Goal: Task Accomplishment & Management: Manage account settings

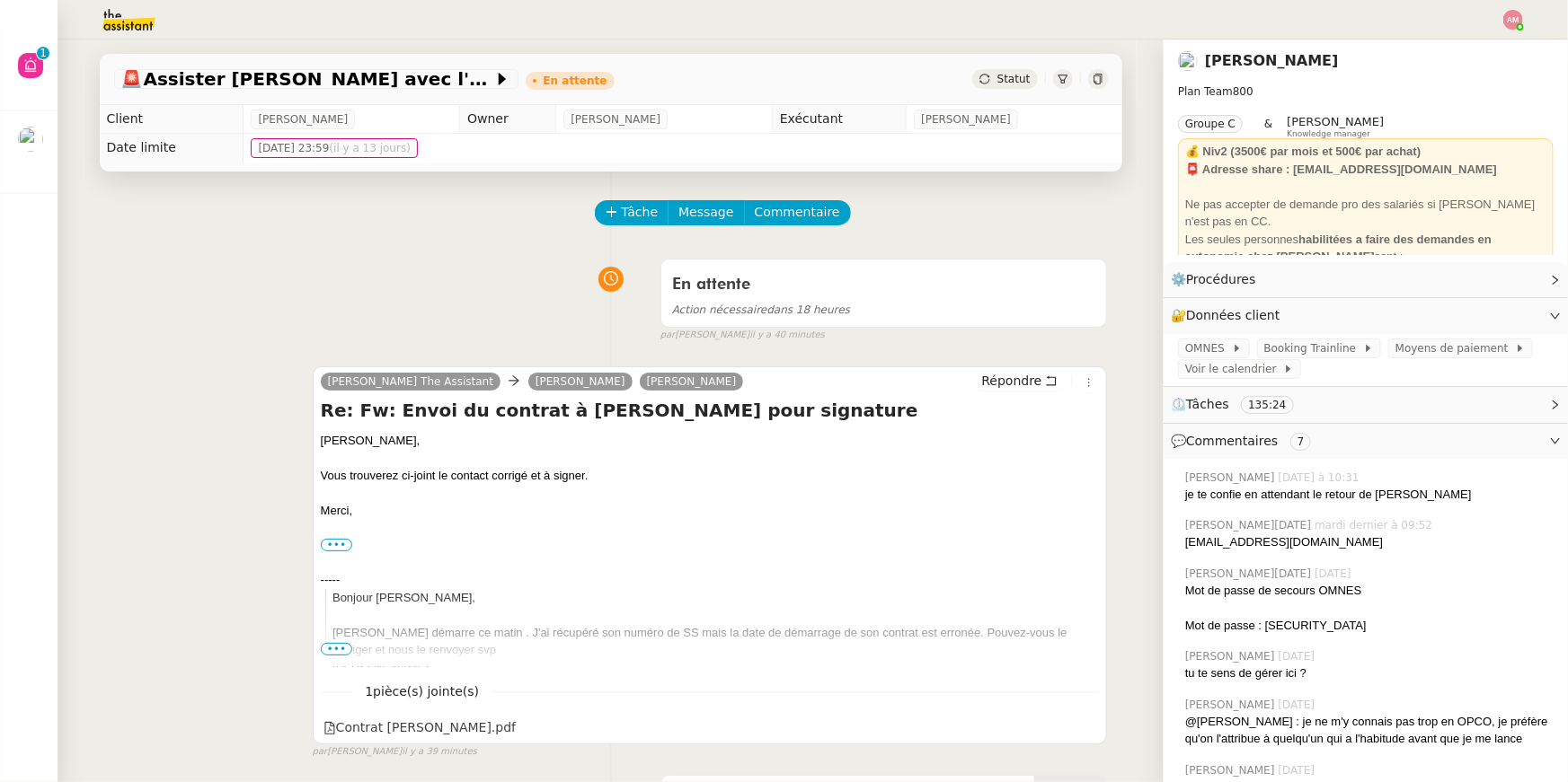
scroll to position [179, 0]
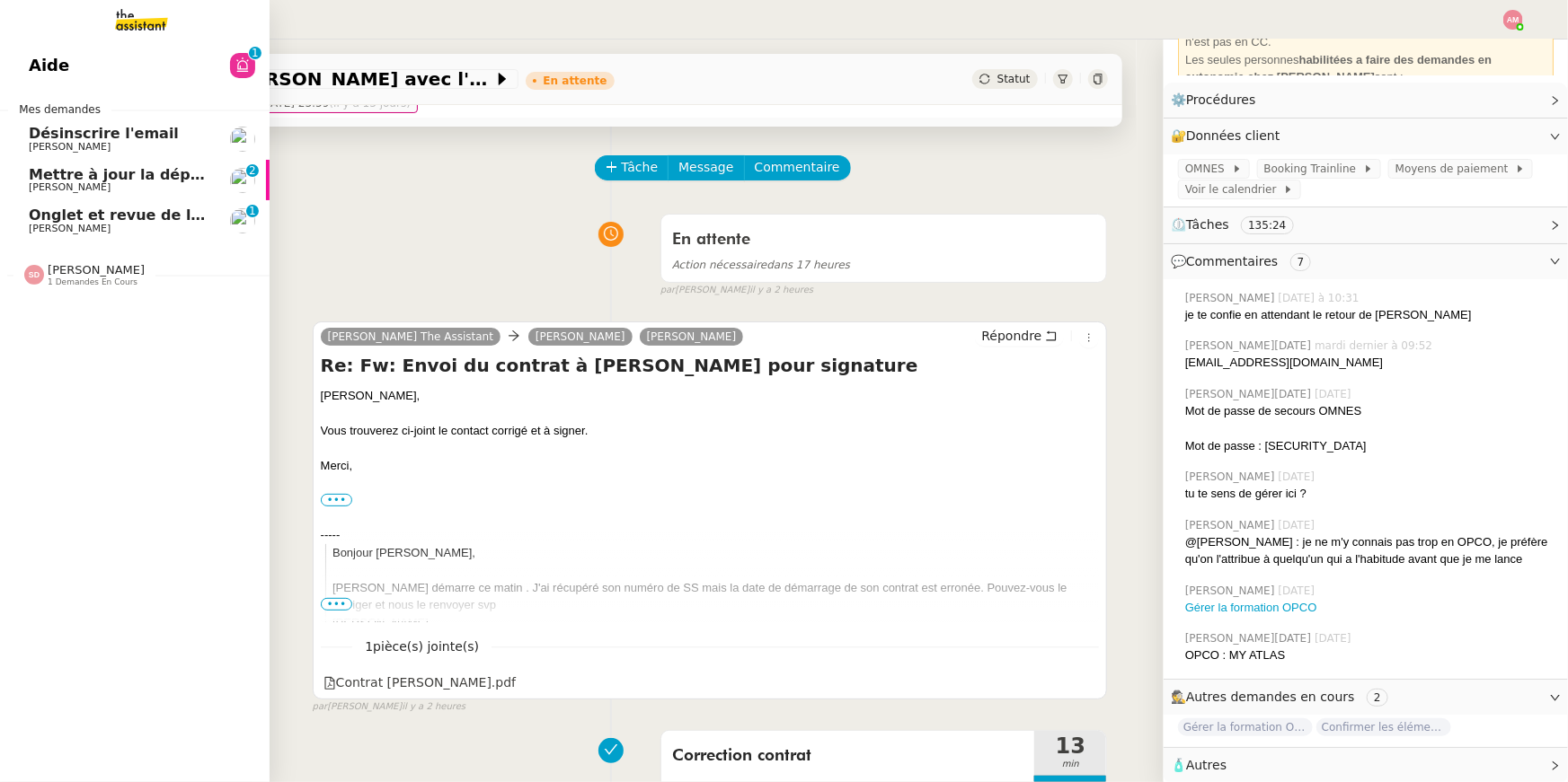
click at [38, 176] on span "Mettre à jour la dépréciation pour juillet et août" at bounding box center [223, 175] width 391 height 17
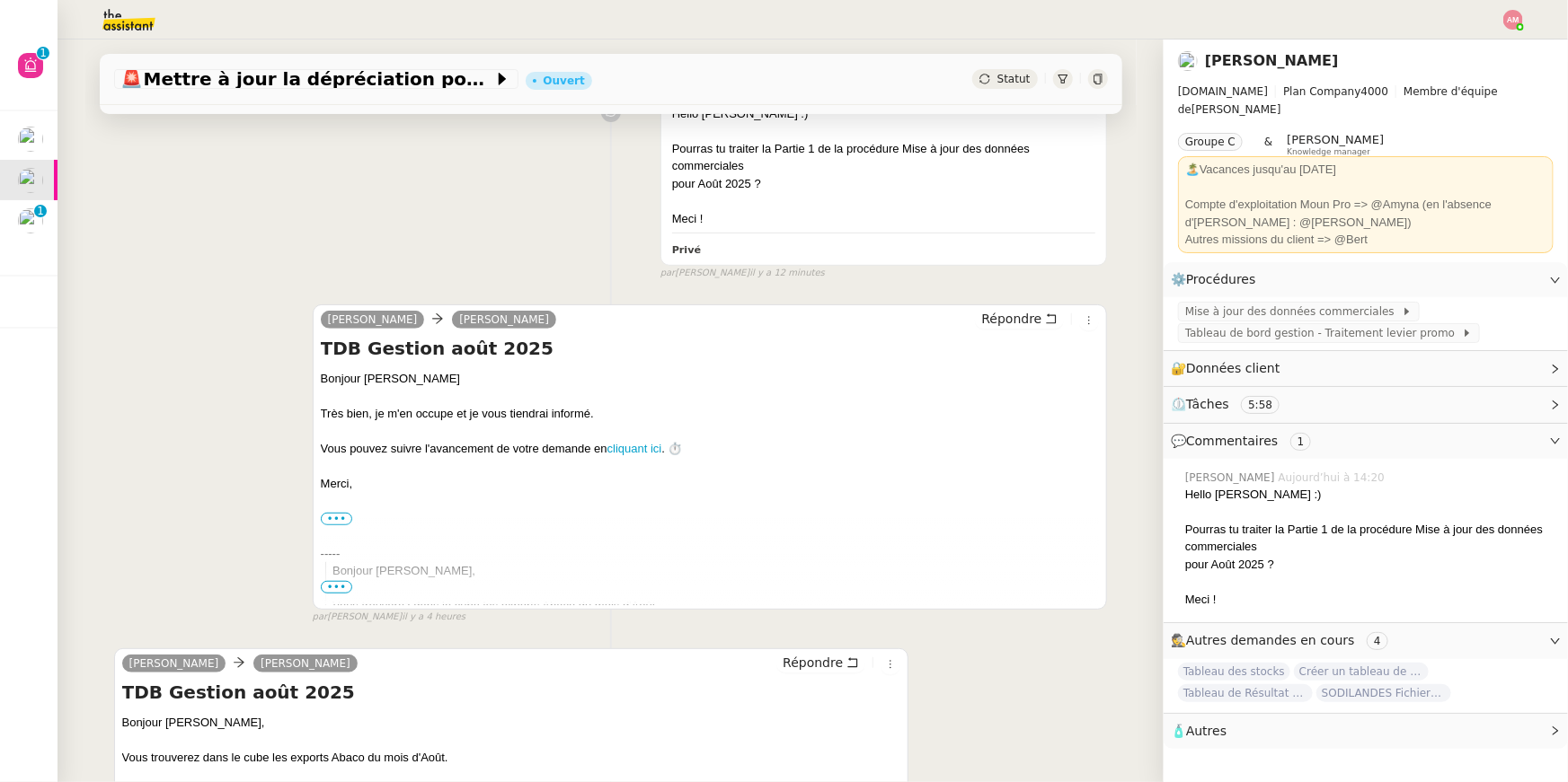
scroll to position [601, 0]
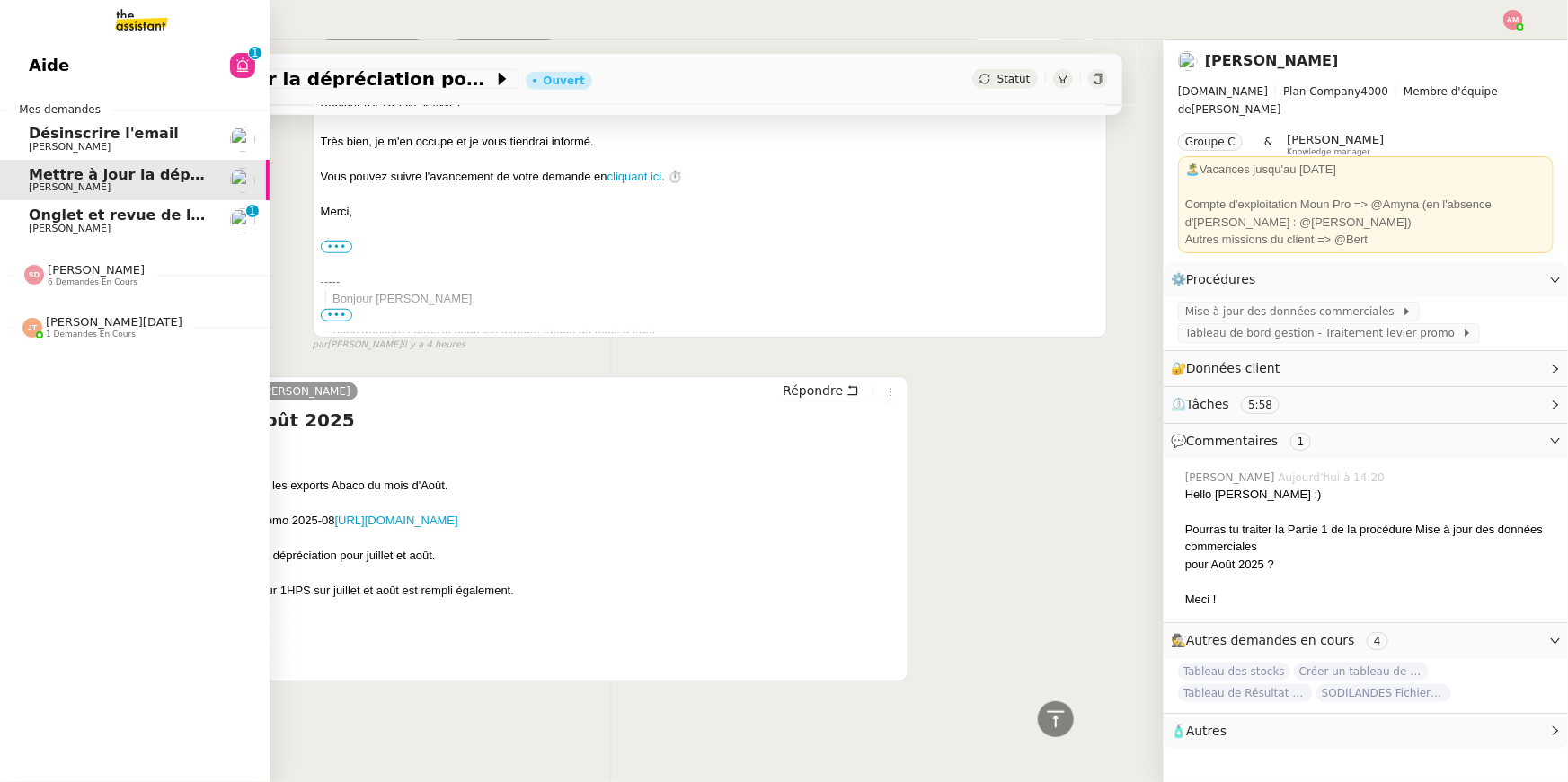
click at [24, 206] on link "Onglet et revue de littérature - [DATE] [PERSON_NAME] 0 1 2 3 4 5 6 7 8 9" at bounding box center [134, 220] width 270 height 41
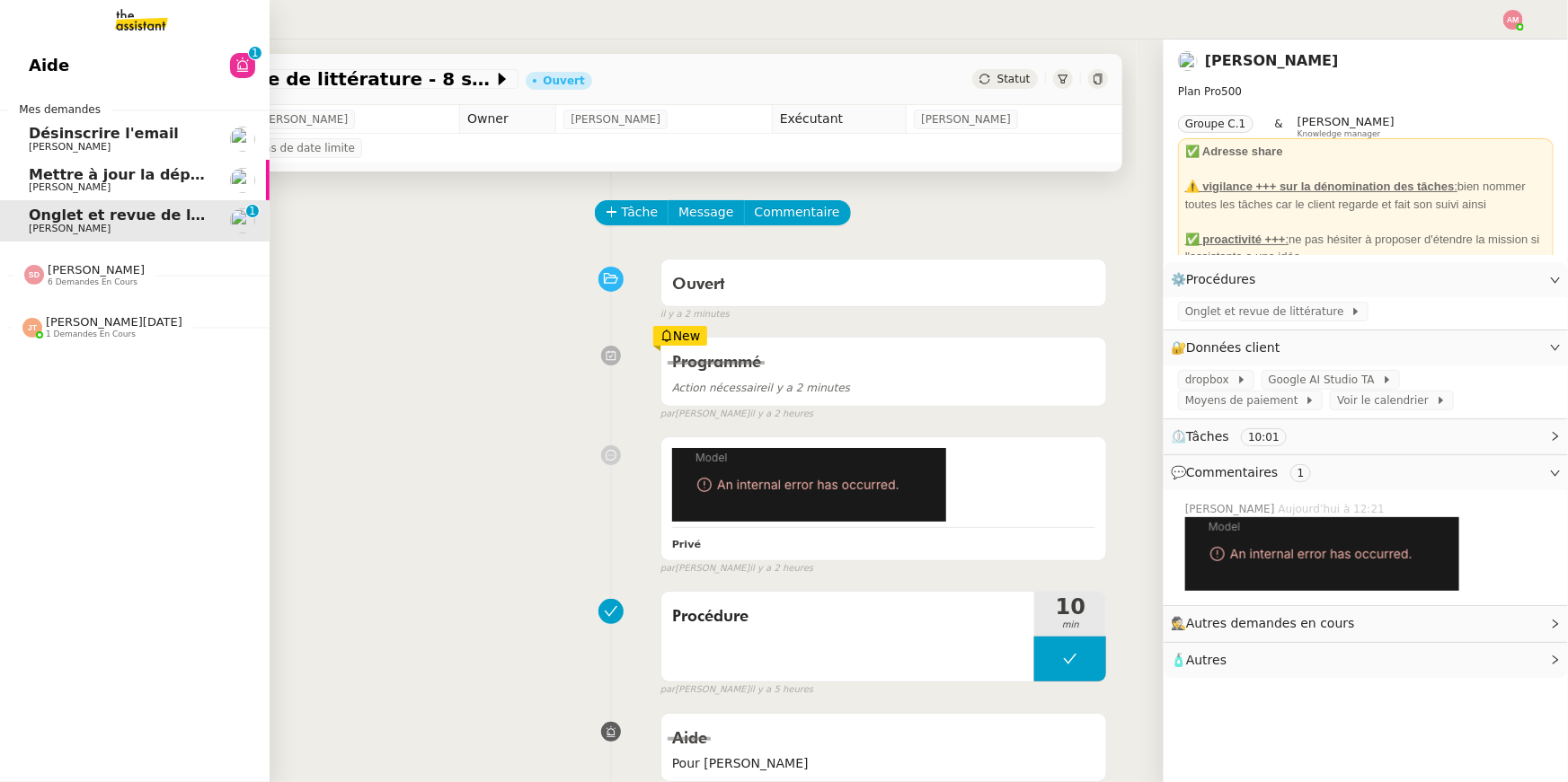
click at [124, 155] on link "Désinscrire l'email [PERSON_NAME]" at bounding box center [134, 139] width 270 height 41
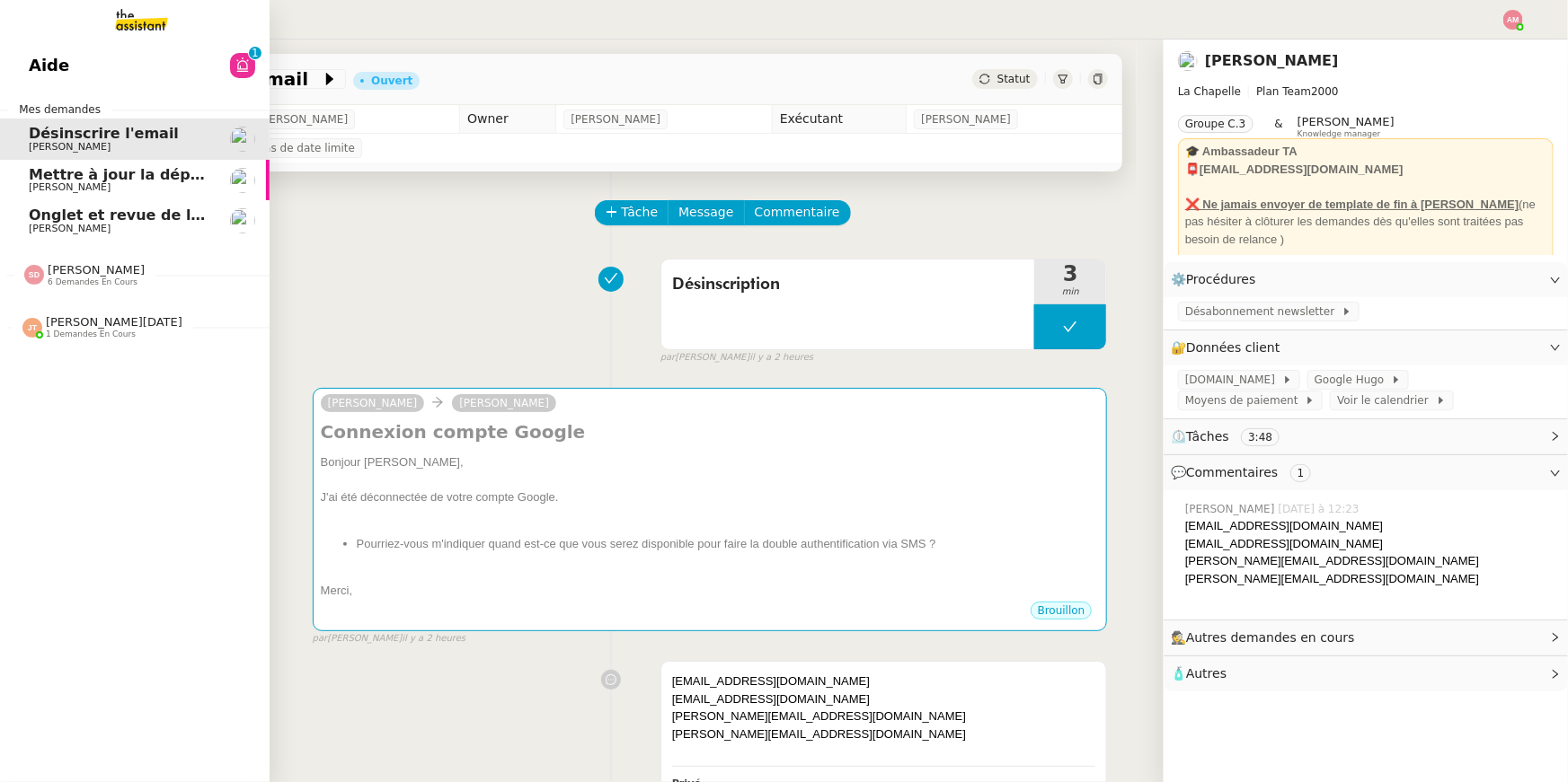
click at [194, 56] on link "Aide 0 1 2 3 4 5 6 7 8 9" at bounding box center [134, 65] width 270 height 41
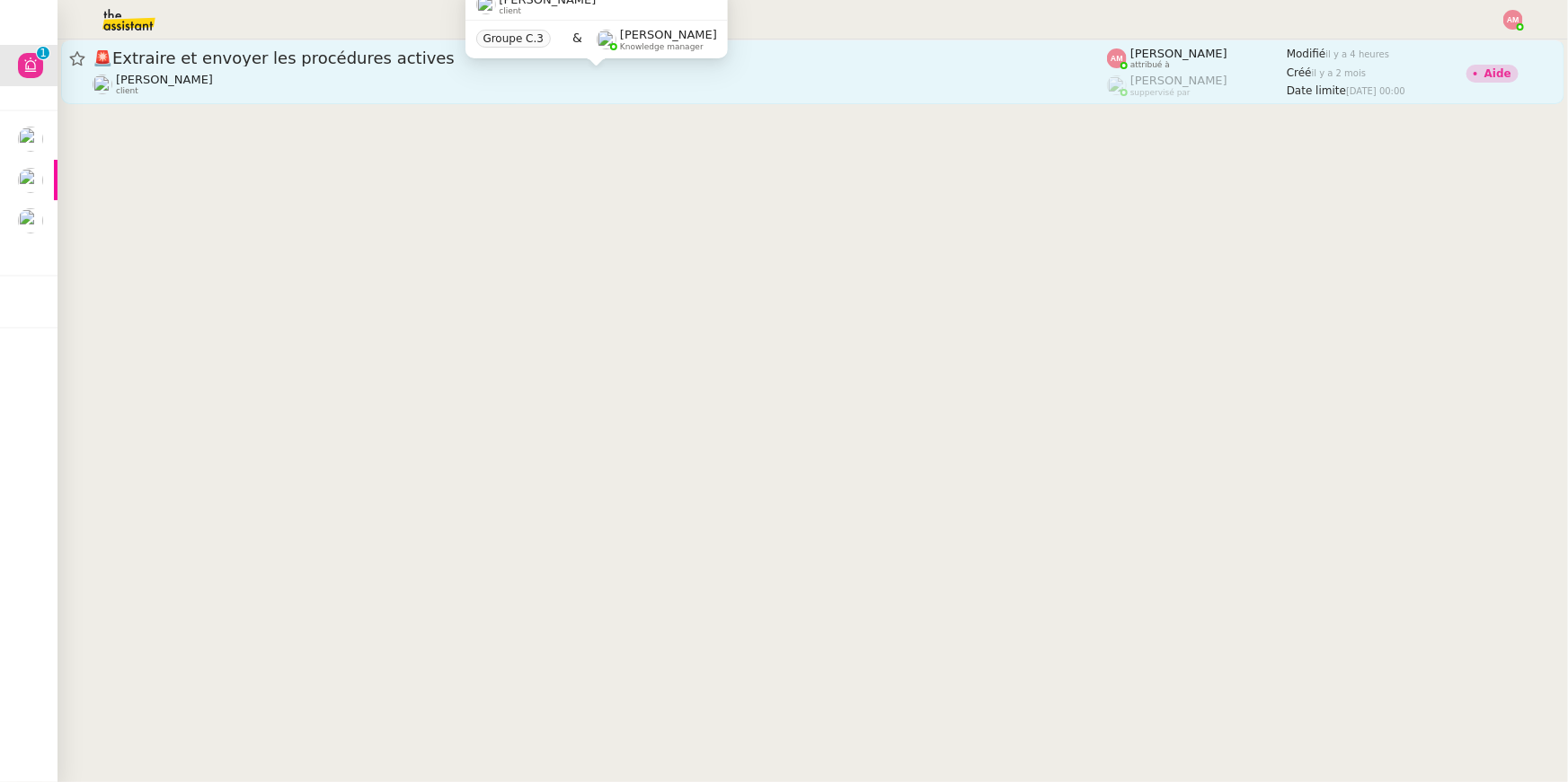
click at [595, 91] on div "[PERSON_NAME] client" at bounding box center [599, 85] width 1015 height 24
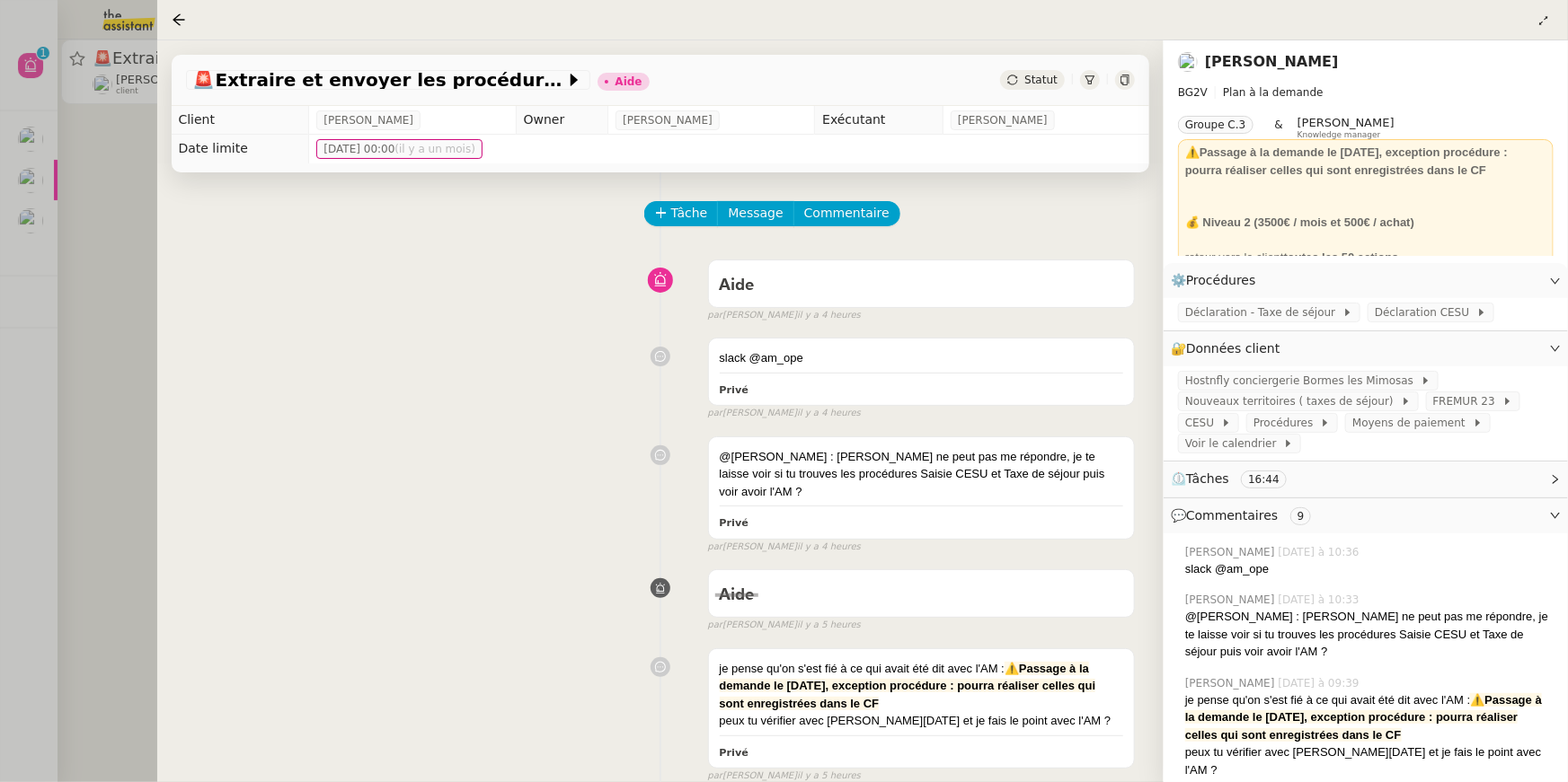
click at [84, 279] on div at bounding box center [784, 391] width 1568 height 782
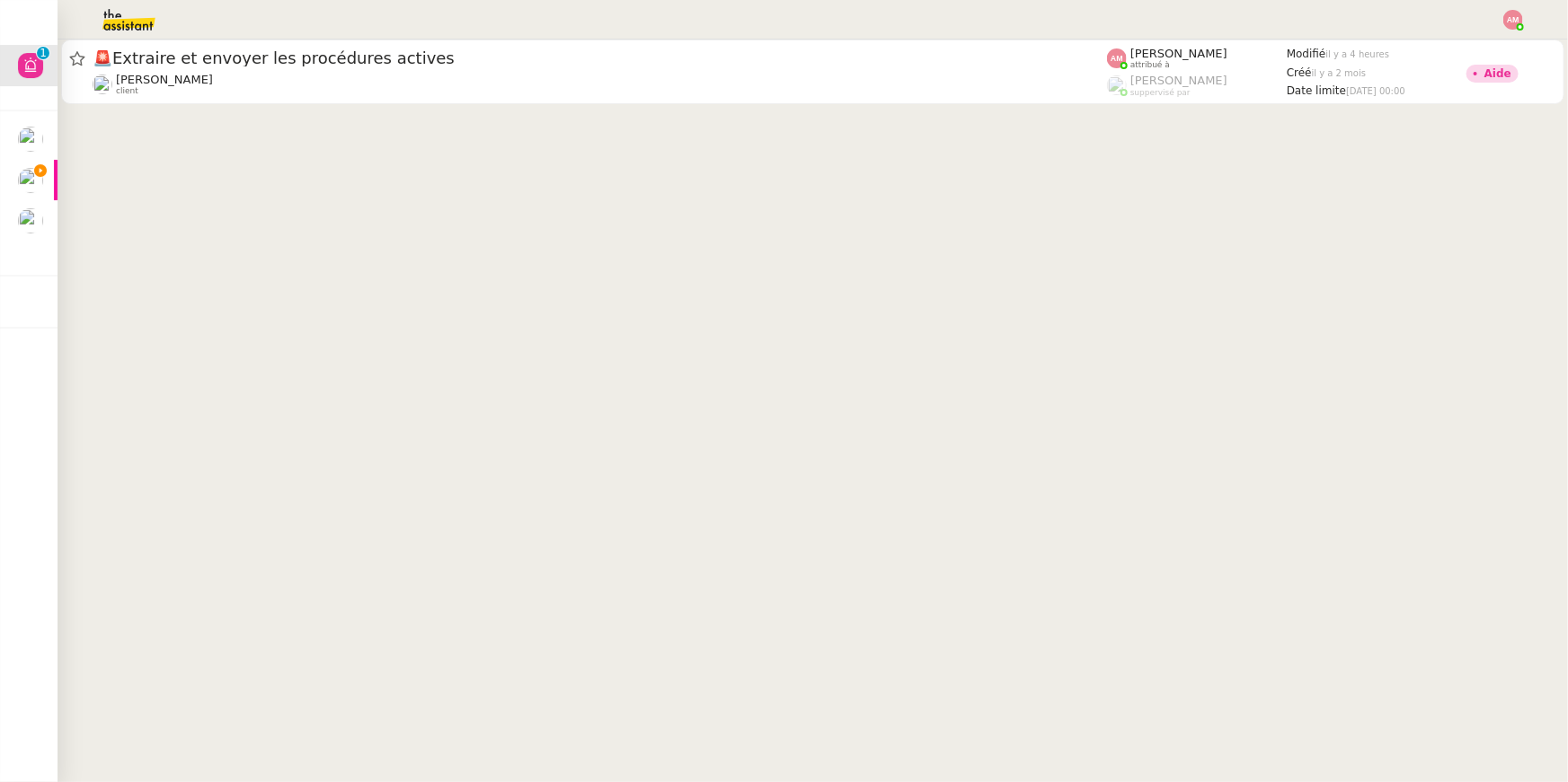
click at [25, 174] on img at bounding box center [30, 180] width 25 height 25
click at [37, 172] on icon at bounding box center [40, 171] width 13 height 13
click at [37, 174] on icon at bounding box center [40, 171] width 13 height 13
click at [35, 175] on icon at bounding box center [40, 171] width 13 height 13
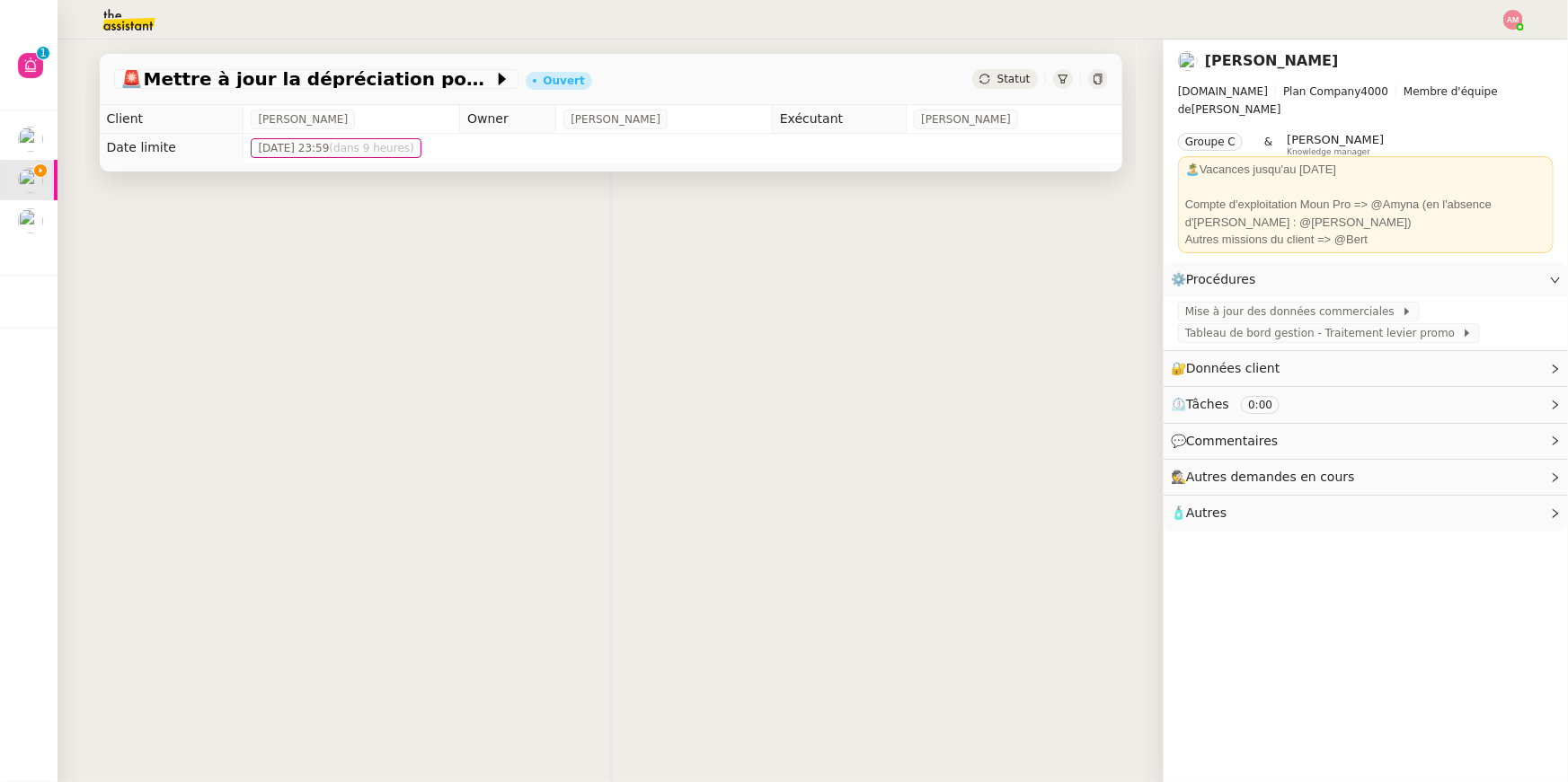
click at [145, 175] on div "👌👌👌 message envoyé ✌️✌️✌️ une erreur s'est produite" at bounding box center [610, 562] width 1051 height 782
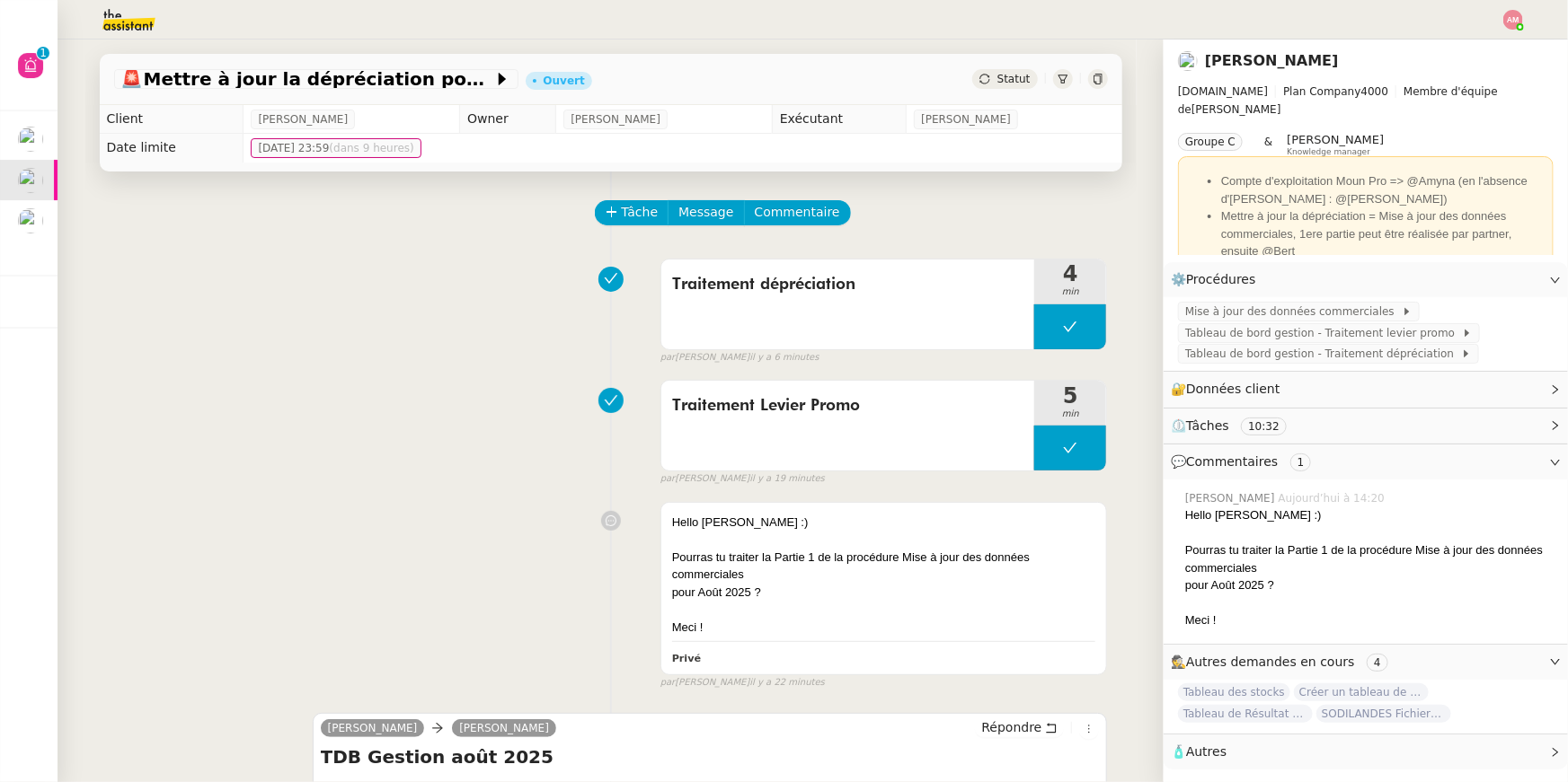
click at [642, 198] on div "Tâche Message Commentaire Veuillez patienter une erreur s'est produite 👌👌👌 mess…" at bounding box center [610, 789] width 1051 height 1235
click at [640, 206] on span "Tâche" at bounding box center [640, 212] width 37 height 21
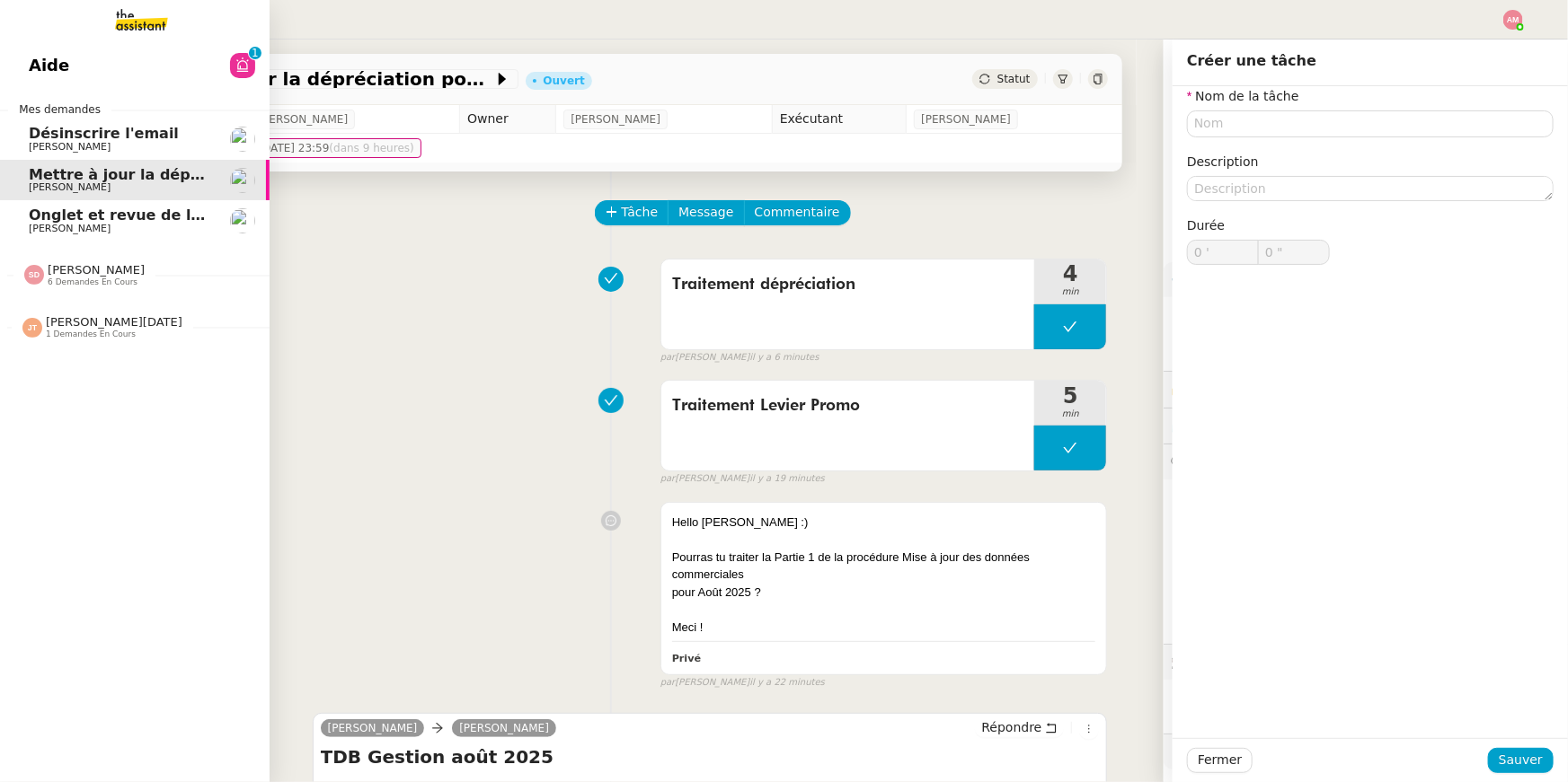
click at [39, 161] on link "Mettre à jour la dépréciation pour juillet et août [PERSON_NAME]" at bounding box center [134, 180] width 270 height 41
click at [39, 147] on span "[PERSON_NAME]" at bounding box center [69, 146] width 81 height 12
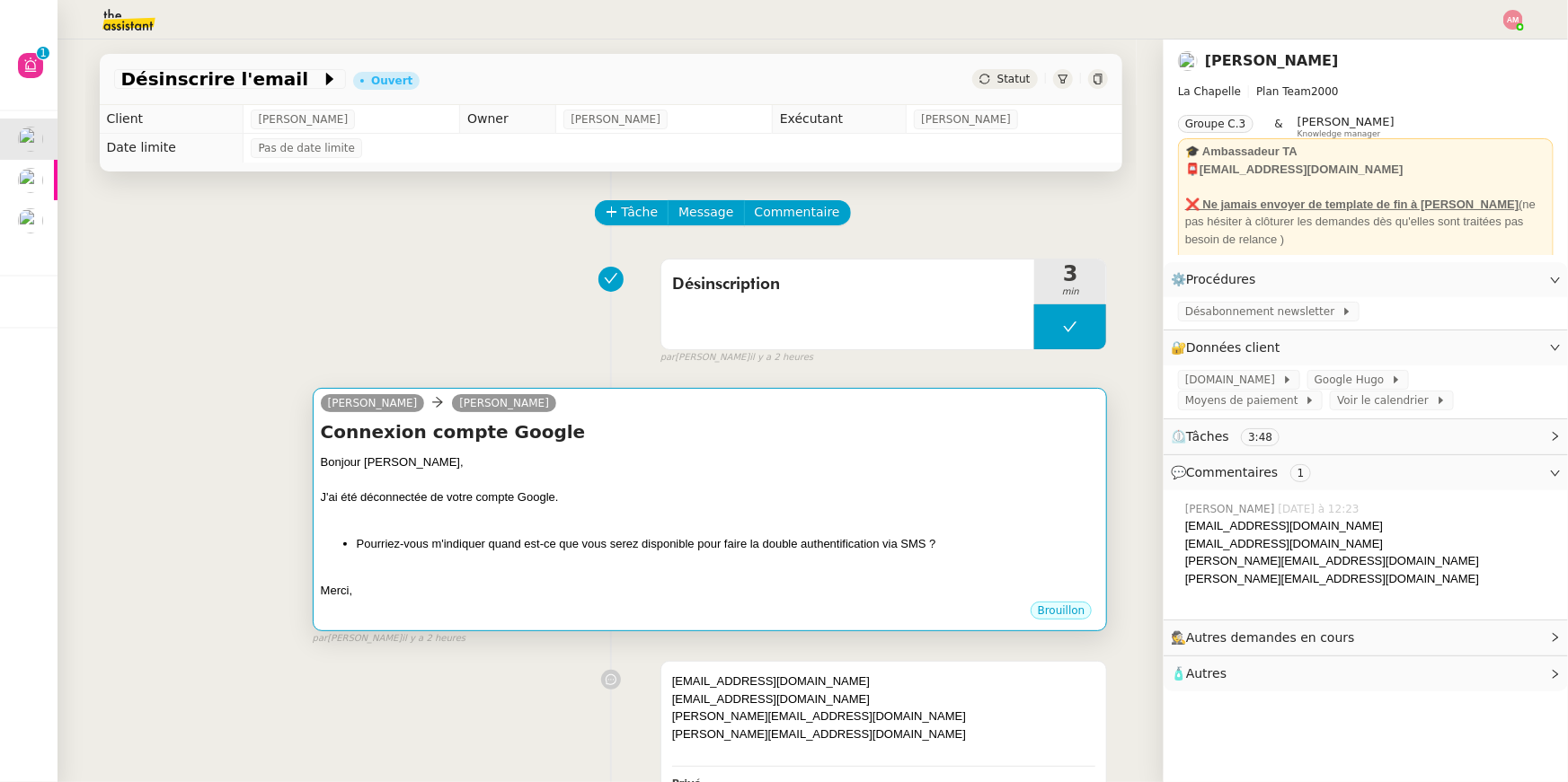
click at [656, 432] on h4 "Connexion compte Google" at bounding box center [710, 432] width 779 height 25
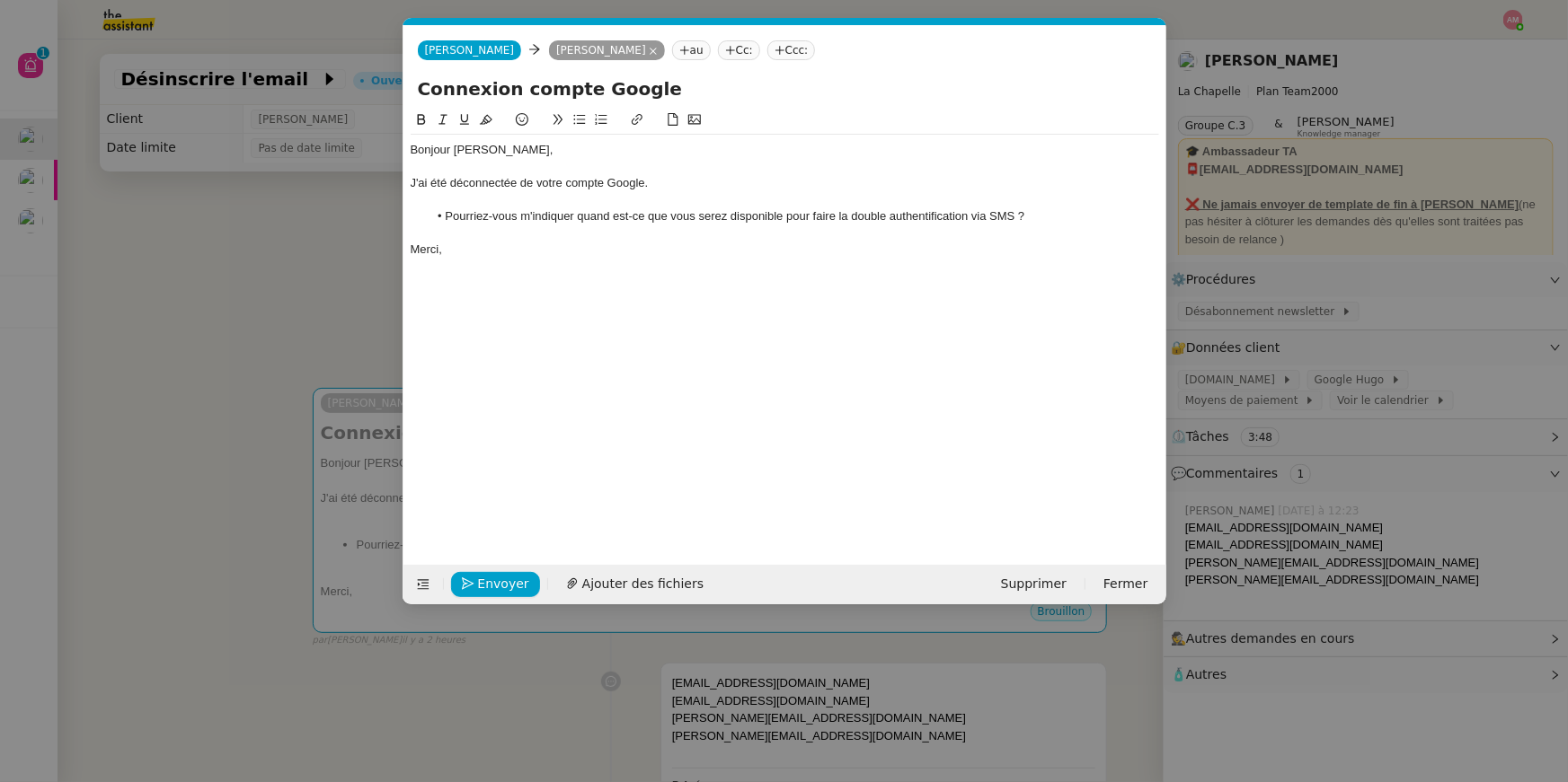
scroll to position [0, 38]
click at [489, 585] on span "Envoyer" at bounding box center [503, 584] width 51 height 21
click at [489, 585] on span "Confirmer l'envoi" at bounding box center [532, 584] width 108 height 21
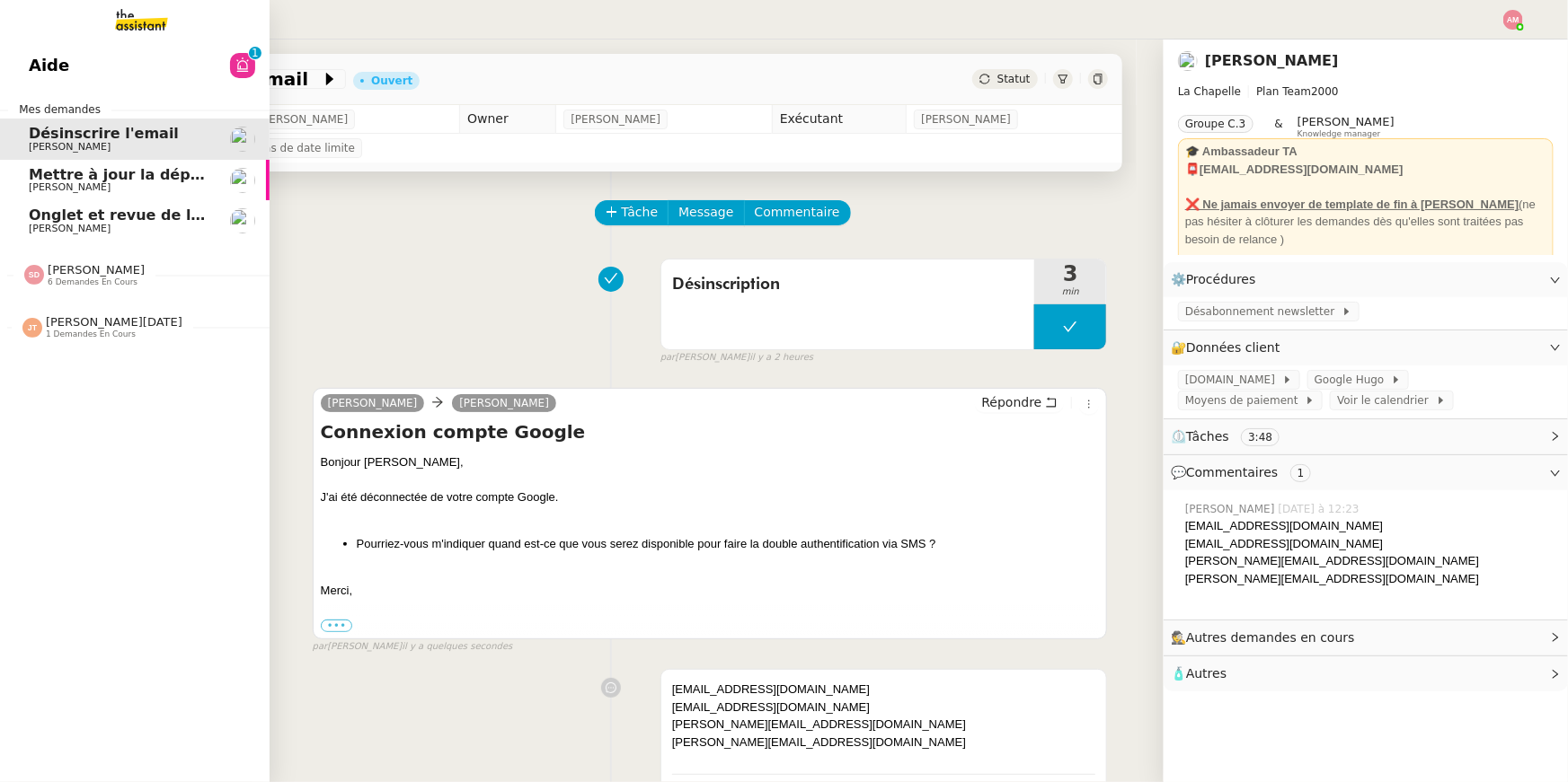
click at [38, 170] on span "Mettre à jour la dépréciation pour juillet et août" at bounding box center [223, 175] width 391 height 17
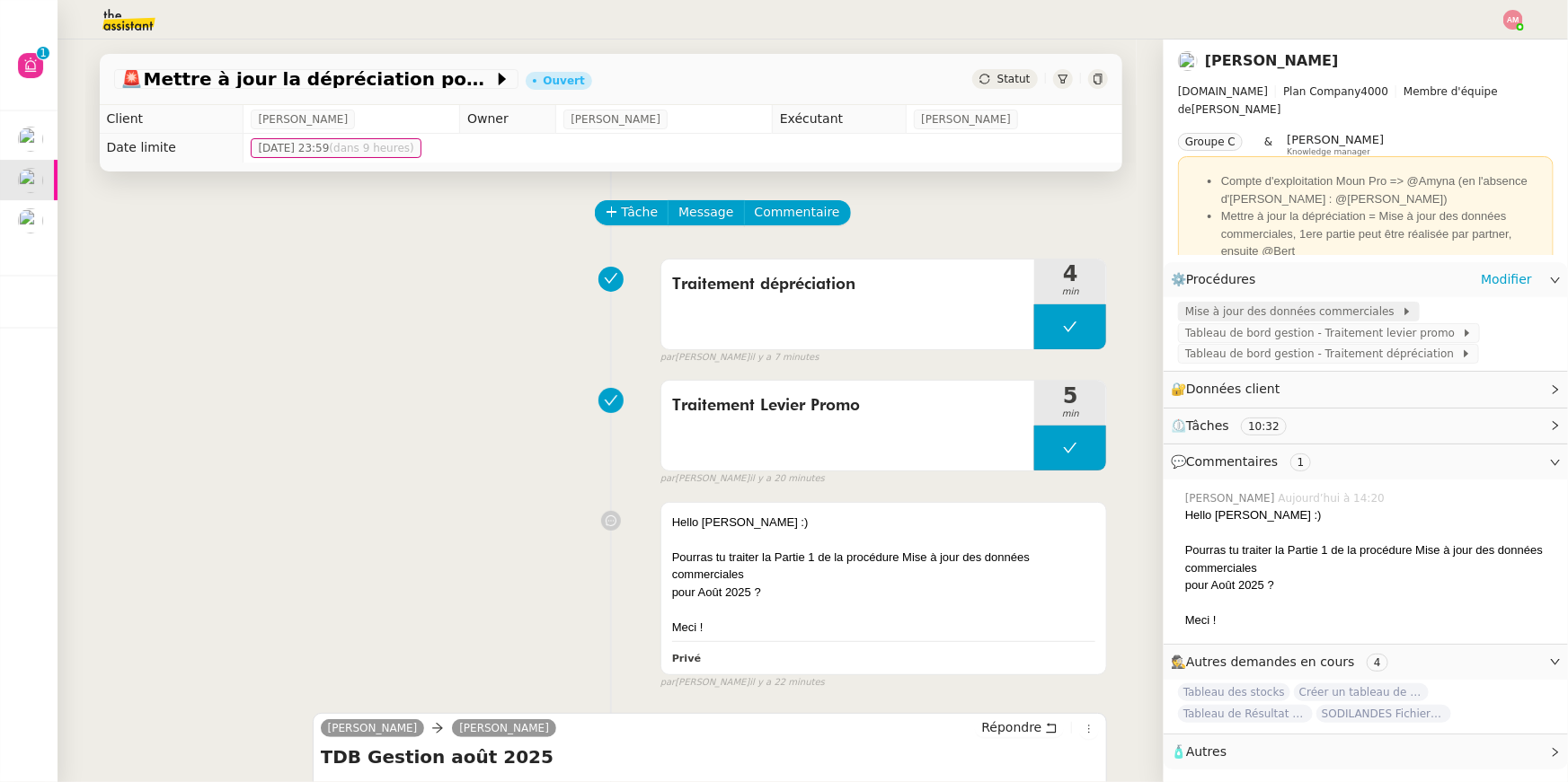
click at [1214, 319] on span "Mise à jour des données commerciales" at bounding box center [1293, 312] width 217 height 18
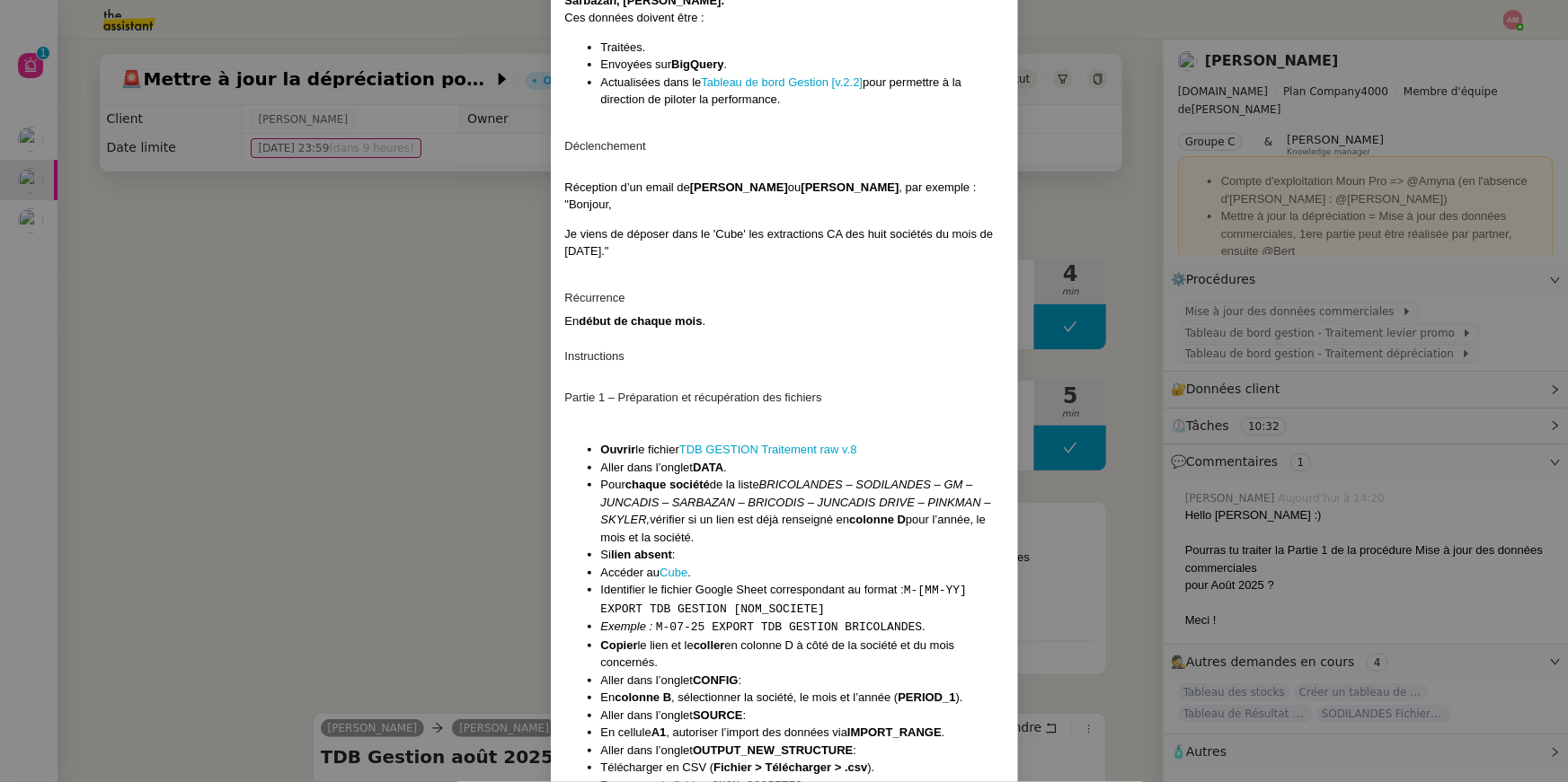
scroll to position [317, 0]
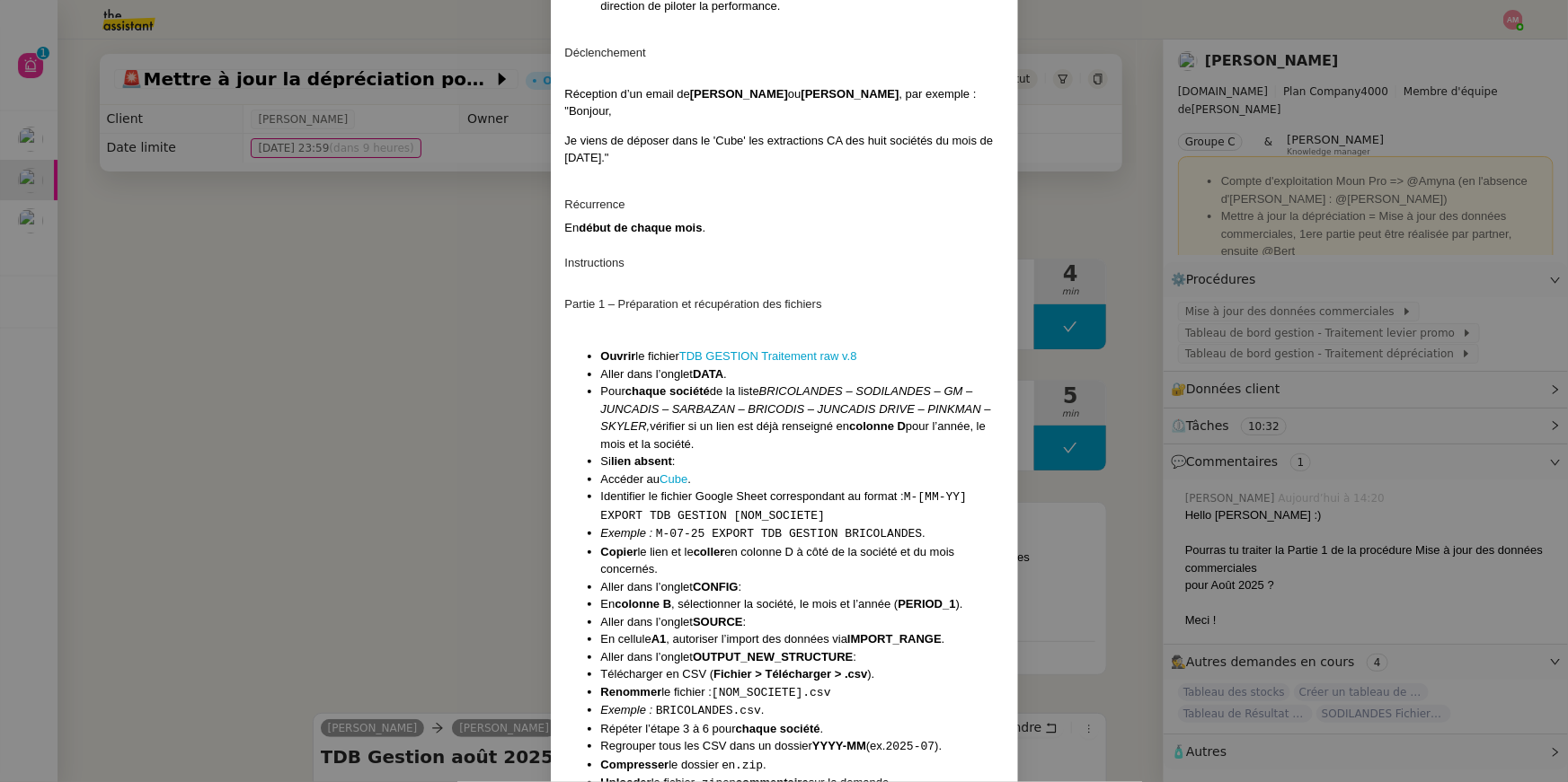
click at [512, 399] on nz-modal-container "Contexte Abaco est un outil back office interne à Leclerc permettant le suivi q…" at bounding box center [784, 391] width 1568 height 782
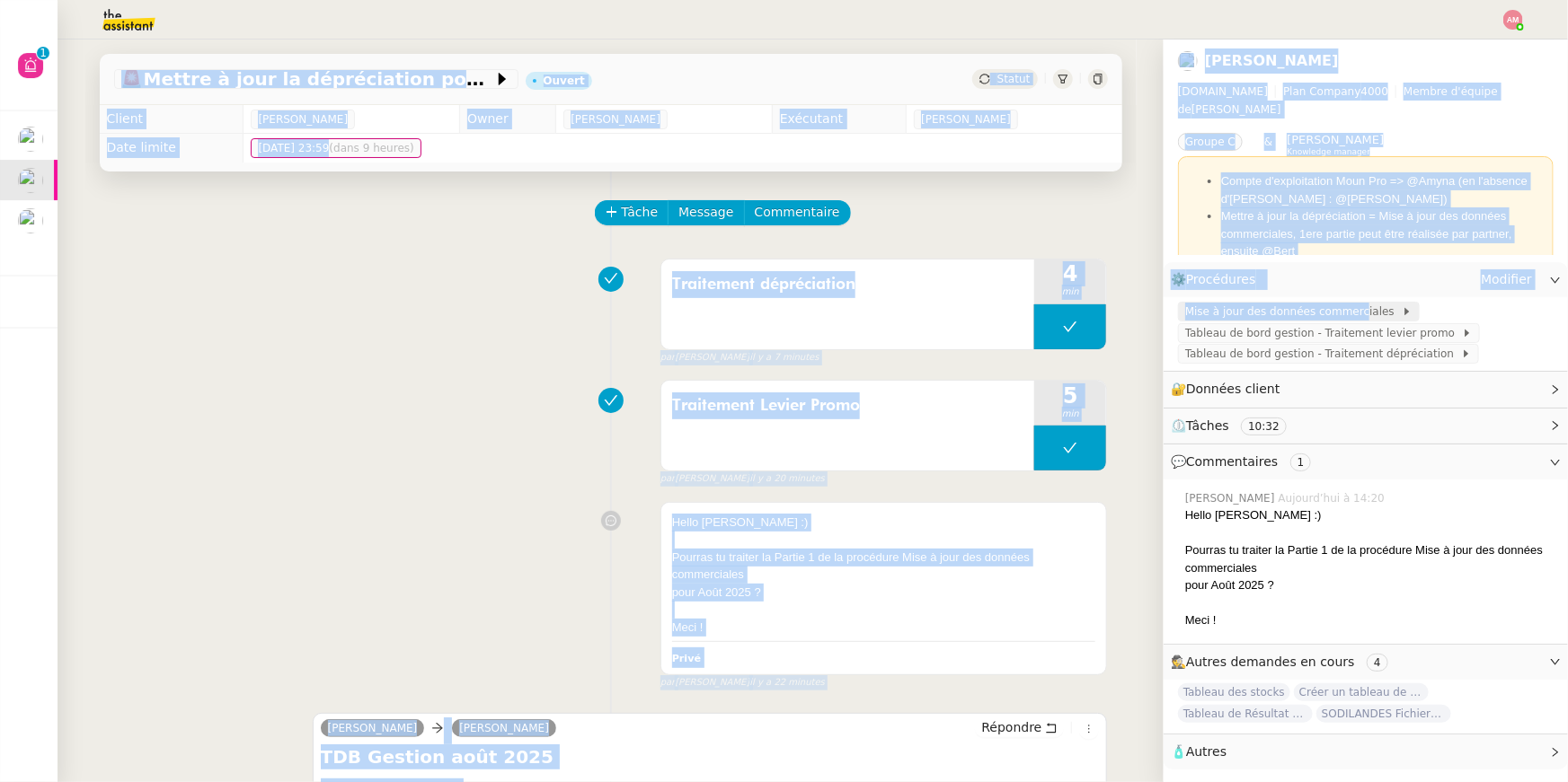
drag, startPoint x: 1162, startPoint y: 320, endPoint x: 1359, endPoint y: 313, distance: 197.1
click at [1359, 313] on nz-layout "🚨 Mettre à jour la dépréciation pour juillet et août Ouvert Statut Client [PERS…" at bounding box center [812, 411] width 1510 height 743
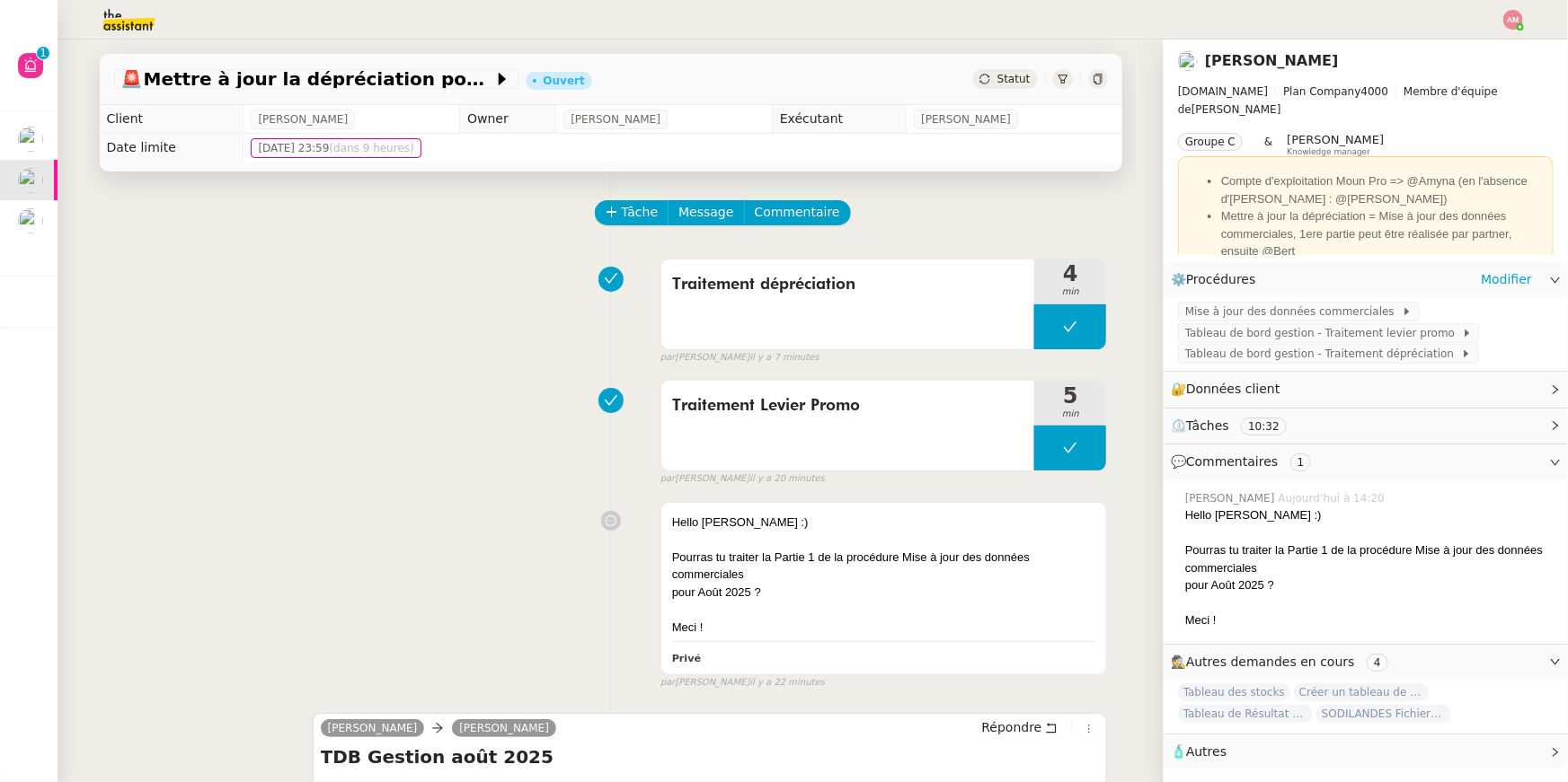
click at [1331, 299] on div "Mise à jour des données commerciales Tableau de bord gestion - Traitement levie…" at bounding box center [1366, 334] width 404 height 74
copy span "Mise à jour des données commerciales"
drag, startPoint x: 1177, startPoint y: 316, endPoint x: 1380, endPoint y: 316, distance: 203.0
click at [1380, 316] on div "Mise à jour des données commerciales" at bounding box center [1298, 312] width 242 height 20
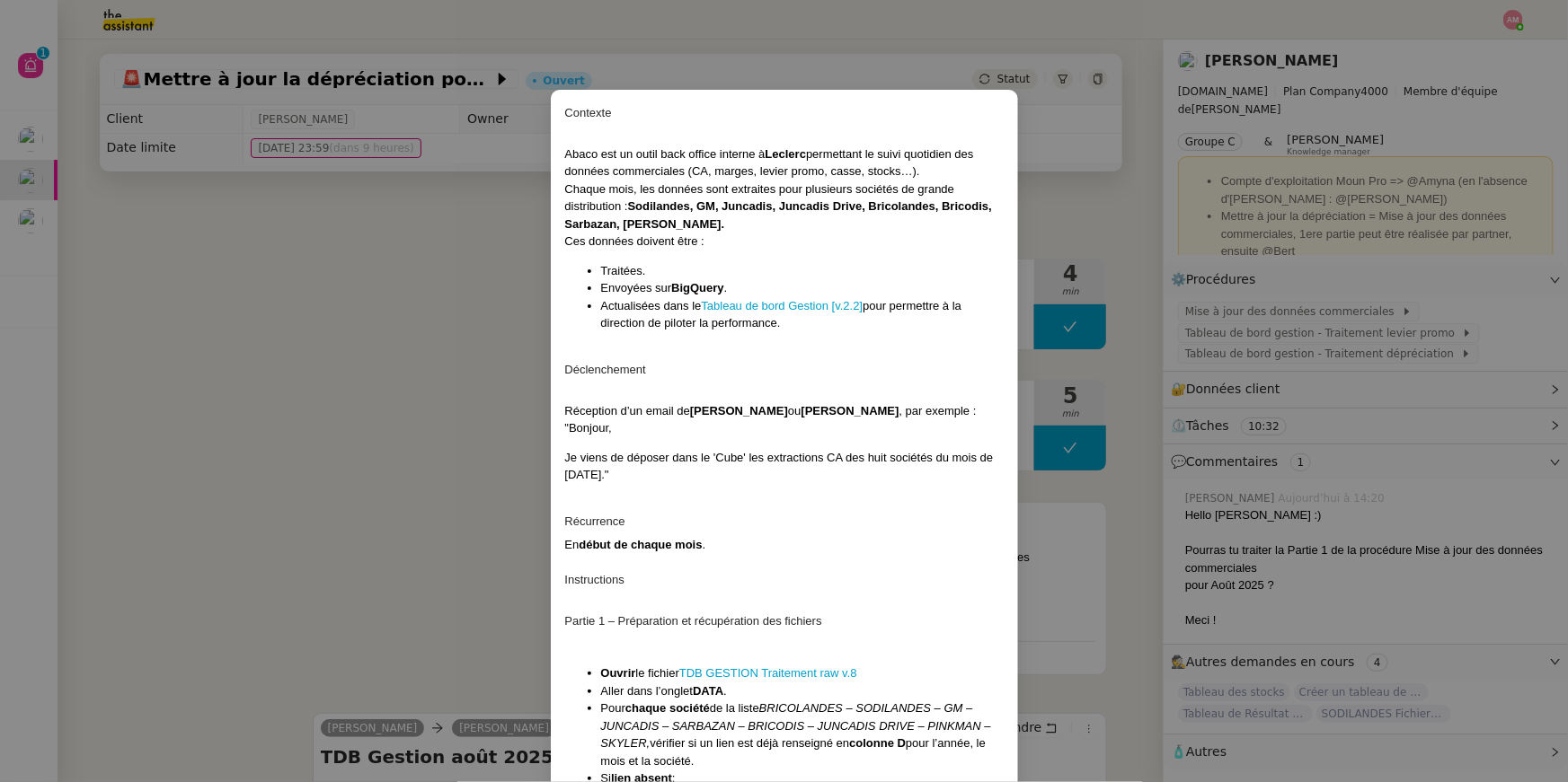
click at [529, 201] on nz-modal-container "Contexte Abaco est un outil back office interne à Leclerc permettant le suivi q…" at bounding box center [784, 391] width 1568 height 782
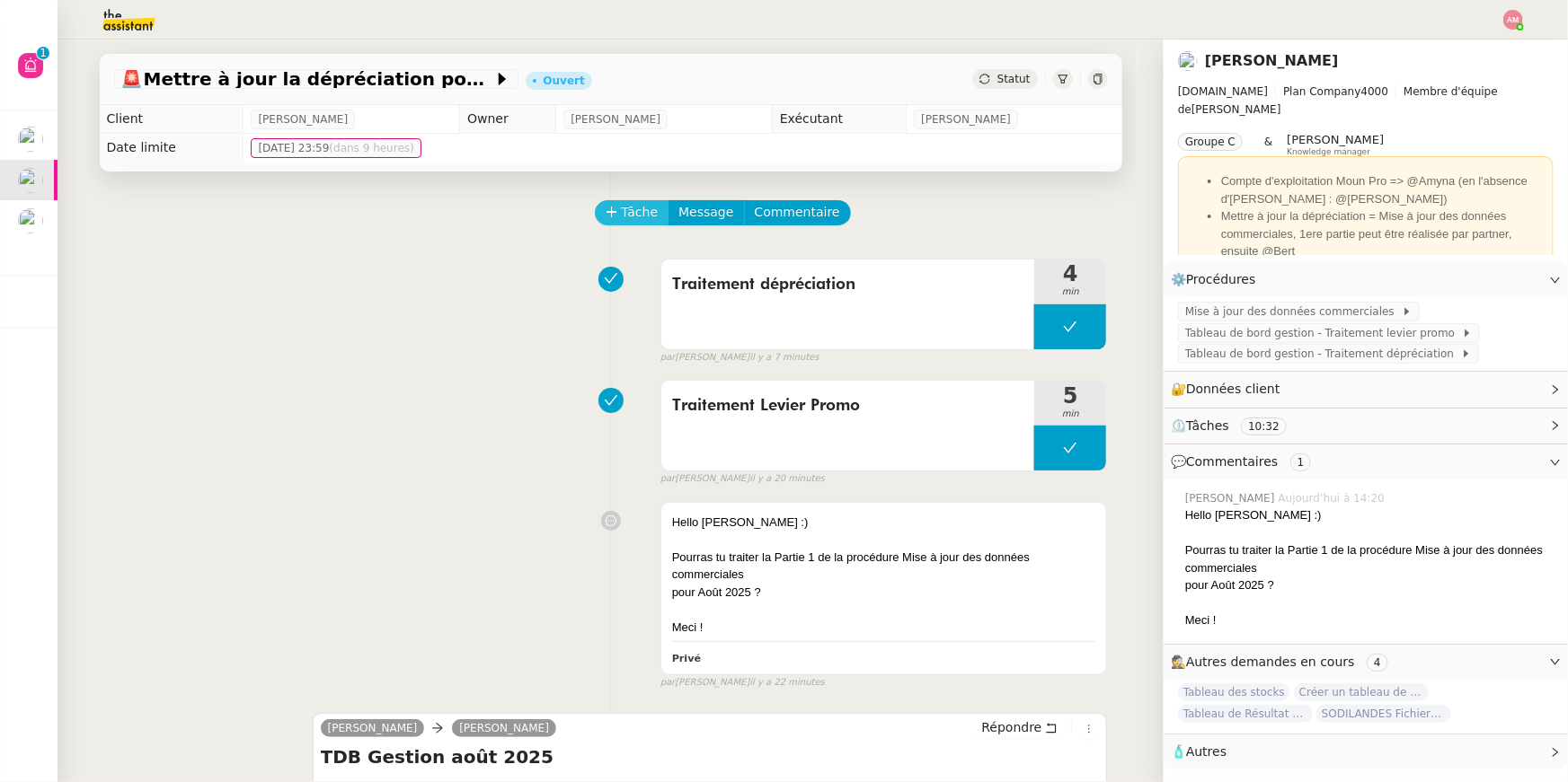
click at [666, 214] on button "Tâche" at bounding box center [632, 212] width 75 height 25
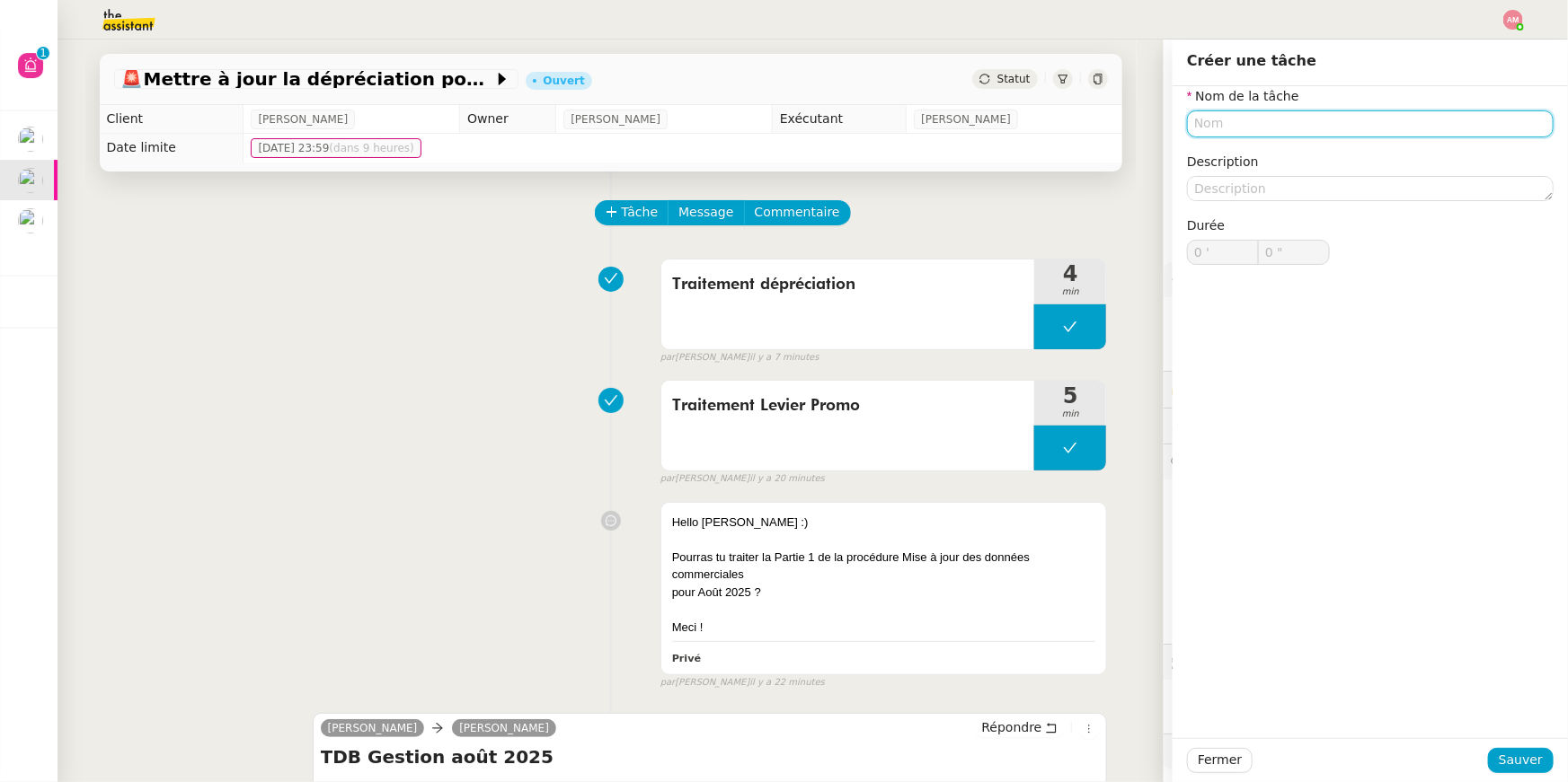
paste input "Mise à jour des données commerciales"
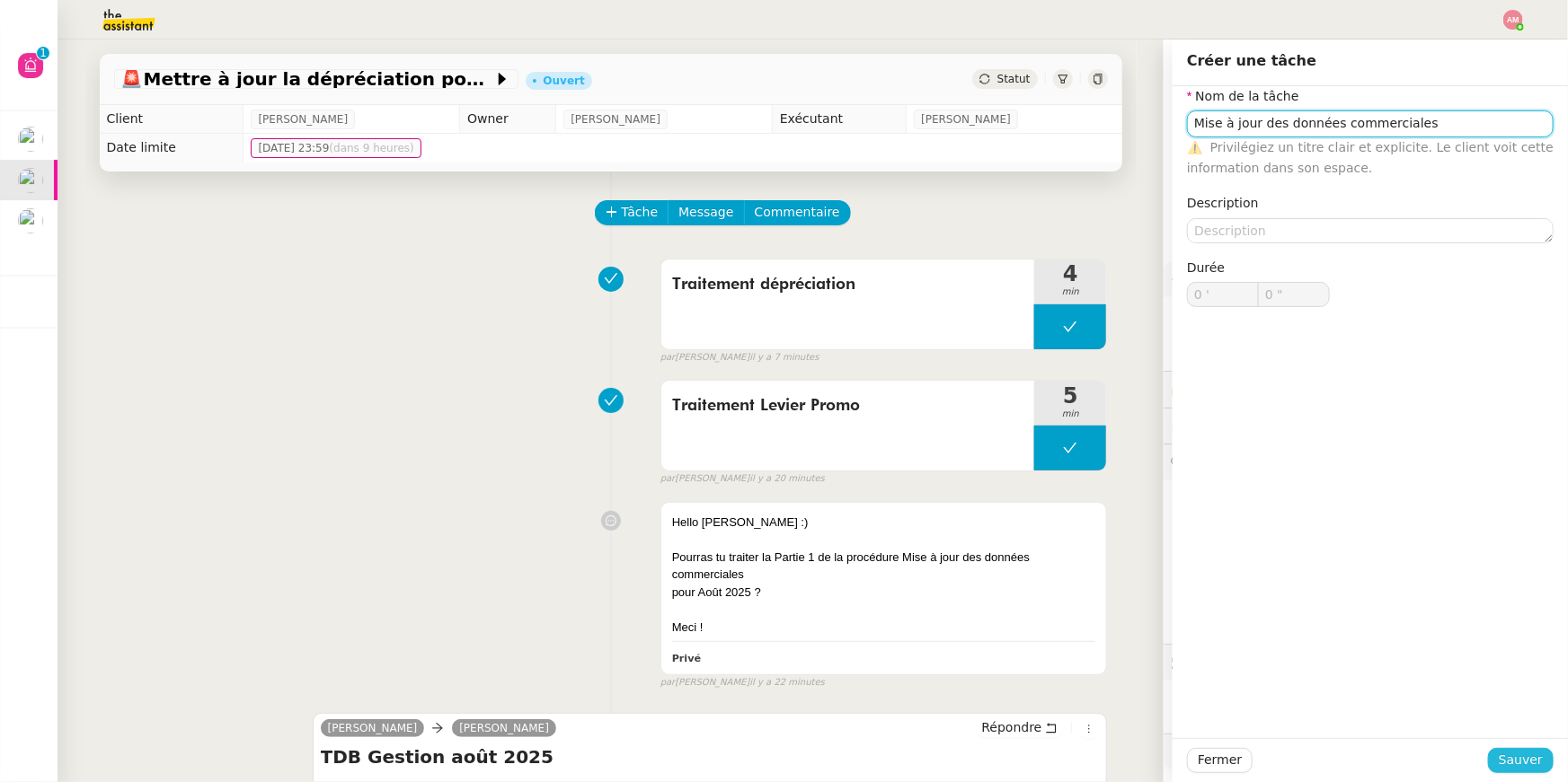
type input "Mise à jour des données commerciales"
click at [1514, 755] on span "Sauver" at bounding box center [1520, 760] width 44 height 21
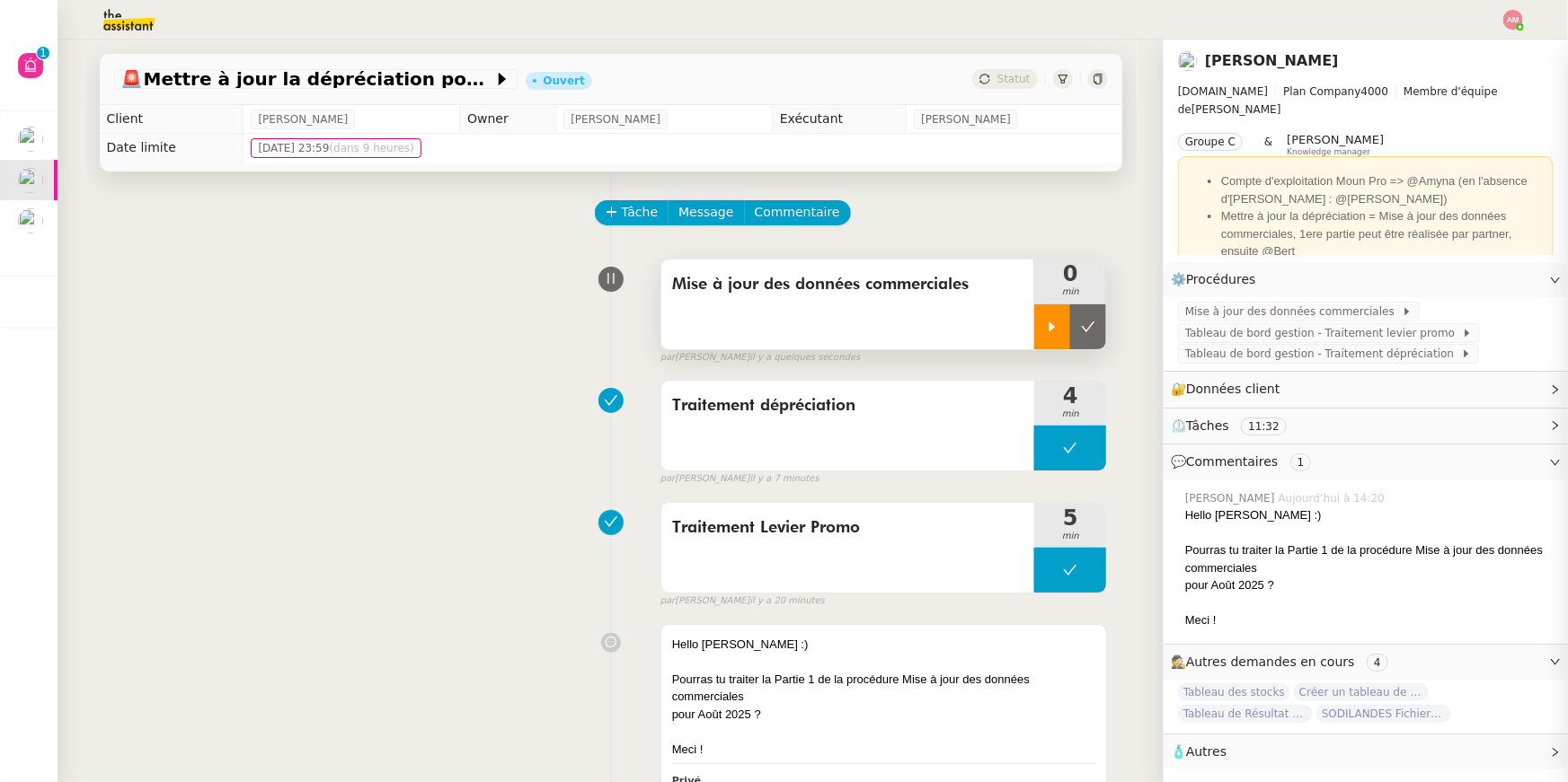
click at [1054, 328] on icon at bounding box center [1052, 327] width 15 height 15
click at [1330, 312] on span "Mise à jour des données commerciales" at bounding box center [1293, 312] width 217 height 18
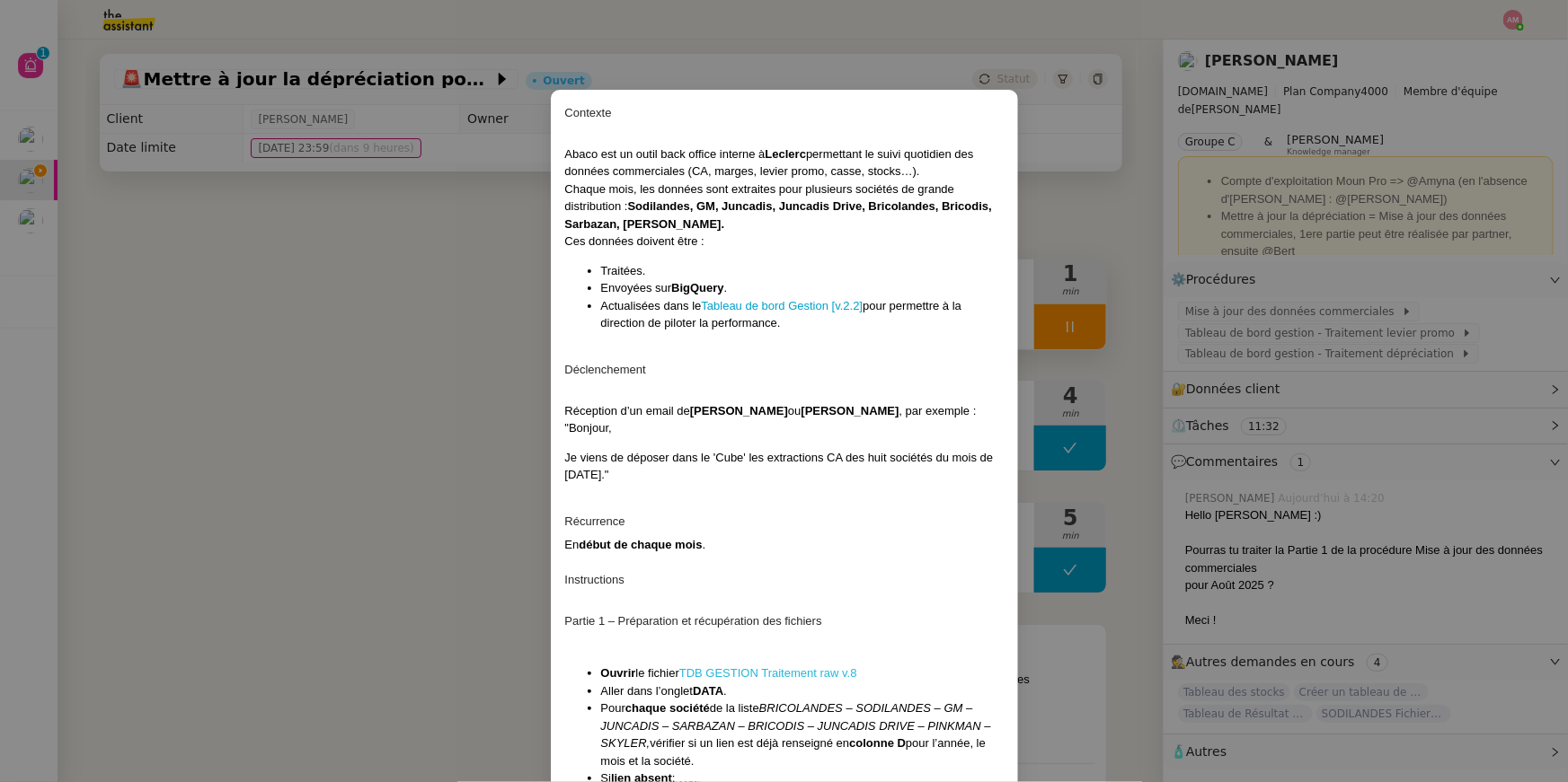
click at [734, 672] on link "TDB GESTION Traitement raw v.8" at bounding box center [768, 673] width 177 height 14
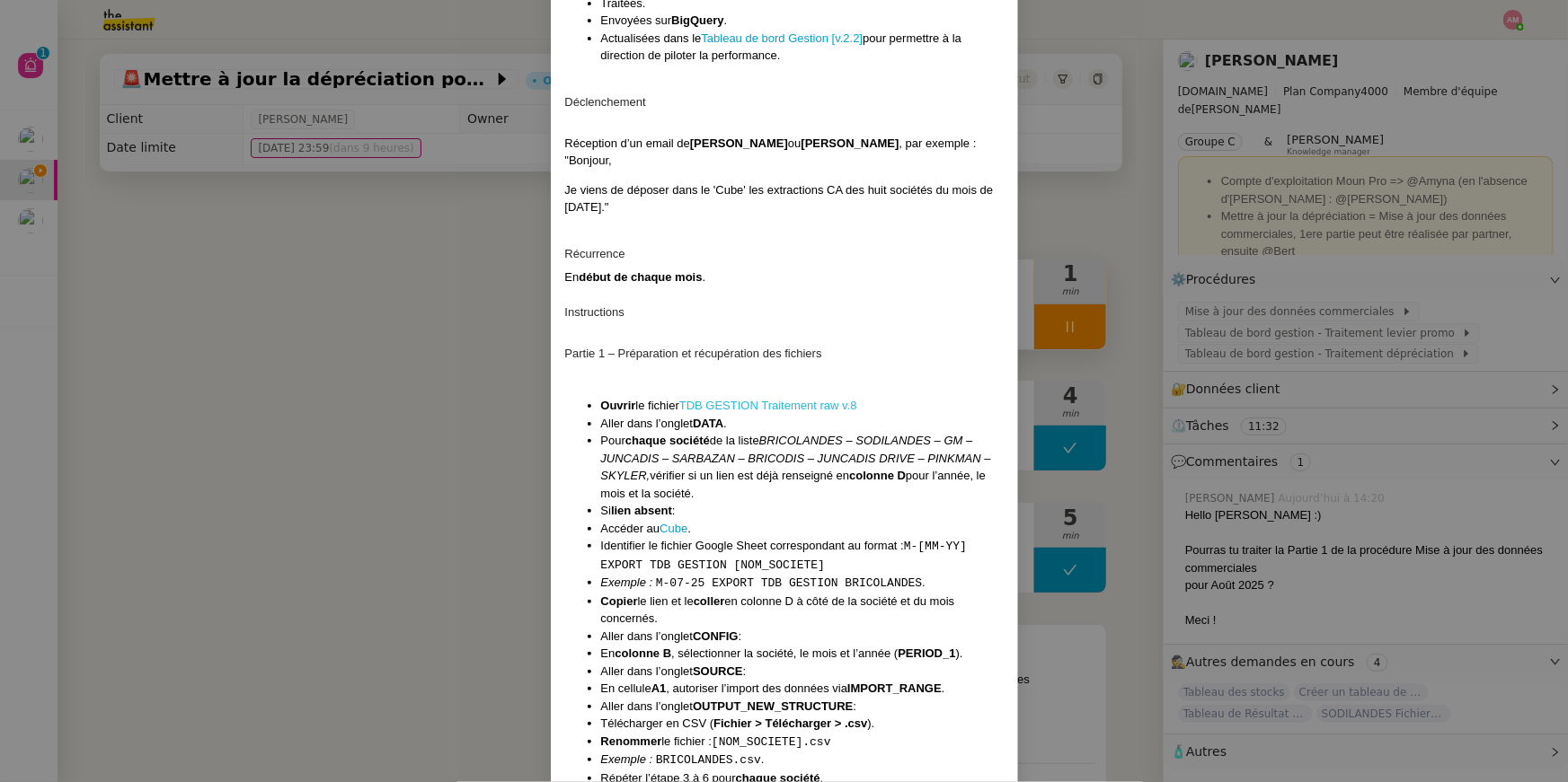
scroll to position [270, 0]
click at [680, 520] on link "Cube" at bounding box center [673, 527] width 27 height 14
click at [671, 523] on link "Cube" at bounding box center [673, 527] width 27 height 14
click at [682, 526] on link "Cube" at bounding box center [673, 527] width 27 height 14
drag, startPoint x: 732, startPoint y: 552, endPoint x: 603, endPoint y: 560, distance: 129.2
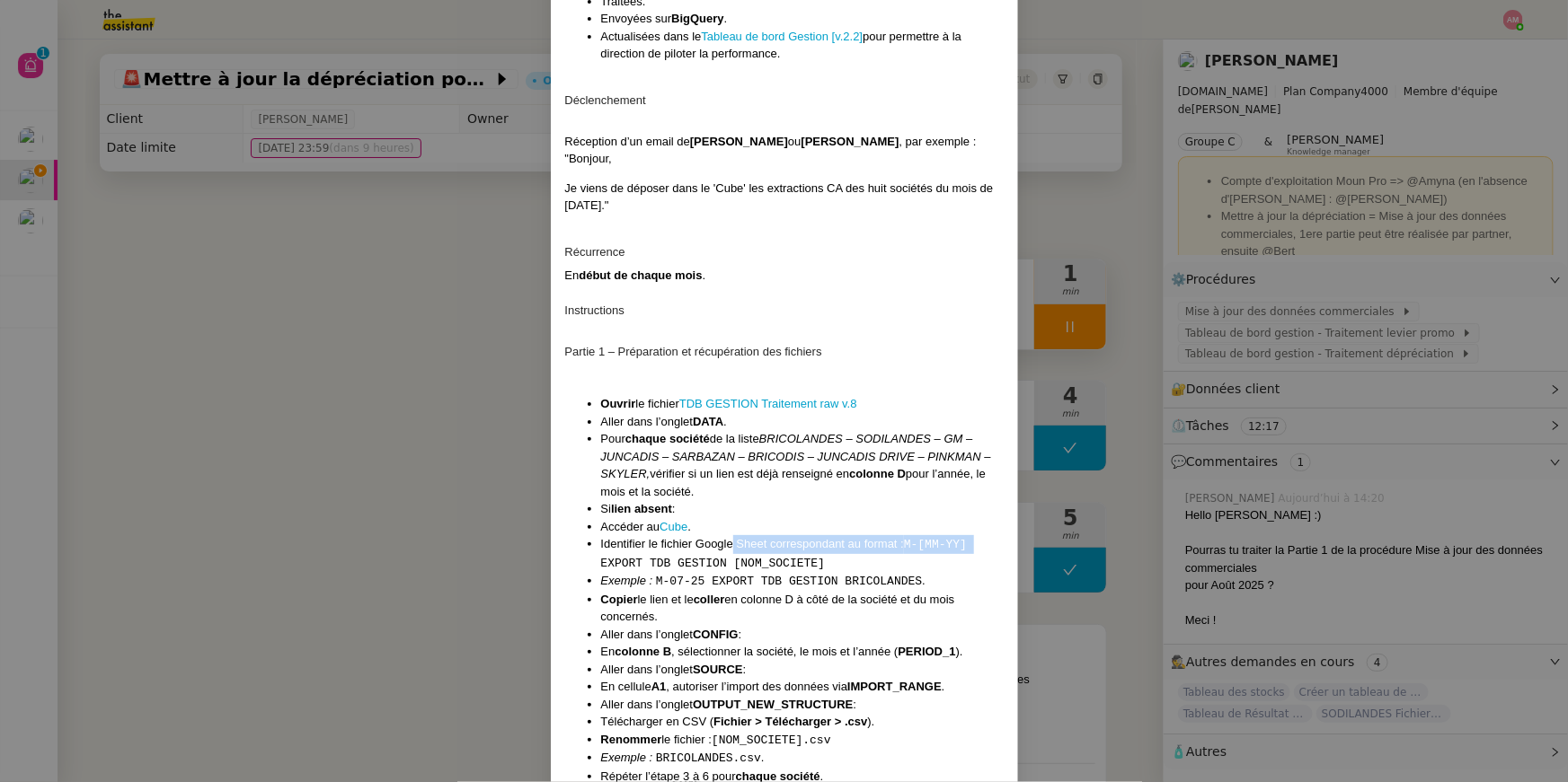
click at [603, 560] on li "Identifier le fichier Google Sheet correspondant au format : M-[MM-YY] EXPORT T…" at bounding box center [802, 553] width 403 height 37
click at [602, 559] on code "M-[MM-YY] EXPORT TDB GESTION [NOM_SOCIETE]" at bounding box center [784, 553] width 367 height 32
drag, startPoint x: 602, startPoint y: 559, endPoint x: 725, endPoint y: 561, distance: 123.0
click at [725, 561] on code "M-[MM-YY] EXPORT TDB GESTION [NOM_SOCIETE]" at bounding box center [784, 553] width 367 height 32
copy code "EXPORT TDB GESTION"
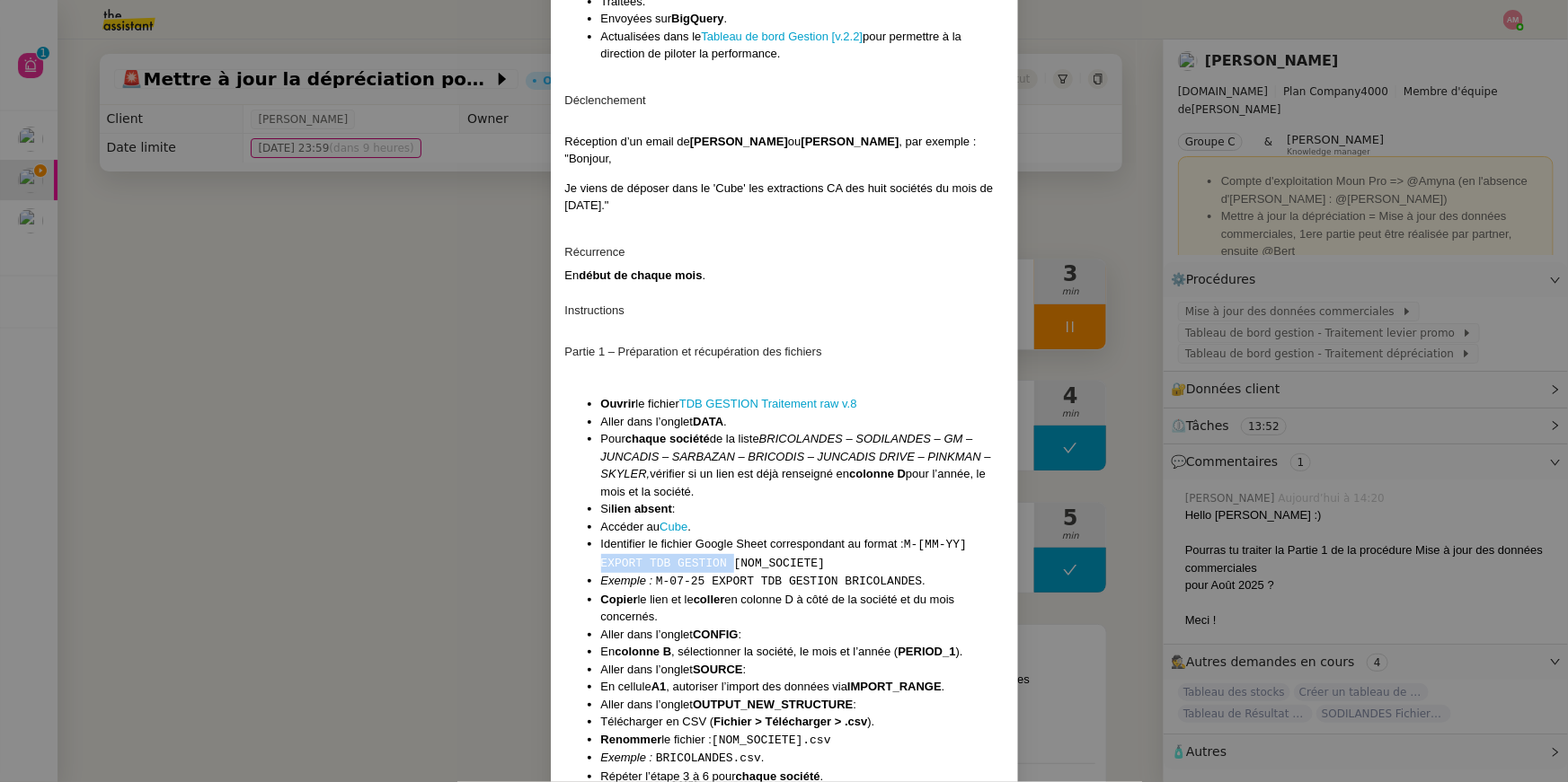
copy code "EXPORT TDB GESTION"
click at [706, 552] on li "Identifier le fichier Google Sheet correspondant au format : M-[MM-YY] EXPORT T…" at bounding box center [802, 553] width 403 height 37
copy code "EXPORT TDB GESTION"
drag, startPoint x: 725, startPoint y: 559, endPoint x: 562, endPoint y: 559, distance: 163.0
click at [562, 559] on div "Contexte Abaco est un outil back office interne à Leclerc permettant le suivi q…" at bounding box center [784, 465] width 467 height 1288
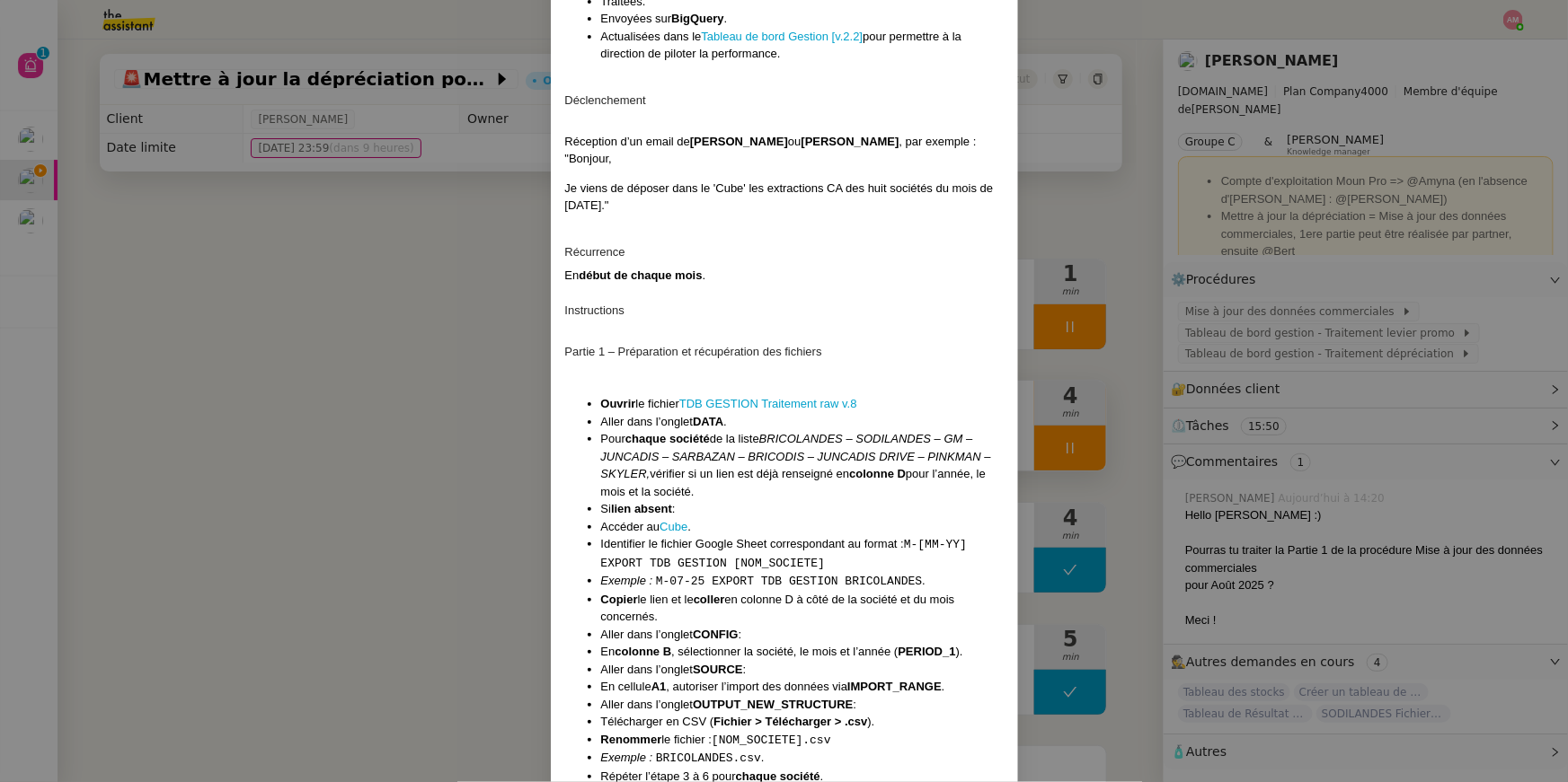
click at [935, 455] on em "BRICOLANDES – SODILANDES – GM – JUNCADIS – SARBAZAN – BRICODIS – JUNCADIS DRIVE…" at bounding box center [796, 455] width 390 height 48
click at [676, 526] on link "Cube" at bounding box center [673, 527] width 27 height 14
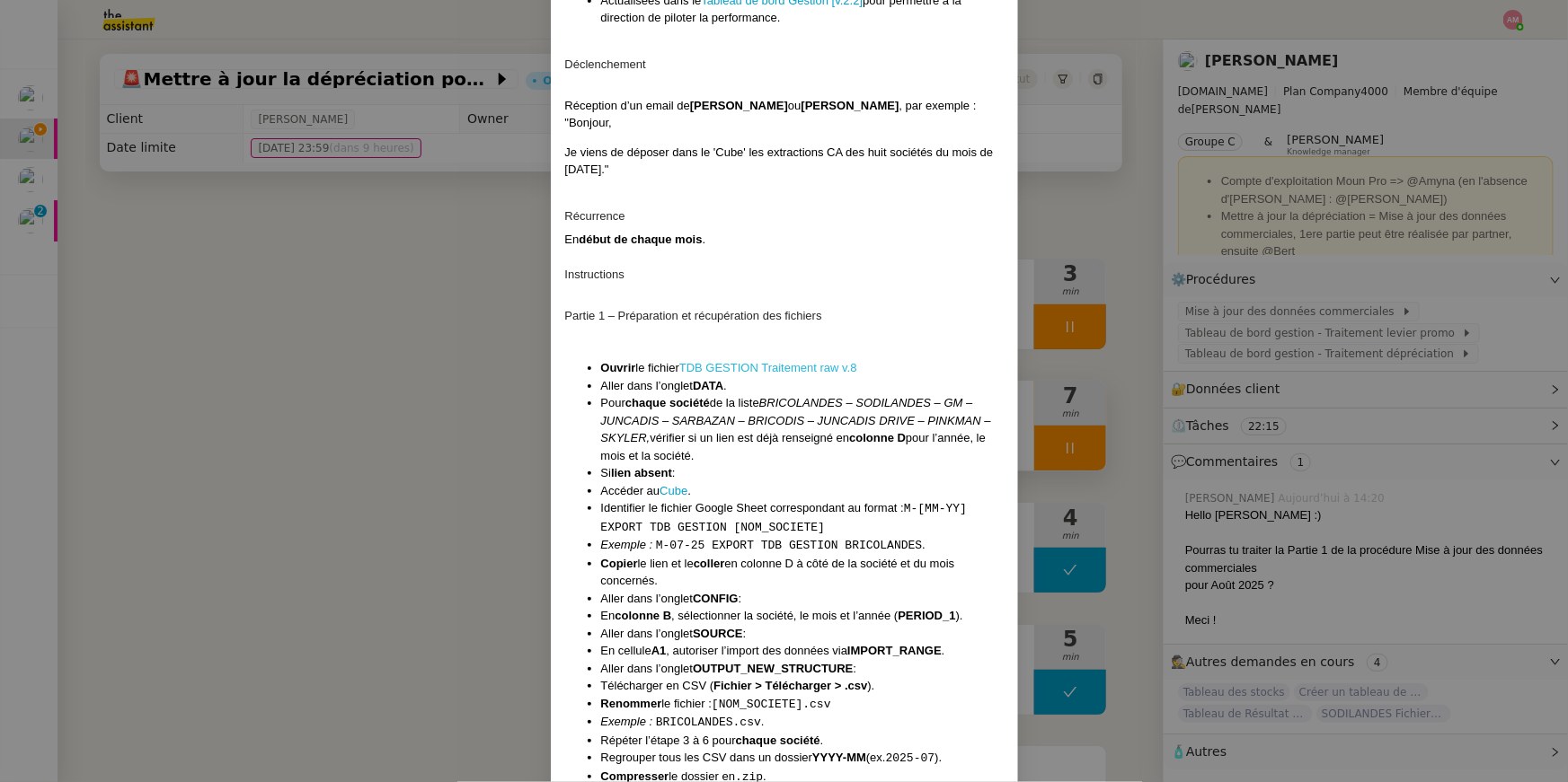
click at [710, 361] on link "TDB GESTION Traitement raw v.8" at bounding box center [768, 368] width 177 height 14
click at [36, 161] on nz-modal-container "Contexte Abaco est un outil back office interne à Leclerc permettant le suivi q…" at bounding box center [784, 391] width 1568 height 782
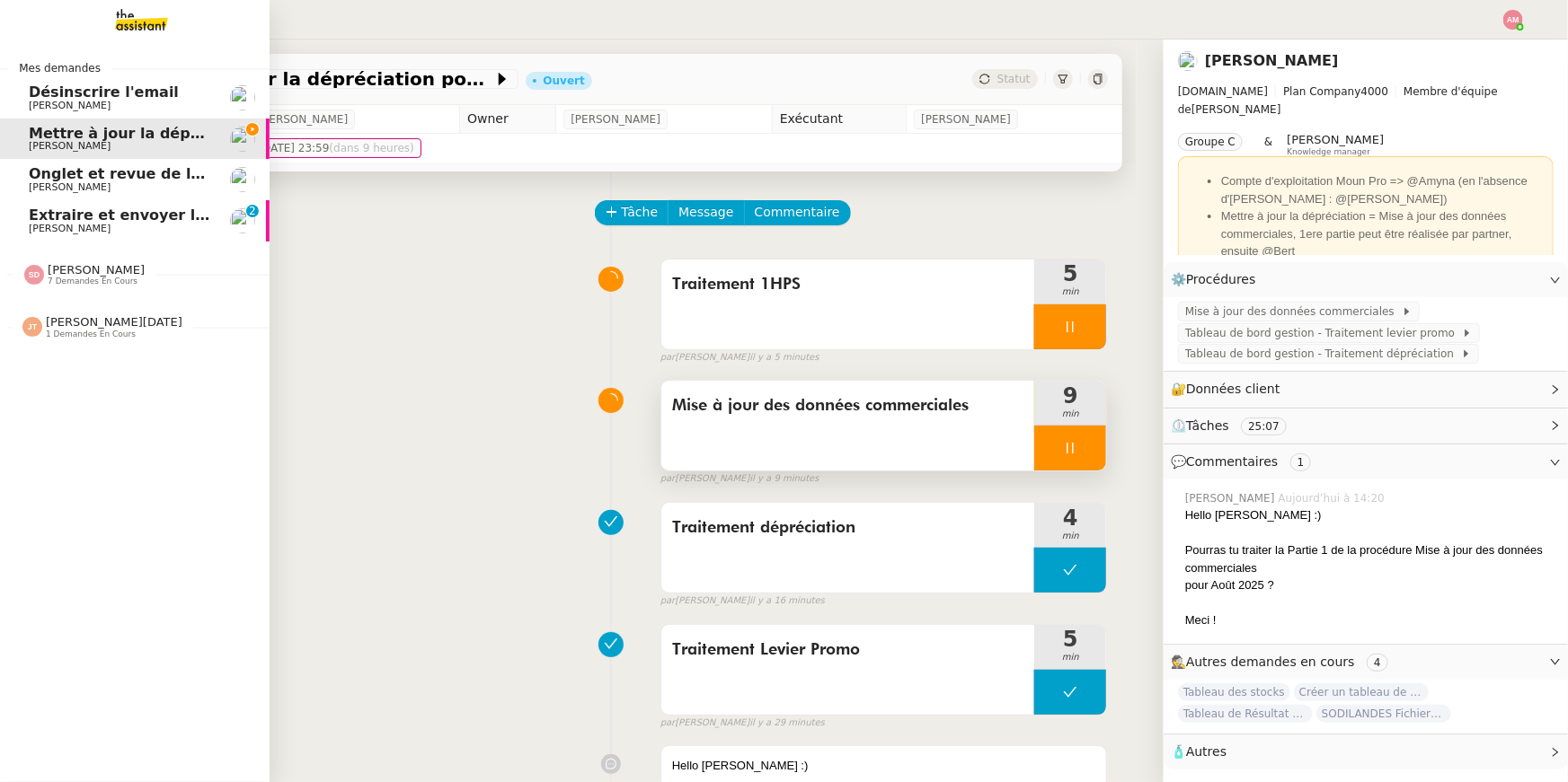
click at [35, 207] on span "Extraire et envoyer les procédures actives" at bounding box center [200, 215] width 344 height 17
click at [84, 106] on span "Hugo Bentz" at bounding box center [119, 106] width 181 height 11
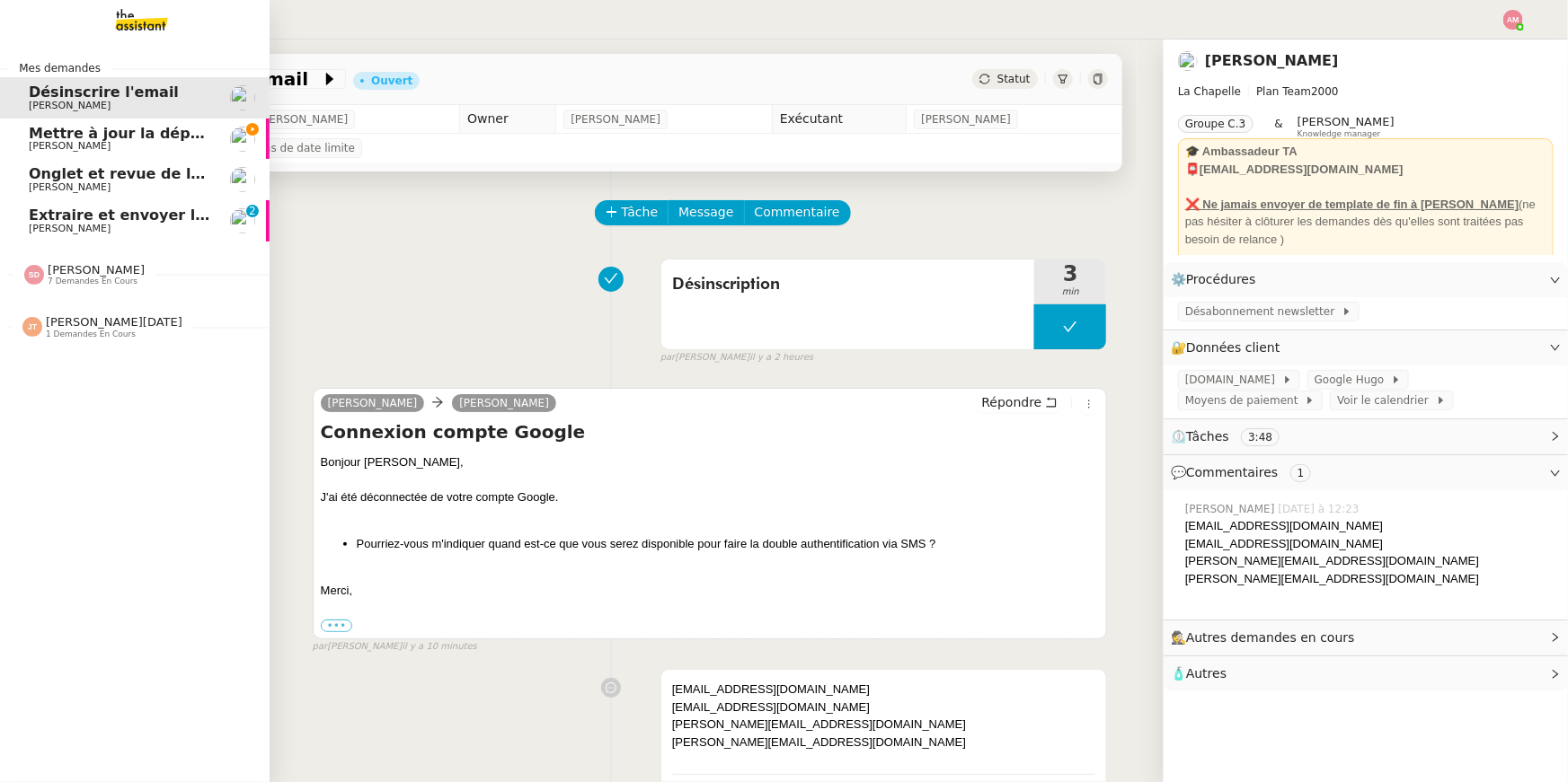
click at [159, 242] on div "Sheida Delpazir 7 demandes en cours" at bounding box center [134, 267] width 270 height 52
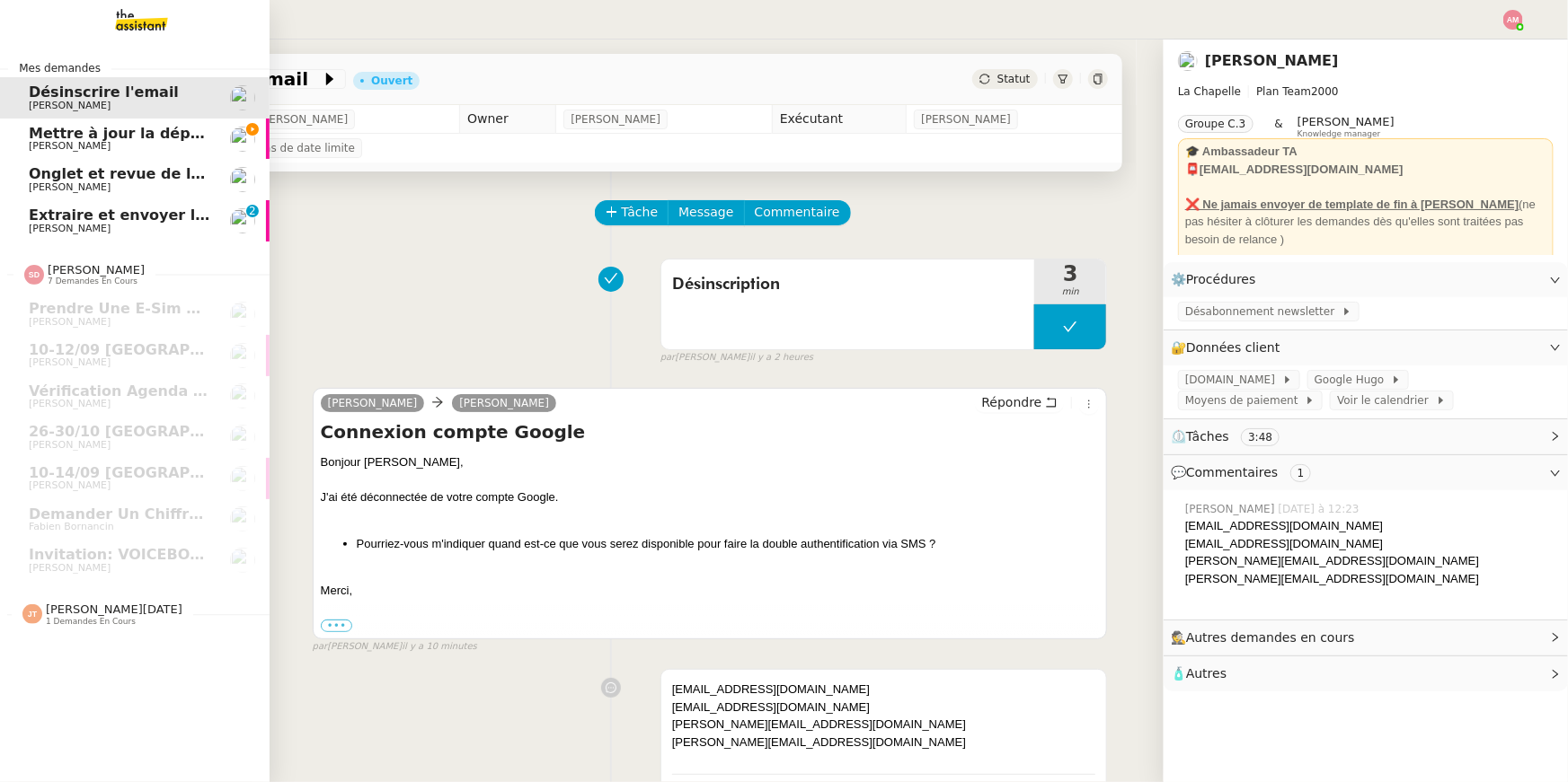
click at [149, 227] on span "Stanislas Richoillez" at bounding box center [119, 230] width 181 height 11
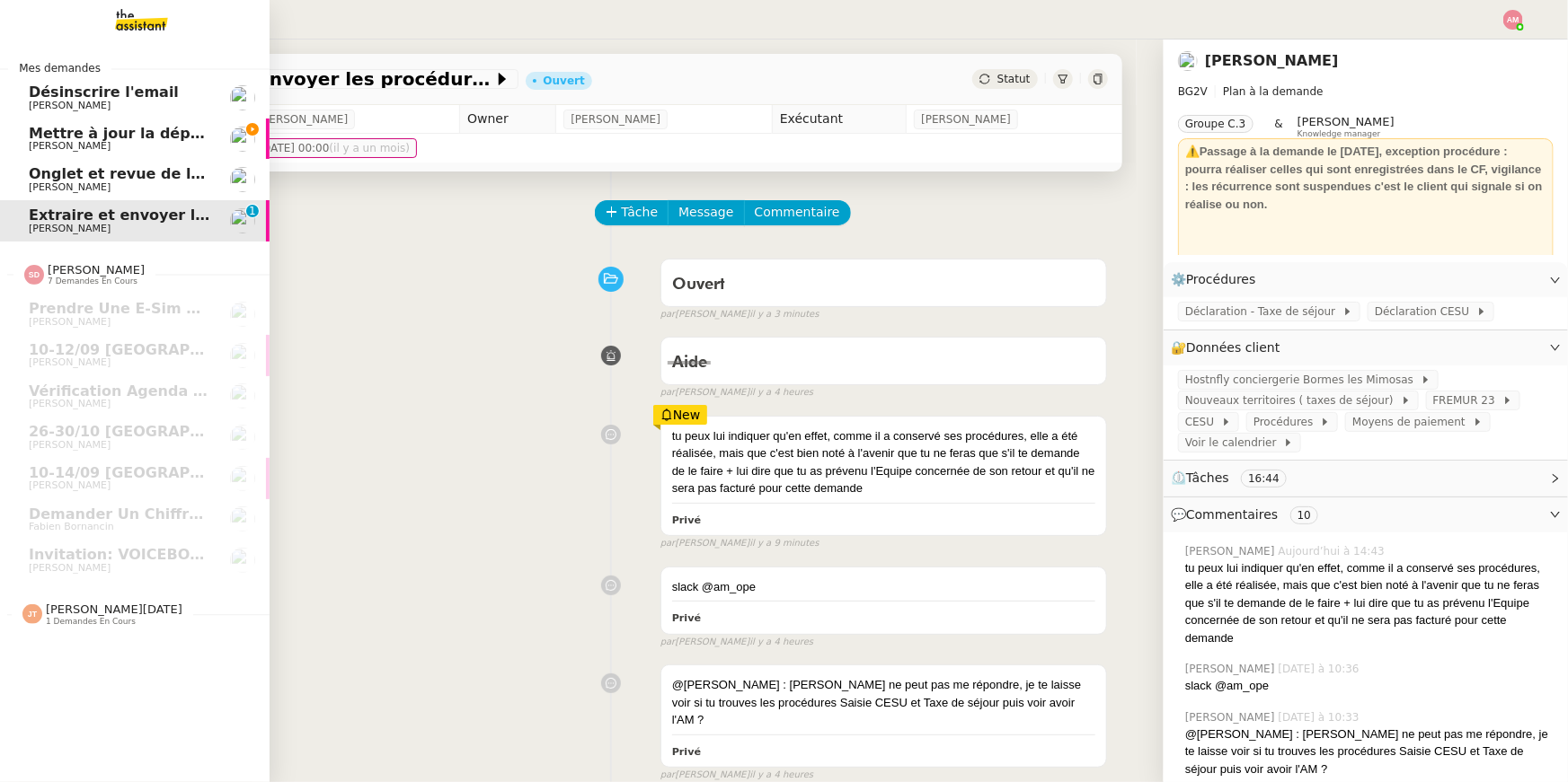
click at [40, 147] on span "Guillaume Farina" at bounding box center [69, 145] width 81 height 12
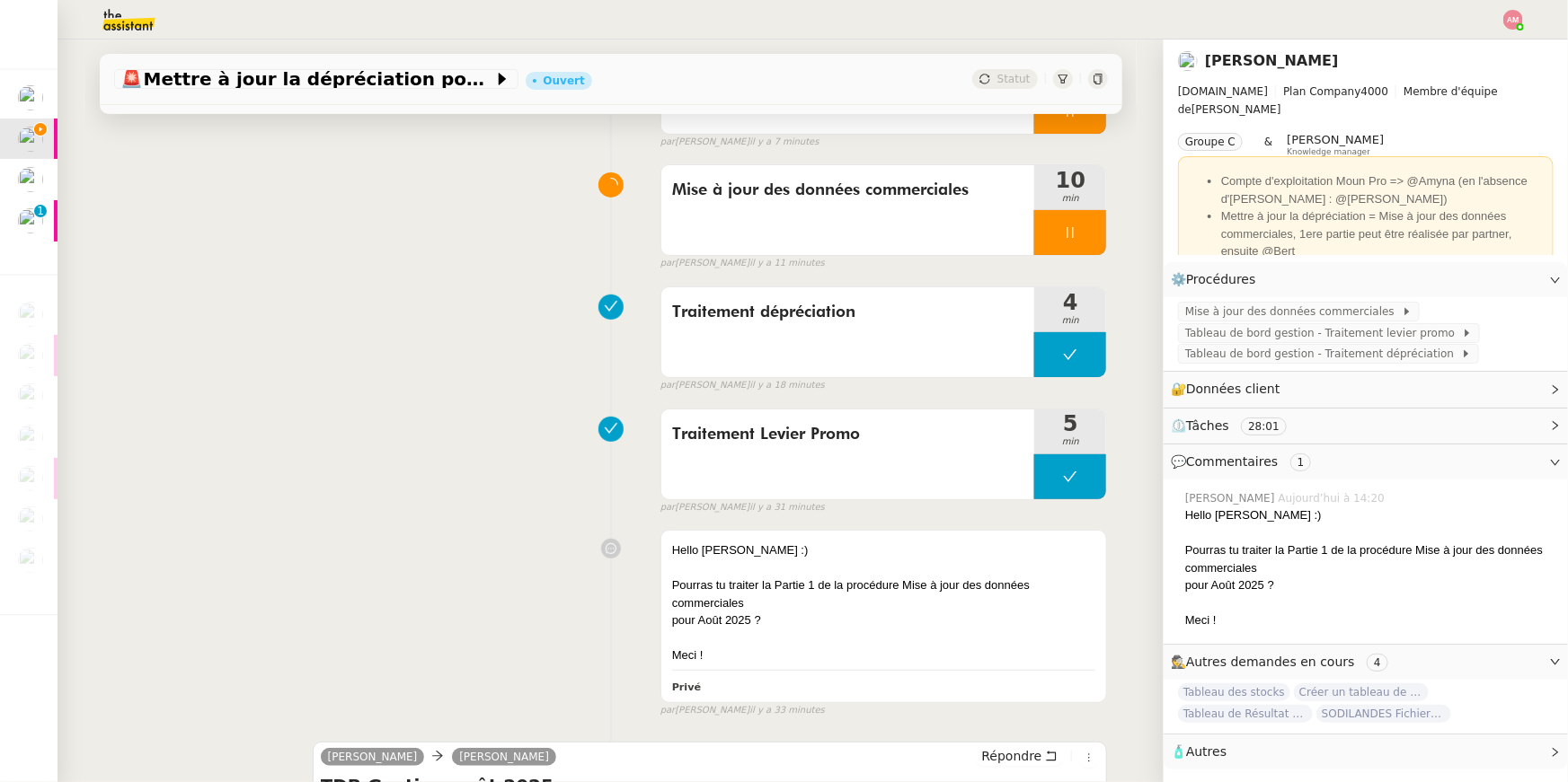
scroll to position [220, 0]
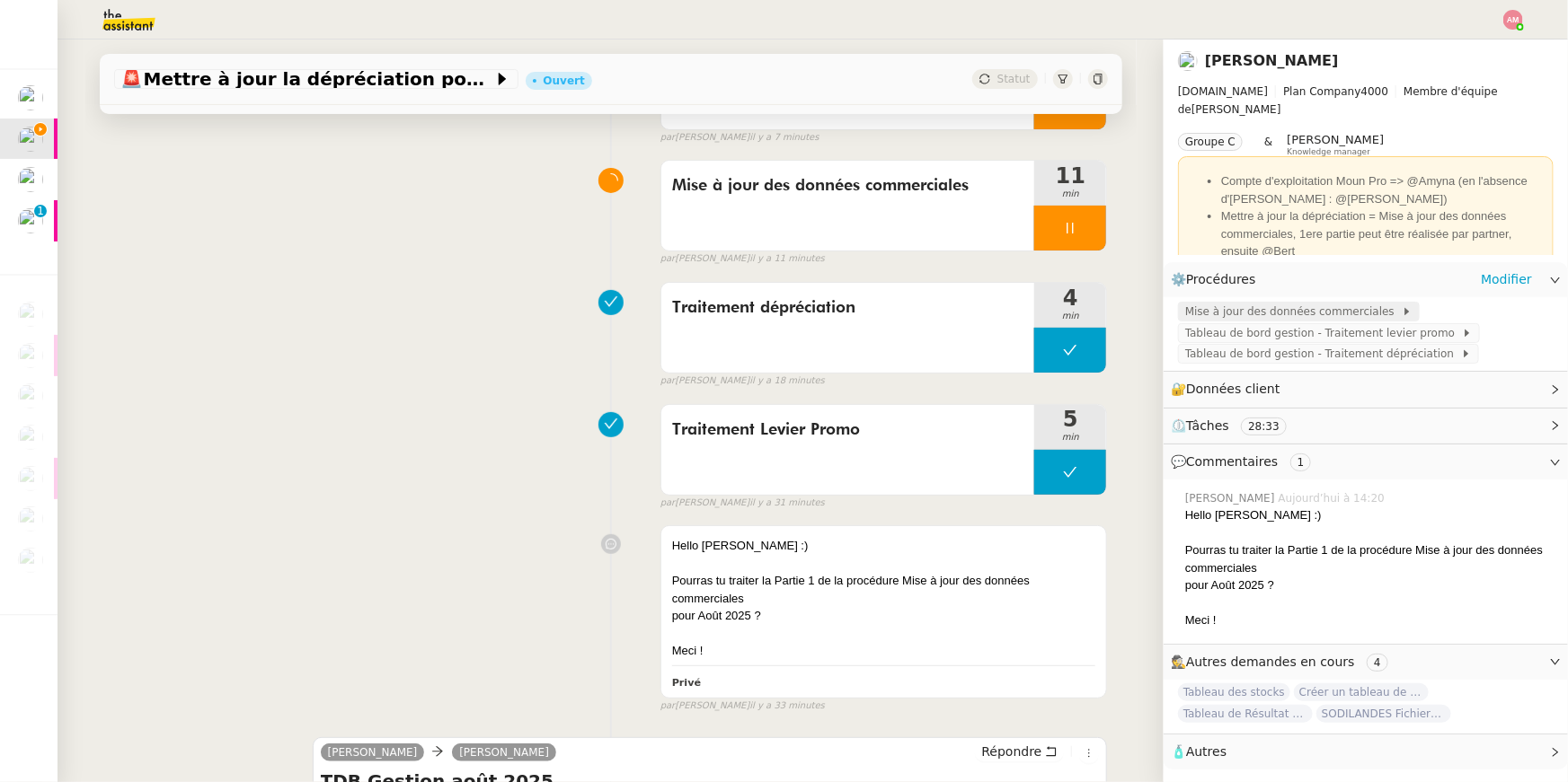
click at [1321, 315] on span "Mise à jour des données commerciales" at bounding box center [1293, 312] width 217 height 18
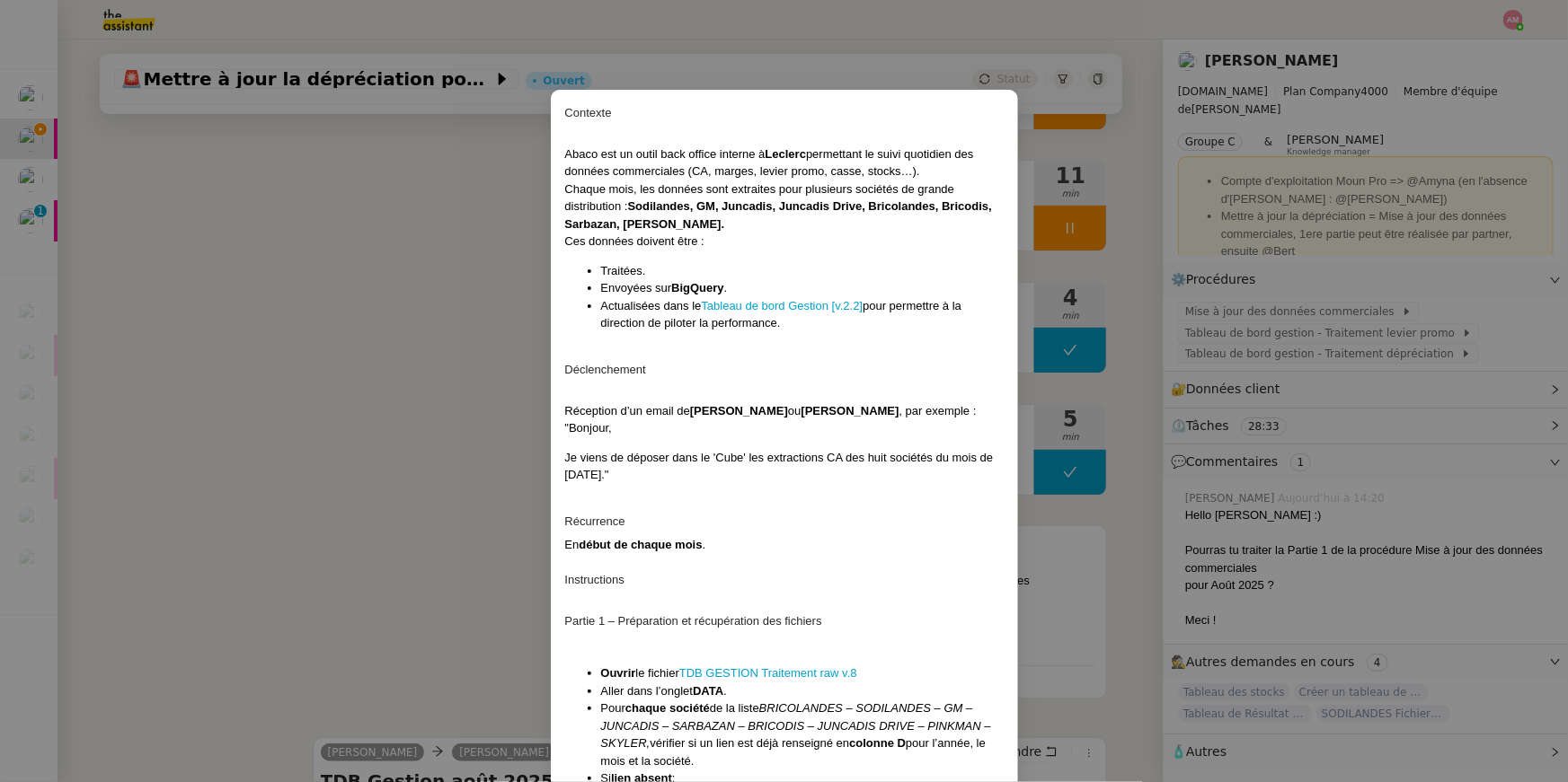
scroll to position [606, 0]
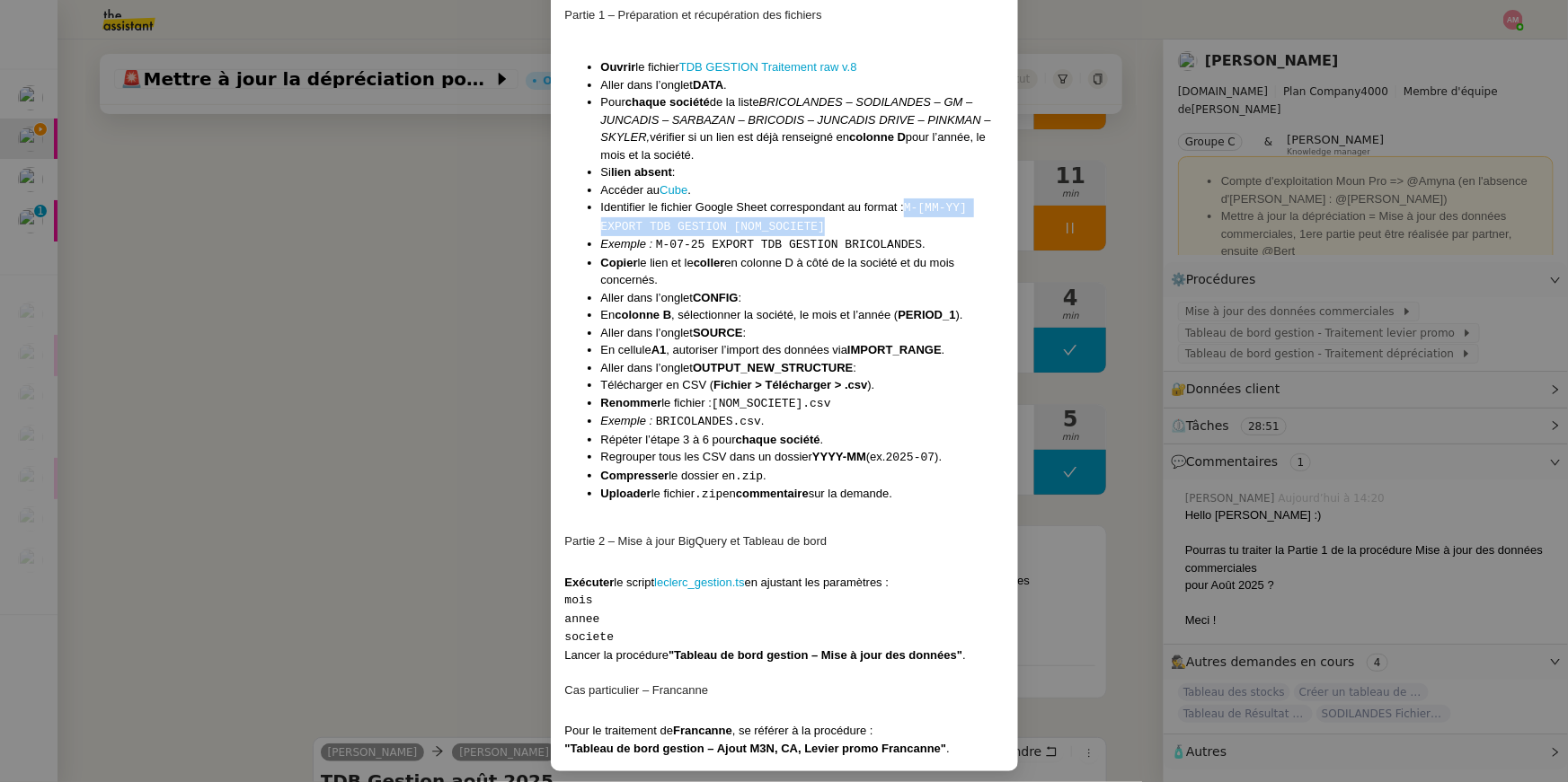
drag, startPoint x: 829, startPoint y: 224, endPoint x: 904, endPoint y: 201, distance: 78.4
click at [904, 201] on li "Identifier le fichier Google Sheet correspondant au format : M-[MM-YY] EXPORT T…" at bounding box center [802, 217] width 403 height 37
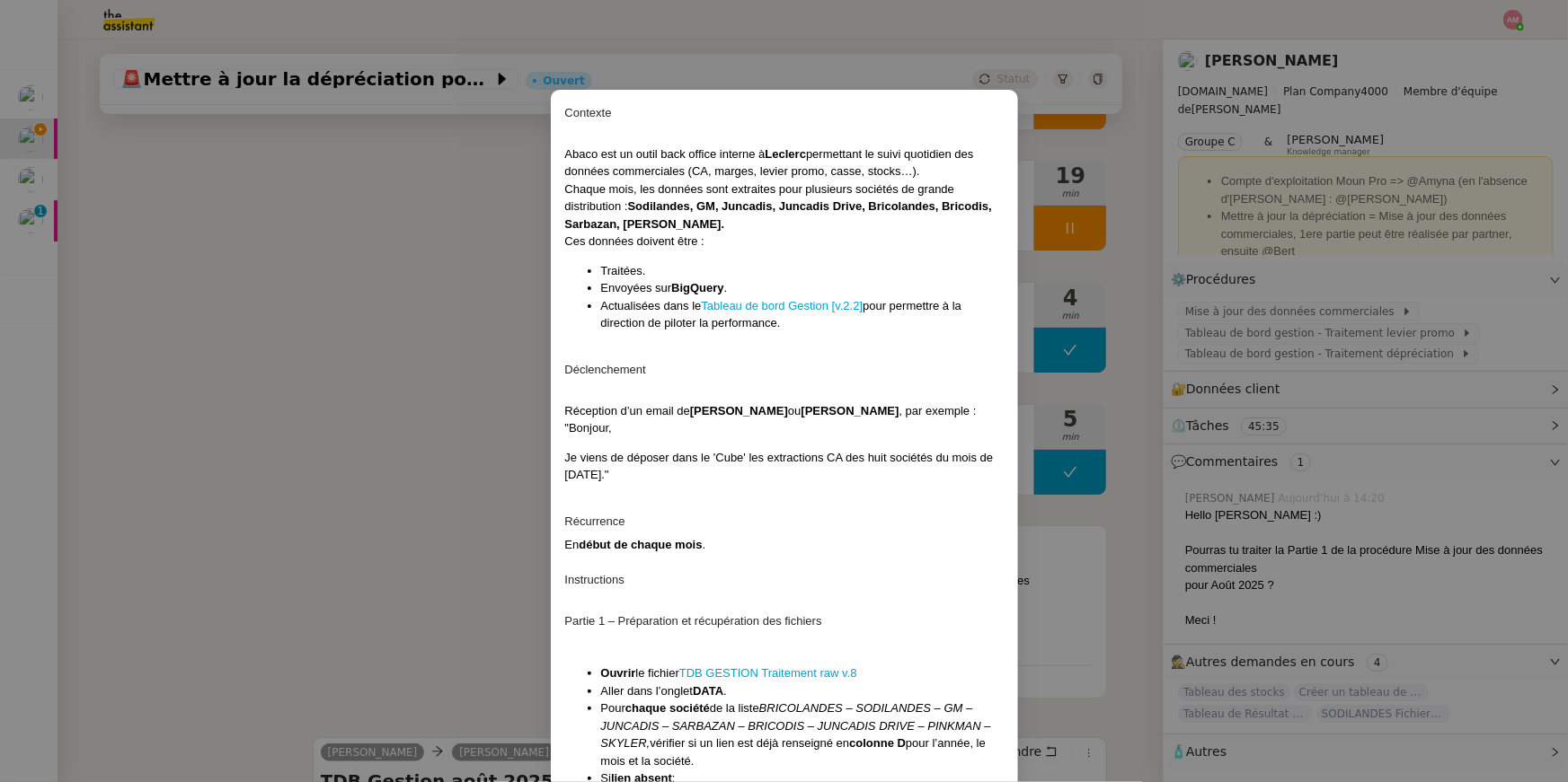
scroll to position [220, 0]
click at [630, 462] on blockquote "Je viens de déposer dans le 'Cube' les extractions CA des huit sociétés du mois…" at bounding box center [784, 466] width 438 height 35
click at [474, 406] on nz-modal-container "Contexte Abaco est un outil back office interne à Leclerc permettant le suivi q…" at bounding box center [784, 391] width 1568 height 782
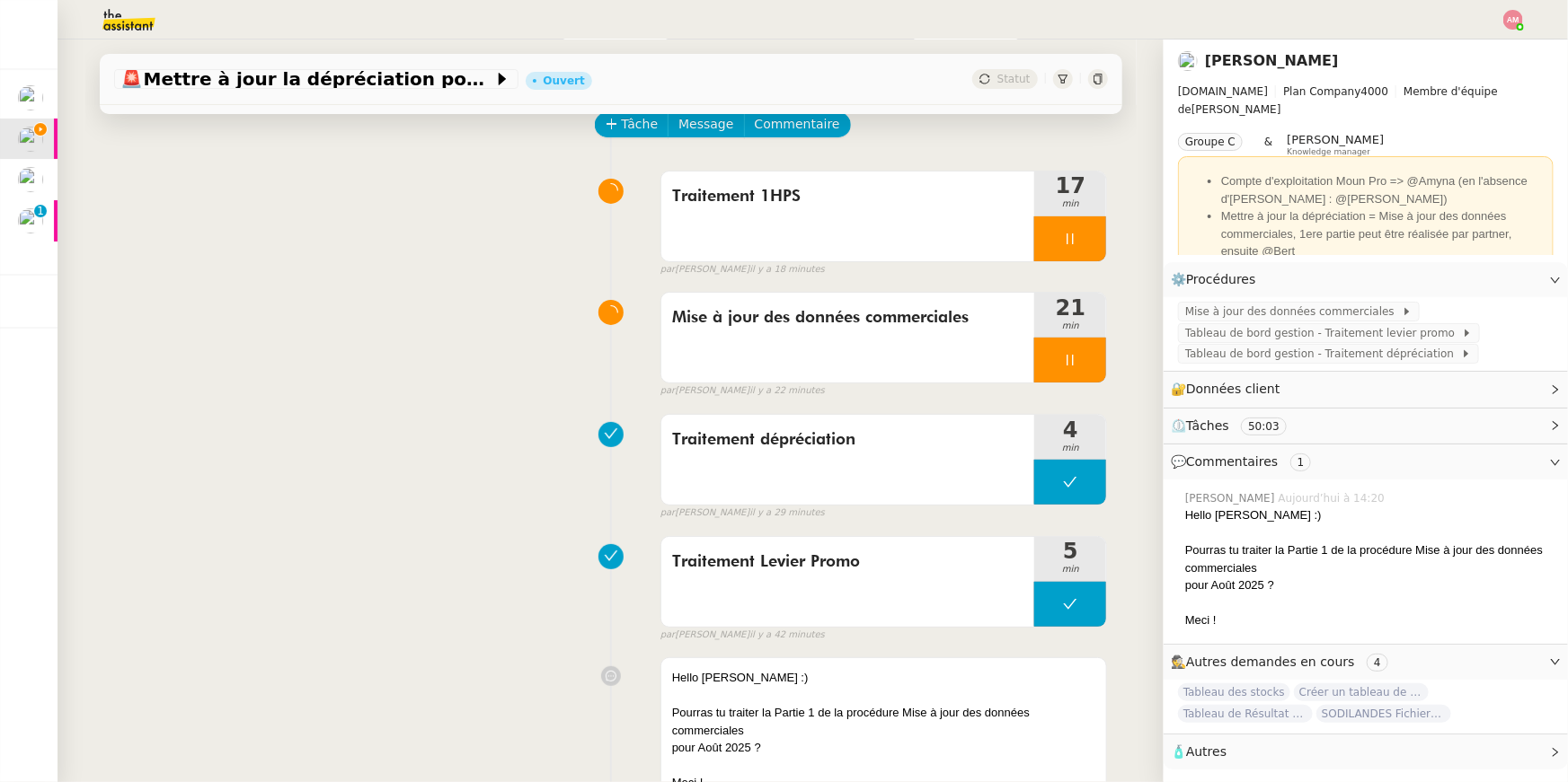
scroll to position [90, 0]
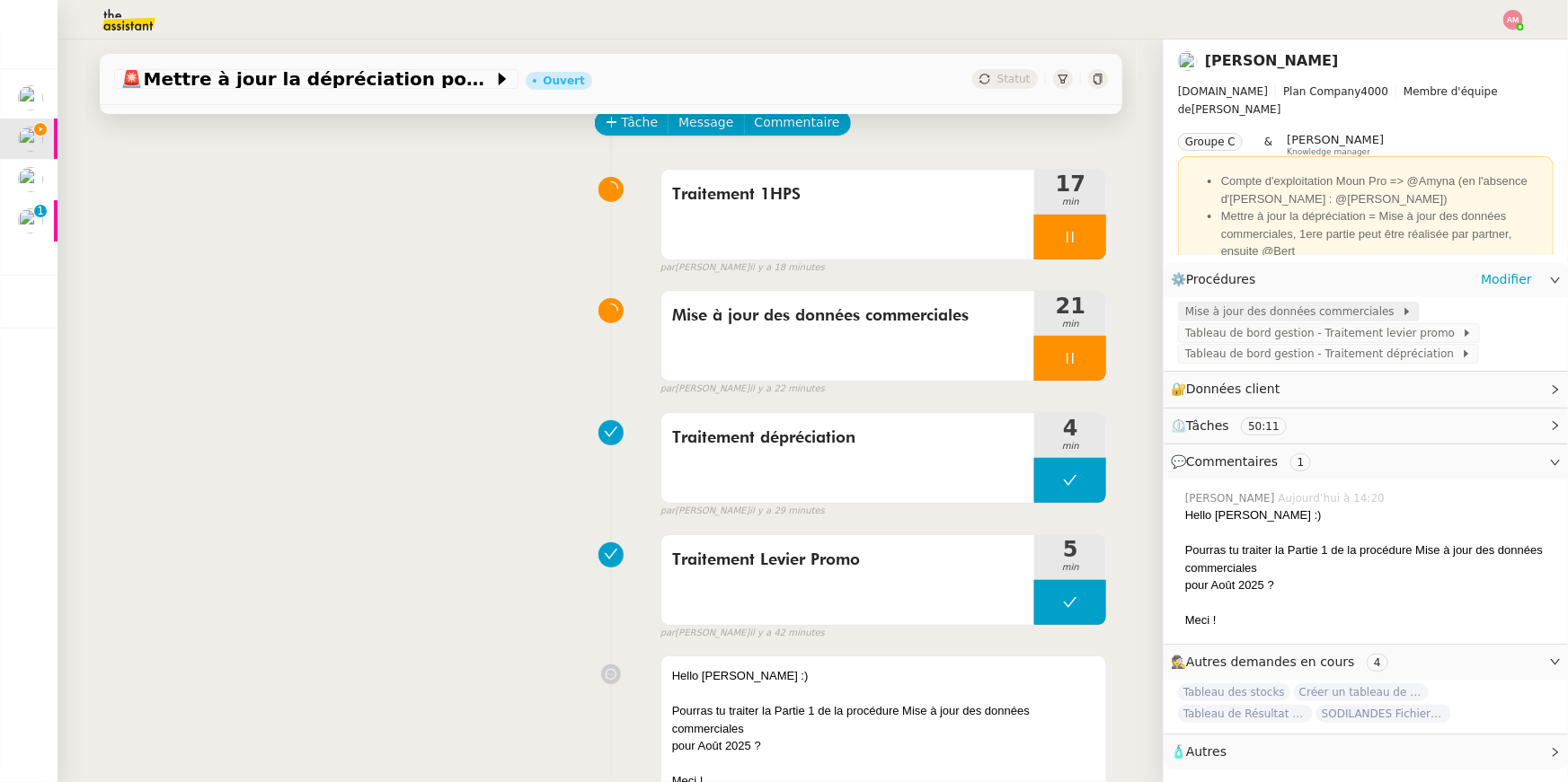
click at [1195, 307] on span "Mise à jour des données commerciales" at bounding box center [1293, 312] width 217 height 18
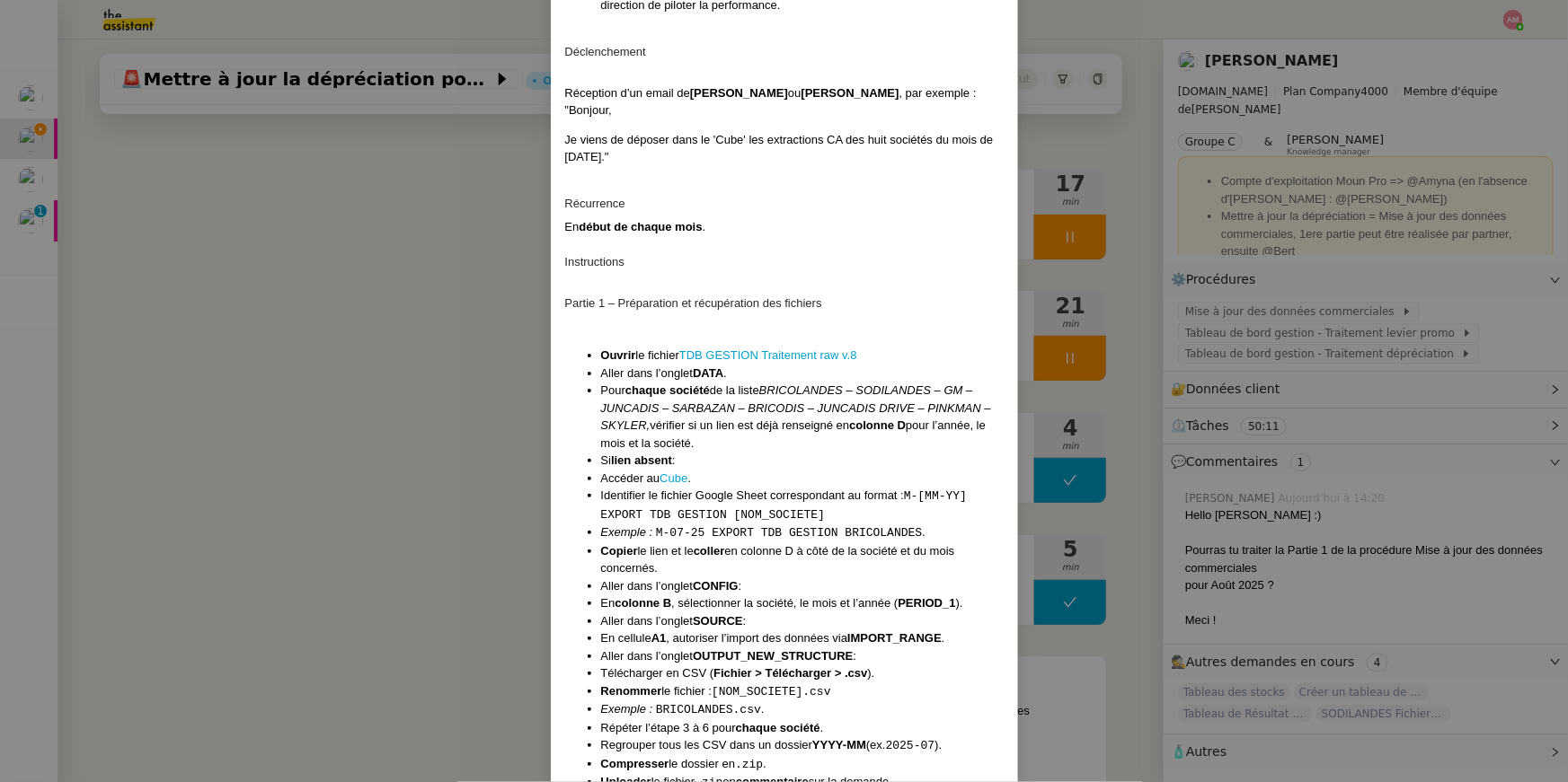
scroll to position [606, 0]
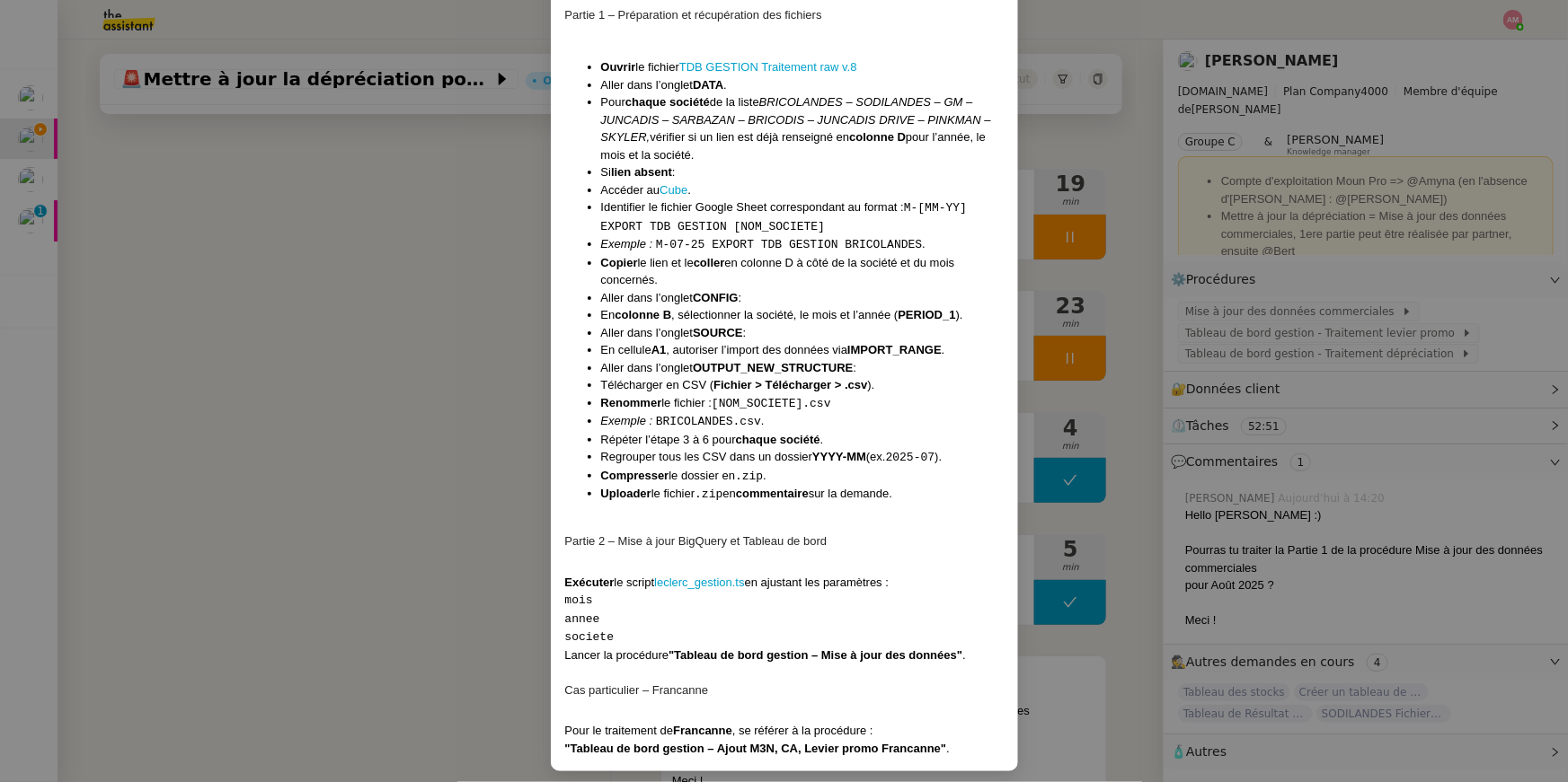
click at [518, 479] on nz-modal-container "Contexte Abaco est un outil back office interne à Leclerc permettant le suivi q…" at bounding box center [784, 391] width 1568 height 782
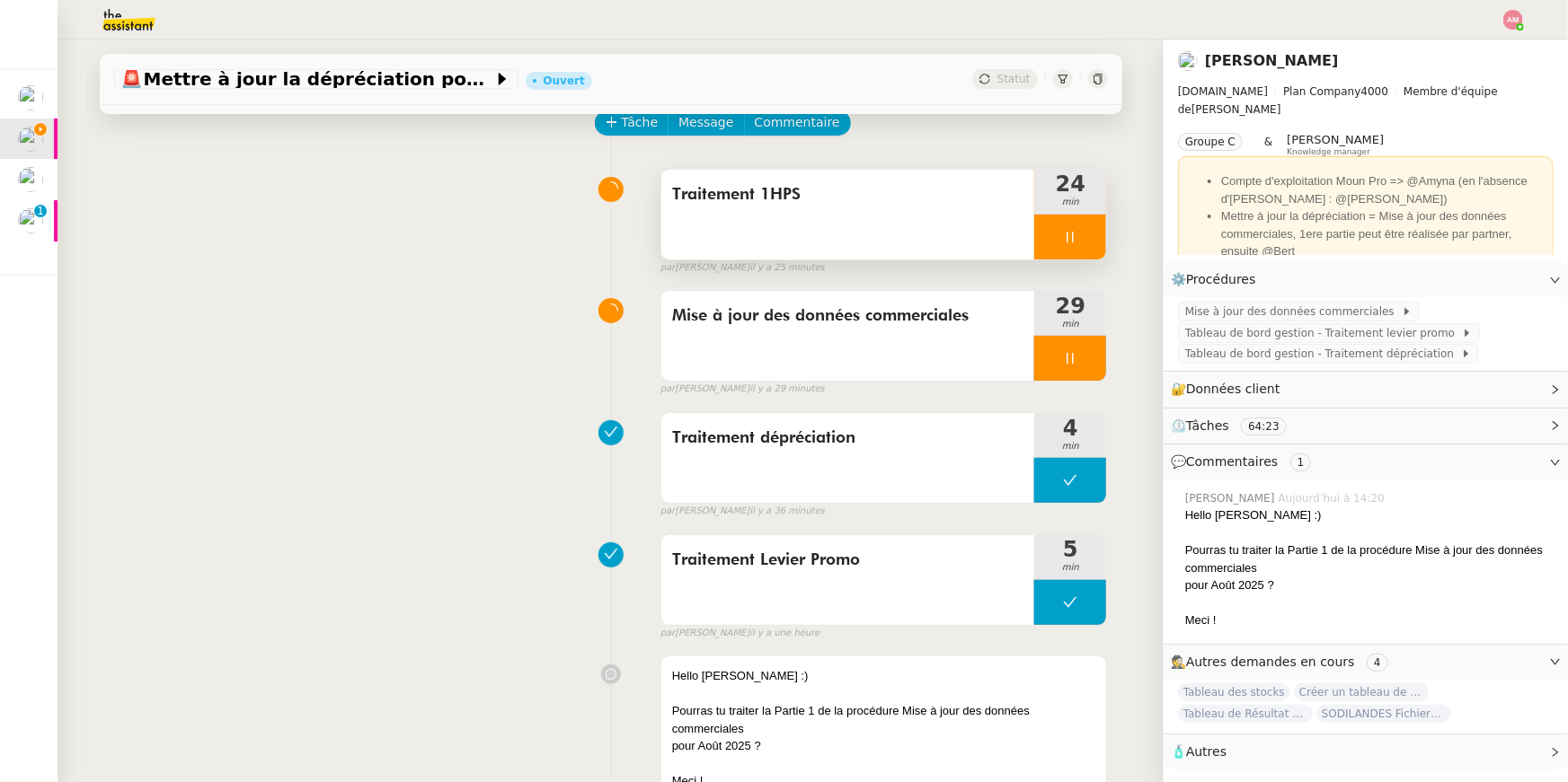
scroll to position [0, 0]
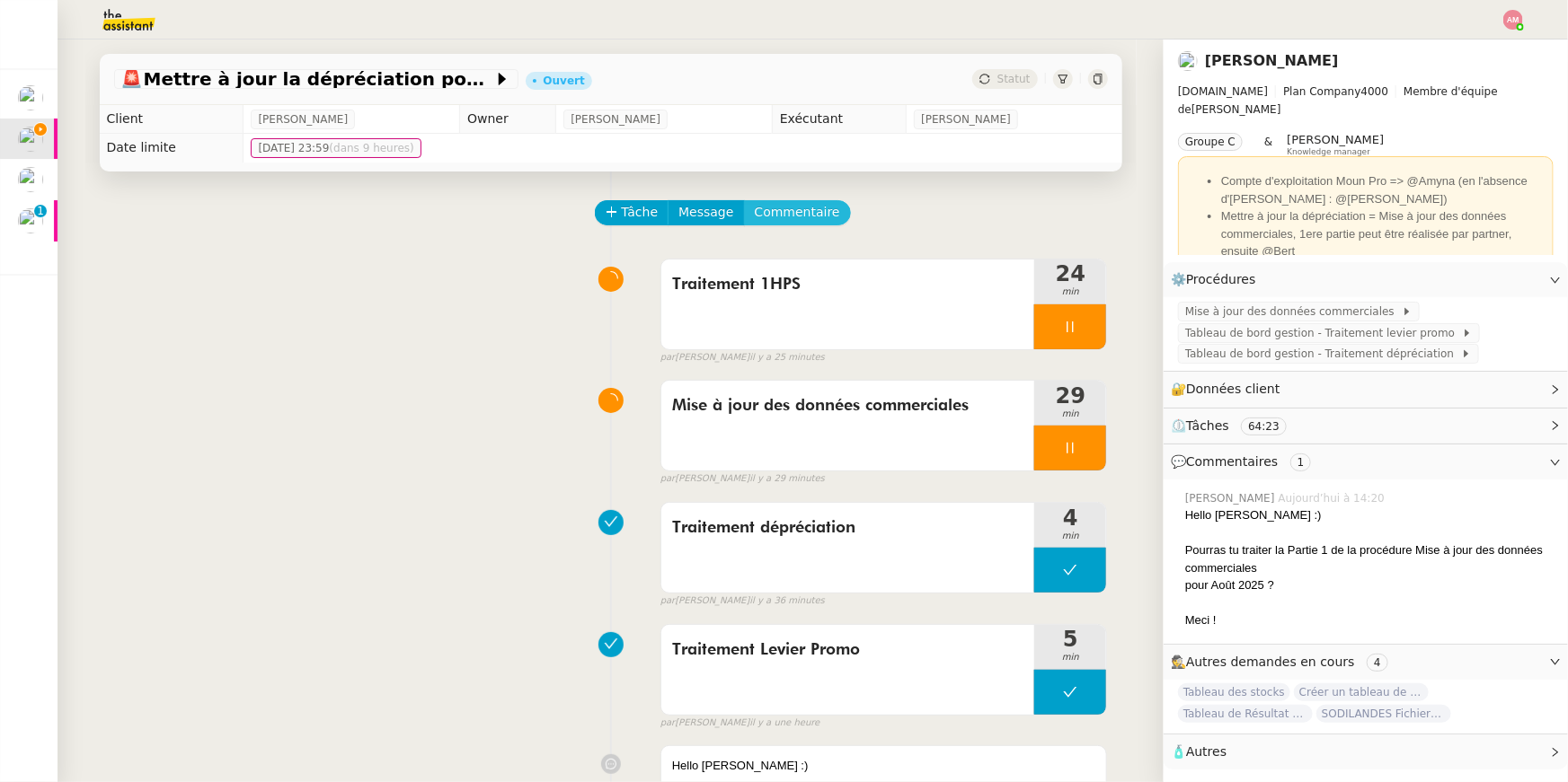
click at [789, 208] on span "Commentaire" at bounding box center [797, 212] width 85 height 21
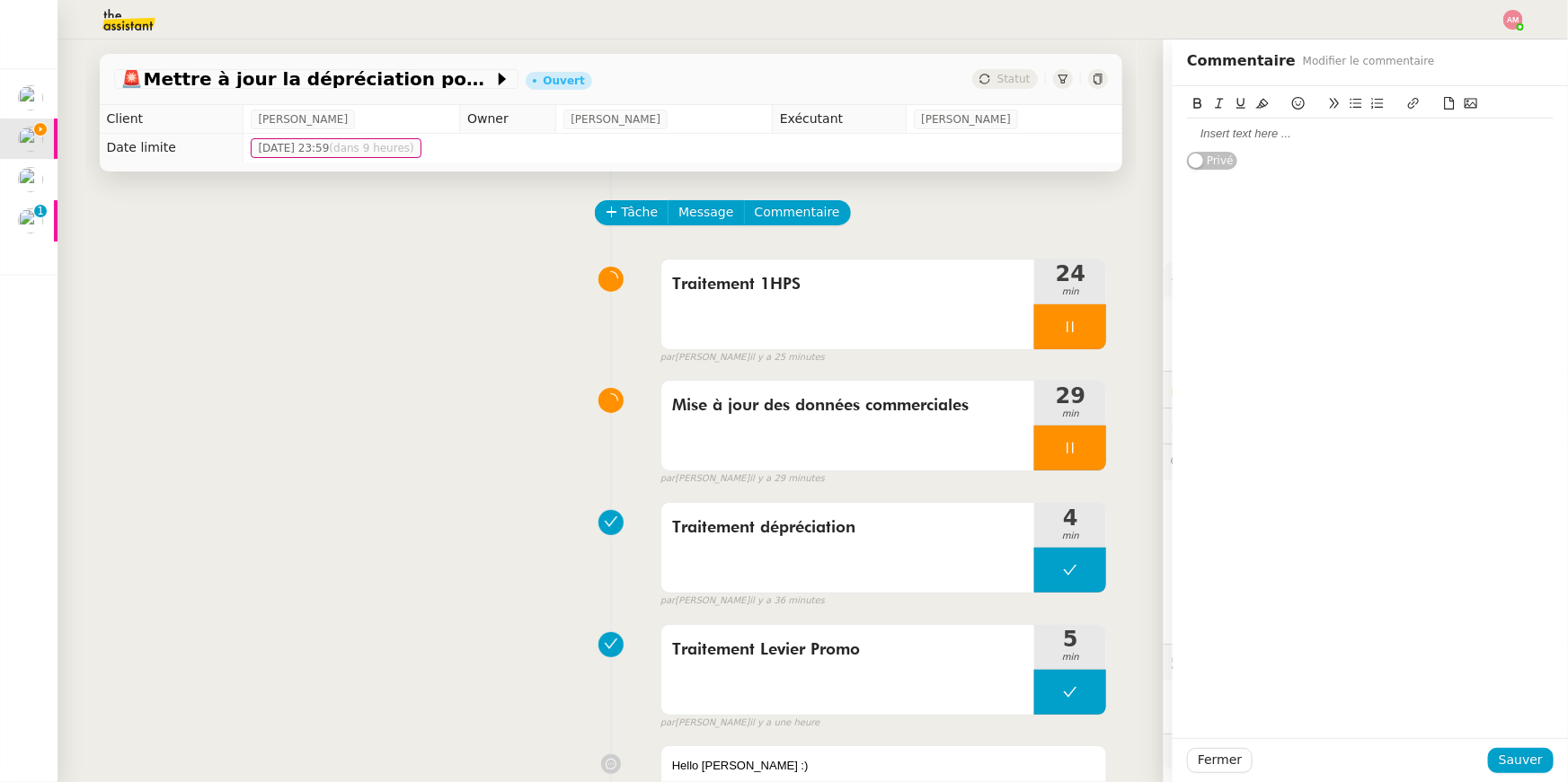
click at [1442, 111] on button at bounding box center [1449, 103] width 22 height 21
click at [1186, 125] on div "2025-08.zip 📎 2025-08.zip Privé" at bounding box center [1370, 128] width 395 height 84
click at [1193, 138] on link "📎 2025-08.zip" at bounding box center [1226, 133] width 79 height 14
click at [1510, 750] on span "Sauver" at bounding box center [1520, 760] width 44 height 21
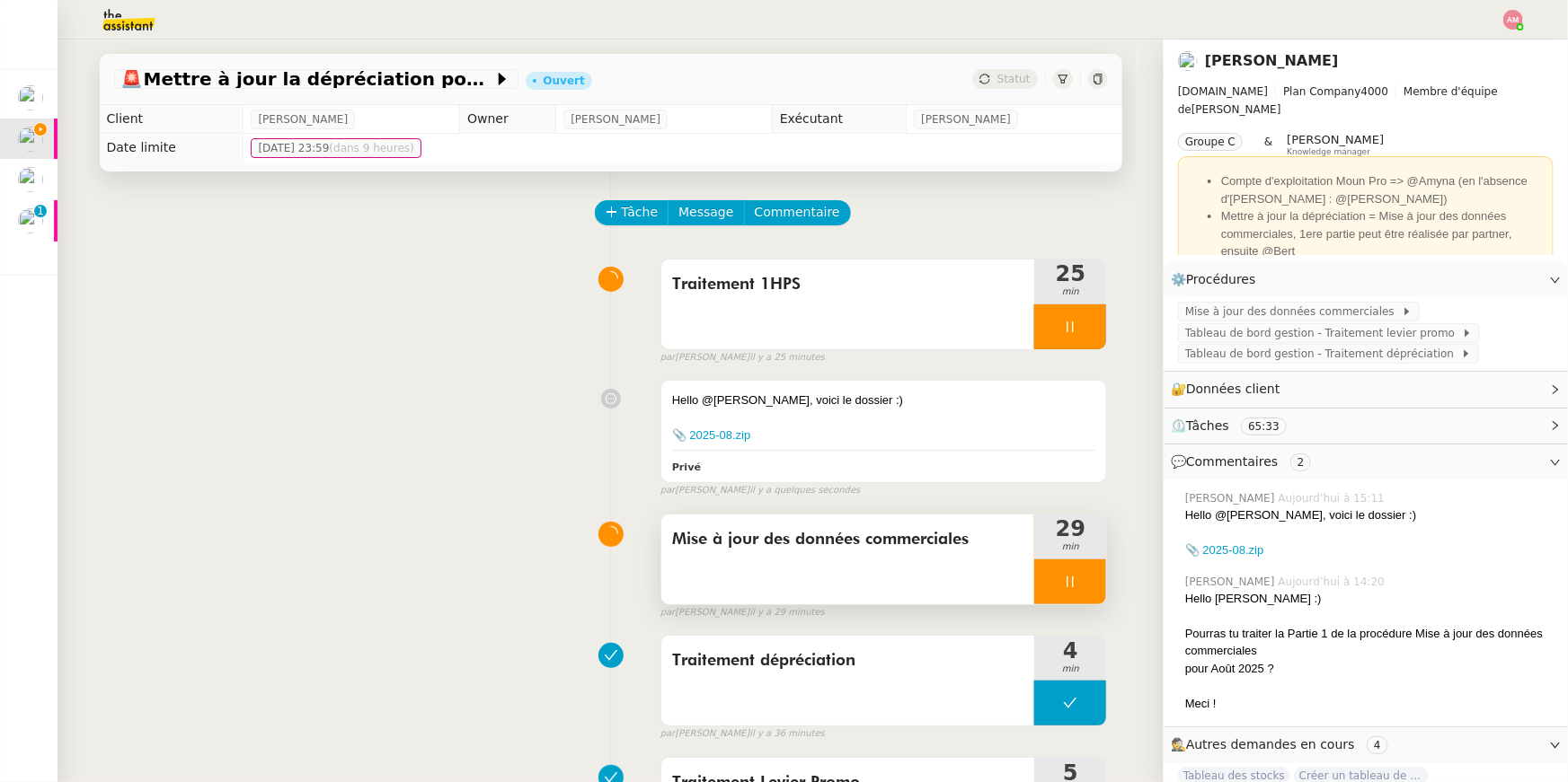
click at [1058, 588] on div at bounding box center [1069, 582] width 72 height 45
click at [1085, 583] on icon at bounding box center [1088, 583] width 15 height 15
click at [983, 560] on div "Mise à jour des données commerciales" at bounding box center [848, 560] width 374 height 90
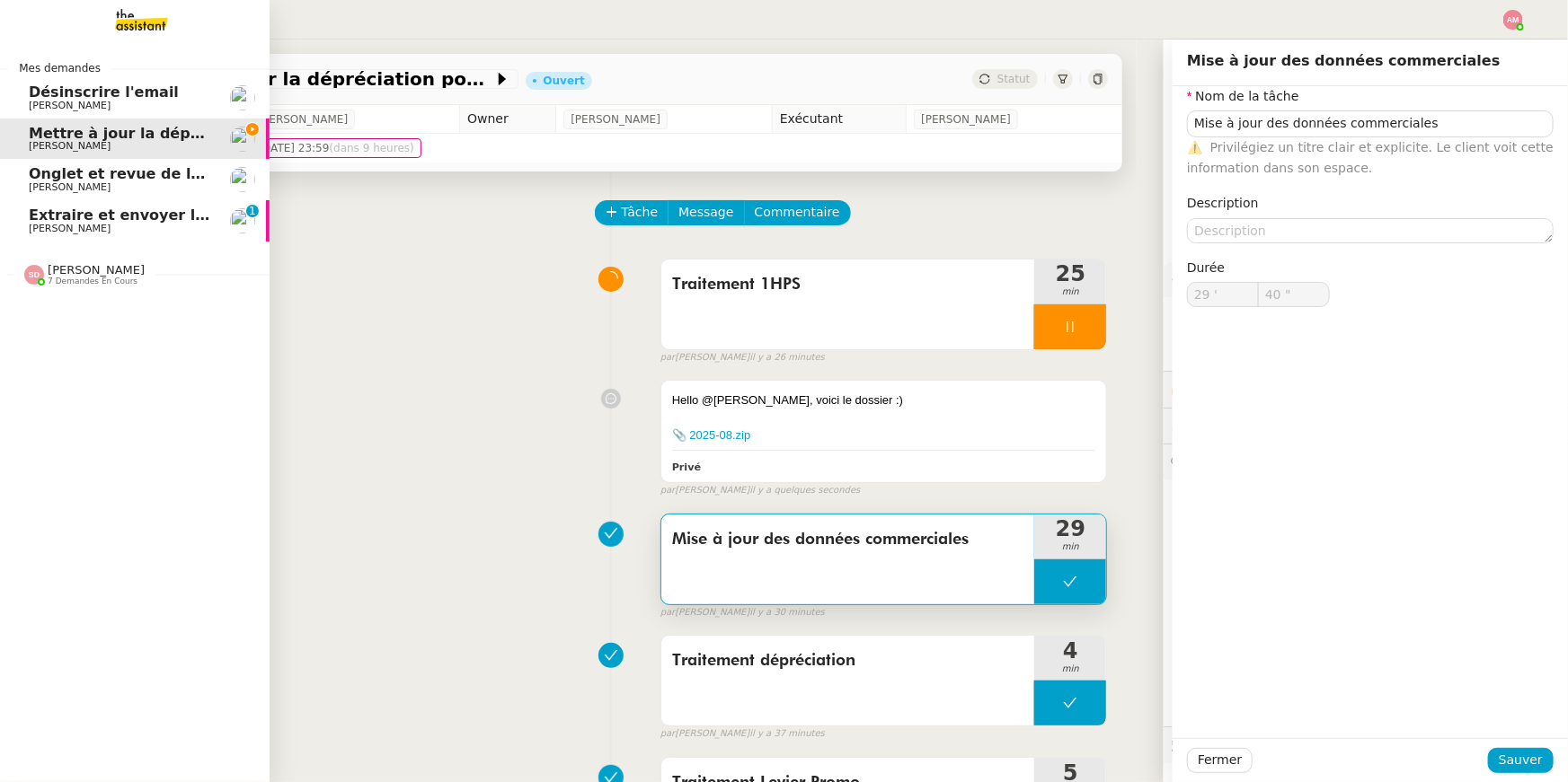
click at [45, 220] on span "Extraire et envoyer les procédures actives" at bounding box center [200, 215] width 344 height 17
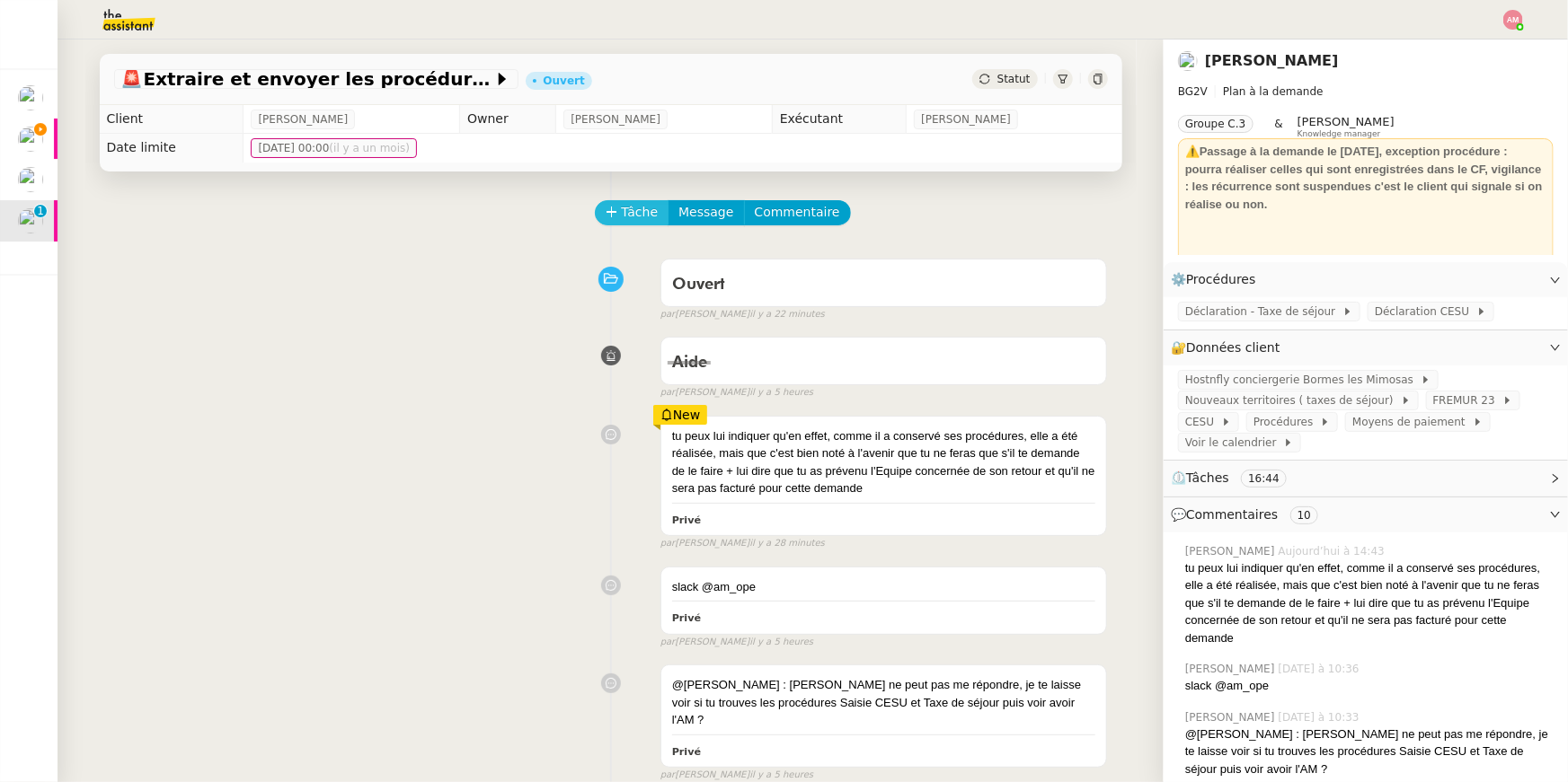
click at [645, 200] on button "Tâche" at bounding box center [632, 212] width 75 height 25
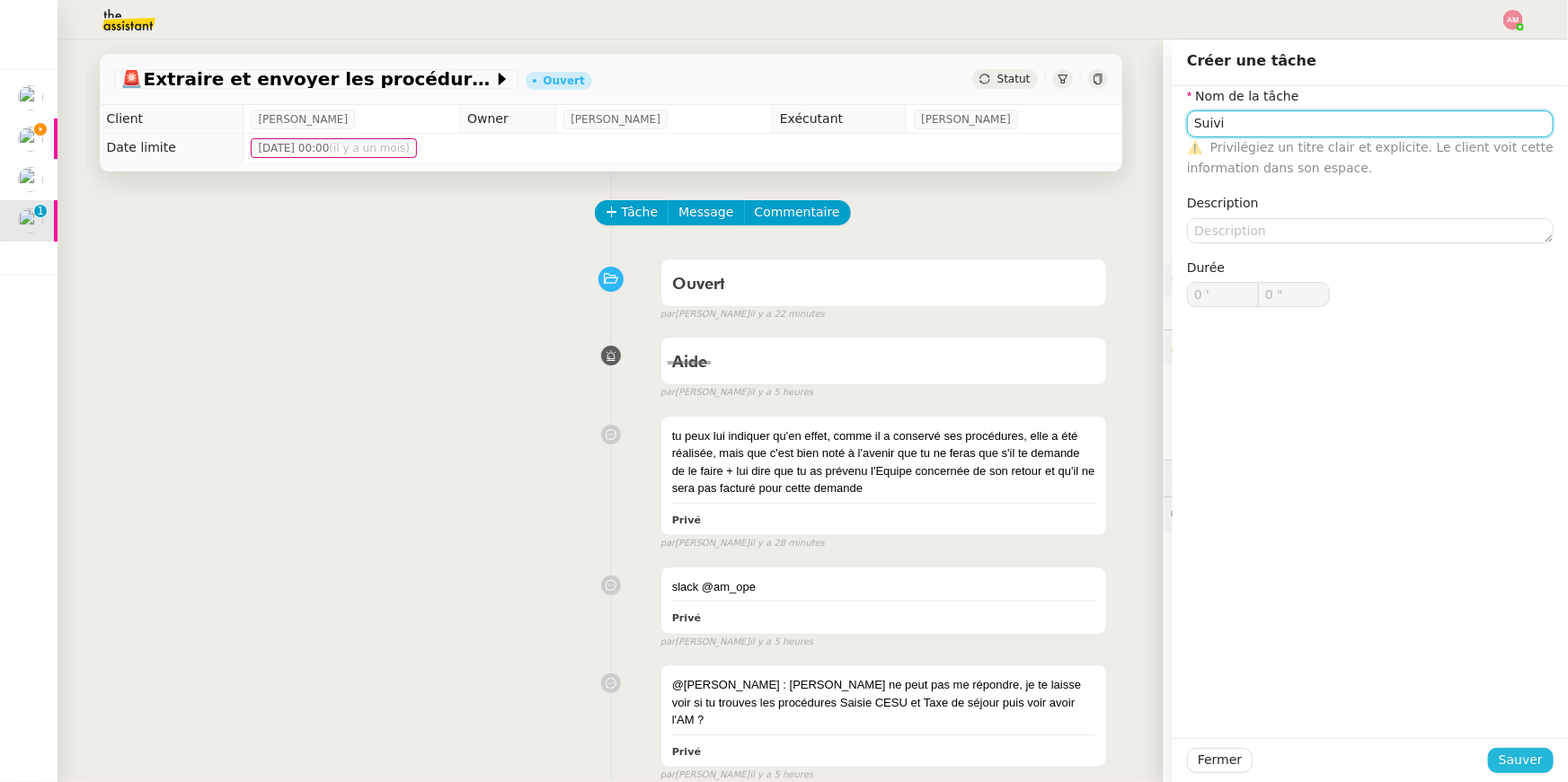
type input "Suivi"
click at [1525, 754] on span "Sauver" at bounding box center [1520, 760] width 44 height 21
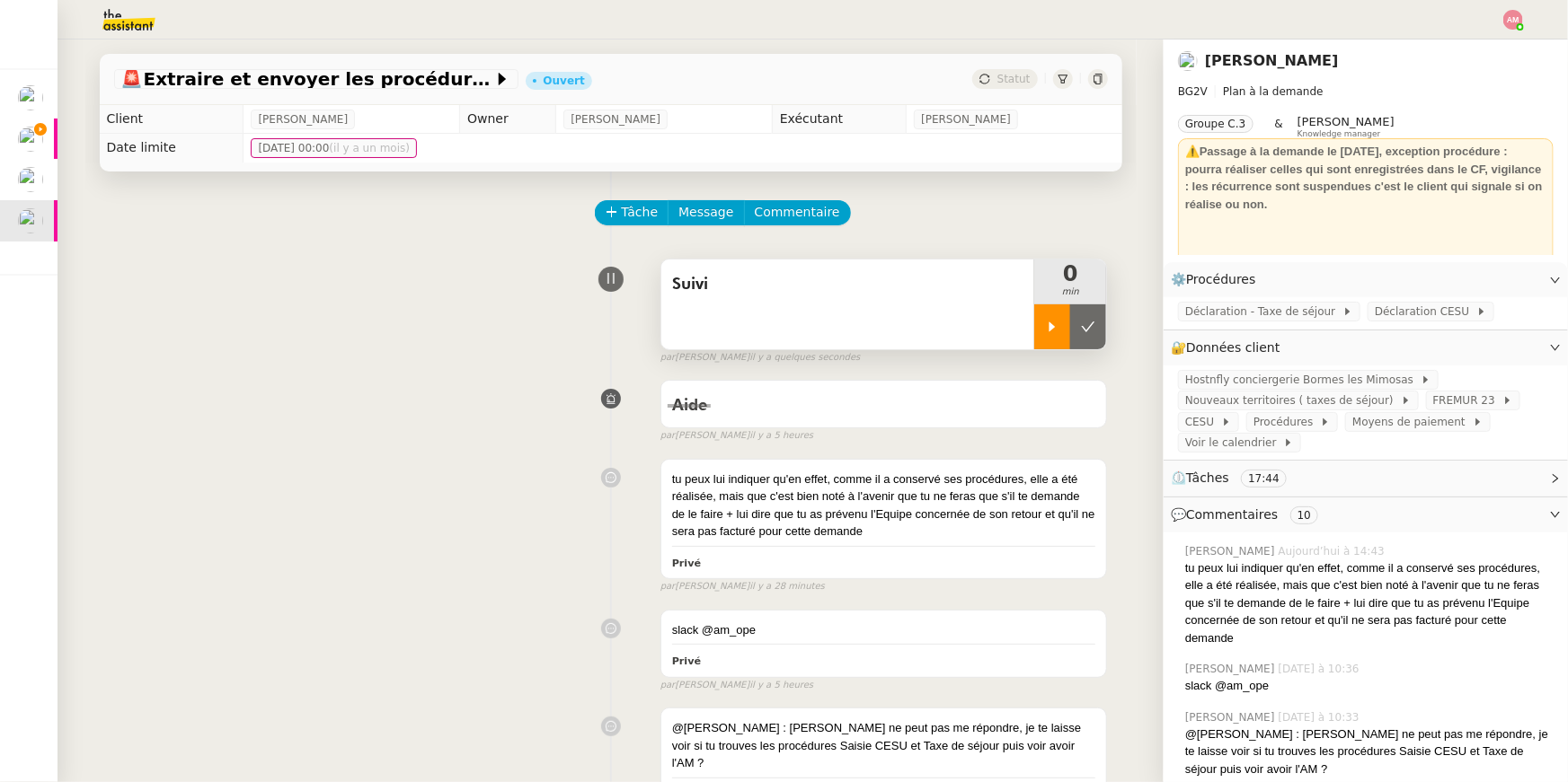
click at [1051, 337] on div at bounding box center [1051, 327] width 36 height 45
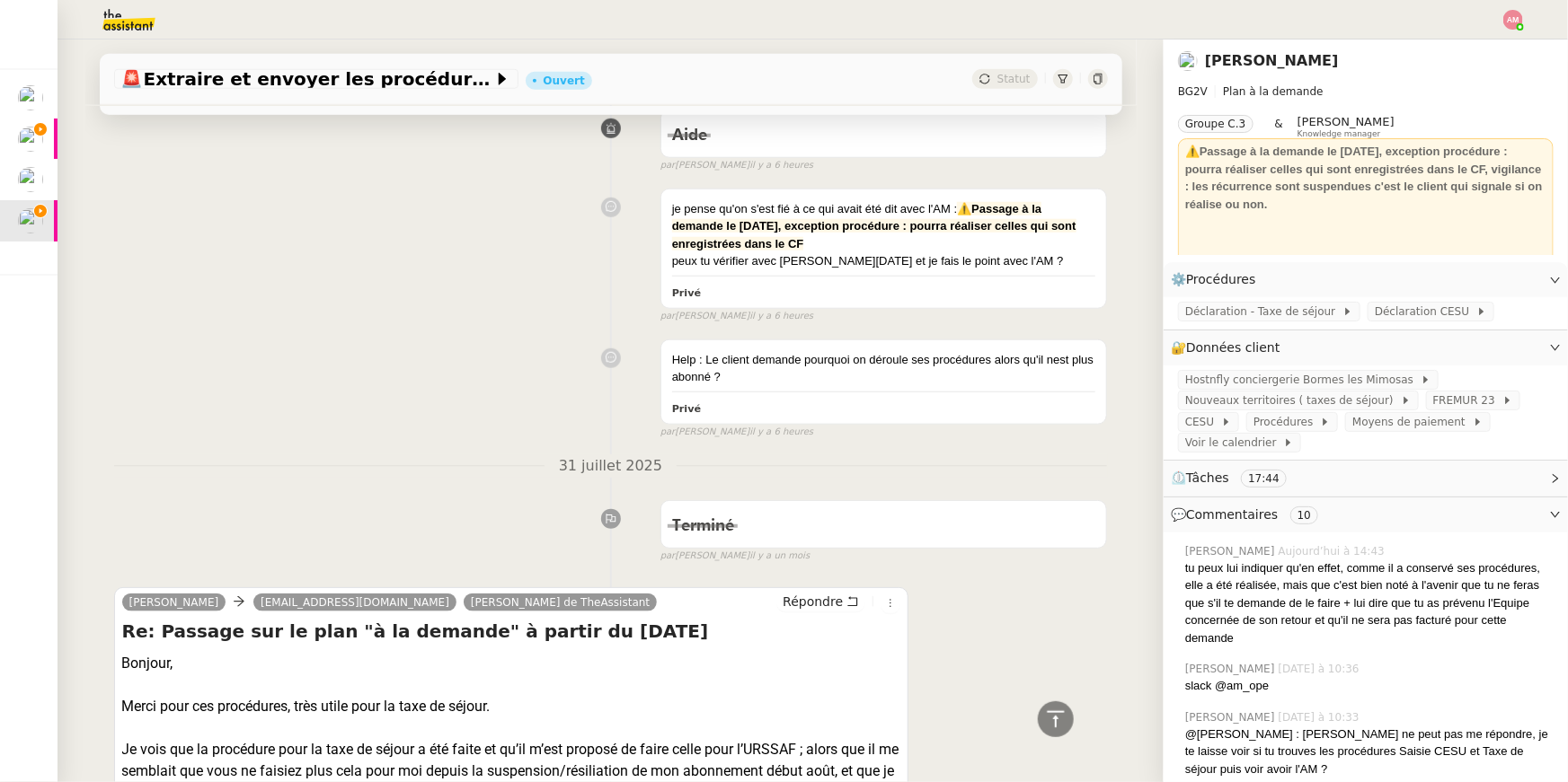
scroll to position [733, 0]
click at [831, 592] on span "Répondre" at bounding box center [812, 601] width 60 height 18
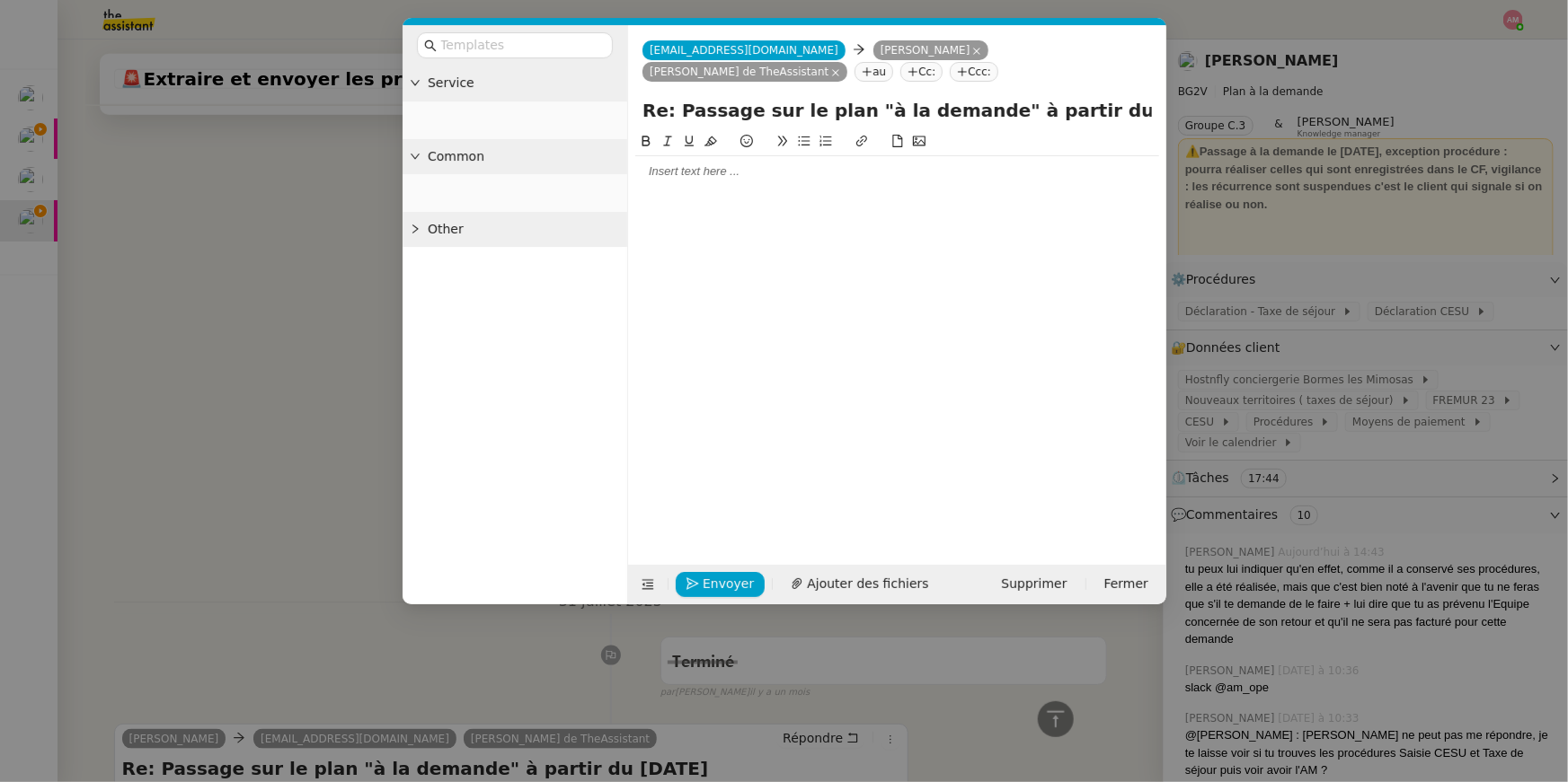
scroll to position [872, 0]
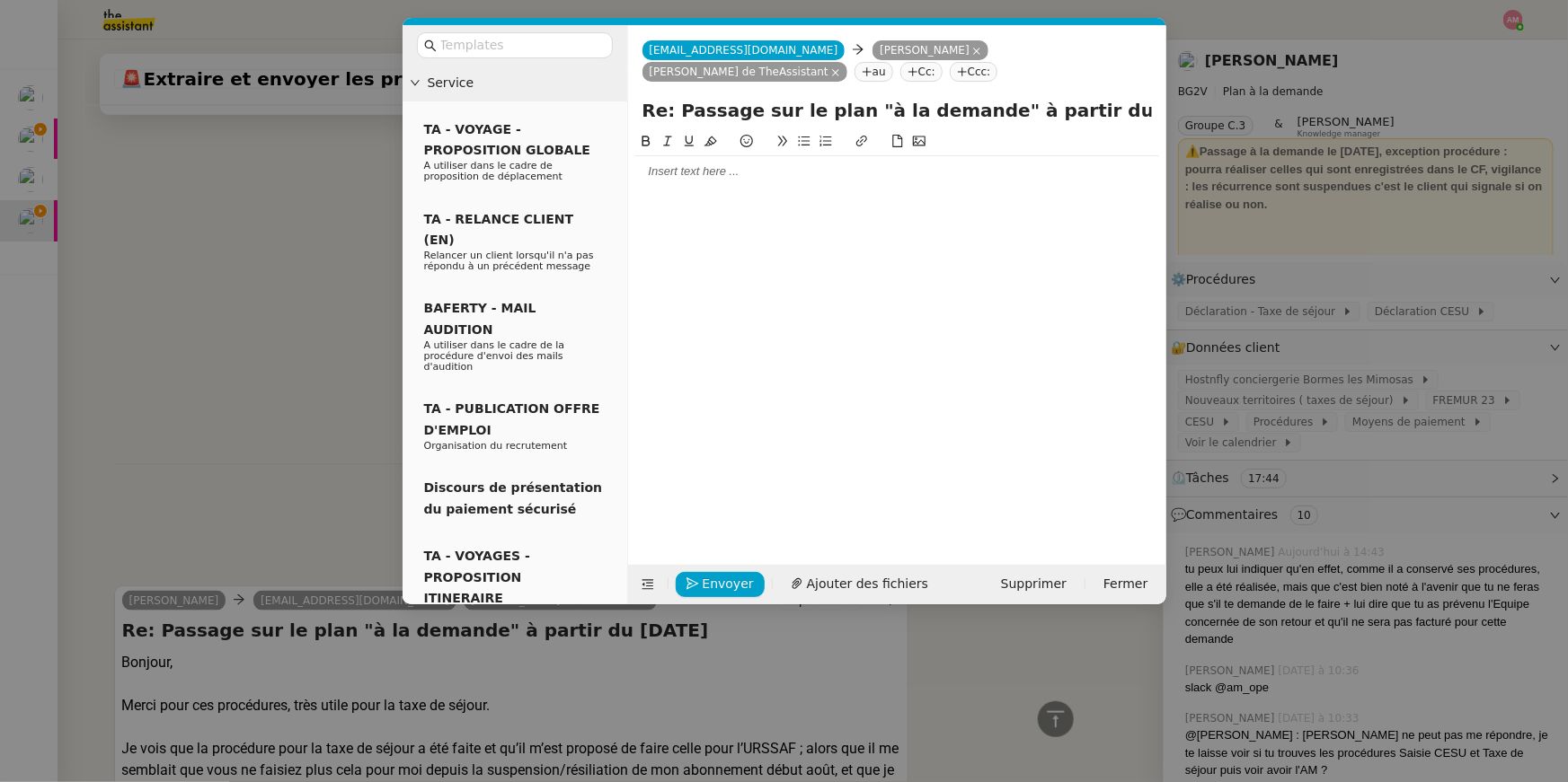
click at [331, 337] on nz-modal-container "Service TA - VOYAGE - PROPOSITION GLOBALE A utiliser dans le cadre de propositi…" at bounding box center [784, 391] width 1568 height 782
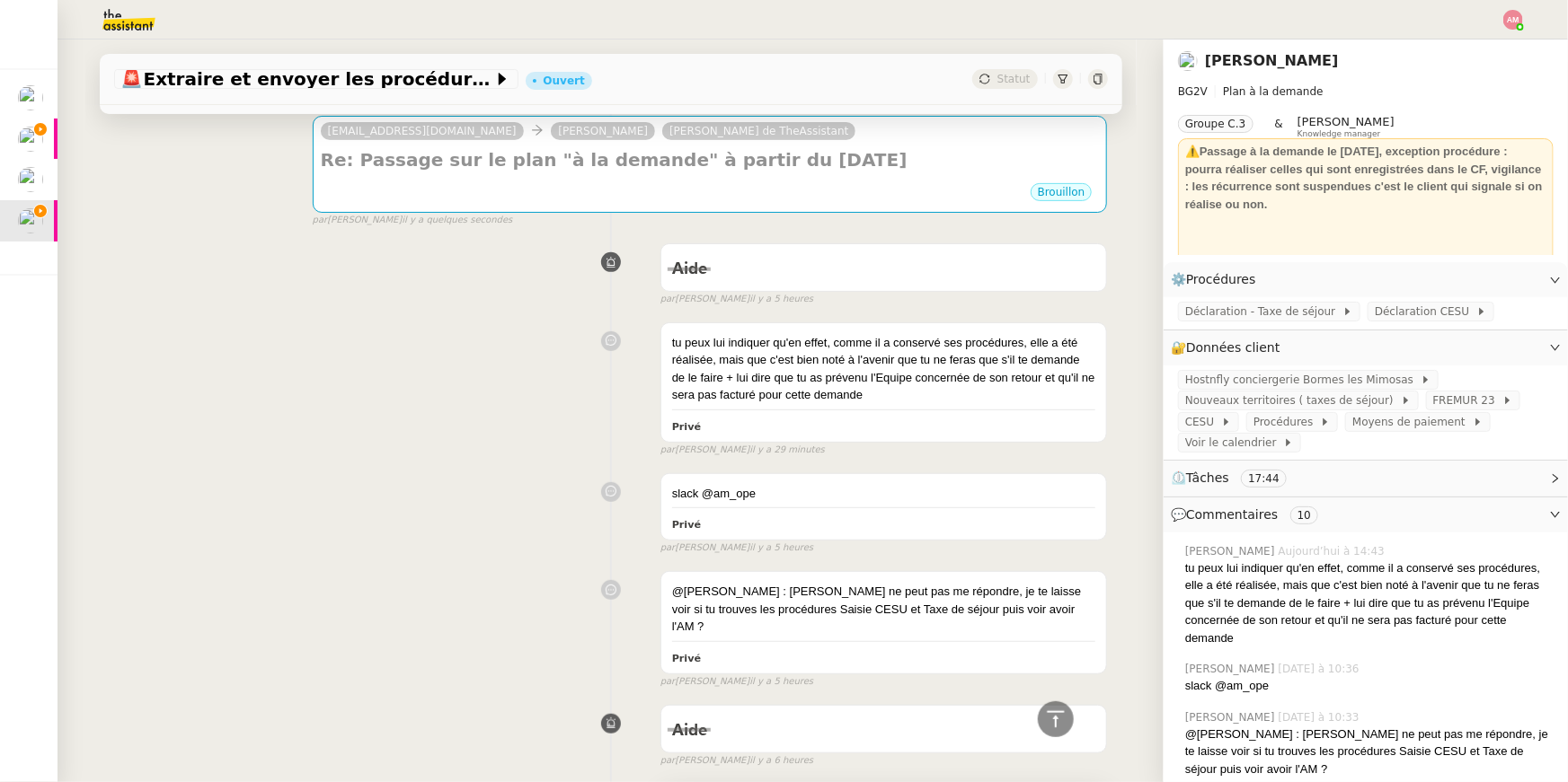
scroll to position [242, 0]
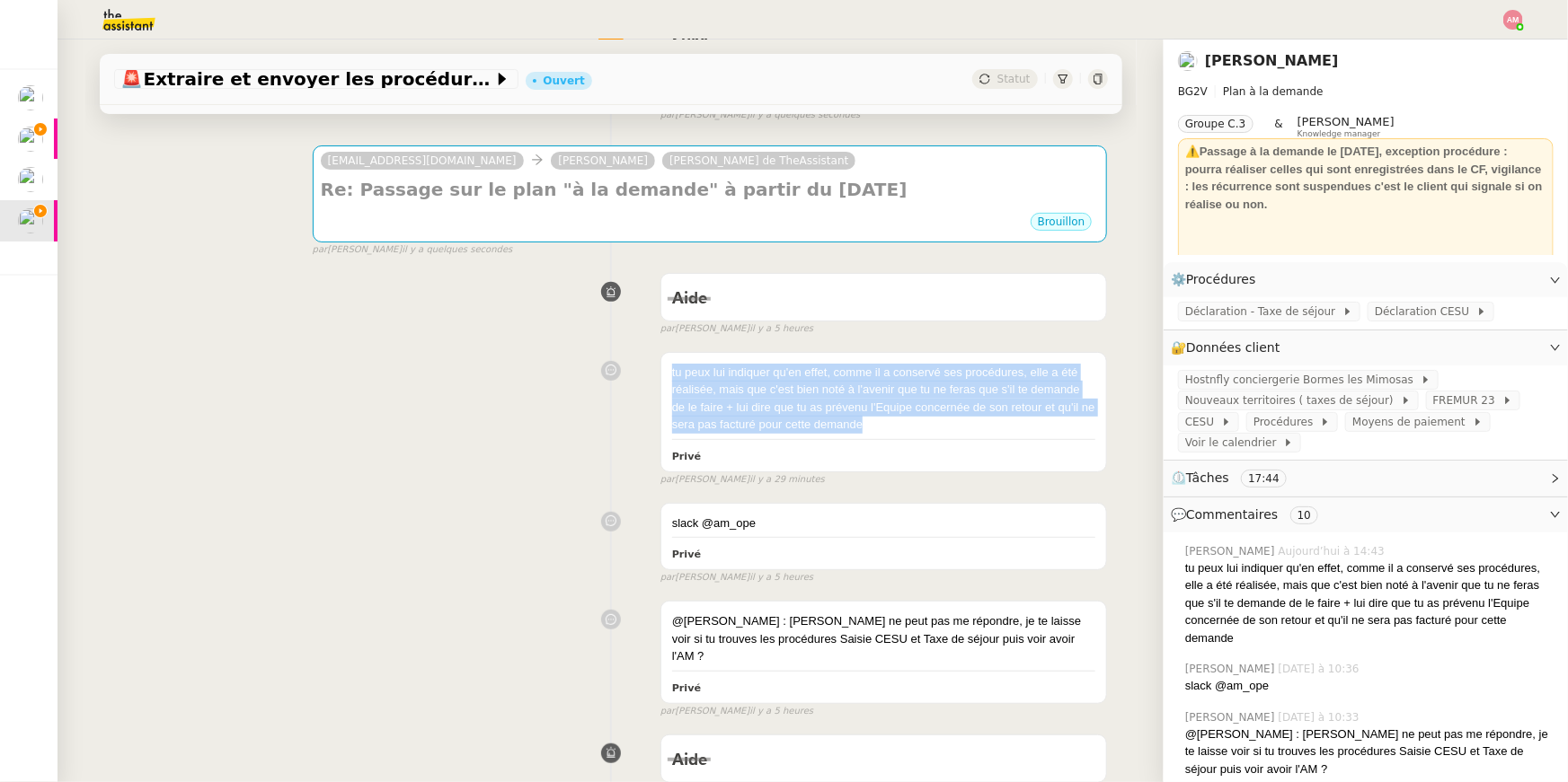
drag, startPoint x: 925, startPoint y: 439, endPoint x: 936, endPoint y: 348, distance: 91.7
click at [936, 348] on div "tu peux lui indiquer qu'en effet, comme il a conservé ses procédures, elle a ét…" at bounding box center [611, 415] width 993 height 144
copy div "tu peux lui indiquer qu'en effet, comme il a conservé ses procédures, elle a ét…"
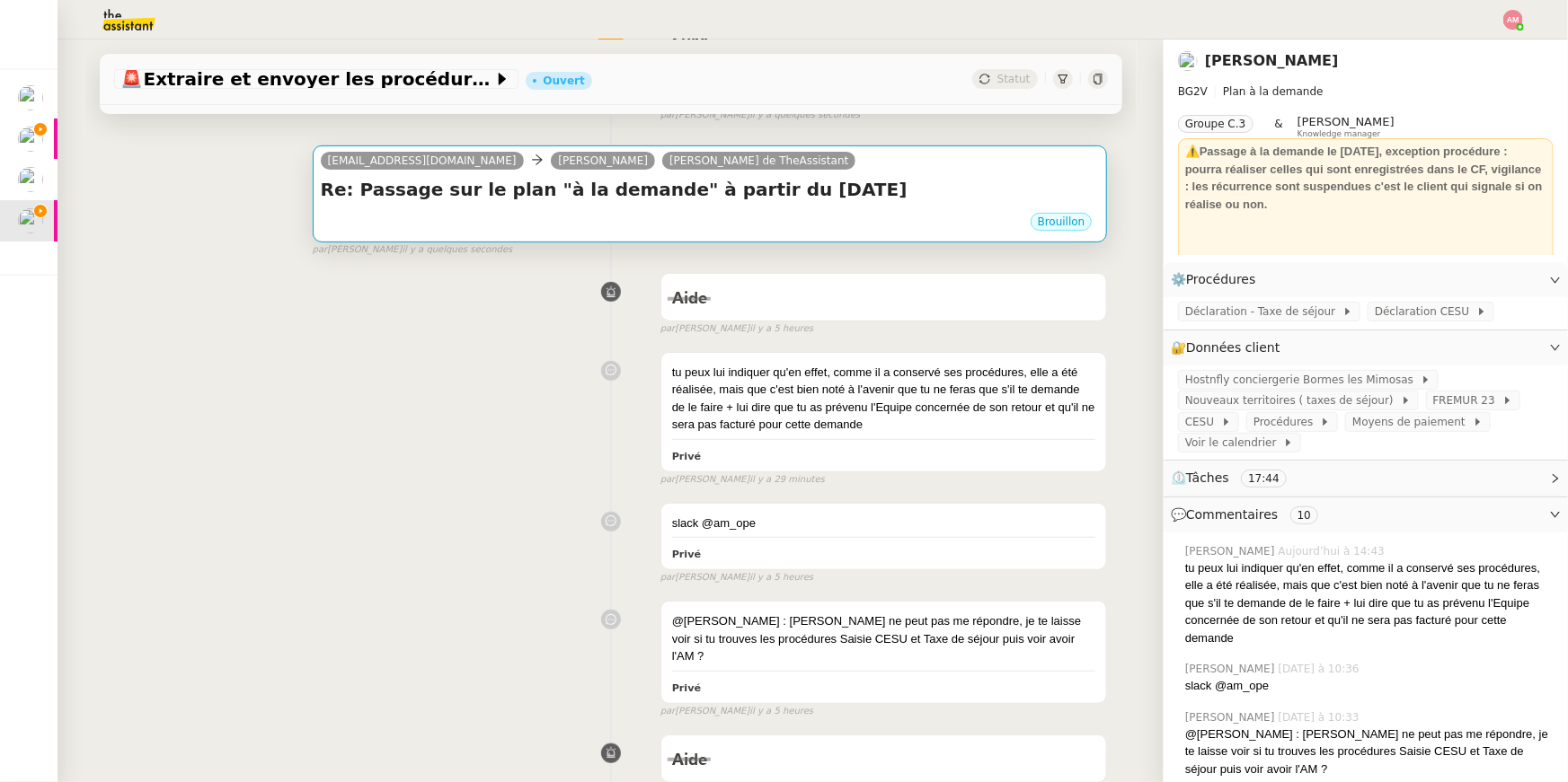
click at [798, 219] on div "Brouillon" at bounding box center [710, 224] width 779 height 27
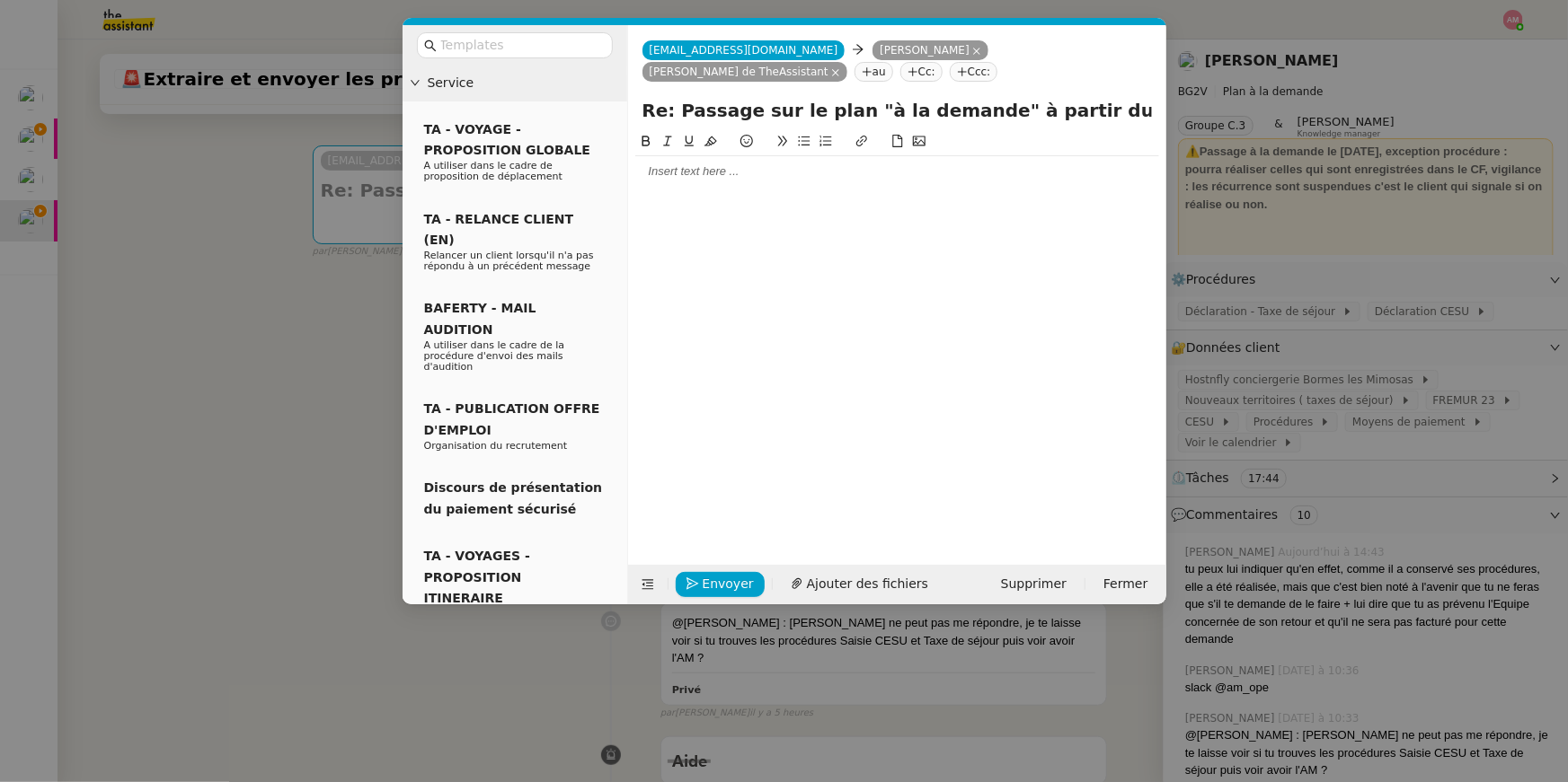
click at [775, 164] on div at bounding box center [897, 172] width 524 height 16
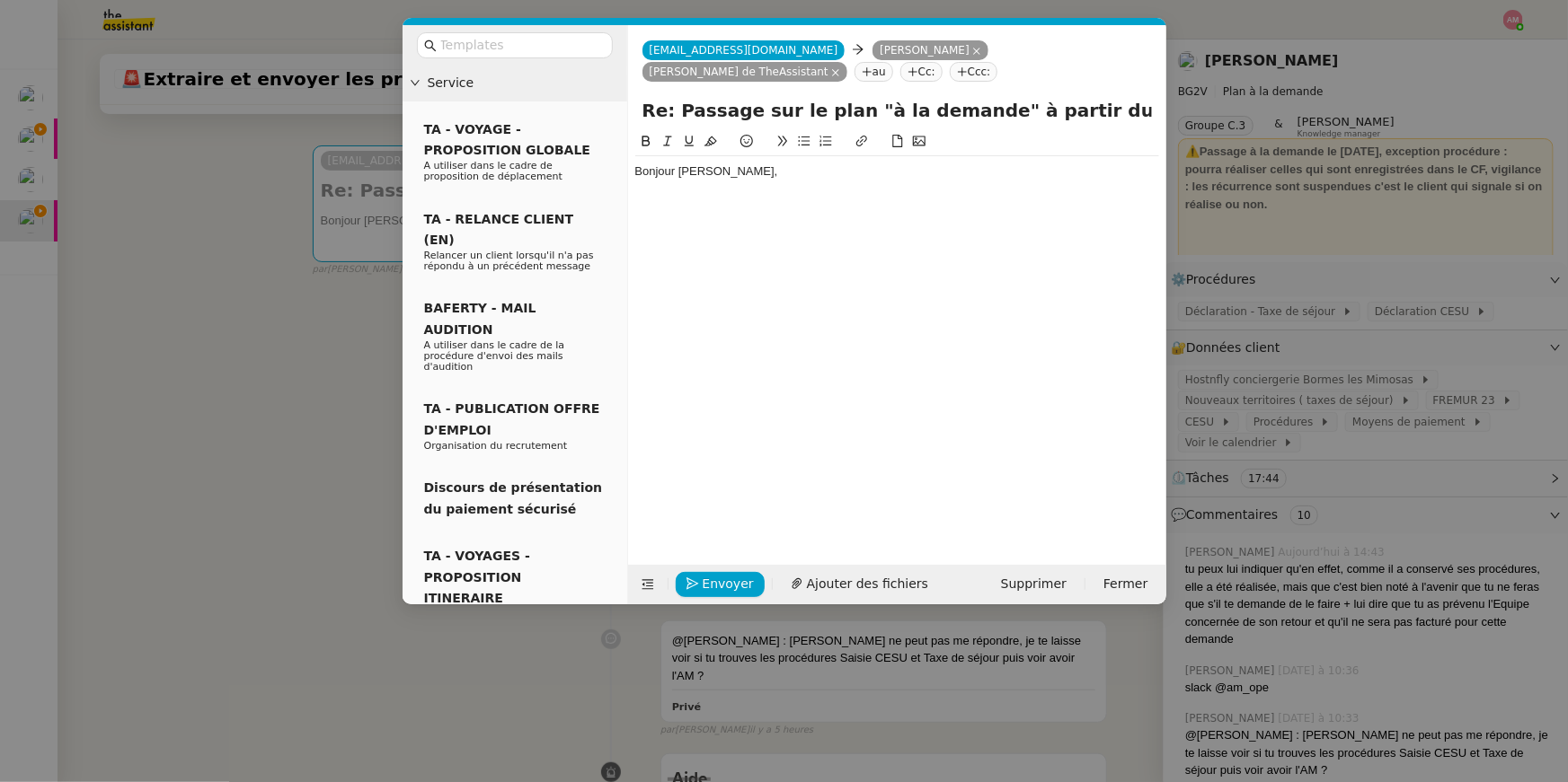
click at [377, 307] on nz-modal-container "Service TA - VOYAGE - PROPOSITION GLOBALE A utiliser dans le cadre de propositi…" at bounding box center [784, 391] width 1568 height 782
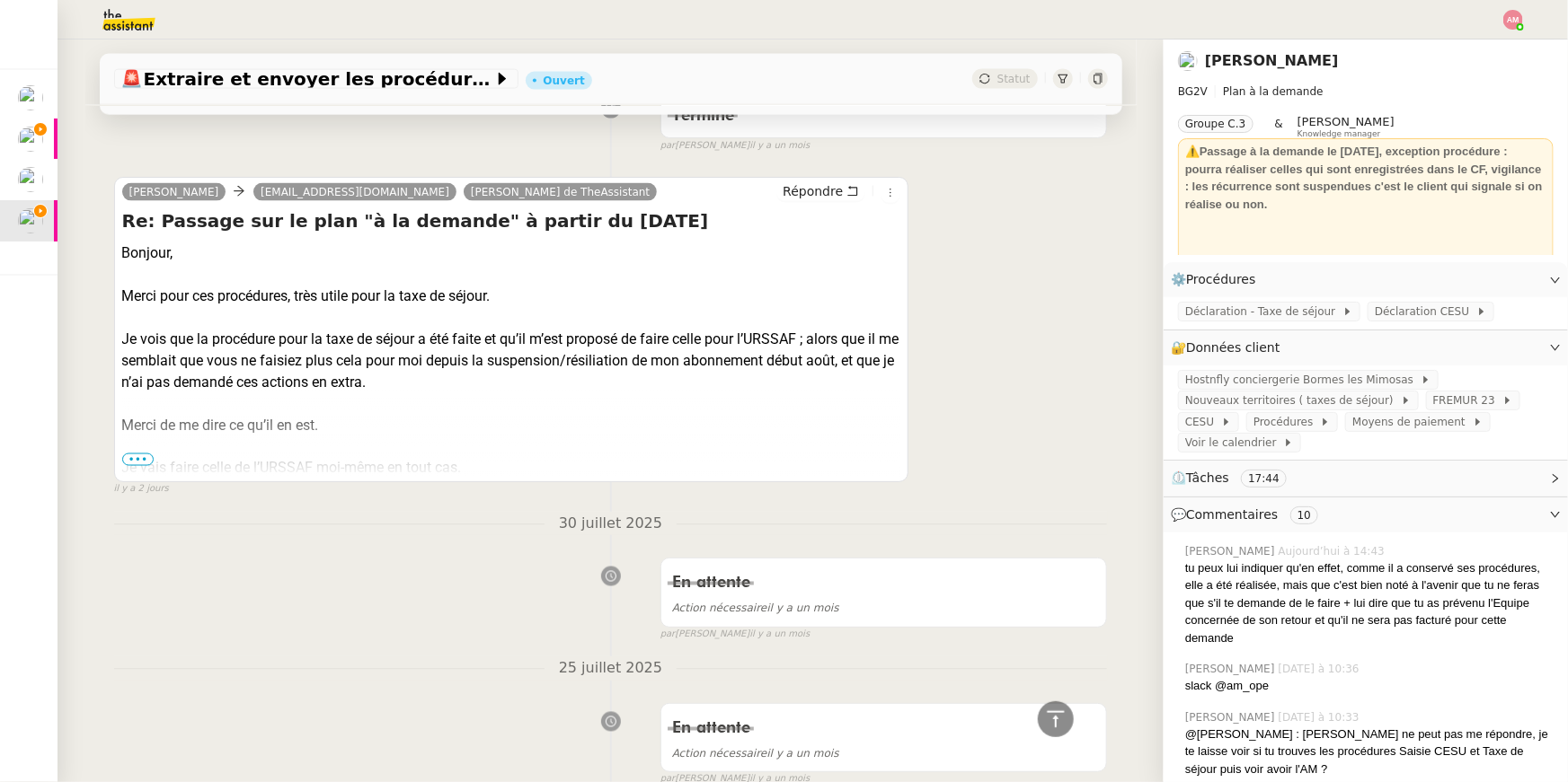
scroll to position [1343, 0]
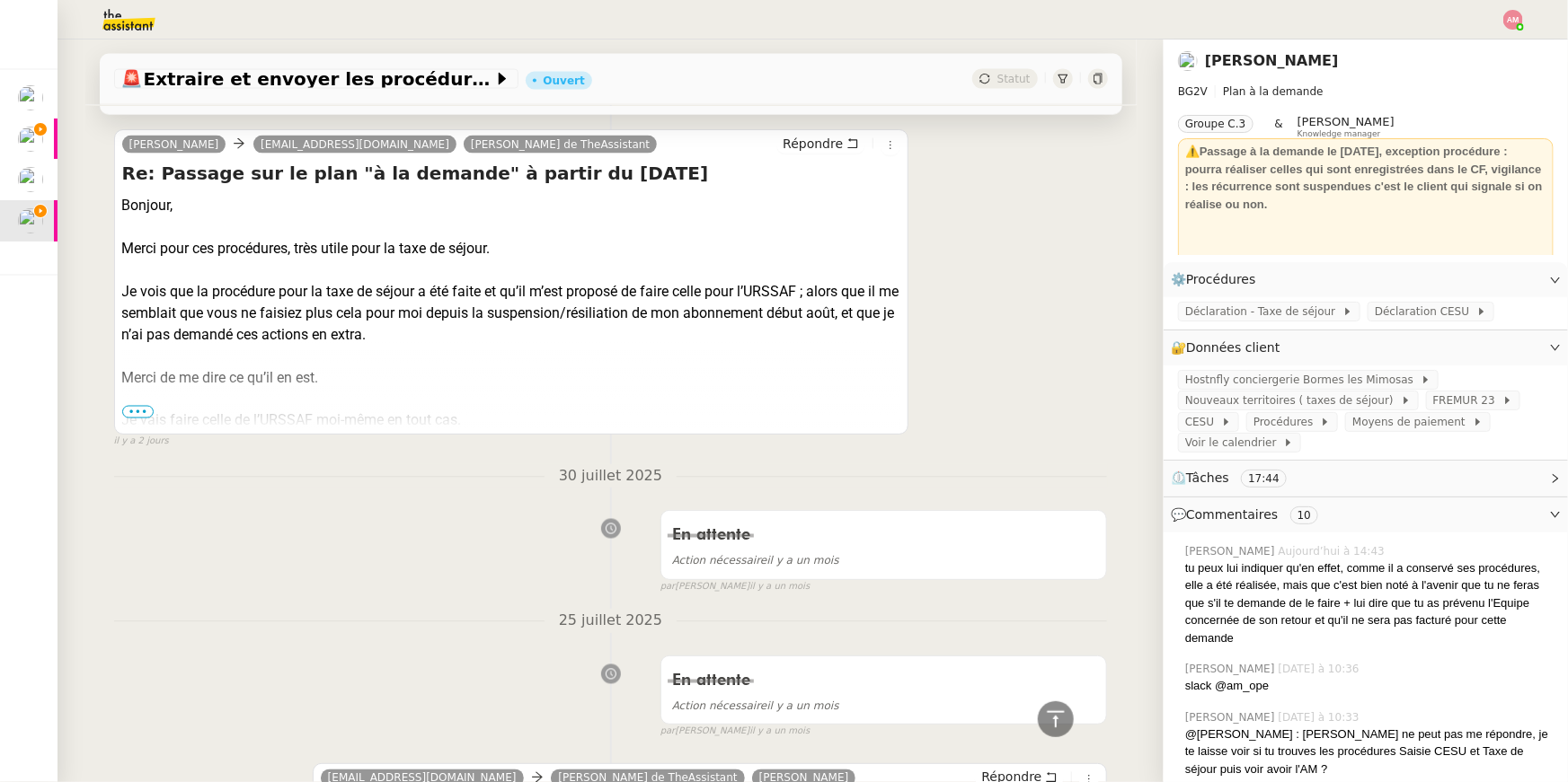
click at [137, 406] on span "•••" at bounding box center [138, 412] width 32 height 13
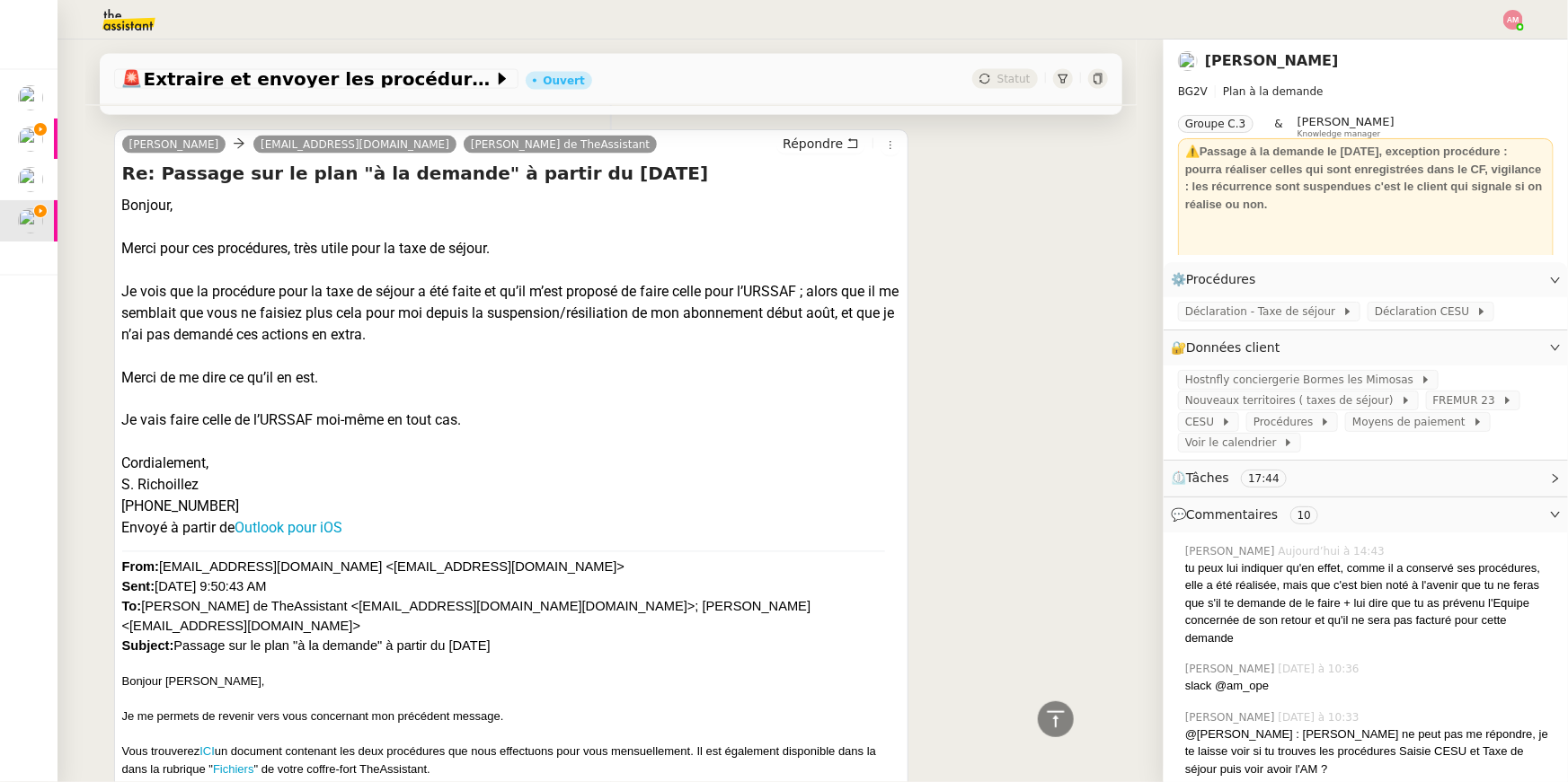
click at [131, 475] on div "S. Richoillez" at bounding box center [511, 486] width 779 height 22
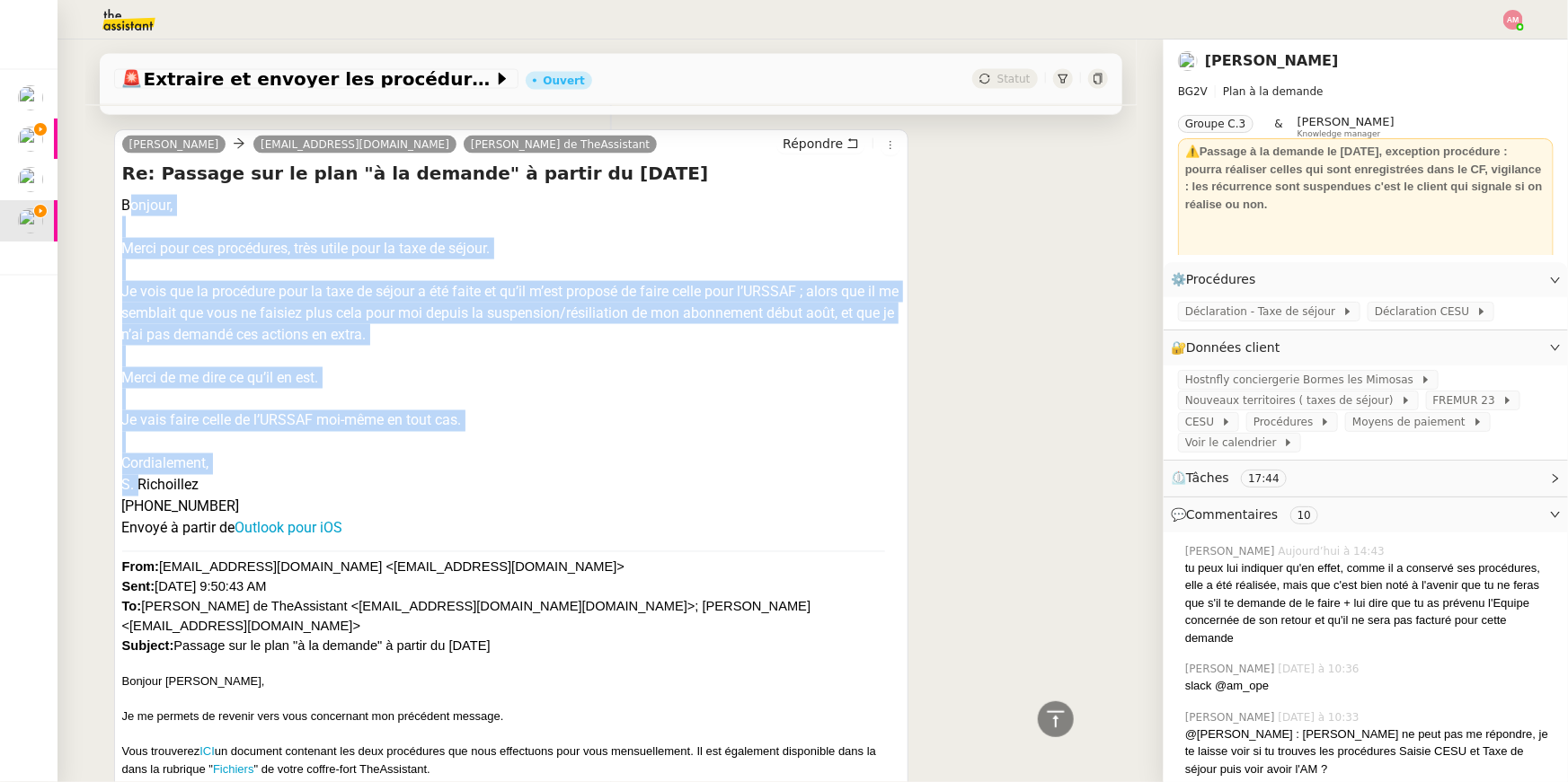
drag, startPoint x: 132, startPoint y: 466, endPoint x: 116, endPoint y: 182, distance: 284.5
copy div "Bonjour, Merci pour ces procédures, très utile pour la taxe de séjour. Je vois …"
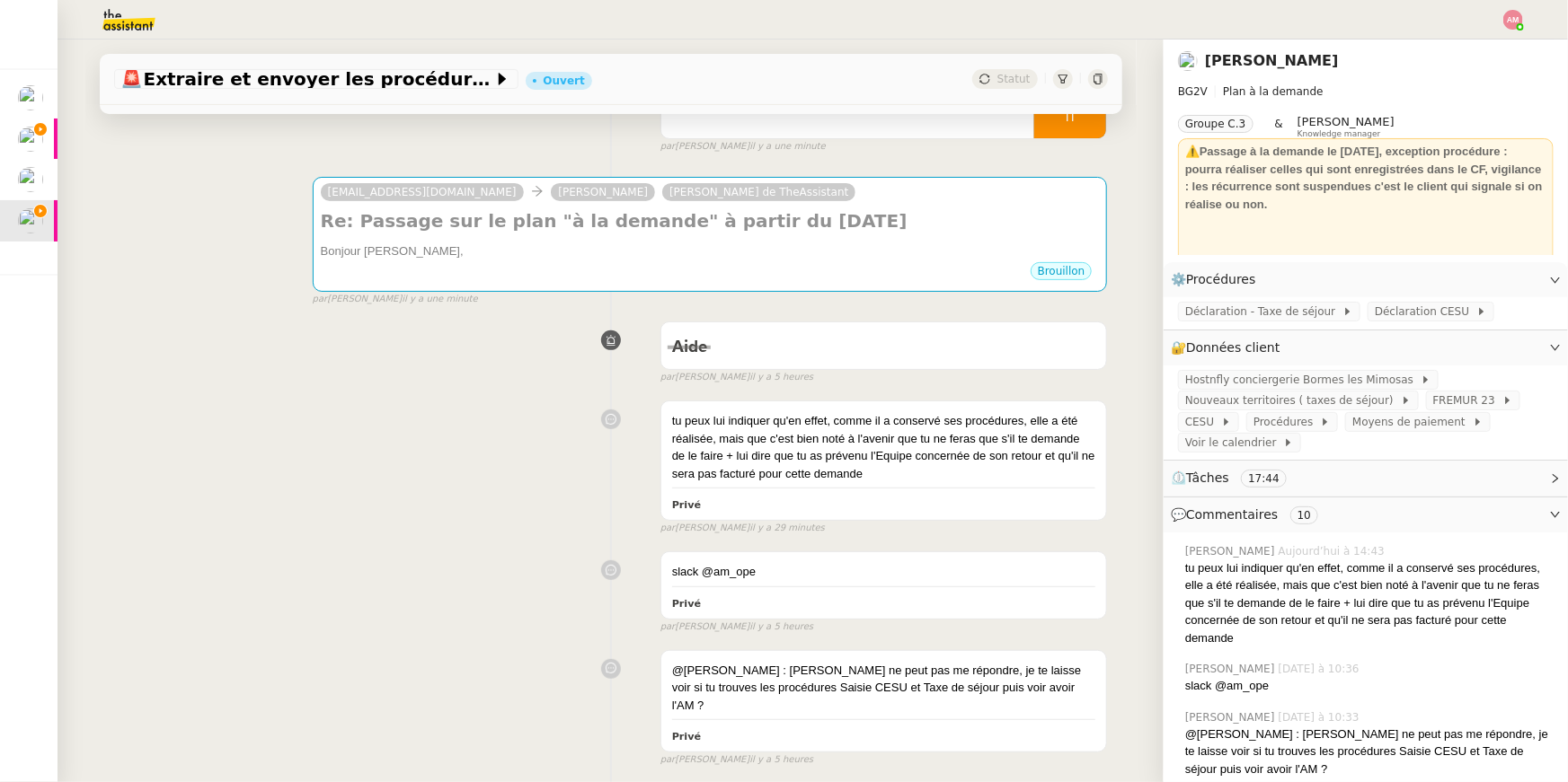
scroll to position [210, 0]
click at [1261, 311] on span "Déclaration - Taxe de séjour" at bounding box center [1263, 312] width 157 height 18
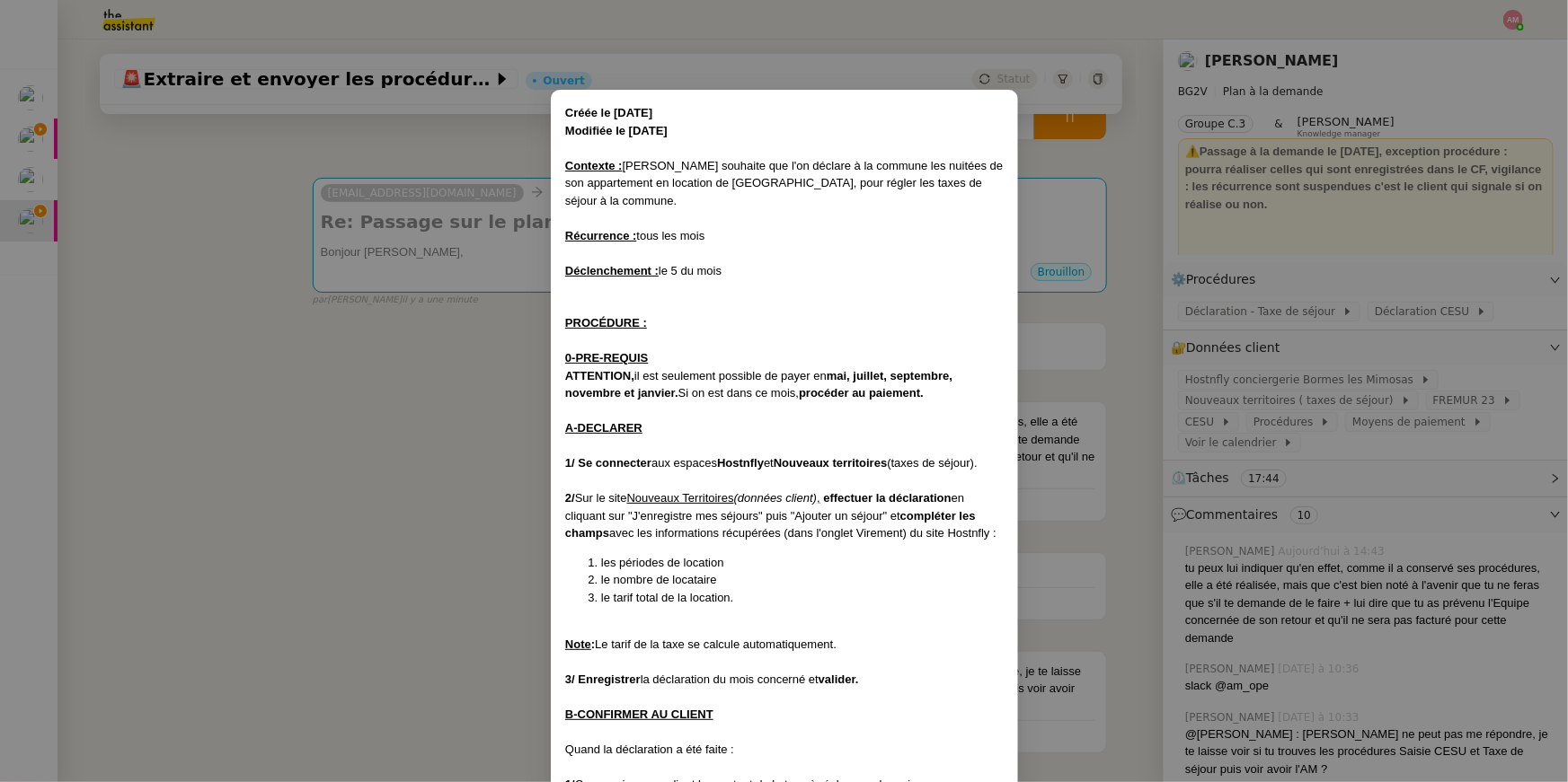
scroll to position [477, 0]
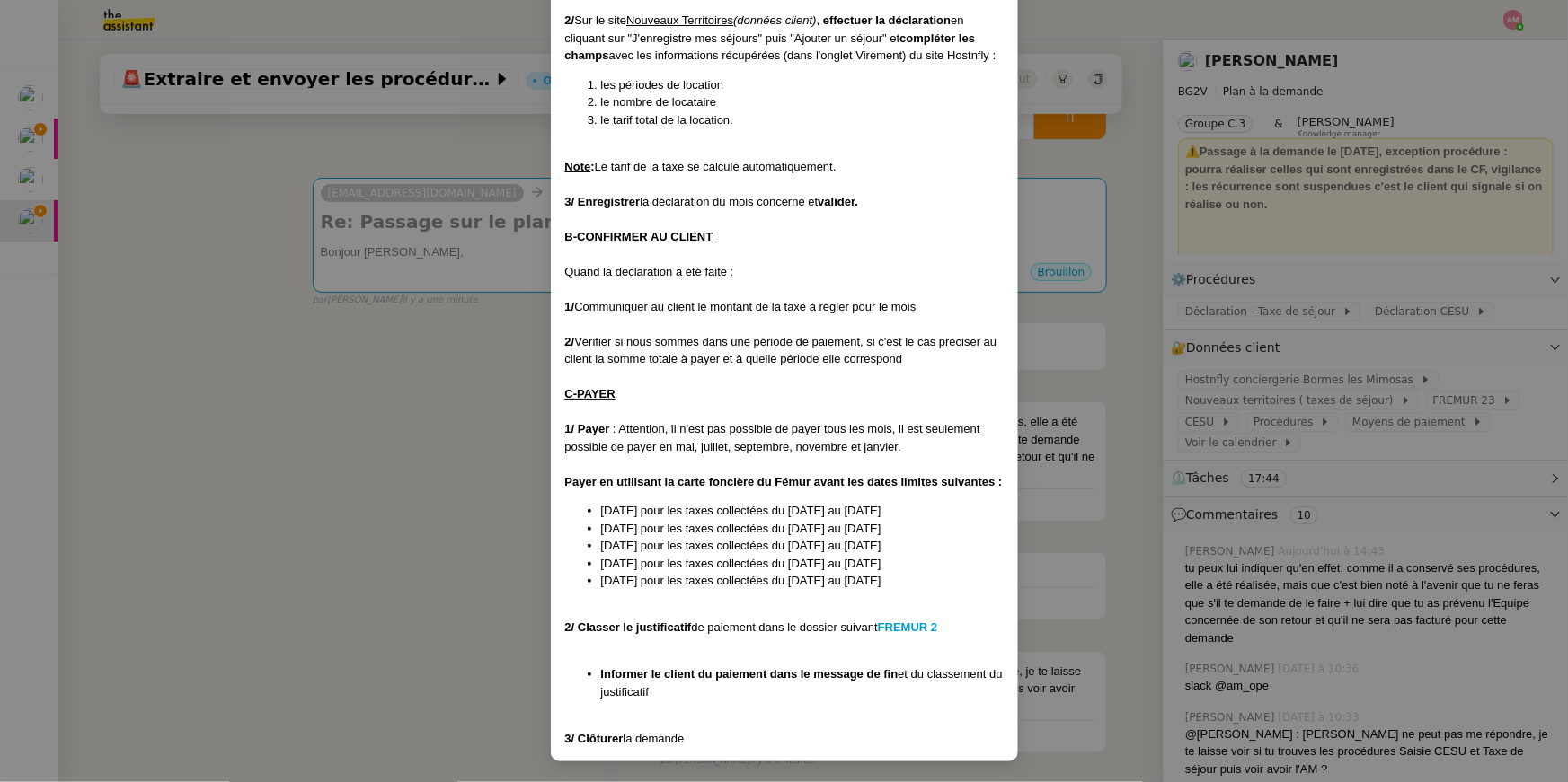
click at [409, 466] on nz-modal-container "Créée le 14/11/2023 Modifiée le 05/02/2025 Contexte : Stanislas souhaite que l'…" at bounding box center [784, 391] width 1568 height 782
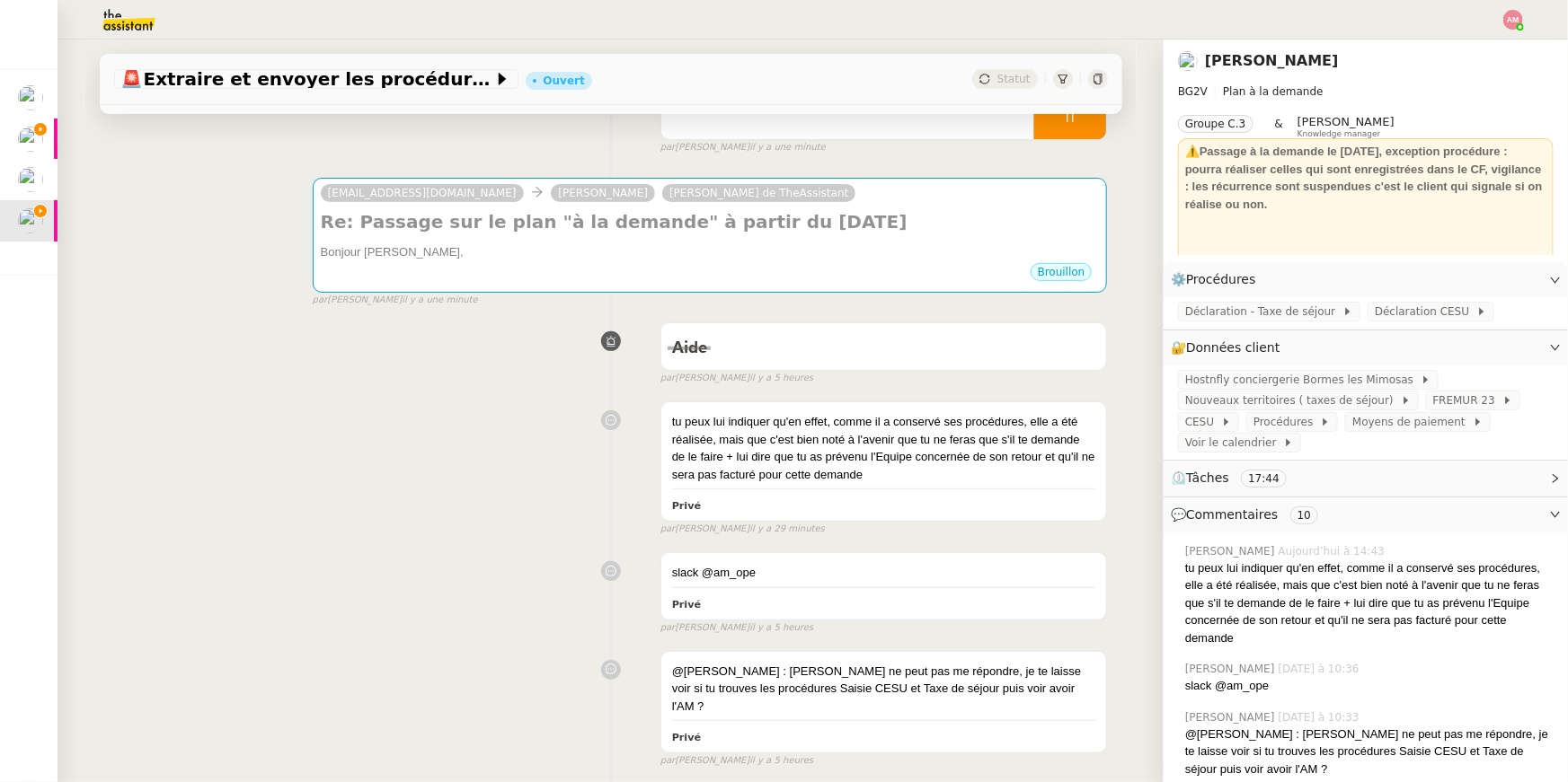
scroll to position [388, 0]
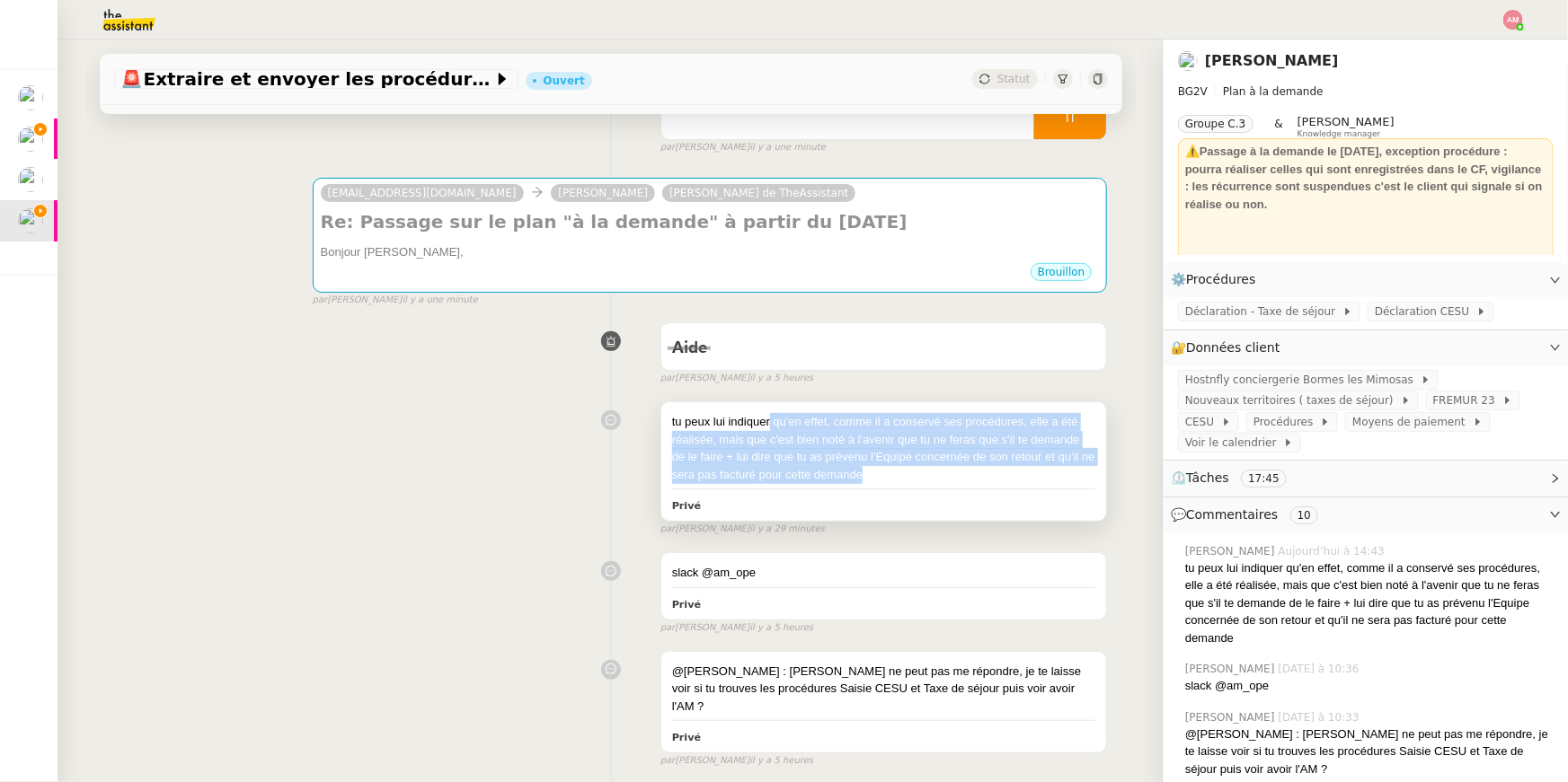
copy div "qu'en effet, comme il a conservé ses procédures, elle a été réalisée, mais que …"
drag, startPoint x: 908, startPoint y: 477, endPoint x: 769, endPoint y: 425, distance: 148.4
click at [769, 425] on div "tu peux lui indiquer qu'en effet, comme il a conservé ses procédures, elle a ét…" at bounding box center [885, 448] width 424 height 70
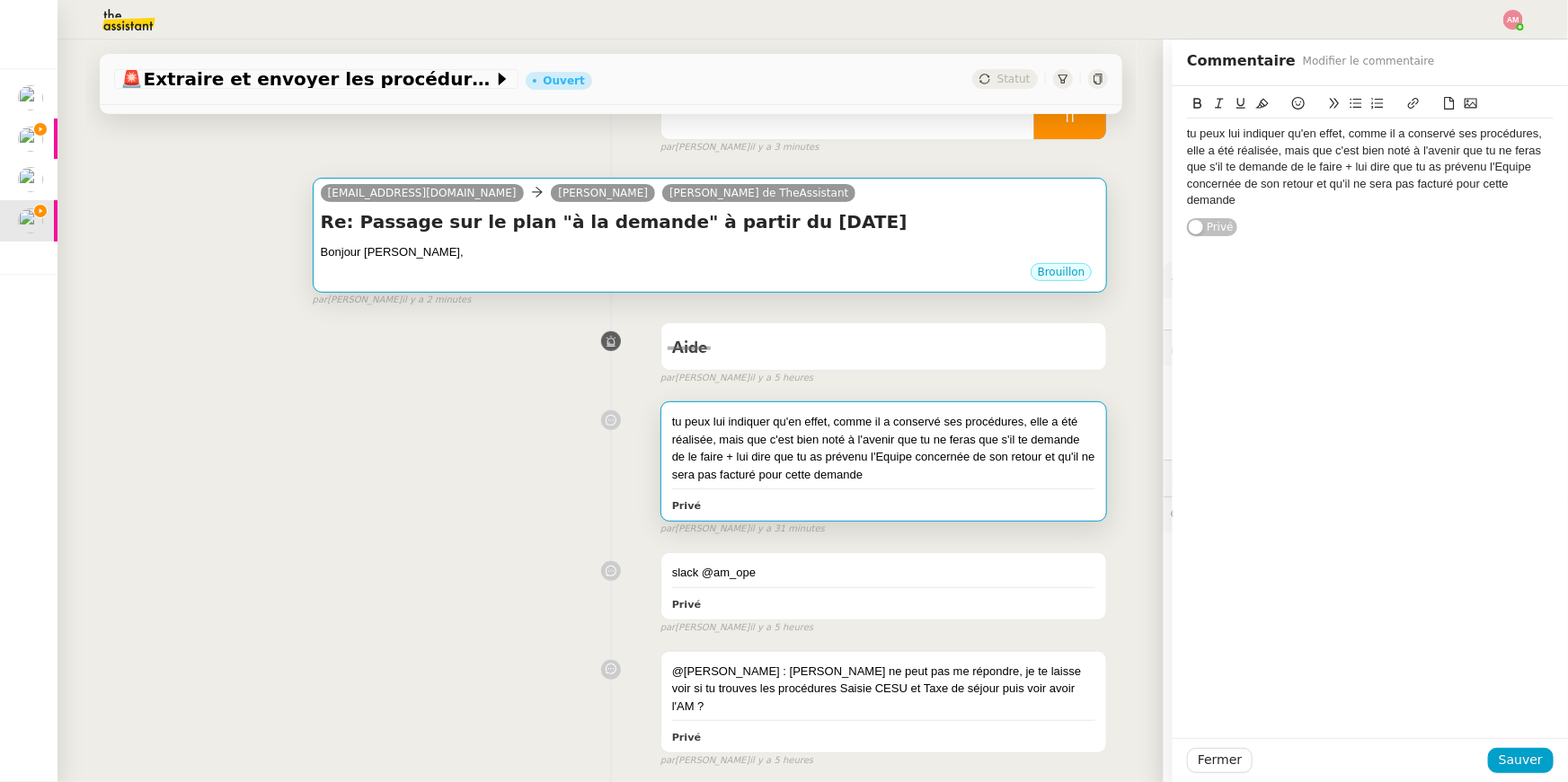
click at [585, 263] on div "Brouillon" at bounding box center [710, 274] width 779 height 27
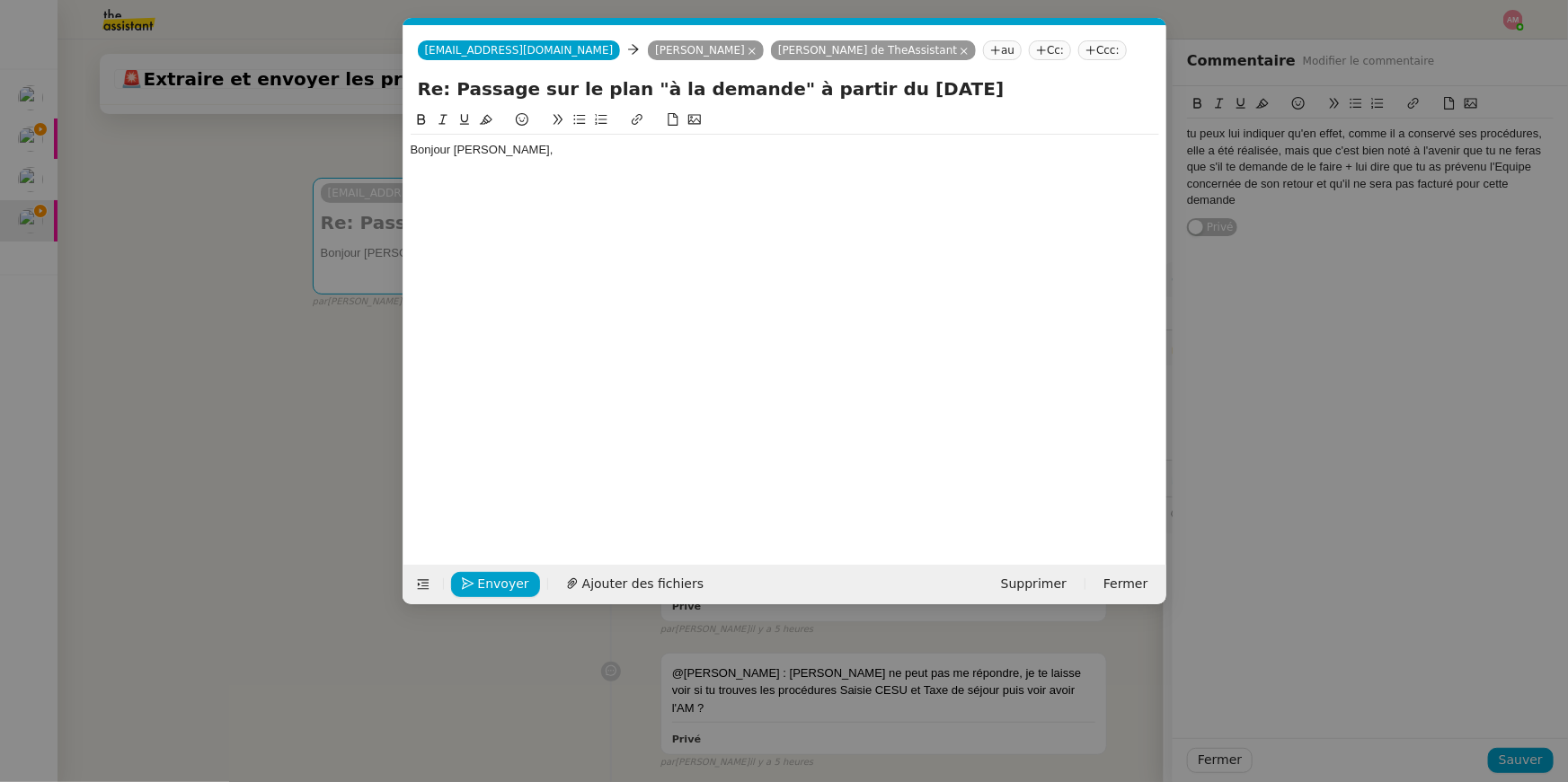
scroll to position [0, 38]
click at [575, 153] on div "Bonjour Stanislas," at bounding box center [785, 150] width 748 height 16
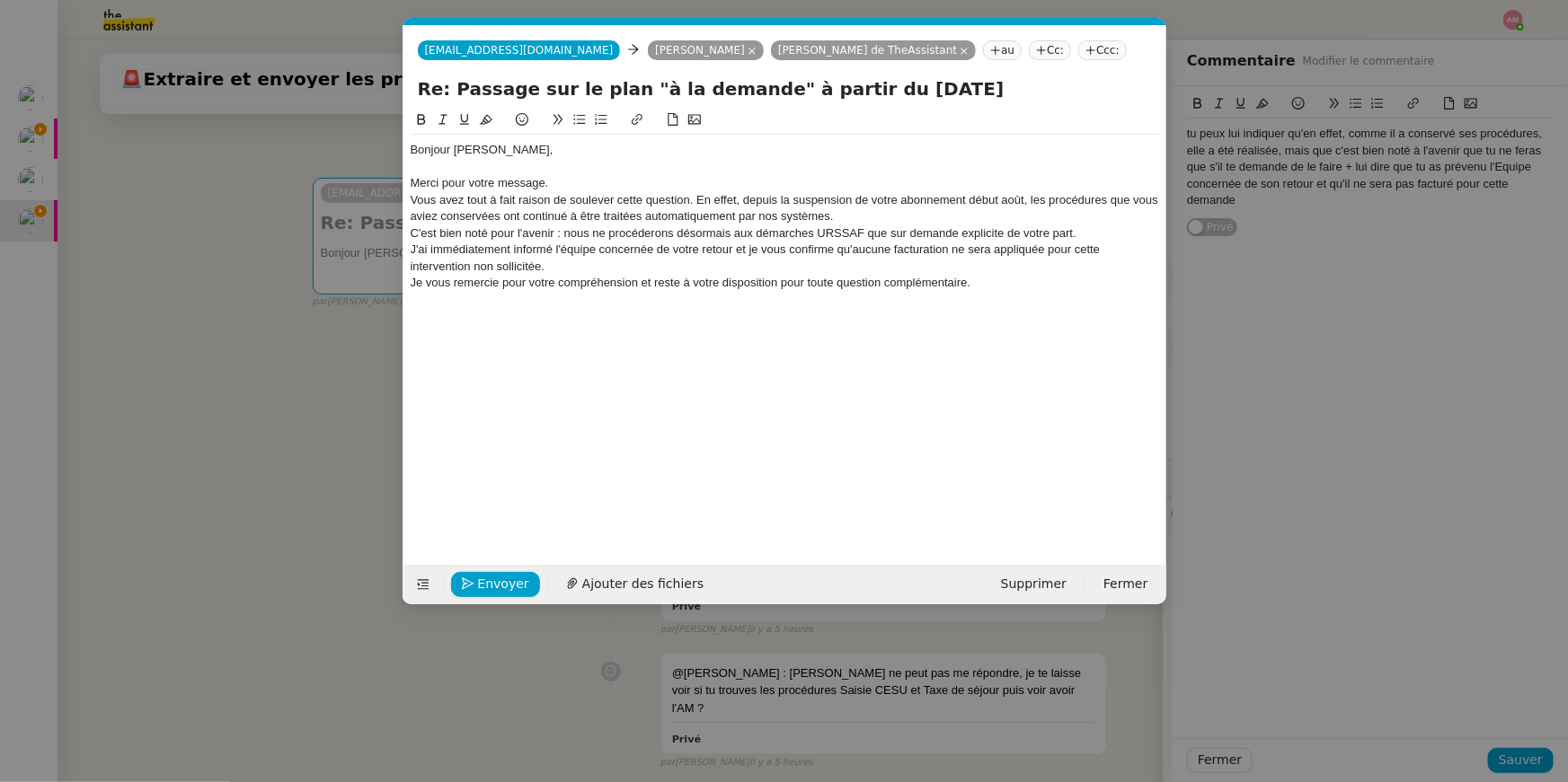
scroll to position [0, 0]
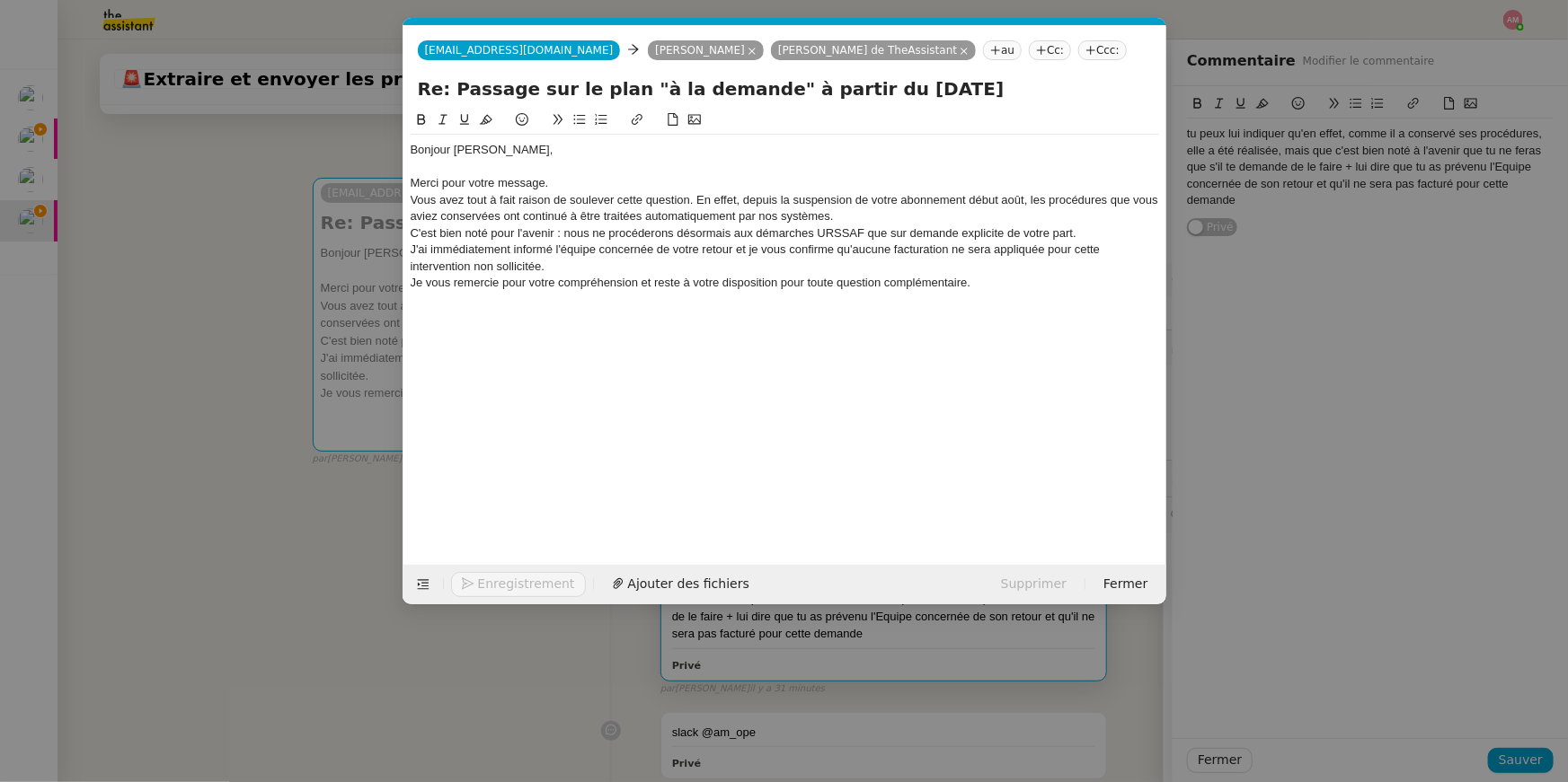
click at [554, 184] on div "Merci pour votre message." at bounding box center [785, 183] width 748 height 16
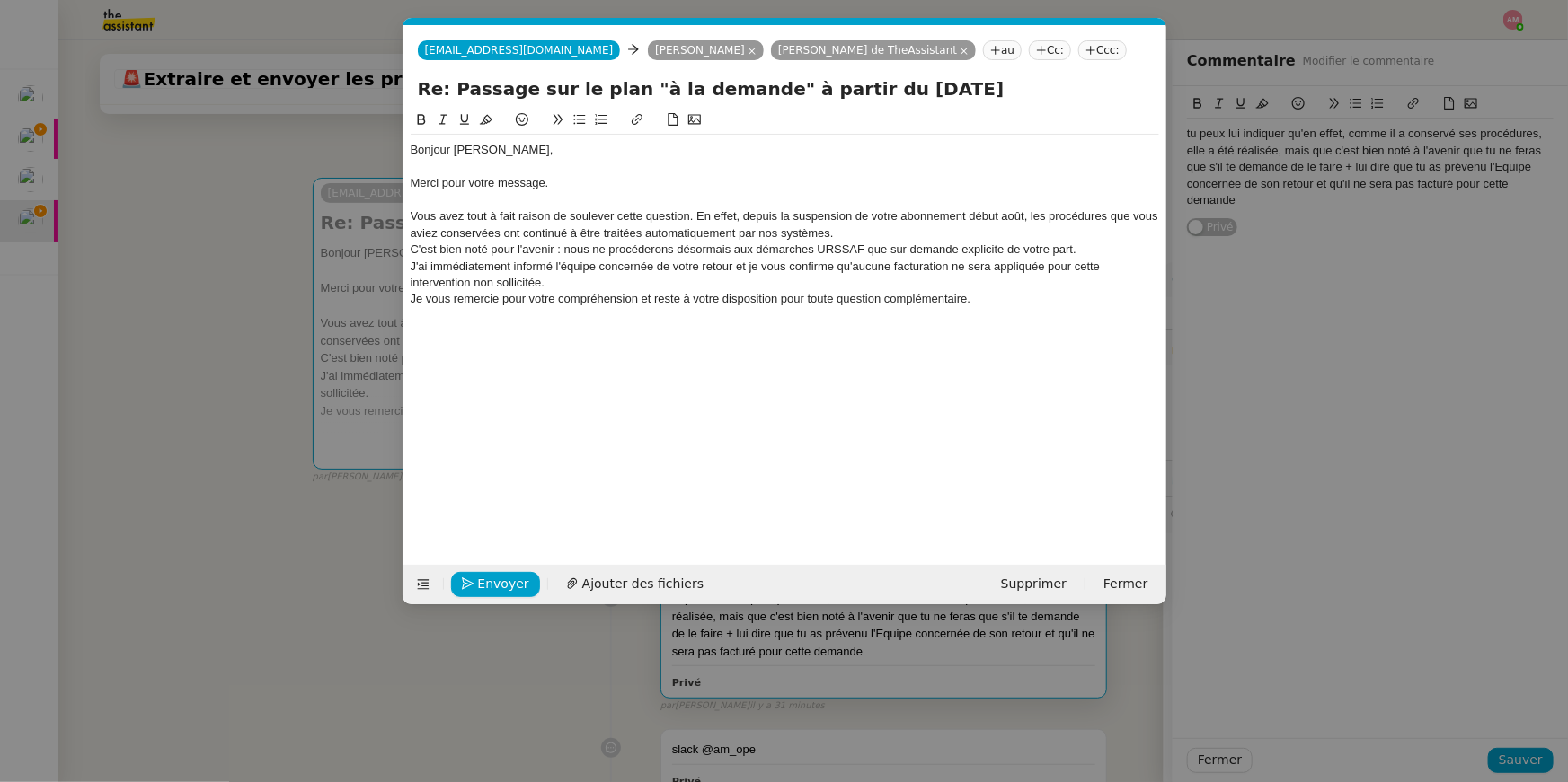
click at [853, 230] on div "Vous avez tout à fait raison de soulever cette question. En effet, depuis la su…" at bounding box center [785, 225] width 748 height 33
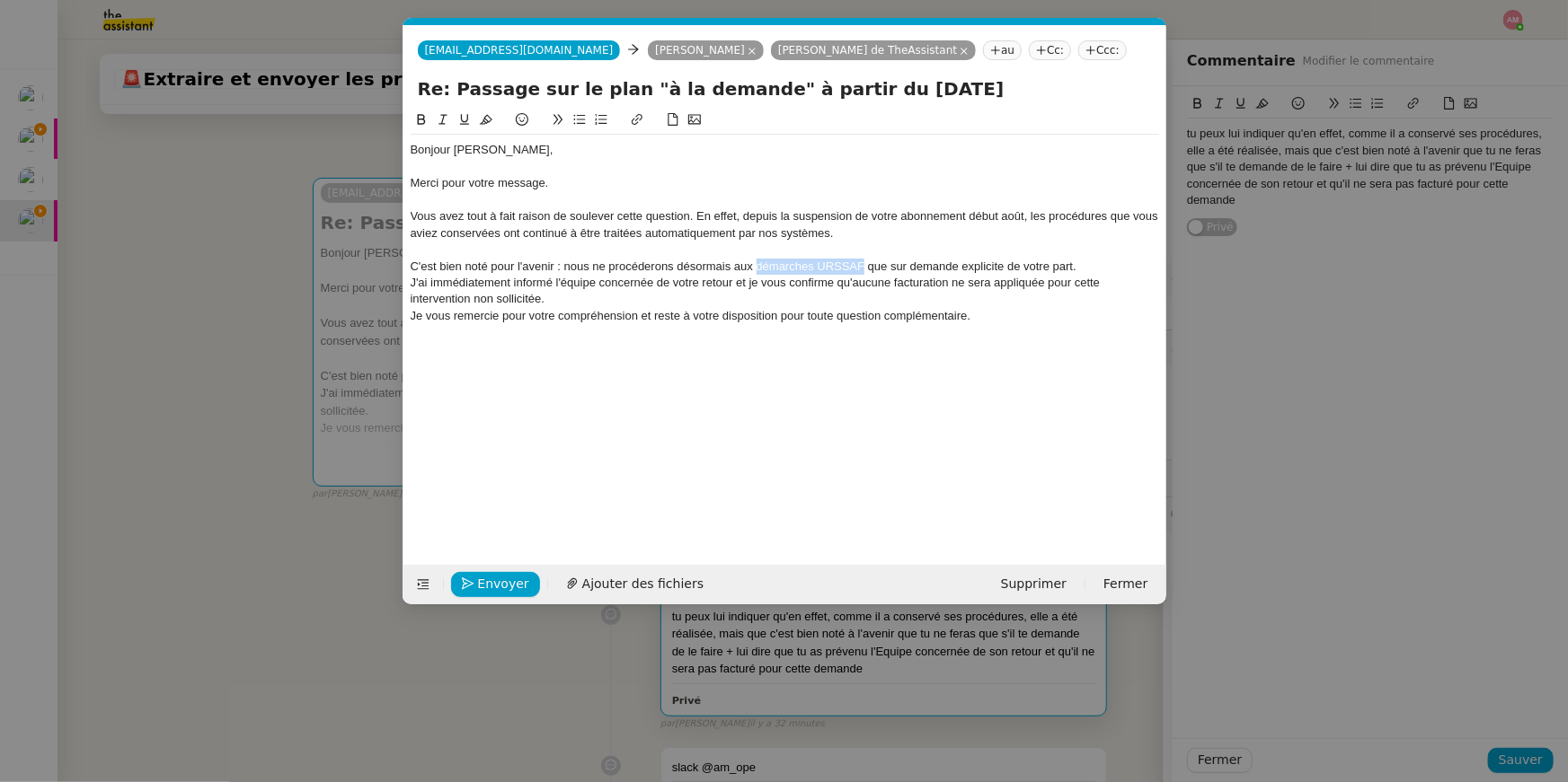
drag, startPoint x: 756, startPoint y: 266, endPoint x: 861, endPoint y: 266, distance: 105.0
click at [861, 266] on div "C'est bien noté pour l'avenir : nous ne procéderons désormais aux démarches URS…" at bounding box center [785, 267] width 748 height 16
click at [862, 266] on div "C'est bien noté pour l'avenir : nous ne procéderons désormais aux démarches URS…" at bounding box center [785, 267] width 748 height 16
drag, startPoint x: 864, startPoint y: 266, endPoint x: 756, endPoint y: 265, distance: 108.0
click at [756, 265] on div "C'est bien noté pour l'avenir : nous ne procéderons désormais aux démarches URS…" at bounding box center [785, 267] width 748 height 16
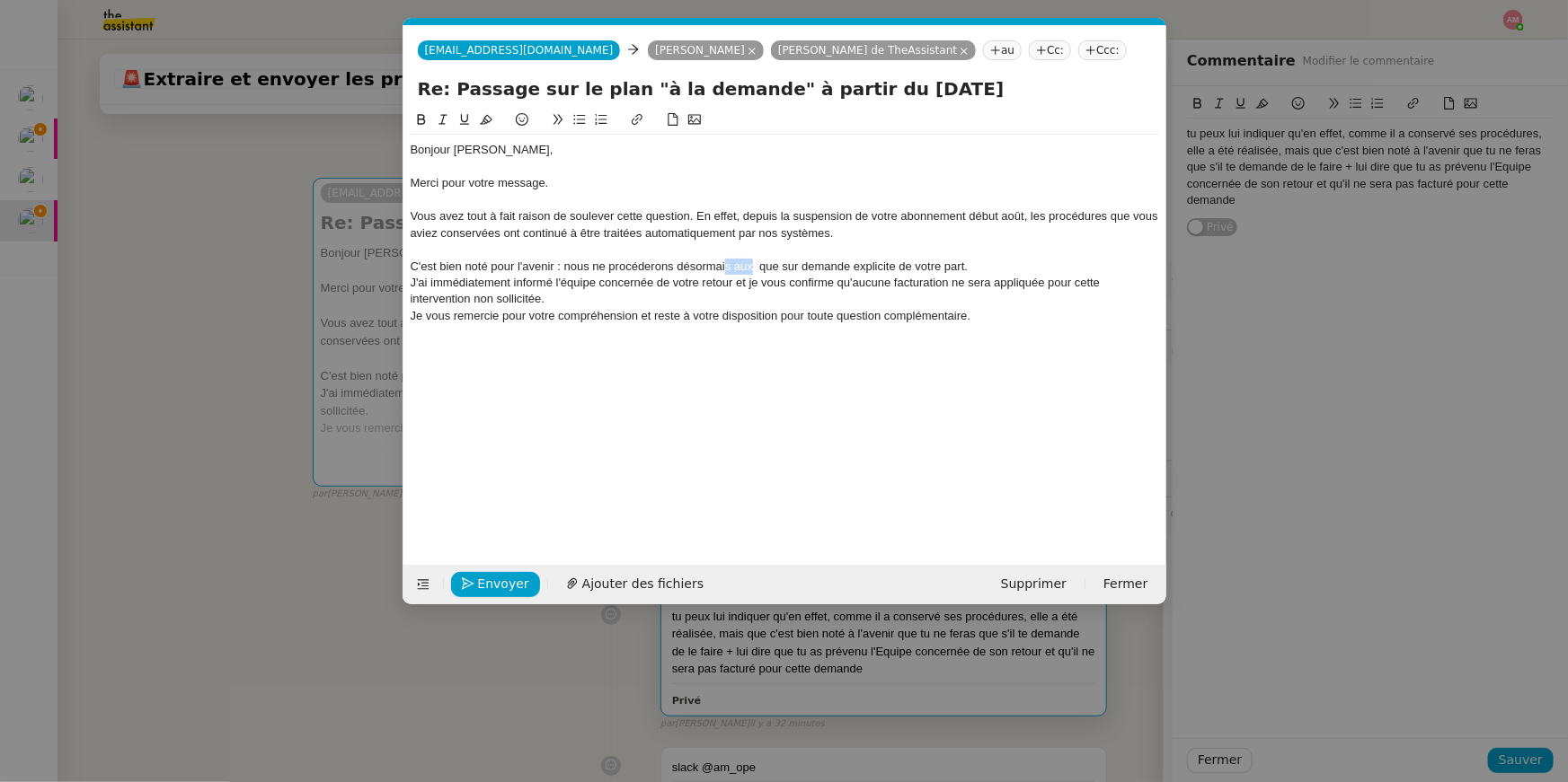
drag, startPoint x: 753, startPoint y: 267, endPoint x: 727, endPoint y: 267, distance: 26.0
click at [727, 267] on div "C'est bien noté pour l'avenir : nous ne procéderons désormais aux que sur deman…" at bounding box center [785, 267] width 748 height 16
click at [728, 267] on div "C'est bien noté pour l'avenir : nous ne procéderons désormais que sur demande e…" at bounding box center [785, 267] width 748 height 16
click at [677, 262] on div "C'est bien noté pour l'avenir : nous ne procéderons désormais que sur demande e…" at bounding box center [785, 267] width 748 height 16
click at [907, 259] on div "C'est bien noté pour l'avenir : nous ne procéderons au traitement de vos procéd…" at bounding box center [785, 267] width 748 height 16
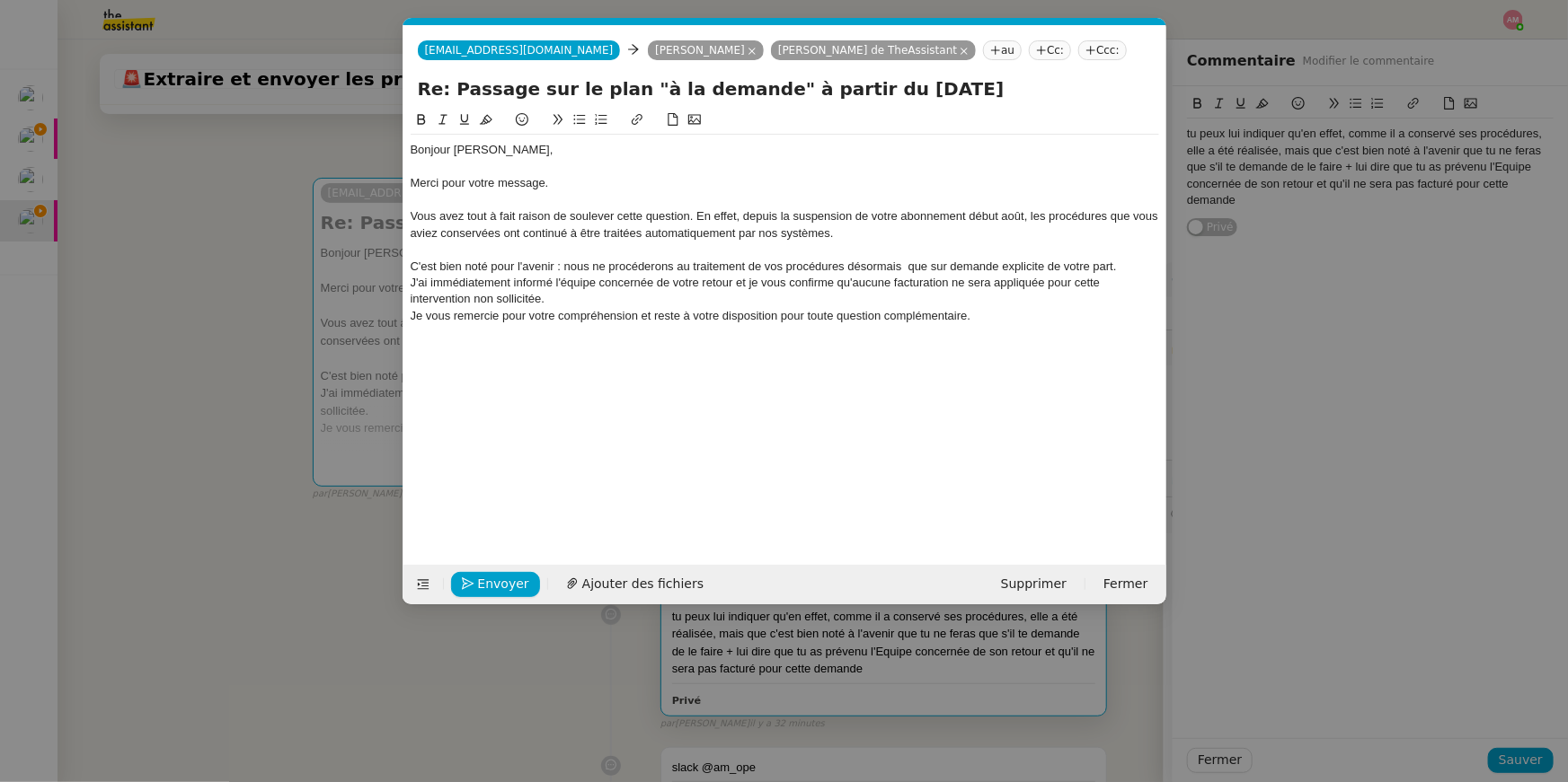
click at [907, 262] on div "C'est bien noté pour l'avenir : nous ne procéderons au traitement de vos procéd…" at bounding box center [785, 267] width 748 height 16
click at [413, 286] on div "J'ai immédiatement informé l'équipe concernée de votre retour et je vous confir…" at bounding box center [785, 292] width 748 height 33
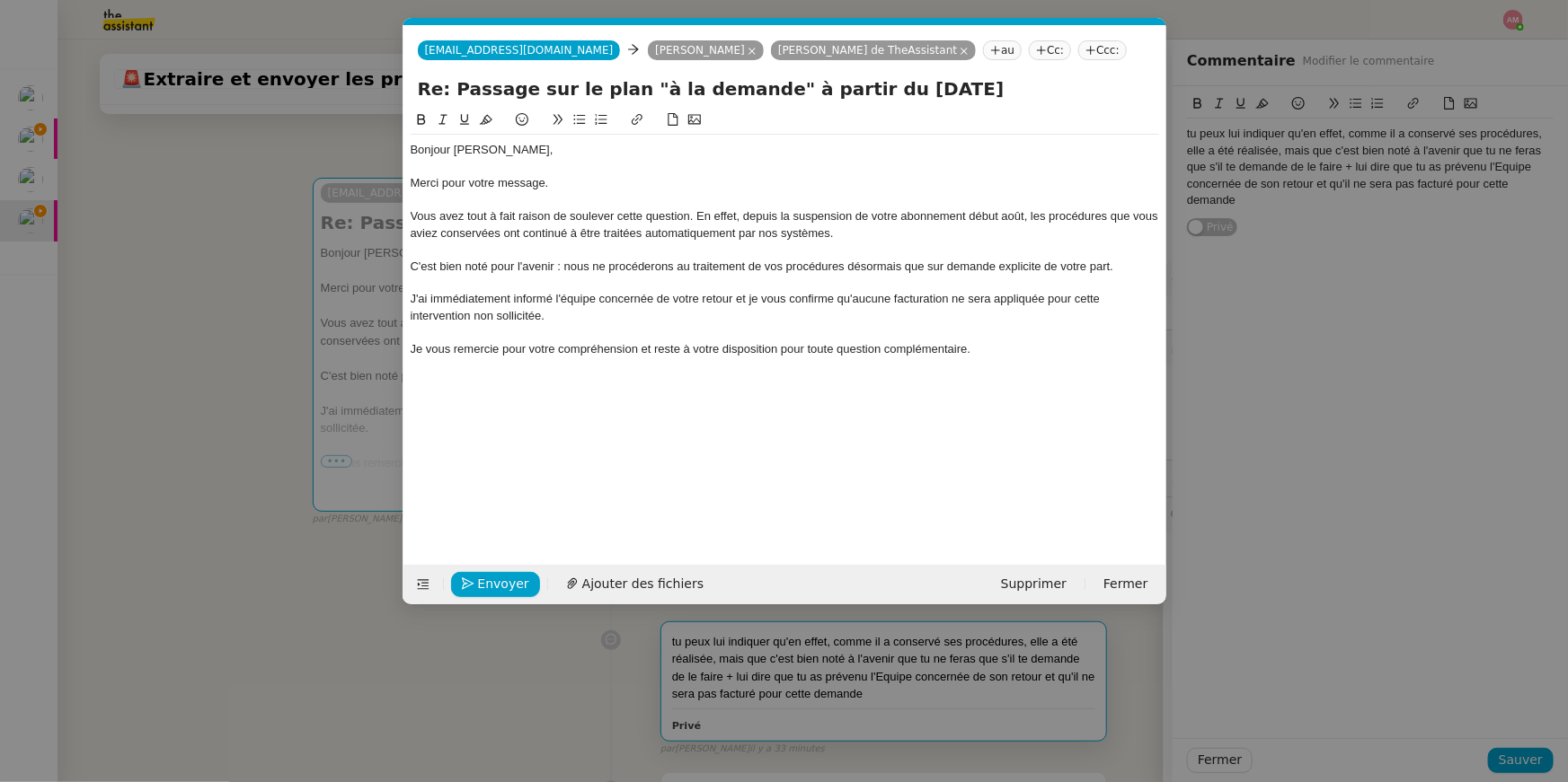
click at [314, 276] on nz-modal-container "Service TA - VOYAGE - PROPOSITION GLOBALE A utiliser dans le cadre de propositi…" at bounding box center [784, 391] width 1568 height 782
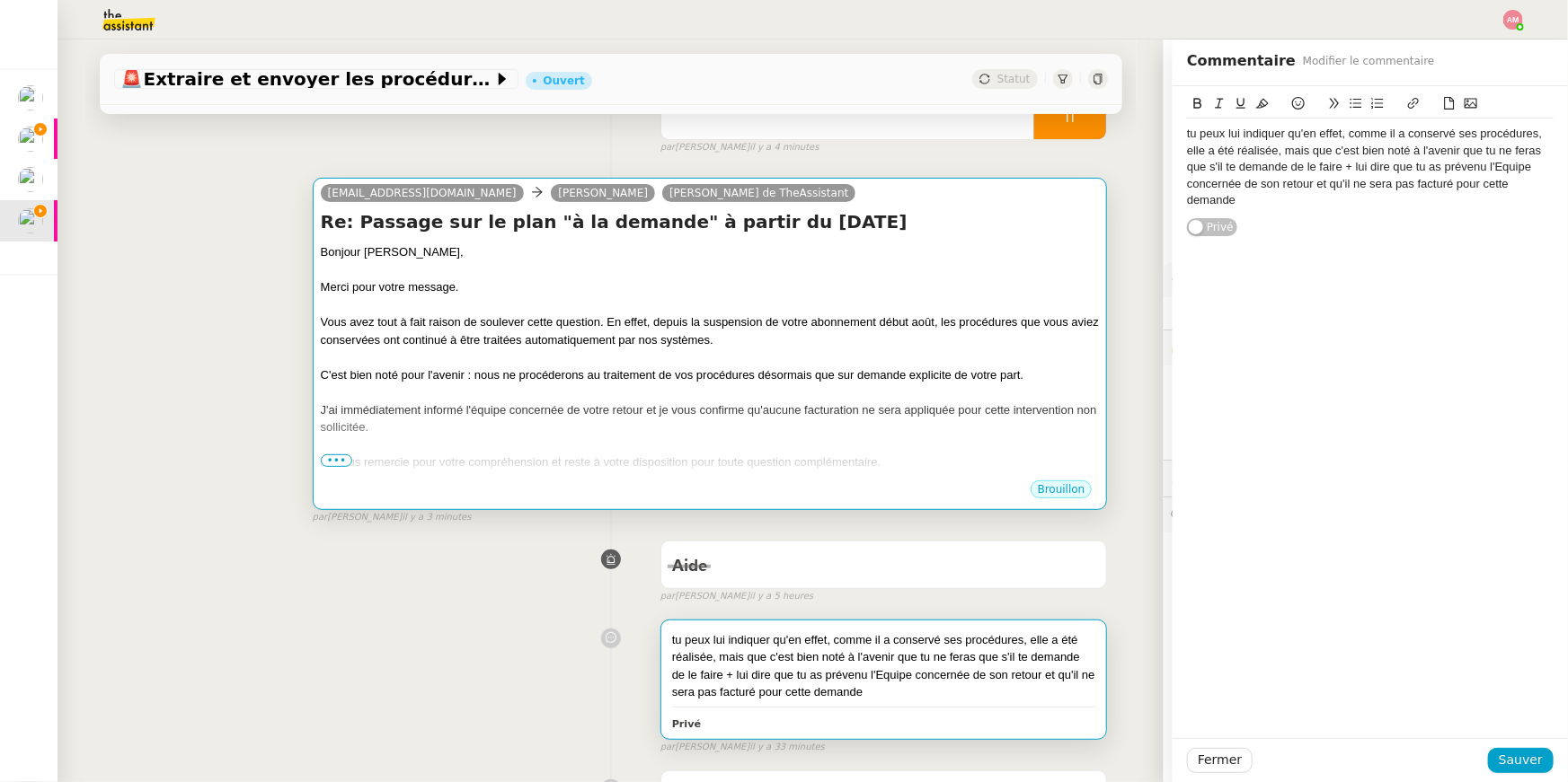
click at [558, 428] on div "J'ai immédiatement informé l'équipe concernée de votre retour et je vous confir…" at bounding box center [710, 419] width 779 height 35
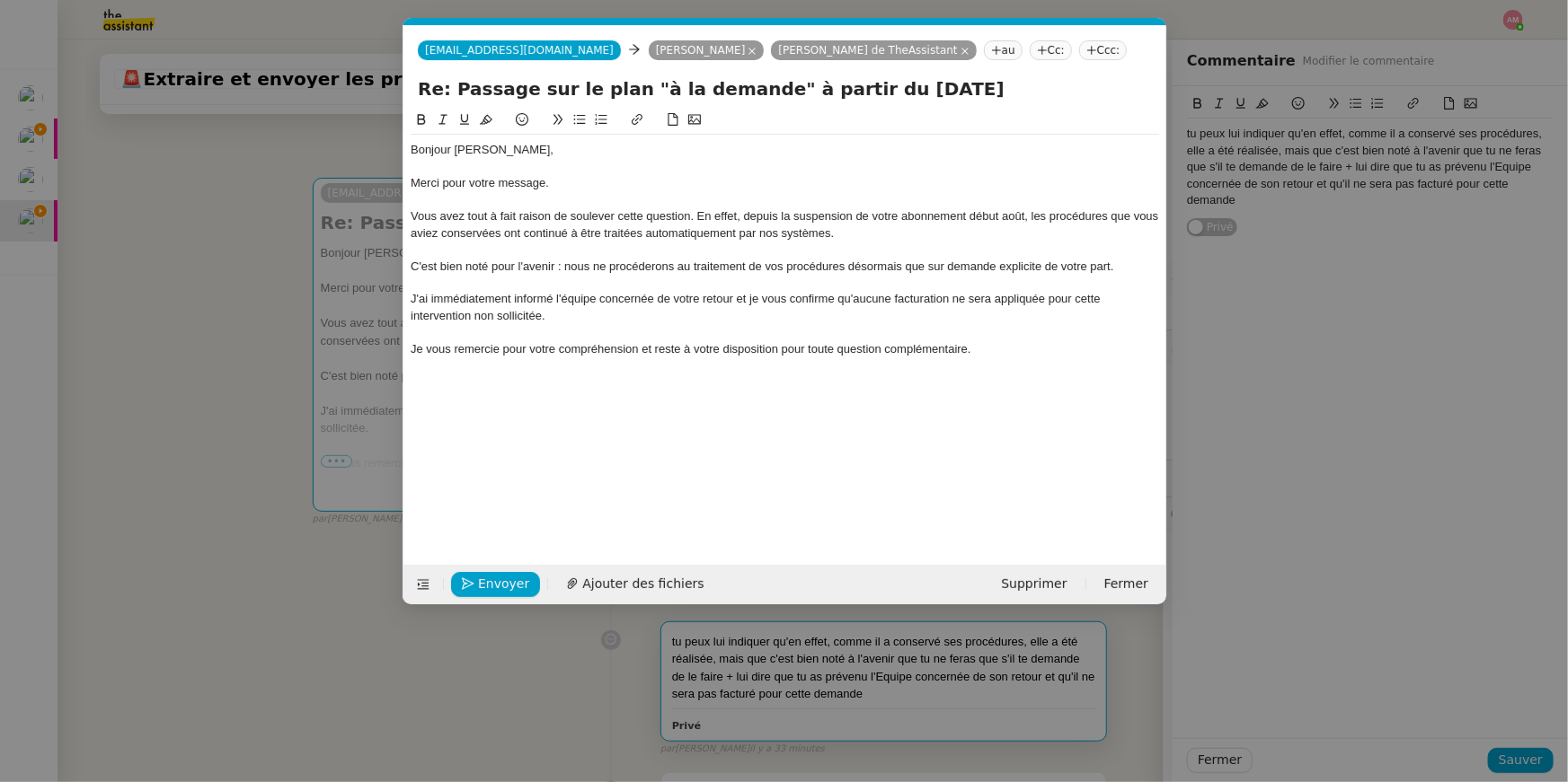
scroll to position [0, 38]
drag, startPoint x: 736, startPoint y: 236, endPoint x: 805, endPoint y: 243, distance: 69.4
click at [805, 243] on div "Bonjour Stanislas, Merci pour votre message. Vous avez tout à fait raison de so…" at bounding box center [785, 249] width 748 height 230
click at [215, 248] on nz-modal-container "Service TA - VOYAGE - PROPOSITION GLOBALE A utiliser dans le cadre de propositi…" at bounding box center [784, 391] width 1568 height 782
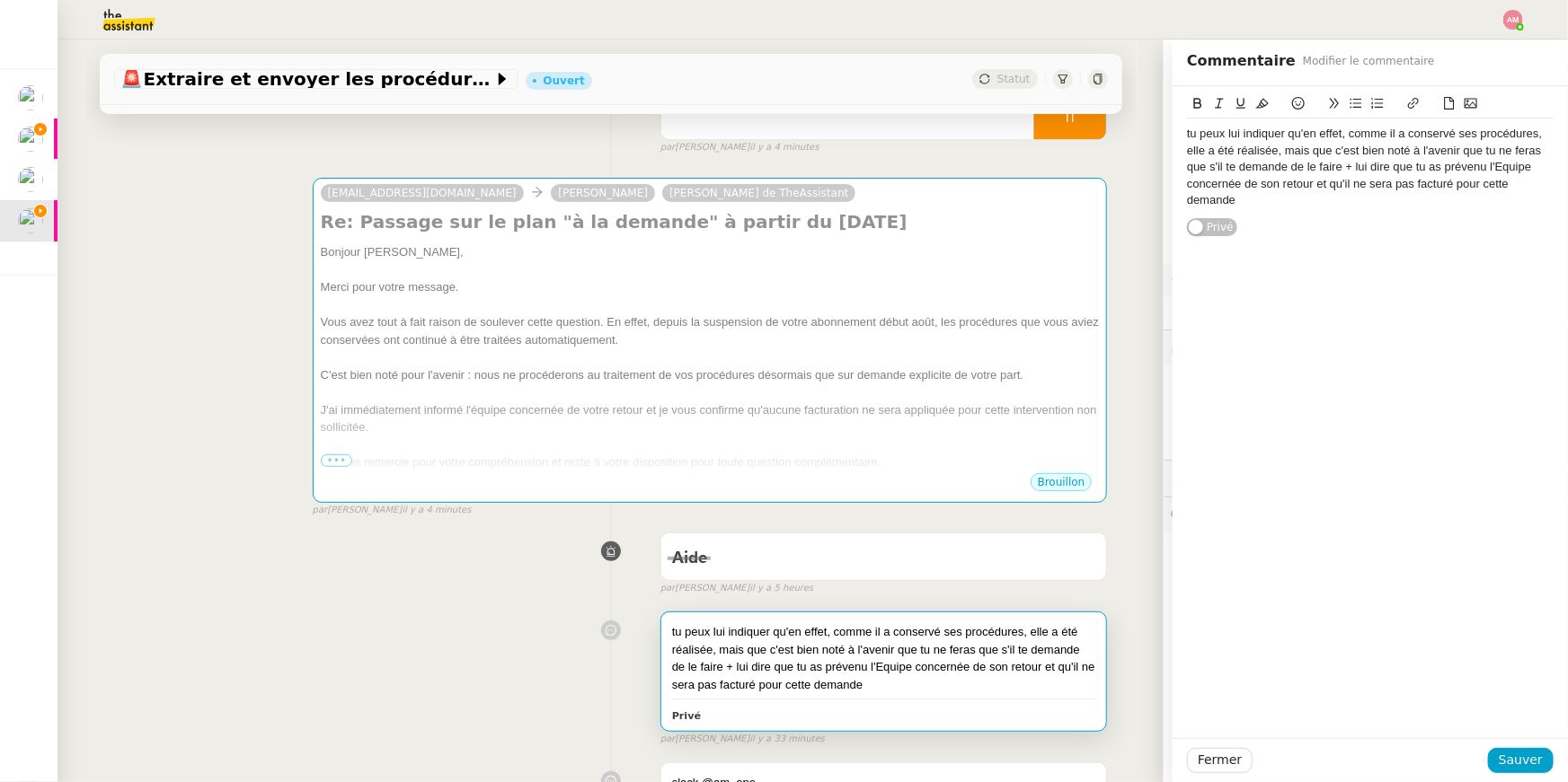
click at [520, 703] on div "tu peux lui indiquer qu'en effet, comme il a conservé ses procédures, elle a ét…" at bounding box center [611, 675] width 993 height 144
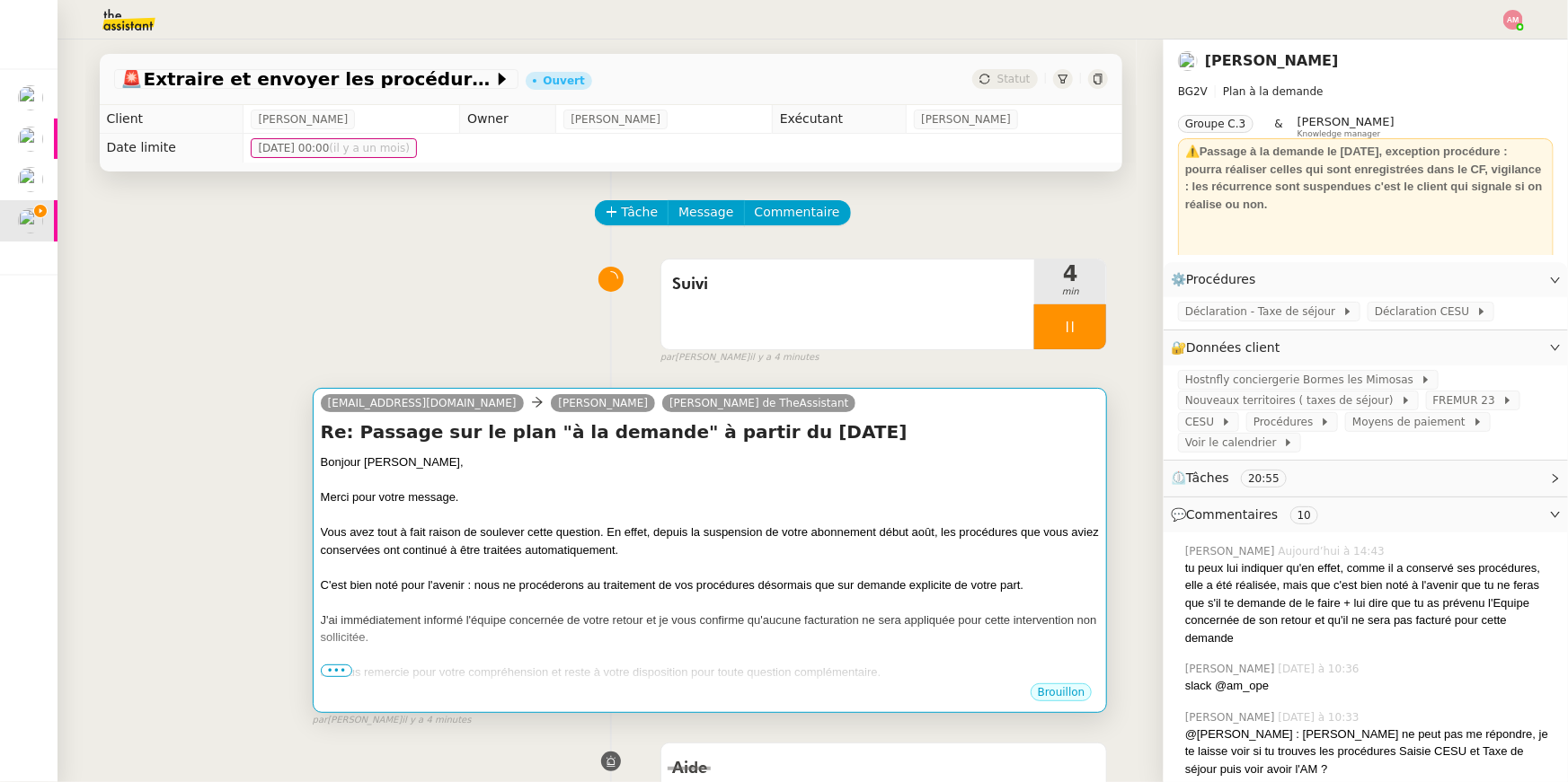
click at [498, 650] on div at bounding box center [710, 656] width 779 height 18
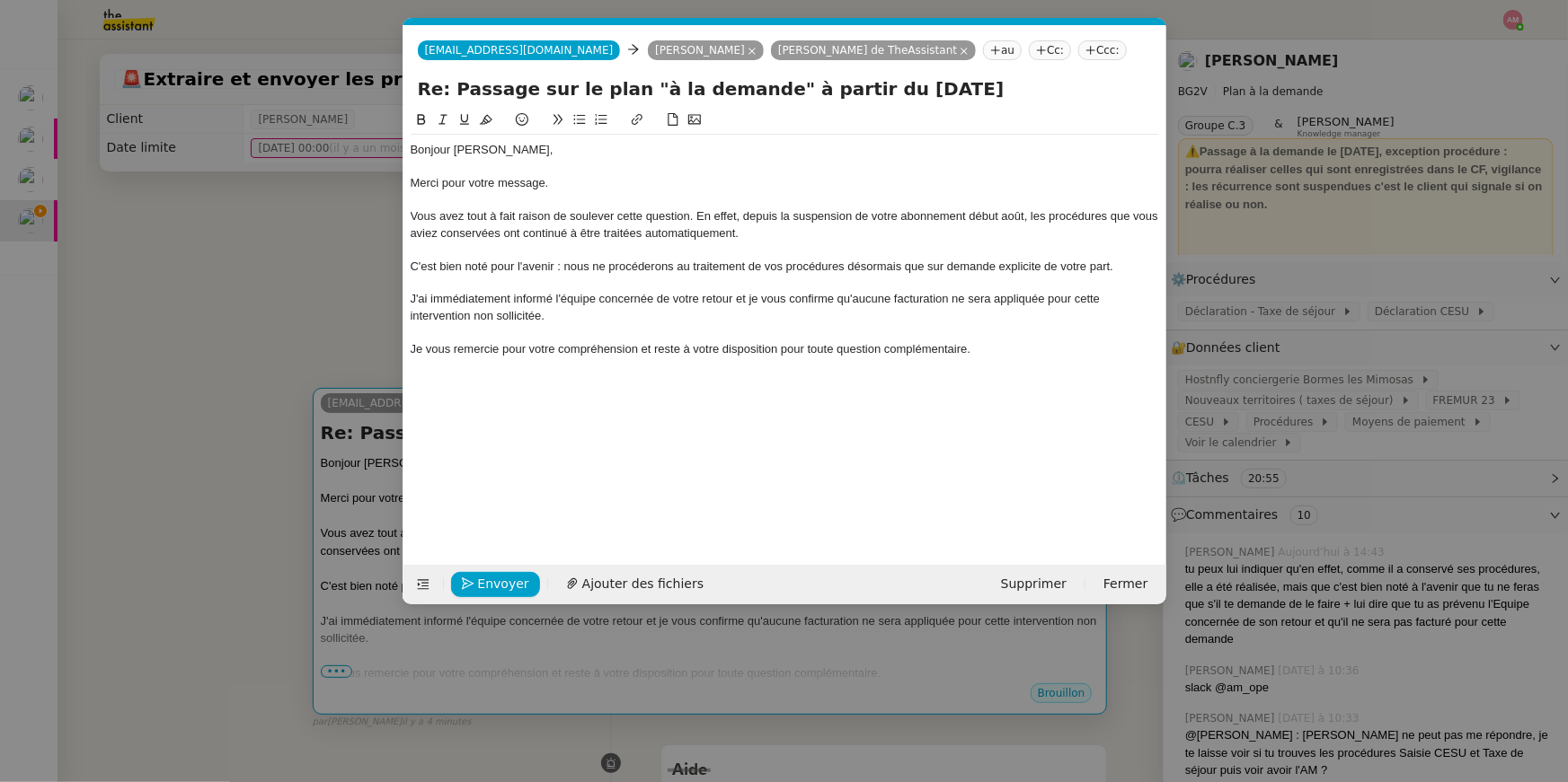
scroll to position [0, 38]
click at [999, 346] on div "Je vous remercie pour votre compréhension et reste à votre disposition pour tou…" at bounding box center [785, 349] width 748 height 16
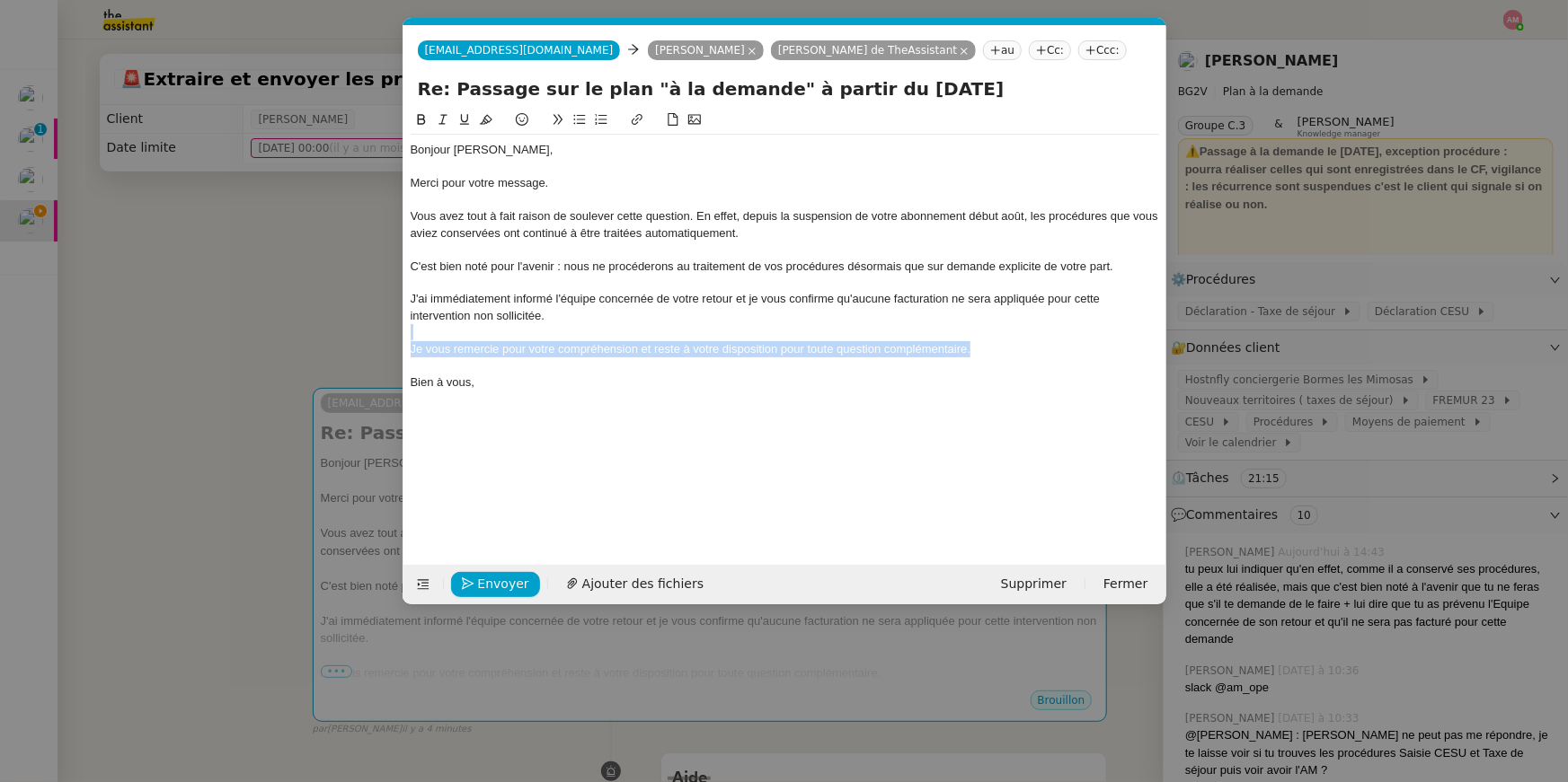
drag, startPoint x: 1133, startPoint y: 335, endPoint x: 1122, endPoint y: 343, distance: 13.6
click at [1122, 343] on div "Bonjour Stanislas, Merci pour votre message. Vous avez tout à fait raison de so…" at bounding box center [785, 266] width 748 height 263
click at [446, 112] on button at bounding box center [443, 120] width 22 height 21
click at [242, 281] on nz-modal-container "Service TA - VOYAGE - PROPOSITION GLOBALE A utiliser dans le cadre de propositi…" at bounding box center [784, 391] width 1568 height 782
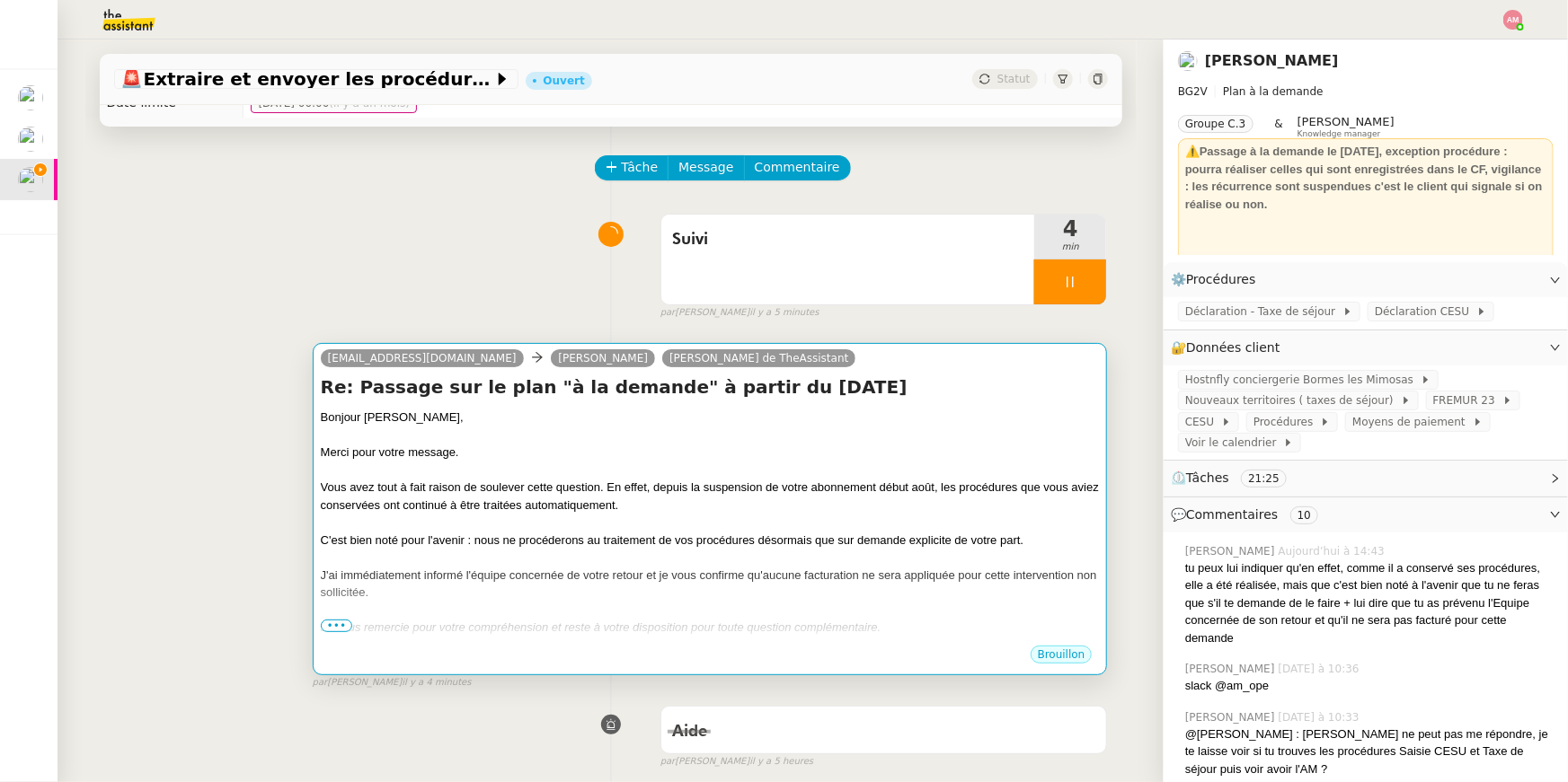
scroll to position [0, 0]
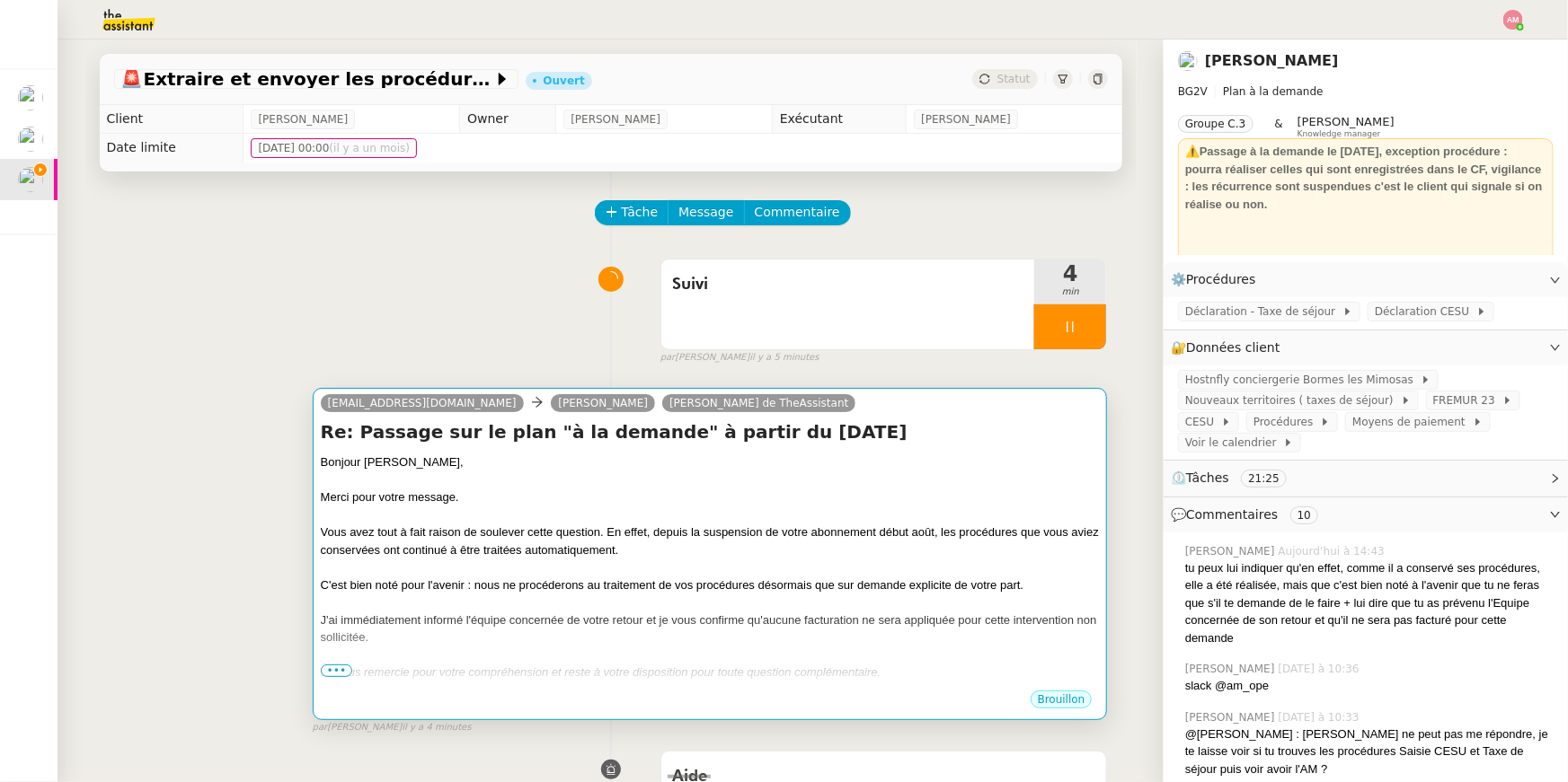
click at [1026, 475] on div at bounding box center [710, 481] width 779 height 18
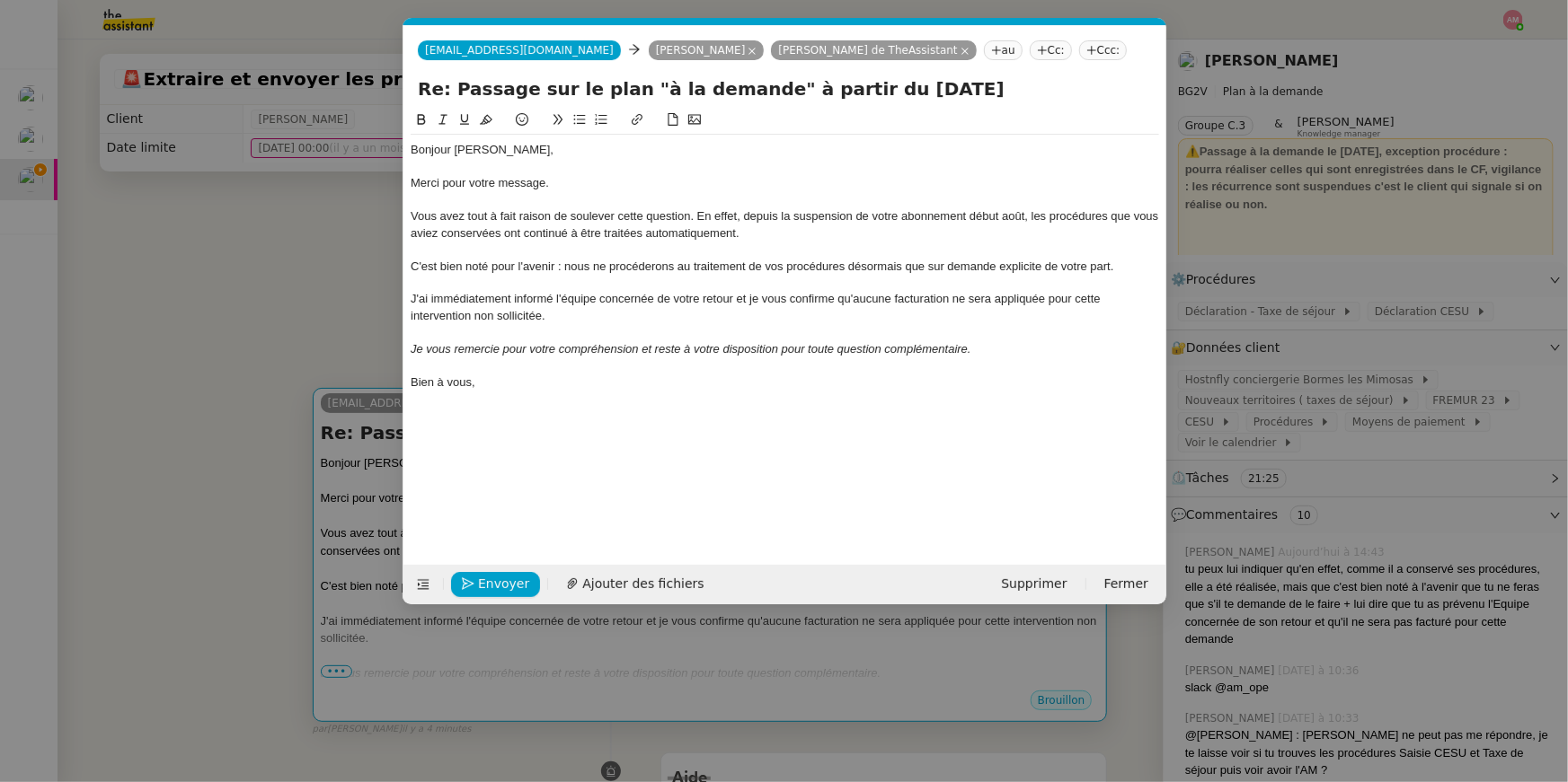
scroll to position [0, 38]
drag, startPoint x: 744, startPoint y: 299, endPoint x: 797, endPoint y: 314, distance: 55.1
click at [797, 314] on div "J'ai immédiatement informé l'équipe concernée de votre retour et je vous confir…" at bounding box center [785, 307] width 748 height 33
drag, startPoint x: 797, startPoint y: 314, endPoint x: 745, endPoint y: 300, distance: 53.9
click at [745, 300] on div "J'ai immédiatement informé l'équipe concernée de votre retour et je vous confir…" at bounding box center [785, 307] width 748 height 33
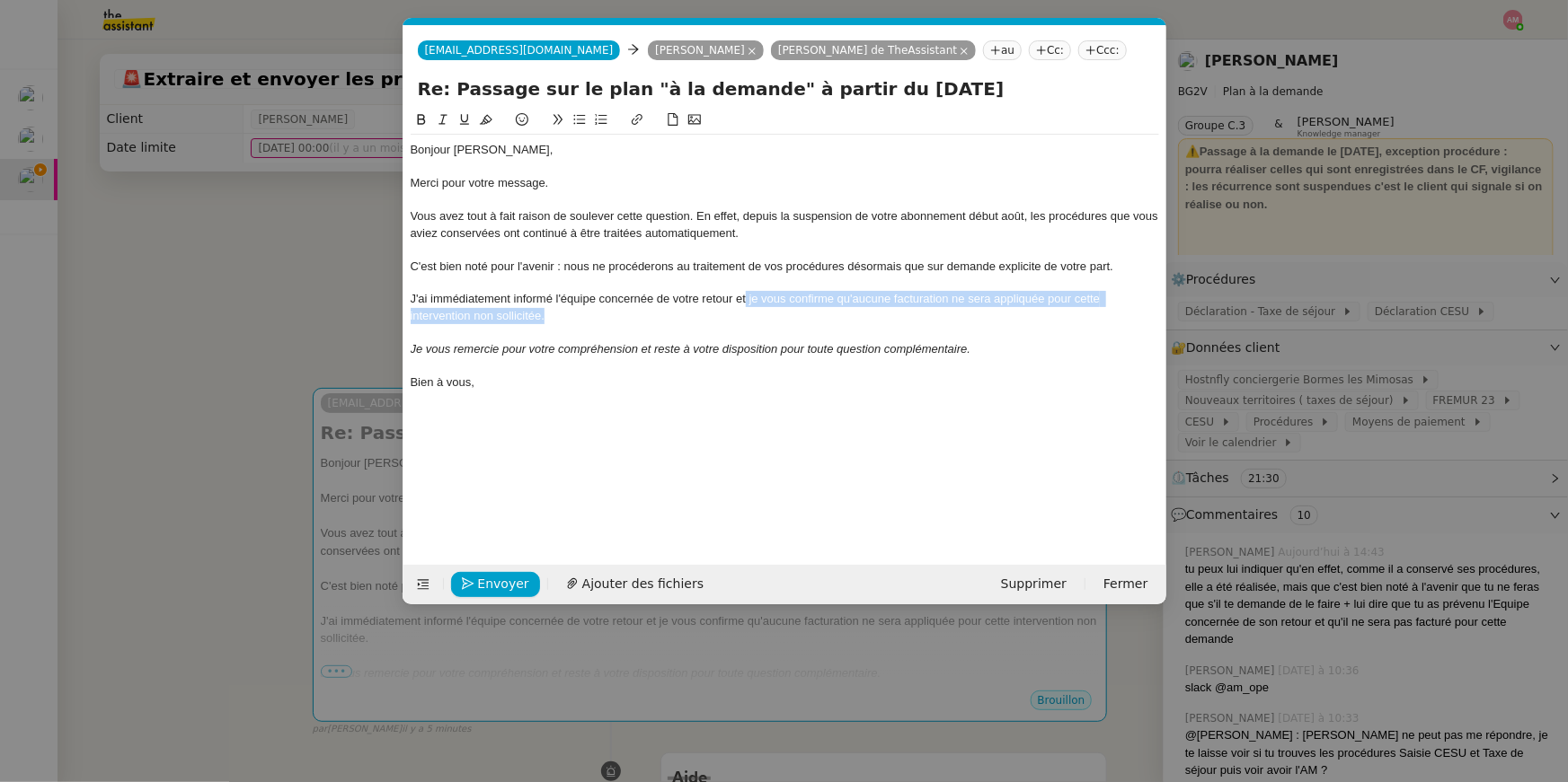
click at [420, 112] on button at bounding box center [422, 120] width 22 height 21
click at [320, 275] on nz-modal-container "Service TA - VOYAGE - PROPOSITION GLOBALE A utiliser dans le cadre de propositi…" at bounding box center [784, 391] width 1568 height 782
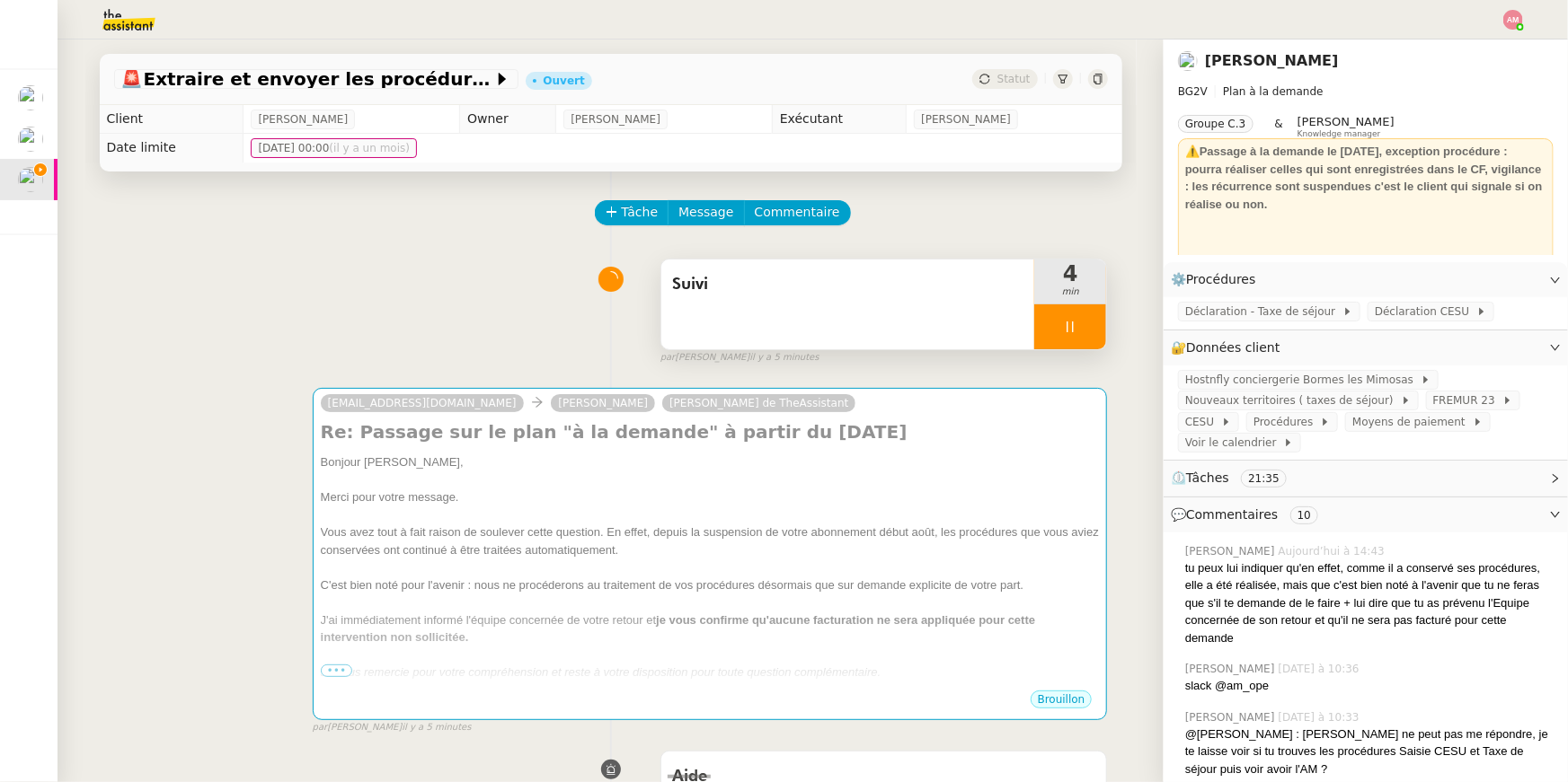
click at [987, 313] on div "Suivi" at bounding box center [848, 305] width 374 height 90
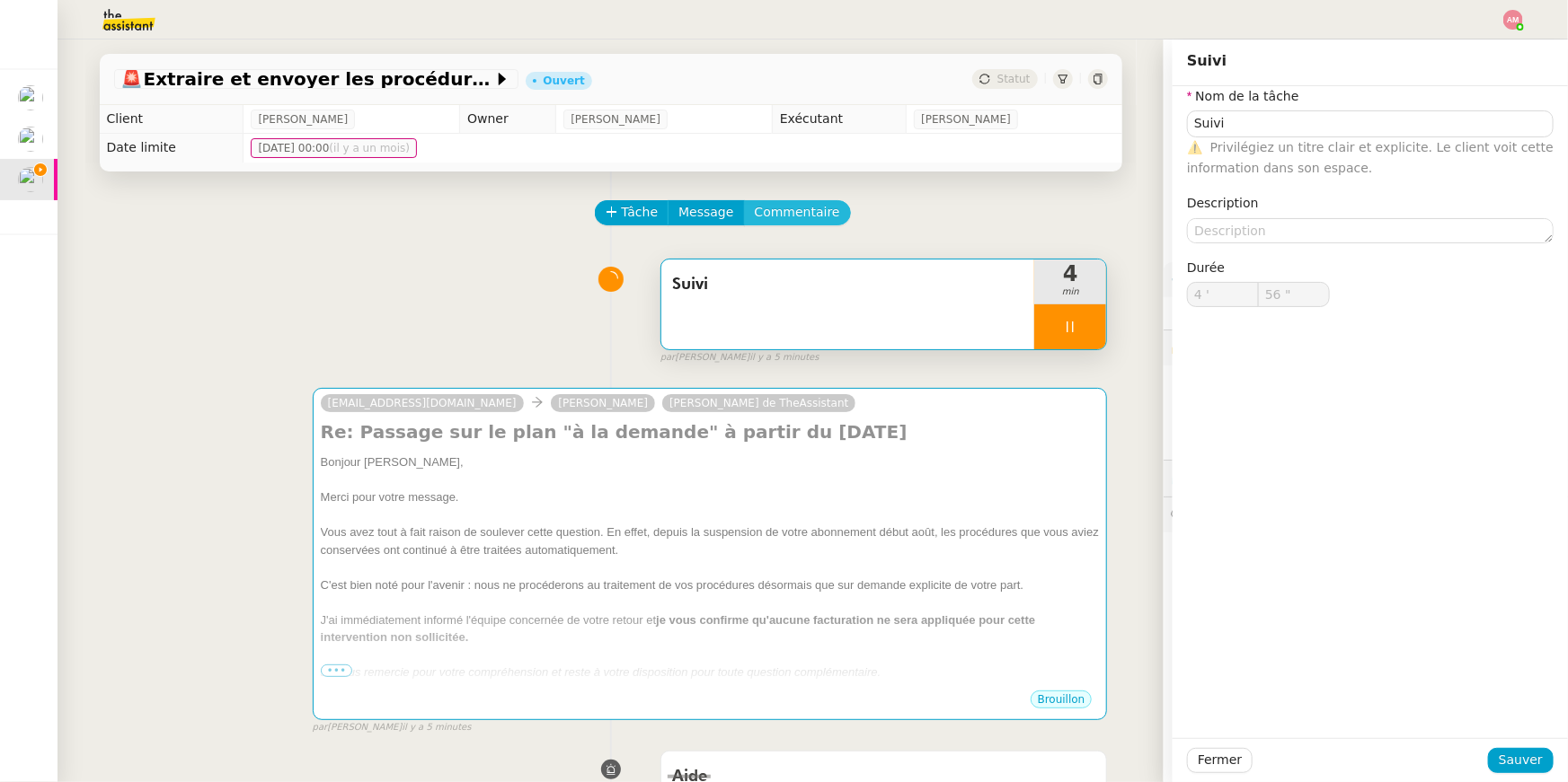
type input "57 ""
click at [800, 215] on span "Commentaire" at bounding box center [797, 212] width 85 height 21
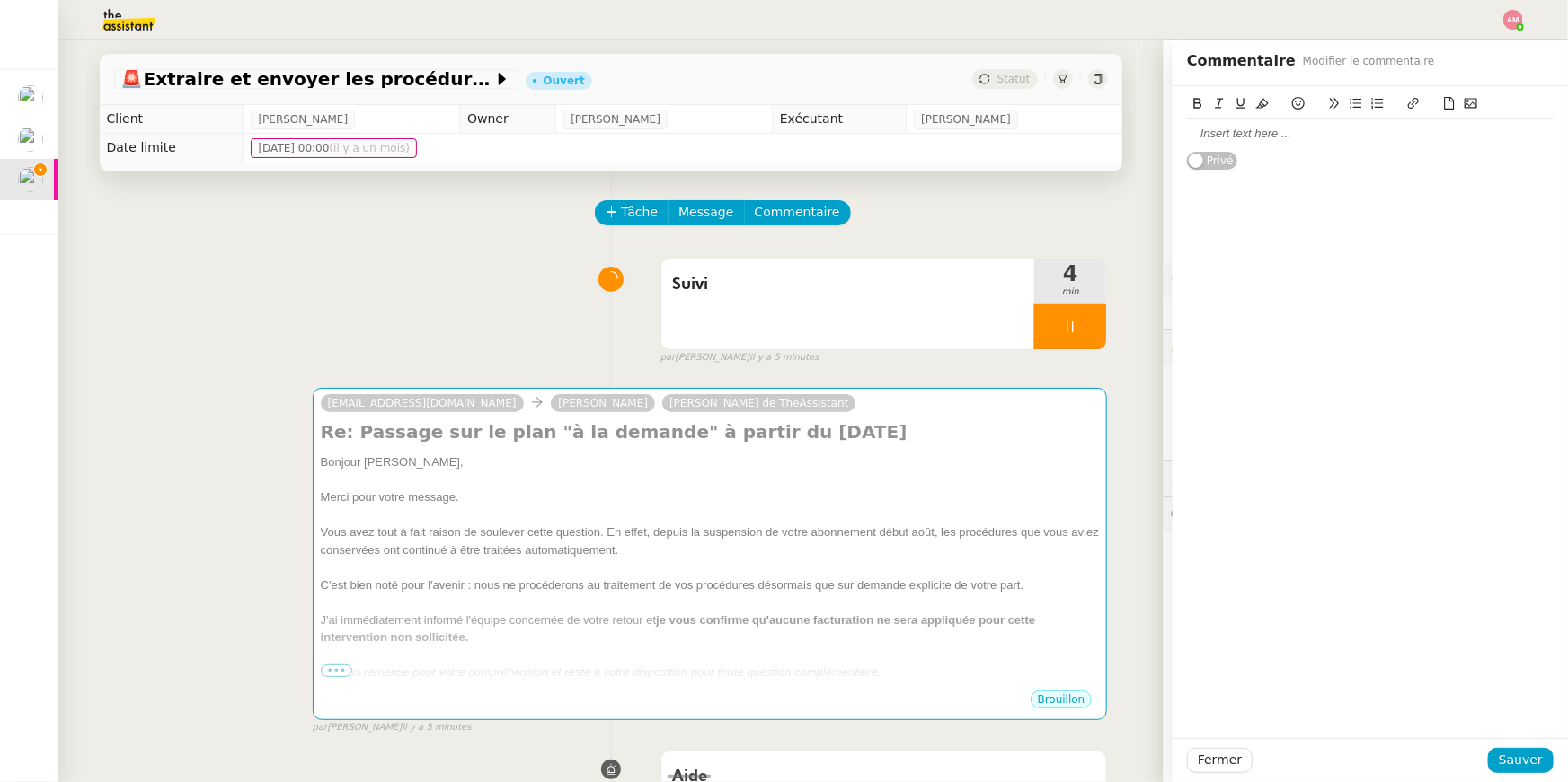
click at [1391, 138] on div at bounding box center [1369, 134] width 367 height 16
click at [1522, 756] on span "Sauver" at bounding box center [1520, 760] width 44 height 21
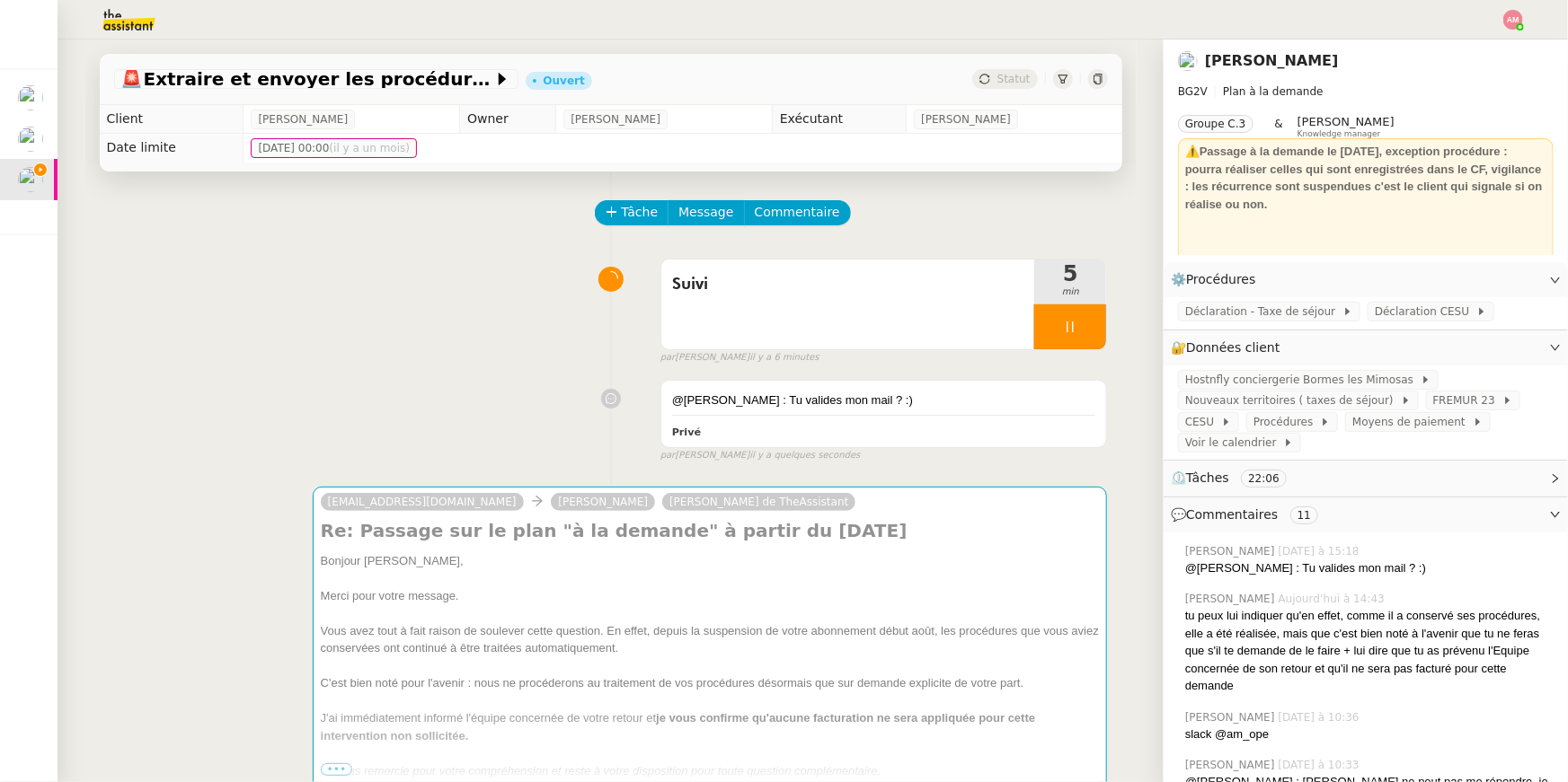
click at [1060, 363] on div "par Amyna M. il y a 6 minutes" at bounding box center [884, 358] width 447 height 16
click at [1057, 335] on div at bounding box center [1069, 327] width 72 height 45
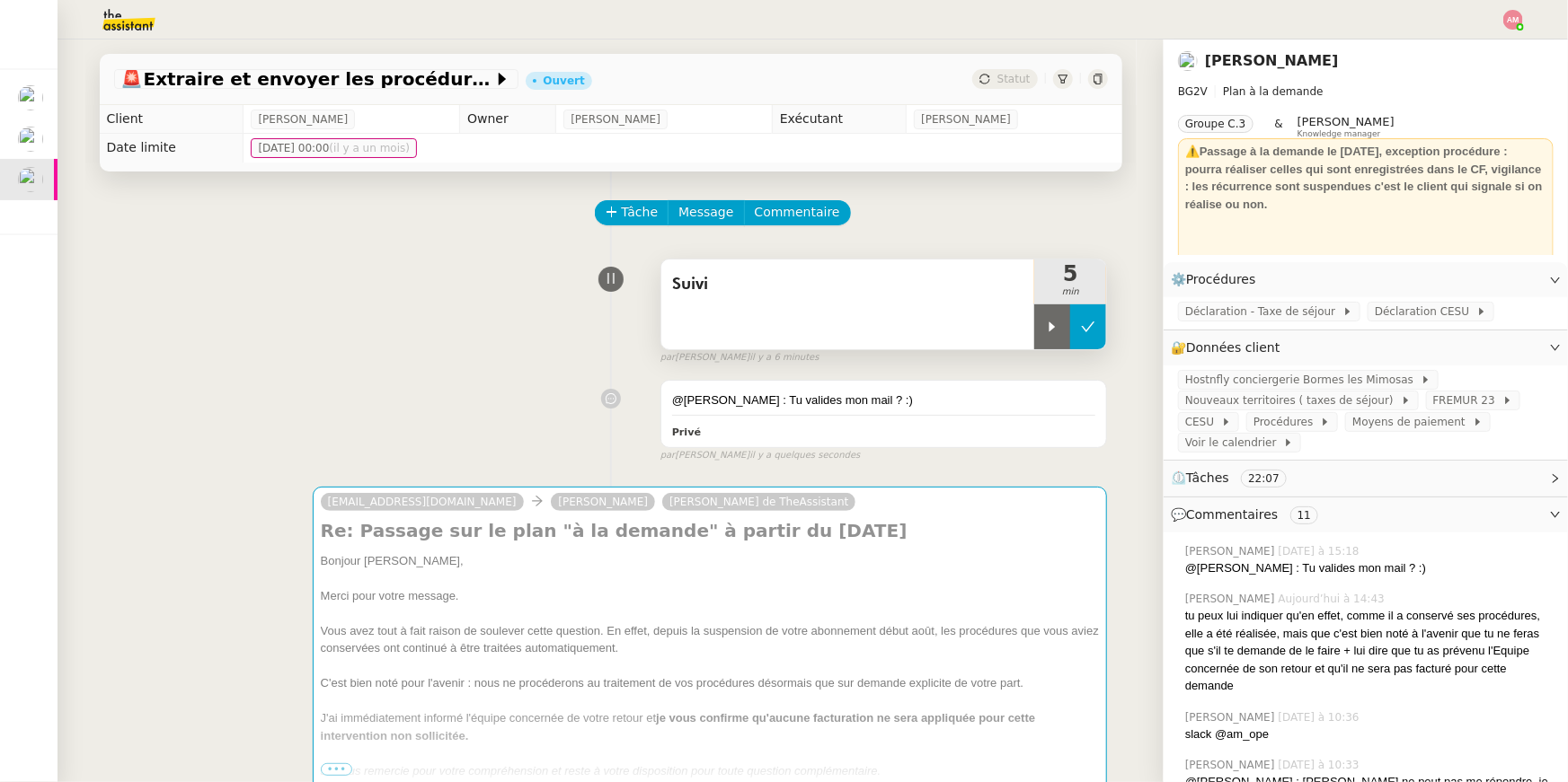
click at [1089, 345] on button at bounding box center [1088, 327] width 36 height 45
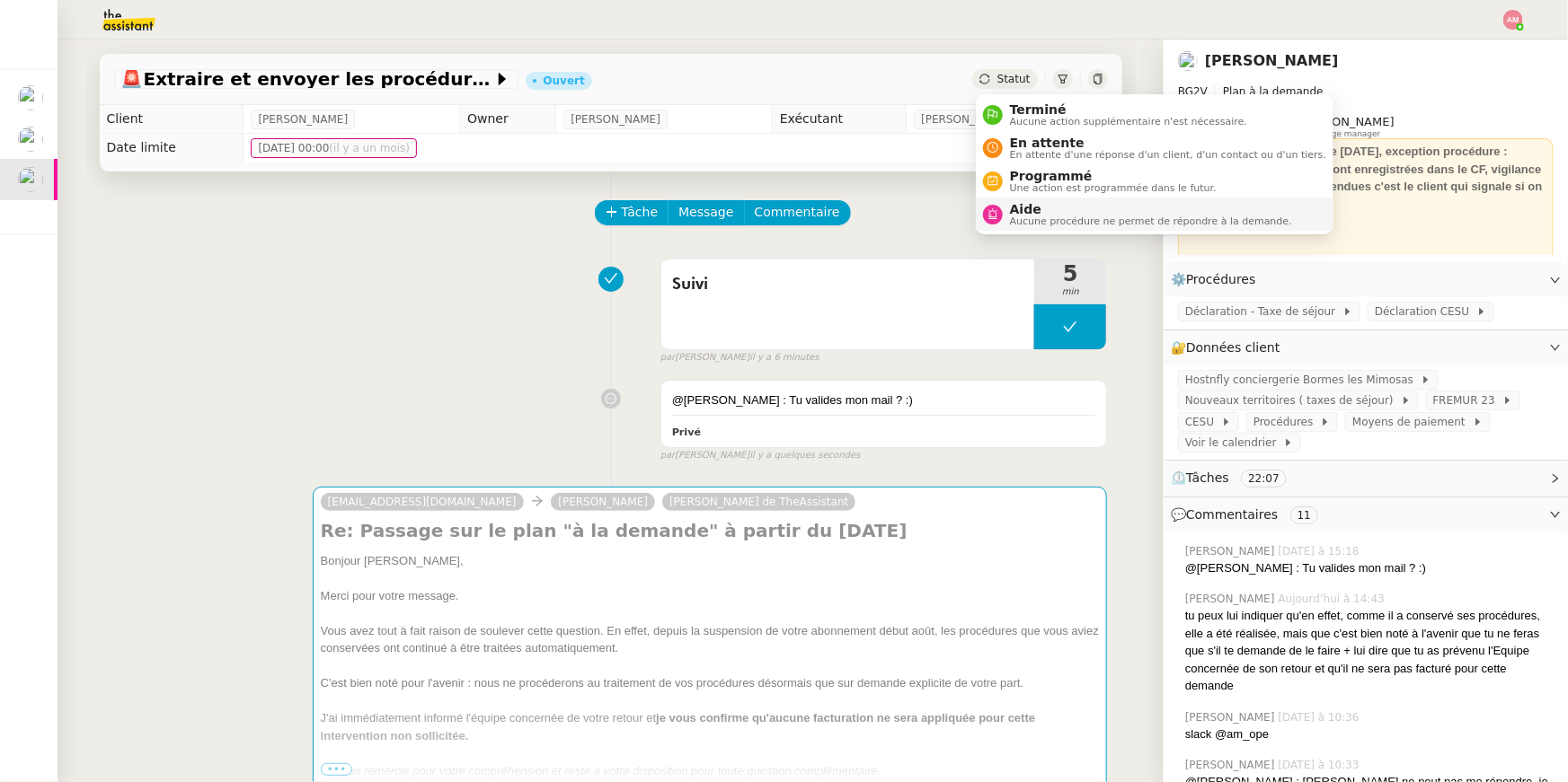
click at [1034, 225] on span "Aucune procédure ne permet de répondre à la demande." at bounding box center [1151, 221] width 282 height 10
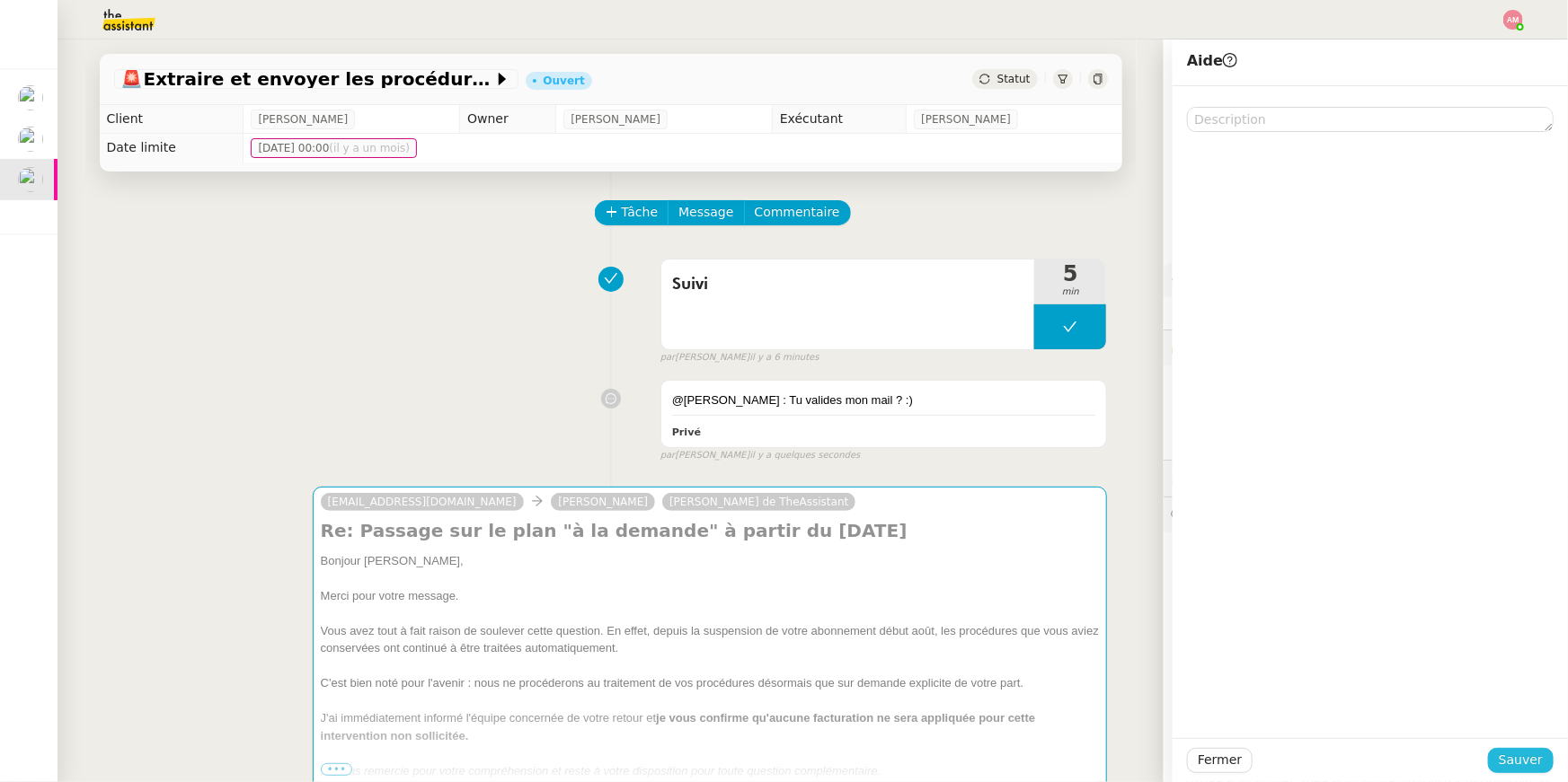
click at [1499, 757] on button "Sauver" at bounding box center [1520, 760] width 66 height 25
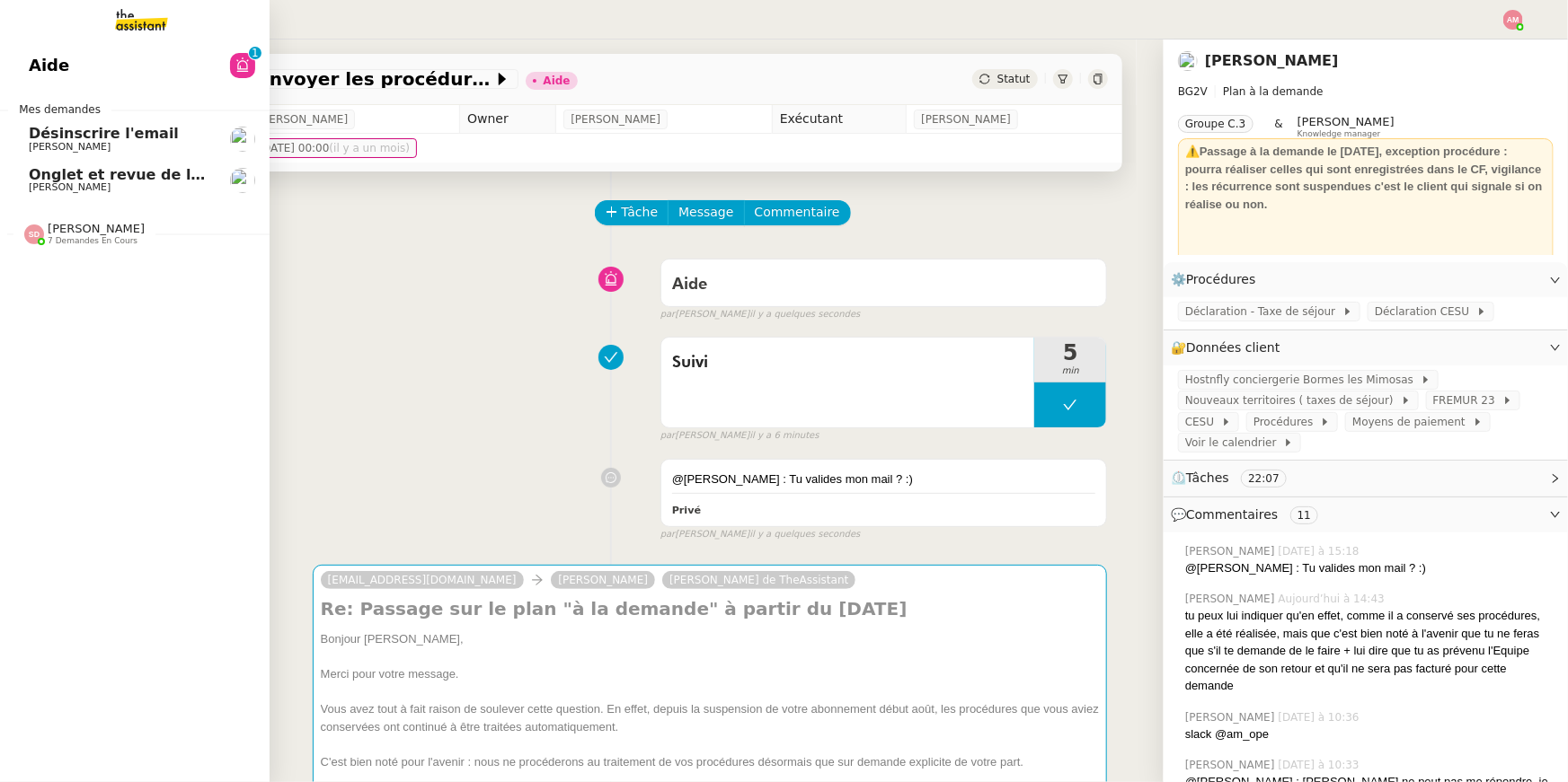
click at [28, 190] on span "Jean-Baptiste Barfety" at bounding box center [69, 187] width 81 height 12
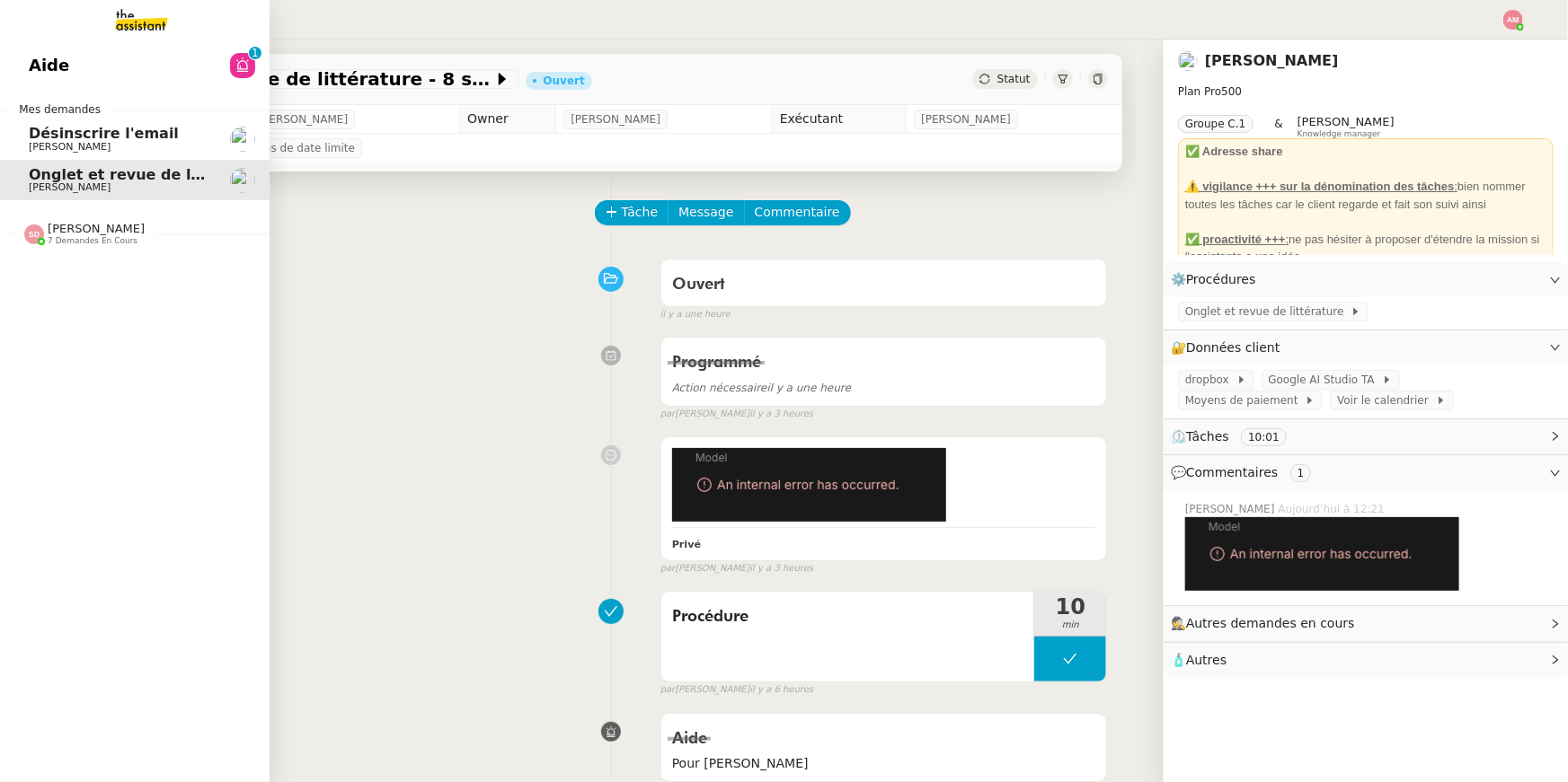
click at [47, 145] on span "Hugo Bentz" at bounding box center [69, 146] width 81 height 12
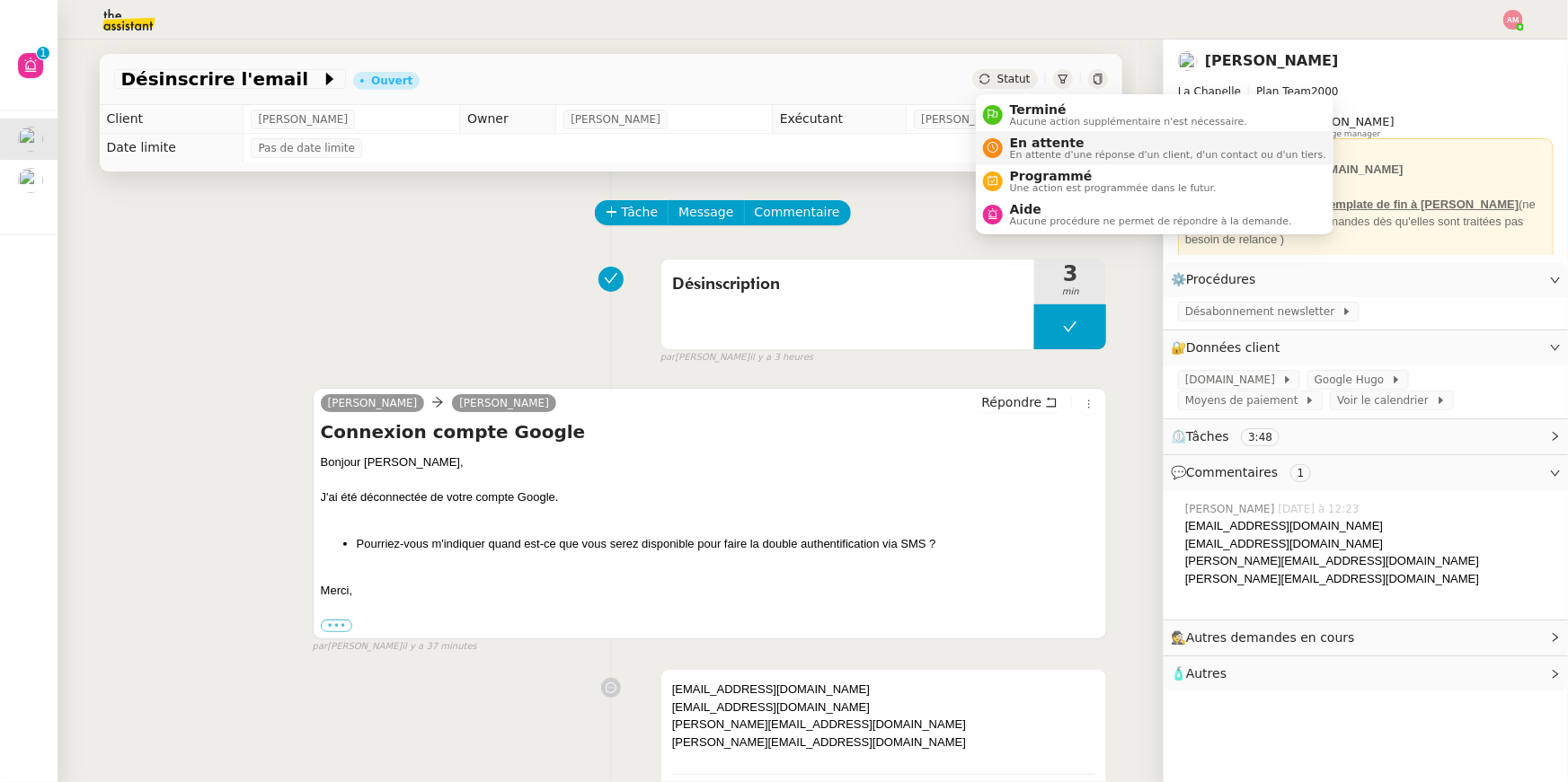
click at [1018, 139] on span "En attente" at bounding box center [1168, 143] width 317 height 15
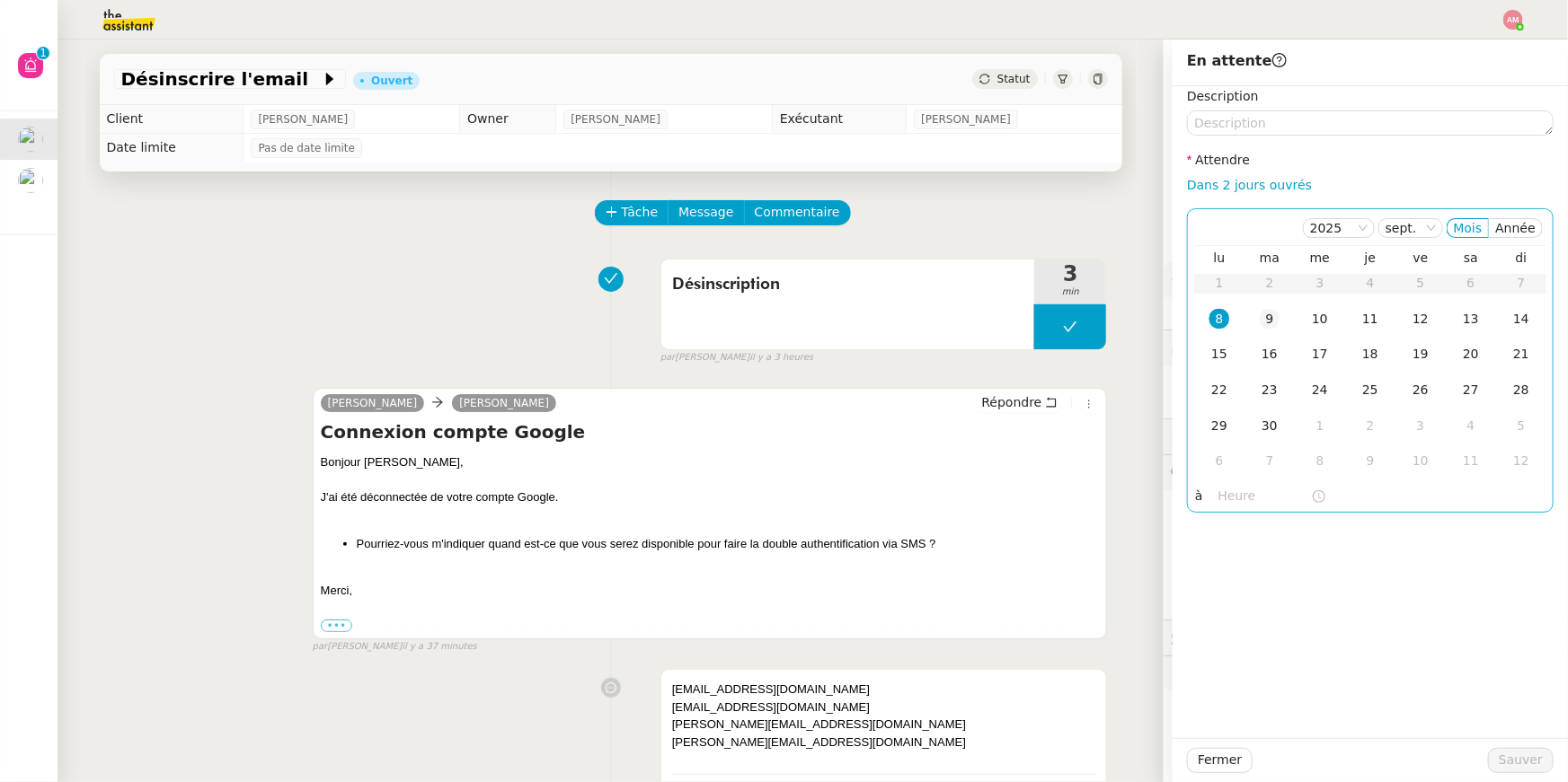
click at [1252, 315] on td "9" at bounding box center [1269, 319] width 50 height 36
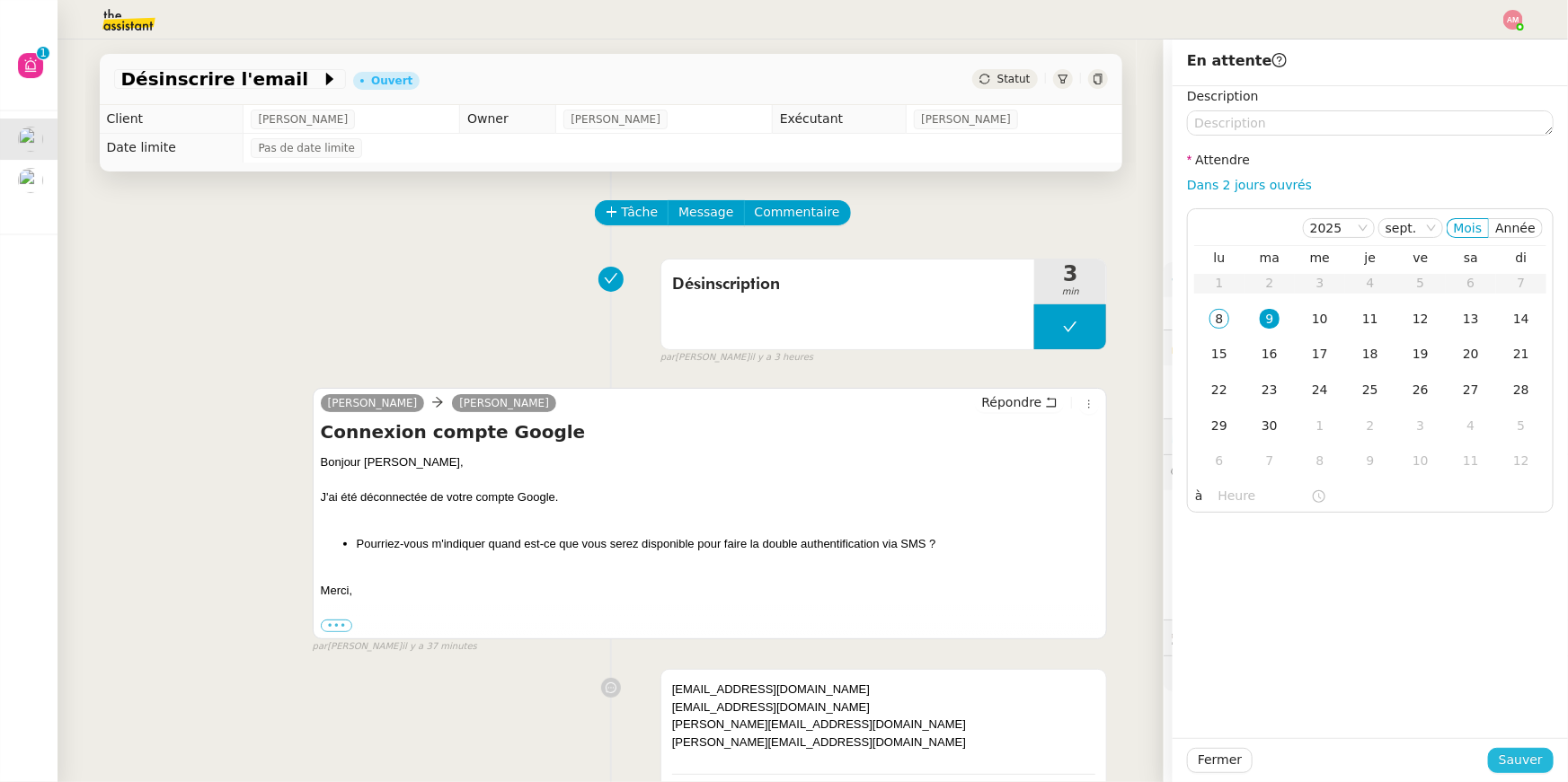
click at [1501, 765] on button "Sauver" at bounding box center [1520, 760] width 66 height 25
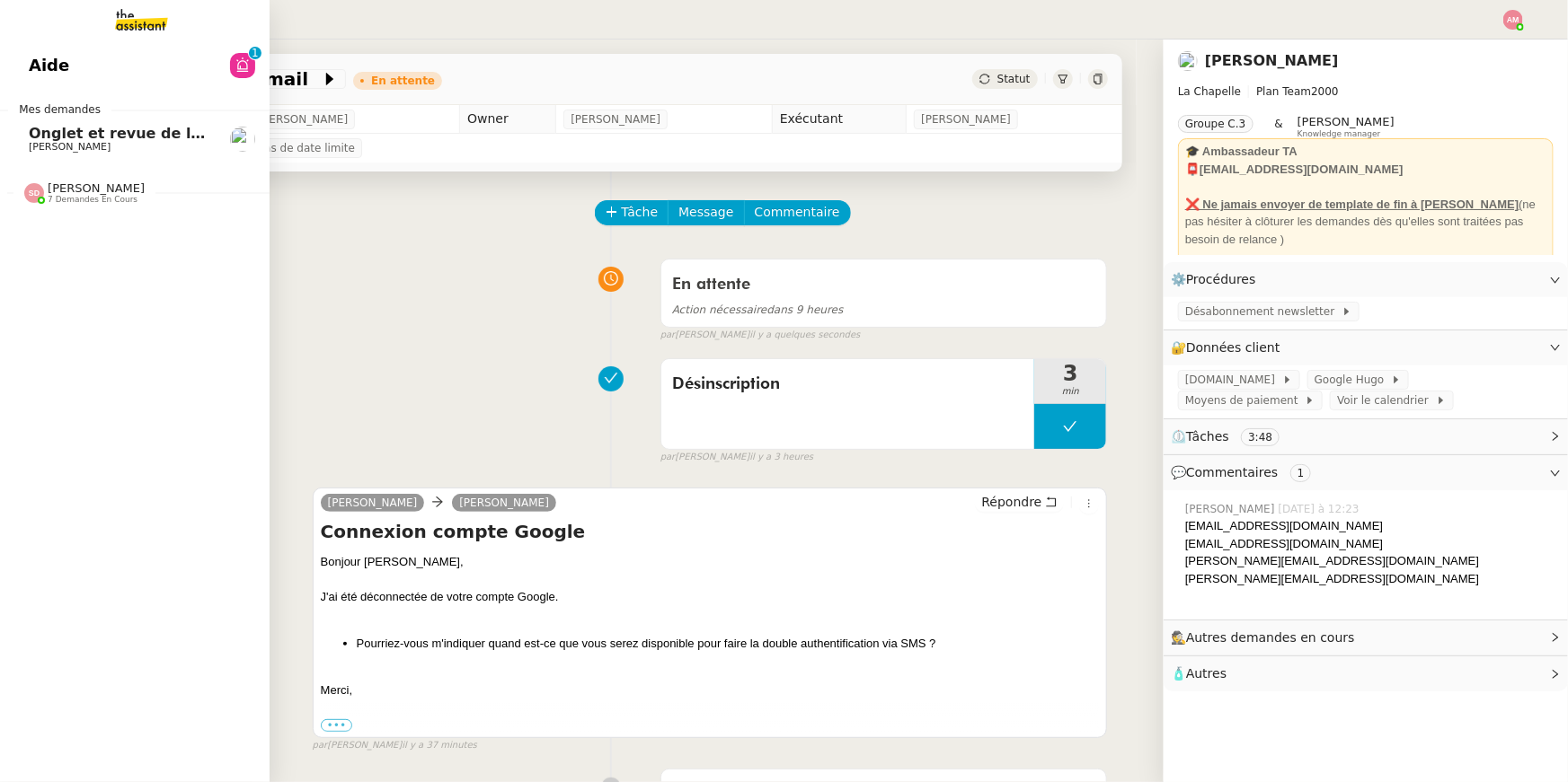
click at [38, 135] on span "Onglet et revue de littérature - 8 septembre 2025" at bounding box center [231, 134] width 404 height 17
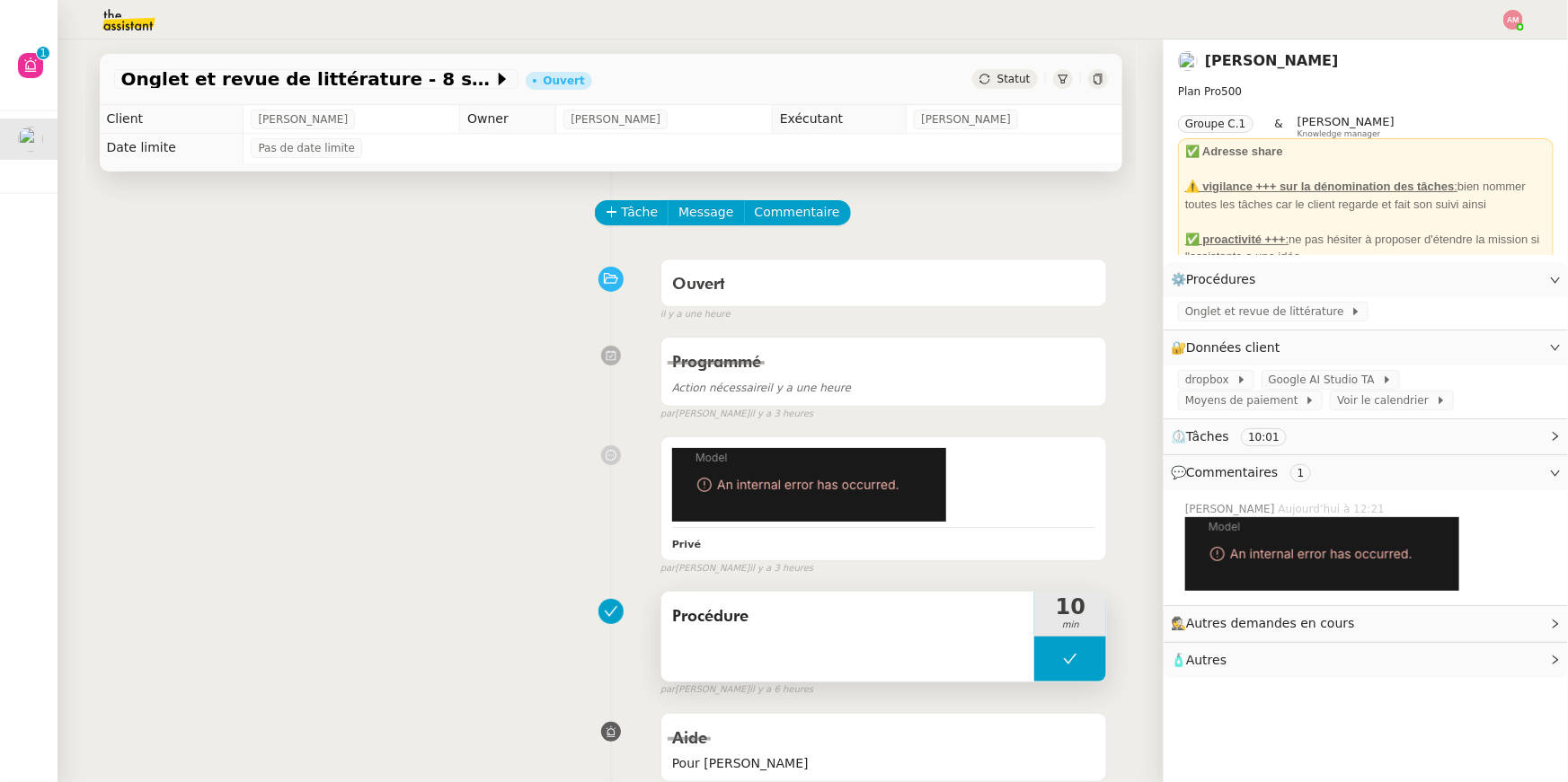
click at [1069, 659] on icon at bounding box center [1070, 659] width 15 height 15
click at [1055, 659] on icon at bounding box center [1052, 659] width 6 height 10
click at [1190, 304] on span "Onglet et revue de littérature" at bounding box center [1267, 312] width 166 height 18
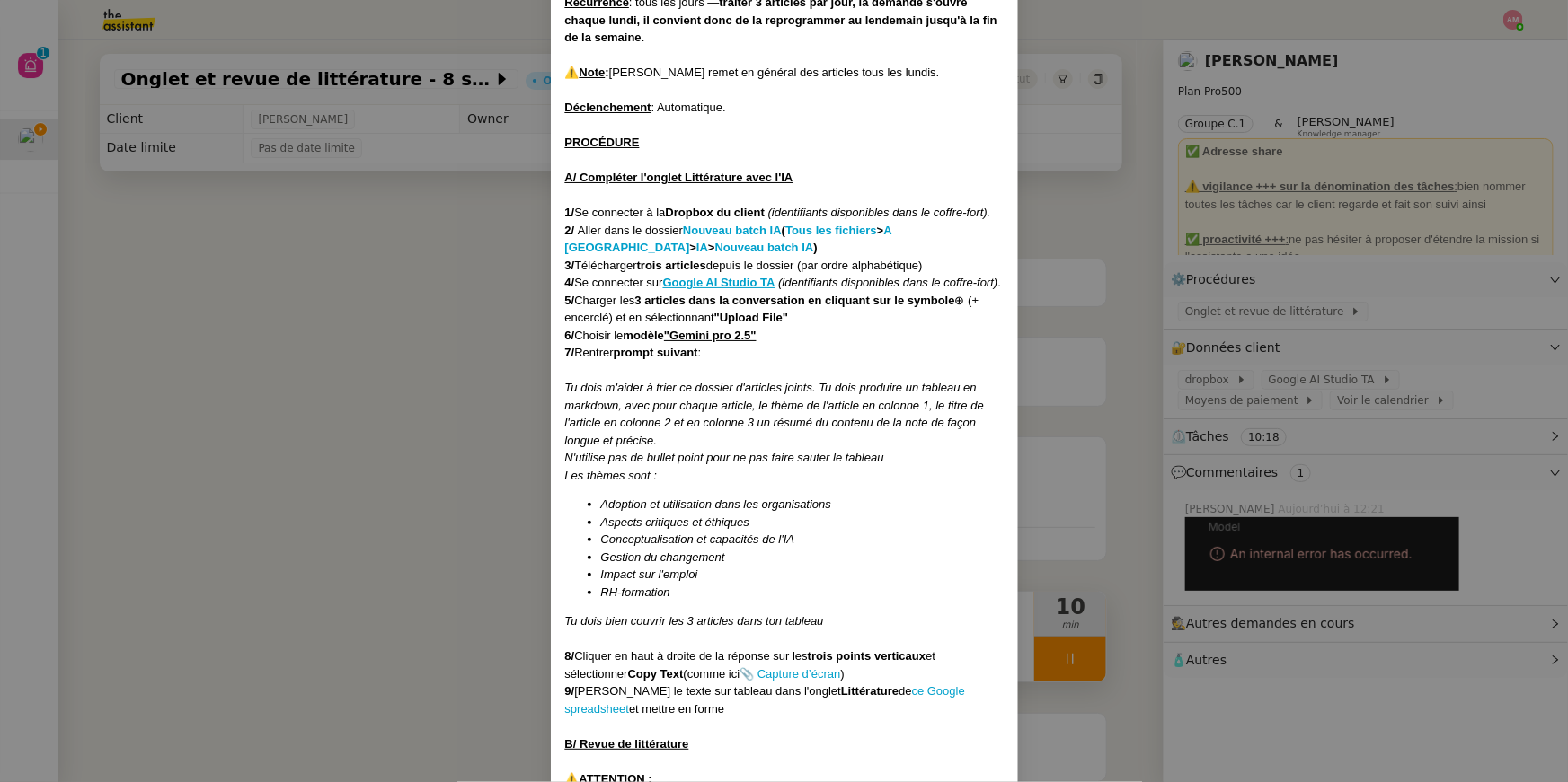
scroll to position [218, 0]
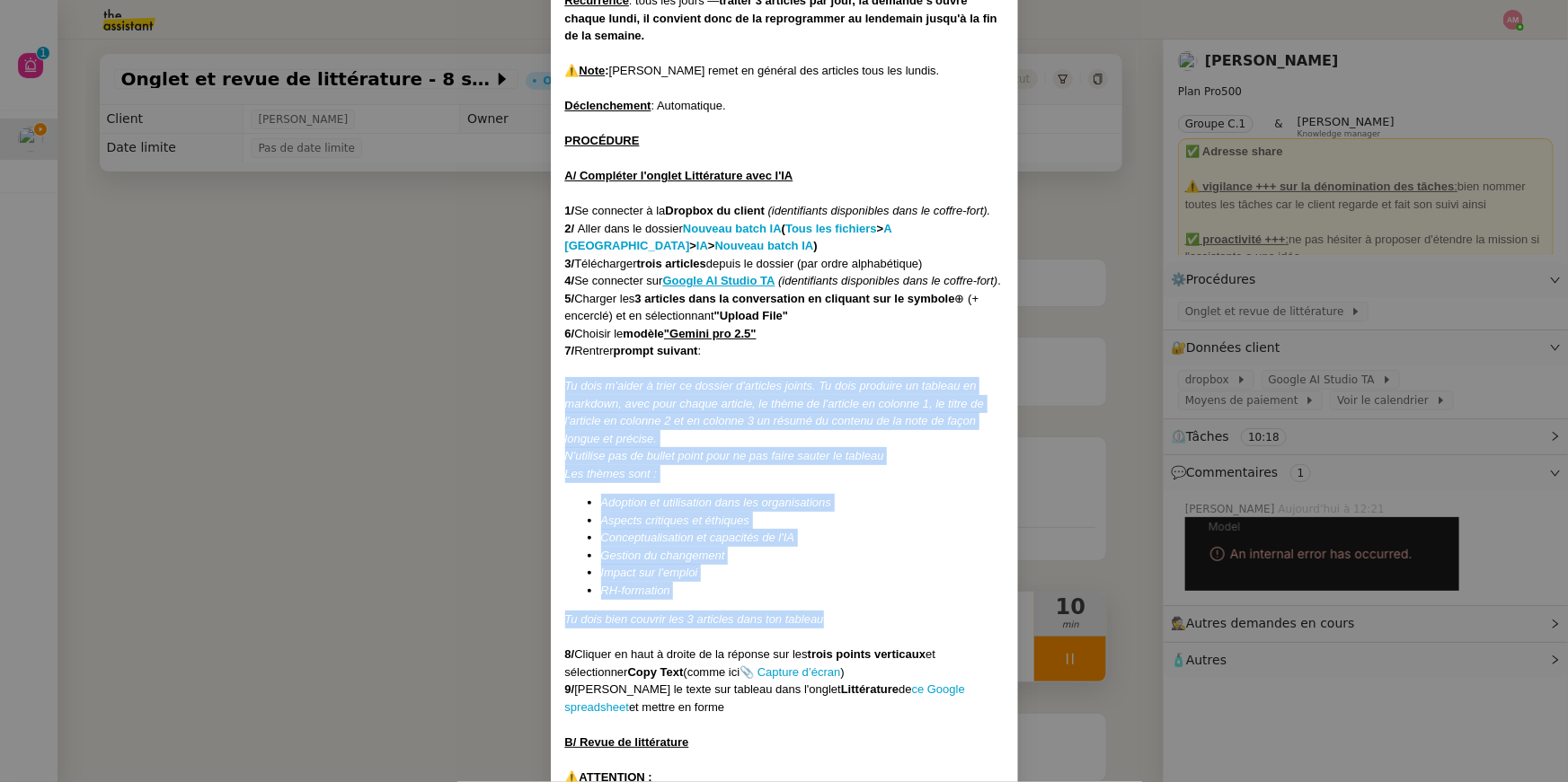
drag, startPoint x: 849, startPoint y: 636, endPoint x: 539, endPoint y: 403, distance: 387.8
click at [539, 403] on nz-modal-container "MAJ le 21/07/2025 Contexte : Jean-Baptiste aimerait que l'on classe et synthéti…" at bounding box center [784, 391] width 1568 height 782
copy div "Tu dois m'aider à trier ce dossier d'articles joints. Tu dois produire un table…"
click at [800, 626] on em "Tu dois bien couvrir les 3 articles dans ton tableau" at bounding box center [694, 619] width 259 height 14
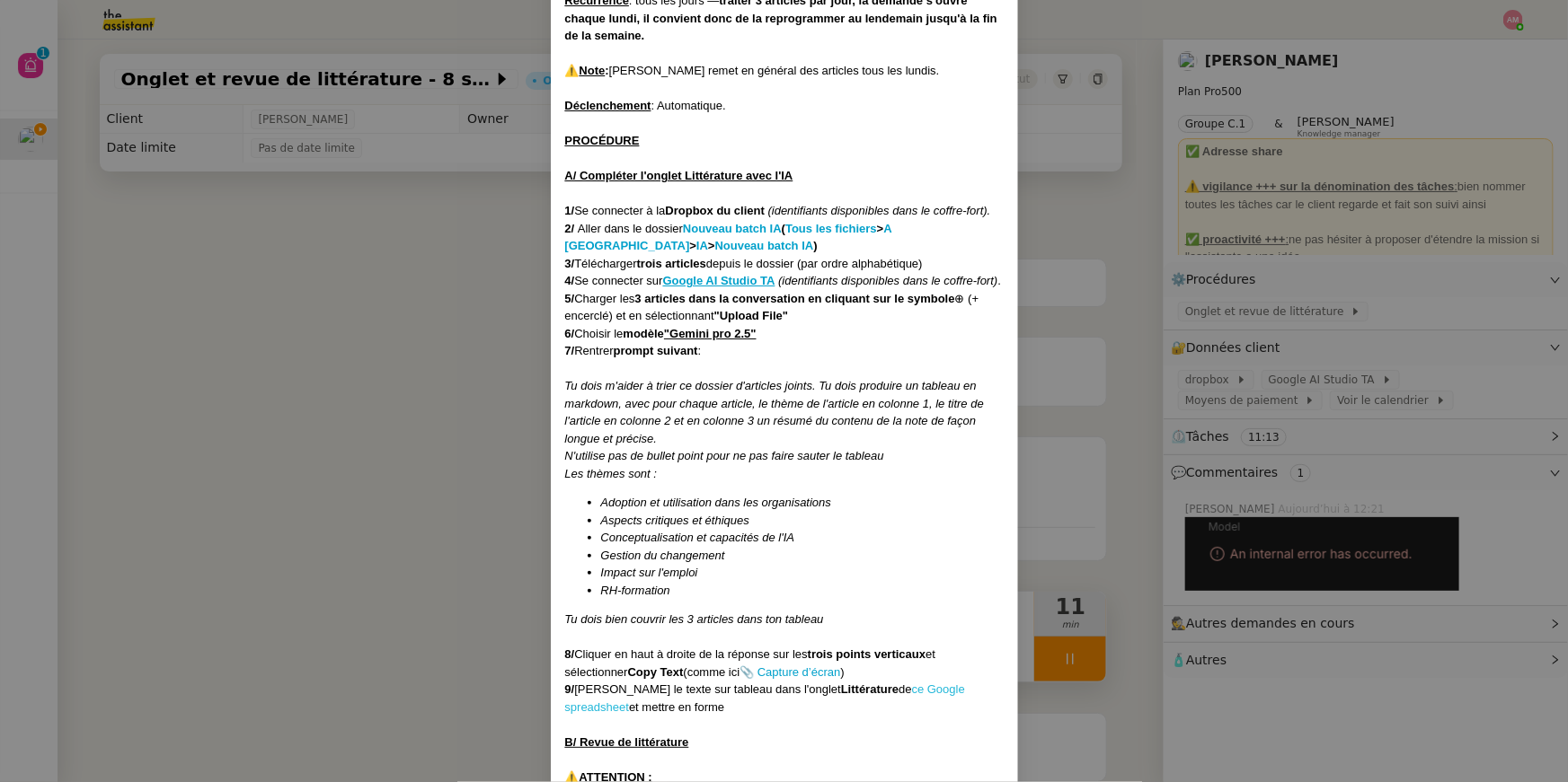
click at [867, 699] on link "ce Google spreadsheet" at bounding box center [765, 698] width 400 height 31
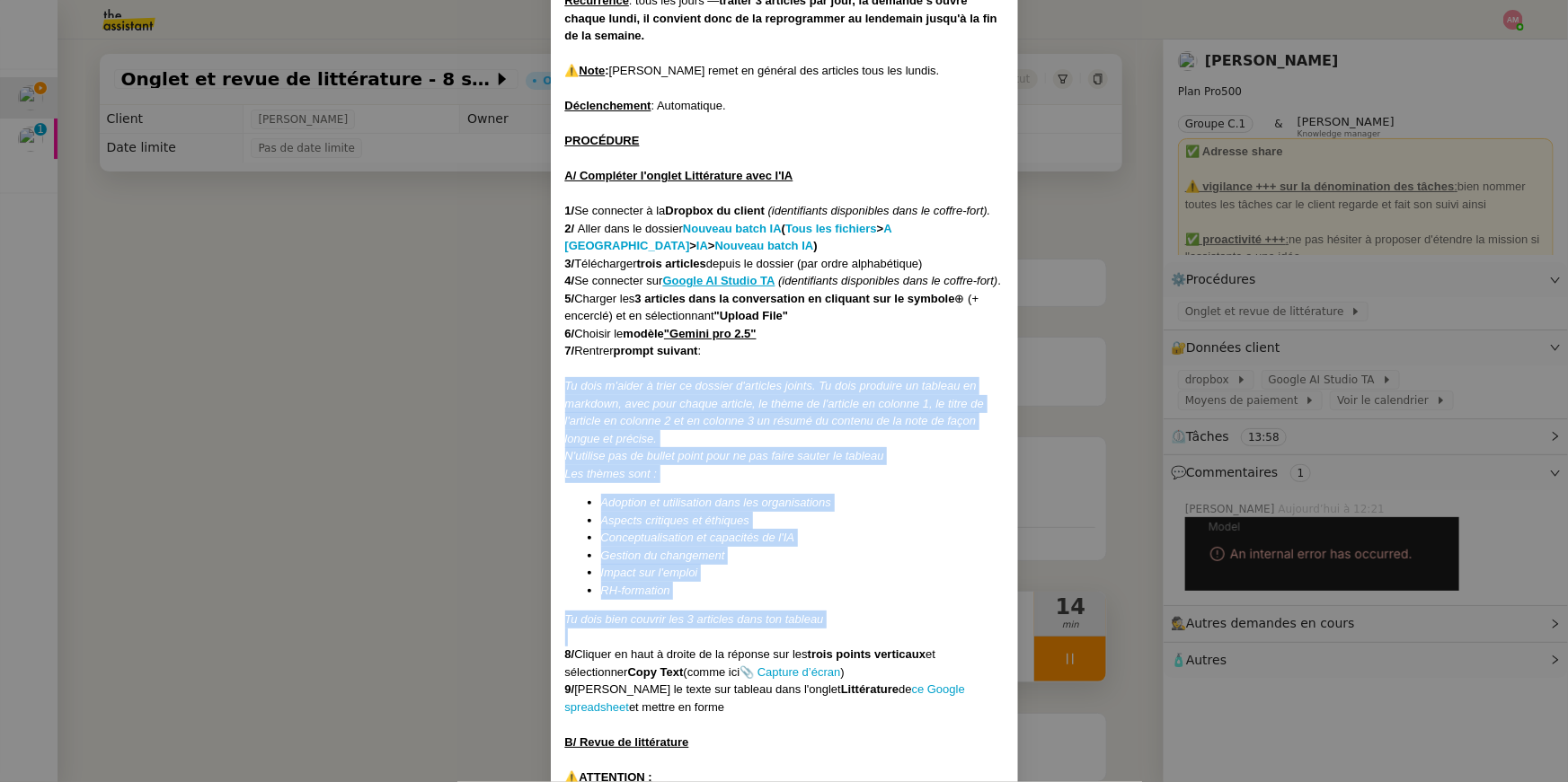
drag, startPoint x: 840, startPoint y: 651, endPoint x: 551, endPoint y: 406, distance: 378.9
copy div "Tu dois m'aider à trier ce dossier d'articles joints. Tu dois produire un table…"
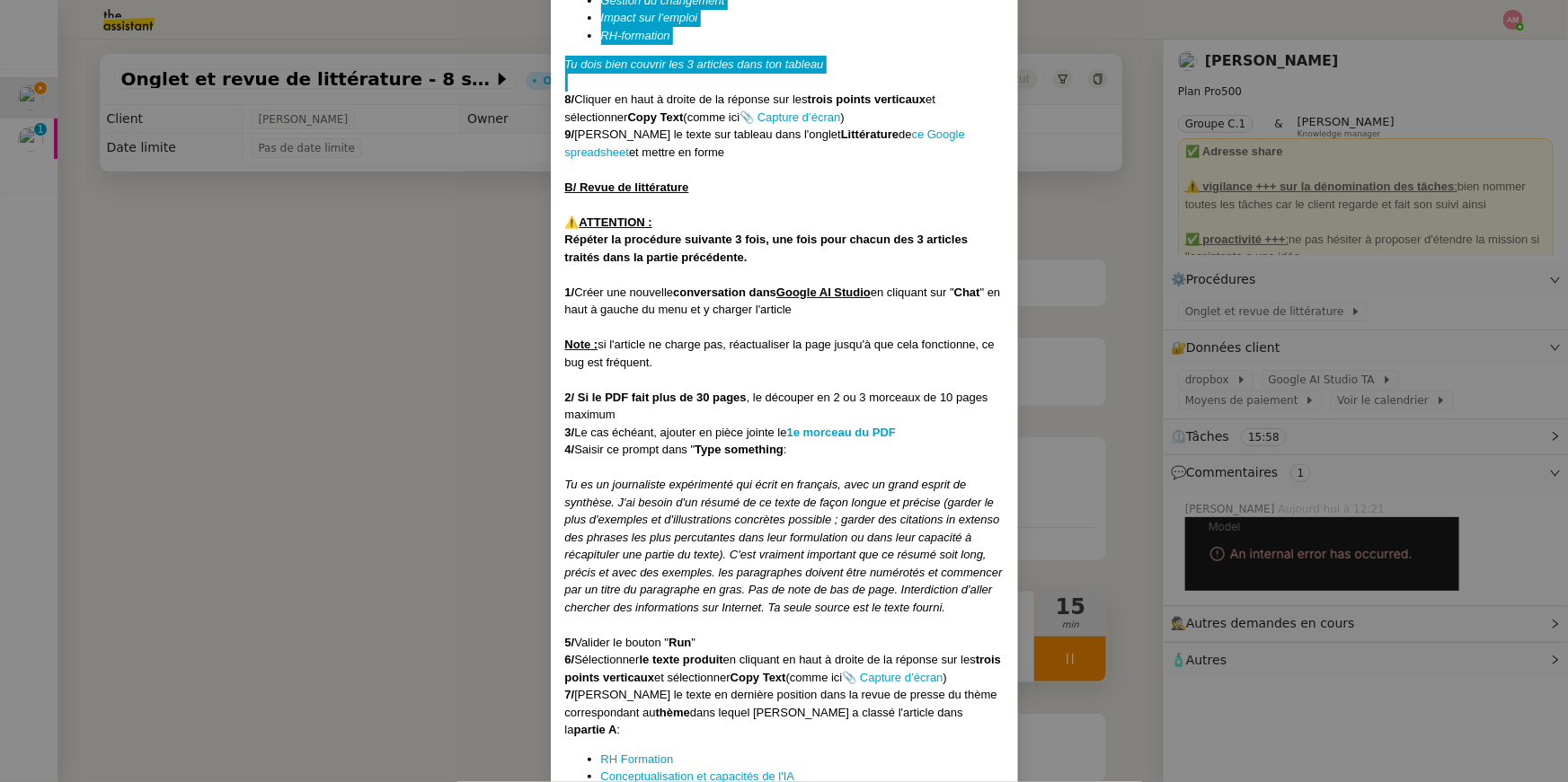
scroll to position [827, 0]
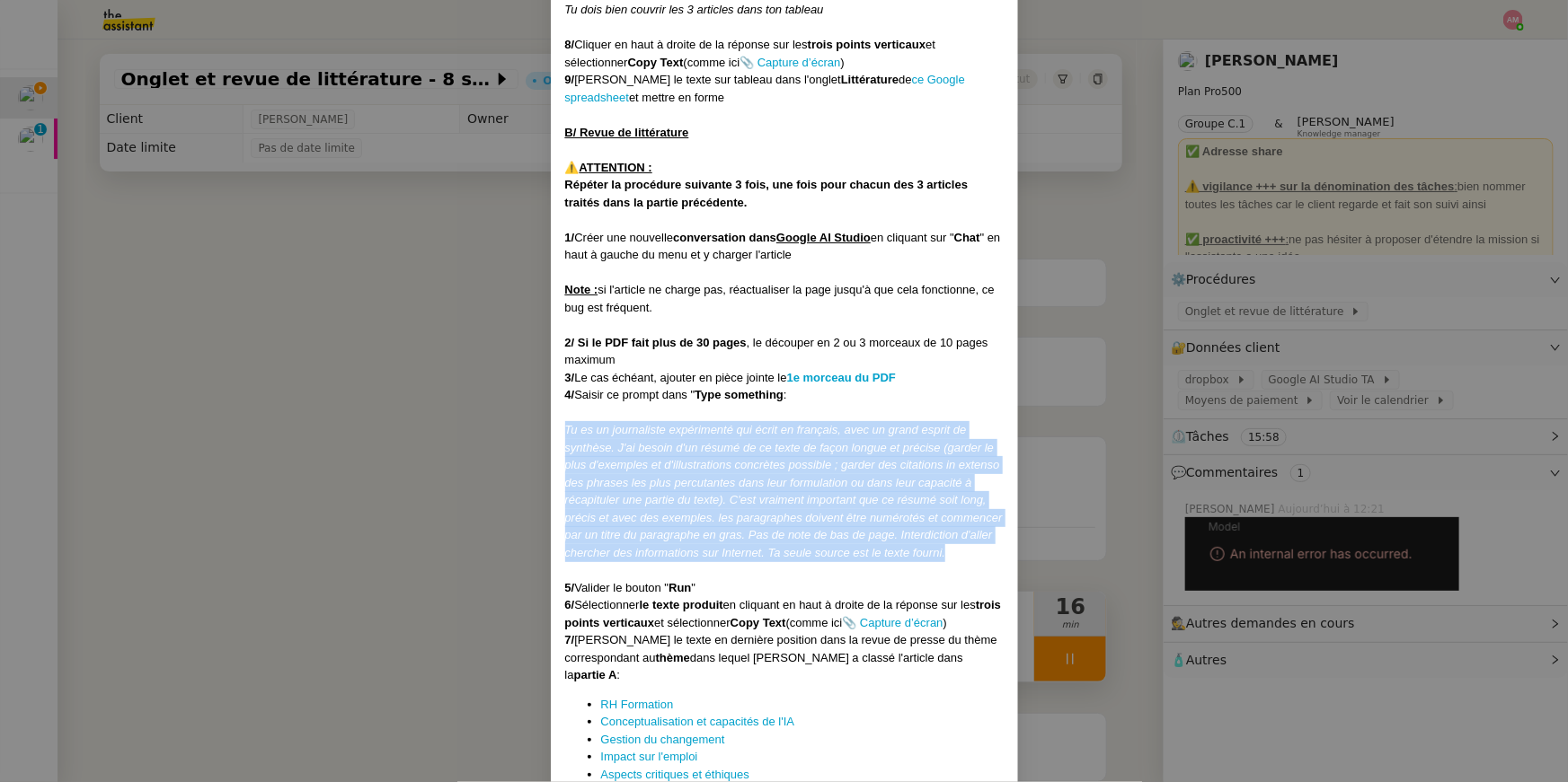
drag, startPoint x: 953, startPoint y: 570, endPoint x: 566, endPoint y: 444, distance: 407.0
click at [566, 444] on div "Tu es un journaliste expérimenté qui écrit en français, avec un grand esprit de…" at bounding box center [784, 491] width 438 height 140
copy em "Tu es un journaliste expérimenté qui écrit en français, avec un grand esprit de…"
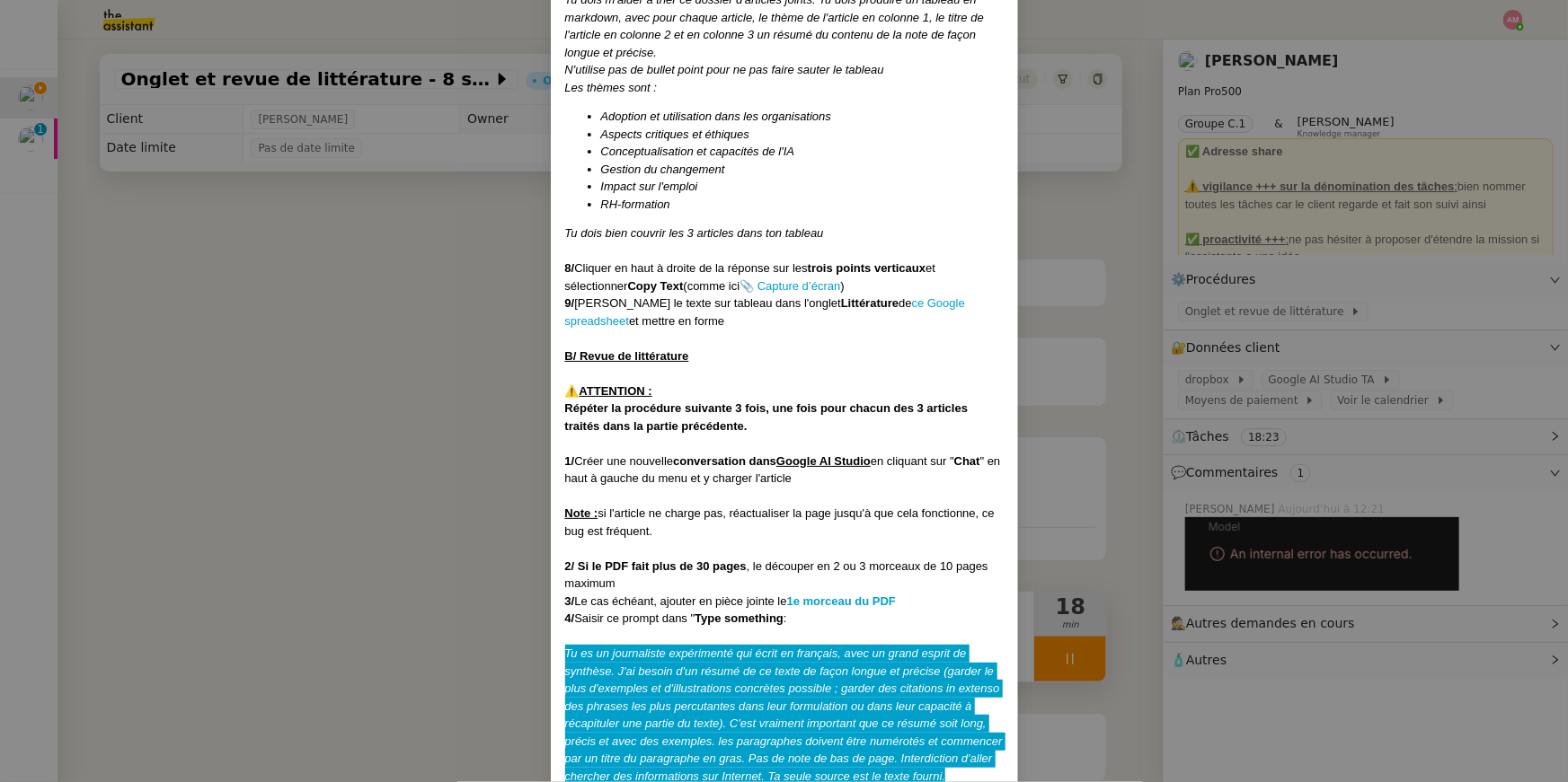
scroll to position [407, 0]
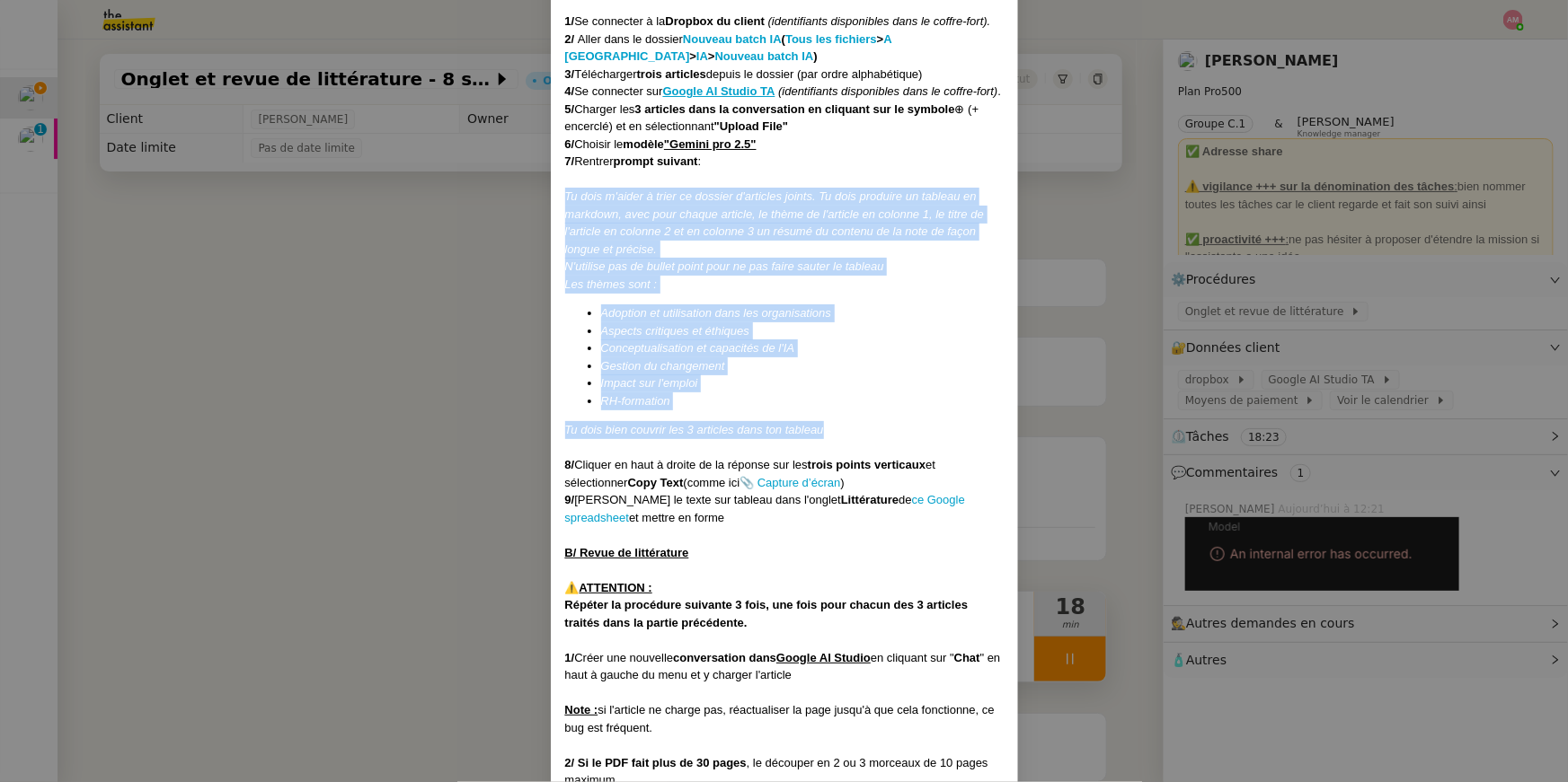
drag, startPoint x: 831, startPoint y: 445, endPoint x: 554, endPoint y: 207, distance: 365.2
click at [554, 207] on div "MAJ le 21/07/2025 Contexte : Jean-Baptiste aimerait que l'on classe et synthéti…" at bounding box center [784, 698] width 467 height 2031
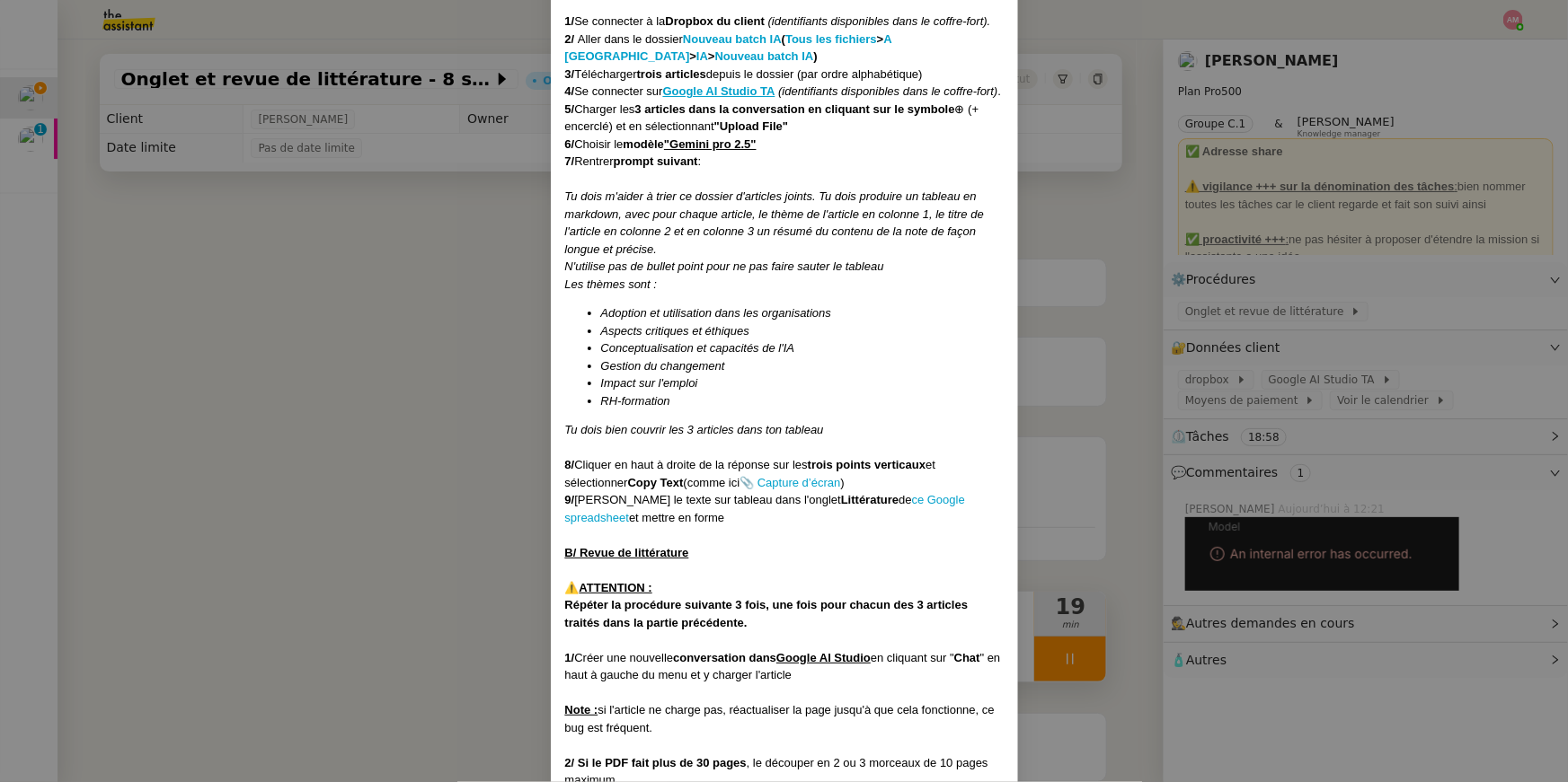
click at [145, 153] on nz-modal-container "MAJ le 21/07/2025 Contexte : Jean-Baptiste aimerait que l'on classe et synthéti…" at bounding box center [784, 391] width 1568 height 782
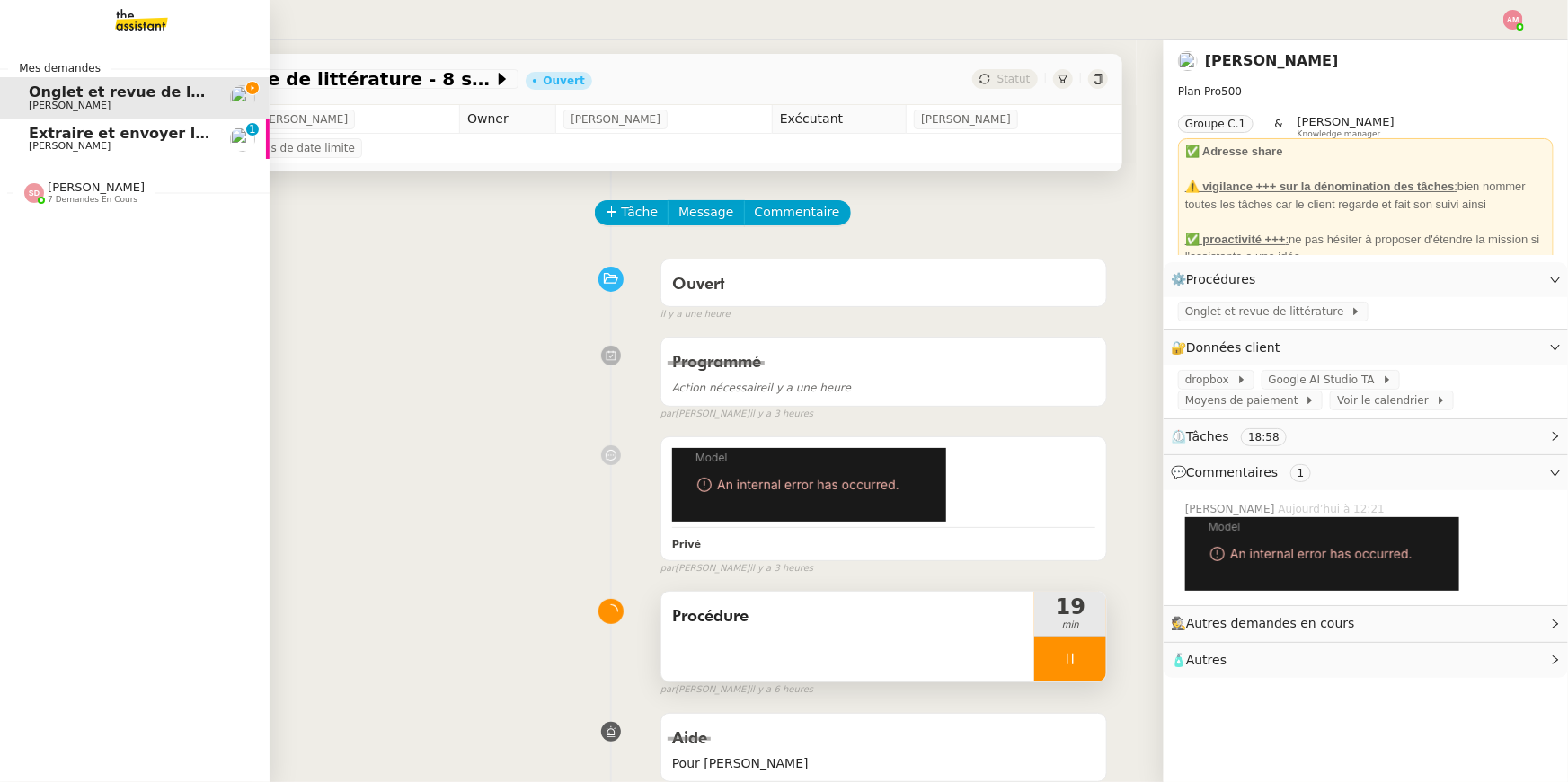
click at [52, 147] on span "Stanislas Richoillez" at bounding box center [69, 145] width 81 height 12
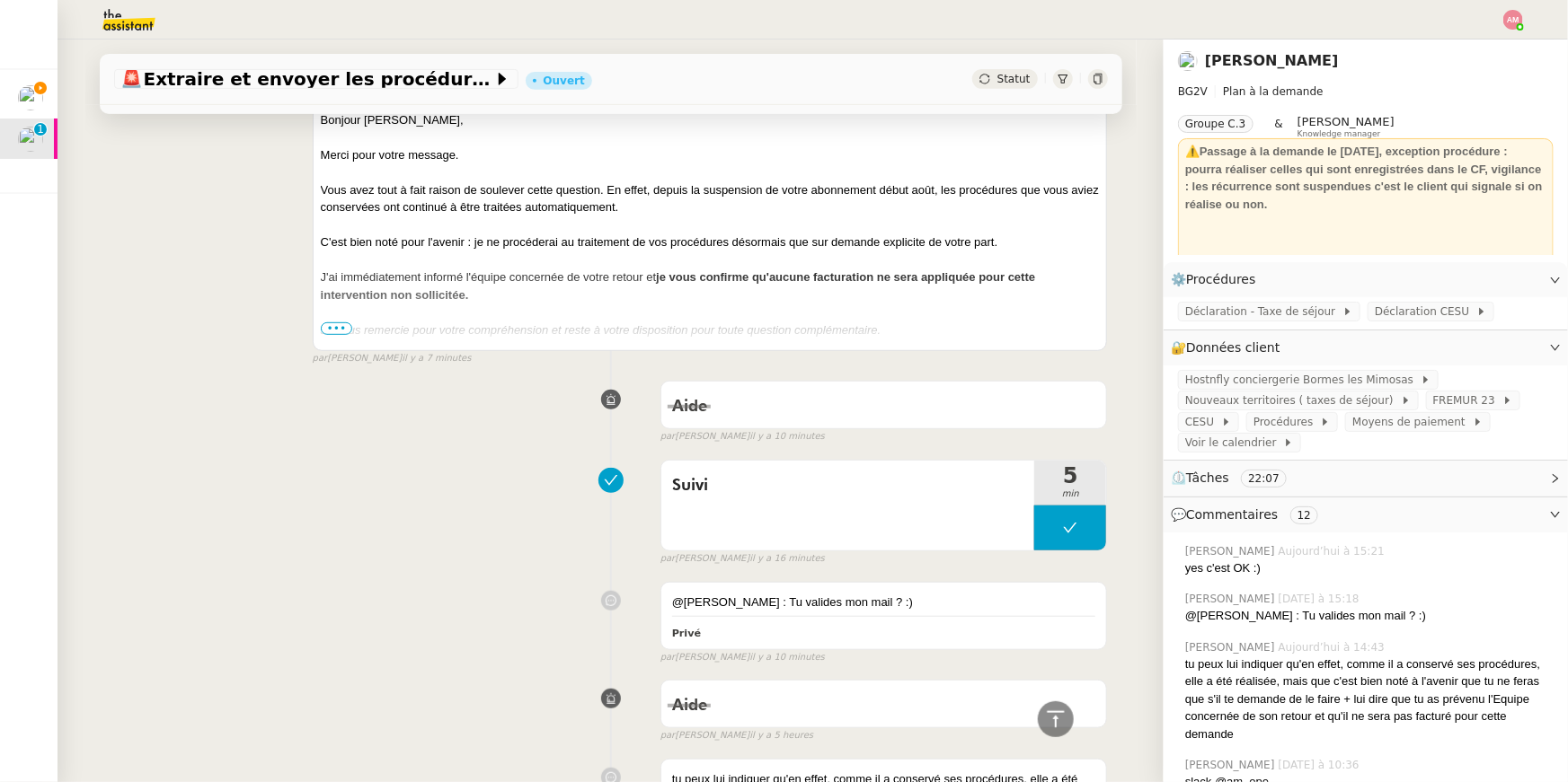
scroll to position [343, 0]
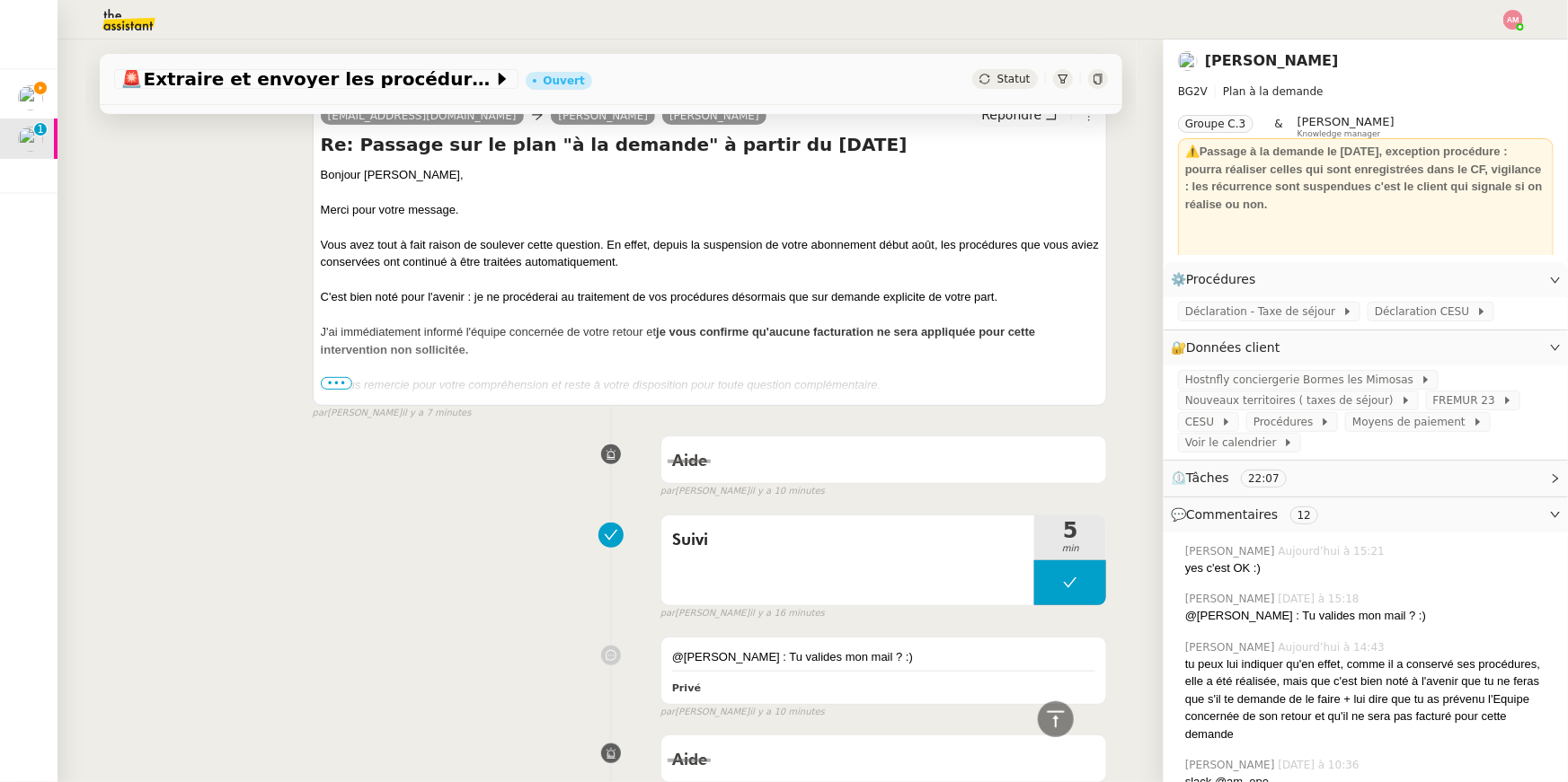
click at [522, 289] on div "C'est bien noté pour l'avenir : je ne procéderai au traitement de vos procédure…" at bounding box center [710, 297] width 779 height 18
click at [521, 295] on div "C'est bien noté pour l'avenir : je ne procéderai au traitement de vos procédure…" at bounding box center [710, 297] width 779 height 18
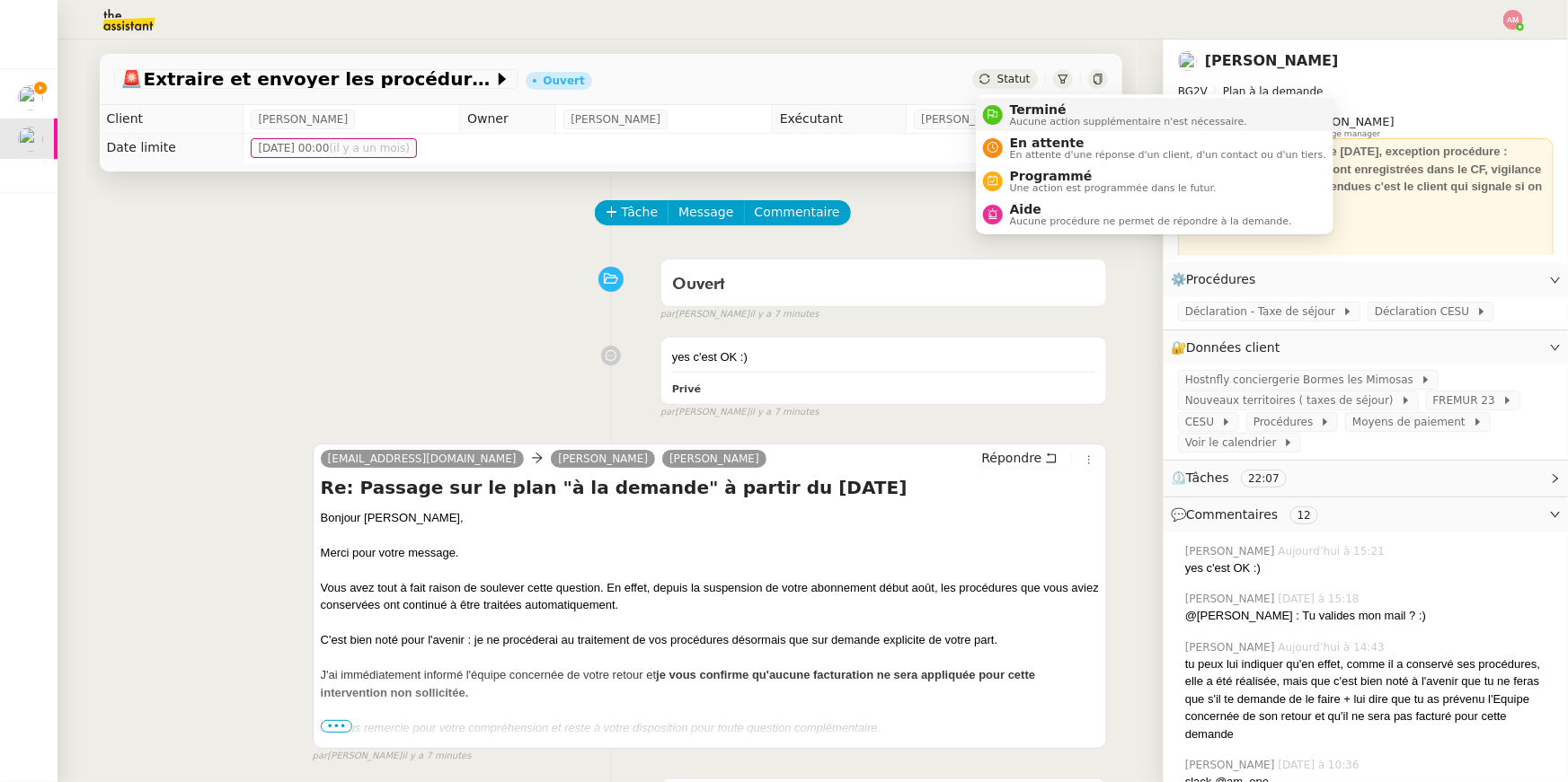
click at [1022, 99] on li "Terminé Aucune action supplémentaire n'est nécessaire." at bounding box center [1154, 114] width 358 height 33
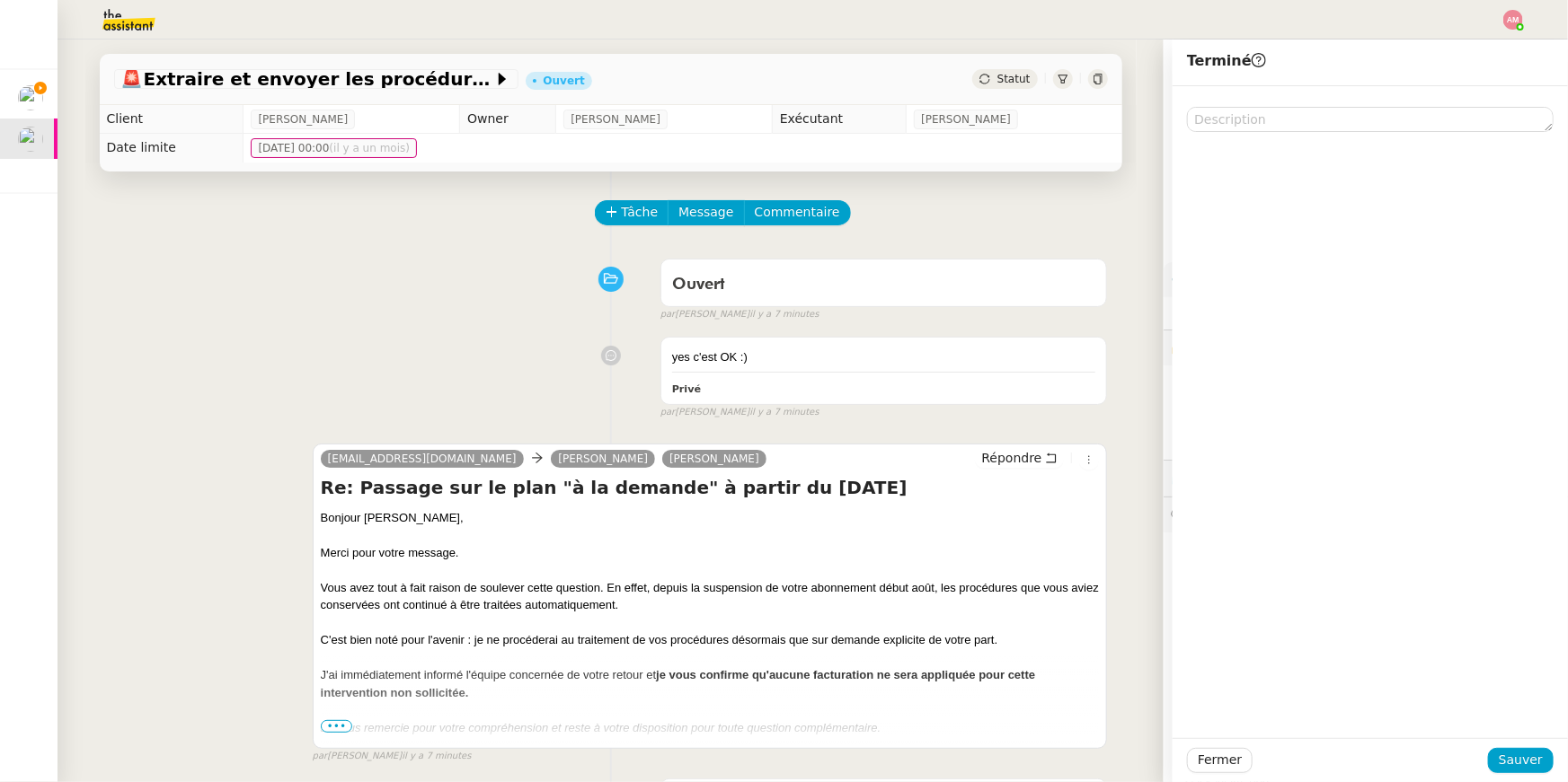
click at [1514, 729] on div at bounding box center [1370, 412] width 395 height 652
click at [1525, 762] on span "Sauver" at bounding box center [1520, 760] width 44 height 21
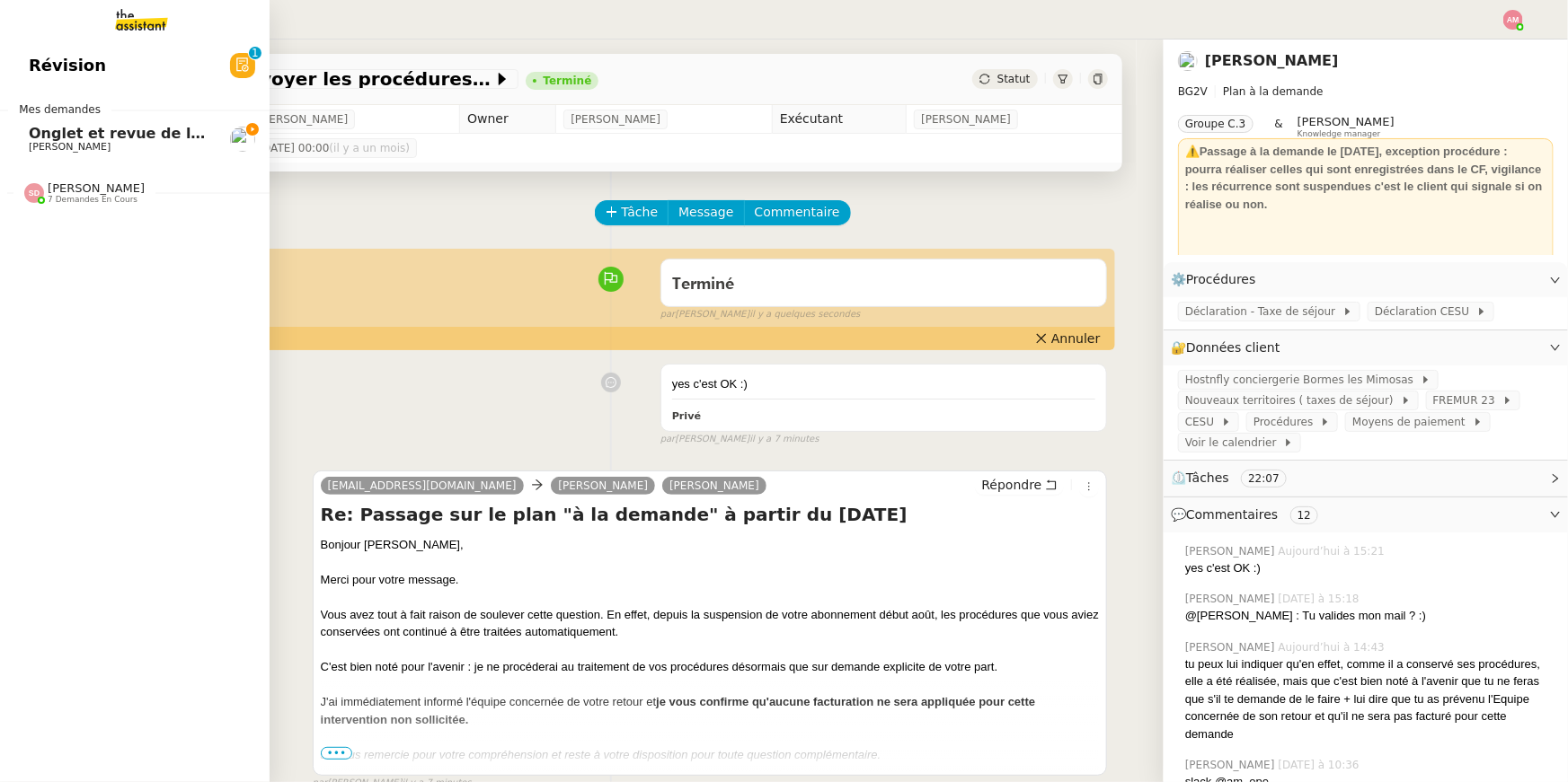
click at [37, 134] on span "Onglet et revue de littérature - 8 septembre 2025" at bounding box center [231, 134] width 404 height 17
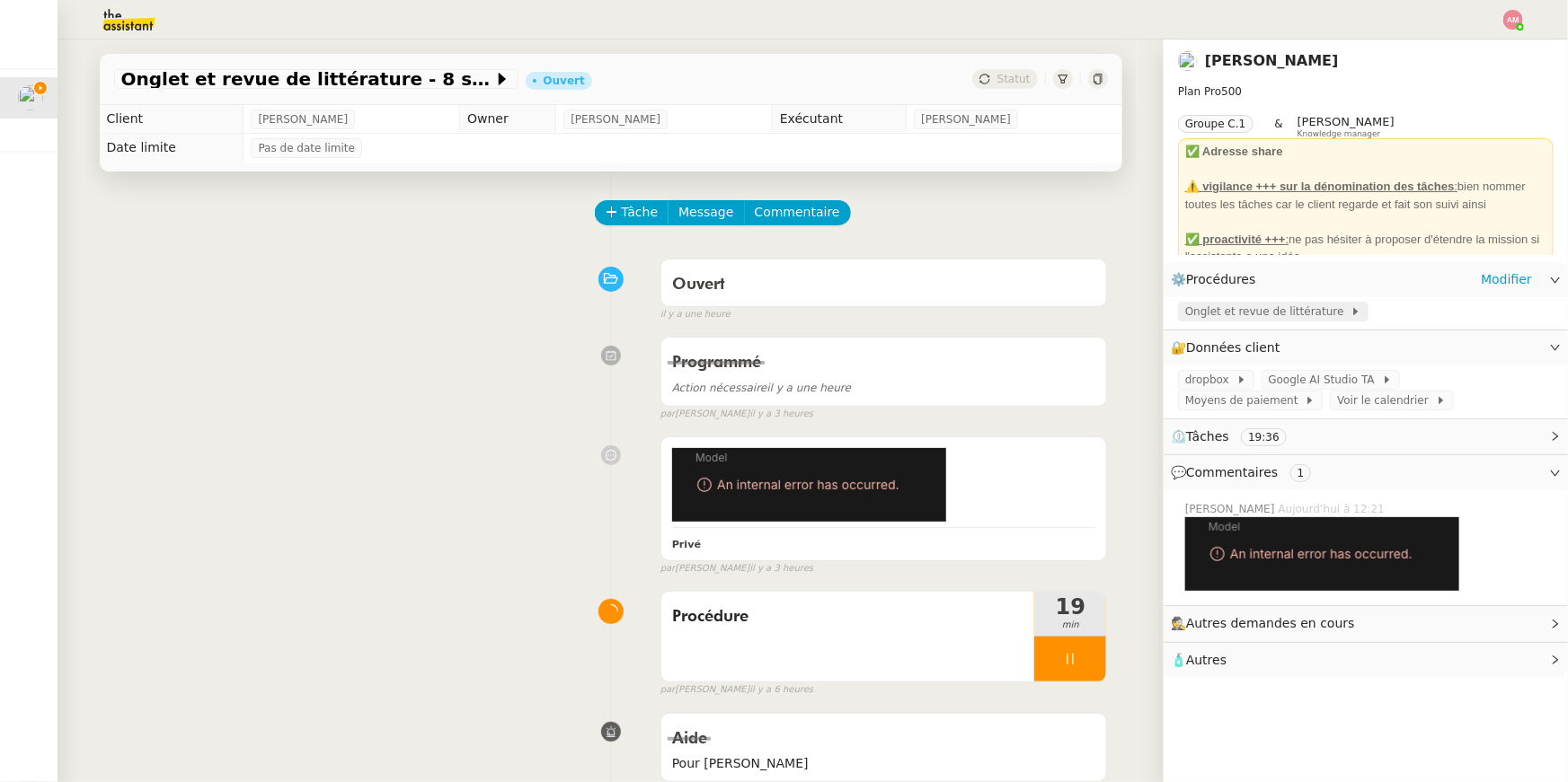
click at [1212, 316] on span "Onglet et revue de littérature" at bounding box center [1267, 312] width 166 height 18
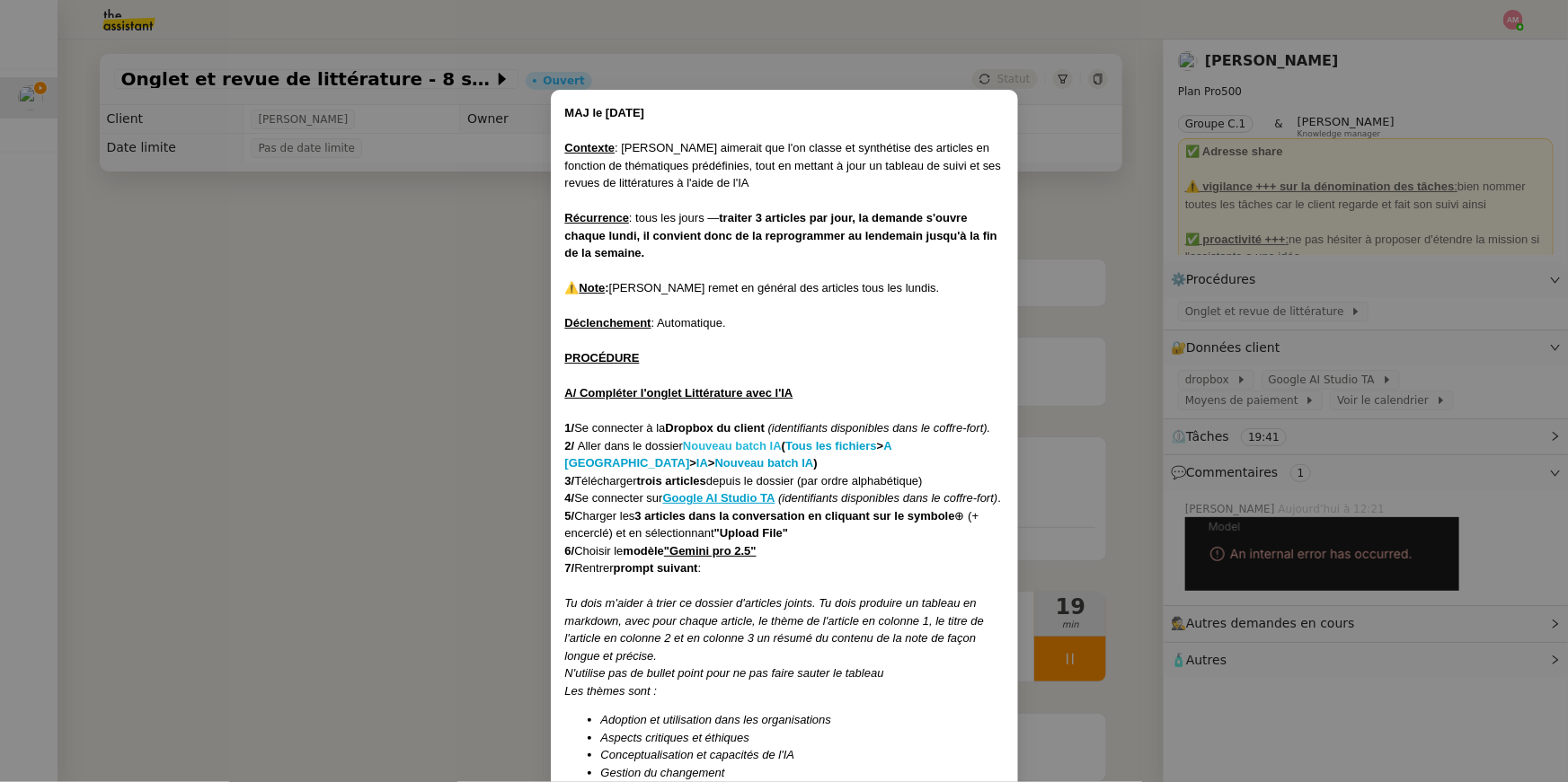
click at [729, 441] on strong "Nouveau batch IA" at bounding box center [732, 445] width 99 height 14
click at [704, 499] on u "Google AI Studio TA" at bounding box center [719, 498] width 113 height 14
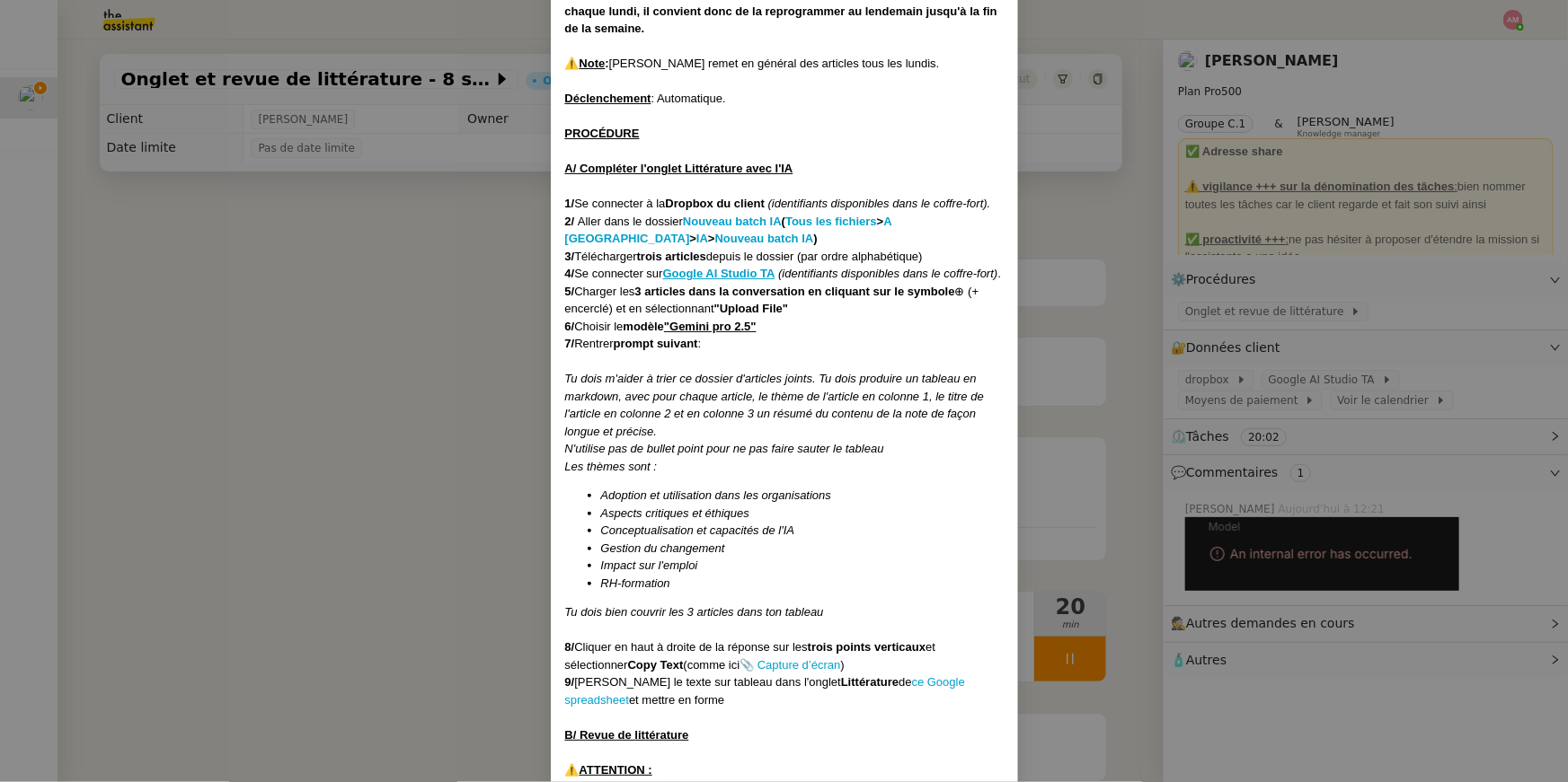
scroll to position [225, 0]
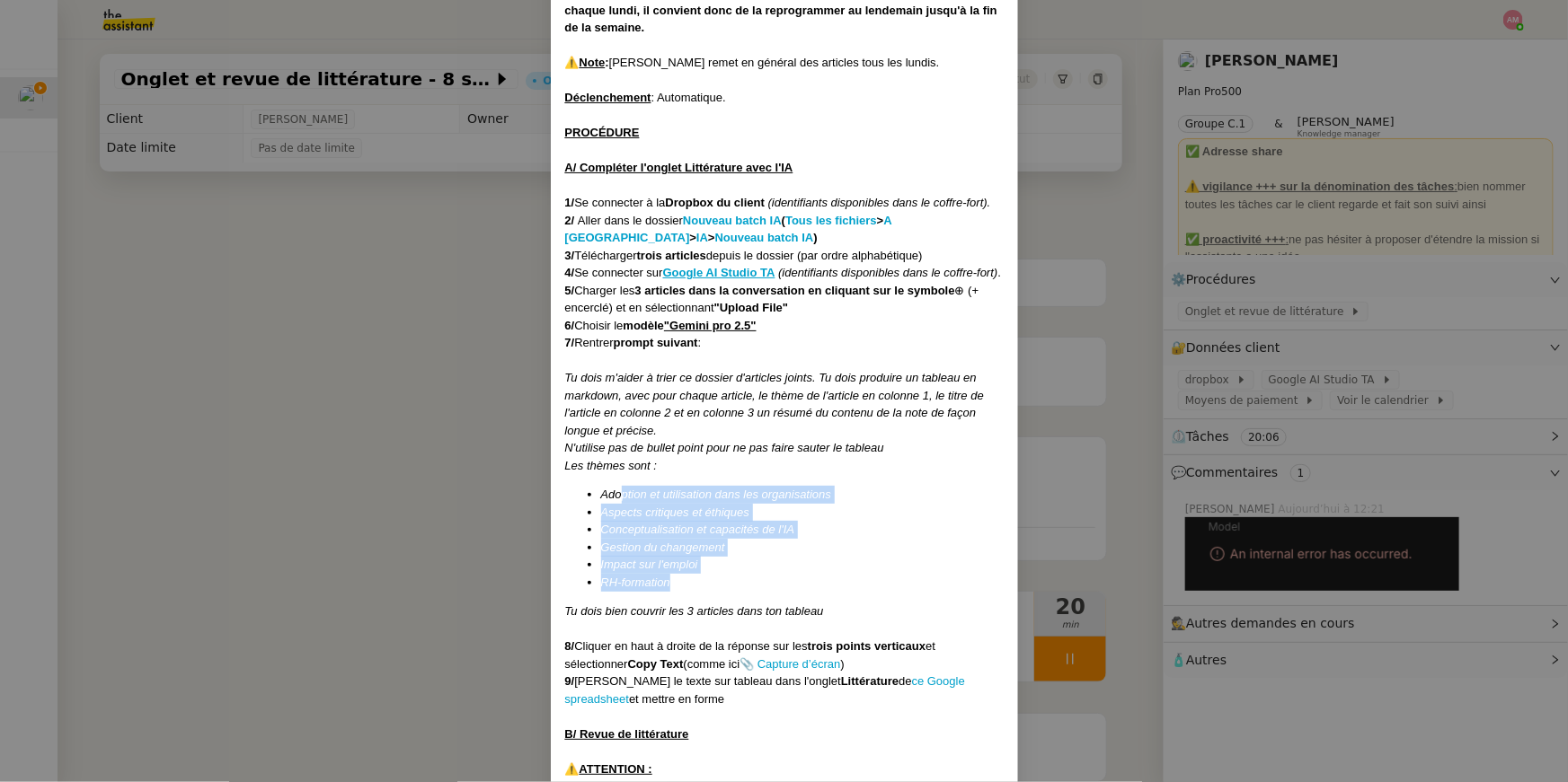
drag, startPoint x: 683, startPoint y: 599, endPoint x: 619, endPoint y: 511, distance: 108.8
click at [619, 511] on ul "Adoption et utilisation dans les organisations Aspects critiques et éthiques Co…" at bounding box center [784, 538] width 438 height 105
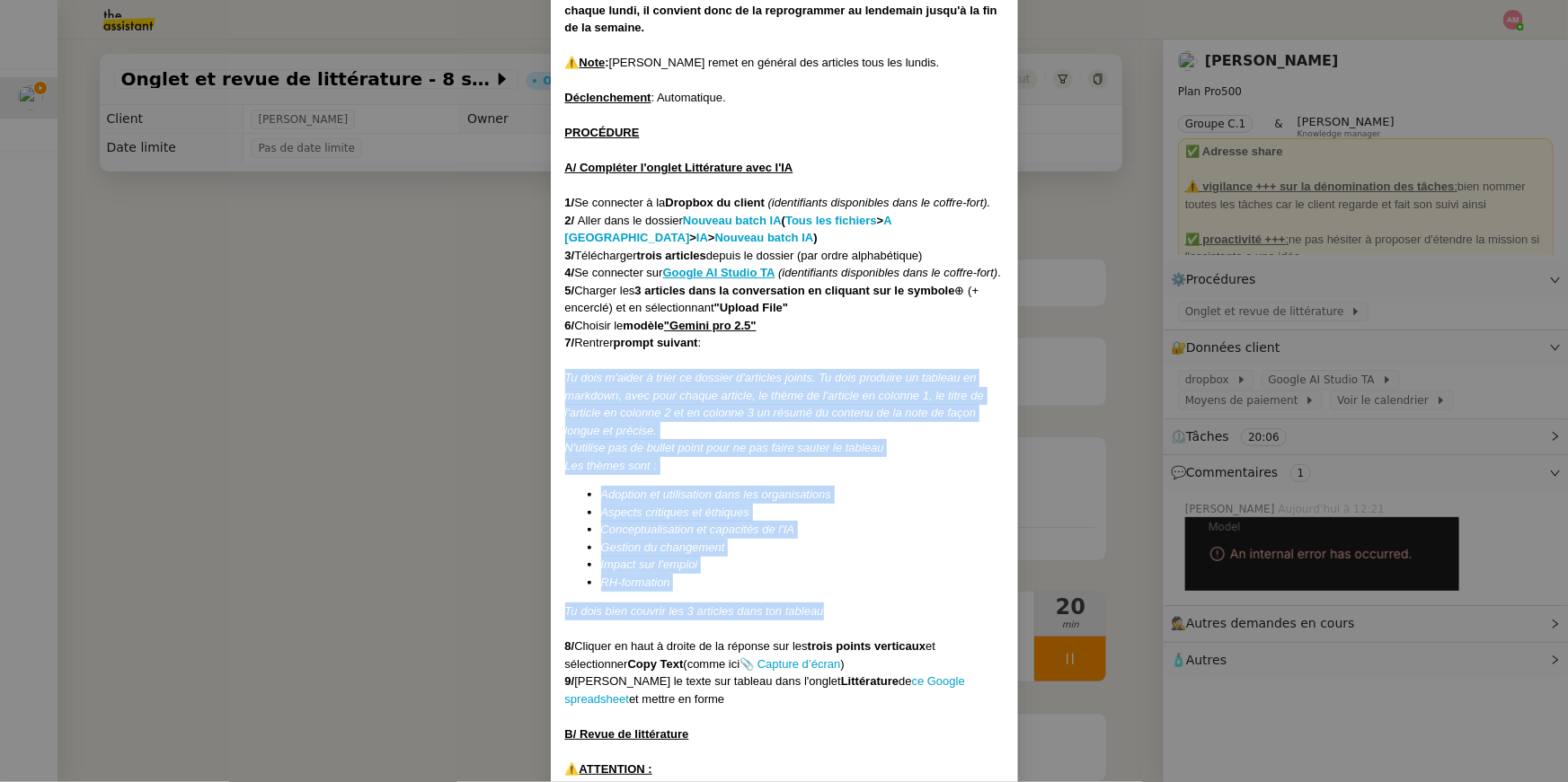
drag, startPoint x: 834, startPoint y: 625, endPoint x: 556, endPoint y: 389, distance: 364.7
click at [1031, 509] on nz-modal-container "MAJ le 21/07/2025 Contexte : Jean-Baptiste aimerait que l'on classe et synthéti…" at bounding box center [784, 391] width 1568 height 782
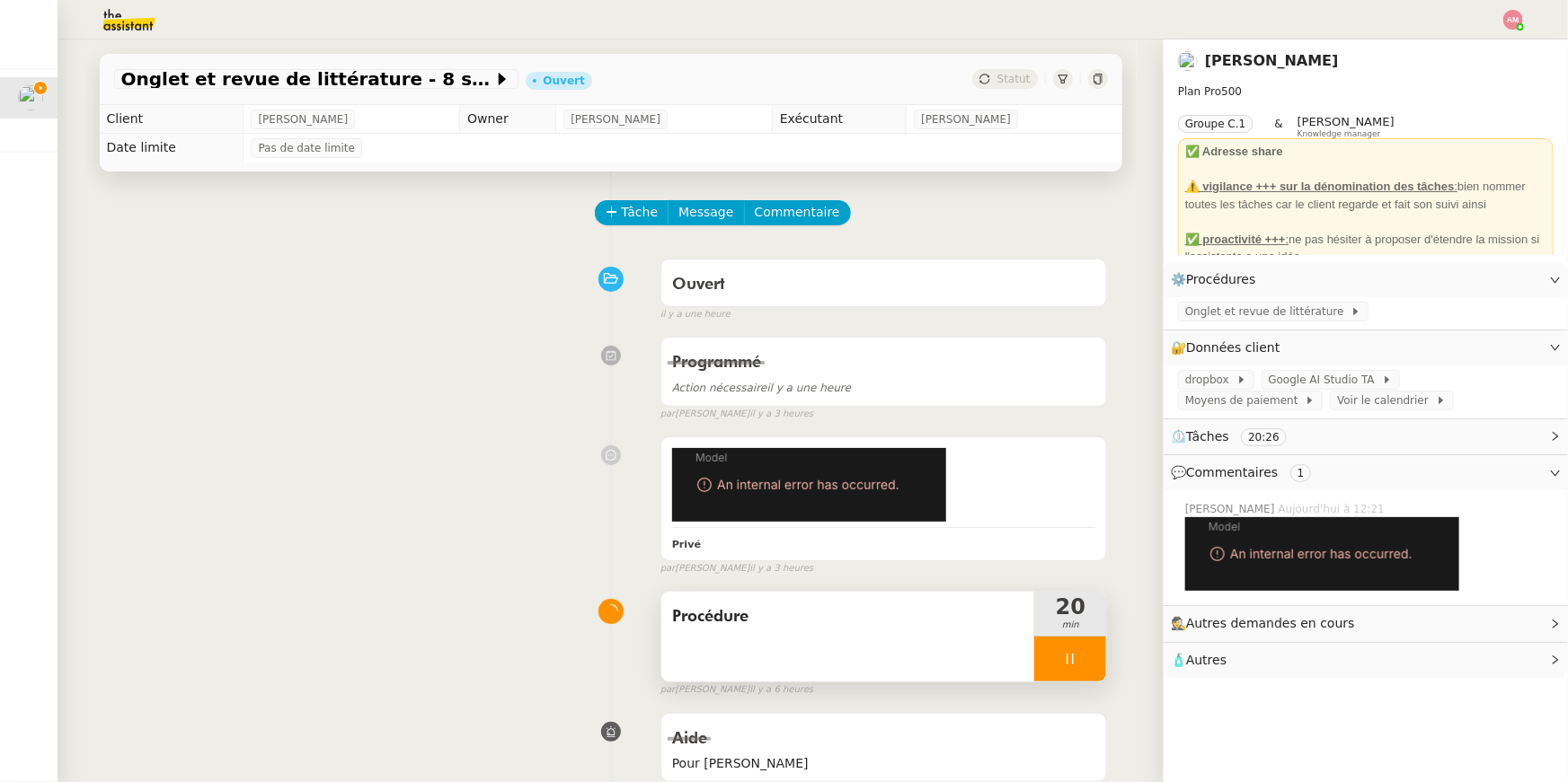
click at [1103, 637] on div at bounding box center [1069, 659] width 72 height 45
click at [1103, 637] on button at bounding box center [1088, 659] width 36 height 45
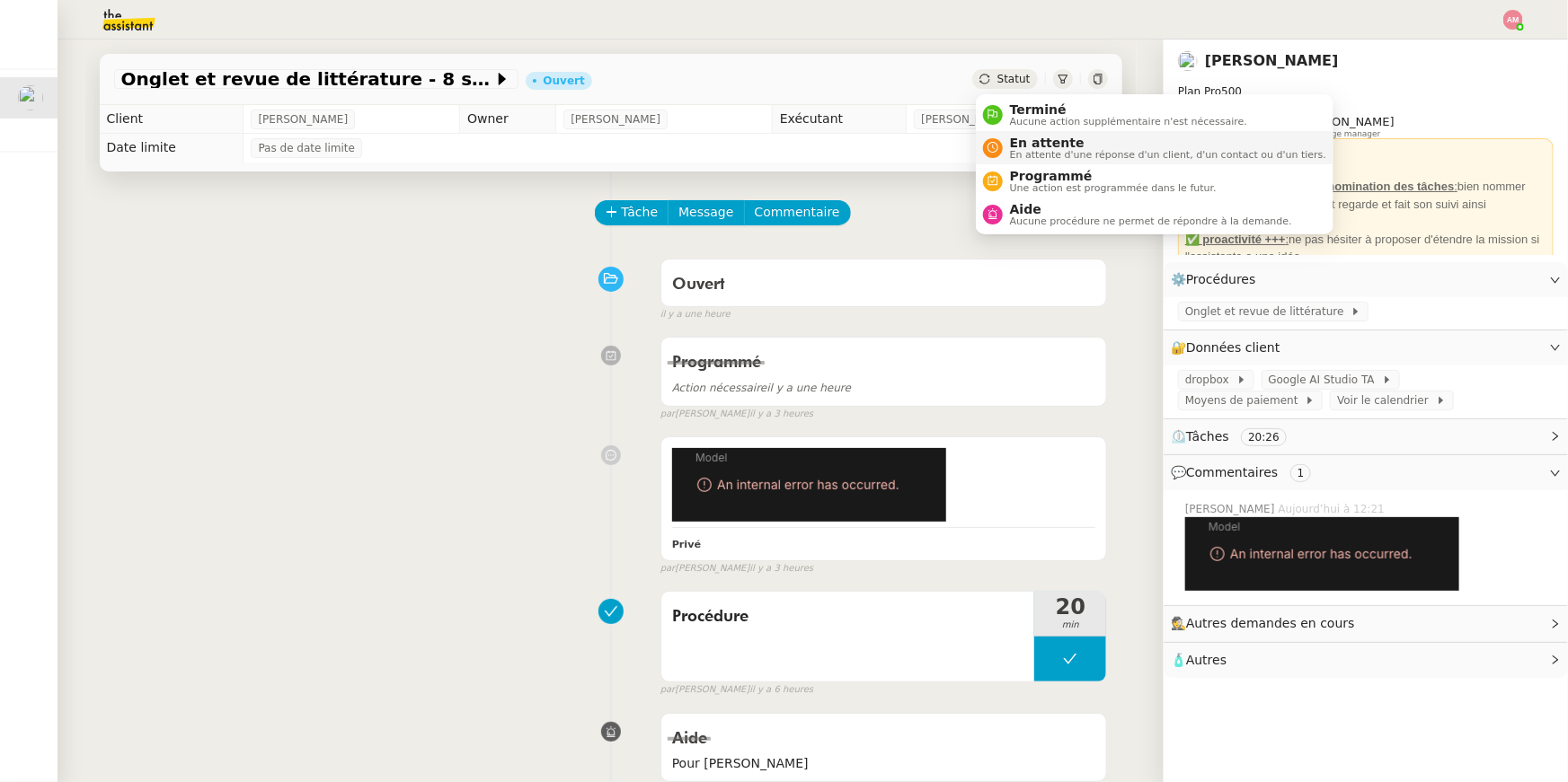
click at [1038, 150] on span "En attente d'une réponse d'un client, d'un contact ou d'un tiers." at bounding box center [1168, 155] width 317 height 10
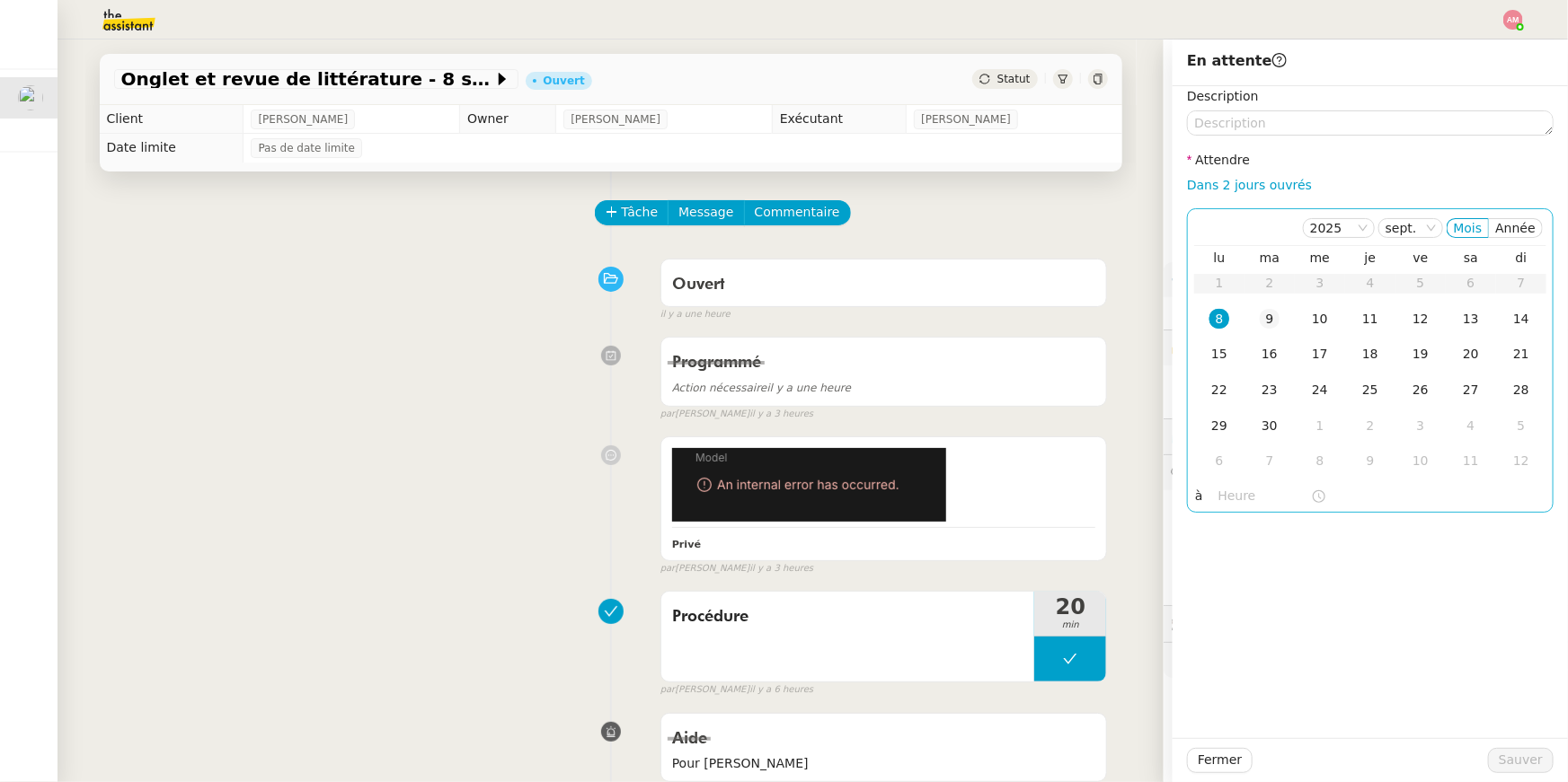
click at [1273, 316] on div "9" at bounding box center [1270, 319] width 20 height 20
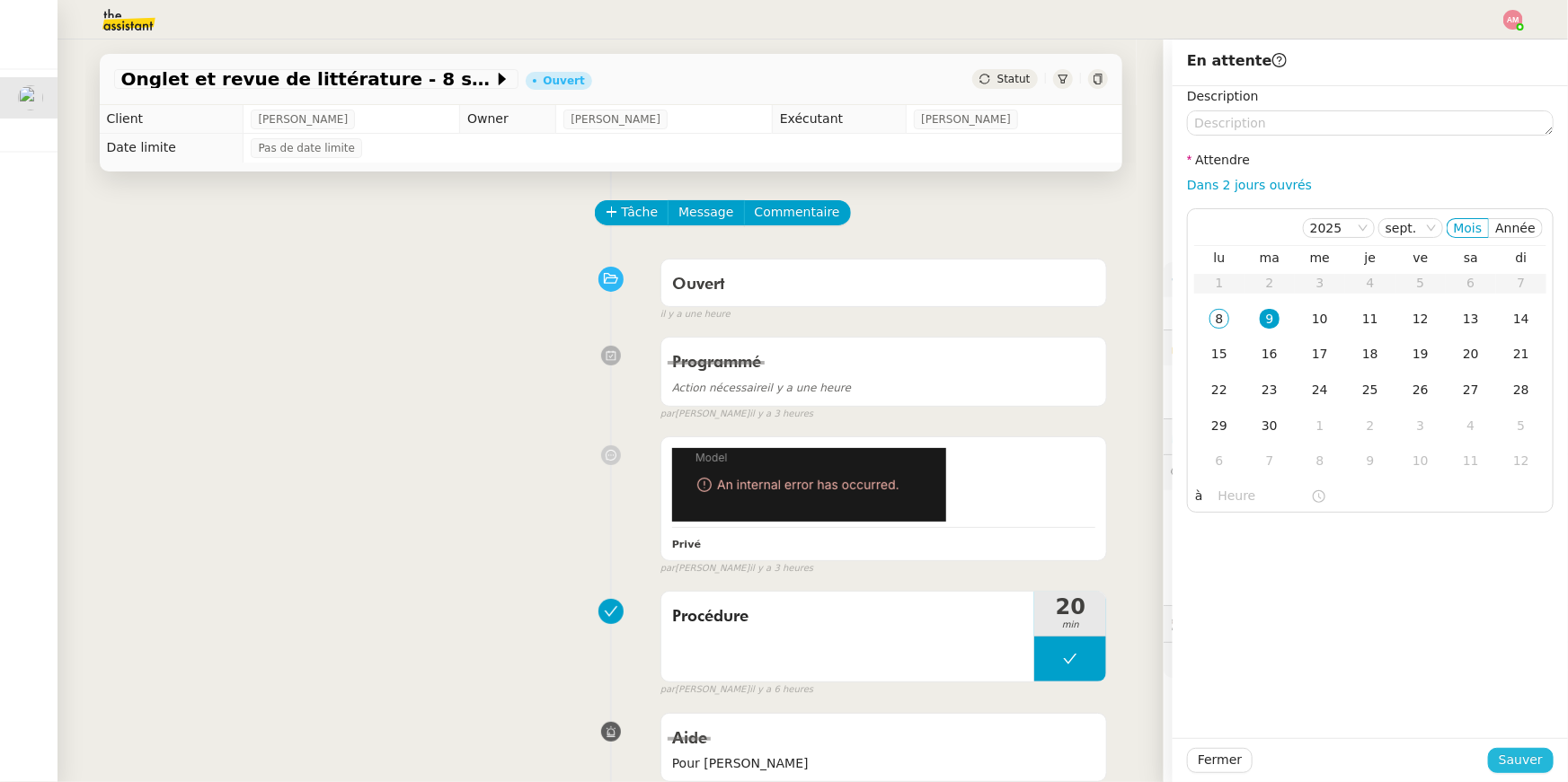
click at [1521, 755] on span "Sauver" at bounding box center [1520, 760] width 44 height 21
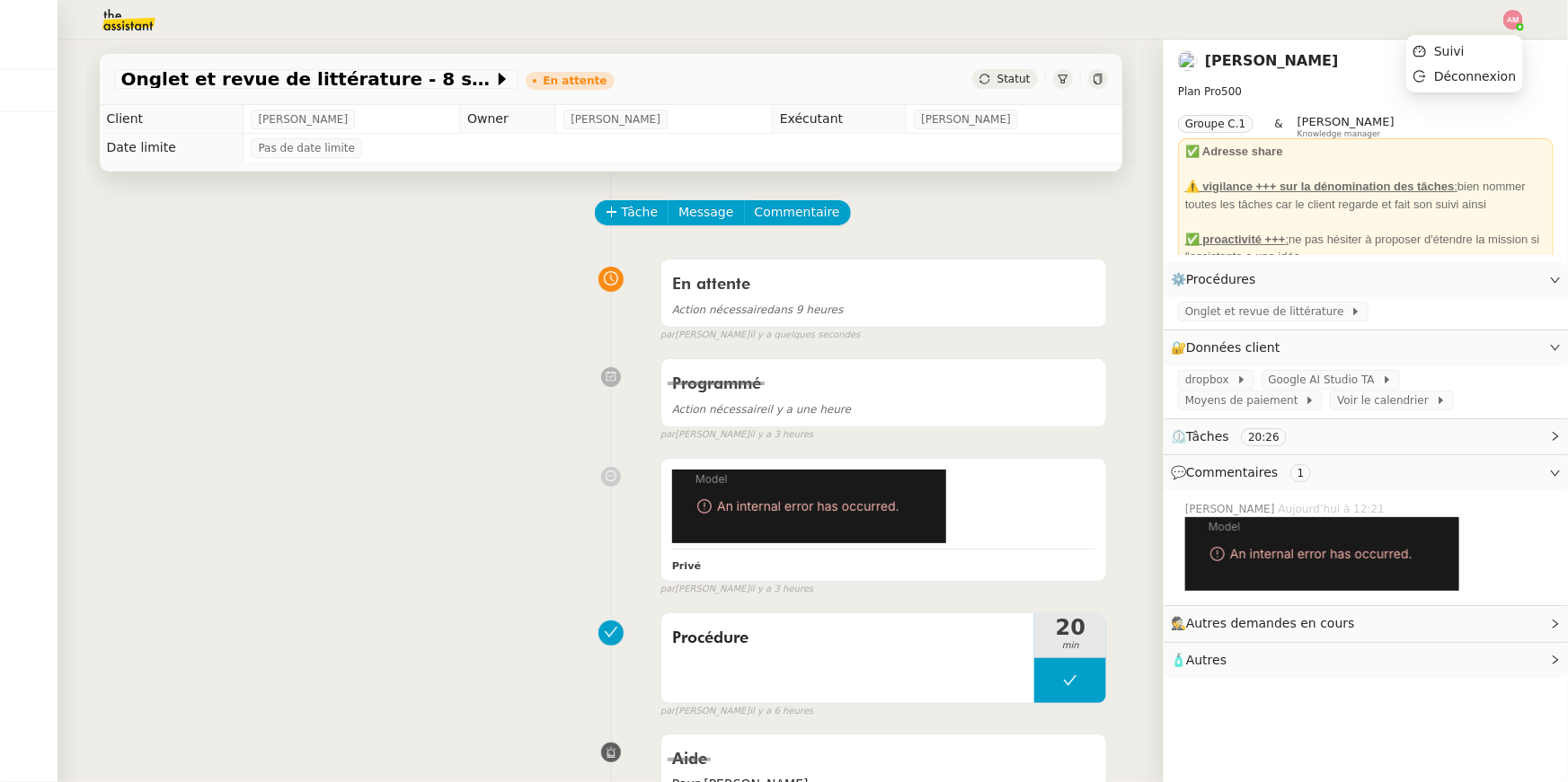
click at [1509, 11] on img at bounding box center [1513, 20] width 20 height 20
click at [1490, 37] on ul "Suivi Déconnexion" at bounding box center [1465, 63] width 117 height 58
click at [1490, 41] on li "Suivi" at bounding box center [1465, 50] width 117 height 25
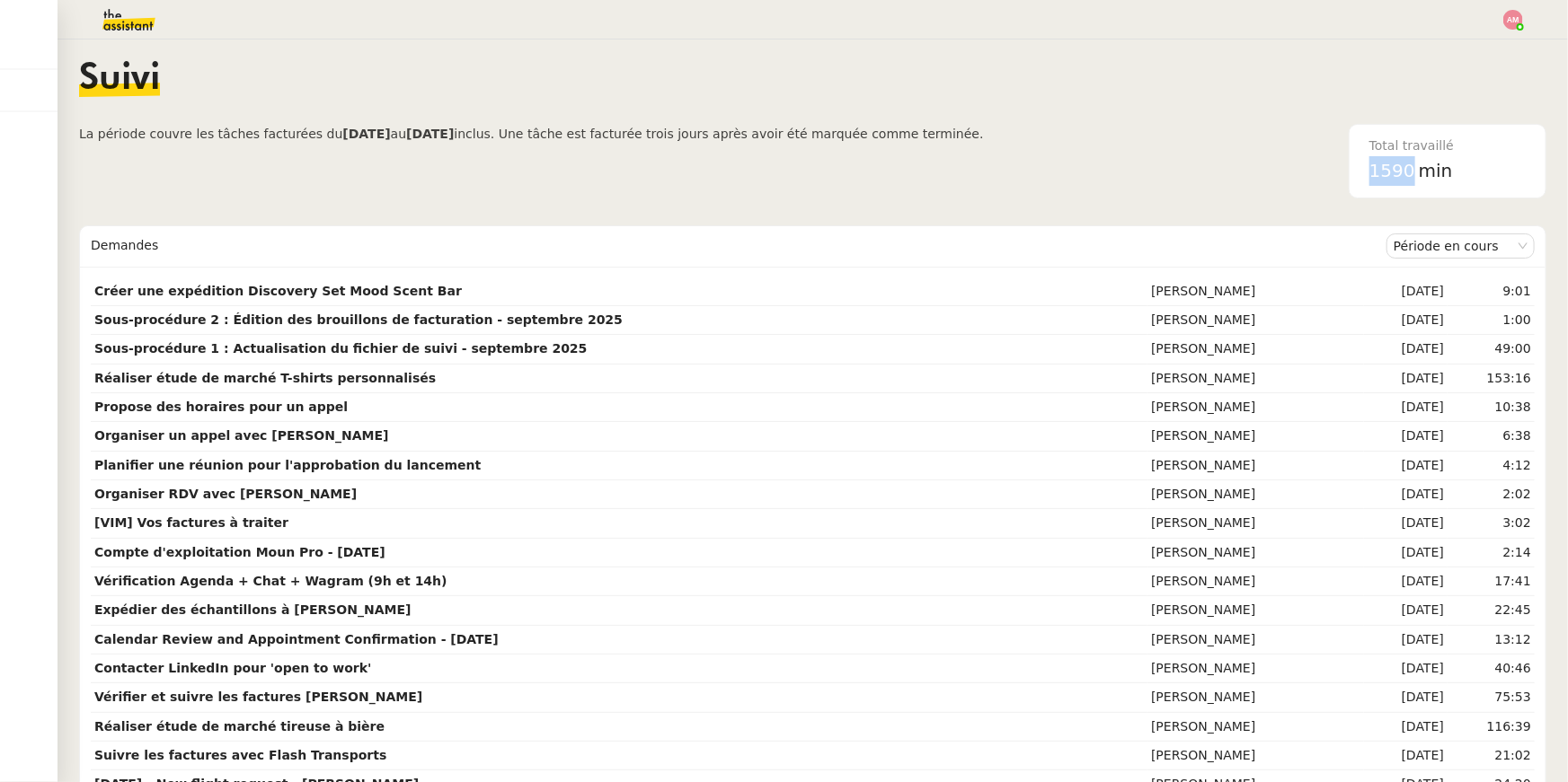
drag, startPoint x: 1354, startPoint y: 175, endPoint x: 1412, endPoint y: 174, distance: 58.0
click at [1412, 174] on nz-card "Total travaillé 1590 min" at bounding box center [1447, 162] width 198 height 75
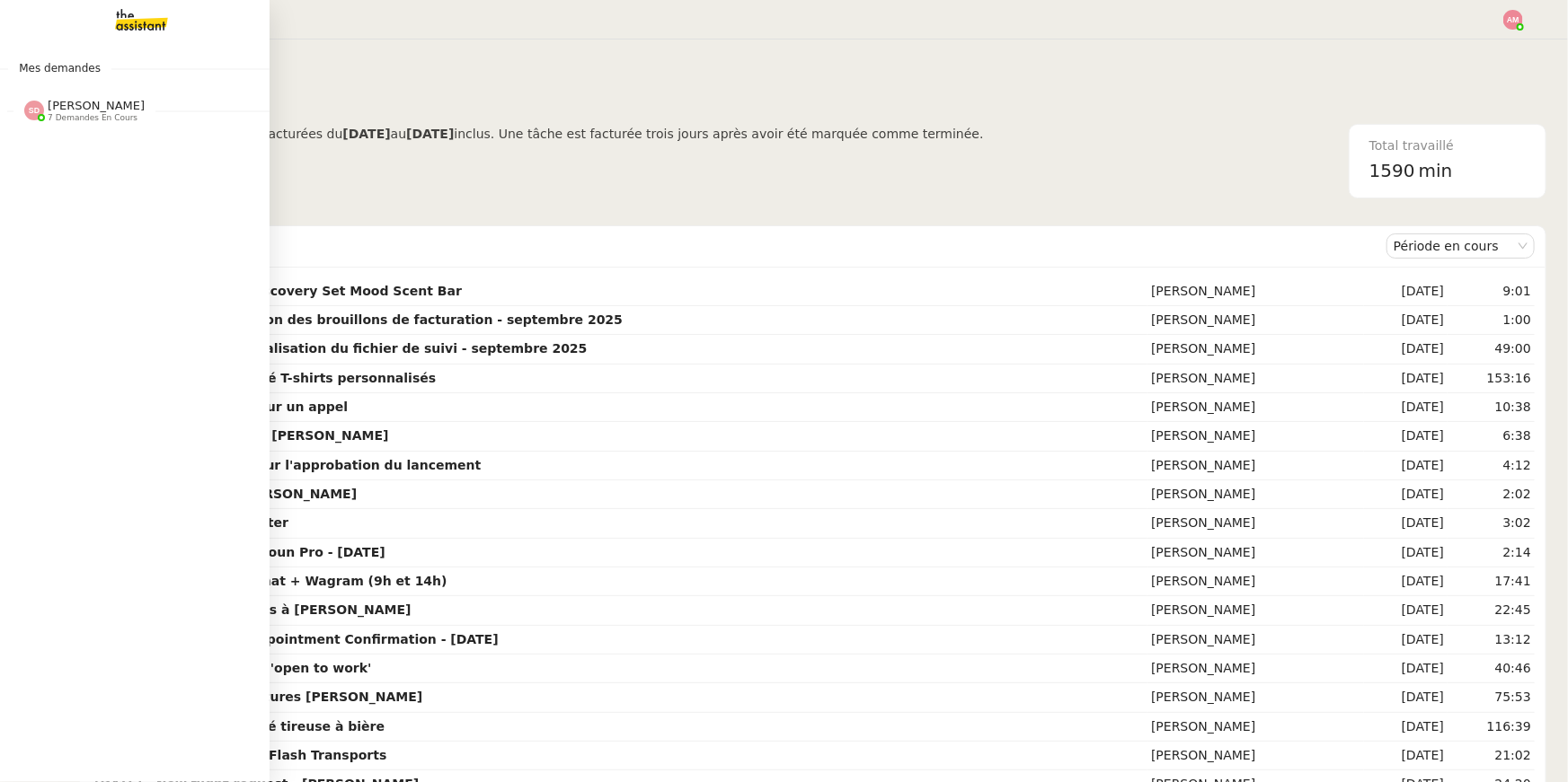
click at [49, 100] on span "[PERSON_NAME]" at bounding box center [96, 105] width 97 height 14
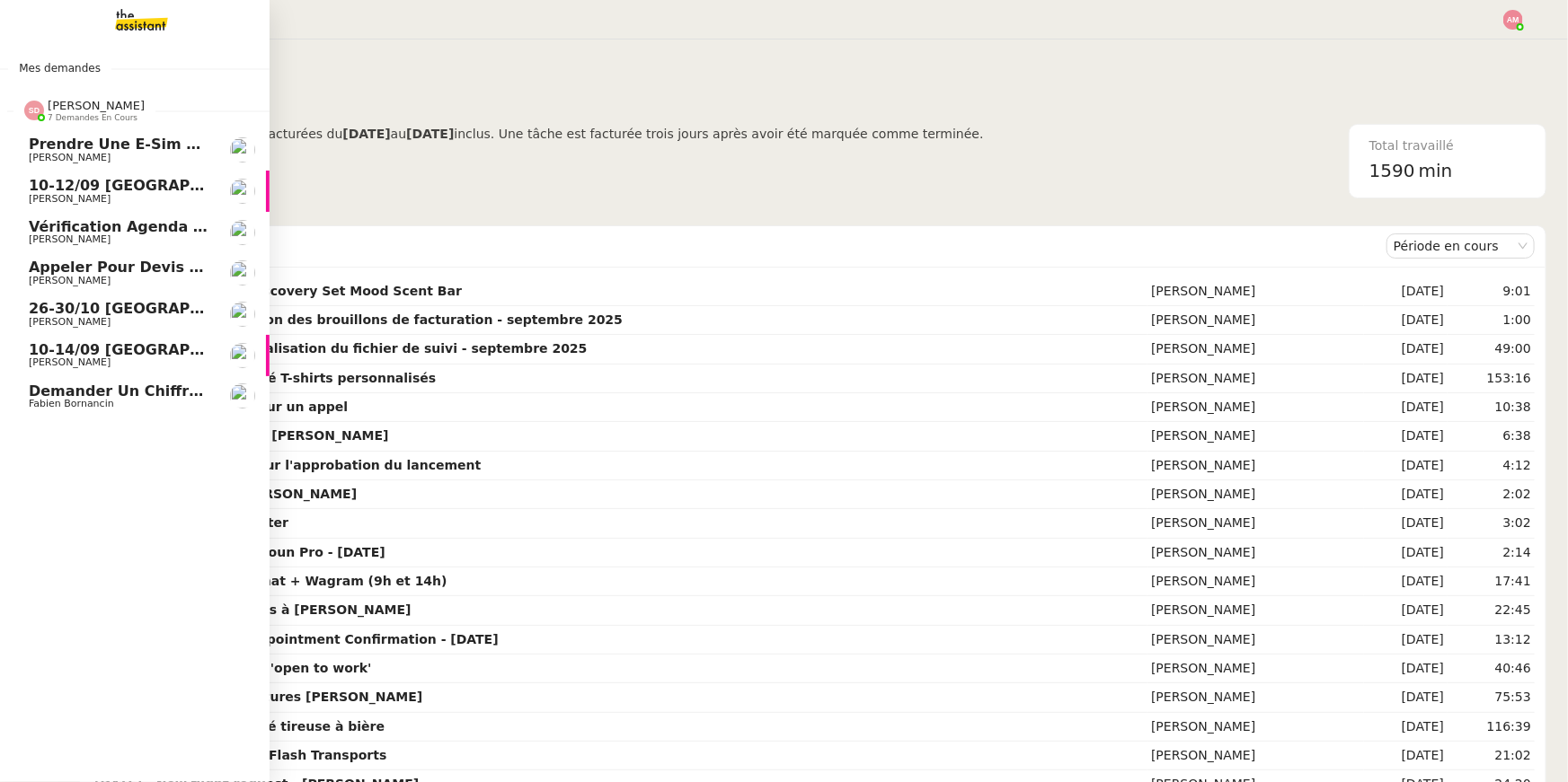
click at [84, 234] on span "[PERSON_NAME]" at bounding box center [69, 239] width 81 height 12
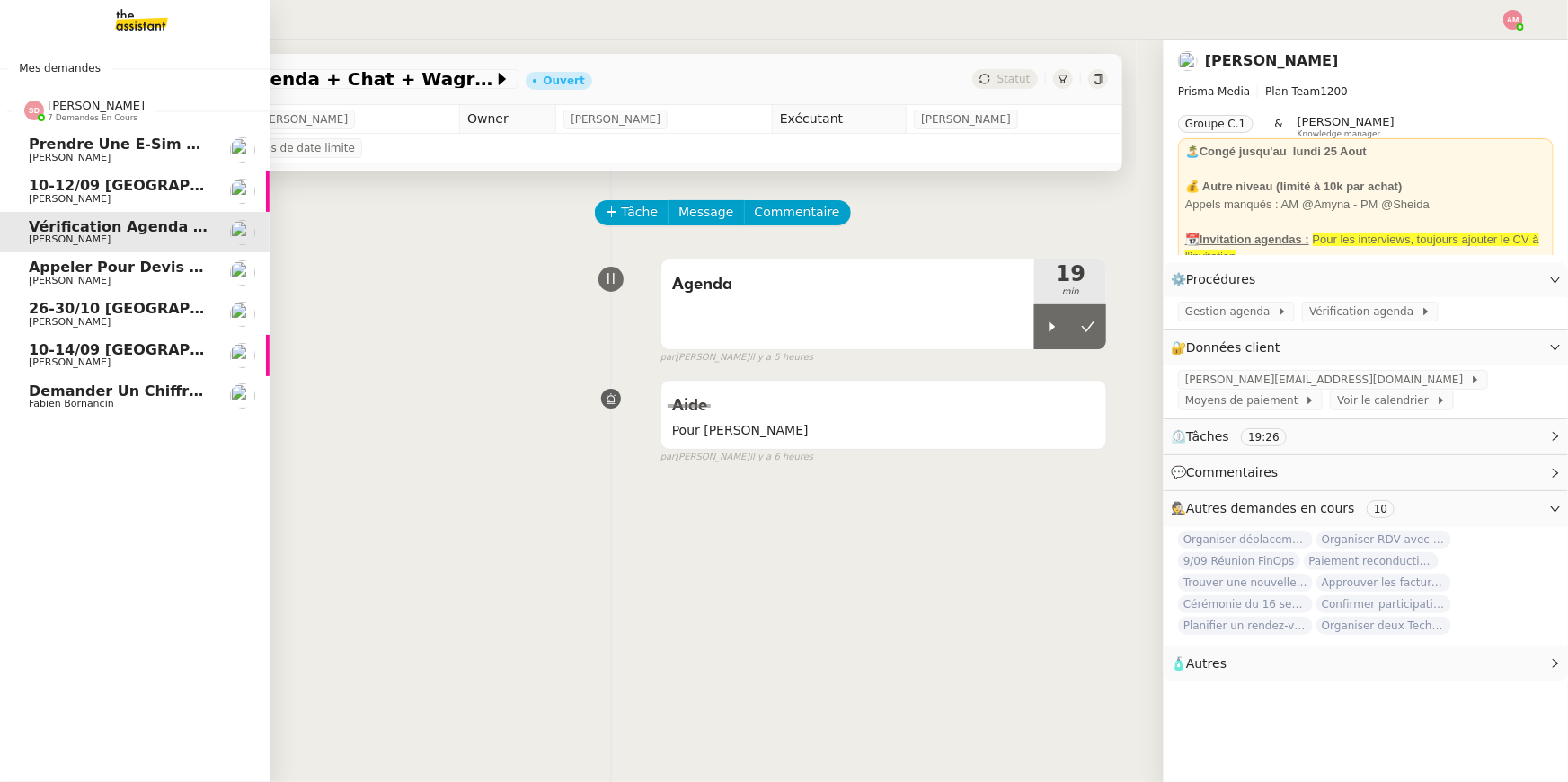
click at [108, 78] on div "Sheida Delpazir 7 demandes en cours" at bounding box center [134, 102] width 270 height 52
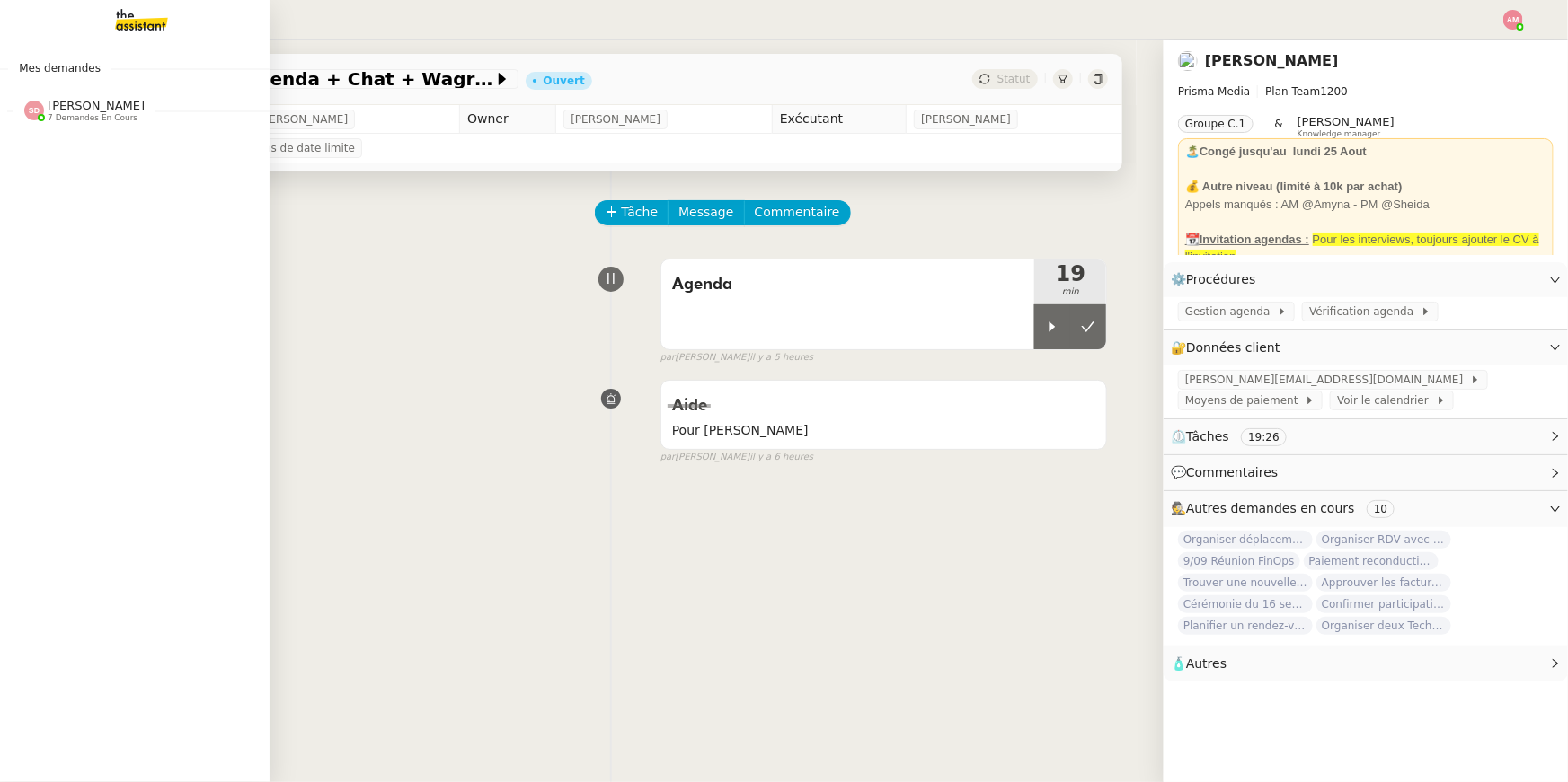
click at [111, 47] on div "Mes demandes Sheida Delpazir 7 demandes en cours Prendre une e-sim pour Ana Pie…" at bounding box center [134, 411] width 270 height 743
click at [125, 24] on img at bounding box center [127, 19] width 139 height 39
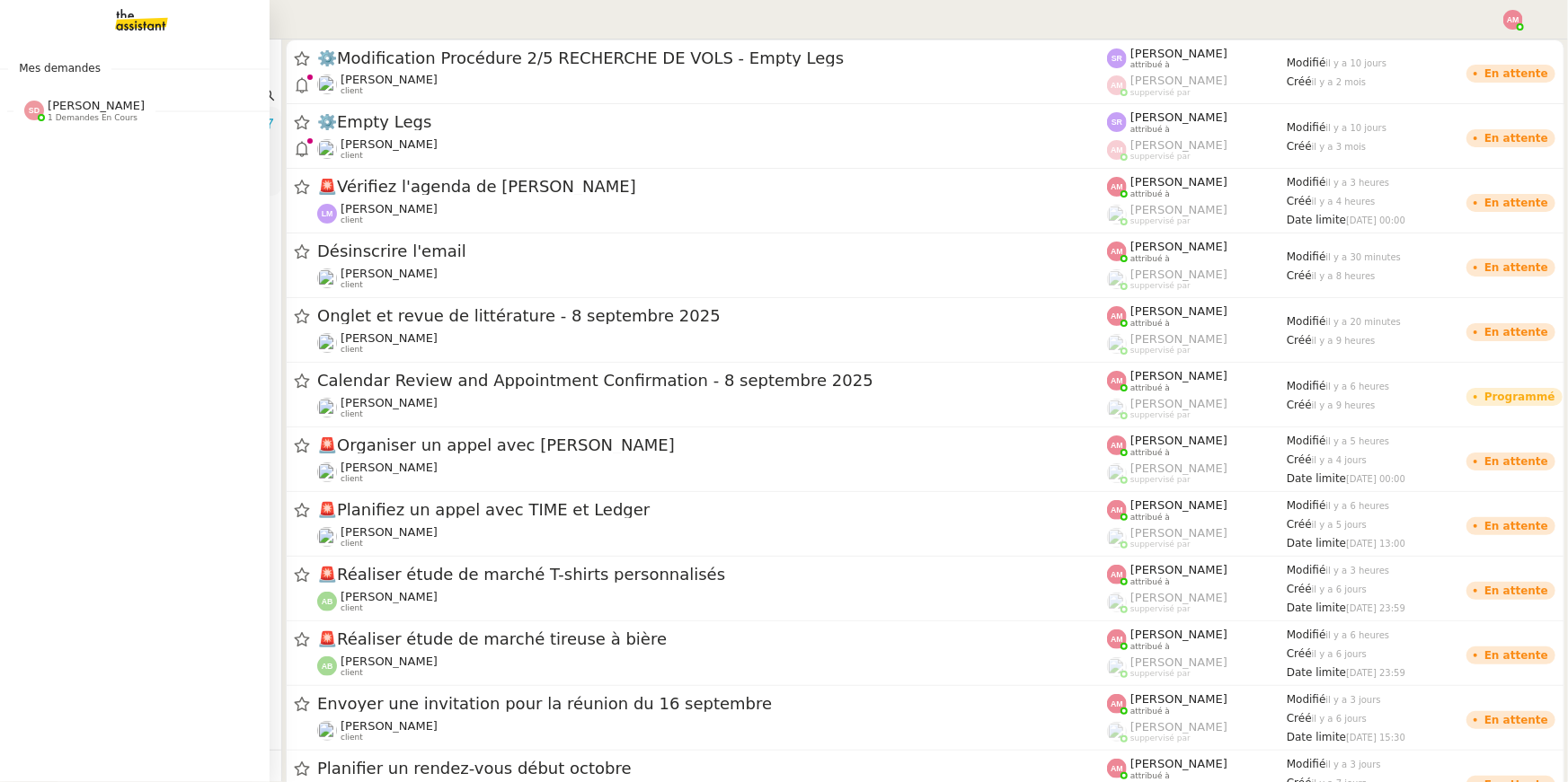
click at [76, 119] on span "1 demandes en cours" at bounding box center [92, 118] width 90 height 10
click at [98, 57] on div "Mes demandes Sheida Delpazir 1 demandes en cours Appeler pour devis mutuelle et…" at bounding box center [134, 411] width 270 height 743
click at [124, 36] on img at bounding box center [127, 19] width 139 height 39
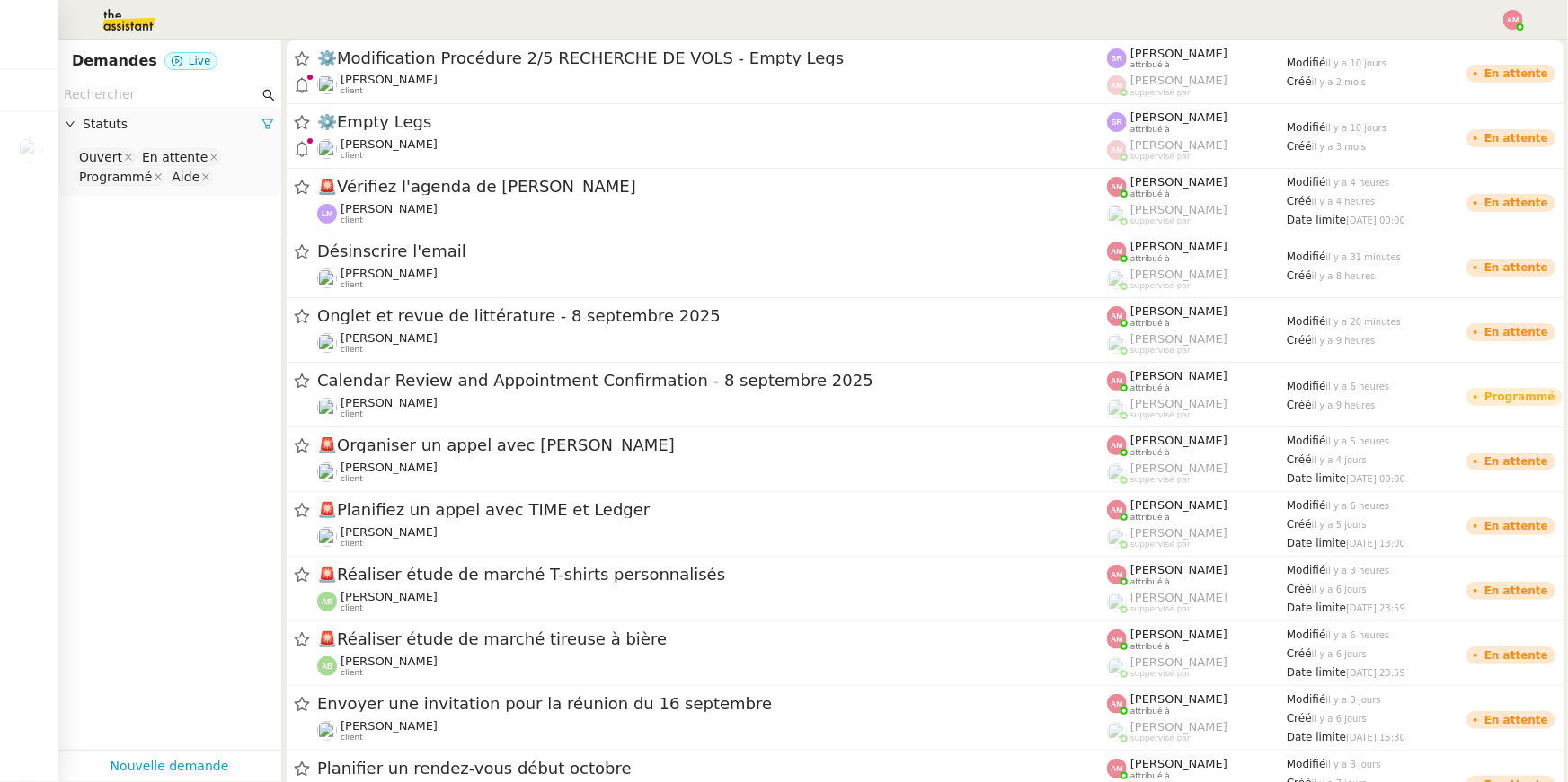
click at [215, 82] on nz-input-group at bounding box center [169, 94] width 224 height 25
click at [215, 91] on input "text" at bounding box center [161, 94] width 195 height 21
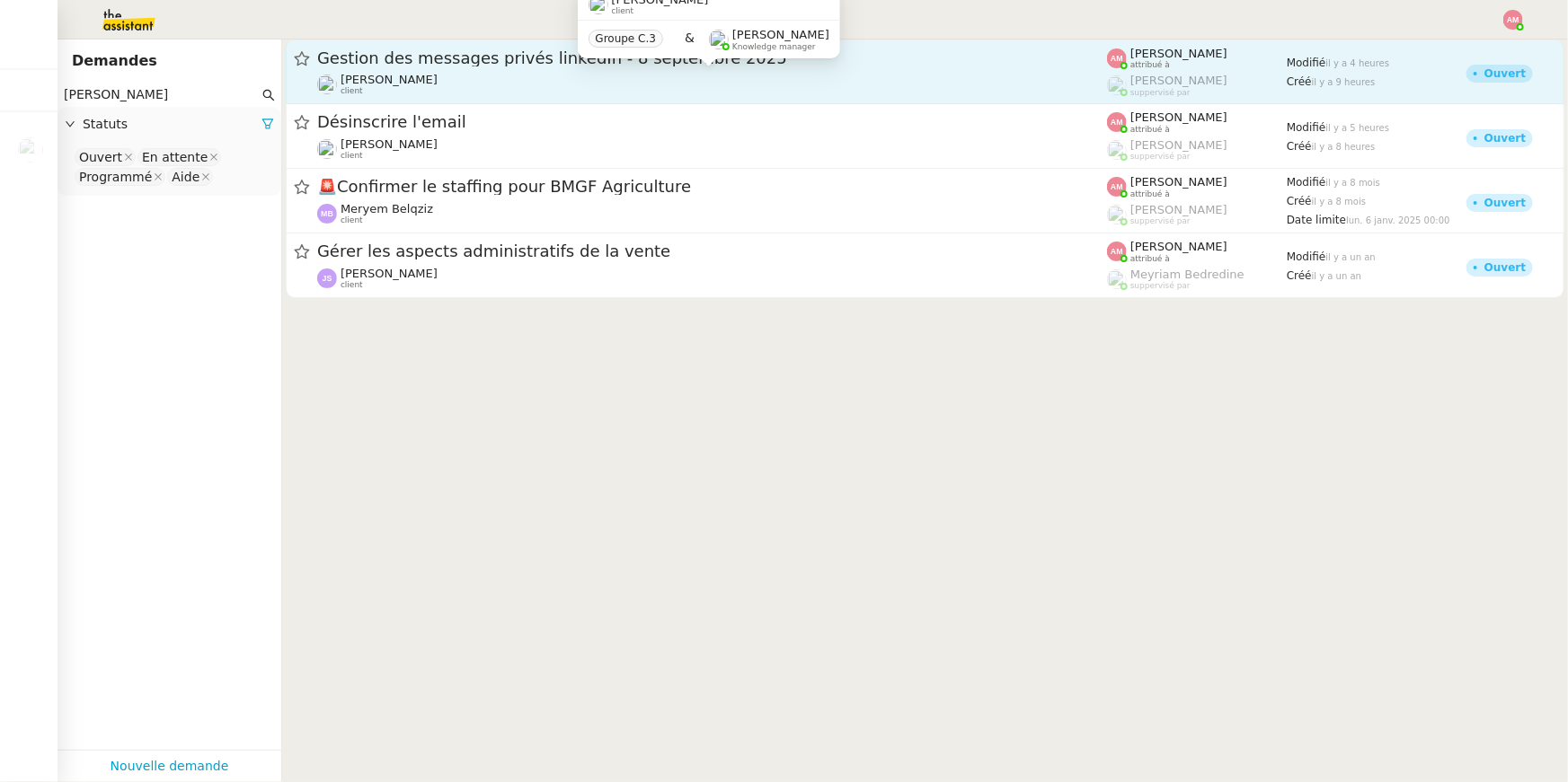
type input "HUGO"
click at [334, 70] on div "Gestion des messages privés linkedIn - 8 septembre 2025 Hugo Bentz client" at bounding box center [712, 71] width 789 height 48
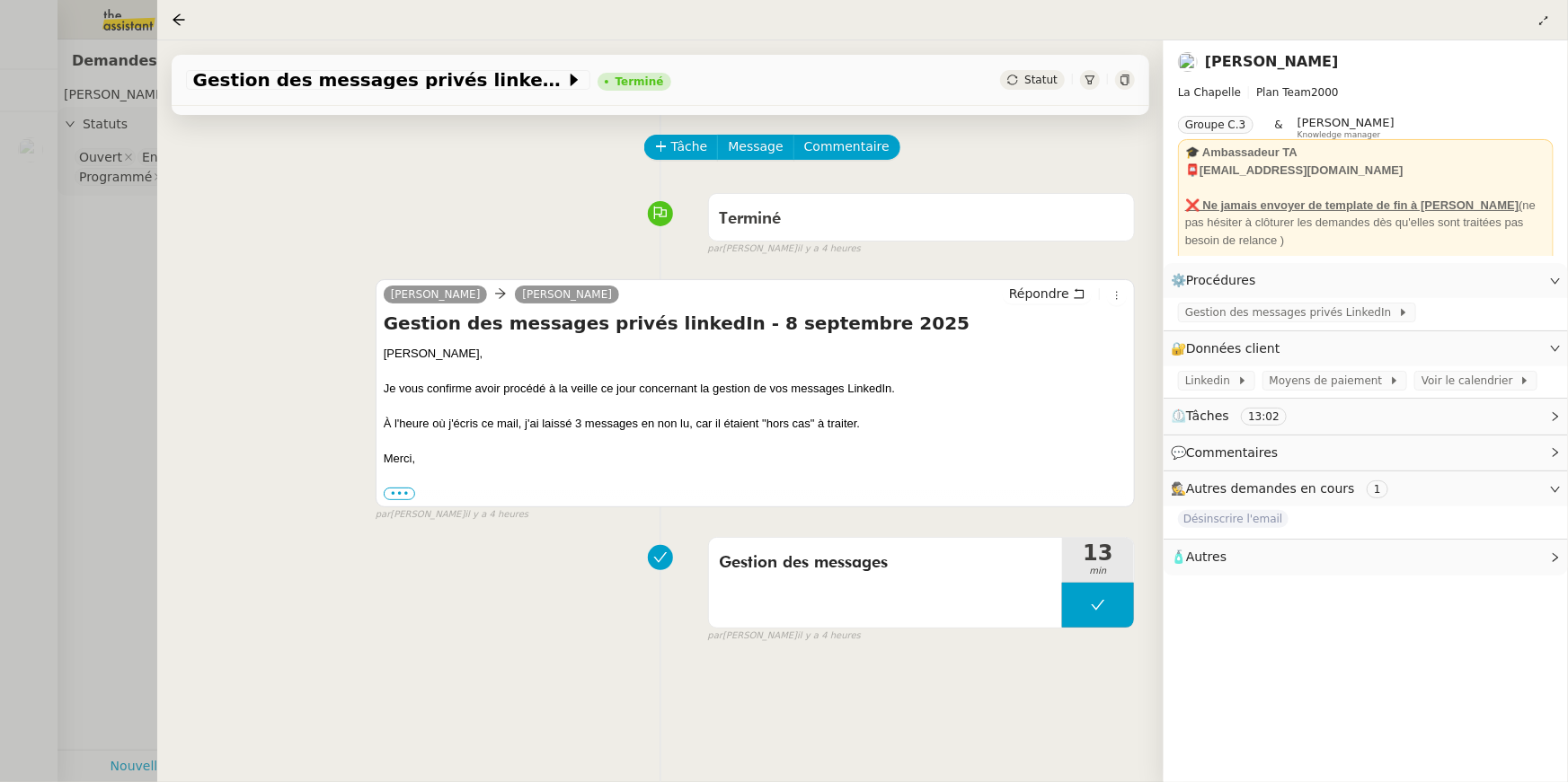
scroll to position [90, 0]
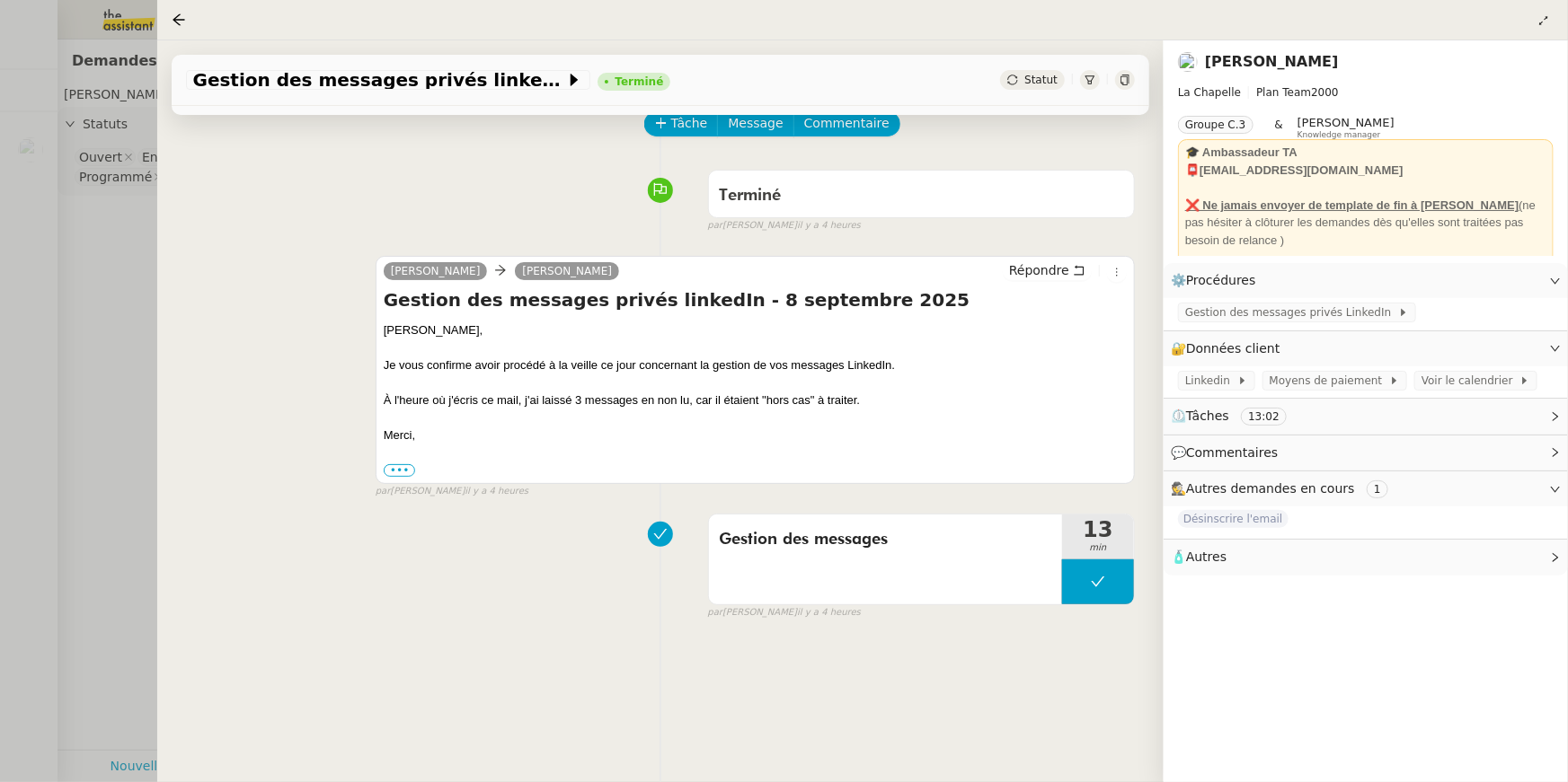
click at [31, 307] on div at bounding box center [784, 391] width 1568 height 782
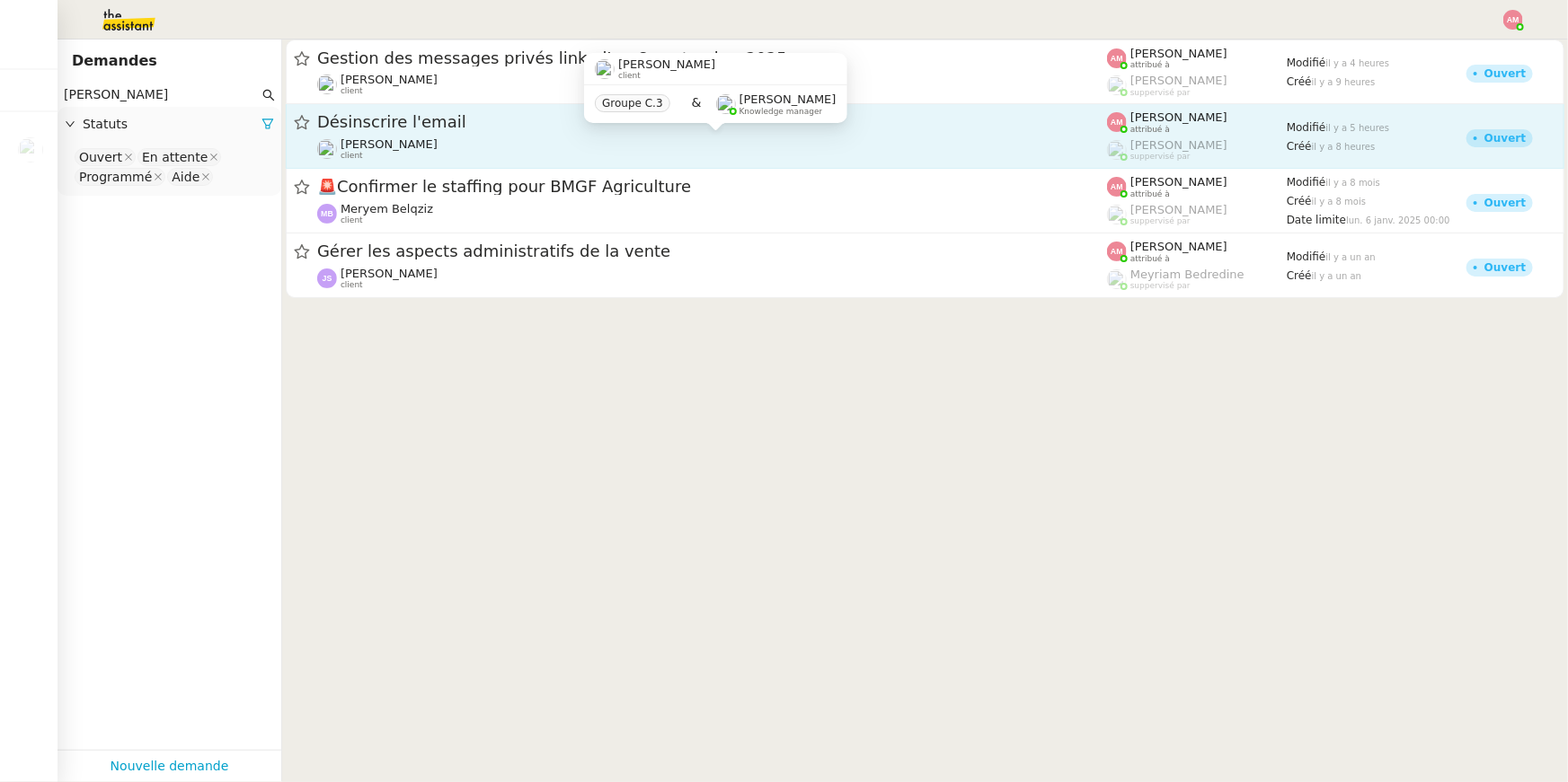
click at [501, 139] on div "Hugo Bentz client" at bounding box center [712, 149] width 789 height 24
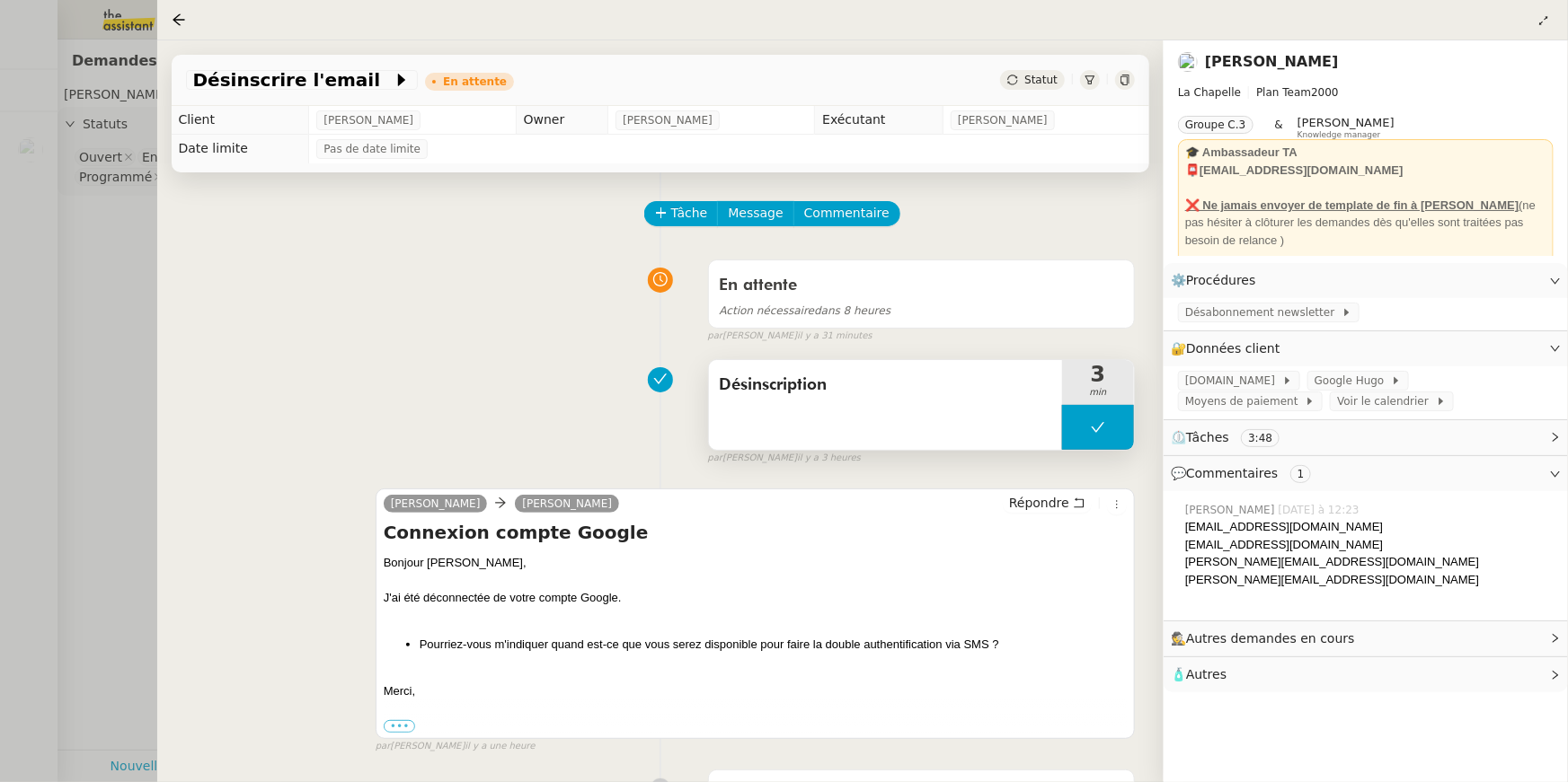
click at [1075, 425] on button at bounding box center [1098, 427] width 72 height 45
click at [1073, 426] on icon at bounding box center [1080, 428] width 15 height 15
click at [1503, 276] on link "Modifier" at bounding box center [1506, 281] width 51 height 21
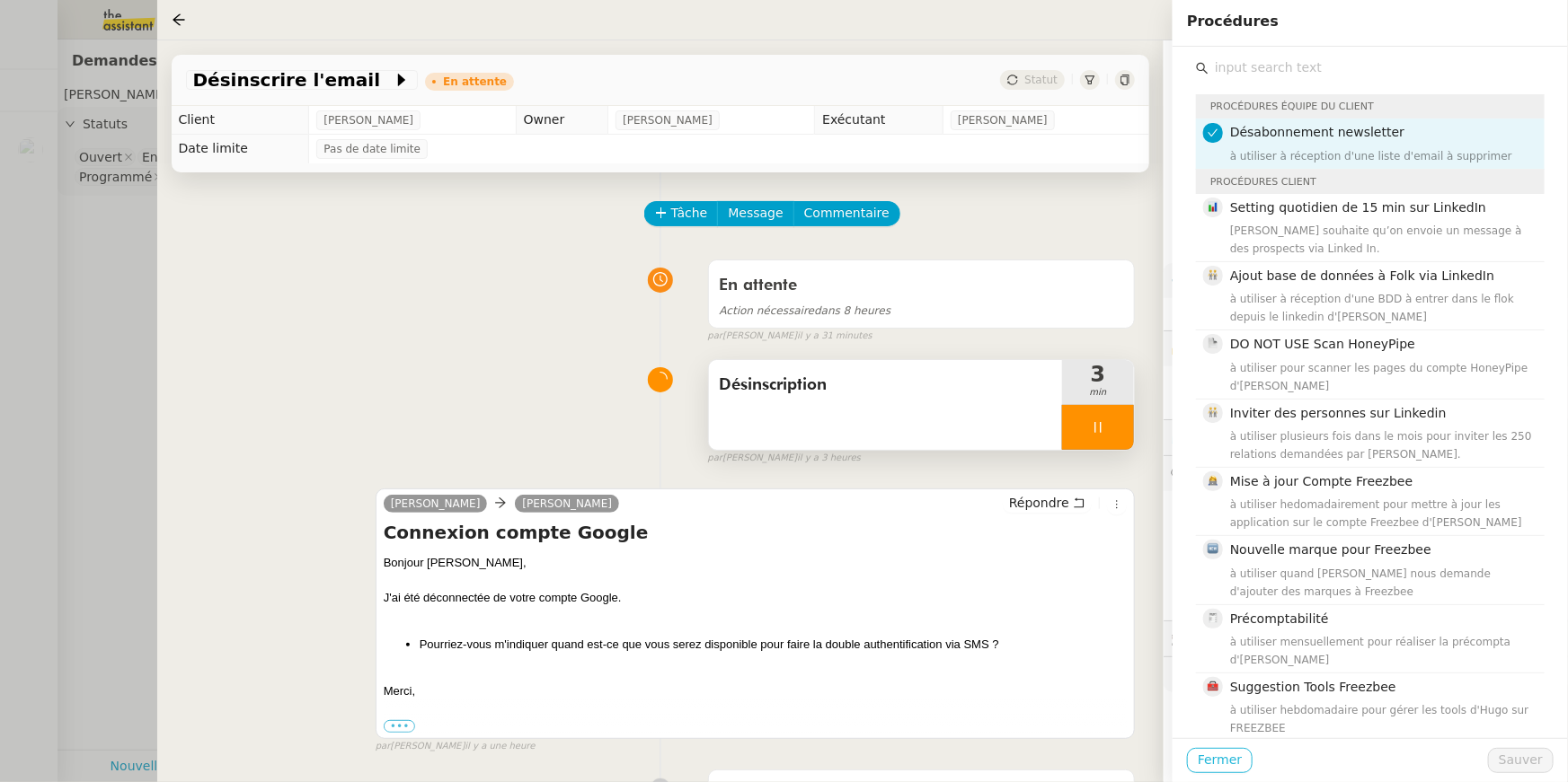
click at [1228, 759] on span "Fermer" at bounding box center [1219, 760] width 44 height 21
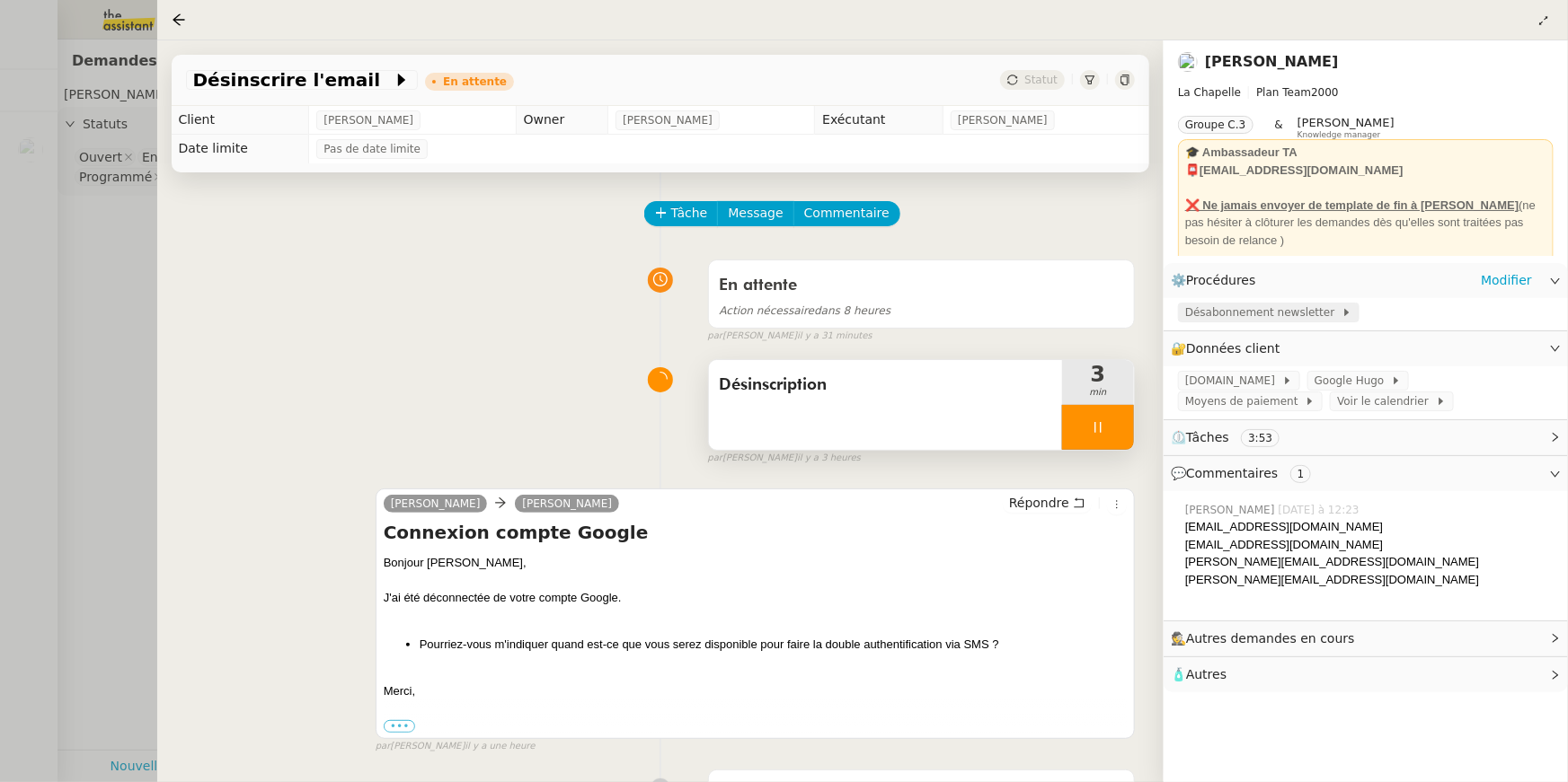
click at [1310, 312] on span "Désabonnement newsletter" at bounding box center [1262, 313] width 156 height 18
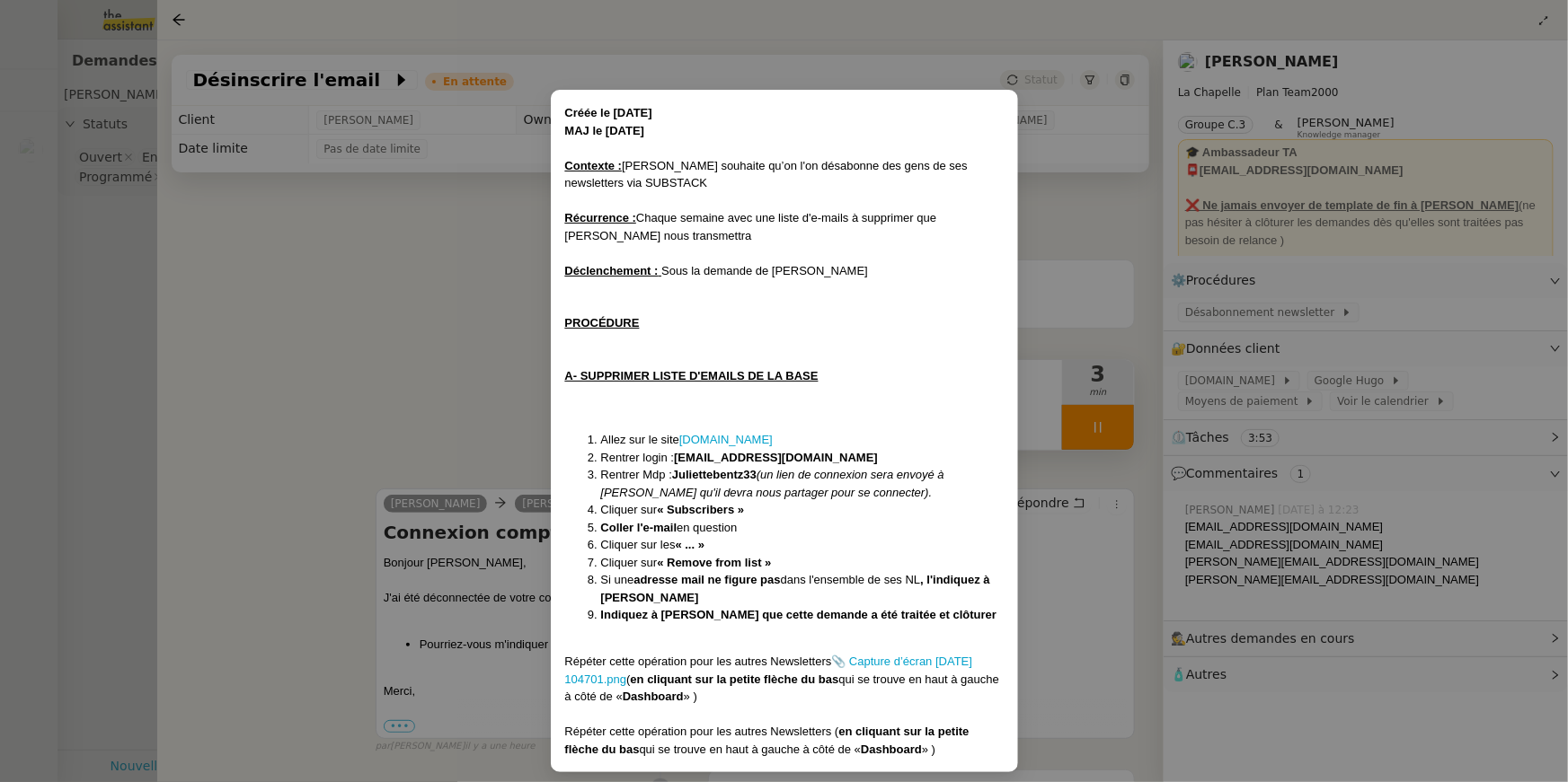
scroll to position [11, 0]
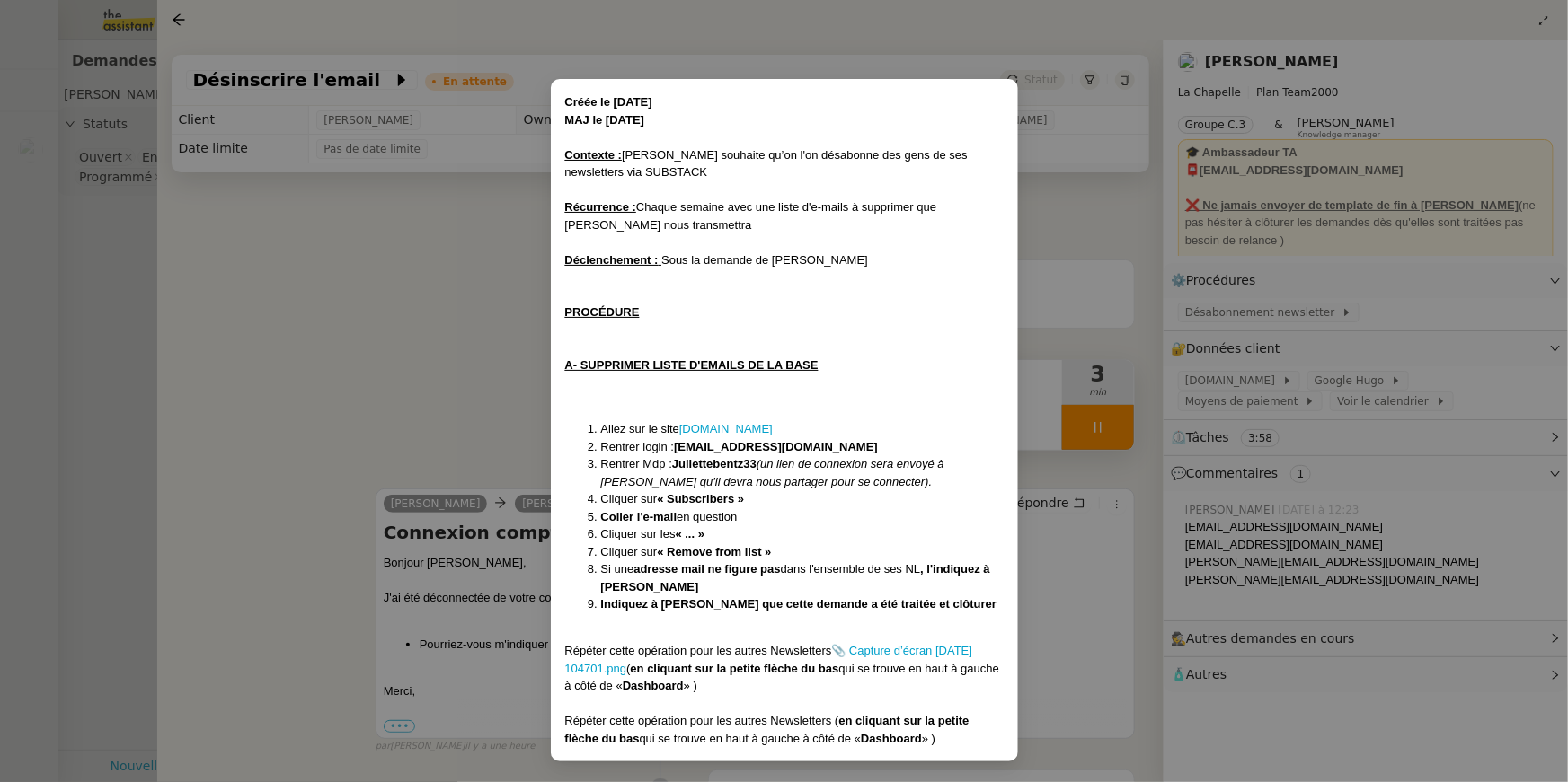
click at [1355, 282] on nz-modal-container "Créée le 04/11/24 MAJ le 20/03/2025 Contexte : Hugo souhaite qu’on l'on désabon…" at bounding box center [784, 391] width 1568 height 782
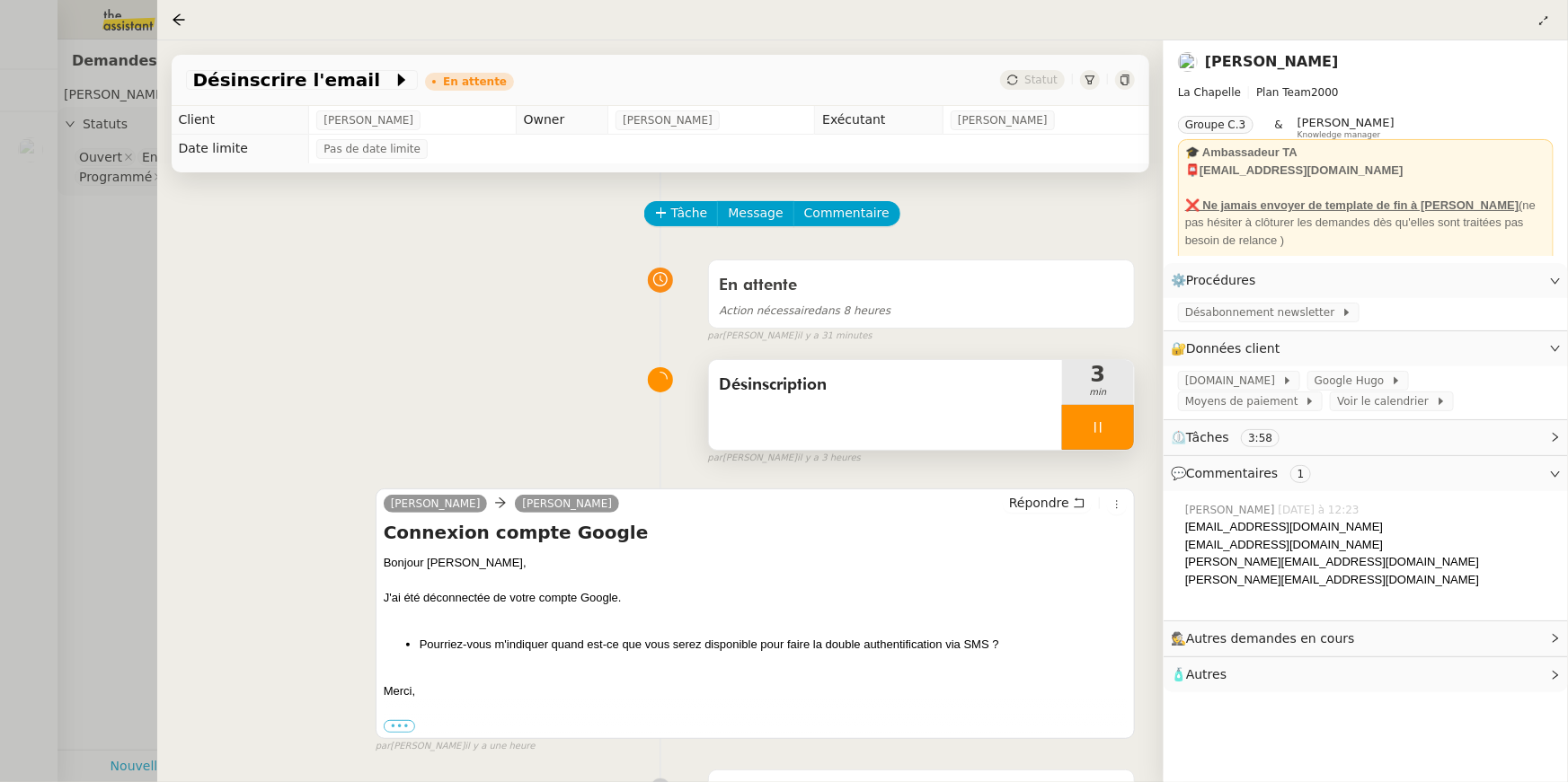
scroll to position [0, 0]
click at [1500, 349] on link "Modifier" at bounding box center [1506, 348] width 51 height 21
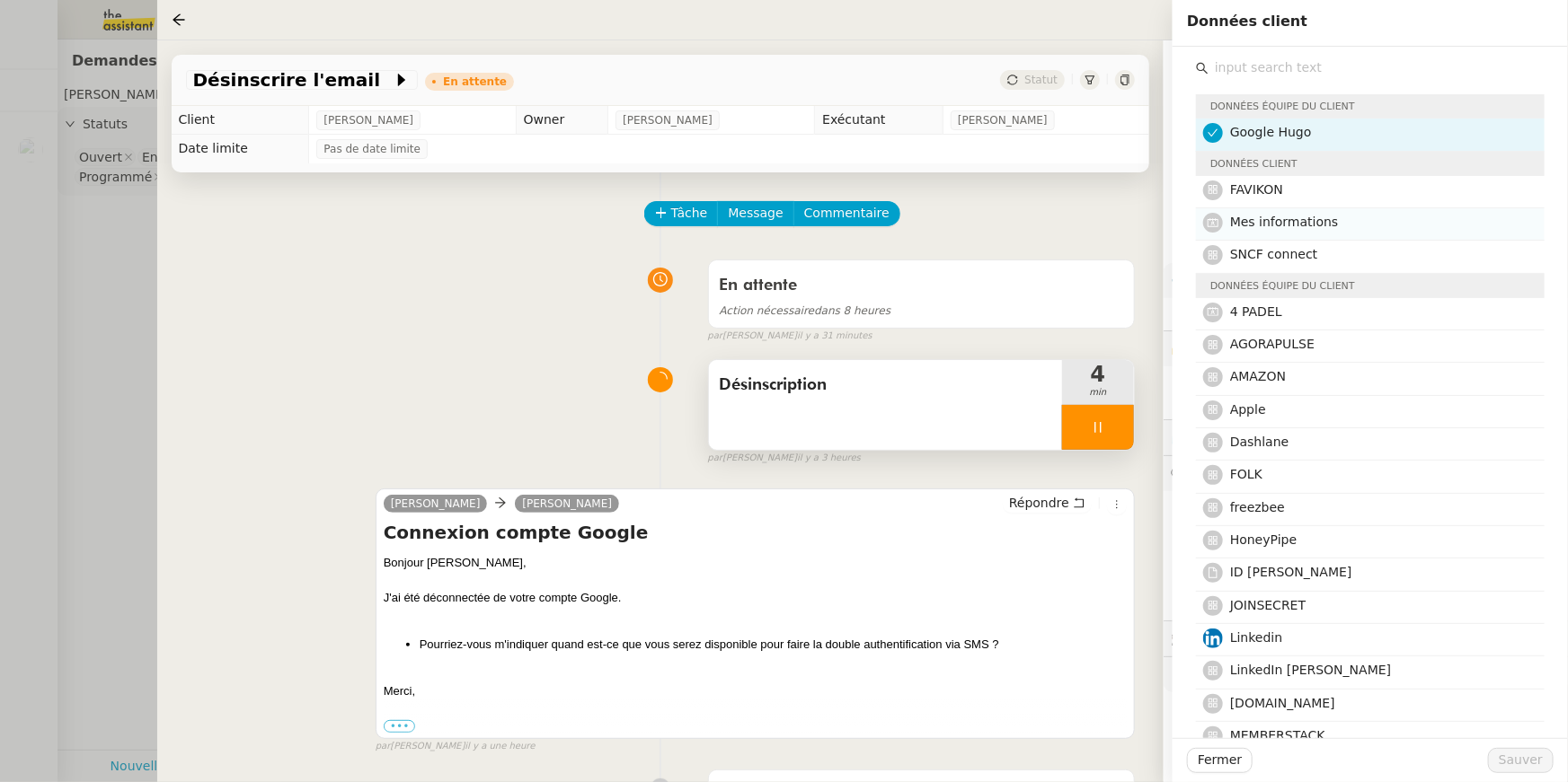
click at [1390, 223] on h4 "Mes informations" at bounding box center [1381, 222] width 304 height 21
click at [1517, 755] on span "Sauver" at bounding box center [1520, 760] width 44 height 21
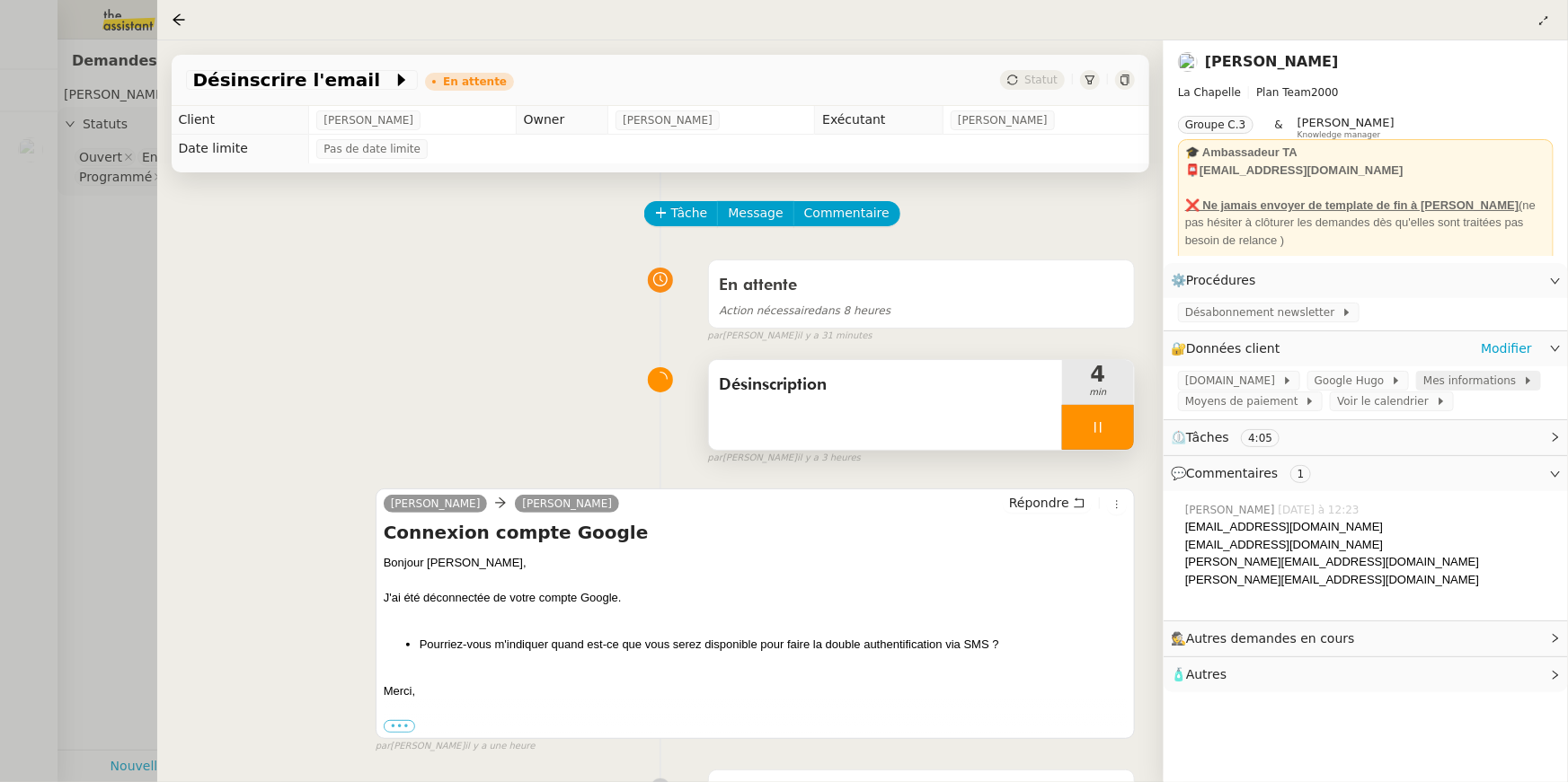
click at [1423, 382] on span "Mes informations" at bounding box center [1473, 381] width 100 height 18
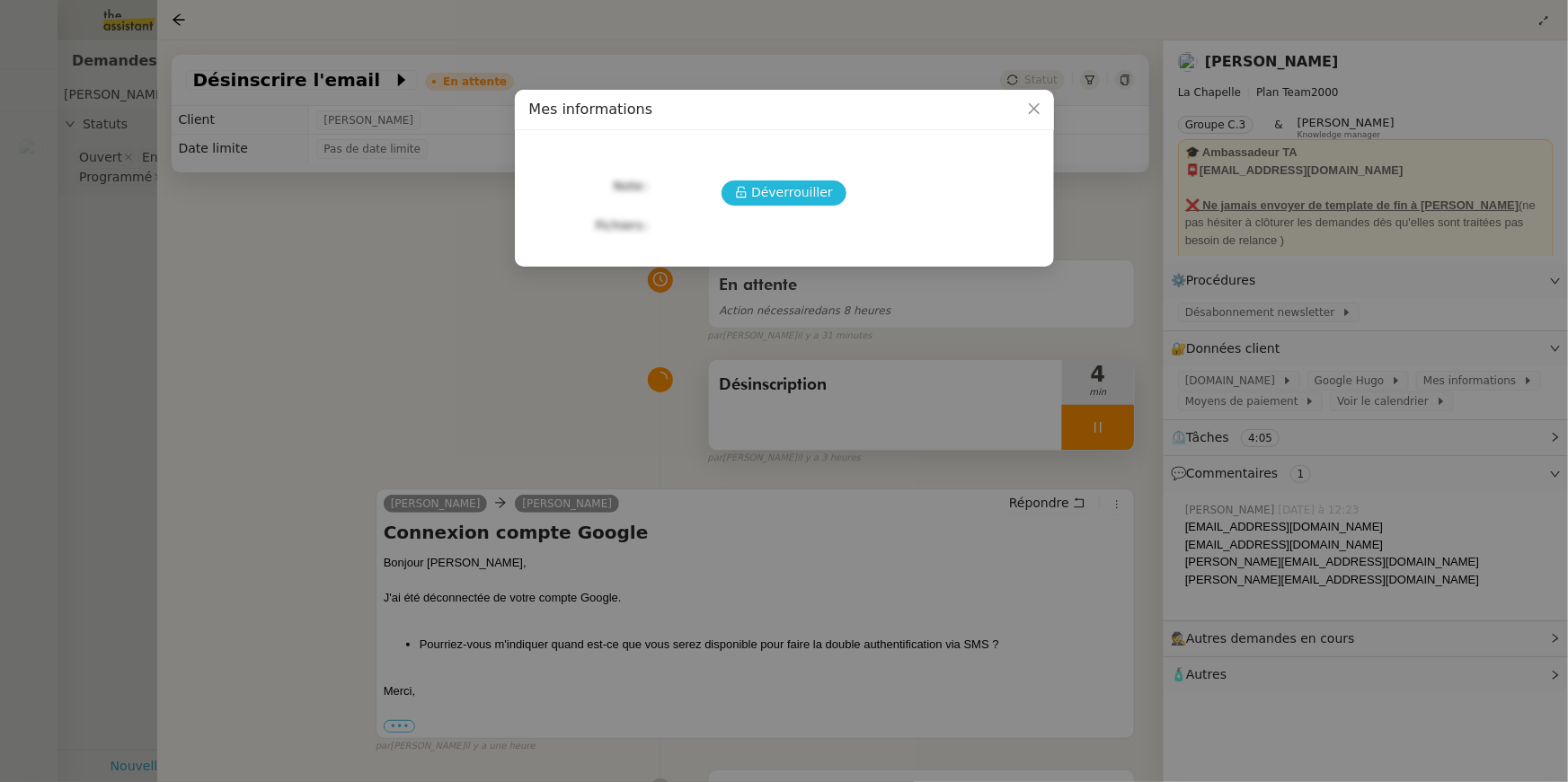
click at [765, 198] on span "Déverrouiller" at bounding box center [791, 192] width 81 height 21
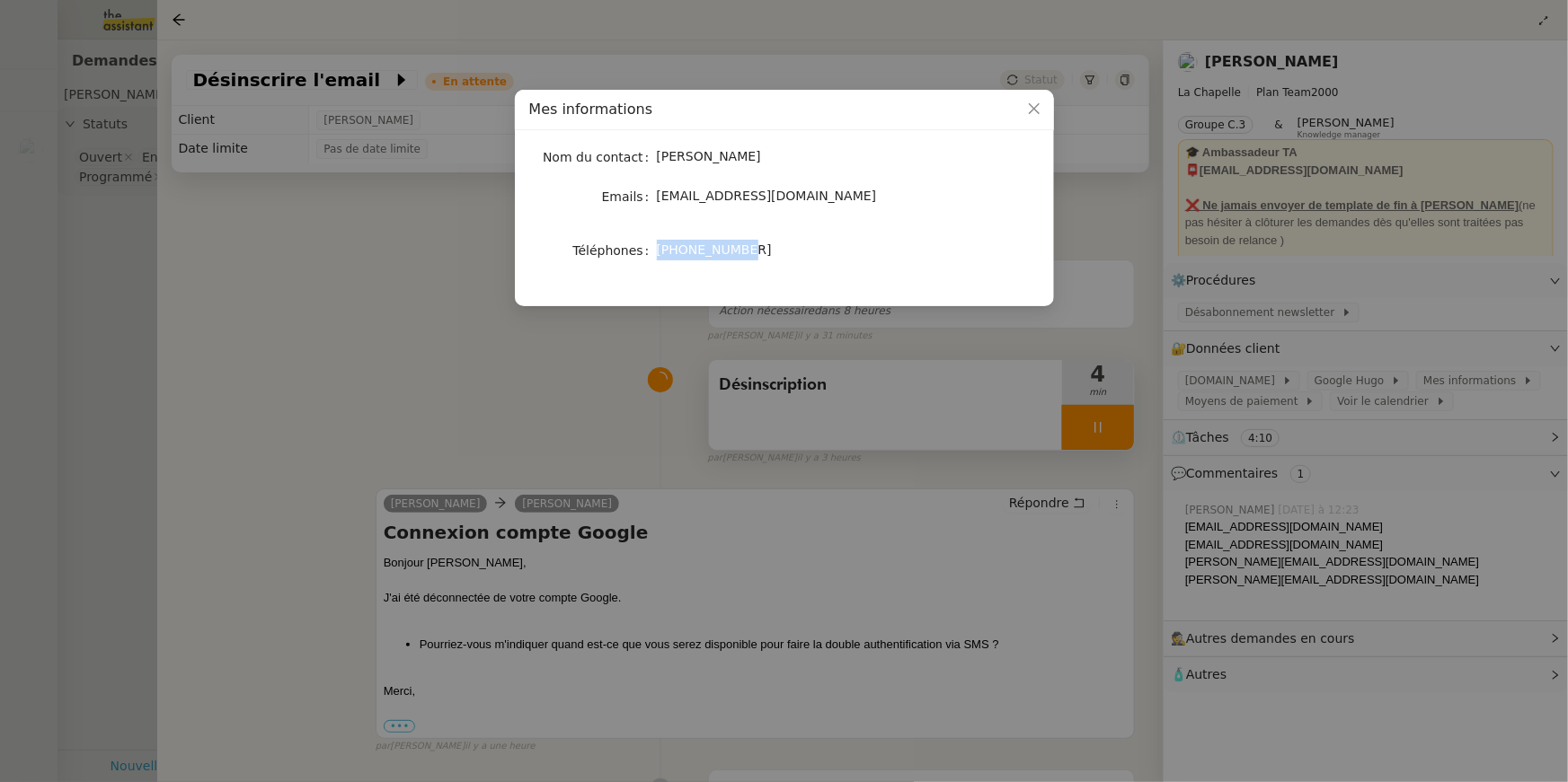
drag, startPoint x: 671, startPoint y: 254, endPoint x: 754, endPoint y: 253, distance: 83.0
click at [754, 253] on nz-form-item "Téléphones +33622844906" at bounding box center [784, 250] width 510 height 25
click at [1218, 287] on nz-modal-container "Mes informations Nom du contact Hugo Bentz Emails hugo@lachapelle.club Téléphon…" at bounding box center [784, 391] width 1568 height 782
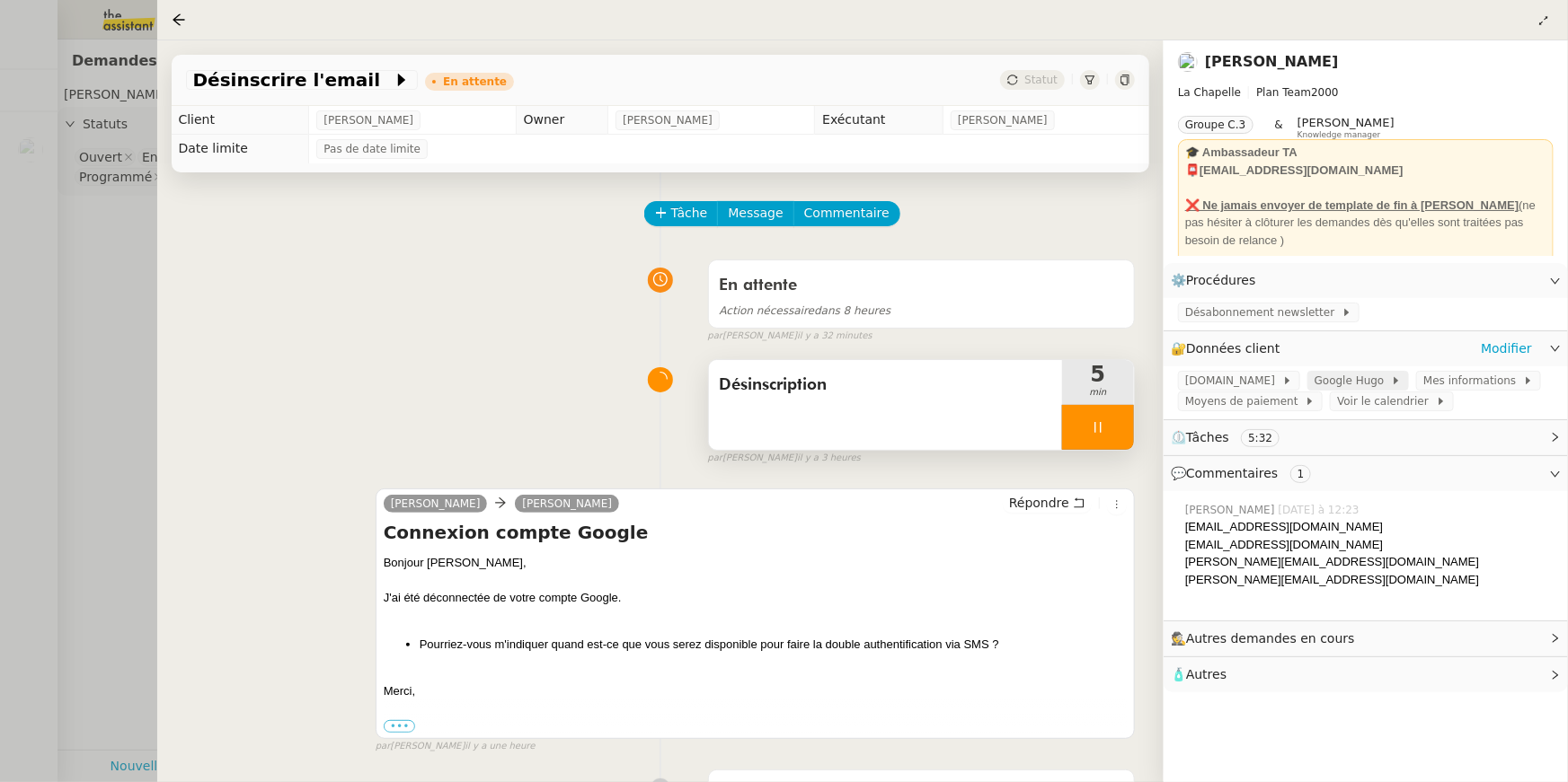
click at [1326, 377] on span "Google Hugo" at bounding box center [1352, 381] width 76 height 18
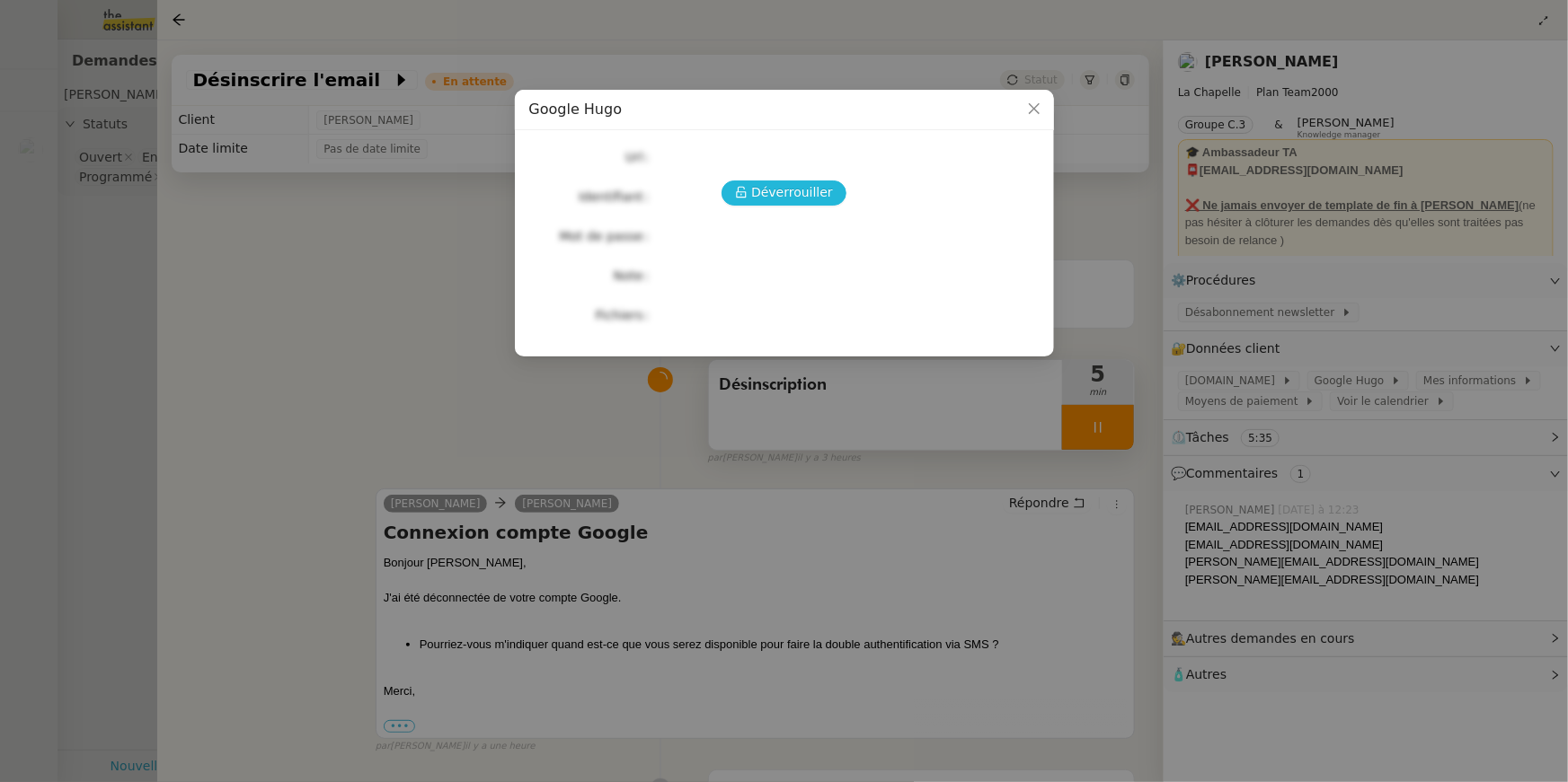
click at [797, 194] on span "Déverrouiller" at bounding box center [791, 192] width 81 height 21
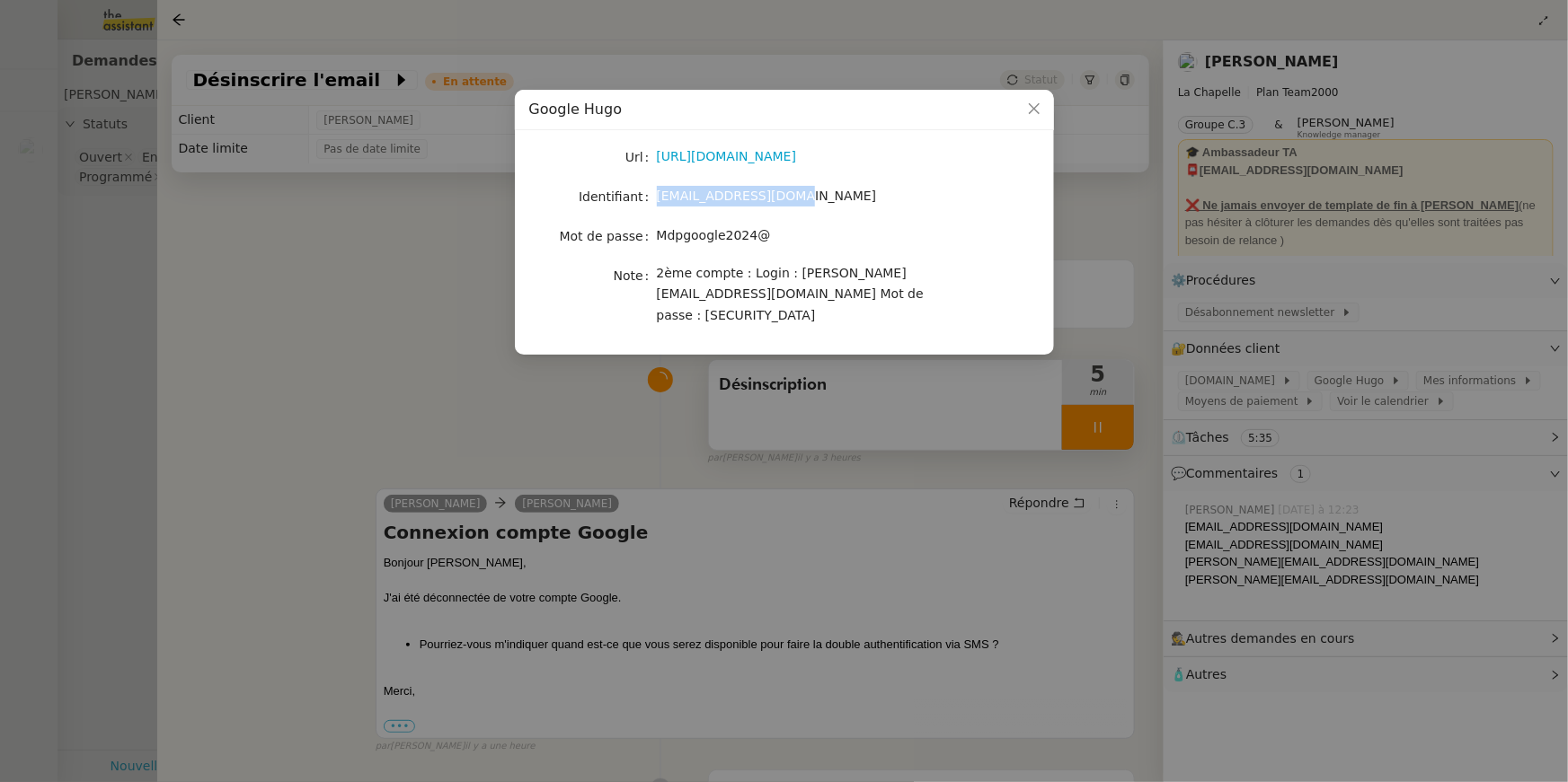
drag, startPoint x: 659, startPoint y: 198, endPoint x: 787, endPoint y: 199, distance: 128.0
click at [787, 199] on nz-form-item "Identifiant hugo@lachapelle.club" at bounding box center [784, 196] width 510 height 25
drag, startPoint x: 660, startPoint y: 241, endPoint x: 789, endPoint y: 242, distance: 129.0
click at [789, 242] on div "Mdpgoogle2024@" at bounding box center [805, 235] width 297 height 21
click at [244, 329] on nz-modal-container "Google Hugo Url https://admin.google.com/u/1/ac/billing/accounts/WySyVq5qFVteMk…" at bounding box center [784, 391] width 1568 height 782
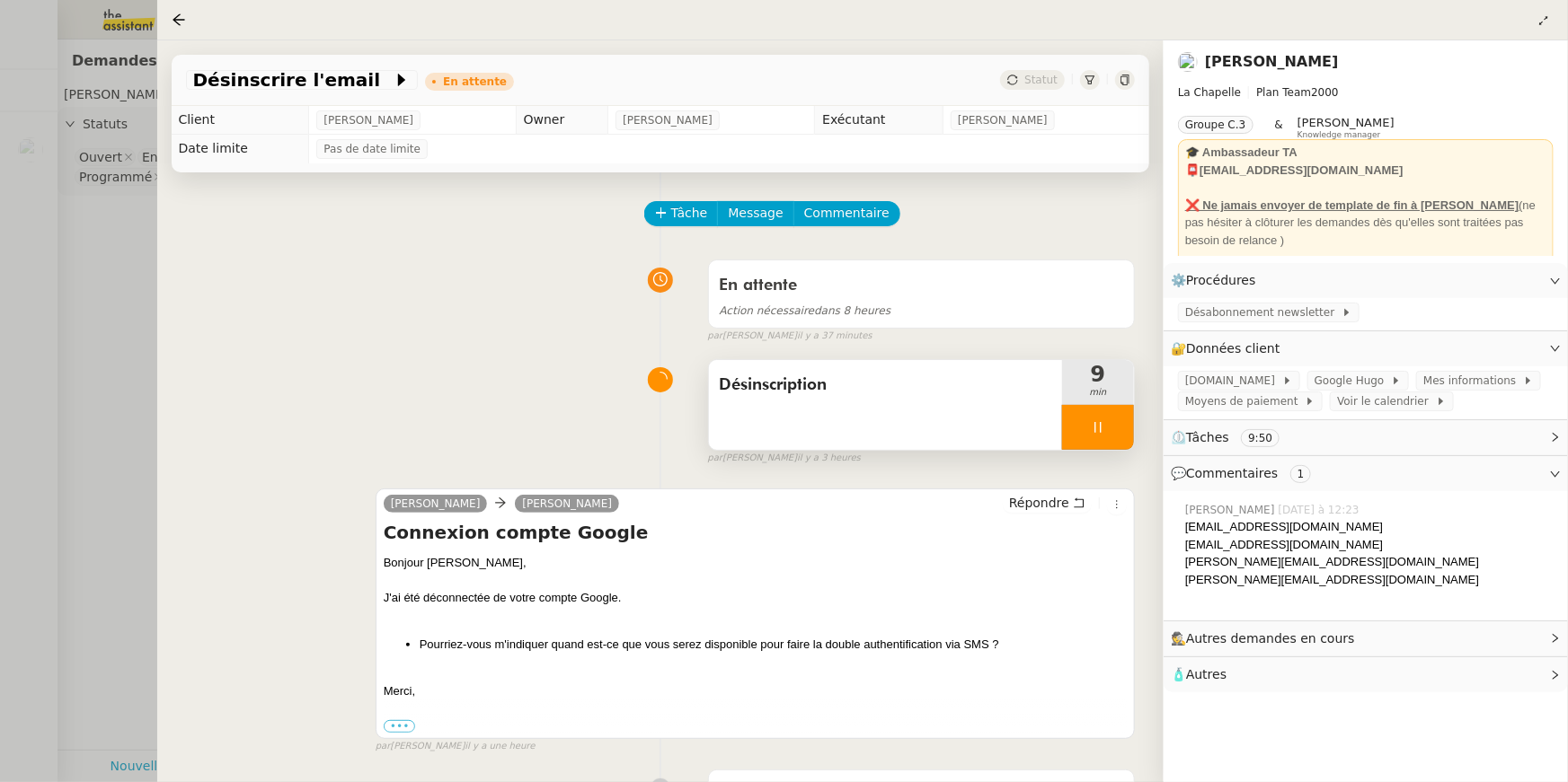
click at [974, 410] on div "Désinscription" at bounding box center [886, 405] width 353 height 90
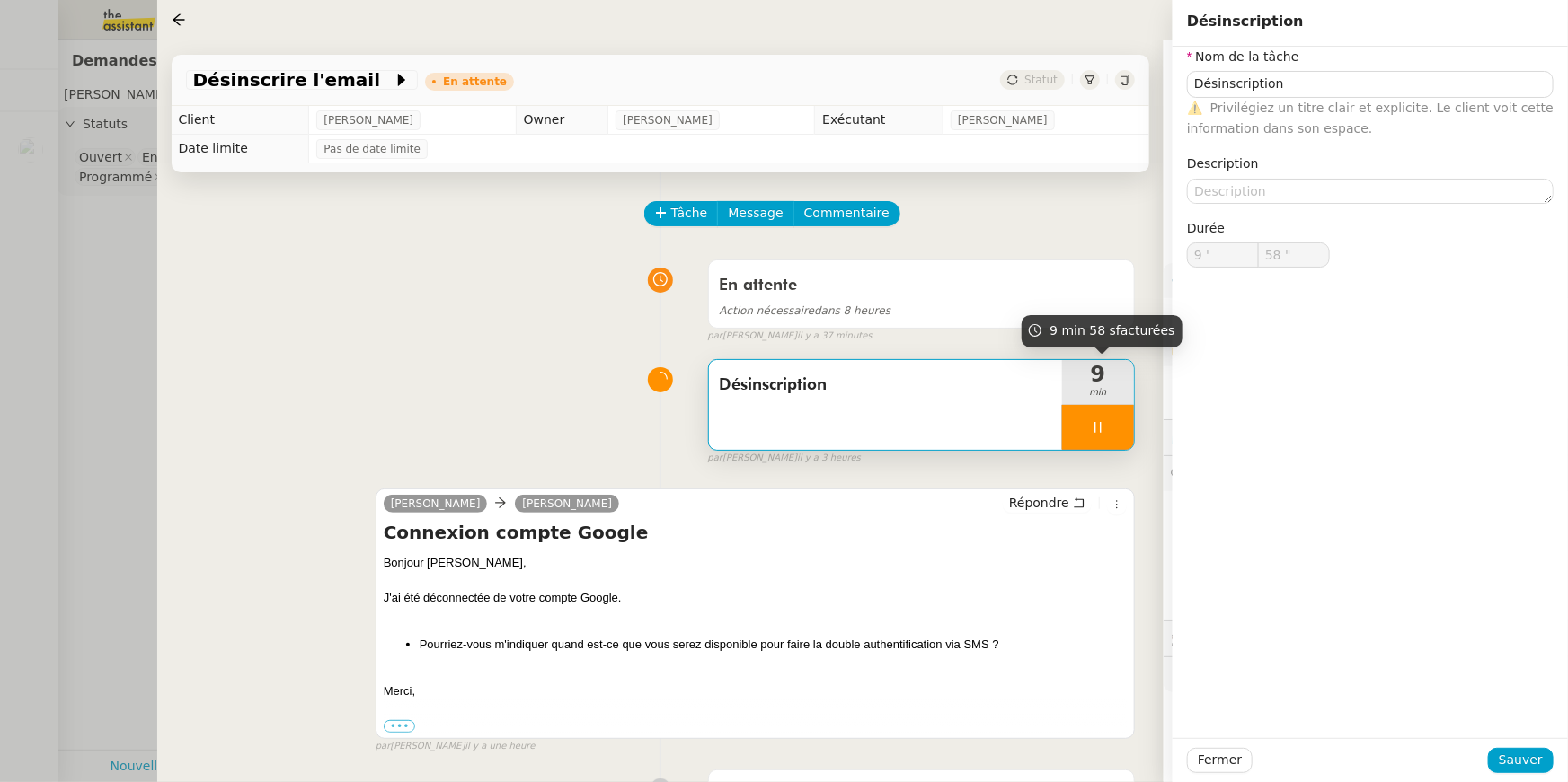
type input "59 ""
type input "10 '"
type input "1 ""
click at [1096, 414] on div at bounding box center [1098, 427] width 72 height 45
type input "Désinscription"
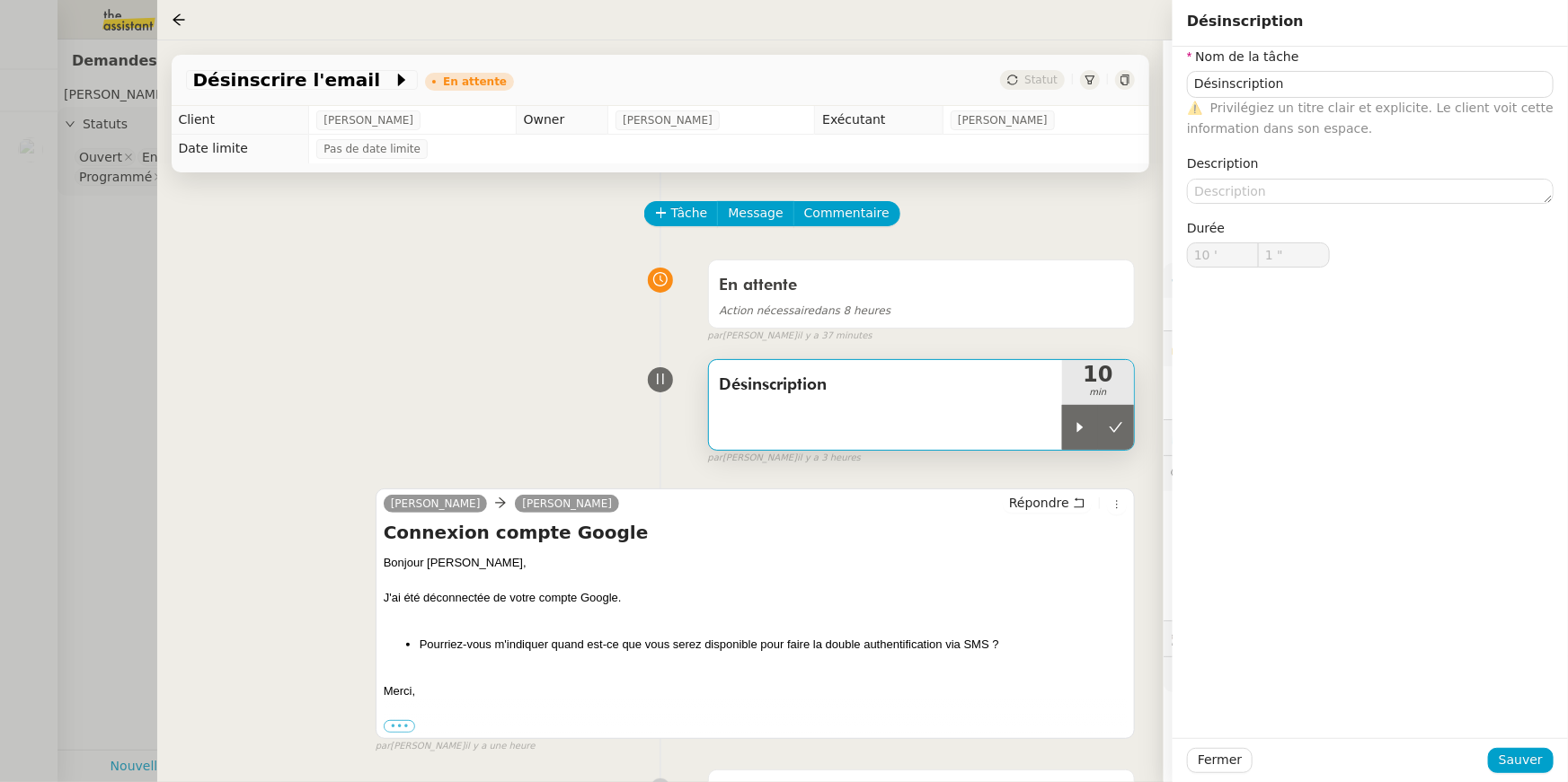
type input "10 '"
type input "1 ""
type input "Désinscription"
type input "10 '"
type input "1 ""
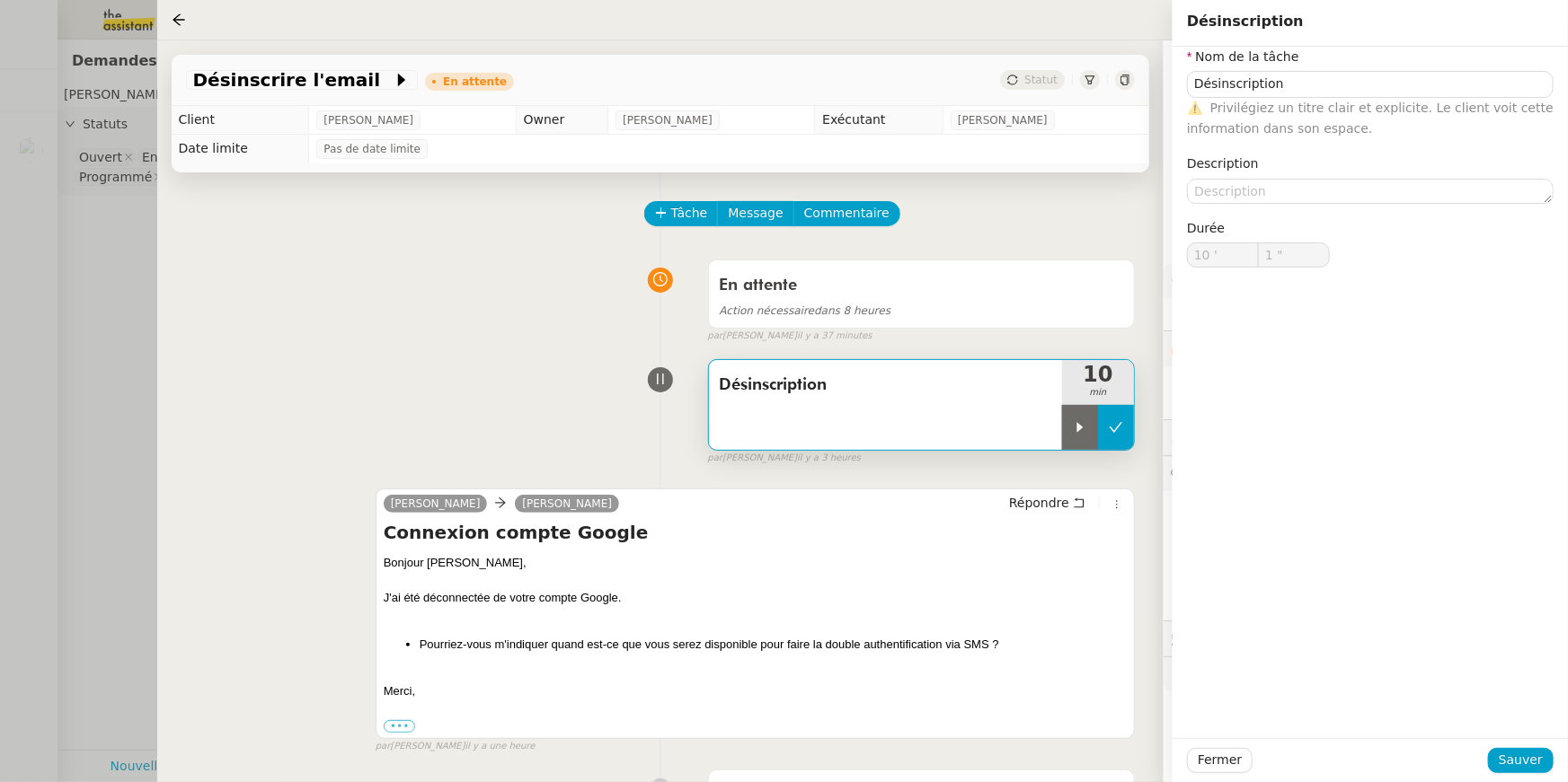
click at [1109, 426] on icon at bounding box center [1116, 428] width 15 height 15
type input "Désinscription"
type input "10 '"
type input "1 ""
type input "Désinscription"
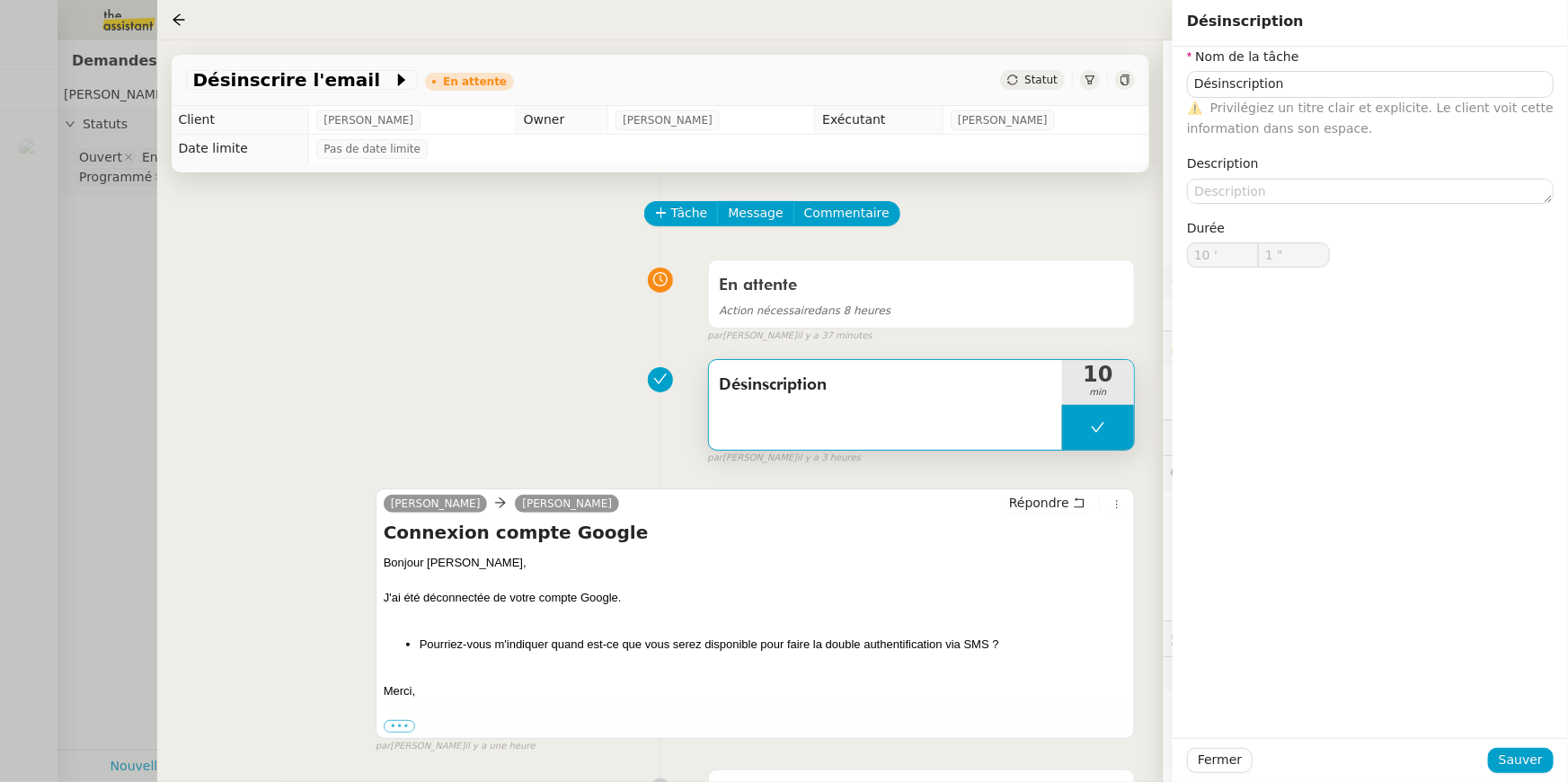
type input "10 '"
type input "1 ""
click at [64, 40] on div at bounding box center [784, 391] width 1568 height 782
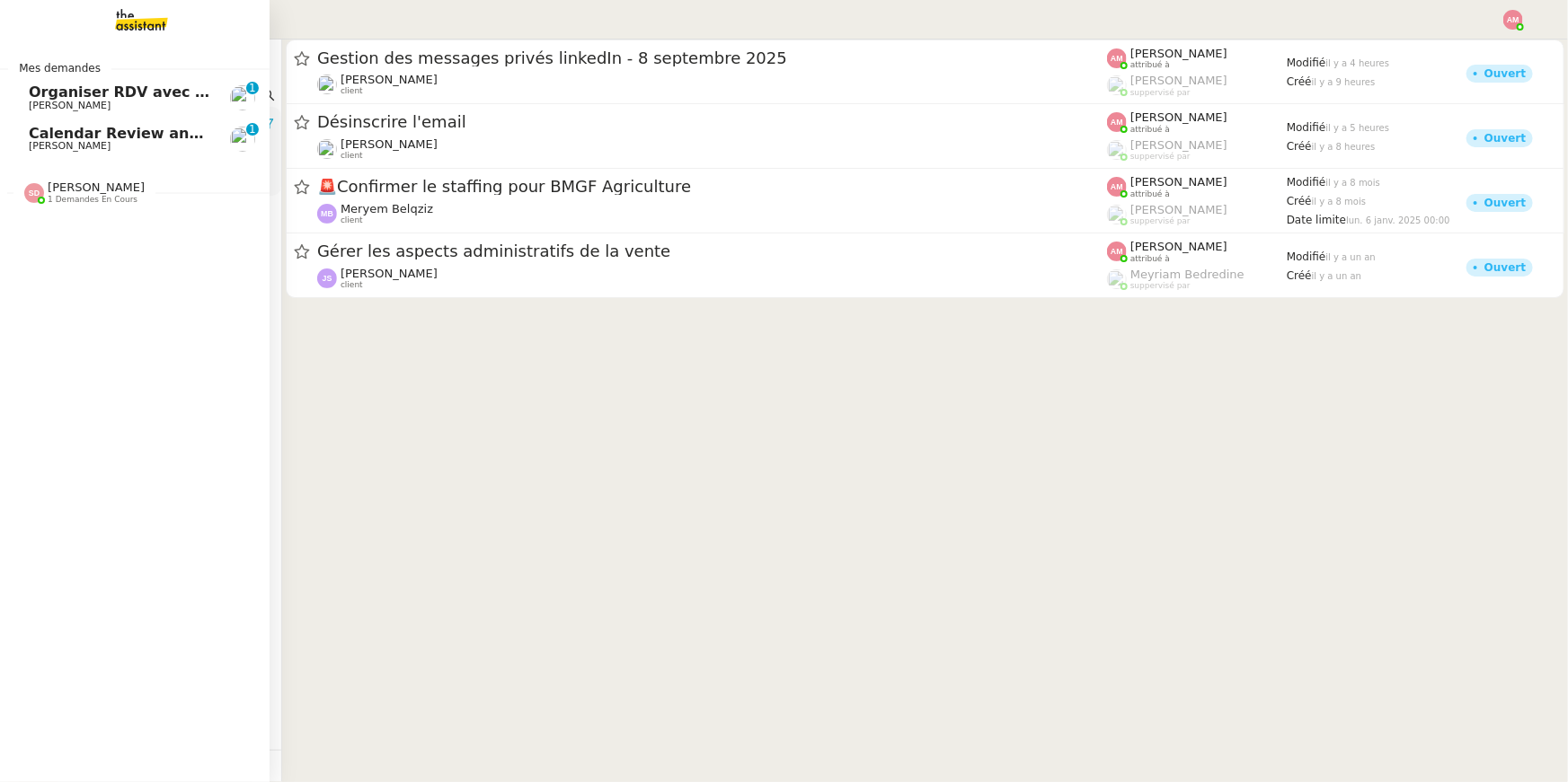
click at [16, 112] on link "Organiser RDV avec Yan Botscorner David Berrebi 0 1 2 3 4 5 6 7 8 9" at bounding box center [134, 97] width 270 height 41
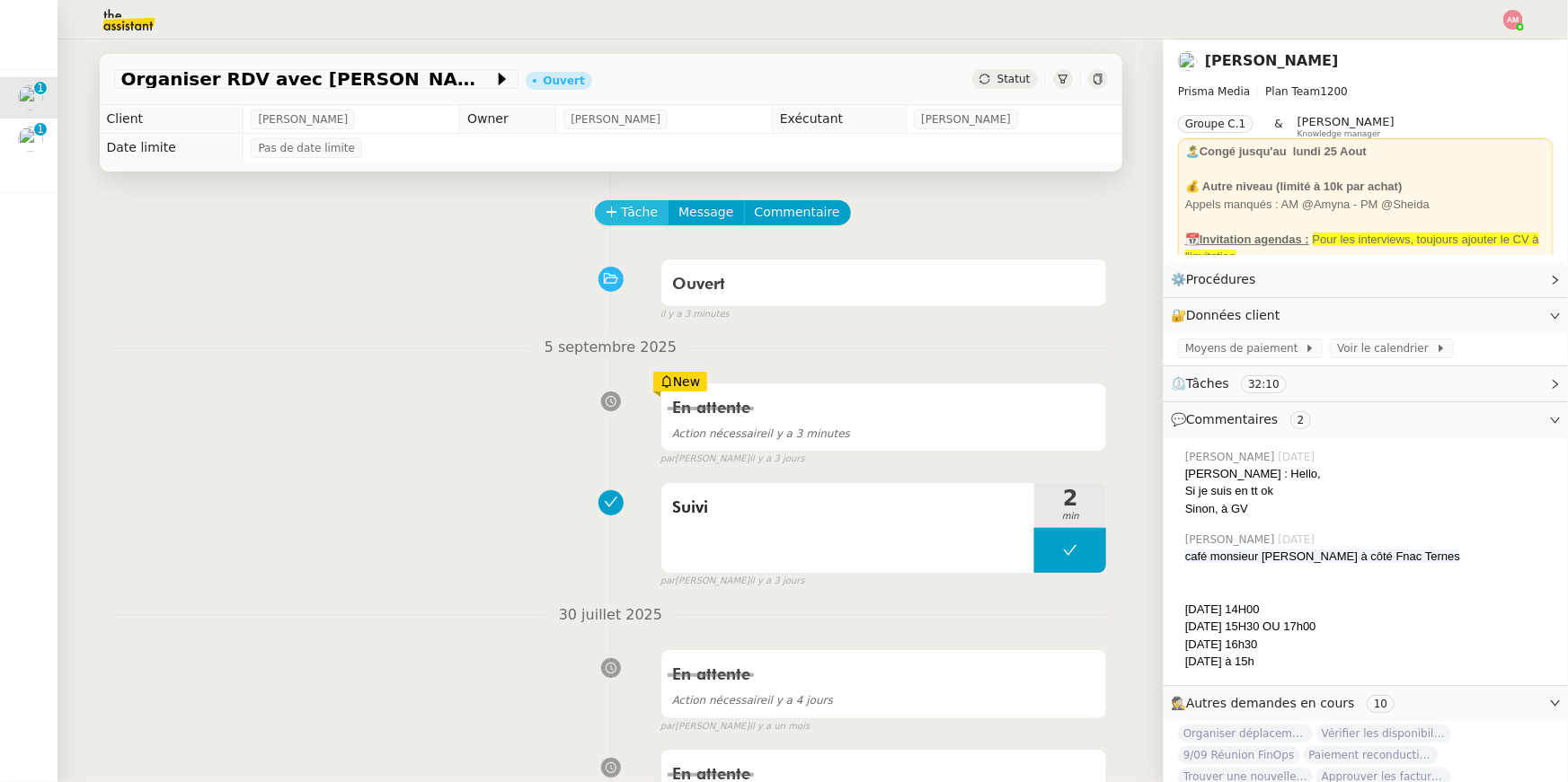
click at [623, 211] on span "Tâche" at bounding box center [640, 212] width 37 height 21
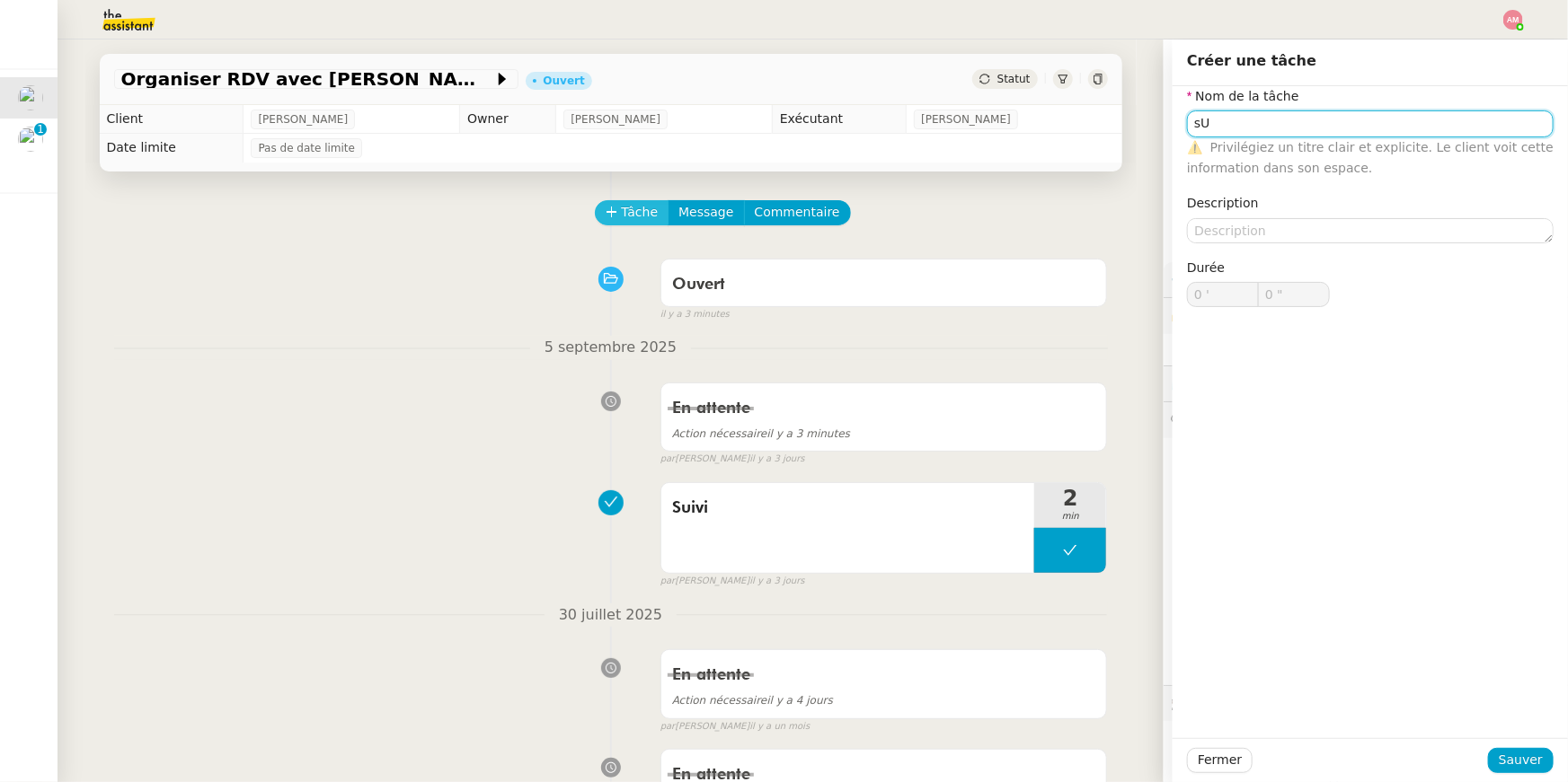
type input "s"
type input "Suivi"
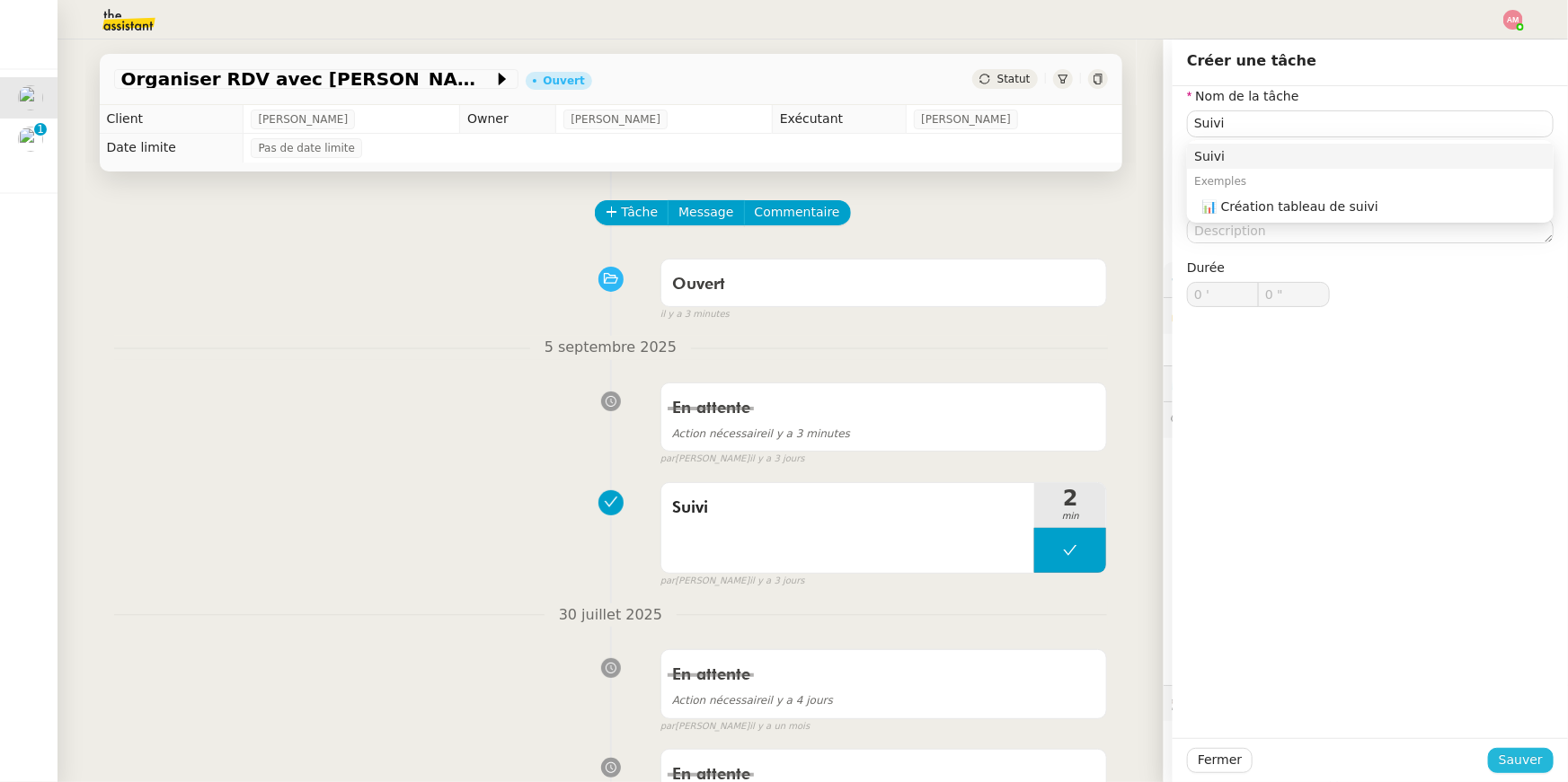
click at [1505, 751] on span "Sauver" at bounding box center [1520, 760] width 44 height 21
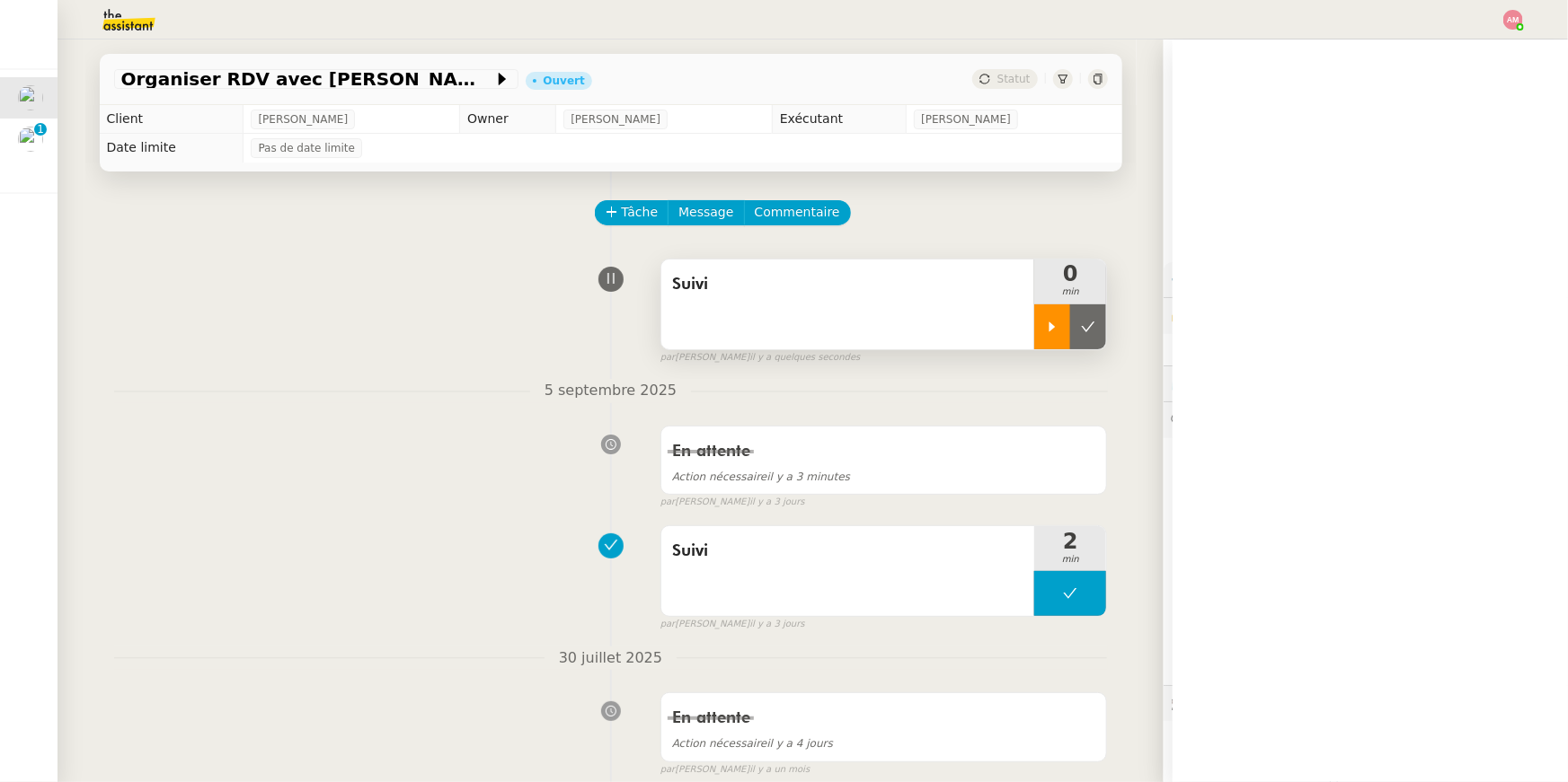
click at [1042, 326] on div at bounding box center [1051, 327] width 36 height 45
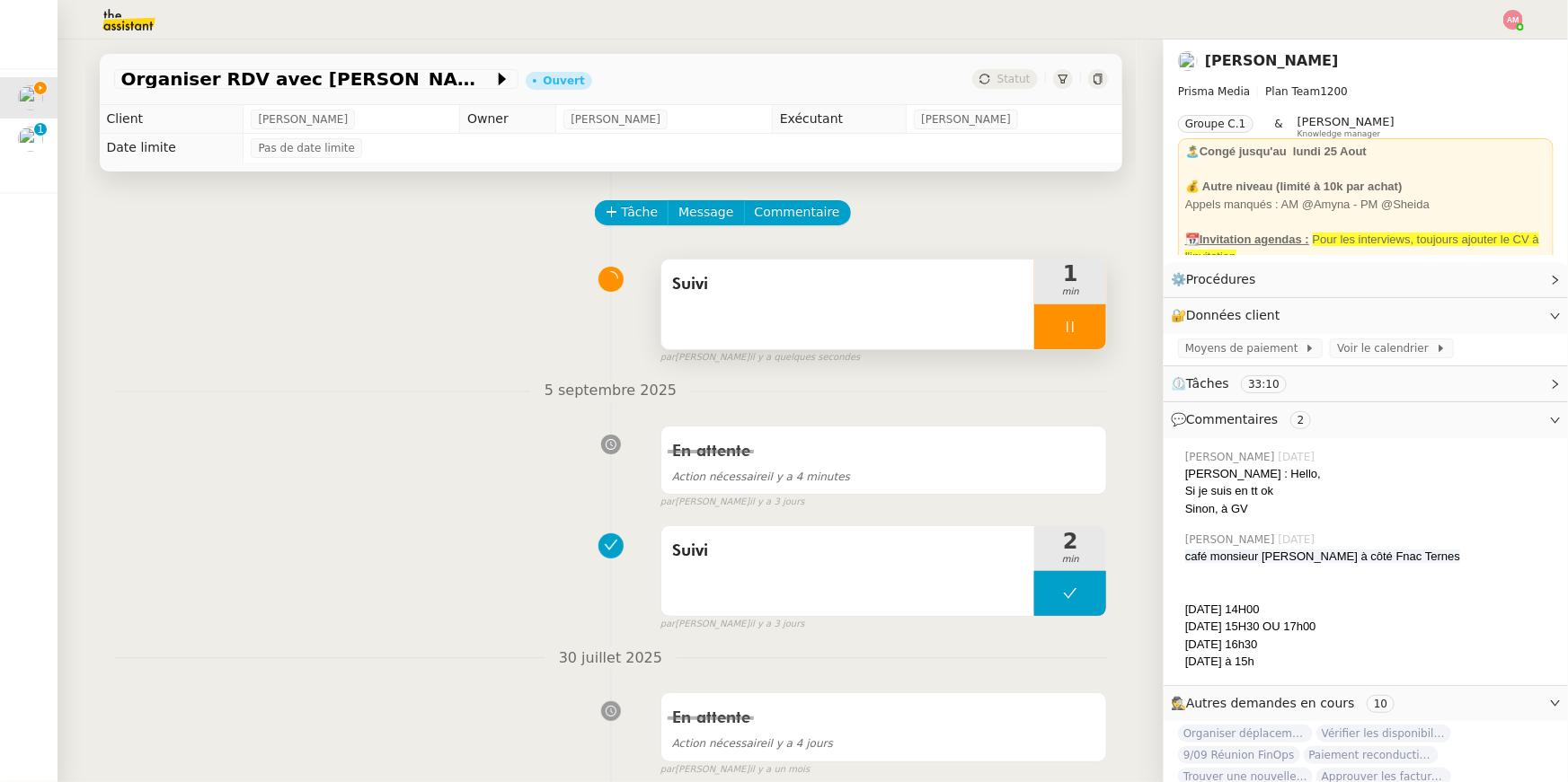
click at [707, 284] on span "Suivi" at bounding box center [848, 284] width 352 height 27
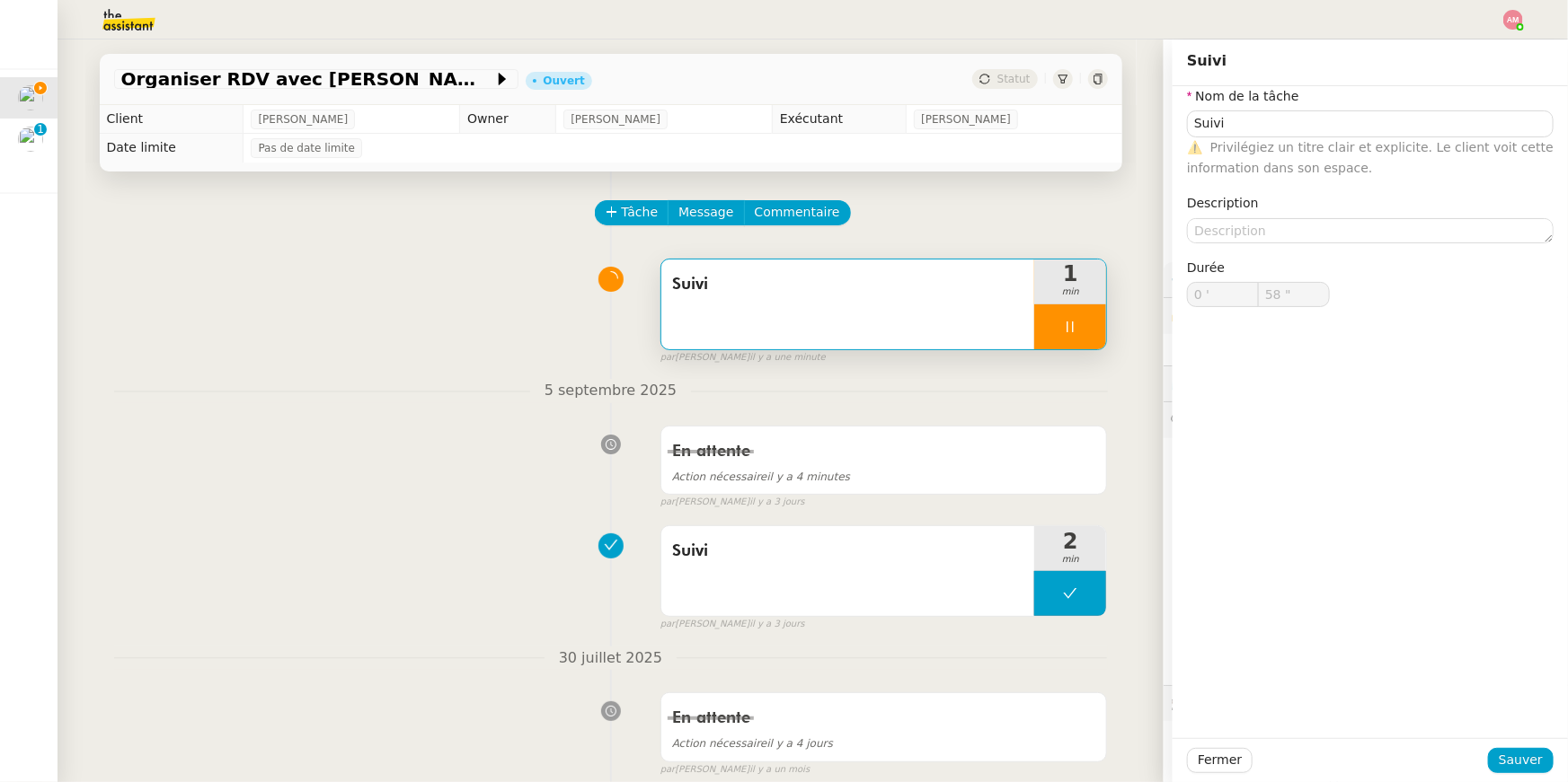
type input "59 ""
type input "1 '"
type input "59 ""
type input "2 '"
type input "6 ""
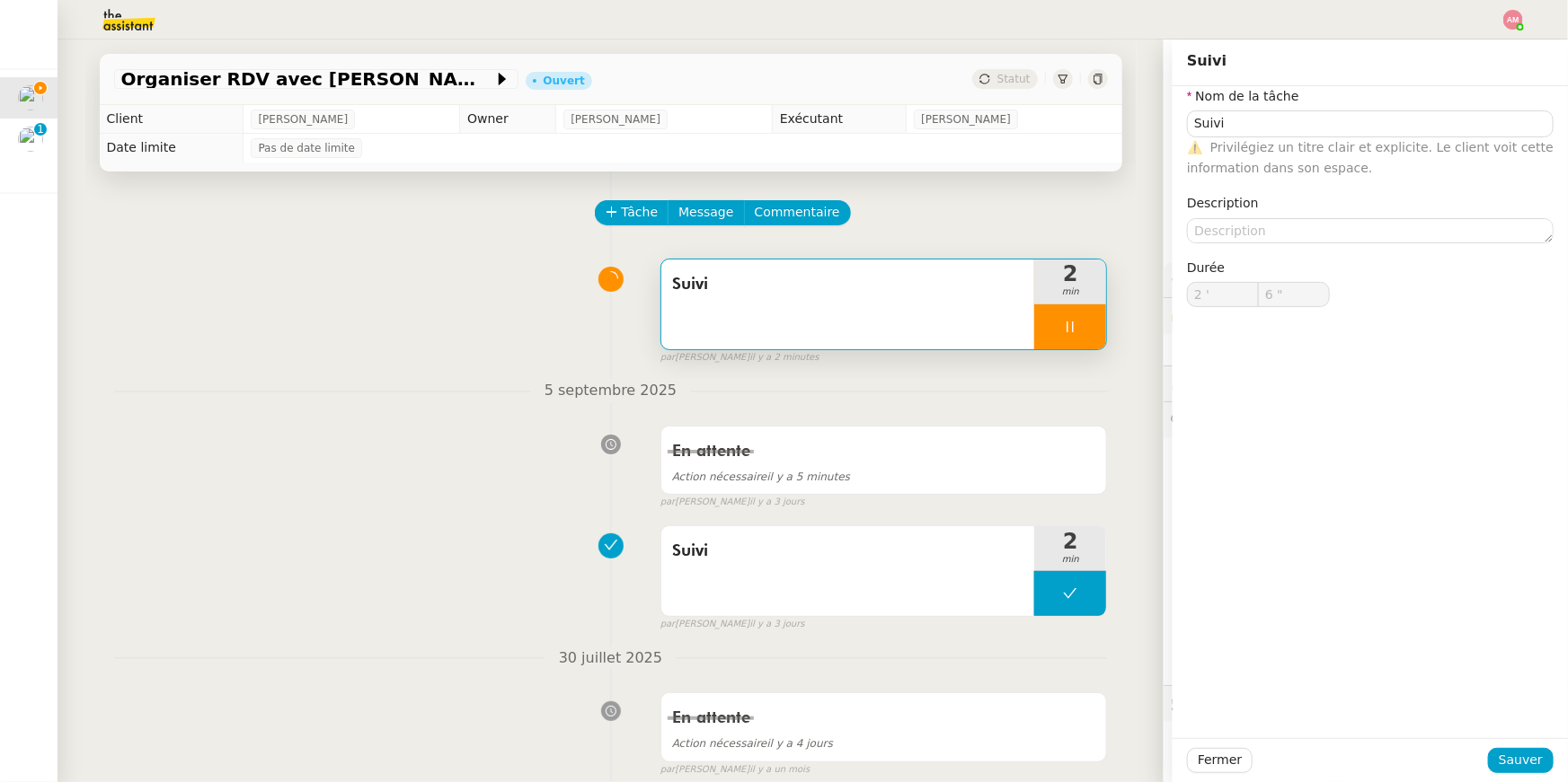
click at [1078, 320] on div at bounding box center [1069, 327] width 72 height 45
type input "Suivi"
type input "2 '"
type input "7 ""
click at [1095, 324] on icon at bounding box center [1088, 327] width 15 height 15
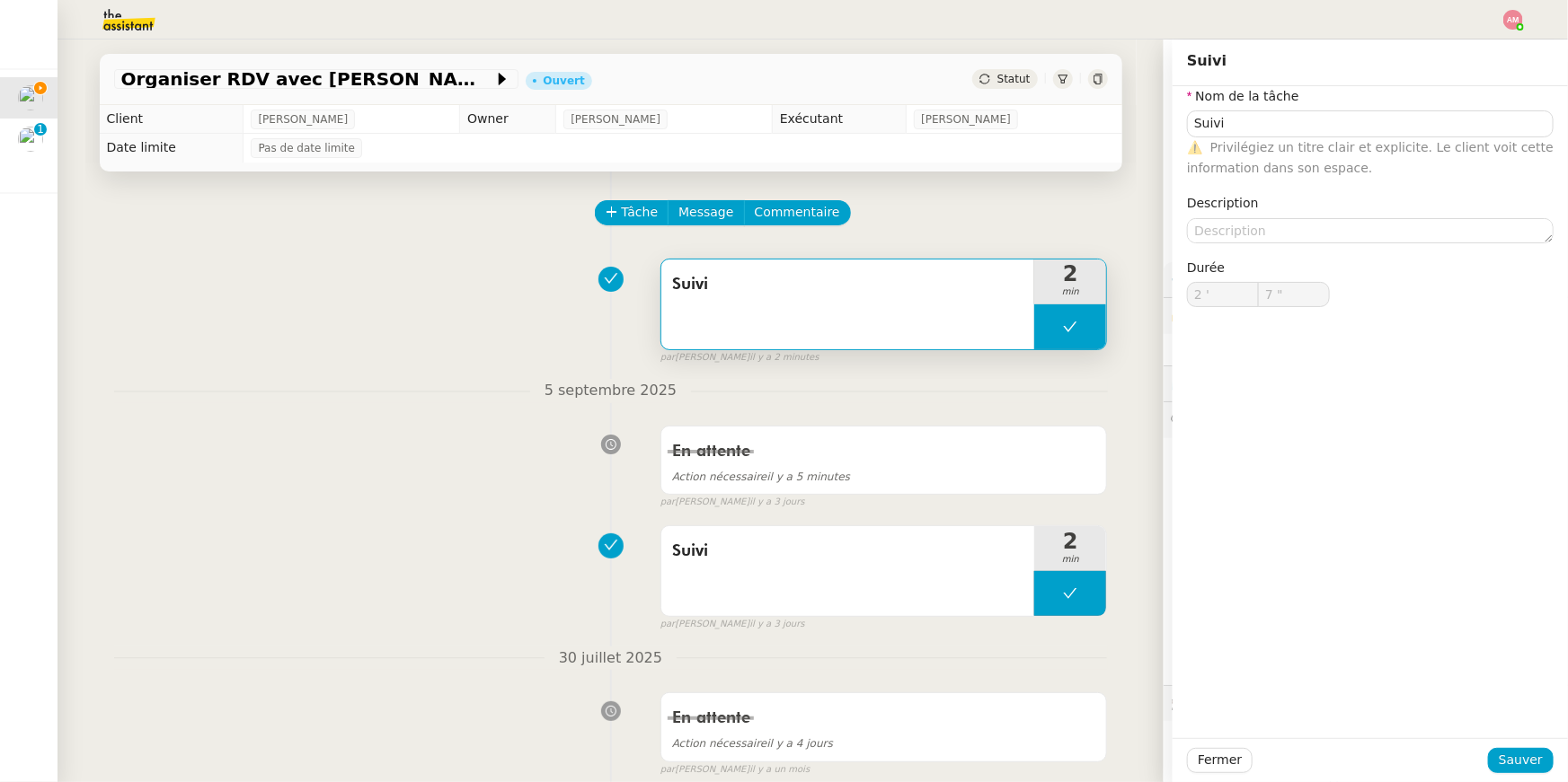
type input "Suivi"
type input "2 '"
type input "7 ""
type input "Suivi"
type input "2 '"
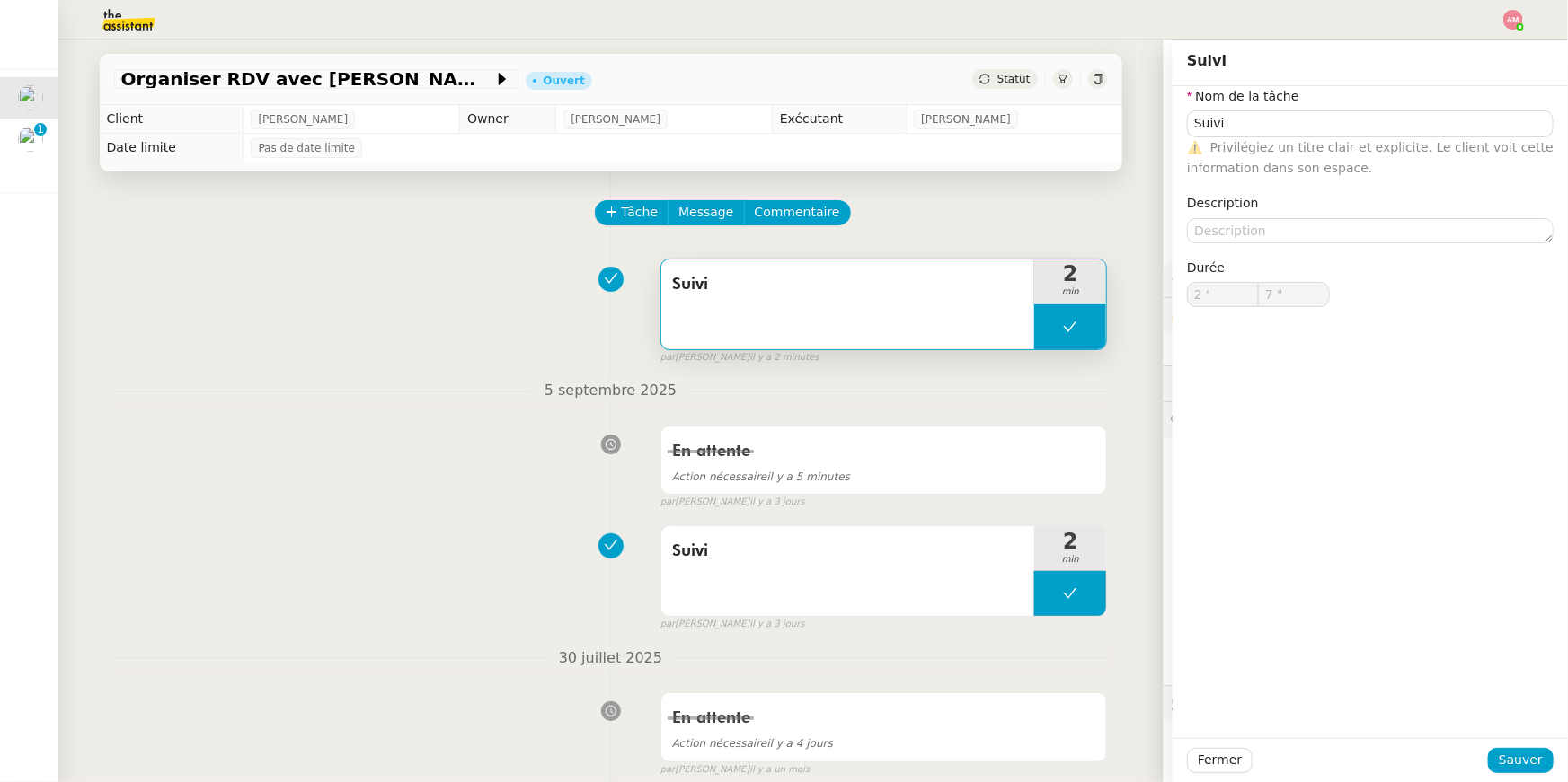
type input "7 ""
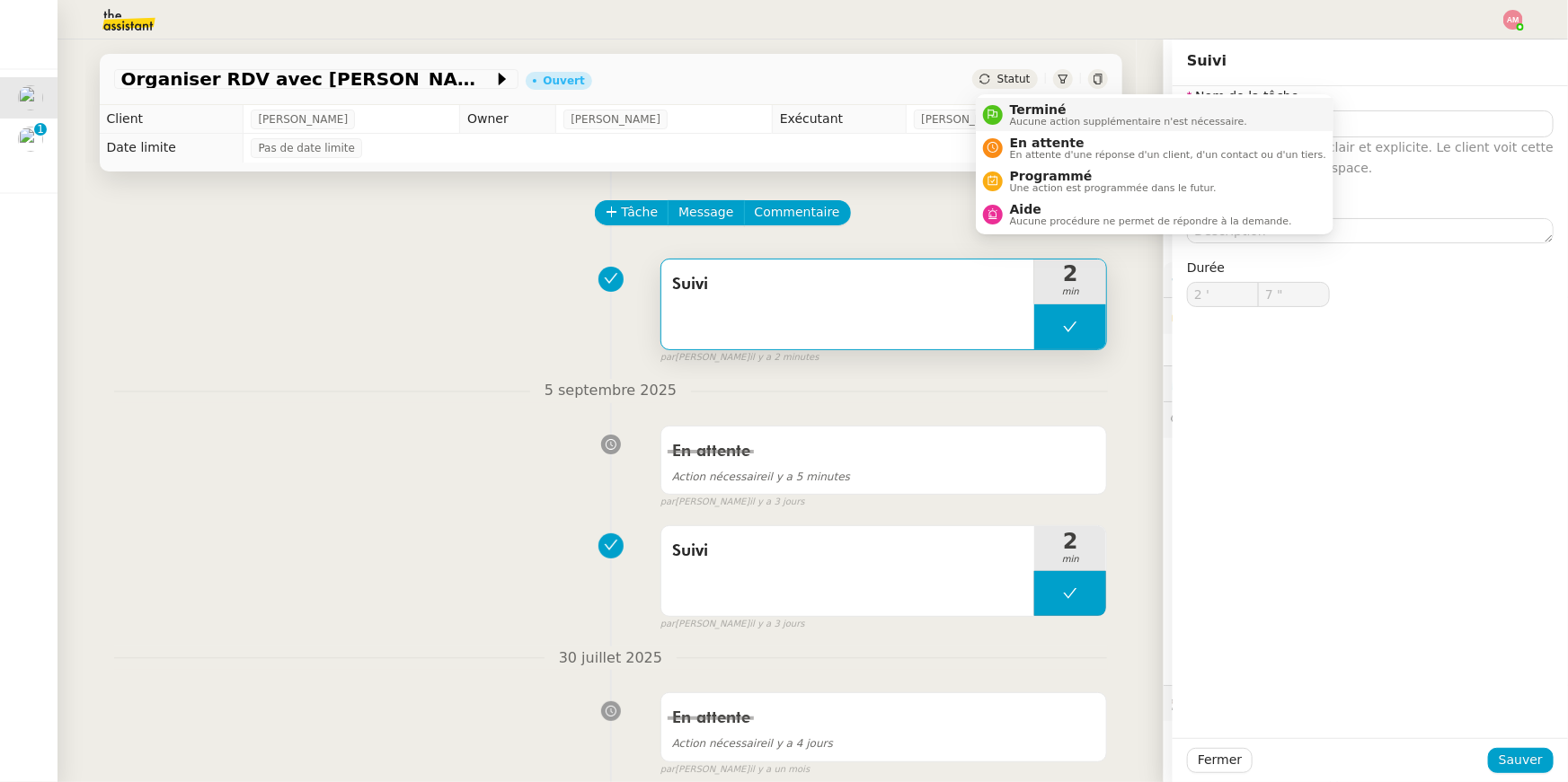
drag, startPoint x: 1021, startPoint y: 112, endPoint x: 1454, endPoint y: 526, distance: 599.1
click at [1021, 112] on span "Terminé" at bounding box center [1128, 110] width 237 height 15
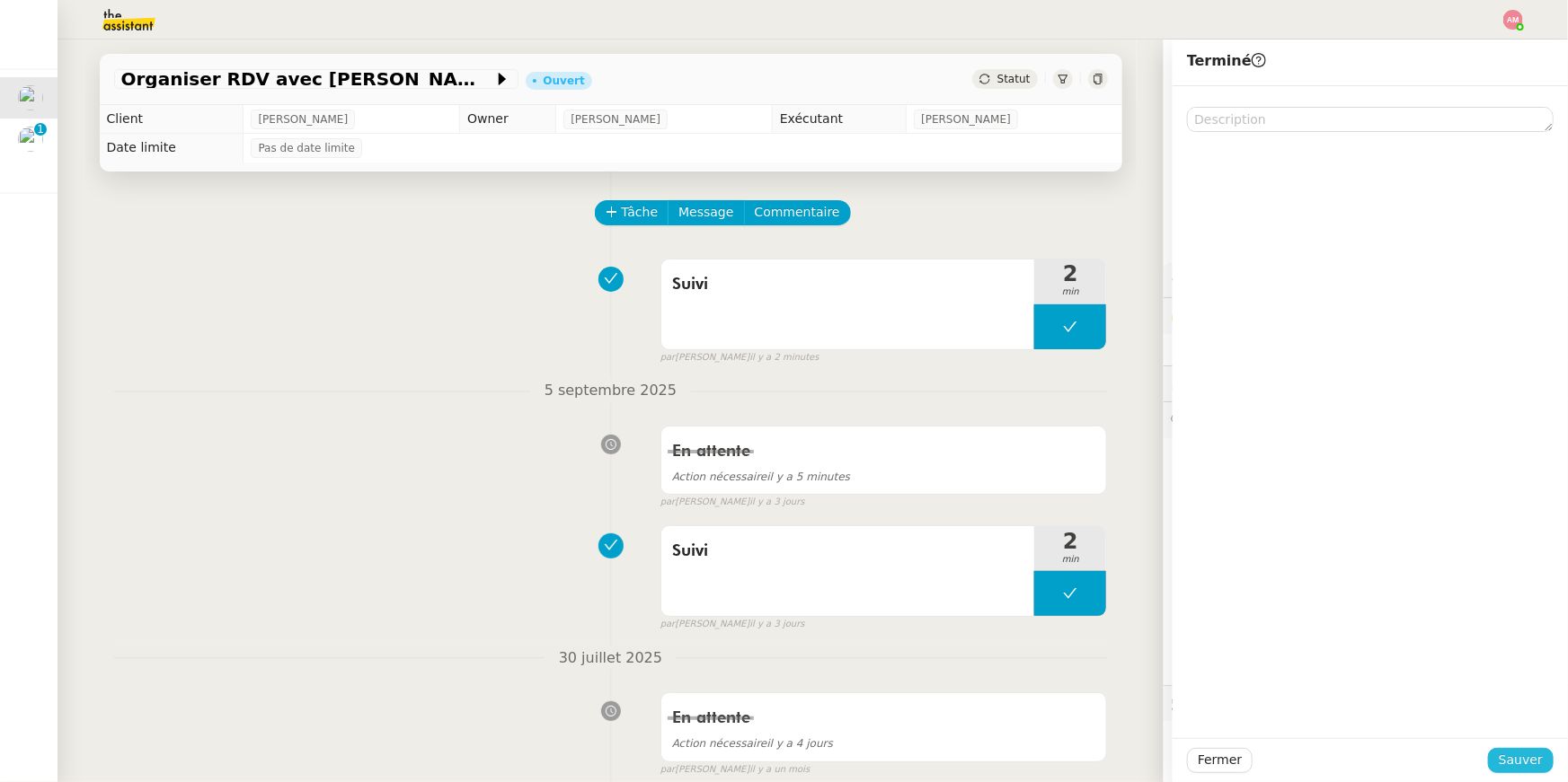
click at [1515, 757] on span "Sauver" at bounding box center [1520, 760] width 44 height 21
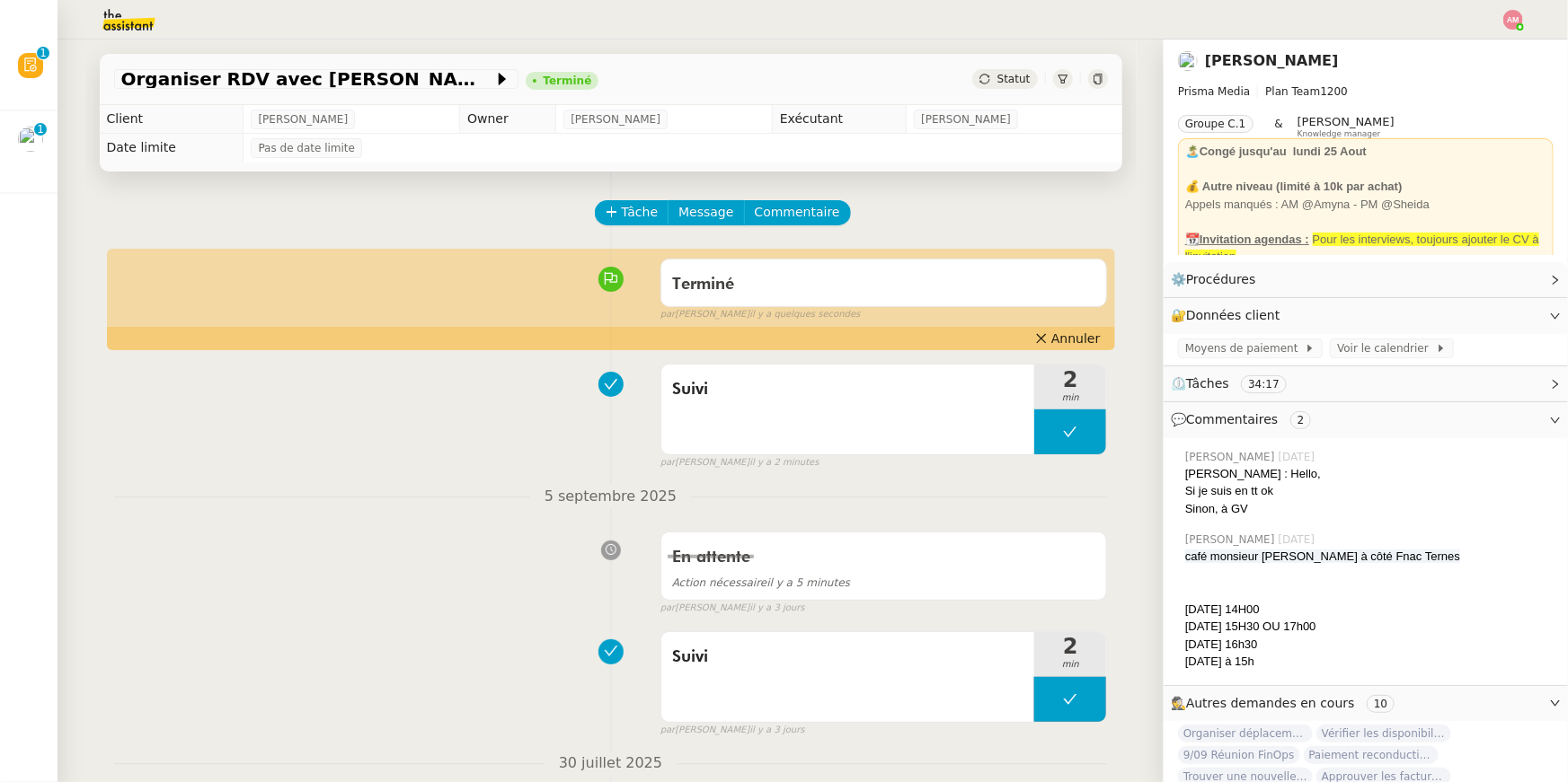
click at [149, 13] on img at bounding box center [114, 19] width 139 height 39
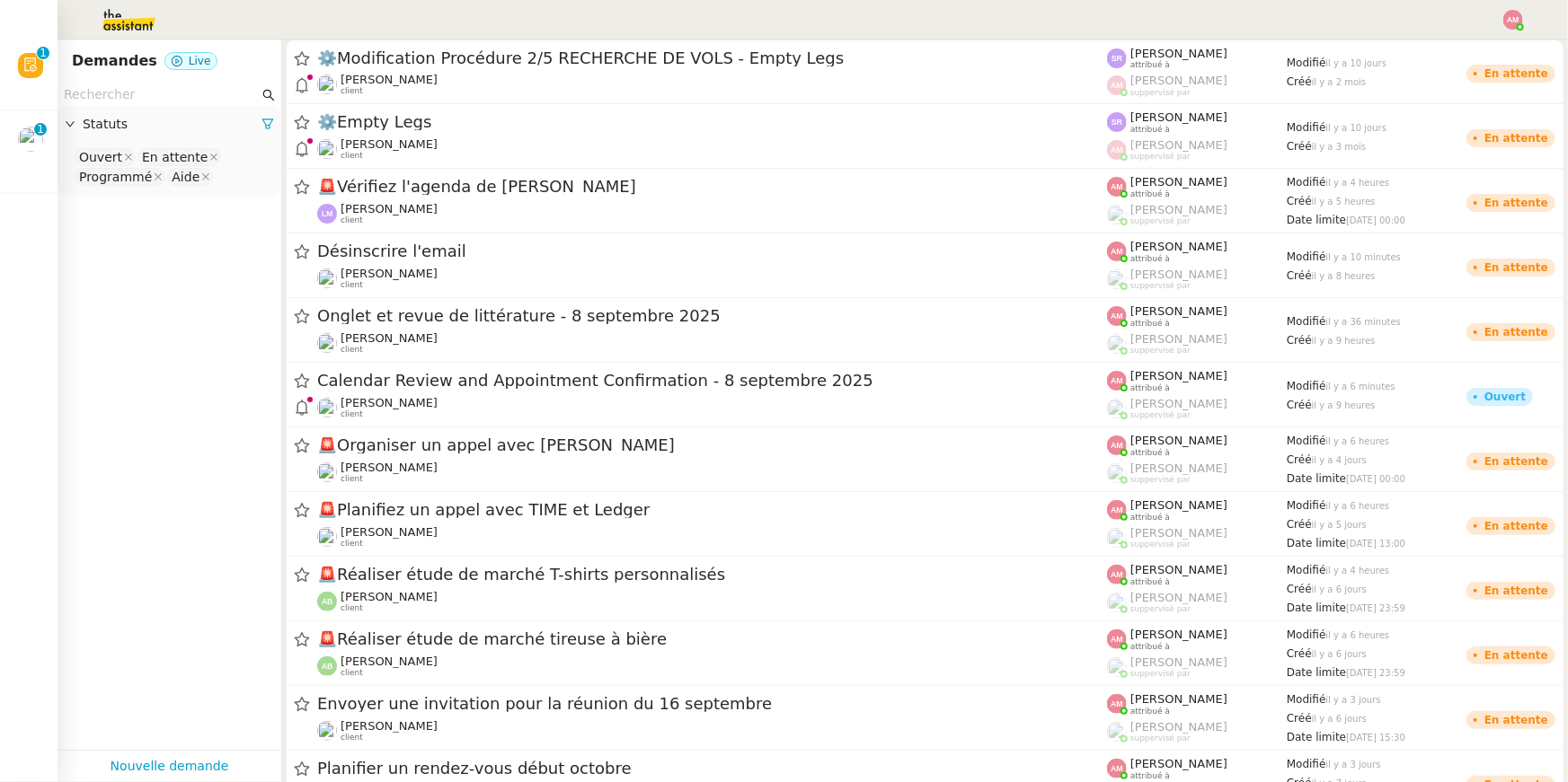
click at [170, 95] on input "text" at bounding box center [161, 94] width 195 height 21
type input "g"
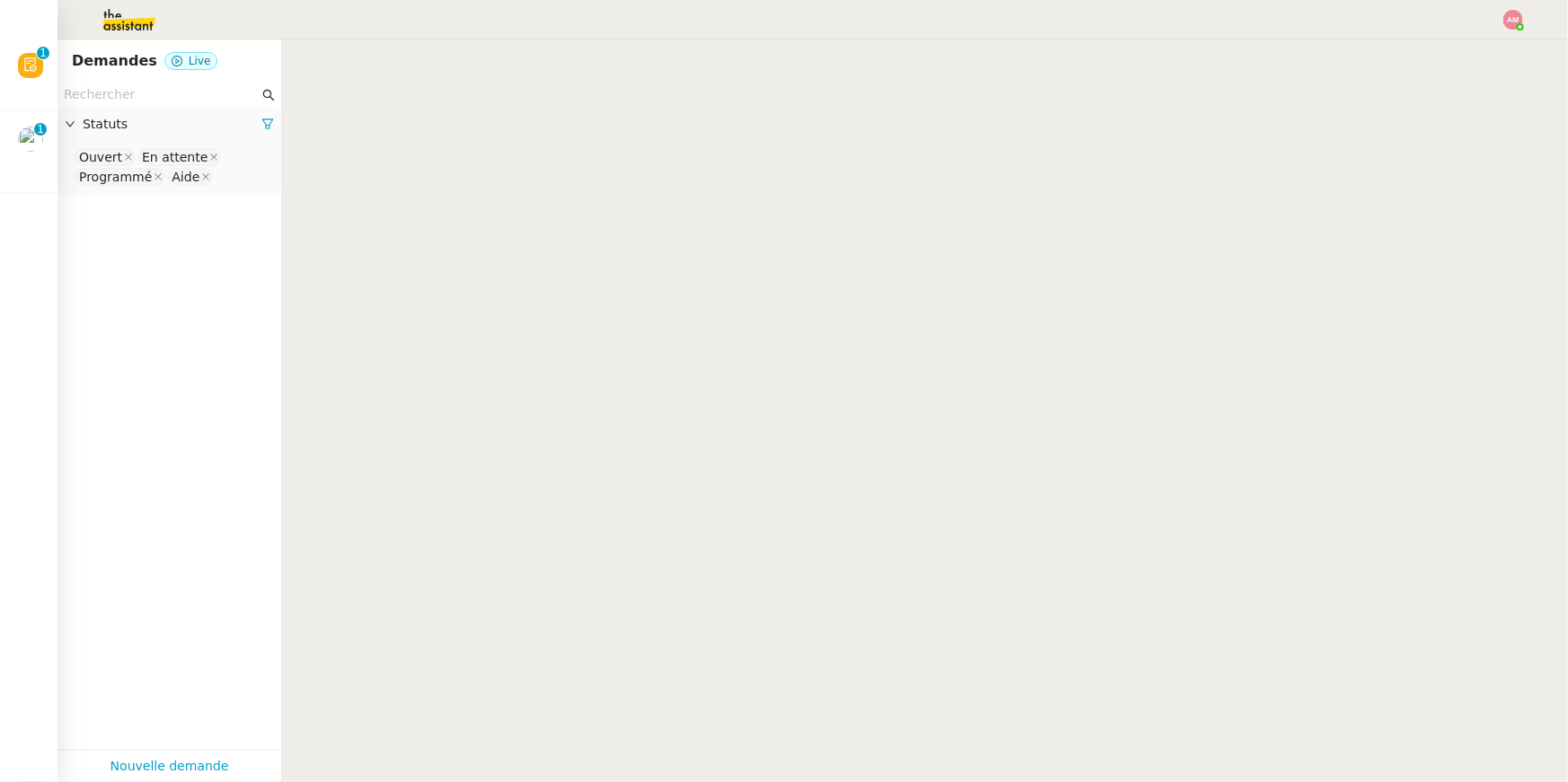
type input "u"
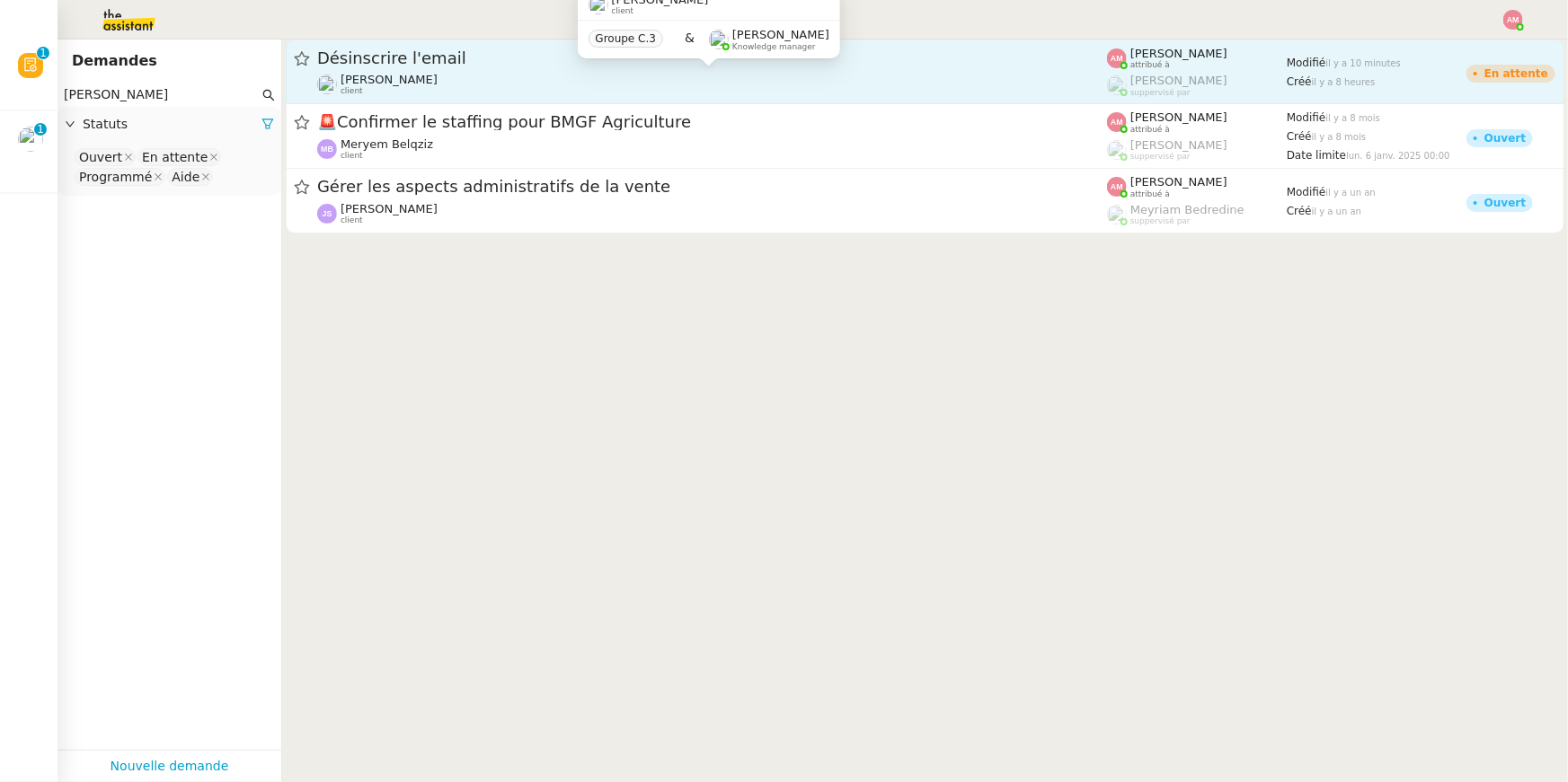
type input "hugo"
click at [365, 79] on span "Hugo Bentz" at bounding box center [389, 80] width 97 height 14
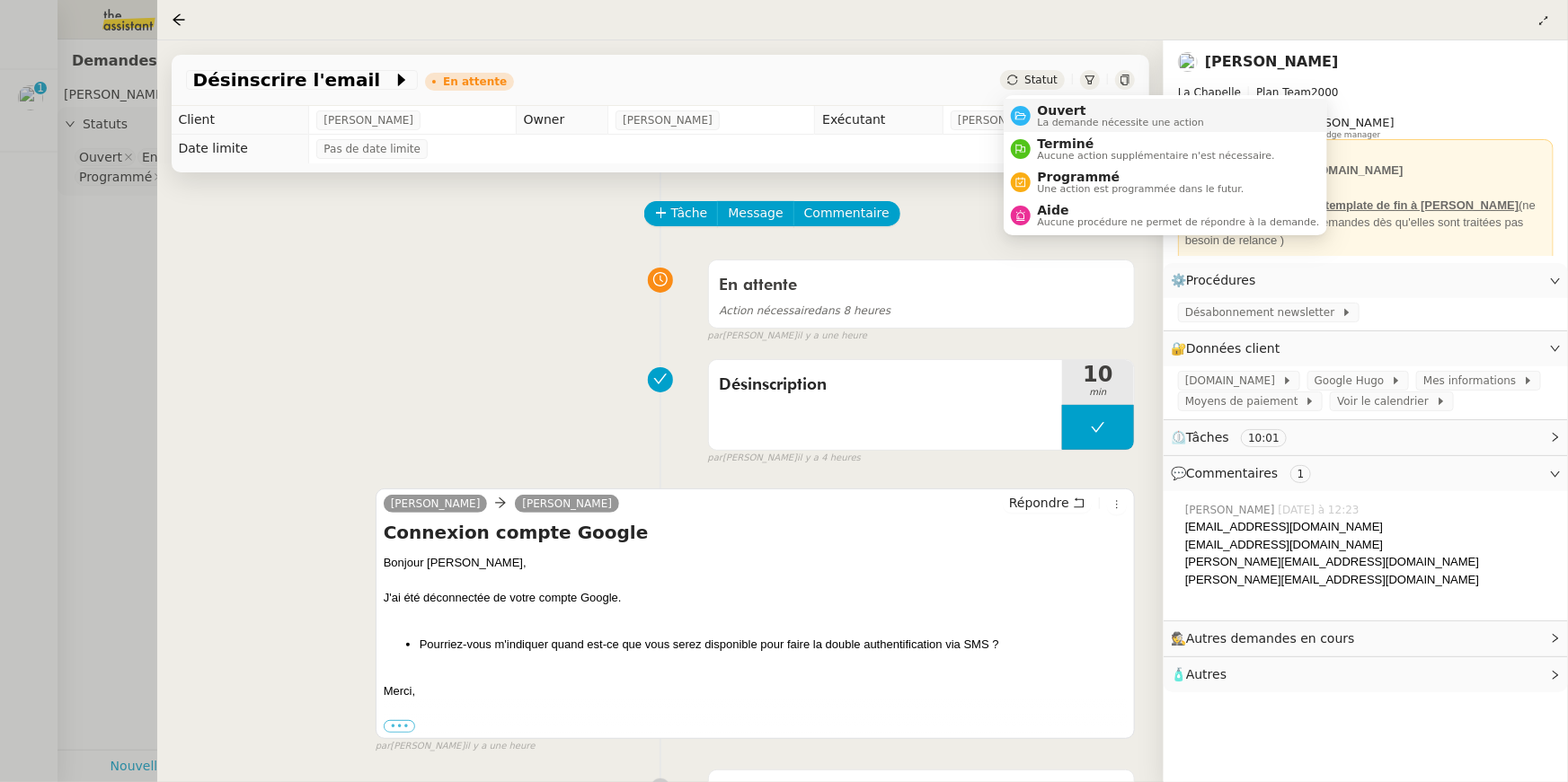
click at [1062, 112] on span "Ouvert" at bounding box center [1121, 111] width 167 height 15
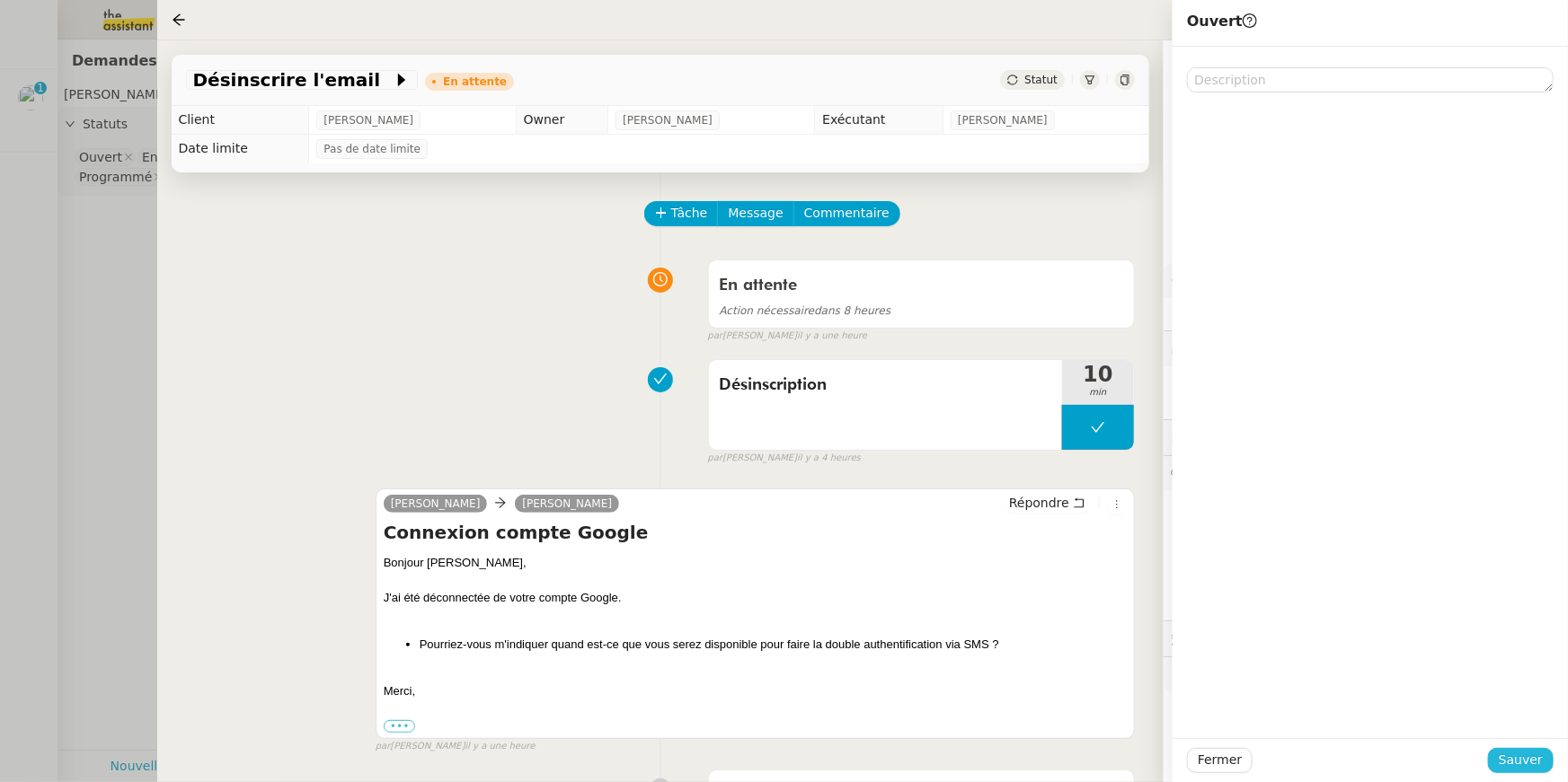
click at [1525, 762] on span "Sauver" at bounding box center [1520, 760] width 44 height 21
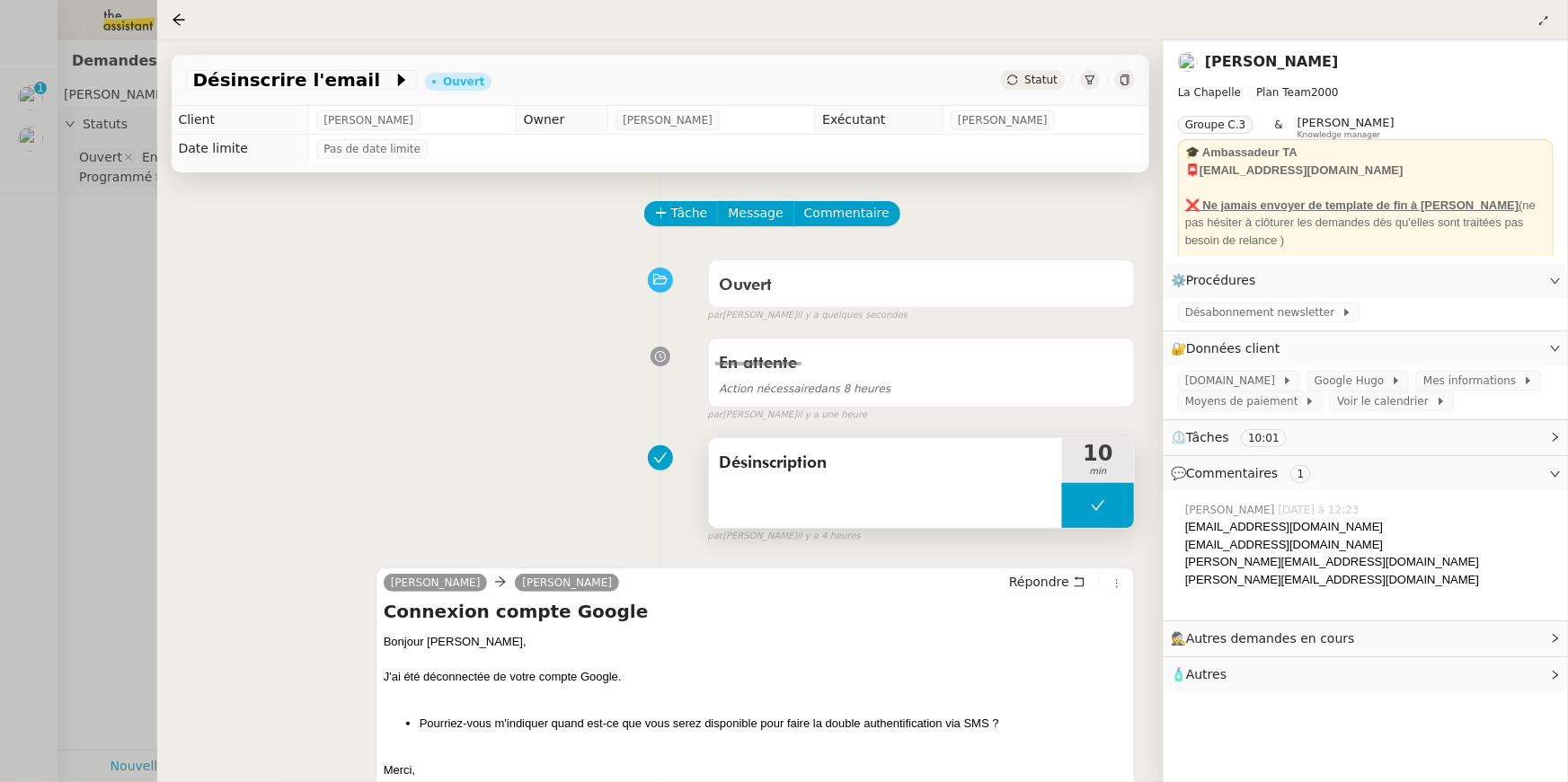
click at [1064, 507] on button at bounding box center [1098, 505] width 72 height 45
click at [1064, 507] on div at bounding box center [1079, 505] width 36 height 45
click at [1036, 494] on div "Désinscription" at bounding box center [886, 483] width 353 height 90
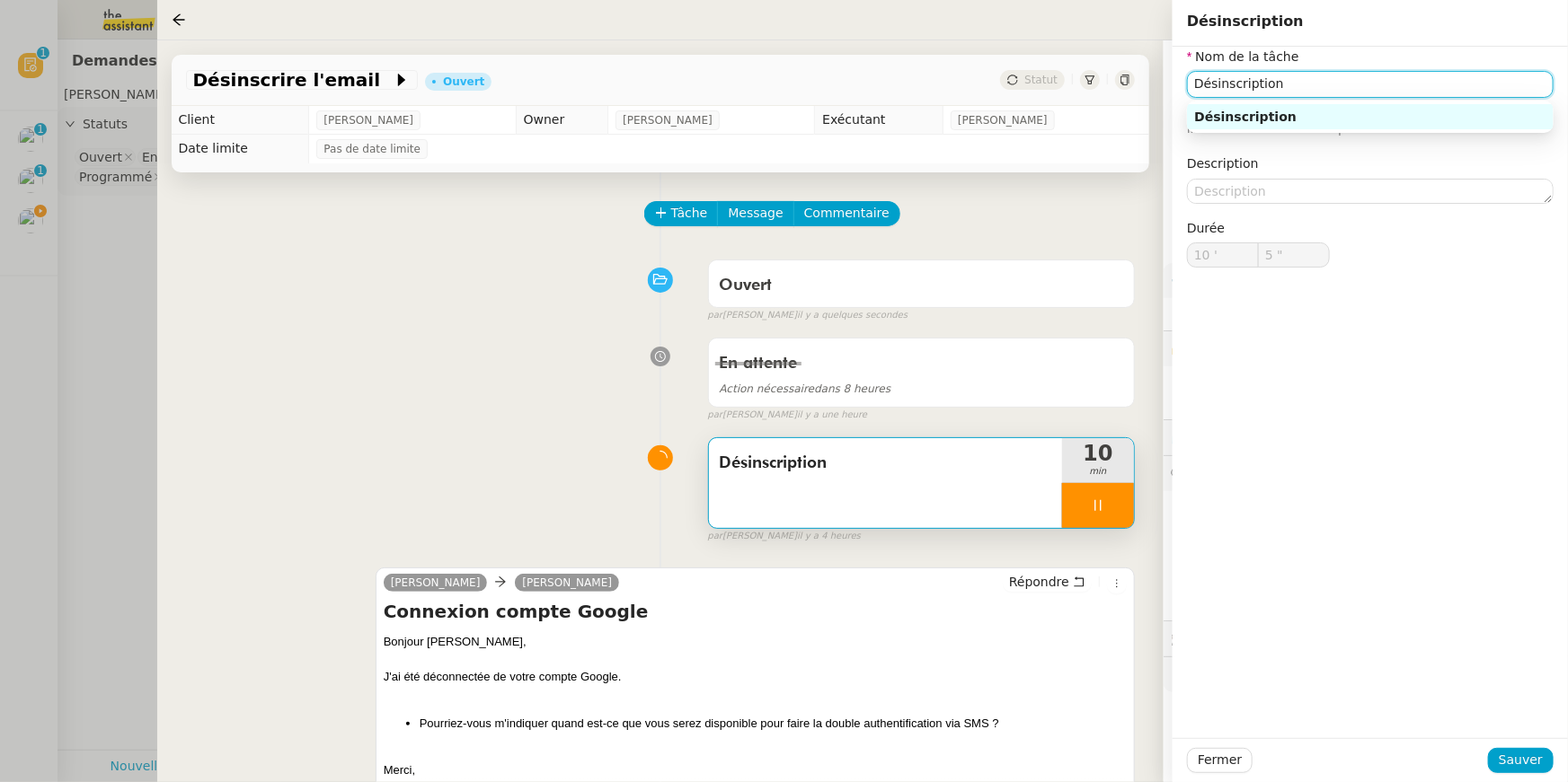
click at [1197, 80] on input "Désinscription" at bounding box center [1369, 84] width 367 height 26
type input "6 ""
type input "ReconDésinscription"
type input "7 ""
type input "ReconneDésinscription"
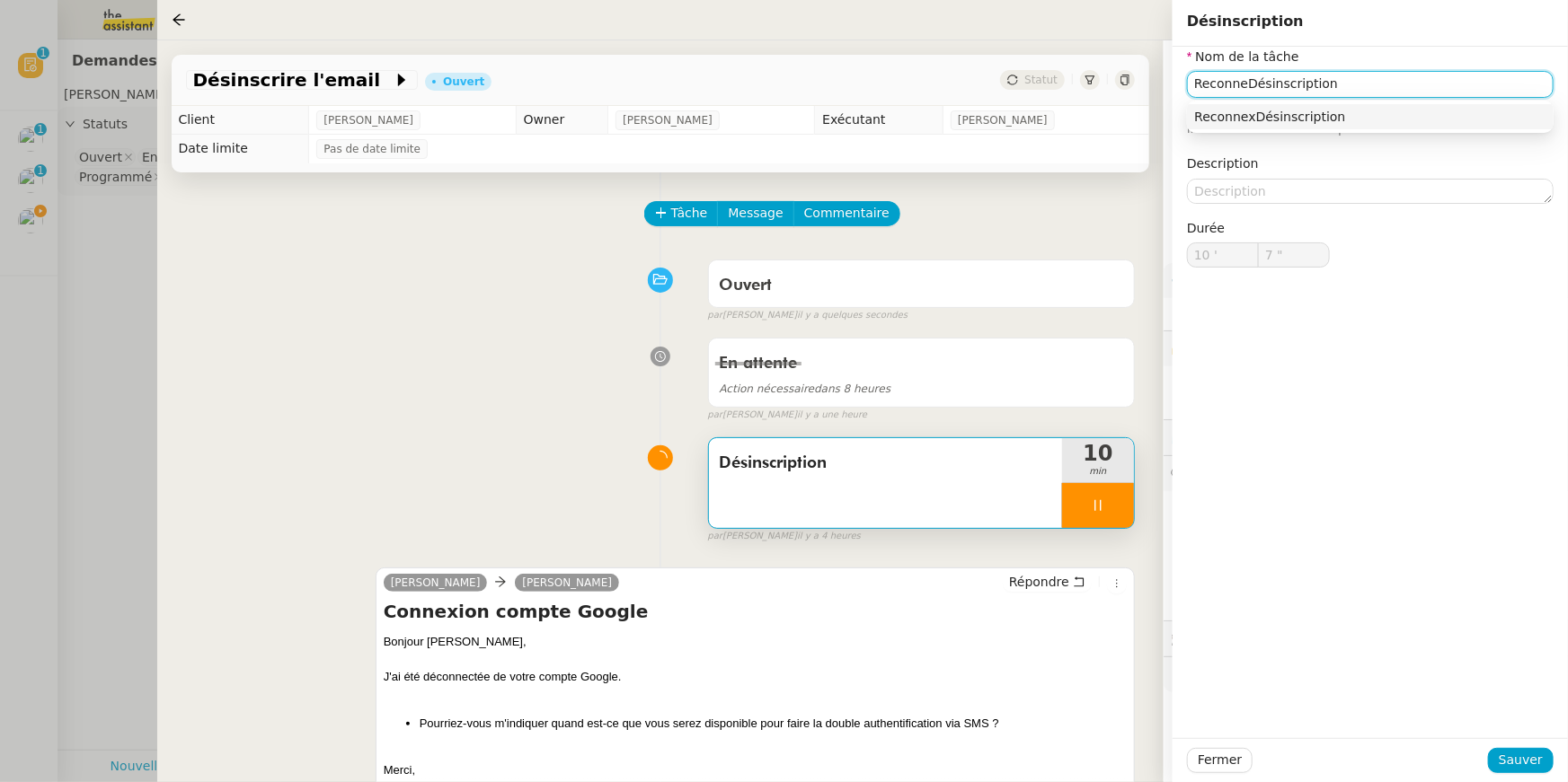
type input "8 ""
type input "ReconnectioDésinscription"
type input "9 ""
type input "Reconnection Désinscription"
type input "10 ""
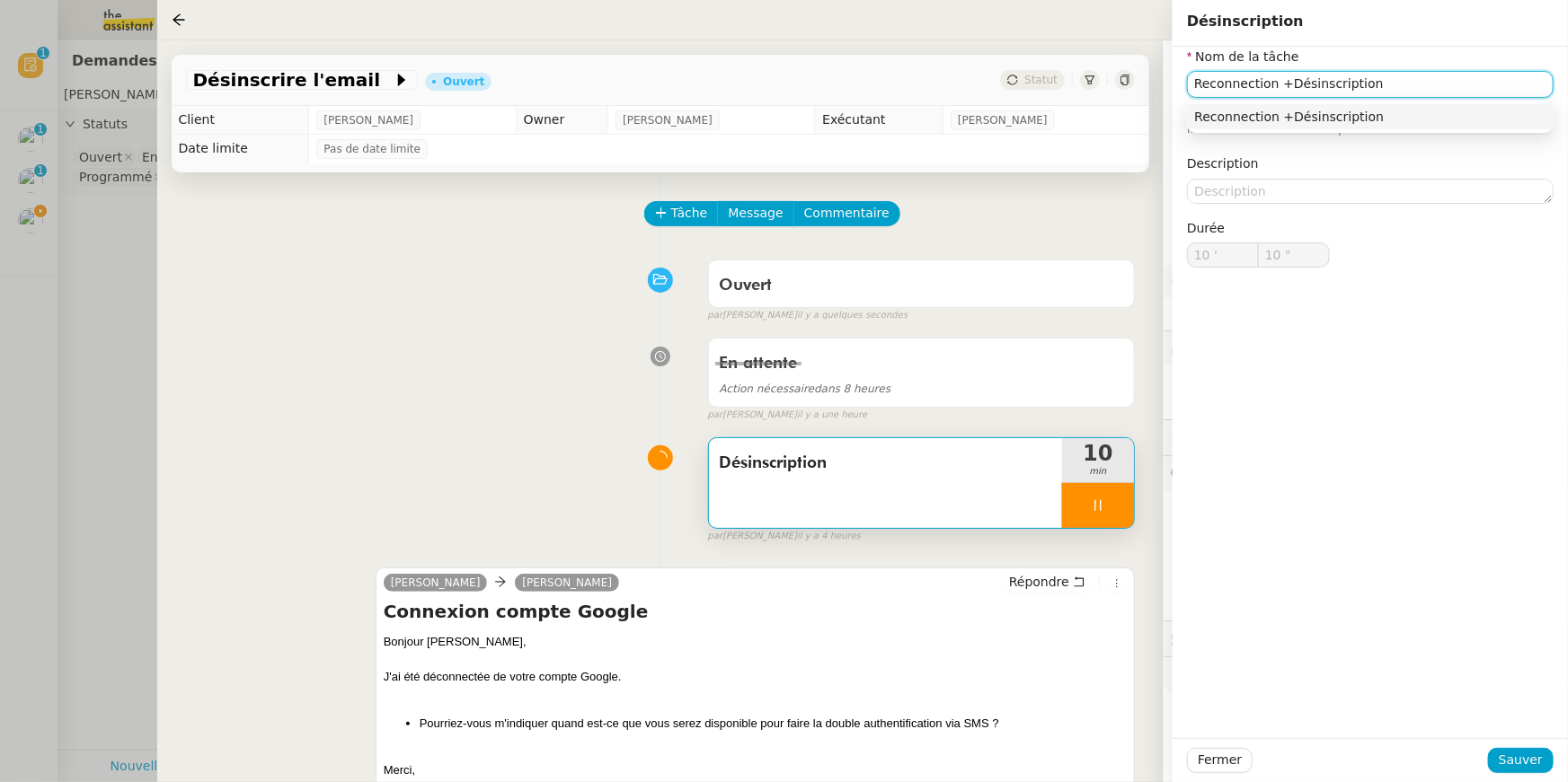
type input "Reconnection + Désinscription"
type input "11 ""
type input "Reconnection + Désinscription"
click at [1507, 750] on span "Sauver" at bounding box center [1520, 760] width 44 height 21
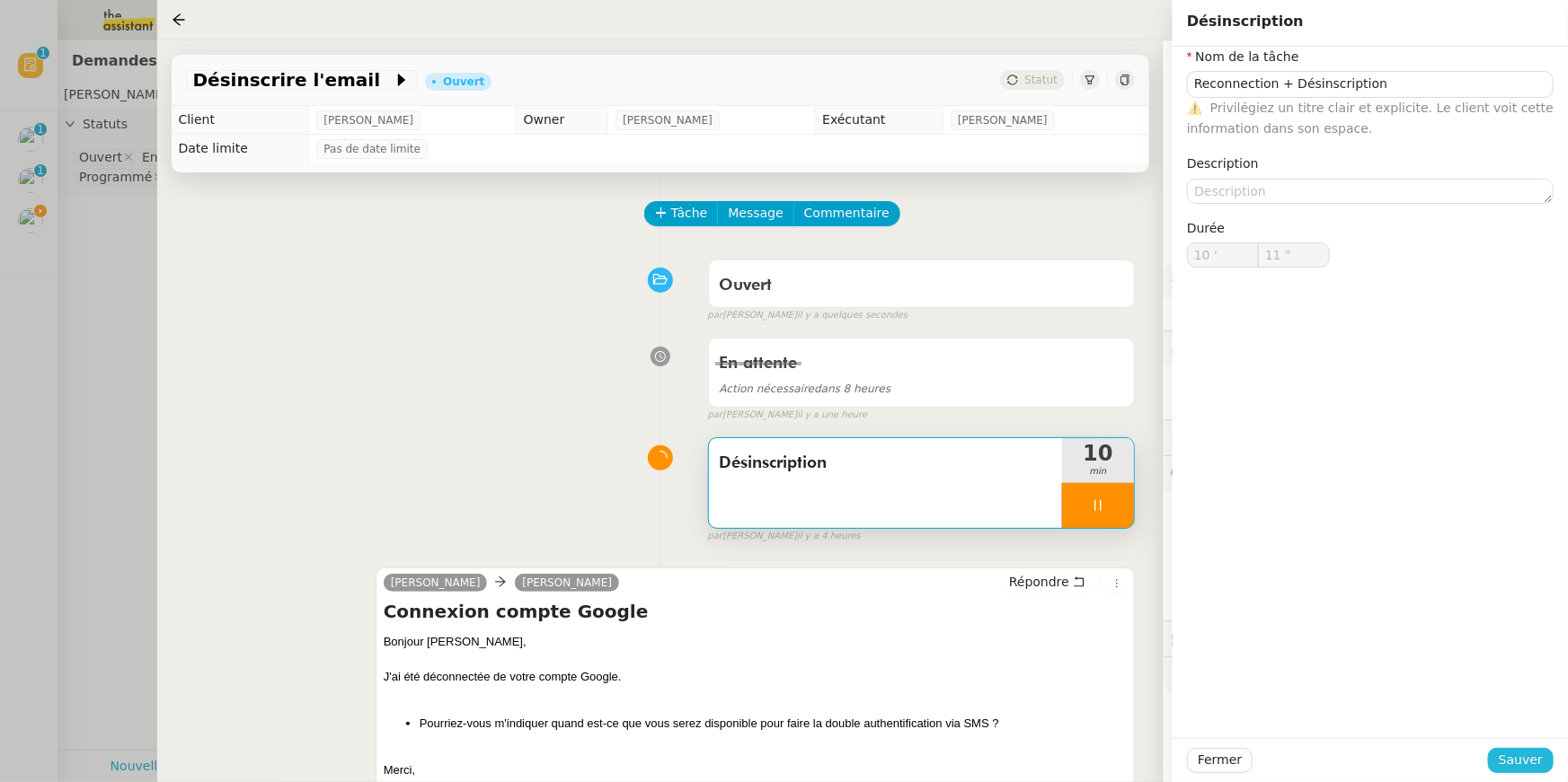
type input "12 ""
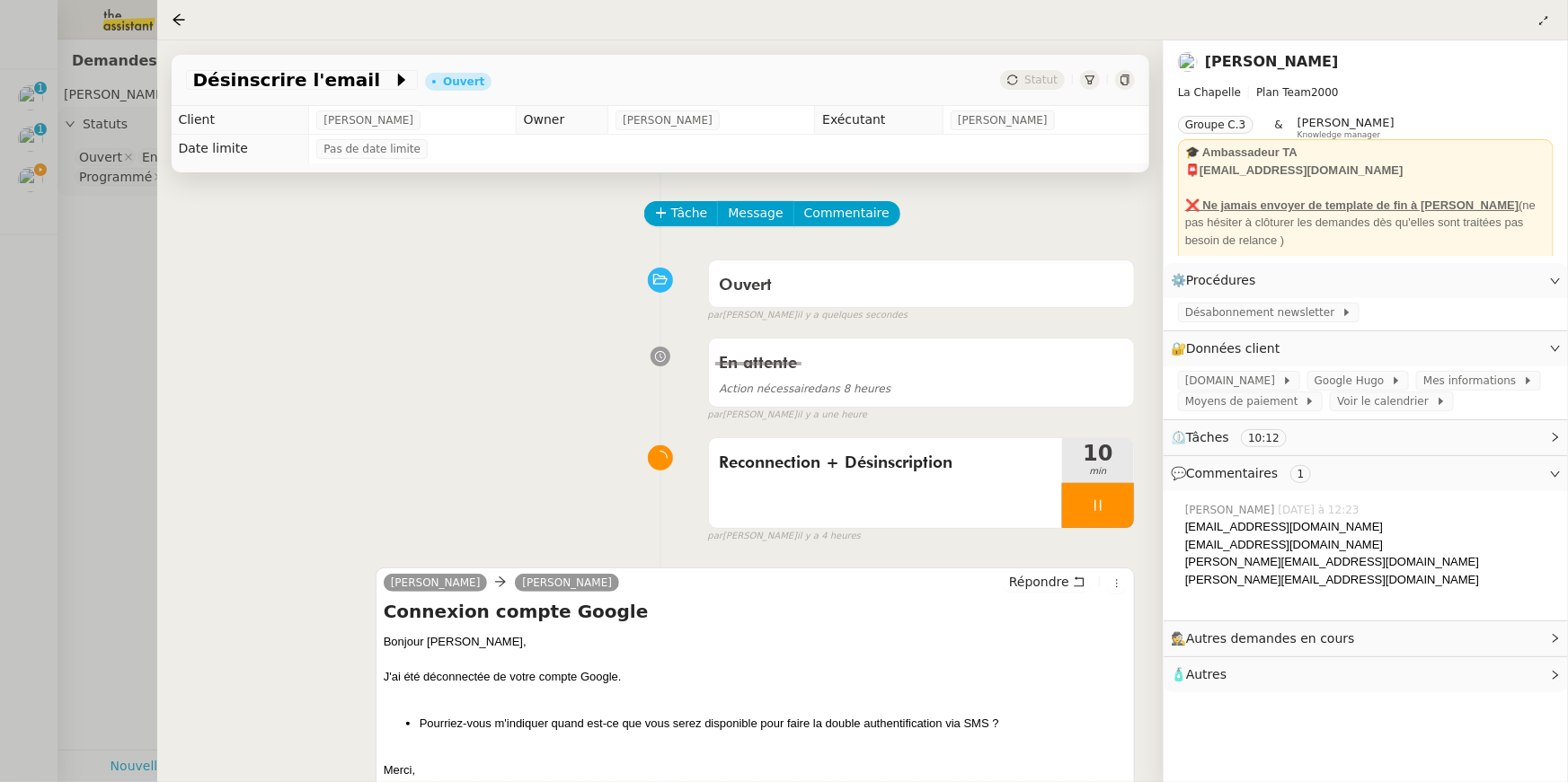
click at [48, 211] on div at bounding box center [784, 391] width 1568 height 782
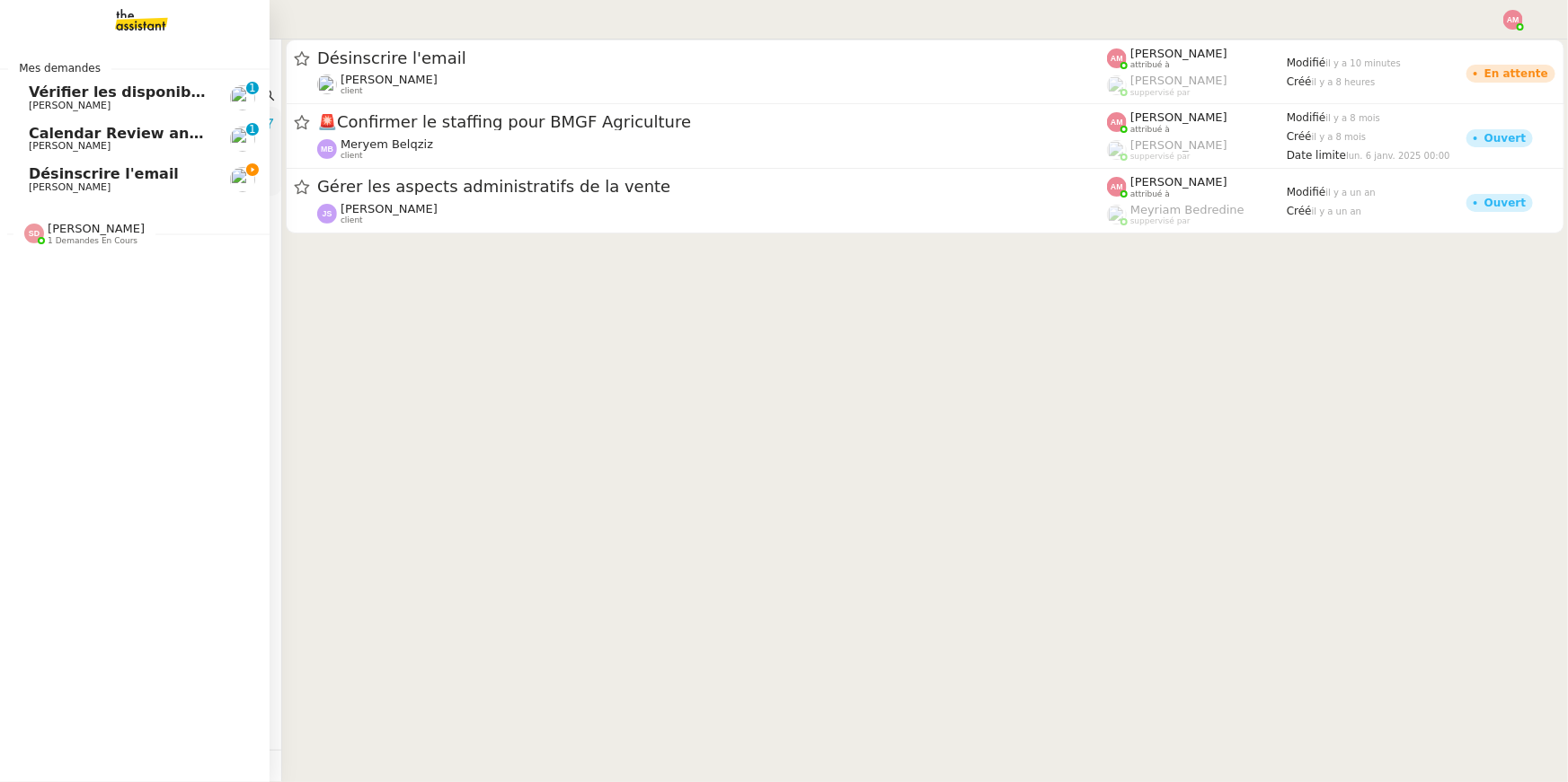
click at [34, 176] on span "Désinscrire l'email" at bounding box center [103, 174] width 150 height 17
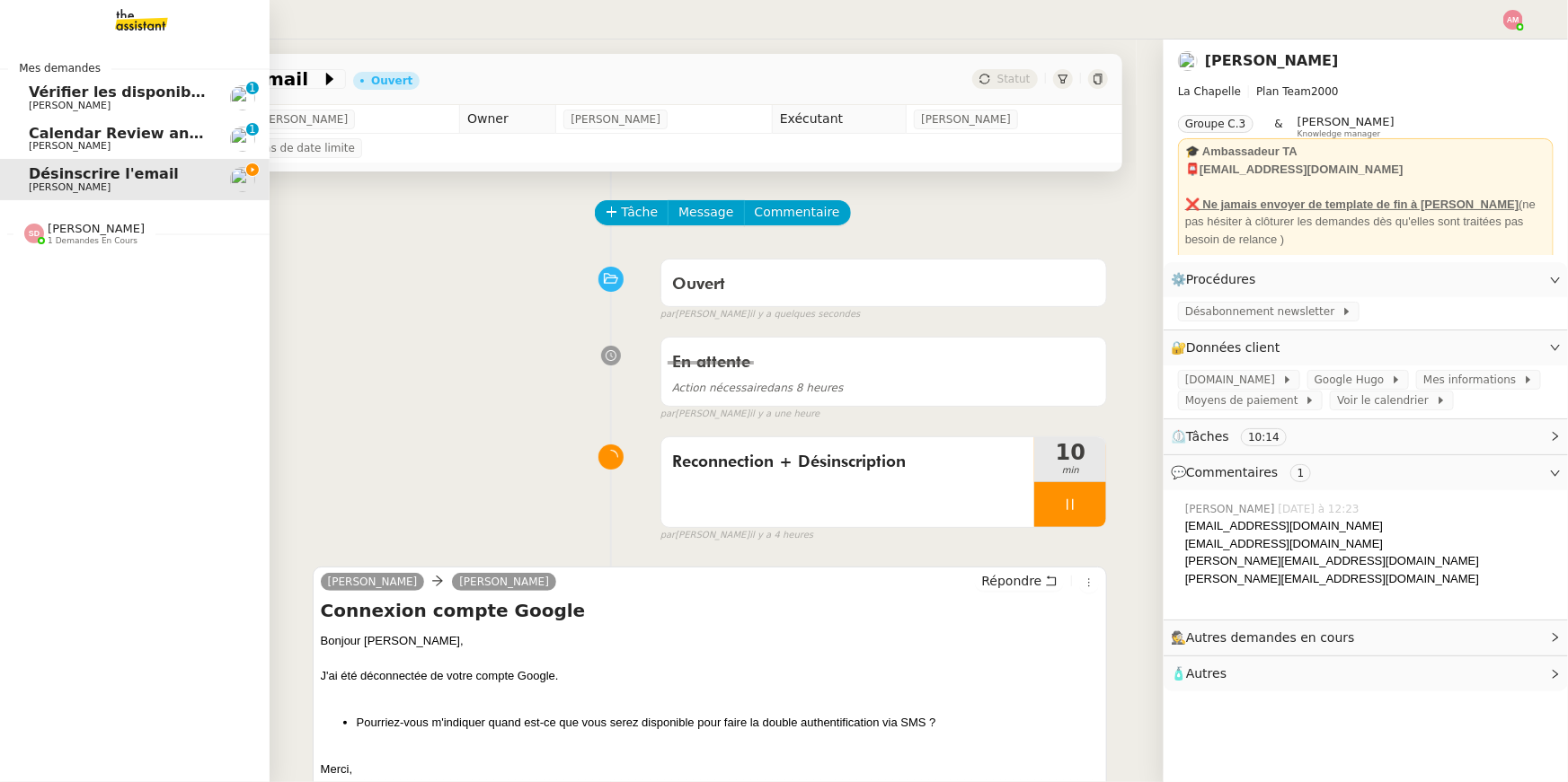
click at [61, 109] on span "[PERSON_NAME]" at bounding box center [69, 105] width 81 height 12
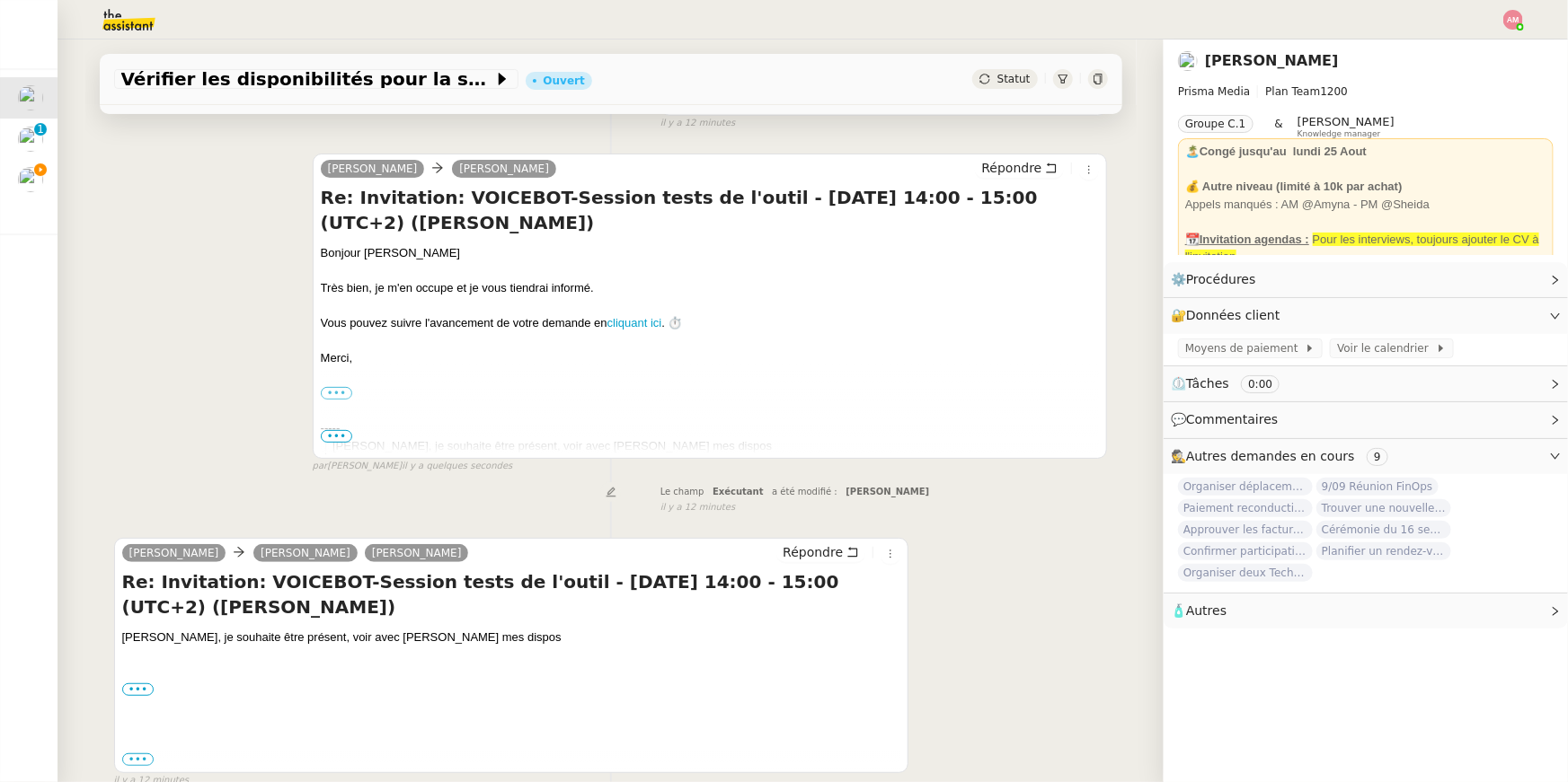
scroll to position [283, 0]
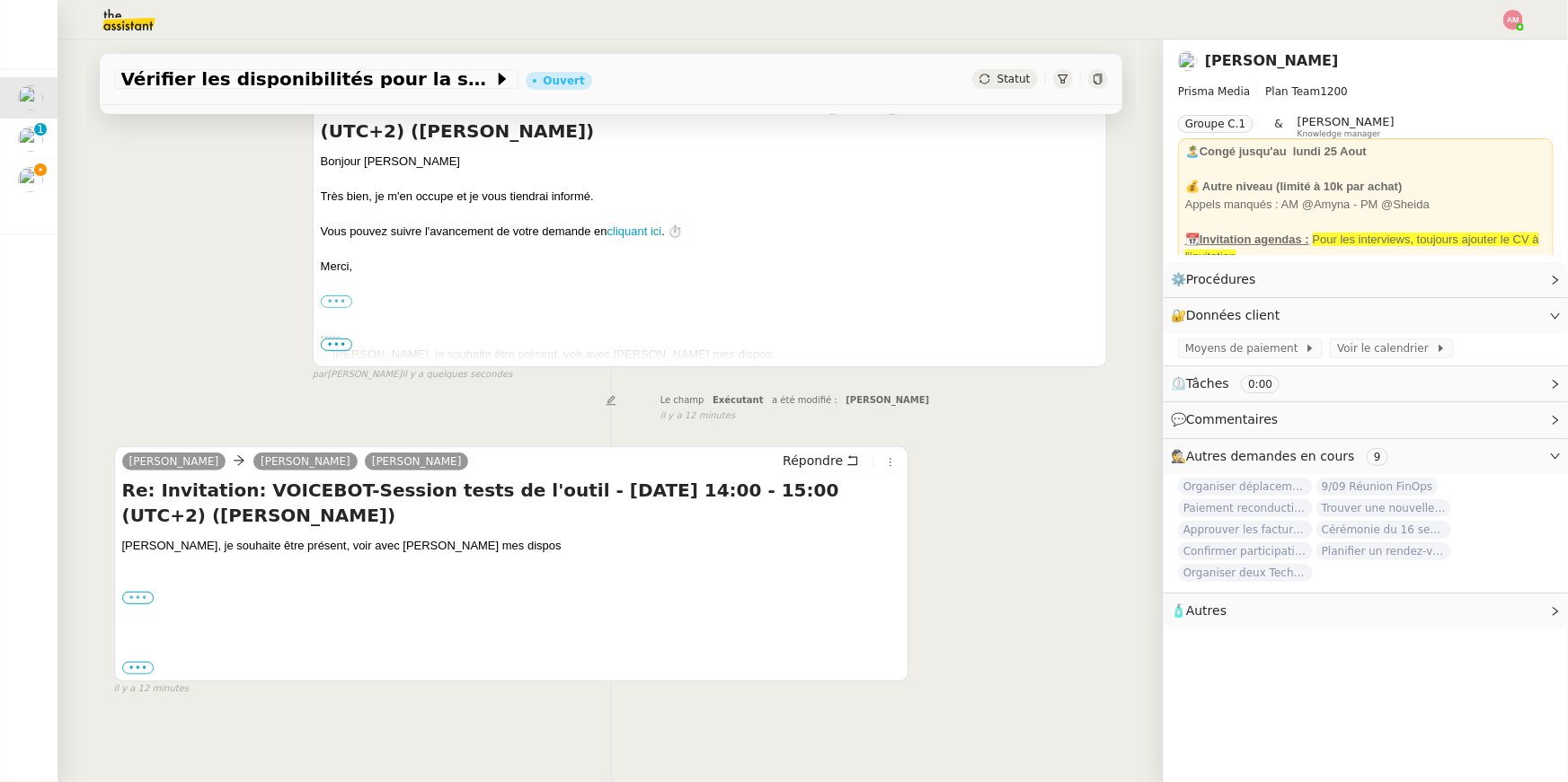
click at [134, 601] on label "•••" at bounding box center [138, 598] width 32 height 13
click at [0, 0] on input "•••" at bounding box center [0, 0] width 0 height 0
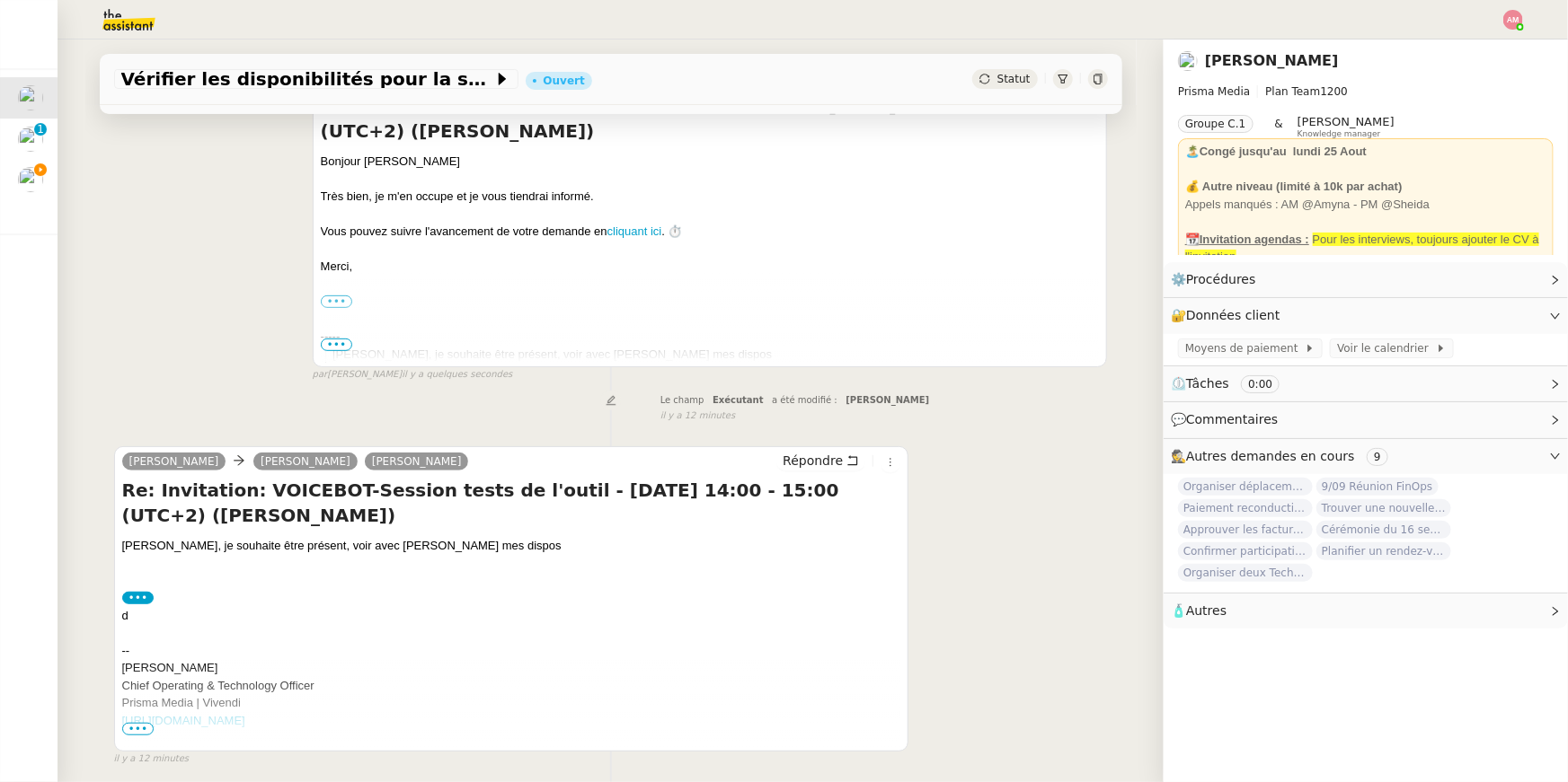
click at [133, 721] on link "http://www.prismamedia.com" at bounding box center [184, 721] width 124 height 14
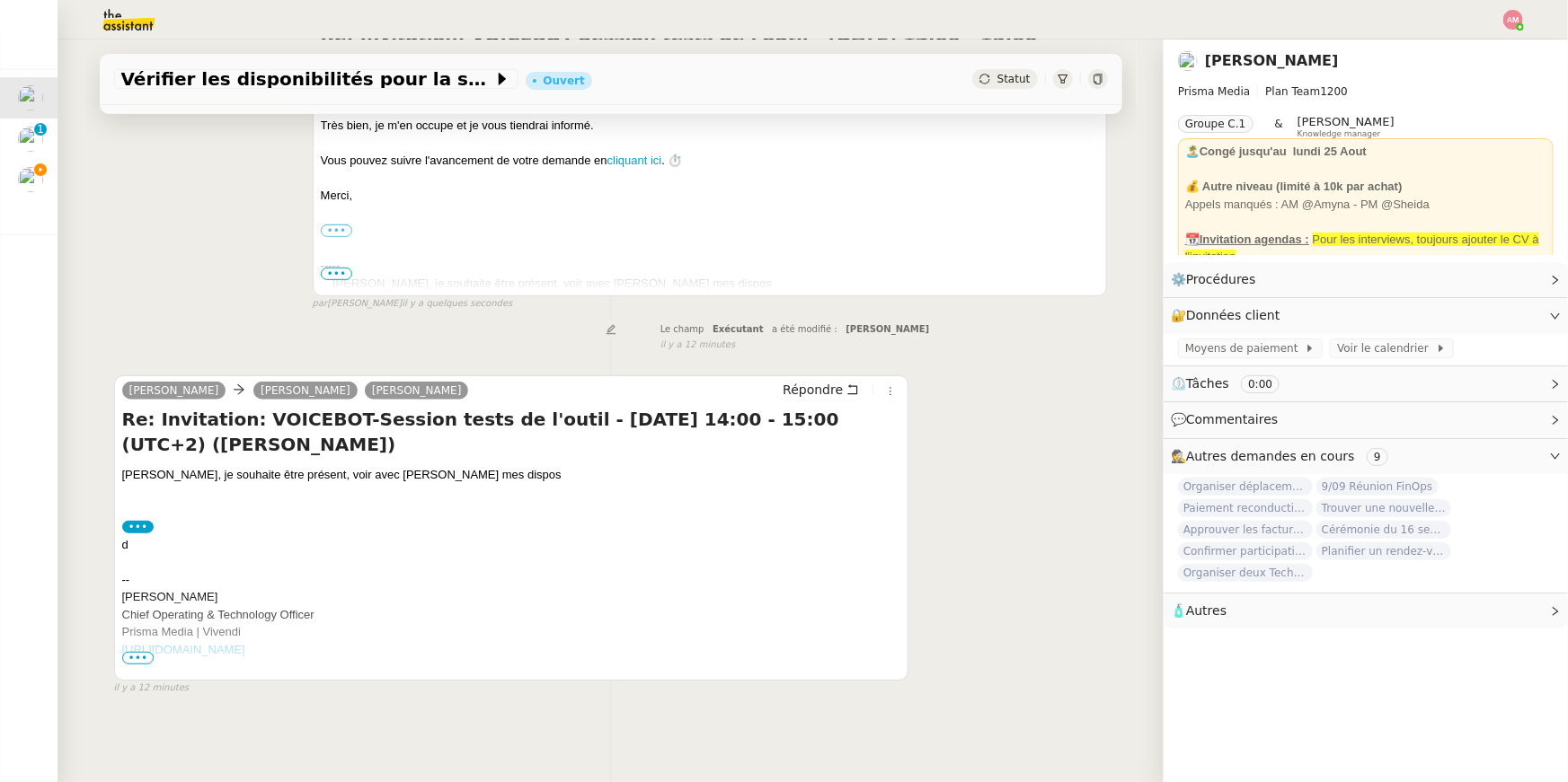
click at [133, 660] on span "•••" at bounding box center [138, 659] width 32 height 13
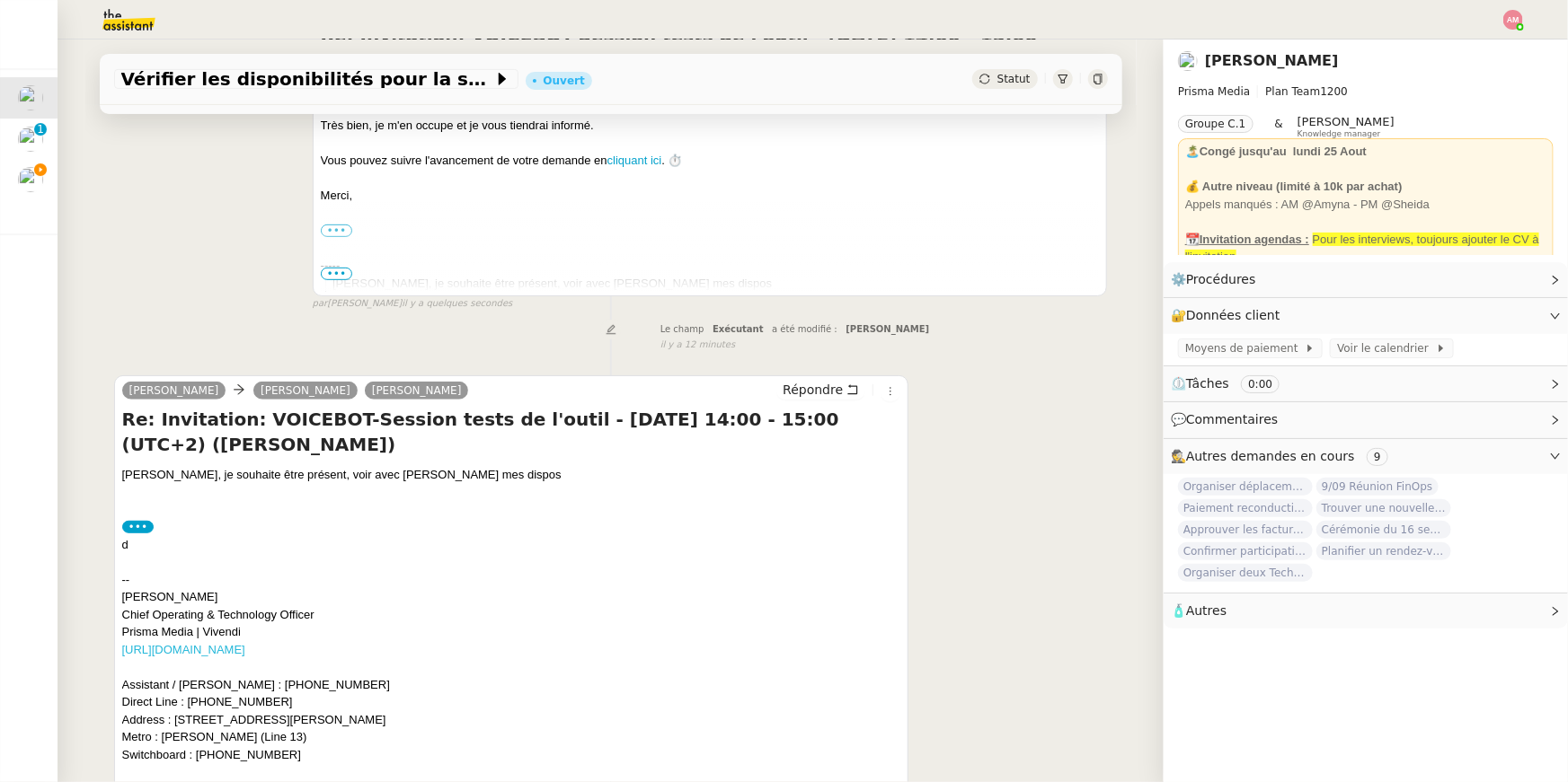
scroll to position [511, 0]
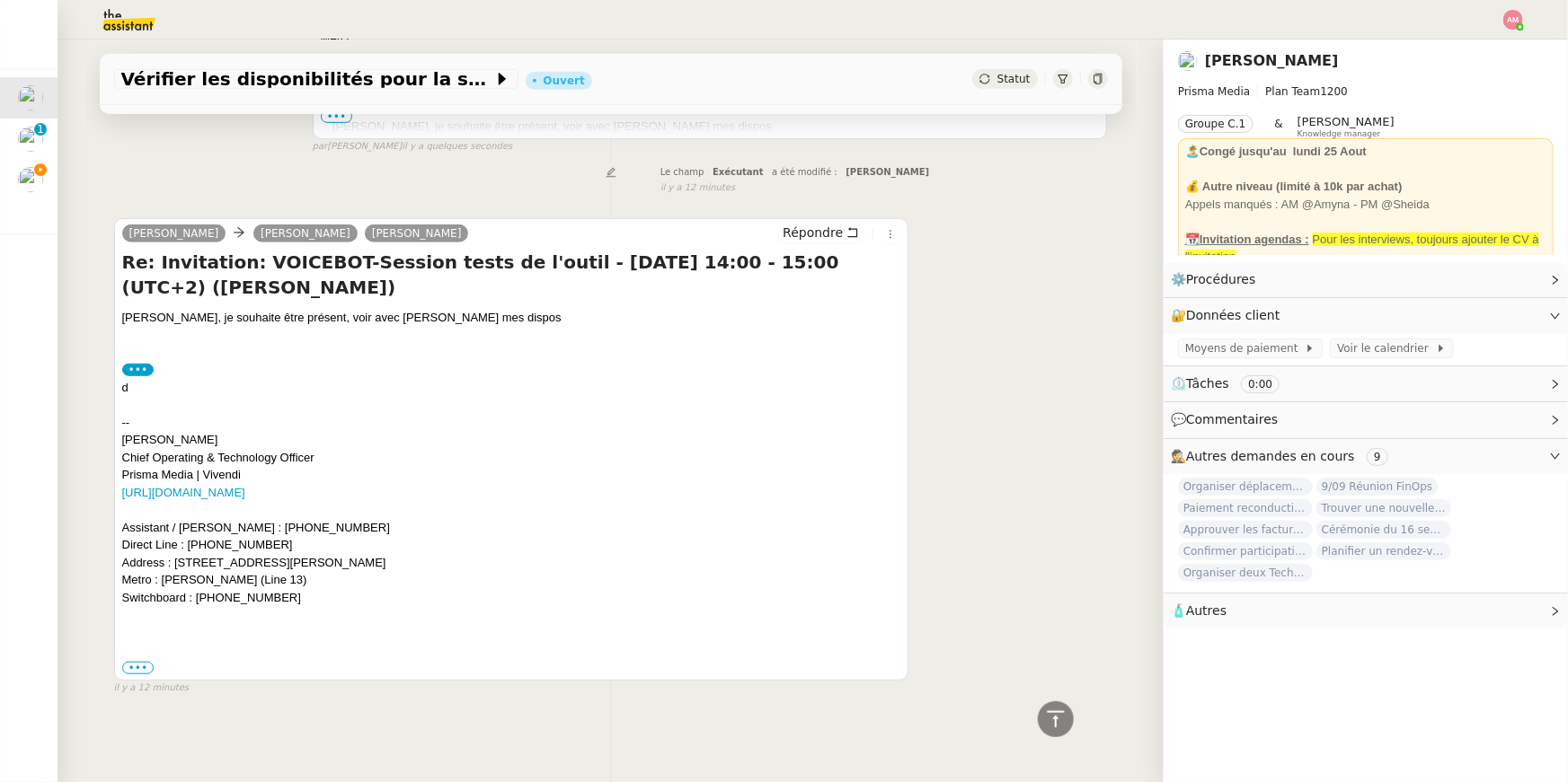
click at [136, 370] on label "•••" at bounding box center [138, 370] width 32 height 13
click at [0, 0] on input "•••" at bounding box center [0, 0] width 0 height 0
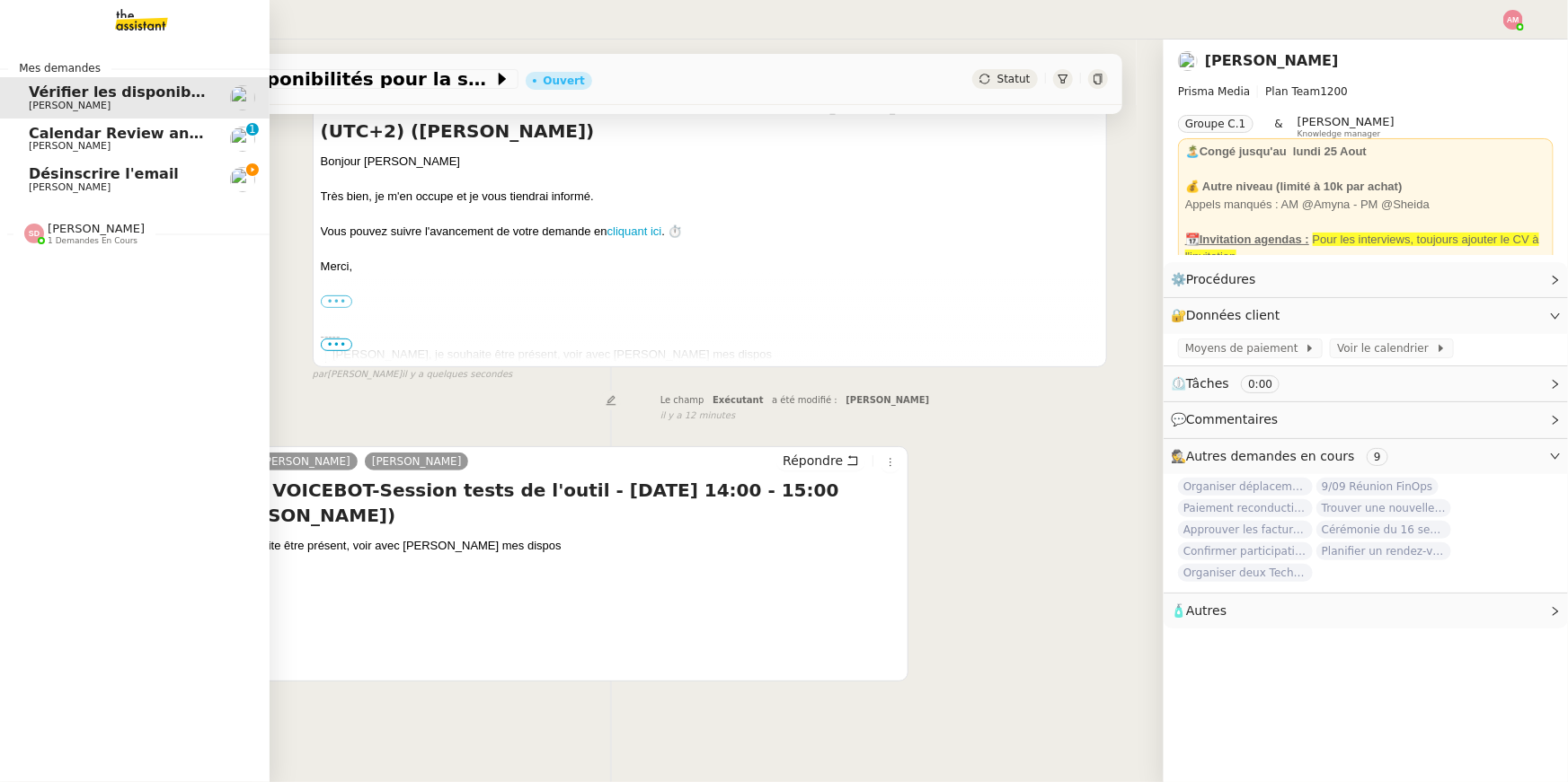
click at [44, 174] on span "Désinscrire l'email" at bounding box center [103, 174] width 150 height 17
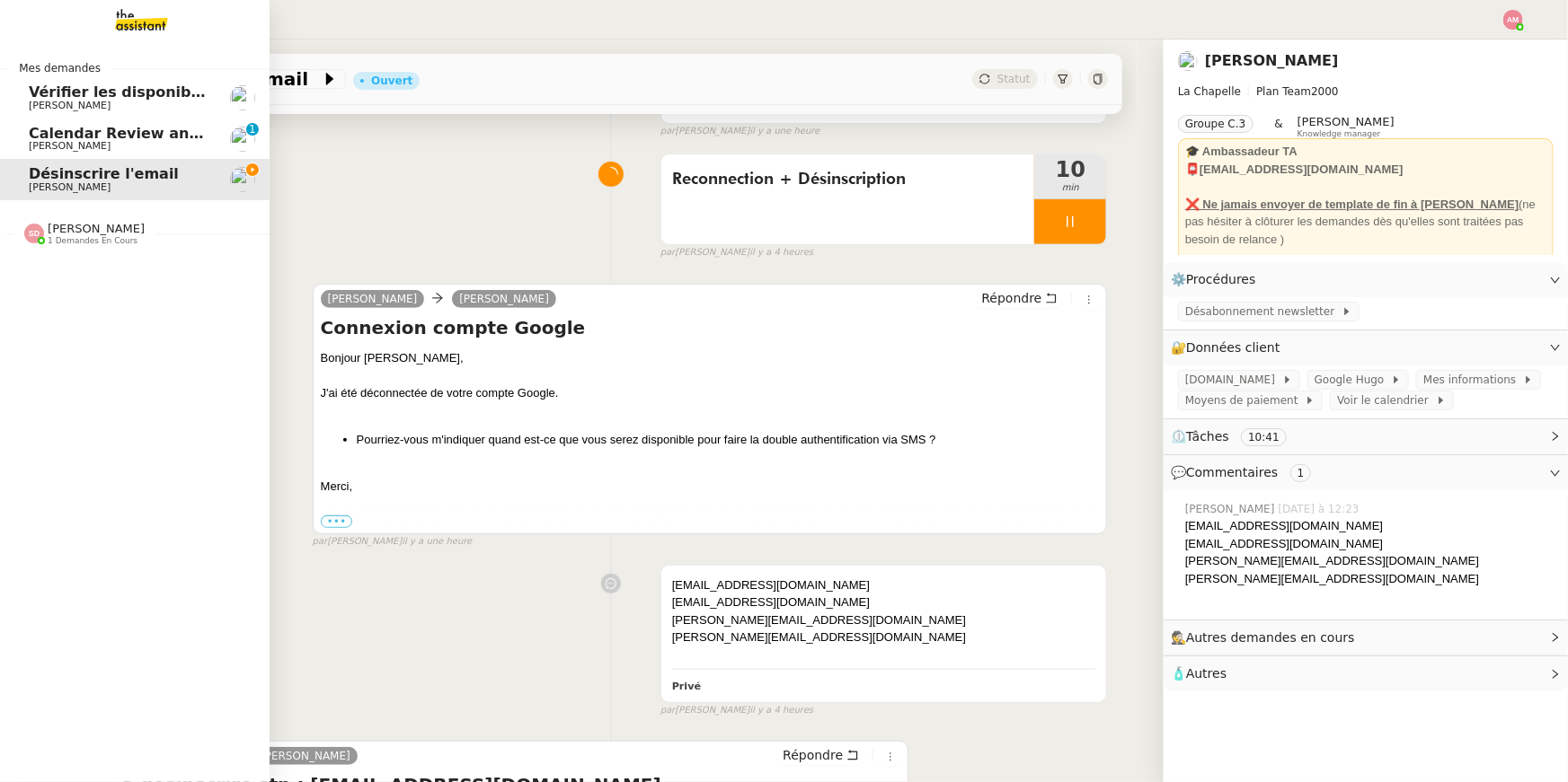
scroll to position [228, 0]
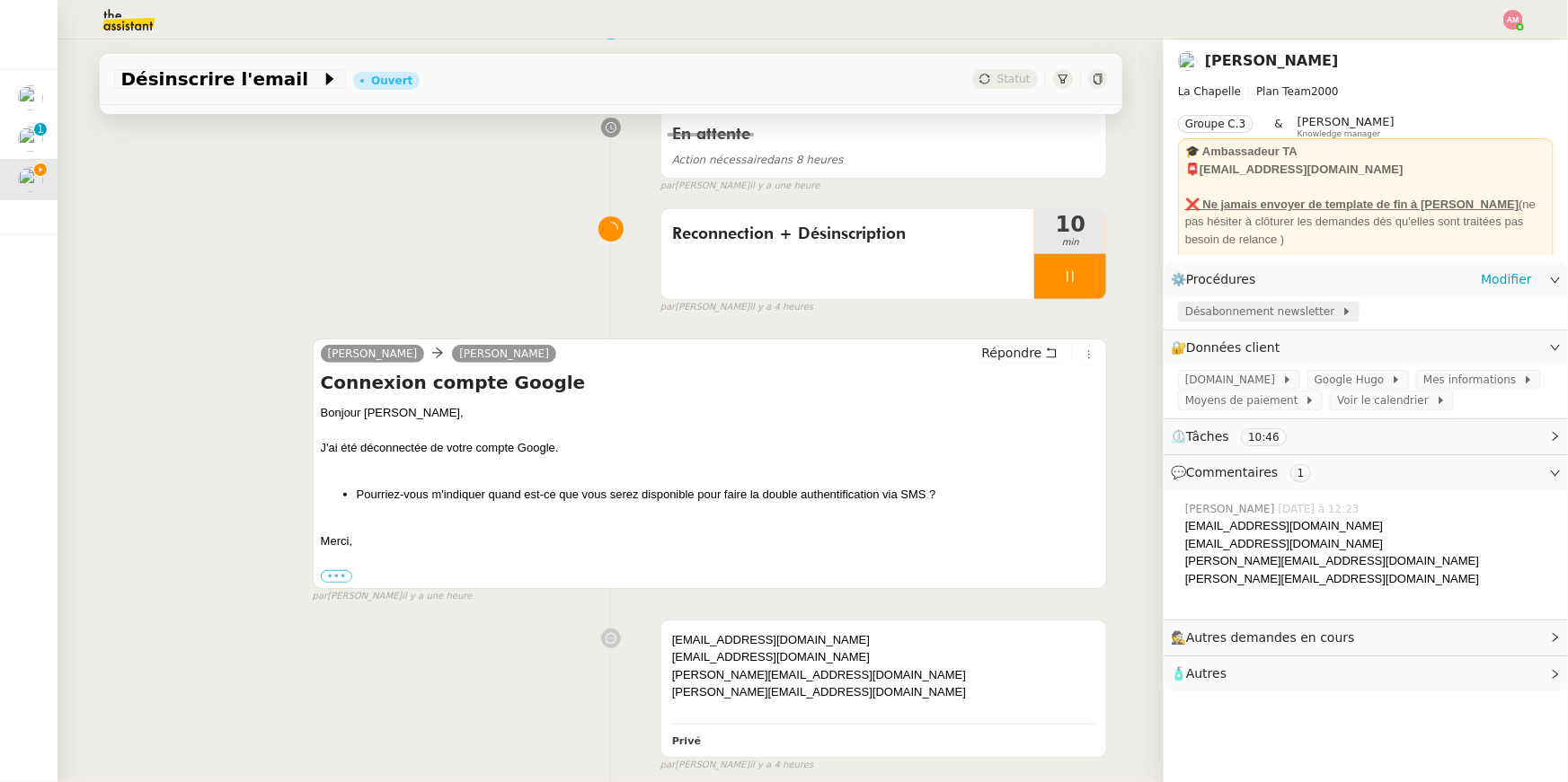
click at [1208, 305] on span "Désabonnement newsletter" at bounding box center [1262, 312] width 156 height 18
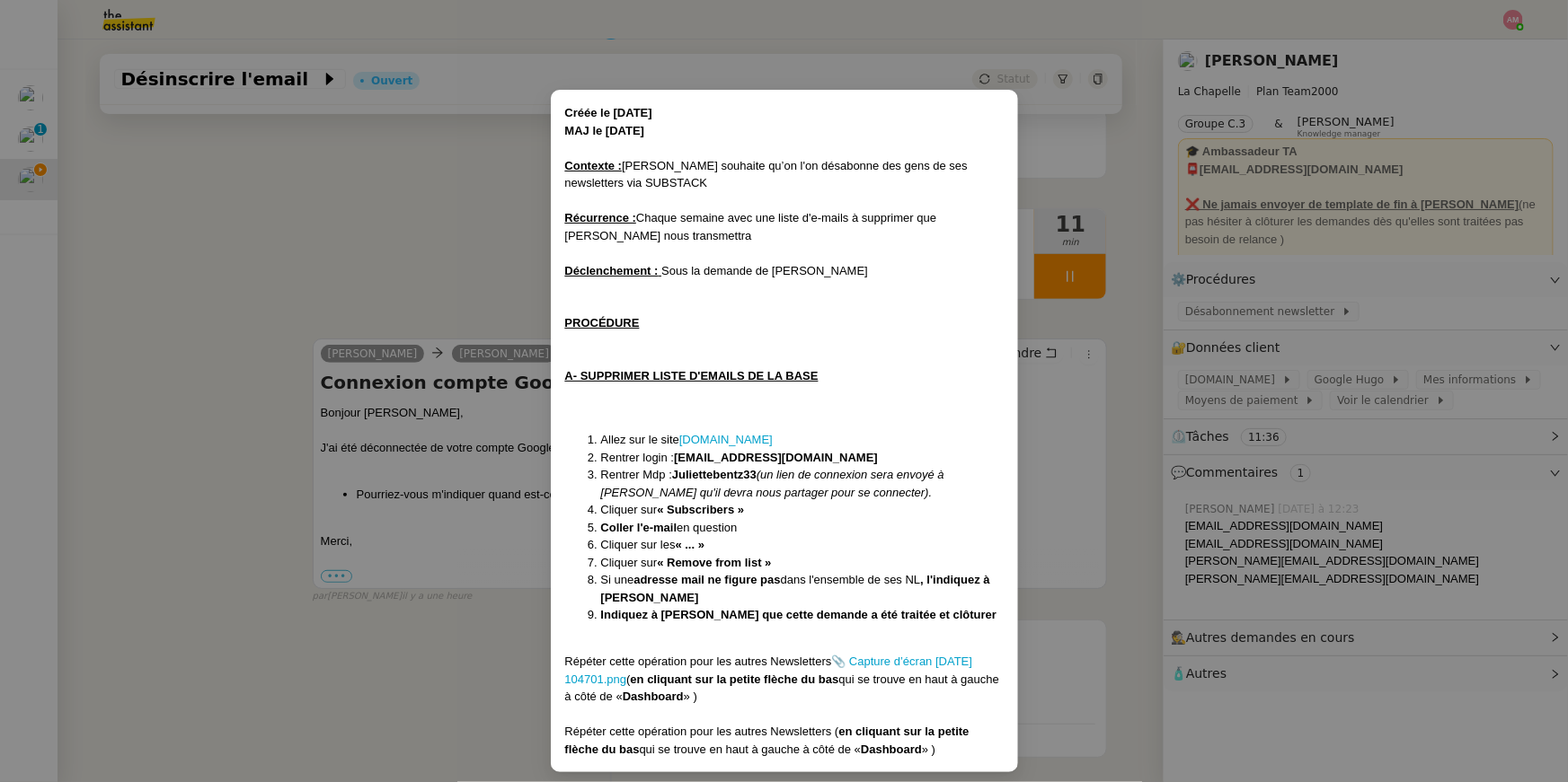
scroll to position [11, 0]
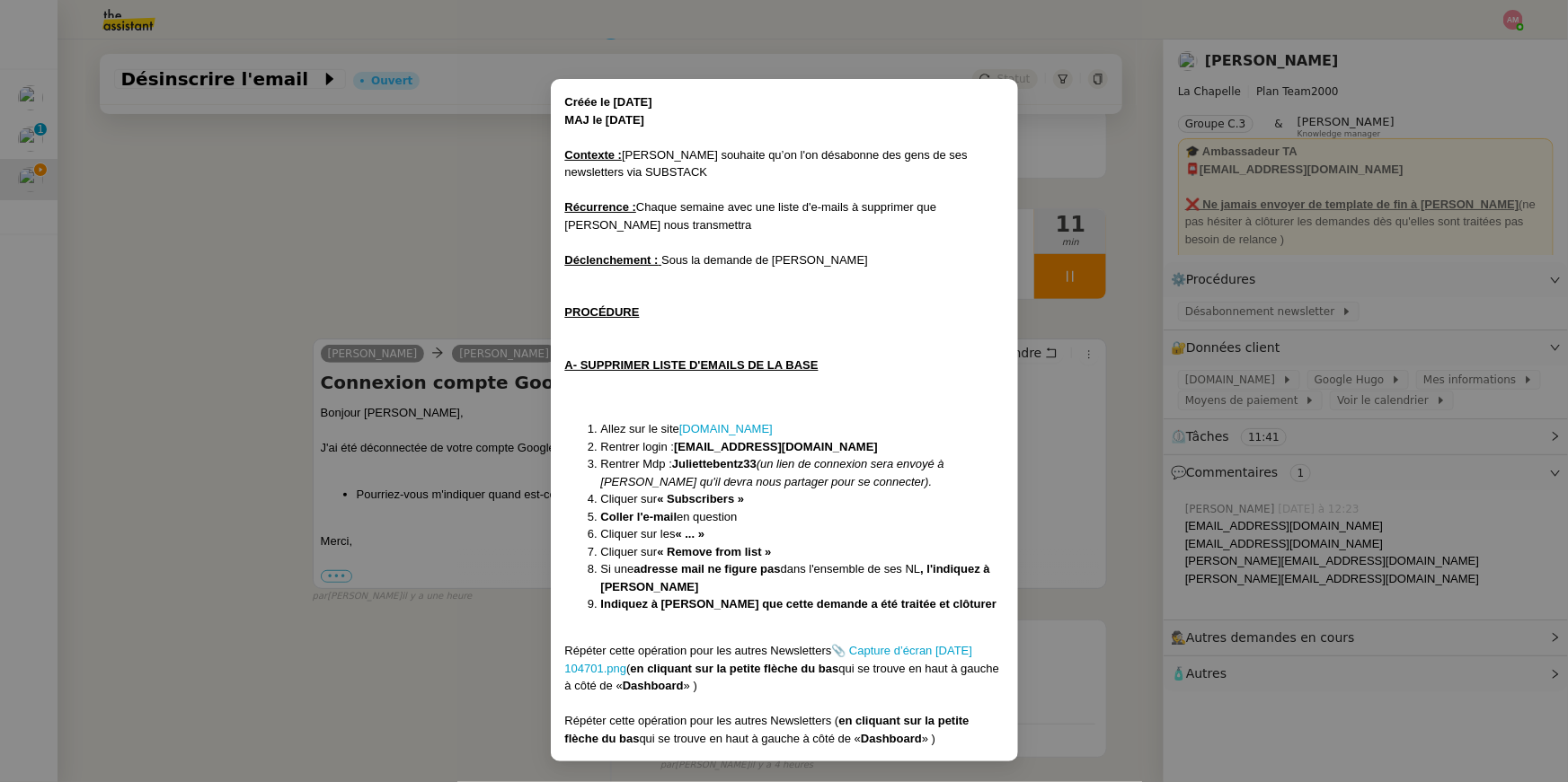
click at [1089, 506] on nz-modal-container "Créée le 04/11/24 MAJ le 20/03/2025 Contexte : Hugo souhaite qu’on l'on désabon…" at bounding box center [784, 391] width 1568 height 782
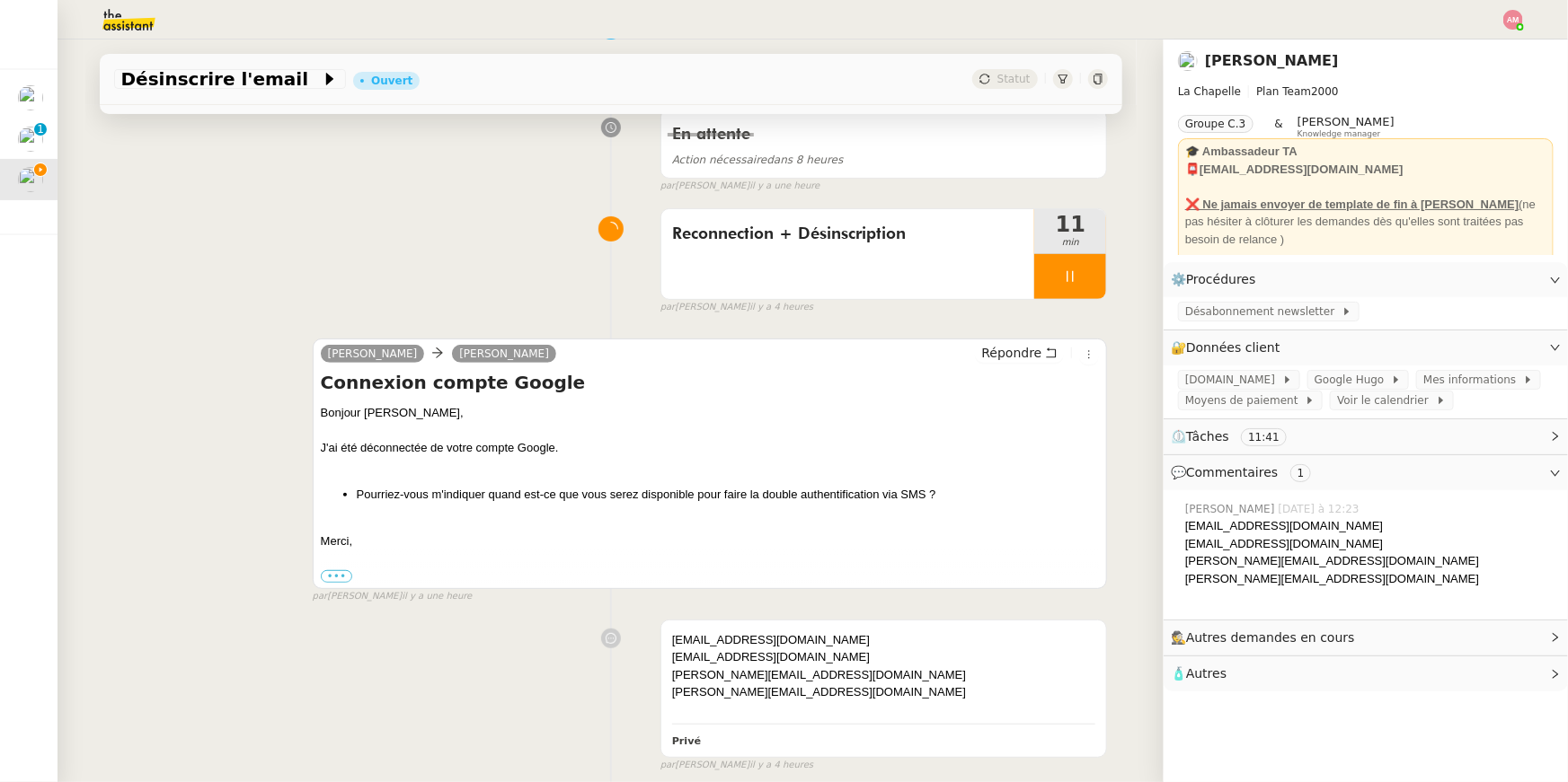
scroll to position [0, 0]
click at [1053, 651] on div "justine.routhiau@gmail.com" at bounding box center [885, 658] width 424 height 18
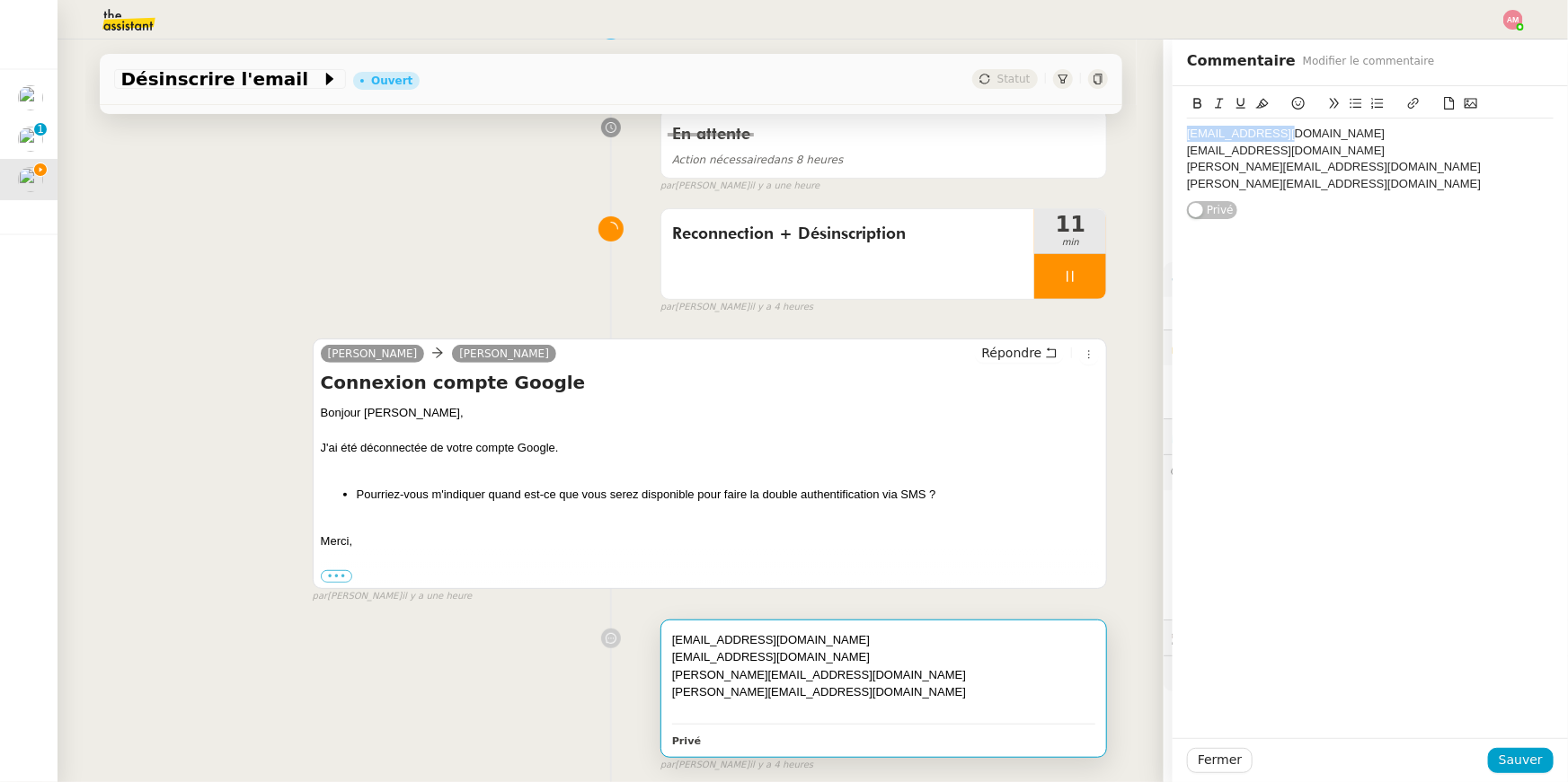
drag, startPoint x: 1298, startPoint y: 141, endPoint x: 1177, endPoint y: 131, distance: 121.4
click at [1177, 131] on div "njucha@bsmart.fr justine.routhiau@gmail.com titouan@la-raiponse.org julien.genn…" at bounding box center [1370, 153] width 395 height 134
drag, startPoint x: 1176, startPoint y: 149, endPoint x: 1324, endPoint y: 153, distance: 148.1
click at [1324, 153] on div "njucha@bsmart.fr justine.routhiau@gmail.com titouan@la-raiponse.org julien.genn…" at bounding box center [1370, 153] width 395 height 134
drag, startPoint x: 1339, startPoint y: 151, endPoint x: 1169, endPoint y: 153, distance: 170.0
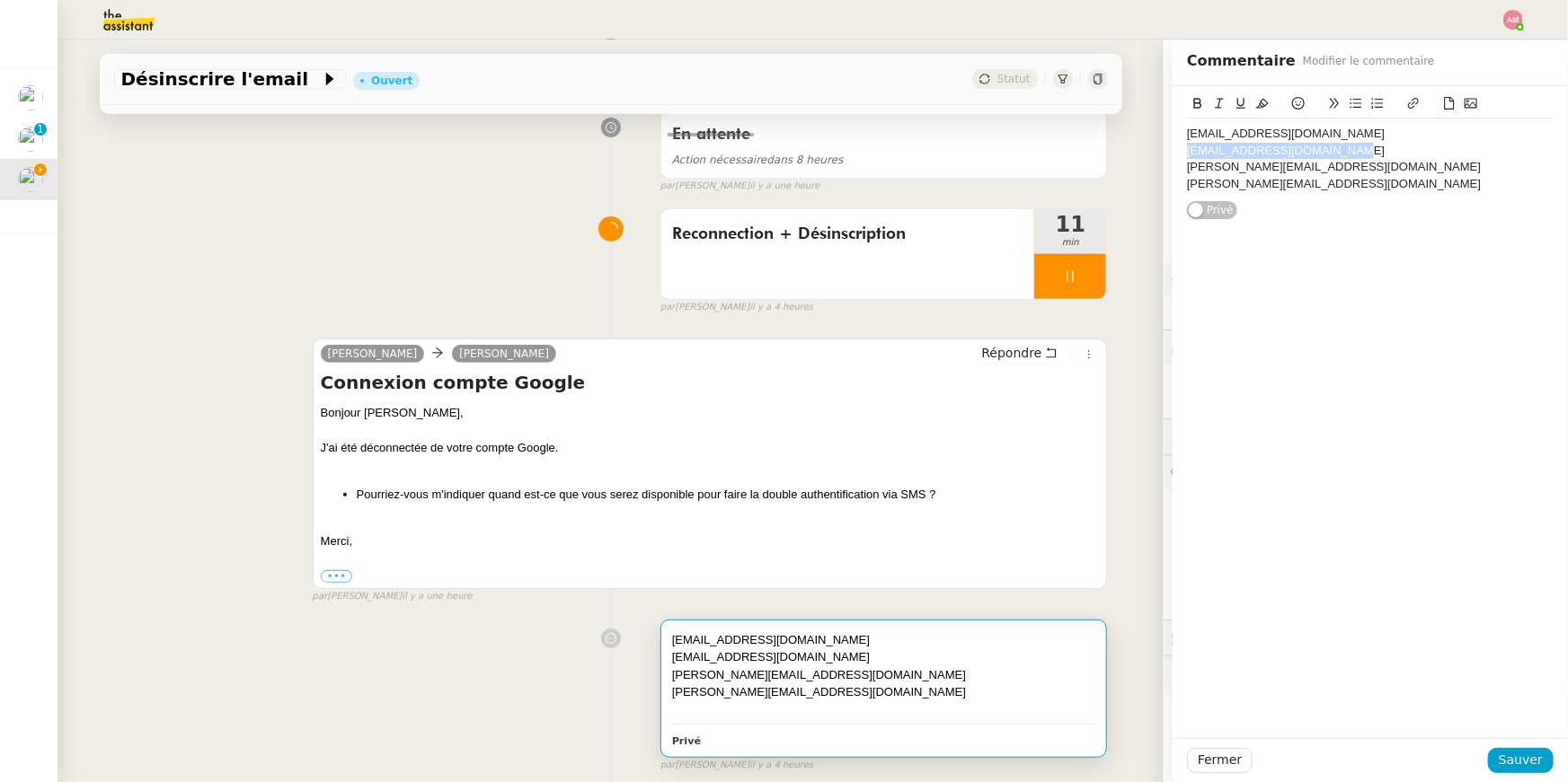
click at [1169, 153] on app-ticket "Désinscrire l'email Ouvert Statut Client Hugo Bentz Owner Frédérique Albert Exé…" at bounding box center [812, 411] width 1510 height 743
drag, startPoint x: 1188, startPoint y: 164, endPoint x: 1340, endPoint y: 164, distance: 152.0
click at [1340, 164] on div "titouan@la-raiponse.org" at bounding box center [1369, 167] width 367 height 16
drag, startPoint x: 1338, startPoint y: 164, endPoint x: 1175, endPoint y: 166, distance: 163.0
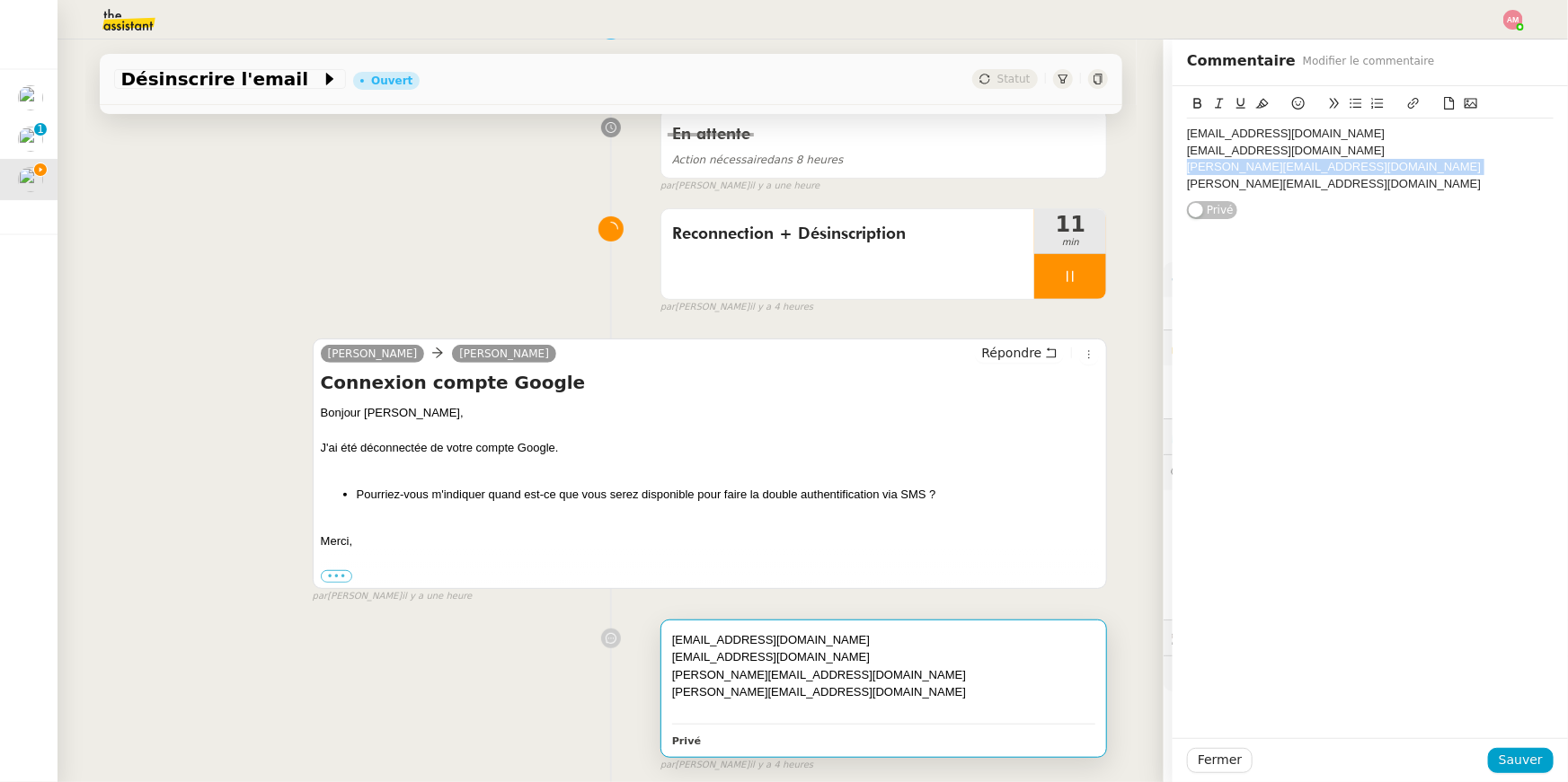
click at [1175, 166] on div "njucha@bsmart.fr justine.routhiau@gmail.com titouan@la-raiponse.org julien.genn…" at bounding box center [1370, 153] width 395 height 134
drag, startPoint x: 1193, startPoint y: 184, endPoint x: 1371, endPoint y: 196, distance: 178.4
click at [1371, 196] on div "njucha@bsmart.fr justine.routhiau@gmail.com titouan@la-raiponse.org julien.genn…" at bounding box center [1370, 153] width 395 height 134
drag, startPoint x: 1370, startPoint y: 196, endPoint x: 1172, endPoint y: 182, distance: 198.5
click at [1172, 182] on app-ticket "Désinscrire l'email Ouvert Statut Client Hugo Bentz Owner Frédérique Albert Exé…" at bounding box center [812, 411] width 1510 height 743
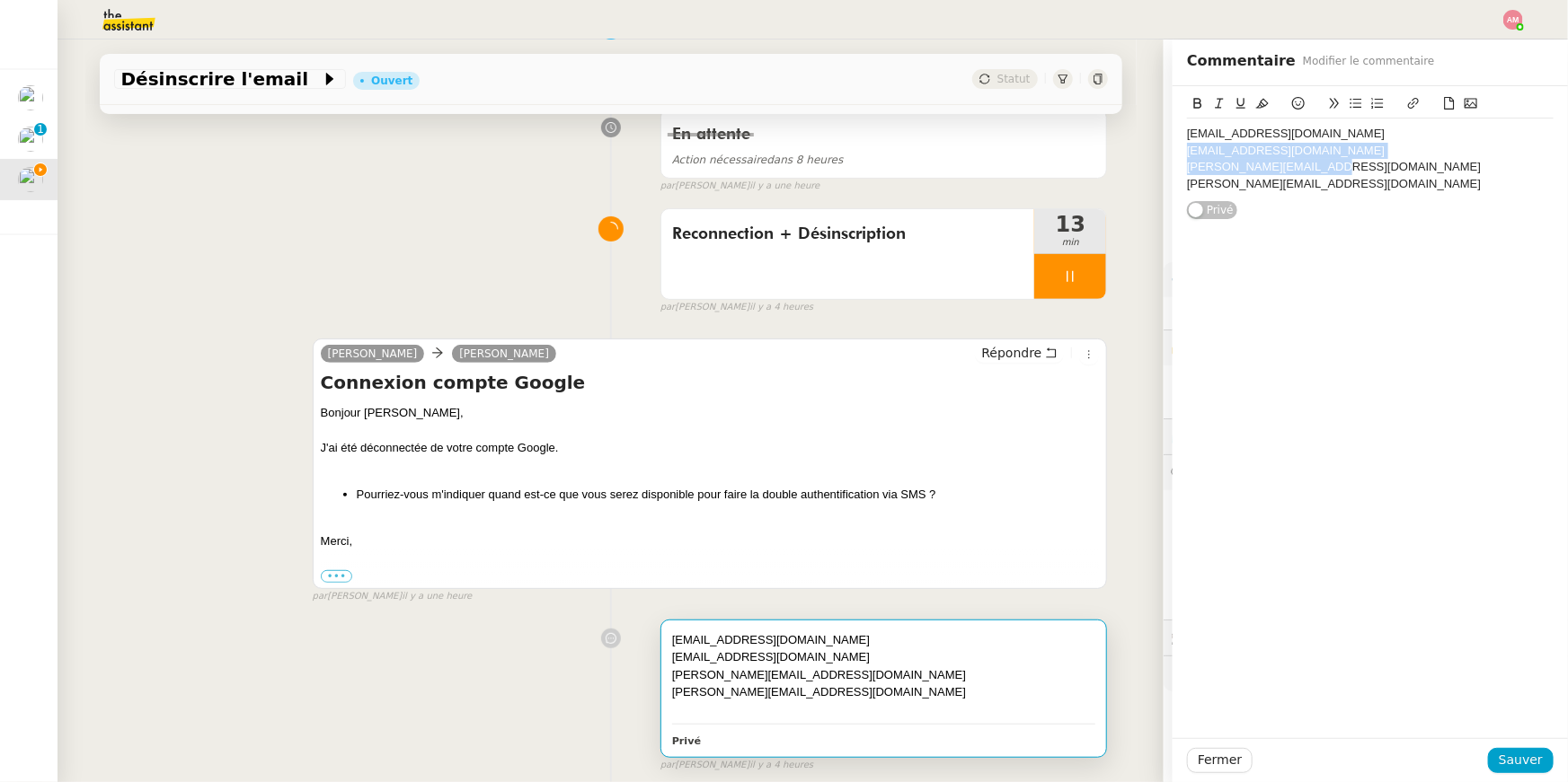
drag, startPoint x: 1319, startPoint y: 169, endPoint x: 1154, endPoint y: 155, distance: 165.6
click at [1154, 155] on app-ticket "Désinscrire l'email Ouvert Statut Client Hugo Bentz Owner Frédérique Albert Exé…" at bounding box center [812, 411] width 1510 height 743
click at [1219, 161] on div "titouan@la-raiponse.org" at bounding box center [1369, 167] width 367 height 16
drag, startPoint x: 1316, startPoint y: 171, endPoint x: 1146, endPoint y: 168, distance: 170.0
click at [1146, 168] on app-ticket "Désinscrire l'email Ouvert Statut Client Hugo Bentz Owner Frédérique Albert Exé…" at bounding box center [812, 411] width 1510 height 743
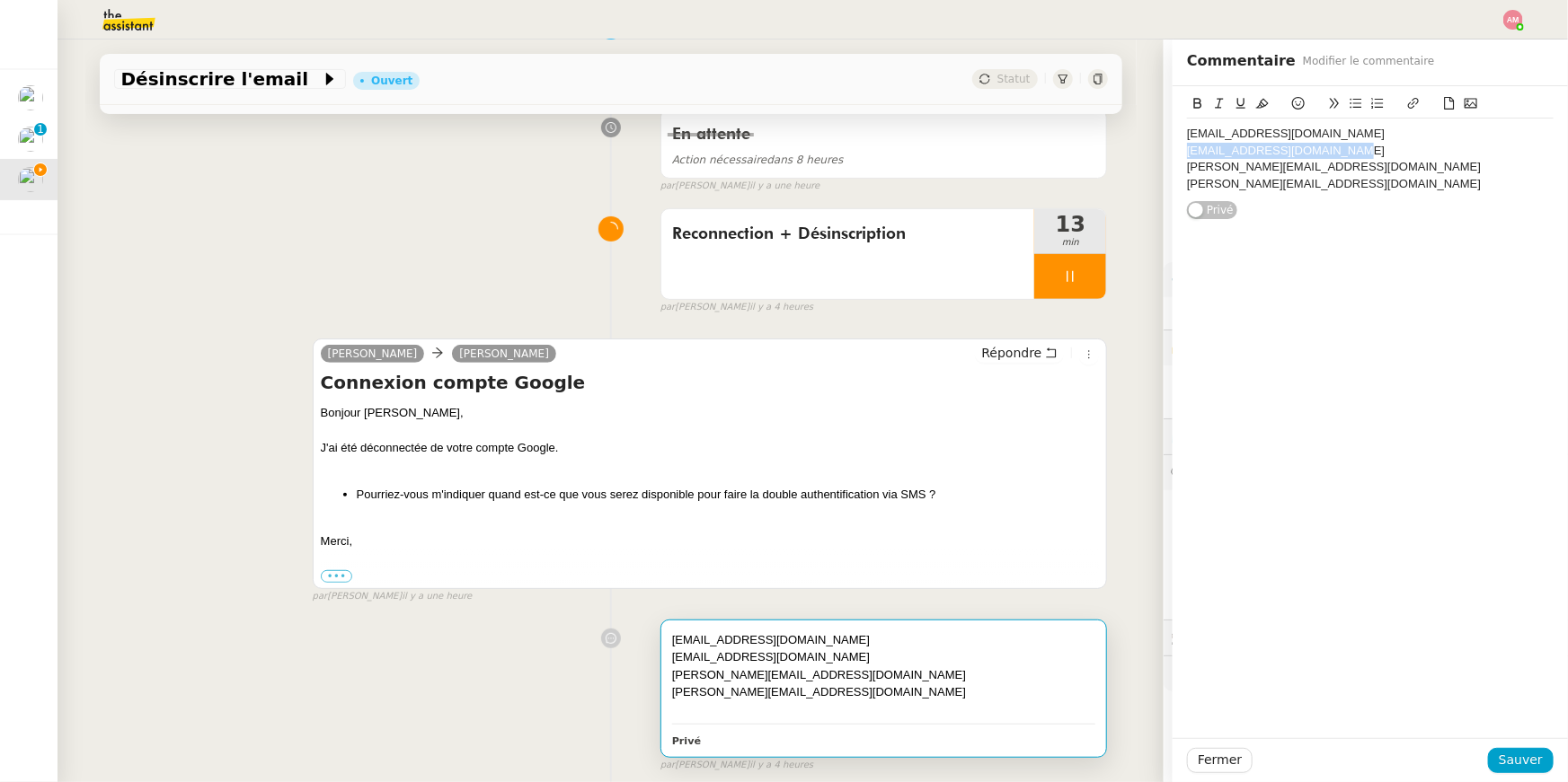
drag, startPoint x: 1337, startPoint y: 147, endPoint x: 1187, endPoint y: 147, distance: 150.0
click at [1187, 147] on div "justine.routhiau@gmail.com" at bounding box center [1369, 151] width 367 height 16
drag, startPoint x: 1326, startPoint y: 128, endPoint x: 1181, endPoint y: 130, distance: 145.0
click at [1181, 130] on div "njucha@bsmart.fr justine.routhiau@gmail.com titouan@la-raiponse.org julien.genn…" at bounding box center [1370, 153] width 395 height 134
drag, startPoint x: 1186, startPoint y: 152, endPoint x: 1361, endPoint y: 152, distance: 175.0
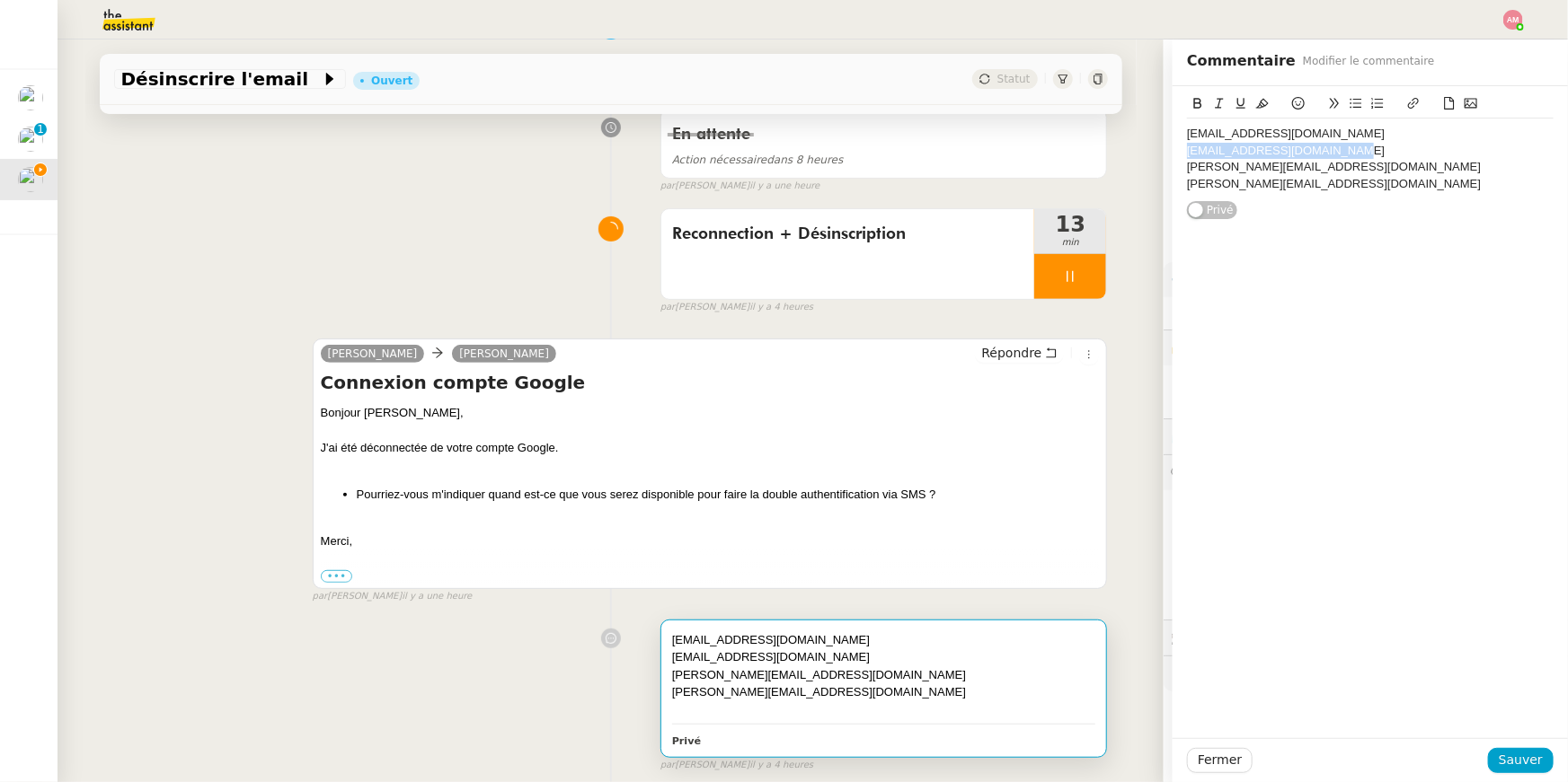
click at [1361, 152] on div "justine.routhiau@gmail.com" at bounding box center [1369, 151] width 367 height 16
click at [1181, 170] on div "njucha@bsmart.fr justine.routhiau@gmail.com titouan@la-raiponse.org julien.genn…" at bounding box center [1370, 153] width 395 height 134
drag, startPoint x: 1181, startPoint y: 170, endPoint x: 1347, endPoint y: 167, distance: 166.0
click at [1347, 167] on div "njucha@bsmart.fr justine.routhiau@gmail.com titouan@la-raiponse.org julien.genn…" at bounding box center [1370, 153] width 395 height 134
drag, startPoint x: 1347, startPoint y: 167, endPoint x: 1151, endPoint y: 160, distance: 196.1
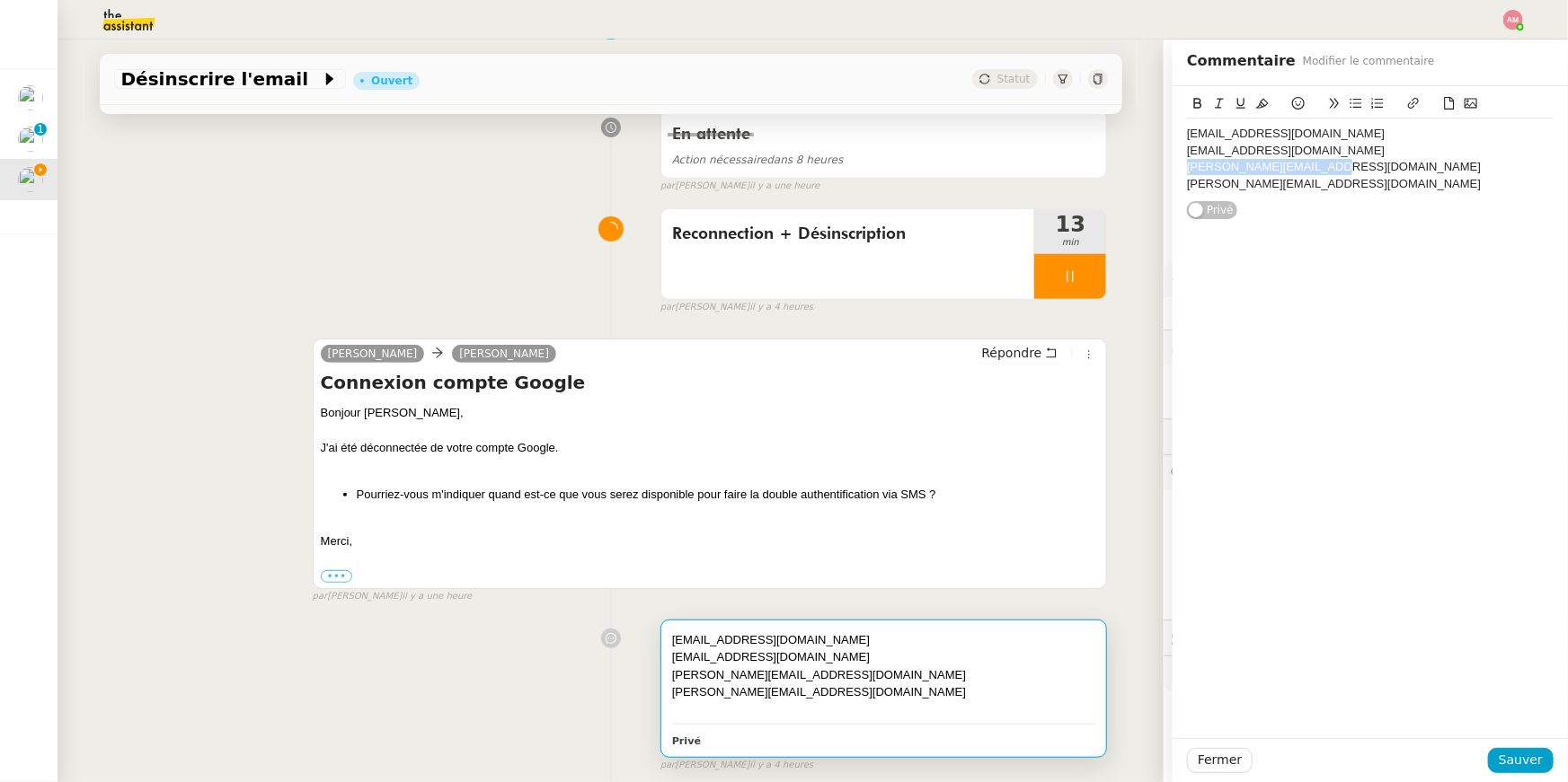
click at [1151, 160] on app-ticket "Désinscrire l'email Ouvert Statut Client Hugo Bentz Owner Frédérique Albert Exé…" at bounding box center [812, 411] width 1510 height 743
drag, startPoint x: 1330, startPoint y: 187, endPoint x: 1183, endPoint y: 184, distance: 147.0
click at [1183, 184] on div "njucha@bsmart.fr justine.routhiau@gmail.com titouan@la-raiponse.org julien.genn…" at bounding box center [1370, 153] width 395 height 134
drag, startPoint x: 1309, startPoint y: 167, endPoint x: 1176, endPoint y: 163, distance: 133.1
click at [1176, 163] on div "njucha@bsmart.fr justine.routhiau@gmail.com titouan@la-raiponse.org julien.genn…" at bounding box center [1370, 153] width 395 height 134
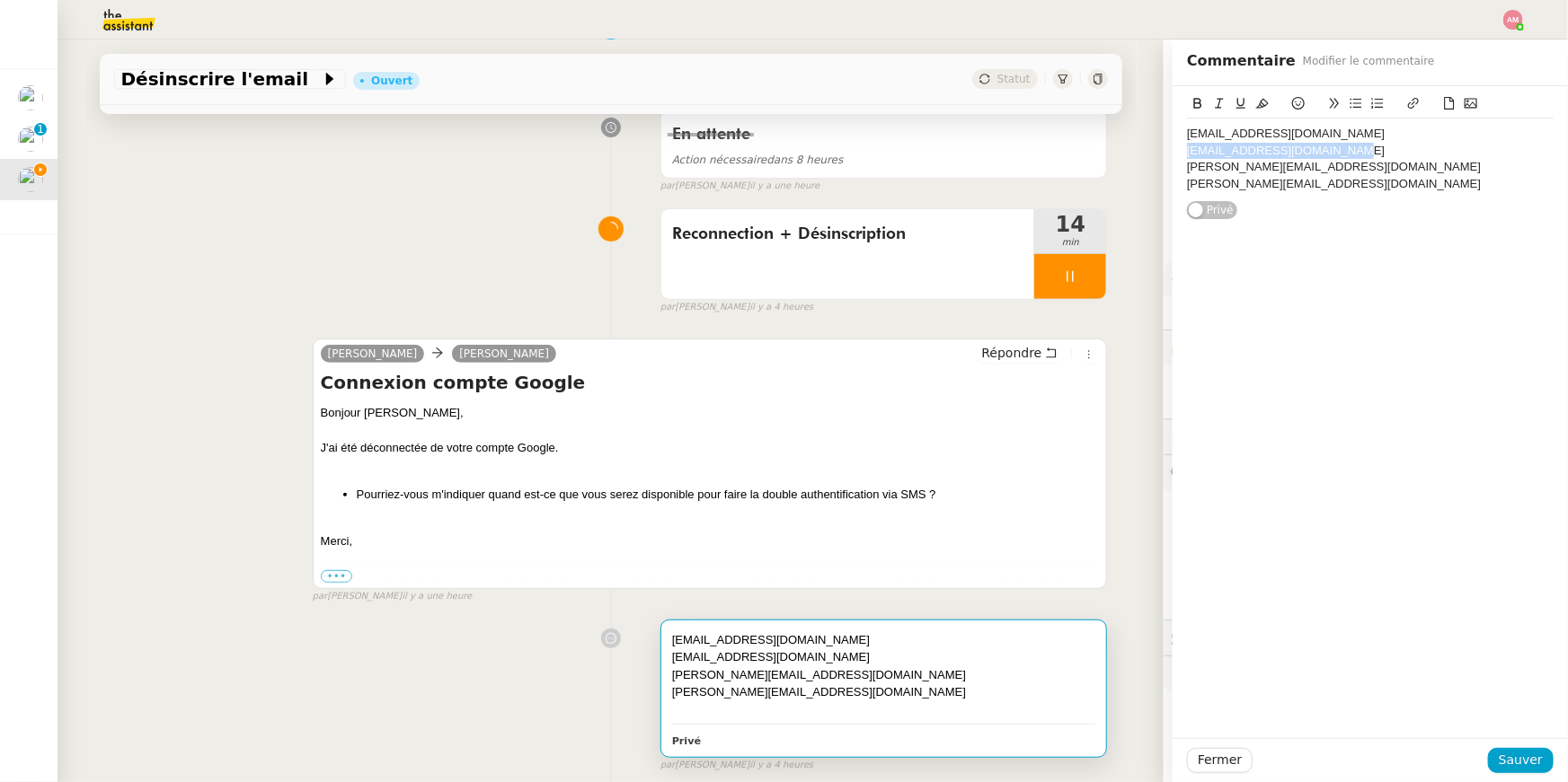
drag, startPoint x: 1346, startPoint y: 146, endPoint x: 1176, endPoint y: 149, distance: 170.0
click at [1176, 149] on div "njucha@bsmart.fr justine.routhiau@gmail.com titouan@la-raiponse.org julien.genn…" at bounding box center [1370, 153] width 395 height 134
drag, startPoint x: 1297, startPoint y: 128, endPoint x: 1179, endPoint y: 123, distance: 118.1
click at [1179, 123] on div "njucha@bsmart.fr justine.routhiau@gmail.com titouan@la-raiponse.org julien.genn…" at bounding box center [1370, 153] width 395 height 134
drag, startPoint x: 1341, startPoint y: 156, endPoint x: 1179, endPoint y: 147, distance: 162.2
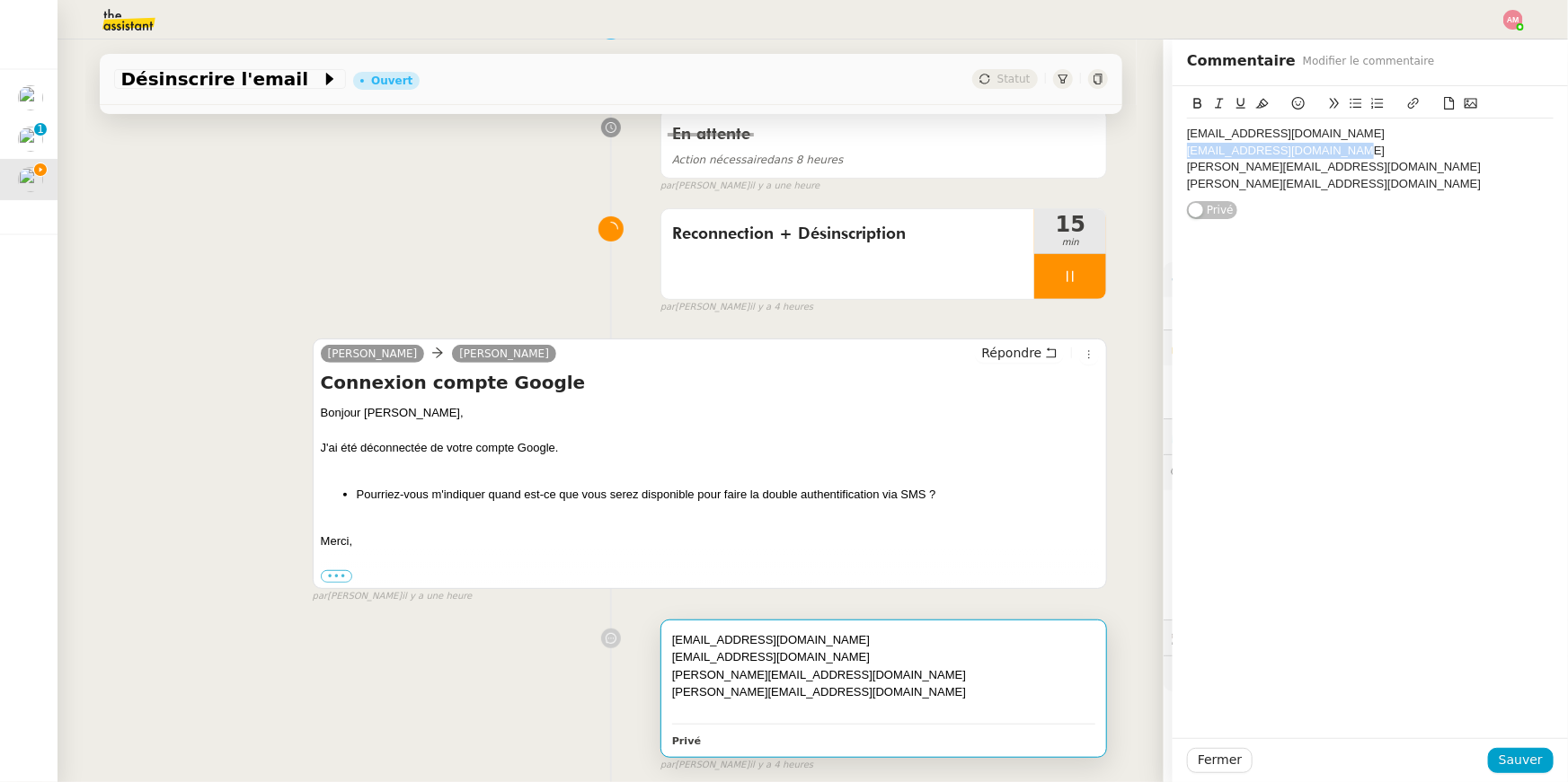
click at [1179, 147] on div "njucha@bsmart.fr justine.routhiau@gmail.com titouan@la-raiponse.org julien.genn…" at bounding box center [1370, 153] width 395 height 134
click at [1341, 157] on div "justine.routhiau@gmail.com" at bounding box center [1369, 151] width 367 height 16
drag, startPoint x: 1348, startPoint y: 165, endPoint x: 1175, endPoint y: 163, distance: 173.0
click at [1175, 163] on div "njucha@bsmart.fr justine.routhiau@gmail.com titouan@la-raiponse.org julien.genn…" at bounding box center [1370, 153] width 395 height 134
drag, startPoint x: 1182, startPoint y: 188, endPoint x: 1358, endPoint y: 195, distance: 176.1
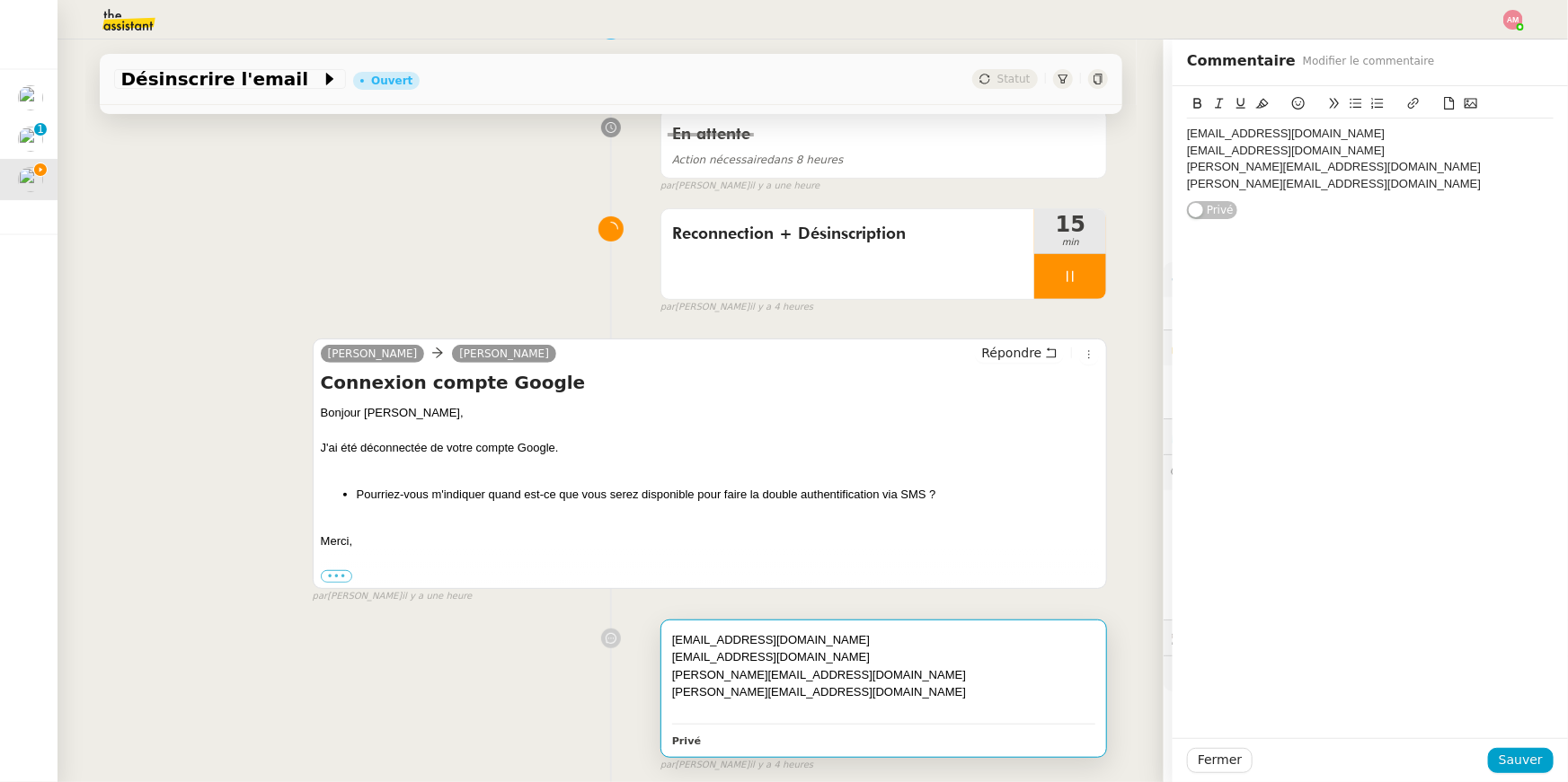
click at [1358, 195] on div "njucha@bsmart.fr justine.routhiau@gmail.com titouan@la-raiponse.org julien.genn…" at bounding box center [1370, 153] width 395 height 134
drag, startPoint x: 1358, startPoint y: 195, endPoint x: 1175, endPoint y: 180, distance: 183.6
click at [1175, 180] on div "njucha@bsmart.fr justine.routhiau@gmail.com titouan@la-raiponse.org julien.genn…" at bounding box center [1370, 153] width 395 height 134
drag, startPoint x: 1326, startPoint y: 167, endPoint x: 1145, endPoint y: 169, distance: 181.0
click at [1145, 169] on app-ticket "Désinscrire l'email Ouvert Statut Client Hugo Bentz Owner Frédérique Albert Exé…" at bounding box center [812, 411] width 1510 height 743
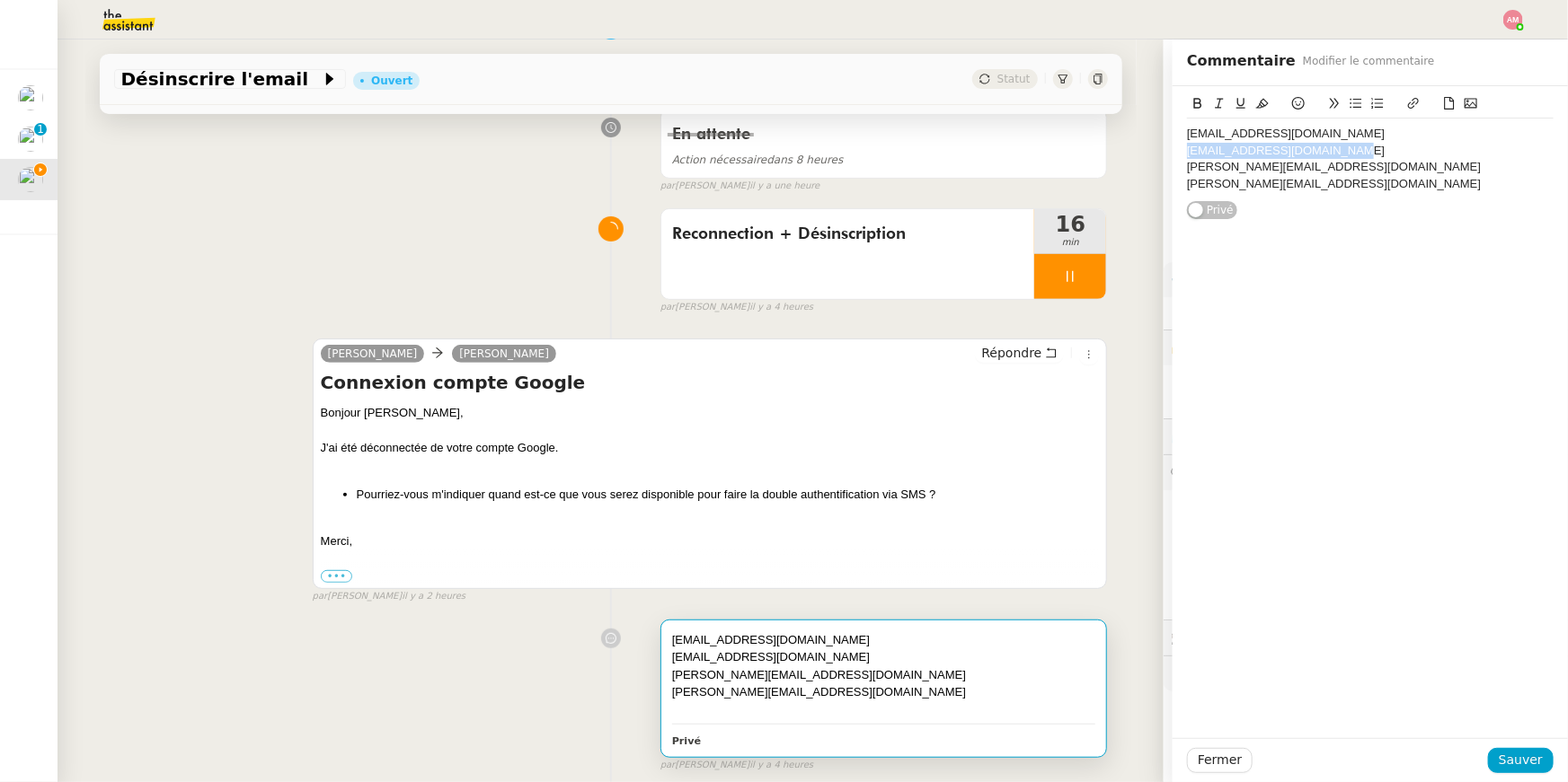
drag, startPoint x: 1324, startPoint y: 150, endPoint x: 1165, endPoint y: 150, distance: 159.0
click at [1165, 150] on app-ticket "Désinscrire l'email Ouvert Statut Client Hugo Bentz Owner Frédérique Albert Exé…" at bounding box center [812, 411] width 1510 height 743
drag, startPoint x: 1306, startPoint y: 135, endPoint x: 1180, endPoint y: 125, distance: 126.4
click at [1180, 125] on div "njucha@bsmart.fr justine.routhiau@gmail.com titouan@la-raiponse.org julien.genn…" at bounding box center [1370, 153] width 395 height 134
click at [1230, 769] on span "Fermer" at bounding box center [1219, 760] width 44 height 21
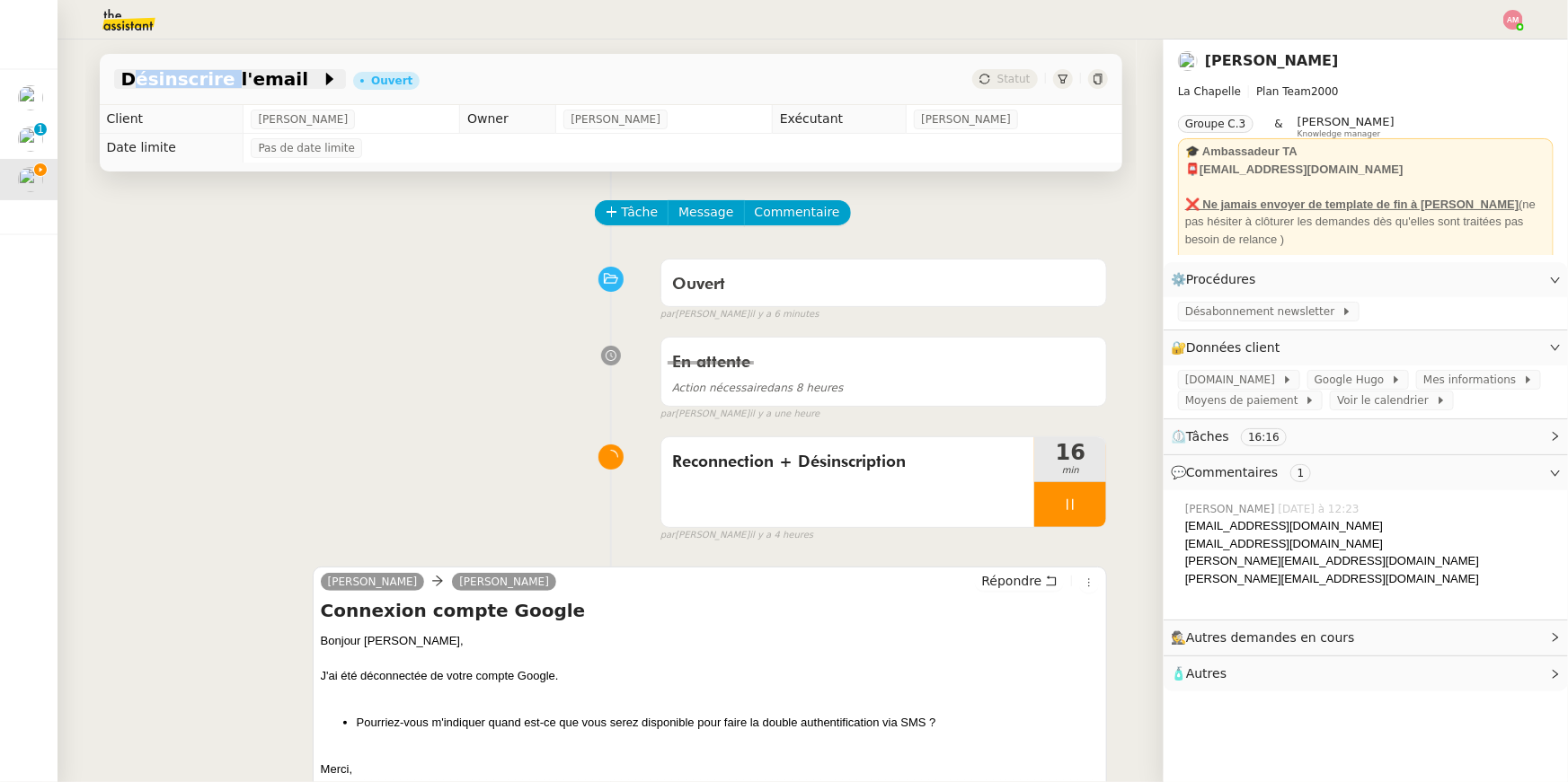
drag, startPoint x: 113, startPoint y: 86, endPoint x: 209, endPoint y: 80, distance: 96.2
click at [209, 80] on div "Désinscrire l'email" at bounding box center [231, 80] width 232 height 20
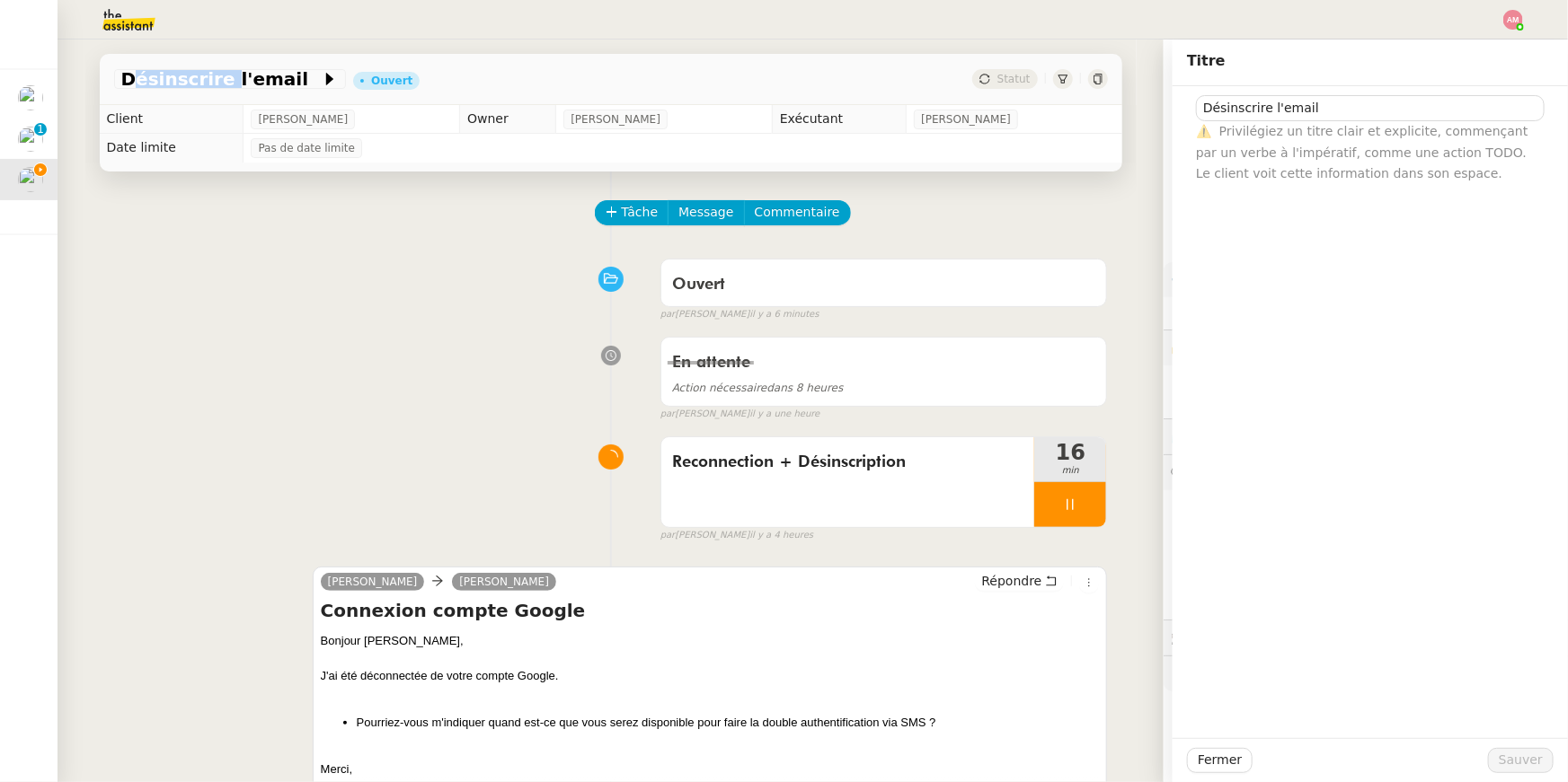
click at [99, 13] on img at bounding box center [114, 19] width 139 height 39
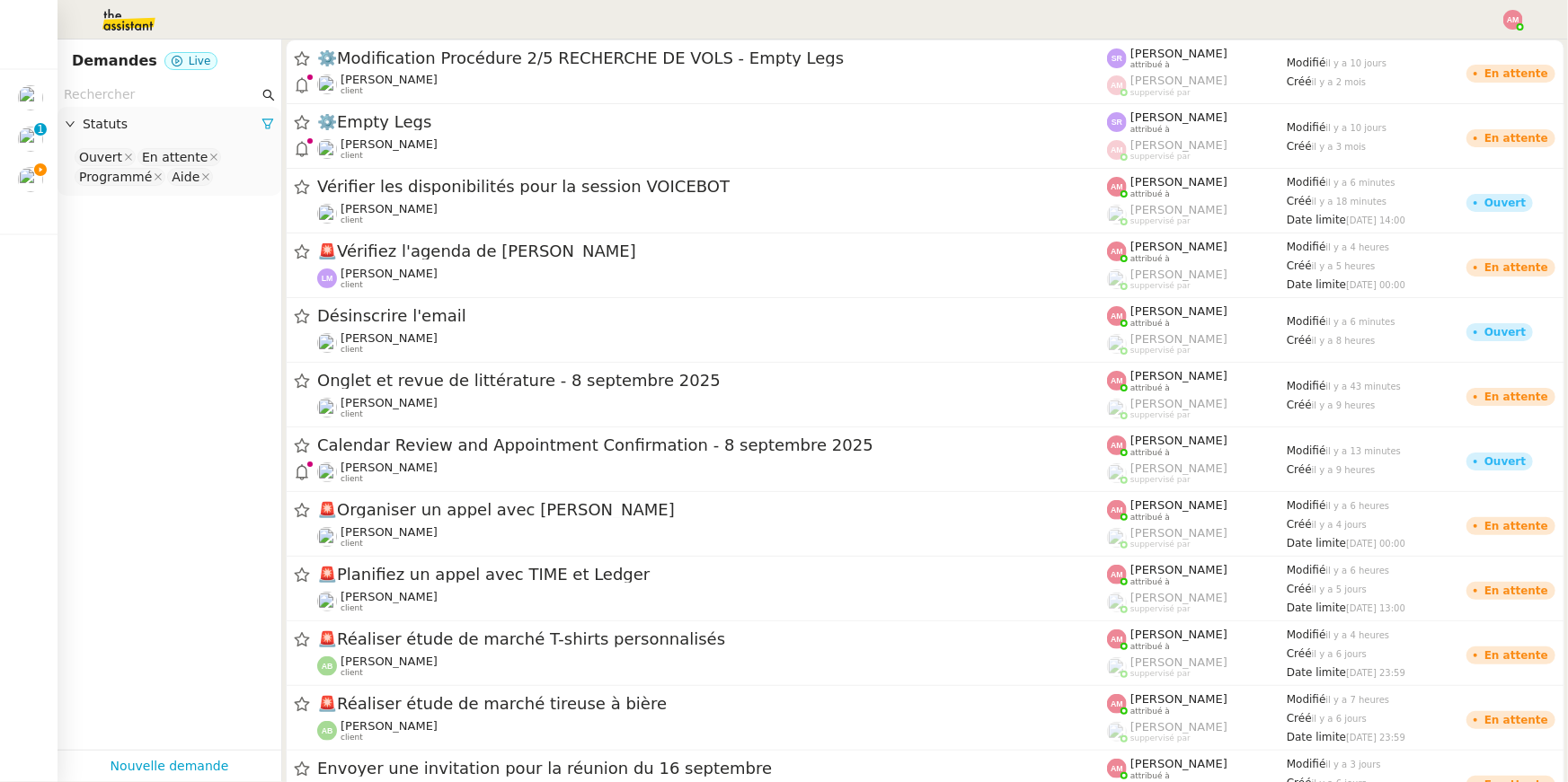
click at [106, 97] on input "text" at bounding box center [161, 94] width 195 height 21
paste input "Désinscrire"
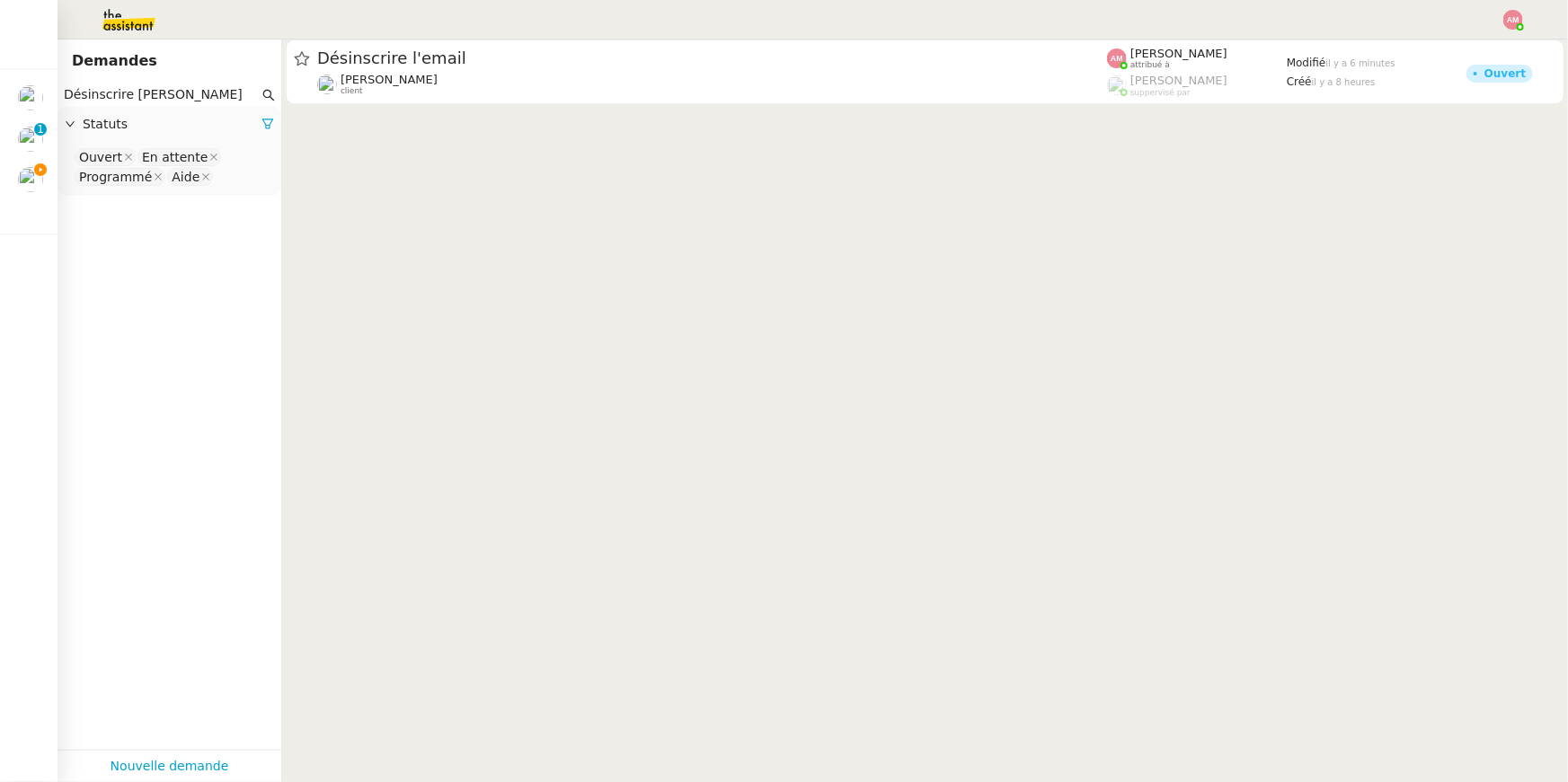
type input "Désinscrire hugo"
click at [220, 188] on div "Ouvert En attente Programmé Aide" at bounding box center [169, 169] width 224 height 53
click at [220, 182] on nz-select-top-control "Ouvert En attente Programmé Aide" at bounding box center [169, 167] width 195 height 42
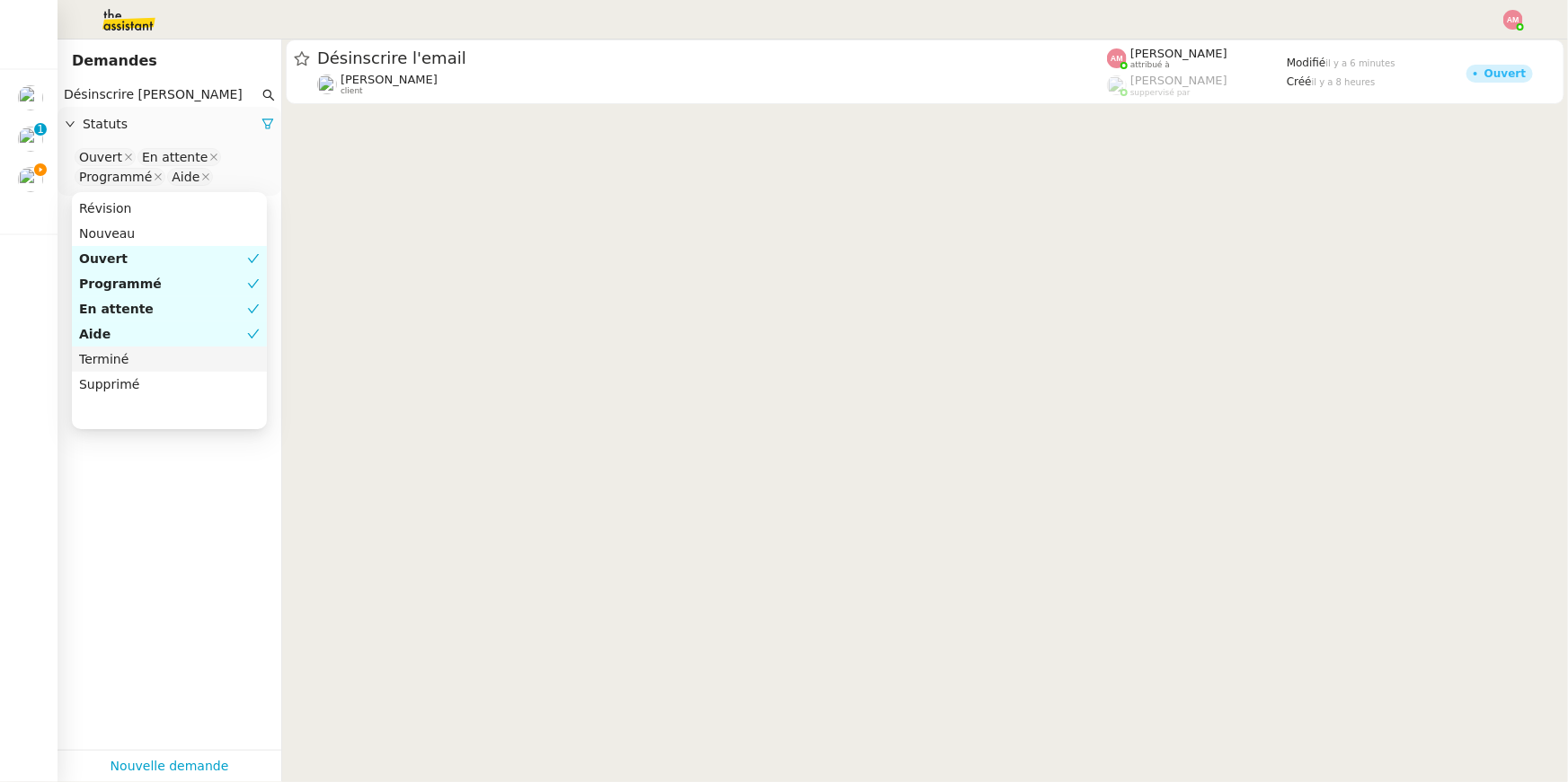
click at [177, 358] on div "Terminé" at bounding box center [168, 359] width 180 height 16
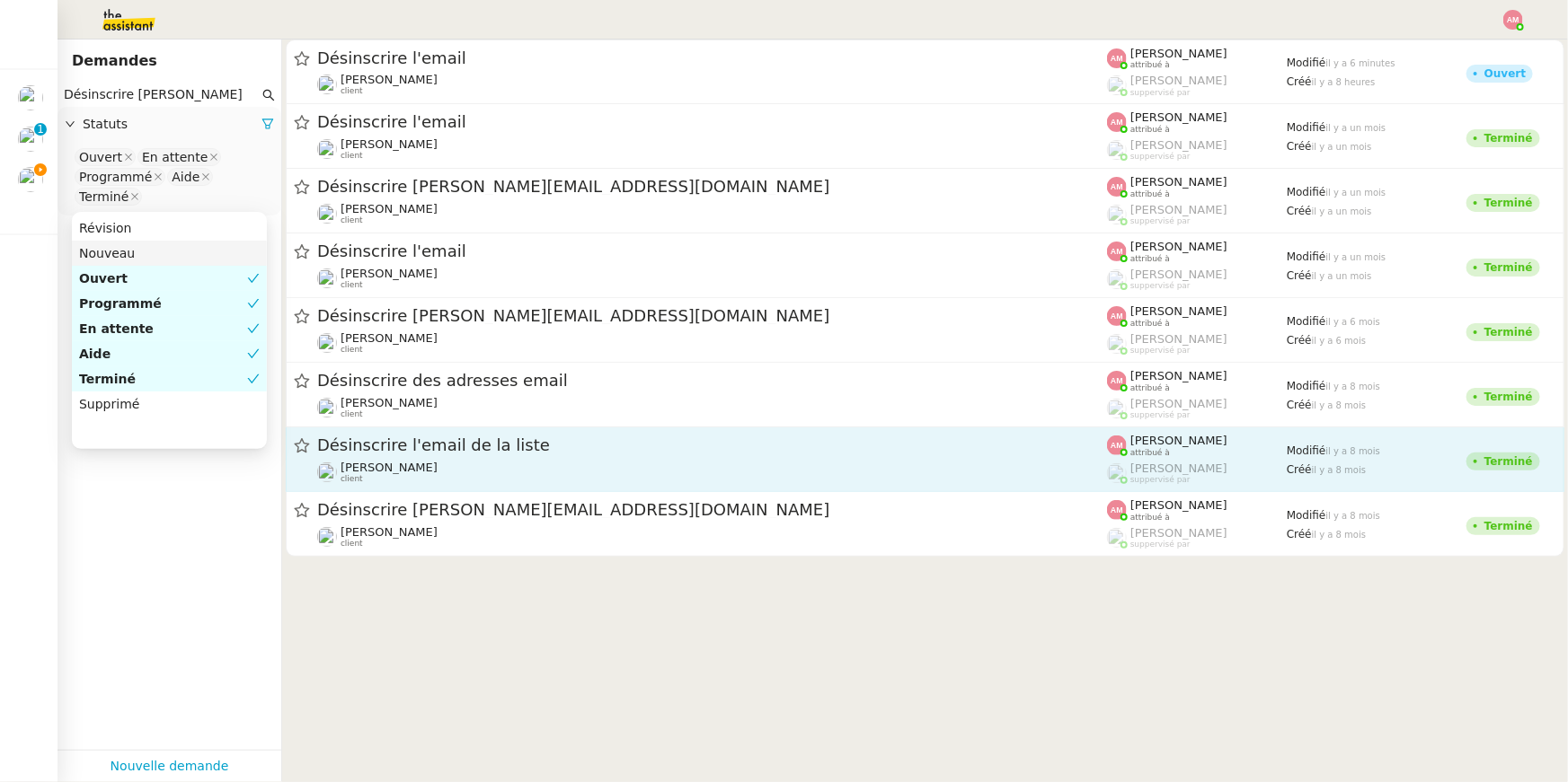
click at [382, 453] on span "Désinscrire l'email de la liste" at bounding box center [712, 445] width 789 height 16
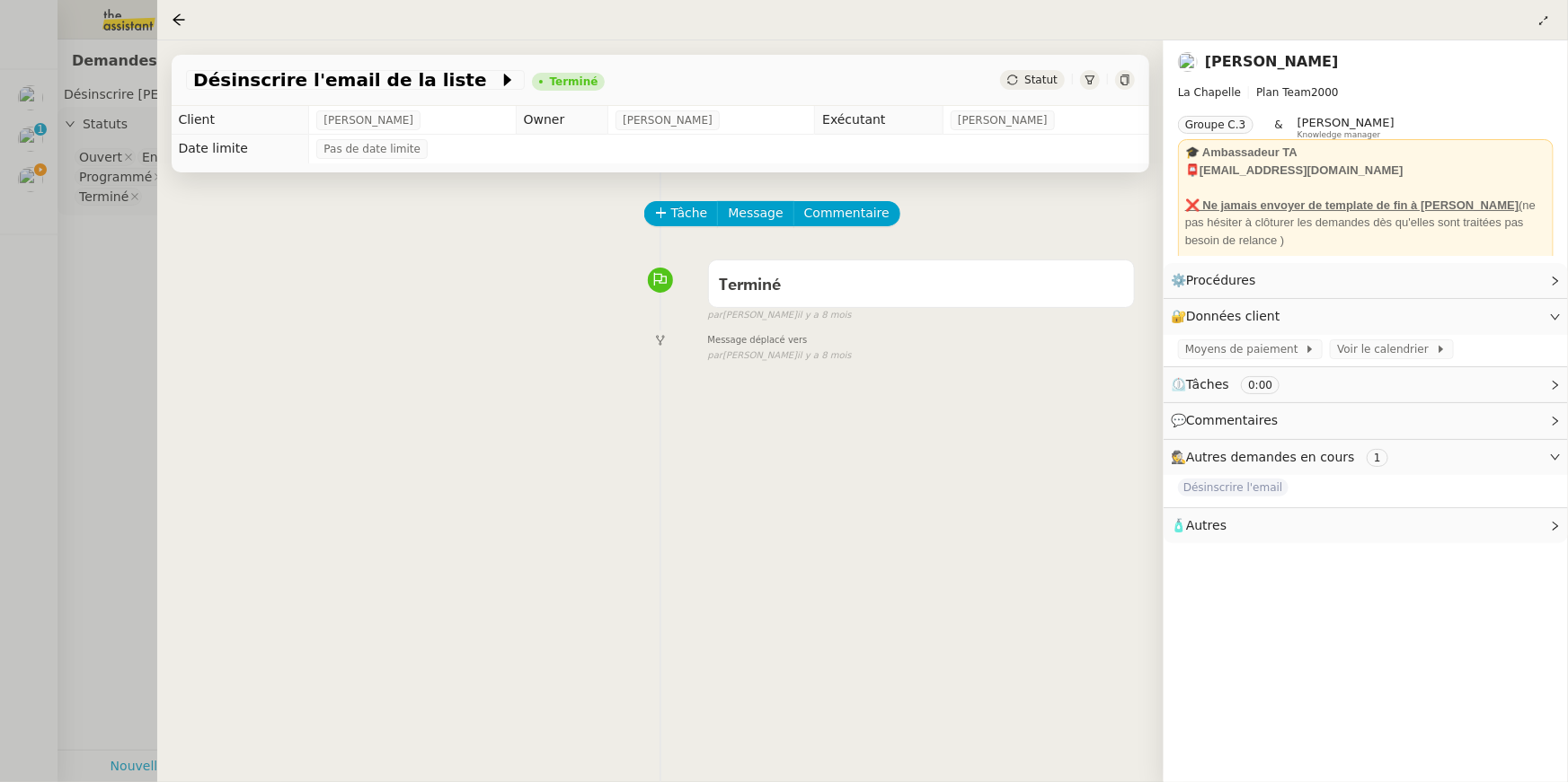
click at [106, 420] on div at bounding box center [784, 391] width 1568 height 782
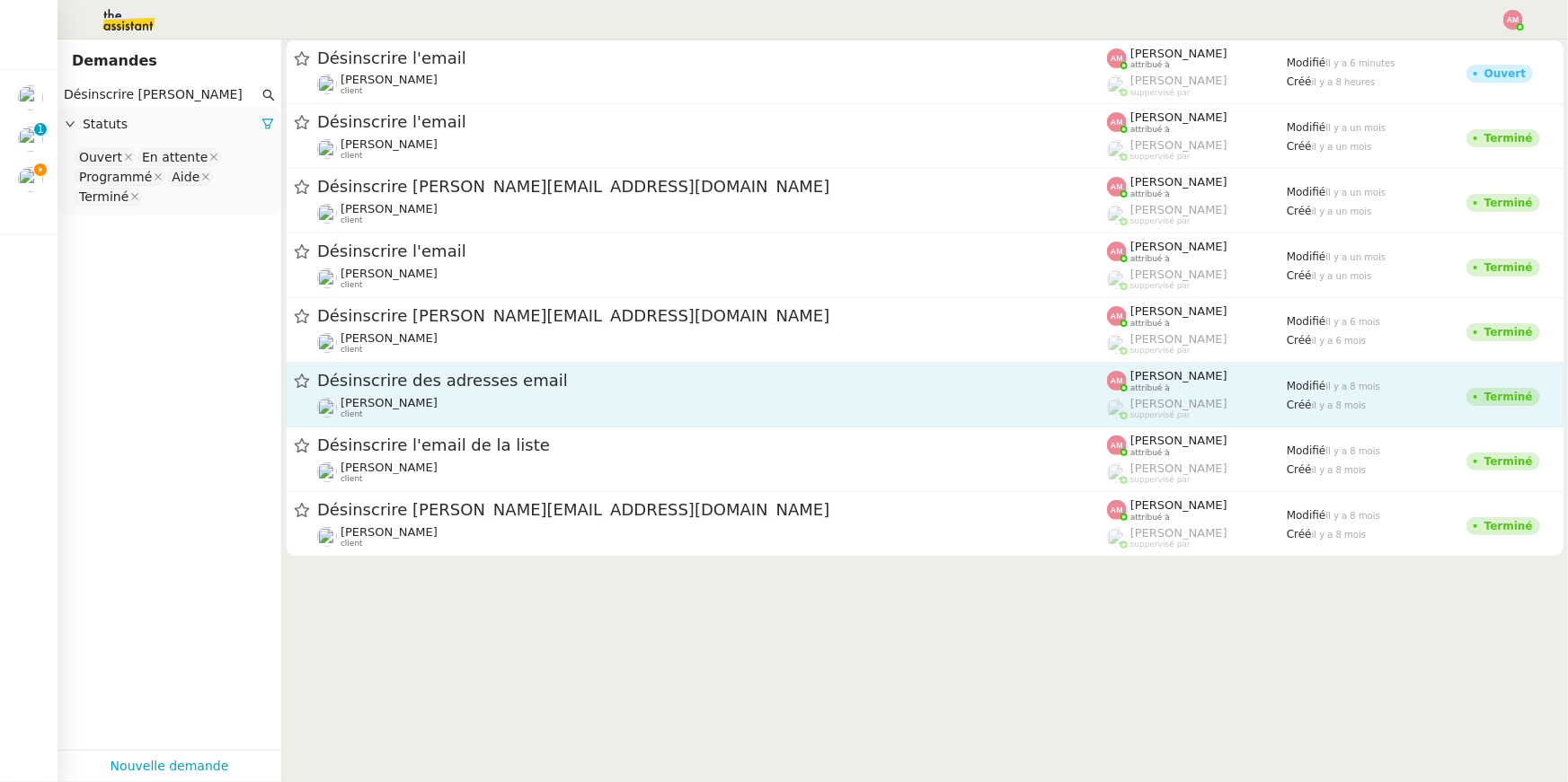
click at [382, 383] on span "Désinscrire des adresses email" at bounding box center [712, 381] width 789 height 16
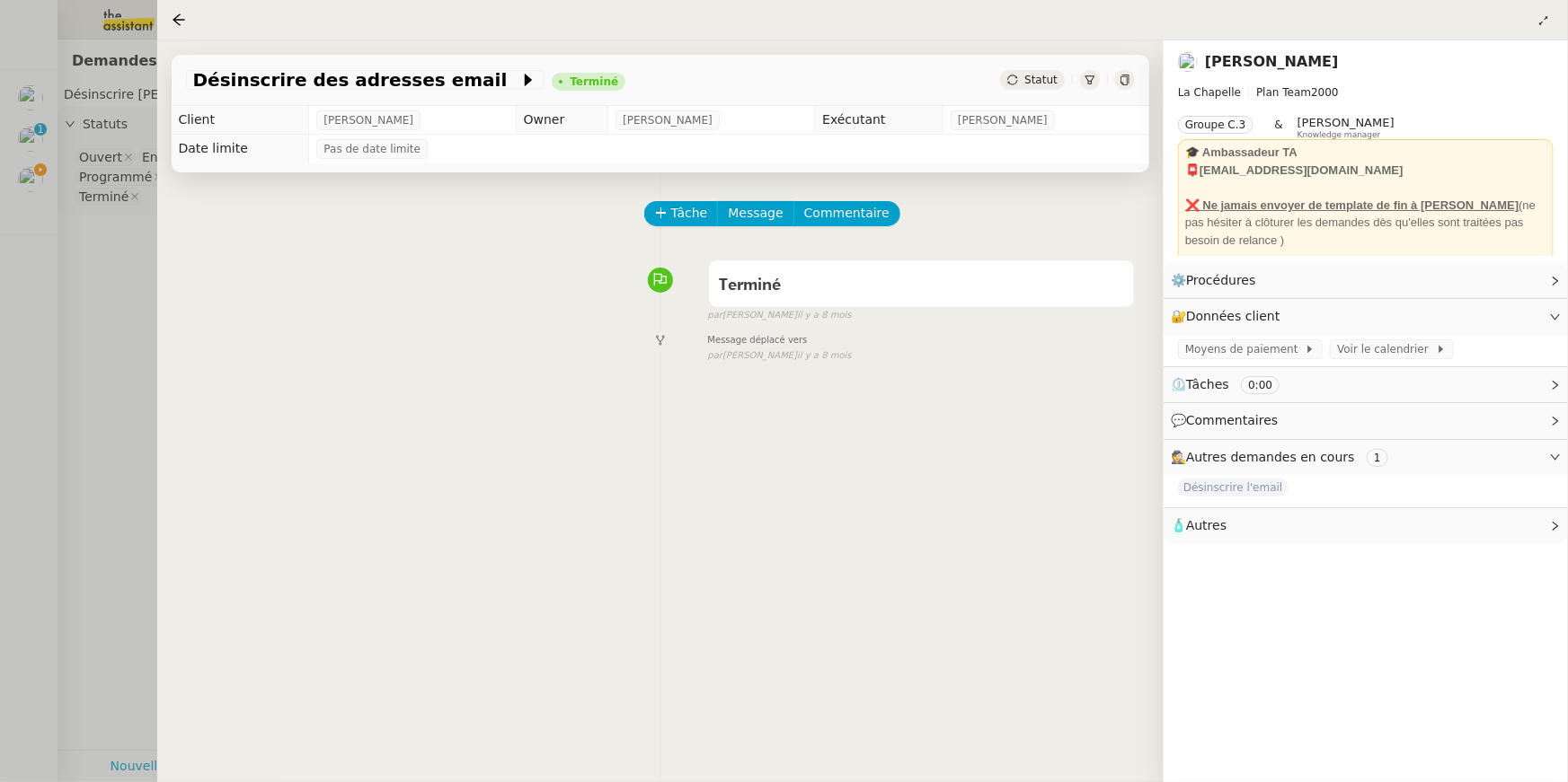
click at [108, 372] on div at bounding box center [784, 391] width 1568 height 782
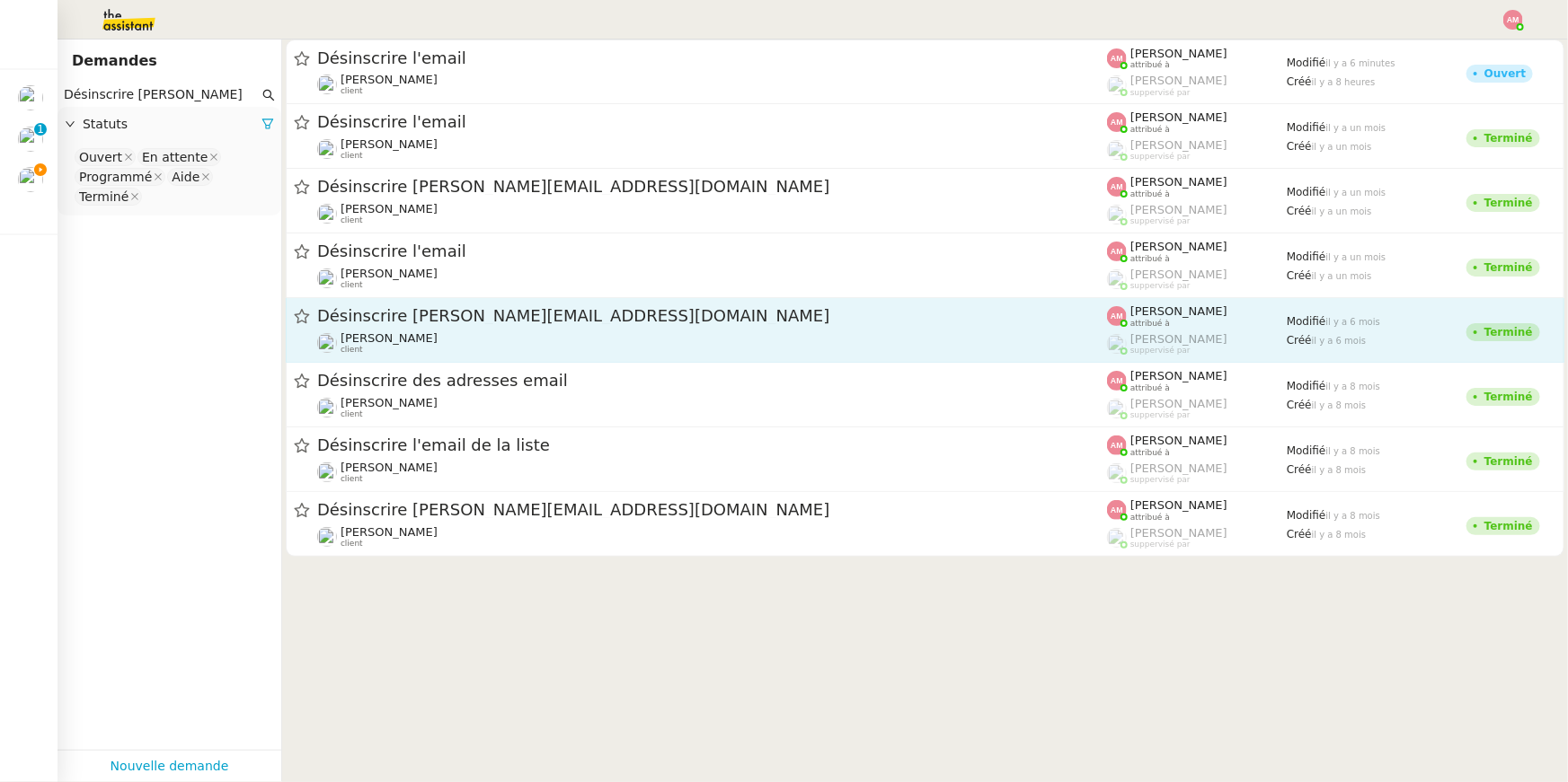
click at [379, 317] on span "Désinscrire justine.duditlieu@gmail.com" at bounding box center [712, 316] width 789 height 16
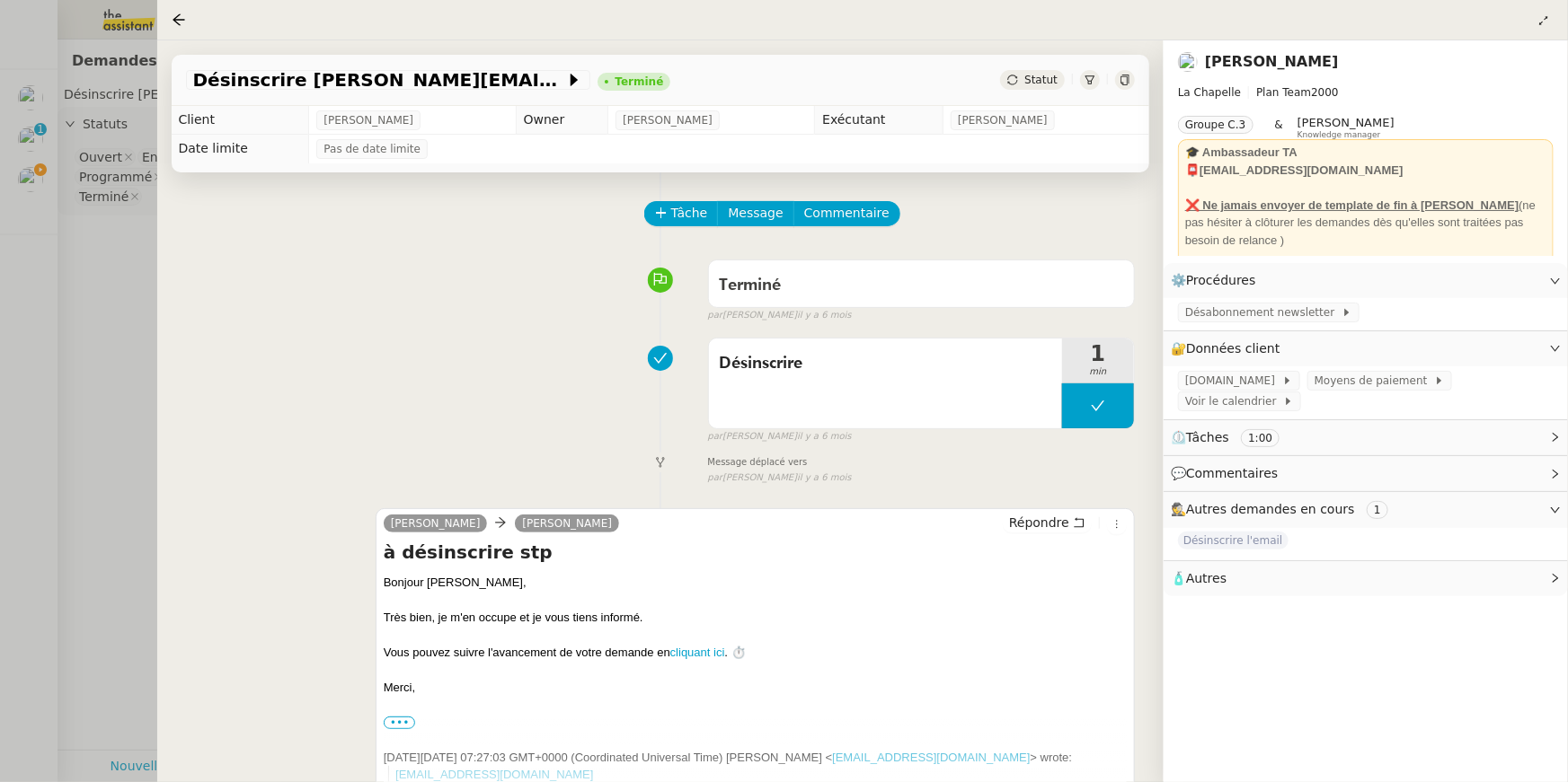
click at [48, 354] on div at bounding box center [784, 391] width 1568 height 782
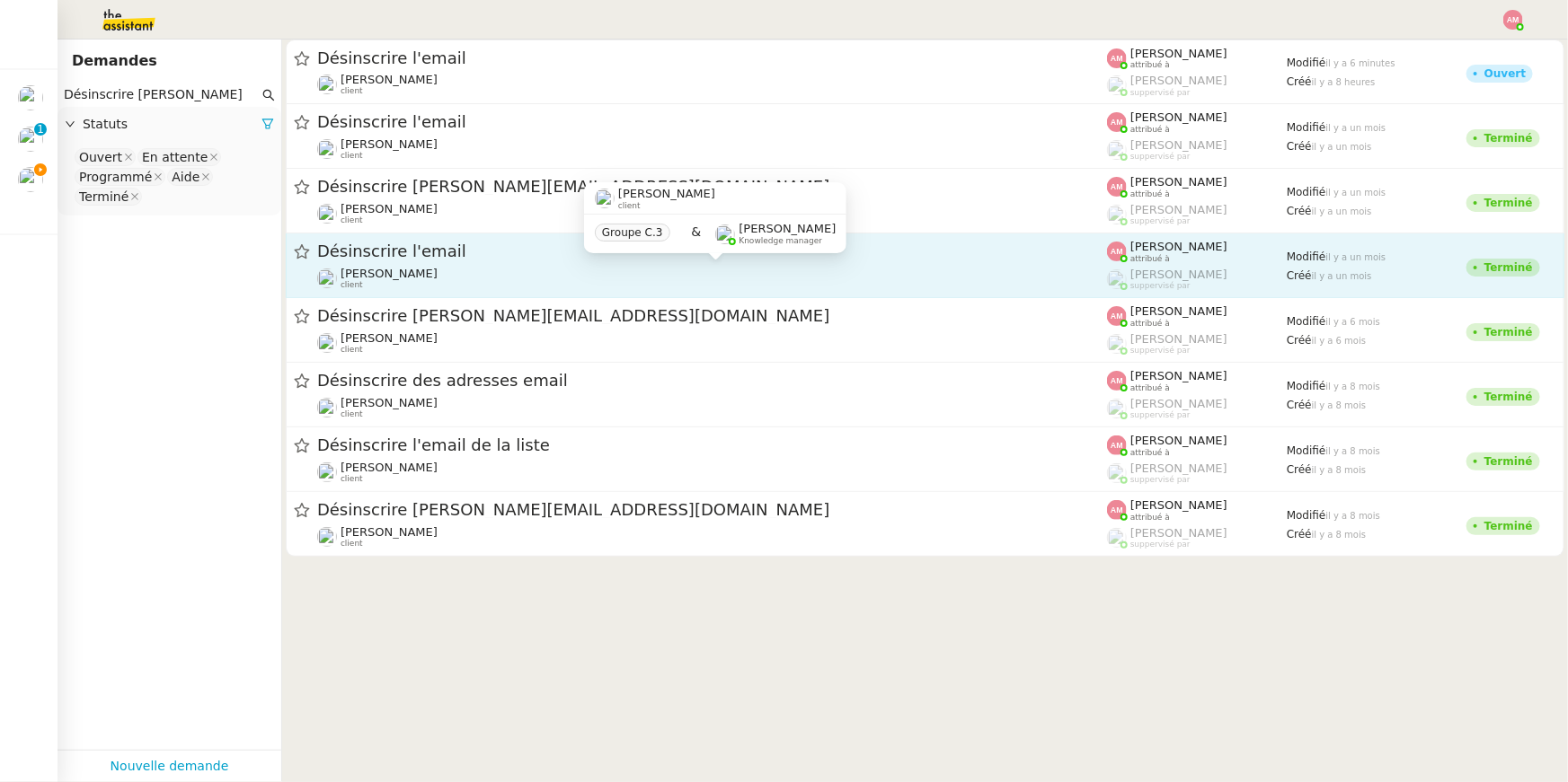
click at [395, 271] on span "Hugo Bentz" at bounding box center [389, 273] width 97 height 14
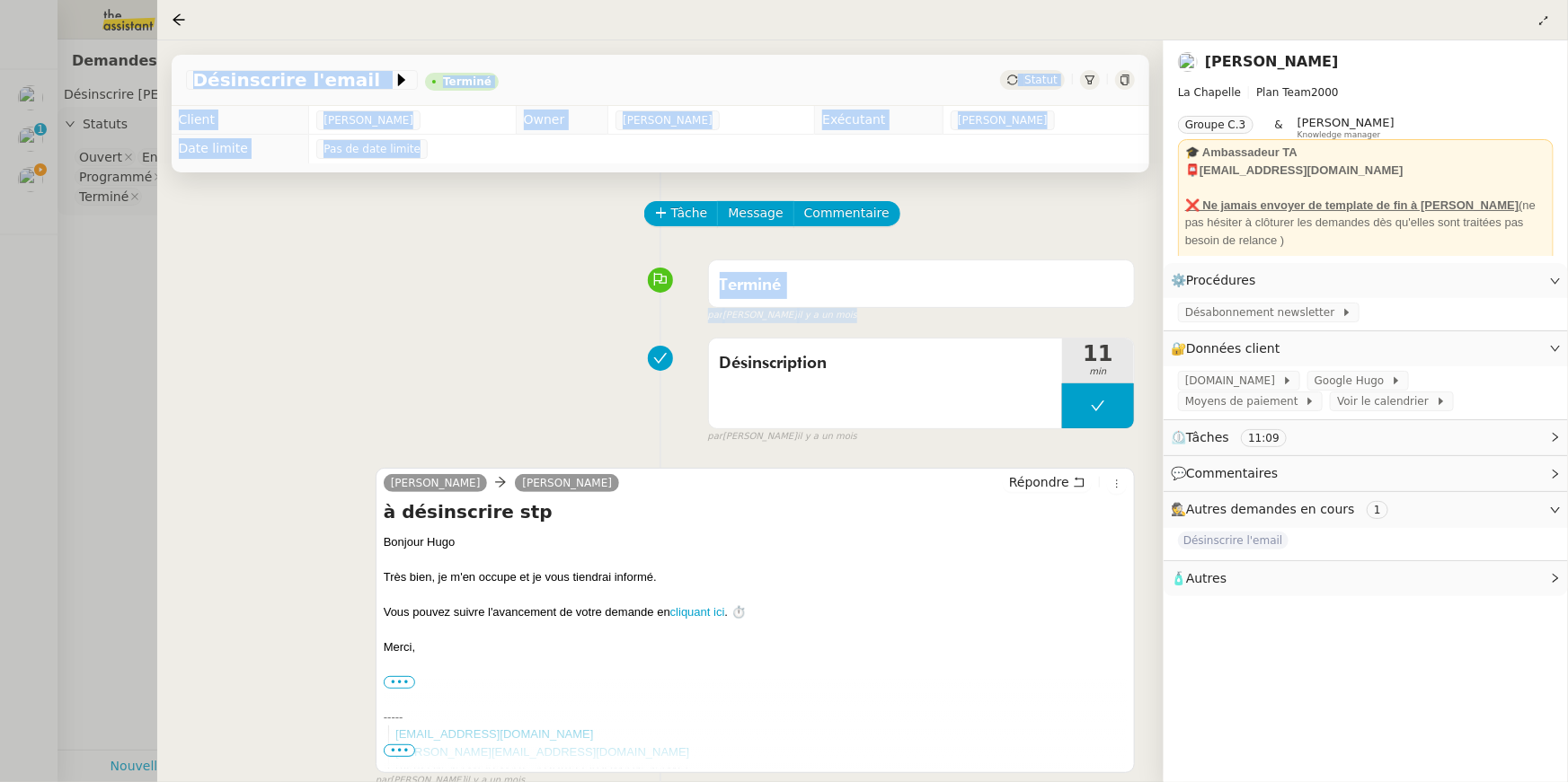
drag, startPoint x: 44, startPoint y: 284, endPoint x: 224, endPoint y: 291, distance: 180.1
click at [224, 291] on nz-layout "Mes demandes Vérifier les disponibilités pour la session VOICEBOT David Berrebi…" at bounding box center [784, 391] width 1568 height 782
click at [35, 252] on div at bounding box center [784, 391] width 1568 height 782
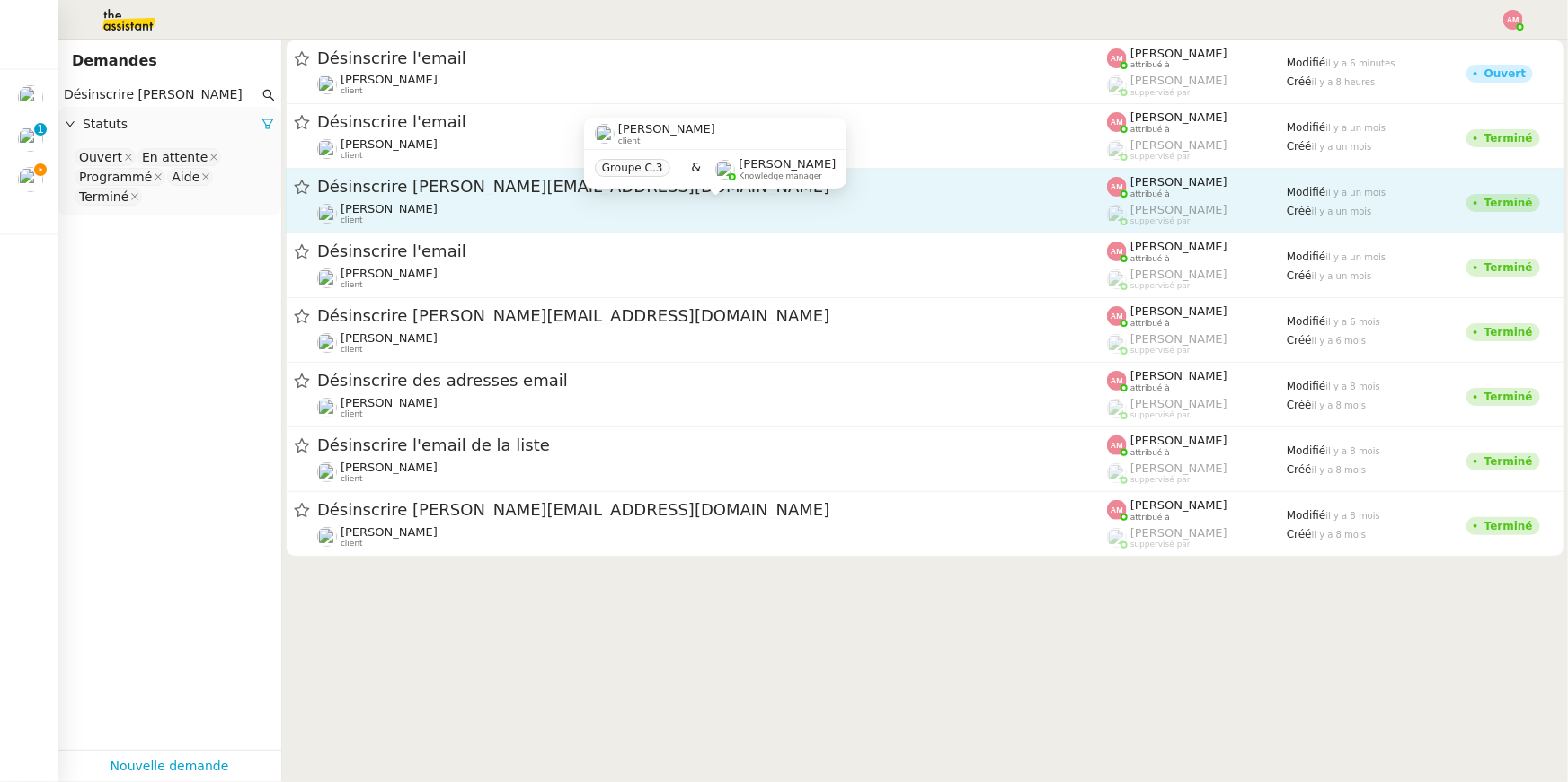
click at [386, 206] on span "Hugo Bentz" at bounding box center [389, 209] width 97 height 14
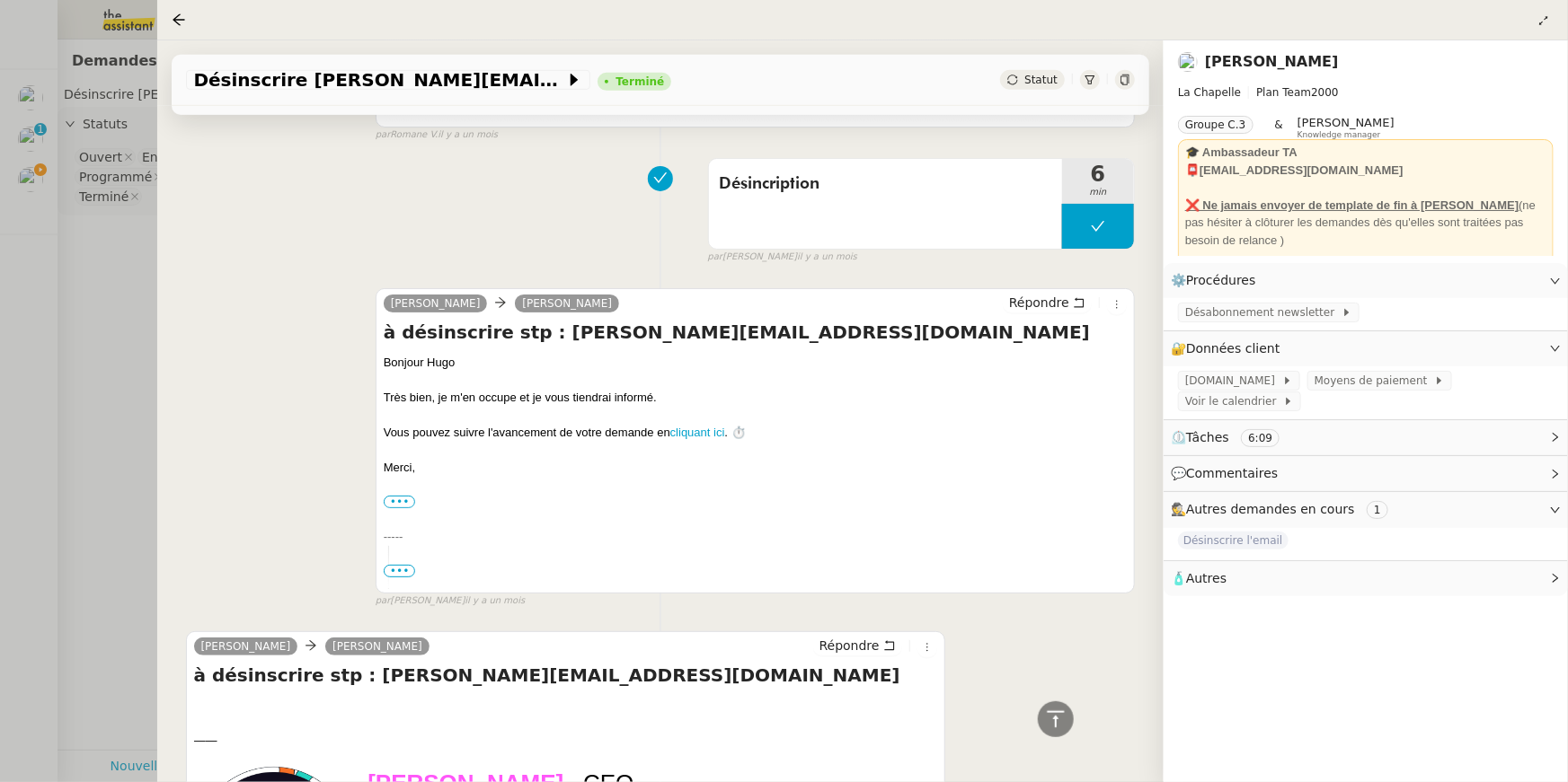
scroll to position [170, 0]
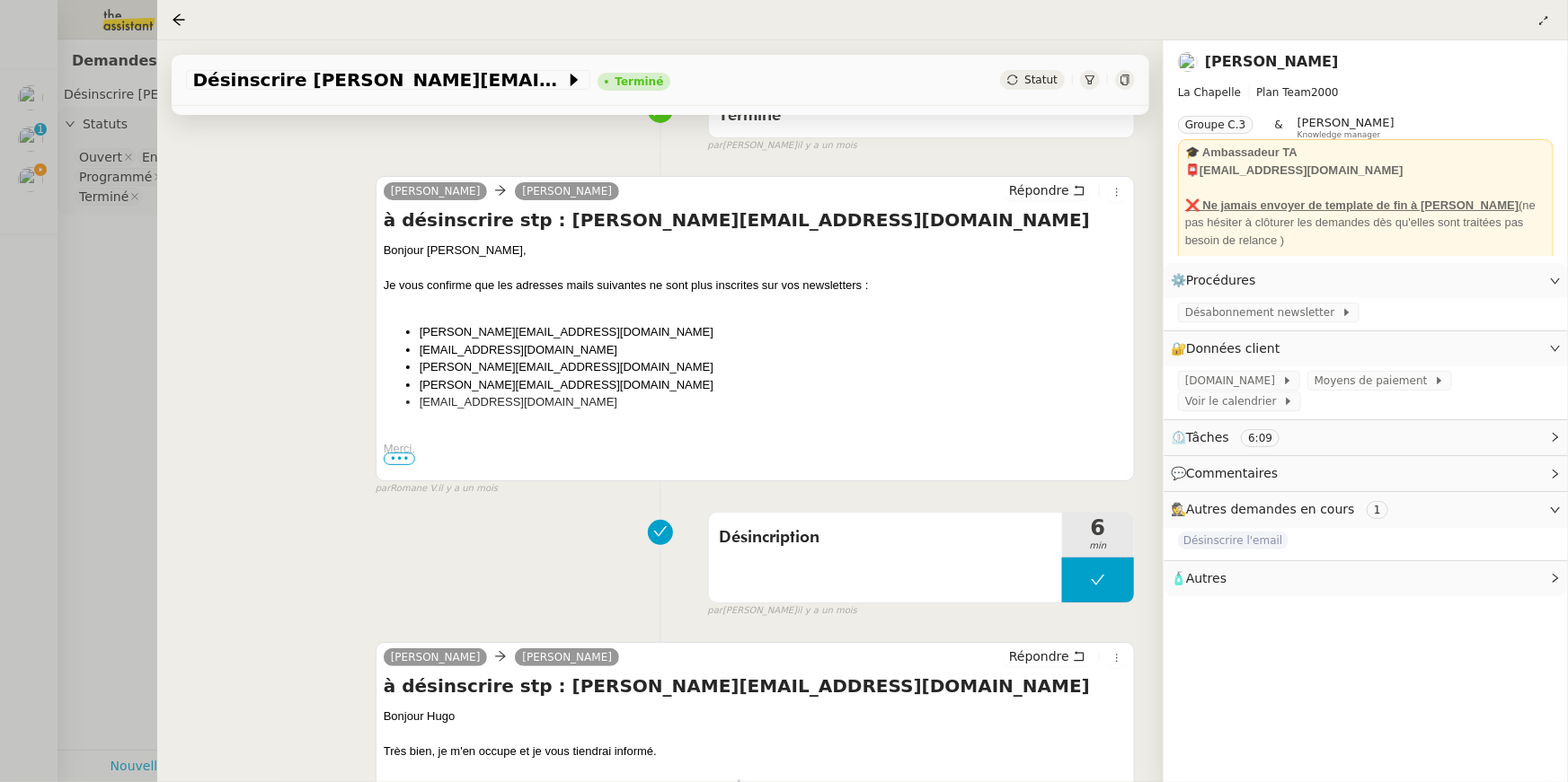
click at [407, 458] on span "•••" at bounding box center [399, 459] width 32 height 13
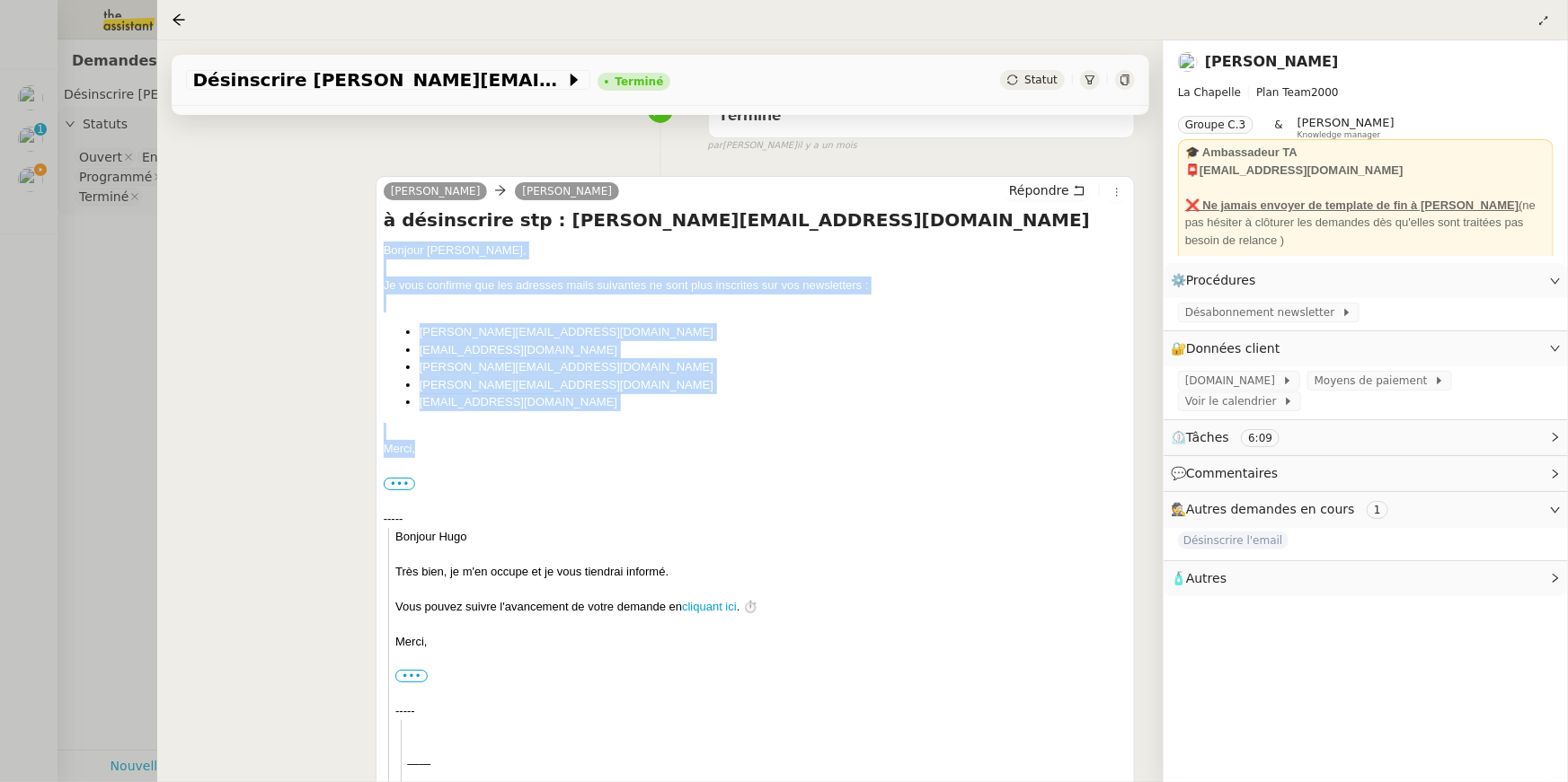
drag, startPoint x: 427, startPoint y: 444, endPoint x: 377, endPoint y: 253, distance: 197.4
click at [377, 253] on div "camille Hugo Bentz Répondre à désinscrire stp : lucy.savary@alixiogroup.com Bon…" at bounding box center [755, 686] width 759 height 1021
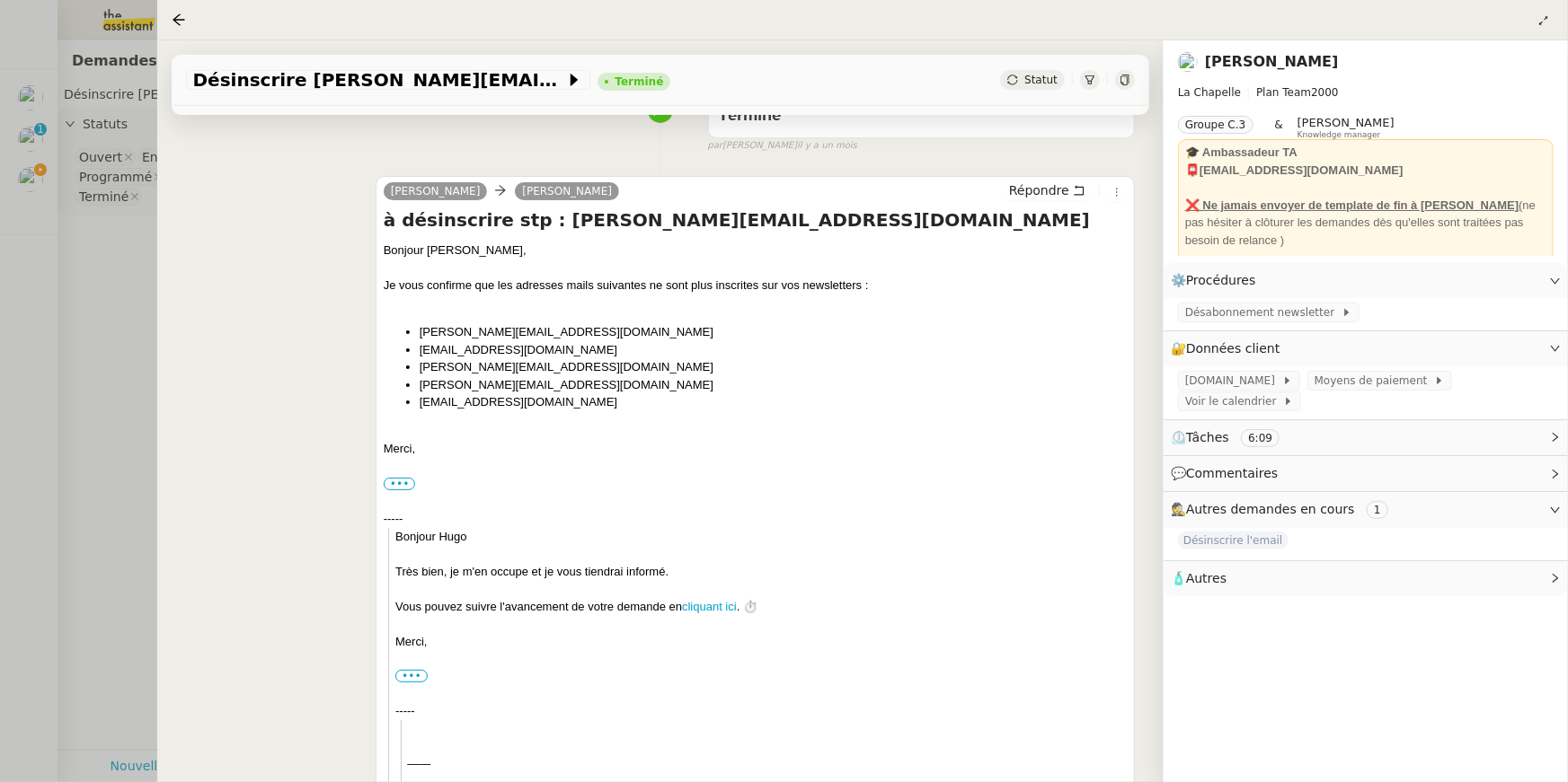
click at [51, 174] on div at bounding box center [784, 391] width 1568 height 782
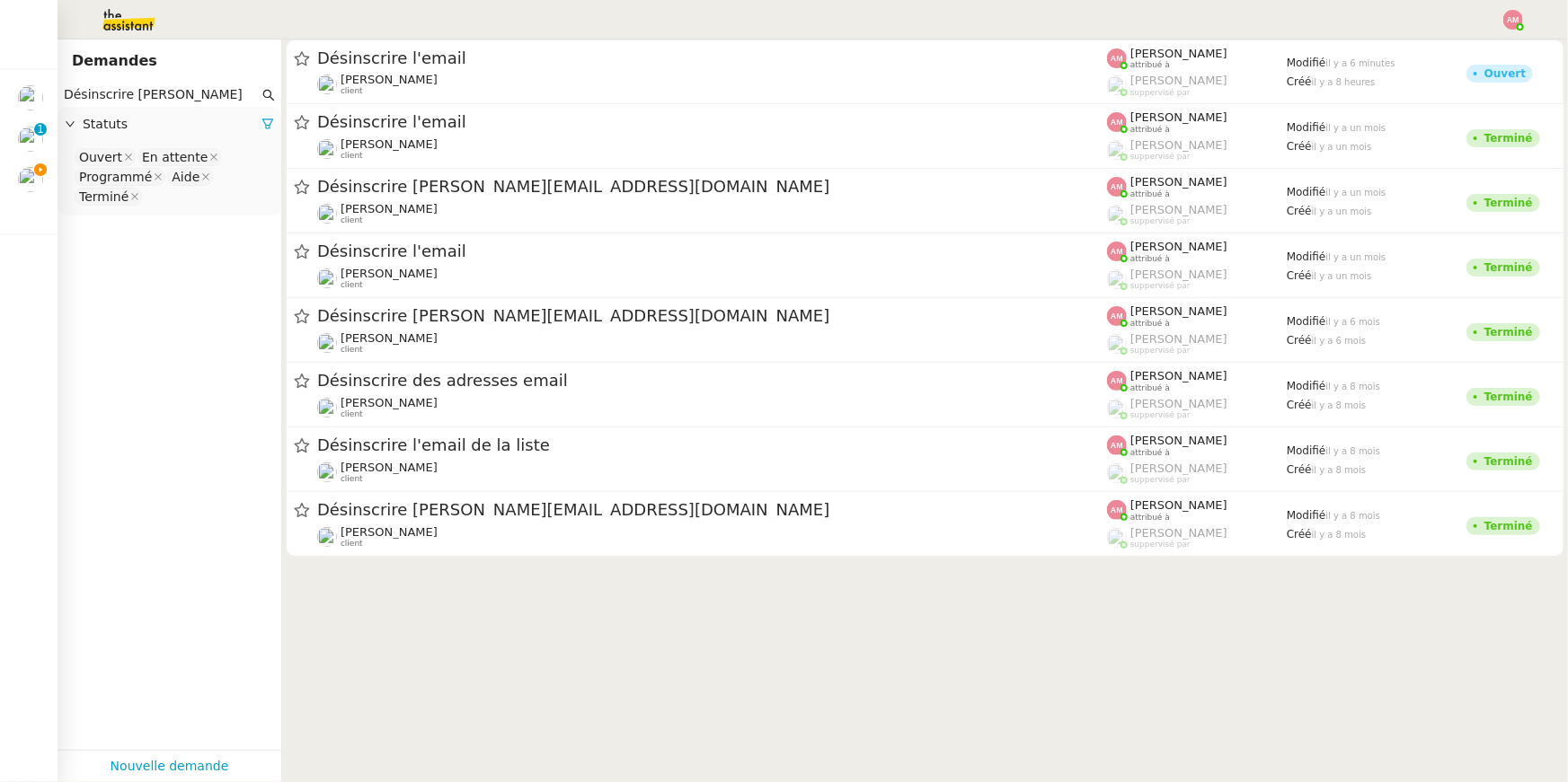
click at [40, 175] on div at bounding box center [784, 391] width 1568 height 782
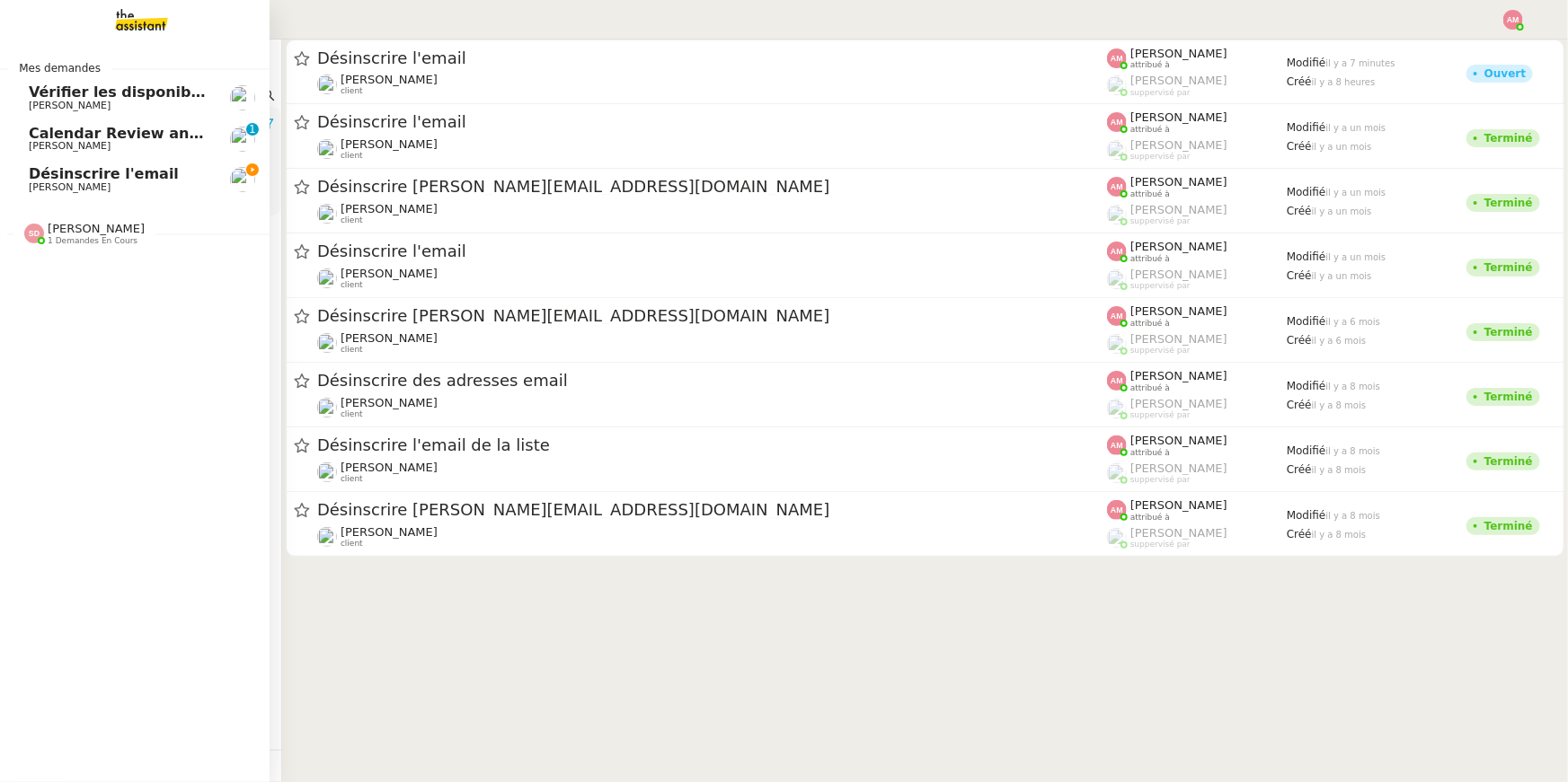
click at [35, 182] on span "Hugo Bentz" at bounding box center [69, 187] width 81 height 12
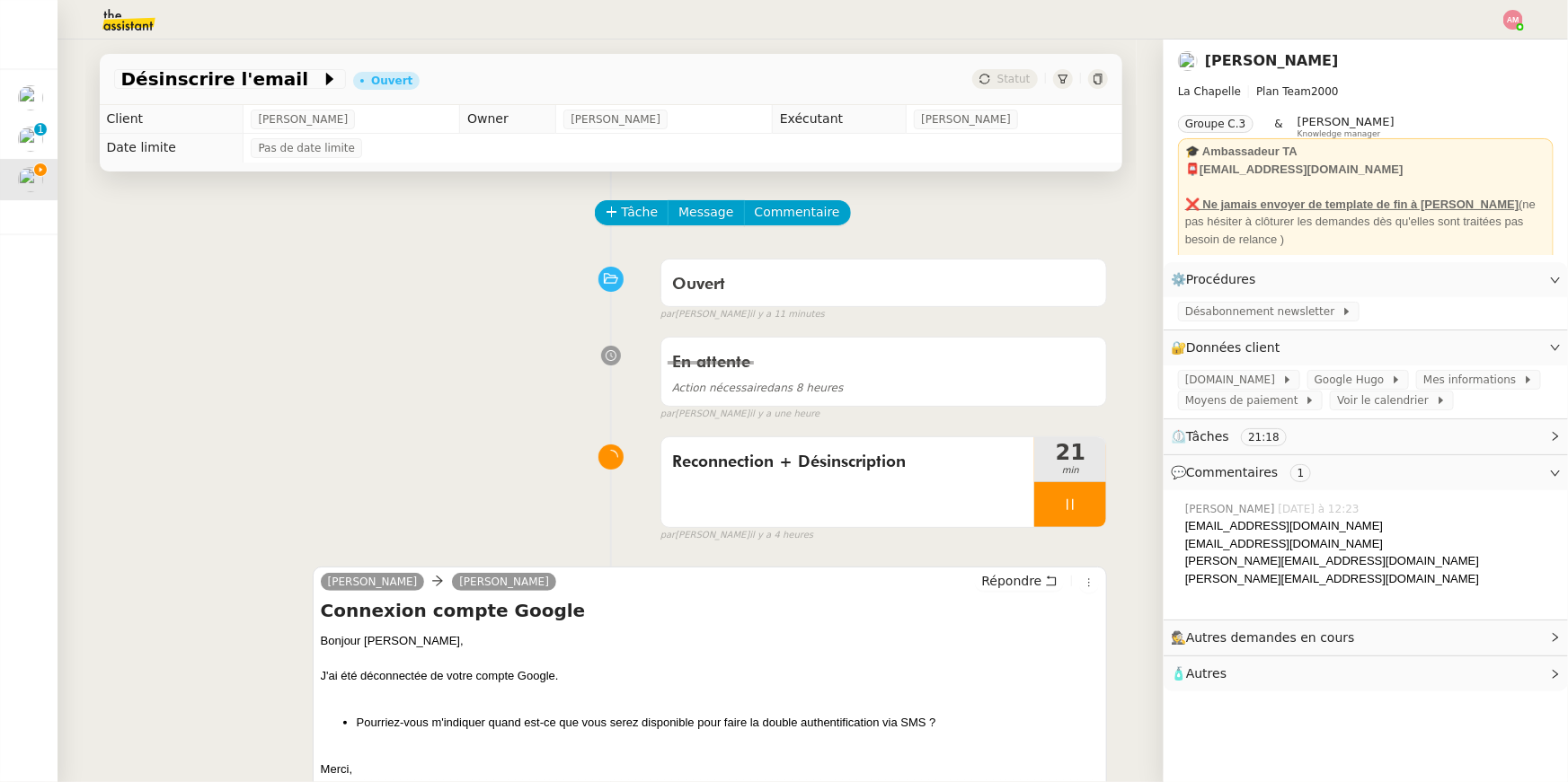
click at [836, 641] on div "Bonjour Hugo," at bounding box center [710, 641] width 779 height 18
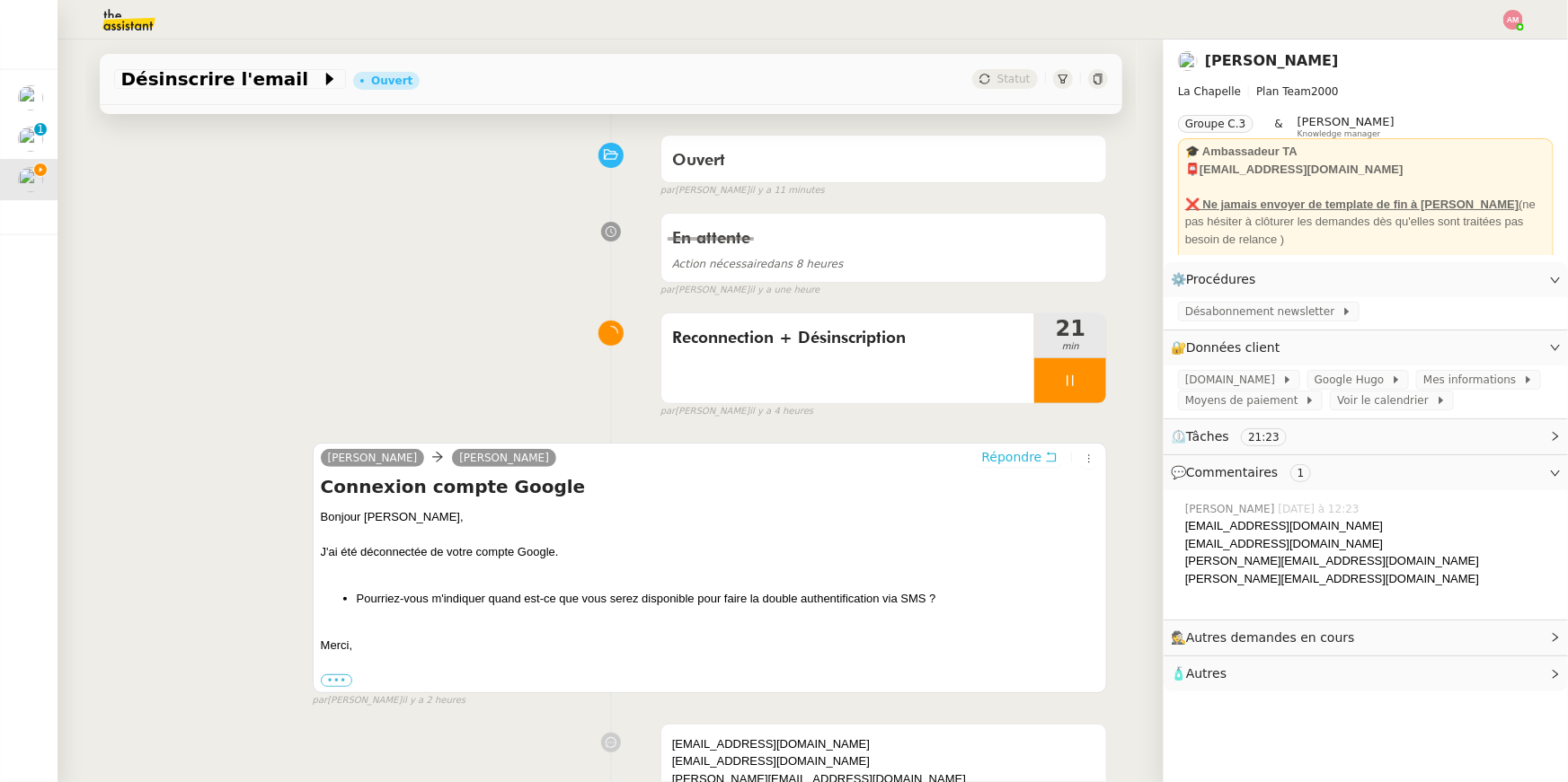
scroll to position [625, 0]
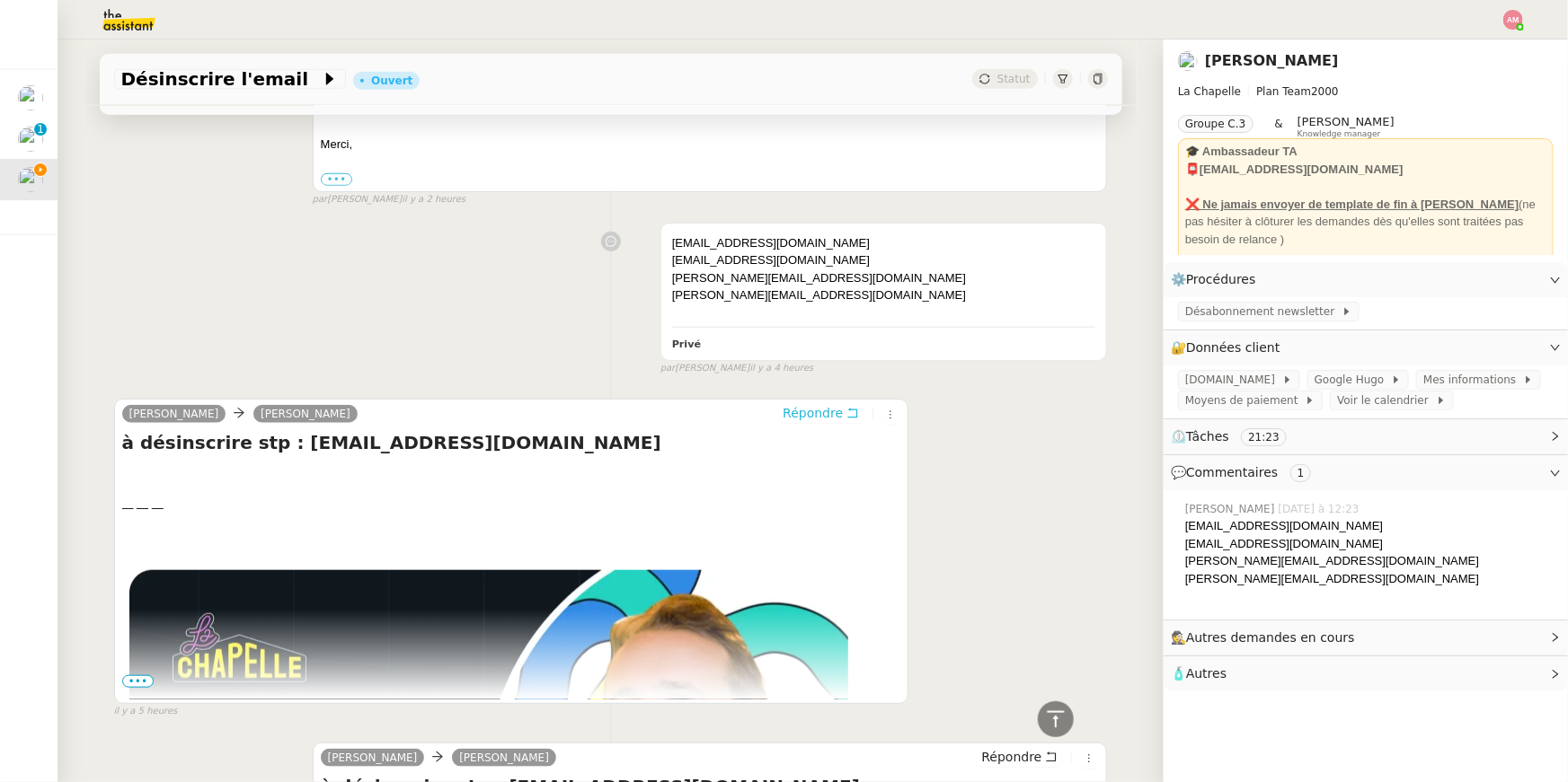
click at [829, 413] on span "Répondre" at bounding box center [812, 413] width 60 height 18
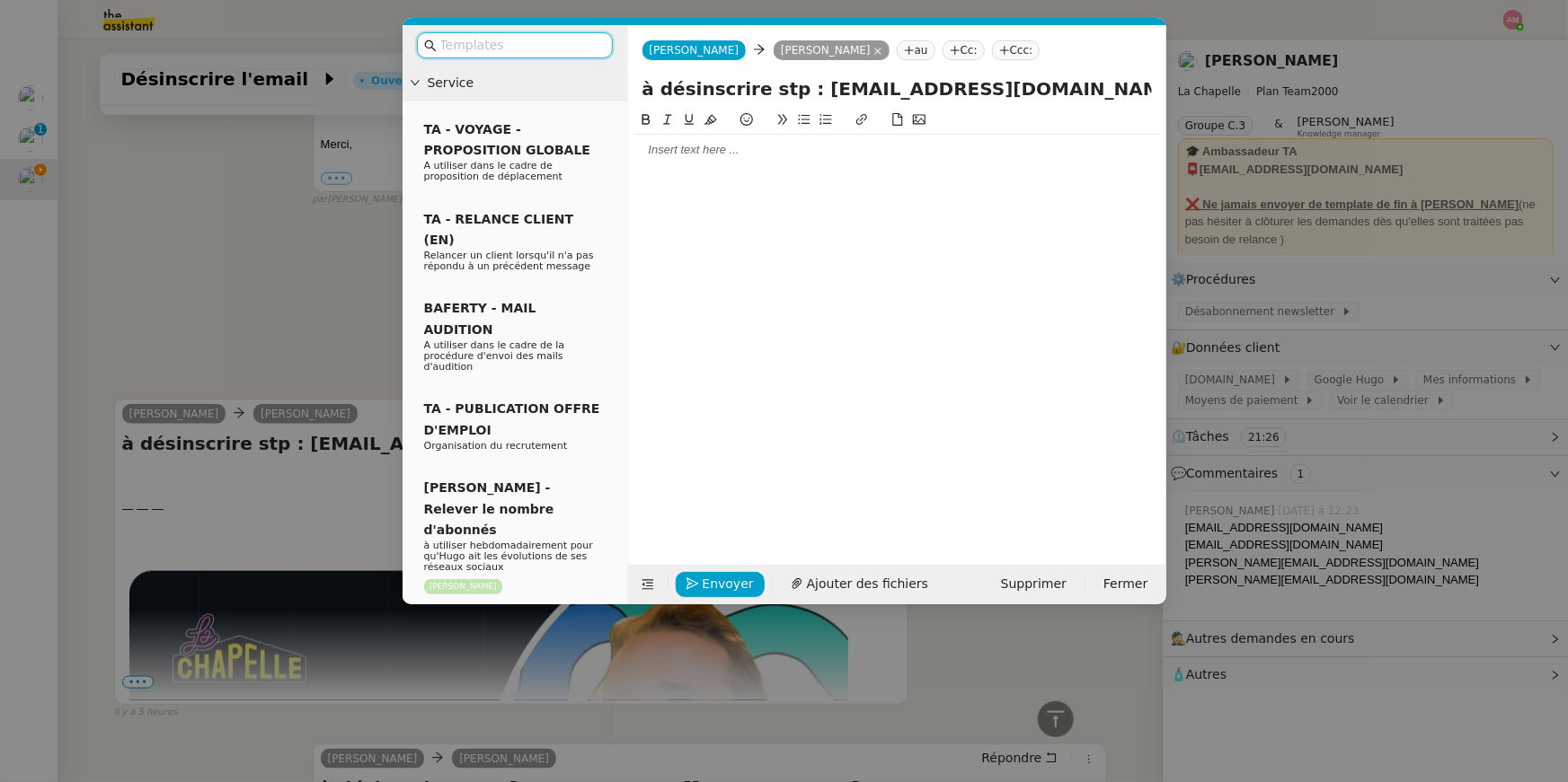
scroll to position [764, 0]
click at [803, 162] on div at bounding box center [897, 149] width 524 height 30
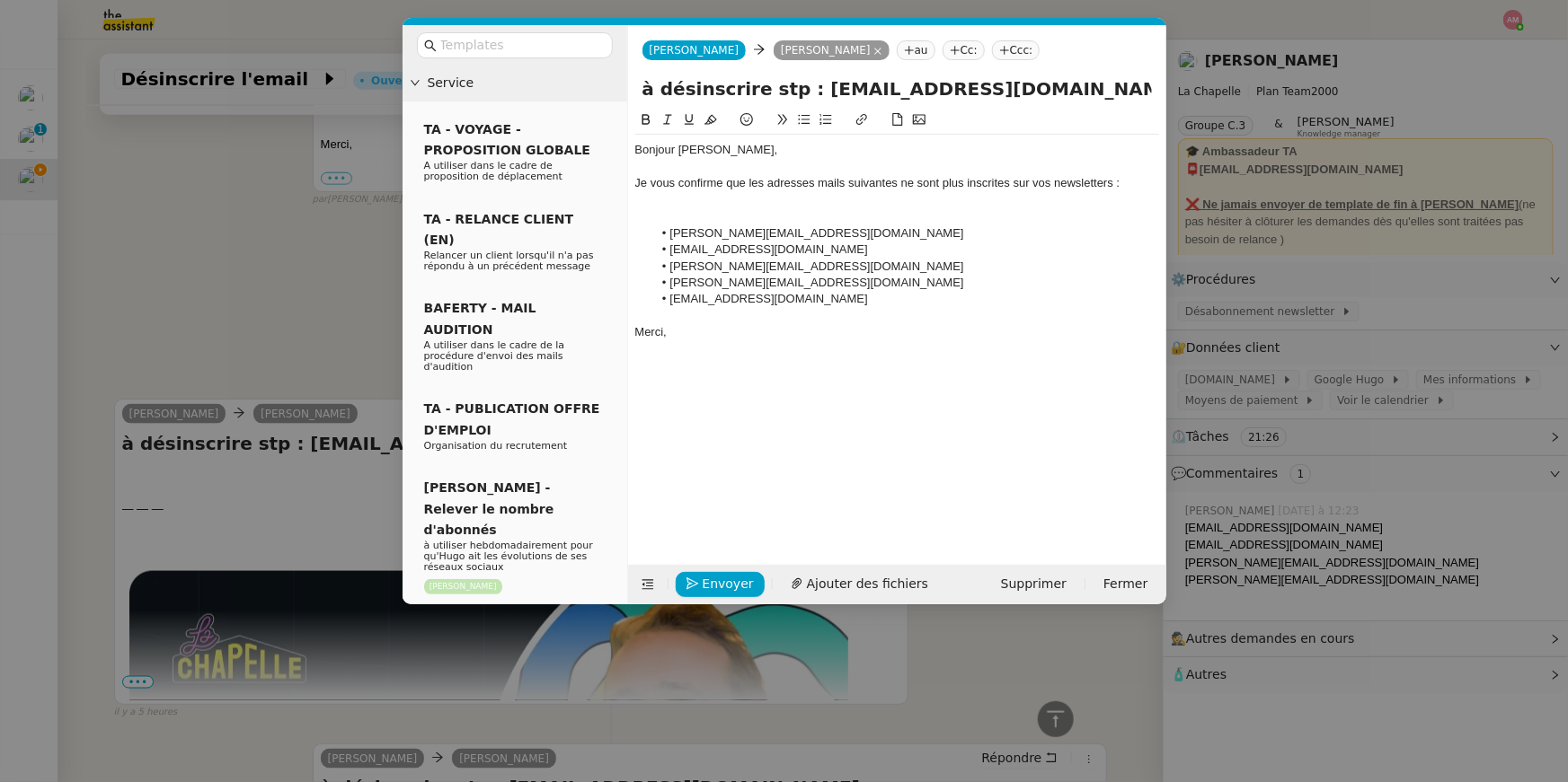
click at [1405, 534] on nz-modal-container "Service TA - VOYAGE - PROPOSITION GLOBALE A utiliser dans le cadre de propositi…" at bounding box center [784, 391] width 1568 height 782
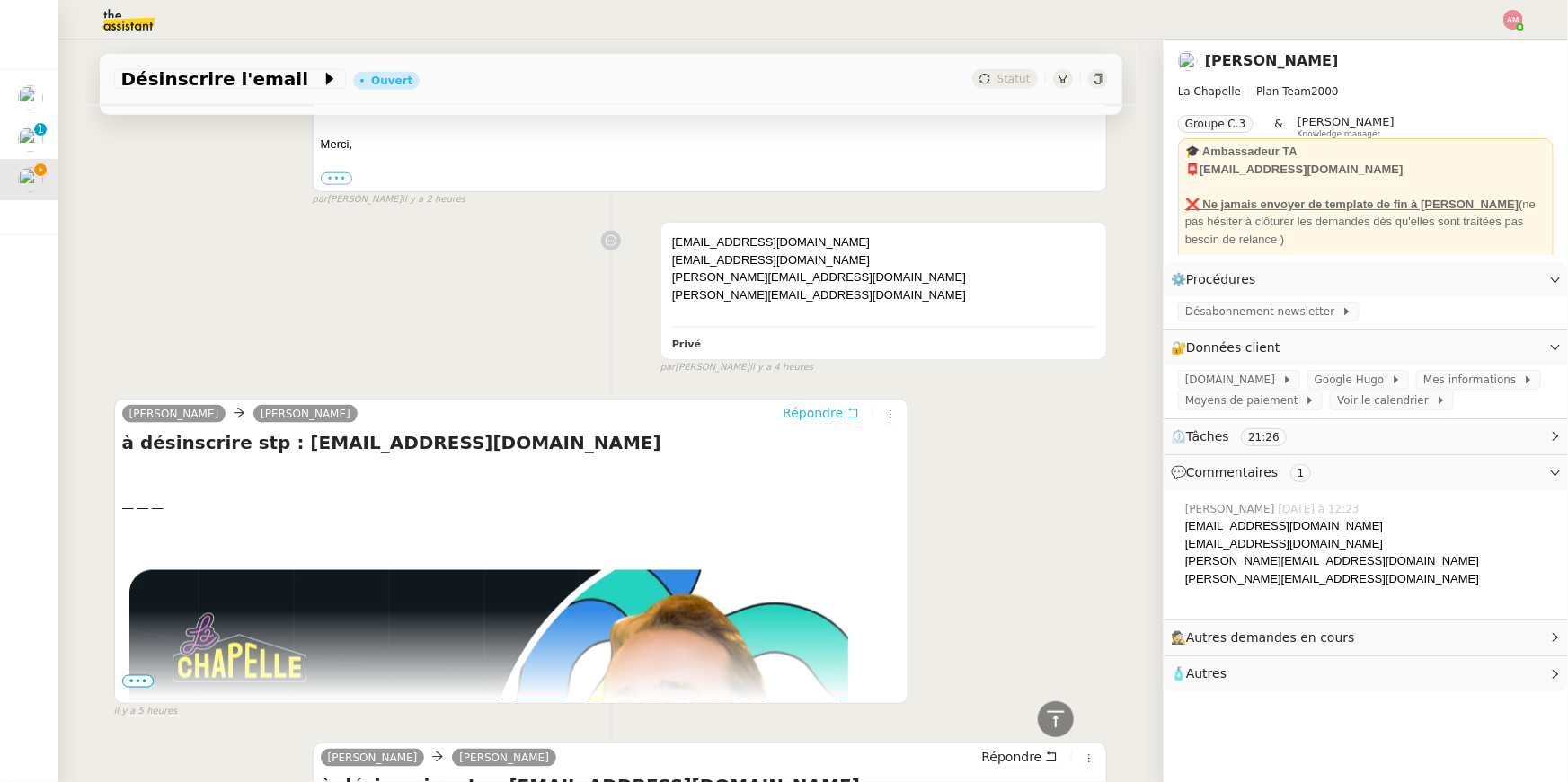
scroll to position [994, 0]
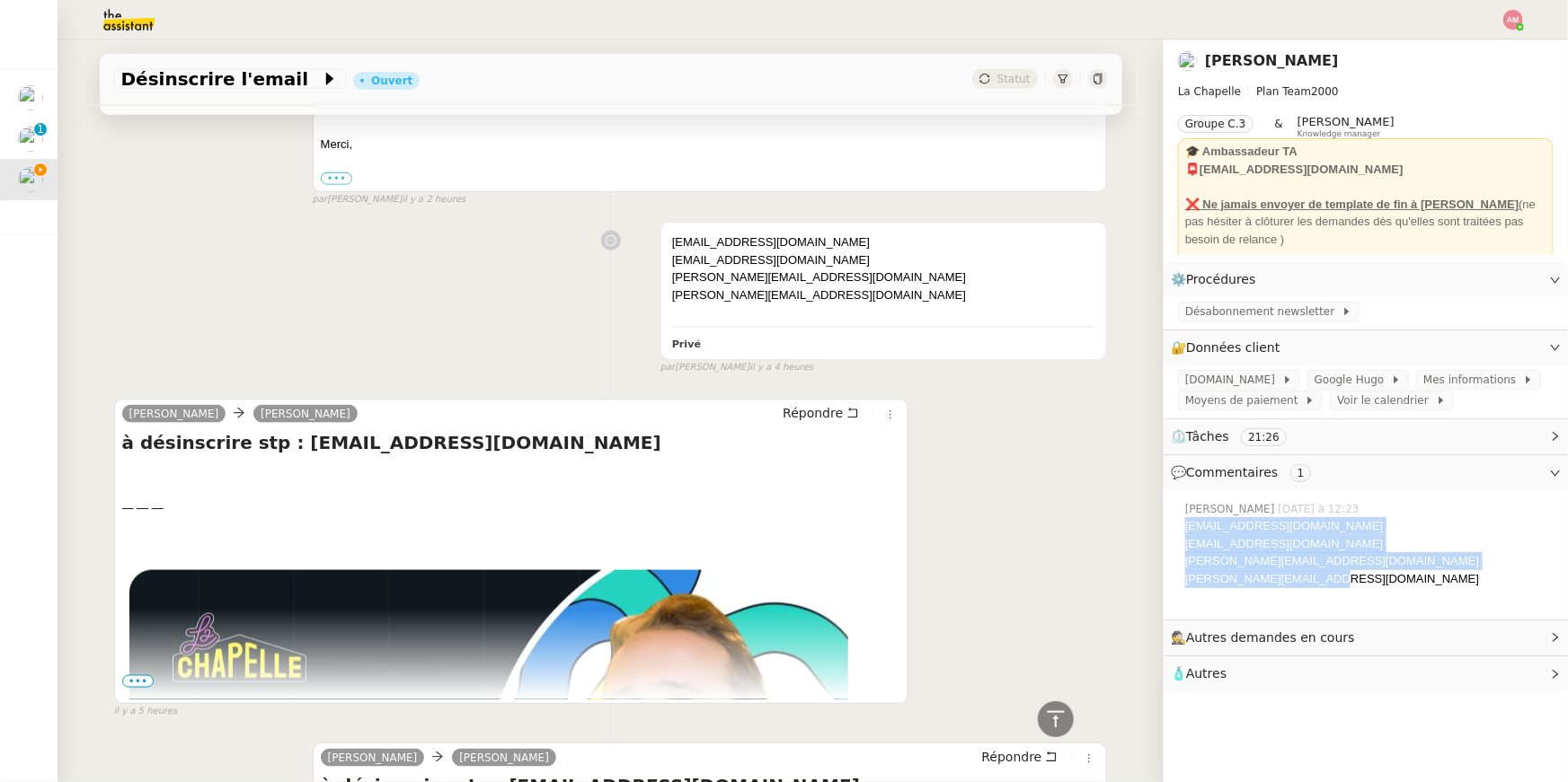
drag, startPoint x: 1340, startPoint y: 585, endPoint x: 1182, endPoint y: 521, distance: 170.5
click at [1182, 521] on div "Amyna Mehrez Aujourd’hui à 12:23 njucha@bsmart.fr justine.routhiau@gmail.com ti…" at bounding box center [1365, 553] width 375 height 119
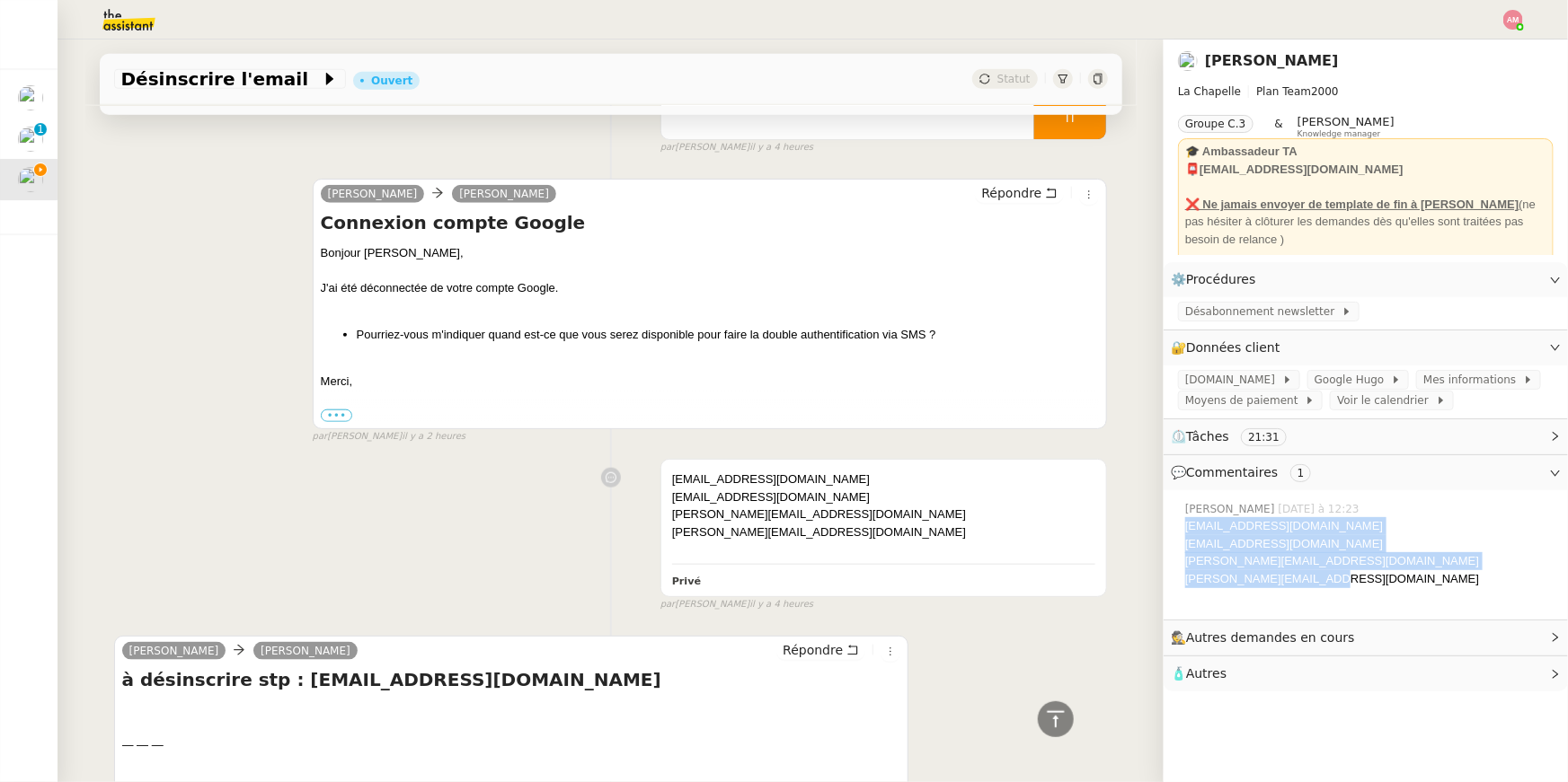
scroll to position [607, 0]
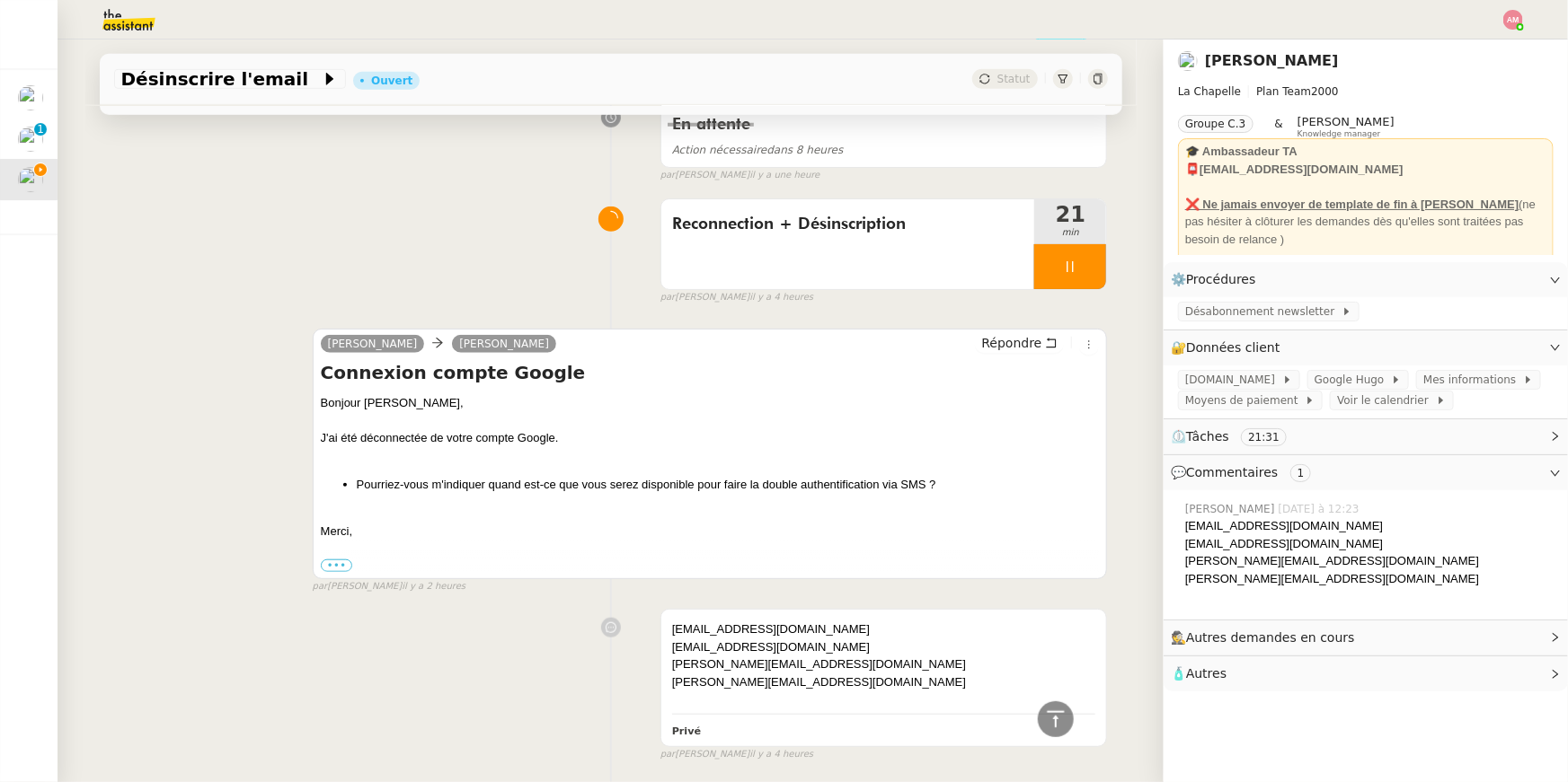
click at [686, 524] on div "Merci," at bounding box center [710, 532] width 779 height 18
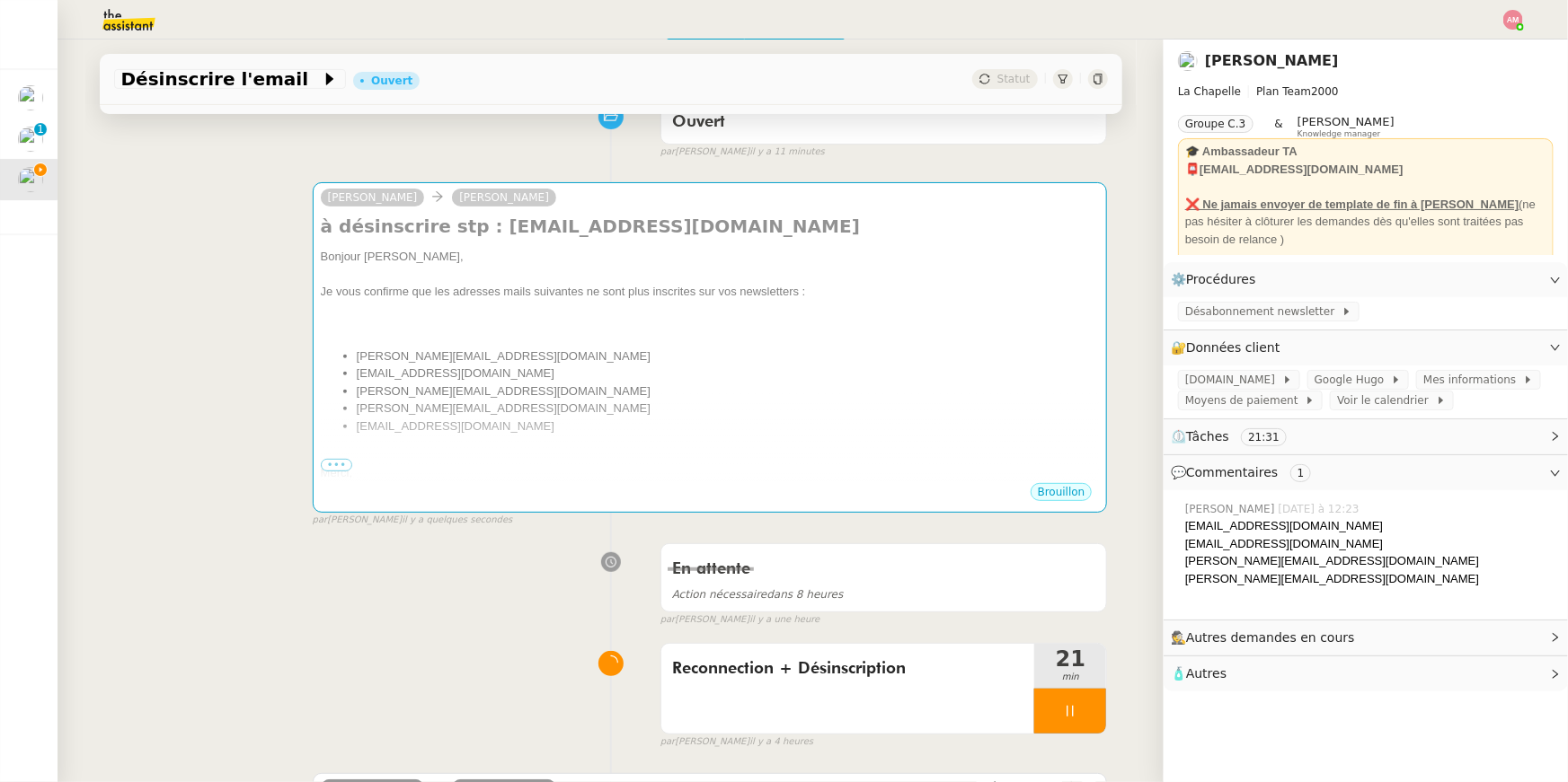
scroll to position [0, 0]
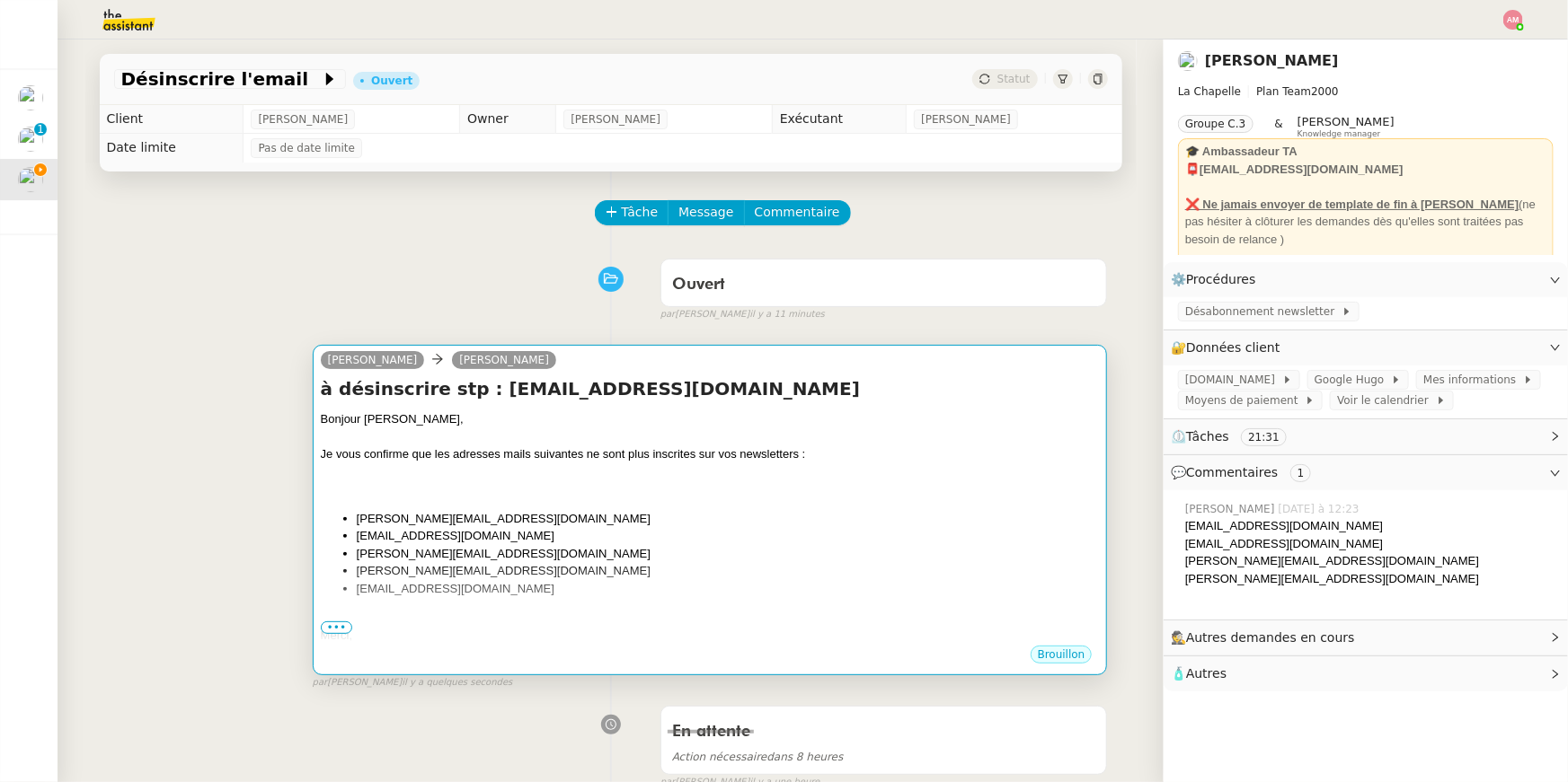
click at [664, 546] on li "steve@libertify.com" at bounding box center [728, 554] width 743 height 18
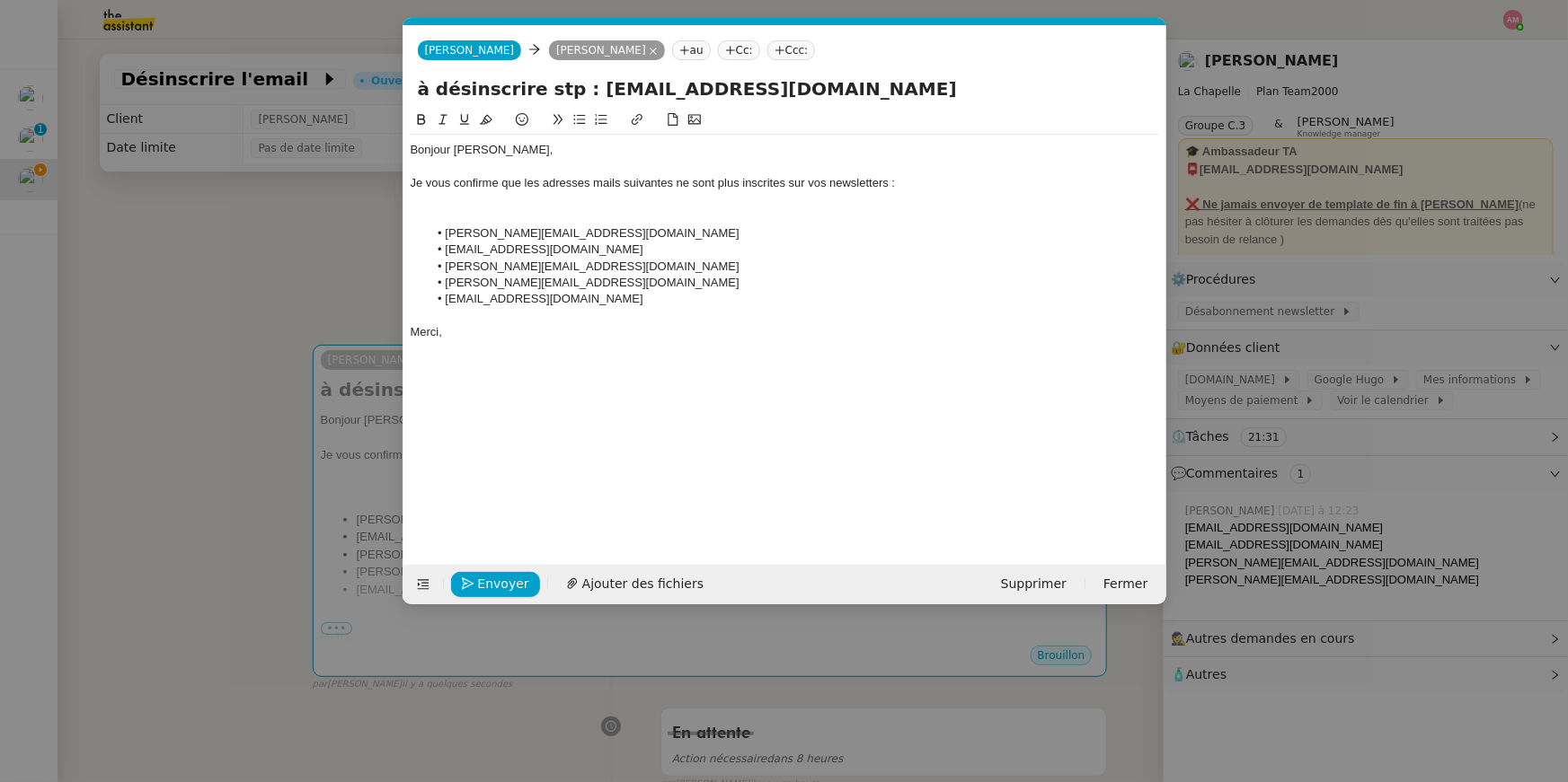
scroll to position [0, 38]
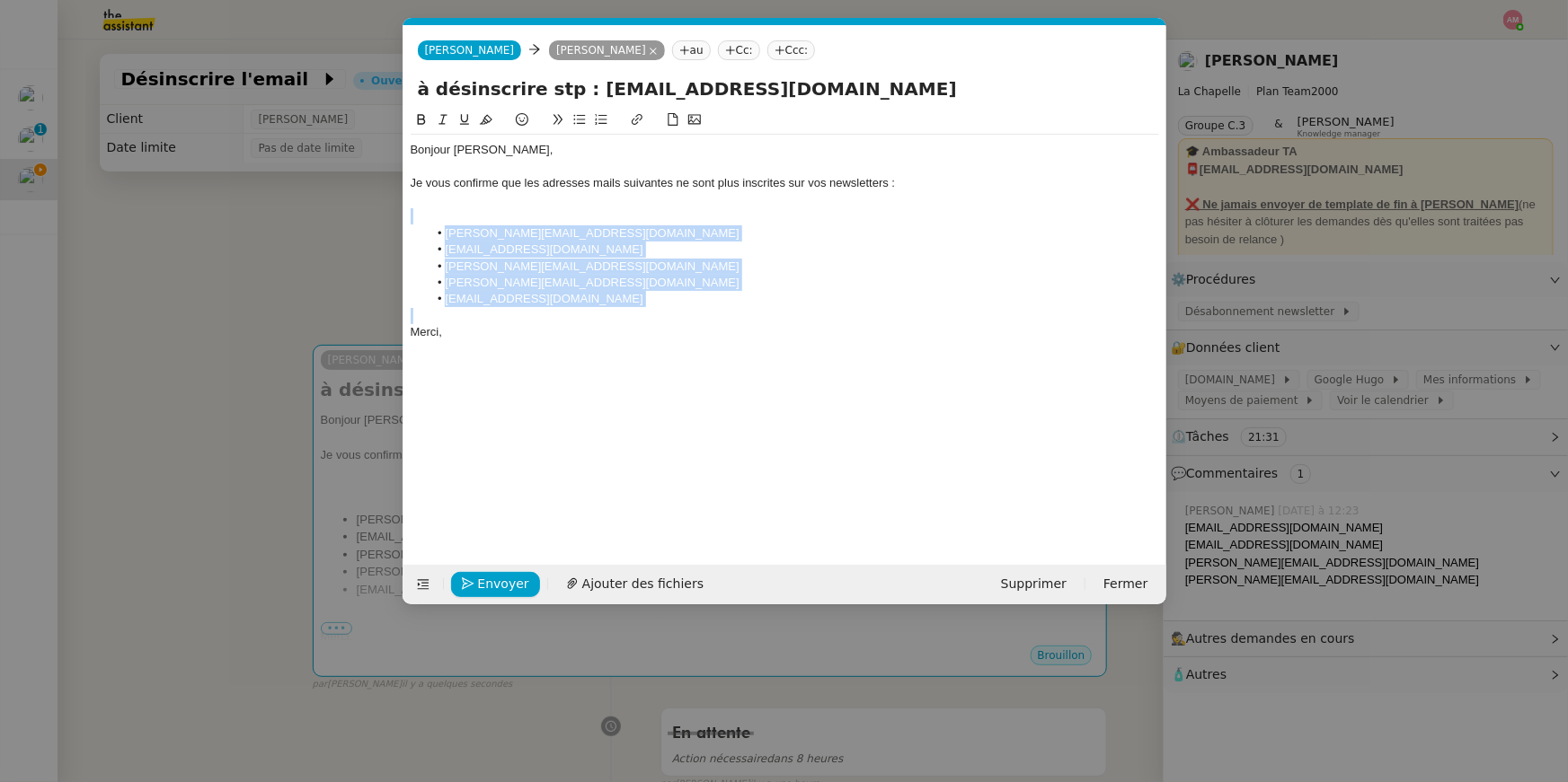
drag, startPoint x: 594, startPoint y: 311, endPoint x: 429, endPoint y: 219, distance: 188.9
click at [429, 219] on div "Bonjour Hugo, Je vous confirme que les adresses mails suivantes ne sont plus in…" at bounding box center [785, 241] width 748 height 213
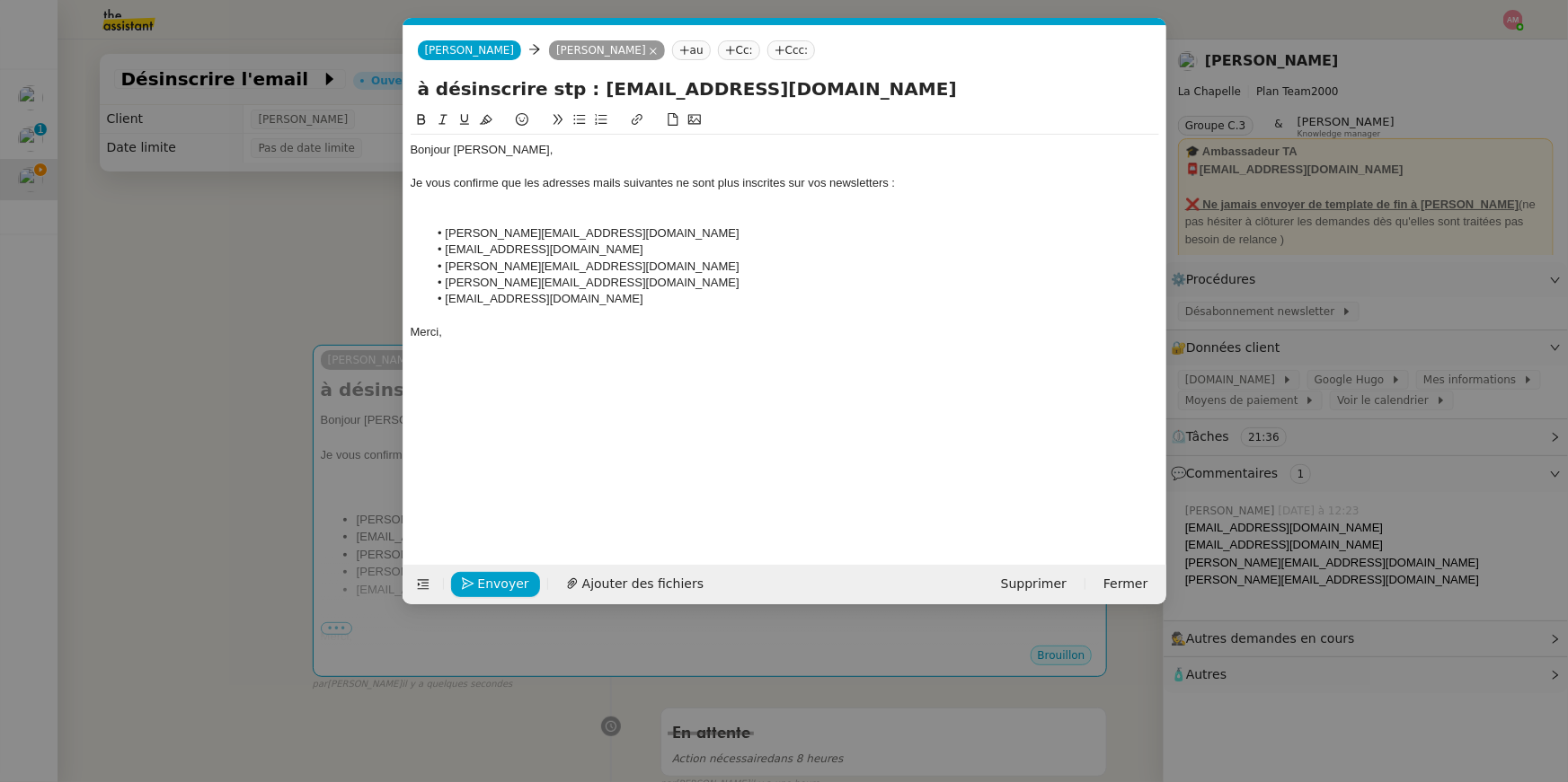
scroll to position [0, 0]
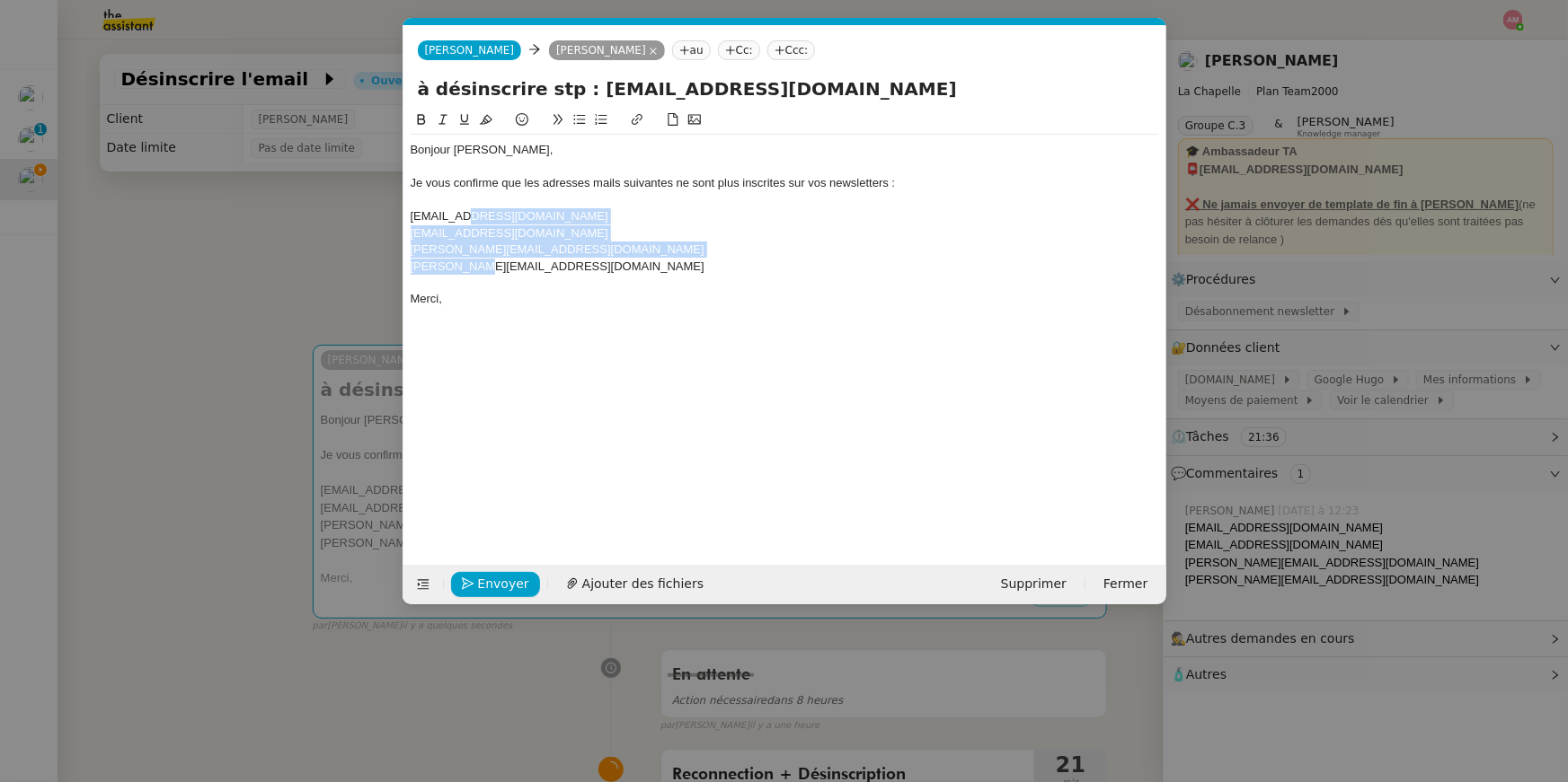
drag, startPoint x: 468, startPoint y: 265, endPoint x: 469, endPoint y: 218, distance: 47.0
click at [469, 218] on div "Bonjour Hugo, Je vous confirme que les adresses mails suivantes ne sont plus in…" at bounding box center [785, 224] width 748 height 180
click at [574, 124] on icon at bounding box center [580, 120] width 13 height 13
click at [503, 192] on div at bounding box center [785, 200] width 748 height 16
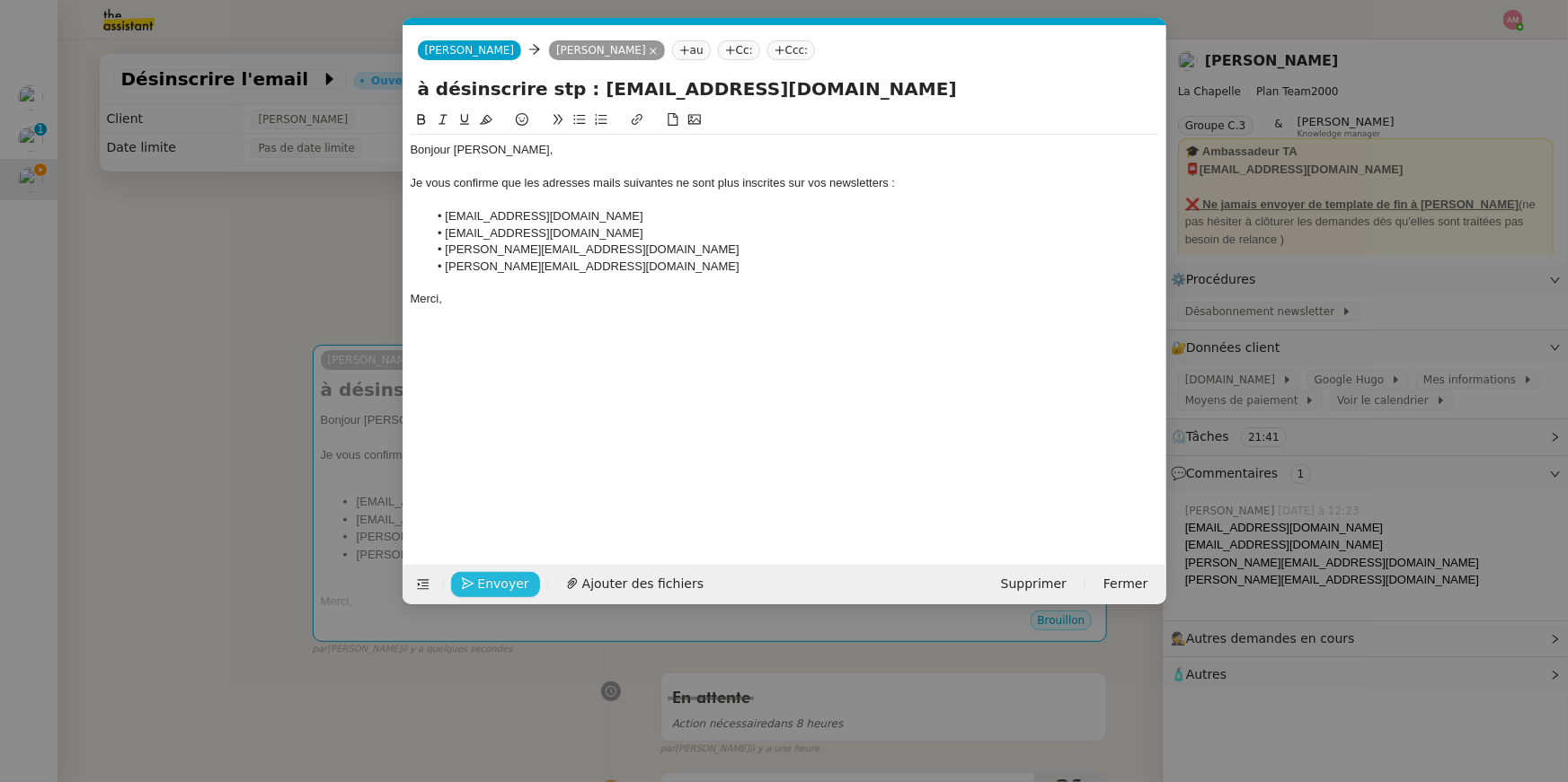
click at [498, 587] on span "Envoyer" at bounding box center [503, 584] width 51 height 21
click at [498, 587] on span "Confirmer l'envoi" at bounding box center [532, 584] width 108 height 21
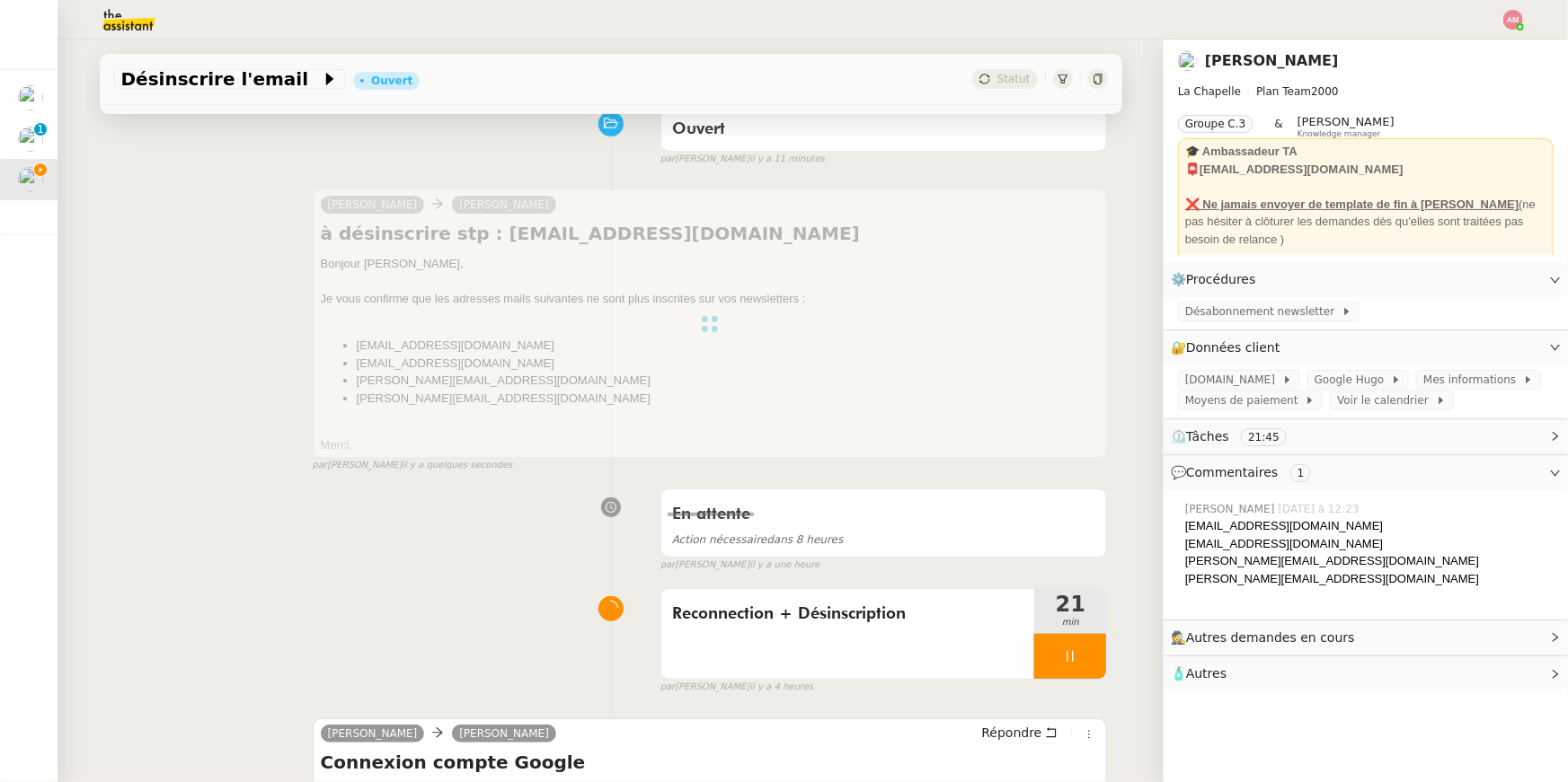
scroll to position [162, 0]
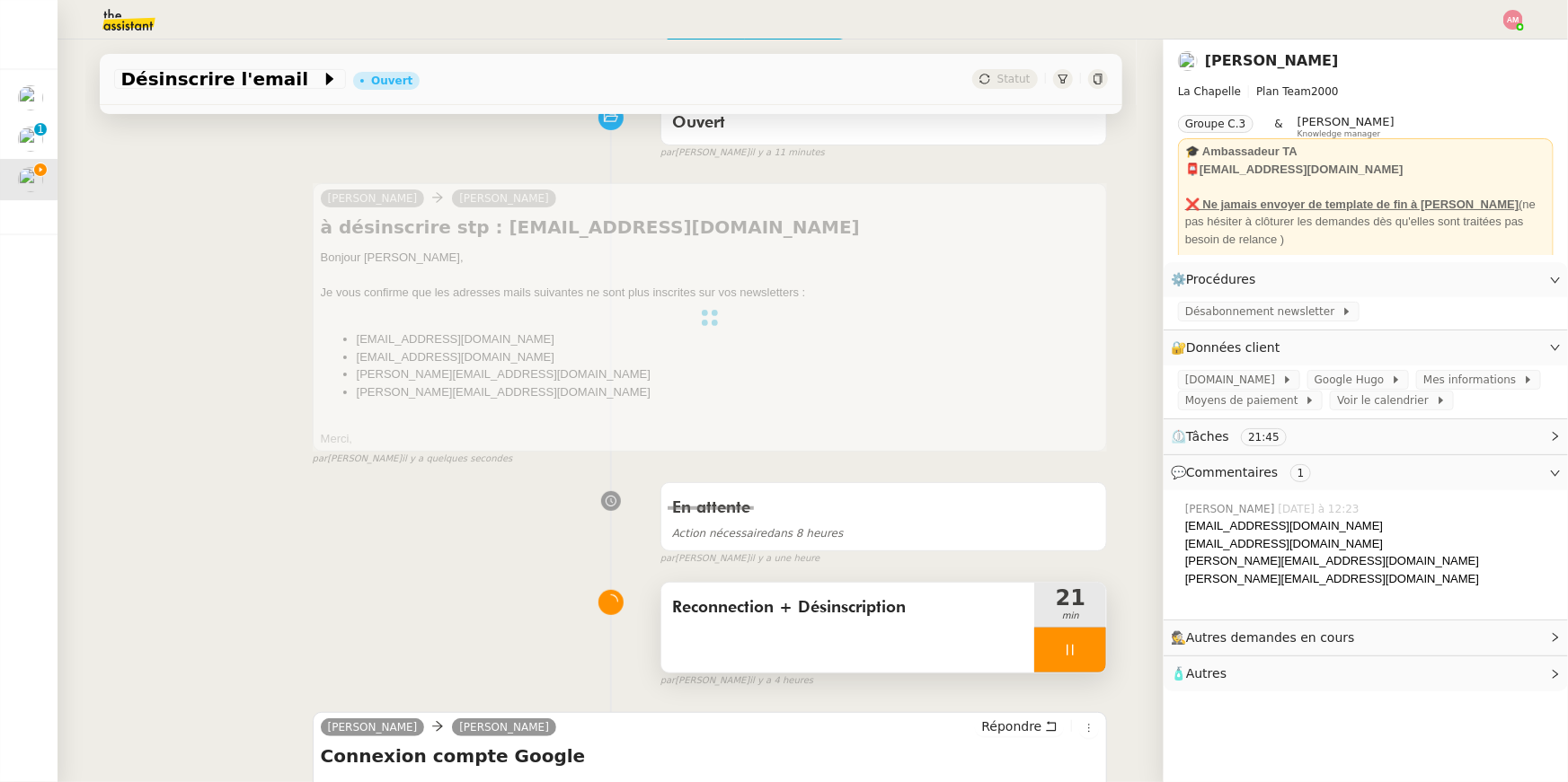
click at [994, 633] on div "Reconnection + Désinscription" at bounding box center [848, 627] width 374 height 90
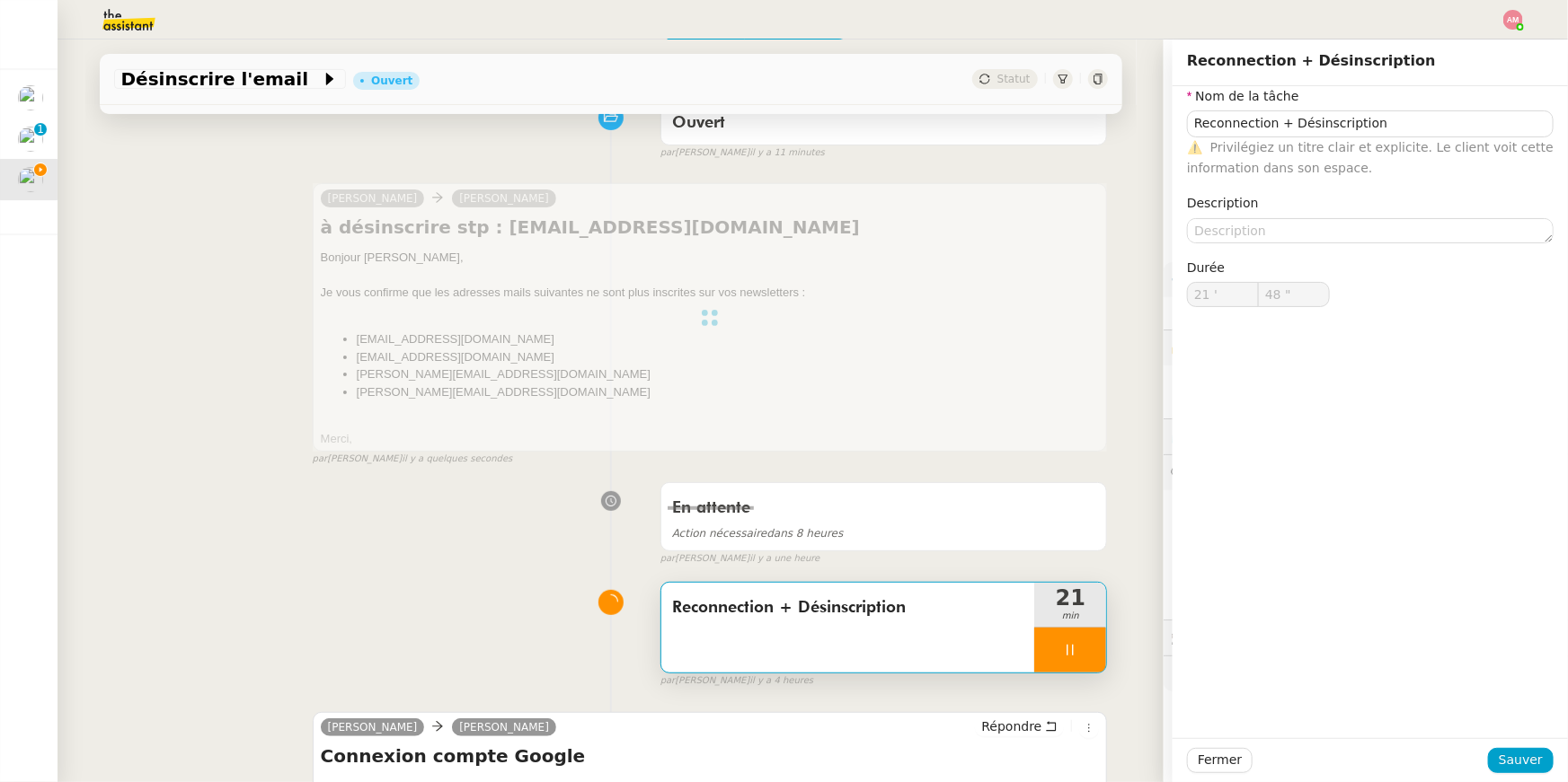
type input "Reconnection + Désinscription"
type input "21 '"
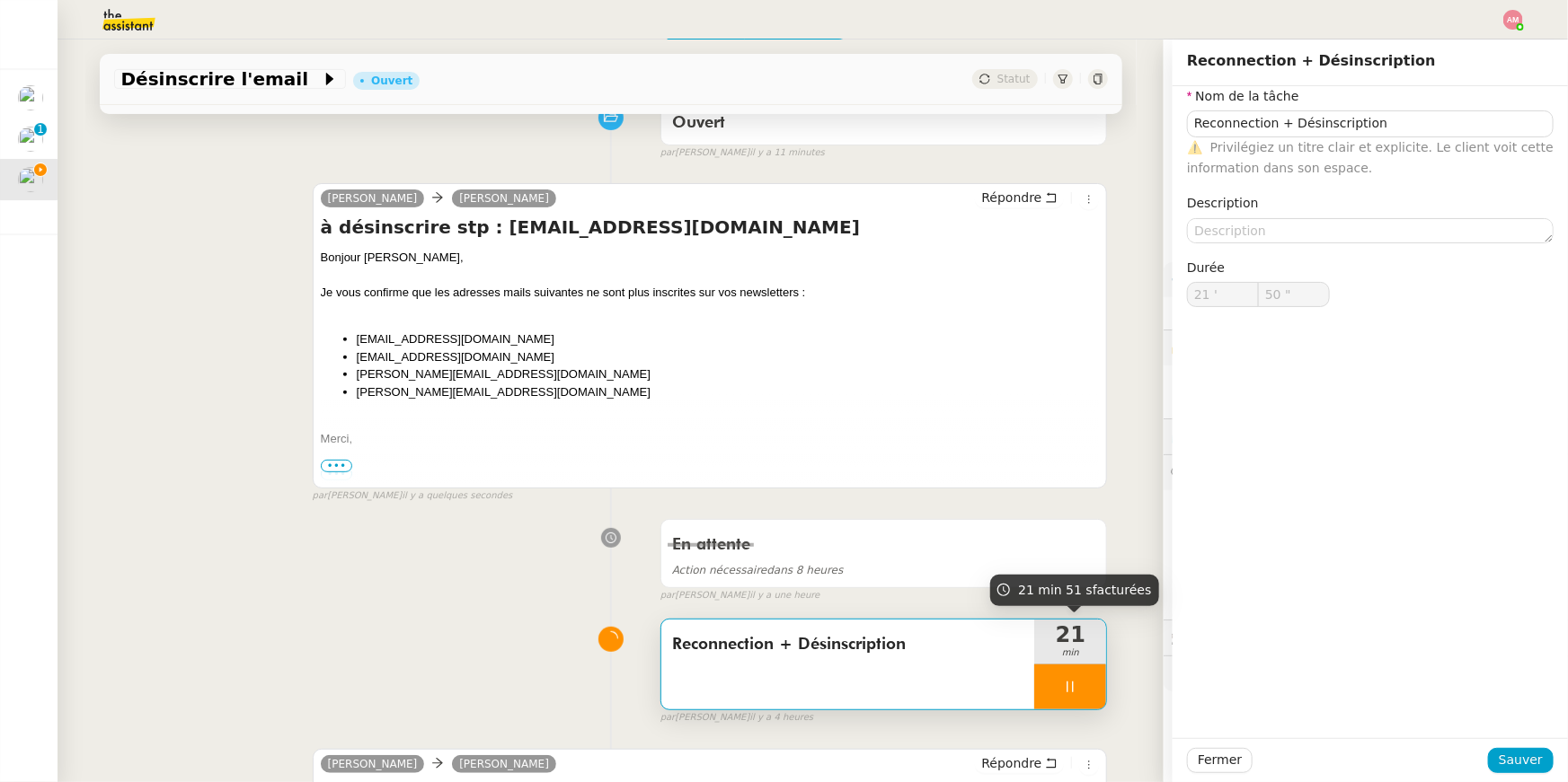
type input "51 ""
type input "Reconnection + Désinscription"
type input "21 '"
type input "51 ""
type input "Reconnection + Désinscription"
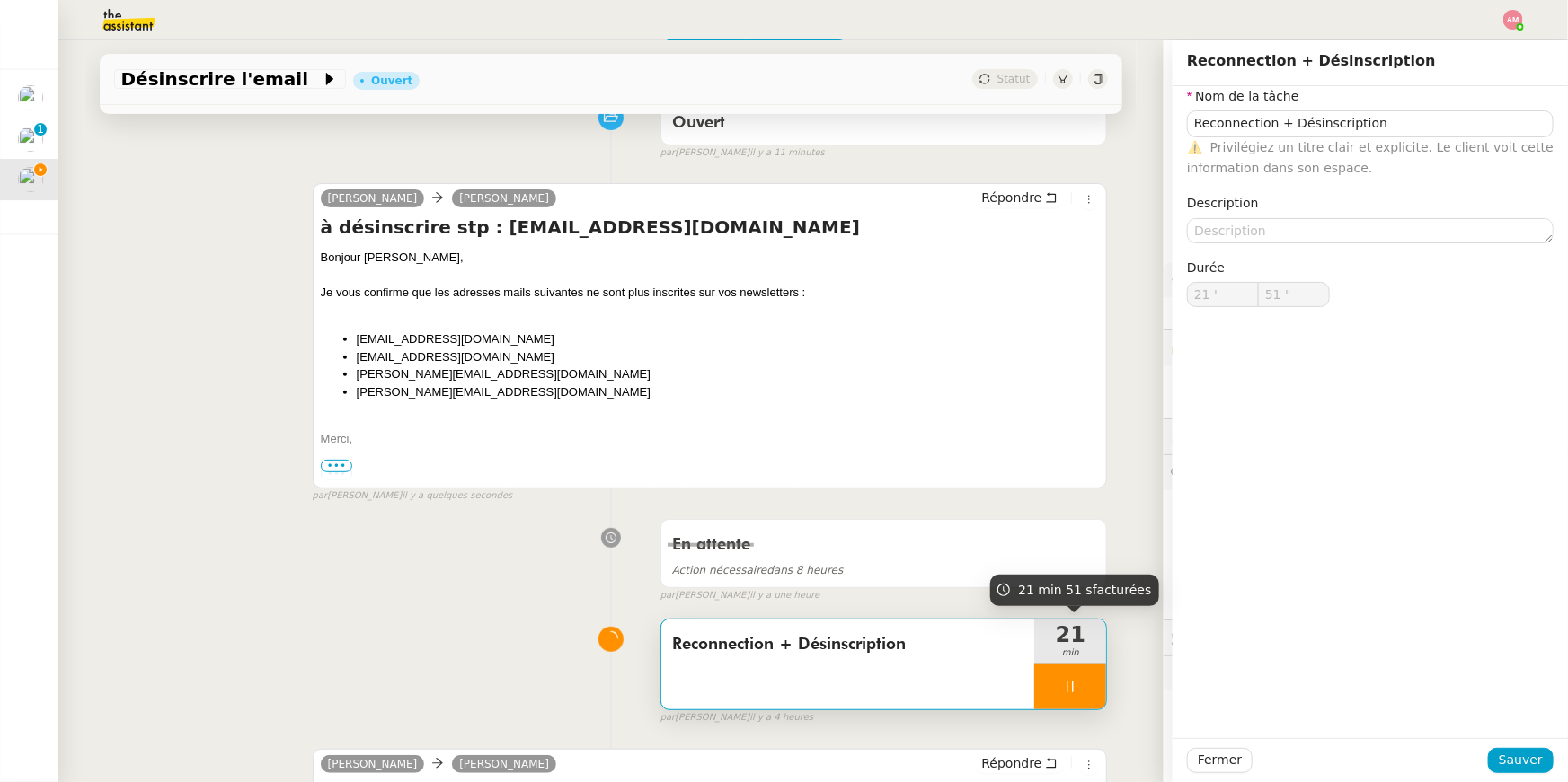
type input "21 '"
type input "52 ""
type input "Reconnection + Désinscription"
type input "21 '"
type input "59 ""
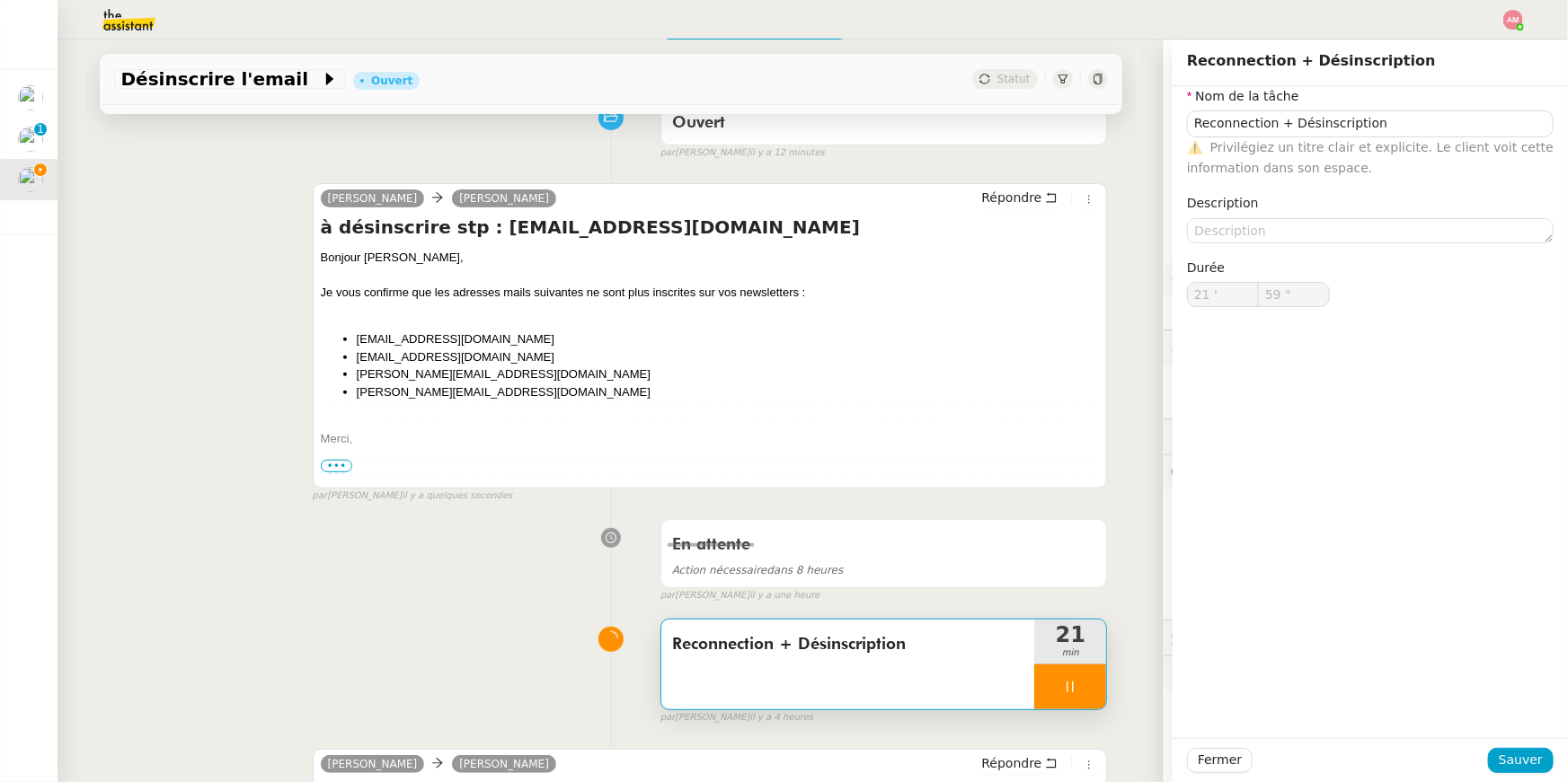
type input "22 '"
type input "1 ""
click at [1079, 676] on div at bounding box center [1069, 687] width 72 height 45
click at [1099, 680] on icon at bounding box center [1106, 687] width 15 height 15
type input "Reconnection + Désinscription"
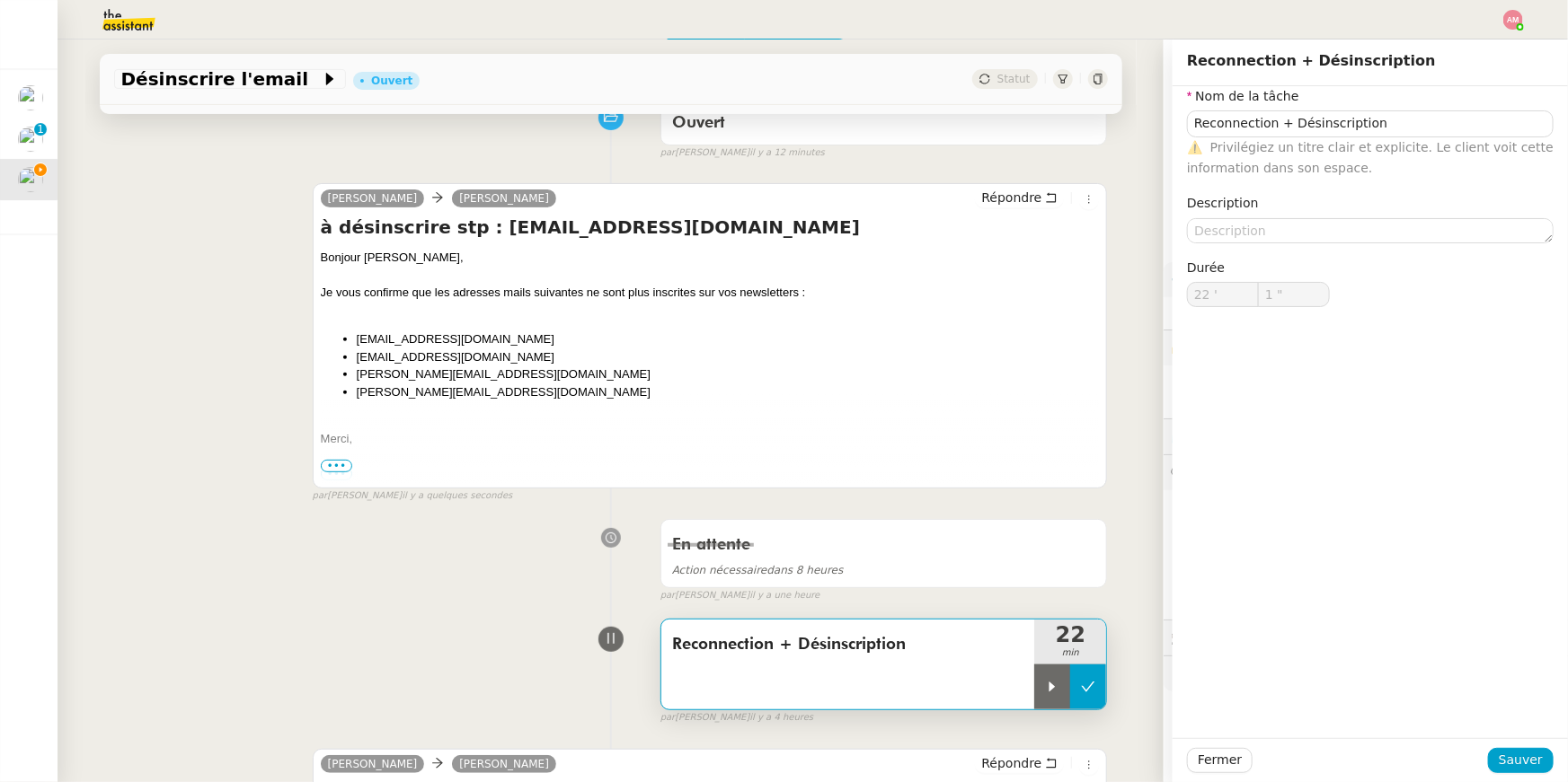
type input "22 '"
type input "1 ""
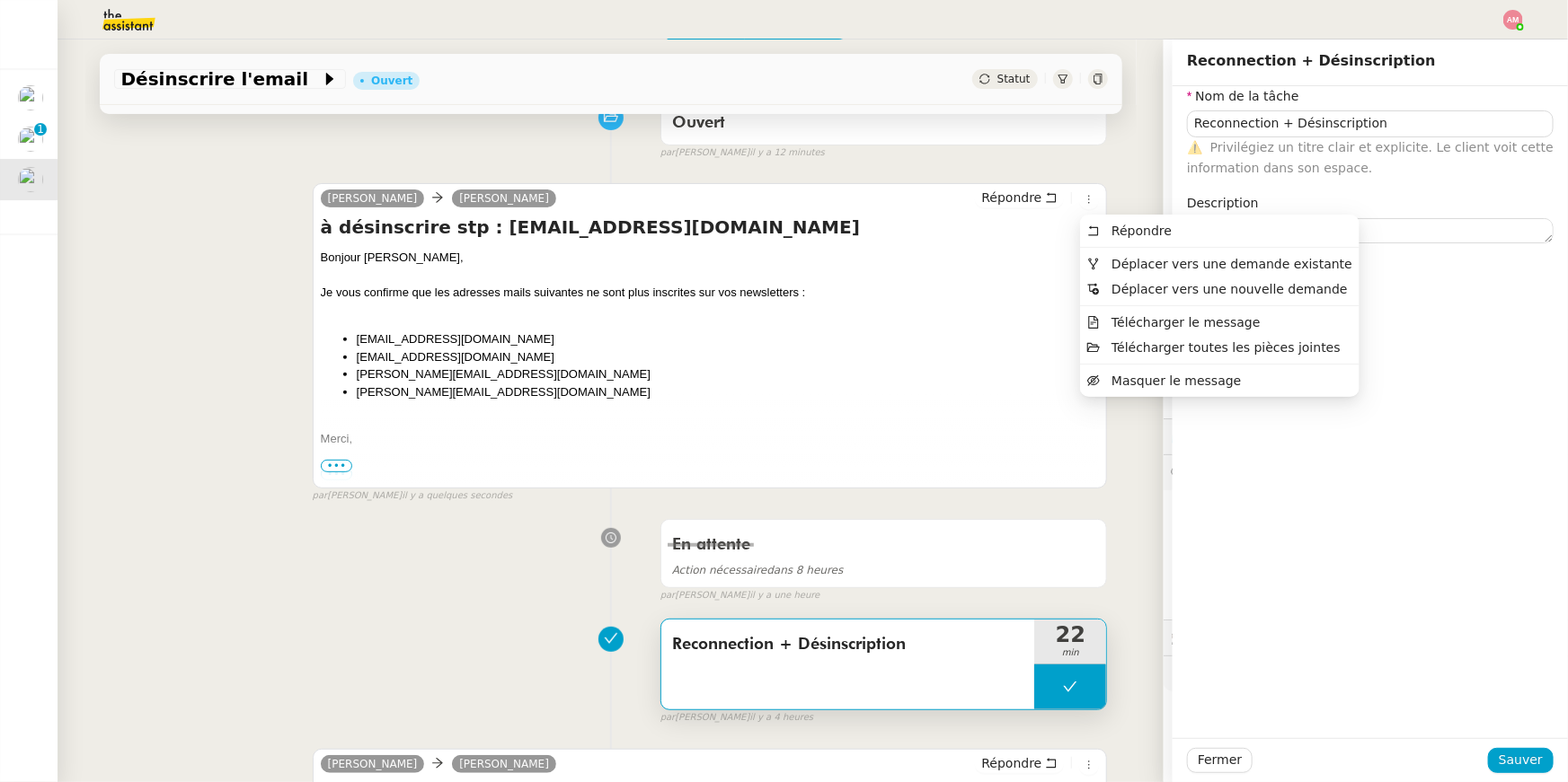
type input "Reconnection + Désinscription"
type input "22 '"
type input "1 ""
type input "Reconnection + Désinscription"
type input "22 '"
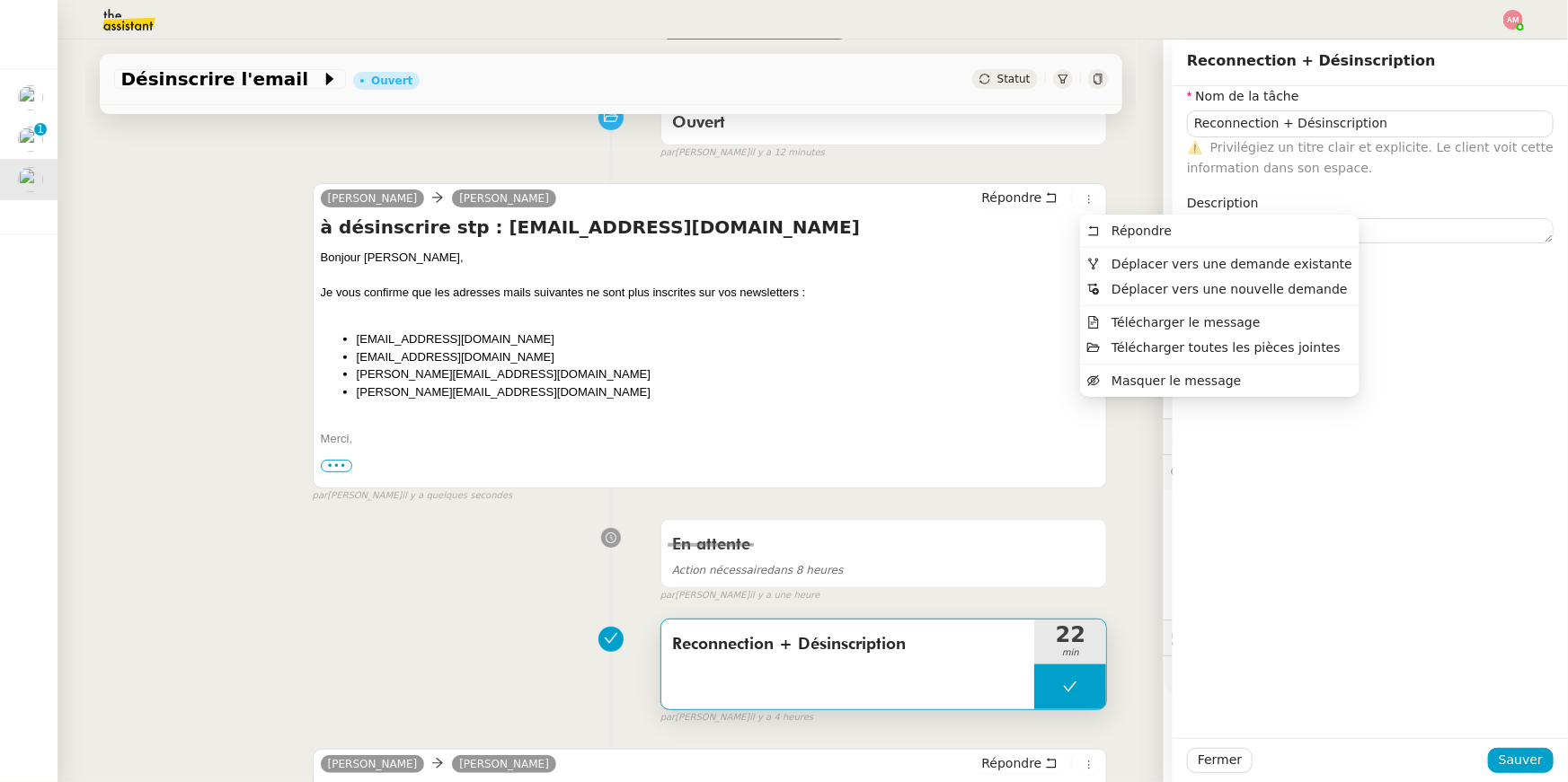
type input "1 ""
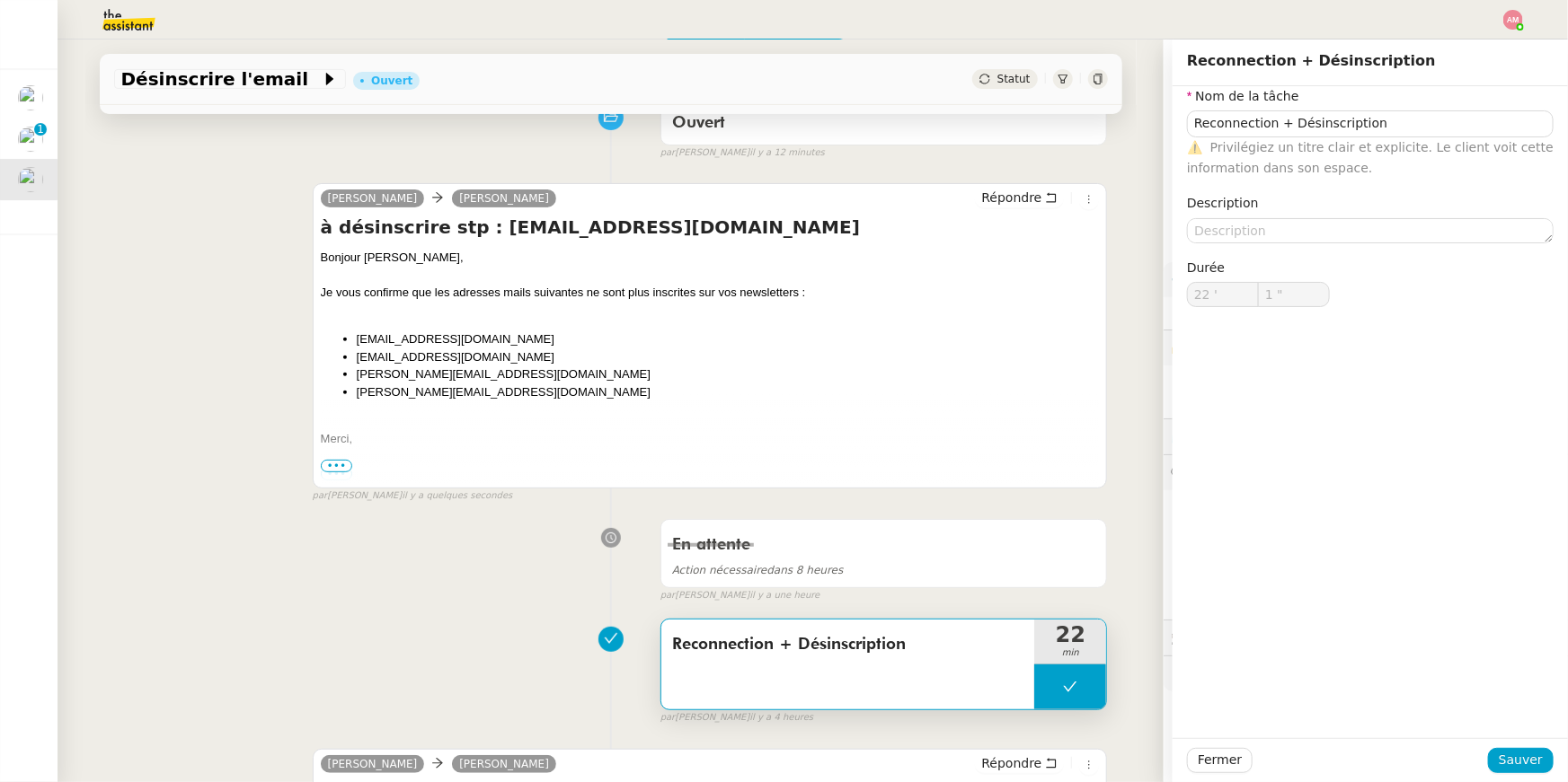
type input "Reconnection + Désinscription"
type input "22 '"
type input "1 ""
click at [1062, 694] on button at bounding box center [1069, 687] width 72 height 45
click at [1055, 688] on icon at bounding box center [1052, 687] width 15 height 15
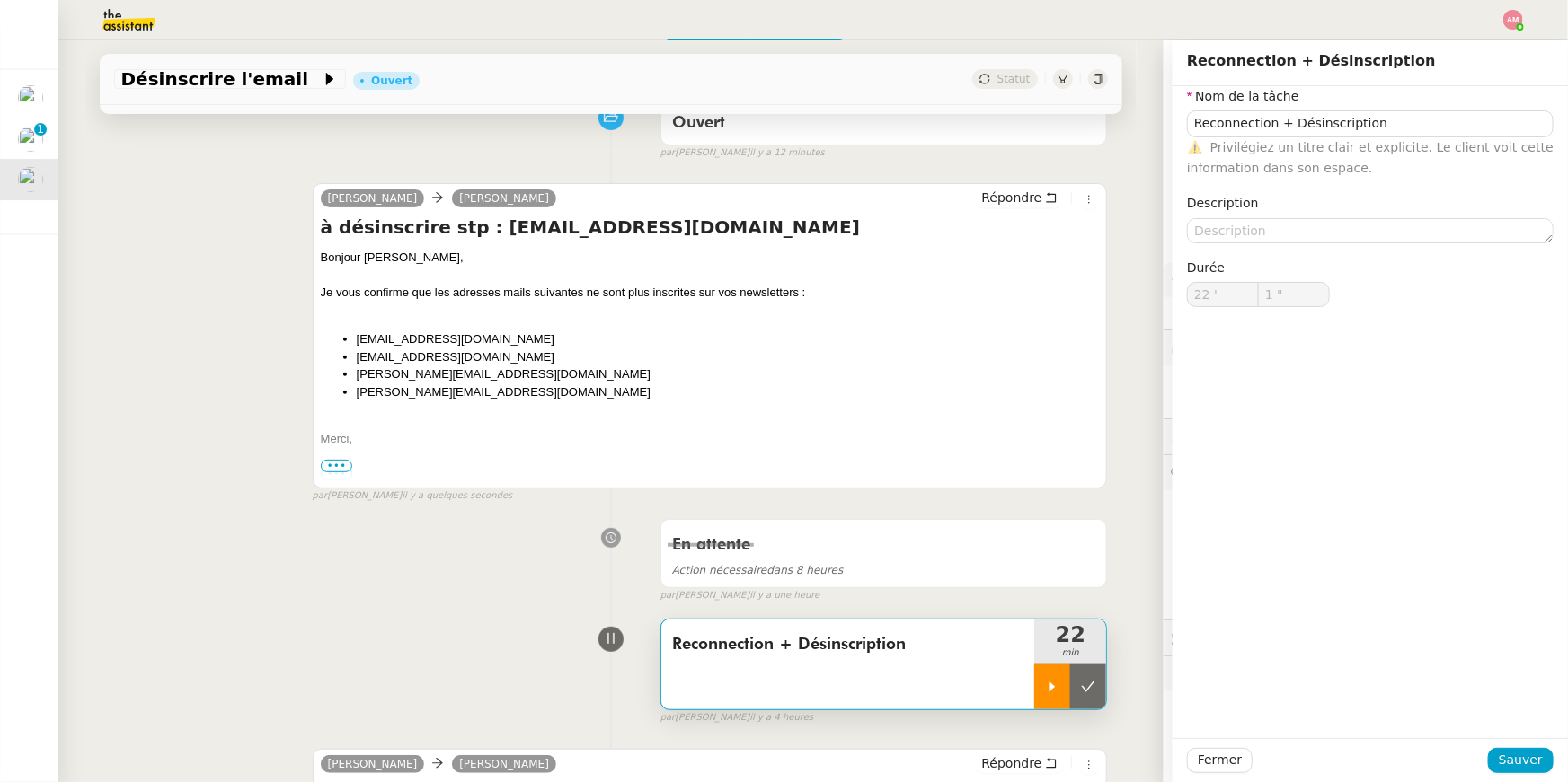
type input "Reconnection + Désinscription"
type input "22 '"
type input "1 ""
type input "Reconnection + Désinscription"
type input "22 '"
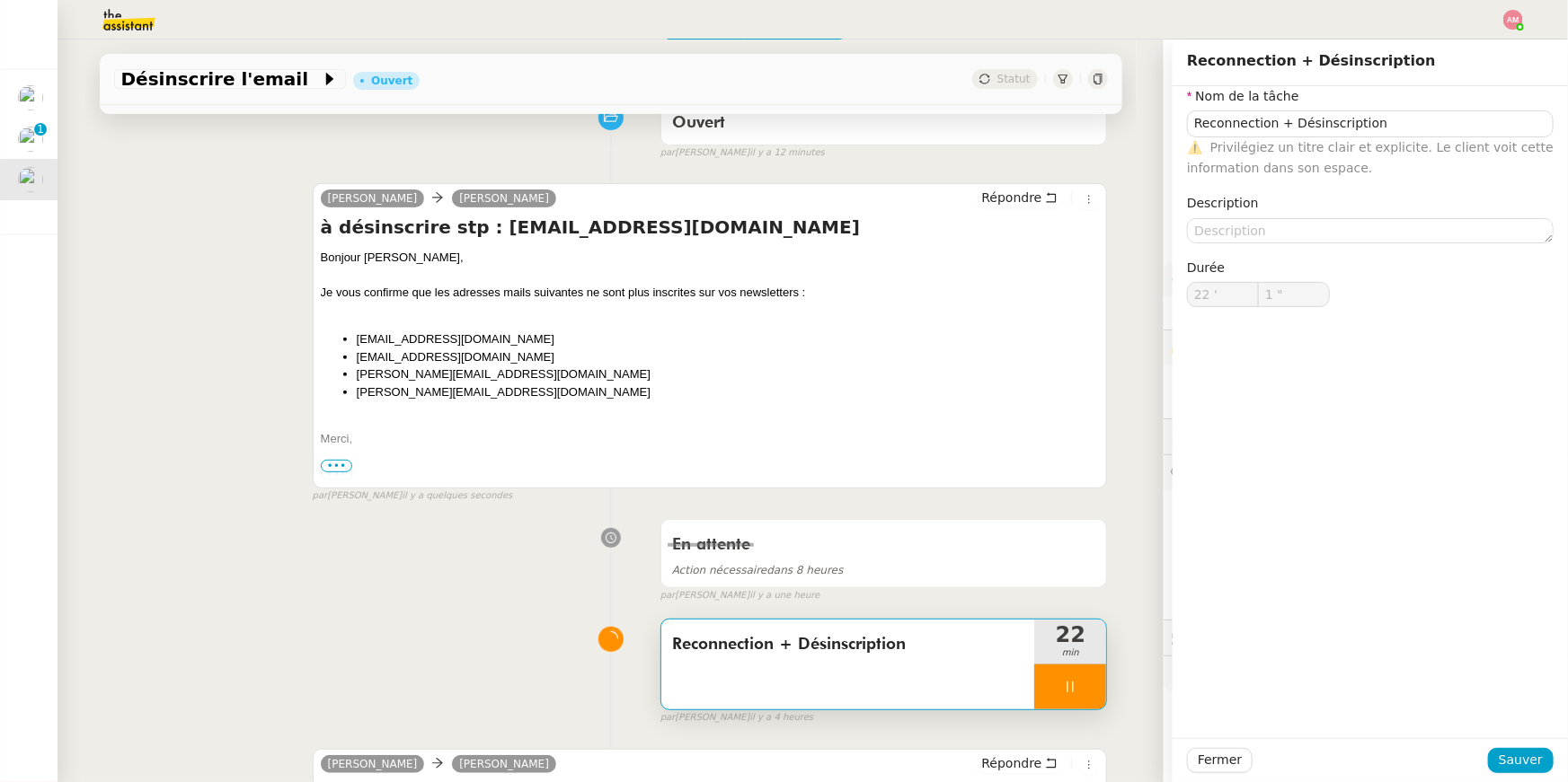
type input "1 ""
type input "Reconnection + Désinscription"
type input "22 '"
type input "1 ""
type input "Reconnection + Désinscription"
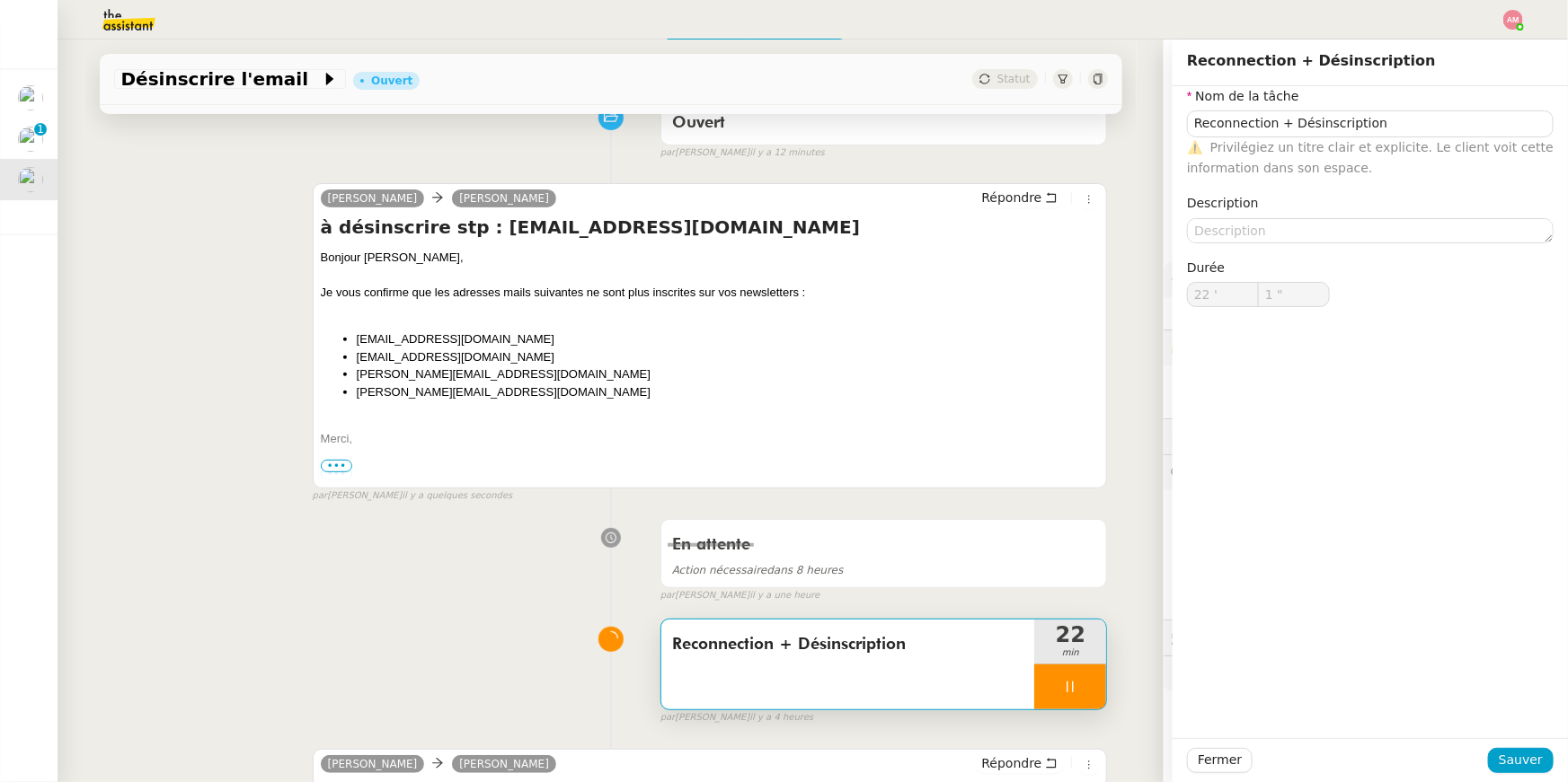
type input "22 '"
type input "2 ""
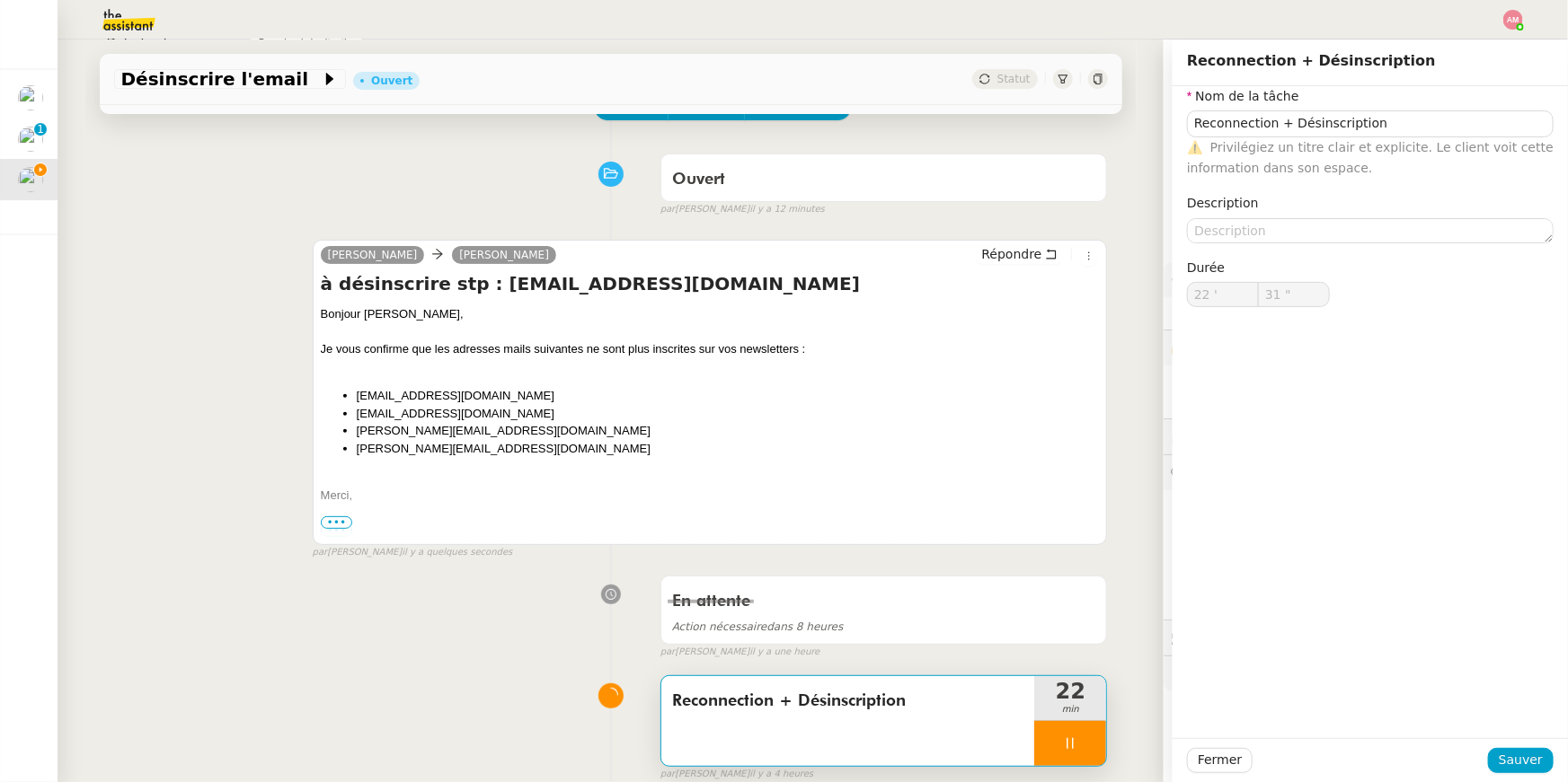
type input "32 ""
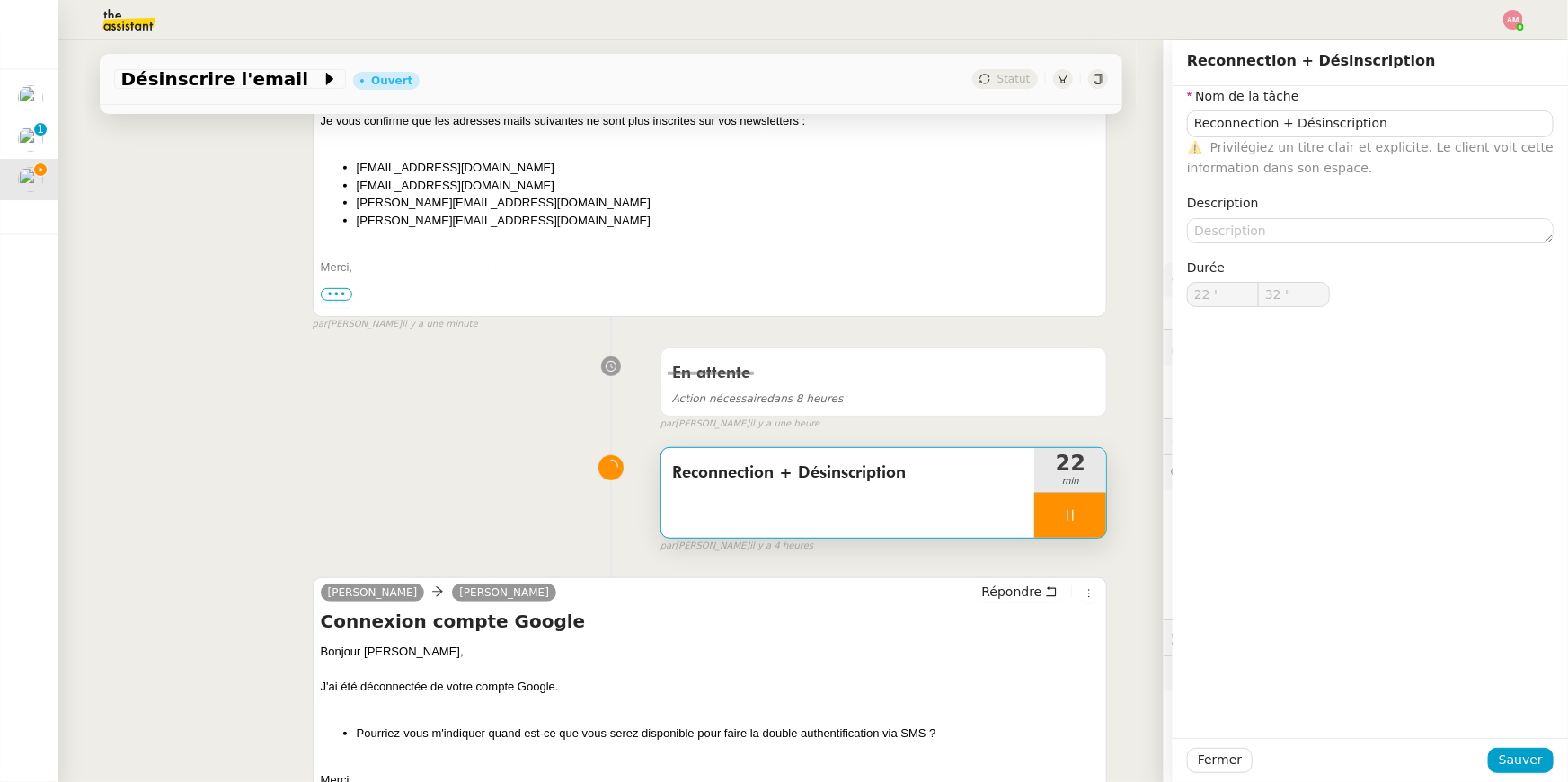
click at [1071, 507] on div at bounding box center [1069, 515] width 72 height 45
click at [1084, 515] on icon at bounding box center [1088, 516] width 15 height 15
type input "Reconnection + Désinscription"
type input "22 '"
type input "32 ""
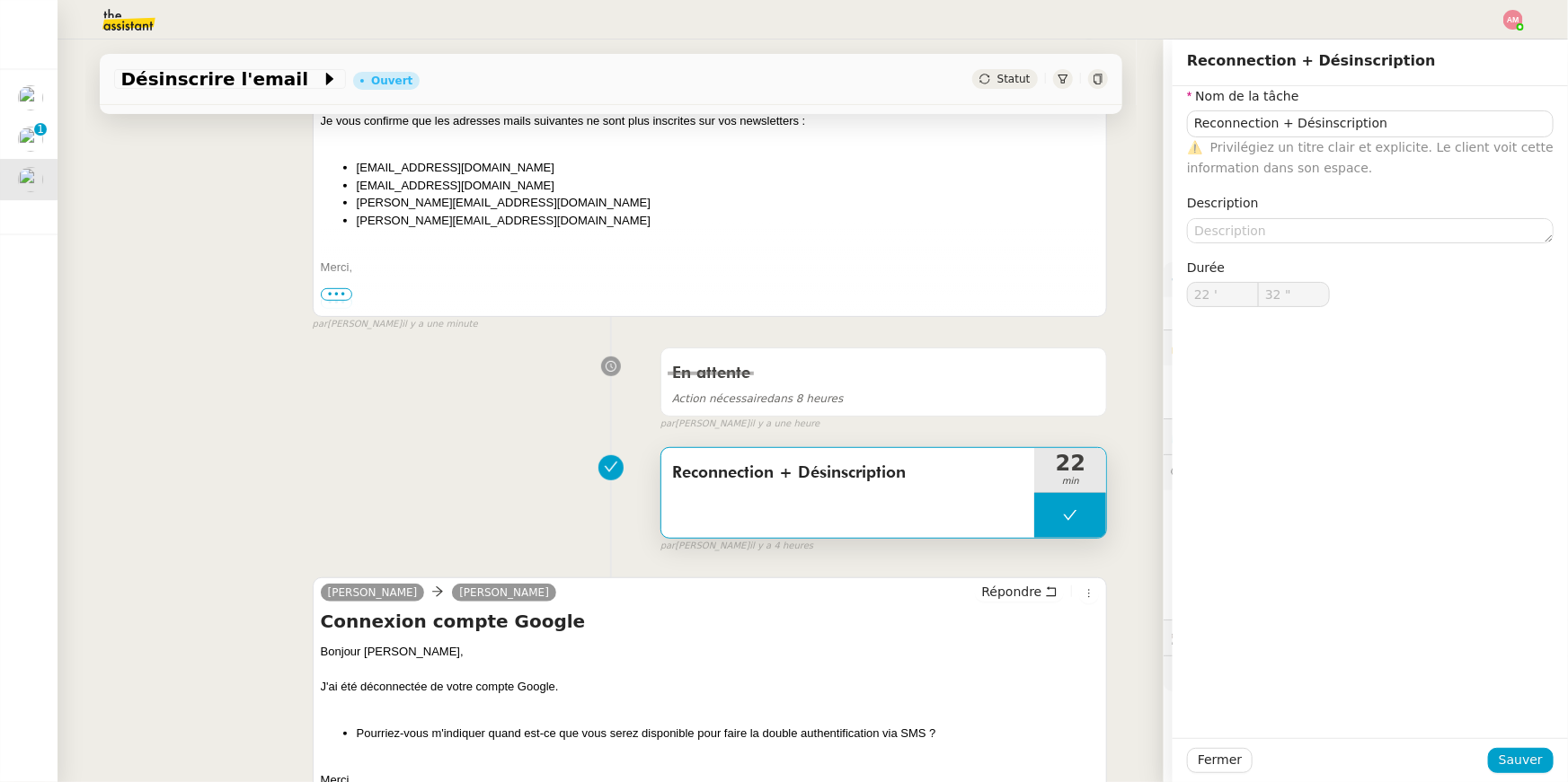
type input "Reconnection + Désinscription"
type input "22 '"
type input "32 ""
type input "Reconnection + Désinscription"
type input "22 '"
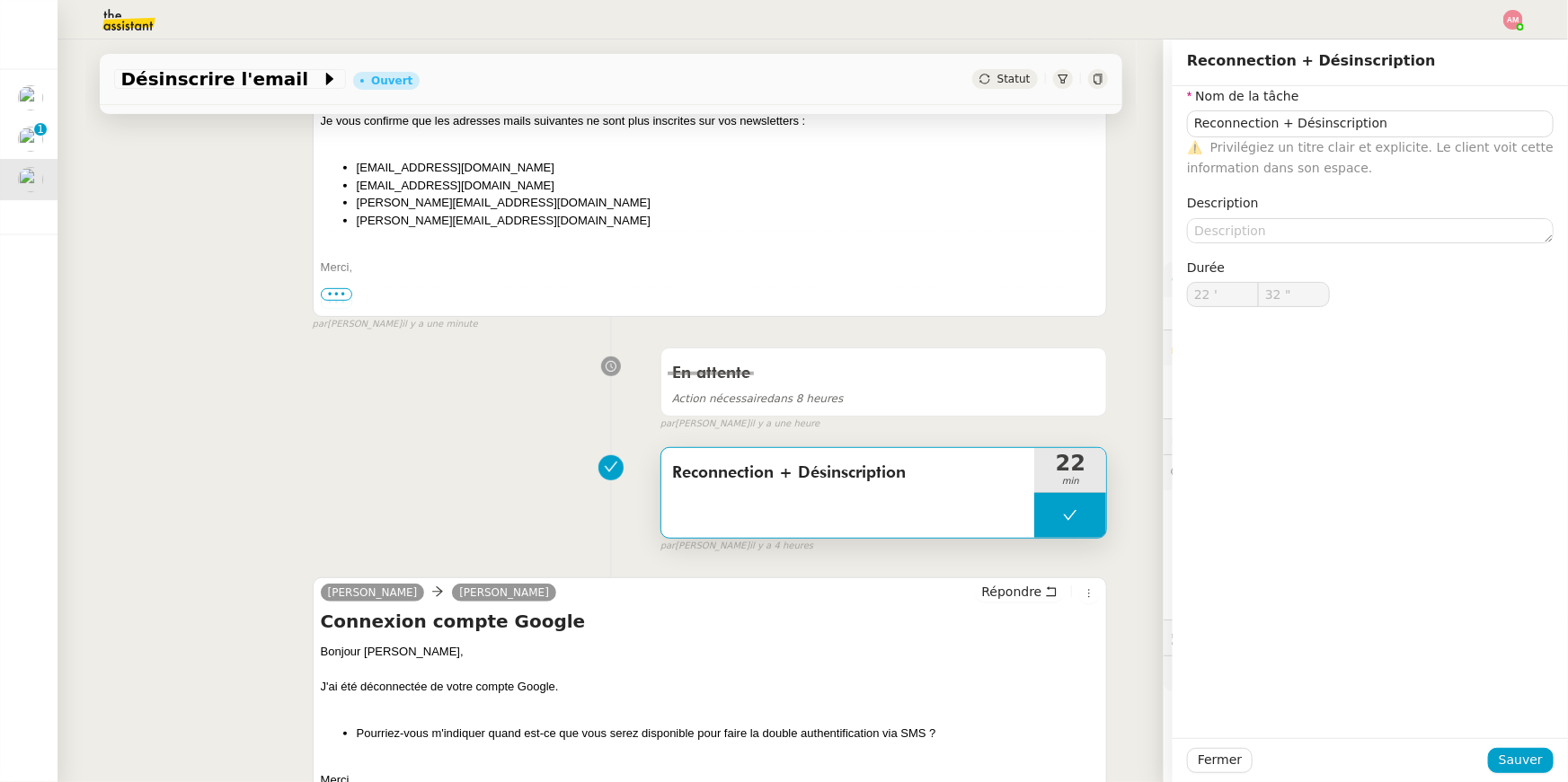
type input "32 ""
type input "Reconnection + Désinscription"
type input "22 '"
type input "32 ""
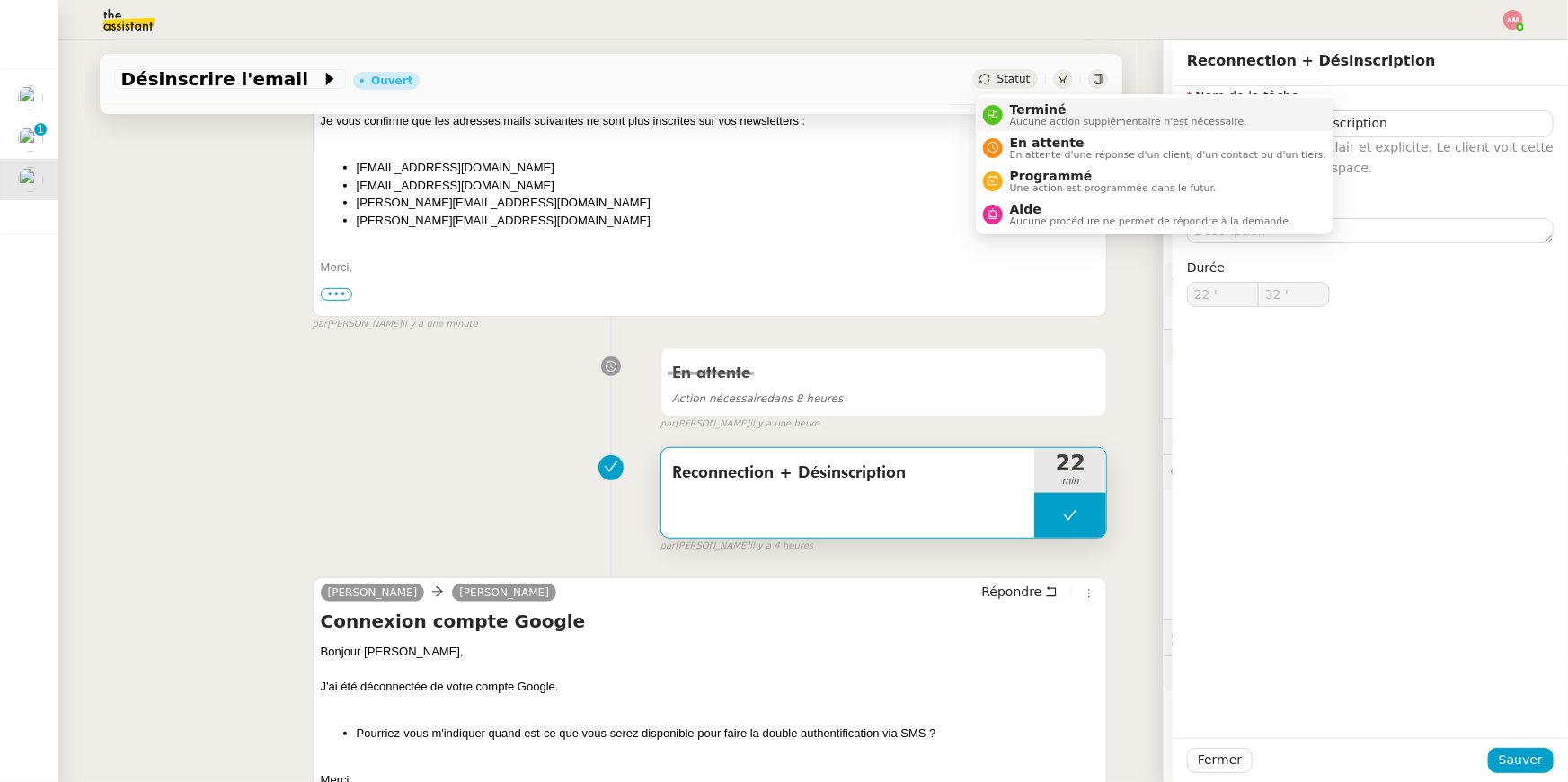
click at [1015, 109] on span "Terminé" at bounding box center [1128, 110] width 237 height 15
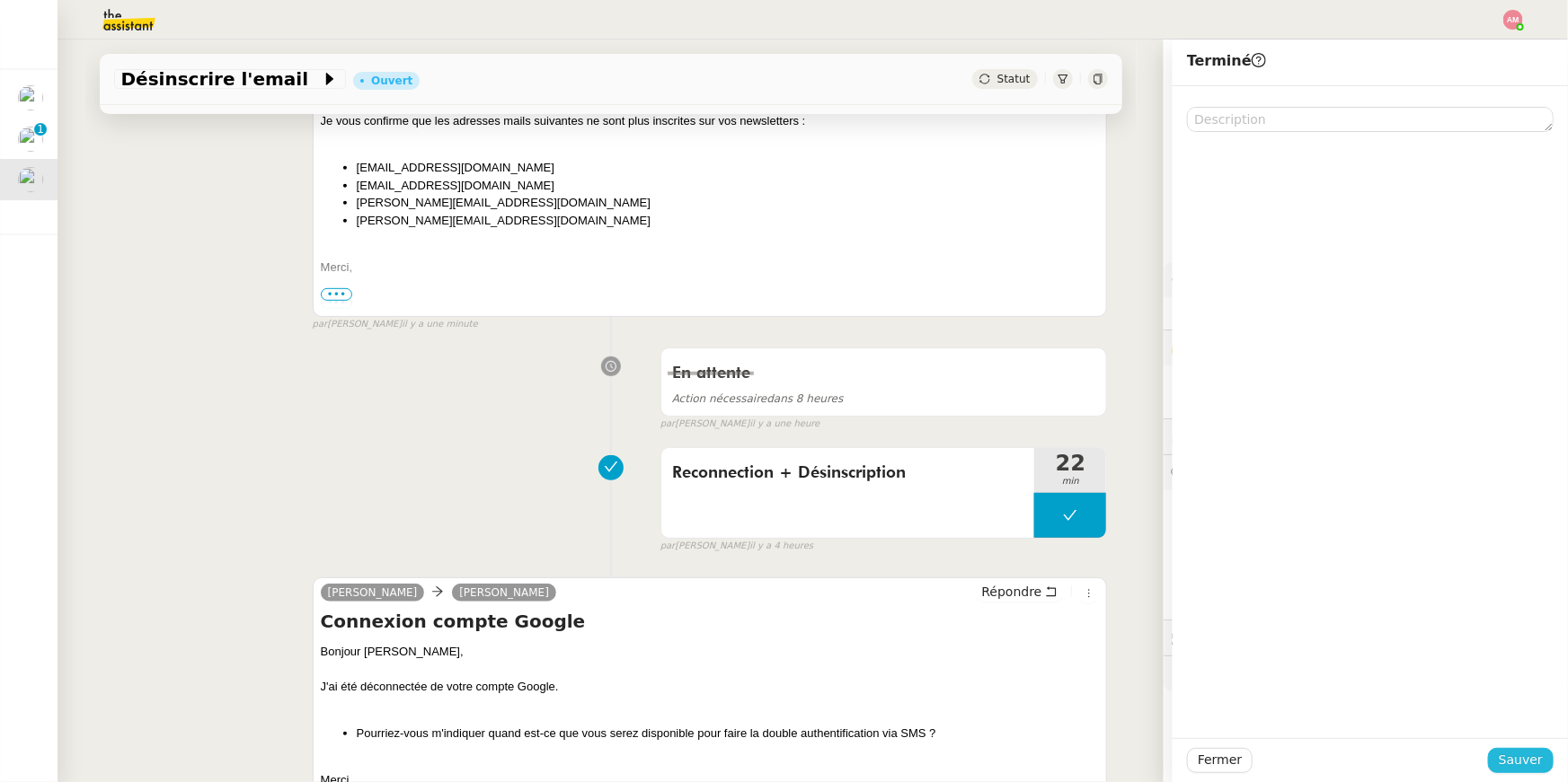
click at [1524, 762] on span "Sauver" at bounding box center [1520, 760] width 44 height 21
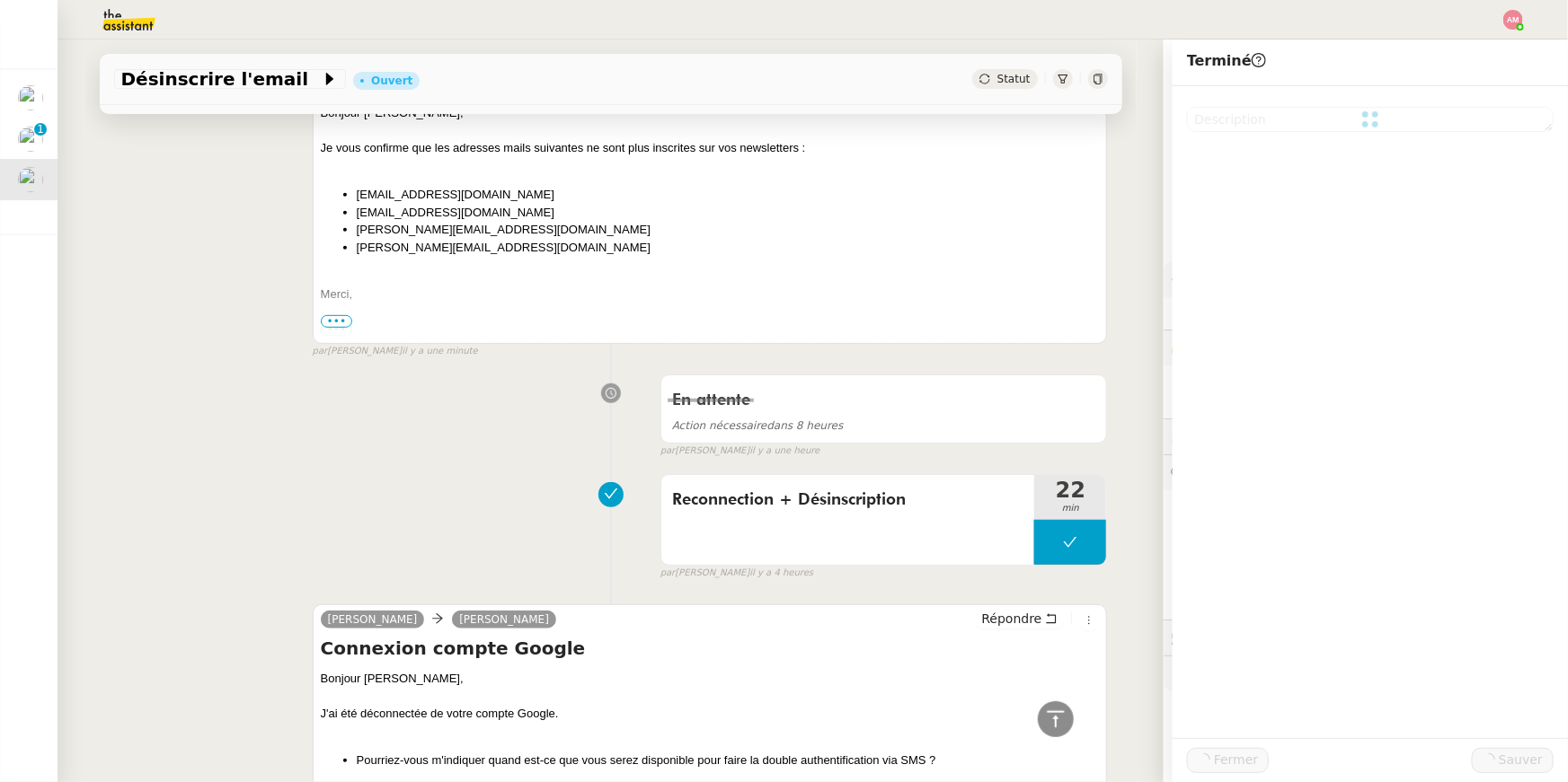
scroll to position [360, 0]
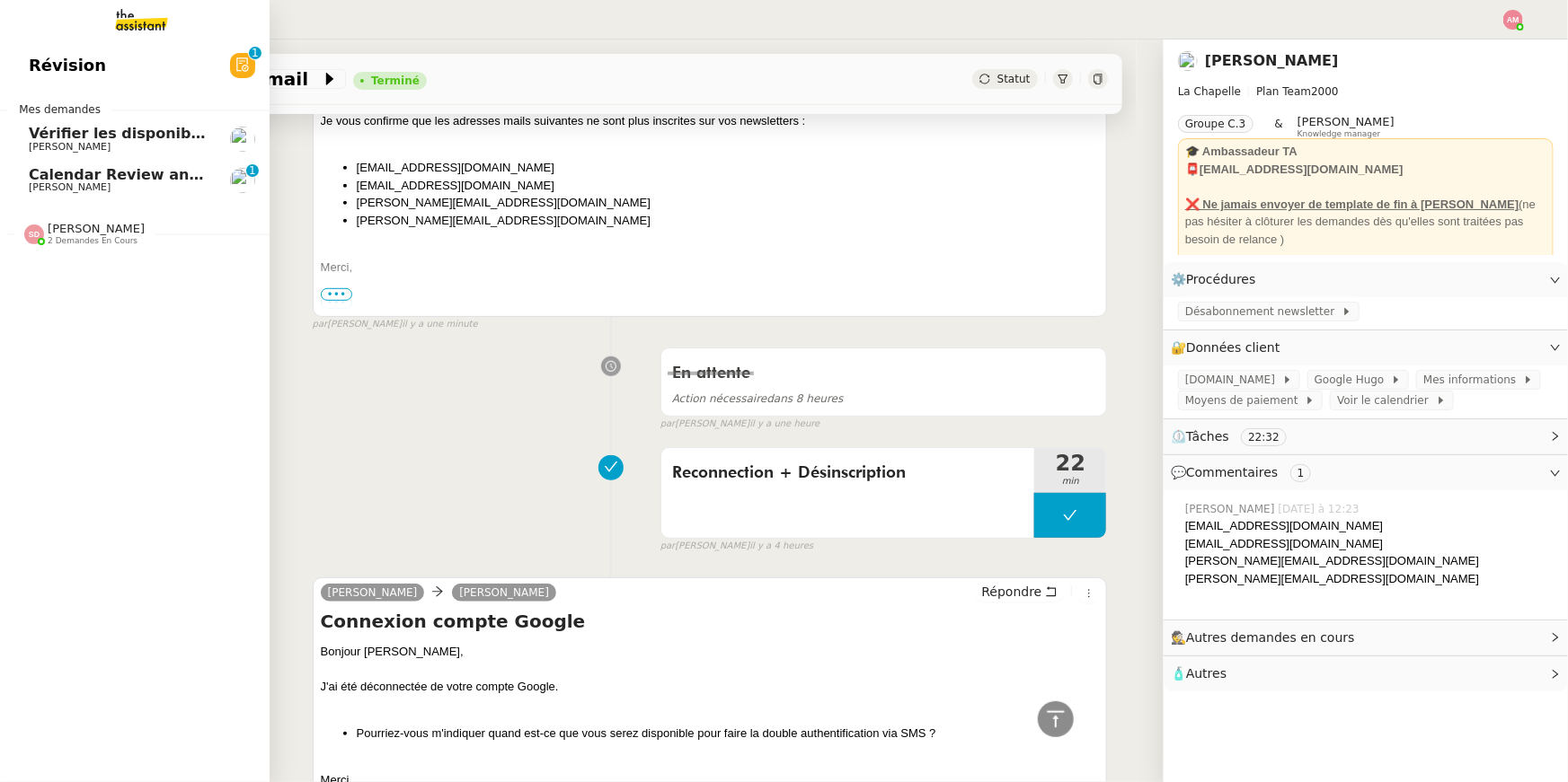
click at [34, 173] on span "Calendar Review and Appointment Confirmation - 8 septembre 2025" at bounding box center [306, 175] width 554 height 17
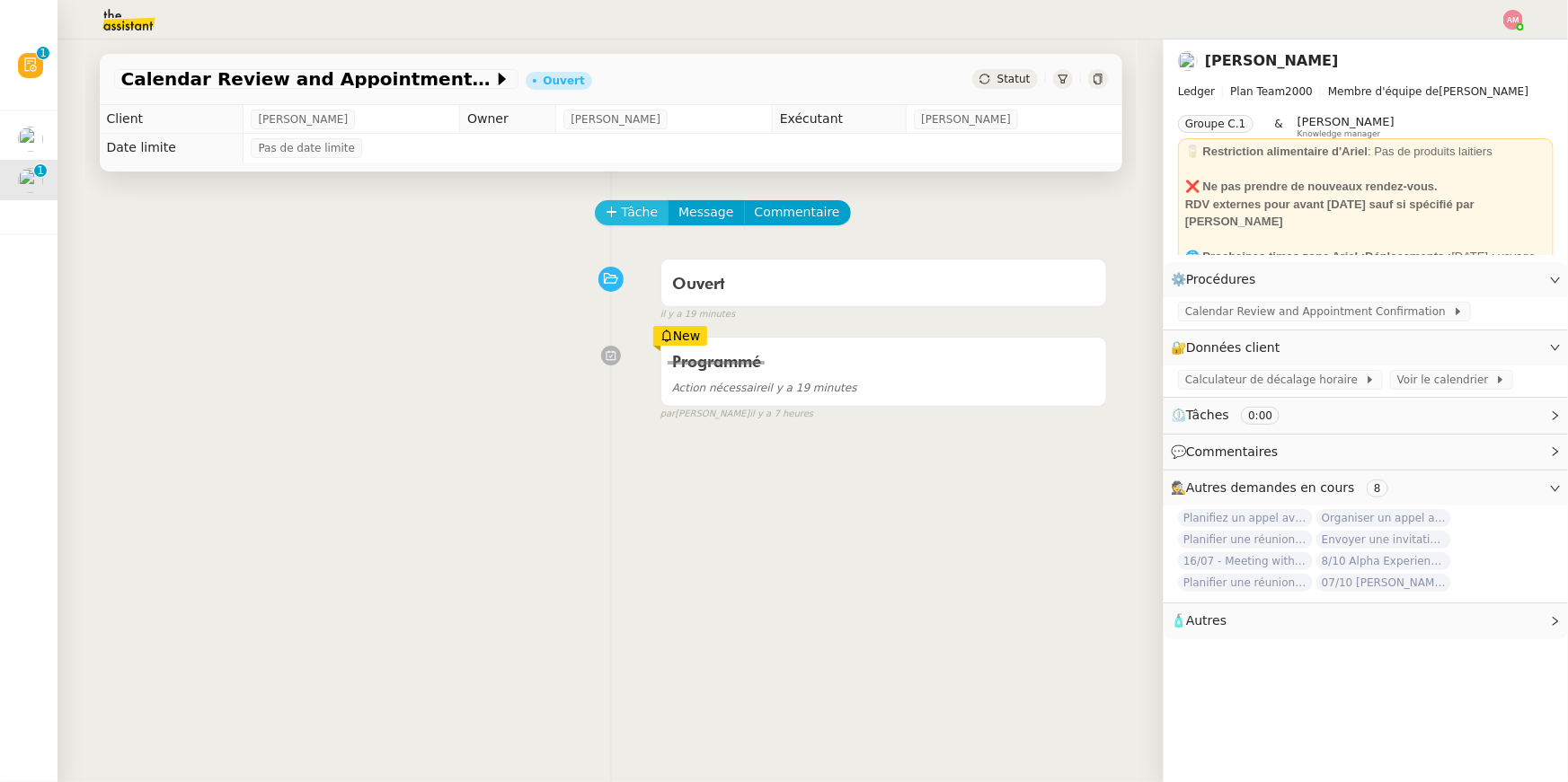
click at [654, 224] on button "Tâche" at bounding box center [632, 212] width 75 height 25
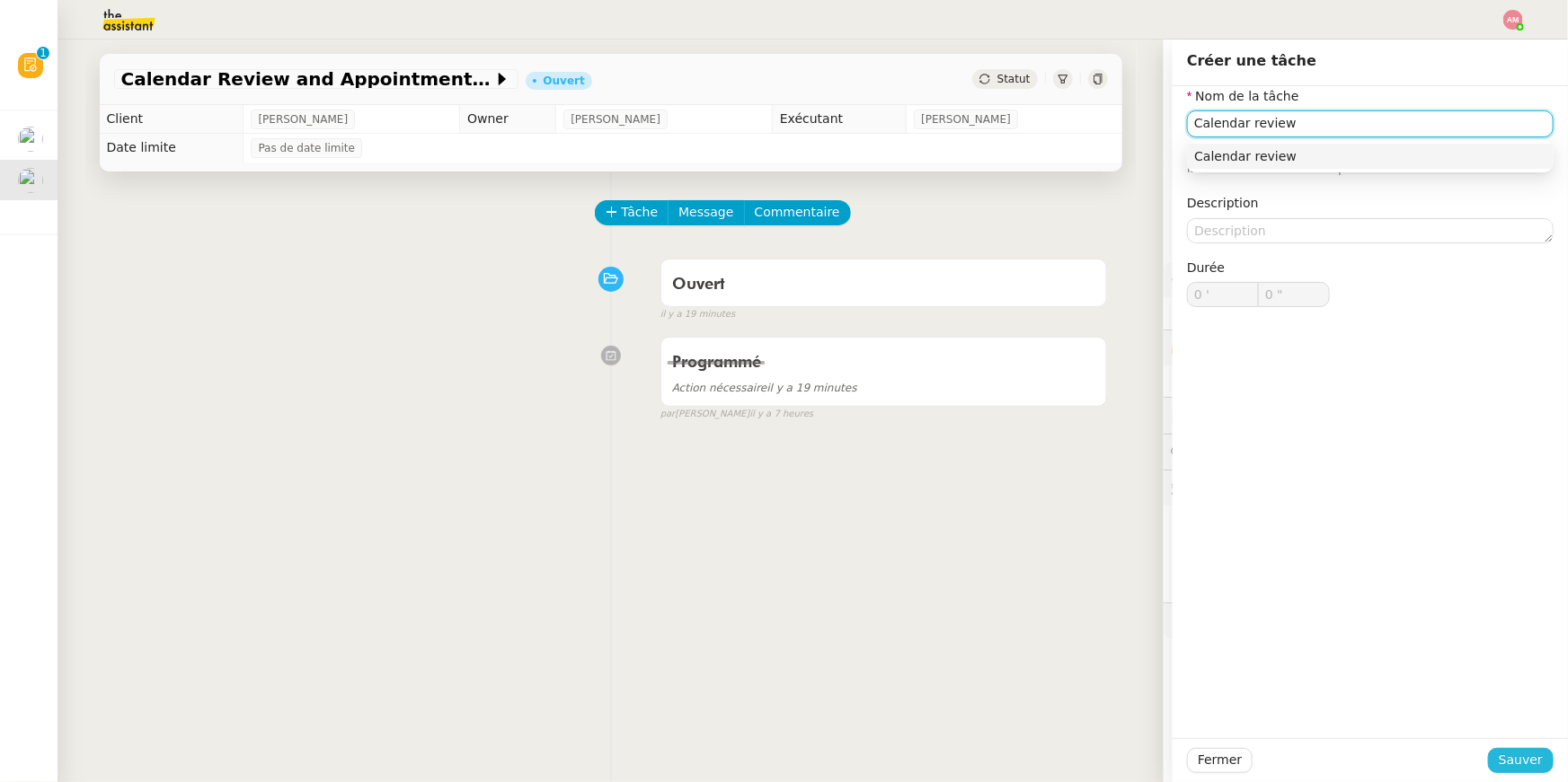
type input "Calendar review"
click at [1513, 759] on span "Sauver" at bounding box center [1520, 760] width 44 height 21
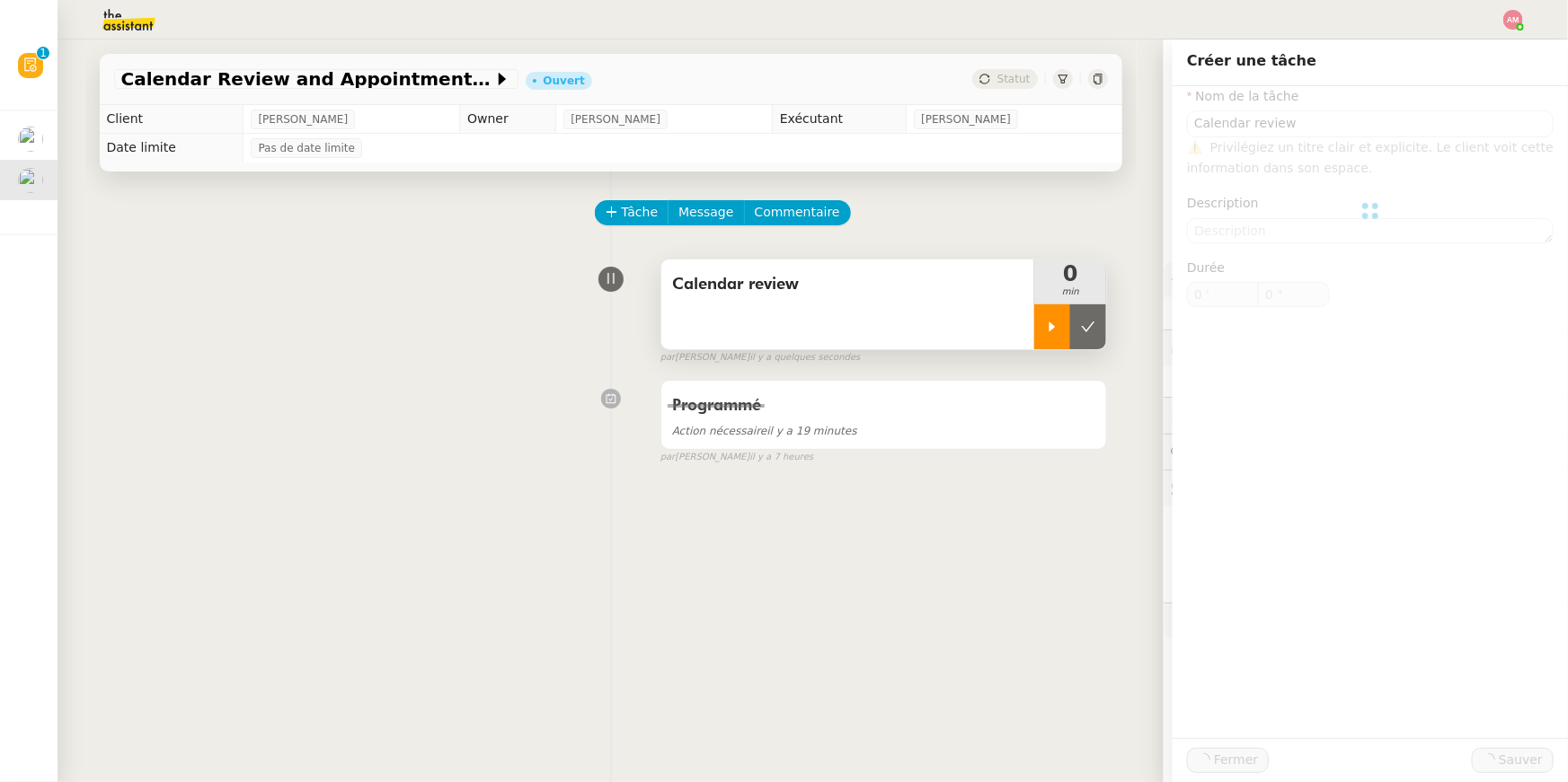
click at [1058, 333] on icon at bounding box center [1052, 327] width 15 height 15
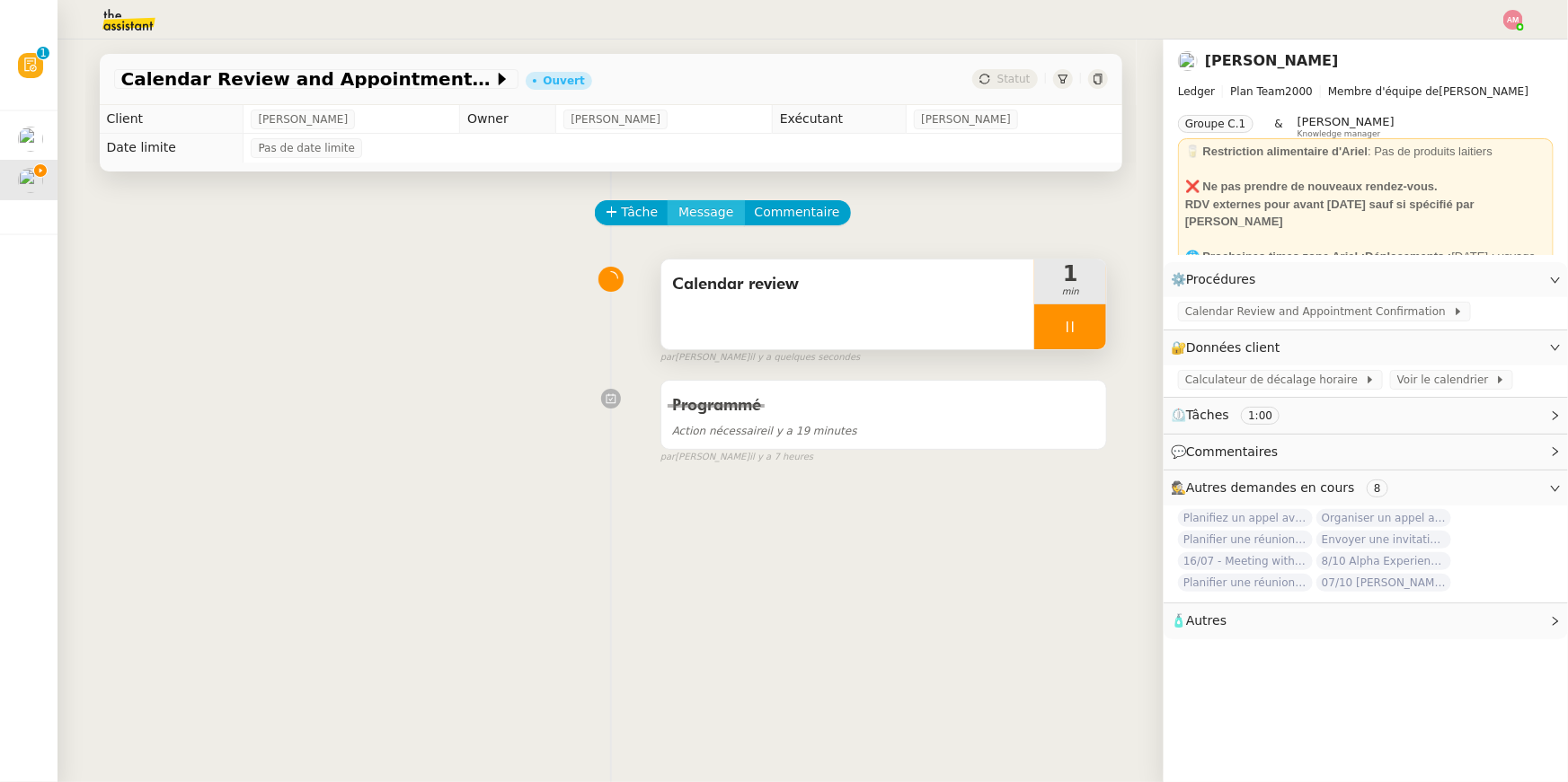
click at [713, 214] on span "Message" at bounding box center [705, 212] width 55 height 21
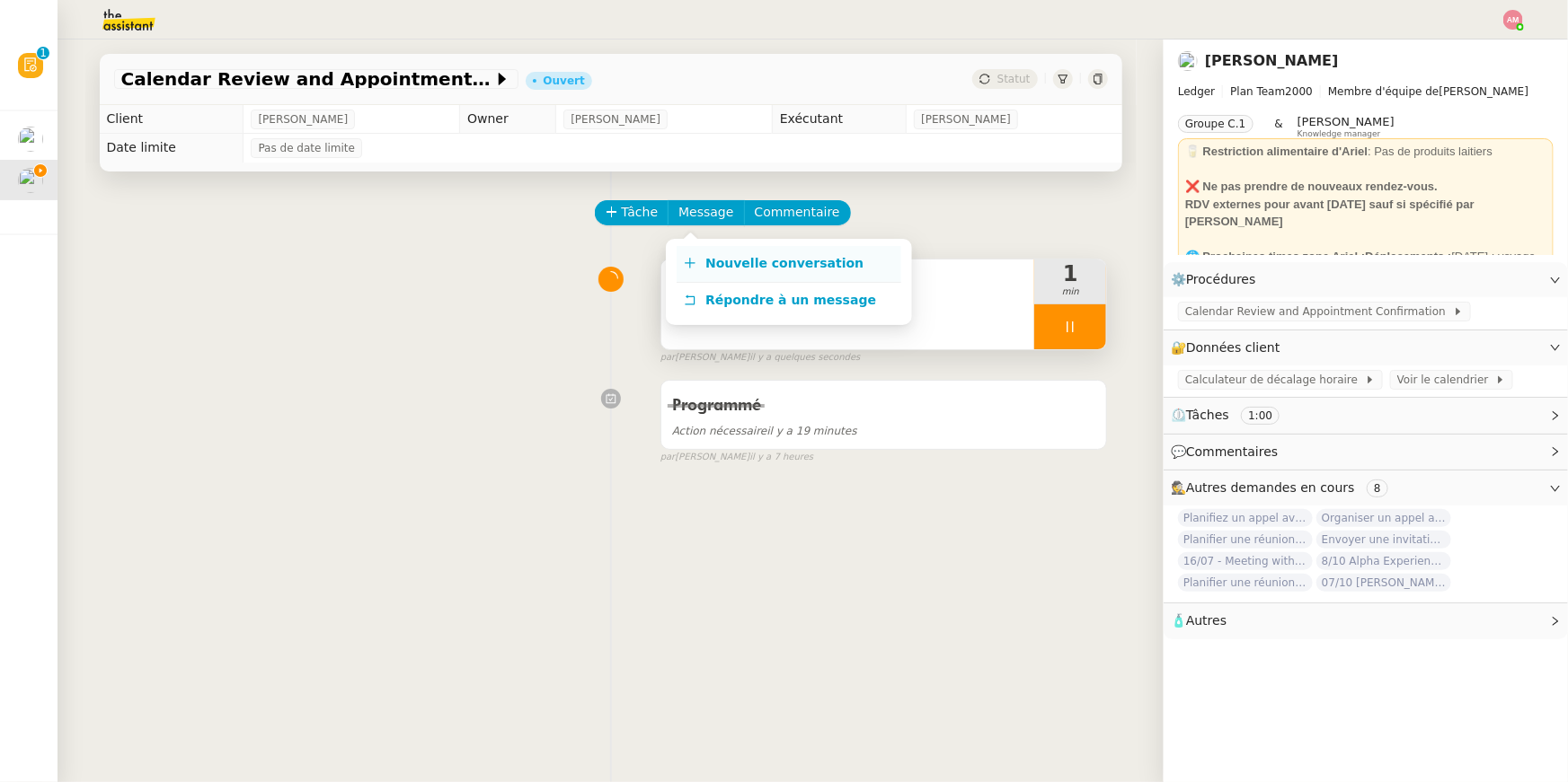
click at [718, 271] on link "Nouvelle conversation" at bounding box center [789, 263] width 225 height 36
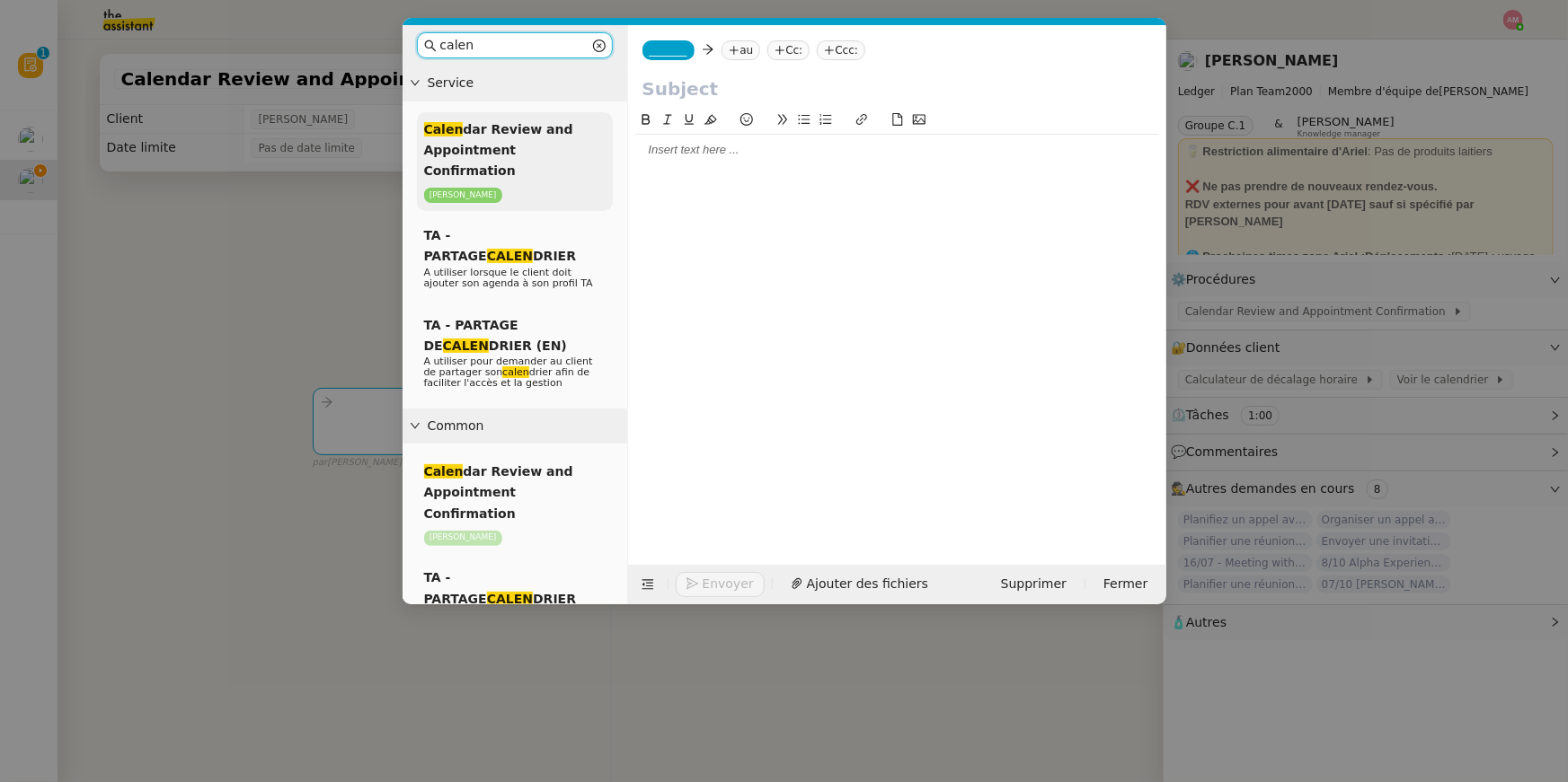
type input "calen"
click at [520, 123] on span "Calen dar Review and Appointment Confirmation" at bounding box center [499, 151] width 149 height 57
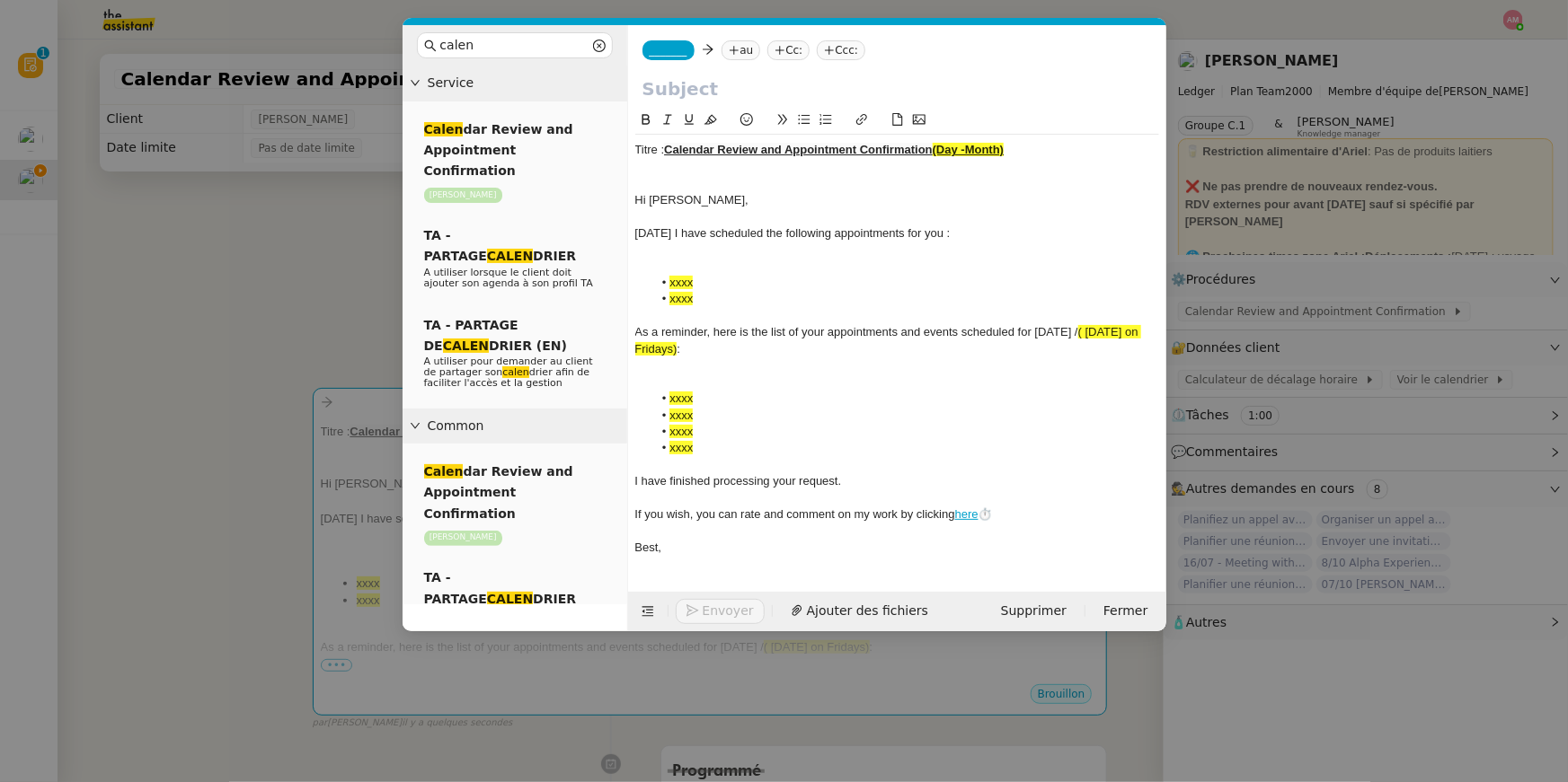
drag, startPoint x: 671, startPoint y: 146, endPoint x: 1021, endPoint y: 126, distance: 350.6
click at [1021, 126] on div "Titre : Calendar Review and Appointment Confirmation (Day -Month) Hi Ariel, Tod…" at bounding box center [897, 337] width 524 height 455
drag, startPoint x: 1036, startPoint y: 161, endPoint x: 666, endPoint y: 149, distance: 370.2
click at [666, 149] on div "Titre : Calendar Review and Appointment Confirmation (Day -Month) Hi Ariel, Tod…" at bounding box center [897, 348] width 524 height 428
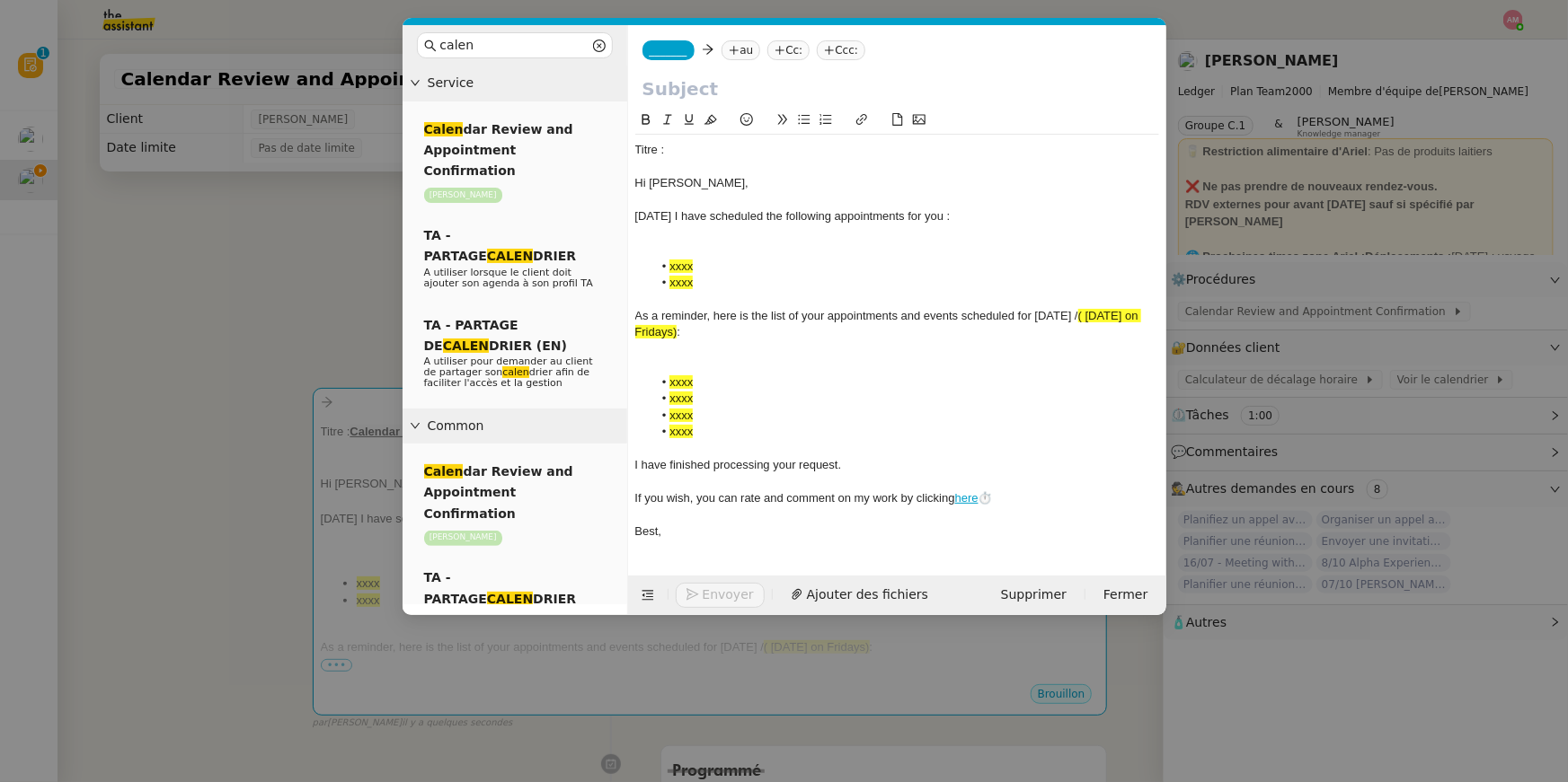
click at [642, 75] on input "text" at bounding box center [897, 88] width 510 height 27
paste input "Calendar Review and Appointment Confirmation (Day -Month)"
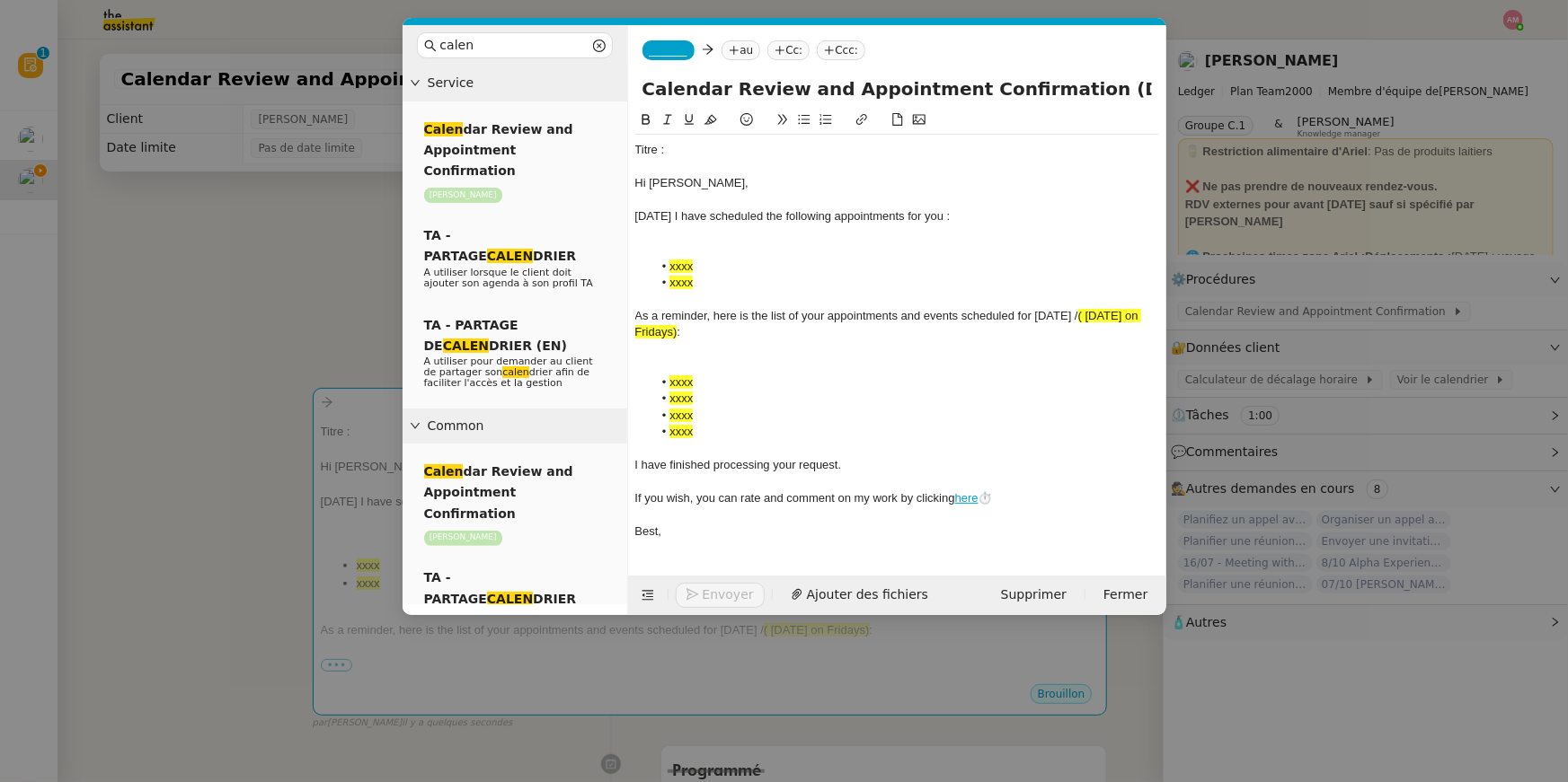
scroll to position [0, 14]
drag, startPoint x: 1052, startPoint y: 86, endPoint x: 1143, endPoint y: 86, distance: 91.0
click at [1143, 86] on input "Calendar Review and Appointment Confirmation (Day -Month)" at bounding box center [897, 88] width 510 height 27
type input "Calendar Review and Appointment Confirmation (September 8th, 2025)"
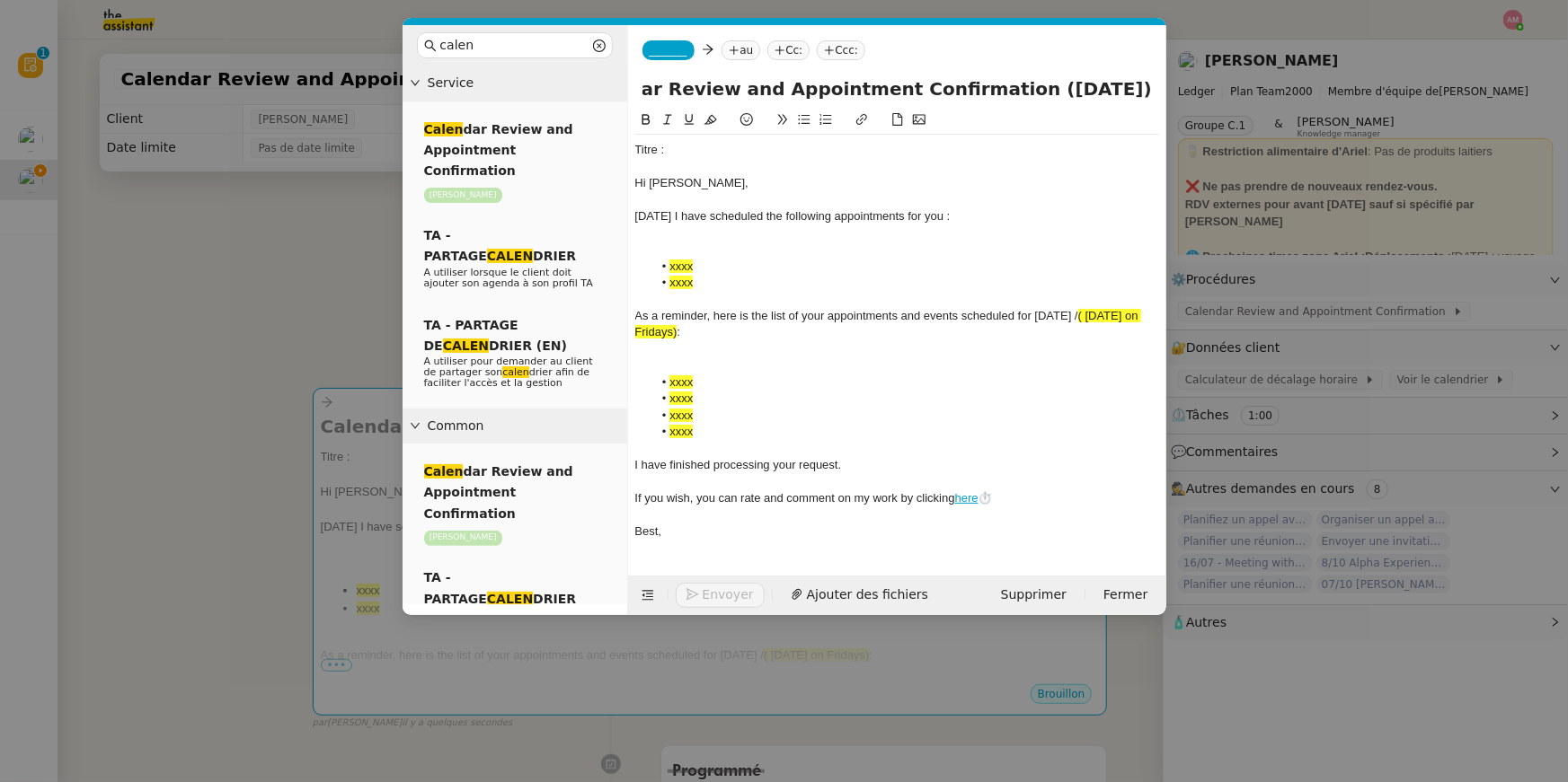
scroll to position [0, 0]
drag, startPoint x: 637, startPoint y: 176, endPoint x: 639, endPoint y: 119, distance: 57.0
click at [639, 119] on div "Titre : Hi Ariel, Today I have scheduled the following appointments for you : x…" at bounding box center [897, 328] width 524 height 437
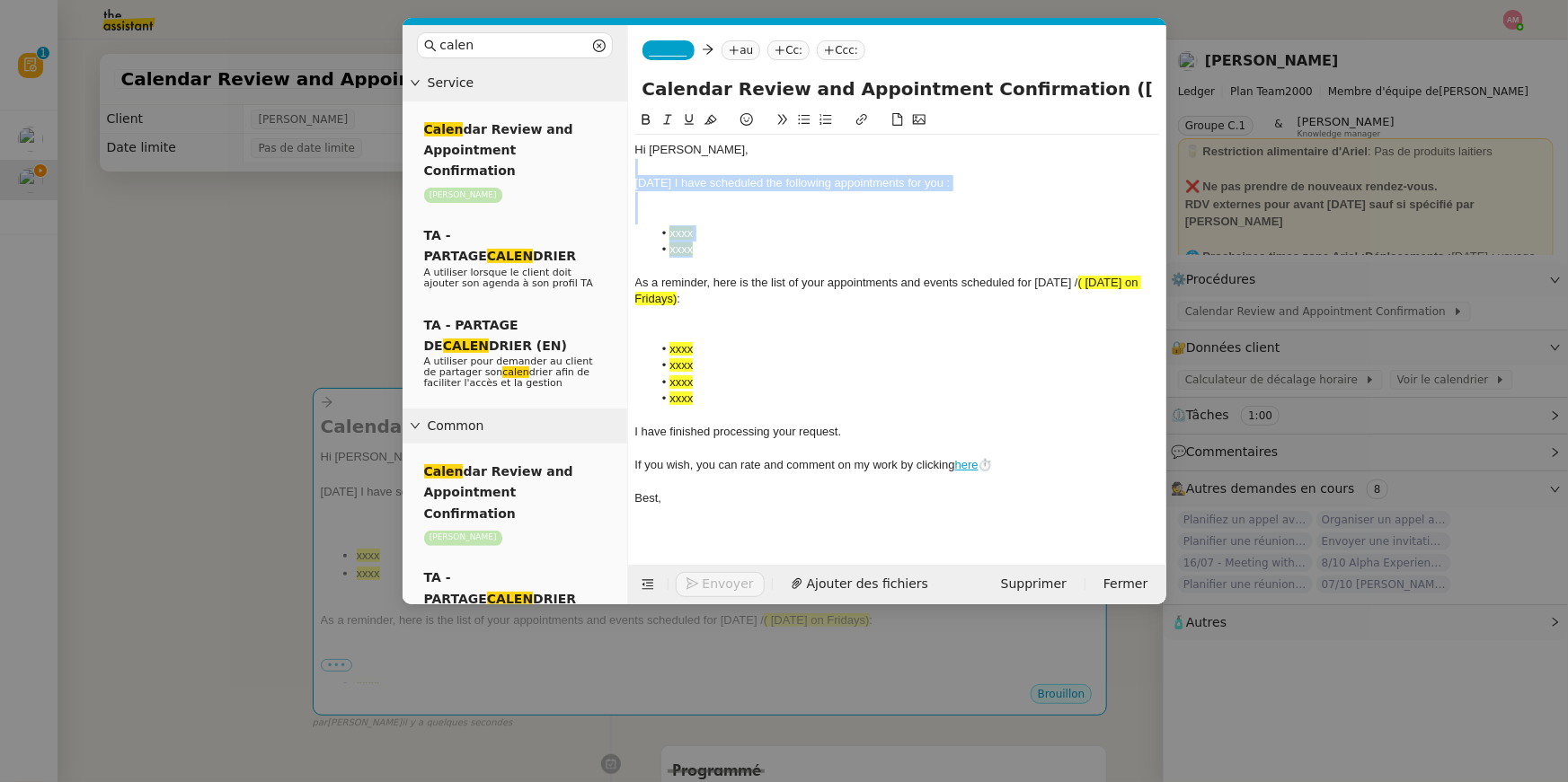
drag, startPoint x: 730, startPoint y: 255, endPoint x: 762, endPoint y: 160, distance: 100.2
click at [762, 160] on div "Hi Ariel, Today I have scheduled the following appointments for you : xxxx xxxx…" at bounding box center [897, 324] width 524 height 379
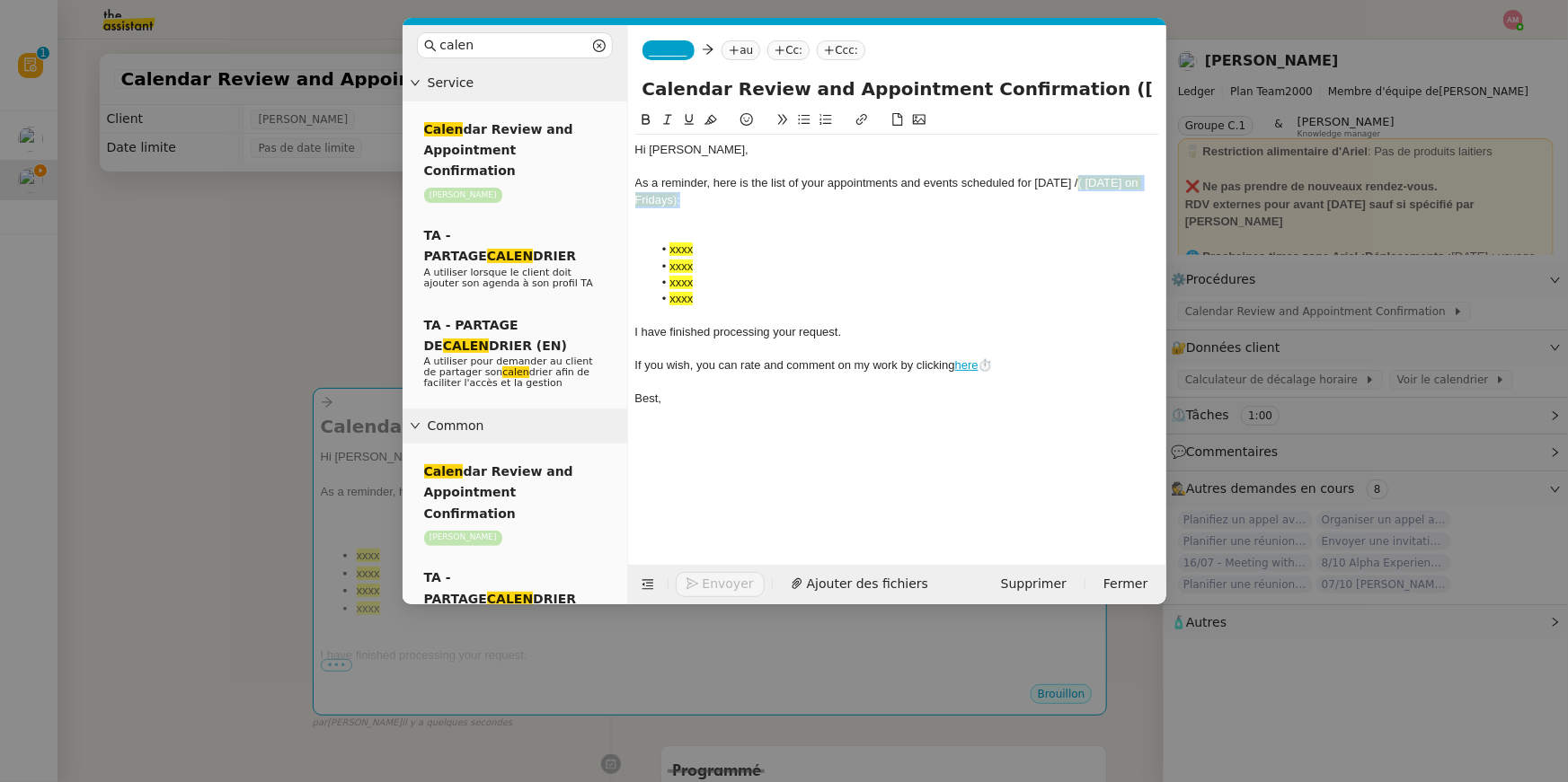
click at [1105, 195] on div "As a reminder, here is the list of your appointments and events scheduled for t…" at bounding box center [897, 191] width 524 height 33
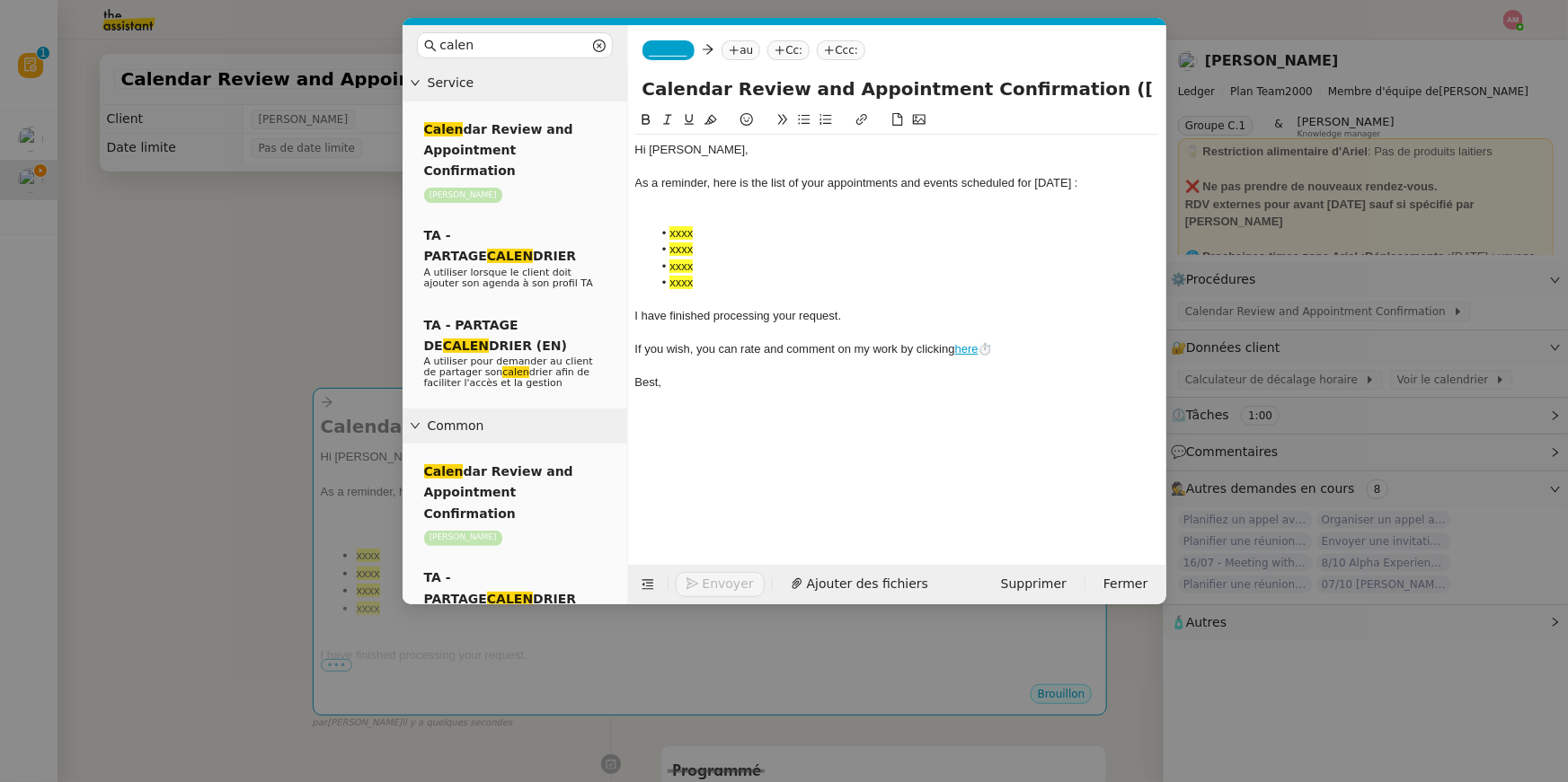
click at [693, 61] on div "_______ au Cc: Ccc:" at bounding box center [897, 49] width 538 height 50
click at [660, 51] on span "_______" at bounding box center [668, 50] width 38 height 13
click at [669, 71] on span "Sam" at bounding box center [777, 78] width 255 height 15
click at [774, 45] on nz-tag "au" at bounding box center [793, 50] width 38 height 20
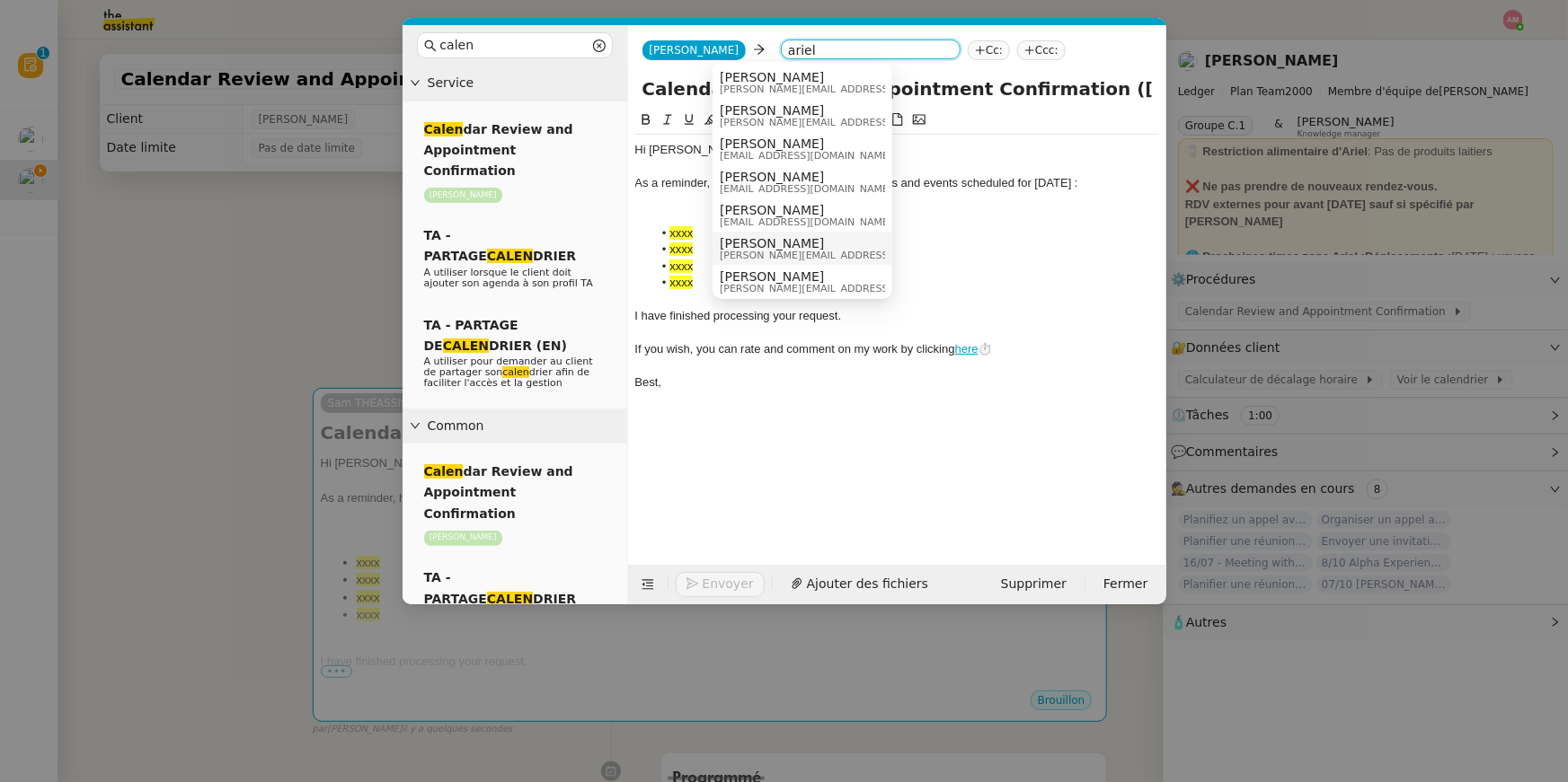
type input "ariel"
click at [748, 253] on span "ariel.wengroff@ledger.fr" at bounding box center [847, 255] width 255 height 10
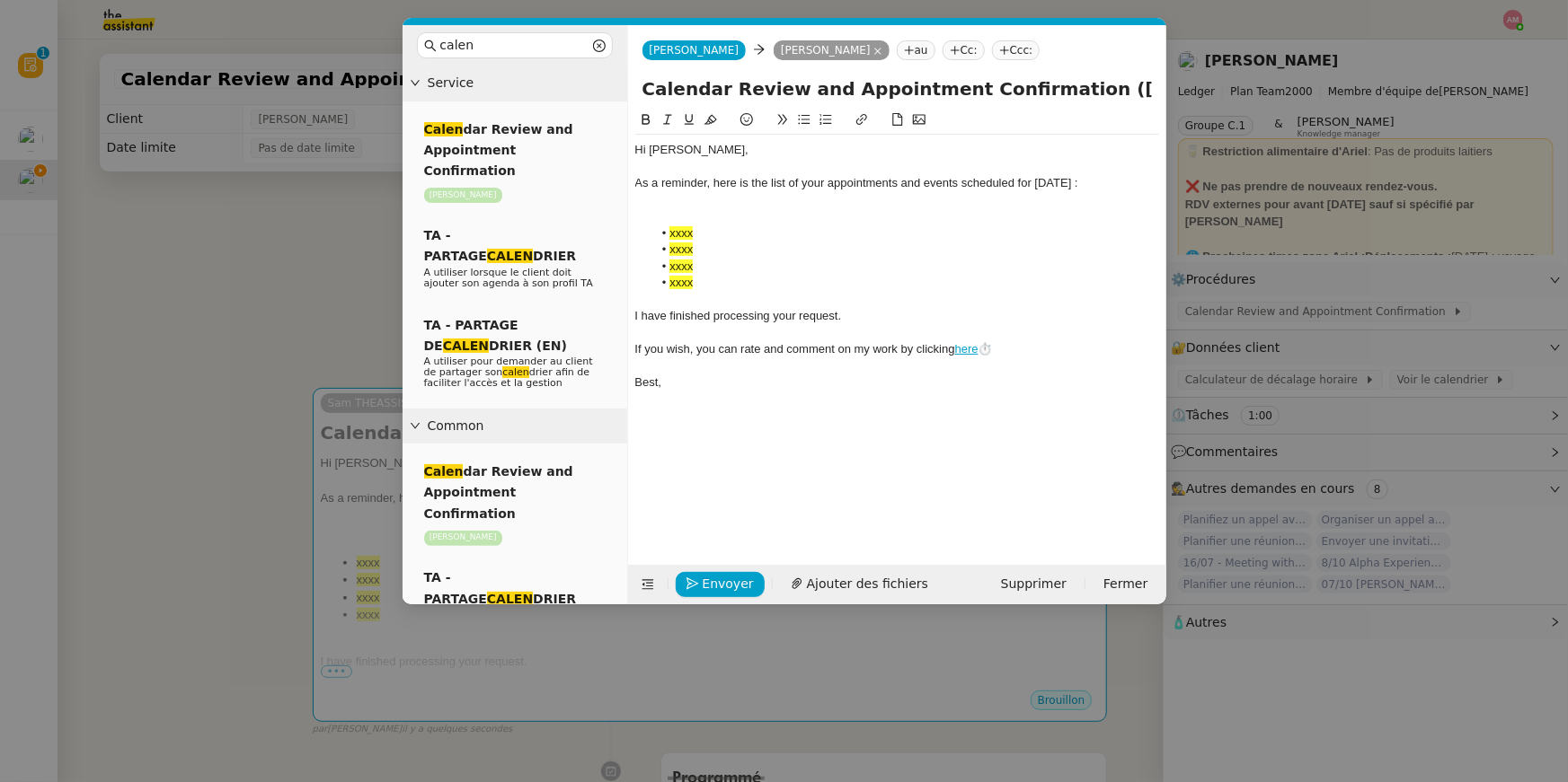
click at [362, 282] on nz-modal-container "calen Service Calen dar Review and Appointment Confirmation Ariel Wengroff TA -…" at bounding box center [784, 391] width 1568 height 782
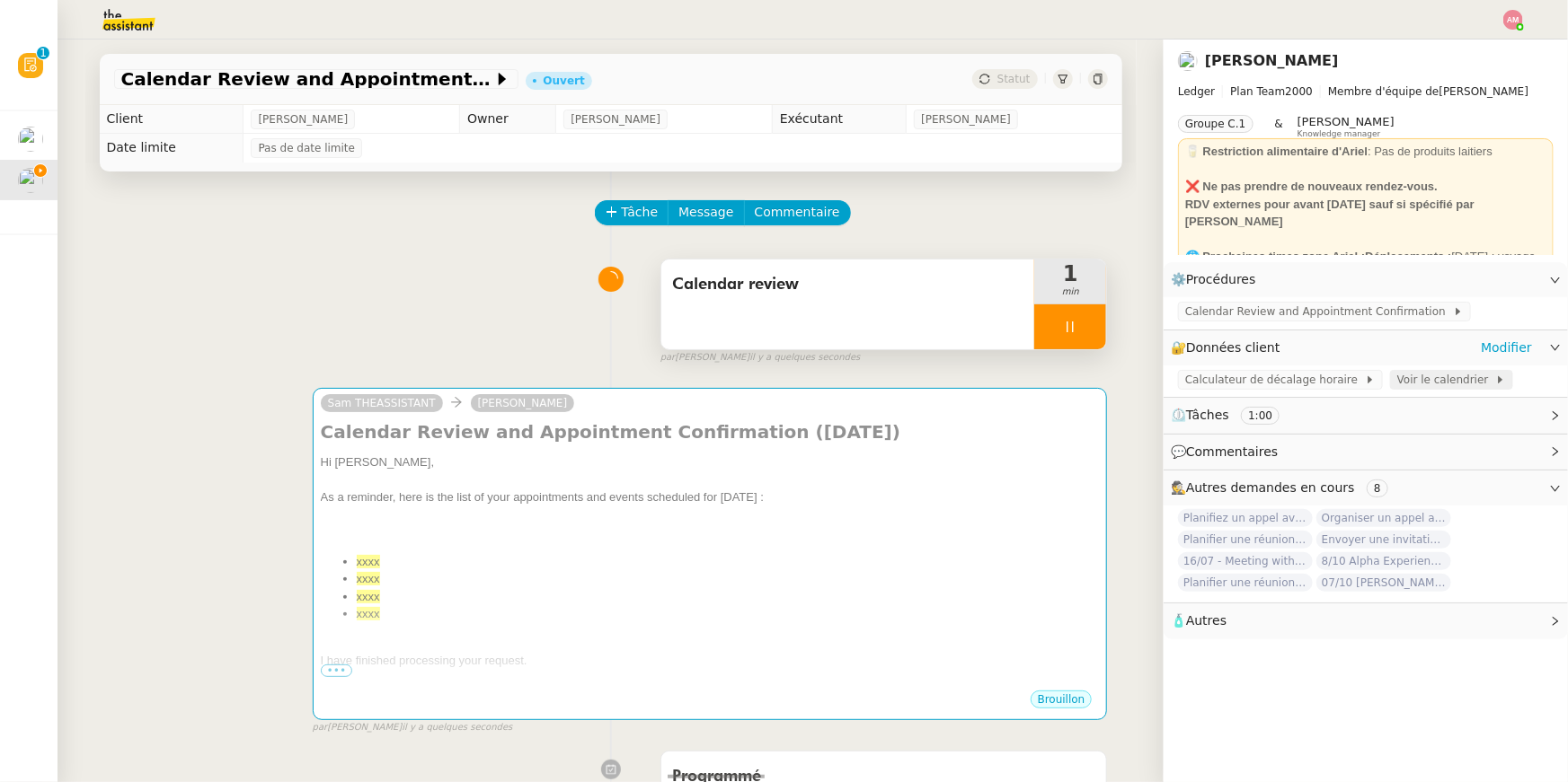
click at [1397, 381] on span "Voir le calendrier" at bounding box center [1445, 380] width 98 height 18
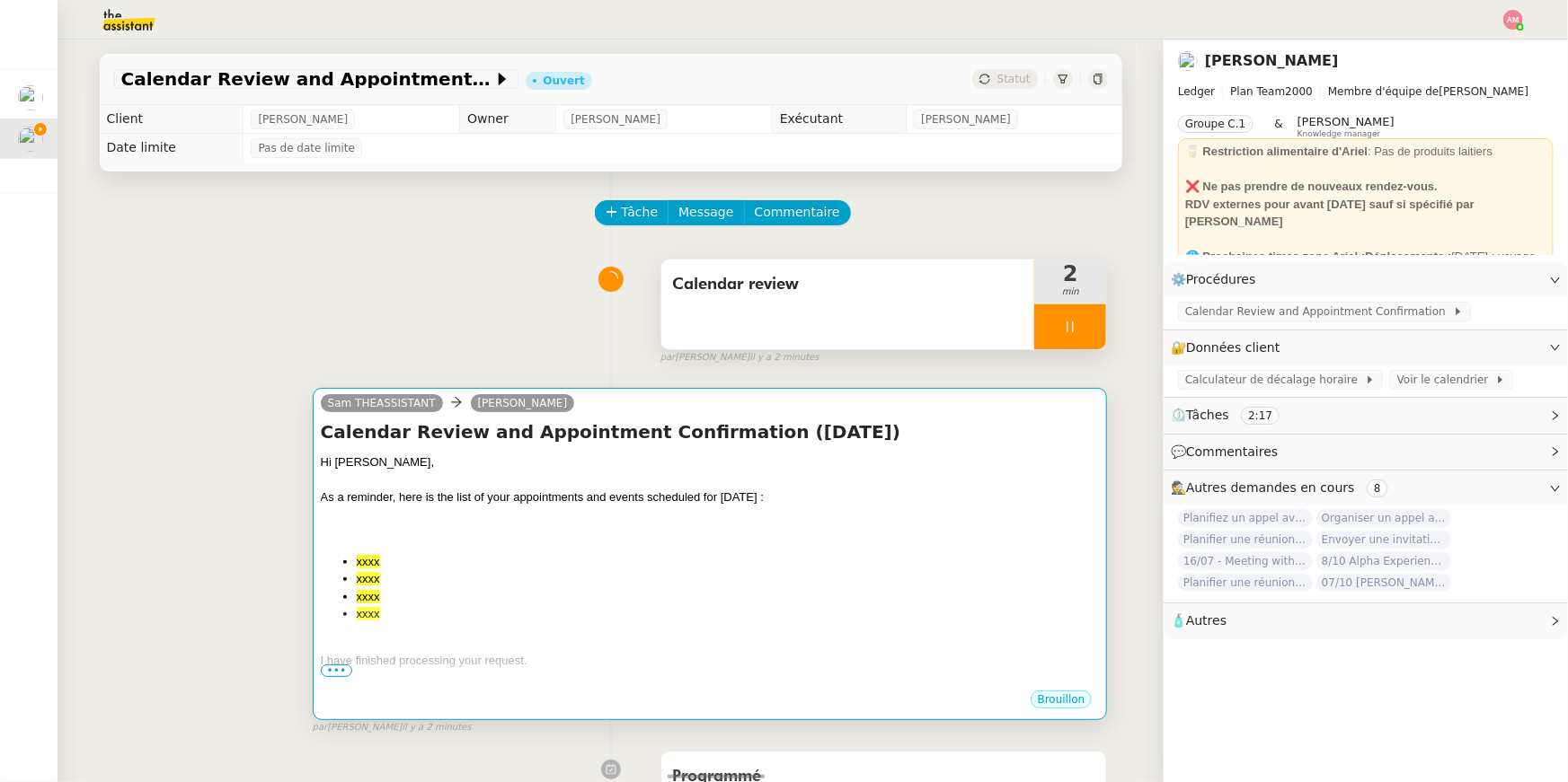
click at [623, 502] on div "As a reminder, here is the list of your appointments and events scheduled for t…" at bounding box center [710, 498] width 779 height 18
click at [618, 498] on div "As a reminder, here is the list of your appointments and events scheduled for t…" at bounding box center [710, 498] width 779 height 18
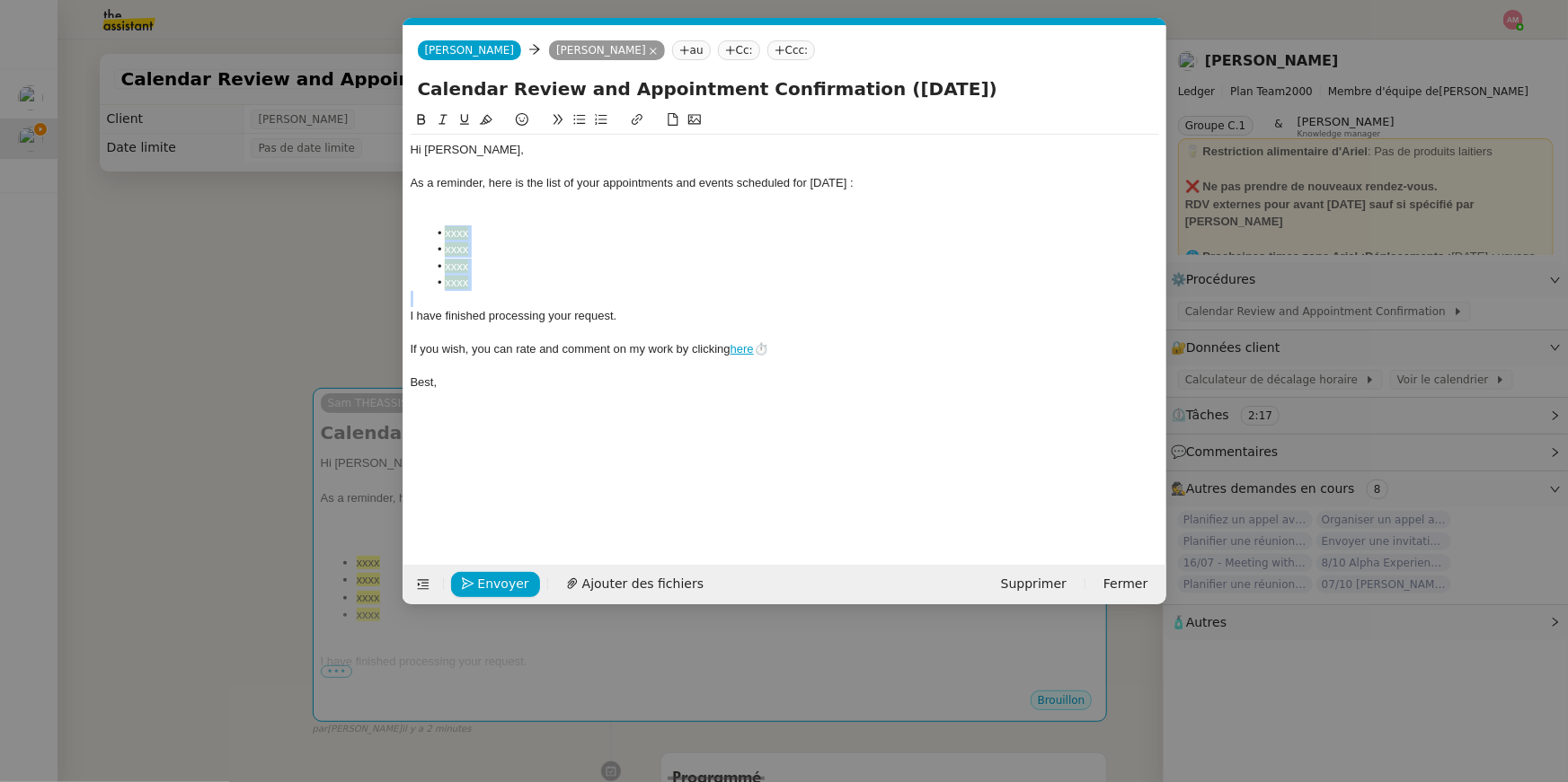
drag, startPoint x: 512, startPoint y: 292, endPoint x: 414, endPoint y: 230, distance: 116.0
click at [414, 230] on div "Hi Ariel, As a reminder, here is the list of your appointments and events sched…" at bounding box center [785, 266] width 748 height 263
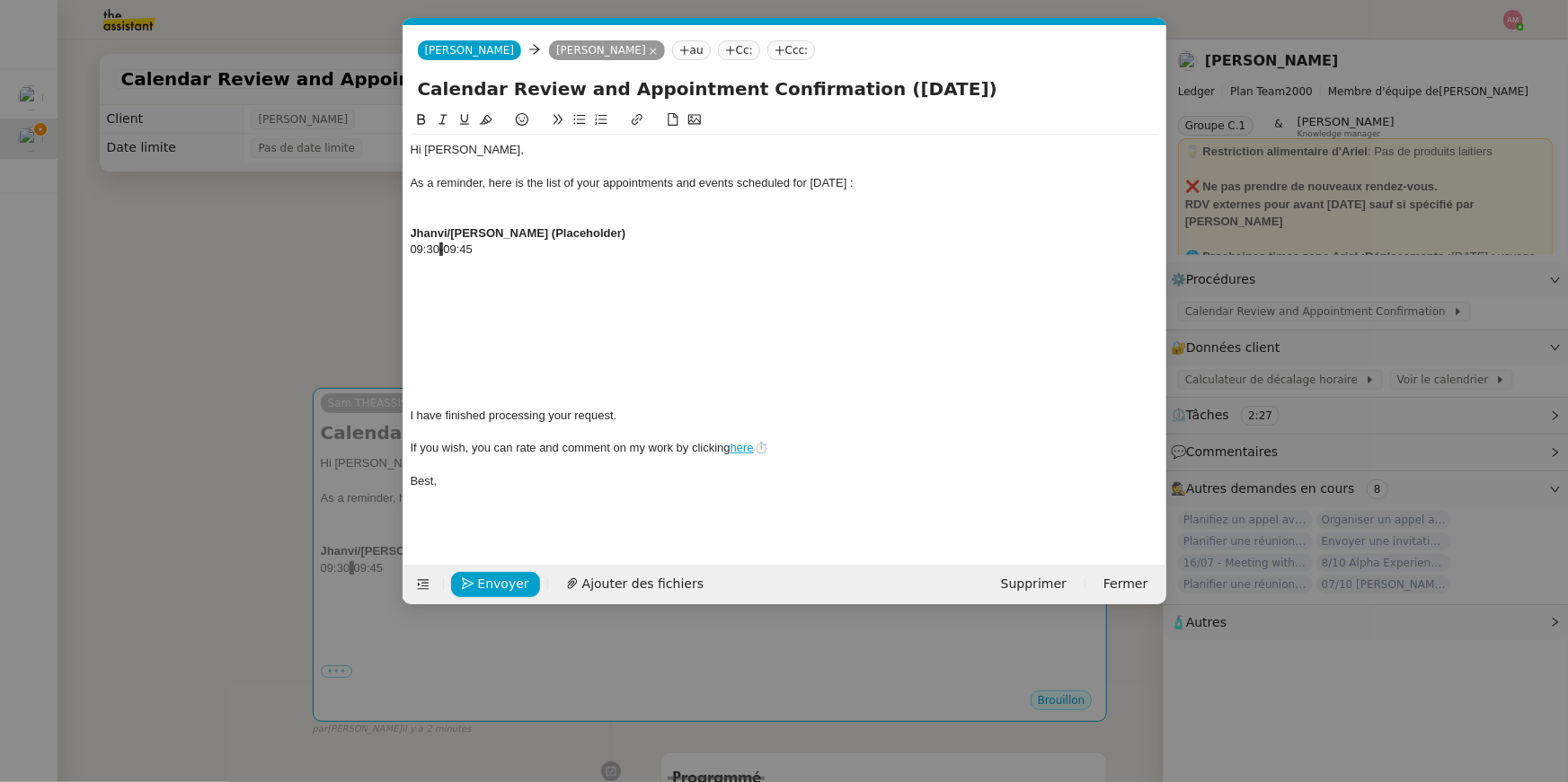
click at [418, 268] on div at bounding box center [785, 267] width 748 height 16
click at [418, 276] on div at bounding box center [785, 284] width 748 height 16
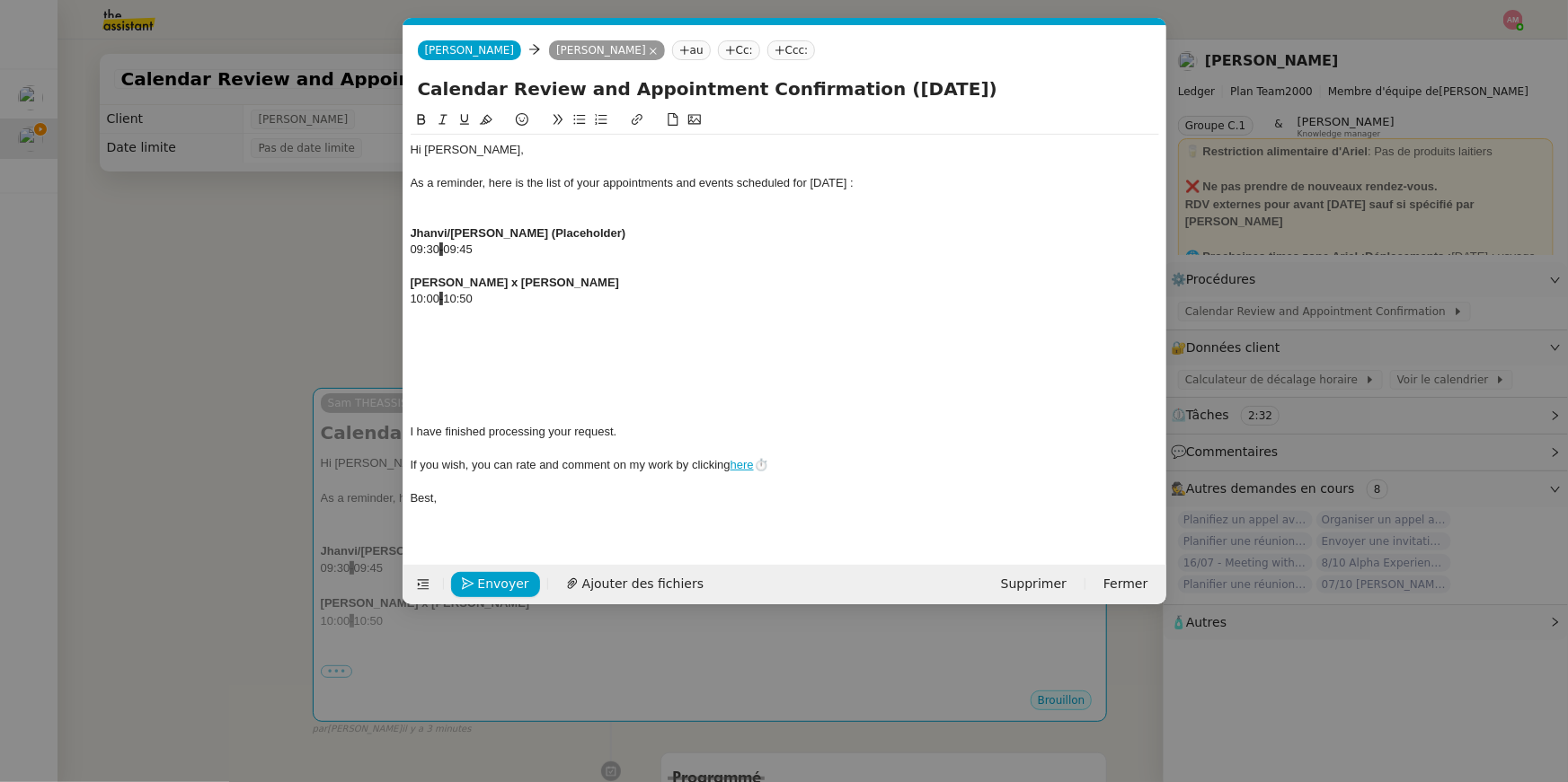
click at [462, 342] on div at bounding box center [785, 349] width 748 height 16
click at [445, 337] on div at bounding box center [785, 333] width 748 height 16
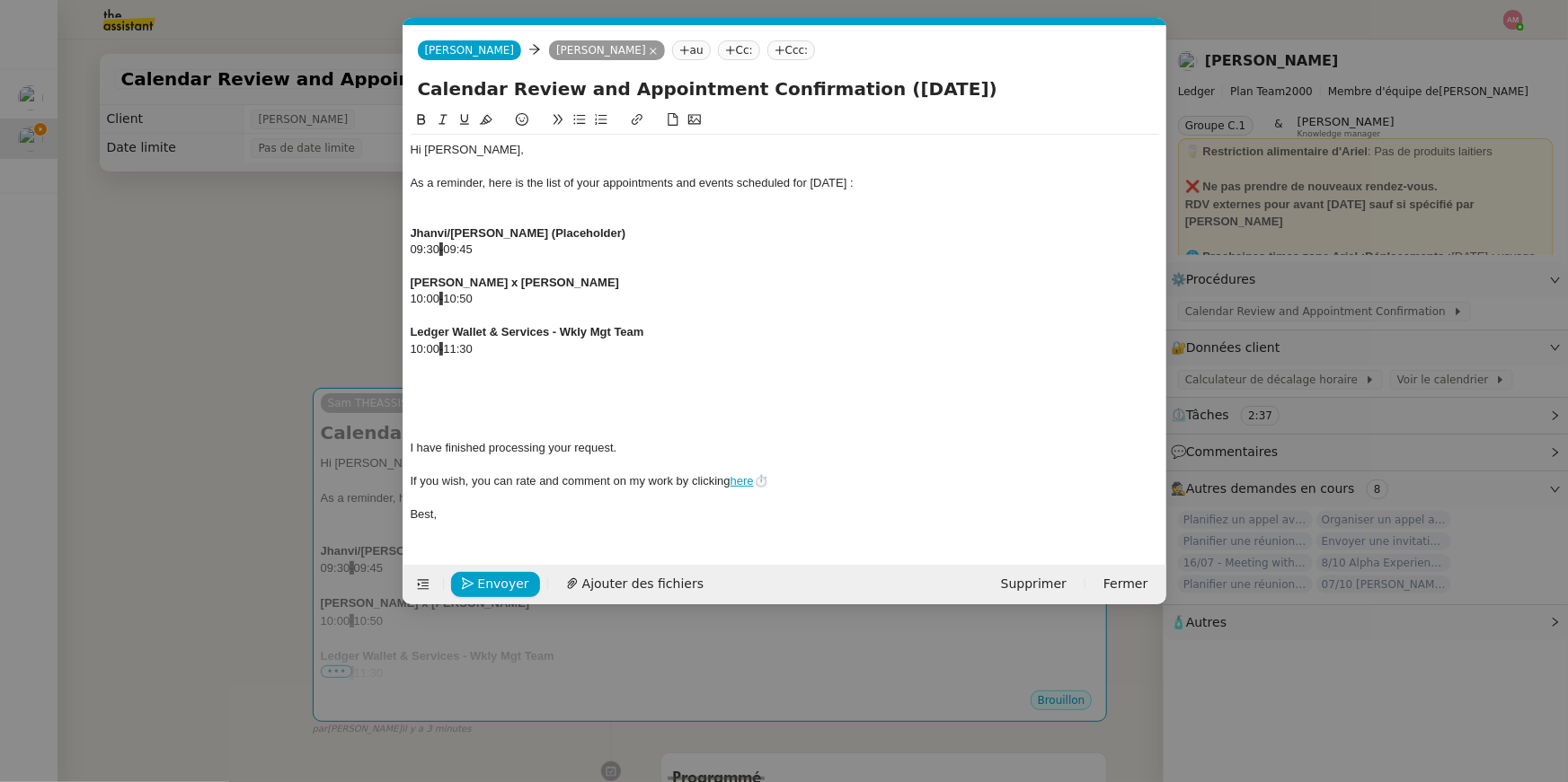
click at [445, 393] on div at bounding box center [785, 399] width 748 height 16
click at [441, 380] on div at bounding box center [785, 383] width 748 height 16
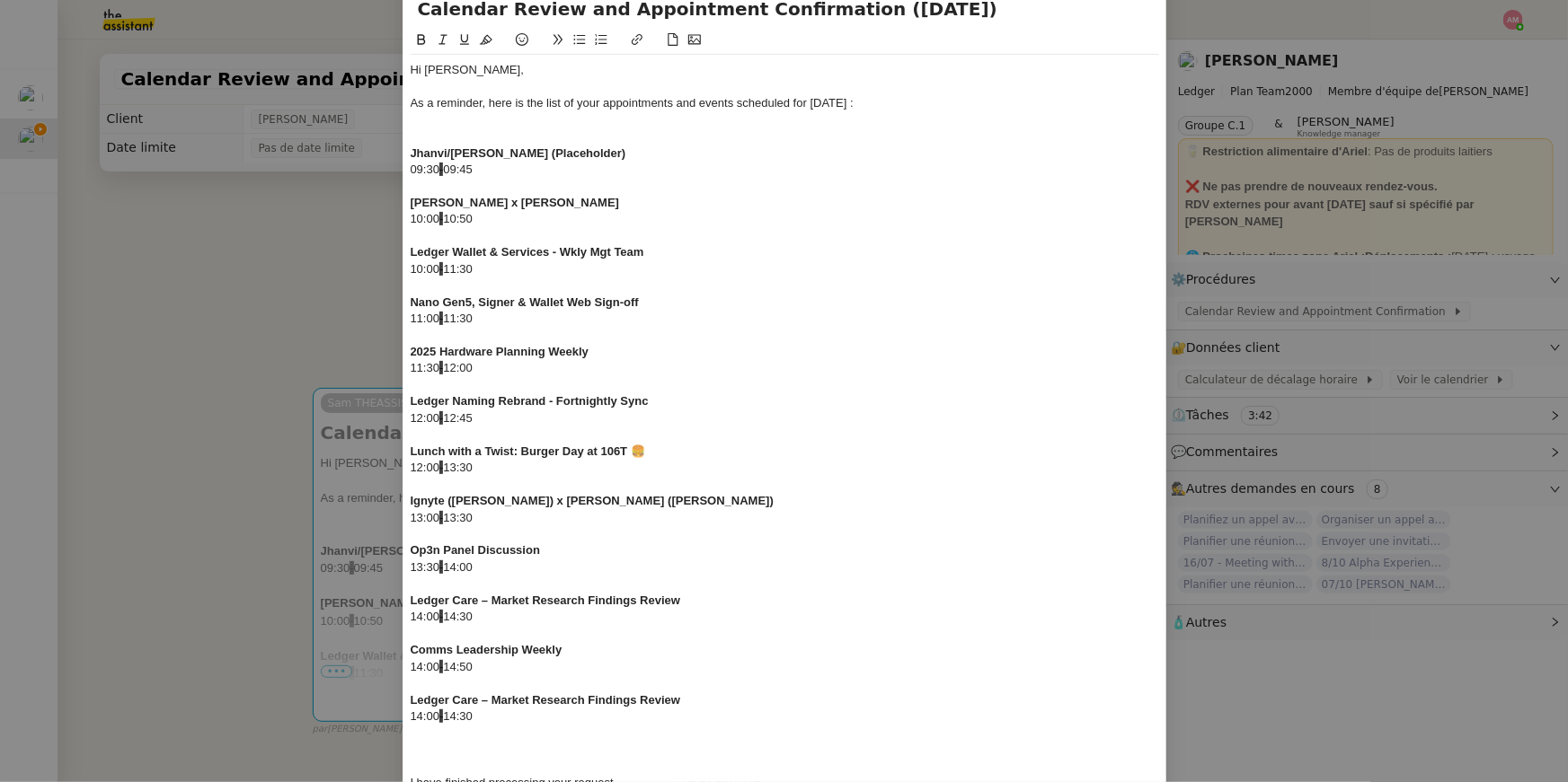
scroll to position [252, 0]
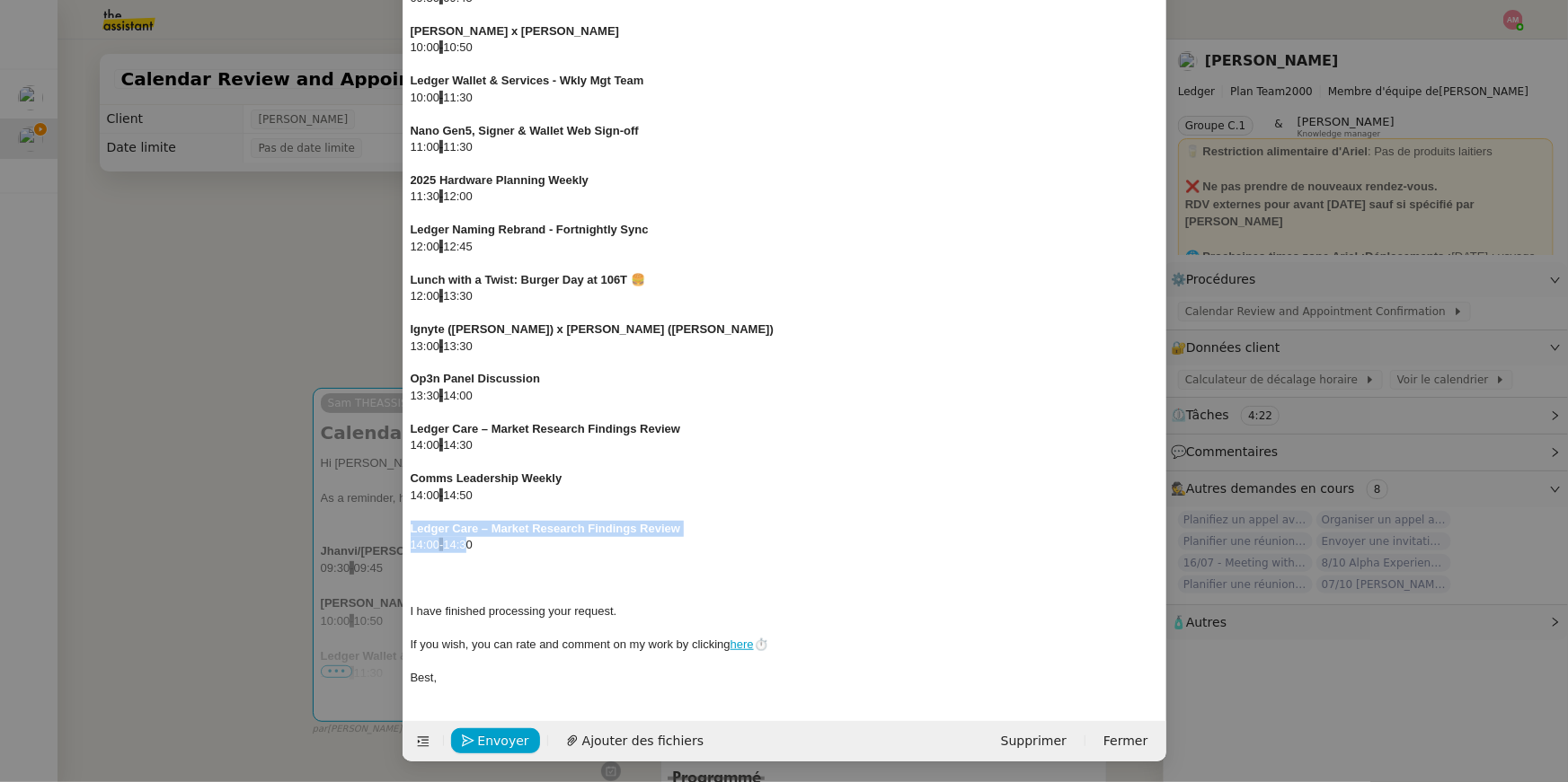
drag, startPoint x: 475, startPoint y: 542, endPoint x: 377, endPoint y: 532, distance: 98.5
click at [377, 532] on nz-modal-container "calen Service Calen dar Review and Appointment Confirmation Ariel Wengroff TA -…" at bounding box center [784, 391] width 1568 height 782
click at [496, 544] on div "14:00 - 14:500" at bounding box center [785, 545] width 748 height 16
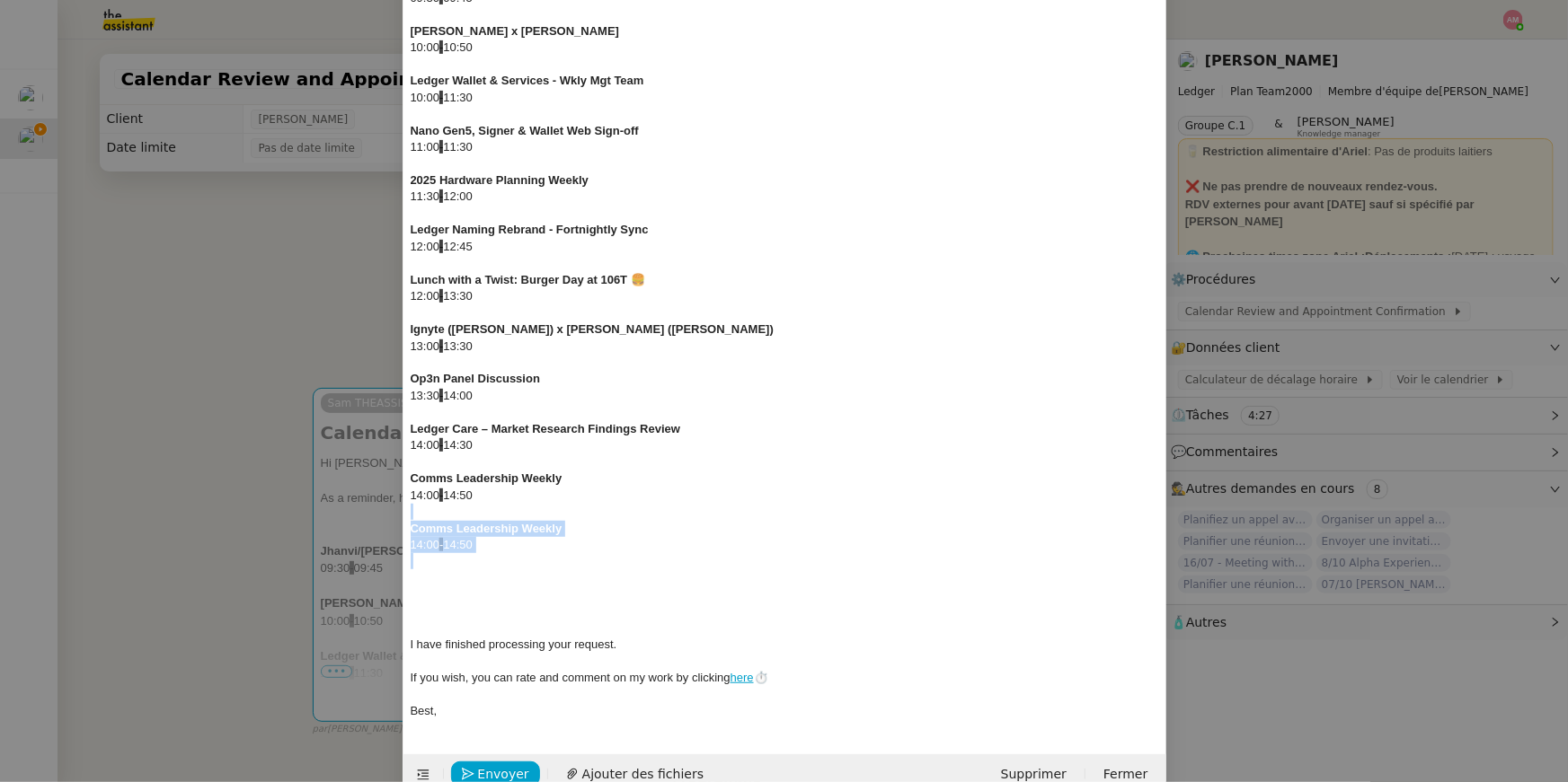
drag, startPoint x: 535, startPoint y: 508, endPoint x: 553, endPoint y: 563, distance: 57.9
click at [553, 563] on div "Hi Ariel, As a reminder, here is the list of your appointments and events sched…" at bounding box center [785, 305] width 748 height 843
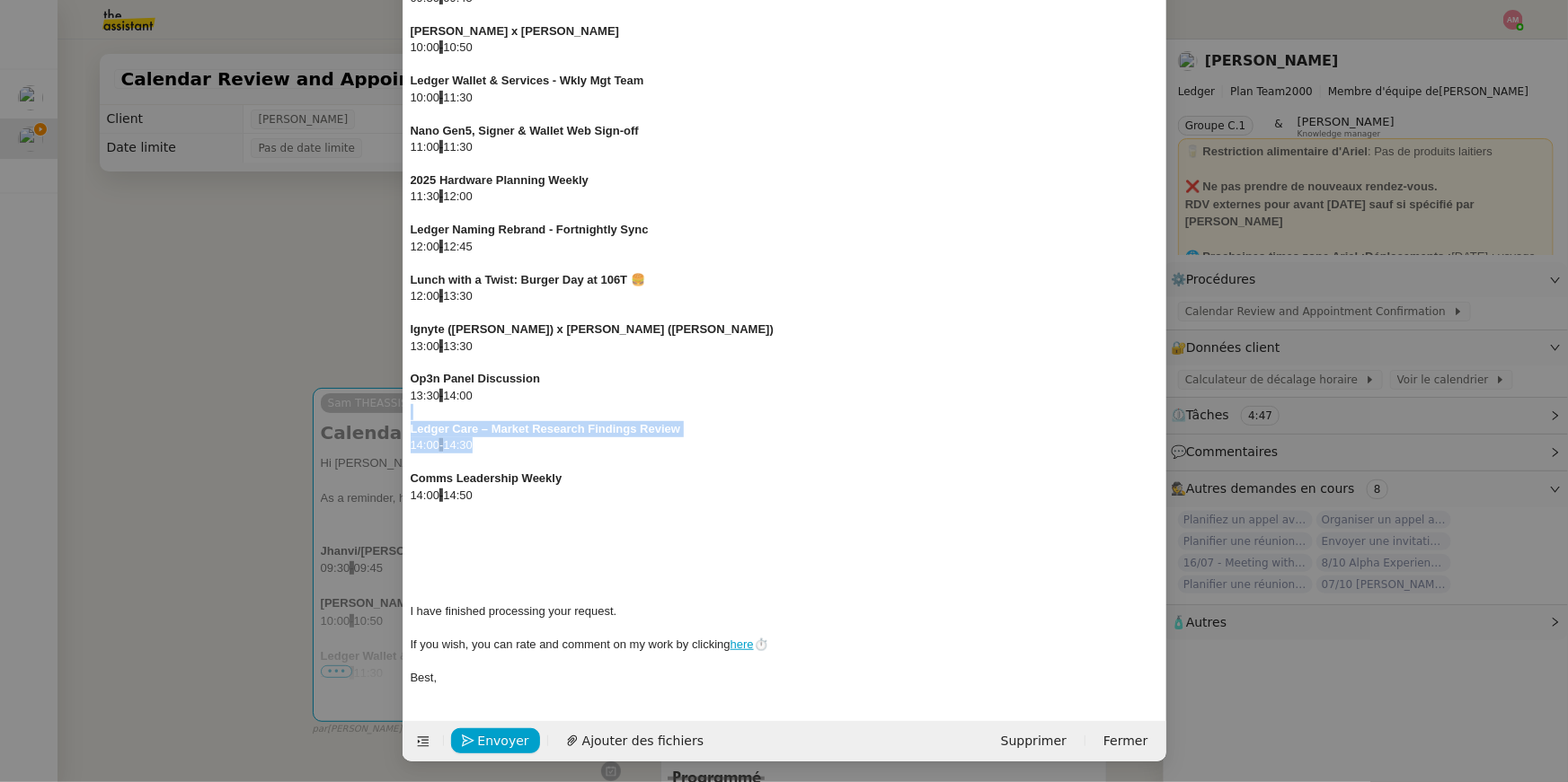
drag, startPoint x: 552, startPoint y: 444, endPoint x: 417, endPoint y: 417, distance: 137.7
click at [417, 417] on div "Hi Ariel, As a reminder, here is the list of your appointments and events sched…" at bounding box center [785, 288] width 748 height 810
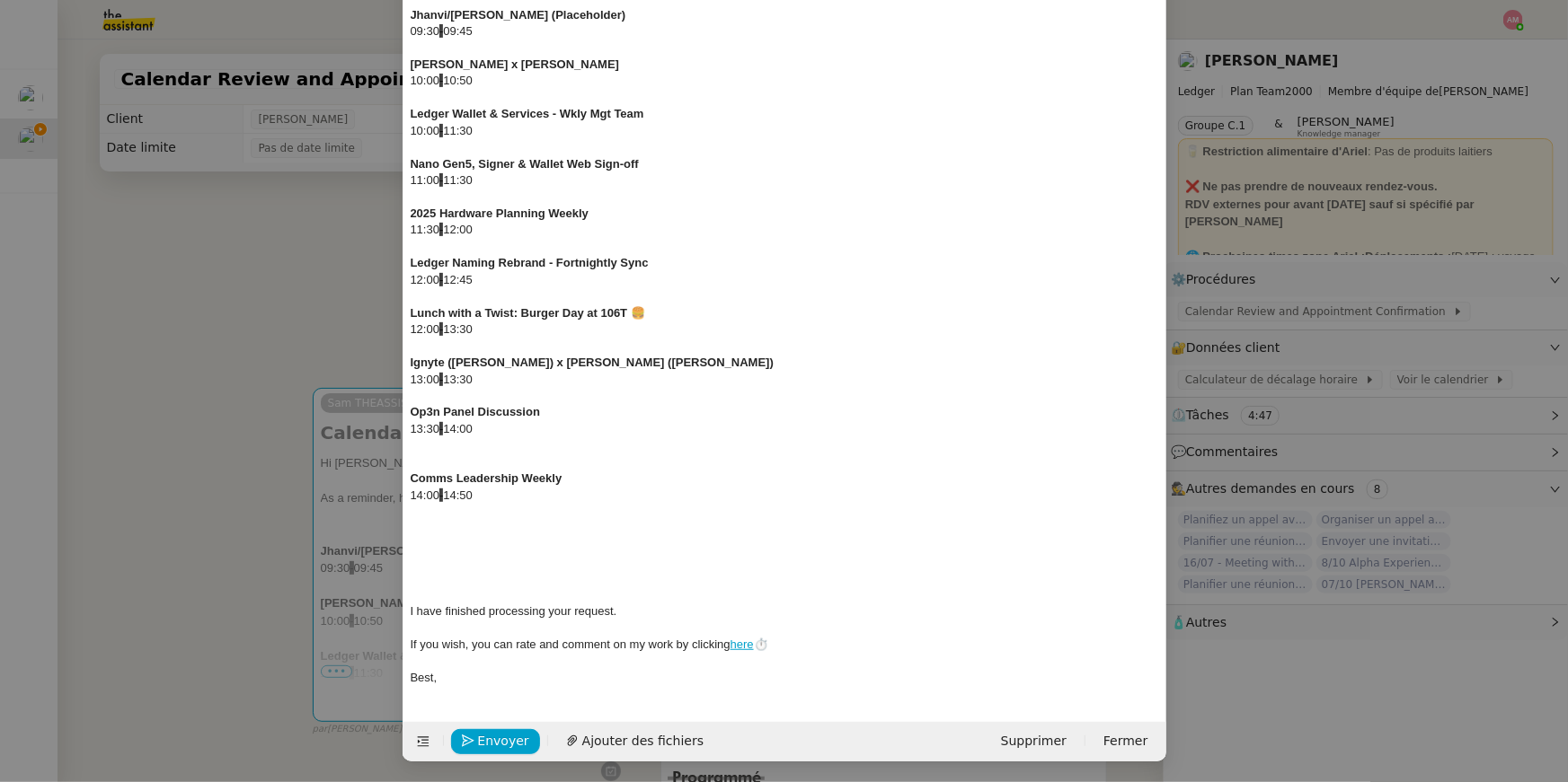
scroll to position [202, 0]
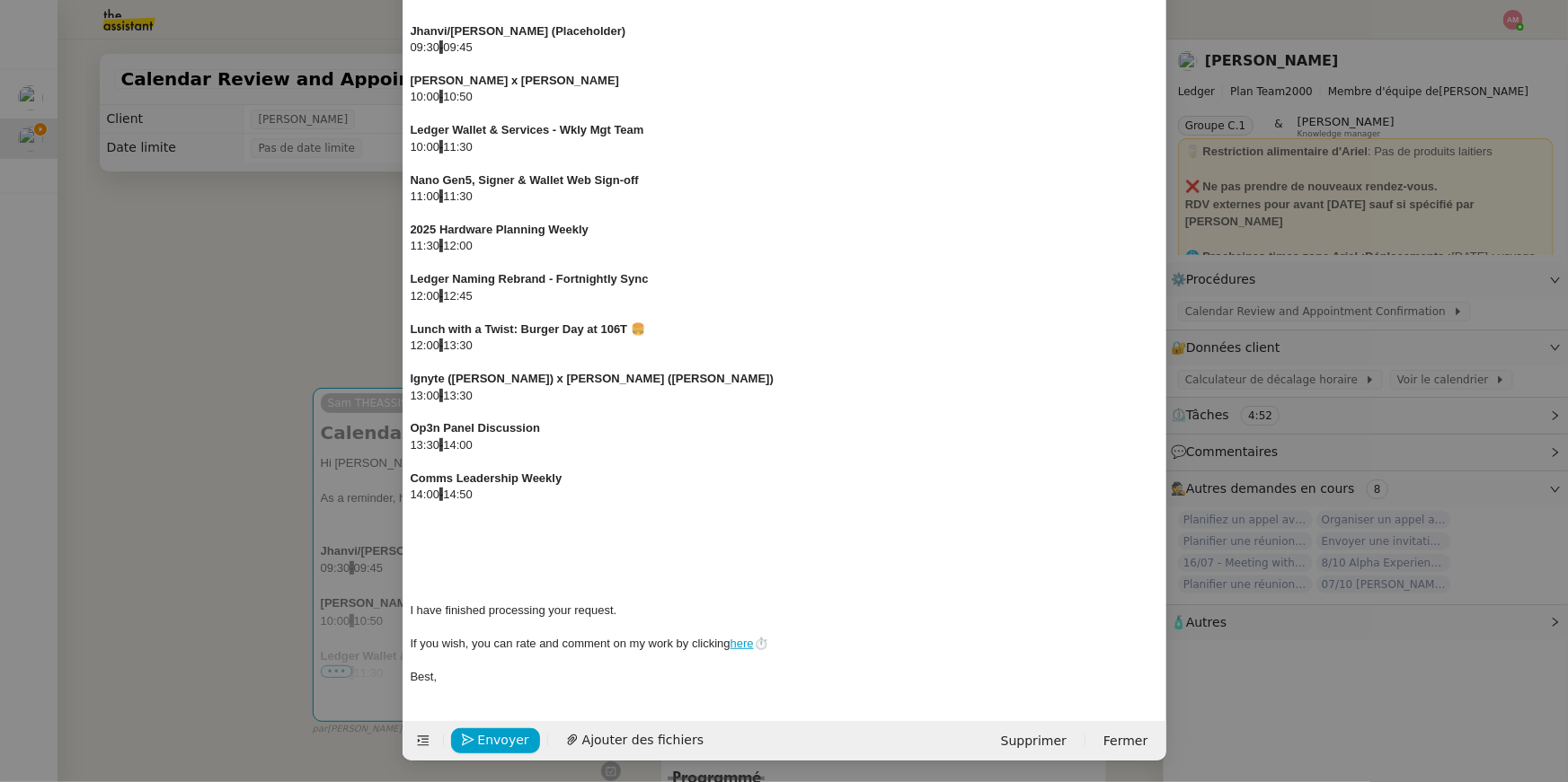
click at [495, 487] on div "14:00 - 14:50" at bounding box center [785, 495] width 748 height 16
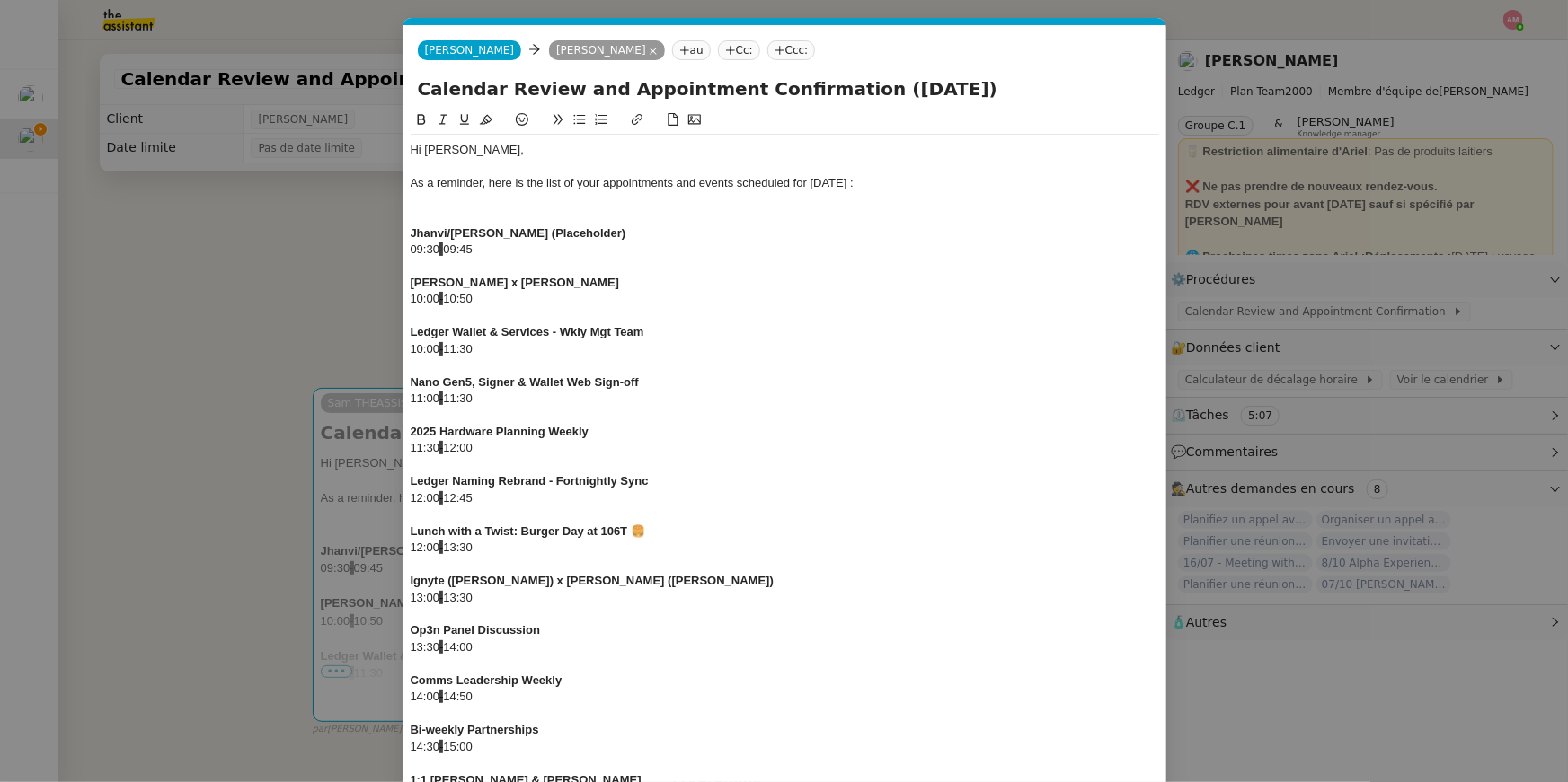
scroll to position [302, 0]
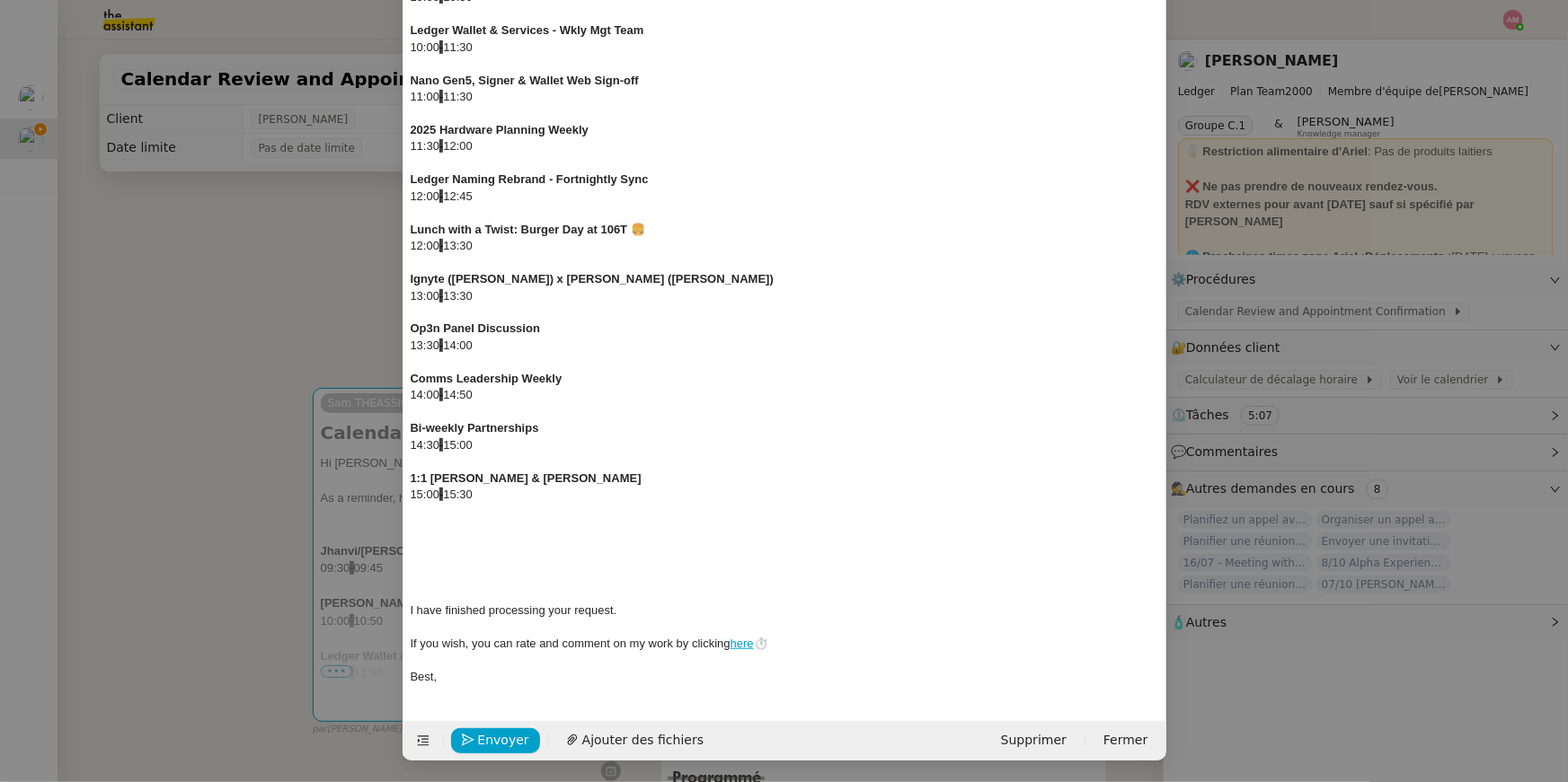
click at [671, 518] on div at bounding box center [785, 511] width 748 height 16
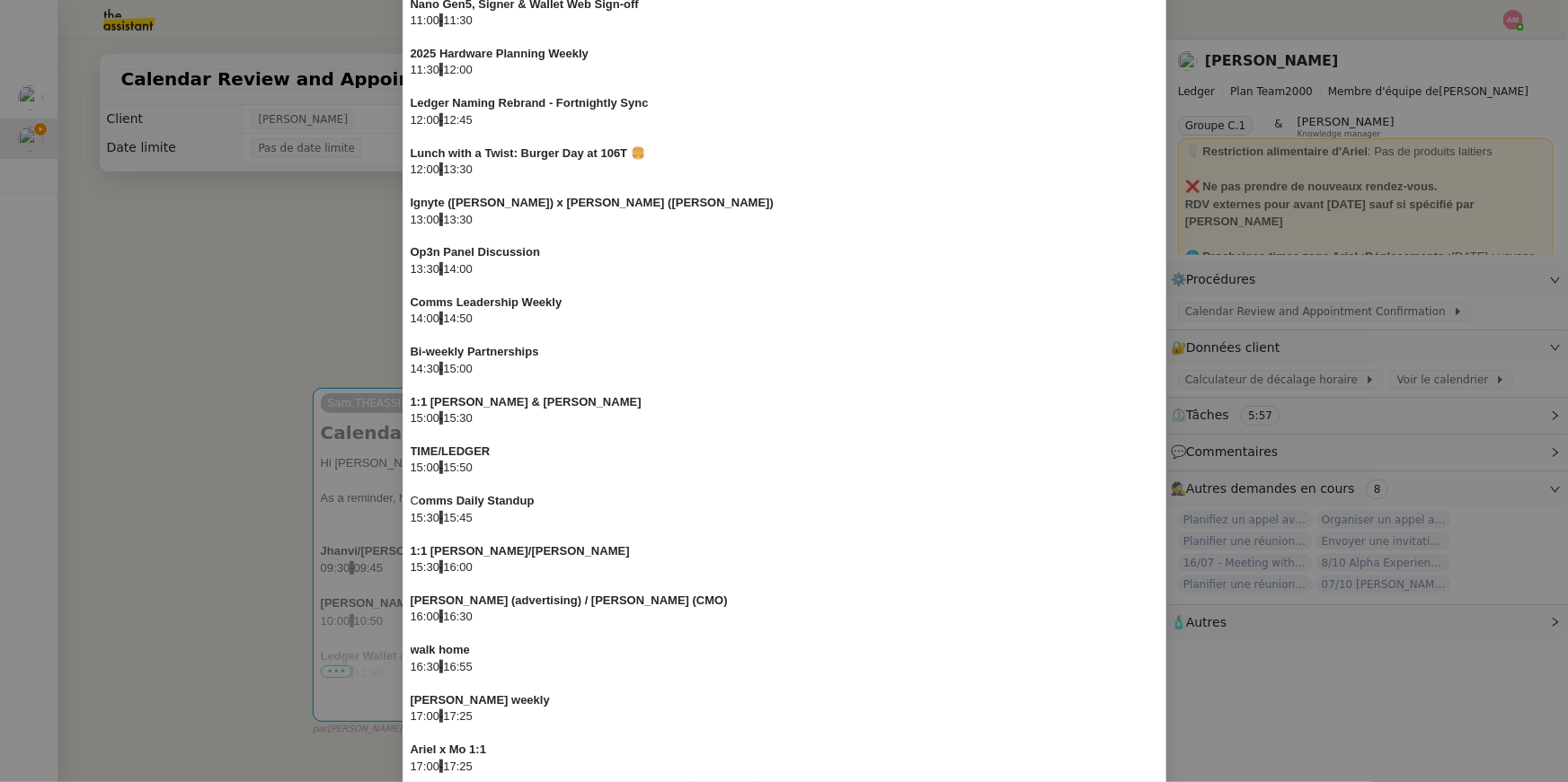
scroll to position [633, 0]
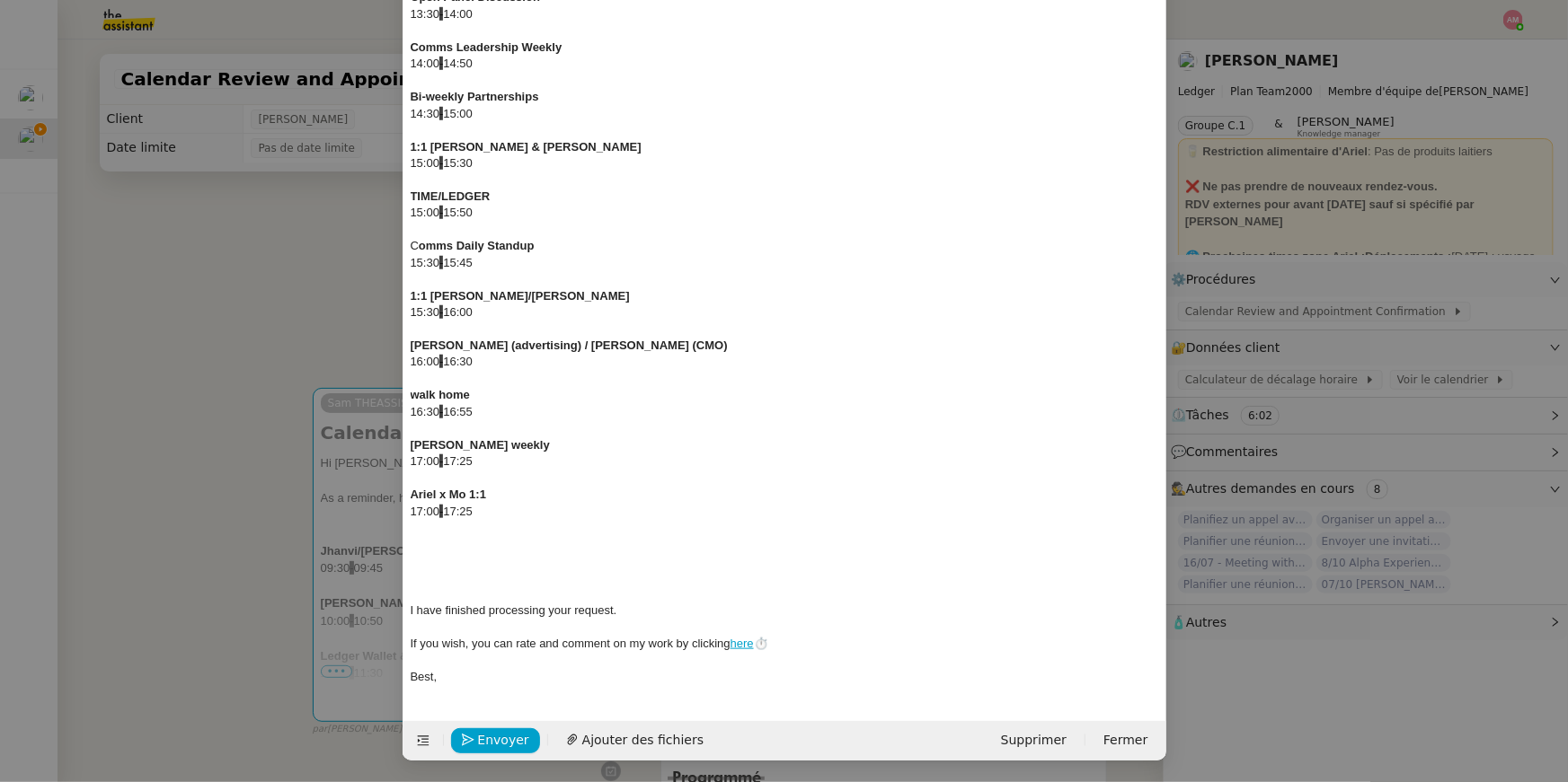
click at [485, 515] on div "17:00 - 17:25" at bounding box center [785, 512] width 748 height 16
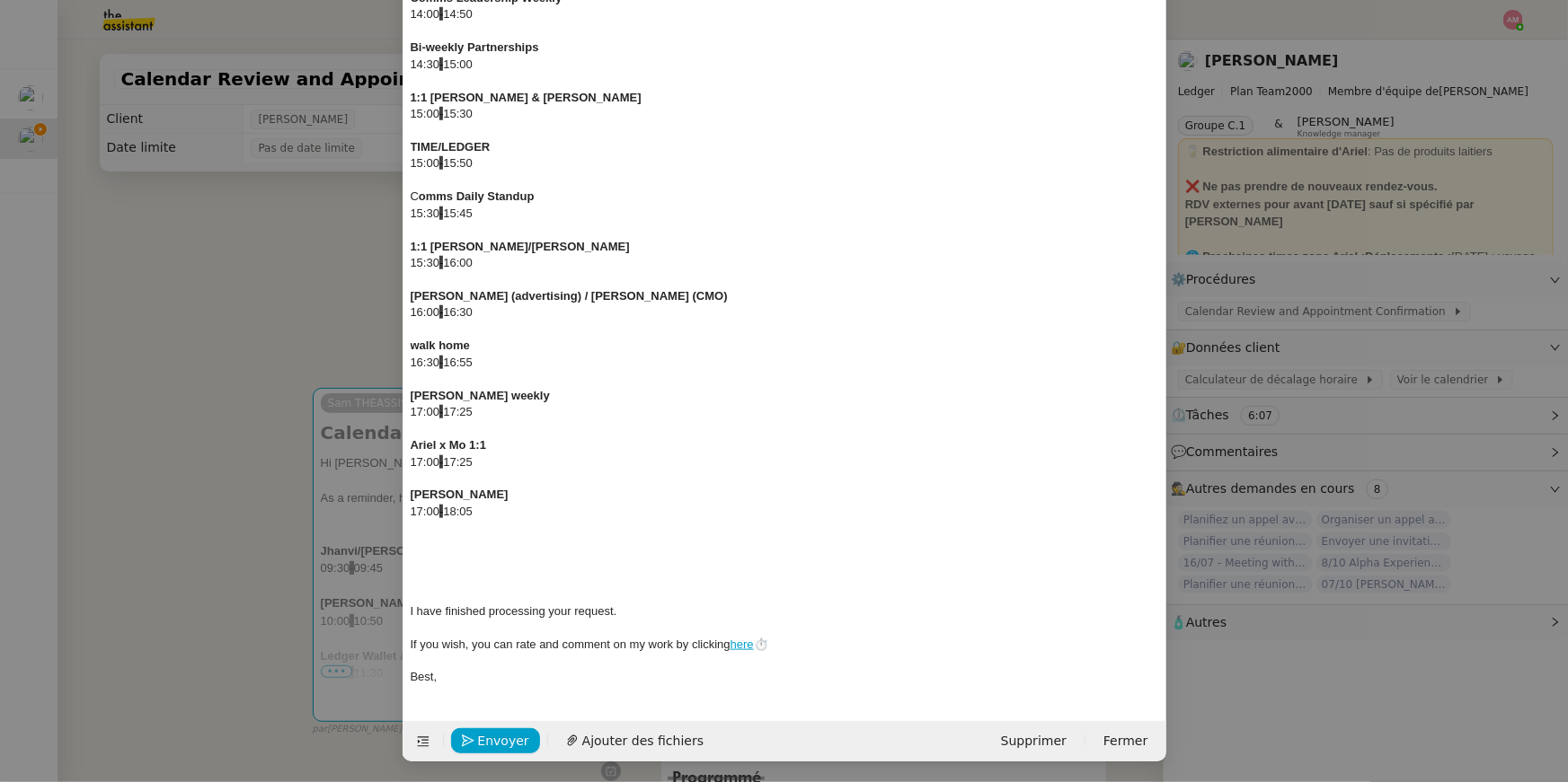
scroll to position [673, 0]
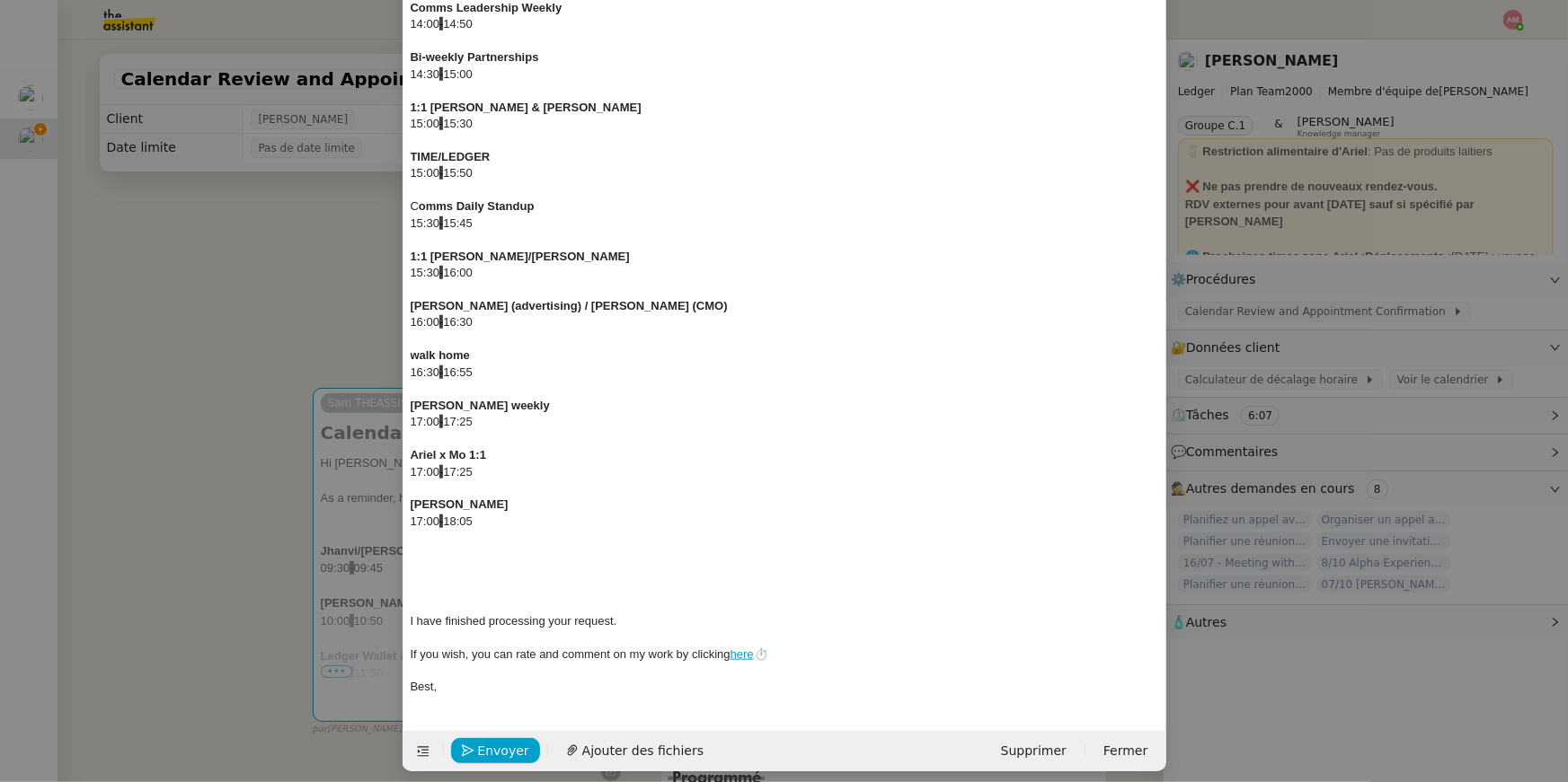
click at [466, 520] on div "17:00 - 18:05" at bounding box center [785, 522] width 748 height 16
click at [495, 524] on div "17:00 - 18:05" at bounding box center [785, 522] width 748 height 16
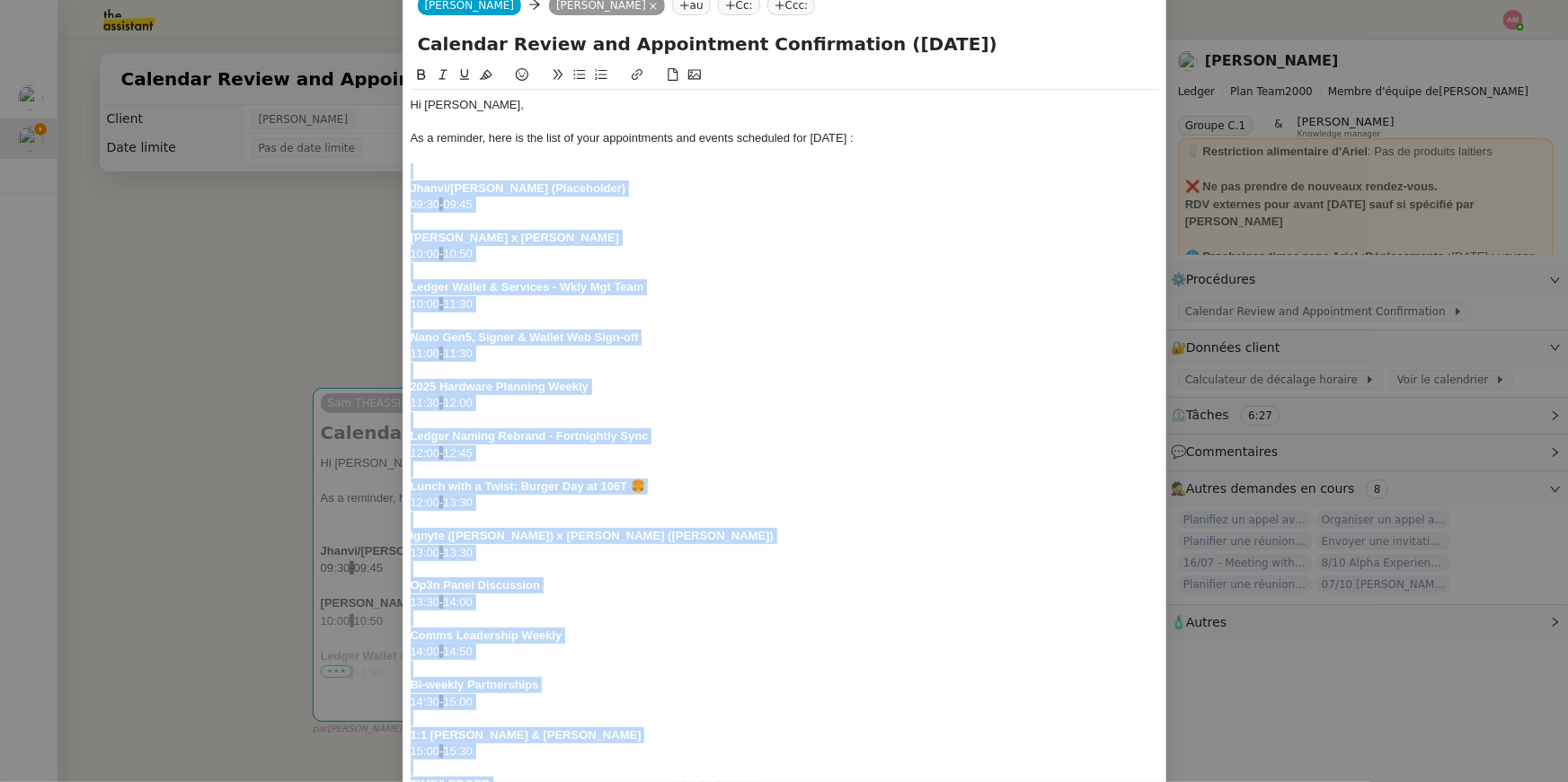
scroll to position [31, 0]
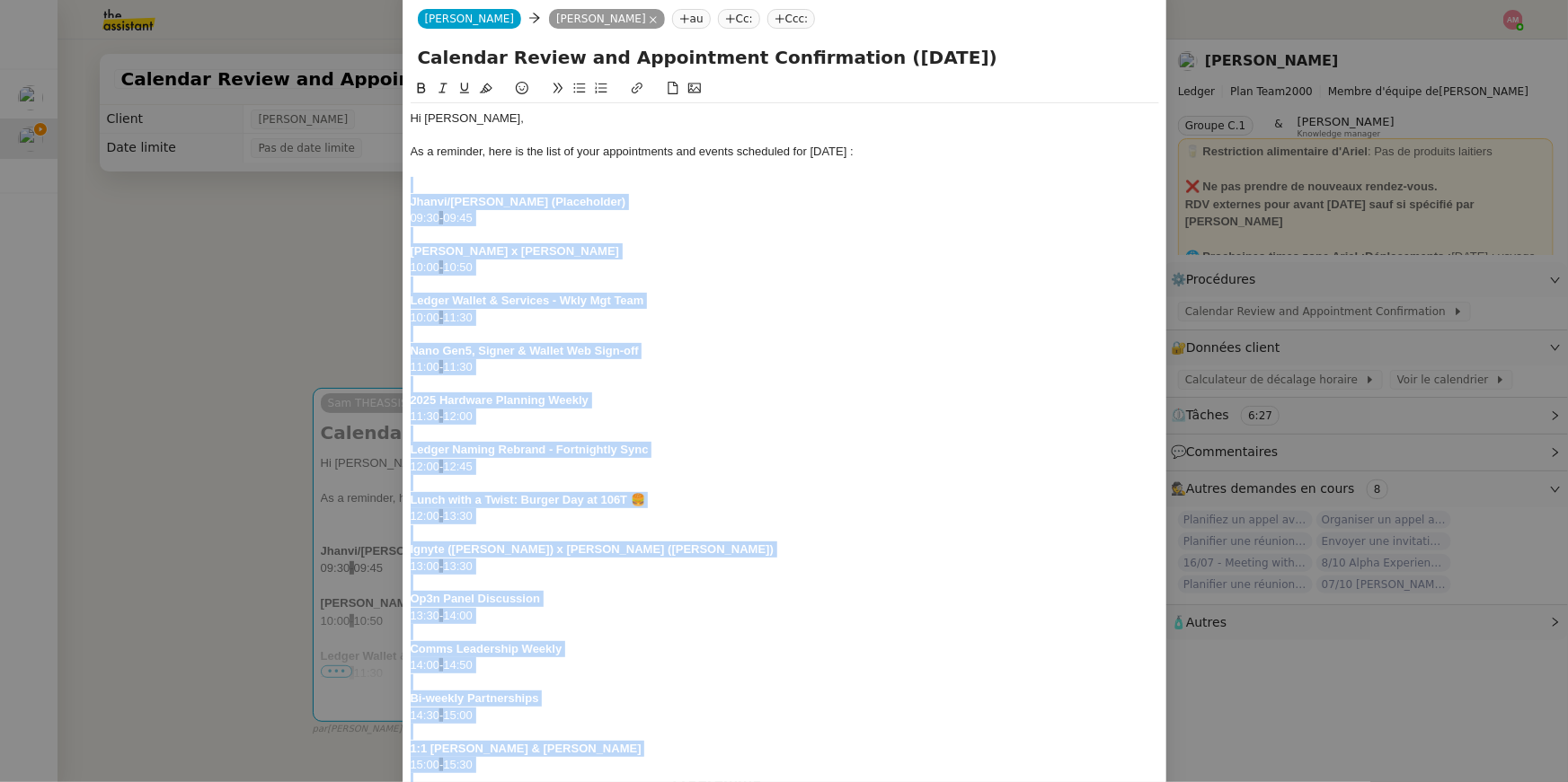
drag, startPoint x: 492, startPoint y: 520, endPoint x: 407, endPoint y: 191, distance: 339.8
click at [407, 191] on nz-spin "Hi Ariel, As a reminder, here is the list of your appointments and events sched…" at bounding box center [785, 765] width 763 height 1374
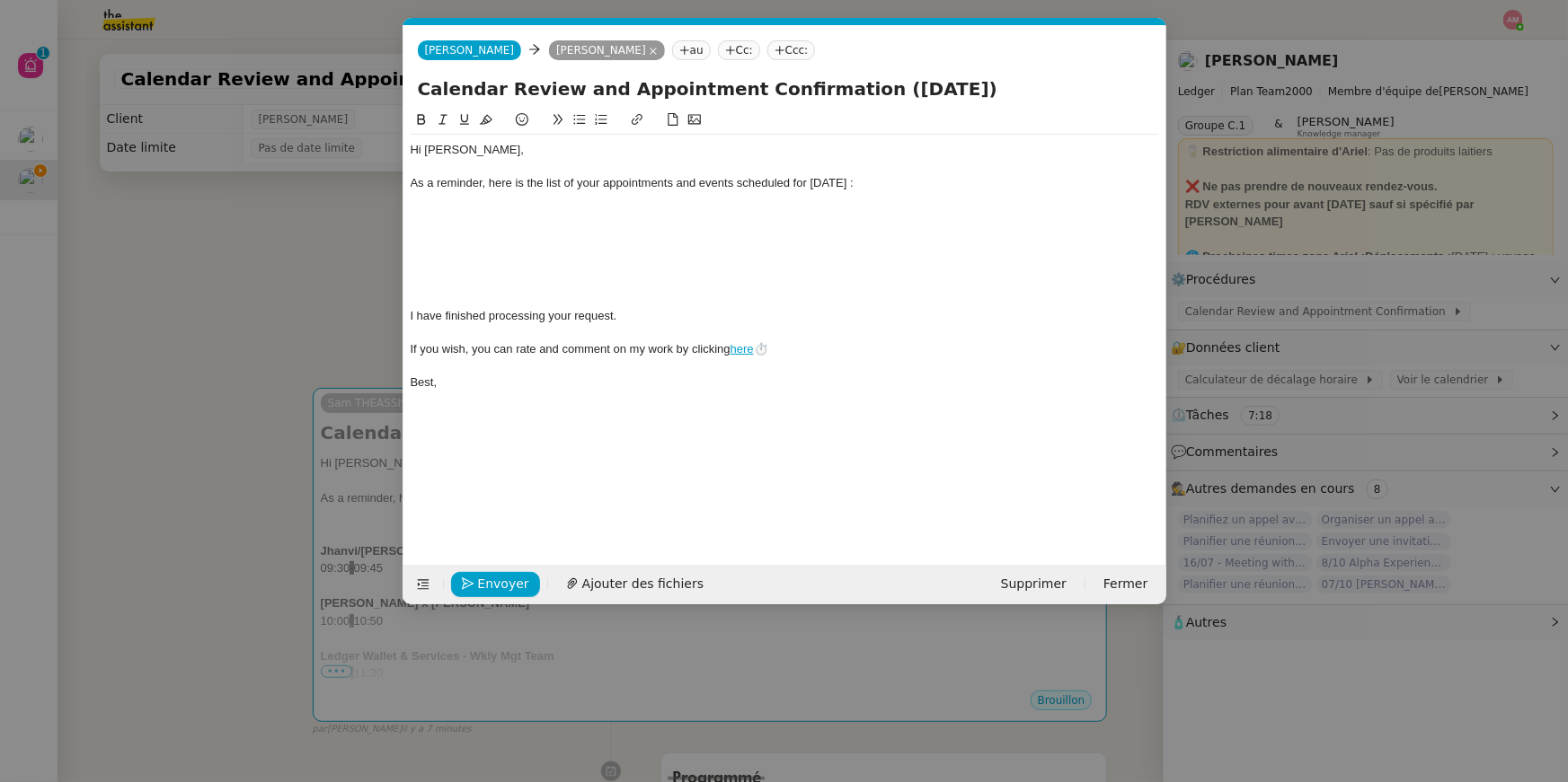
scroll to position [0, 0]
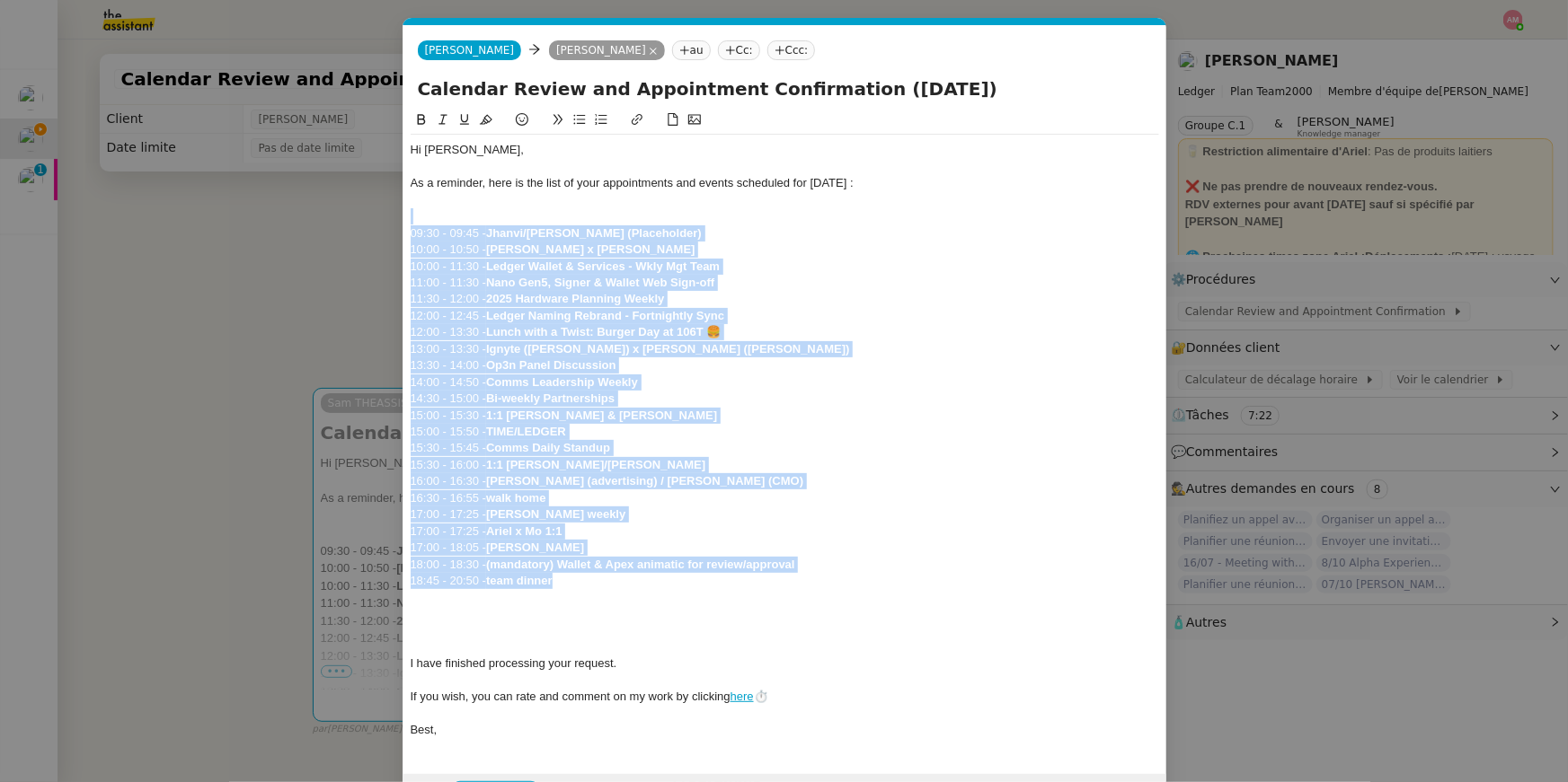
drag, startPoint x: 576, startPoint y: 583, endPoint x: 395, endPoint y: 217, distance: 408.3
click at [395, 217] on nz-modal-container "calen Service Calen dar Review and Appointment Confirmation Ariel Wengroff TA -…" at bounding box center [784, 391] width 1568 height 782
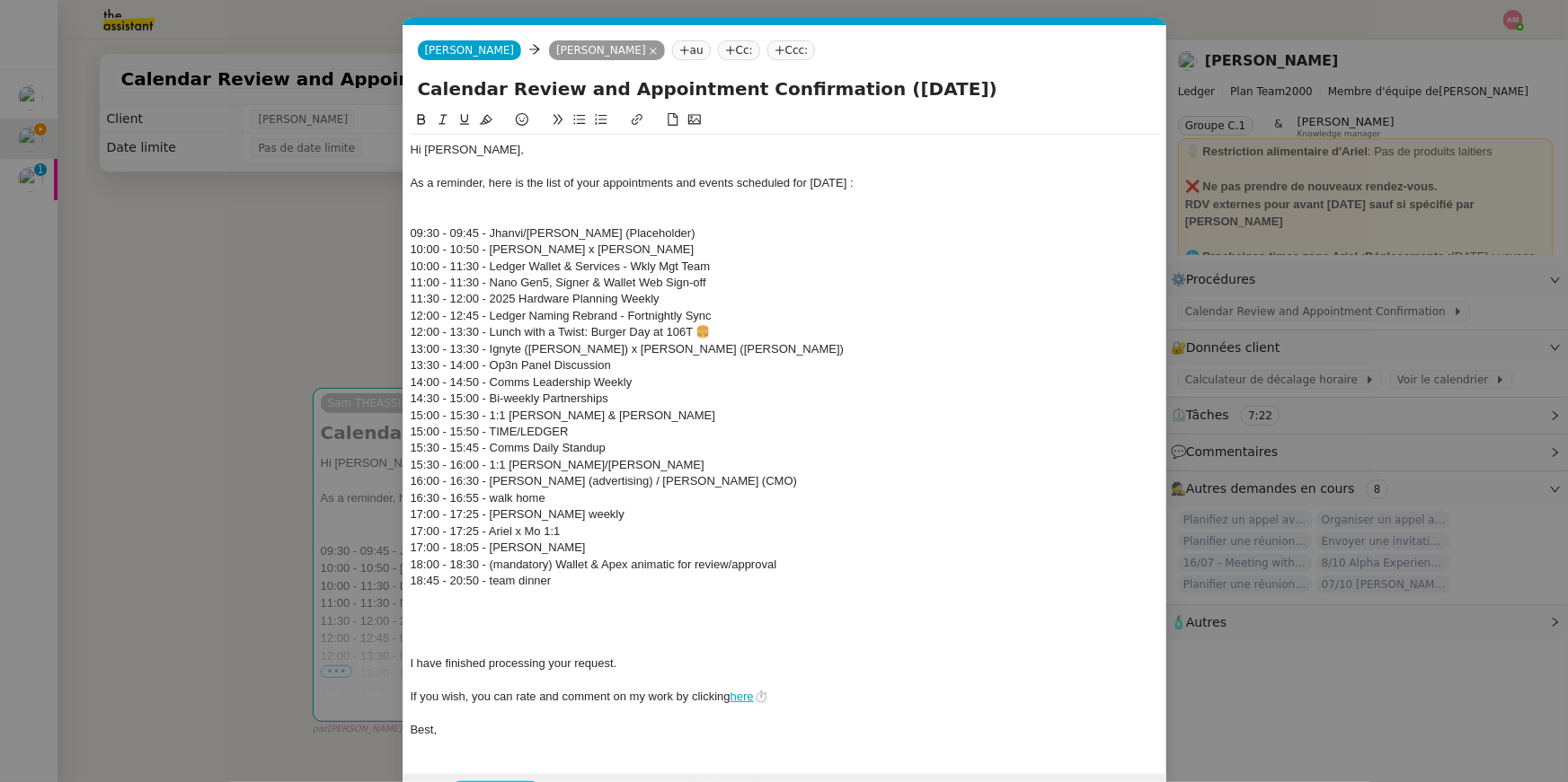
click at [429, 222] on div at bounding box center [785, 217] width 748 height 16
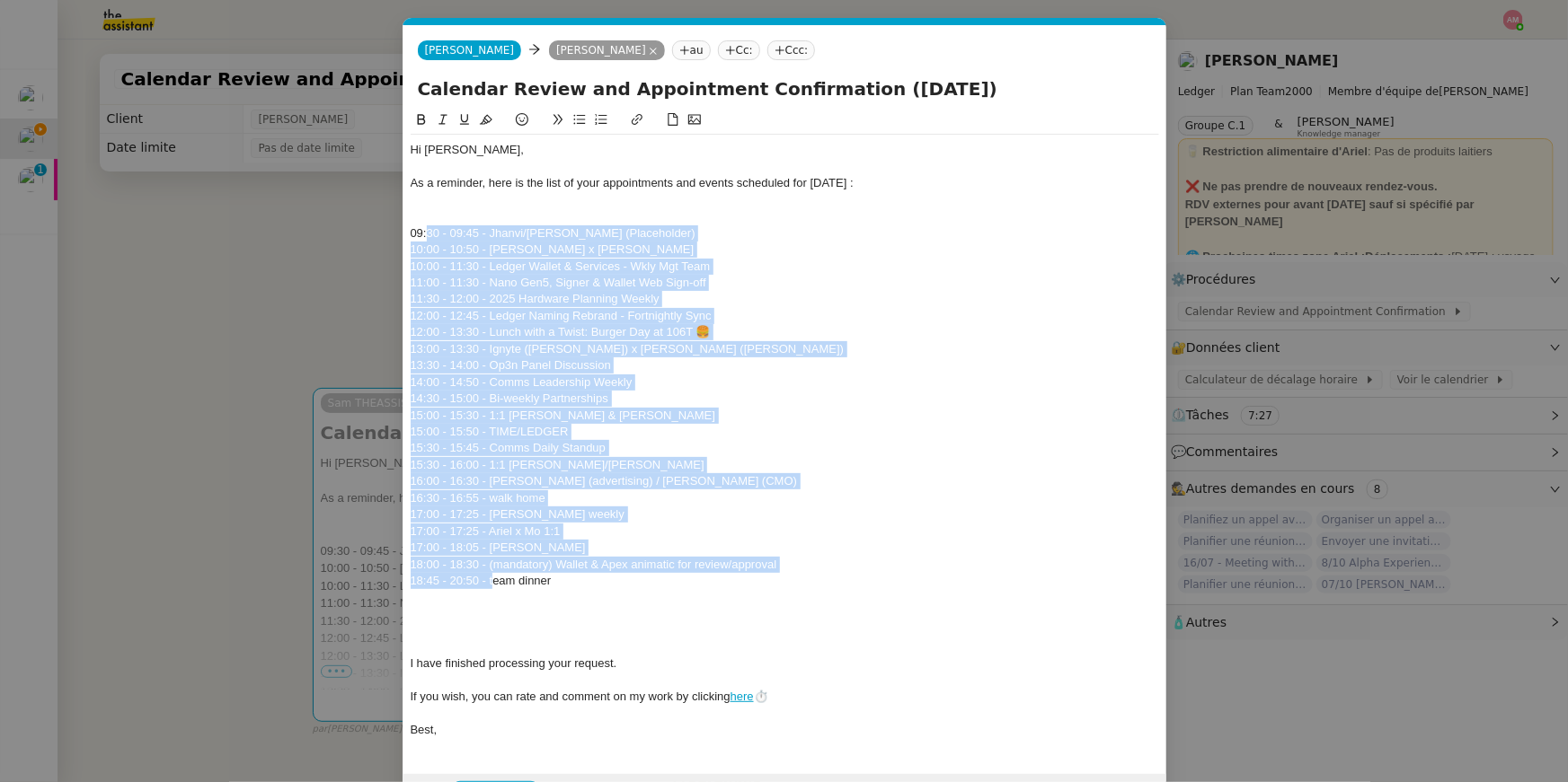
drag, startPoint x: 427, startPoint y: 228, endPoint x: 496, endPoint y: 577, distance: 355.8
click at [496, 577] on div "Hi Ariel, As a reminder, here is the list of your appointments and events sched…" at bounding box center [785, 440] width 748 height 611
click at [575, 120] on icon at bounding box center [579, 120] width 12 height 10
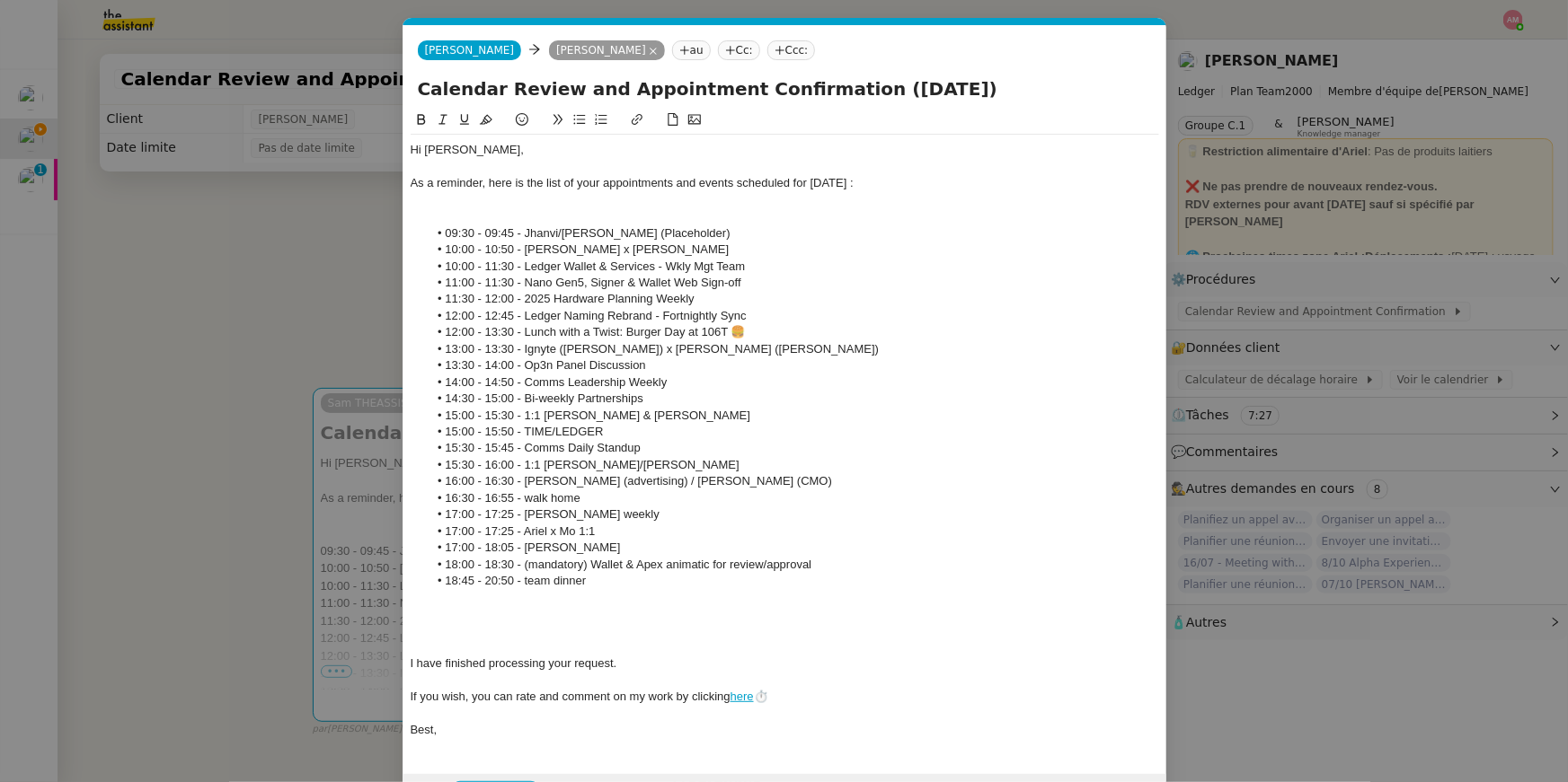
click at [550, 217] on div at bounding box center [785, 217] width 748 height 16
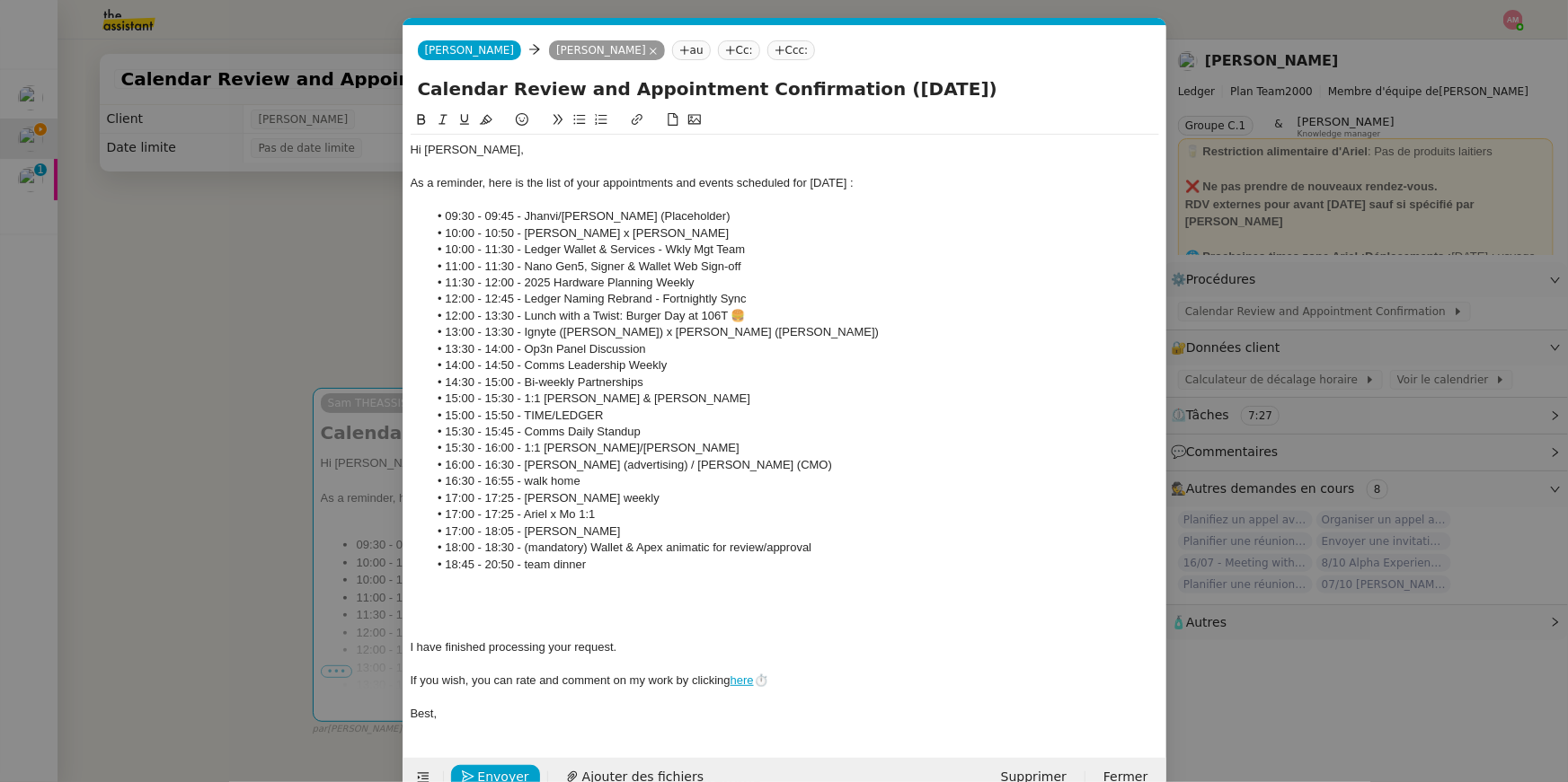
click at [536, 584] on div at bounding box center [785, 582] width 748 height 16
click at [532, 625] on div at bounding box center [785, 631] width 748 height 16
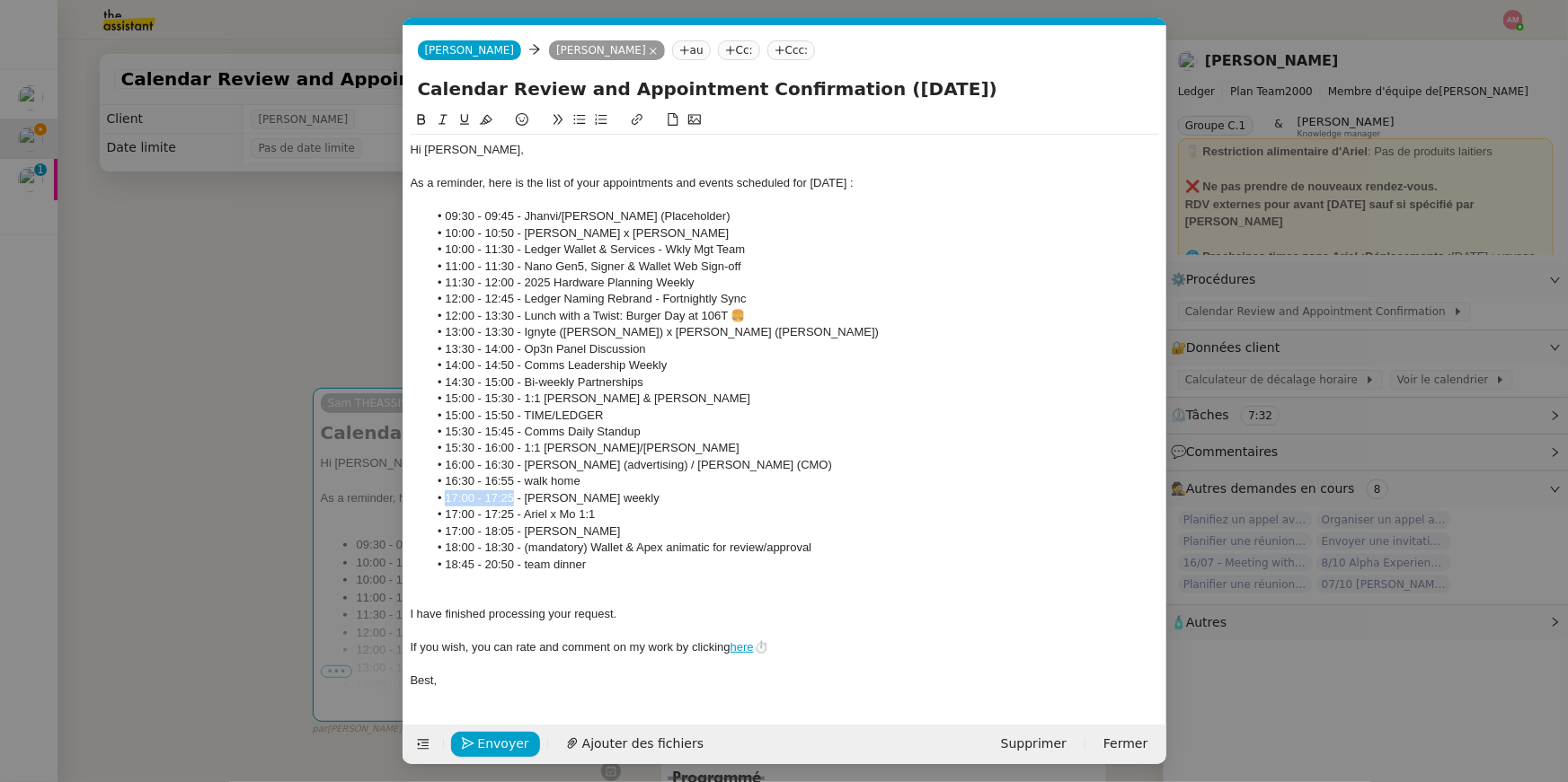
drag, startPoint x: 513, startPoint y: 500, endPoint x: 427, endPoint y: 500, distance: 86.0
click at [427, 500] on li "17:00 - 17:25 - susan x ledger weekly" at bounding box center [792, 498] width 731 height 16
click at [480, 110] on button at bounding box center [486, 120] width 22 height 21
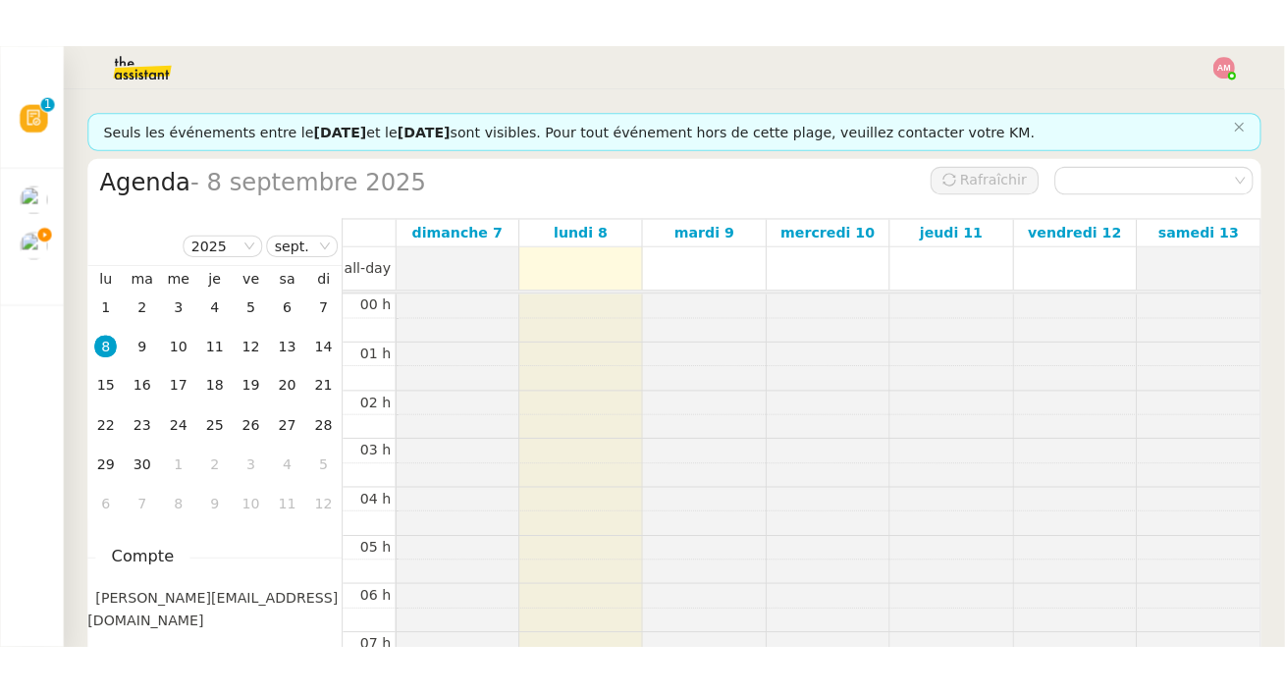
scroll to position [286, 0]
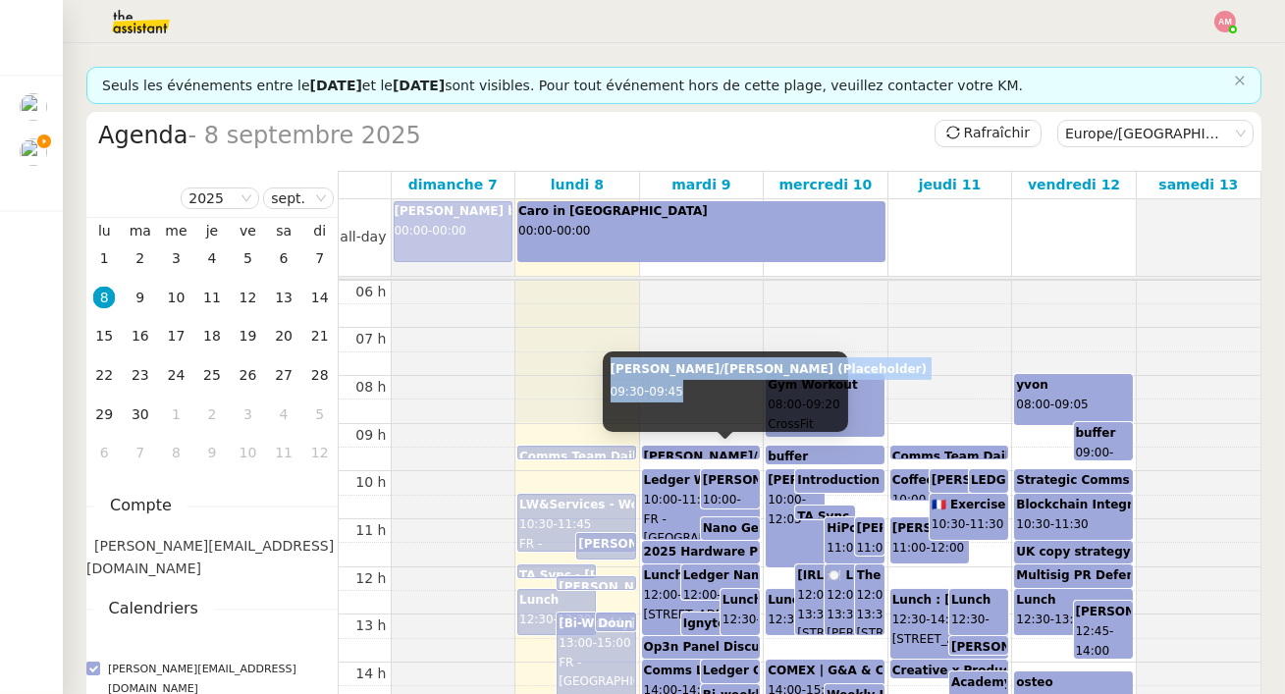
copy div "Jhanvi/Ariel Coffee (Placeholder) 09:30 - 09:45"
drag, startPoint x: 611, startPoint y: 368, endPoint x: 712, endPoint y: 389, distance: 103.2
click at [712, 389] on div "Jhanvi/Ariel Coffee (Placeholder) 09:30 - 09:45" at bounding box center [726, 392] width 246 height 81
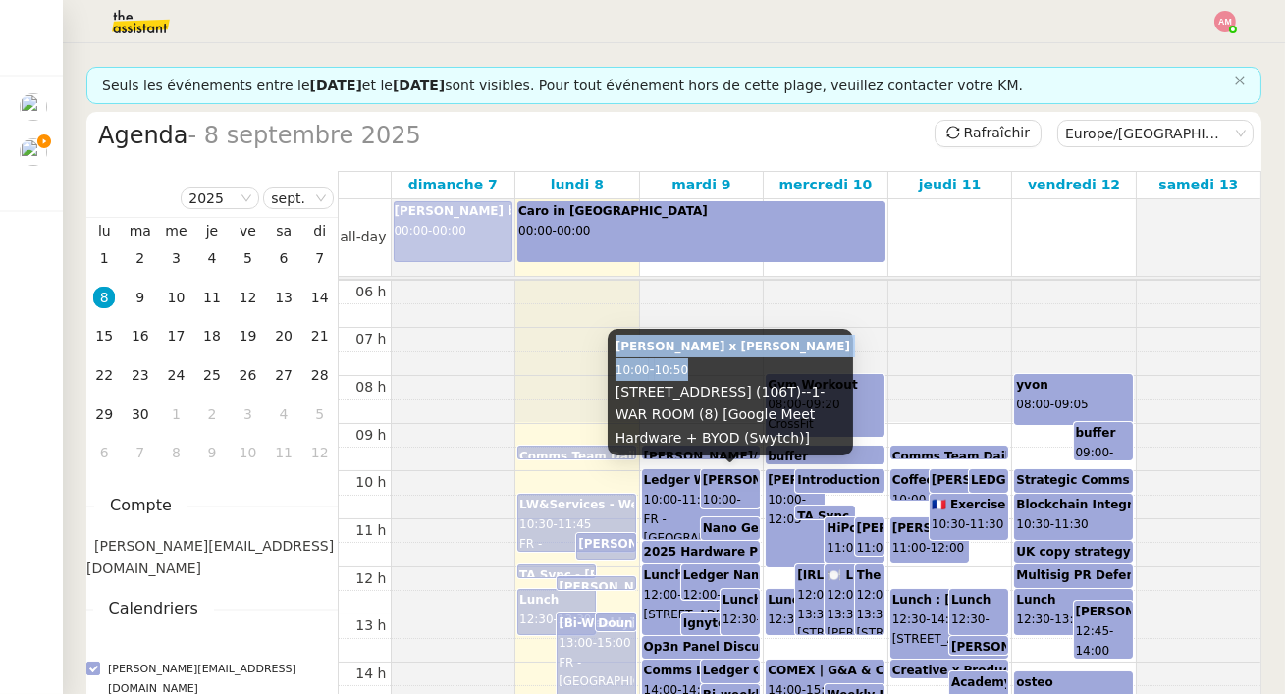
drag, startPoint x: 615, startPoint y: 321, endPoint x: 713, endPoint y: 352, distance: 102.8
click at [713, 352] on div "Ariel Wengroff x Alexis Lefebvre 10:00 - 10:50 106 Rue du Temple, 75003 Paris, …" at bounding box center [731, 392] width 246 height 127
copy div "Ariel Wengroff x Alexis Lefebvre 10:00 - 10:50"
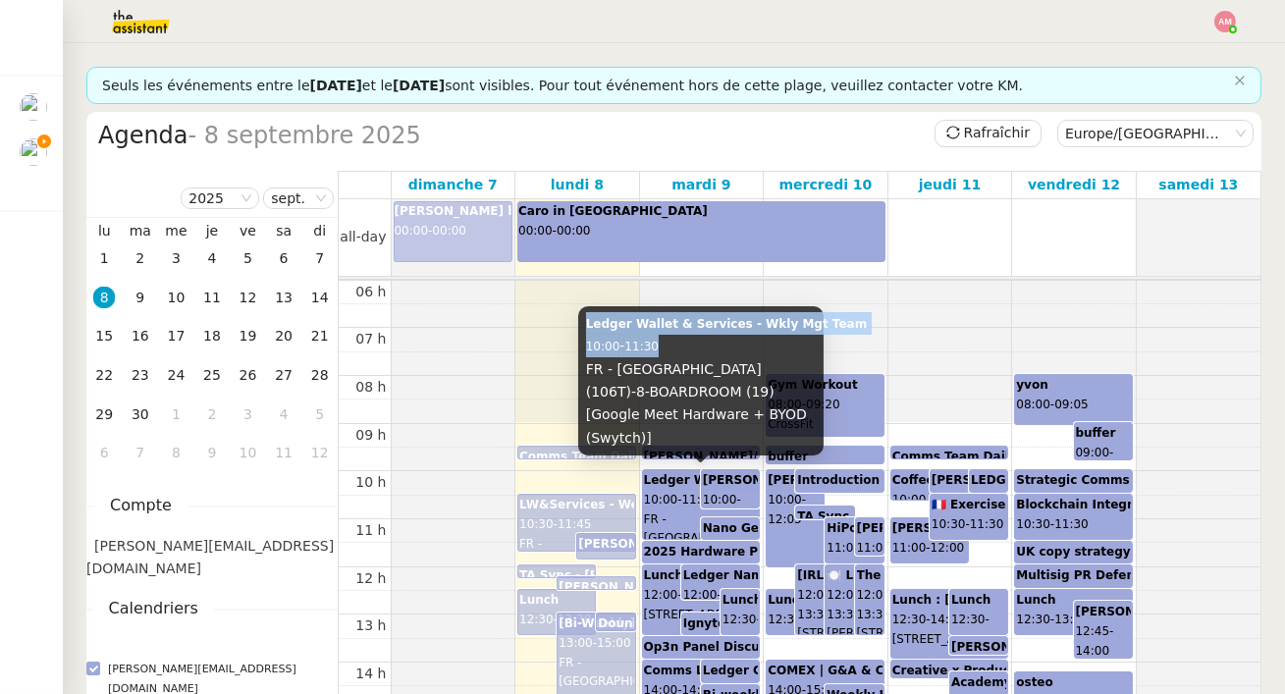
copy div "Ledger Wallet & Services - Wkly Mgt Team 10:00 - 11:30"
drag, startPoint x: 581, startPoint y: 348, endPoint x: 685, endPoint y: 359, distance: 104.8
click at [685, 359] on div "Ledger Wallet & Services - Wkly Mgt Team 10:00 - 11:30 FR - Paris (106T)-8-BOAR…" at bounding box center [701, 380] width 246 height 149
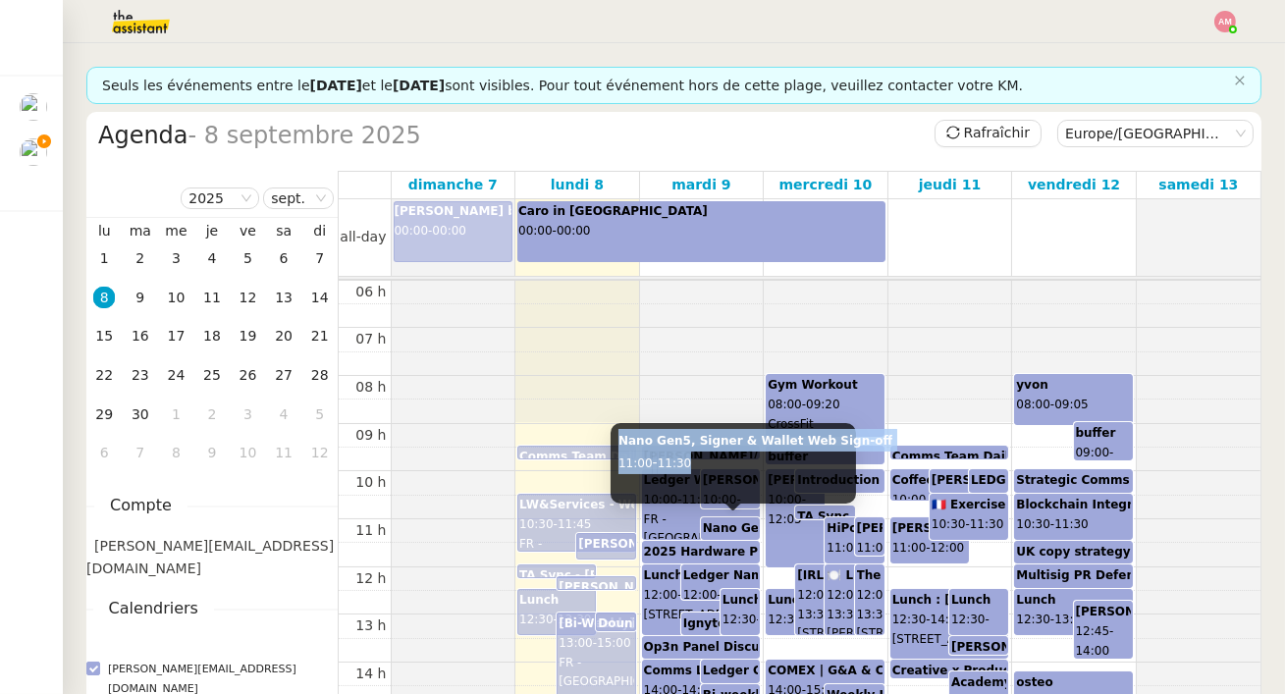
copy div "Nano Gen5, Signer & Wallet Web Sign-off 11:00 - 11:30"
drag, startPoint x: 618, startPoint y: 438, endPoint x: 725, endPoint y: 459, distance: 109.0
click at [725, 459] on div "Nano Gen5, Signer & Wallet Web Sign-off 11:00 - 11:30" at bounding box center [734, 463] width 246 height 81
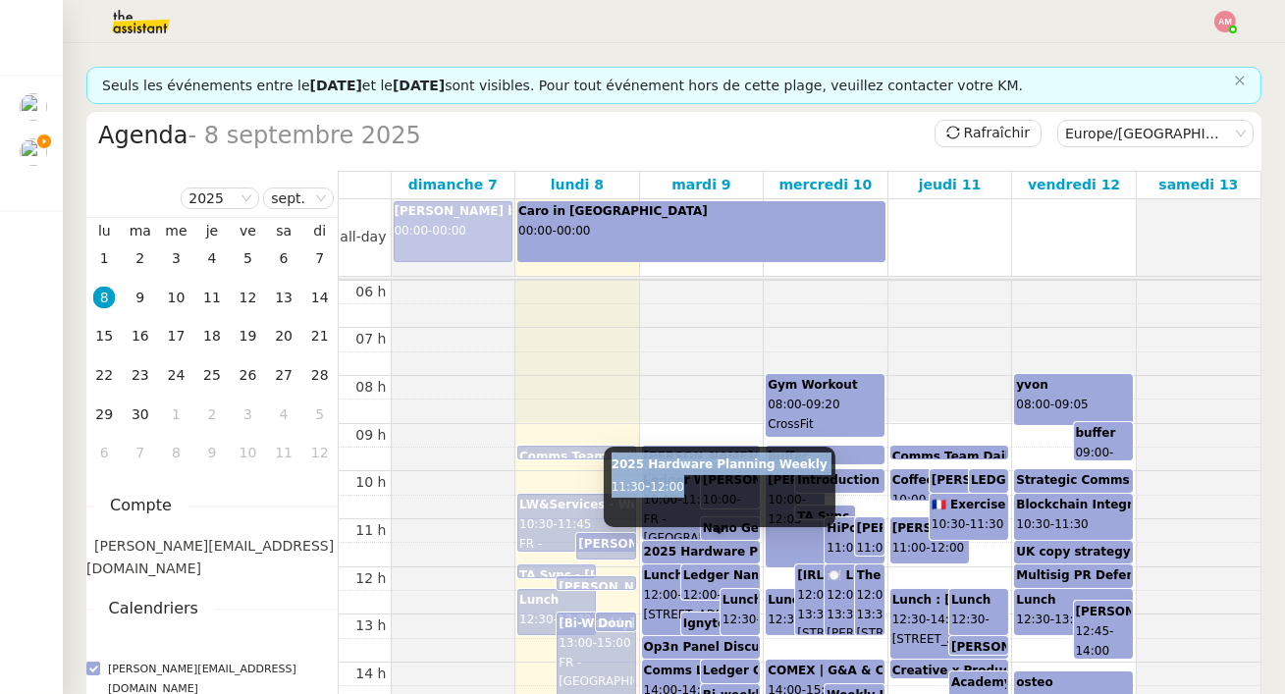
copy div "2025 Hardware Planning Weekly 11:30 - 12:00"
drag, startPoint x: 606, startPoint y: 460, endPoint x: 722, endPoint y: 488, distance: 119.3
click at [722, 488] on div "2025 Hardware Planning Weekly 11:30 - 12:00" at bounding box center [720, 487] width 232 height 81
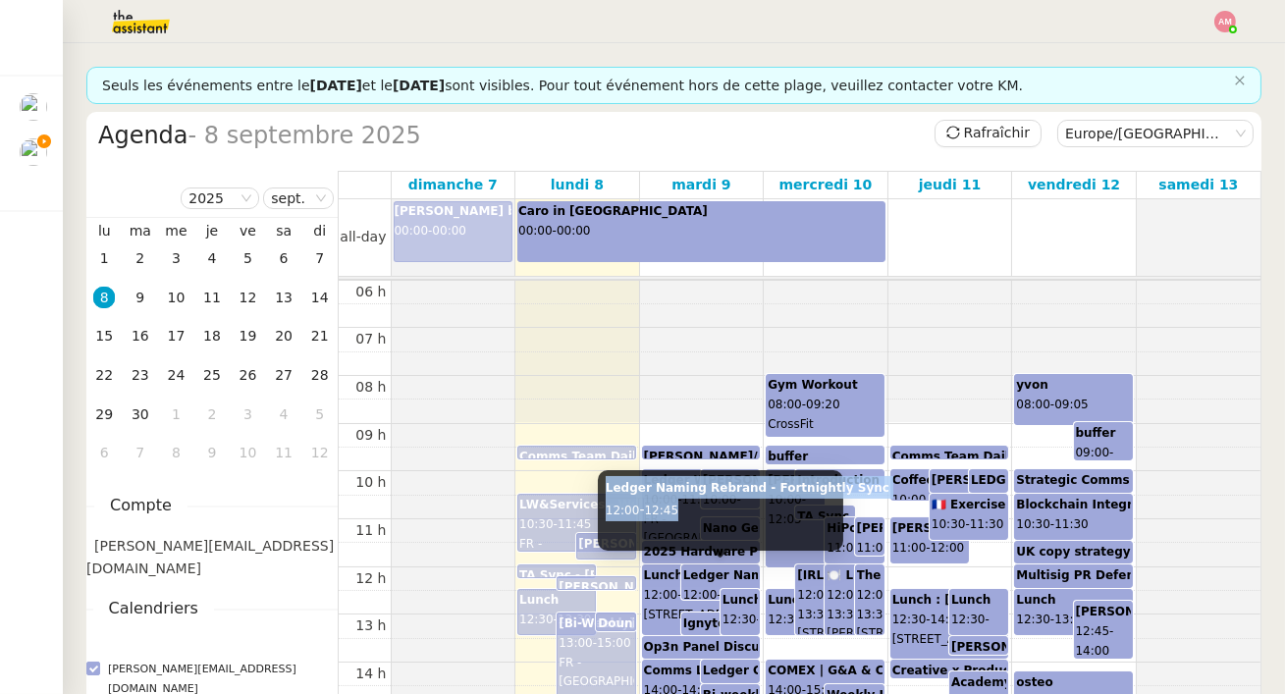
copy div "Ledger Naming Rebrand - Fortnightly Sync 12:00 - 12:45"
drag, startPoint x: 606, startPoint y: 486, endPoint x: 721, endPoint y: 520, distance: 119.9
click at [721, 520] on div "Ledger Naming Rebrand - Fortnightly Sync 12:00 - 12:45" at bounding box center [721, 510] width 246 height 81
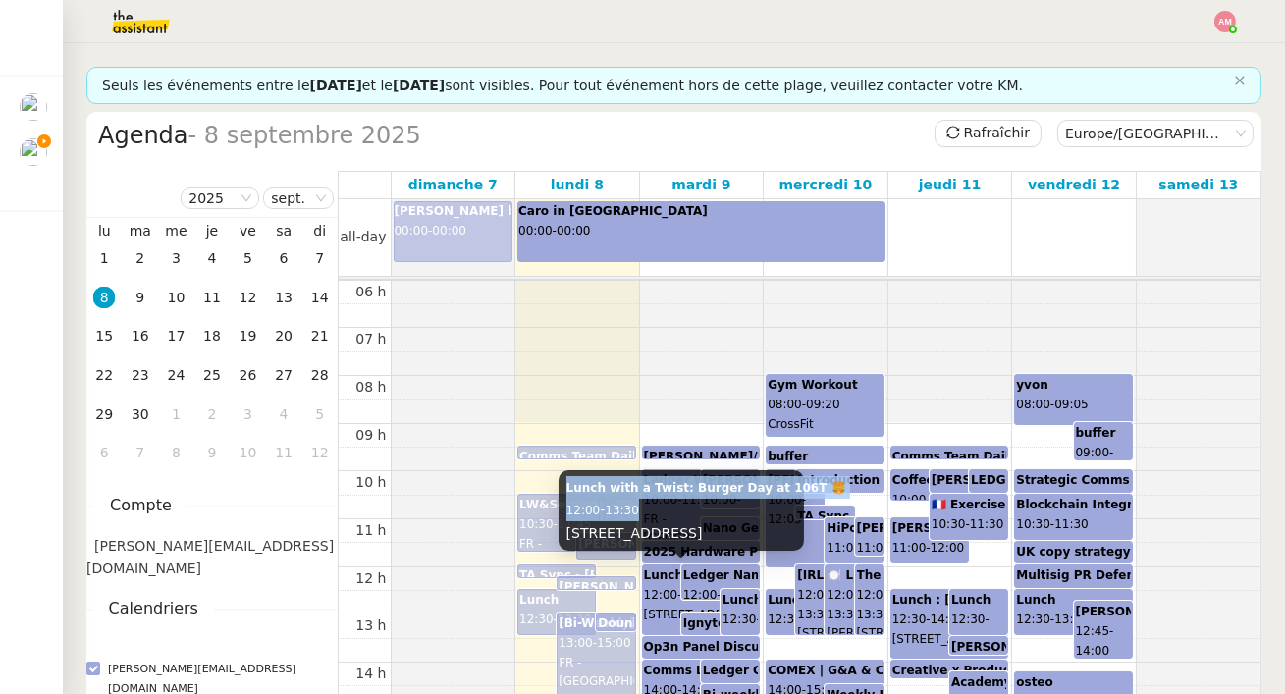
copy div "Lunch with a Twist: Burger Day at 106T 🍔 12:00 - 13:30"
drag, startPoint x: 569, startPoint y: 467, endPoint x: 671, endPoint y: 489, distance: 104.4
click at [671, 489] on div "Lunch with a Twist: Burger Day at 106T 🍔 12:00 - 13:30 106 Rue du Temple, 75003…" at bounding box center [682, 510] width 246 height 81
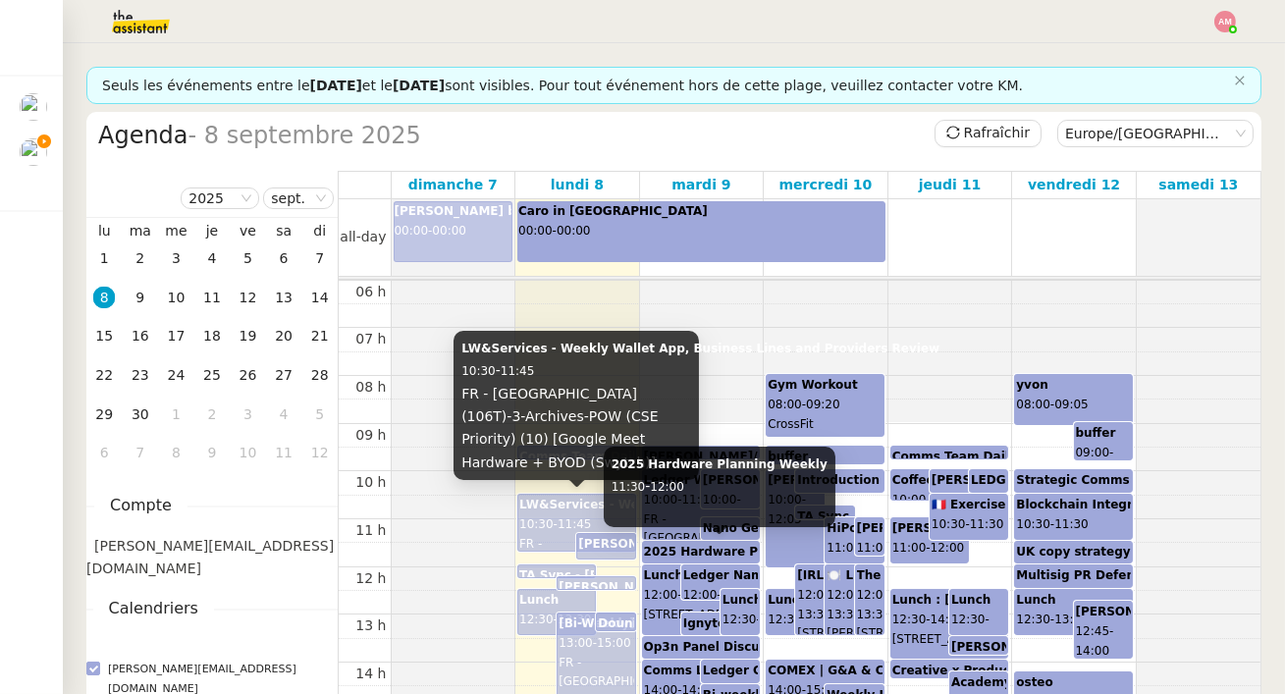
drag, startPoint x: 595, startPoint y: 530, endPoint x: 679, endPoint y: 561, distance: 88.9
click at [679, 555] on tr "Lunch 12:30 - 13:30 [Bi-Weekly] Ledger Executive Mtg Hardware & Product 13:00 -…" at bounding box center [800, 567] width 922 height 1146
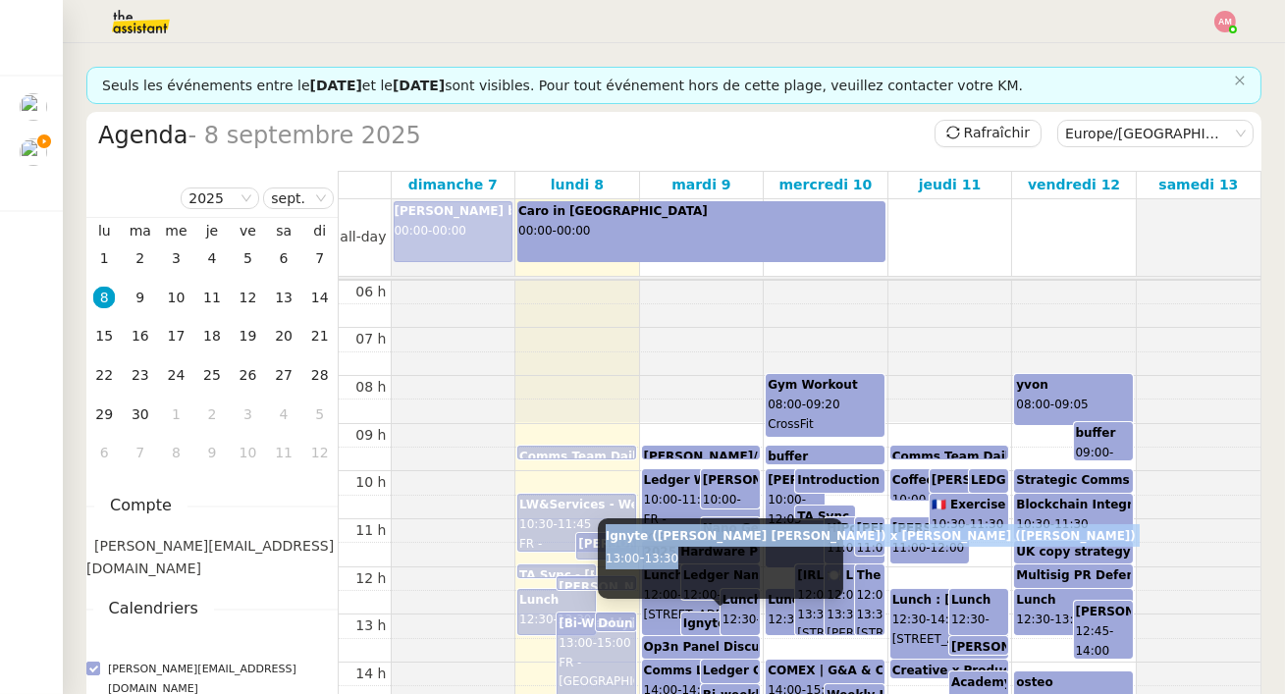
copy div "Ignyte (Annie Theodora) x Ledger (Ariel Wengroff) 13:00 - 13:30"
drag, startPoint x: 602, startPoint y: 537, endPoint x: 714, endPoint y: 560, distance: 114.2
click at [714, 560] on div "Ignyte (Annie Theodora) x Ledger (Ariel Wengroff) 13:00 - 13:30" at bounding box center [721, 559] width 246 height 81
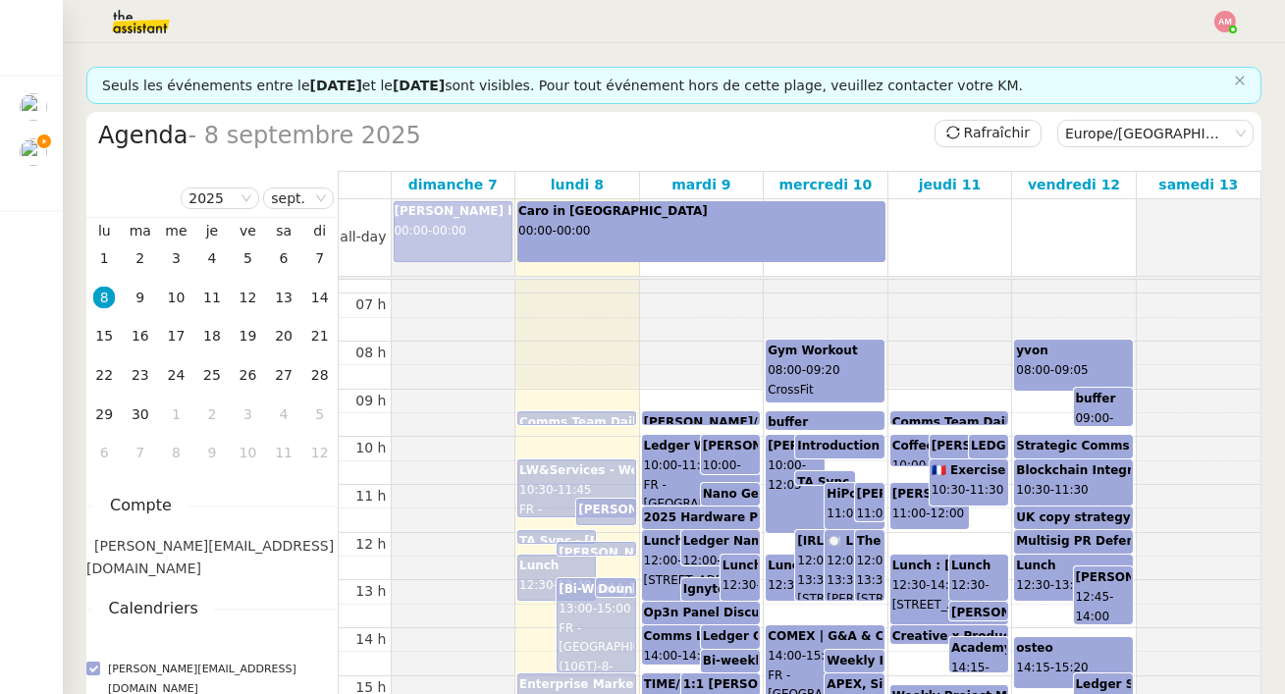
scroll to position [354, 0]
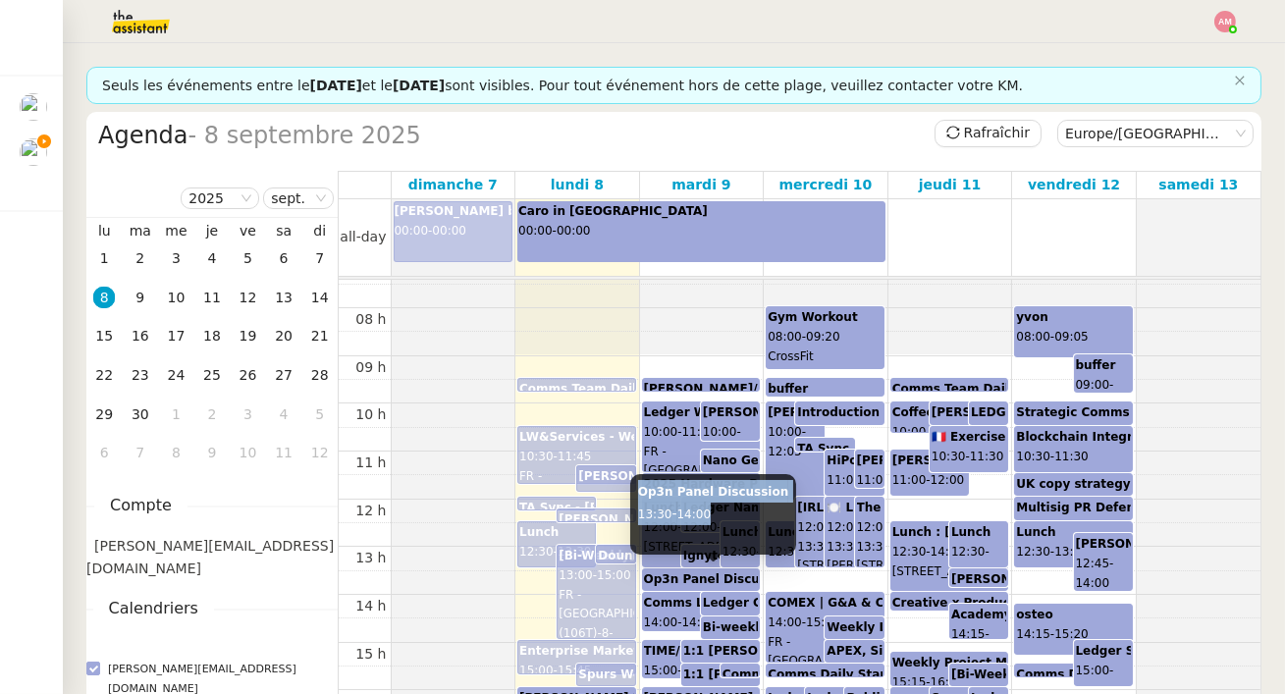
copy div "Op3n Panel Discussion 13:30 - 14:00"
drag, startPoint x: 661, startPoint y: 502, endPoint x: 715, endPoint y: 519, distance: 56.5
click at [715, 519] on div "Op3n Panel Discussion 13:30 - 14:00" at bounding box center [713, 514] width 166 height 81
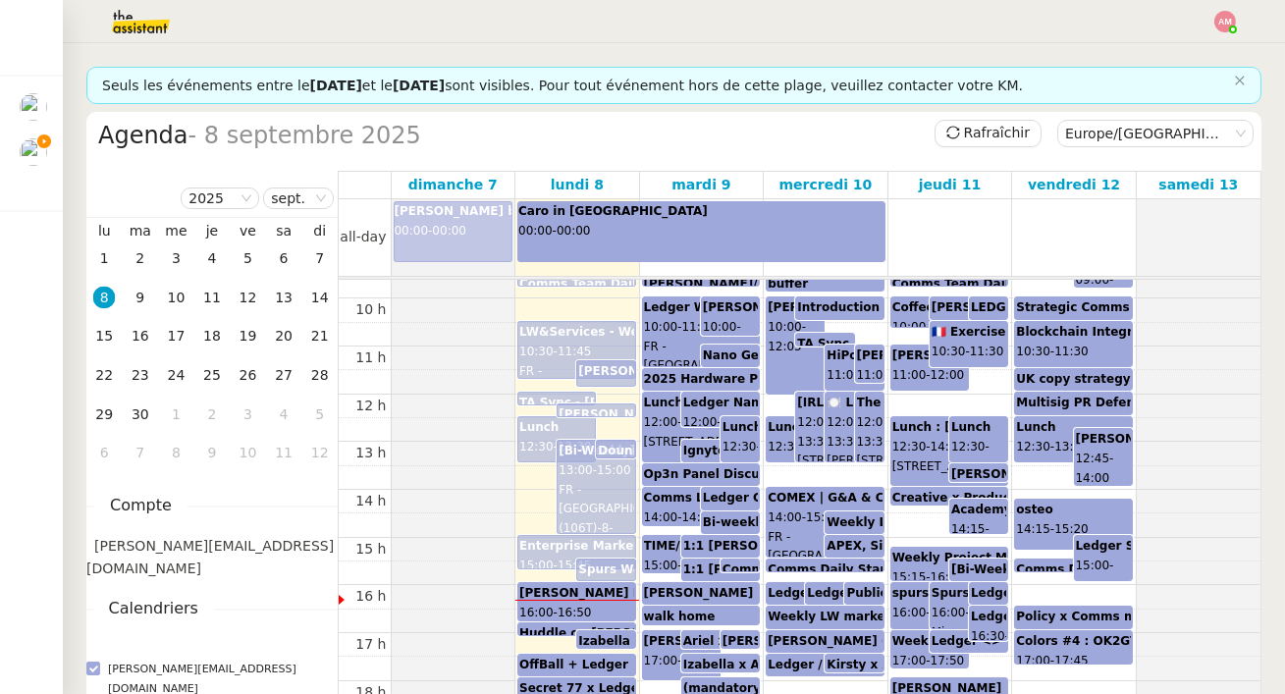
scroll to position [475, 0]
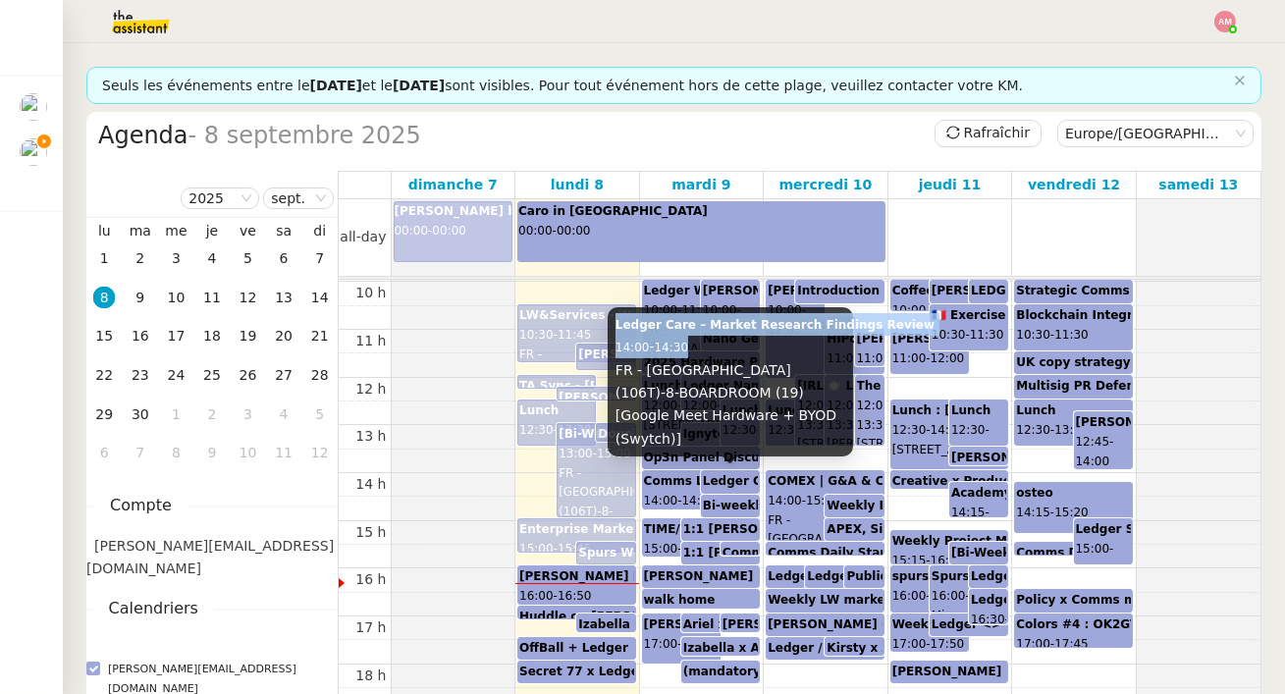
copy div "Ledger Care – Market Research Findings Review 14:00 - 14:30"
drag, startPoint x: 615, startPoint y: 346, endPoint x: 714, endPoint y: 370, distance: 102.2
click at [714, 370] on div "Ledger Care – Market Research Findings Review 14:00 - 14:30 FR - Paris (106T)-8…" at bounding box center [731, 381] width 246 height 149
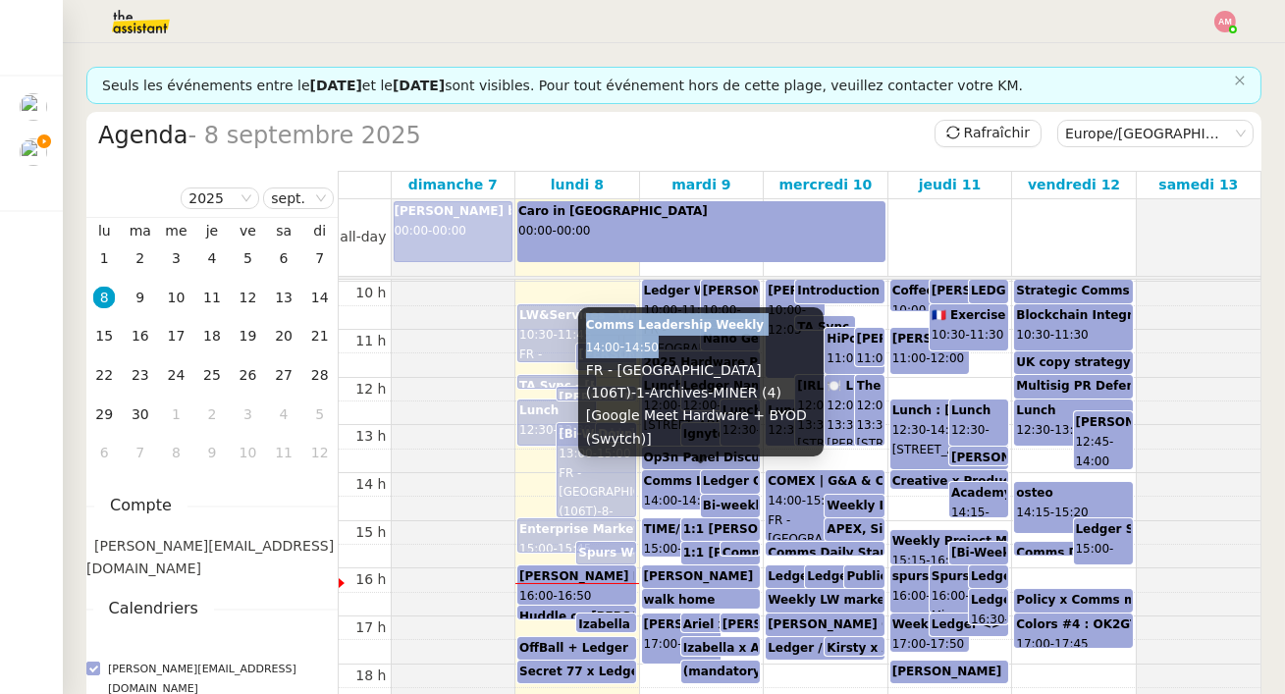
drag, startPoint x: 589, startPoint y: 356, endPoint x: 681, endPoint y: 364, distance: 91.7
click at [681, 364] on div "Comms Leadership Weekly 14:00 - 14:50 FR - Paris (106T)-1-Archives-MINER (4) [G…" at bounding box center [701, 381] width 246 height 149
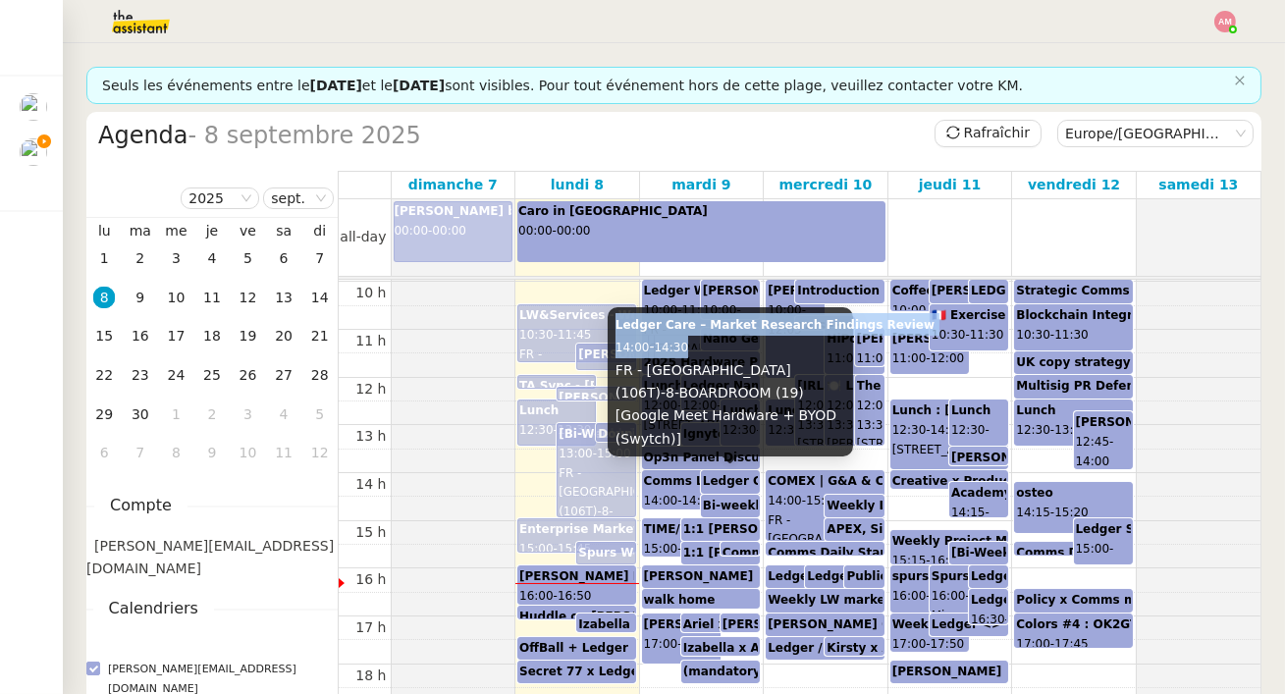
drag, startPoint x: 617, startPoint y: 348, endPoint x: 726, endPoint y: 373, distance: 112.0
click at [726, 373] on div "Ledger Care – Market Research Findings Review 14:00 - 14:30 FR - Paris (106T)-8…" at bounding box center [731, 381] width 246 height 149
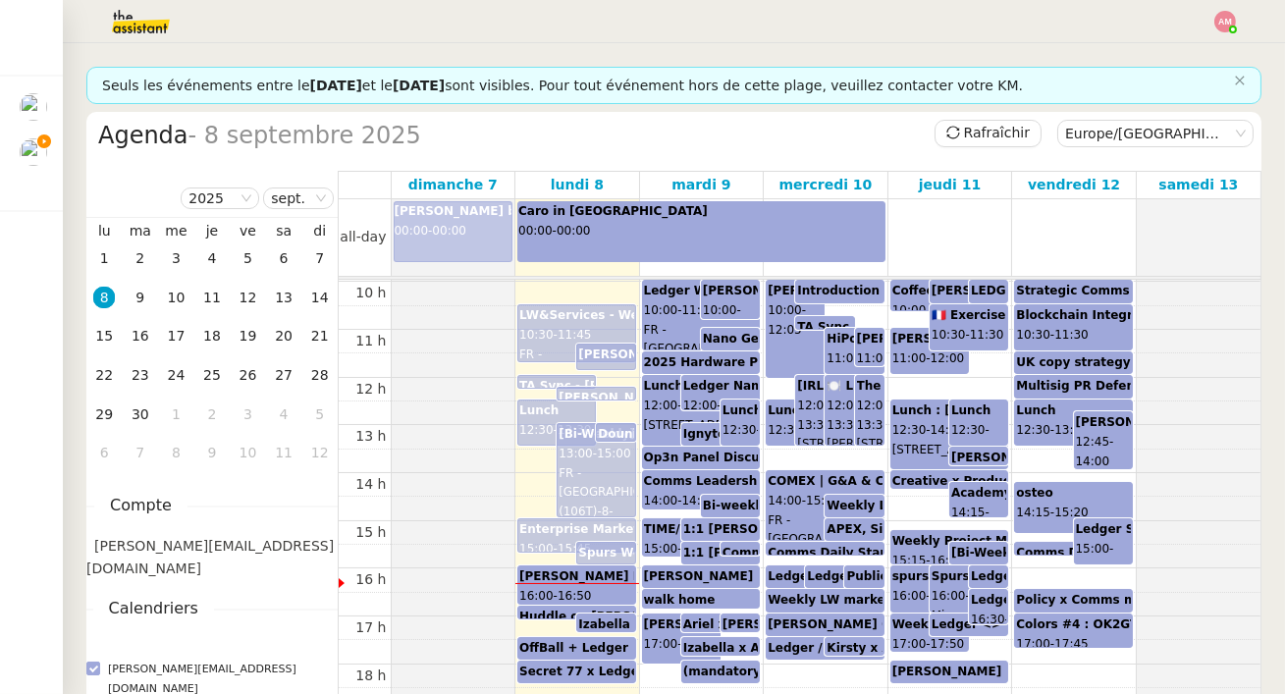
scroll to position [476, 0]
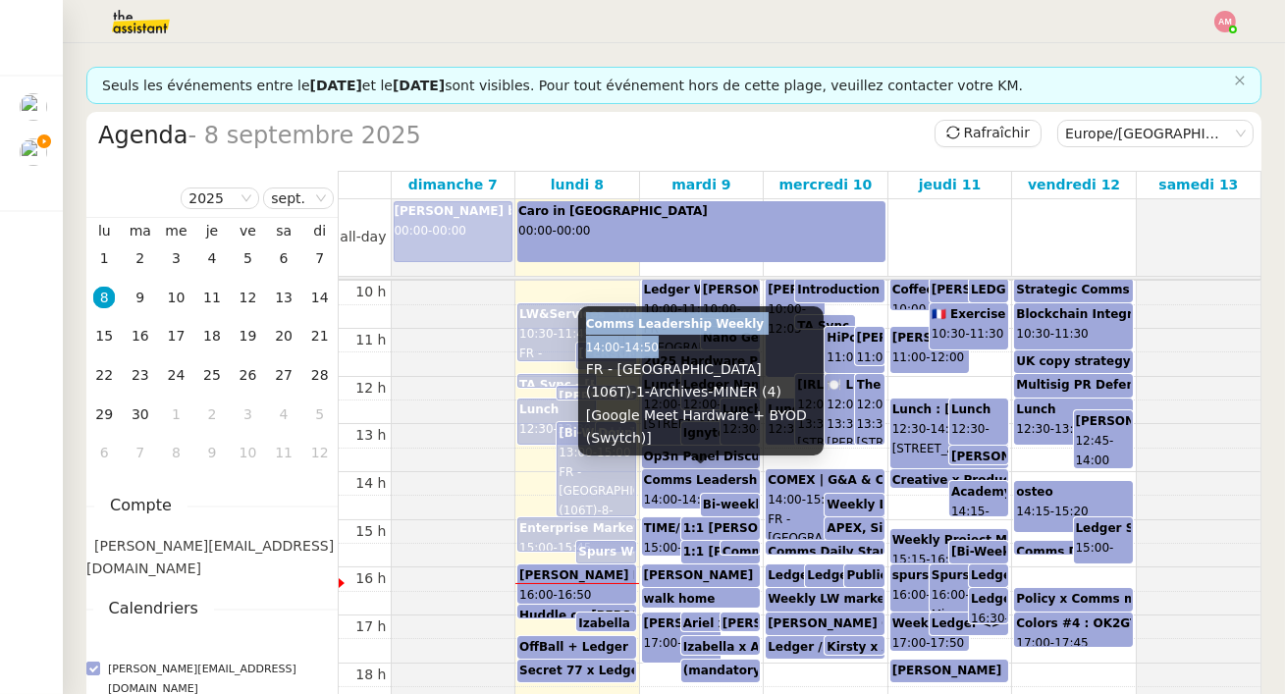
drag, startPoint x: 581, startPoint y: 346, endPoint x: 681, endPoint y: 370, distance: 102.2
click at [681, 370] on div "Comms Leadership Weekly 14:00 - 14:50 FR - Paris (106T)-1-Archives-MINER (4) [G…" at bounding box center [701, 380] width 246 height 149
drag, startPoint x: 581, startPoint y: 337, endPoint x: 673, endPoint y: 360, distance: 94.3
click at [673, 360] on div "Comms Leadership Weekly 14:00 - 14:50 FR - Paris (106T)-1-Archives-MINER (4) [G…" at bounding box center [701, 380] width 246 height 149
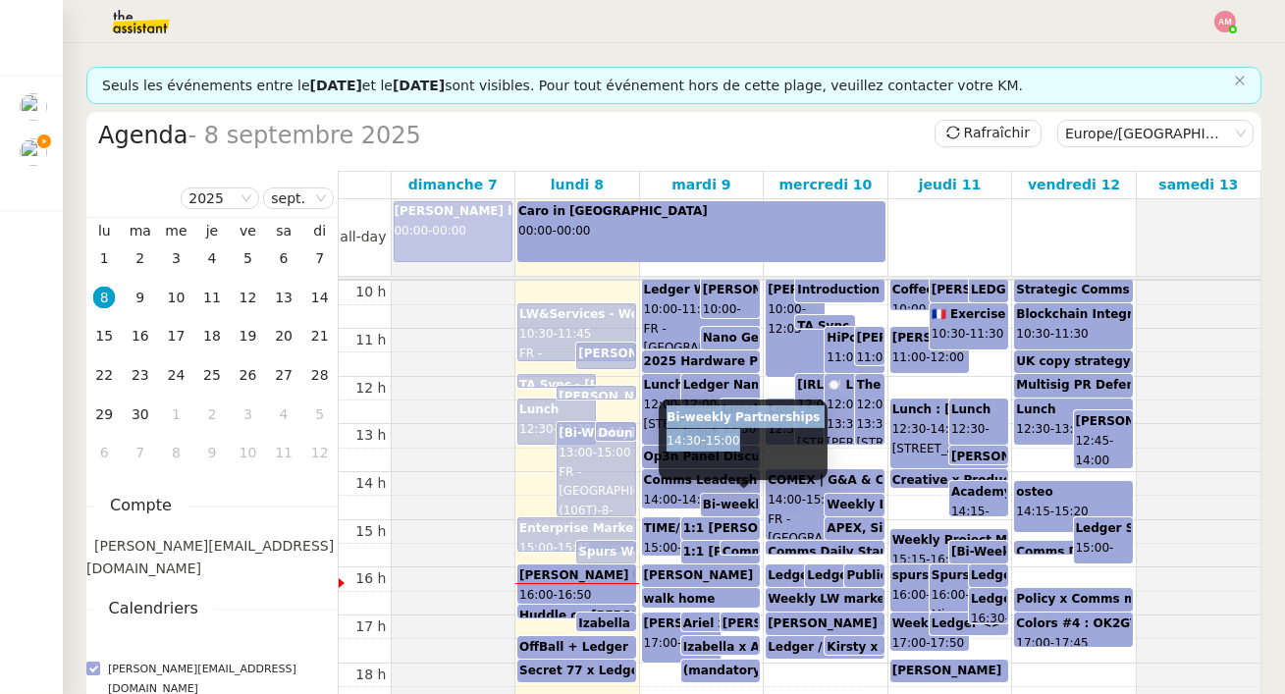
drag, startPoint x: 666, startPoint y: 418, endPoint x: 771, endPoint y: 441, distance: 107.5
click at [771, 441] on div "Bi-weekly Partnerships 14:30 - 15:00" at bounding box center [743, 440] width 169 height 81
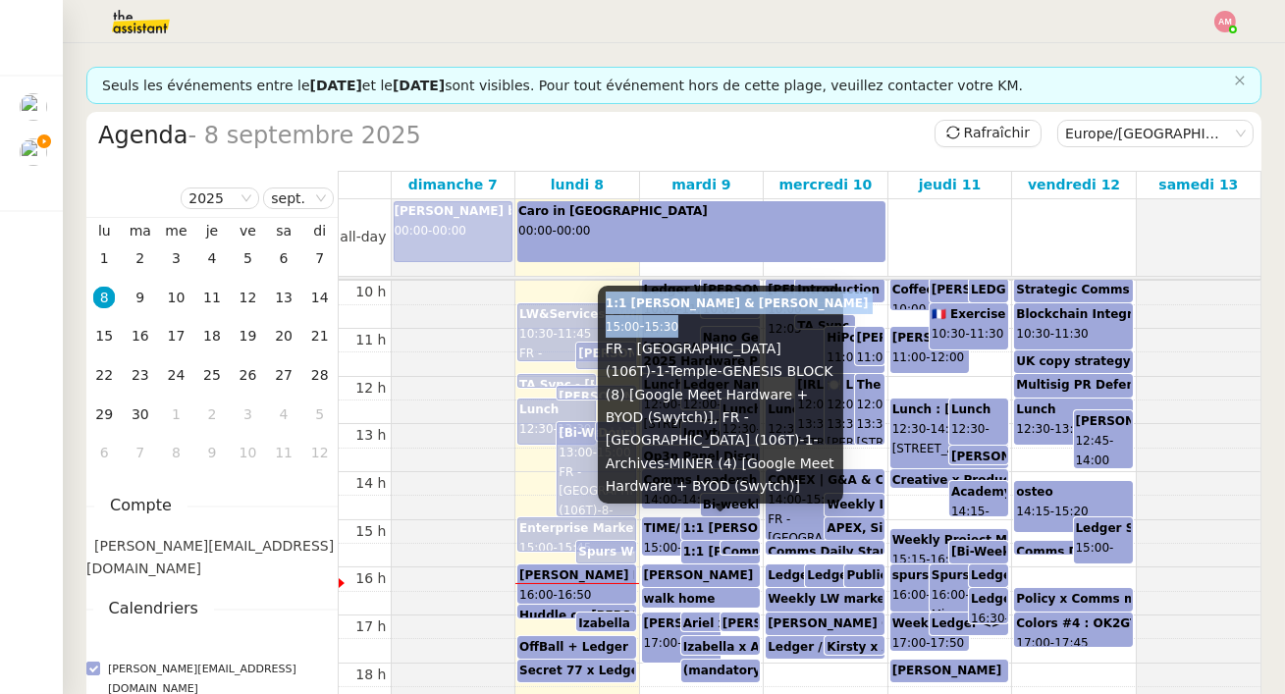
drag, startPoint x: 605, startPoint y: 331, endPoint x: 716, endPoint y: 351, distance: 112.7
click at [716, 351] on div "1:1 Ariel & Phillip Costigan 15:00 - 15:30 FR - Paris (106T)-1-Temple-GENESIS B…" at bounding box center [721, 395] width 246 height 218
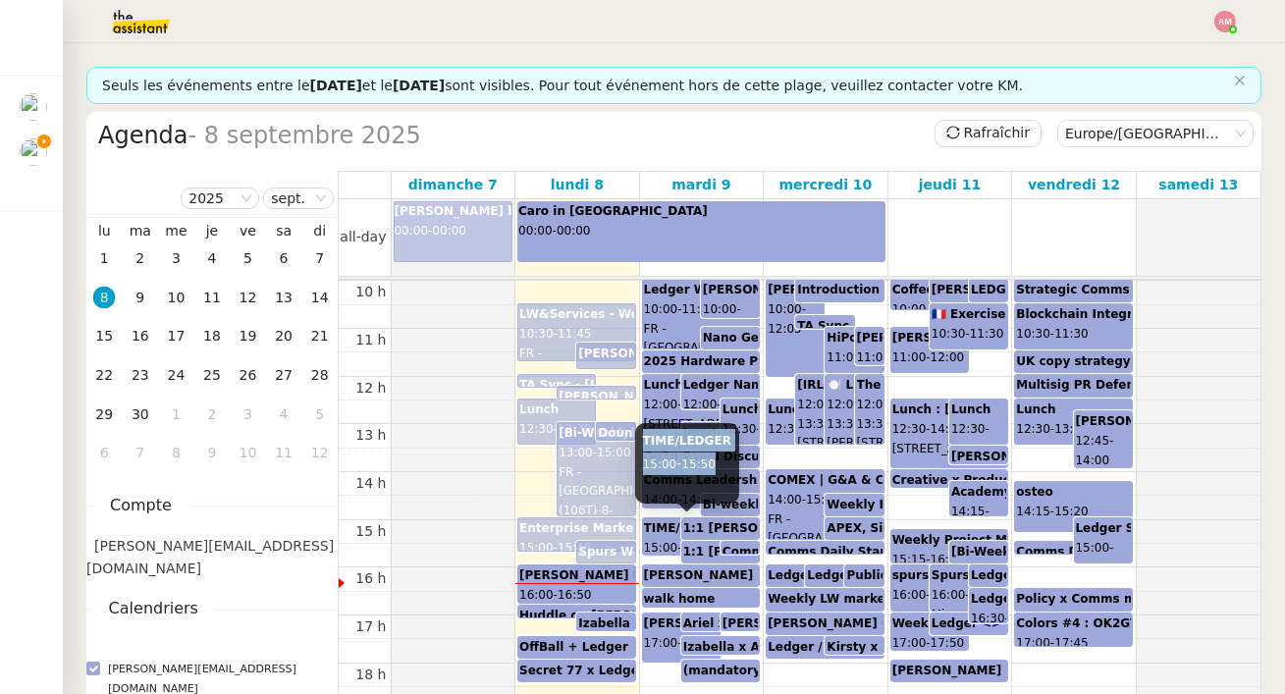
drag, startPoint x: 640, startPoint y: 437, endPoint x: 723, endPoint y: 464, distance: 86.6
click at [723, 464] on div "TIME/LEDGER 15:00 - 15:50" at bounding box center [687, 463] width 104 height 81
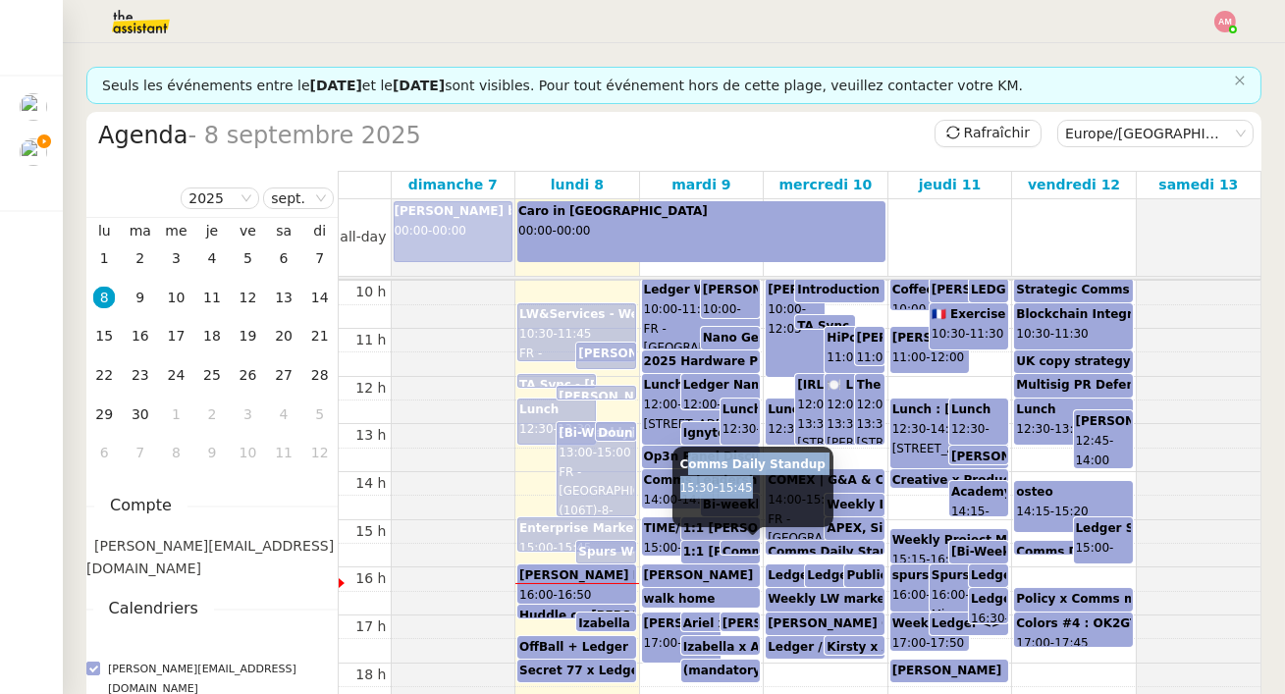
drag, startPoint x: 683, startPoint y: 466, endPoint x: 785, endPoint y: 481, distance: 102.2
click at [785, 481] on div "Comms Daily Standup 15:30 - 15:45" at bounding box center [753, 487] width 161 height 81
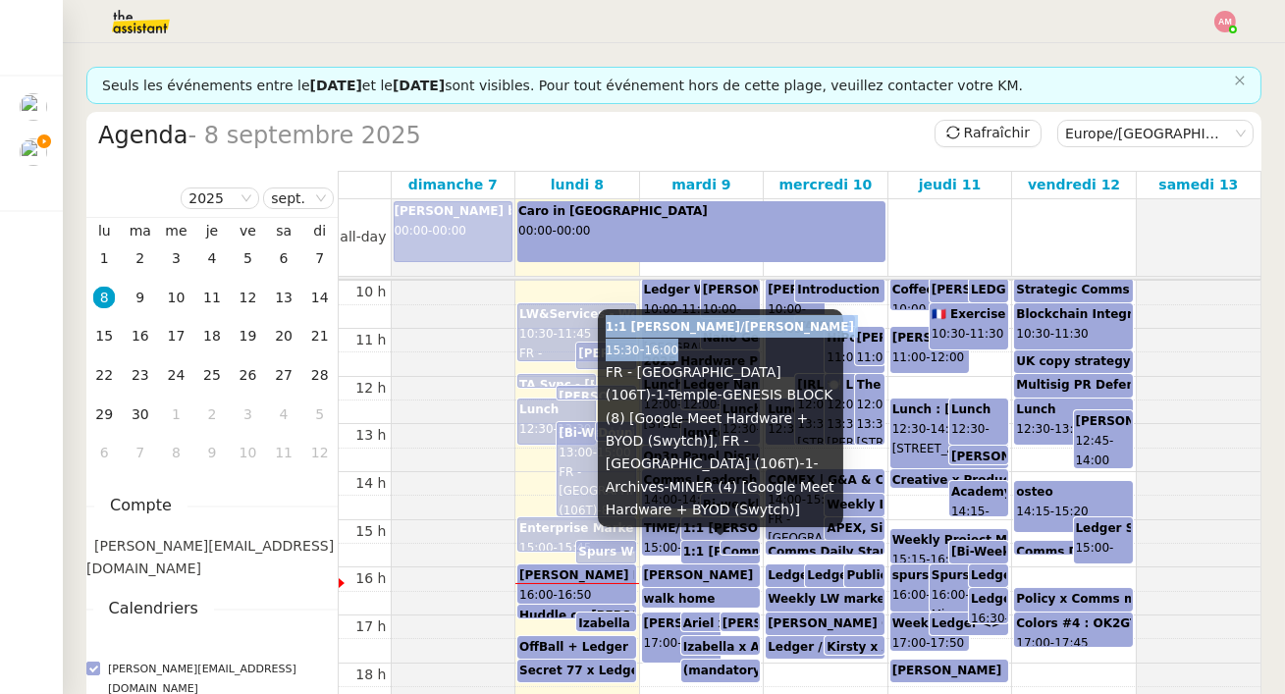
drag, startPoint x: 608, startPoint y: 353, endPoint x: 710, endPoint y: 369, distance: 103.5
click at [710, 369] on div "1:1 Ian/Ariel 15:30 - 16:00 FR - Paris (106T)-1-Temple-GENESIS BLOCK (8) [Googl…" at bounding box center [721, 418] width 246 height 218
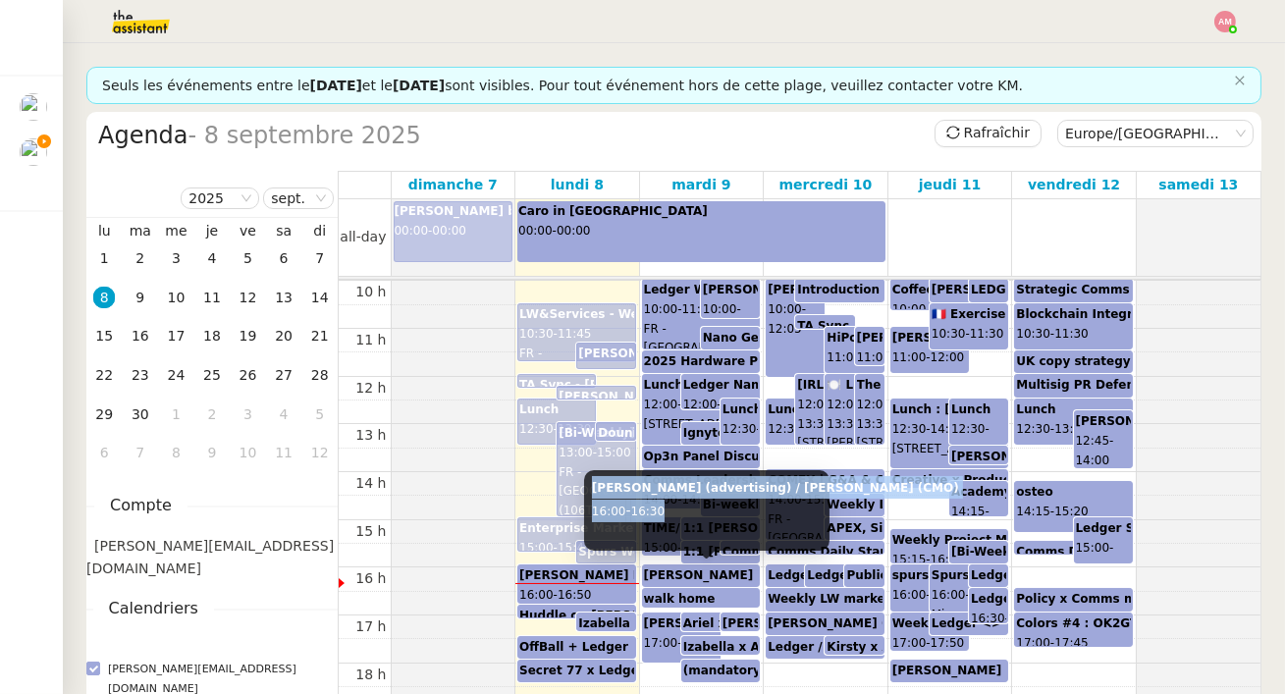
drag, startPoint x: 590, startPoint y: 487, endPoint x: 712, endPoint y: 515, distance: 124.8
click at [712, 515] on div "Julien Mosse (advertising) / Ariel (CMO) 16:00 - 16:30" at bounding box center [707, 510] width 246 height 81
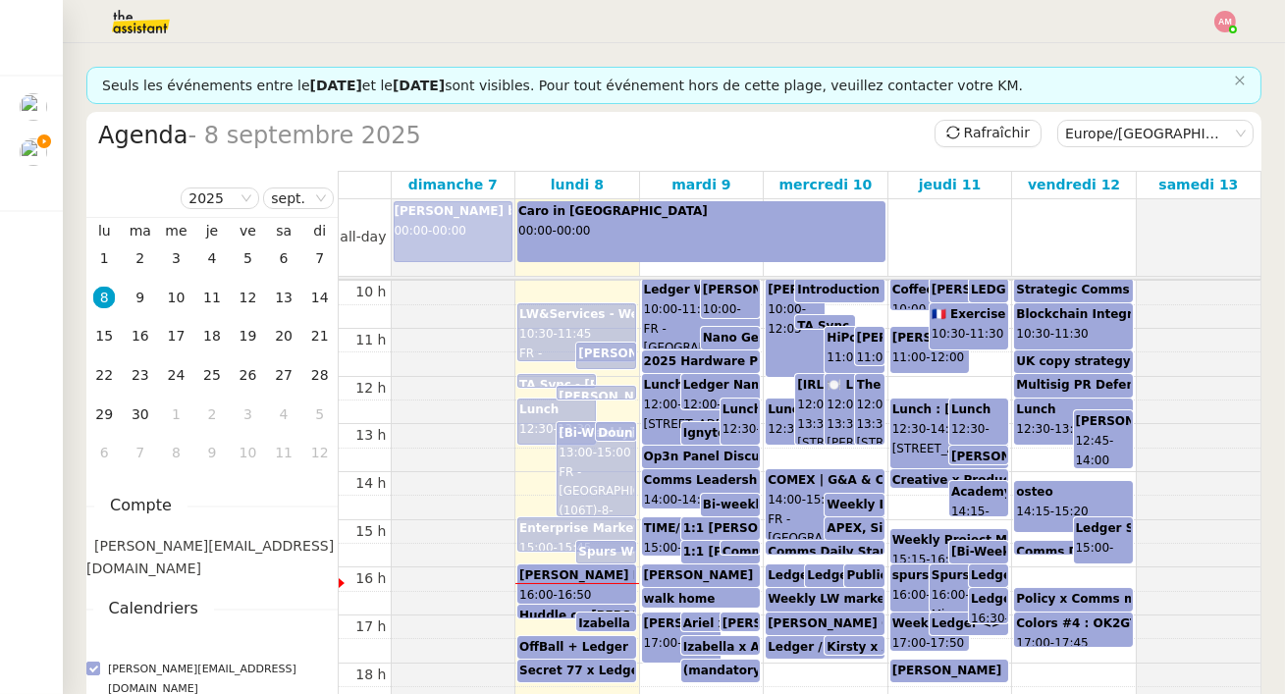
scroll to position [475, 0]
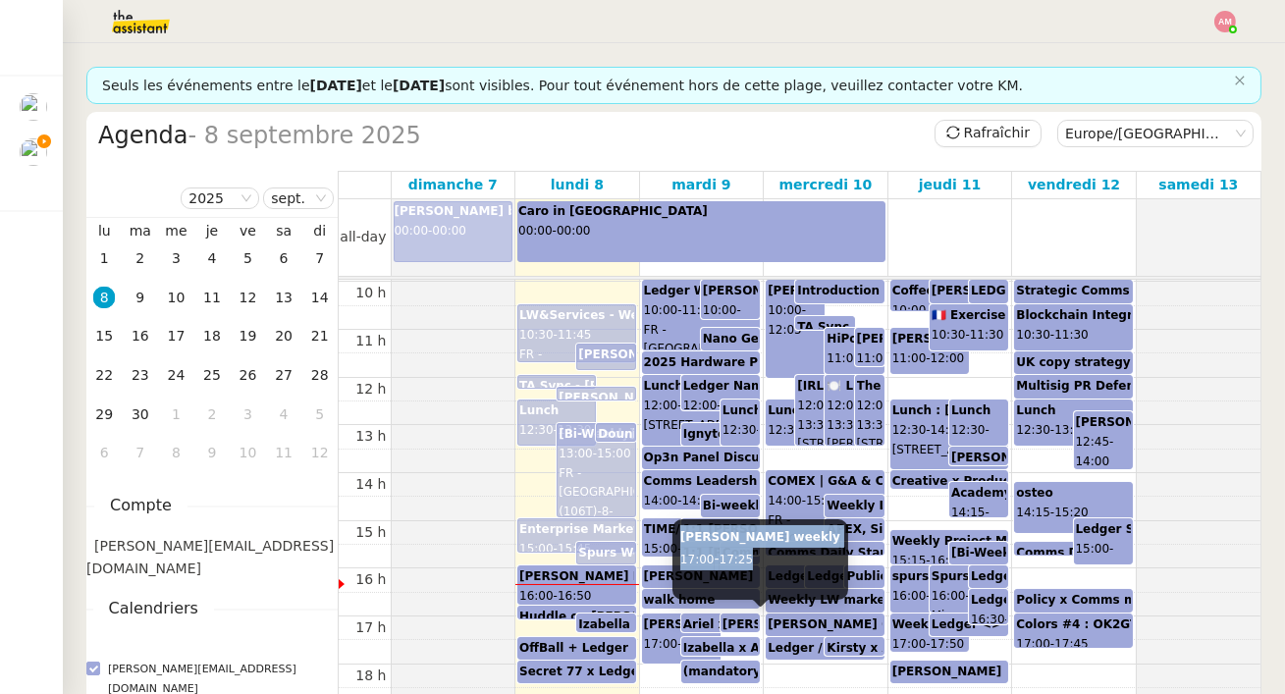
drag, startPoint x: 680, startPoint y: 537, endPoint x: 783, endPoint y: 554, distance: 104.5
click at [783, 554] on div "susan x ledger weekly 17:00 - 17:25" at bounding box center [761, 559] width 176 height 81
drag, startPoint x: 684, startPoint y: 538, endPoint x: 761, endPoint y: 558, distance: 79.1
click at [761, 558] on div "Ariel x Mo 1:1 17:00 - 17:25" at bounding box center [729, 559] width 108 height 81
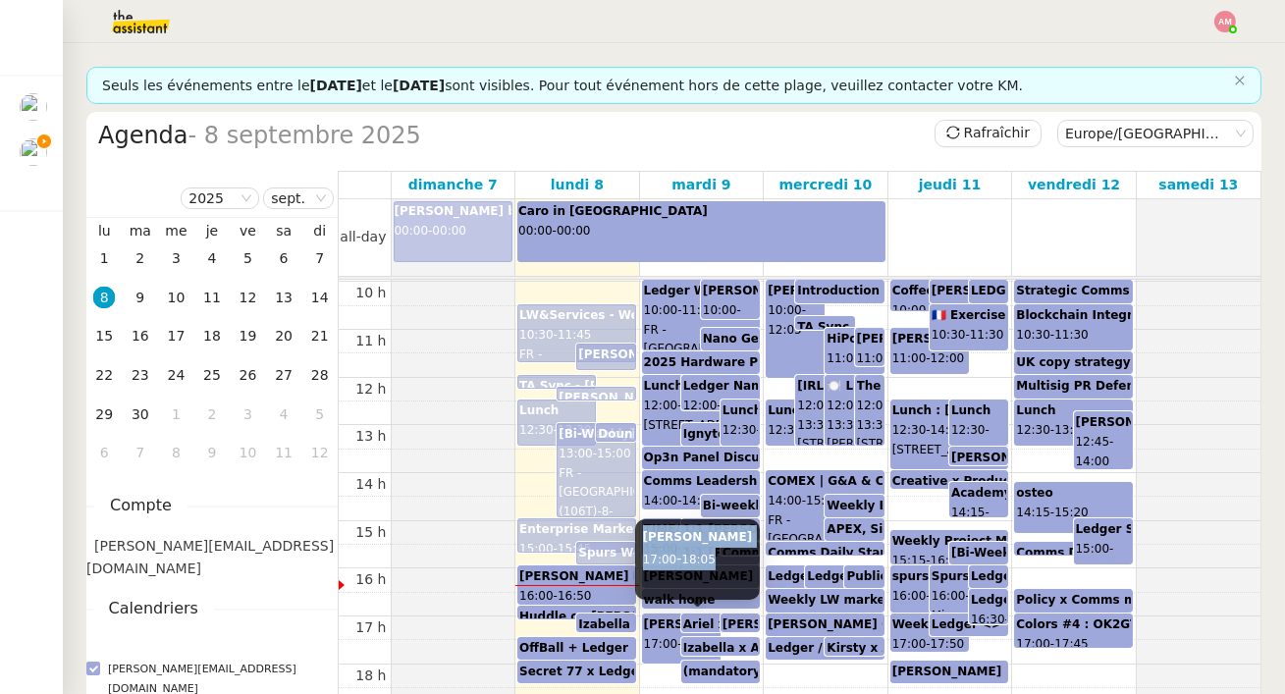
drag, startPoint x: 643, startPoint y: 537, endPoint x: 726, endPoint y: 560, distance: 85.5
click at [726, 560] on div "patricia 17:00 - 18:05" at bounding box center [698, 559] width 126 height 81
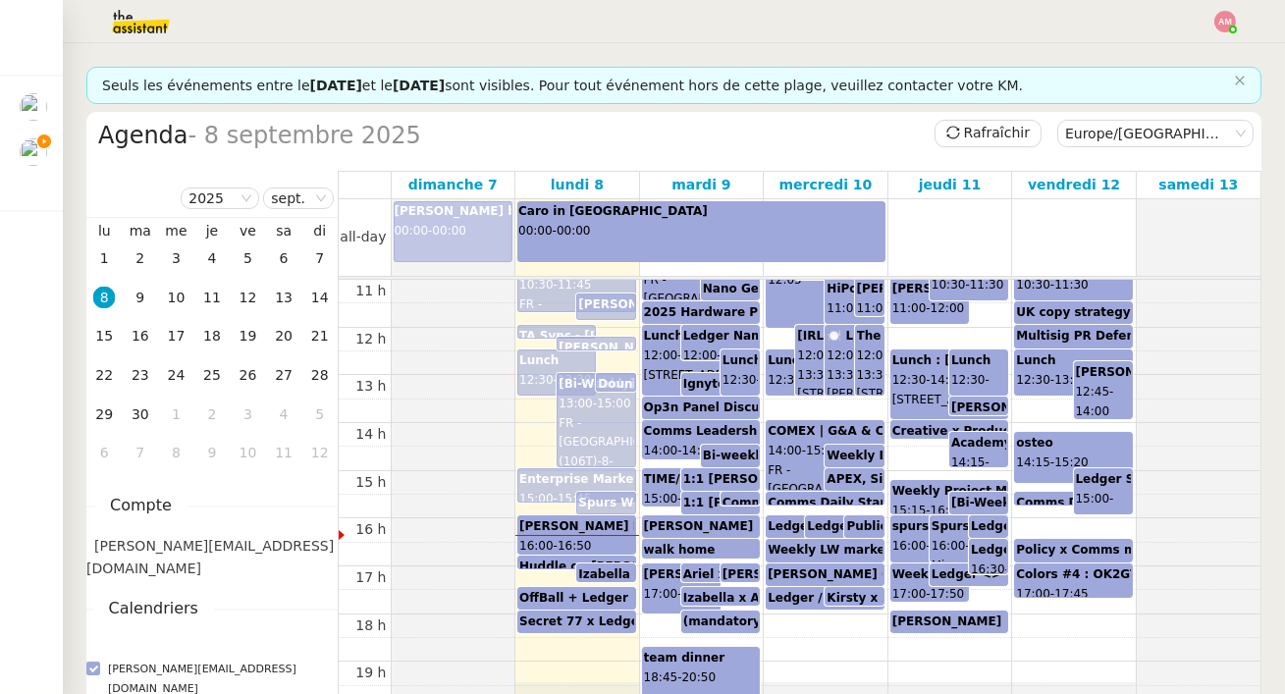
scroll to position [541, 0]
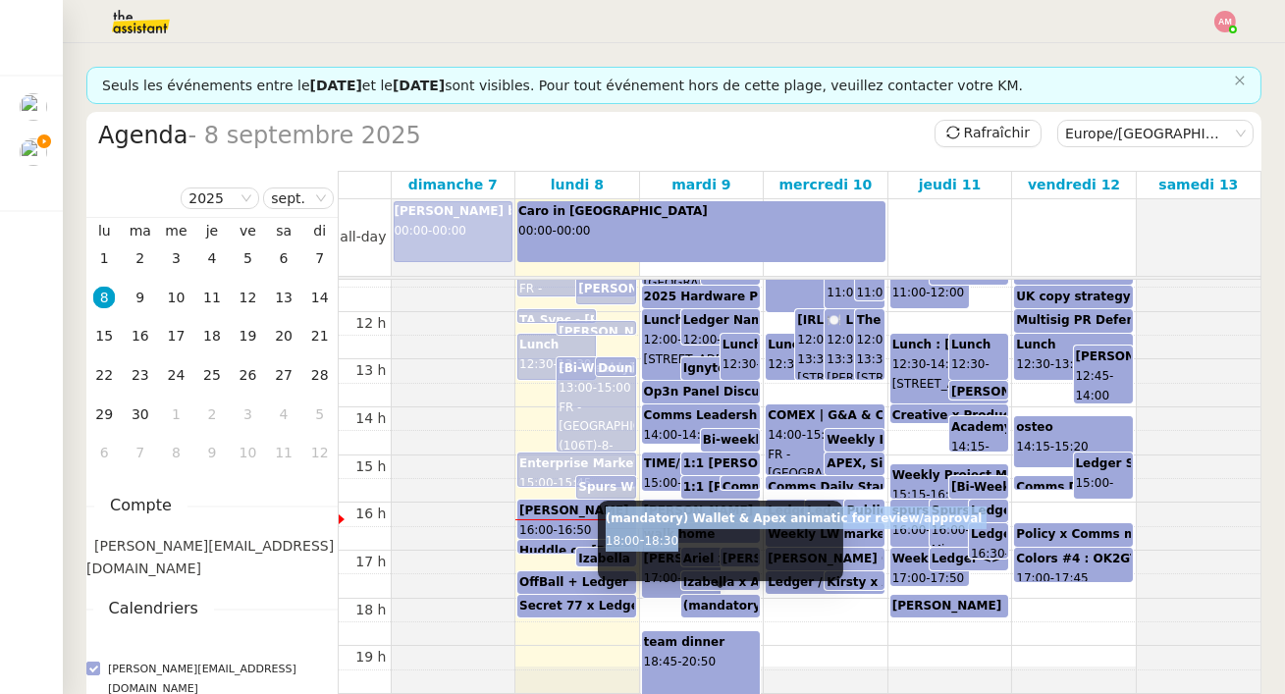
drag, startPoint x: 602, startPoint y: 518, endPoint x: 712, endPoint y: 532, distance: 111.0
click at [712, 532] on div "(mandatory) Wallet & Apex animatic for review/approval 18:00 - 18:30" at bounding box center [721, 541] width 246 height 81
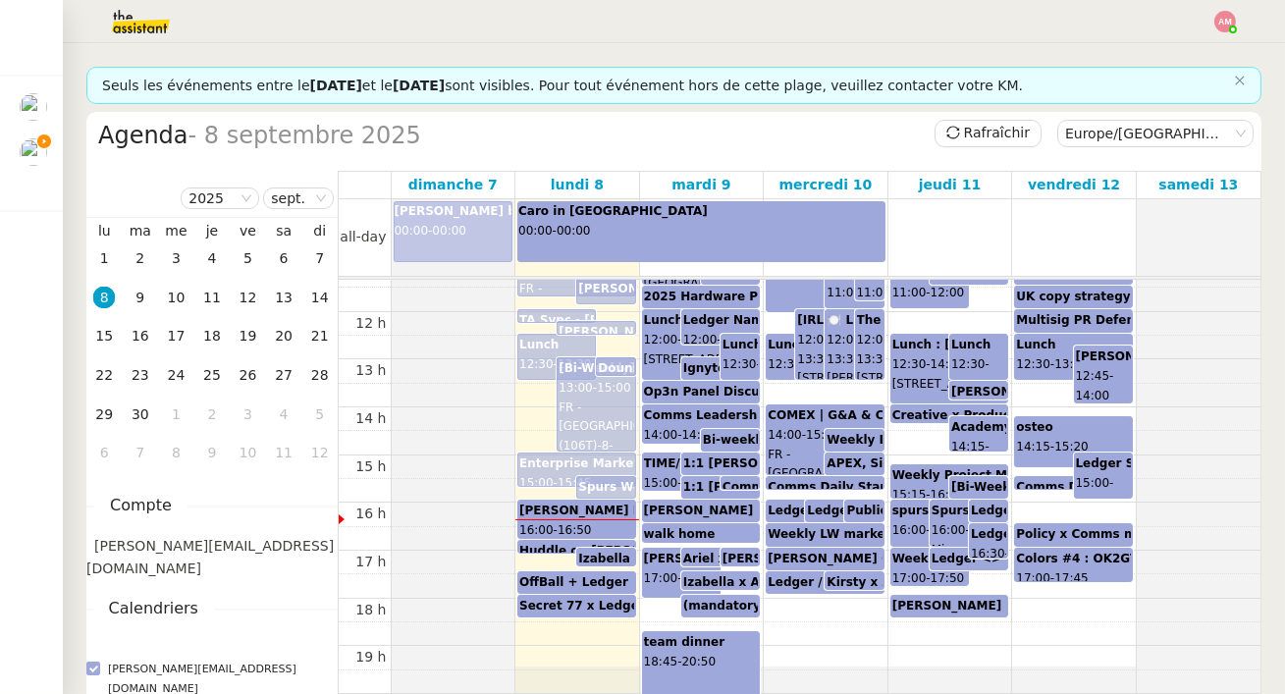
scroll to position [658, 0]
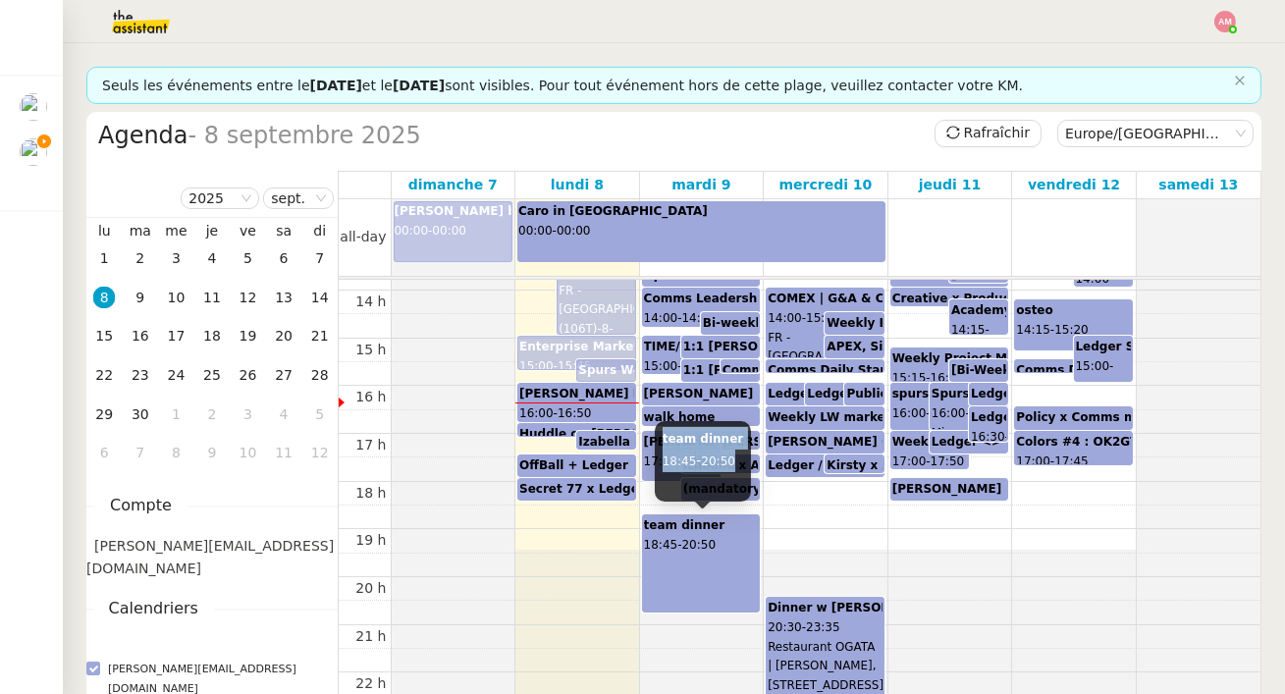
drag, startPoint x: 662, startPoint y: 443, endPoint x: 738, endPoint y: 465, distance: 78.9
click at [738, 465] on div "team dinner 18:45 - 20:50" at bounding box center [703, 461] width 97 height 81
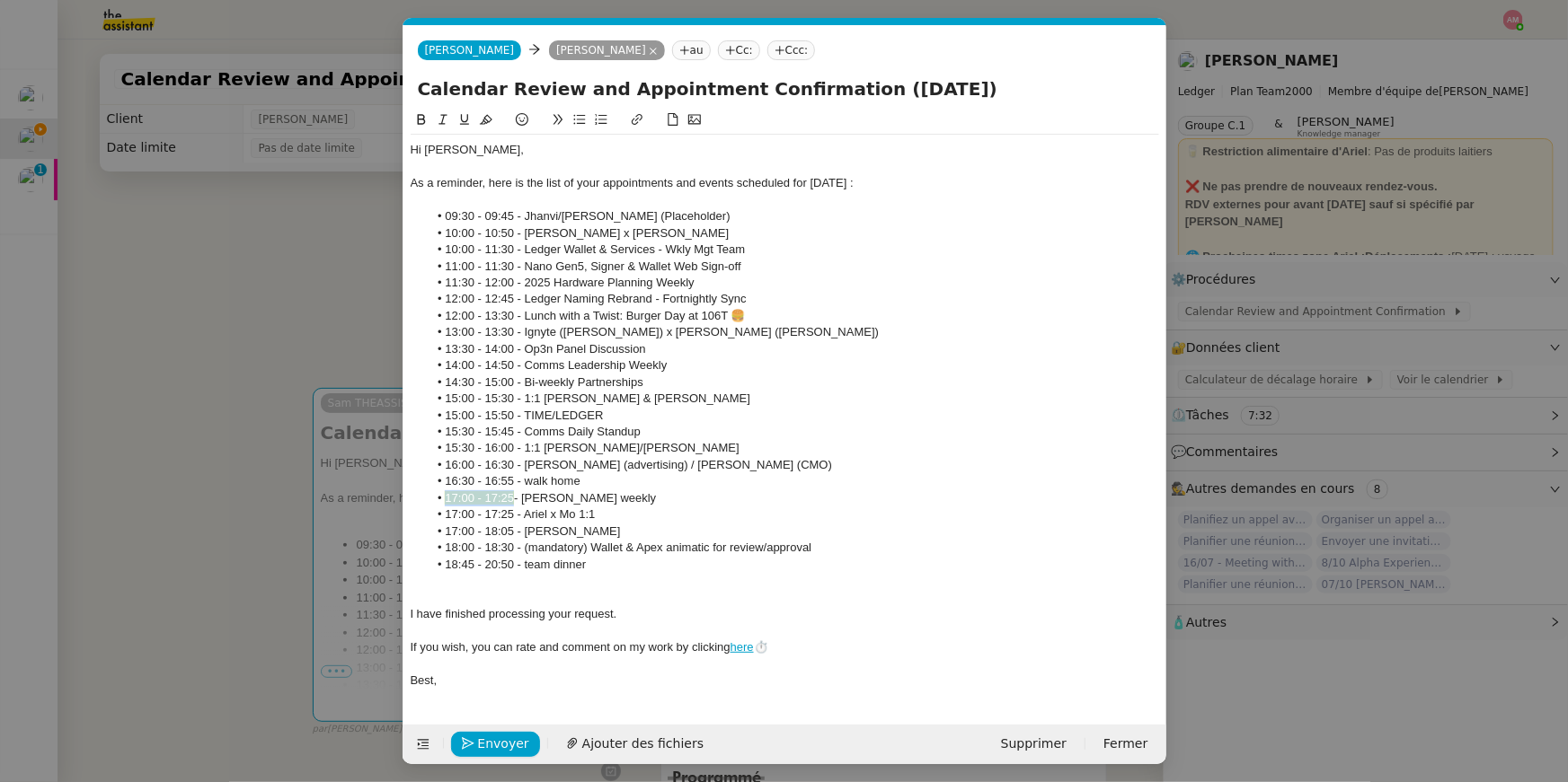
scroll to position [0, 68]
drag, startPoint x: 519, startPoint y: 516, endPoint x: 433, endPoint y: 516, distance: 86.0
click at [433, 516] on li "17:00 - 17:25 - Ariel x Mo 1:1" at bounding box center [792, 515] width 731 height 16
click at [480, 120] on icon at bounding box center [486, 120] width 13 height 13
click at [511, 503] on span "17:00 - 17:25" at bounding box center [479, 498] width 70 height 14
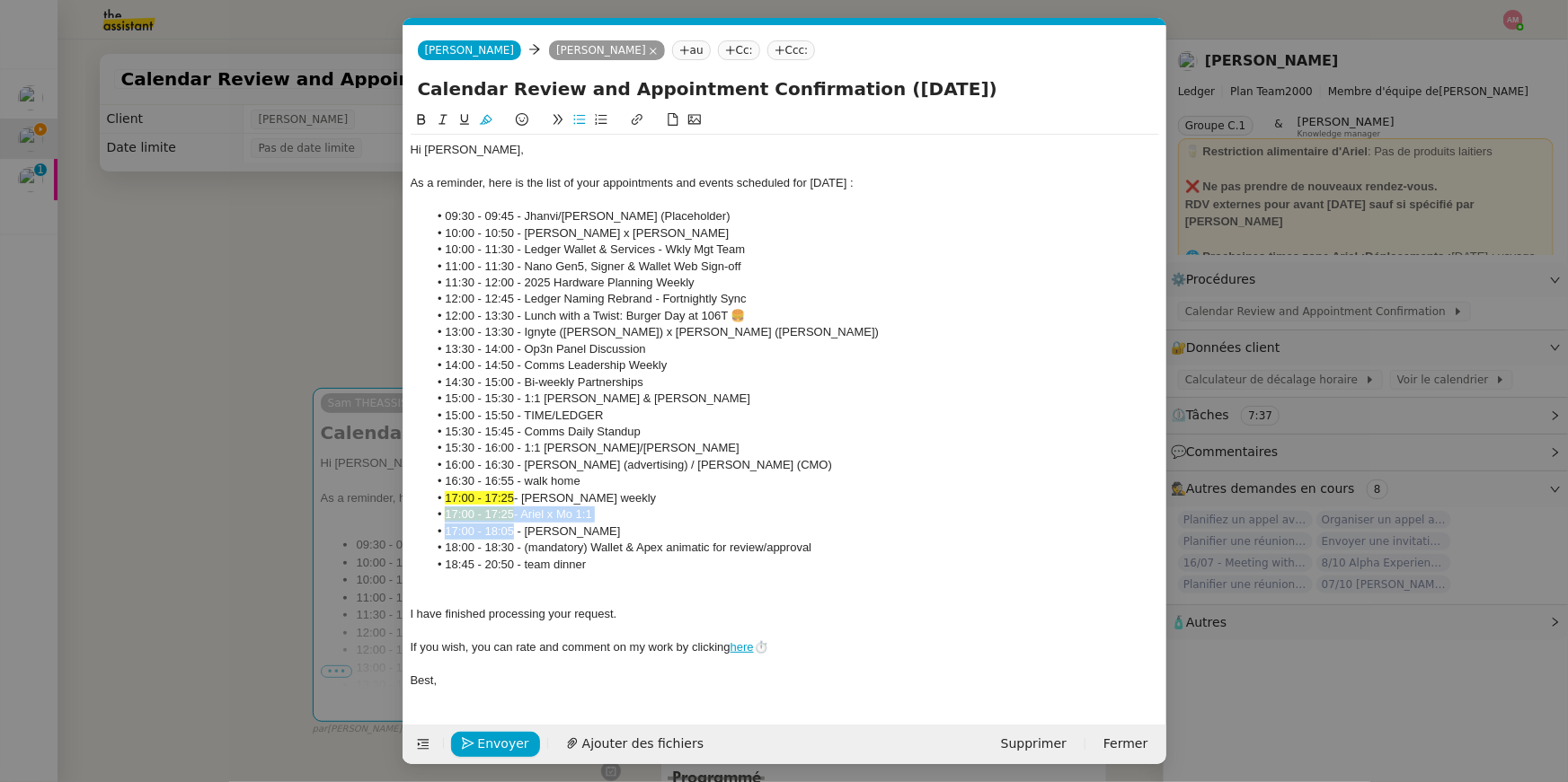
drag, startPoint x: 513, startPoint y: 528, endPoint x: 442, endPoint y: 522, distance: 71.3
click at [442, 522] on ul "09:30 - 09:45 - Jhanvi/Ariel Coffee (Placeholder) 10:00 - 10:50 - Ariel Wengrof…" at bounding box center [785, 391] width 748 height 365
click at [463, 514] on span "17:00 - 17:25" at bounding box center [479, 514] width 70 height 14
drag, startPoint x: 515, startPoint y: 530, endPoint x: 443, endPoint y: 530, distance: 72.0
click at [443, 530] on li "17:00 - 18:05 - [PERSON_NAME]" at bounding box center [792, 532] width 731 height 16
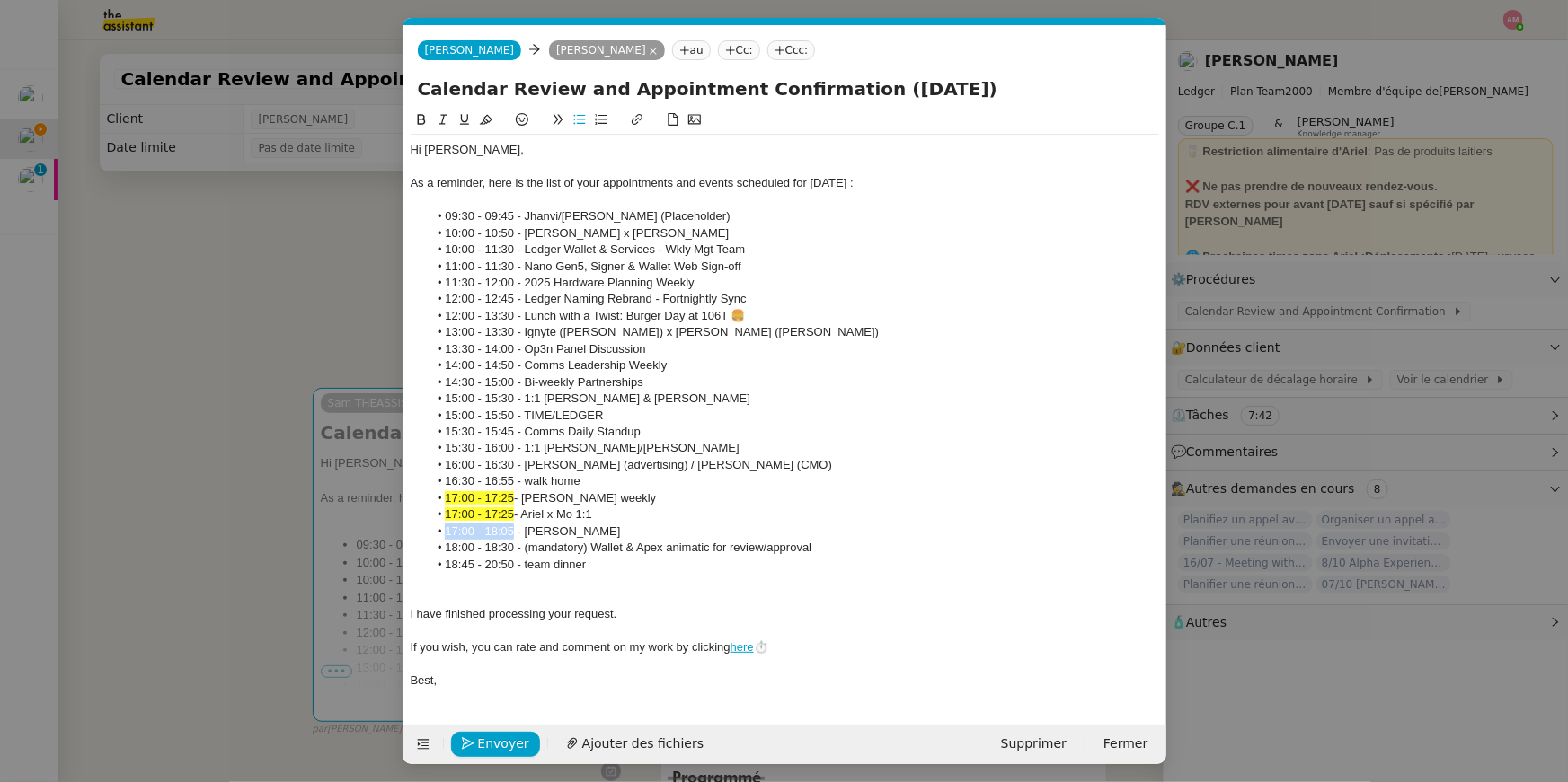
click at [486, 117] on icon at bounding box center [486, 120] width 13 height 13
click at [490, 284] on li "11:30 - 12:00 - 2025 Hardware Planning Weekly" at bounding box center [792, 284] width 731 height 16
click at [512, 226] on li "10:00 - 10:50 - [PERSON_NAME] x [PERSON_NAME]" at bounding box center [792, 233] width 731 height 16
click at [489, 123] on icon at bounding box center [486, 120] width 13 height 13
drag, startPoint x: 511, startPoint y: 252, endPoint x: 441, endPoint y: 252, distance: 70.0
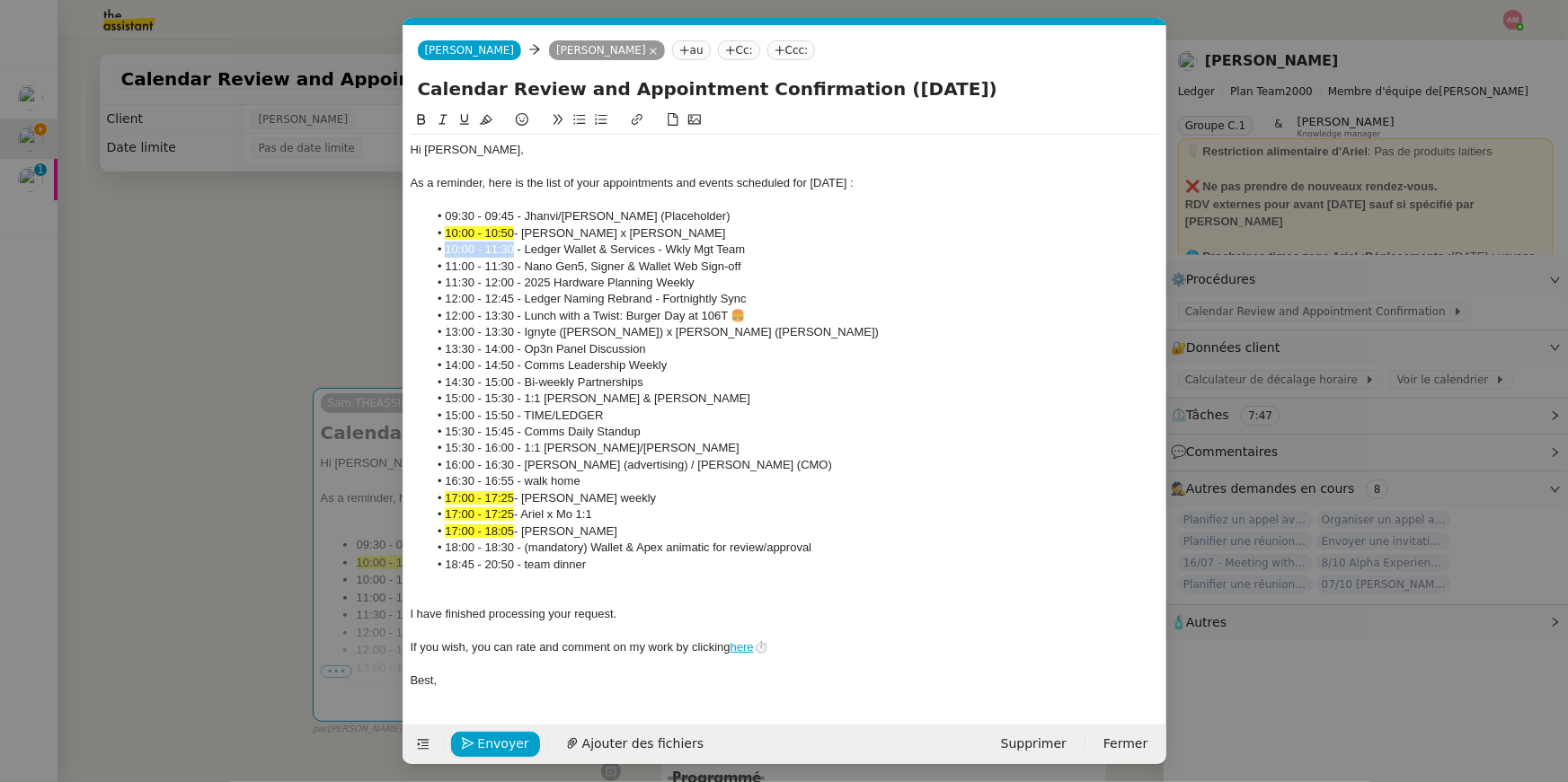
click at [441, 252] on li "10:00 - 11:30 - Ledger Wallet & Services - Wkly Mgt Team" at bounding box center [792, 250] width 731 height 16
click at [482, 110] on button at bounding box center [486, 120] width 22 height 21
click at [469, 264] on li "11:00 - 11:30 - Nano Gen5, Signer & Wallet Web Sign-off" at bounding box center [792, 267] width 731 height 16
drag, startPoint x: 446, startPoint y: 263, endPoint x: 524, endPoint y: 263, distance: 78.0
click at [524, 263] on li "11:00 - 11:30 - Nano Gen5, Signer & Wallet Web Sign-off" at bounding box center [792, 267] width 731 height 16
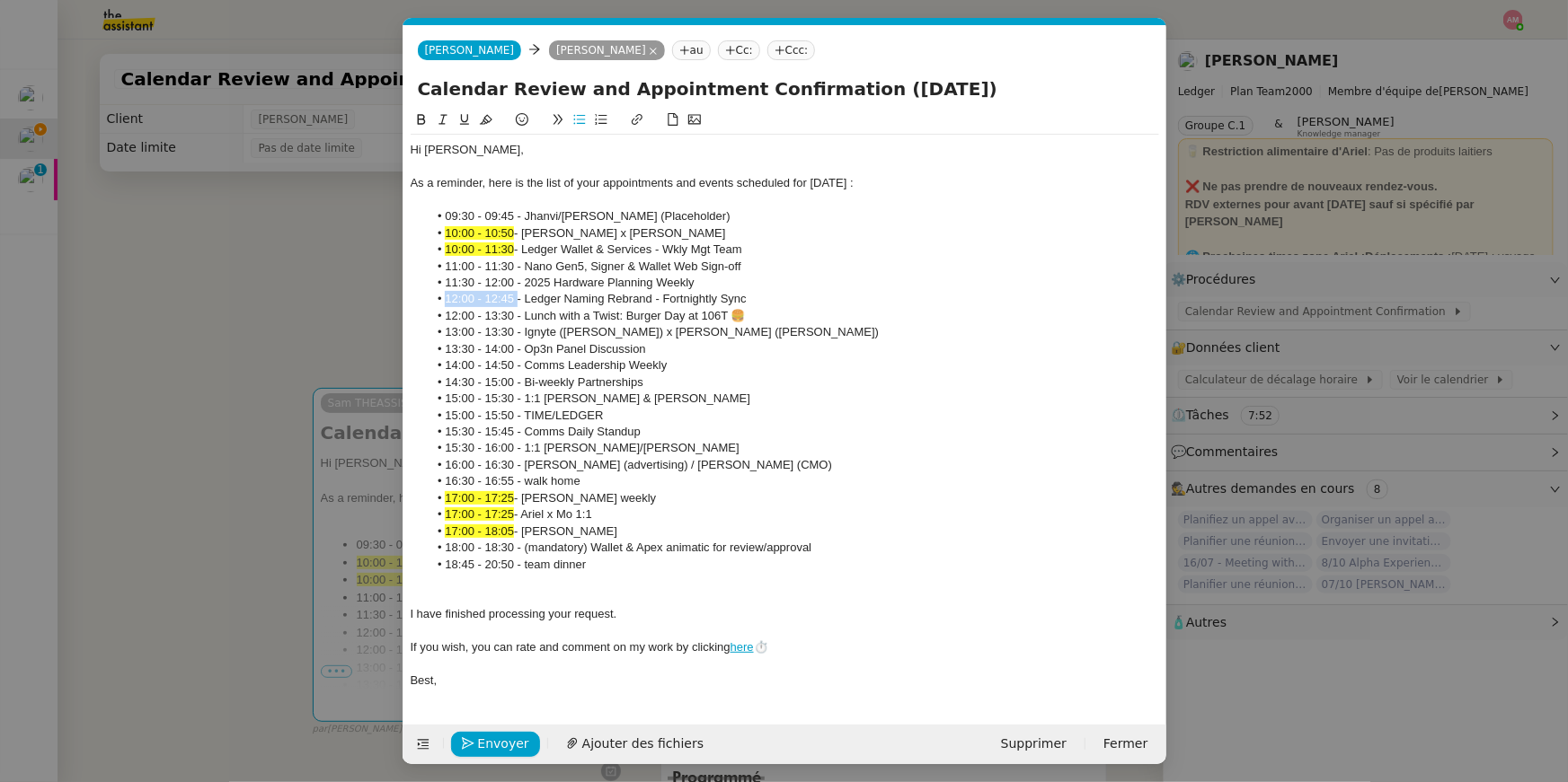
drag, startPoint x: 447, startPoint y: 299, endPoint x: 516, endPoint y: 295, distance: 69.1
click at [516, 295] on li "12:00 - 12:45 - Ledger Naming Rebrand - Fortnightly Sync" at bounding box center [792, 299] width 731 height 16
click at [482, 118] on icon at bounding box center [486, 120] width 13 height 13
click at [509, 257] on li "10:00 - 11:30 - Ledger Wallet & Services - Wkly Mgt Team" at bounding box center [792, 250] width 731 height 16
drag, startPoint x: 513, startPoint y: 314, endPoint x: 432, endPoint y: 307, distance: 81.3
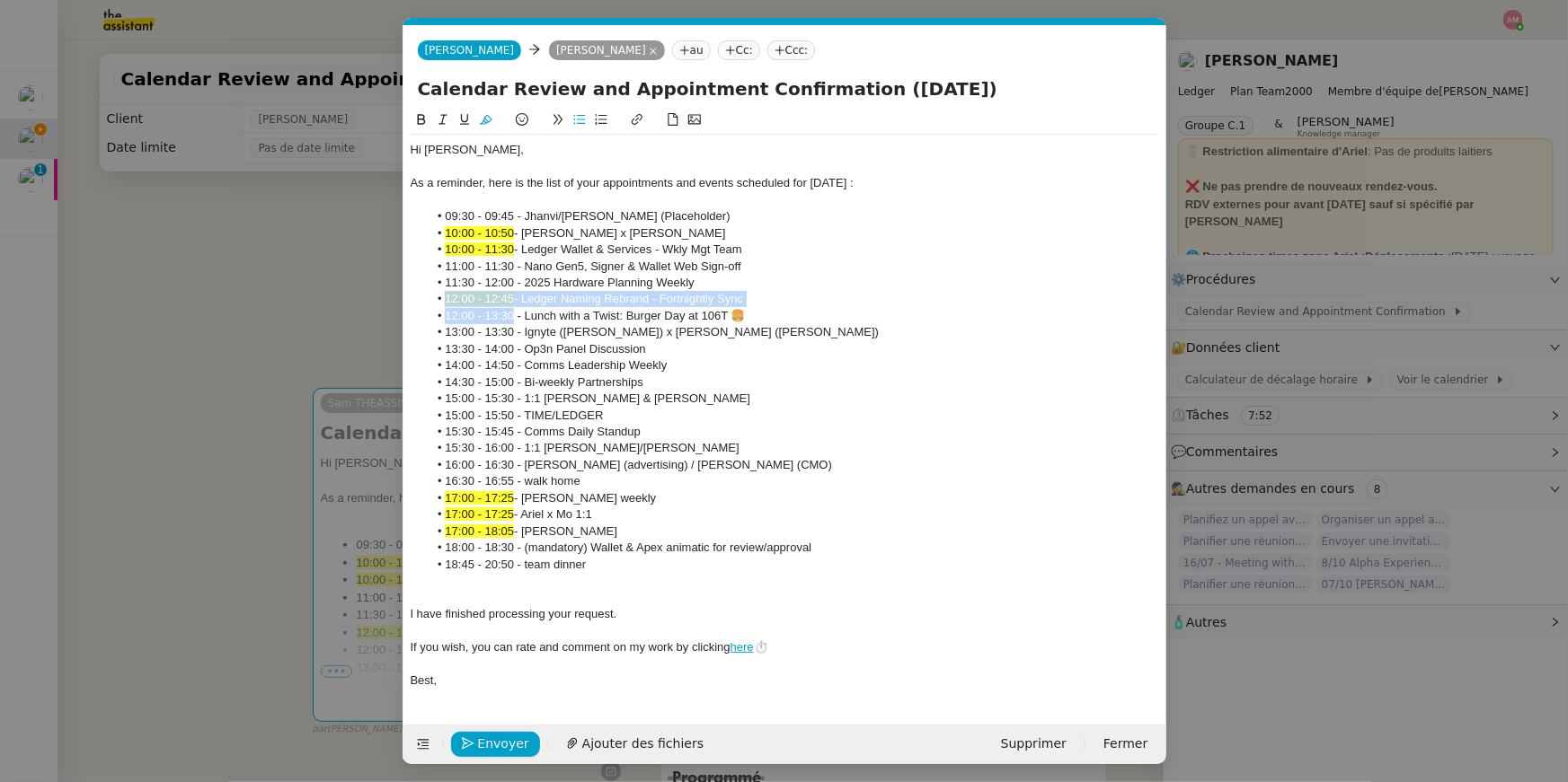
click at [432, 306] on ul "09:30 - 09:45 - Jhanvi/Ariel Coffee (Placeholder) 10:00 - 10:50 - Ariel Wengrof…" at bounding box center [785, 391] width 748 height 365
click at [492, 330] on li "13:00 - 13:30 - Ignyte ([PERSON_NAME]) x [PERSON_NAME] ([PERSON_NAME])" at bounding box center [792, 333] width 731 height 16
drag, startPoint x: 515, startPoint y: 316, endPoint x: 413, endPoint y: 315, distance: 102.0
click at [414, 315] on ul "09:30 - 09:45 - Jhanvi/Ariel Coffee (Placeholder) 10:00 - 10:50 - Ariel Wengrof…" at bounding box center [785, 391] width 748 height 365
click at [489, 123] on icon at bounding box center [486, 120] width 13 height 10
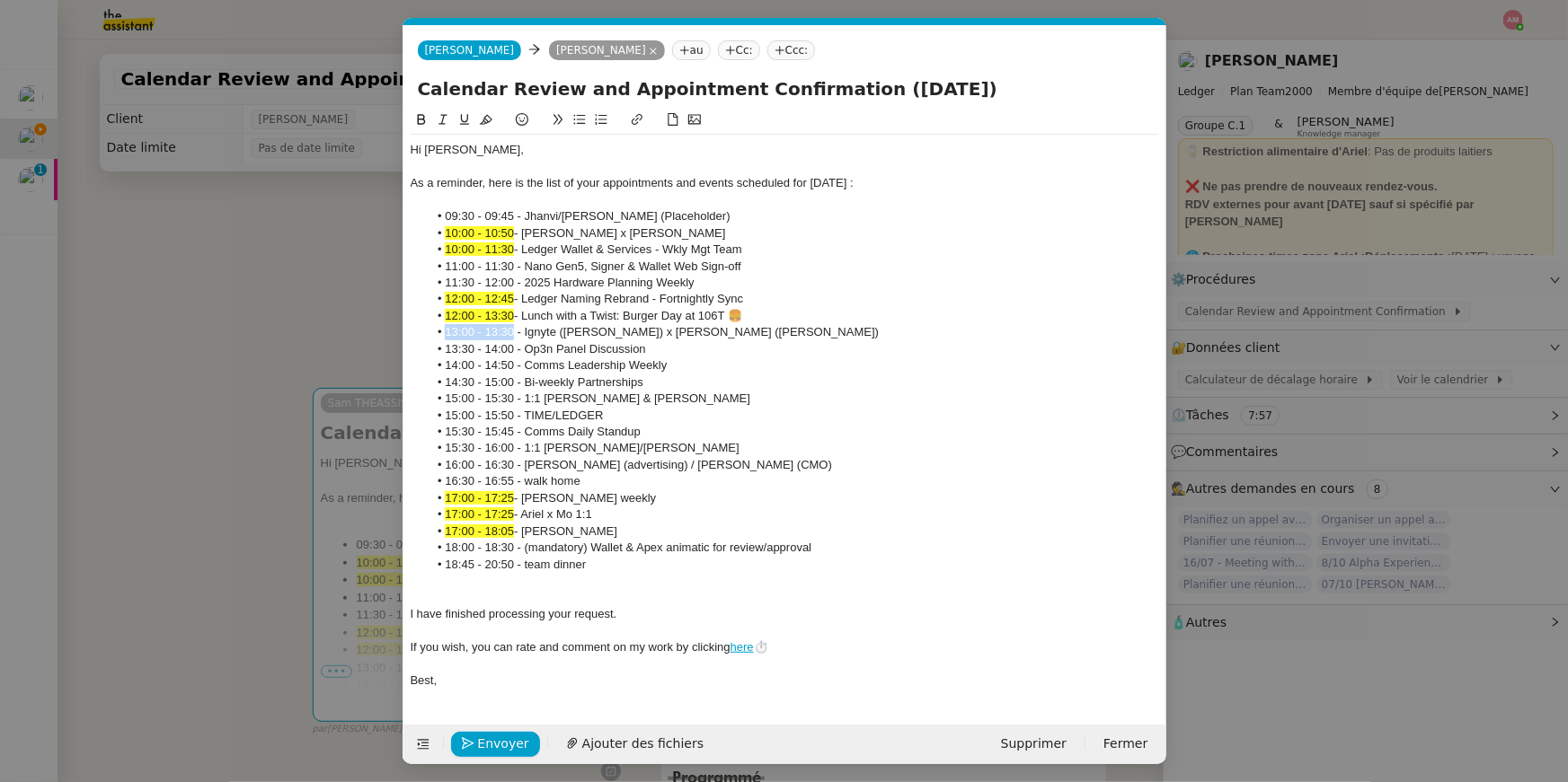
drag, startPoint x: 512, startPoint y: 328, endPoint x: 417, endPoint y: 335, distance: 95.3
click at [417, 335] on ul "09:30 - 09:45 - Jhanvi/Ariel Coffee (Placeholder) 10:00 - 10:50 - Ariel Wengrof…" at bounding box center [785, 391] width 748 height 365
click at [484, 122] on icon at bounding box center [486, 120] width 13 height 10
drag, startPoint x: 788, startPoint y: 331, endPoint x: 789, endPoint y: 323, distance: 8.1
click at [789, 323] on ul "09:30 - 09:45 - Jhanvi/Ariel Coffee (Placeholder) 10:00 - 10:50 - Ariel Wengrof…" at bounding box center [785, 391] width 748 height 365
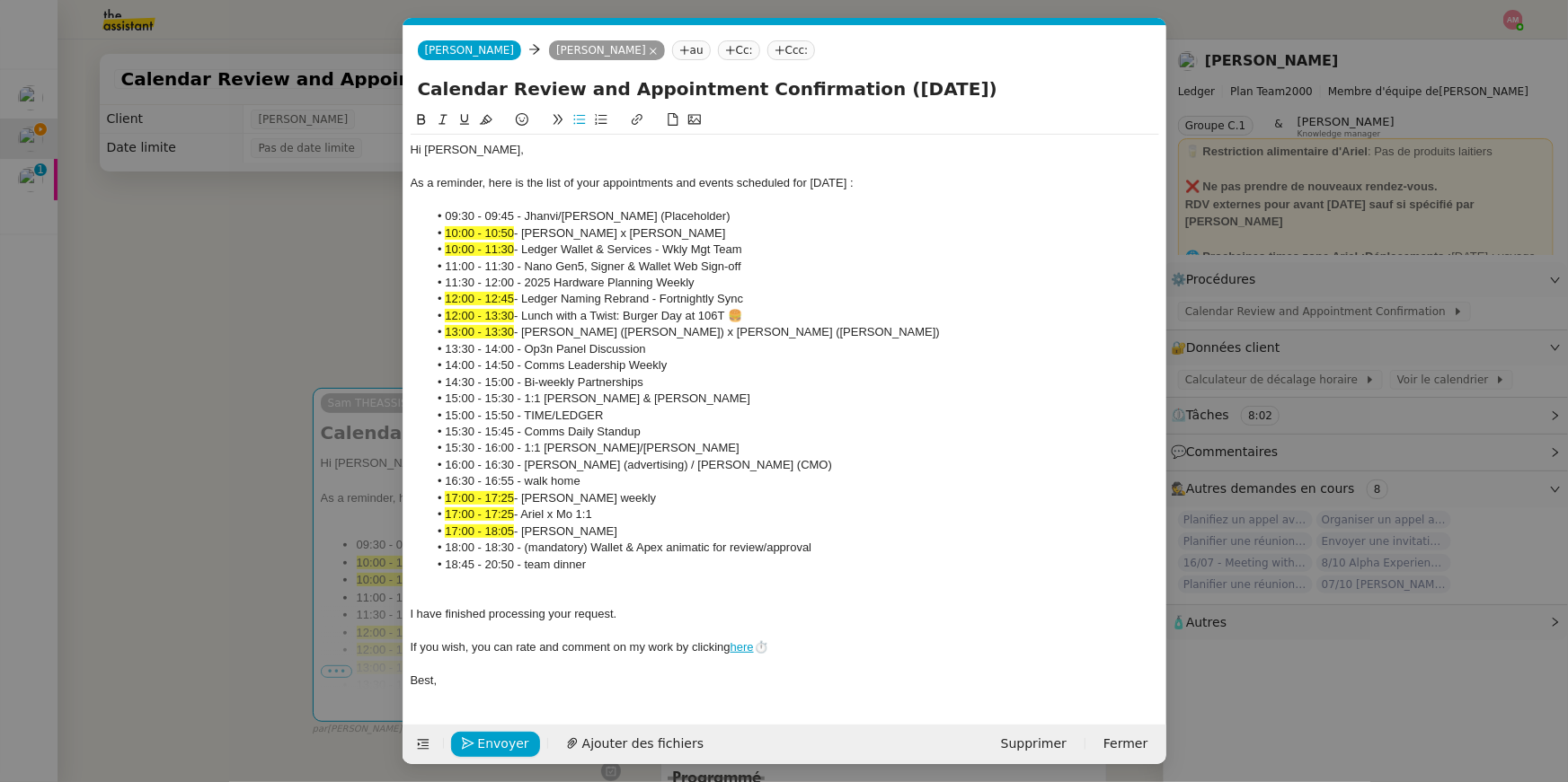
click at [421, 121] on icon at bounding box center [422, 120] width 13 height 13
click at [568, 341] on li "13:30 - 14:00 - Op3n Panel Discussion" at bounding box center [792, 349] width 731 height 16
drag, startPoint x: 744, startPoint y: 471, endPoint x: 746, endPoint y: 443, distance: 28.1
click at [746, 443] on ul "09:30 - 09:45 - Jhanvi/Ariel Coffee (Placeholder) 10:00 - 10:50 - Ariel Wengrof…" at bounding box center [785, 391] width 748 height 365
click at [416, 115] on icon at bounding box center [422, 120] width 13 height 13
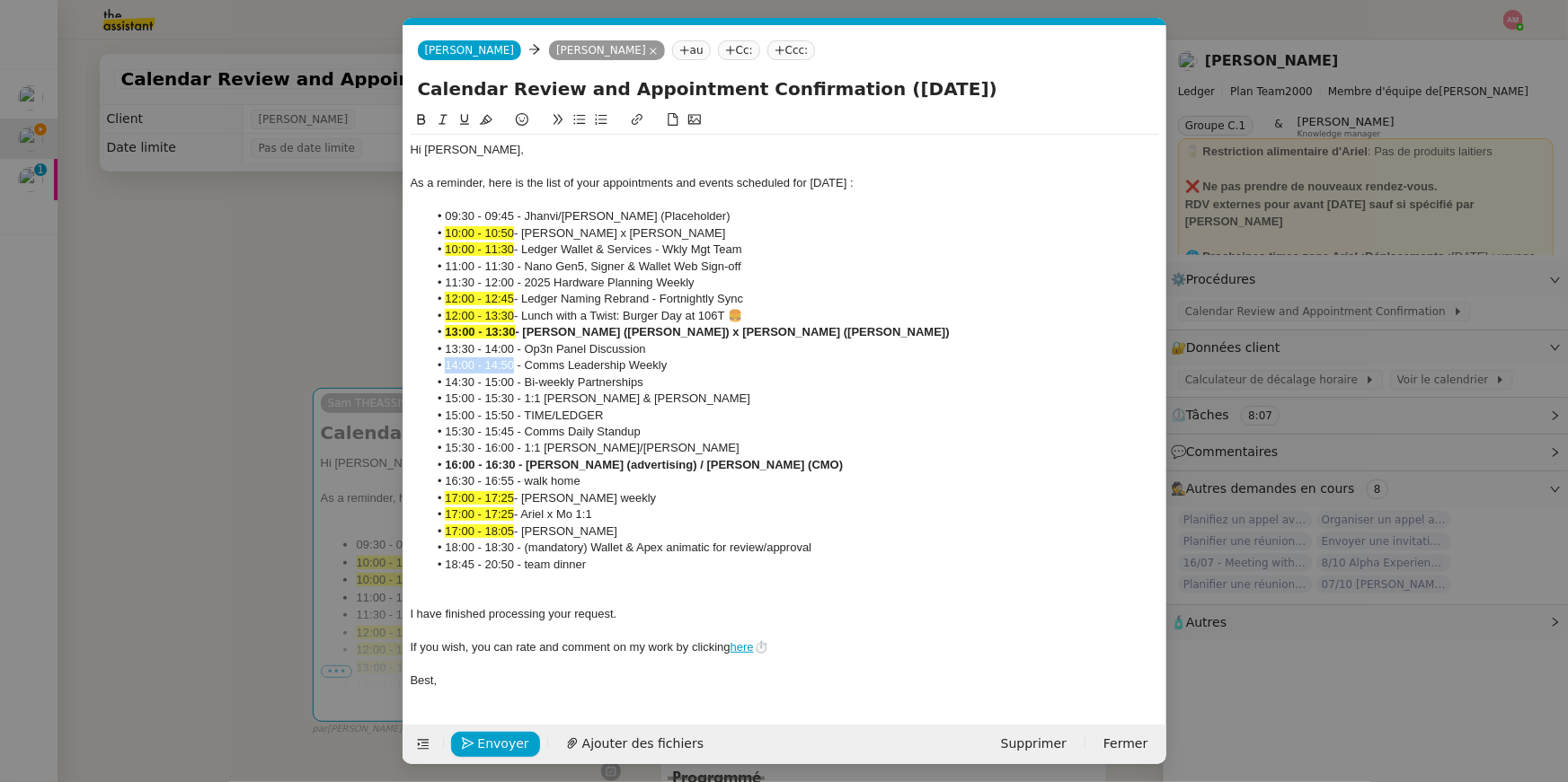
drag, startPoint x: 446, startPoint y: 372, endPoint x: 515, endPoint y: 365, distance: 69.4
click at [515, 365] on li "14:00 - 14:50 - Comms Leadership Weekly" at bounding box center [792, 366] width 731 height 16
click at [492, 119] on button at bounding box center [486, 120] width 22 height 21
click at [532, 312] on li "12:00 - 13:30 - Lunch with a Twist: Burger Day at 106T 🍔" at bounding box center [792, 316] width 731 height 16
drag, startPoint x: 513, startPoint y: 380, endPoint x: 447, endPoint y: 377, distance: 66.1
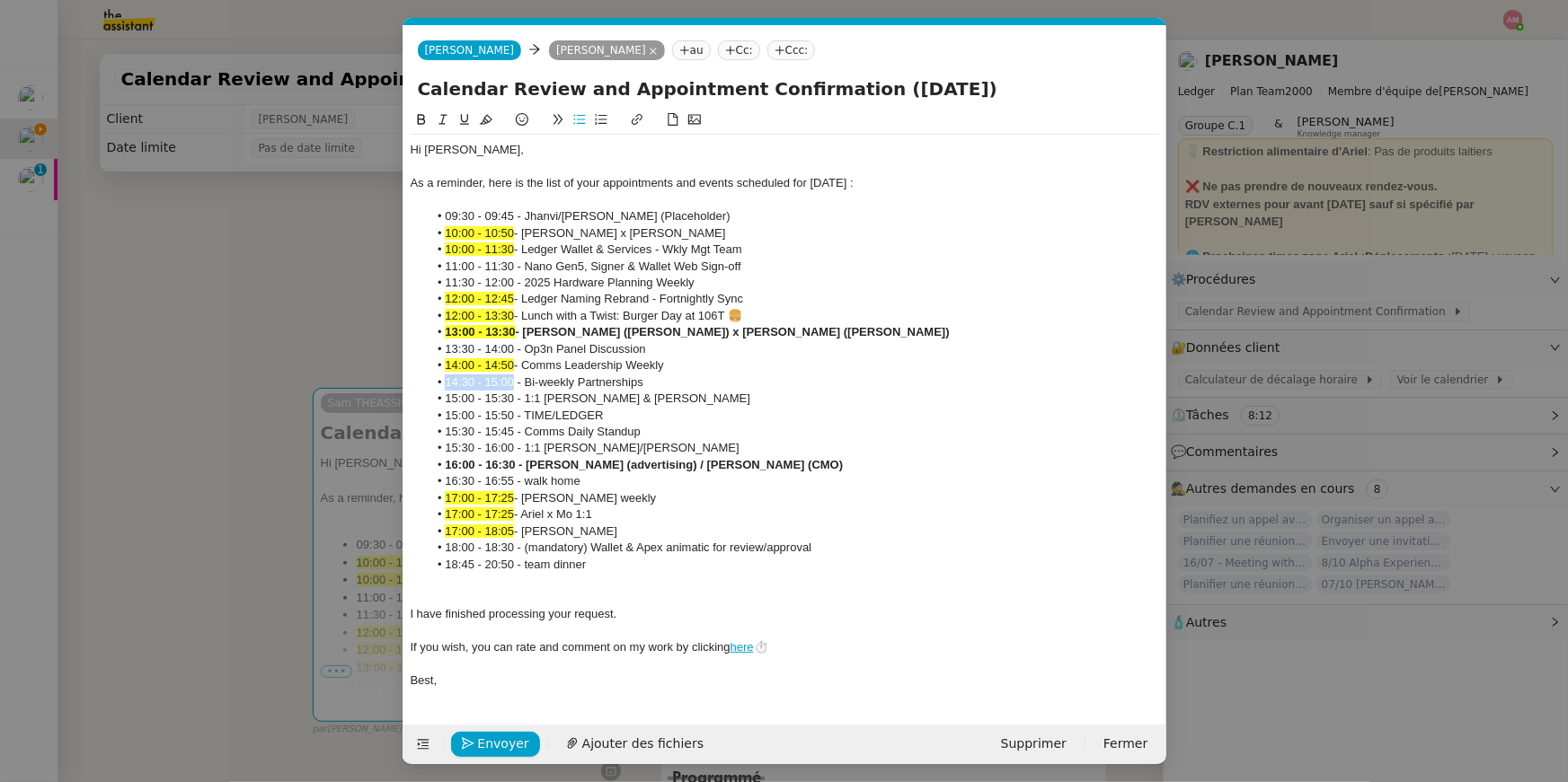
click at [447, 377] on li "14:30 - 15:00 - Bi-weekly Partnerships" at bounding box center [792, 383] width 731 height 16
click at [486, 112] on button at bounding box center [486, 120] width 22 height 21
click at [518, 418] on li "15:00 - 15:50 - TIME/LEDGER" at bounding box center [792, 416] width 731 height 16
drag, startPoint x: 513, startPoint y: 416, endPoint x: 428, endPoint y: 411, distance: 85.1
click at [428, 411] on li "15:00 - 15:50 - TIME/LEDGER" at bounding box center [792, 416] width 731 height 16
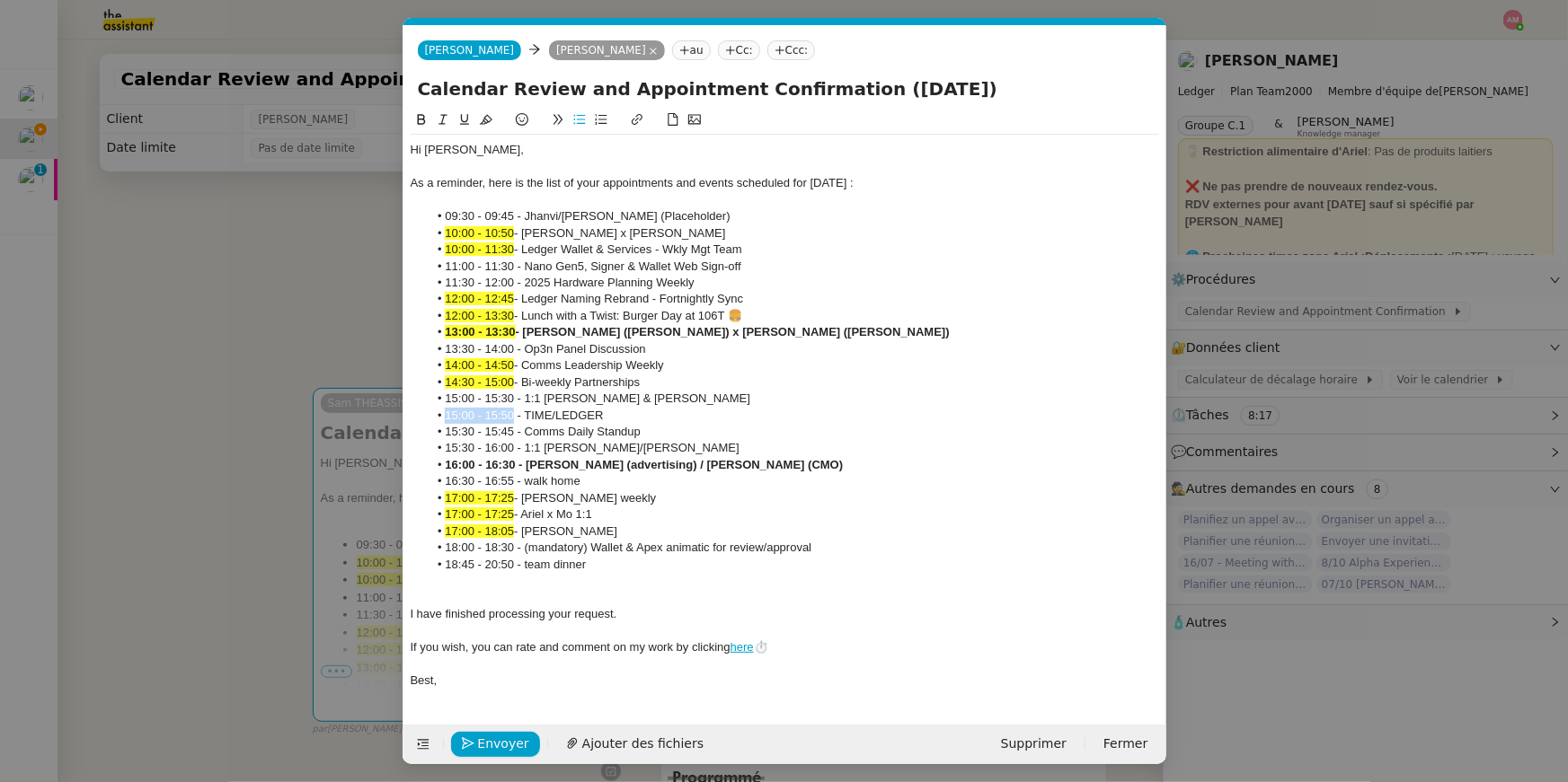
click at [485, 121] on icon at bounding box center [486, 120] width 13 height 13
drag, startPoint x: 513, startPoint y: 401, endPoint x: 435, endPoint y: 401, distance: 78.0
click at [435, 401] on li "15:00 - 15:30 - 1:1 [PERSON_NAME] & [PERSON_NAME]" at bounding box center [792, 399] width 731 height 16
click at [487, 120] on icon at bounding box center [486, 120] width 13 height 13
click at [497, 508] on span "17:00 - 17:25" at bounding box center [479, 514] width 70 height 14
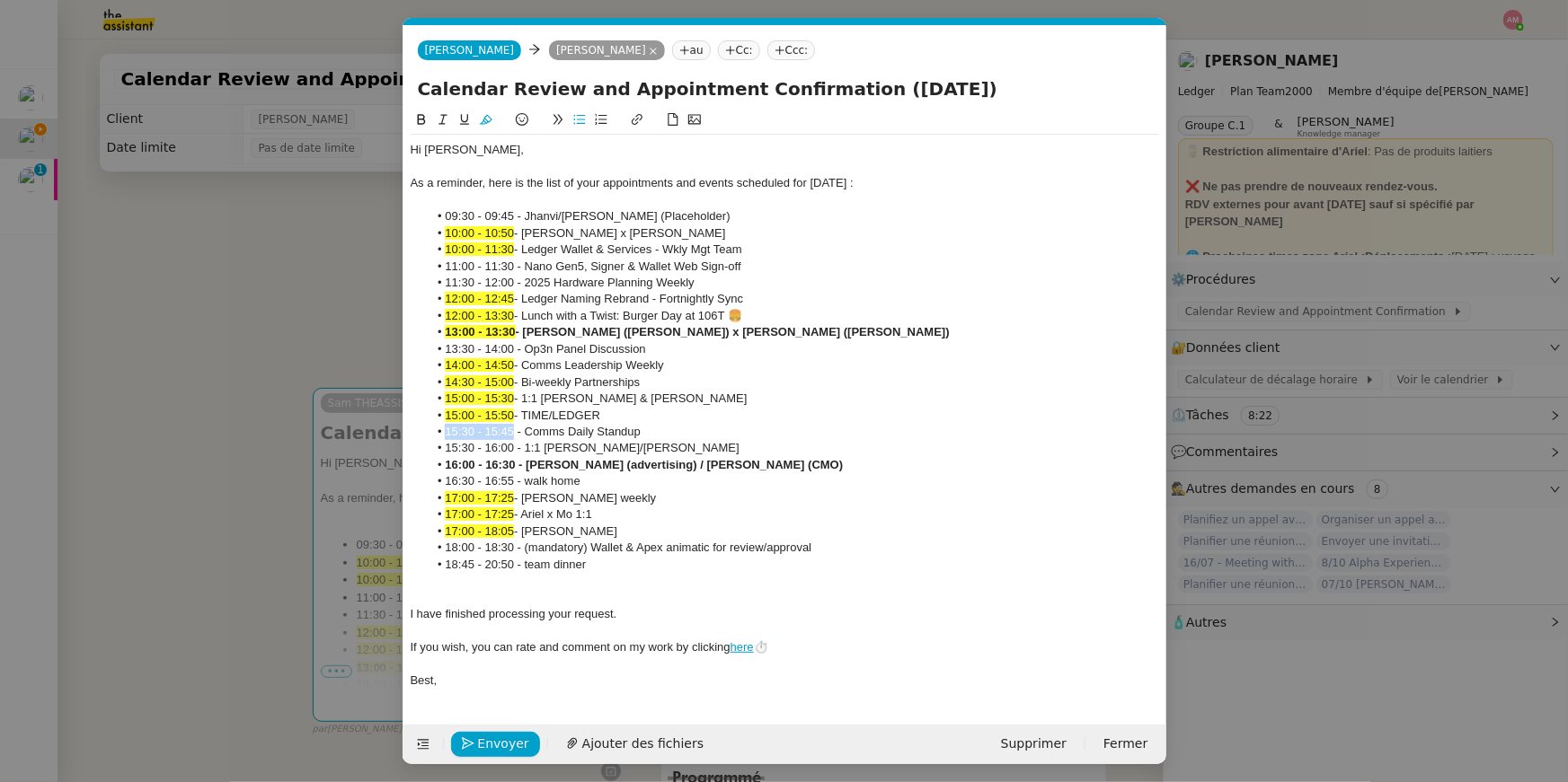
drag, startPoint x: 514, startPoint y: 429, endPoint x: 428, endPoint y: 424, distance: 86.1
click at [428, 424] on li "15:30 - 15:45 - Comms Daily Standup" at bounding box center [792, 433] width 731 height 16
click at [480, 115] on icon at bounding box center [486, 120] width 13 height 13
click at [507, 380] on span "14:30 - 15:00" at bounding box center [479, 381] width 70 height 14
drag, startPoint x: 514, startPoint y: 450, endPoint x: 434, endPoint y: 451, distance: 80.0
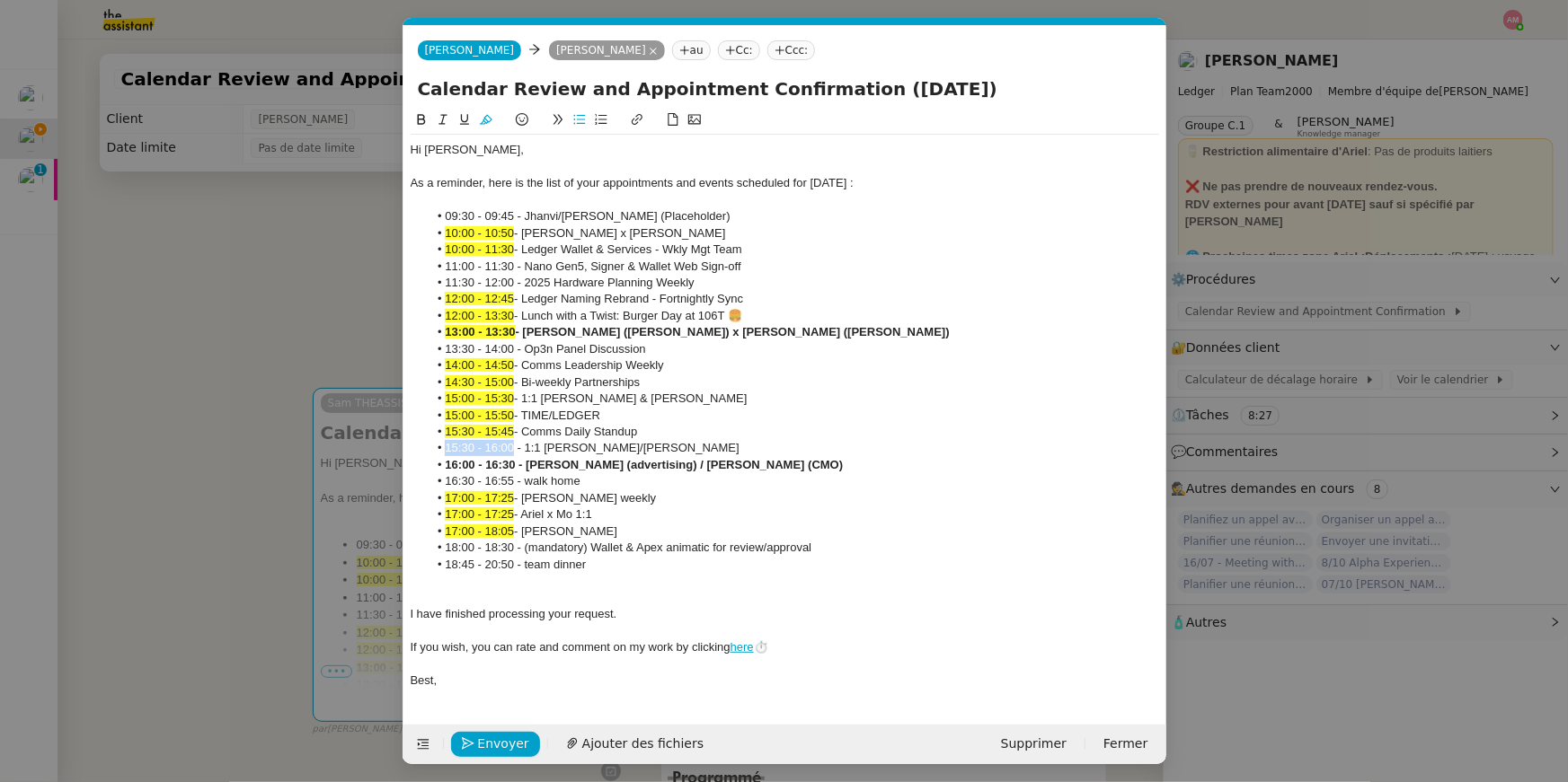
click at [434, 451] on li "15:30 - 16:00 - 1:1 [PERSON_NAME]/[PERSON_NAME]" at bounding box center [792, 448] width 731 height 16
click at [481, 114] on icon at bounding box center [486, 120] width 13 height 13
click at [544, 327] on strong "- Ignyte (Annie Theodora) x Ledger (Ariel Wengroff)" at bounding box center [733, 331] width 434 height 14
click at [311, 305] on nz-modal-container "calen Service Calen dar Review and Appointment Confirmation Ariel Wengroff TA -…" at bounding box center [784, 391] width 1568 height 782
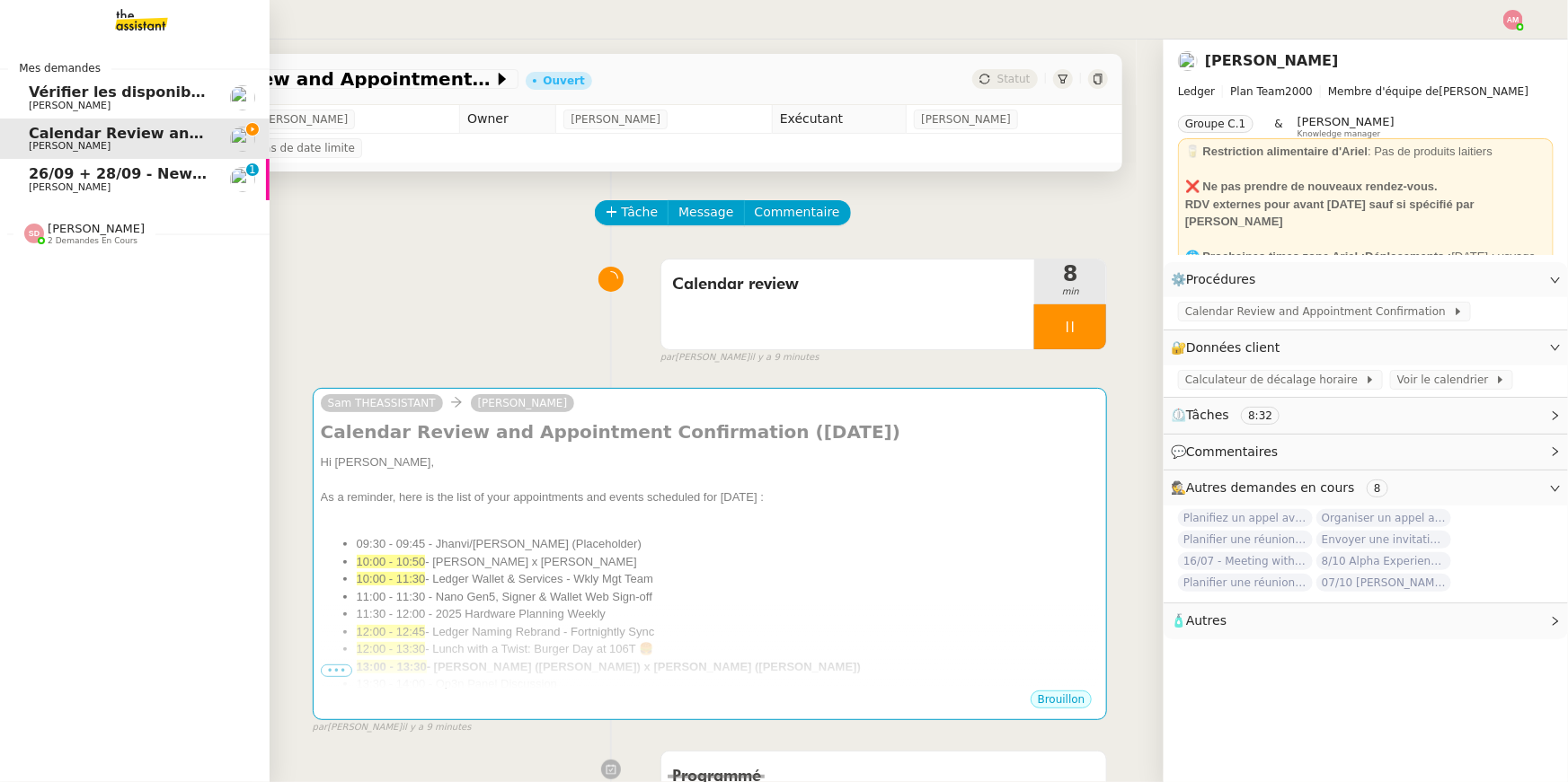
click at [19, 166] on link "26/09 + 28/09 - New flight request - Massimiliano Cocconi Louis Frei 0 1 2 3 4 …" at bounding box center [134, 179] width 270 height 41
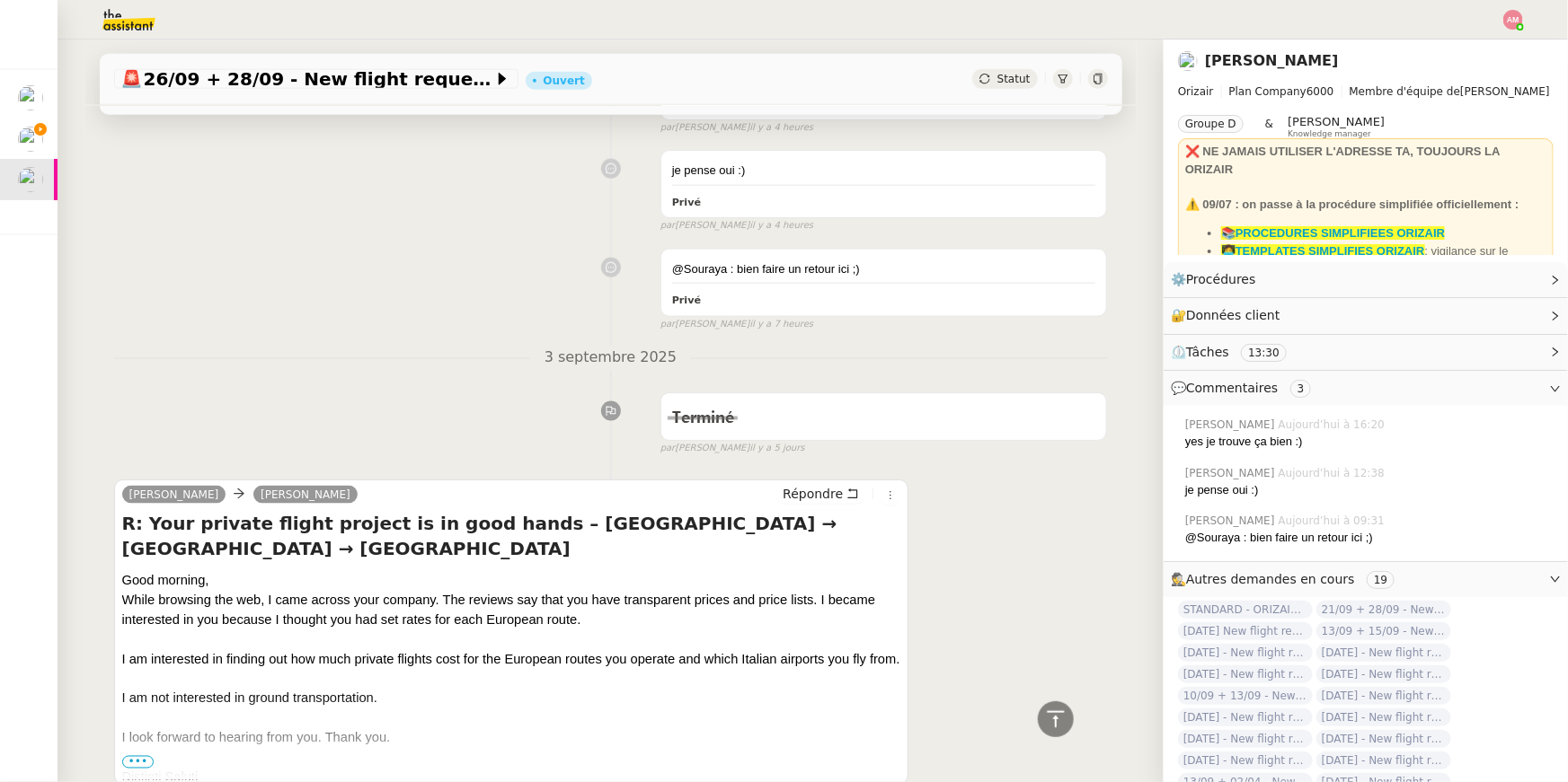
scroll to position [1251, 0]
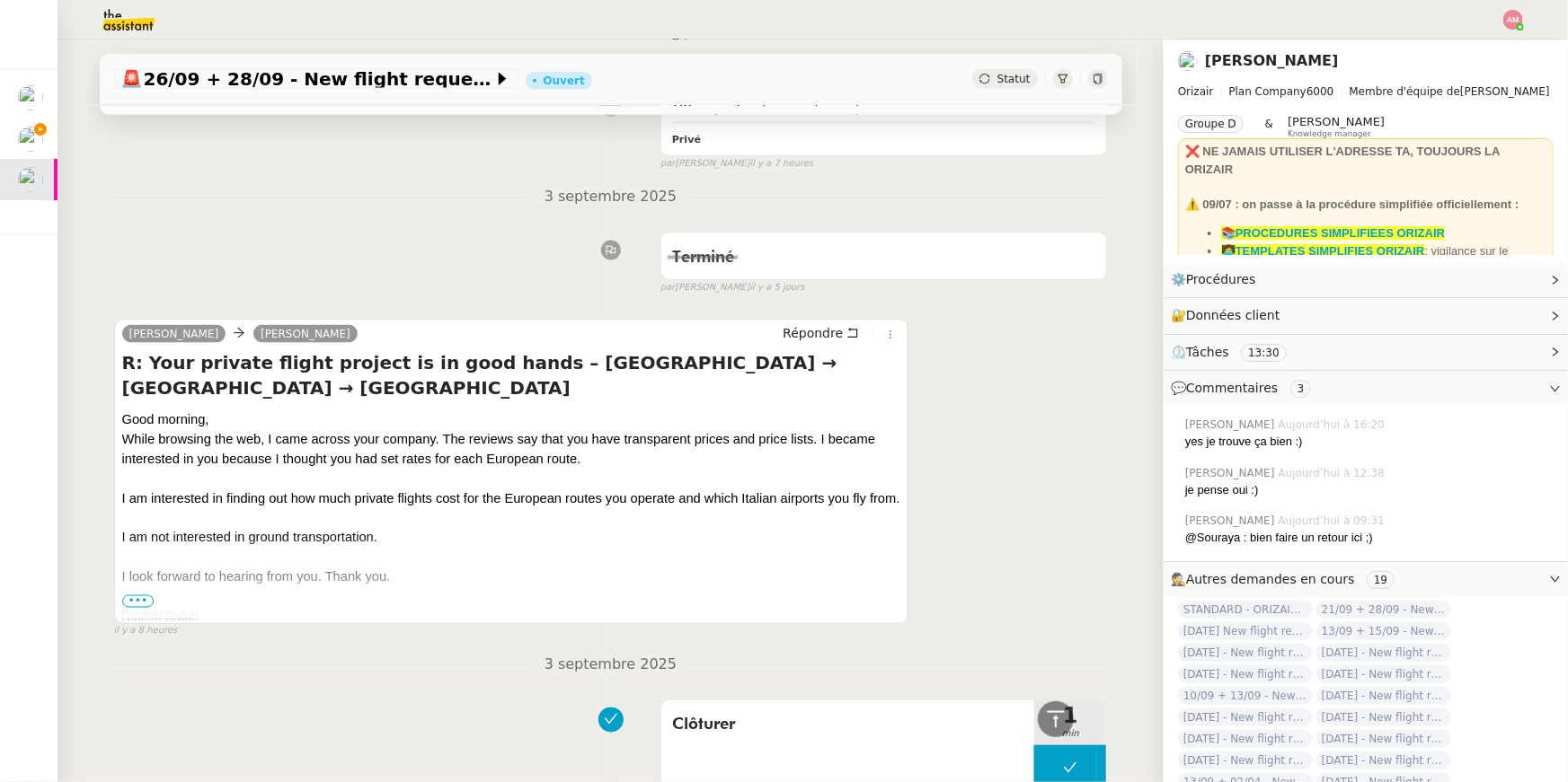
click at [144, 598] on span "•••" at bounding box center [138, 602] width 32 height 13
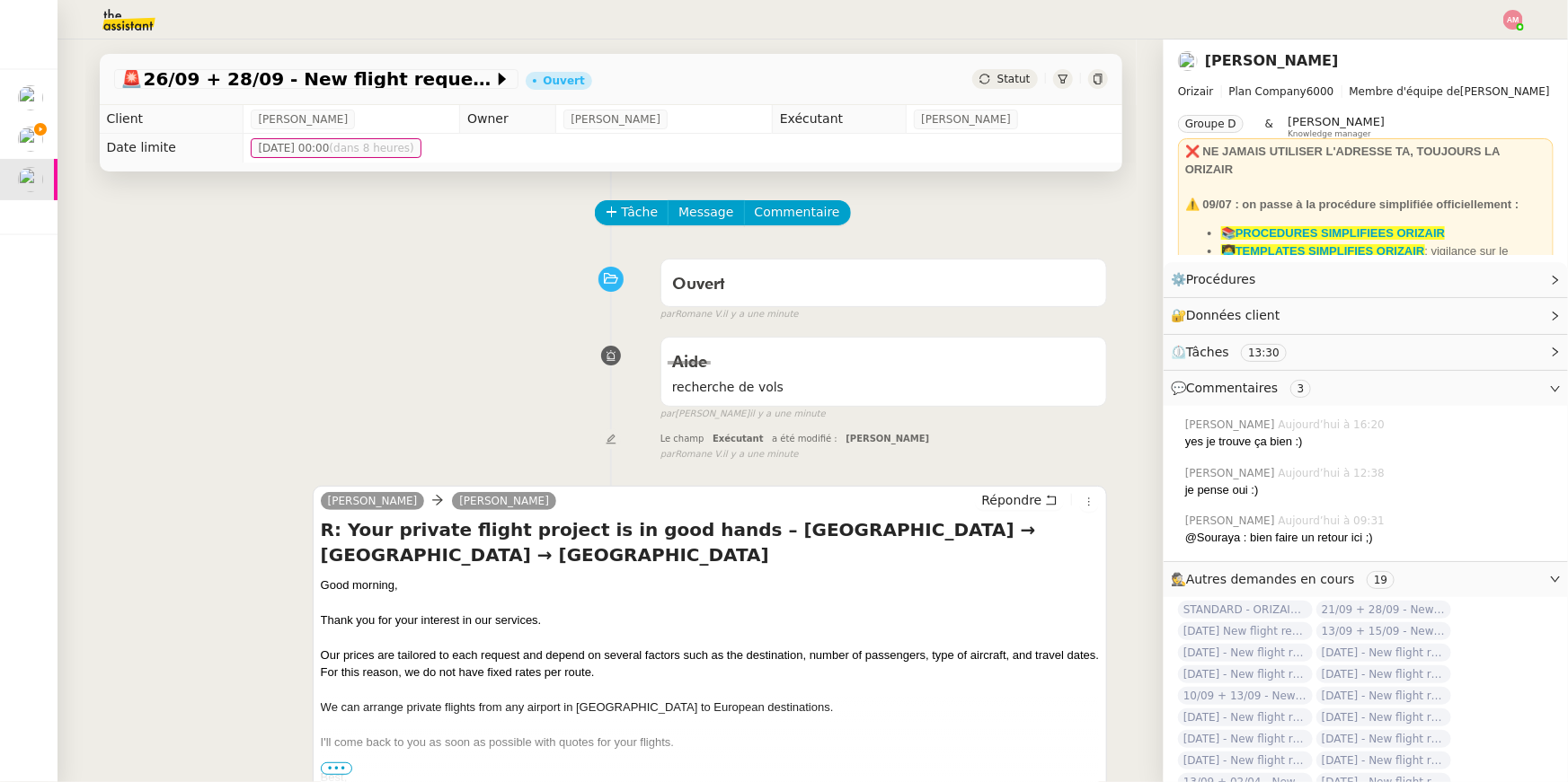
scroll to position [4, 0]
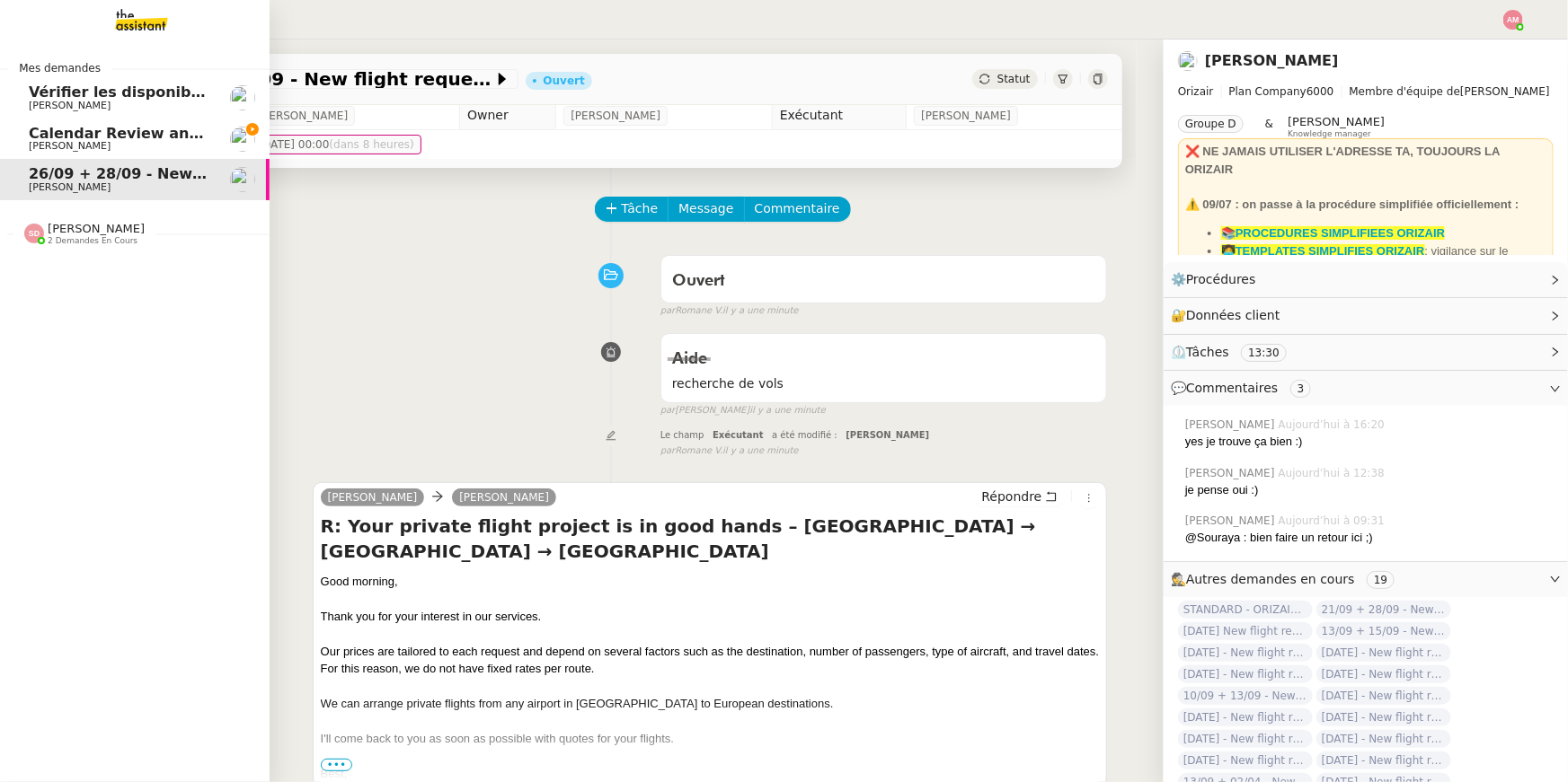
click at [39, 147] on span "[PERSON_NAME]" at bounding box center [69, 145] width 81 height 12
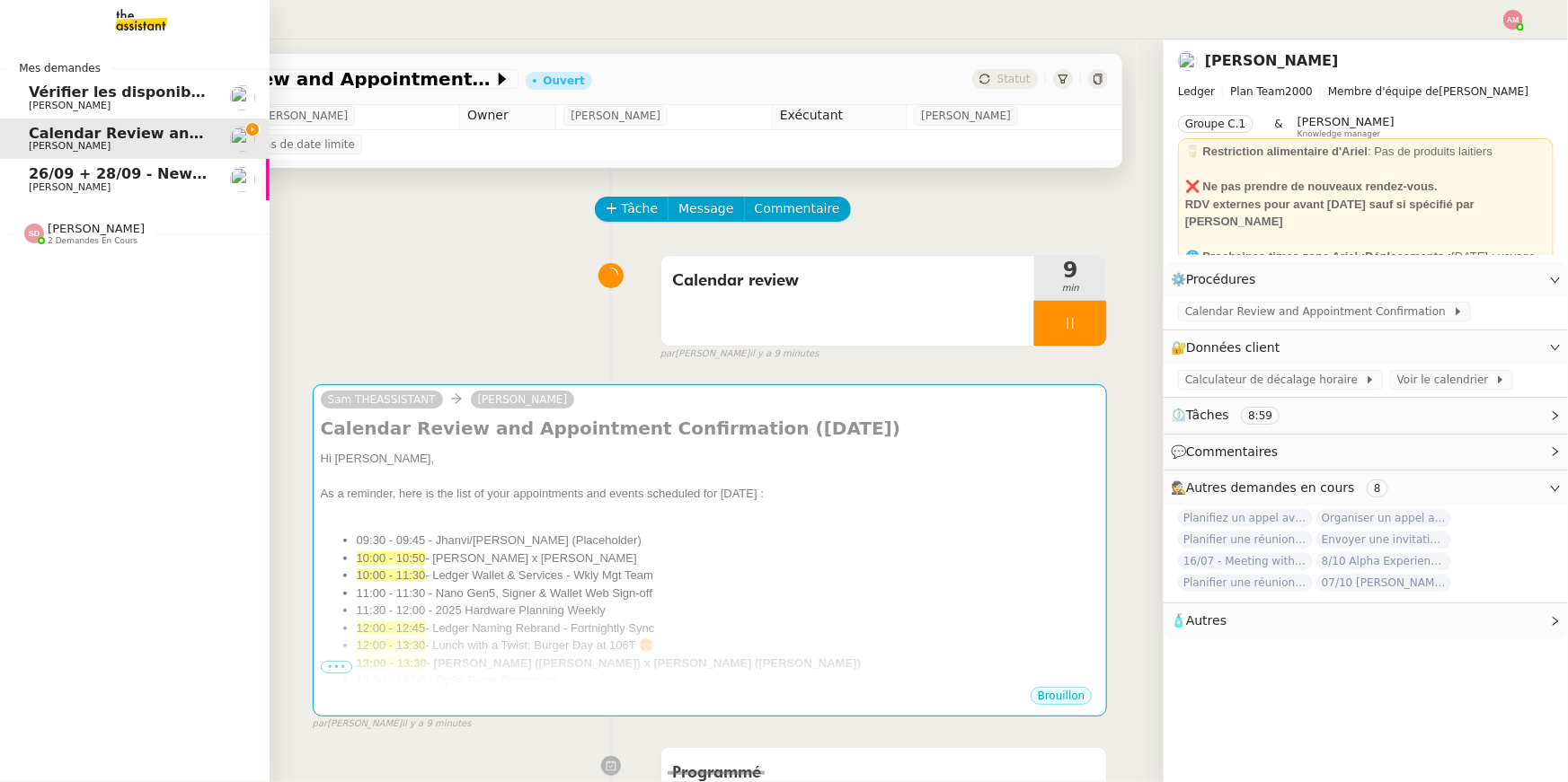
click at [174, 167] on span "26/09 + 28/09 - New flight request - [PERSON_NAME]" at bounding box center [242, 174] width 428 height 17
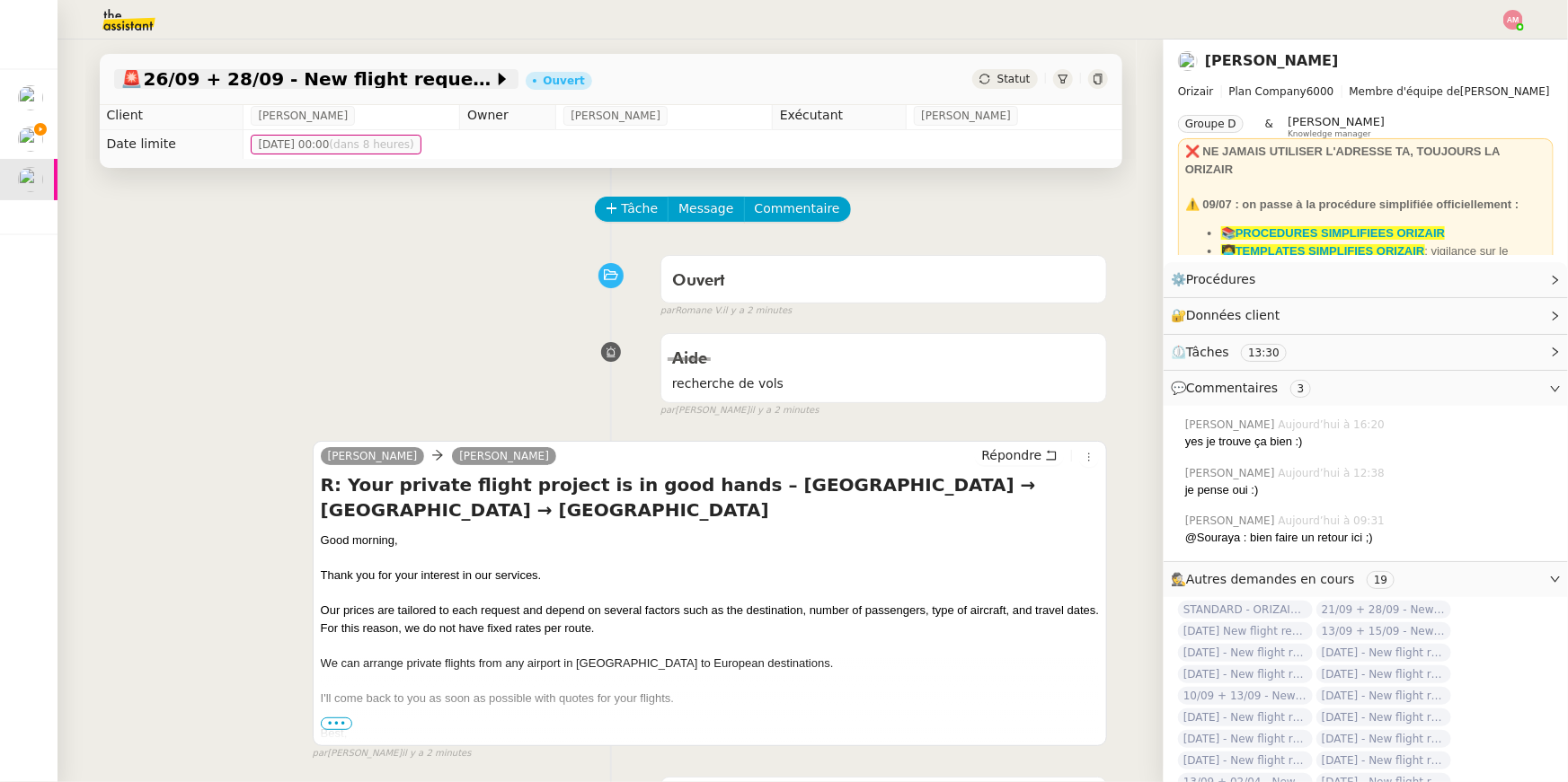
click at [392, 81] on span "🚨 26/09 + 28/09 - New flight request - Massimiliano Cocconi" at bounding box center [307, 80] width 372 height 18
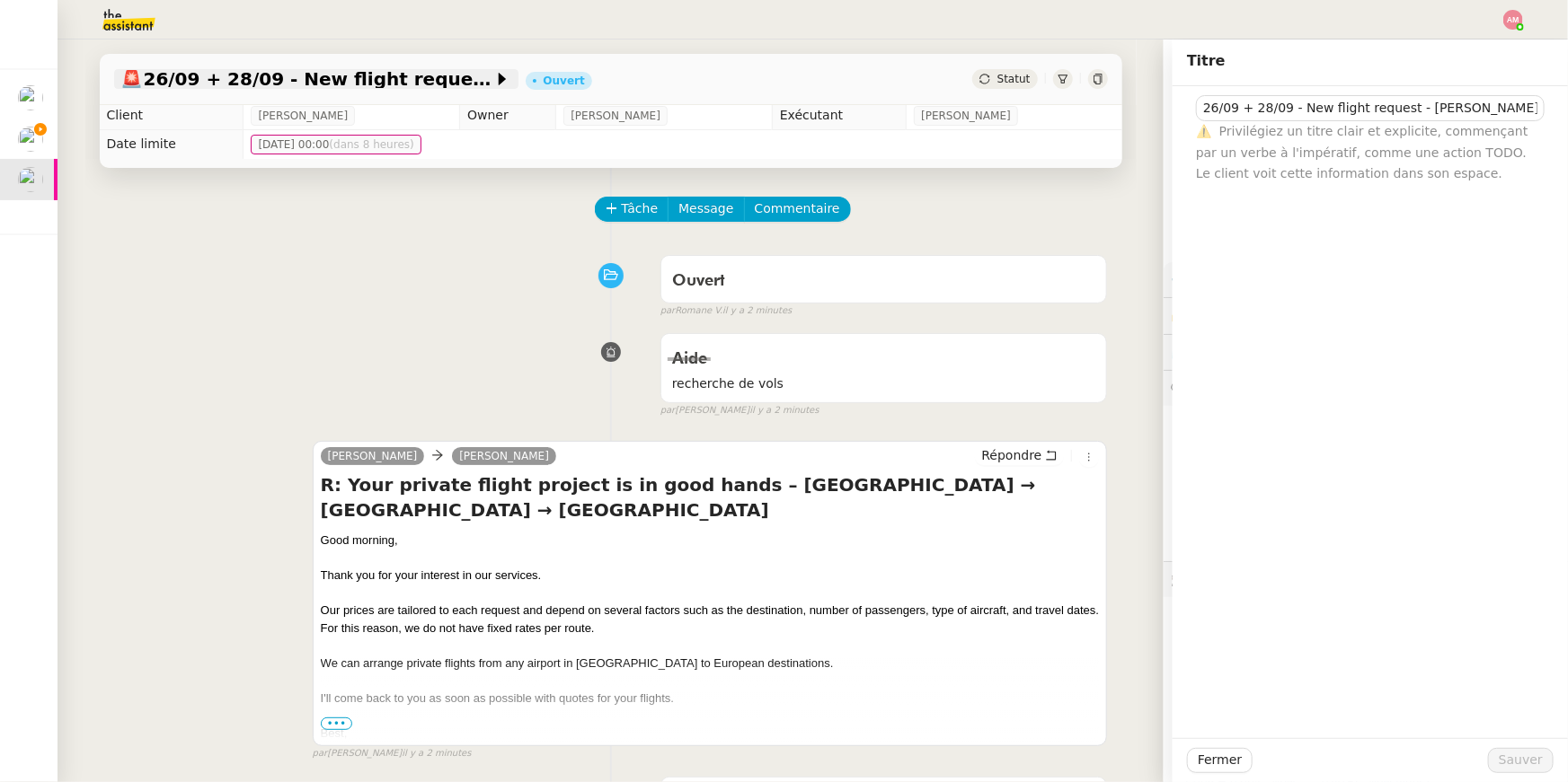
click at [392, 81] on span "🚨 26/09 + 28/09 - New flight request - Massimiliano Cocconi" at bounding box center [307, 80] width 372 height 18
click at [1487, 110] on input "26/09 + 28/09 - New flight request - [PERSON_NAME]" at bounding box center [1369, 108] width 349 height 26
drag, startPoint x: 1487, startPoint y: 110, endPoint x: 1545, endPoint y: 110, distance: 58.0
click at [1545, 110] on div "26/09 + 28/09 - New flight request - Massimiliano Cocconi ⚠️ Privilégiez un tit…" at bounding box center [1369, 134] width 367 height 98
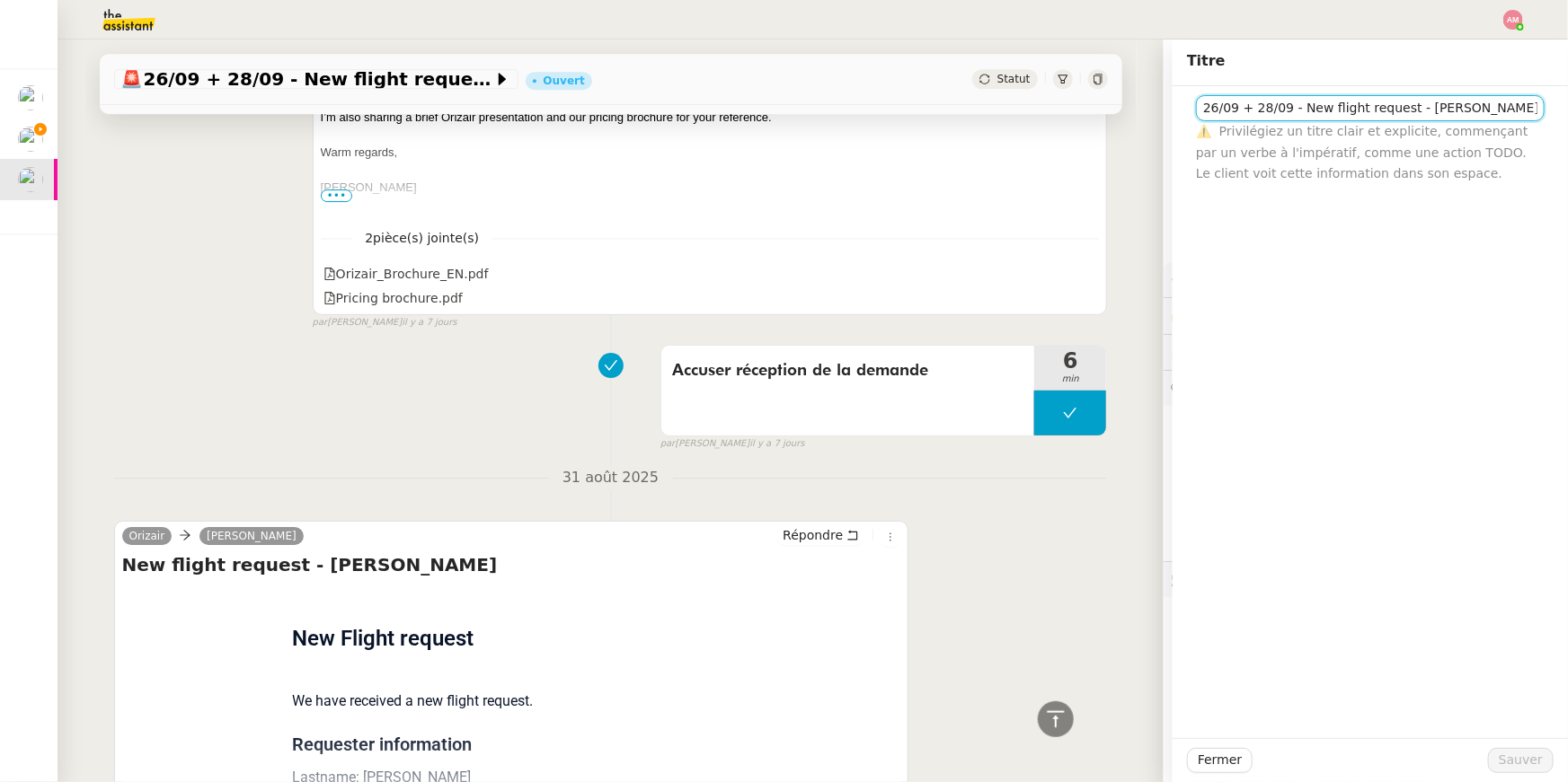
scroll to position [3069, 0]
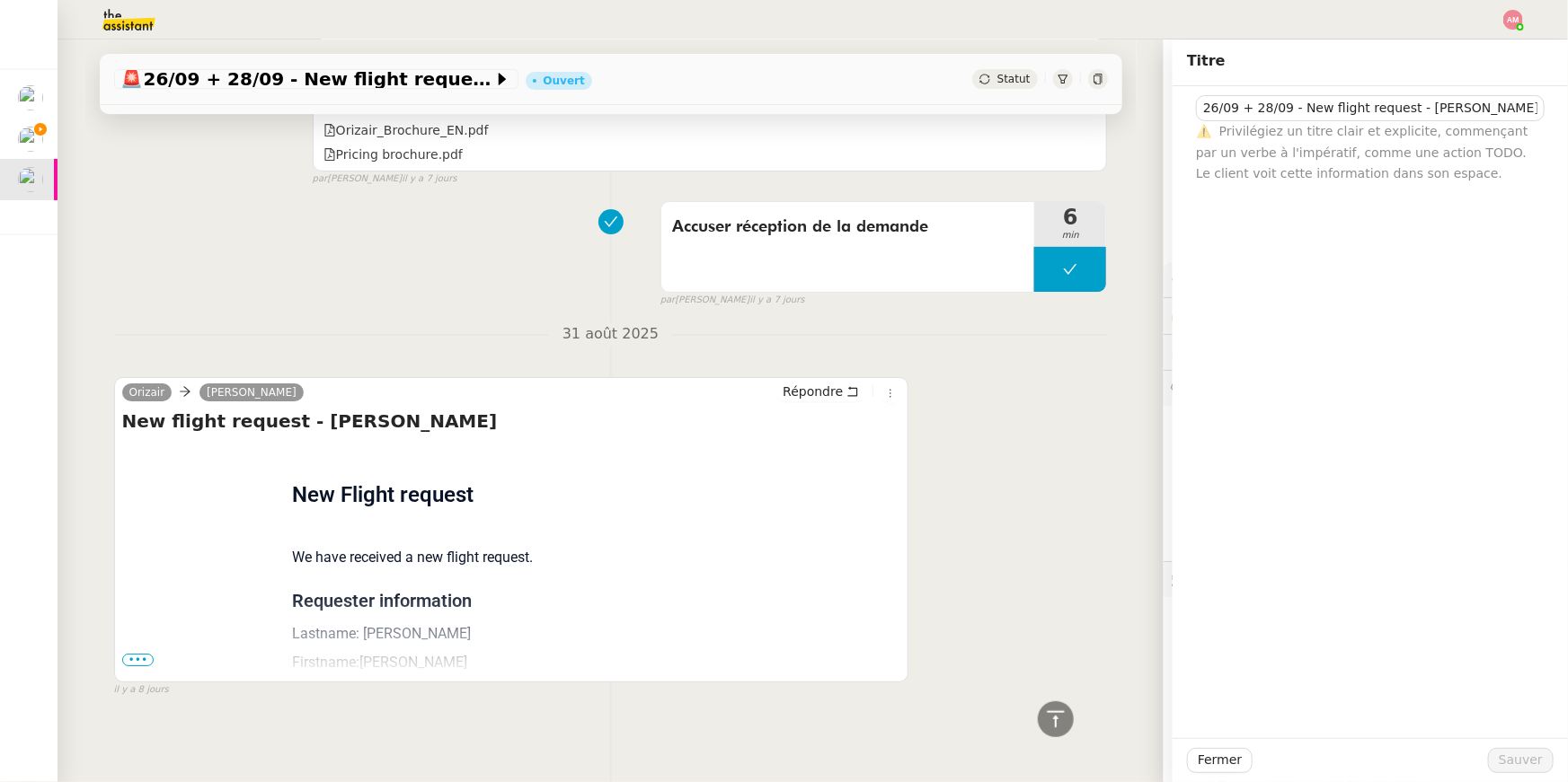
click at [137, 654] on span "•••" at bounding box center [138, 660] width 32 height 13
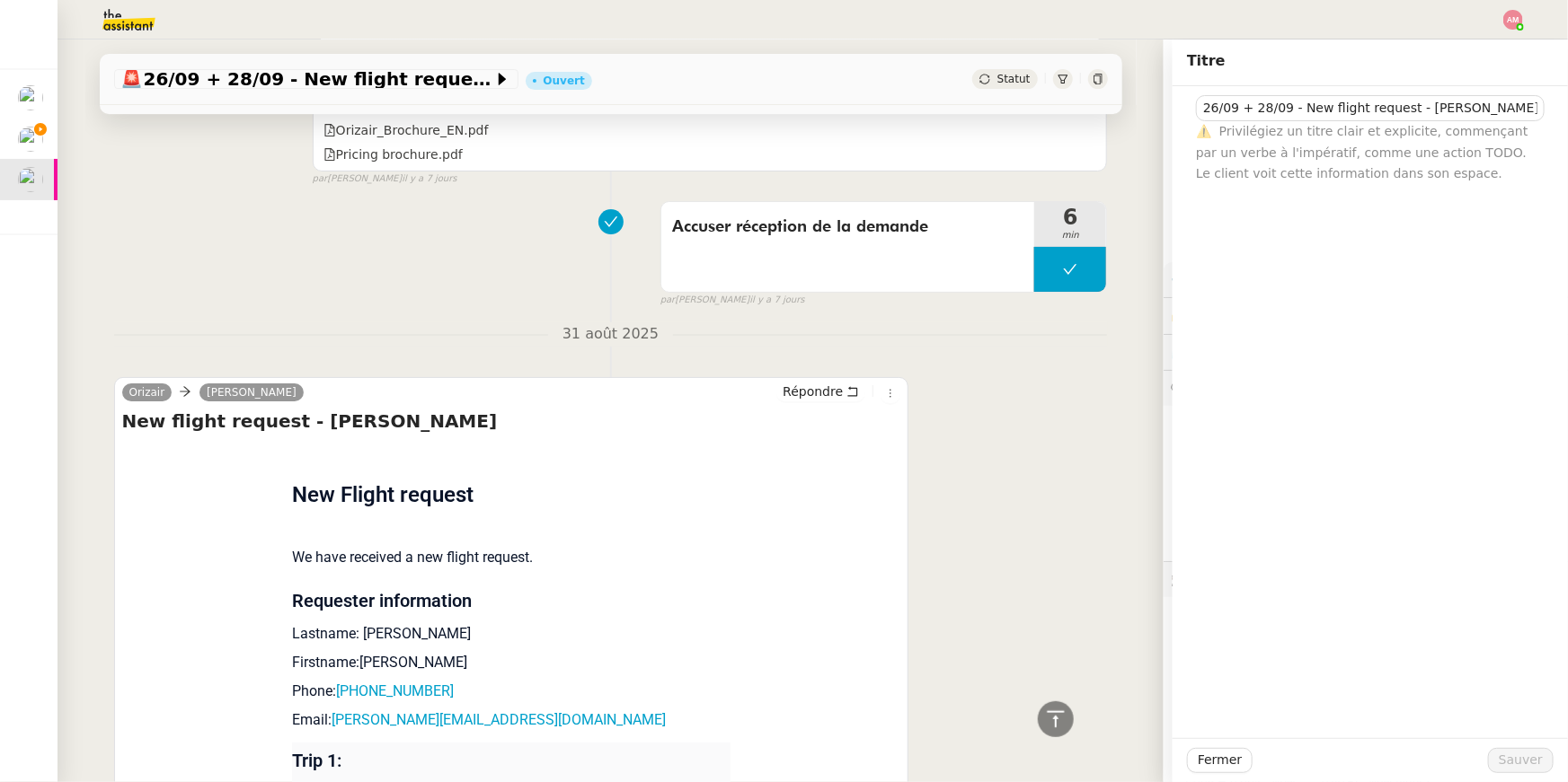
scroll to position [3633, 0]
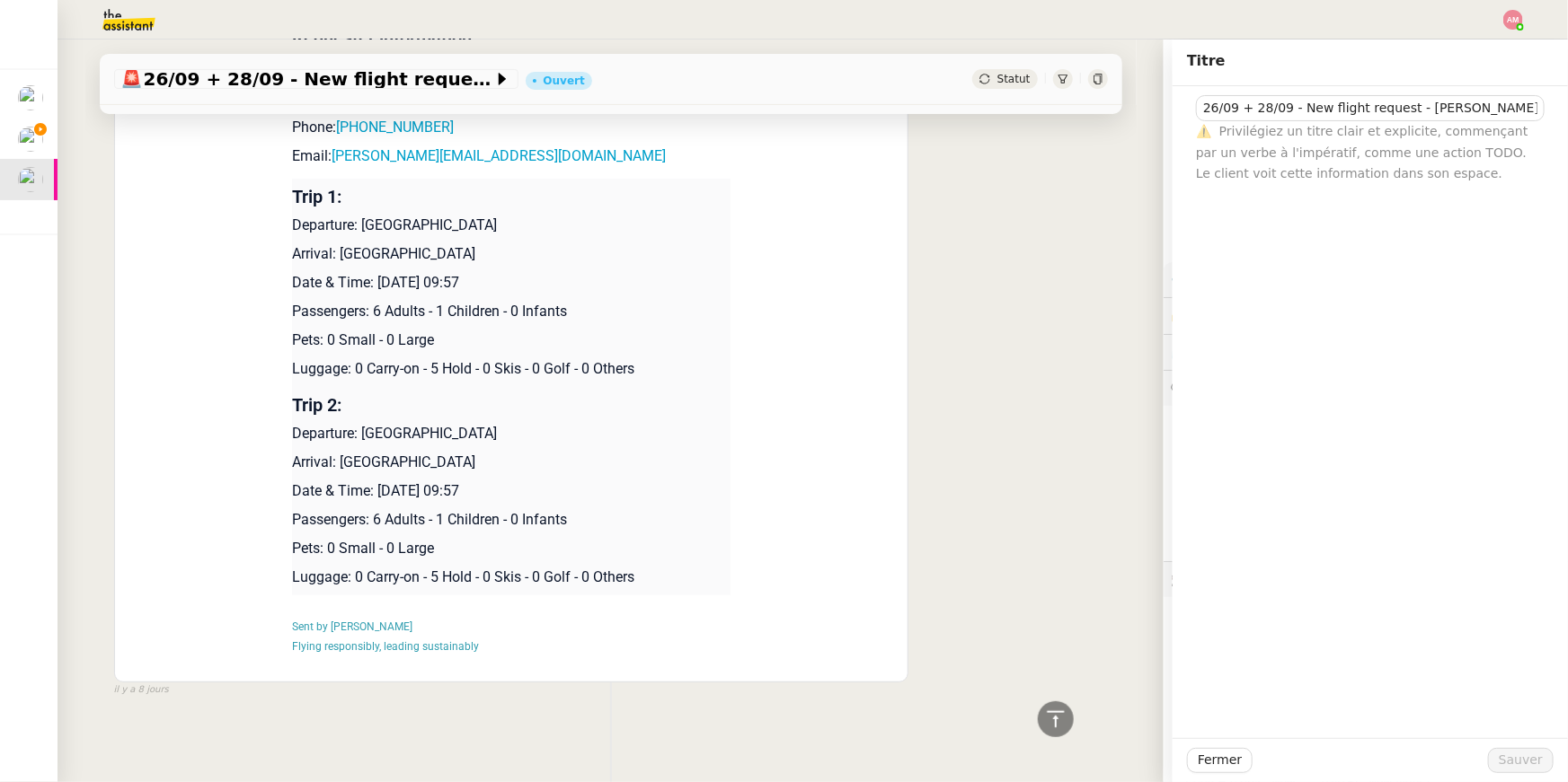
drag, startPoint x: 717, startPoint y: 583, endPoint x: 749, endPoint y: 464, distance: 123.2
click at [749, 464] on div "Flight request created by Massimiliano Cocconi New Flight request We have recei…" at bounding box center [511, 278] width 779 height 799
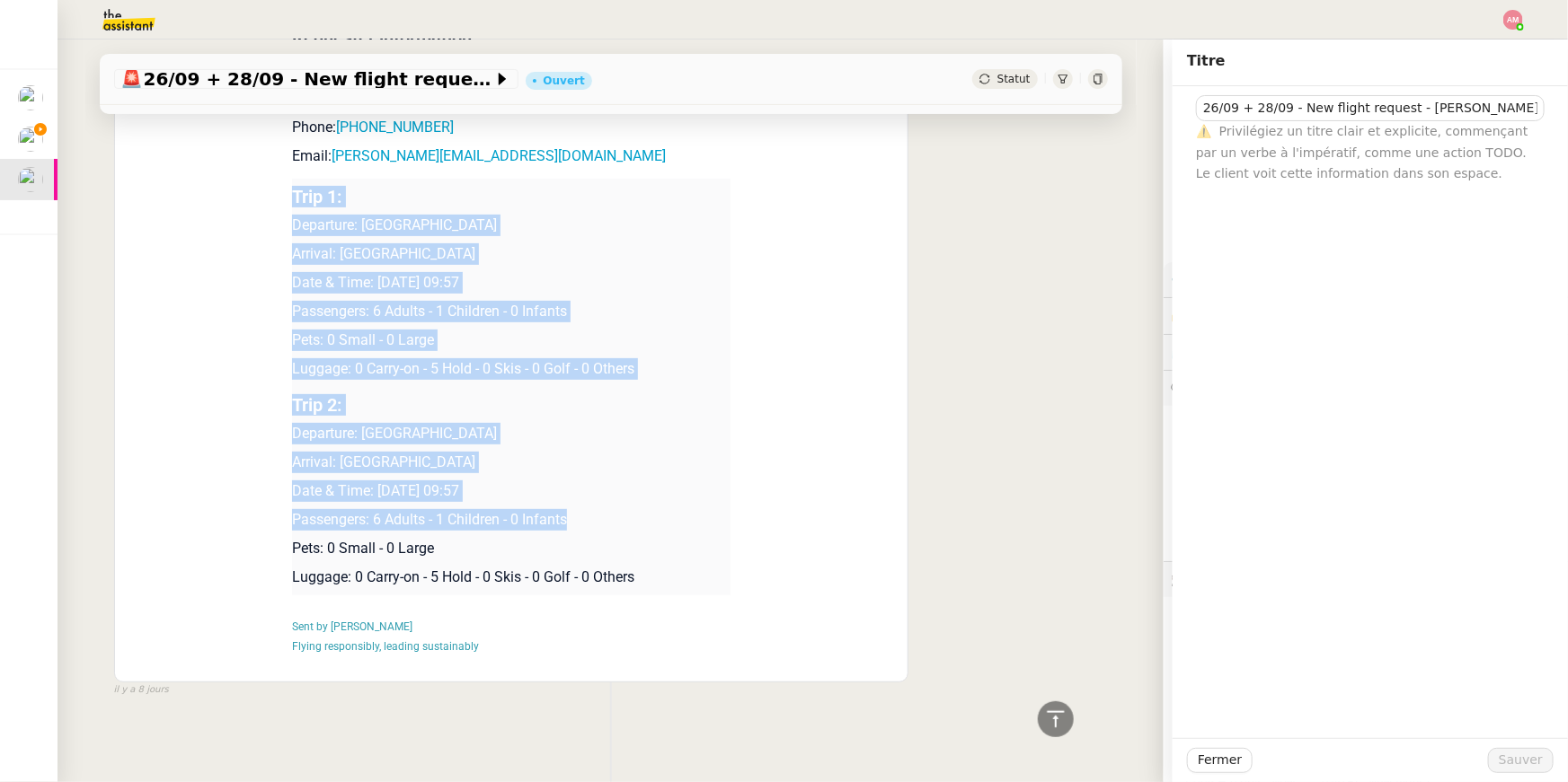
drag, startPoint x: 571, startPoint y: 520, endPoint x: 295, endPoint y: 187, distance: 432.5
click at [295, 187] on tbody "Trip 1: Departure: Milano Linate Airport Arrival: Ibiza Airport Date & Time: 26…" at bounding box center [510, 387] width 438 height 417
copy tbody "Trip 1: Departure: Milano Linate Airport Arrival: Ibiza Airport Date & Time: 26…"
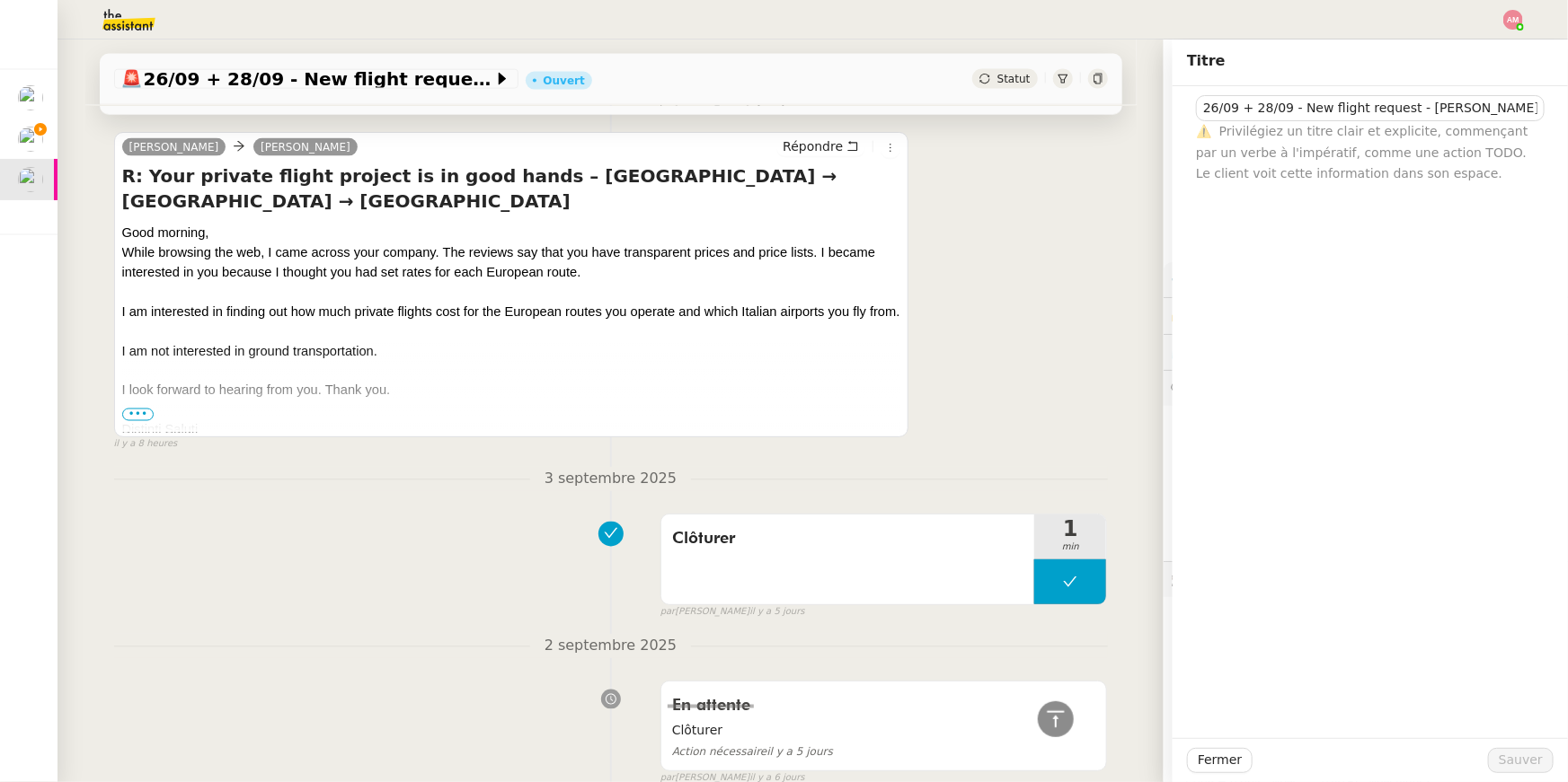
scroll to position [0, 0]
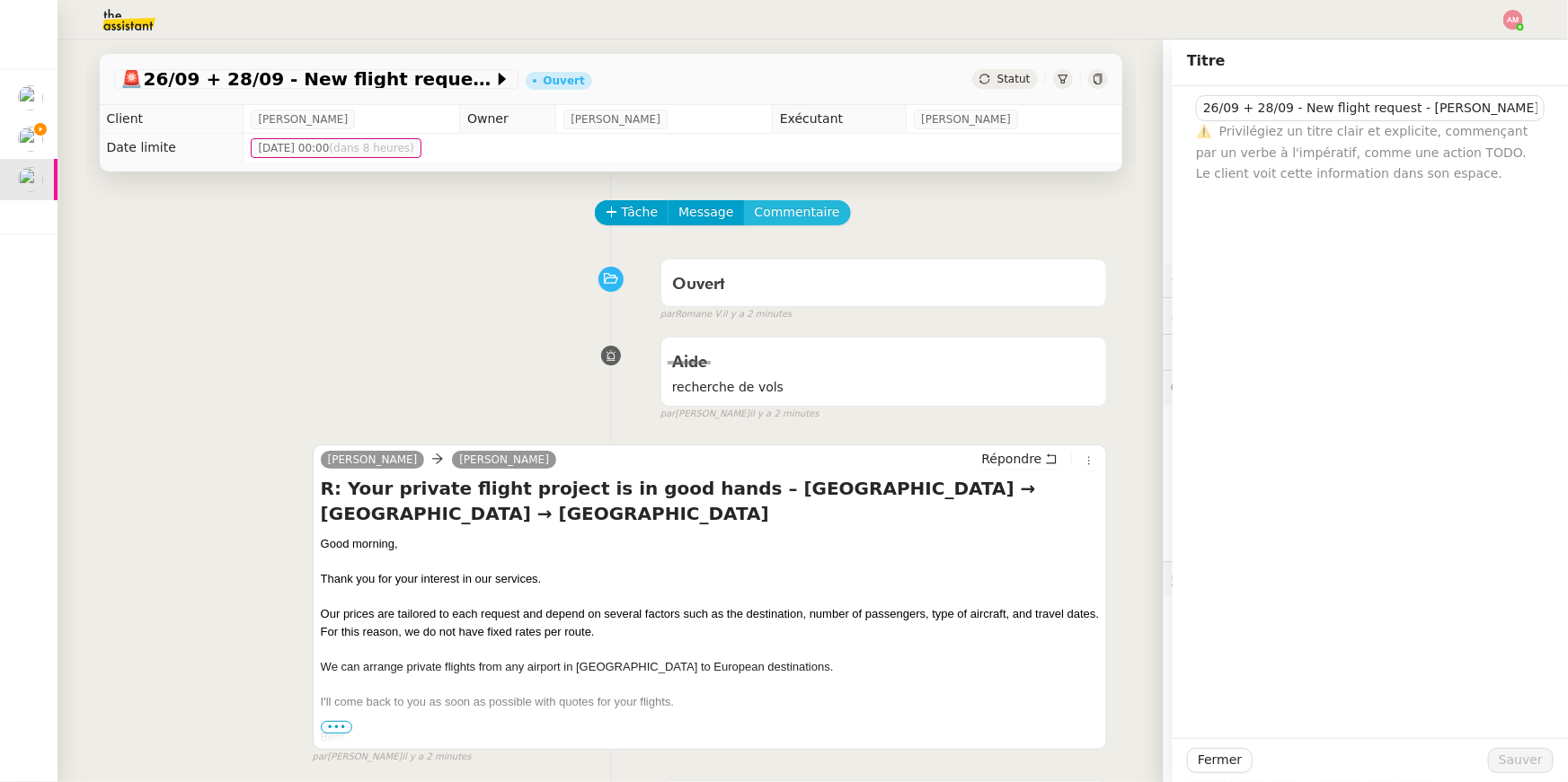
click at [789, 202] on span "Commentaire" at bounding box center [797, 212] width 85 height 21
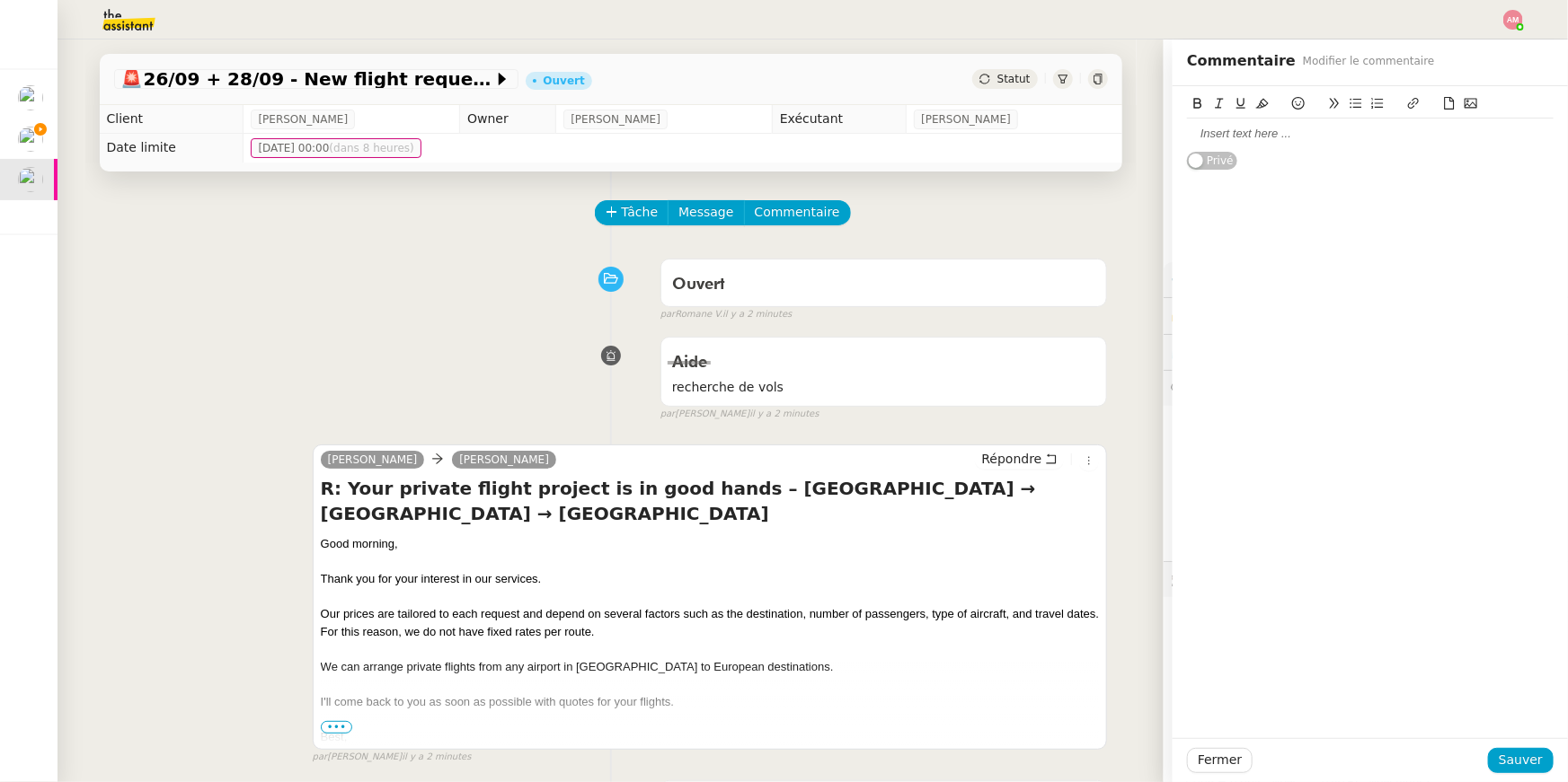
click at [1304, 143] on div at bounding box center [1369, 134] width 367 height 30
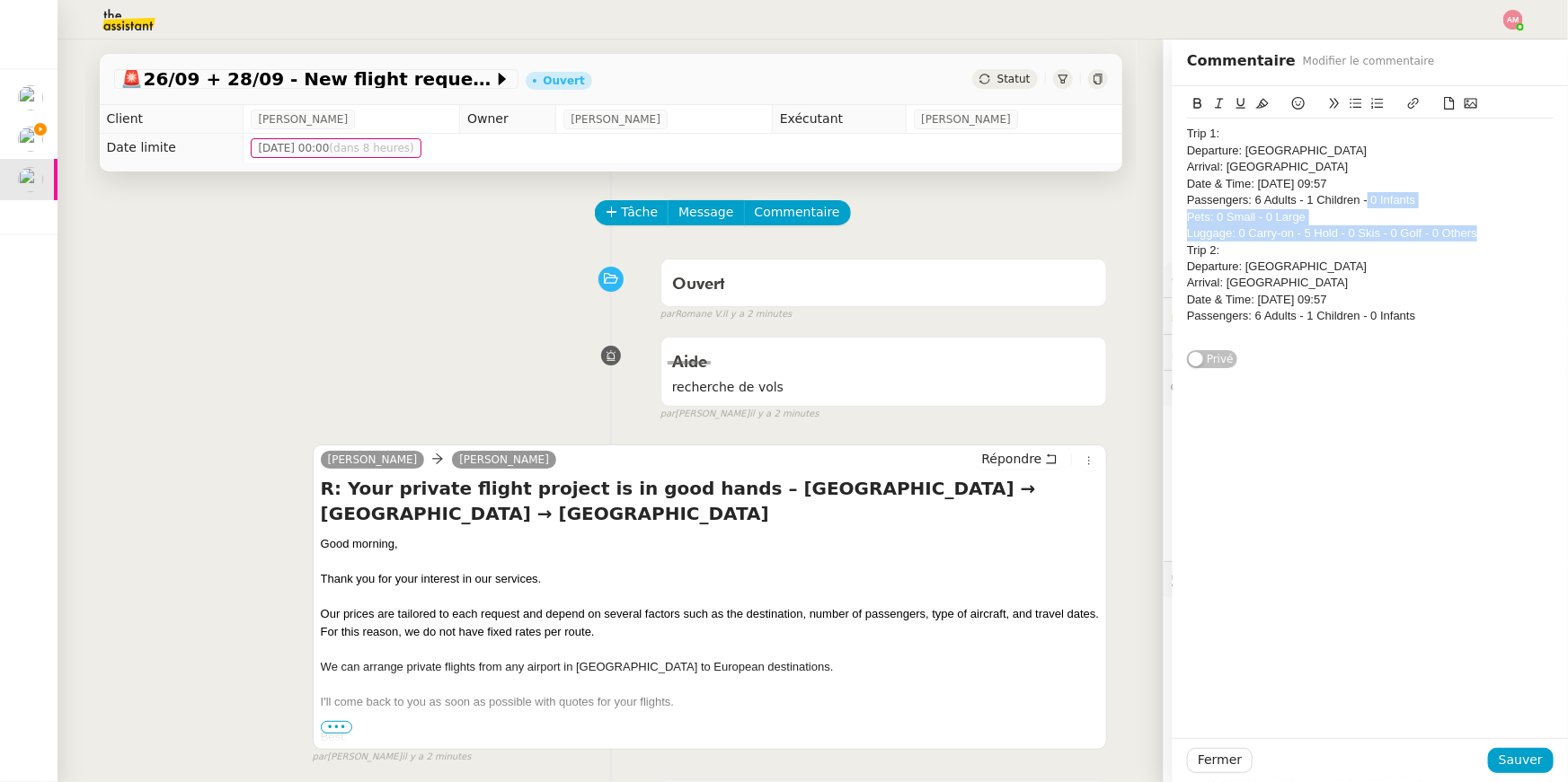
drag, startPoint x: 1491, startPoint y: 226, endPoint x: 1366, endPoint y: 198, distance: 128.1
click at [1366, 198] on div "Trip 1: Departure: Milano Linate Airport Arrival: Ibiza Airport Date & Time: 26…" at bounding box center [1369, 233] width 367 height 230
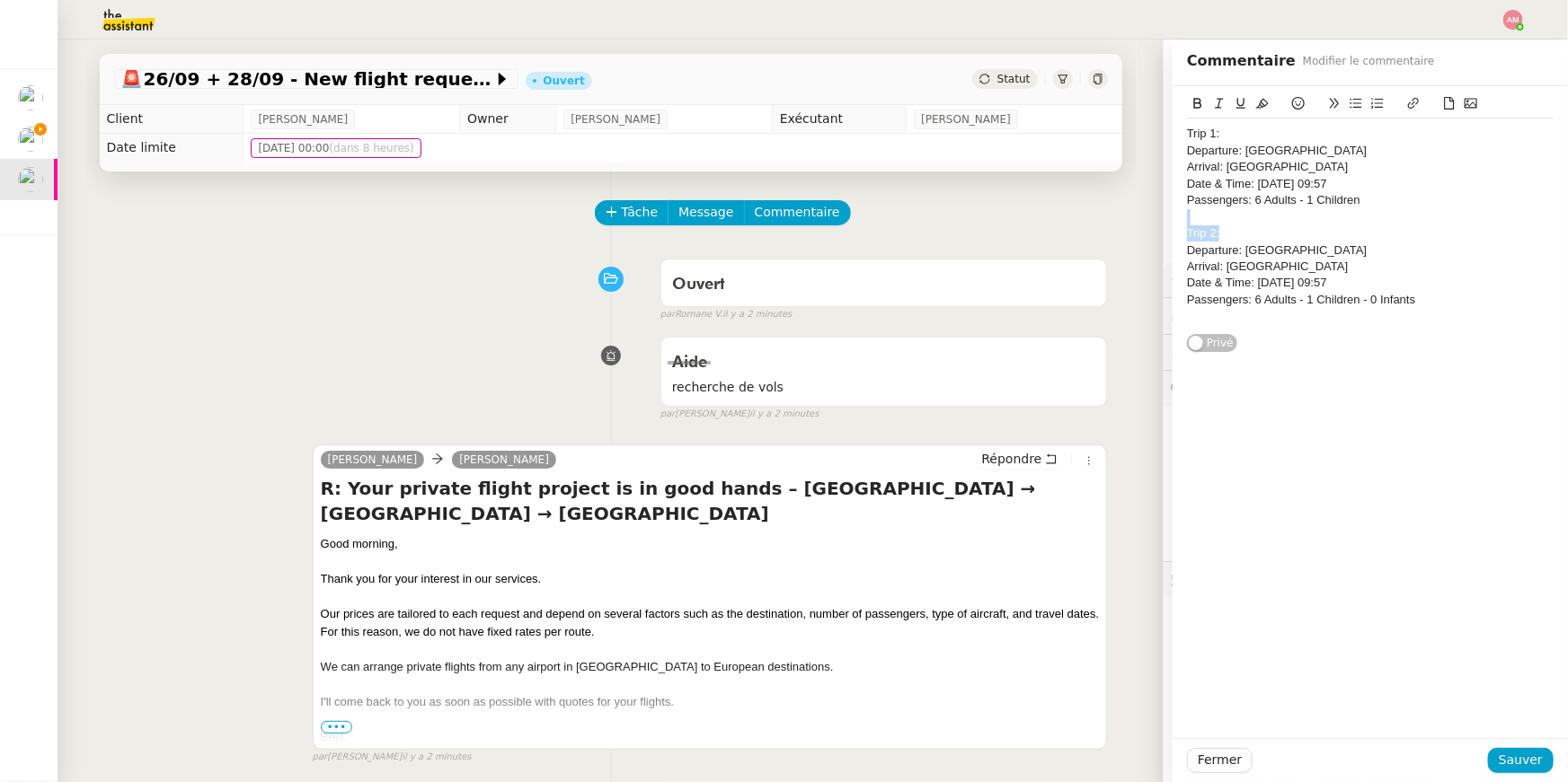
drag, startPoint x: 1278, startPoint y: 211, endPoint x: 1277, endPoint y: 227, distance: 16.0
click at [1277, 227] on div "Trip 1: Departure: Milano Linate Airport Arrival: Ibiza Airport Date & Time: 26…" at bounding box center [1369, 225] width 367 height 213
click at [1194, 84] on div "Commentaire Modifier le commentaire" at bounding box center [1370, 62] width 395 height 47
click at [1199, 97] on icon at bounding box center [1197, 103] width 13 height 13
drag, startPoint x: 1219, startPoint y: 125, endPoint x: 1238, endPoint y: 132, distance: 20.2
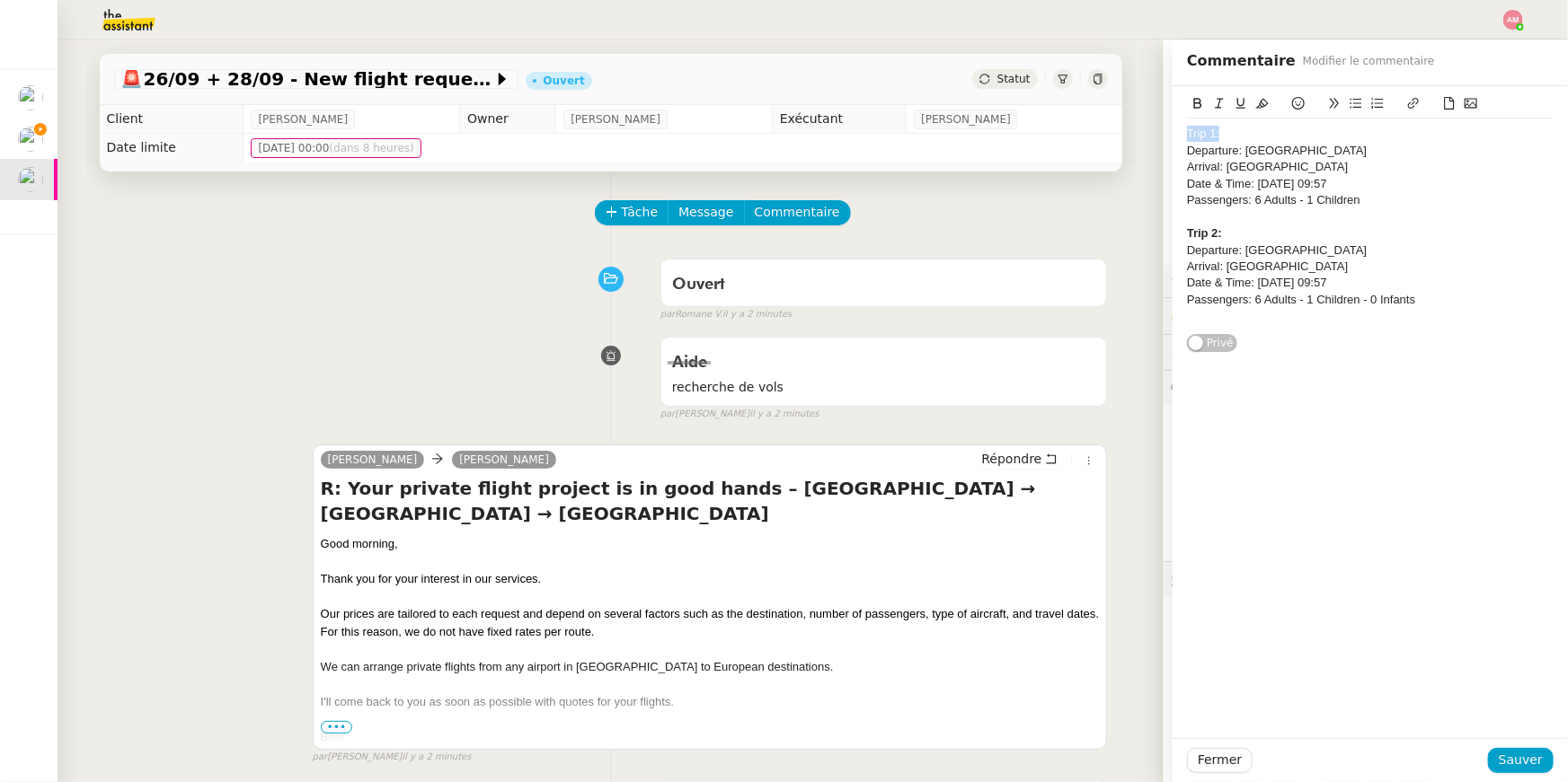
click at [1238, 132] on div "Trip 1: Departure: Milano Linate Airport Arrival: Ibiza Airport Date & Time: 26…" at bounding box center [1369, 225] width 367 height 213
click at [1197, 105] on icon at bounding box center [1197, 103] width 13 height 13
click at [1520, 751] on span "Sauver" at bounding box center [1520, 760] width 44 height 21
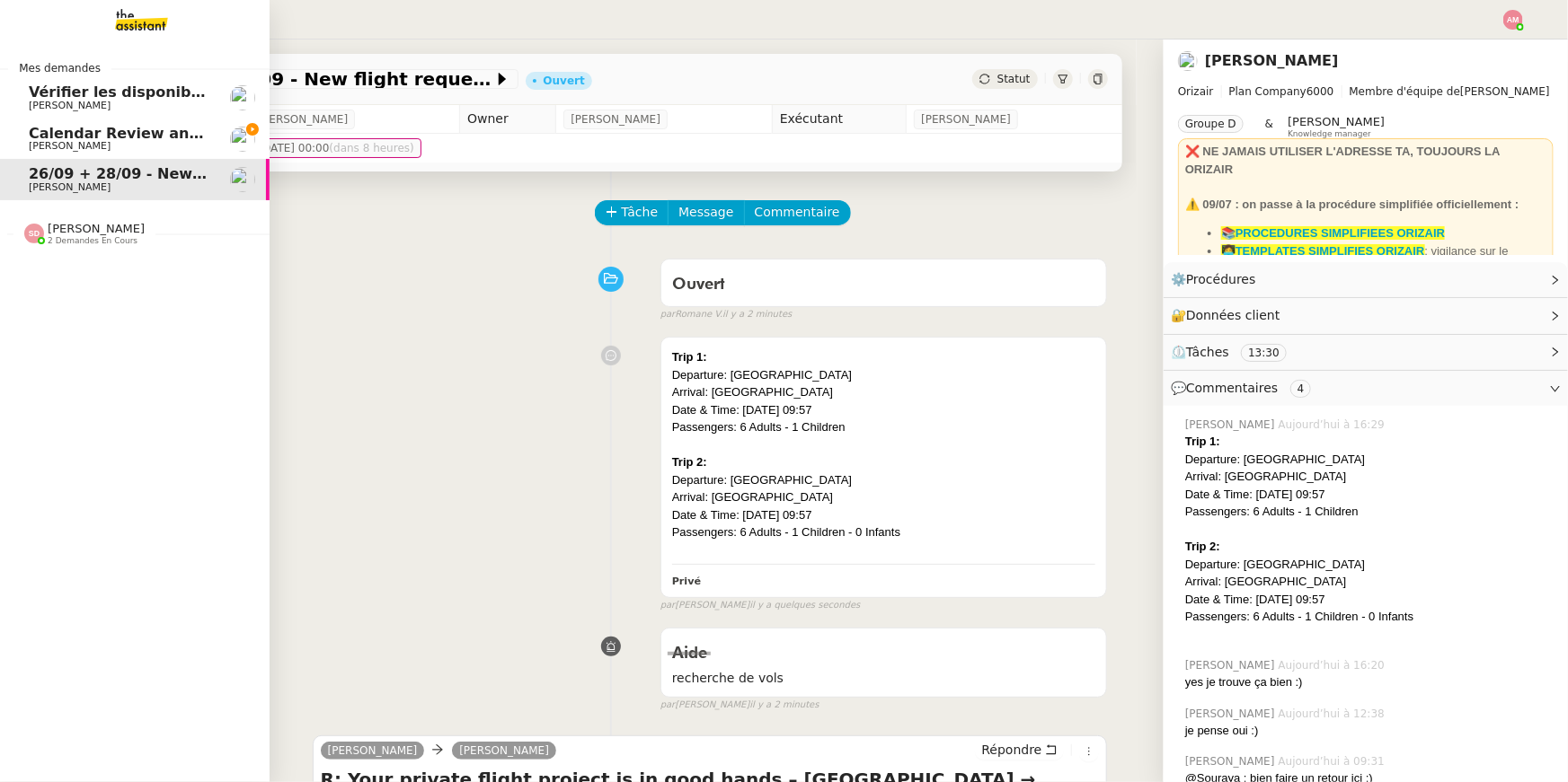
click at [17, 145] on link "Calendar Review and Appointment Confirmation - 8 septembre 2025 Ariel Wengroff" at bounding box center [134, 139] width 270 height 41
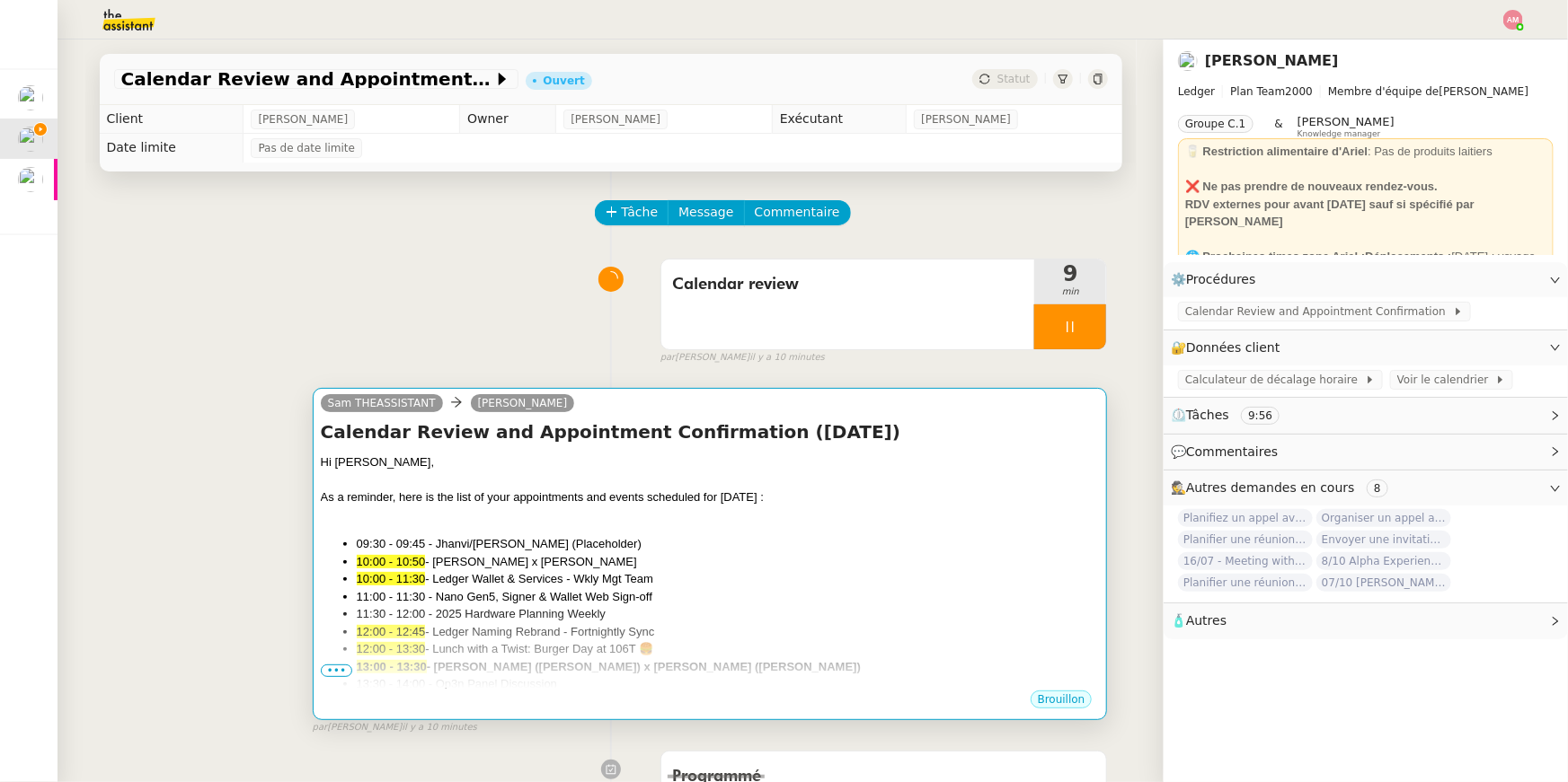
click at [575, 591] on li "11:00 - 11:30 - Nano Gen5, Signer & Wallet Web Sign-off" at bounding box center [728, 597] width 743 height 18
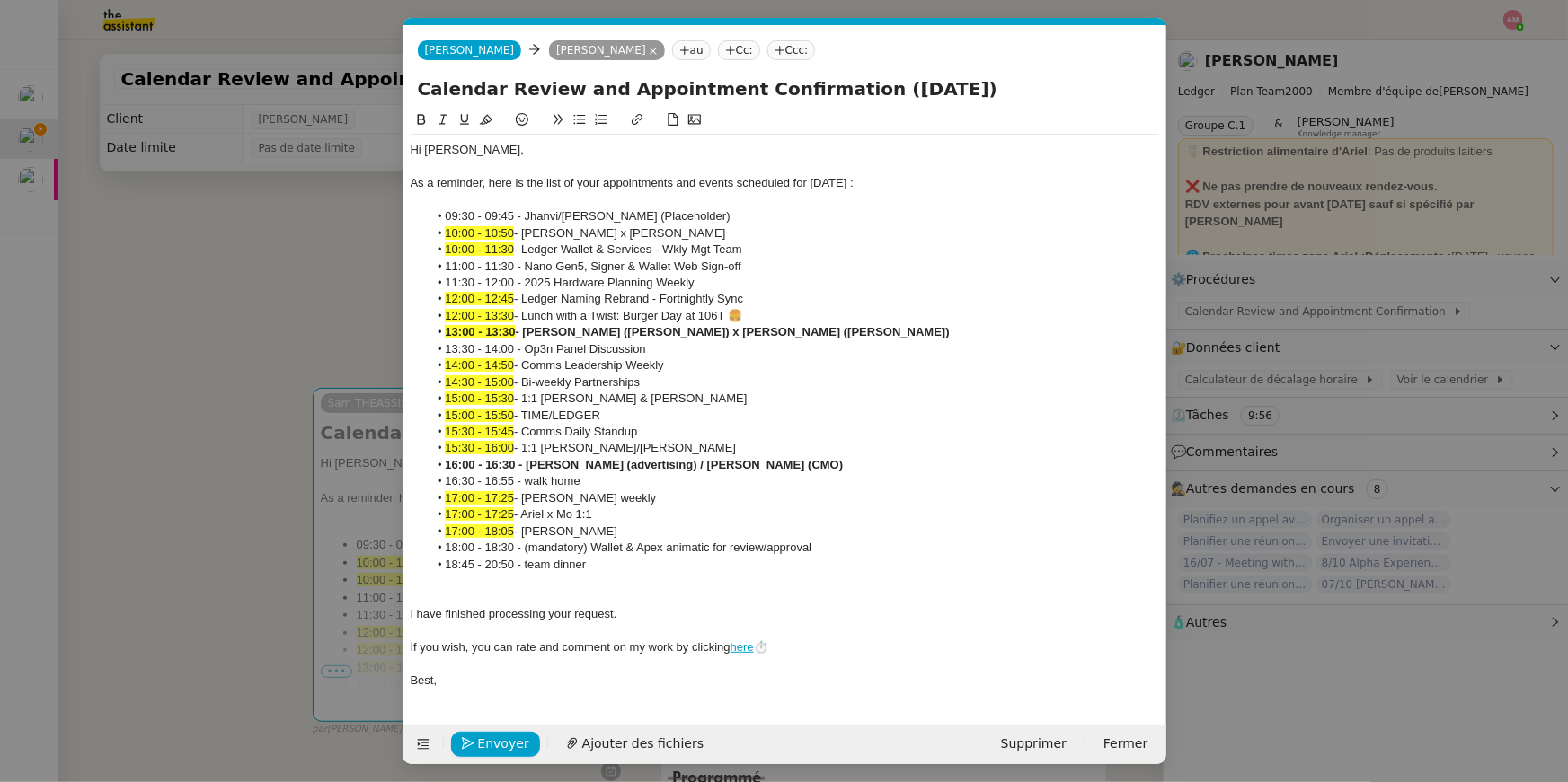
scroll to position [0, 38]
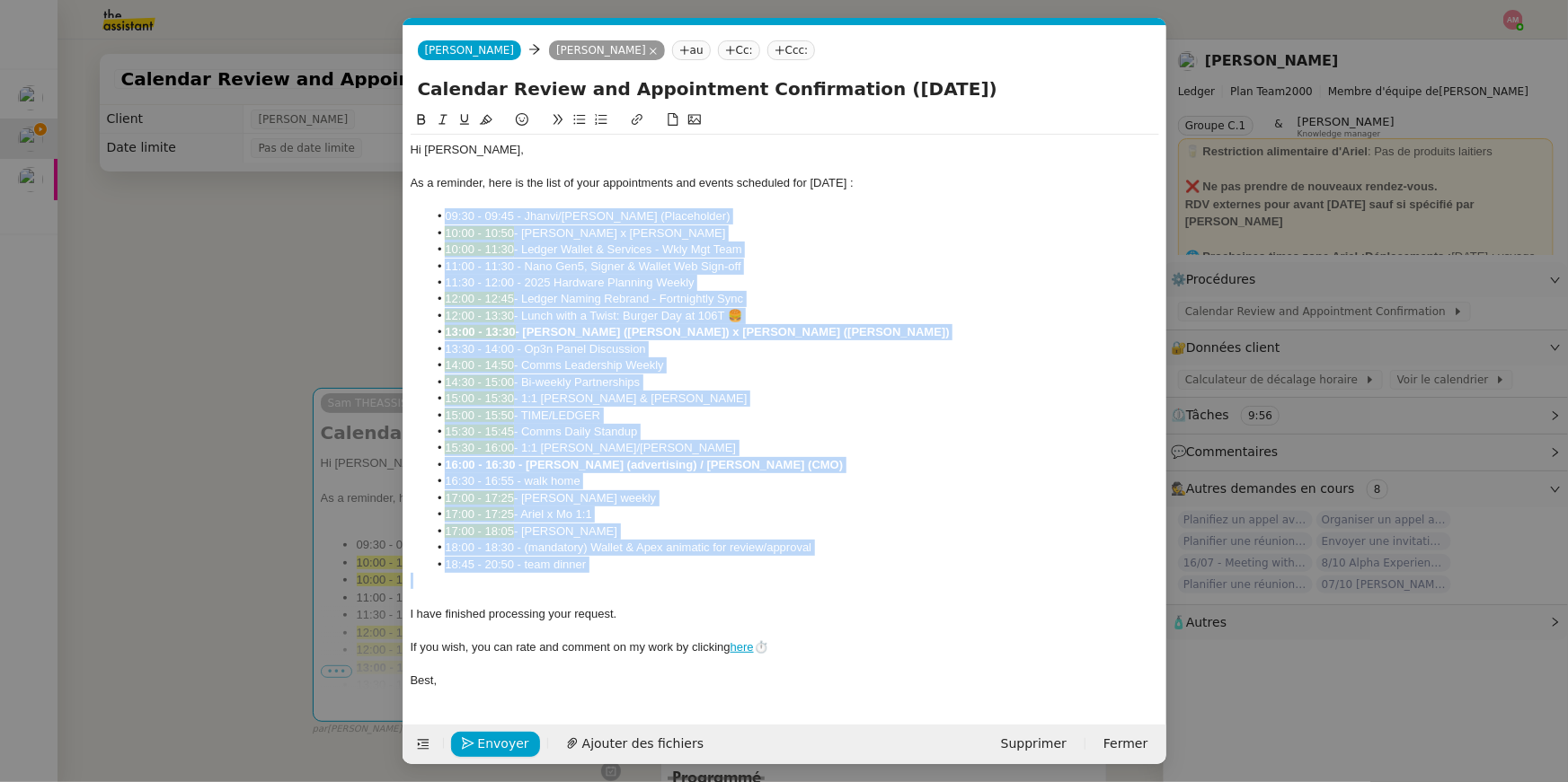
drag, startPoint x: 630, startPoint y: 579, endPoint x: 432, endPoint y: 223, distance: 407.4
click at [432, 223] on div "Hi Ariel, As a reminder, here is the list of your appointments and events sched…" at bounding box center [785, 415] width 748 height 562
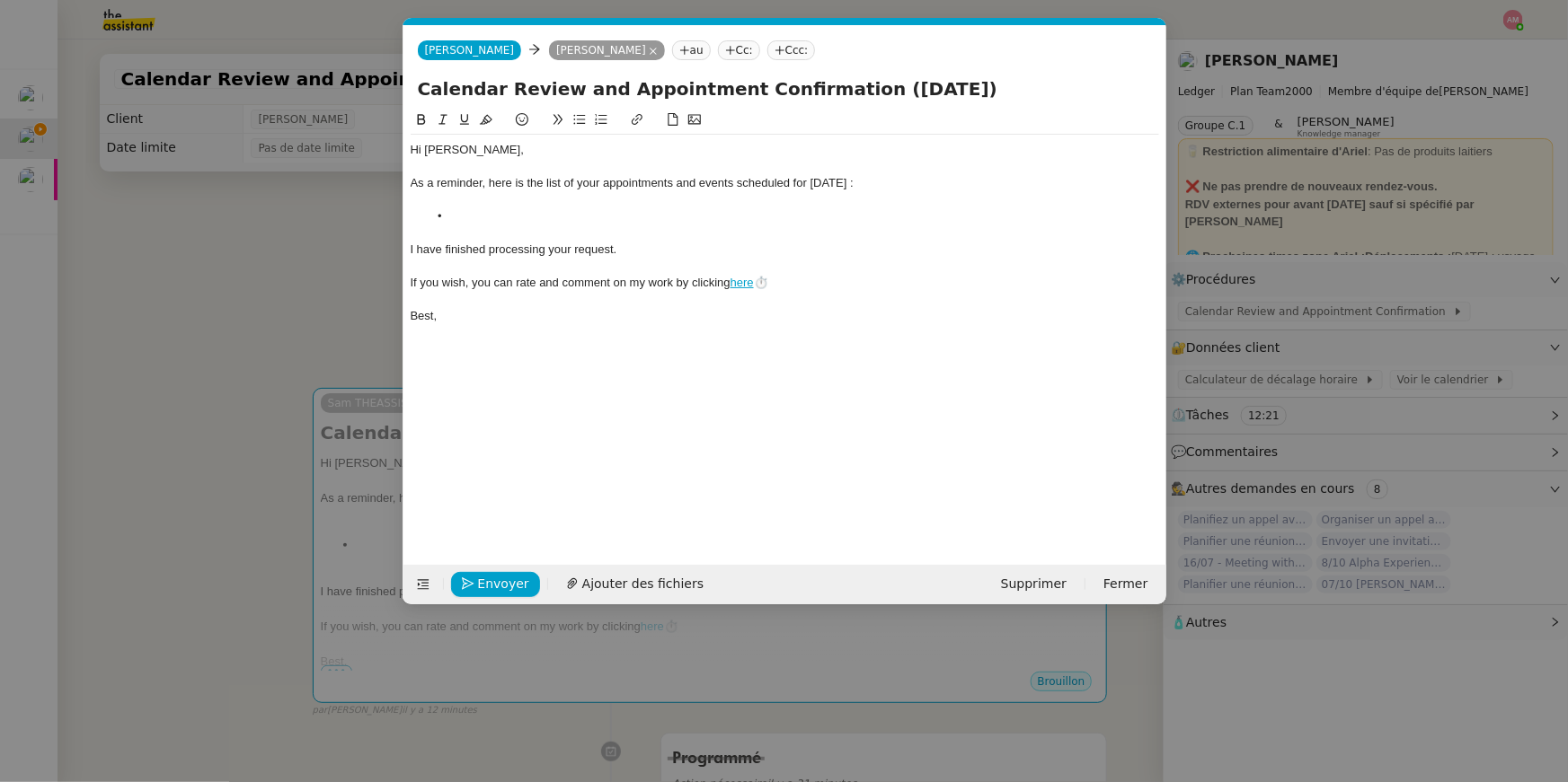
click at [213, 169] on nz-modal-container "Service TA - VOYAGE - PROPOSITION GLOBALE A utiliser dans le cadre de propositi…" at bounding box center [784, 391] width 1568 height 782
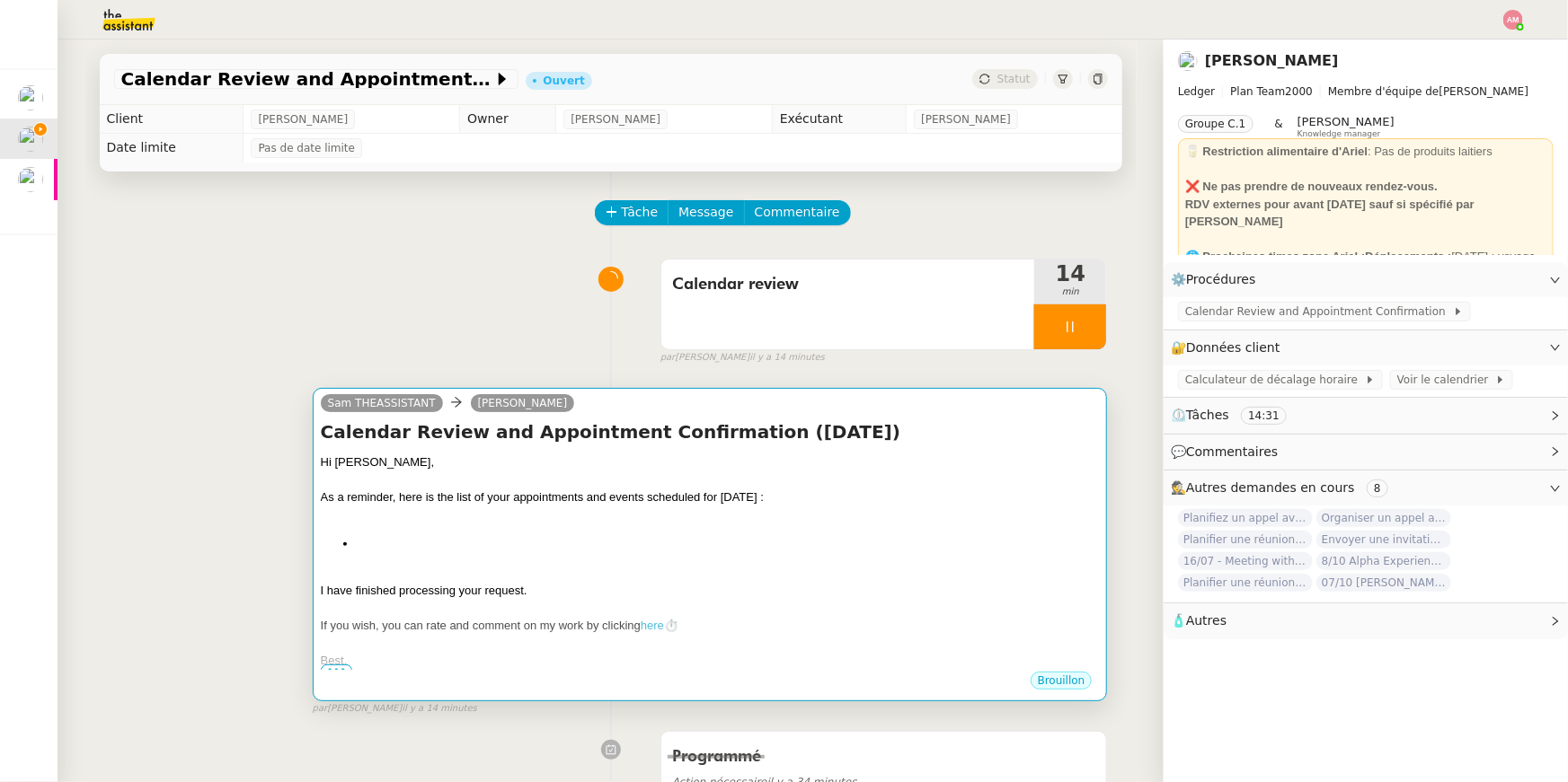
click at [999, 479] on div at bounding box center [710, 481] width 779 height 18
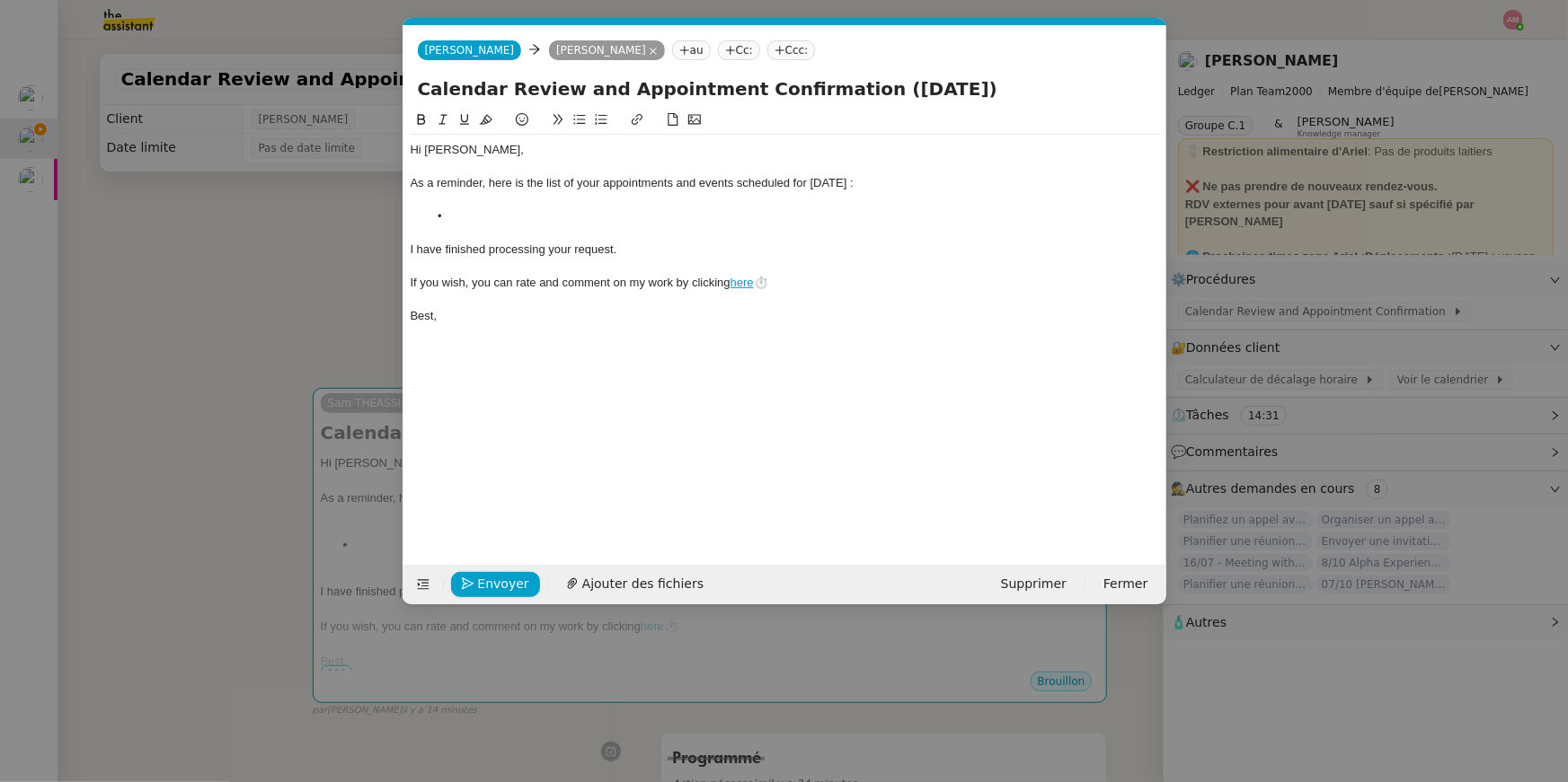
click at [516, 220] on li at bounding box center [792, 217] width 731 height 16
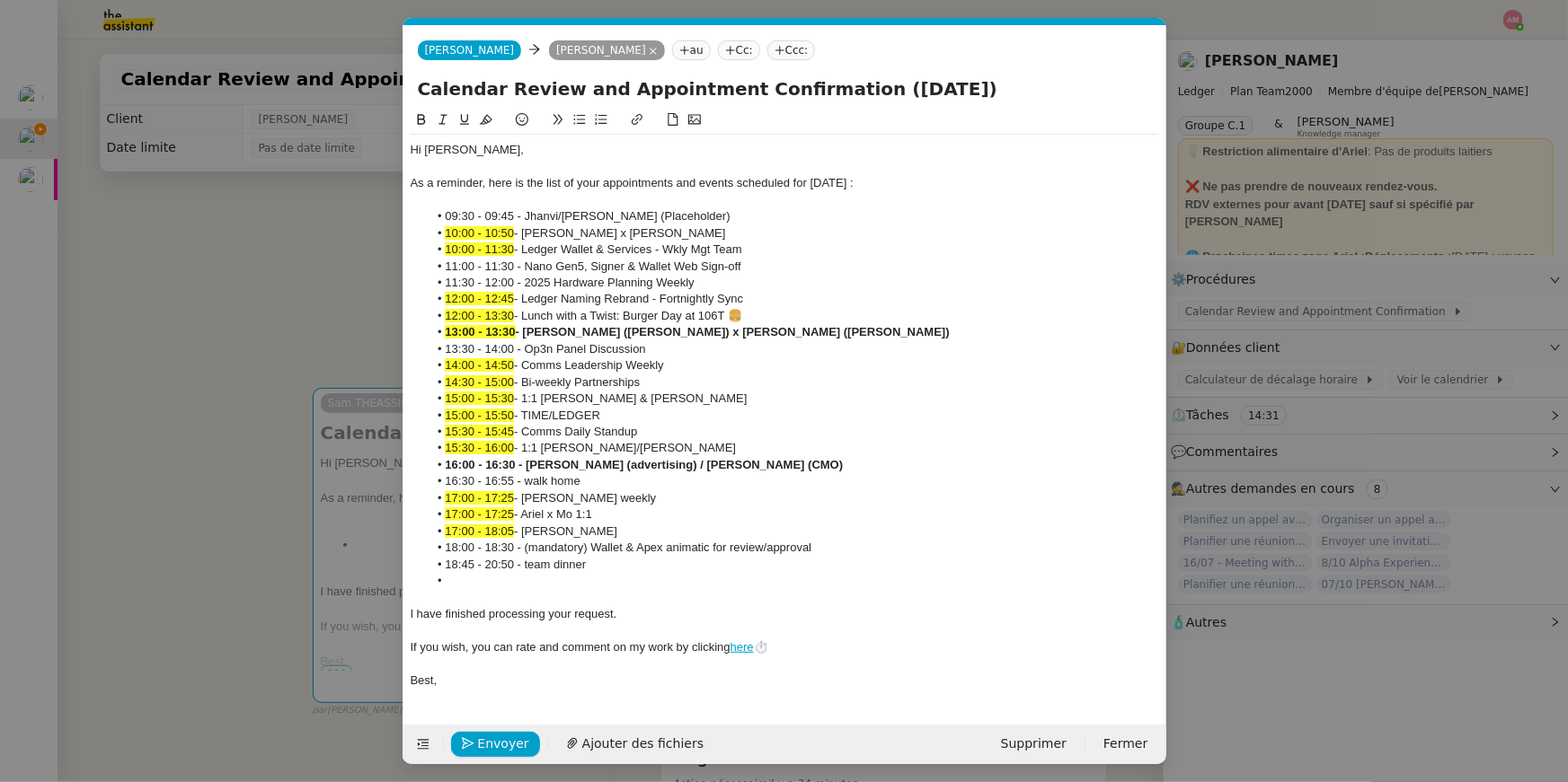
scroll to position [0, 0]
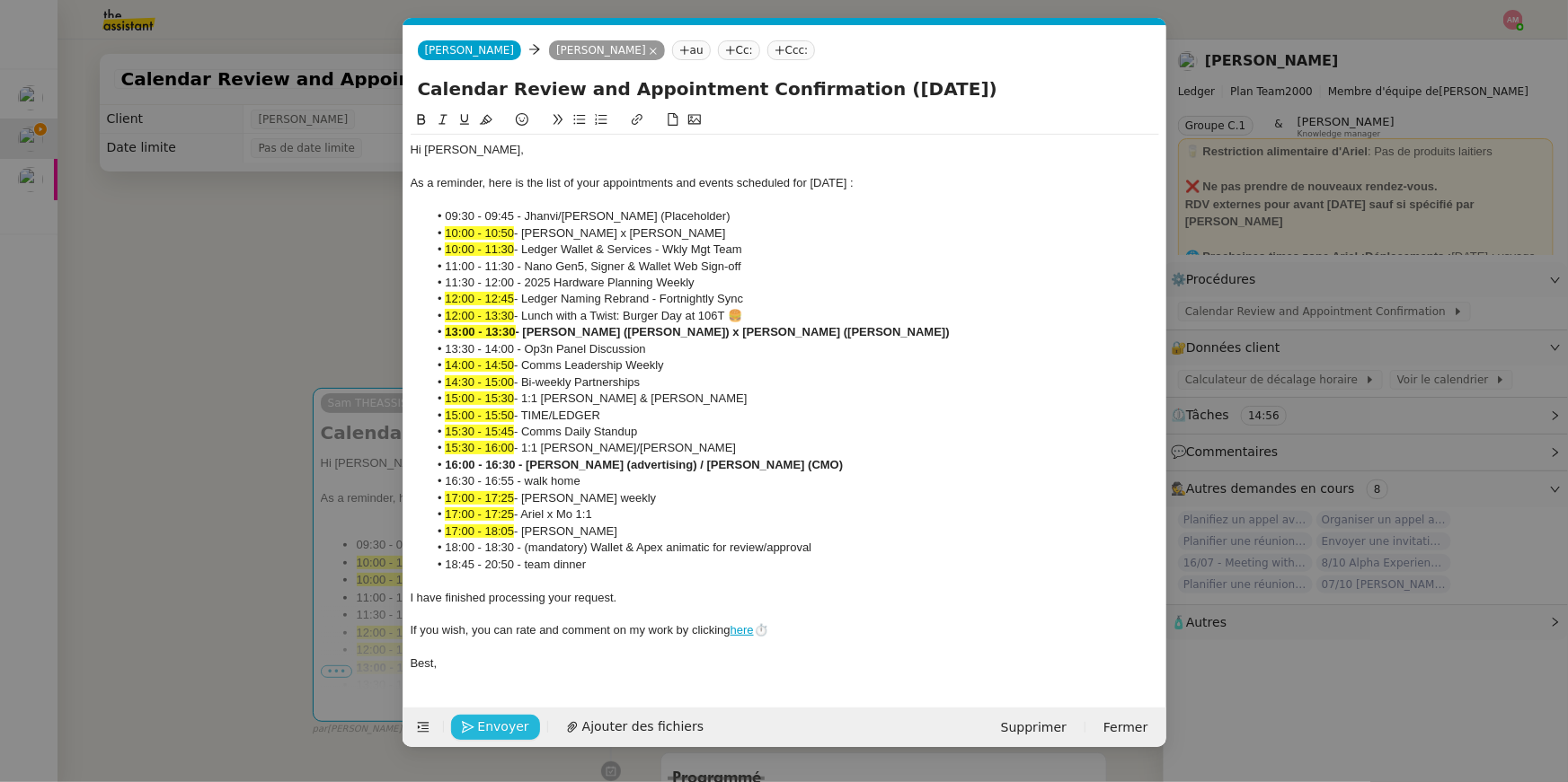
click at [493, 732] on span "Envoyer" at bounding box center [503, 727] width 51 height 21
click at [493, 732] on span "Confirmer l'envoi" at bounding box center [532, 727] width 108 height 21
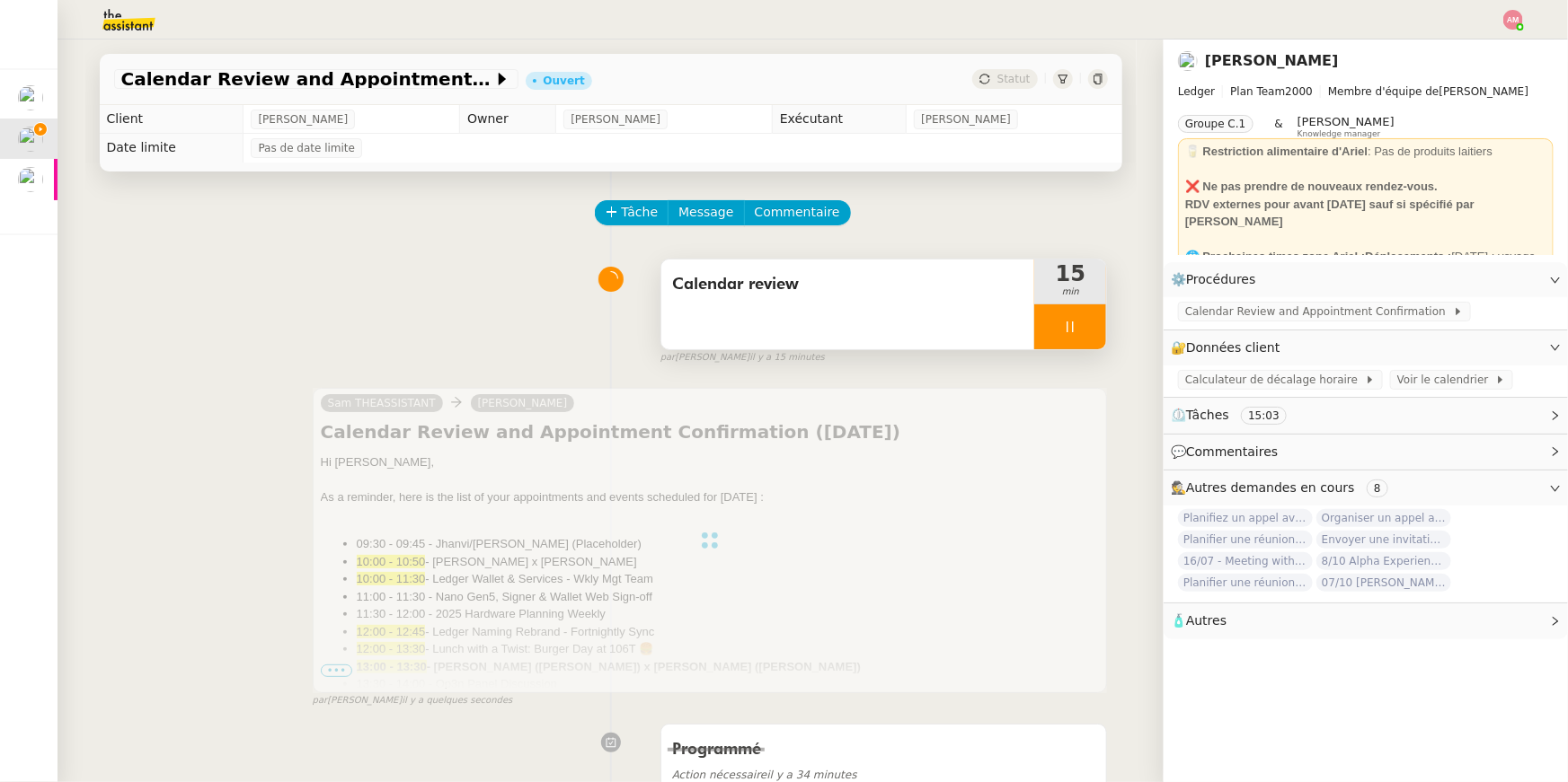
click at [995, 302] on div "Calendar review" at bounding box center [848, 305] width 374 height 90
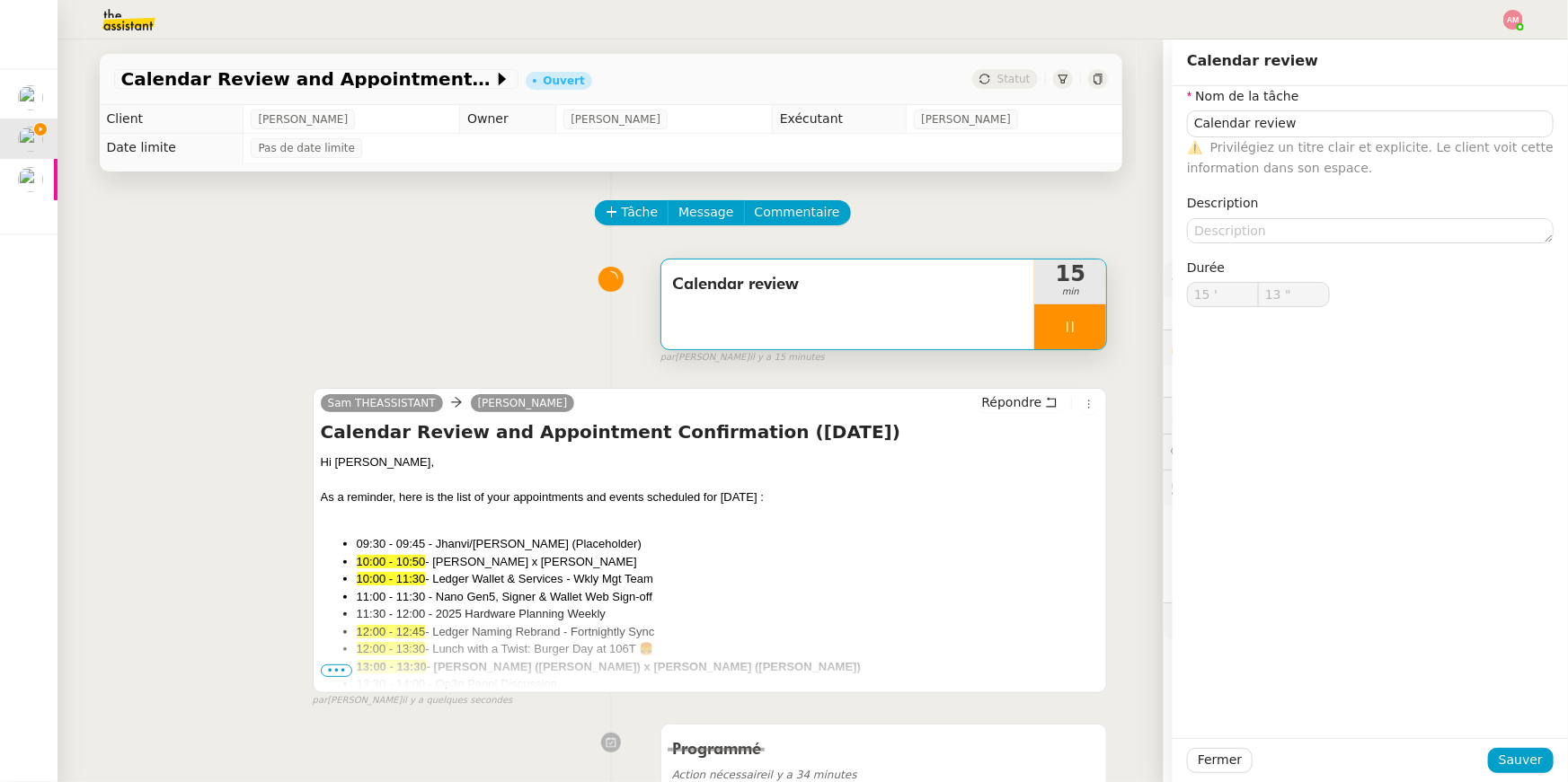
type input "14 ""
type input "Calendar review"
type input "15 '"
type input "14 ""
type input "Calendar review"
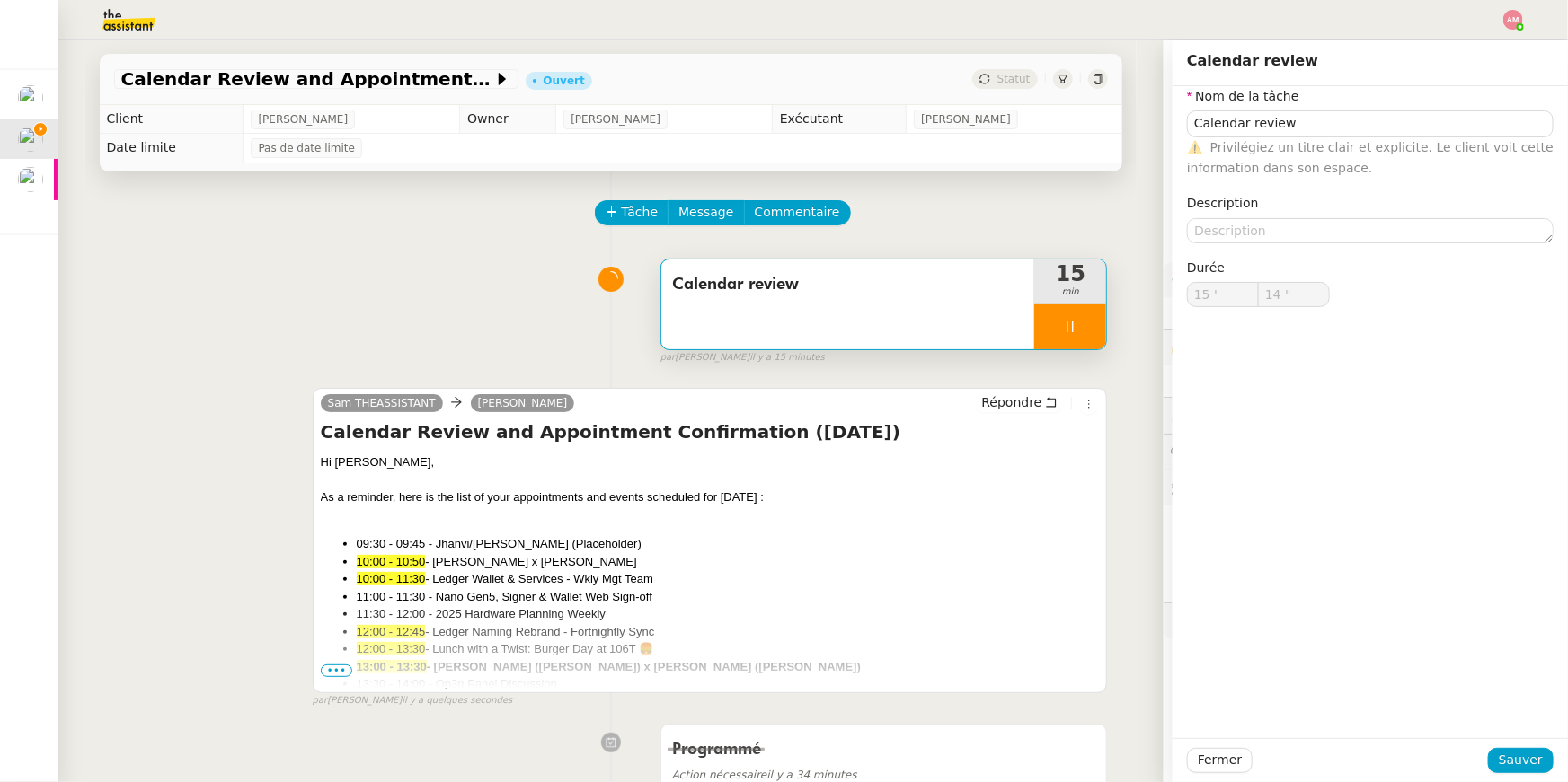
type input "15 '"
type input "14 ""
type input "Calendar review"
type input "15 '"
type input "15 ""
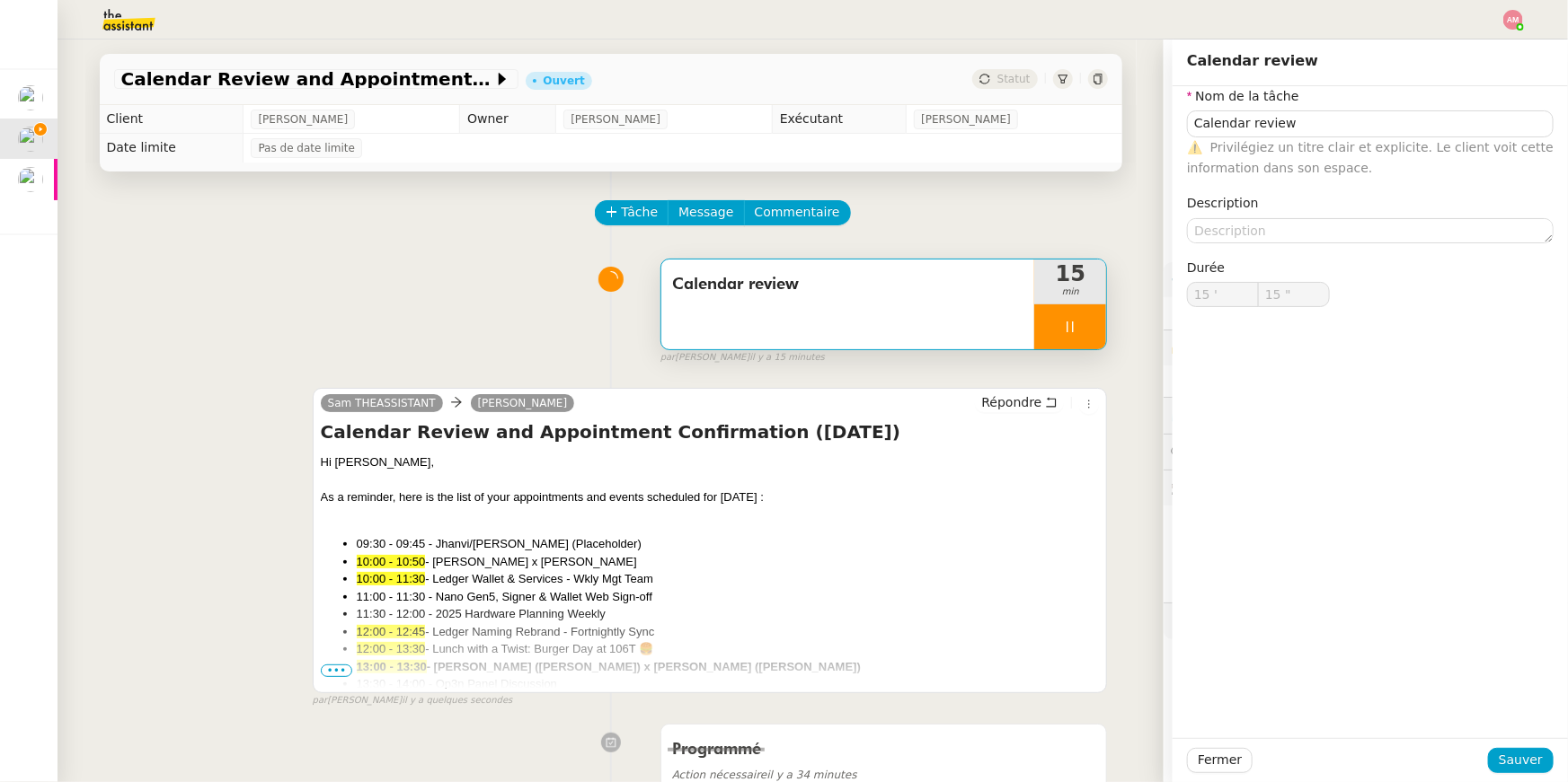
click at [1063, 318] on div at bounding box center [1069, 327] width 72 height 45
type input "Calendar review"
type input "15 '"
type input "15 ""
click at [1086, 320] on icon at bounding box center [1088, 327] width 15 height 15
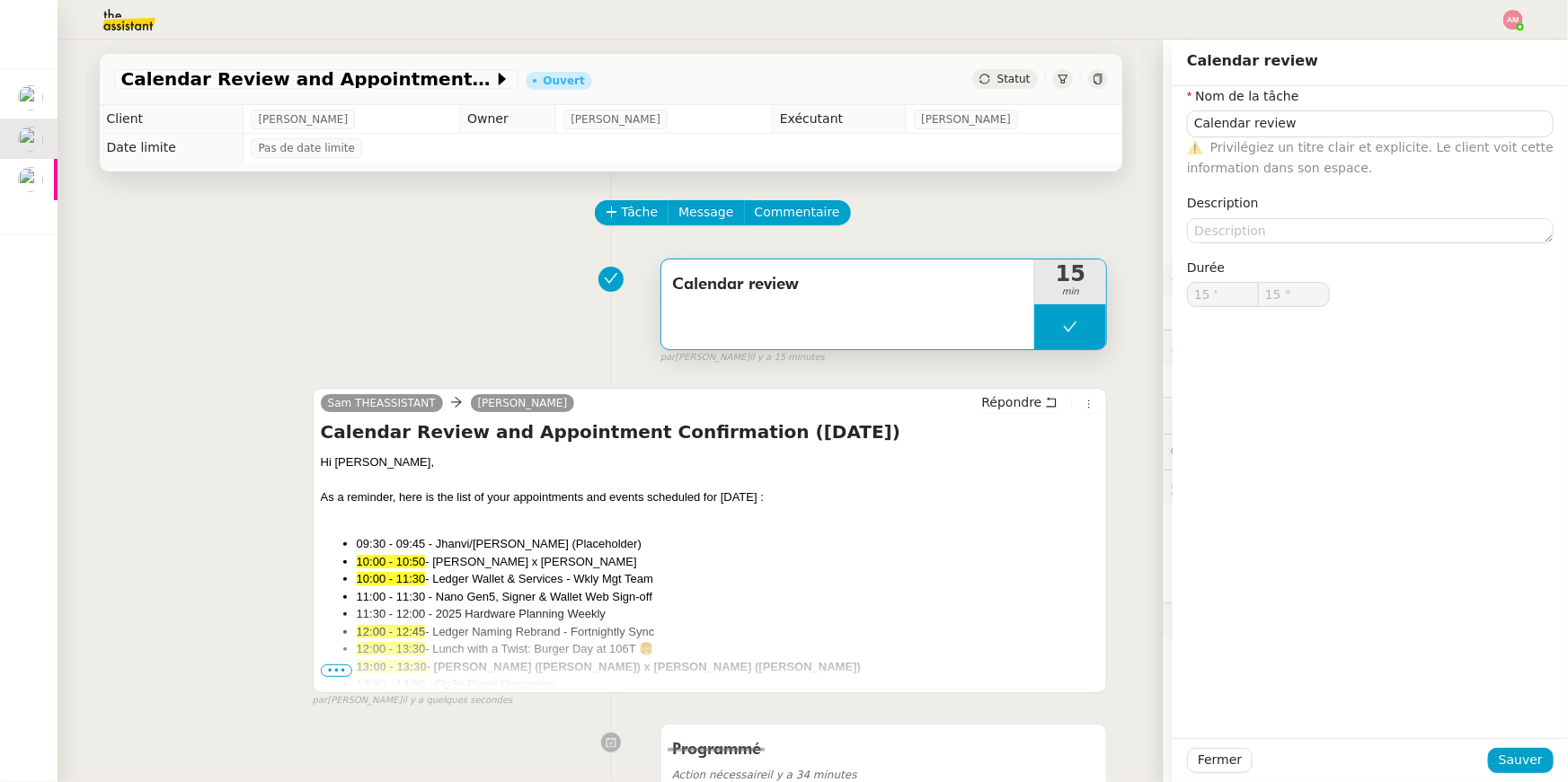
type input "Calendar review"
type input "15 '"
type input "15 ""
type input "Calendar review"
type input "15 '"
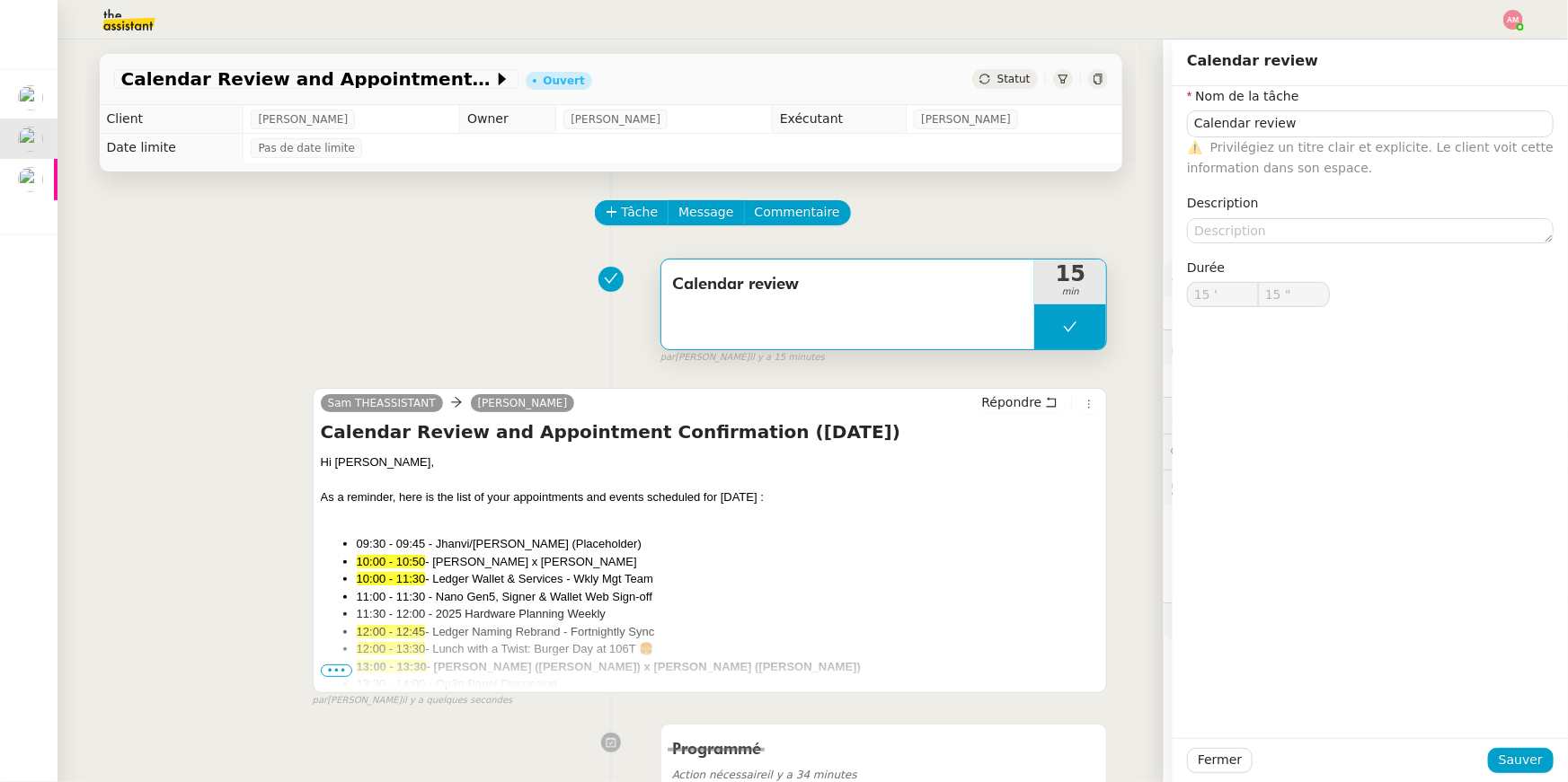
type input "15 ""
type input "Calendar review"
type input "15 '"
type input "15 ""
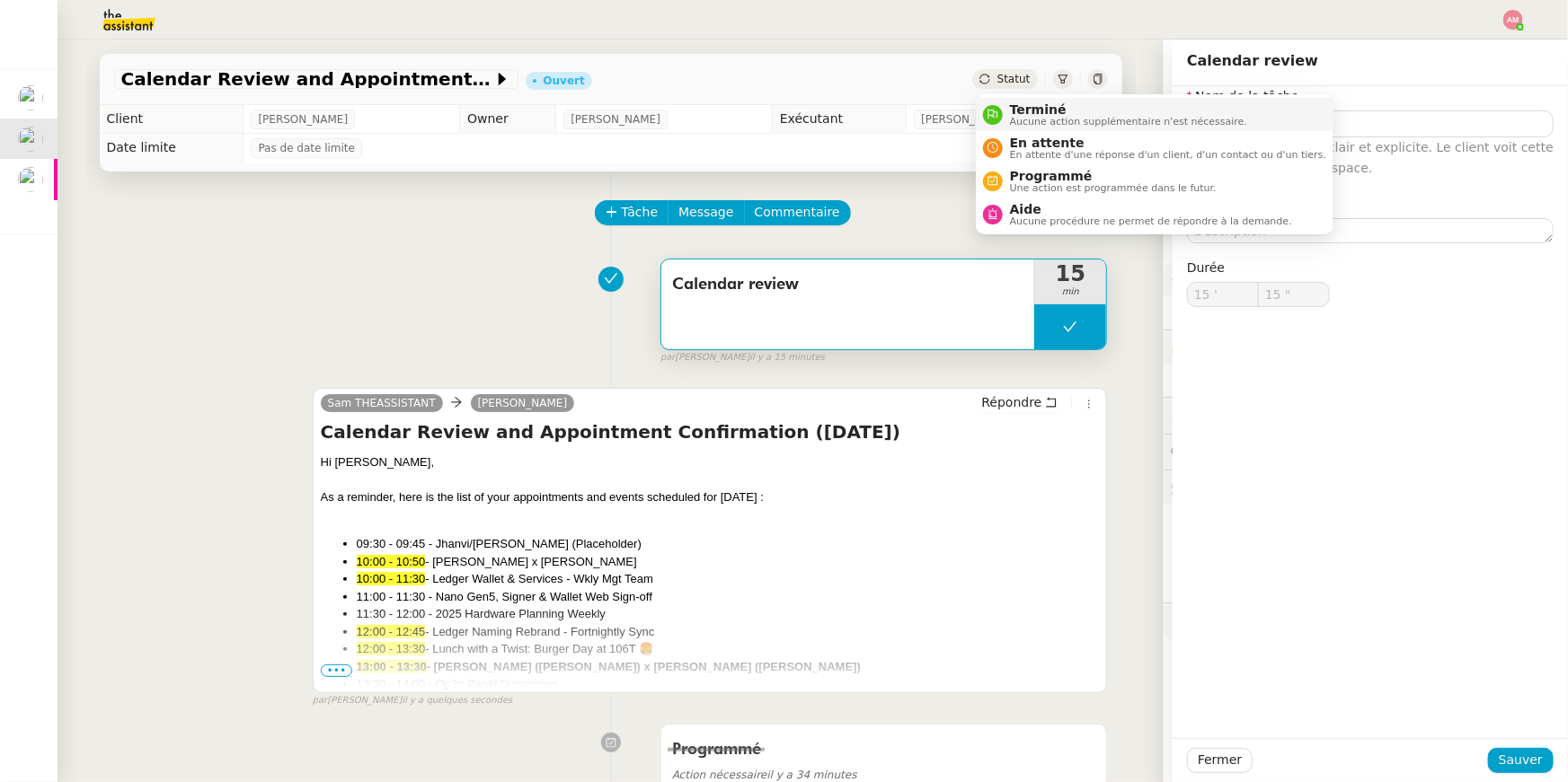
click at [1016, 102] on span "Terminé" at bounding box center [1128, 110] width 237 height 15
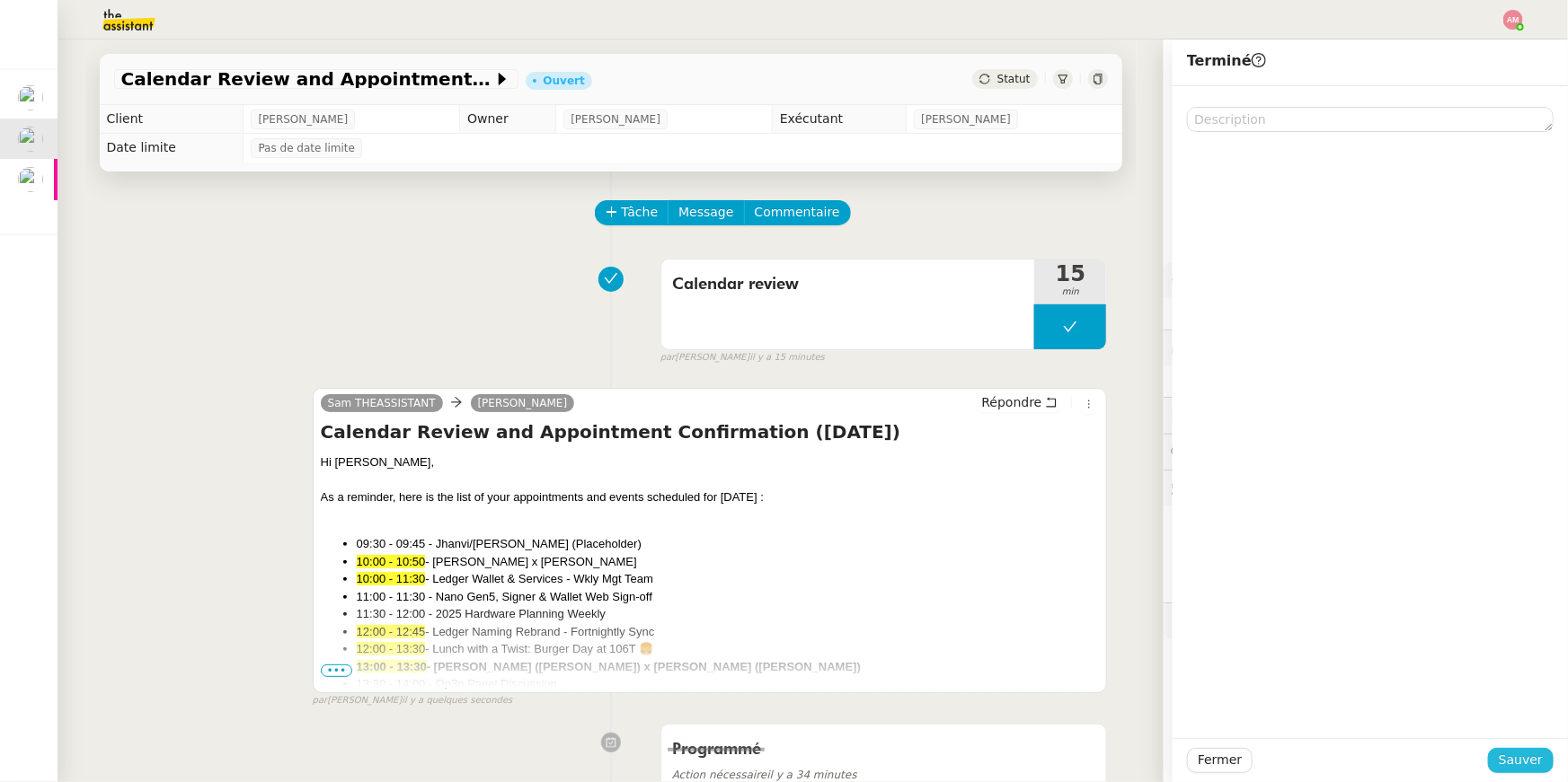
click at [1508, 755] on span "Sauver" at bounding box center [1520, 760] width 44 height 21
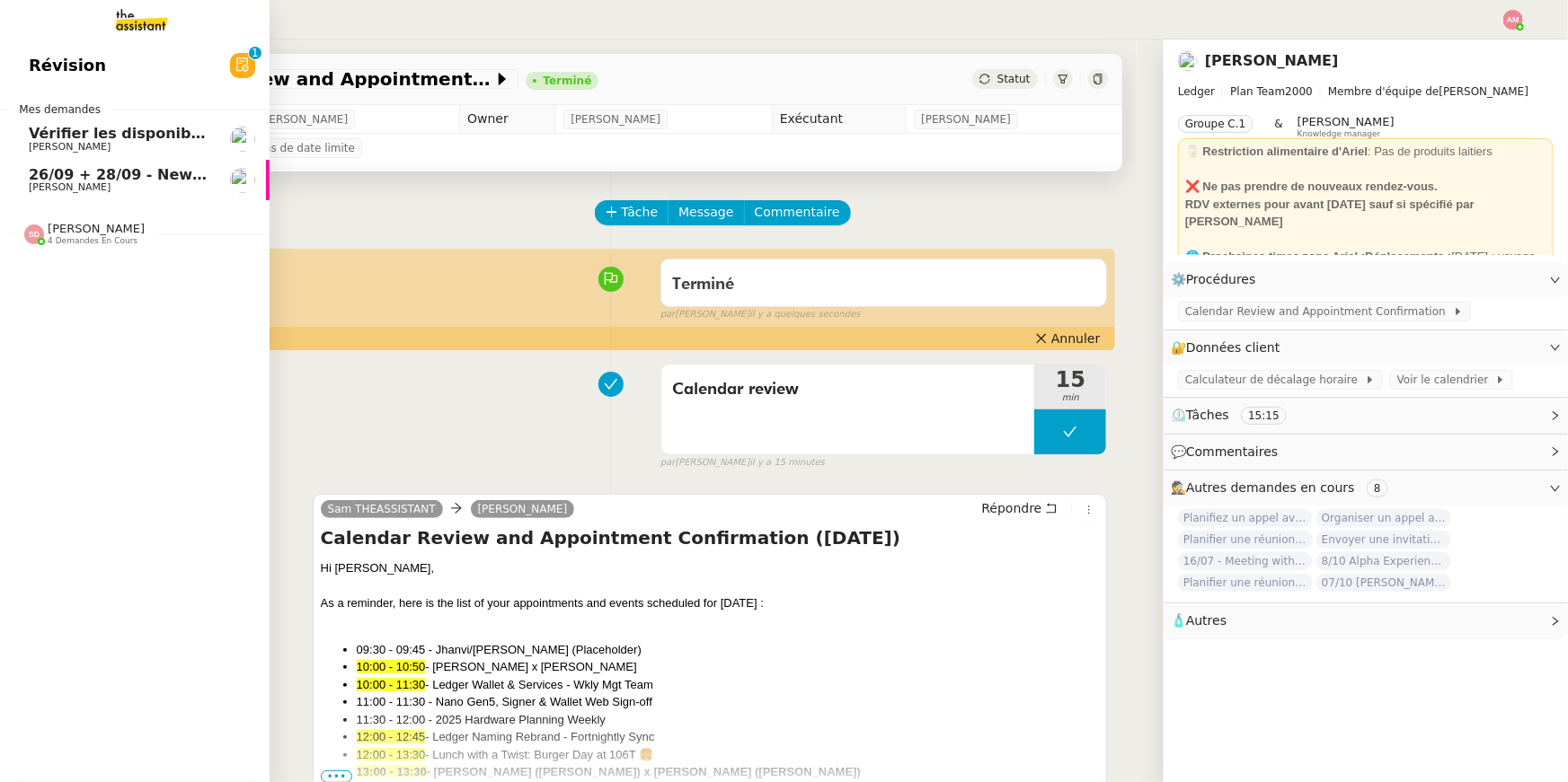
click at [26, 169] on link "26/09 + 28/09 - New flight request - Massimiliano Cocconi Louis Frei" at bounding box center [134, 180] width 270 height 41
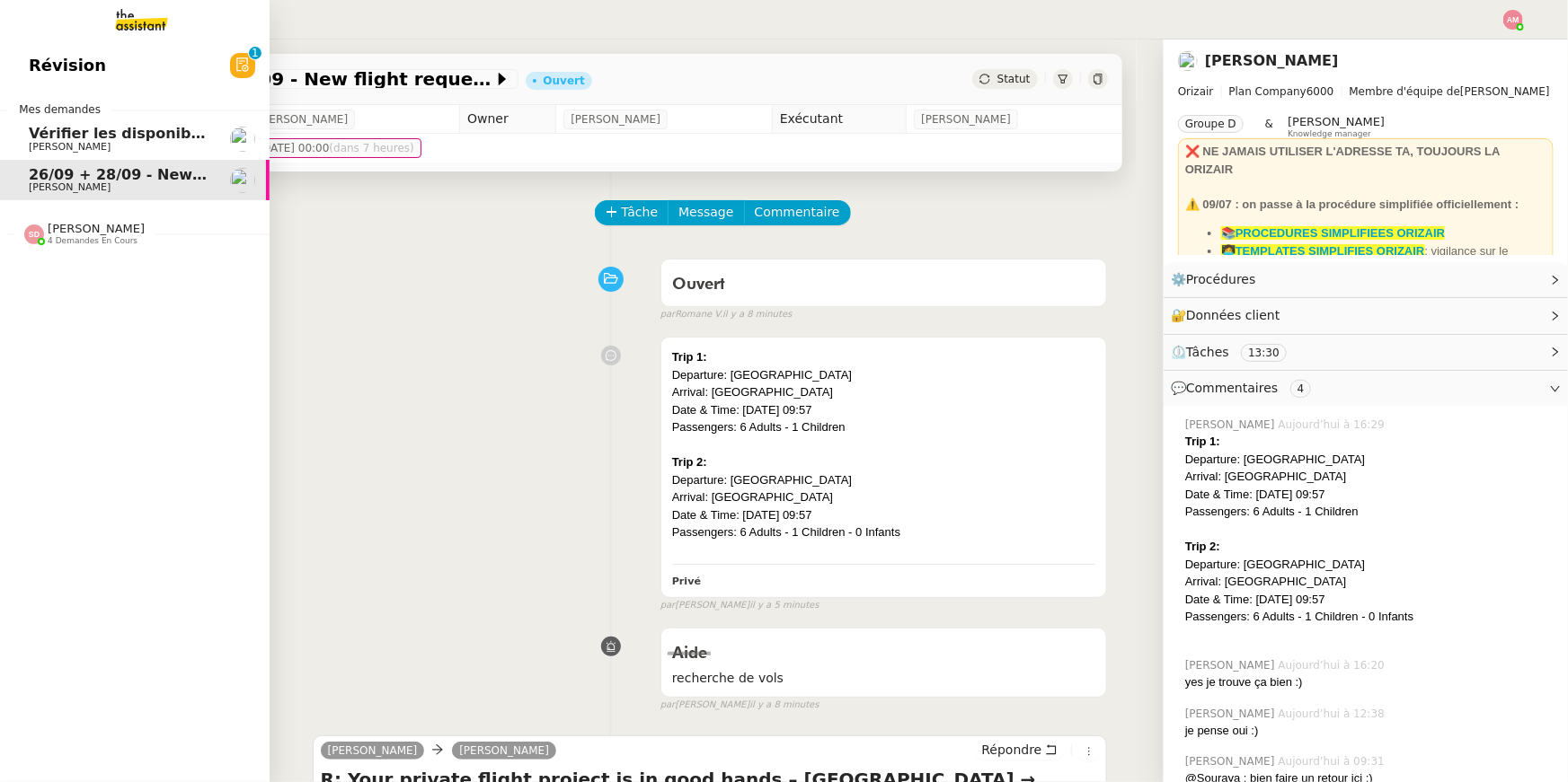
click at [61, 134] on span "Vérifier les disponibilités pour la session VOICEBOT" at bounding box center [237, 134] width 417 height 17
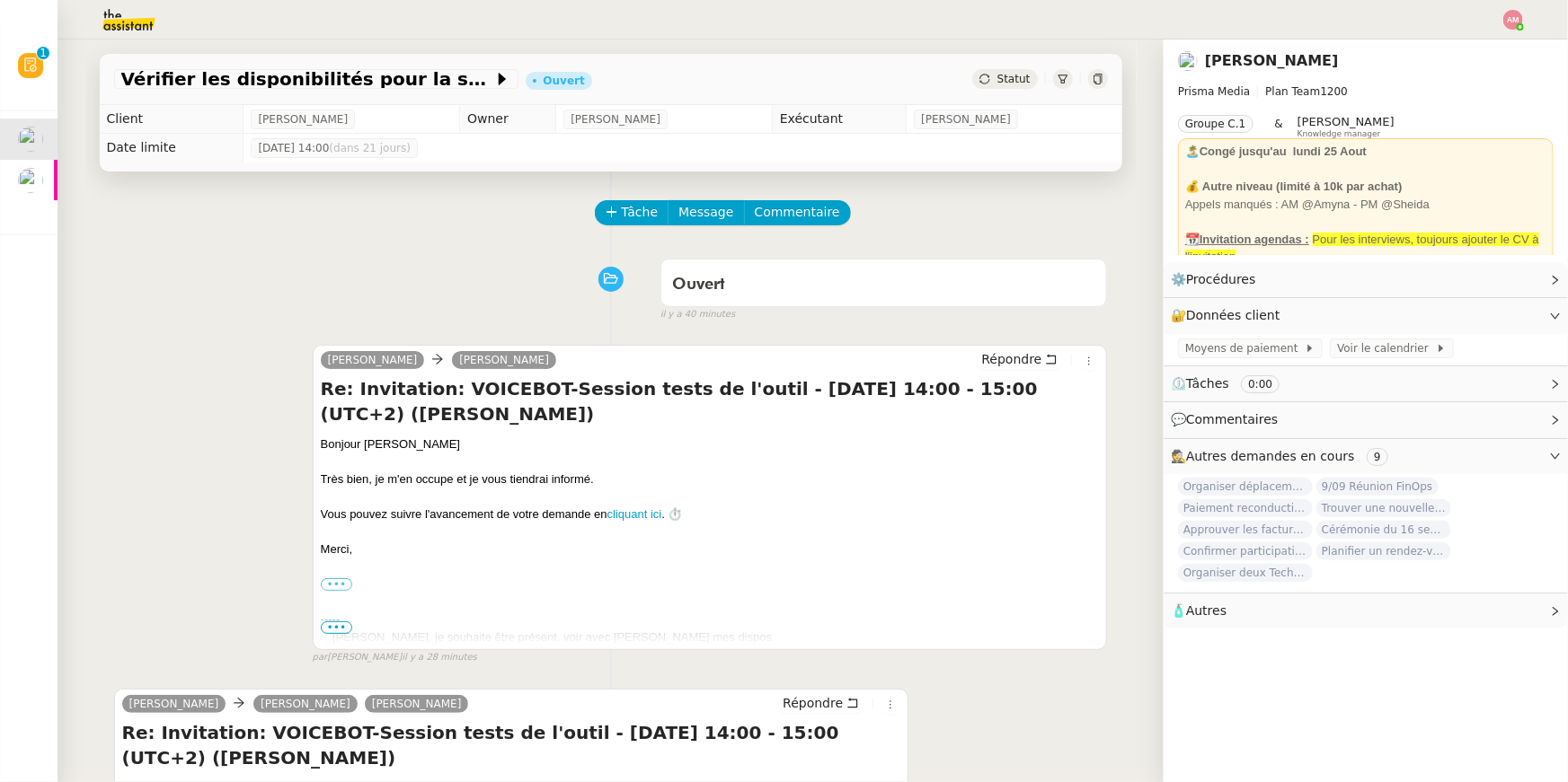
scroll to position [242, 0]
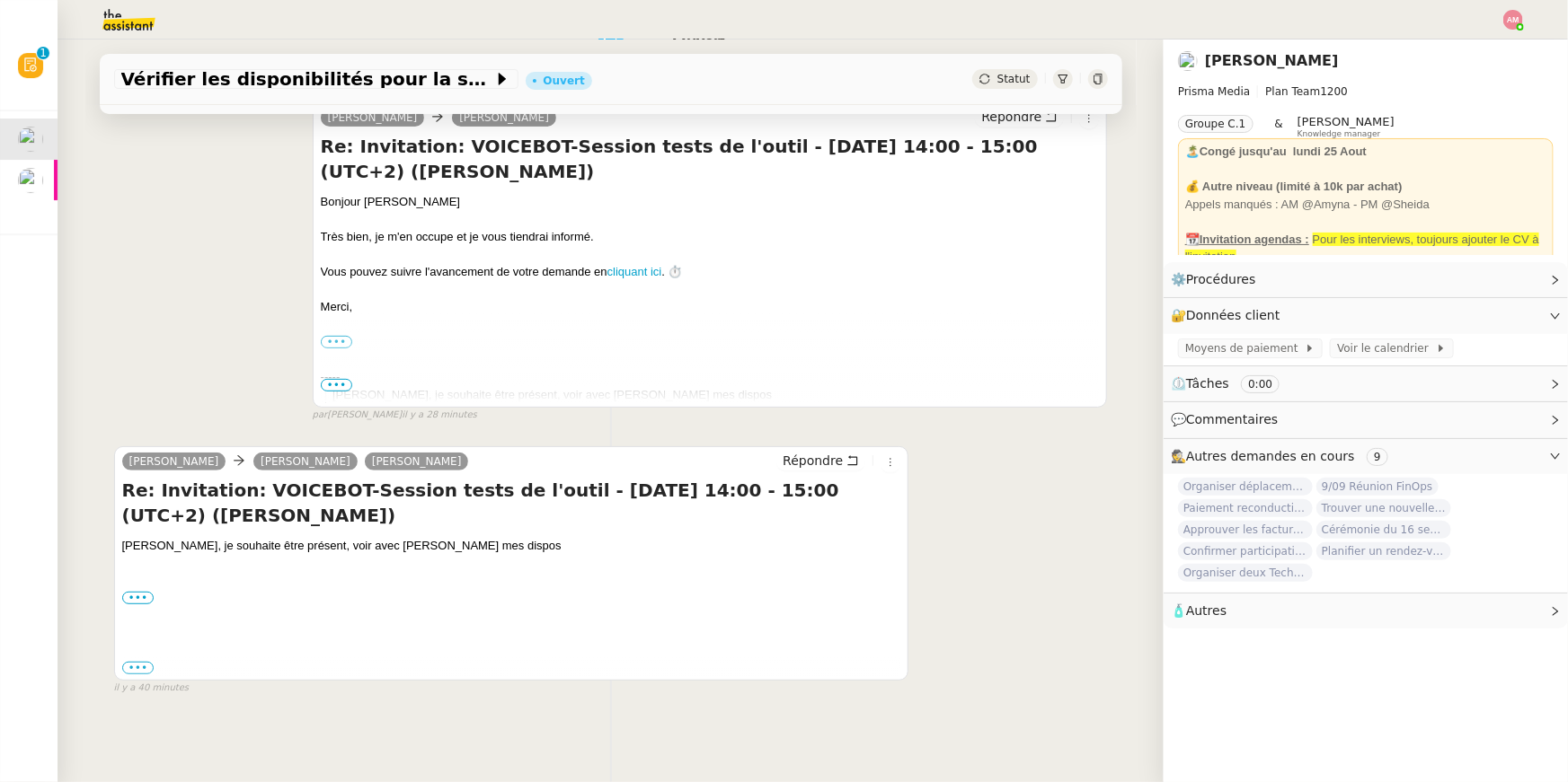
click at [135, 675] on div "••• On Mon 8 Sep 2025 at 14:32 Laurent Grolee < lgrolee@prismamedia.com > wrote…" at bounding box center [511, 669] width 779 height 18
click at [132, 668] on label "•••" at bounding box center [138, 669] width 32 height 13
click at [0, 0] on input "•••" at bounding box center [0, 0] width 0 height 0
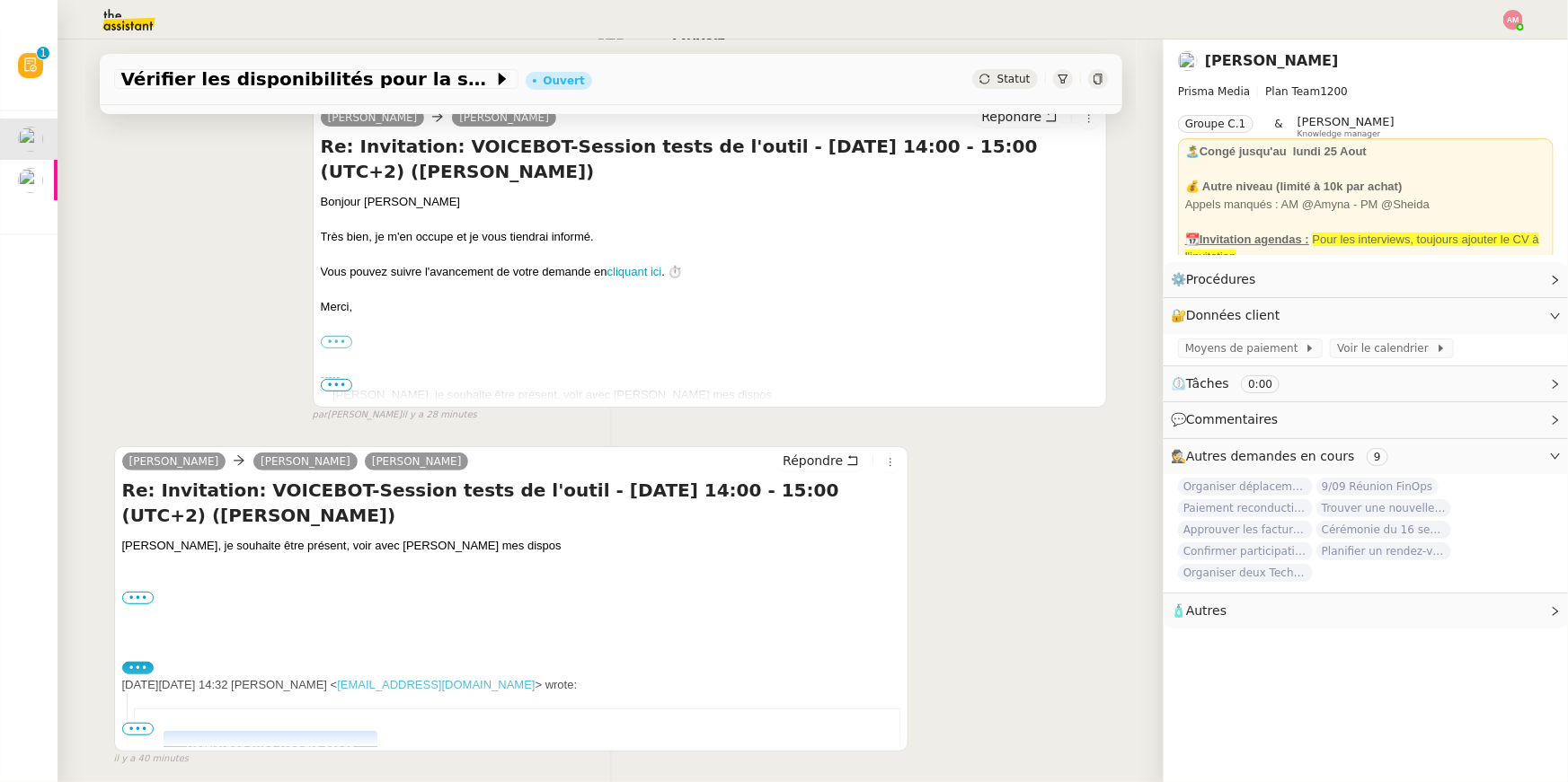
click at [143, 724] on span "•••" at bounding box center [138, 730] width 32 height 13
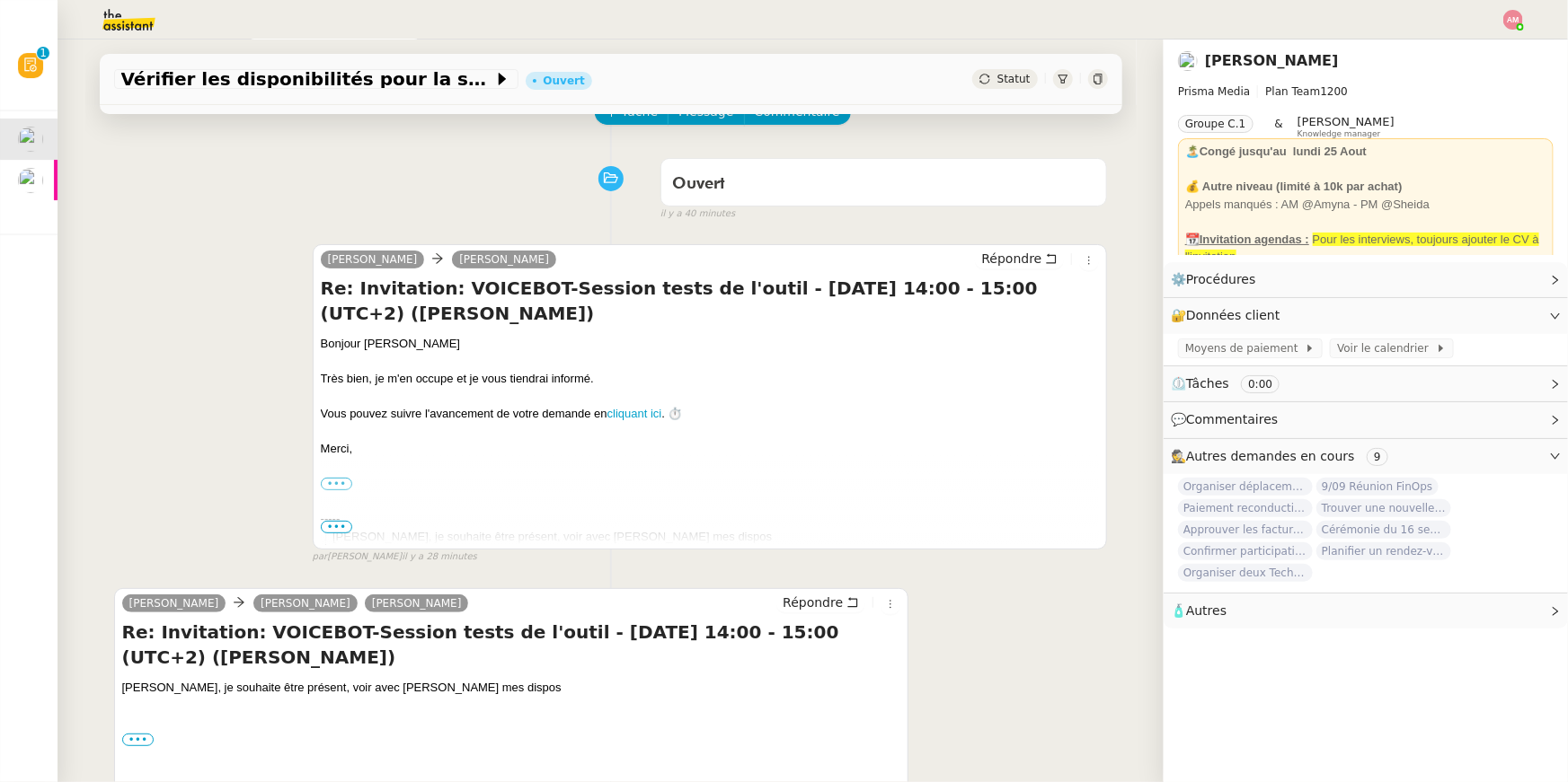
scroll to position [0, 0]
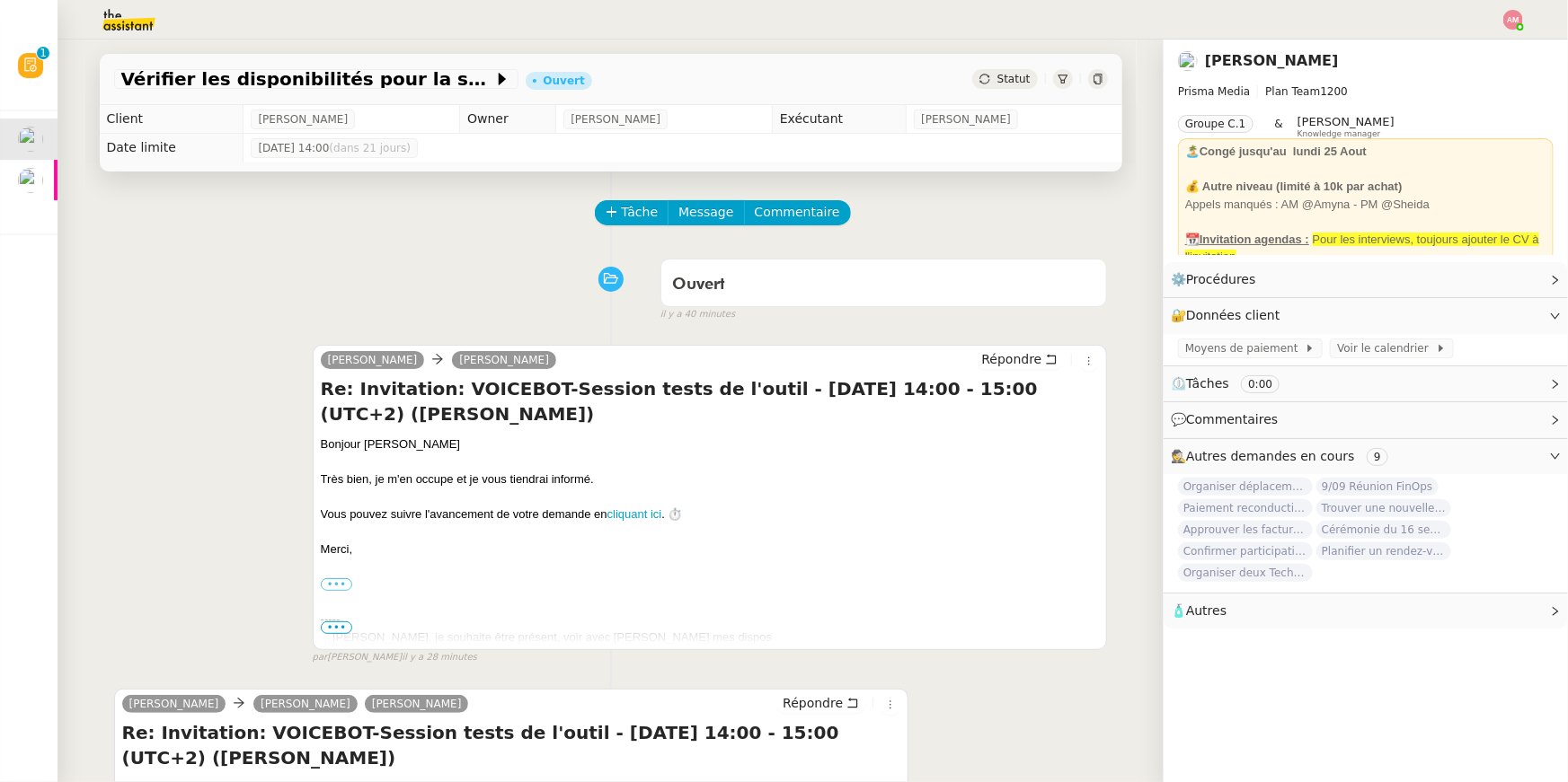
click at [624, 227] on div "Tâche Message Commentaire" at bounding box center [852, 221] width 511 height 43
click at [620, 214] on button "Tâche" at bounding box center [632, 212] width 75 height 25
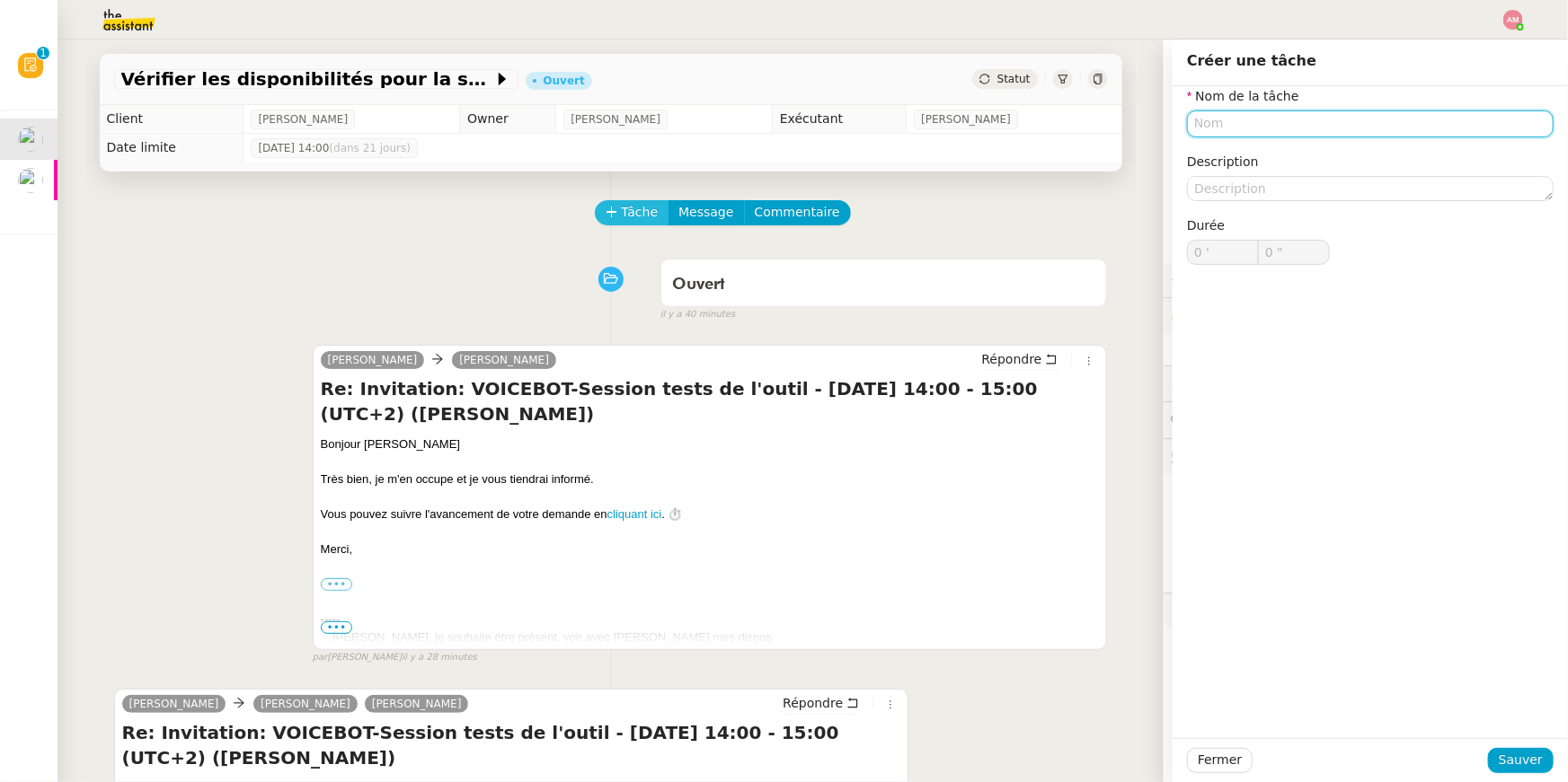
type input "a"
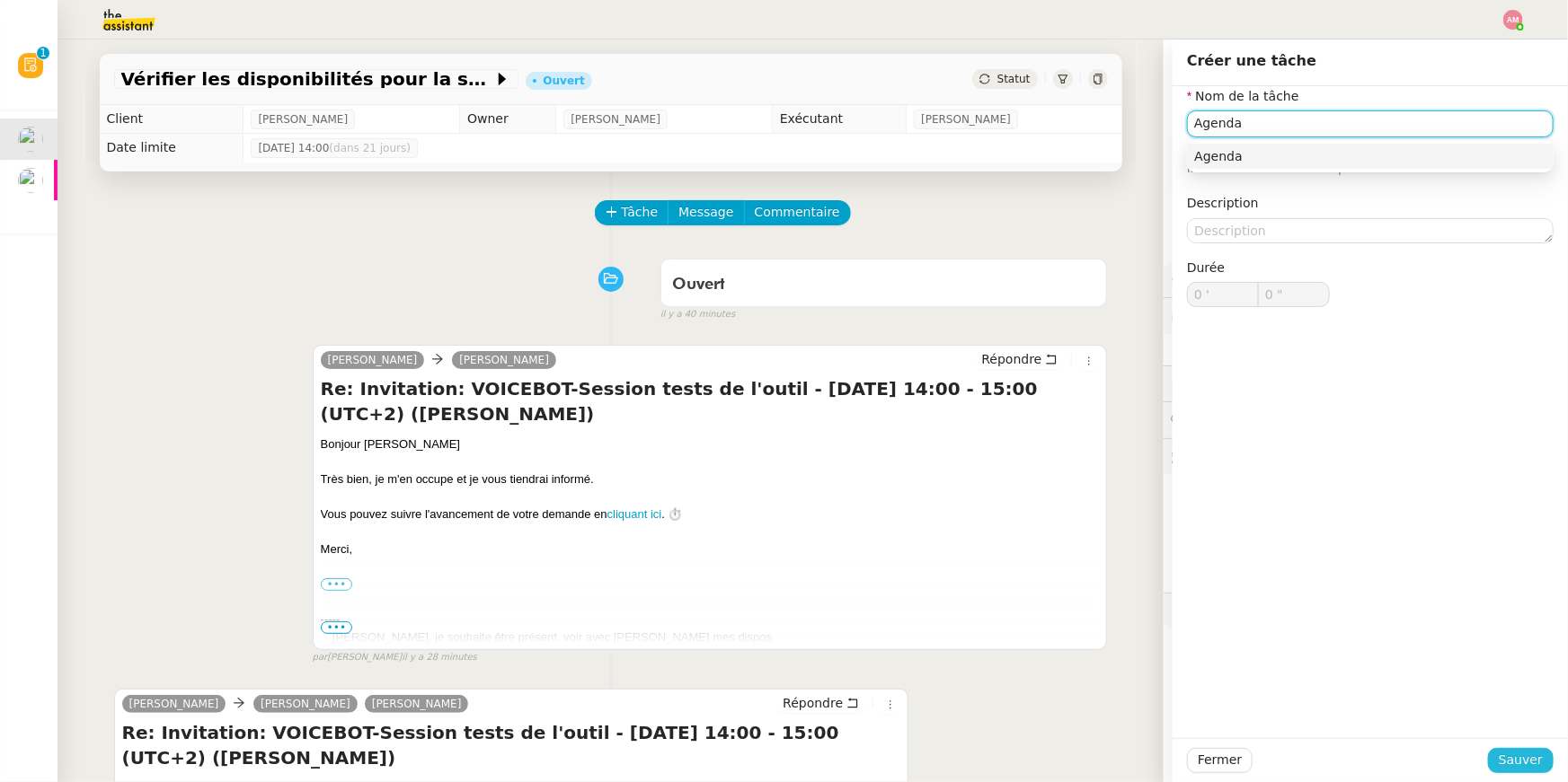
type input "Agenda"
click at [1529, 755] on span "Sauver" at bounding box center [1520, 760] width 44 height 21
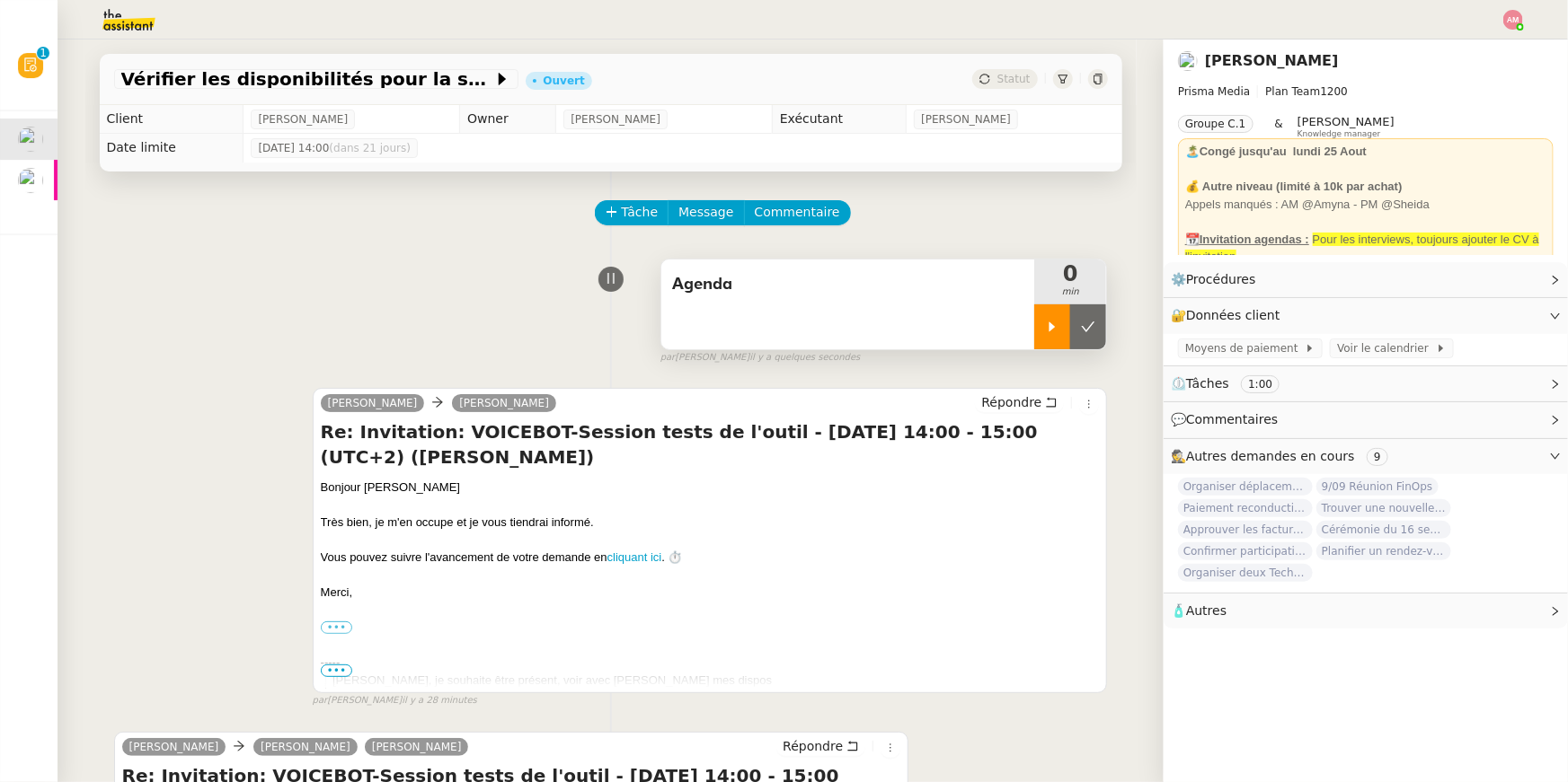
click at [1047, 324] on icon at bounding box center [1052, 327] width 15 height 15
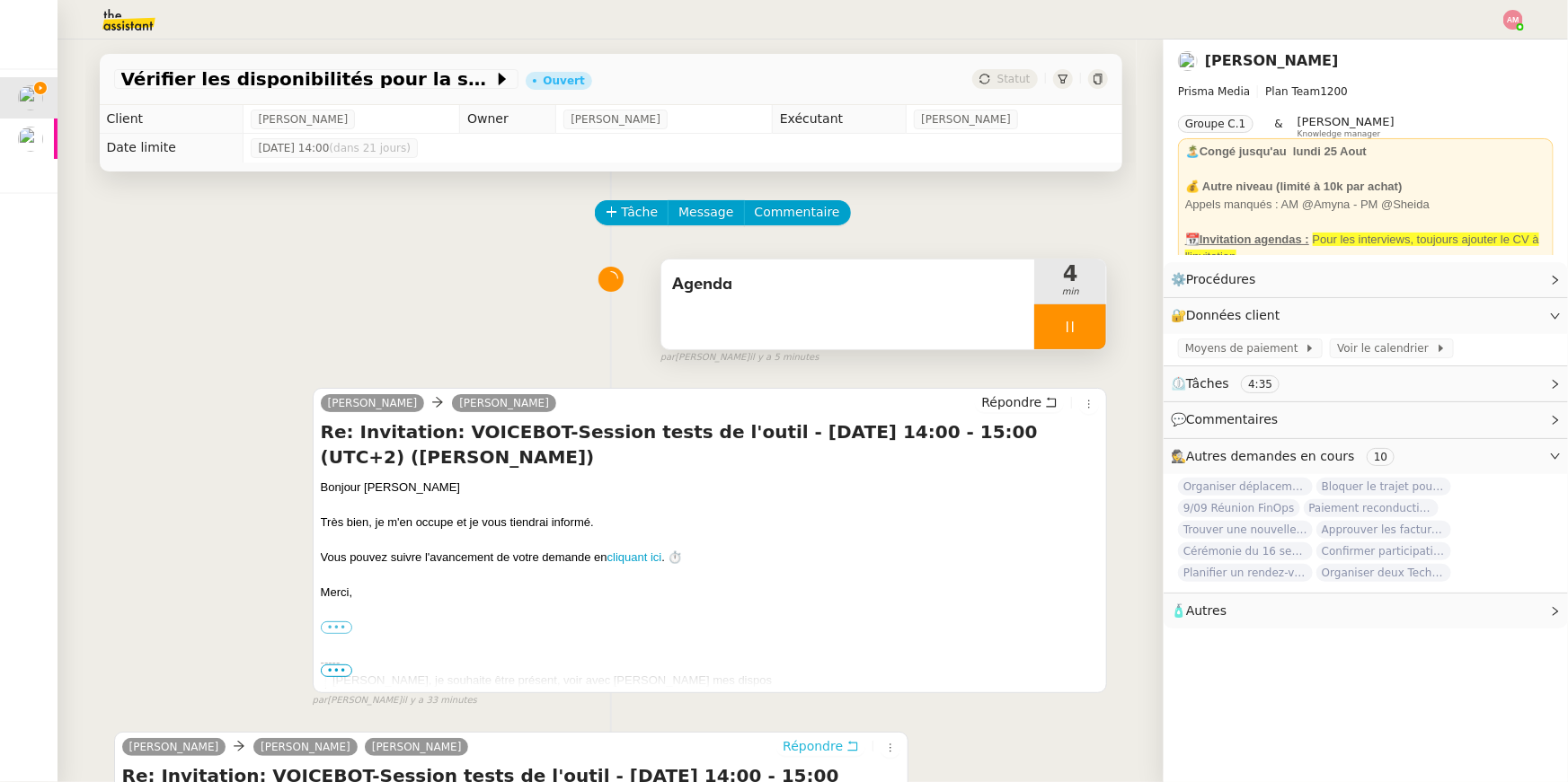
click at [811, 742] on span "Répondre" at bounding box center [812, 746] width 60 height 18
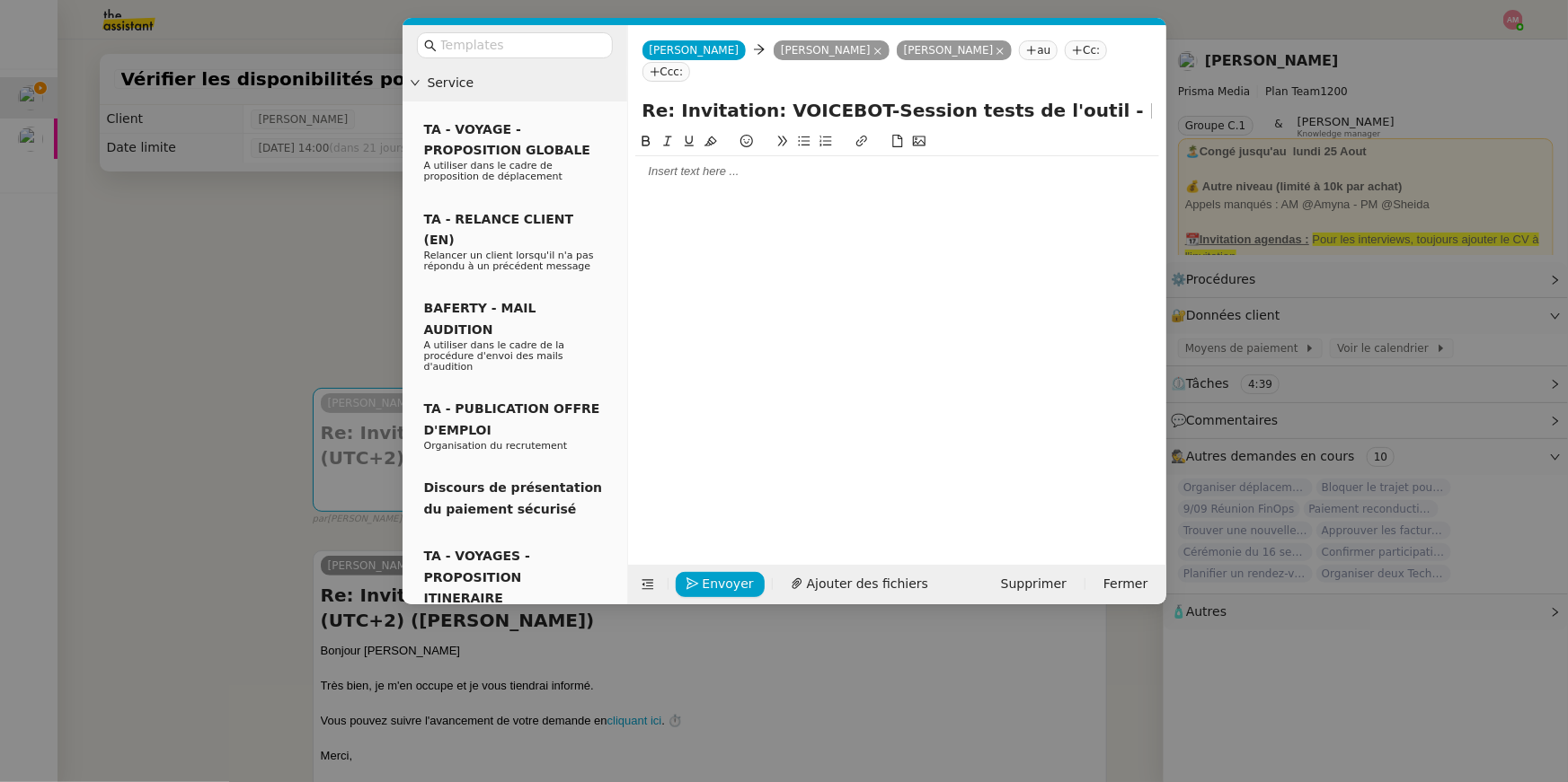
drag, startPoint x: 705, startPoint y: 10, endPoint x: 865, endPoint y: 18, distance: 160.2
copy div "berrebi@prismamedia.com"
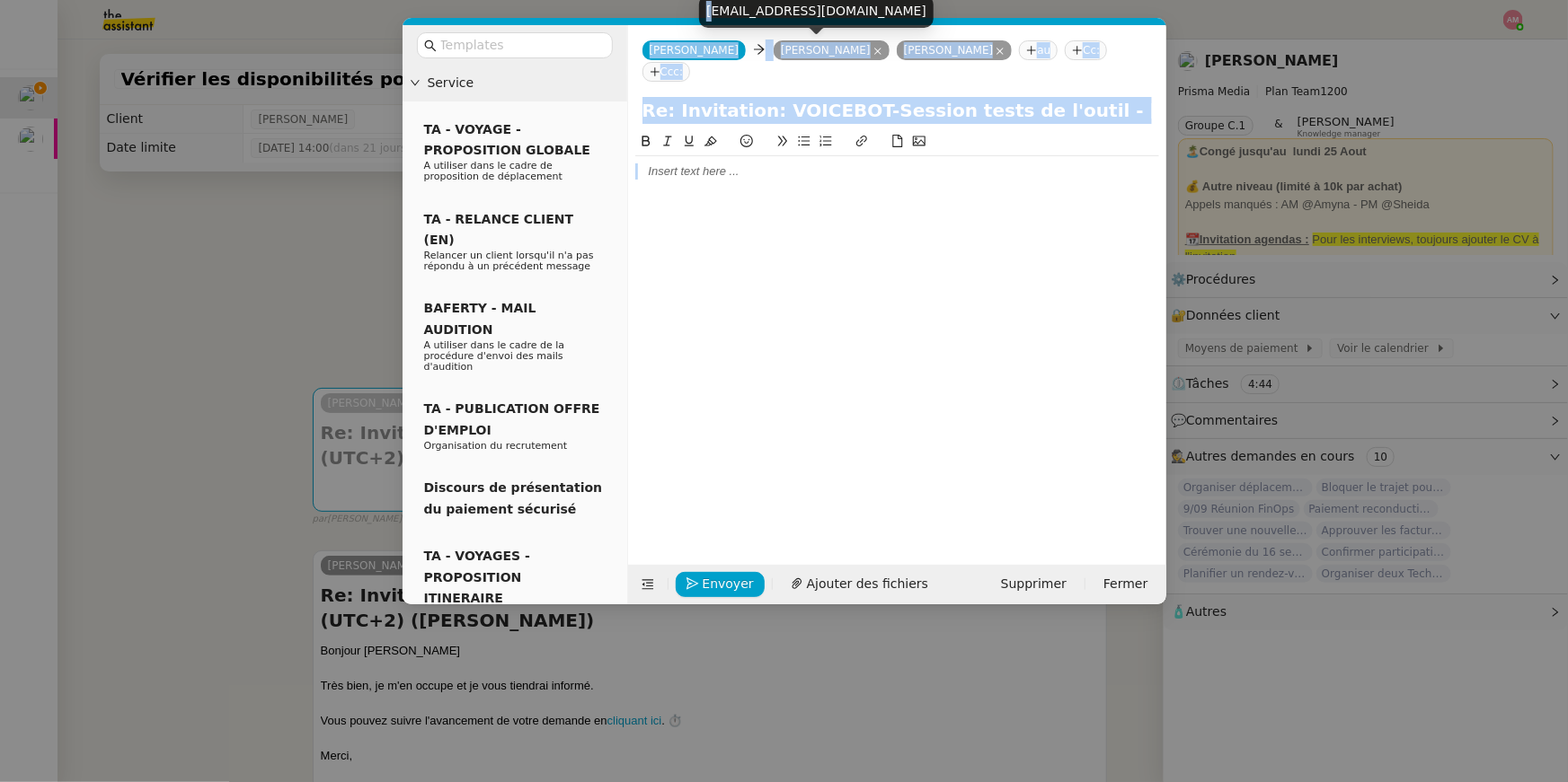
drag, startPoint x: 712, startPoint y: 5, endPoint x: 1026, endPoint y: 39, distance: 315.8
click at [1022, 37] on div "Service TA - VOYAGE - PROPOSITION GLOBALE A utiliser dans le cadre de propositi…" at bounding box center [784, 391] width 1568 height 782
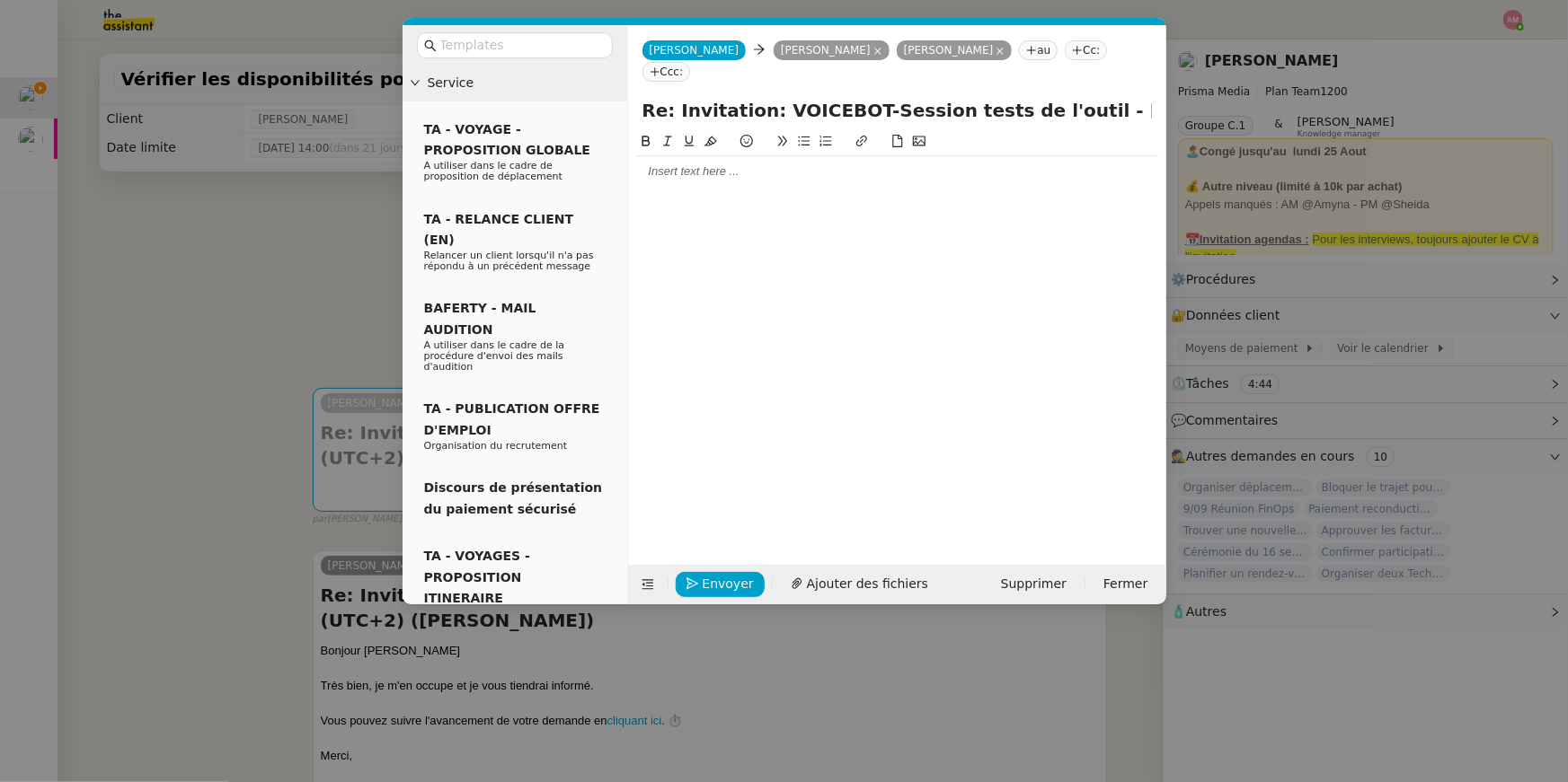
click at [1065, 50] on app-ticket-composer-emailaddresses "David BERREBI Laurence MAROTEL NARCISI au" at bounding box center [919, 49] width 291 height 15
click at [1102, 50] on nz-tag "Cc:" at bounding box center [1086, 50] width 42 height 20
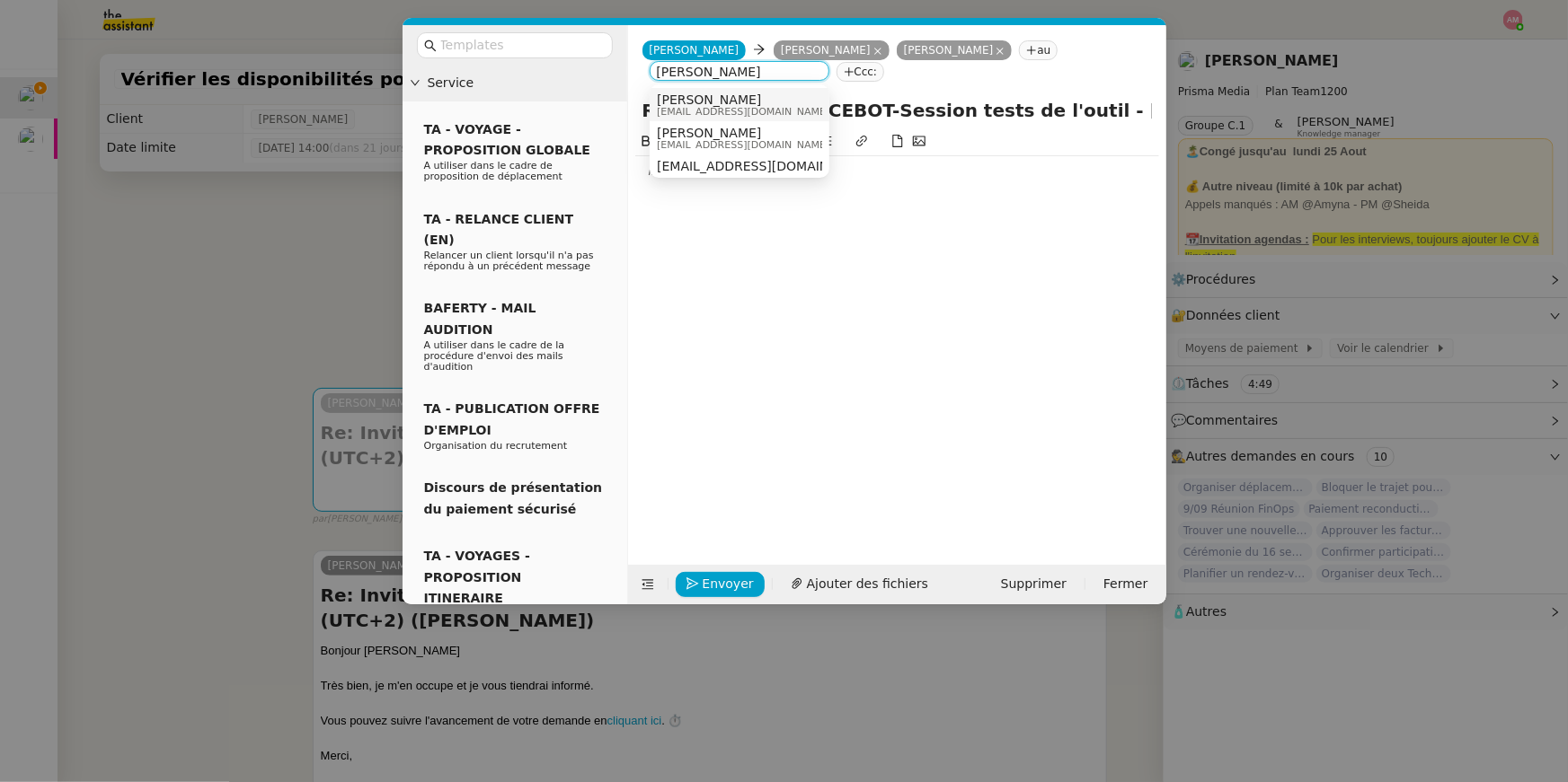
type input "david berr"
click at [731, 100] on span "[PERSON_NAME]" at bounding box center [743, 100] width 173 height 15
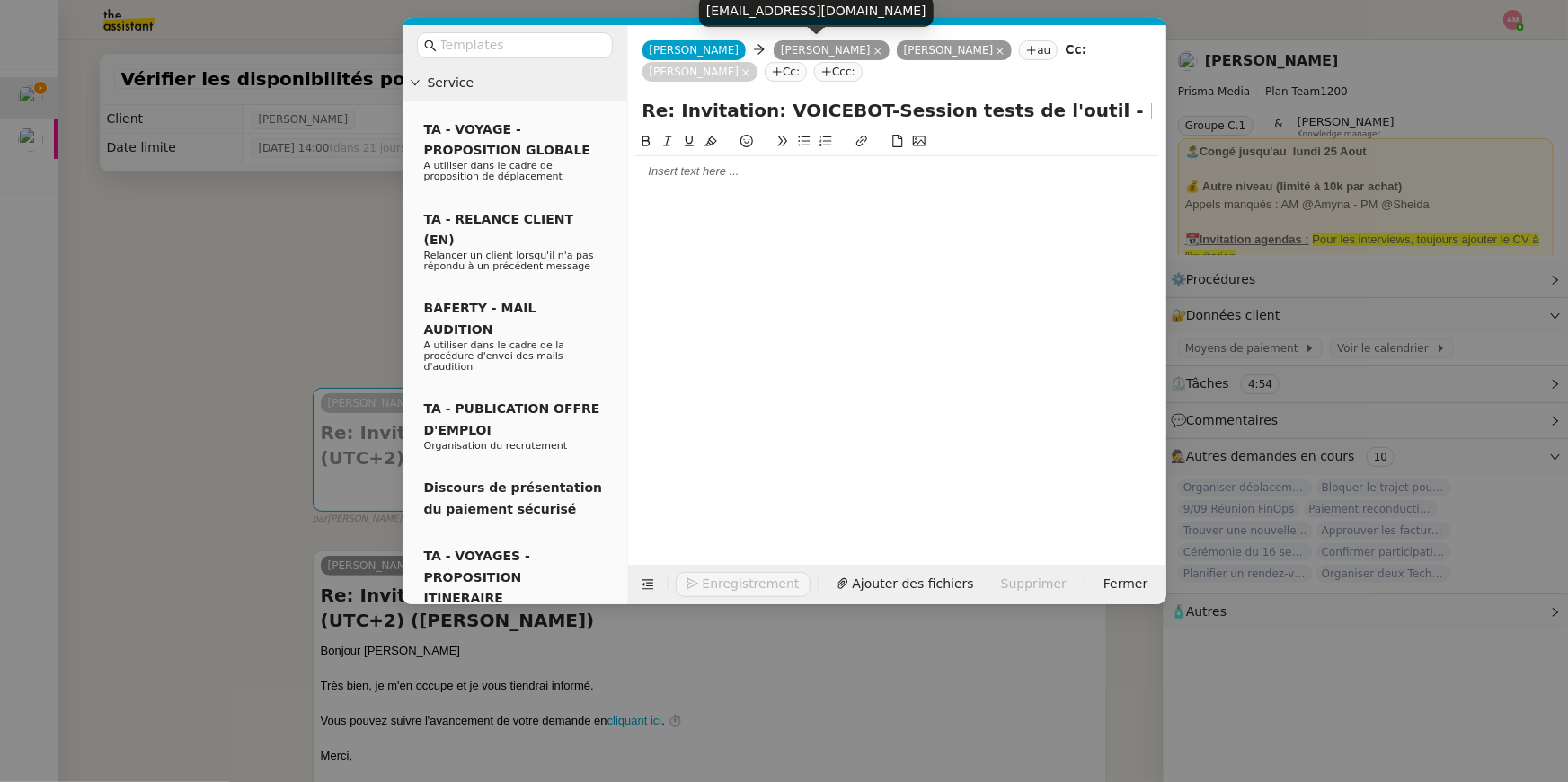
click at [825, 51] on nz-tag "David BERREBI" at bounding box center [832, 50] width 116 height 20
click at [874, 48] on icon at bounding box center [878, 51] width 9 height 9
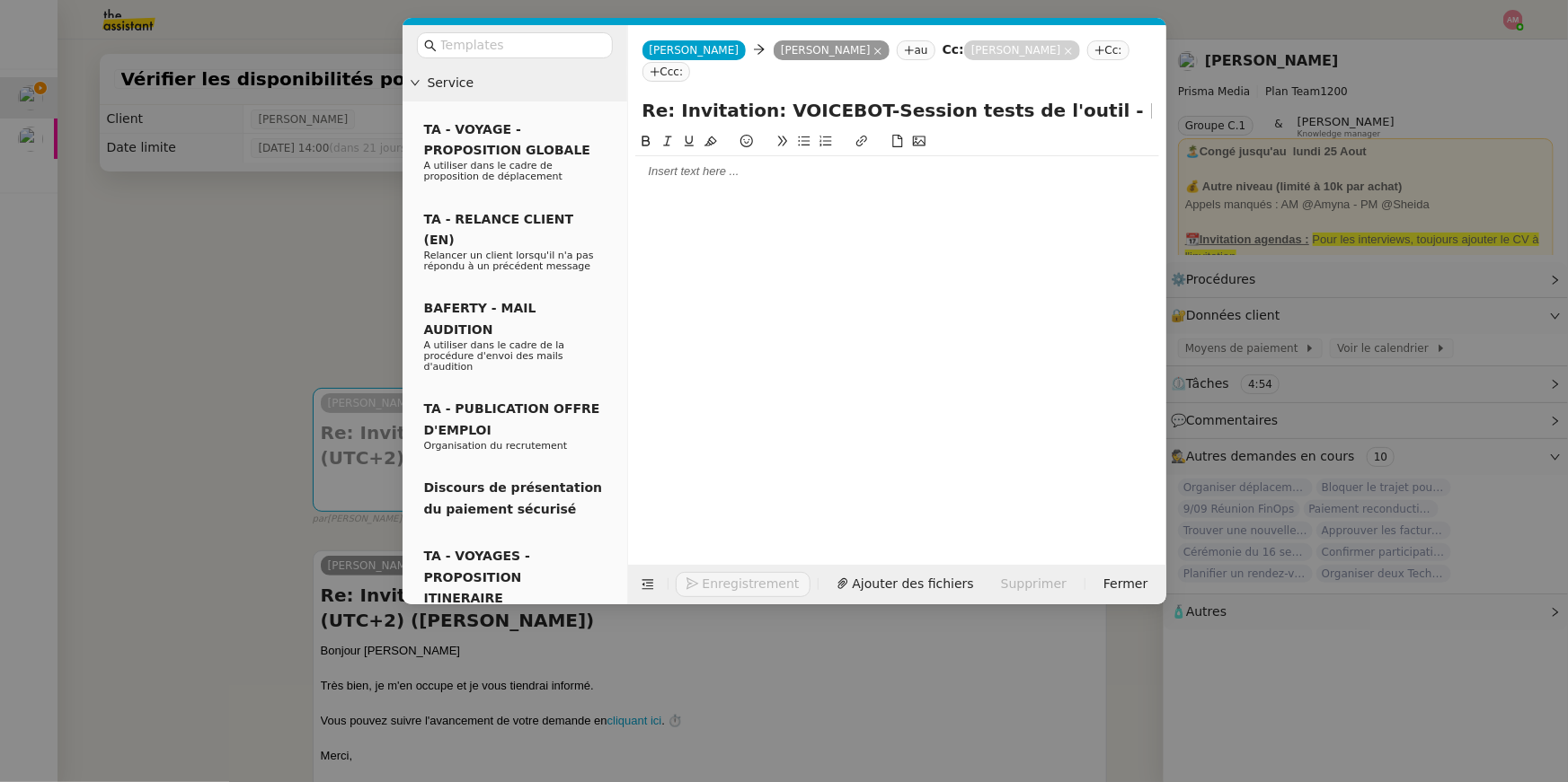
click at [780, 161] on div at bounding box center [897, 171] width 524 height 30
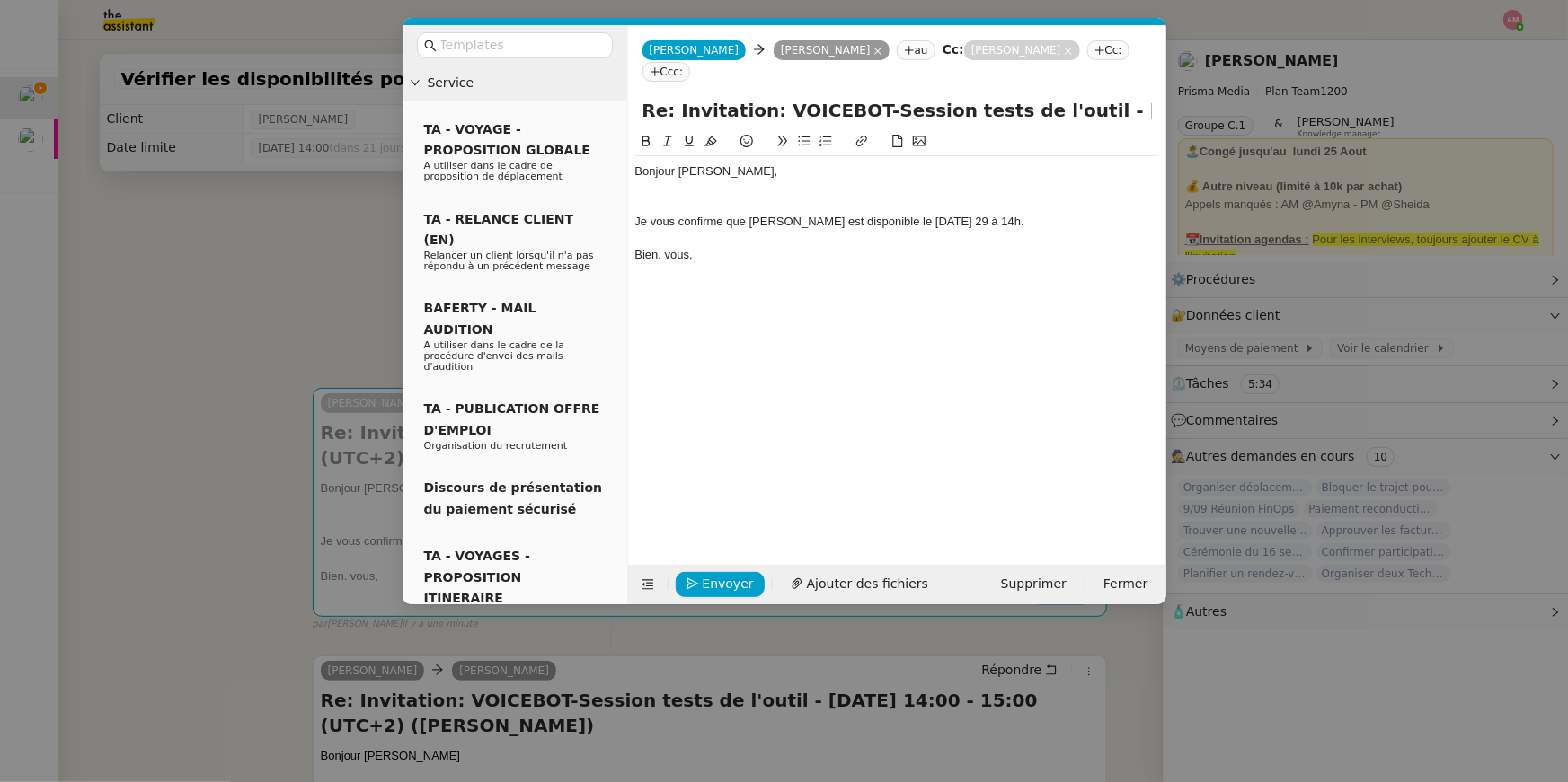
click at [662, 255] on div "Bien. vous," at bounding box center [897, 255] width 524 height 16
click at [743, 220] on div "Je vous confirme que David est disponible le Lundi 29 à 14h." at bounding box center [897, 222] width 524 height 16
copy div "Je vous confirme que d'après son agenda, David est disponible le Lundi 29 à 14h."
drag, startPoint x: 1093, startPoint y: 224, endPoint x: 1109, endPoint y: 193, distance: 34.9
click at [1109, 193] on div "Bonjour Laurence, Je vous confirme que d'après son agenda, David est disponible…" at bounding box center [897, 213] width 524 height 114
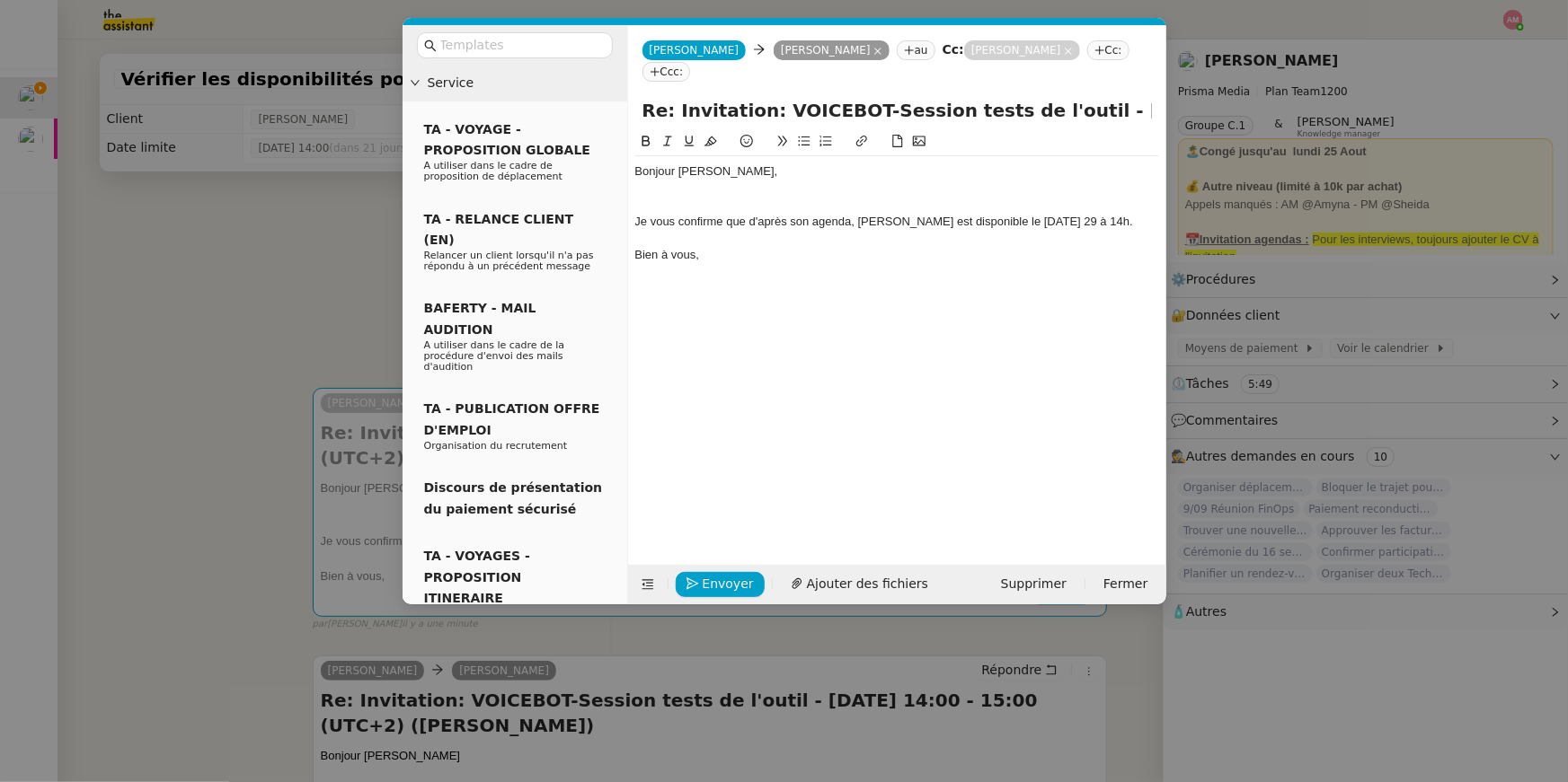
click at [227, 390] on nz-modal-container "Service TA - VOYAGE - PROPOSITION GLOBALE A utiliser dans le cadre de propositi…" at bounding box center [784, 391] width 1568 height 782
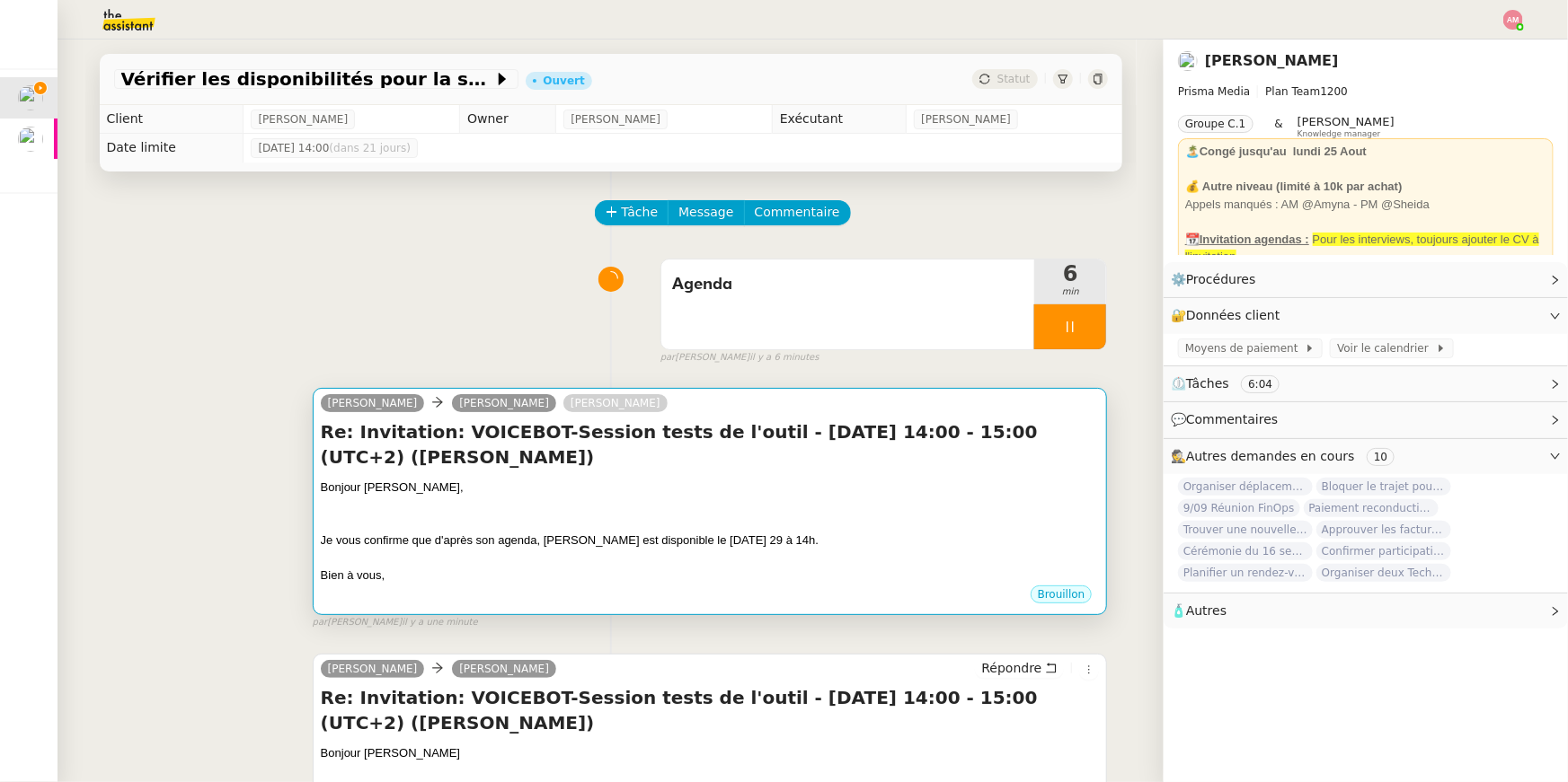
click at [846, 475] on div "Re: Invitation: VOICEBOT-Session tests de l'outil - lun. 29 sept. 2025 14:00 - …" at bounding box center [710, 502] width 779 height 165
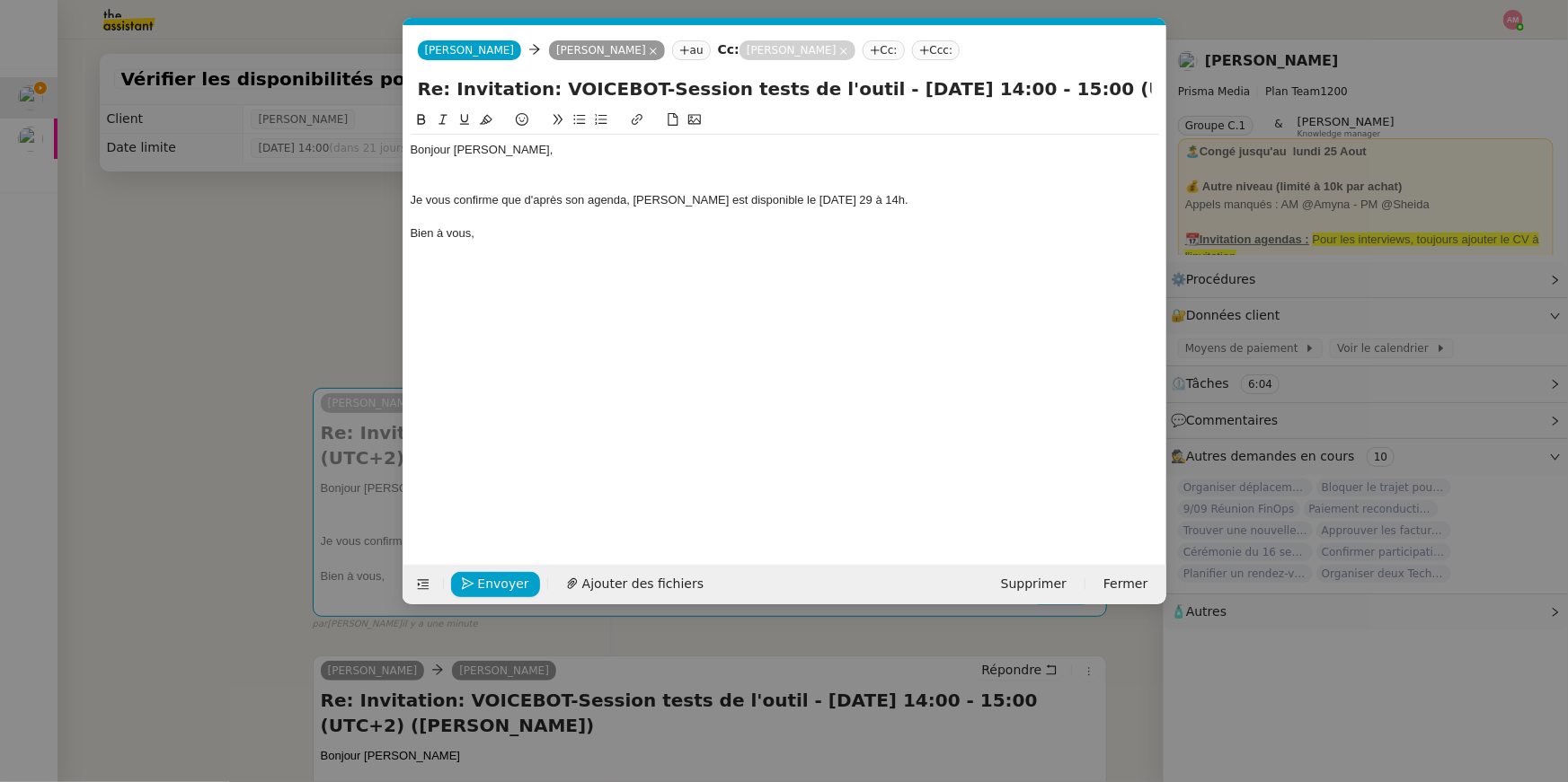
scroll to position [0, 38]
drag, startPoint x: 759, startPoint y: 196, endPoint x: 765, endPoint y: 239, distance: 43.4
click at [759, 196] on div "Je vous confirme que d'après son agenda, David est disponible le Lundi 29 à 14h." at bounding box center [785, 200] width 748 height 16
click at [688, 175] on div at bounding box center [785, 183] width 748 height 16
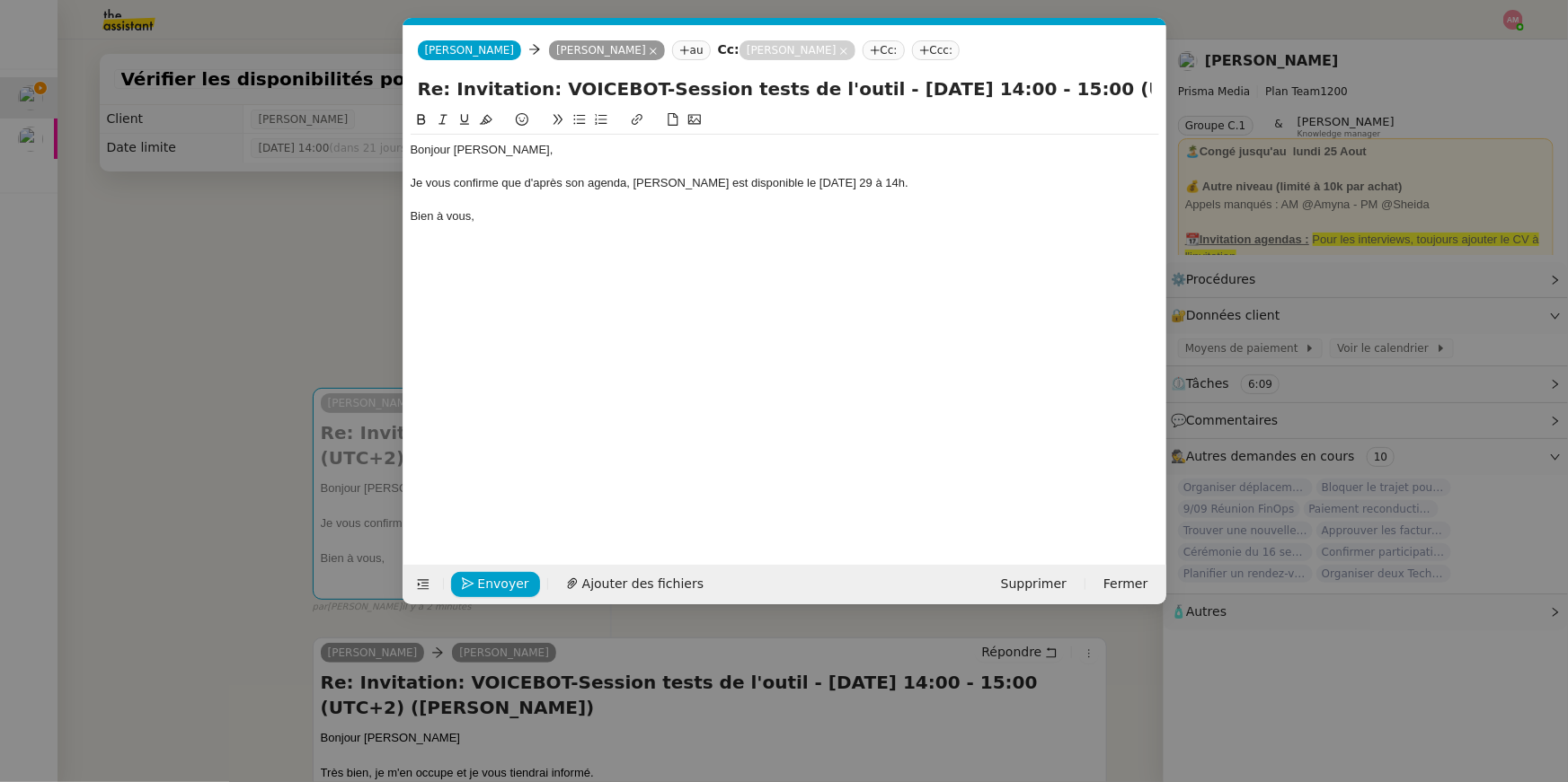
click at [349, 215] on nz-modal-container "Service TA - VOYAGE - PROPOSITION GLOBALE A utiliser dans le cadre de propositi…" at bounding box center [784, 391] width 1568 height 782
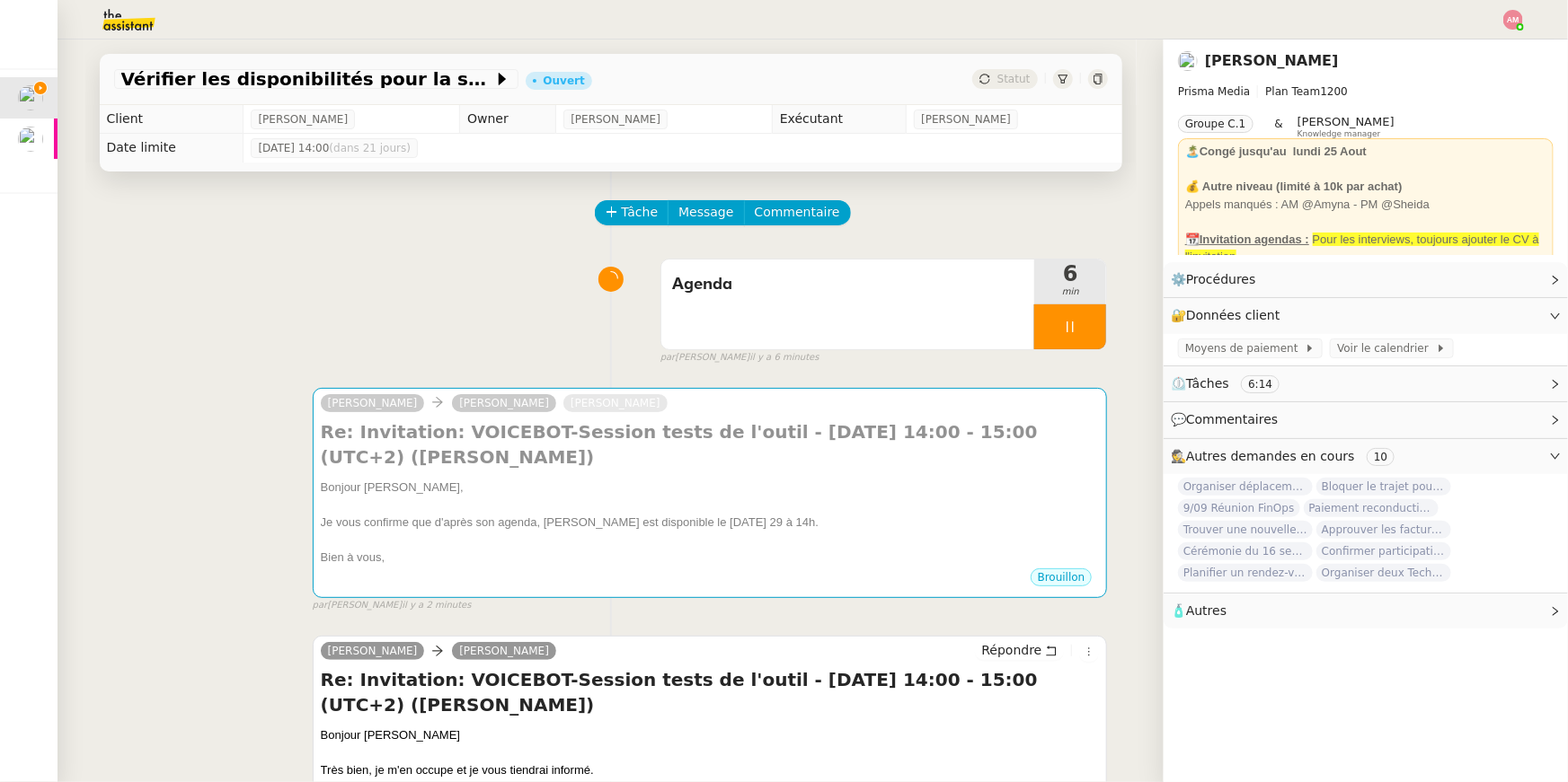
click at [264, 241] on div "Tâche Message Commentaire" at bounding box center [611, 221] width 993 height 43
click at [552, 385] on div "Lisa Green Laurence NARCISI-MAROTEL David Berrebi Re: Invitation: VOICEBOT-Sess…" at bounding box center [611, 492] width 993 height 241
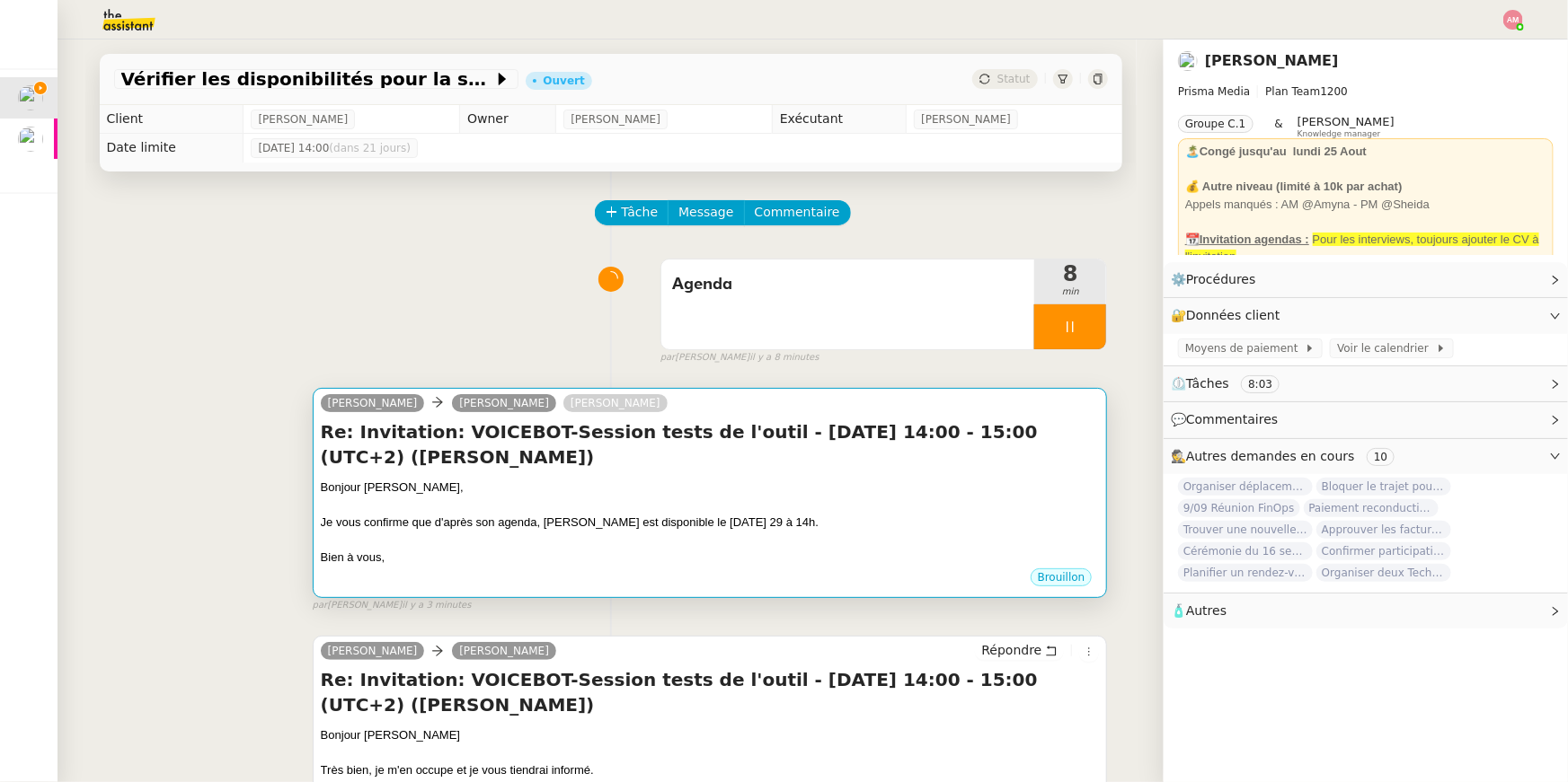
click at [544, 452] on h4 "Re: Invitation: VOICEBOT-Session tests de l'outil - lun. 29 sept. 2025 14:00 - …" at bounding box center [710, 445] width 779 height 50
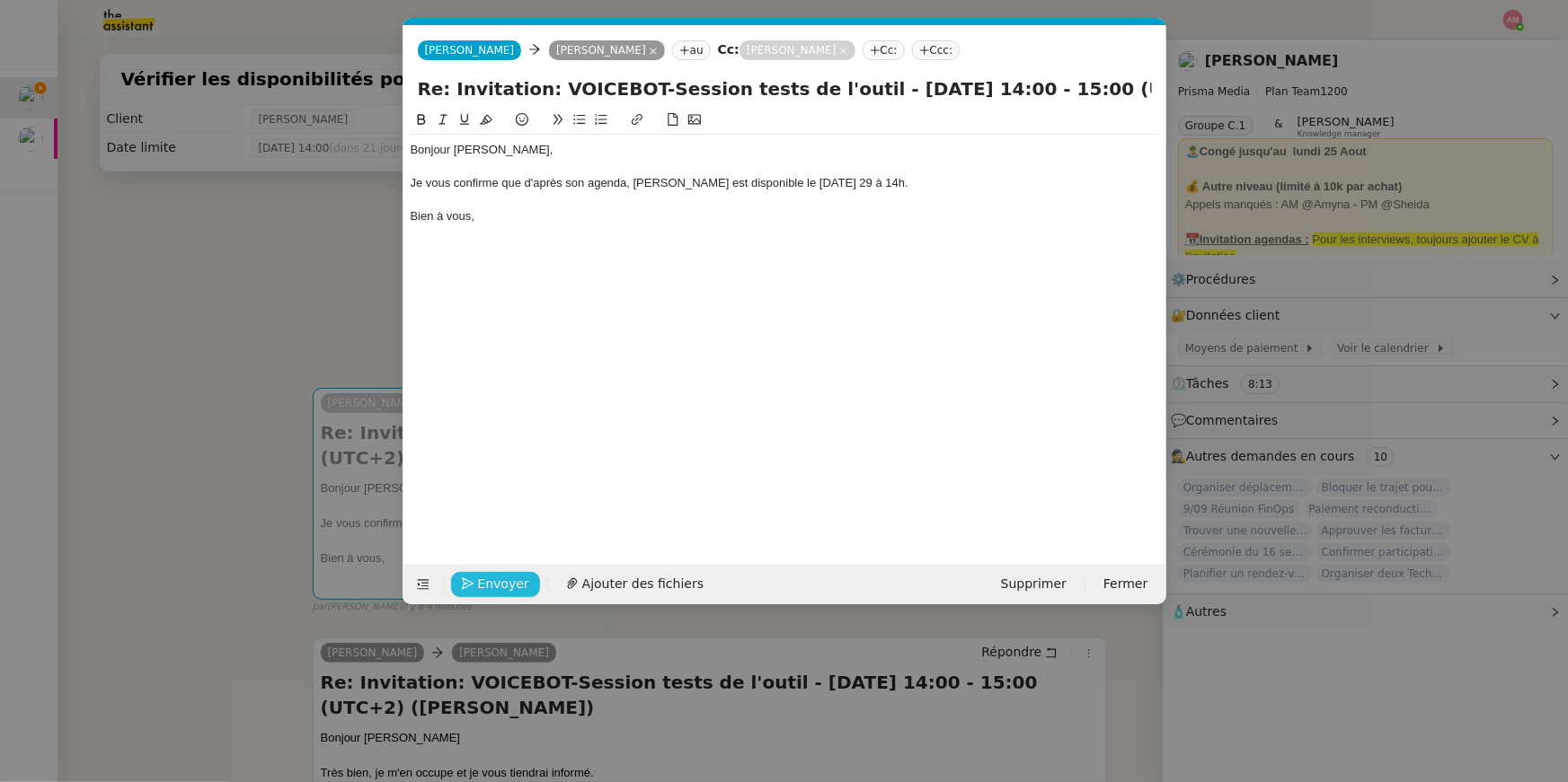
click at [496, 589] on span "Envoyer" at bounding box center [503, 584] width 51 height 21
click at [496, 589] on span "Confirmer l'envoi" at bounding box center [532, 584] width 108 height 21
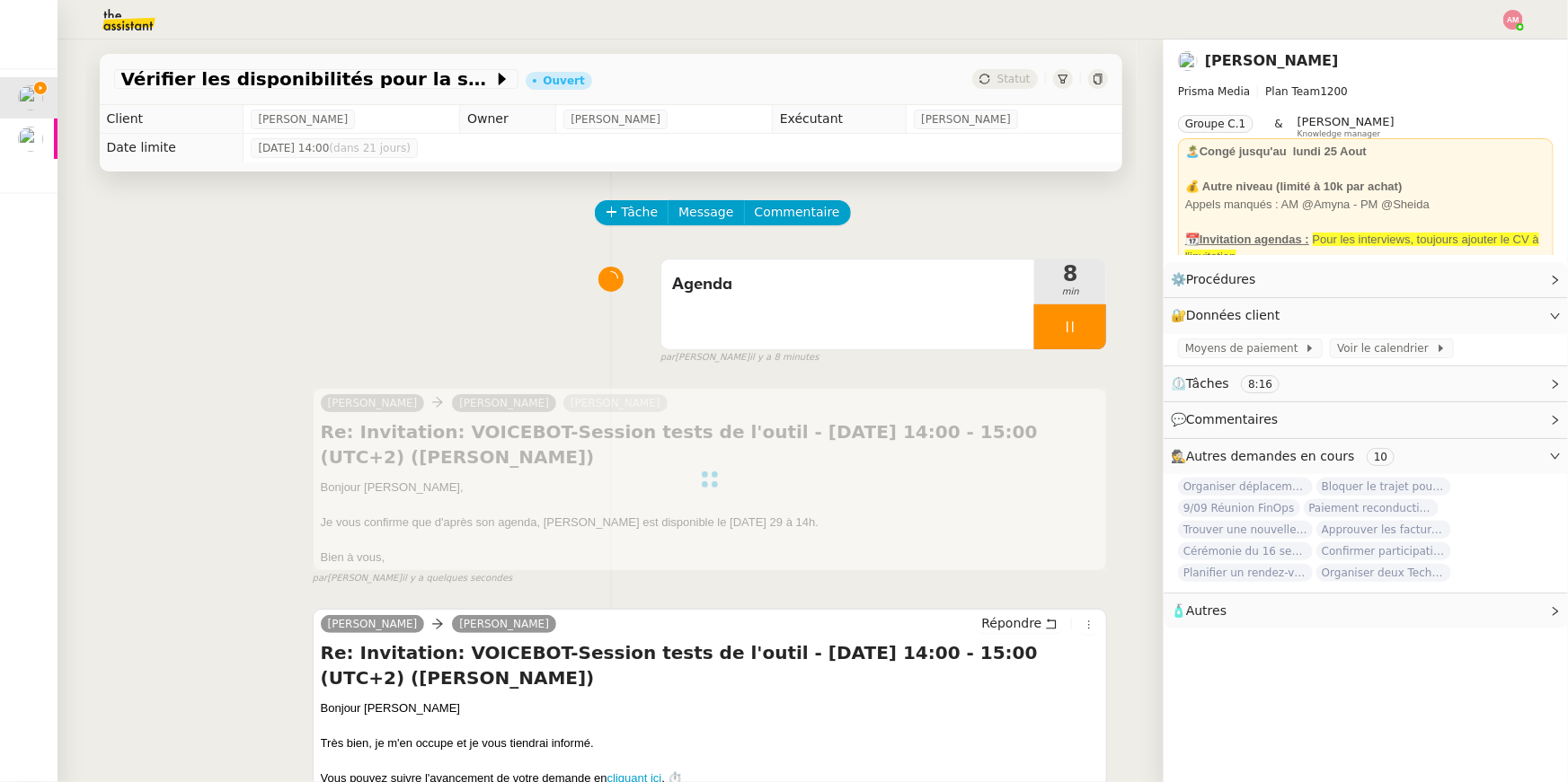
click at [1081, 329] on div at bounding box center [1069, 327] width 72 height 45
click at [1094, 332] on icon at bounding box center [1088, 327] width 15 height 15
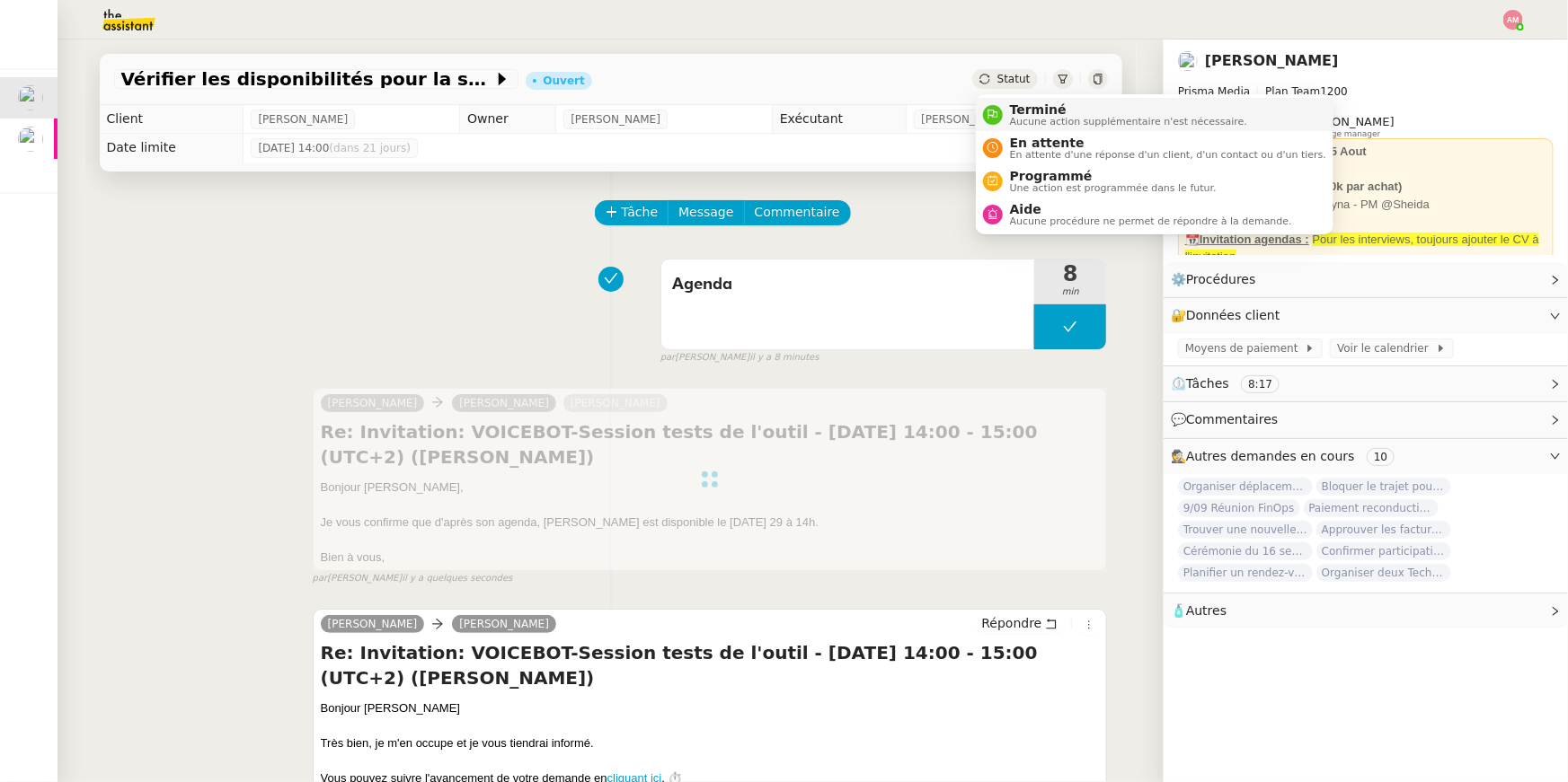
click at [1022, 122] on span "Aucune action supplémentaire n'est nécessaire." at bounding box center [1128, 122] width 237 height 10
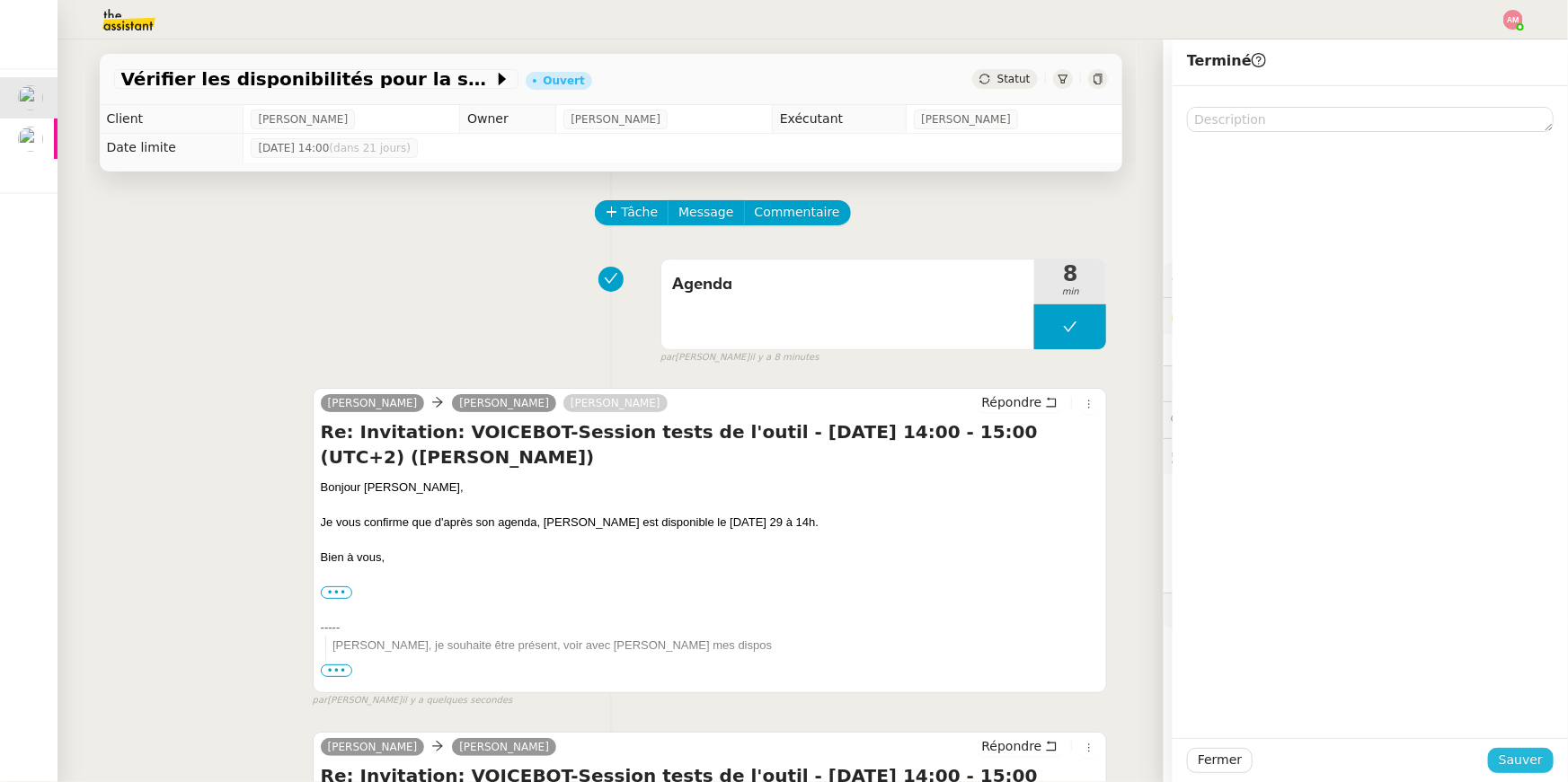
click at [1511, 757] on span "Sauver" at bounding box center [1520, 760] width 44 height 21
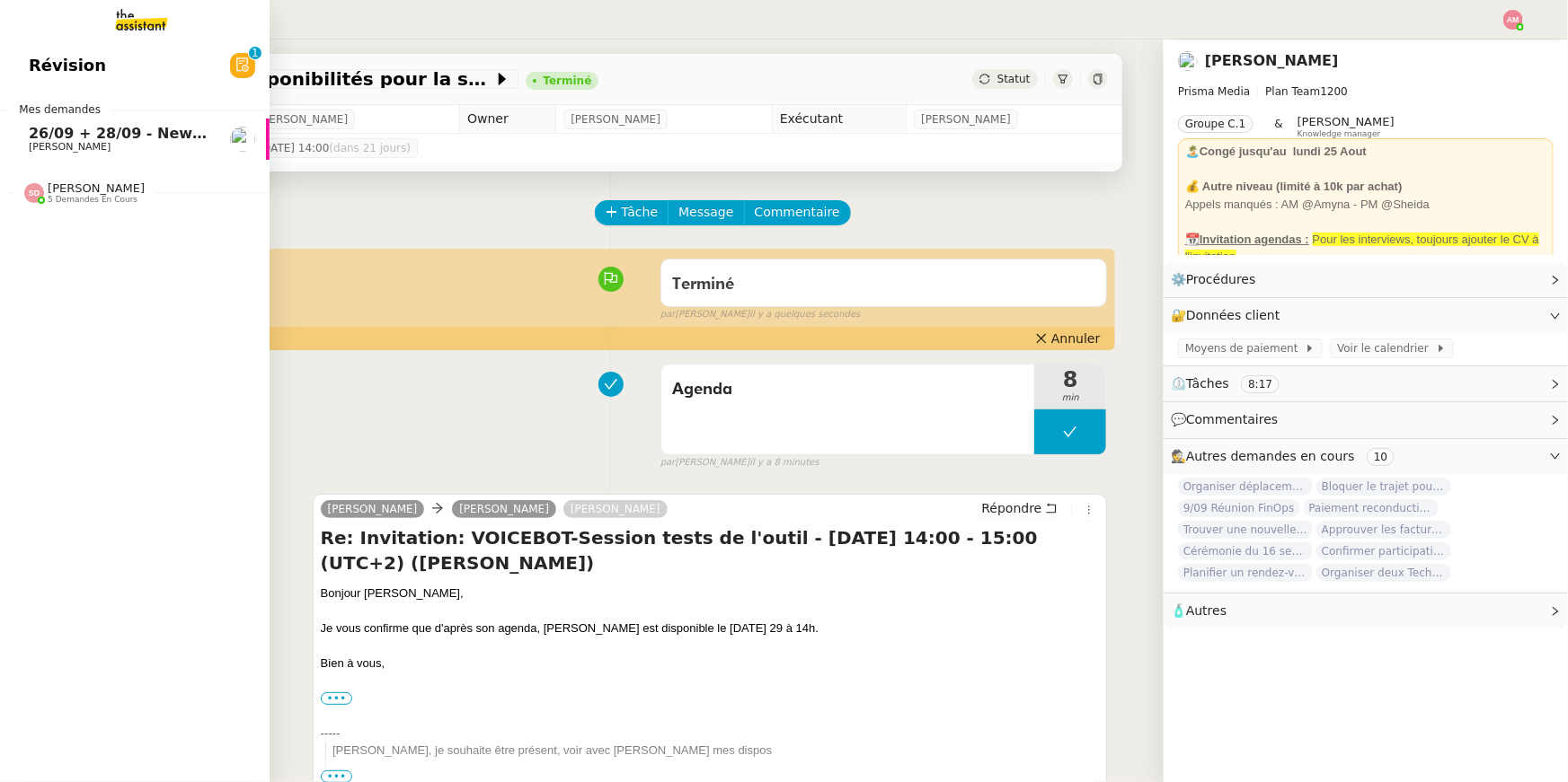
click at [6, 126] on link "26/09 + 28/09 - New flight request - Massimiliano Cocconi Louis Frei" at bounding box center [134, 139] width 270 height 41
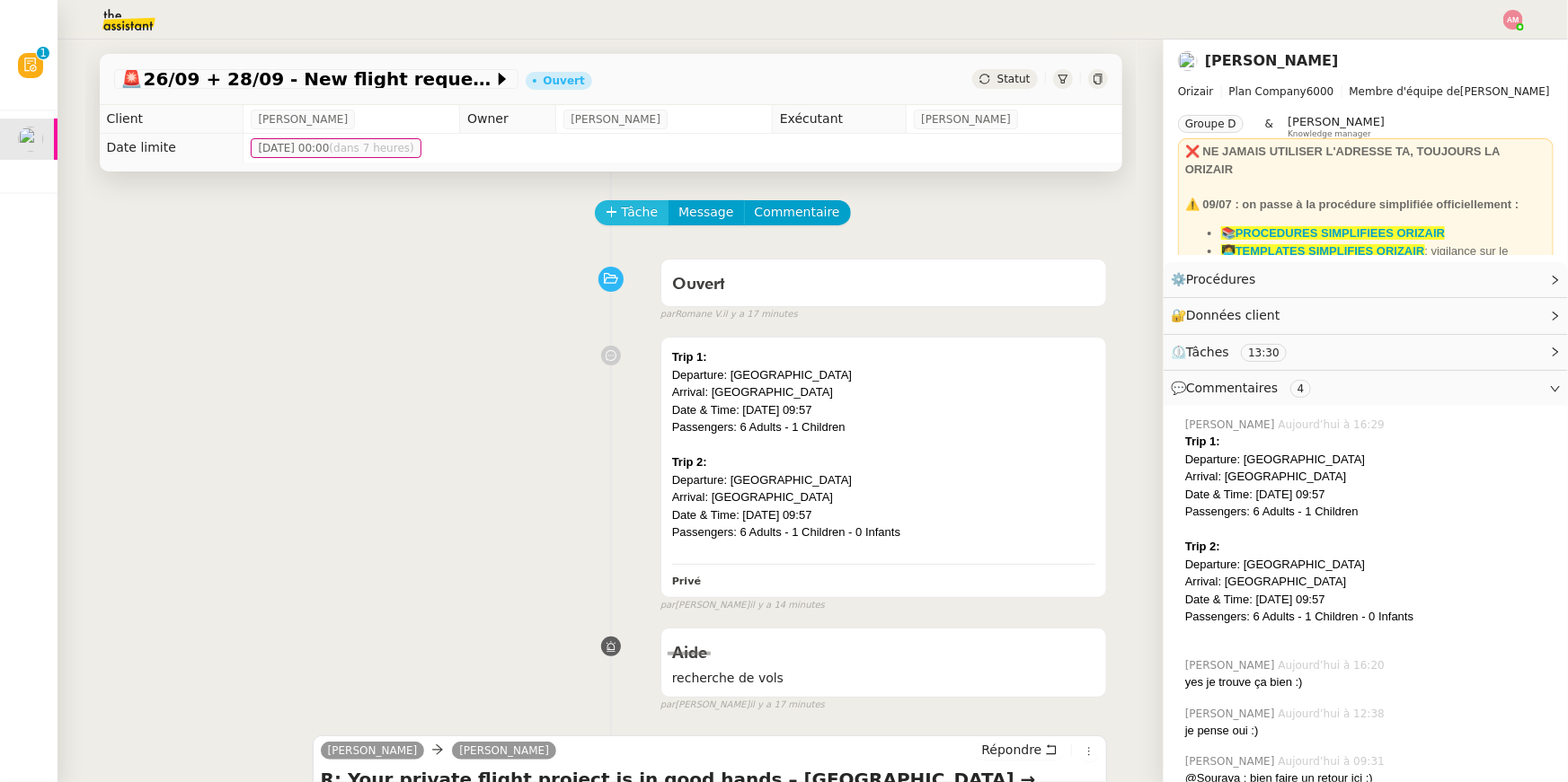
click at [605, 206] on button "Tâche" at bounding box center [632, 212] width 75 height 25
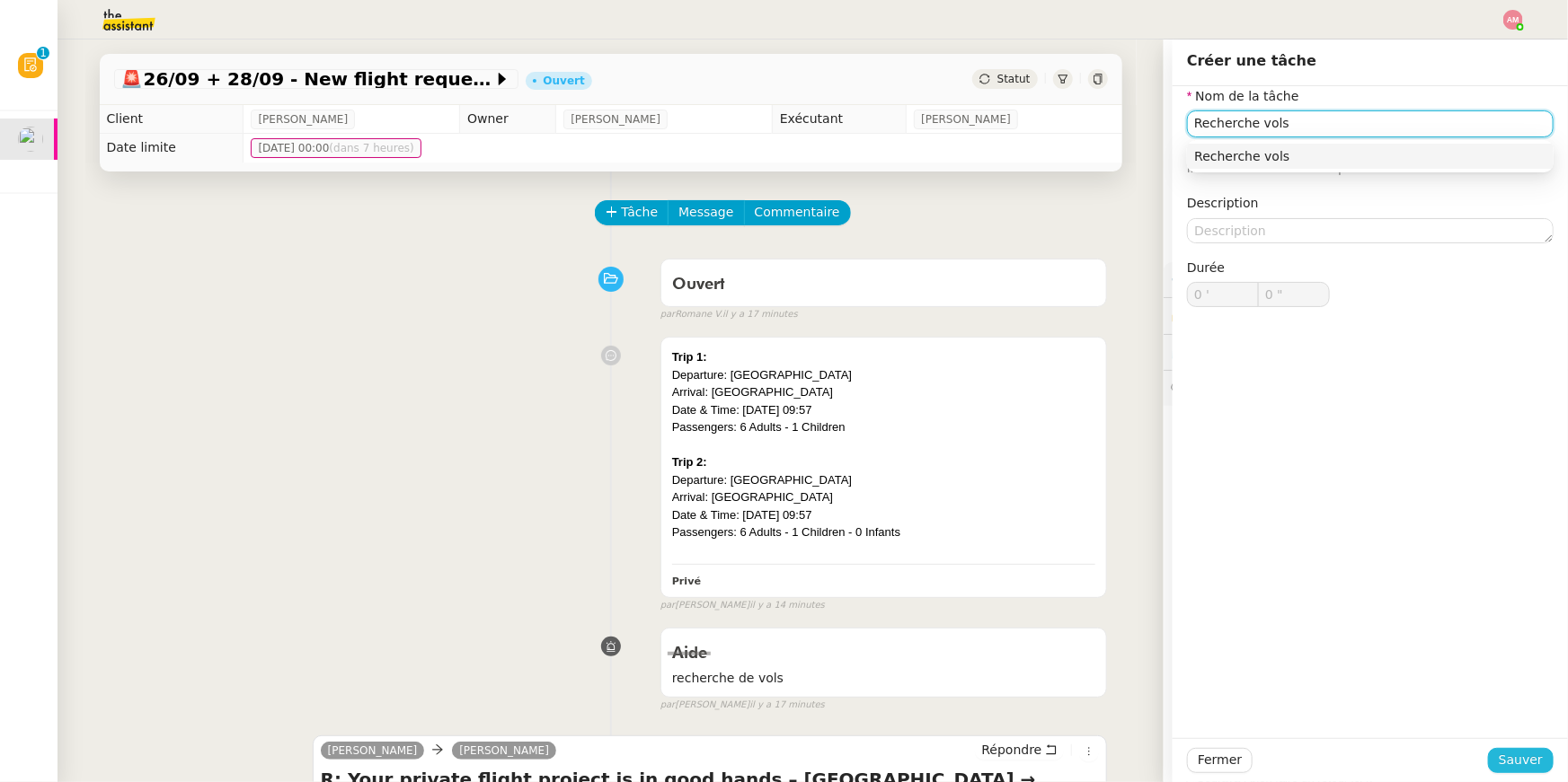
type input "Recherche vols"
click at [1511, 754] on span "Sauver" at bounding box center [1520, 760] width 44 height 21
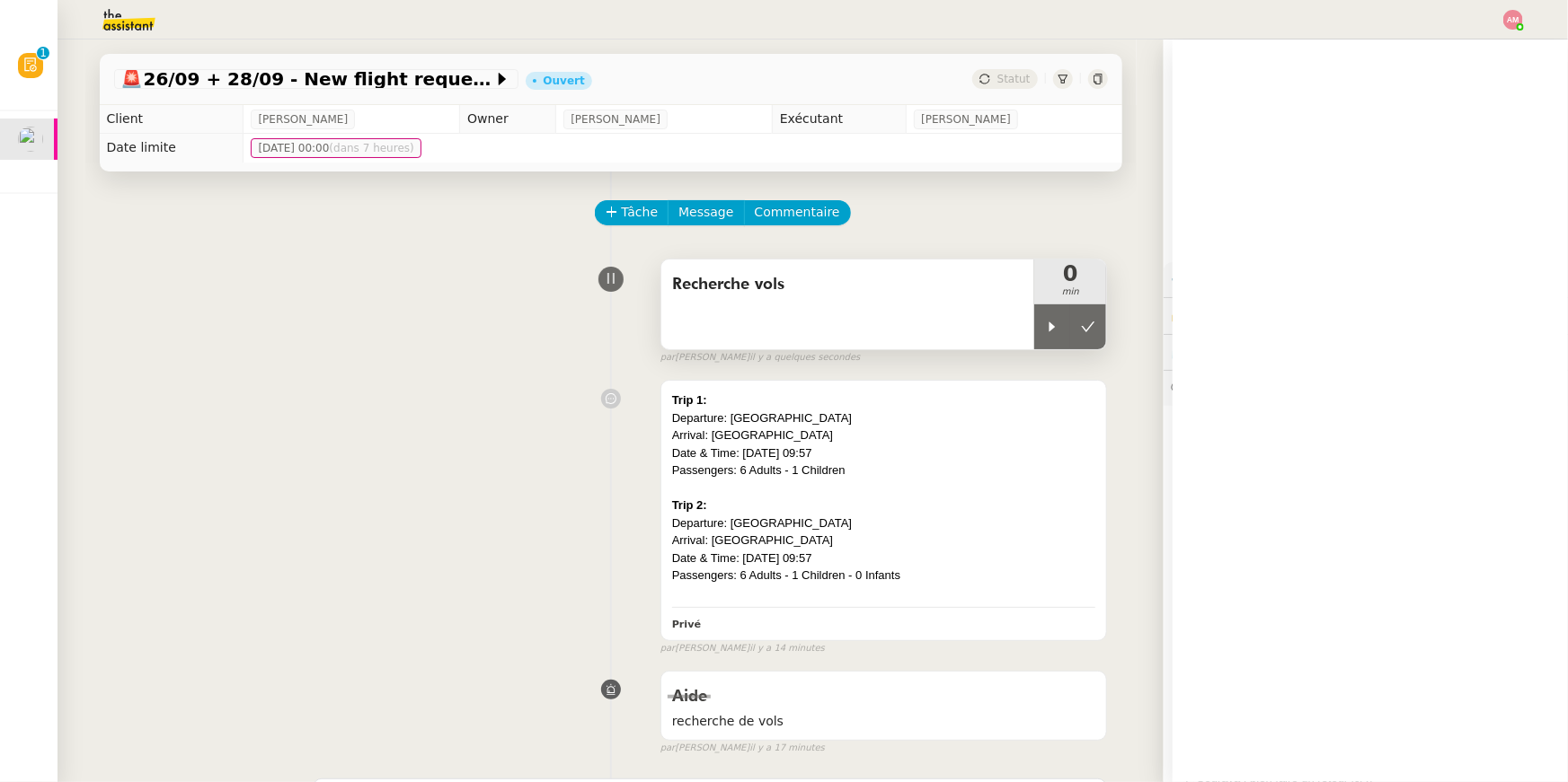
click at [1025, 330] on div "Recherche vols" at bounding box center [848, 305] width 374 height 90
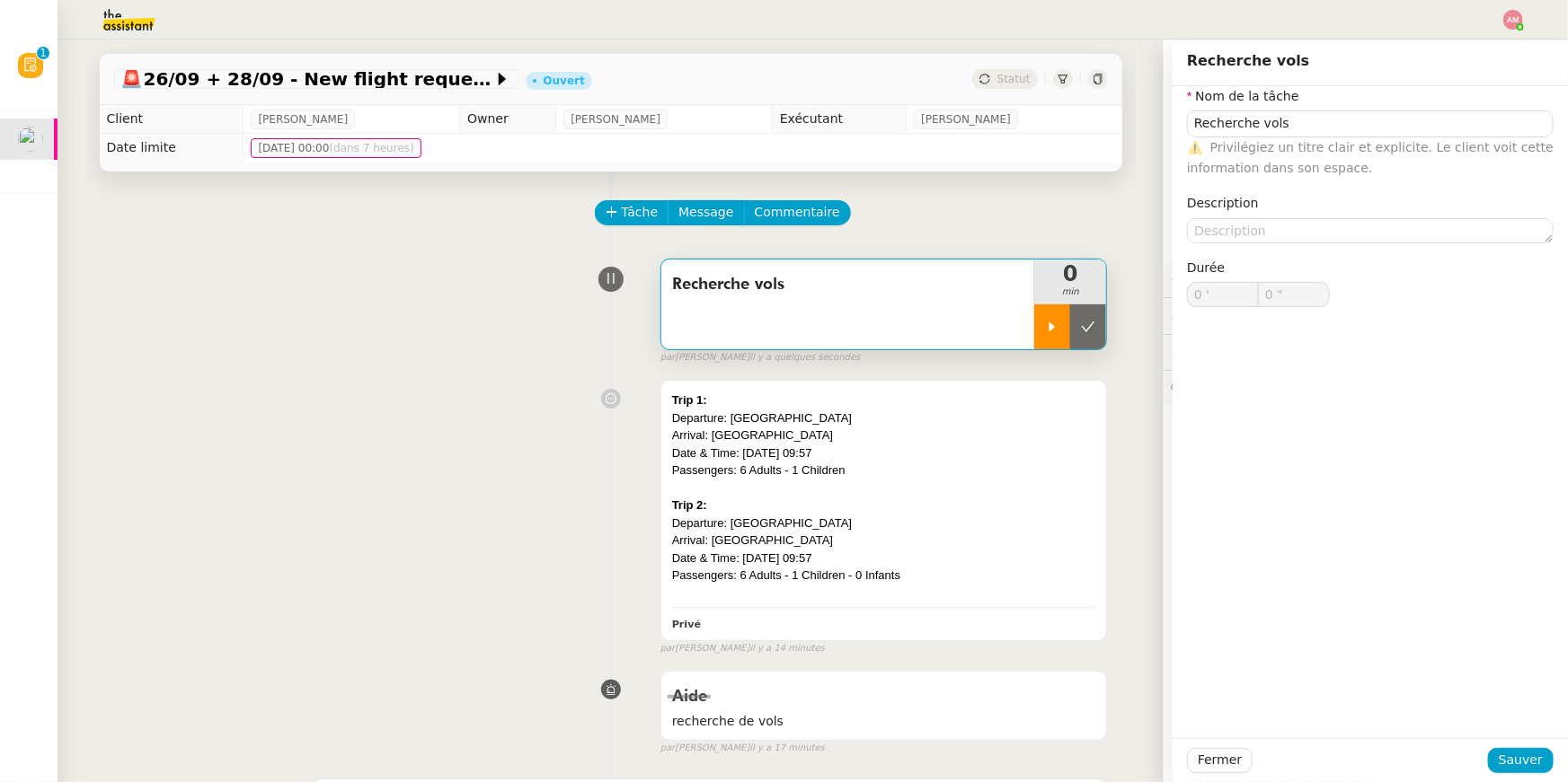
click at [1038, 335] on div at bounding box center [1051, 327] width 36 height 45
type input "Recherche vols"
type input "0 '"
type input "0 ""
type input "Recherche vols"
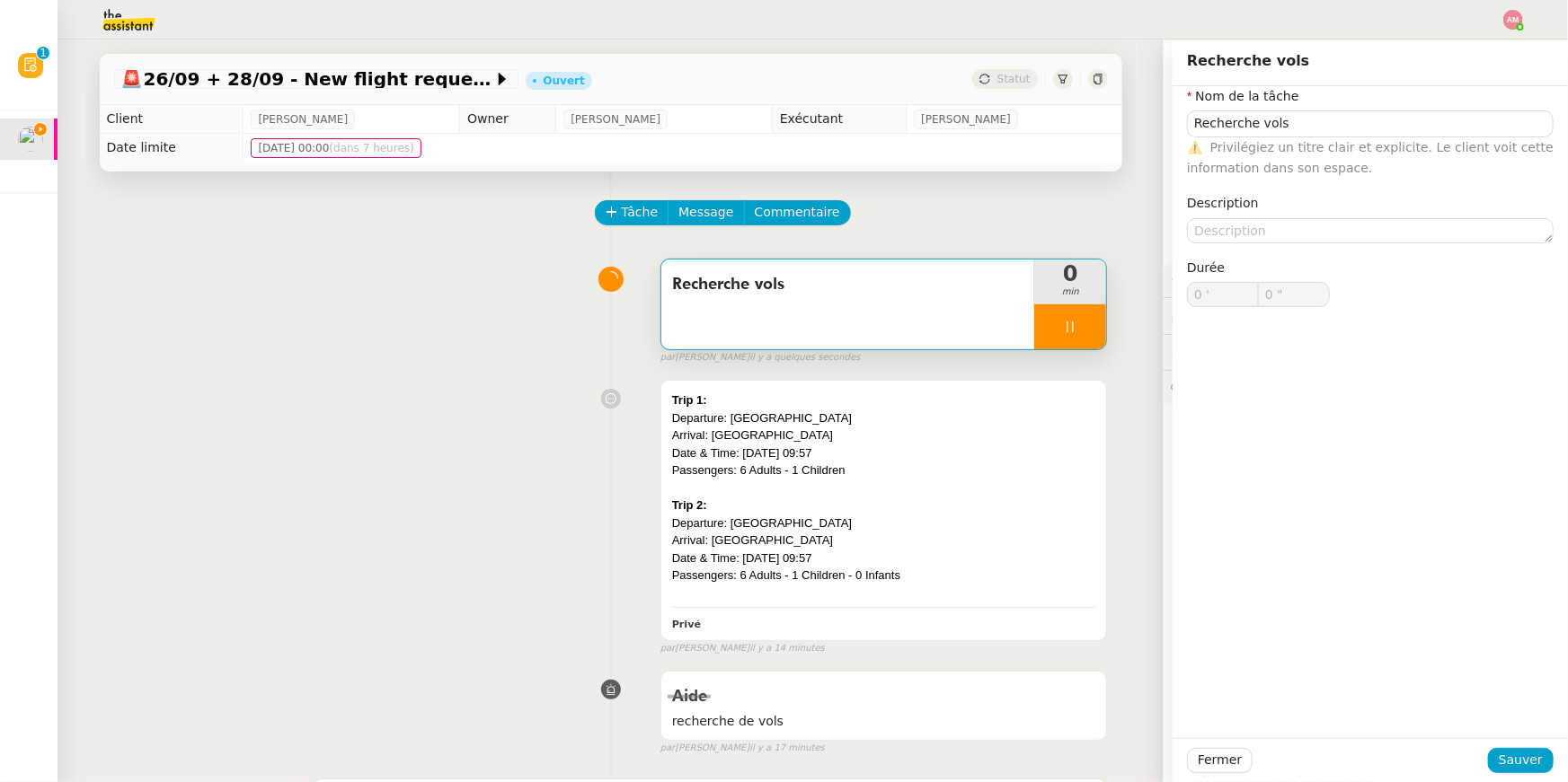
type input "0 '"
type input "59 ""
type input "1 '"
type input "59 ""
type input "2 '"
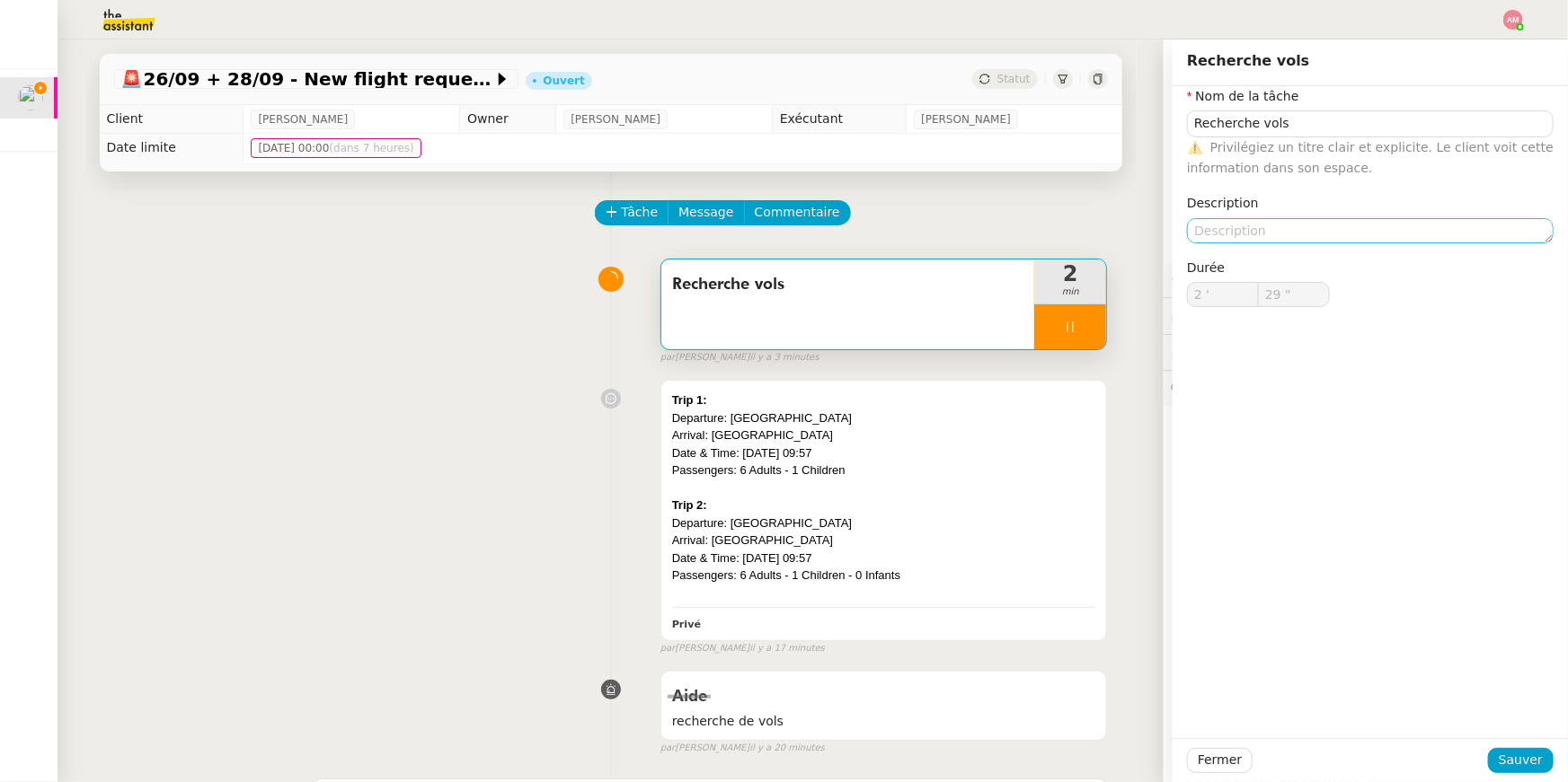
type input "30 ""
click at [867, 389] on div "Trip 1: Departure: Milano Linate Airport Arrival: Ibiza Airport Date & Time: 26…" at bounding box center [884, 509] width 446 height 259
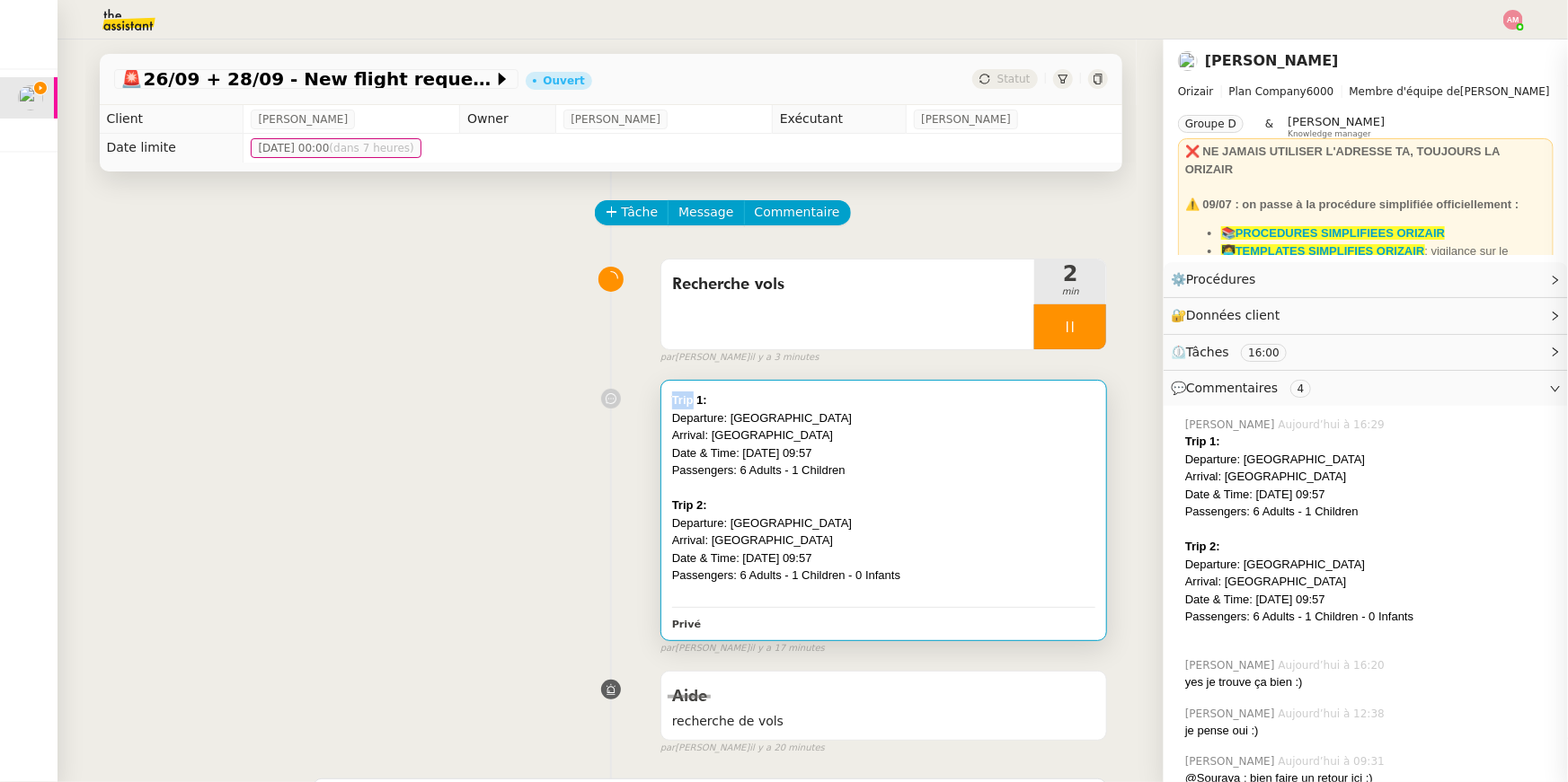
click at [867, 389] on body "Mes demandes 26/09 + 28/09 - New flight request - Massimiliano Cocconi Louis Fr…" at bounding box center [784, 391] width 1568 height 782
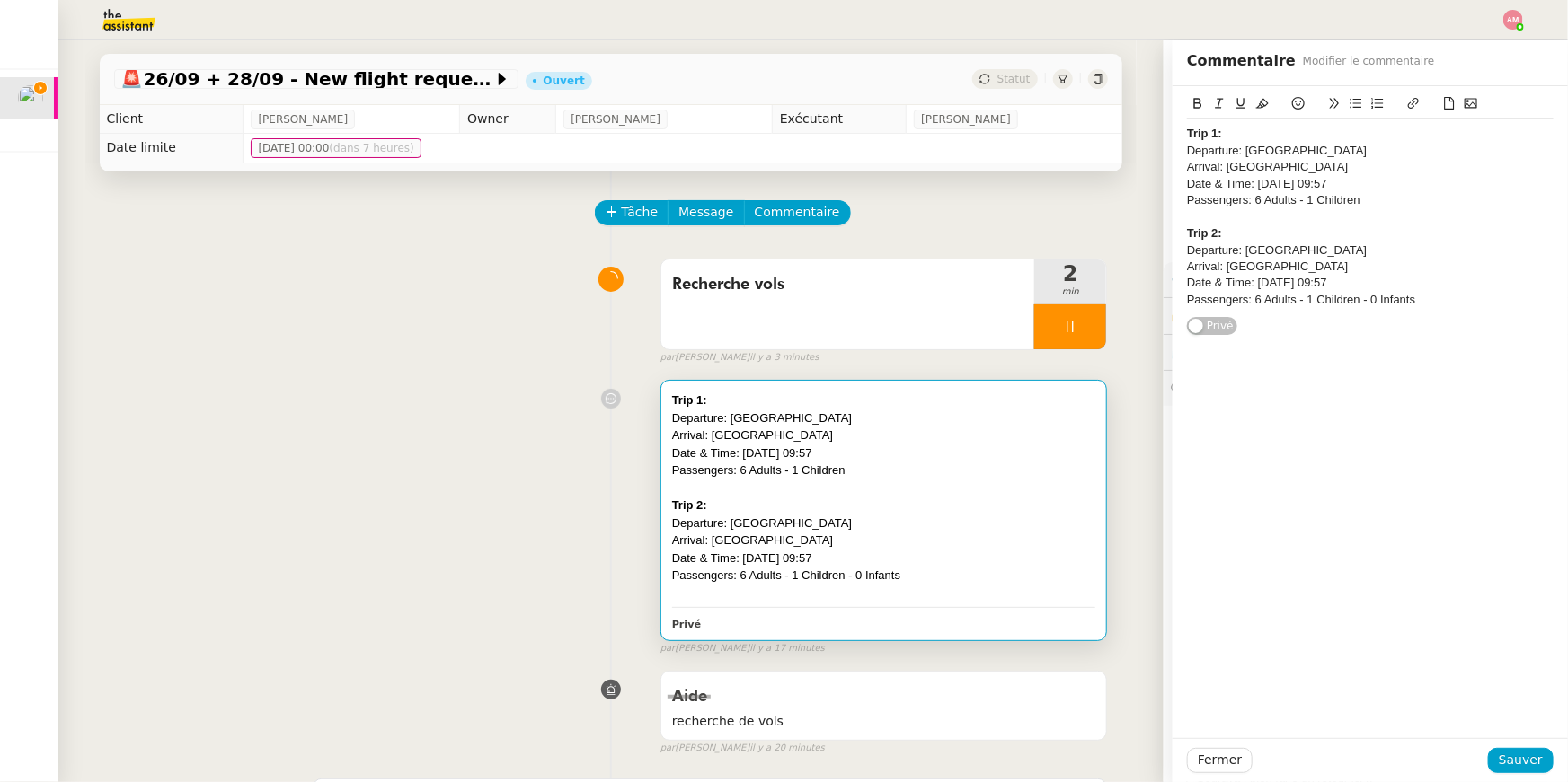
click at [1233, 133] on div "Trip 1:" at bounding box center [1369, 134] width 367 height 16
drag, startPoint x: 1225, startPoint y: 135, endPoint x: 1298, endPoint y: 130, distance: 73.2
click at [1298, 130] on div "Trip 1: 89S2HF" at bounding box center [1369, 134] width 367 height 16
click at [1260, 106] on icon at bounding box center [1262, 103] width 13 height 13
click at [1497, 769] on button "Sauver" at bounding box center [1520, 760] width 66 height 25
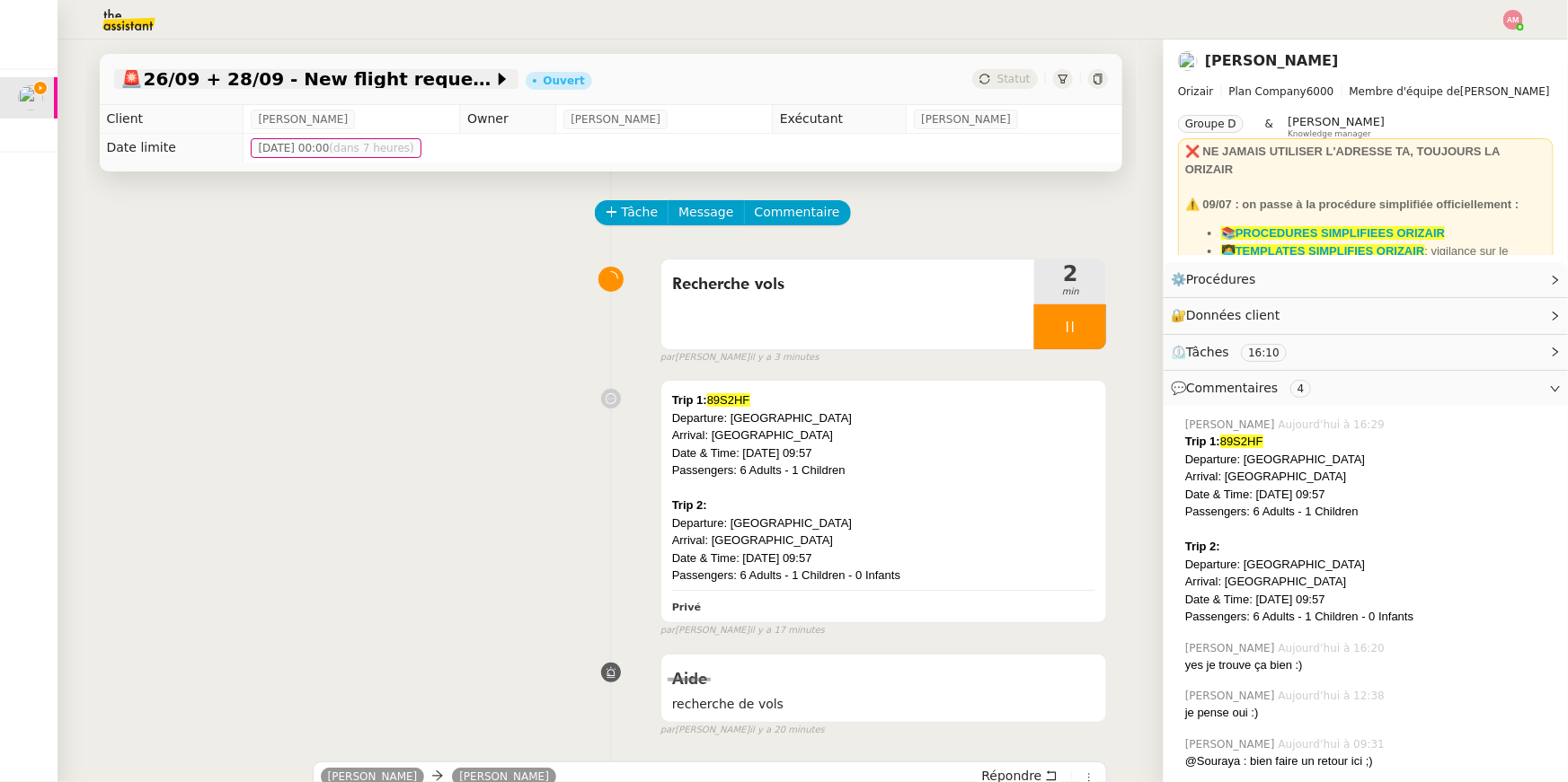
click at [405, 78] on span "🚨 26/09 + 28/09 - New flight request - Massimiliano Cocconi" at bounding box center [307, 80] width 372 height 18
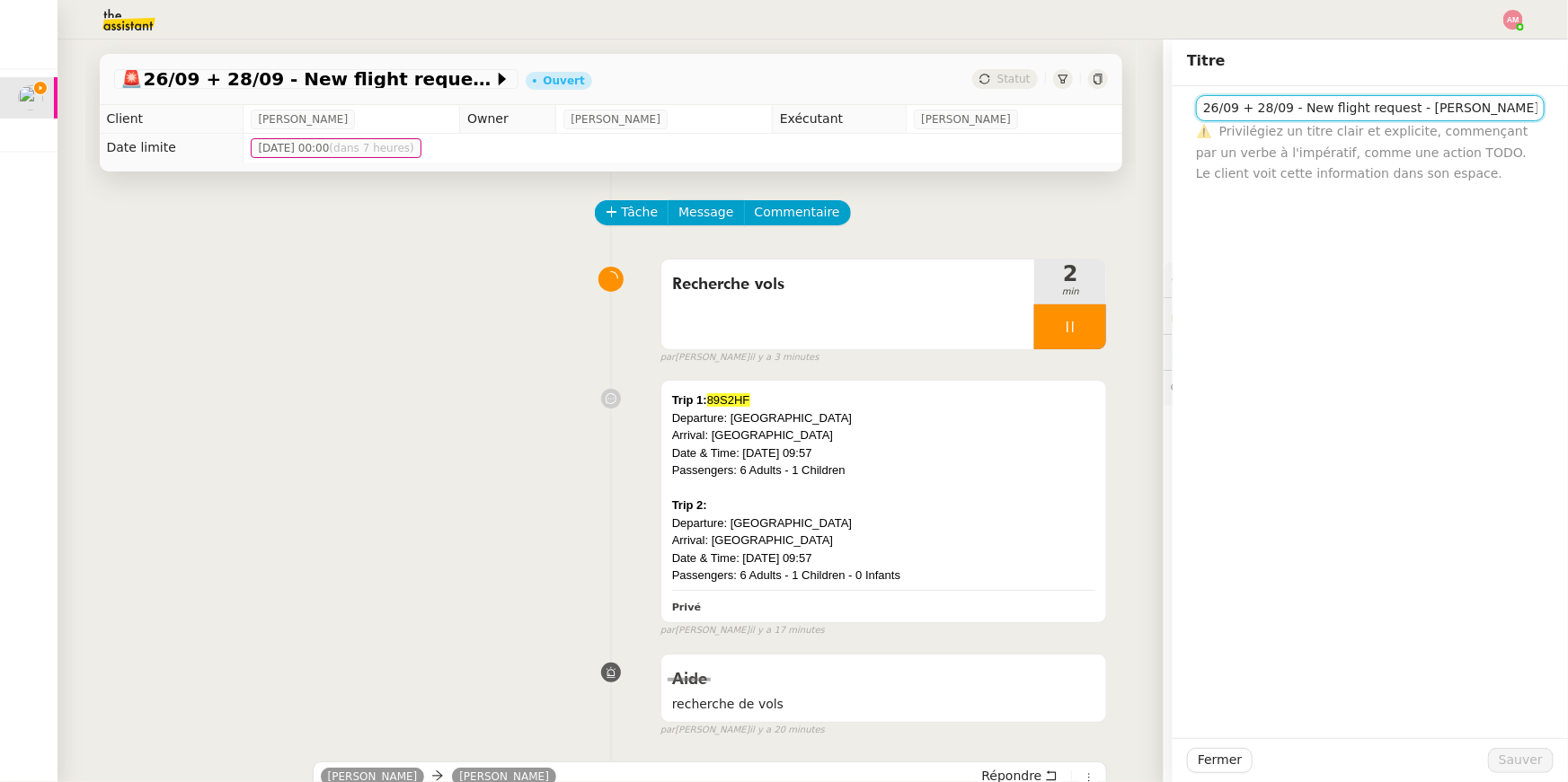
scroll to position [0, 7]
drag, startPoint x: 1413, startPoint y: 110, endPoint x: 1541, endPoint y: 106, distance: 128.1
click at [1541, 106] on input "26/09 + 28/09 - New flight request - Massimiliano Cocconi" at bounding box center [1369, 108] width 349 height 26
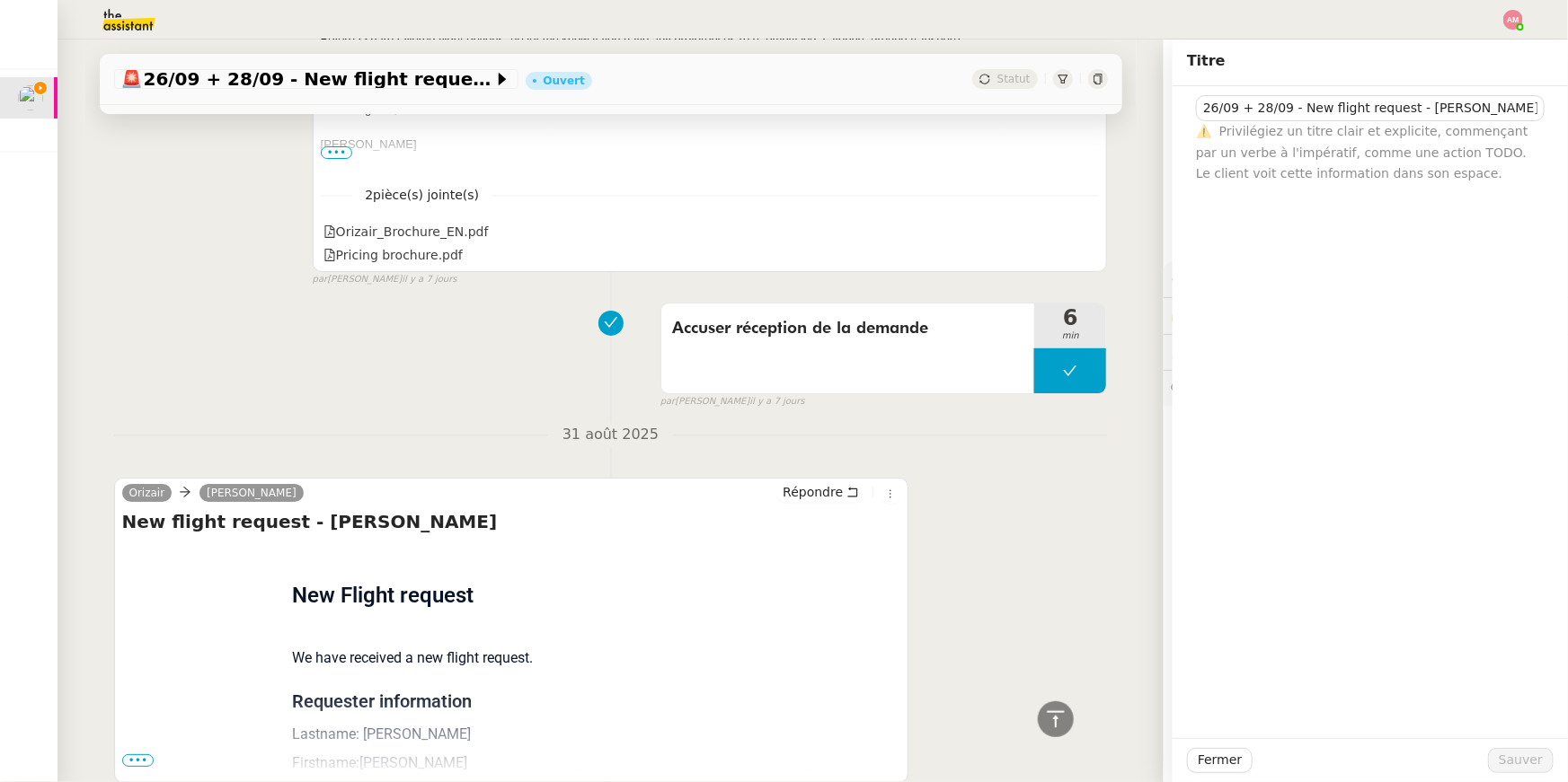
scroll to position [3385, 0]
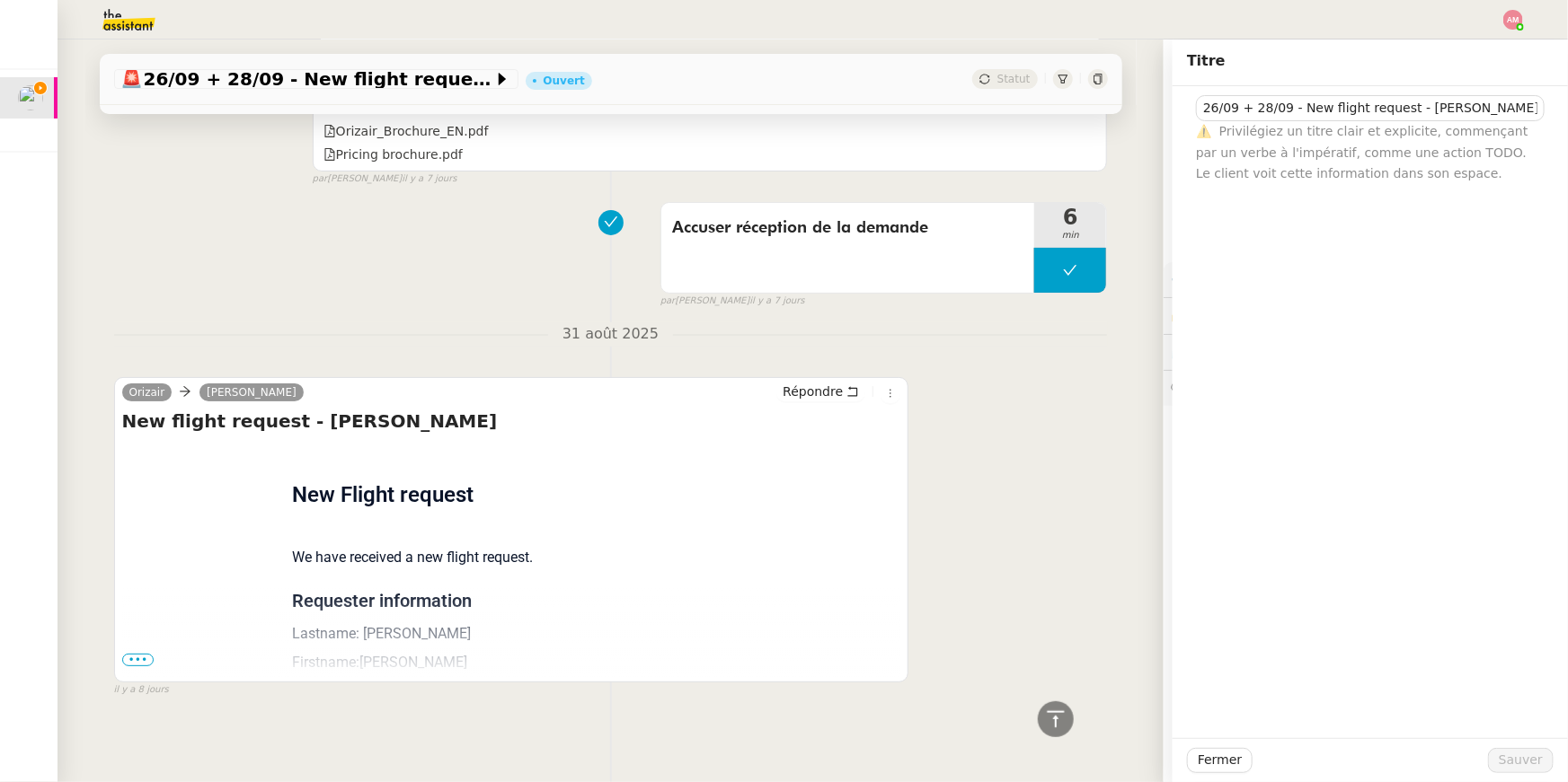
click at [133, 654] on span "•••" at bounding box center [138, 660] width 32 height 13
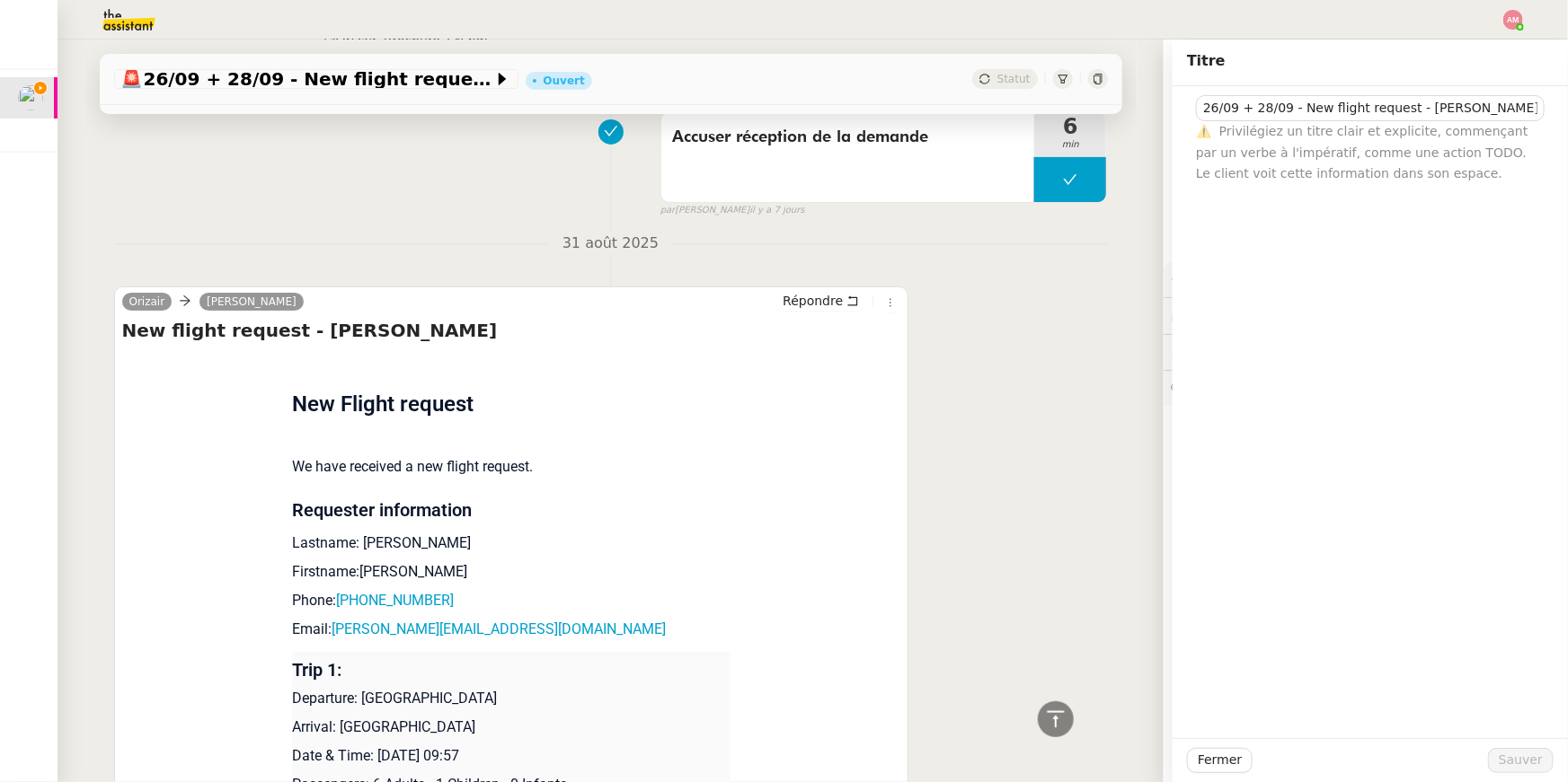
scroll to position [3483, 0]
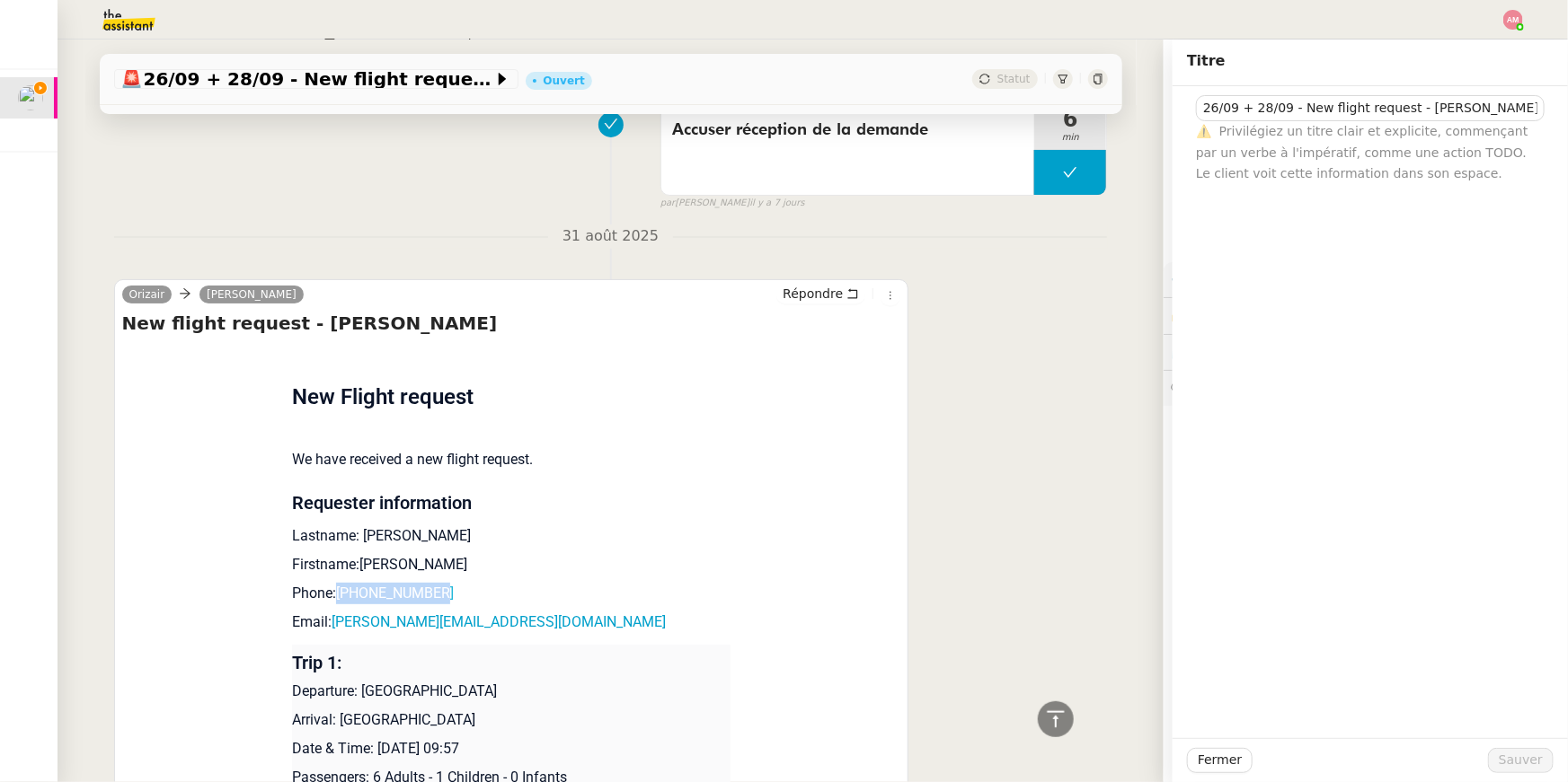
copy link "+393492753645"
drag, startPoint x: 469, startPoint y: 599, endPoint x: 342, endPoint y: 597, distance: 127.0
click at [342, 597] on p "Phone: +393492753645" at bounding box center [510, 594] width 438 height 22
copy link "m.cocconi@greensun.it"
drag, startPoint x: 496, startPoint y: 626, endPoint x: 333, endPoint y: 624, distance: 163.0
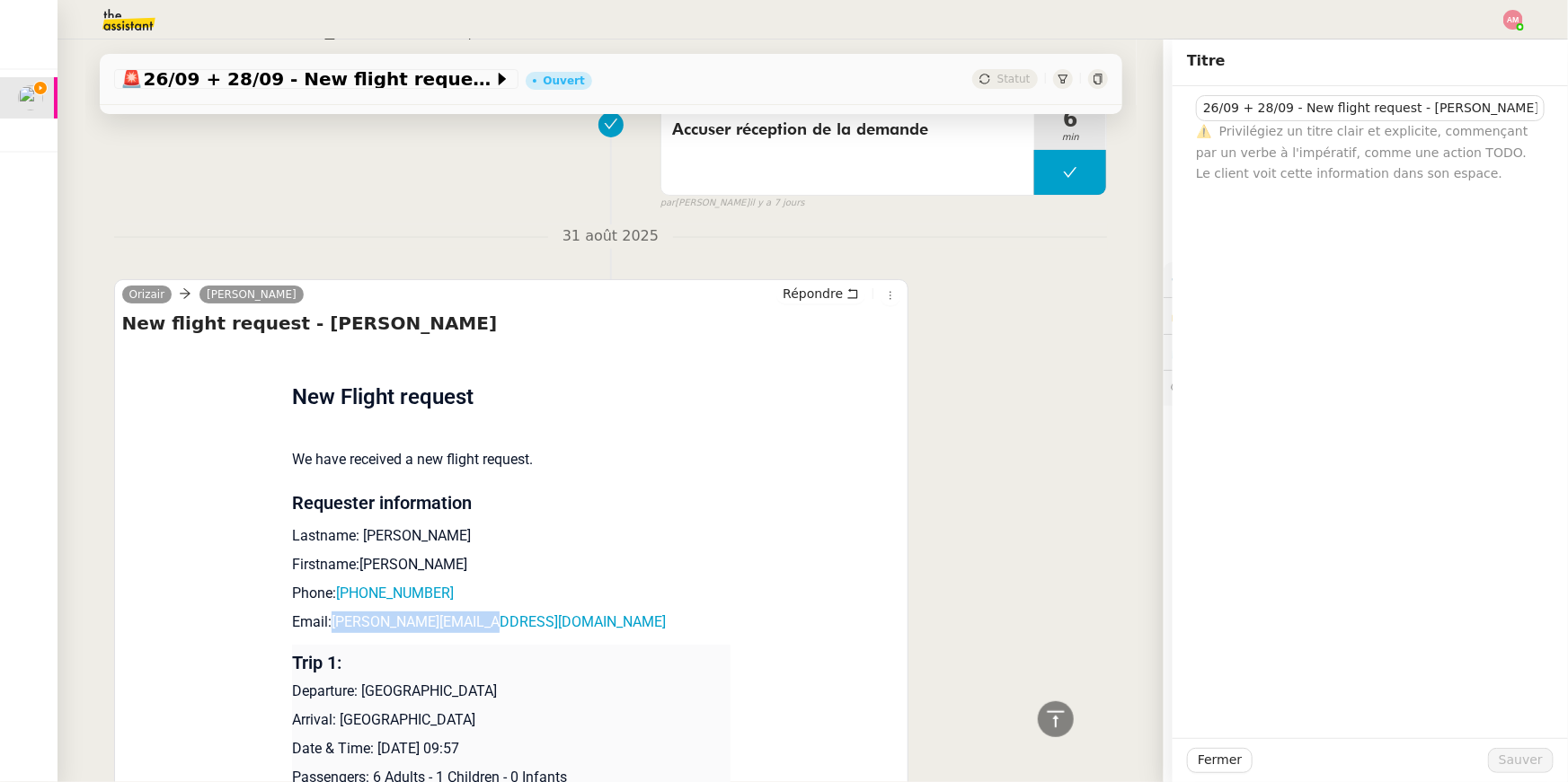
click at [333, 624] on p "Email: m.cocconi@greensun.it" at bounding box center [510, 623] width 438 height 22
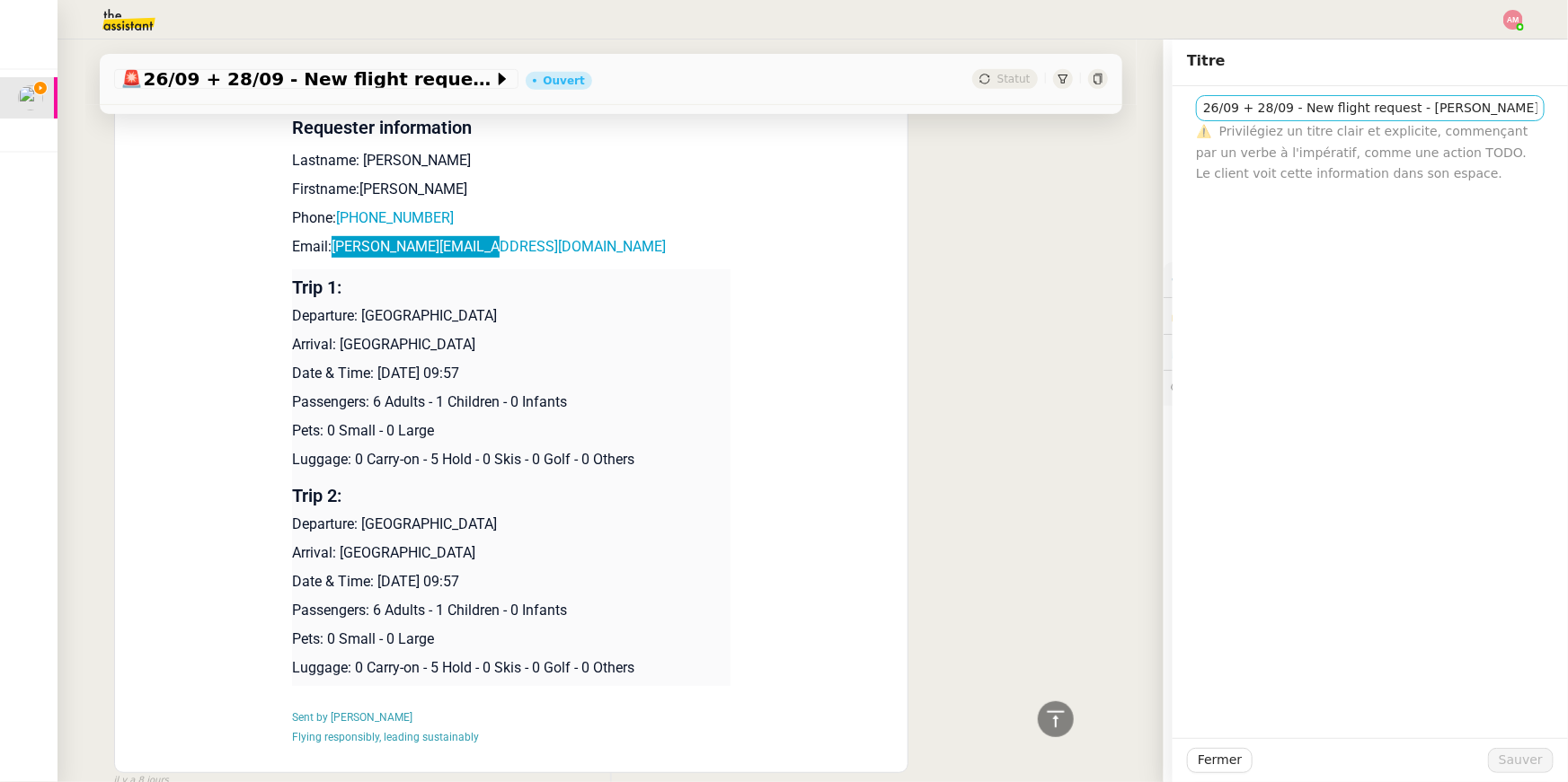
scroll to position [3874, 0]
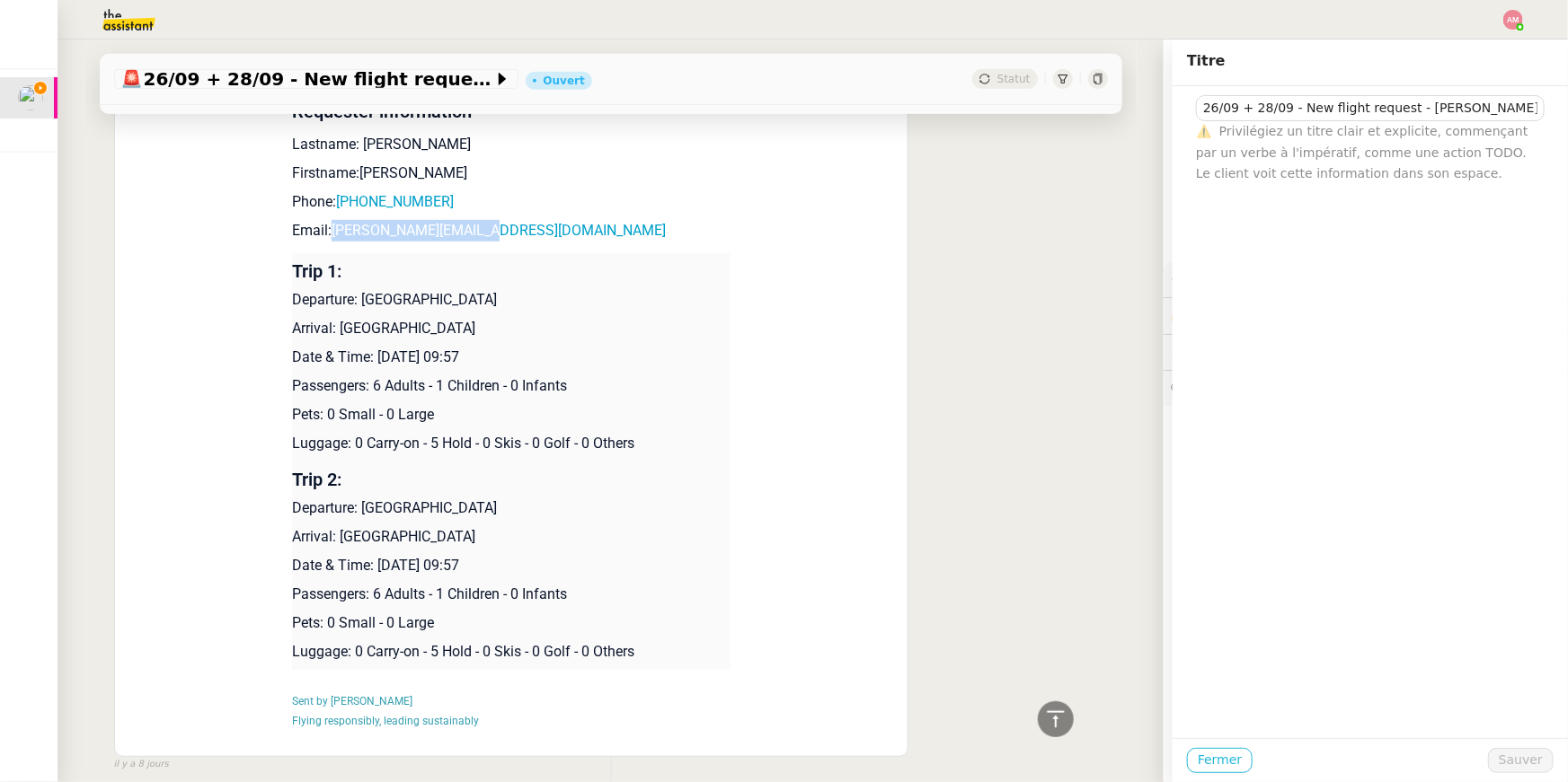
click at [1198, 758] on span "Fermer" at bounding box center [1219, 760] width 44 height 21
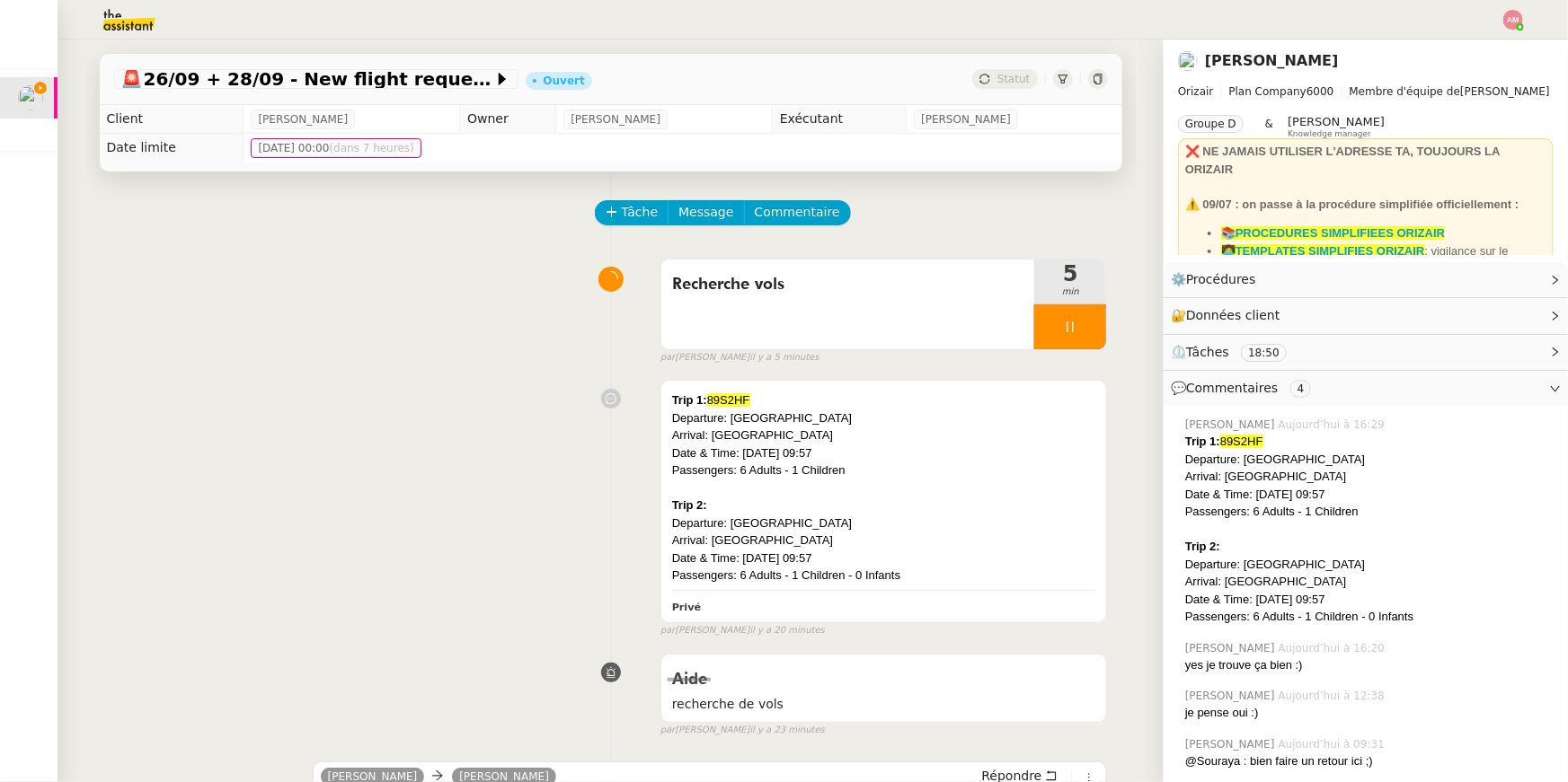
click at [1085, 457] on div "Date & Time: 26th September 2025 09:57" at bounding box center [885, 454] width 424 height 18
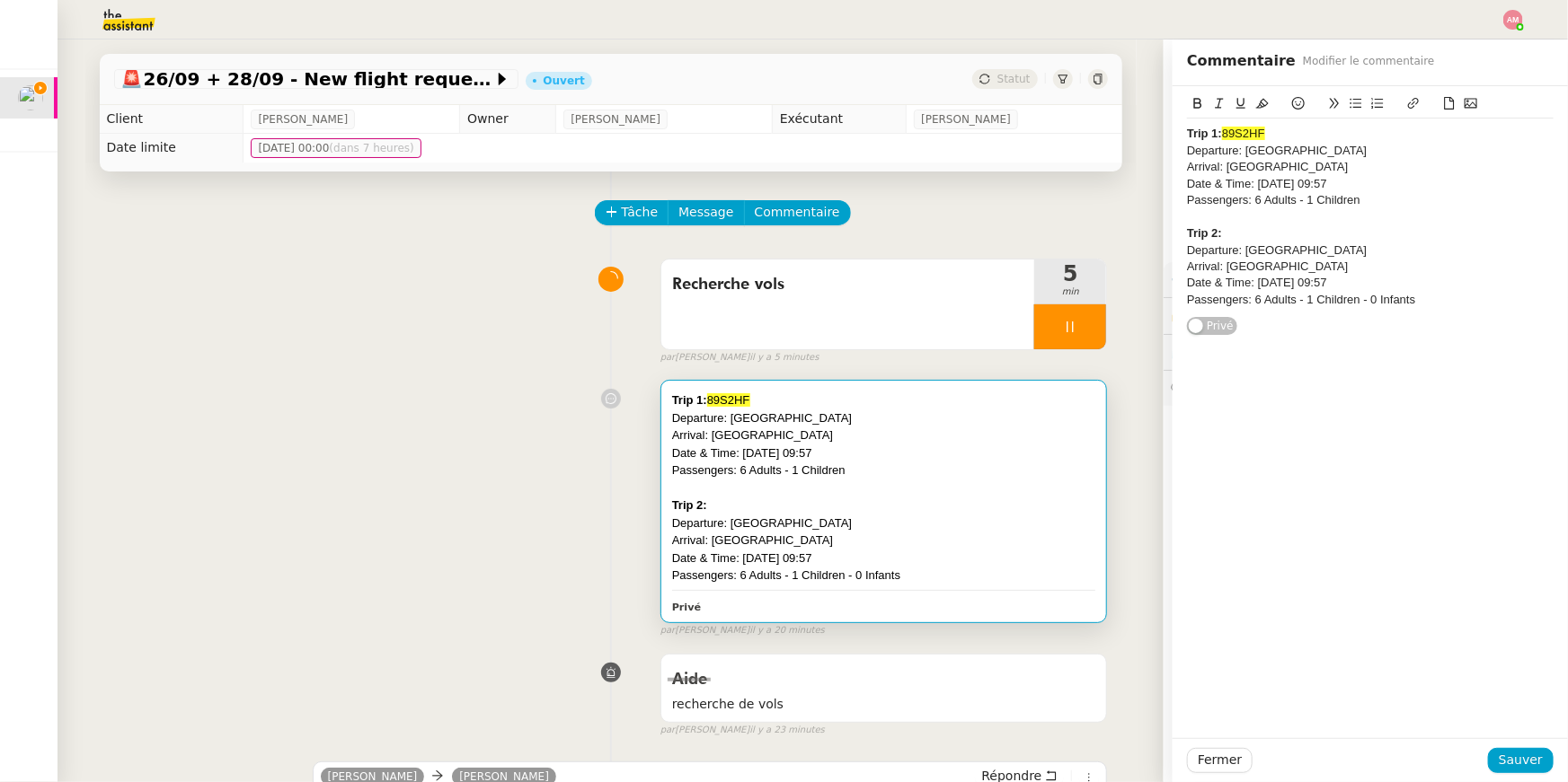
click at [1066, 426] on div "Arrival: Ibiza Airport" at bounding box center [885, 435] width 424 height 18
click at [1248, 246] on div "Departure: Ibiza Airport" at bounding box center [1369, 251] width 367 height 16
click at [1235, 242] on div "Departure: Ibiza Airport" at bounding box center [1369, 251] width 367 height 16
click at [1231, 231] on div "Trip 2:" at bounding box center [1369, 233] width 367 height 16
drag, startPoint x: 1227, startPoint y: 230, endPoint x: 1305, endPoint y: 225, distance: 78.2
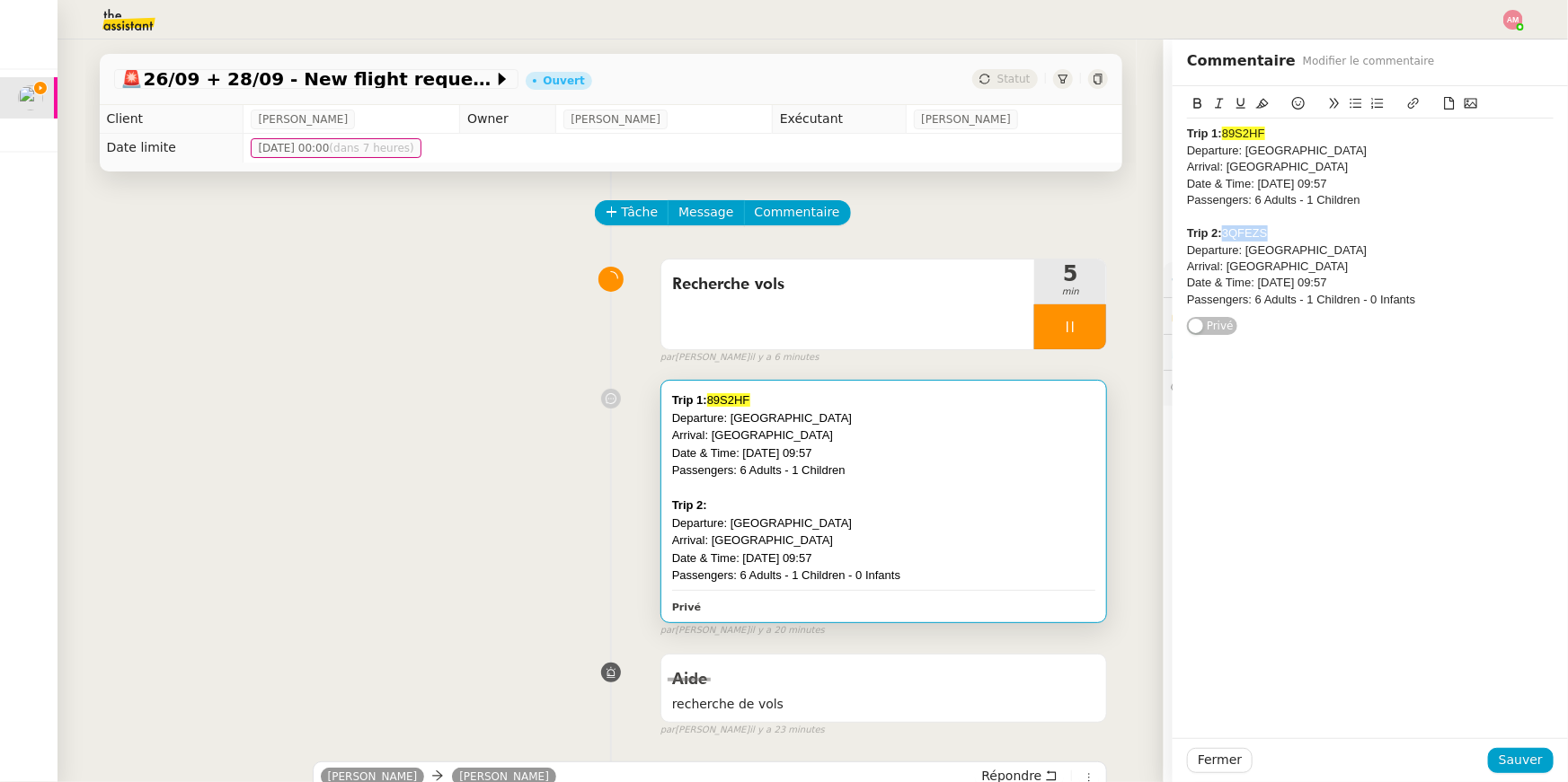
click at [1305, 225] on div "Trip 2: 3QFEZS" at bounding box center [1369, 233] width 367 height 16
click at [1265, 106] on icon at bounding box center [1262, 103] width 13 height 10
click at [1497, 751] on button "Sauver" at bounding box center [1520, 760] width 66 height 25
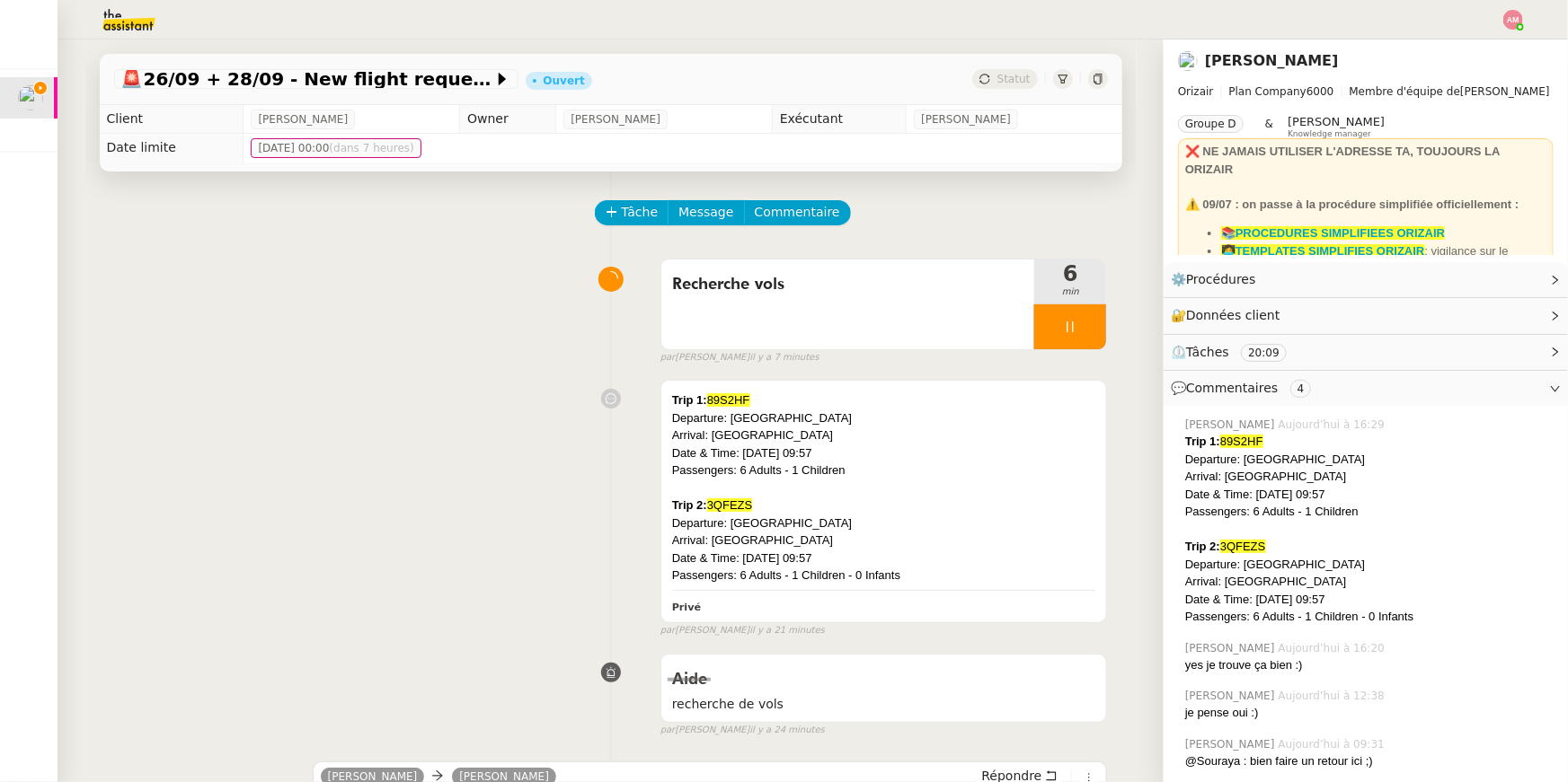
click at [150, 276] on div "Recherche vols 6 min false par Amyna M. il y a 7 minutes" at bounding box center [611, 308] width 993 height 115
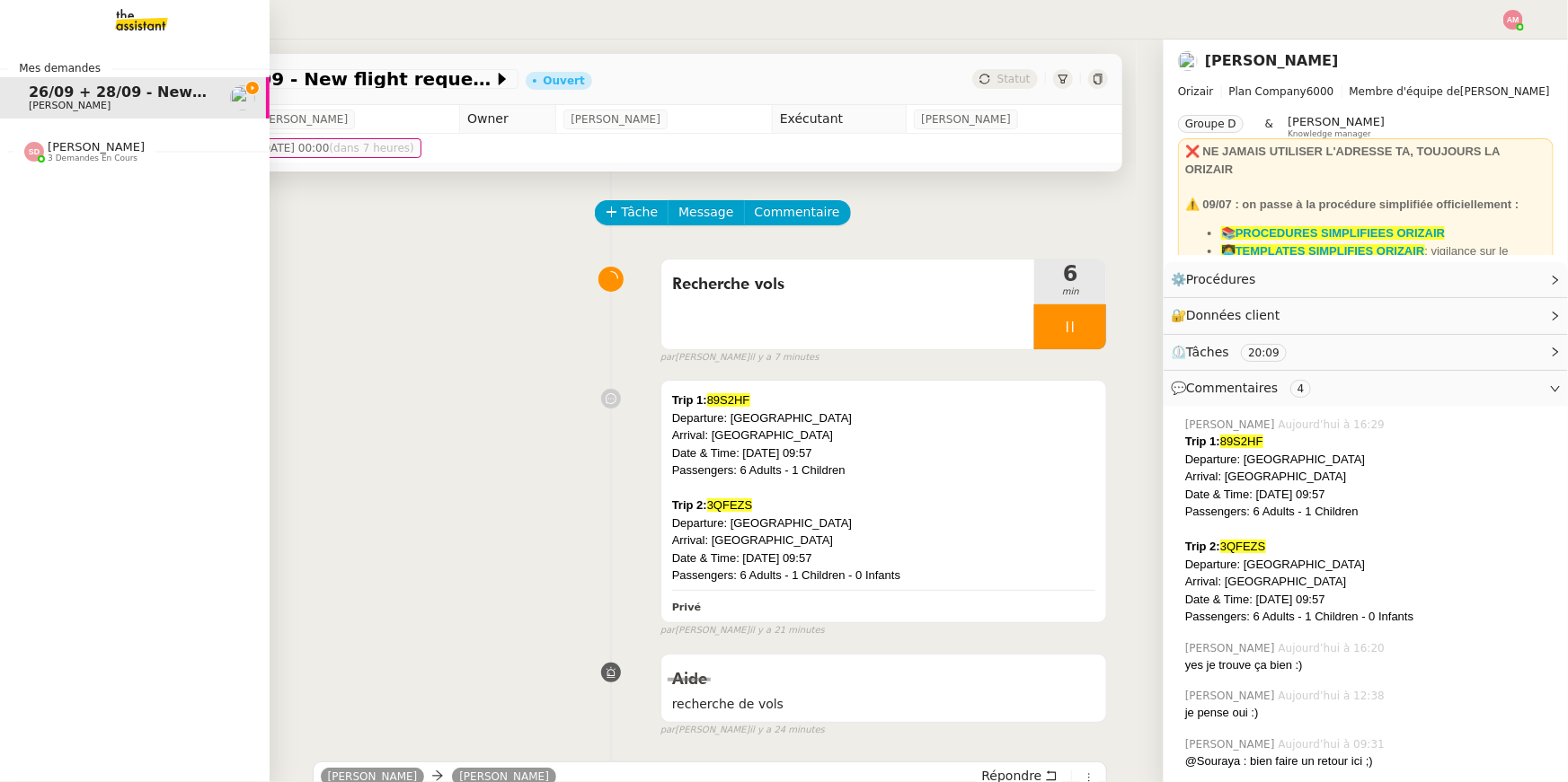
click at [38, 271] on div "Mes demandes 26/09 + 28/09 - New flight request - Massimiliano Cocconi Louis Fr…" at bounding box center [134, 411] width 270 height 743
click at [72, 171] on div "Mes demandes 26/09 + 28/09 - New flight request - Massimiliano Cocconi Louis Fr…" at bounding box center [134, 411] width 270 height 743
click at [70, 156] on span "3 demandes en cours" at bounding box center [92, 158] width 90 height 10
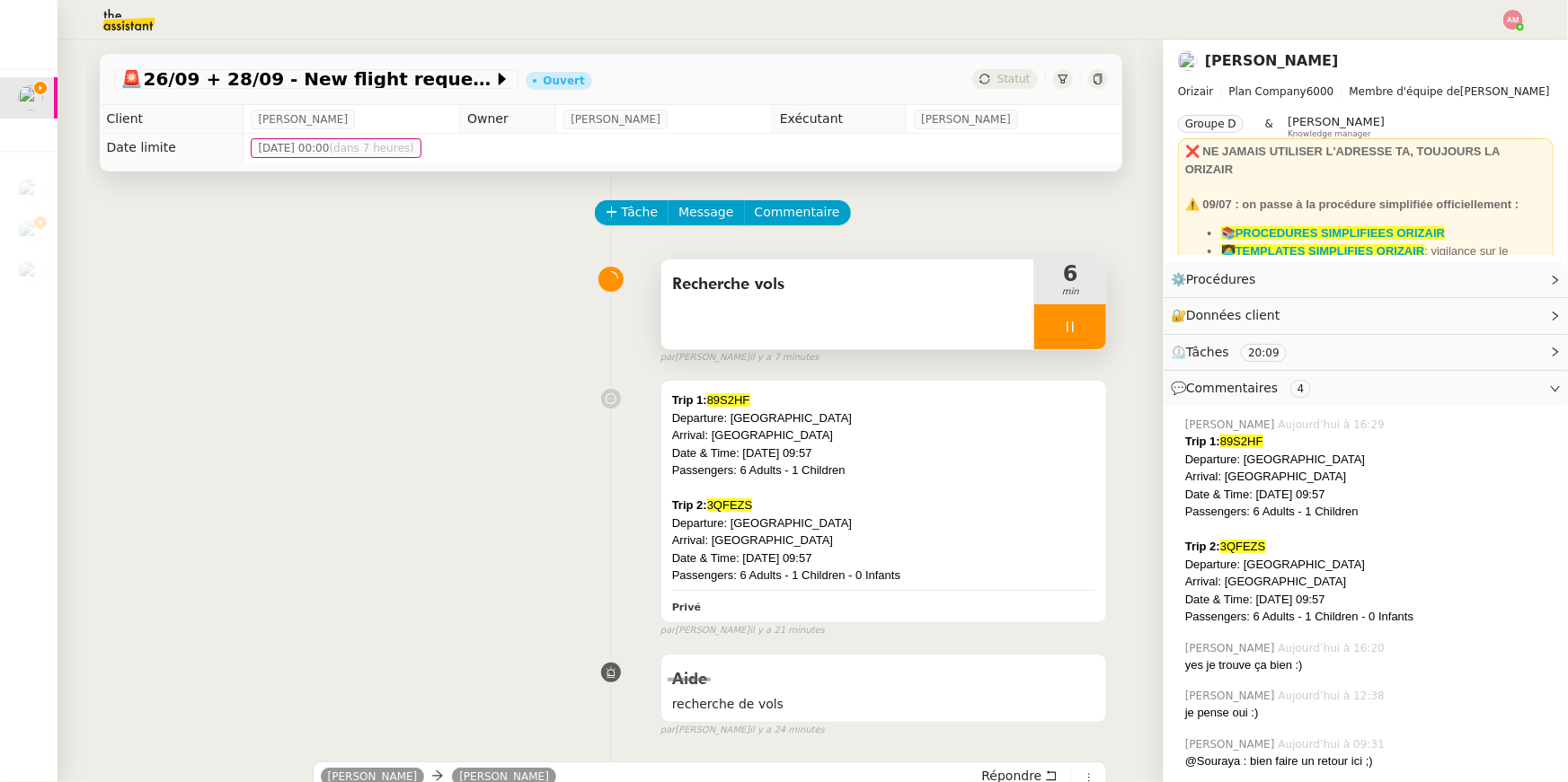
click at [892, 278] on span "Recherche vols" at bounding box center [848, 284] width 352 height 27
click at [937, 295] on span "Recherche vols" at bounding box center [848, 284] width 352 height 27
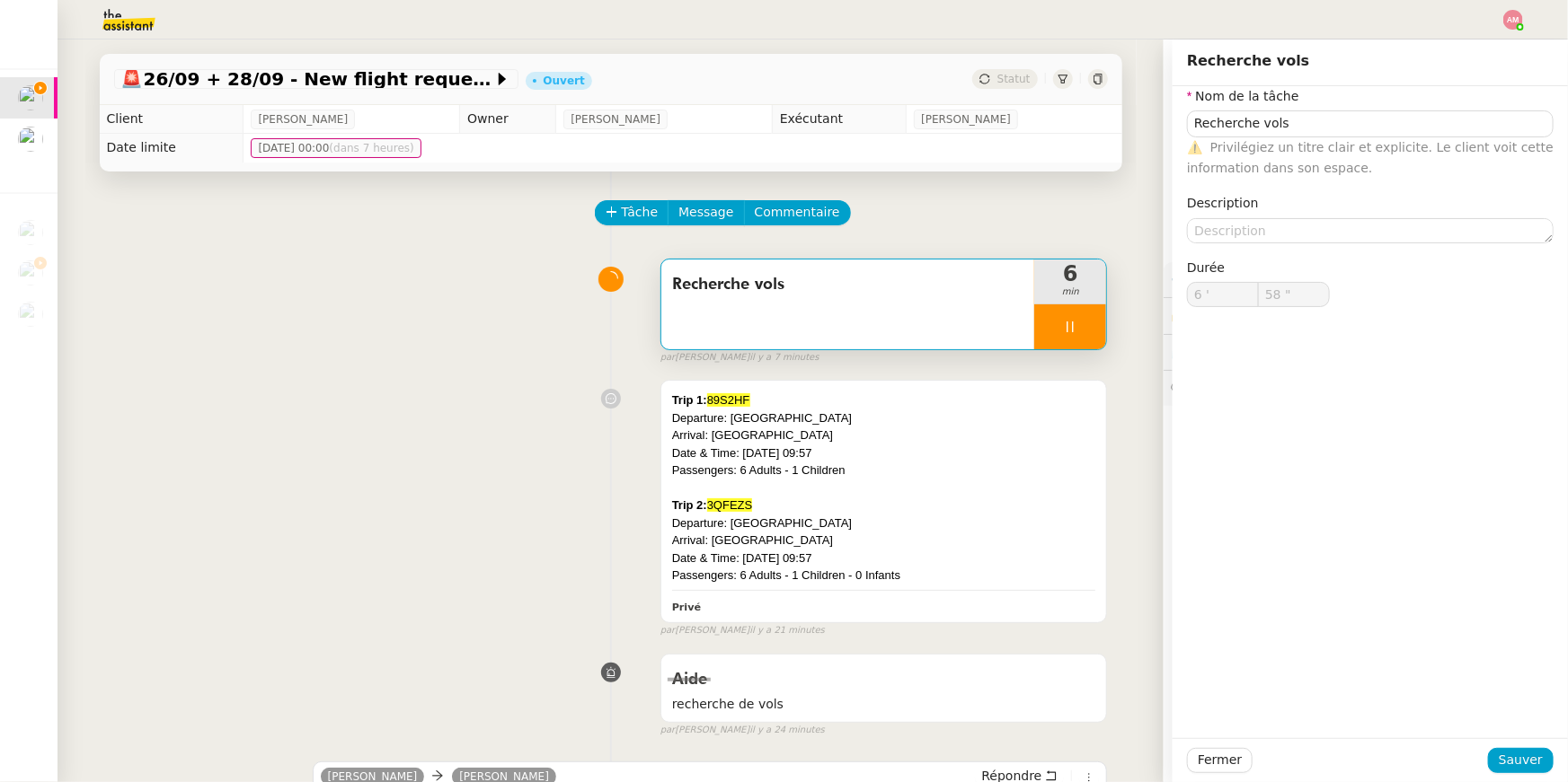
type input "59 ""
type input "7 '"
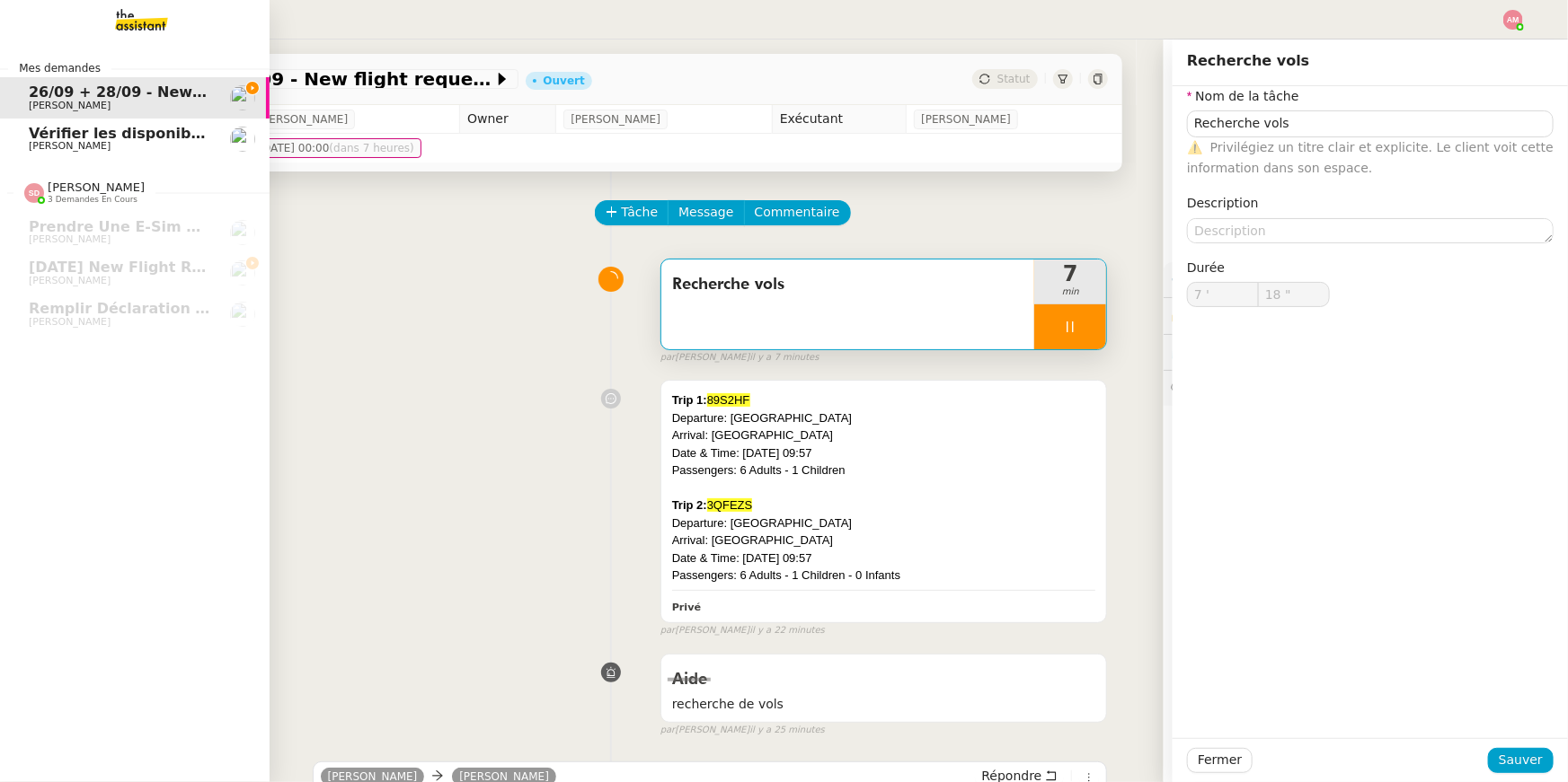
type input "19 ""
click at [55, 137] on span "Vérifier les disponibilités pour la session VOICEBOT" at bounding box center [237, 134] width 417 height 17
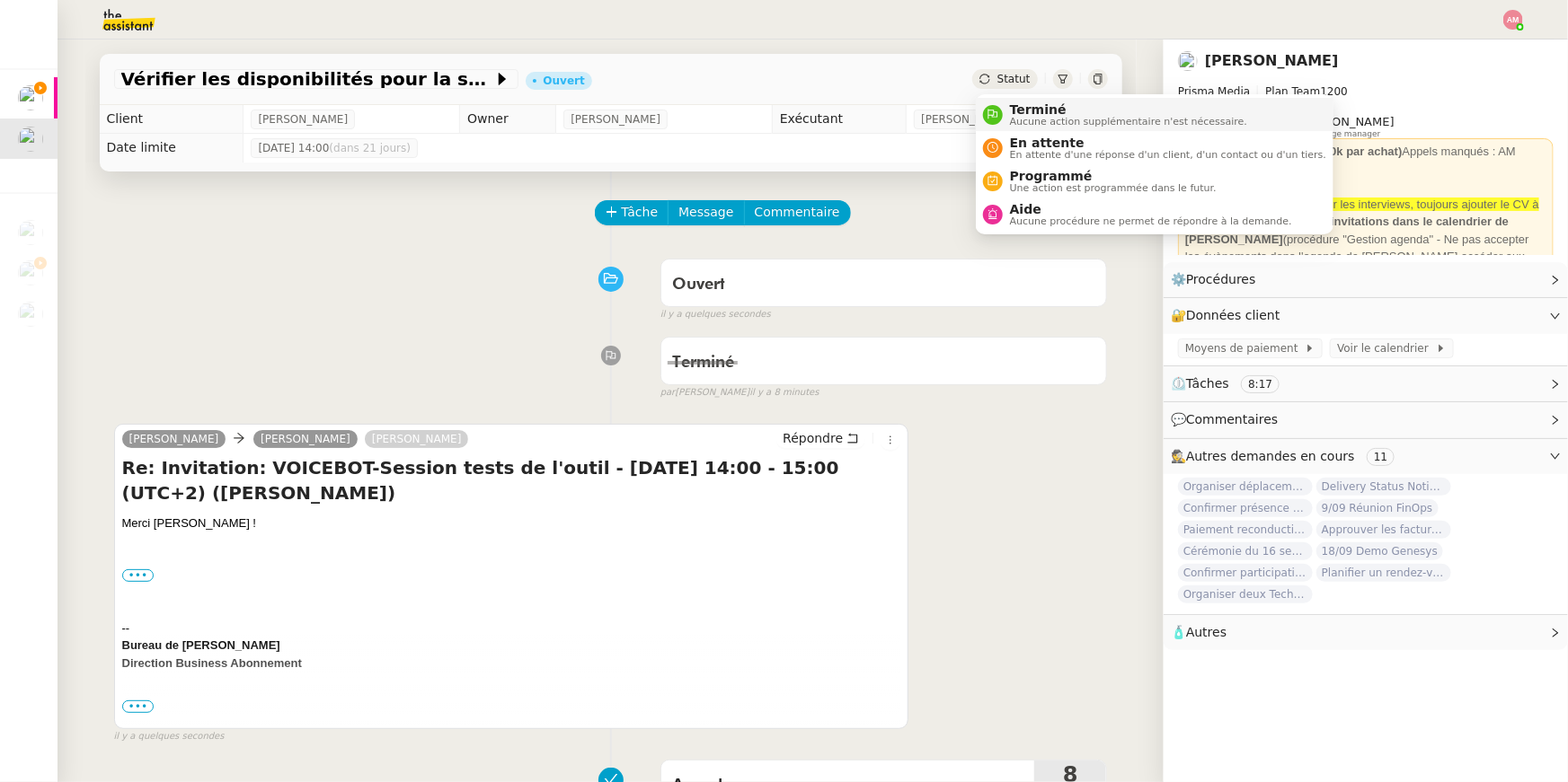
click at [1016, 98] on li "Terminé Aucune action supplémentaire n'est nécessaire." at bounding box center [1154, 114] width 358 height 33
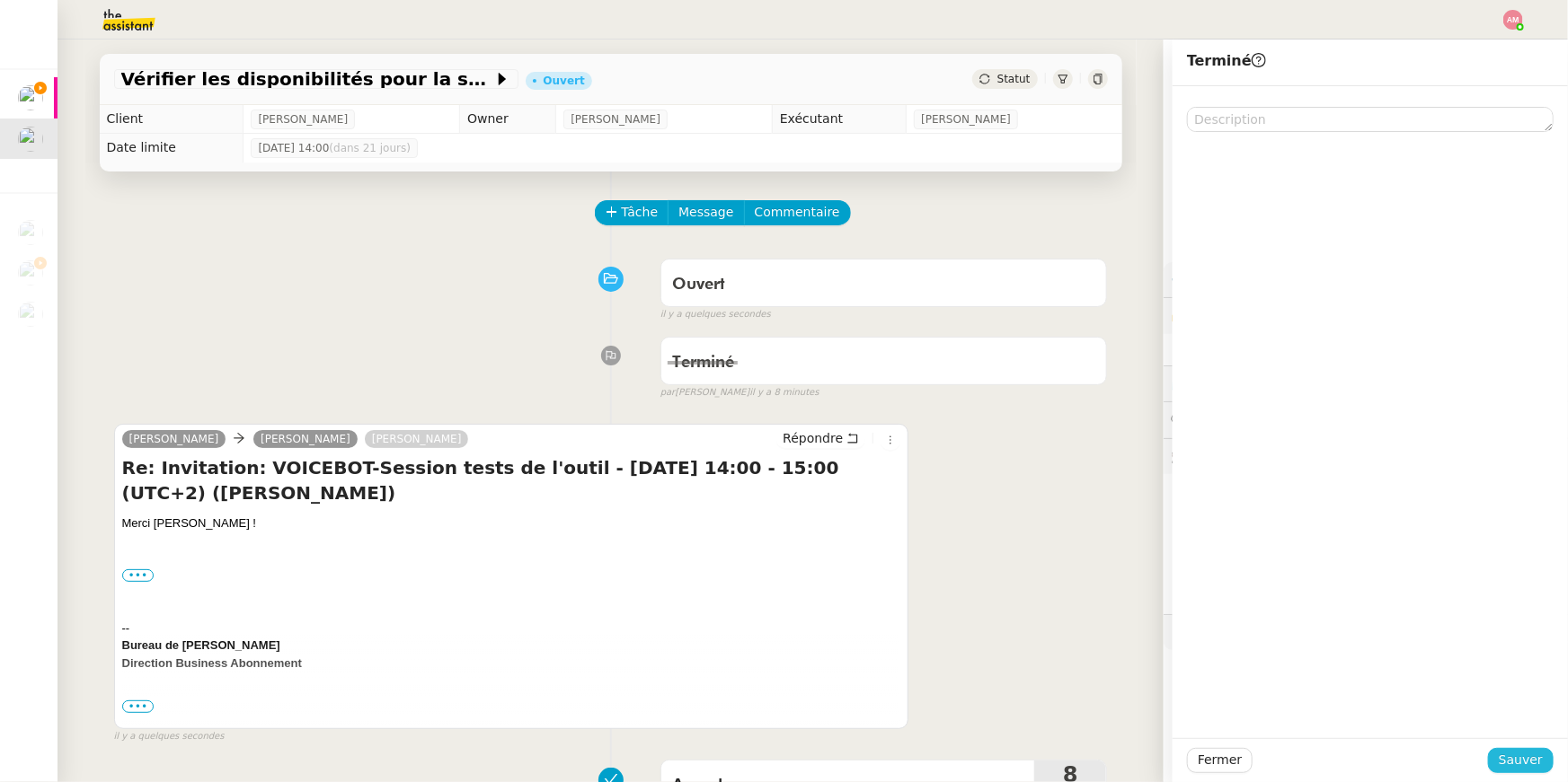
click at [1493, 766] on button "Sauver" at bounding box center [1520, 760] width 66 height 25
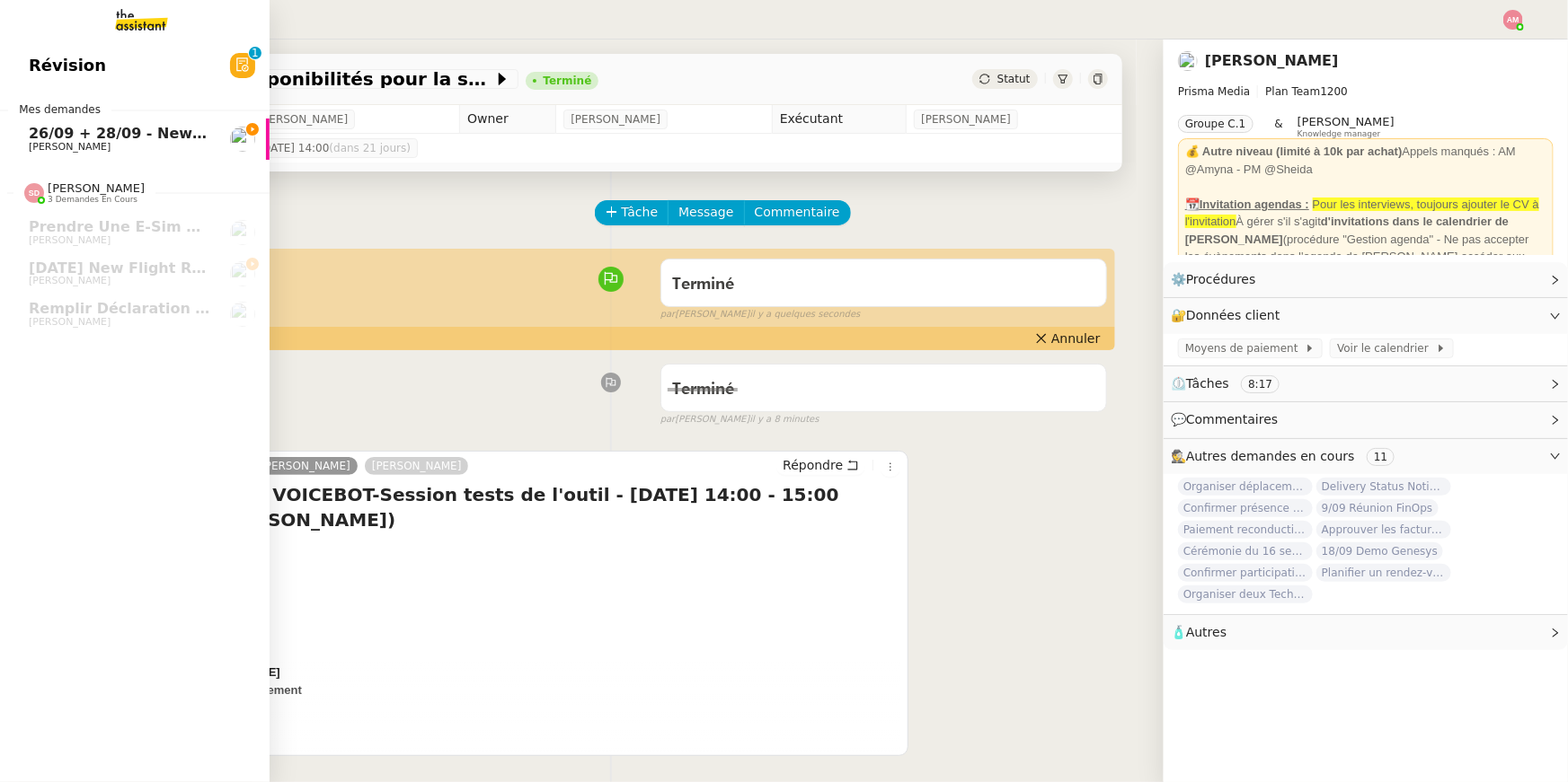
click at [27, 119] on link "26/09 + 28/09 - New flight request - Massimiliano Cocconi Louis Frei" at bounding box center [134, 139] width 270 height 41
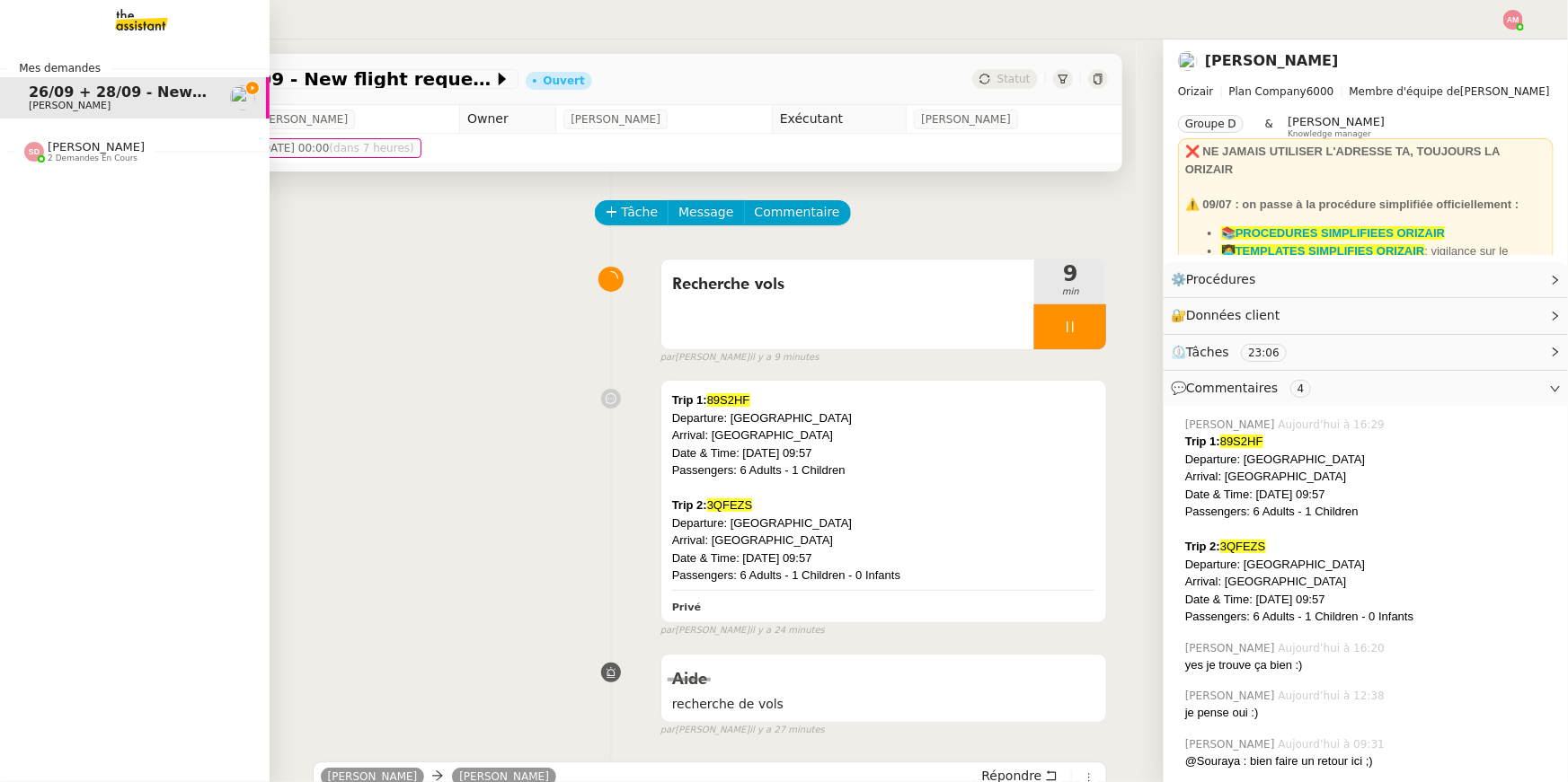
click at [33, 162] on div "Sheida Delpazir 2 demandes en cours" at bounding box center [85, 152] width 121 height 24
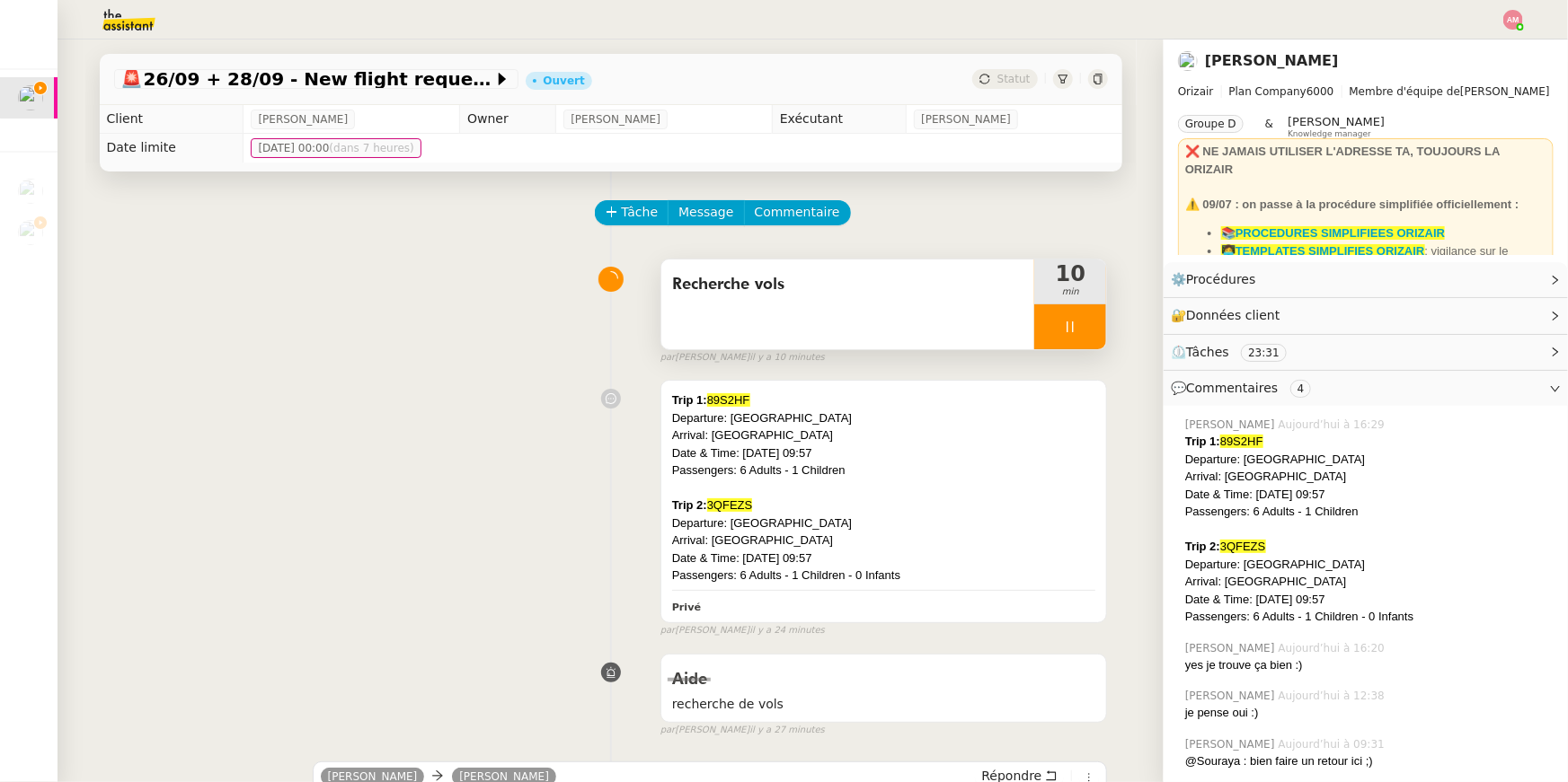
click at [1069, 331] on icon at bounding box center [1070, 327] width 15 height 15
click at [1069, 331] on div at bounding box center [1051, 327] width 36 height 45
click at [1078, 331] on div at bounding box center [1069, 327] width 72 height 45
click at [1081, 334] on button at bounding box center [1088, 327] width 36 height 45
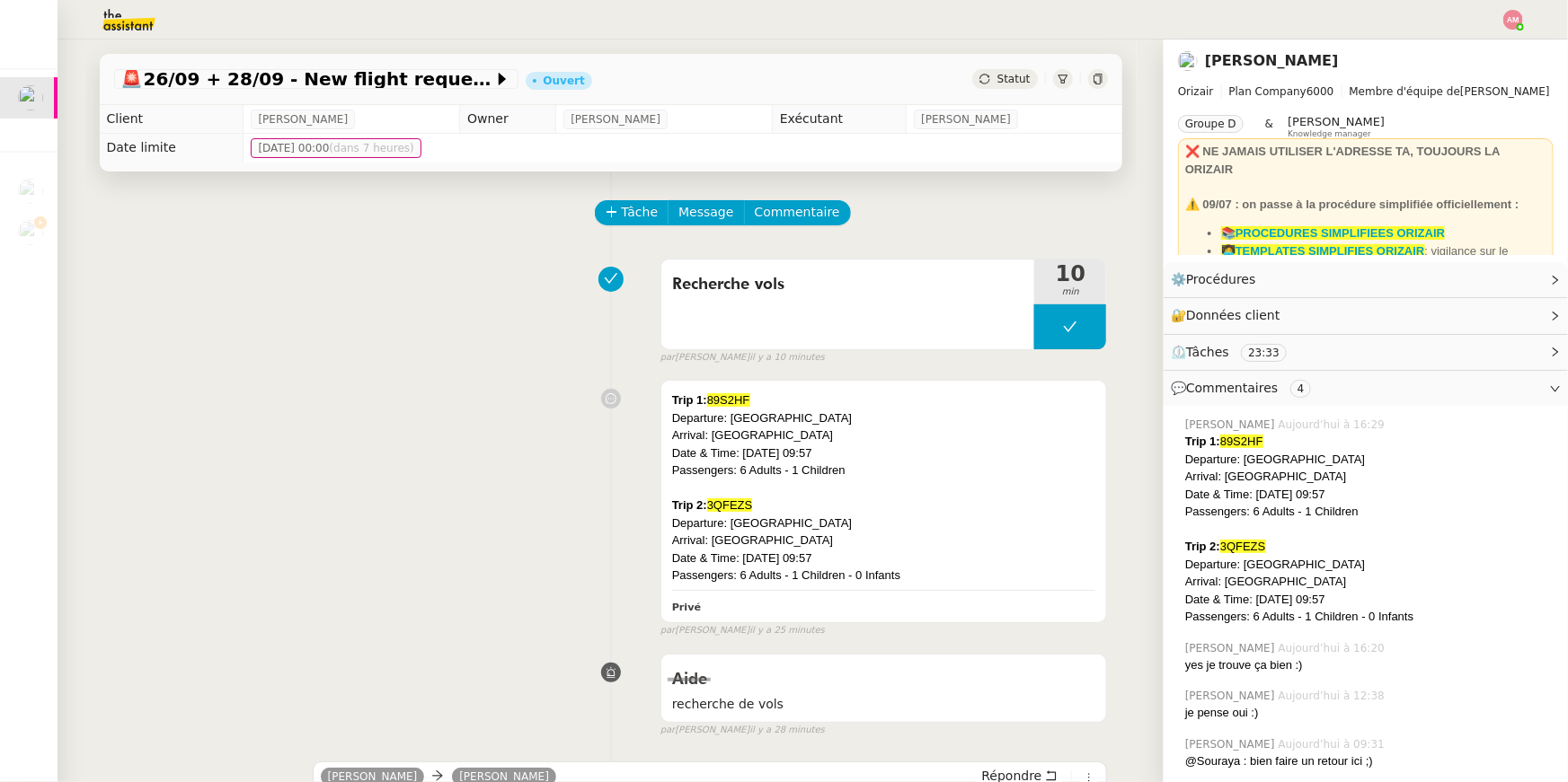
click at [1522, 20] on img at bounding box center [1513, 20] width 20 height 20
click at [1496, 54] on li "Suivi" at bounding box center [1465, 50] width 117 height 25
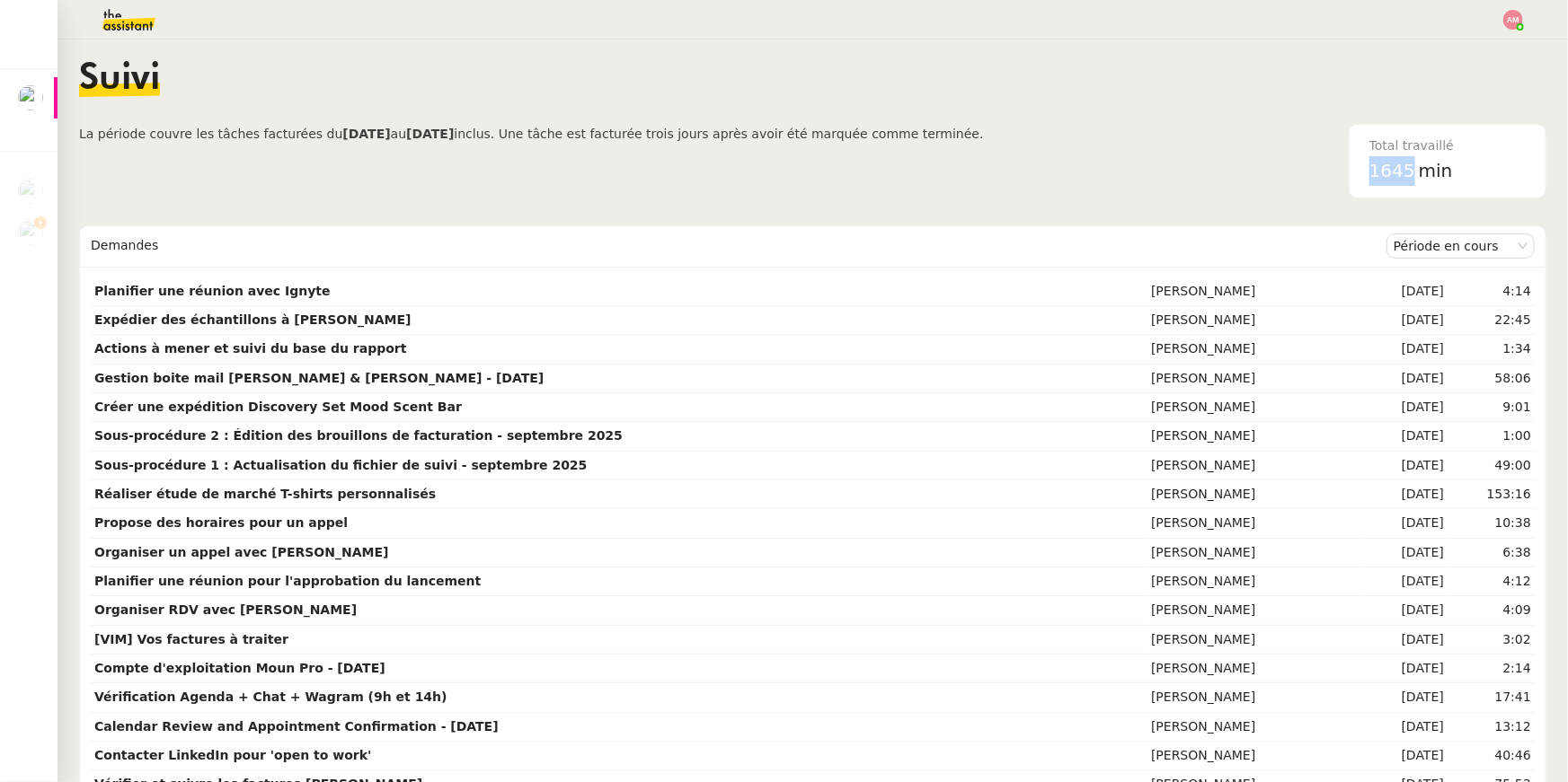
drag, startPoint x: 1370, startPoint y: 172, endPoint x: 1412, endPoint y: 172, distance: 42.0
click at [1412, 172] on div "Total travaillé 1645 min" at bounding box center [1447, 162] width 177 height 73
copy span "1645"
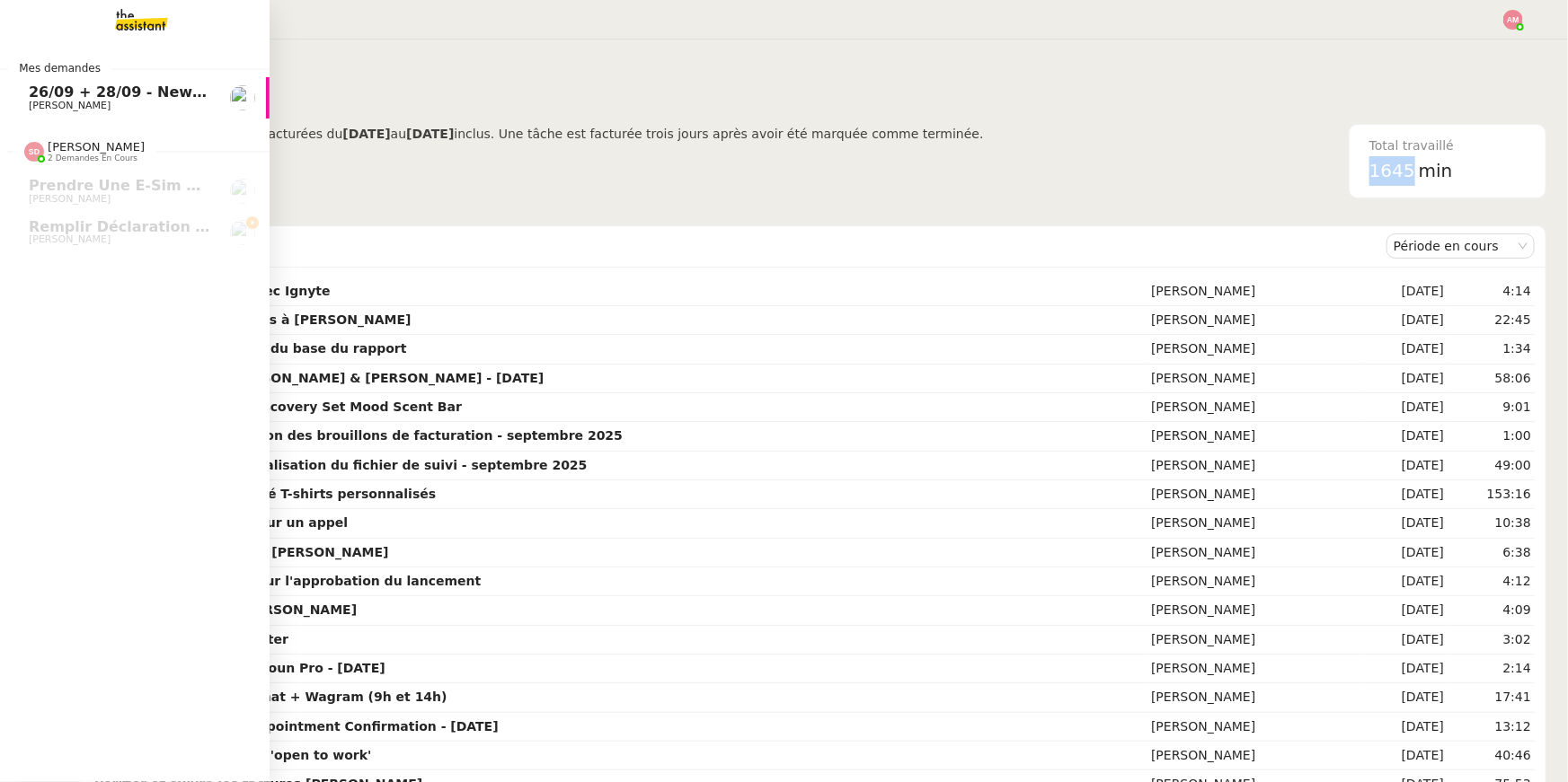
click at [0, 98] on link "26/09 + 28/09 - New flight request - Massimiliano Cocconi Louis Frei" at bounding box center [134, 97] width 270 height 41
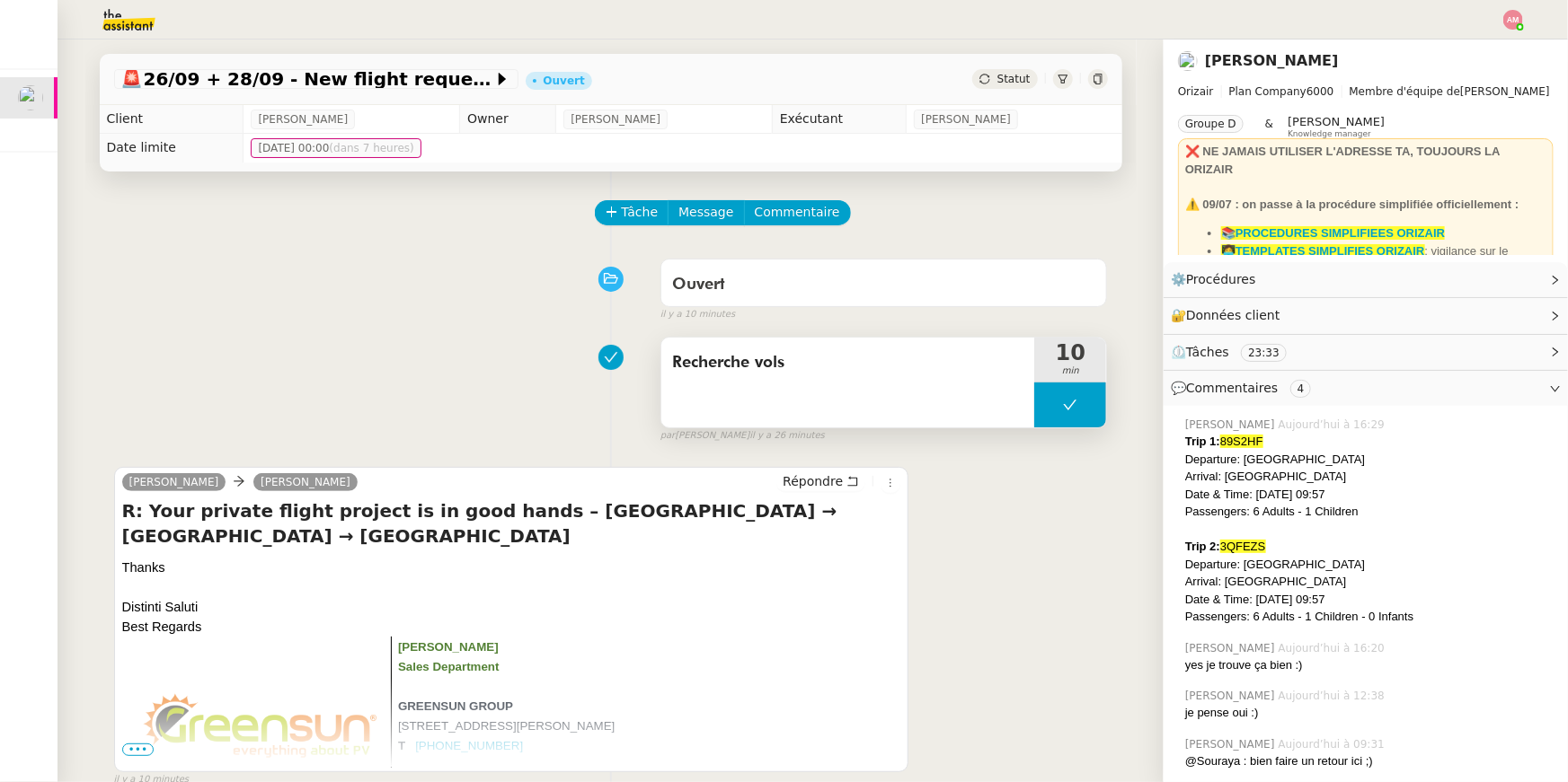
click at [1051, 391] on button at bounding box center [1069, 404] width 72 height 45
click at [1038, 408] on div at bounding box center [1051, 404] width 36 height 45
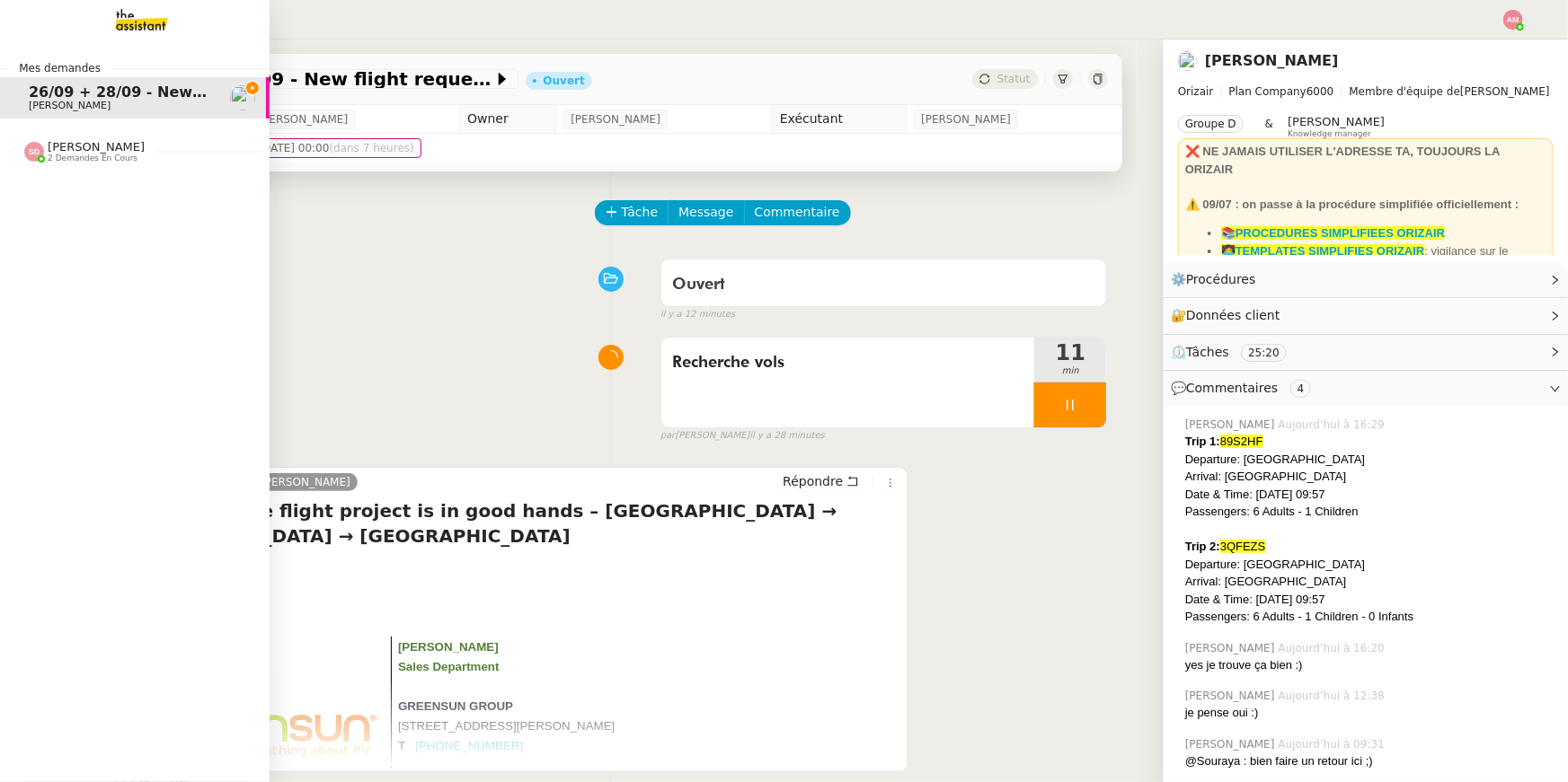
click at [59, 159] on span "2 demandes en cours" at bounding box center [92, 158] width 90 height 10
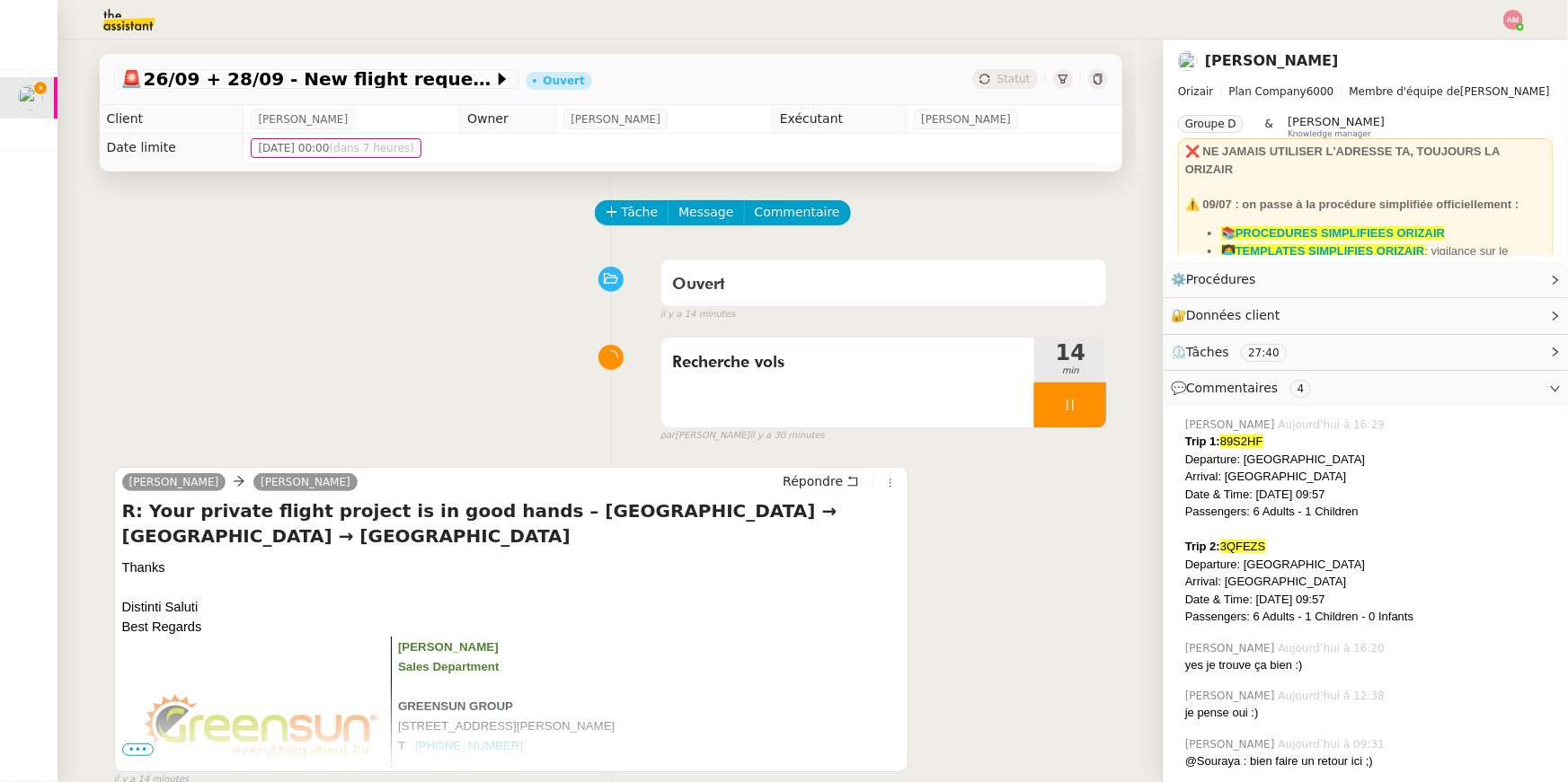
click at [426, 69] on app-ticket-info-button "🚨 26/09 + 28/09 - New flight request - Massimiliano Cocconi" at bounding box center [320, 80] width 412 height 22
click at [426, 82] on span "🚨 26/09 + 28/09 - New flight request - Massimiliano Cocconi" at bounding box center [307, 80] width 372 height 18
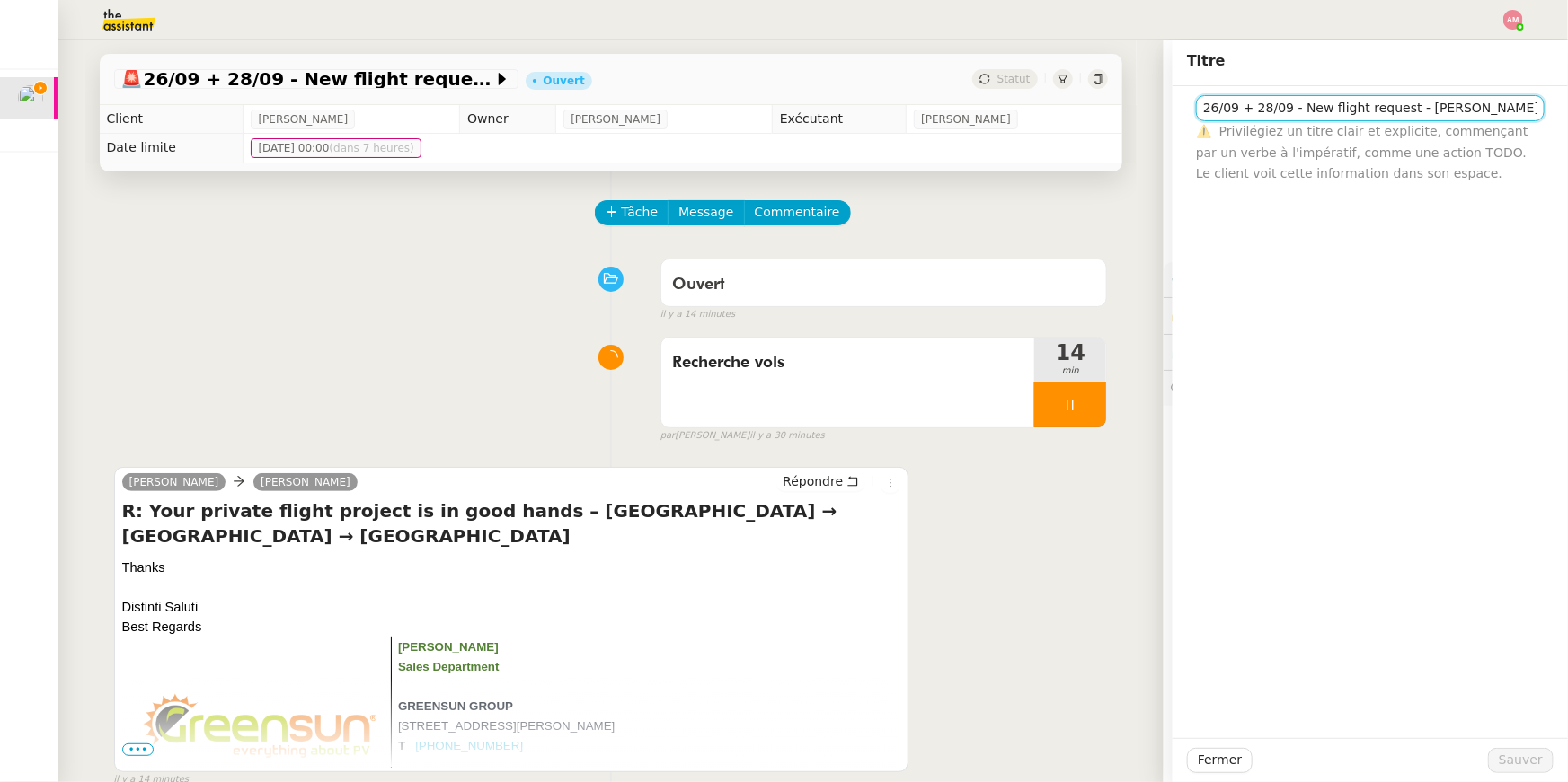
scroll to position [0, 7]
drag, startPoint x: 1488, startPoint y: 107, endPoint x: 1548, endPoint y: 109, distance: 60.0
click at [1548, 109] on div "26/09 + 28/09 - New flight request - Massimiliano Cocconi ⚠️ Privilégiez un tit…" at bounding box center [1369, 134] width 367 height 98
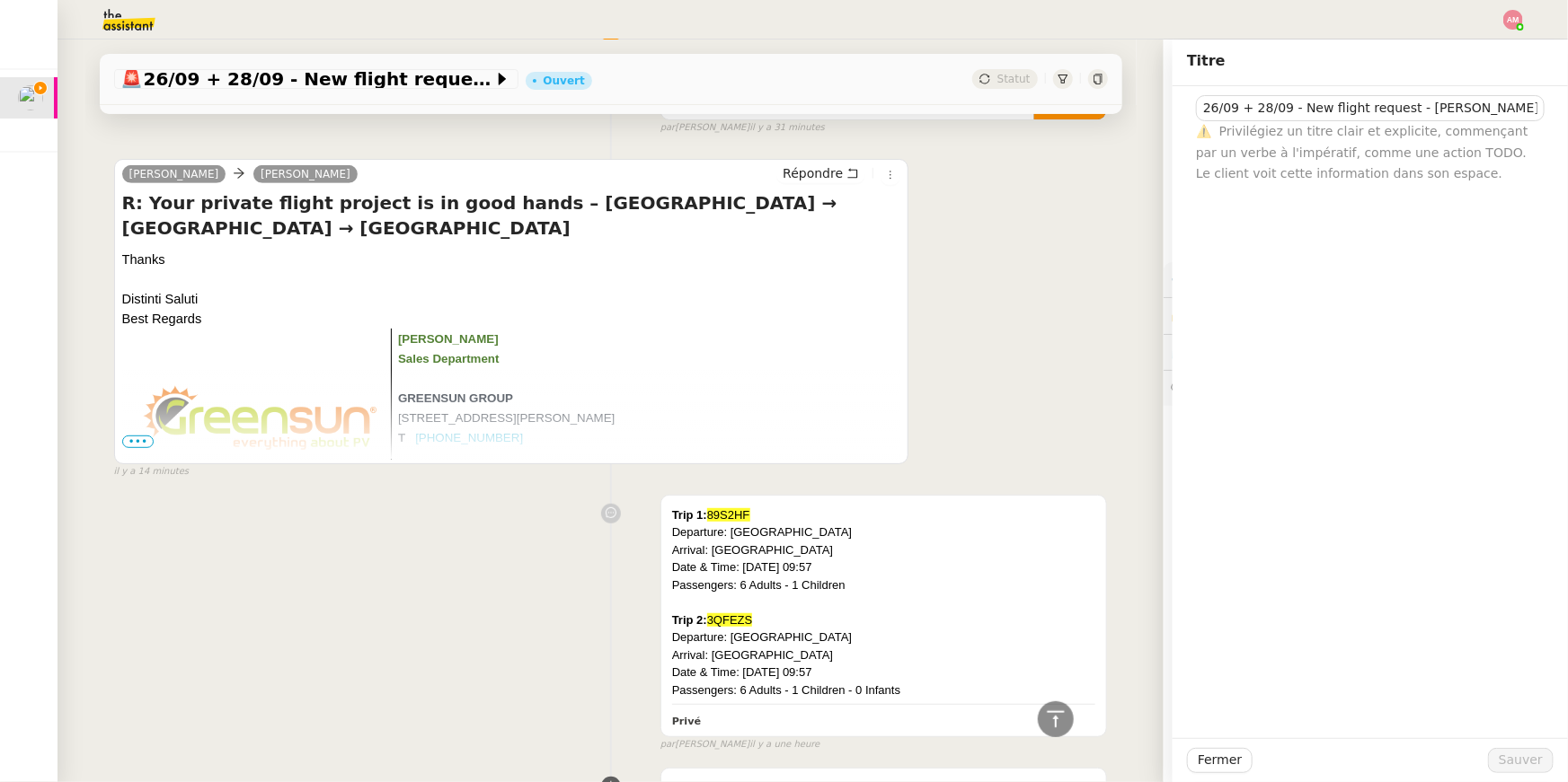
scroll to position [0, 0]
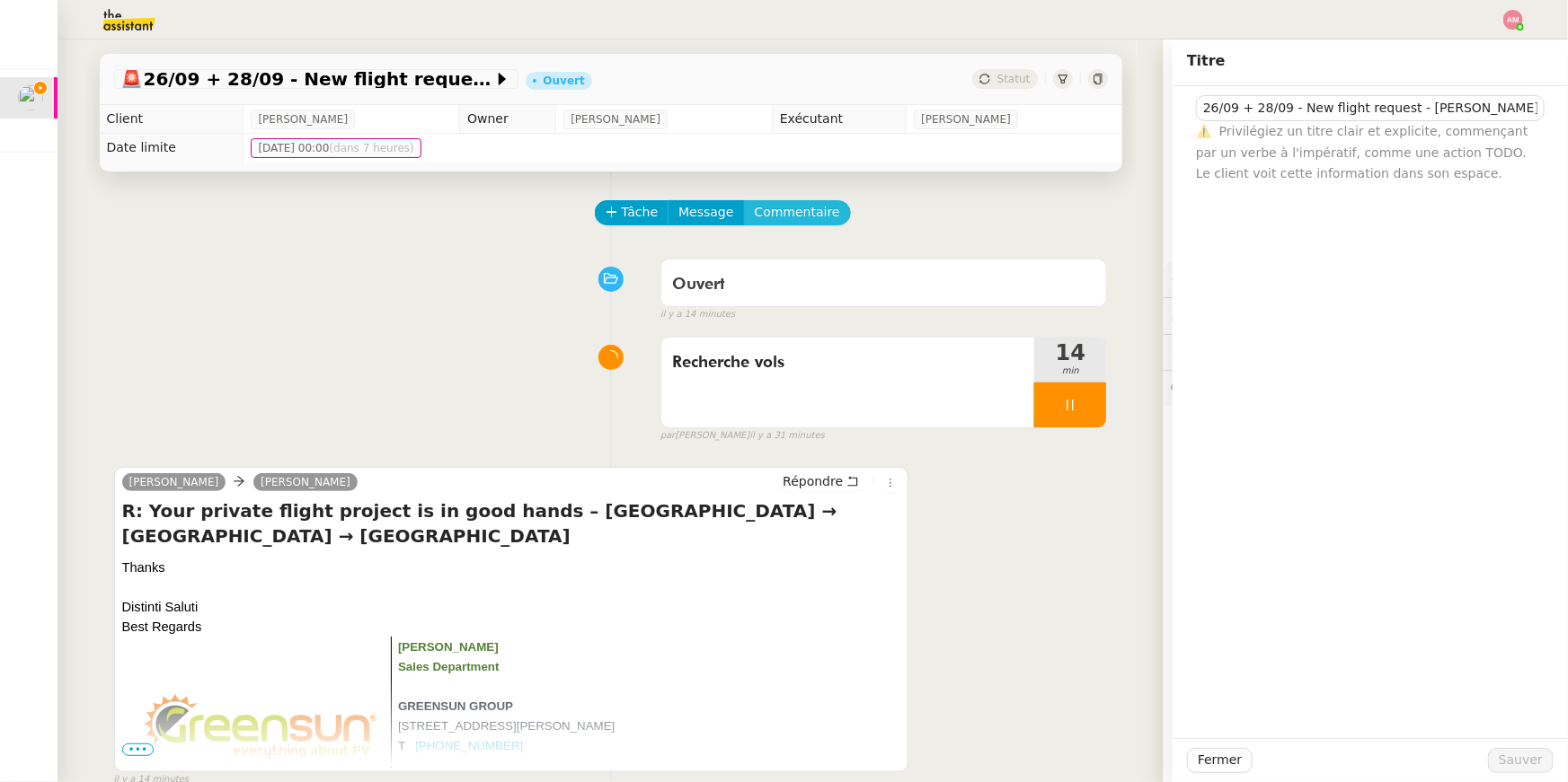
click at [784, 217] on span "Commentaire" at bounding box center [797, 212] width 85 height 21
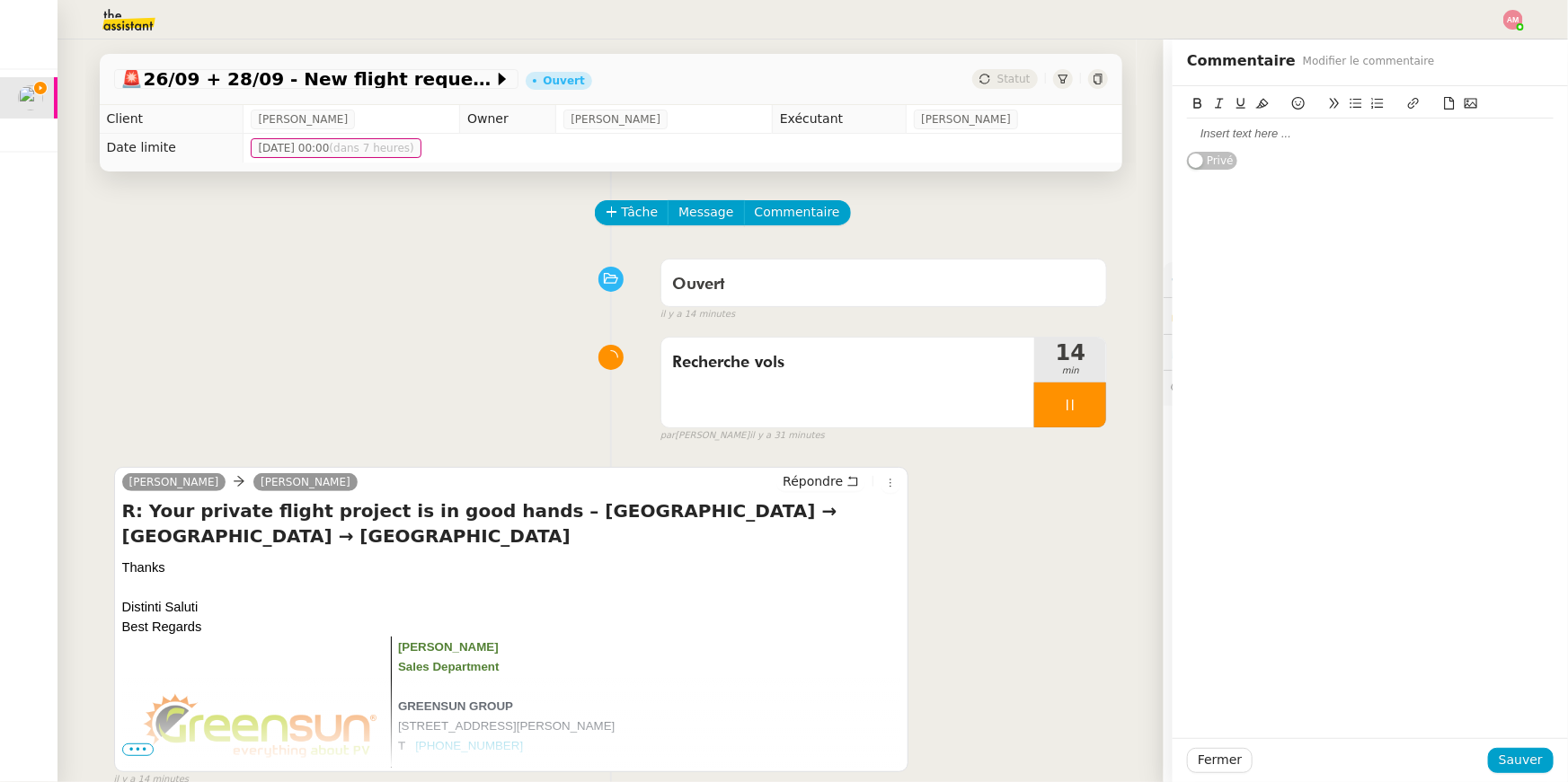
click at [1444, 100] on icon at bounding box center [1449, 103] width 10 height 13
click at [1446, 100] on icon at bounding box center [1449, 103] width 13 height 13
click at [1444, 103] on icon at bounding box center [1449, 103] width 10 height 13
click at [1447, 99] on icon at bounding box center [1449, 103] width 13 height 13
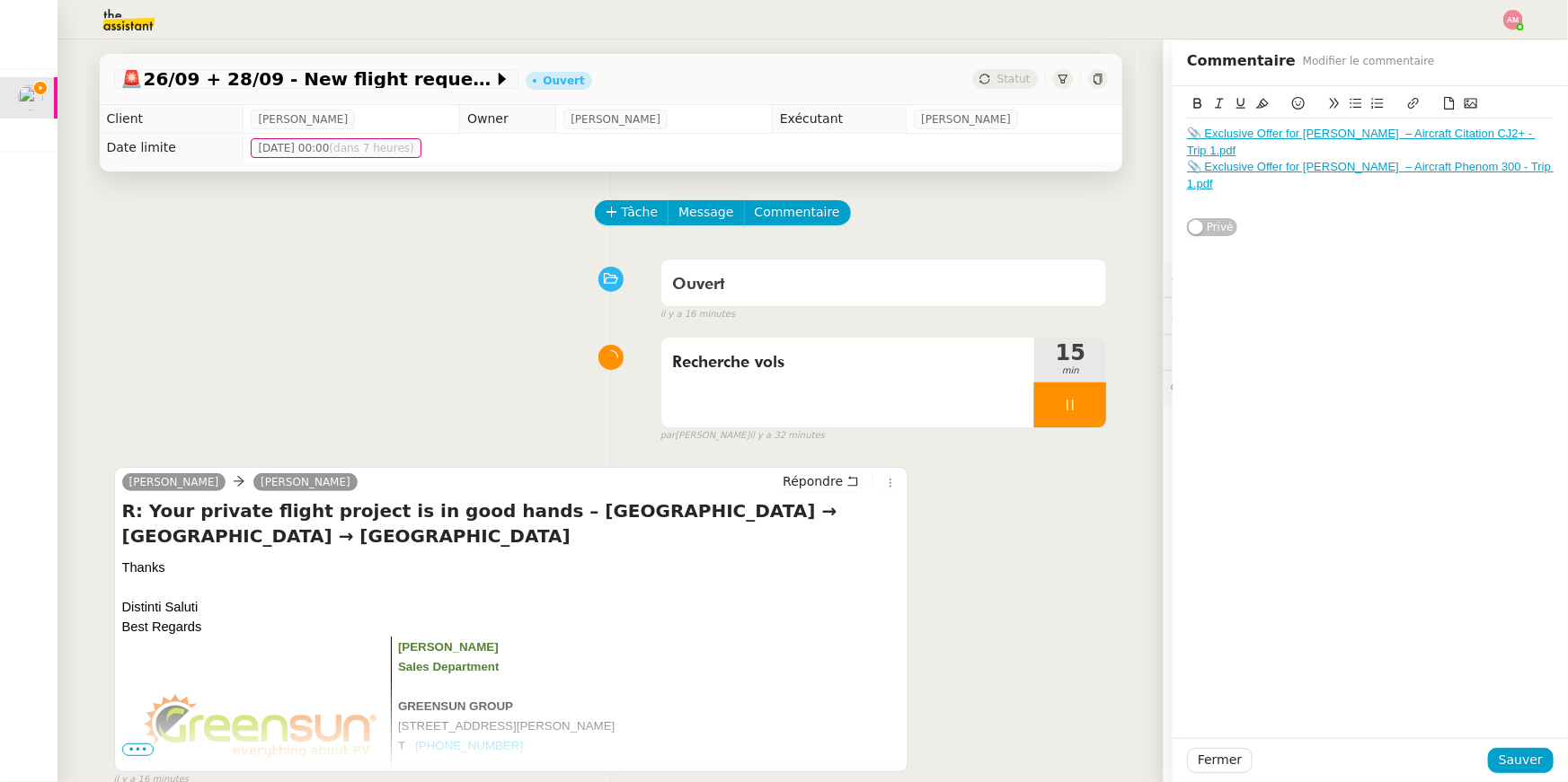
click at [1449, 95] on button at bounding box center [1449, 103] width 22 height 21
click at [1534, 766] on span "Sauver" at bounding box center [1520, 760] width 44 height 21
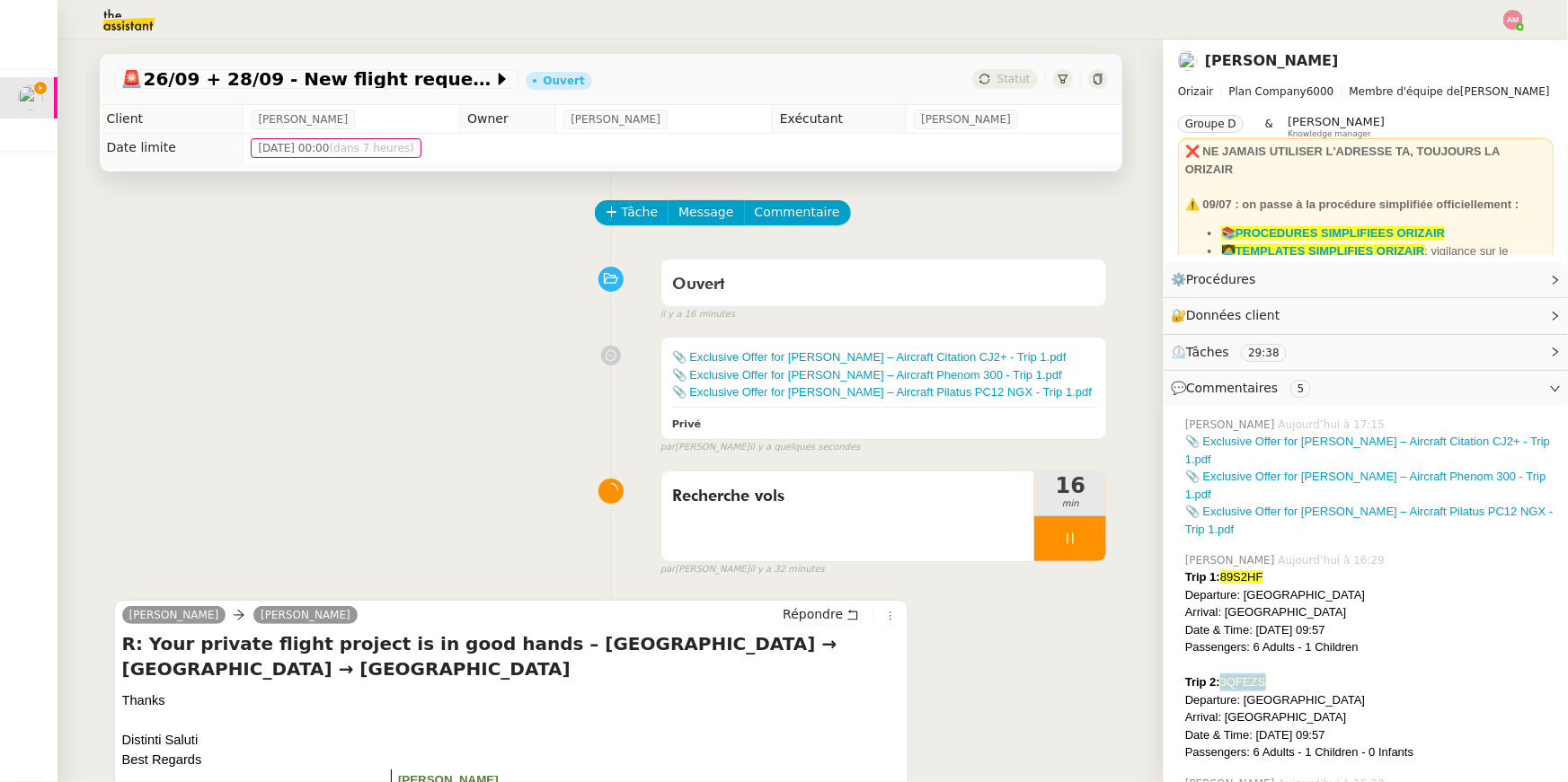
drag, startPoint x: 1222, startPoint y: 645, endPoint x: 1301, endPoint y: 645, distance: 79.0
click at [1301, 674] on div "Trip 2: 3QFEZS" at bounding box center [1369, 683] width 369 height 18
copy span "3QFEZS"
click at [1004, 433] on div "Privé" at bounding box center [885, 423] width 424 height 21
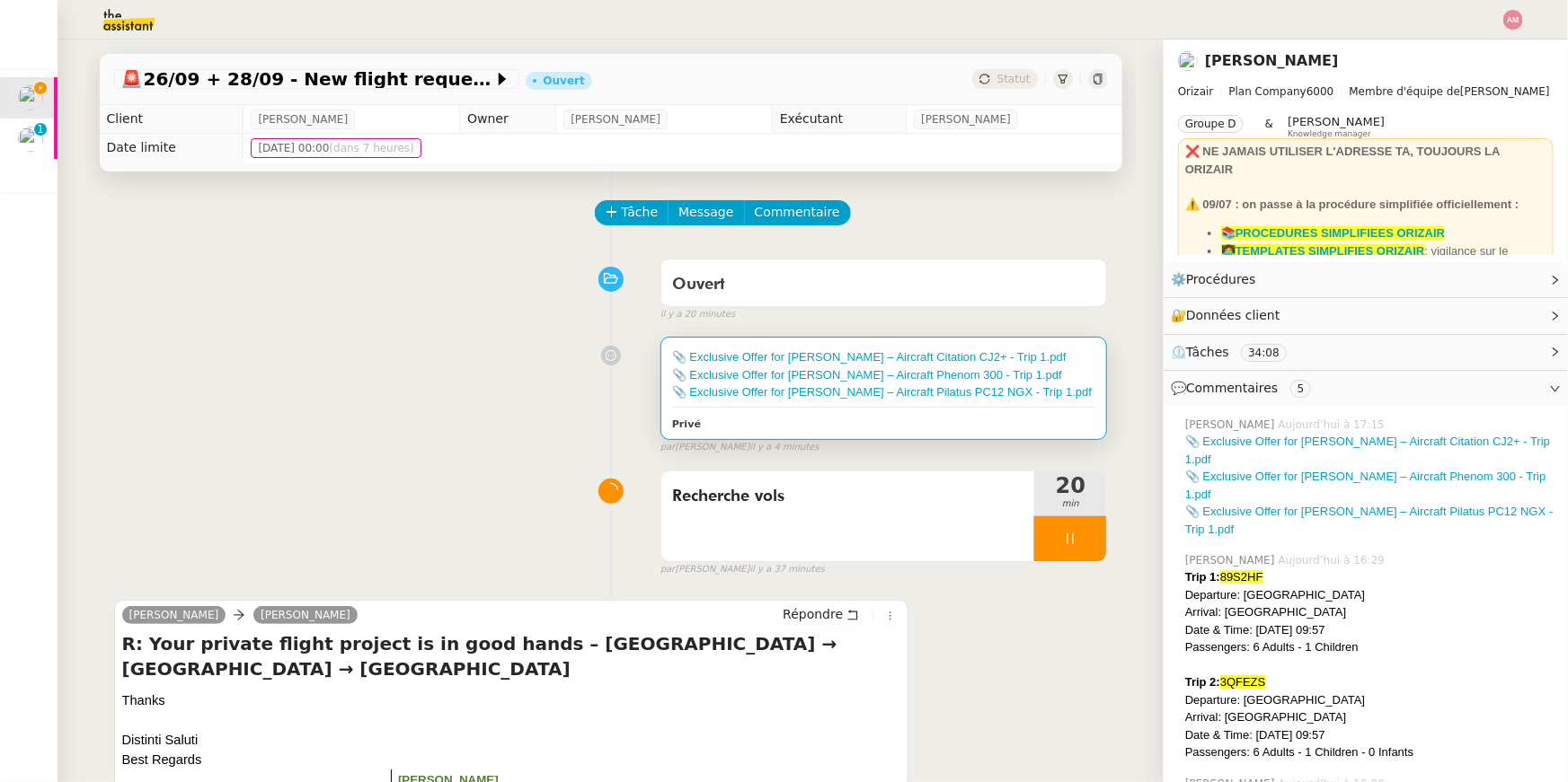
click at [1002, 423] on div "Privé" at bounding box center [885, 423] width 424 height 21
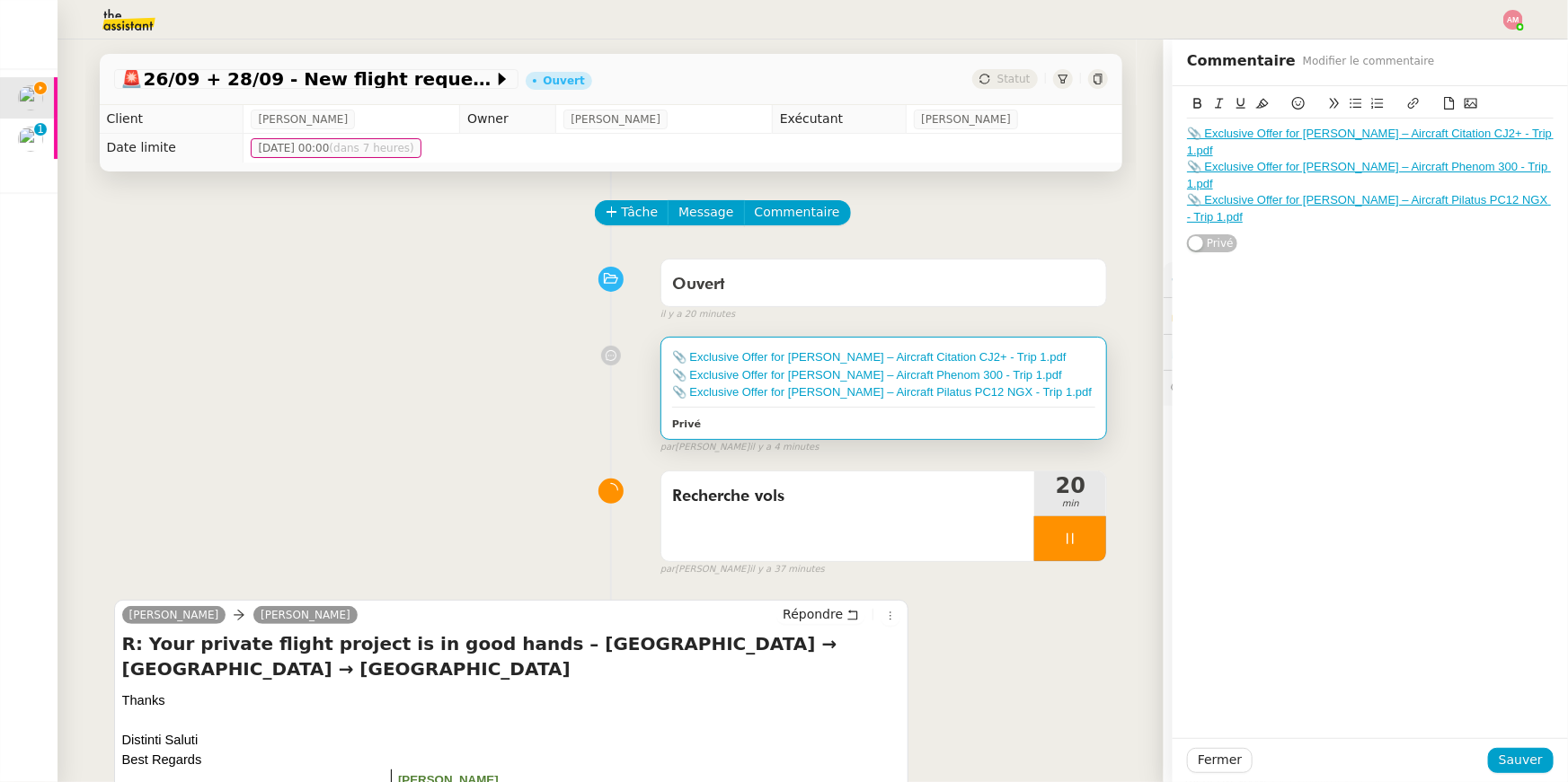
click at [1478, 200] on div "📎 Exclusive Offer for Mr. Cocconi – Aircraft Citation CJ2+ - Trip 1.pdf 📎 Exclu…" at bounding box center [1369, 169] width 367 height 167
click at [1468, 192] on div "📎 Exclusive Offer for Mr. Cocconi – Aircraft Pilatus PC12 NGX - Trip 1.pdf" at bounding box center [1369, 209] width 367 height 33
click at [1449, 102] on icon at bounding box center [1449, 103] width 13 height 13
click at [1451, 97] on icon at bounding box center [1449, 103] width 13 height 13
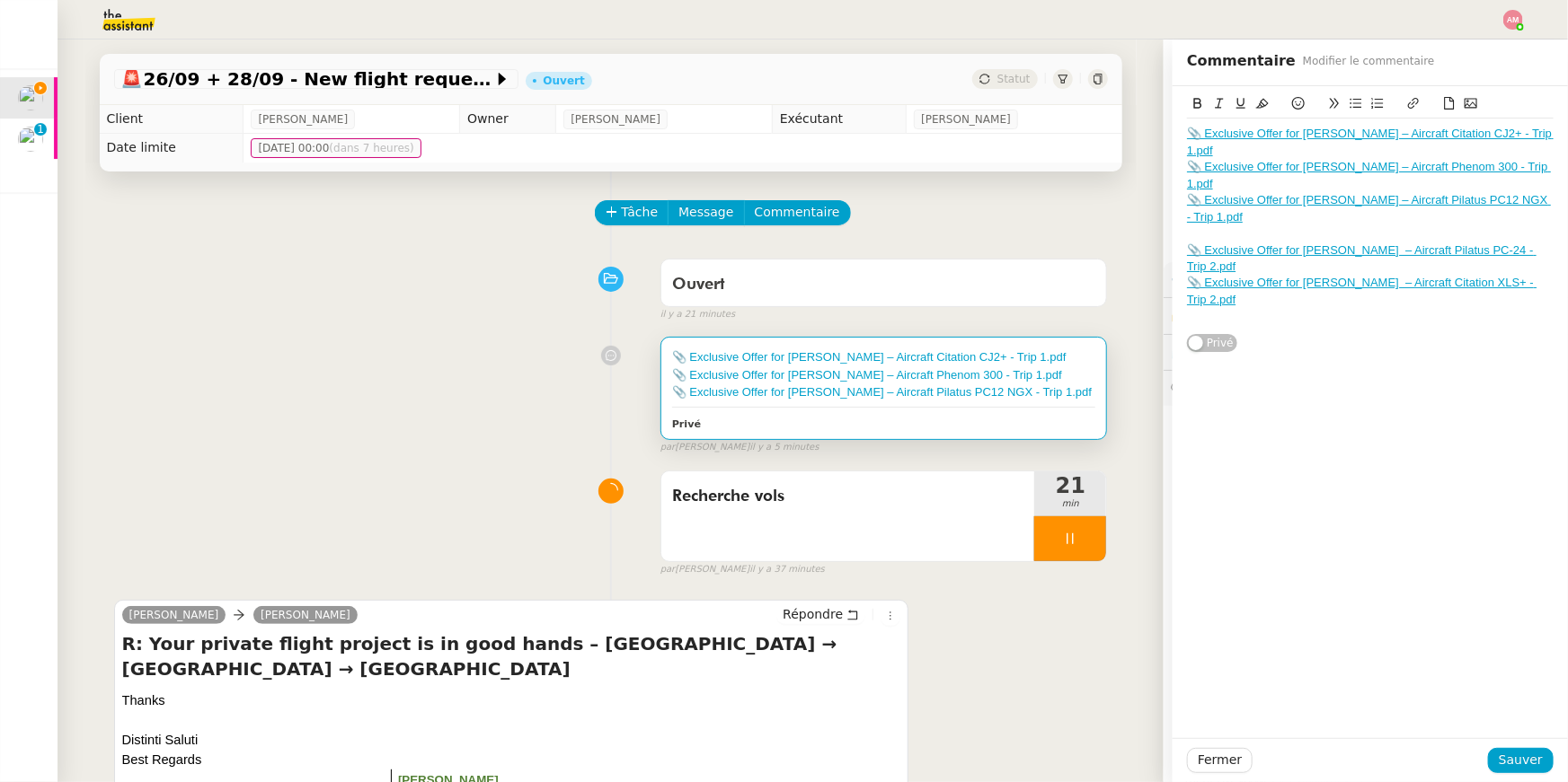
click at [1438, 98] on button at bounding box center [1449, 103] width 22 height 21
click at [1552, 275] on div "📎 Exclusive Offer for Mr. Cocconi – Aircraft Citation XLS+ - Trip 2.pdf" at bounding box center [1369, 292] width 367 height 33
click at [1447, 104] on icon at bounding box center [1449, 103] width 13 height 13
click at [1525, 759] on span "Sauver" at bounding box center [1520, 760] width 44 height 21
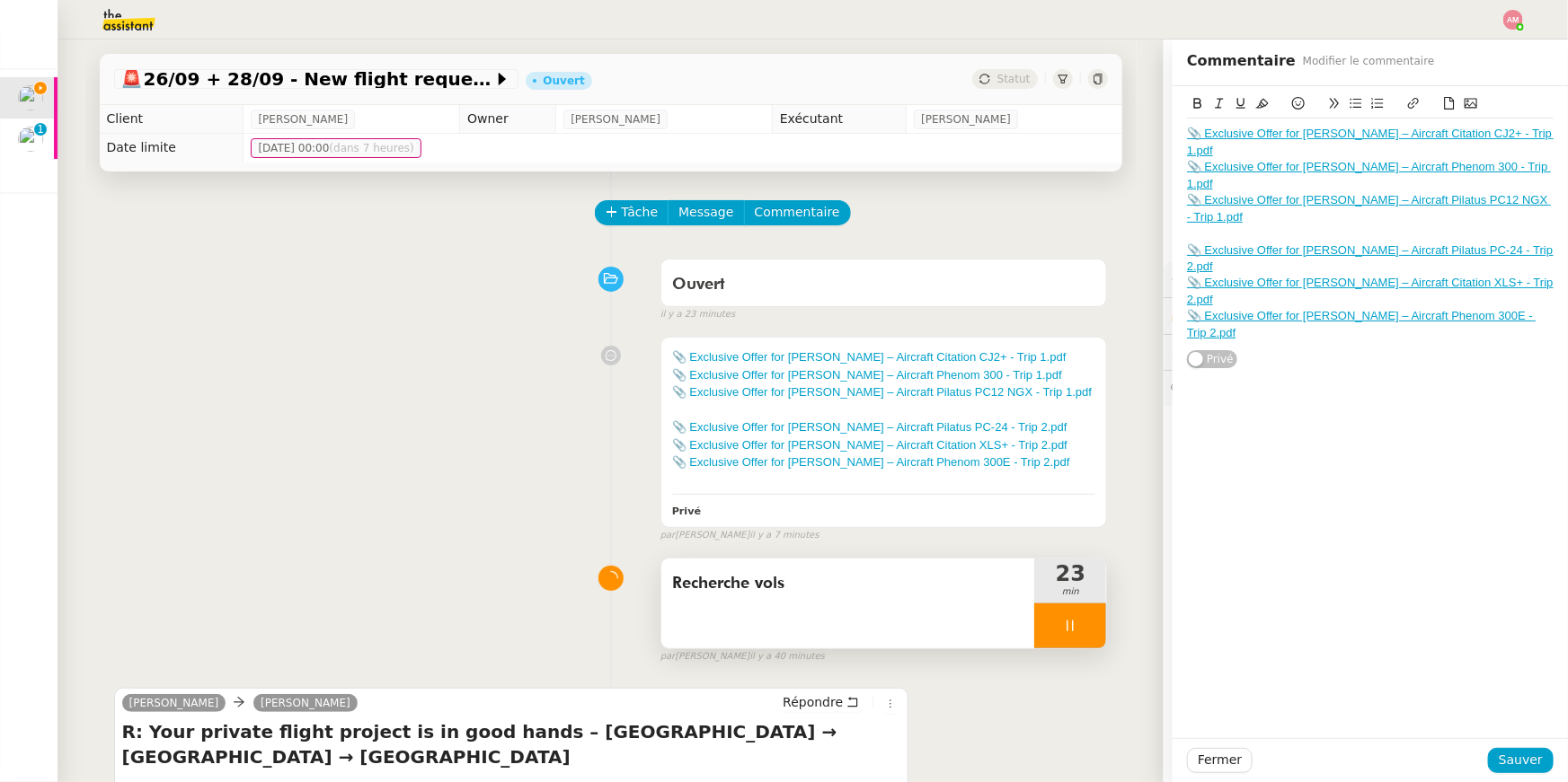
click at [975, 605] on div "Recherche vols" at bounding box center [848, 604] width 374 height 90
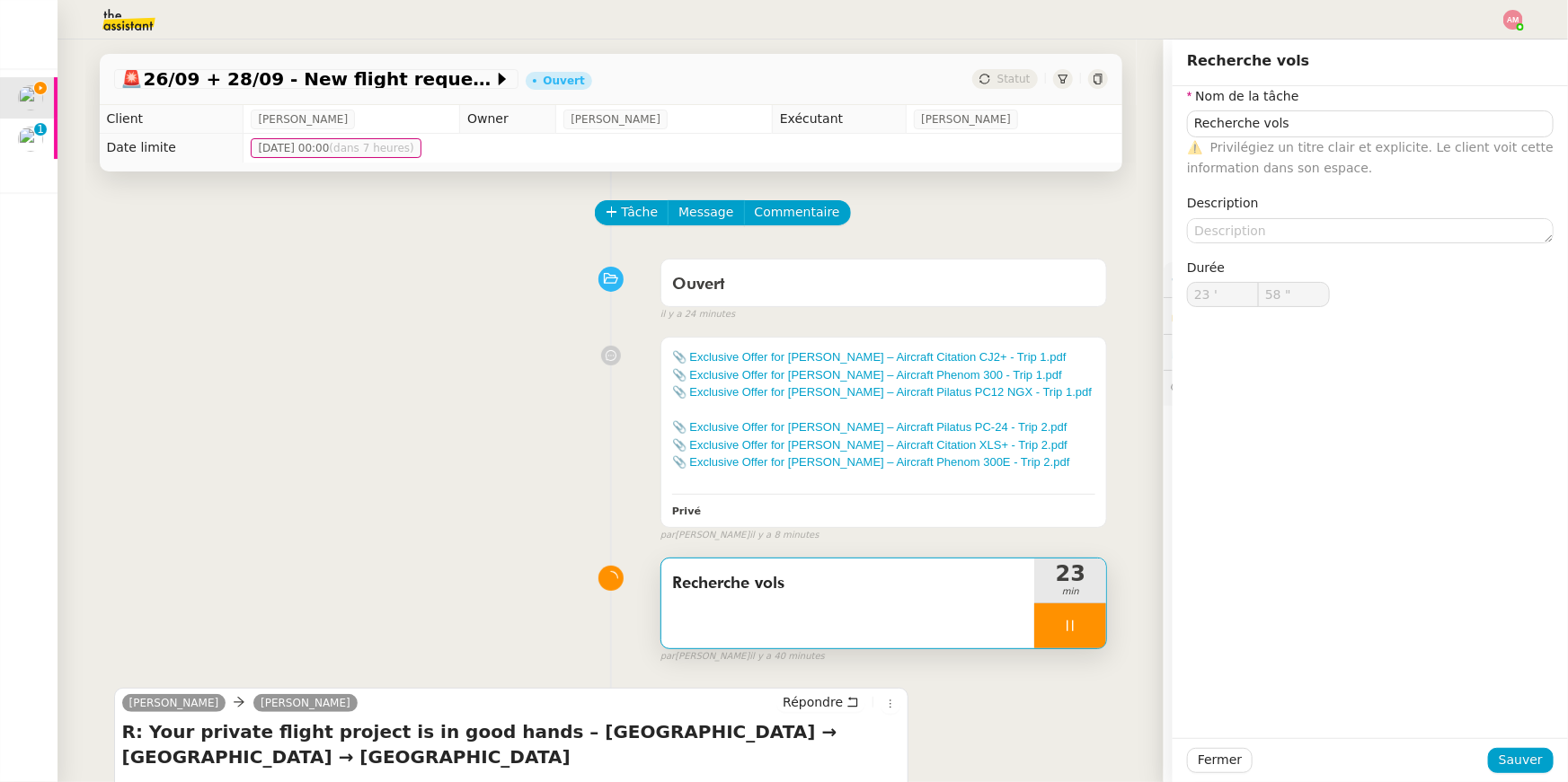
type input "59 ""
type input "24 '"
type input "3 ""
click at [1080, 620] on div at bounding box center [1069, 626] width 72 height 45
click at [1087, 620] on icon at bounding box center [1088, 627] width 15 height 15
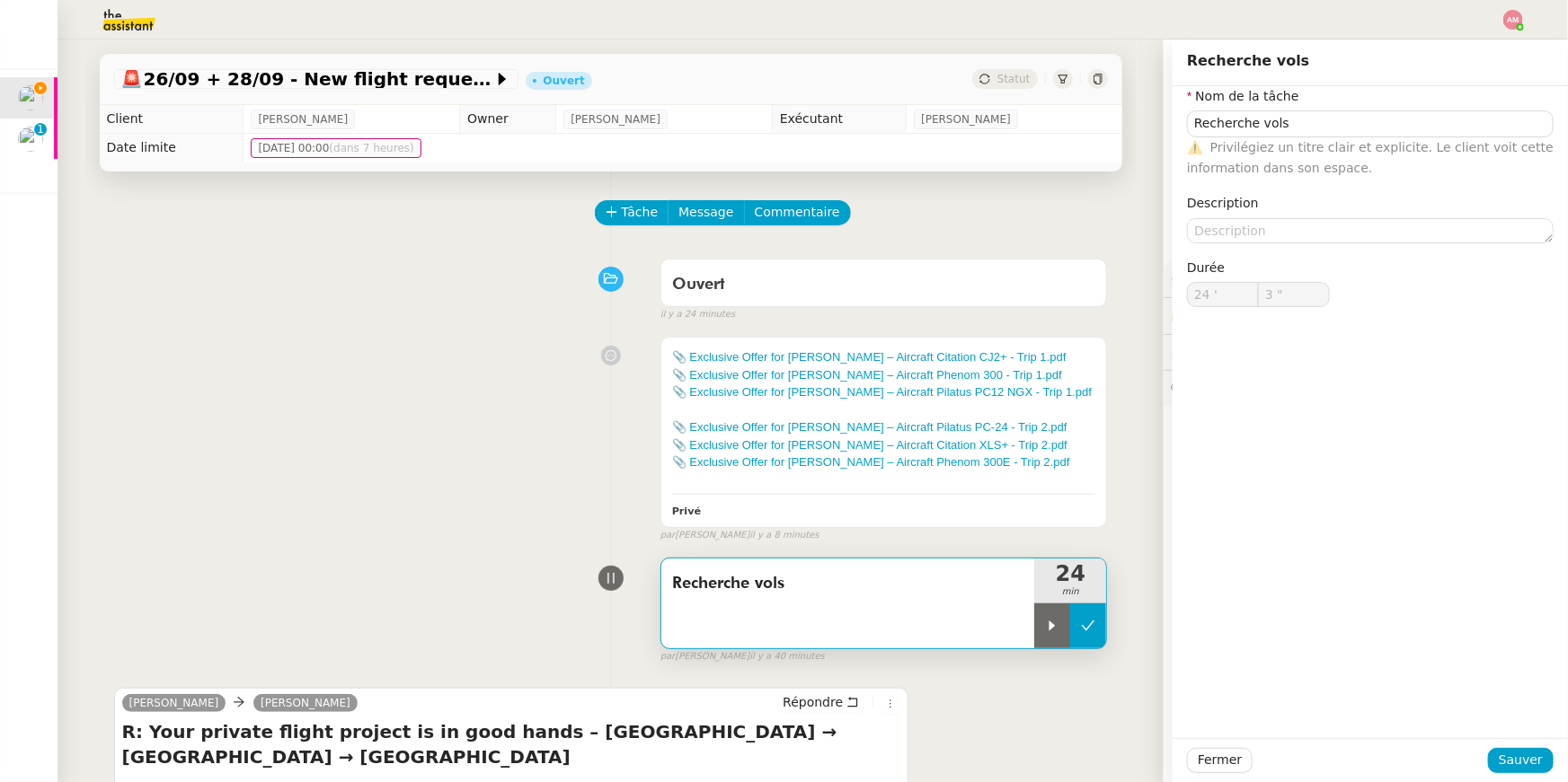
type input "Recherche vols"
type input "24 '"
type input "3 ""
type input "Recherche vols"
type input "24 '"
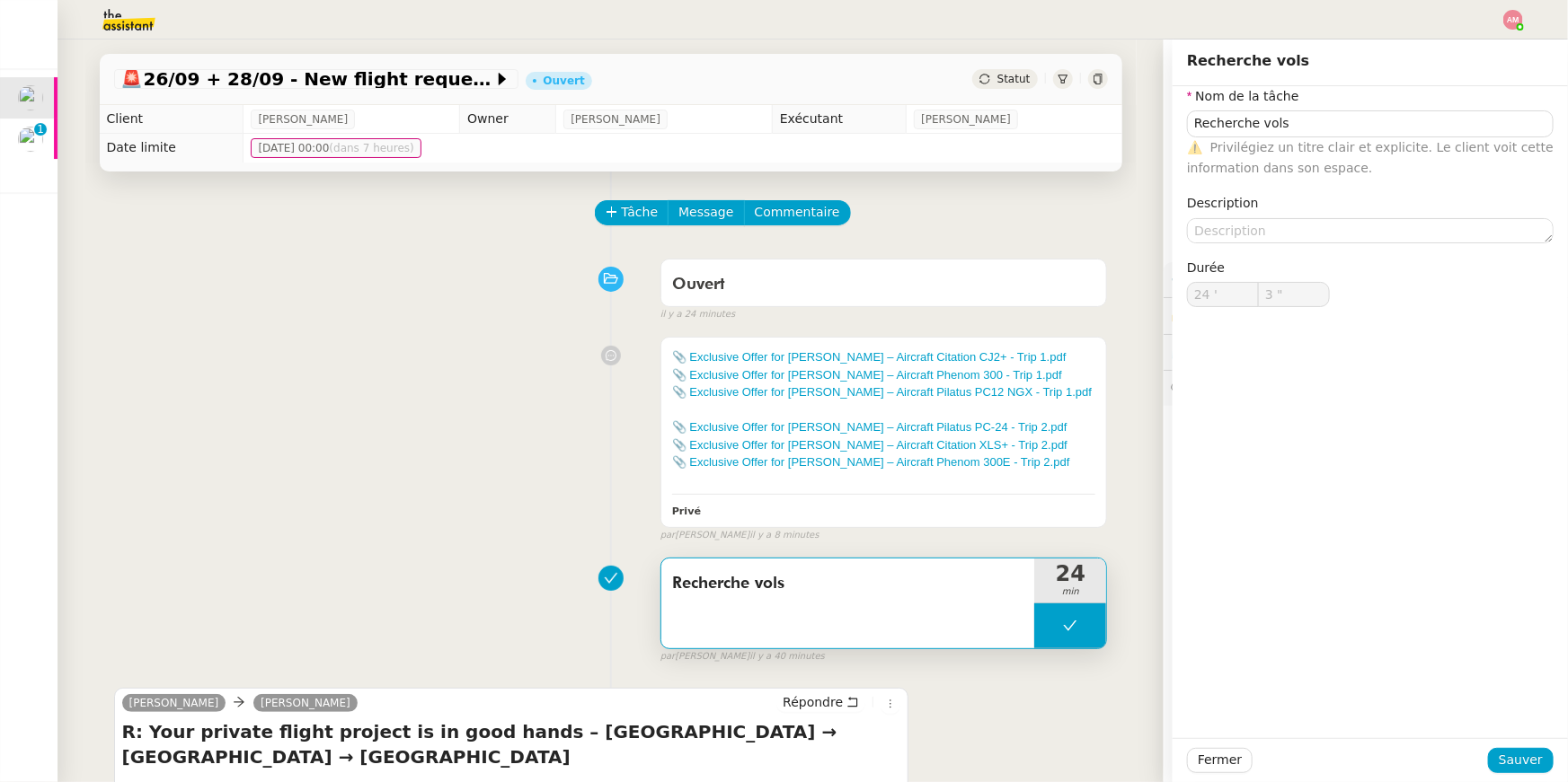
type input "3 ""
type input "Recherche vols"
type input "24 '"
type input "3 ""
type input "Recherche vols"
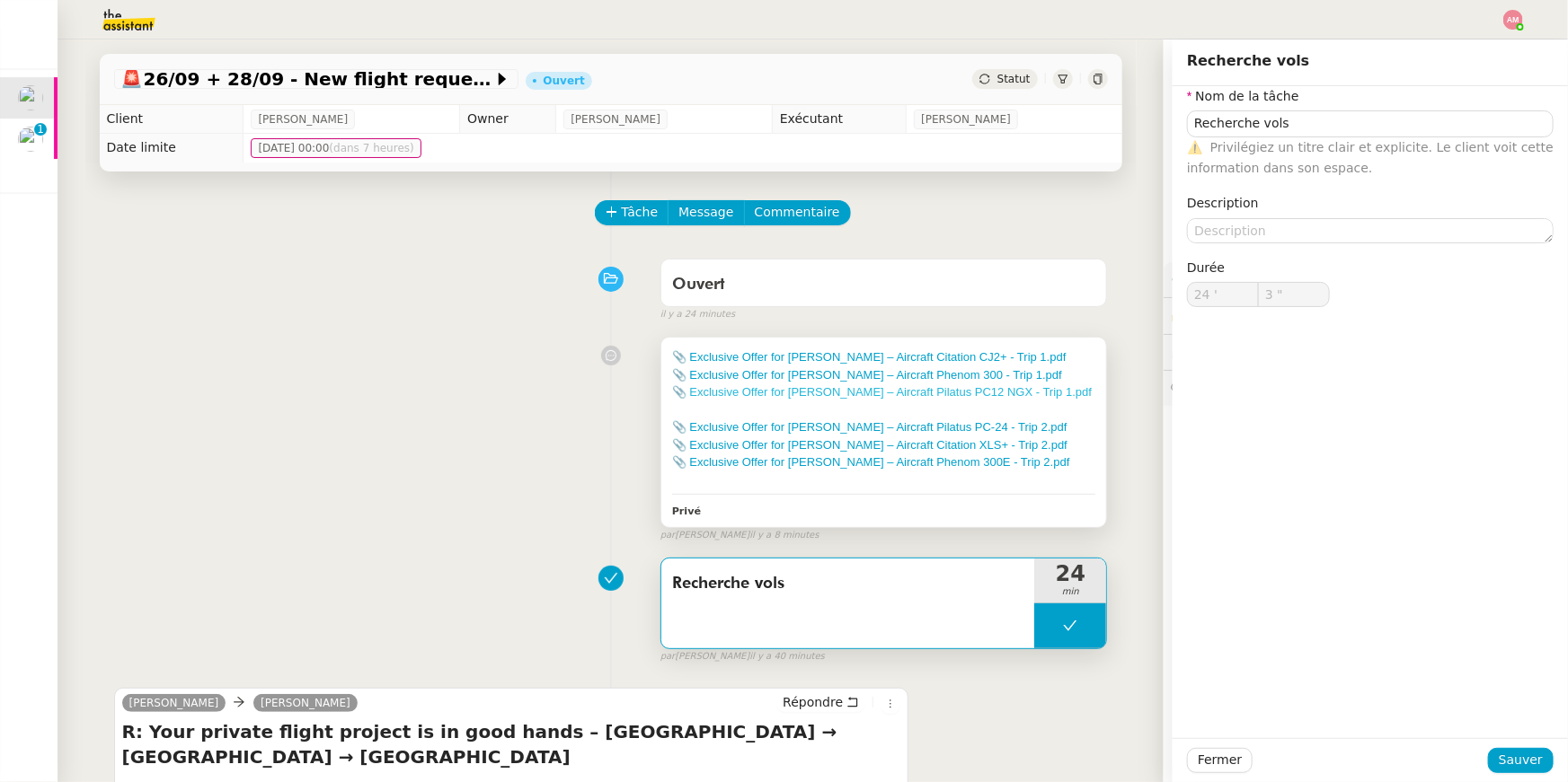
type input "24 '"
type input "3 ""
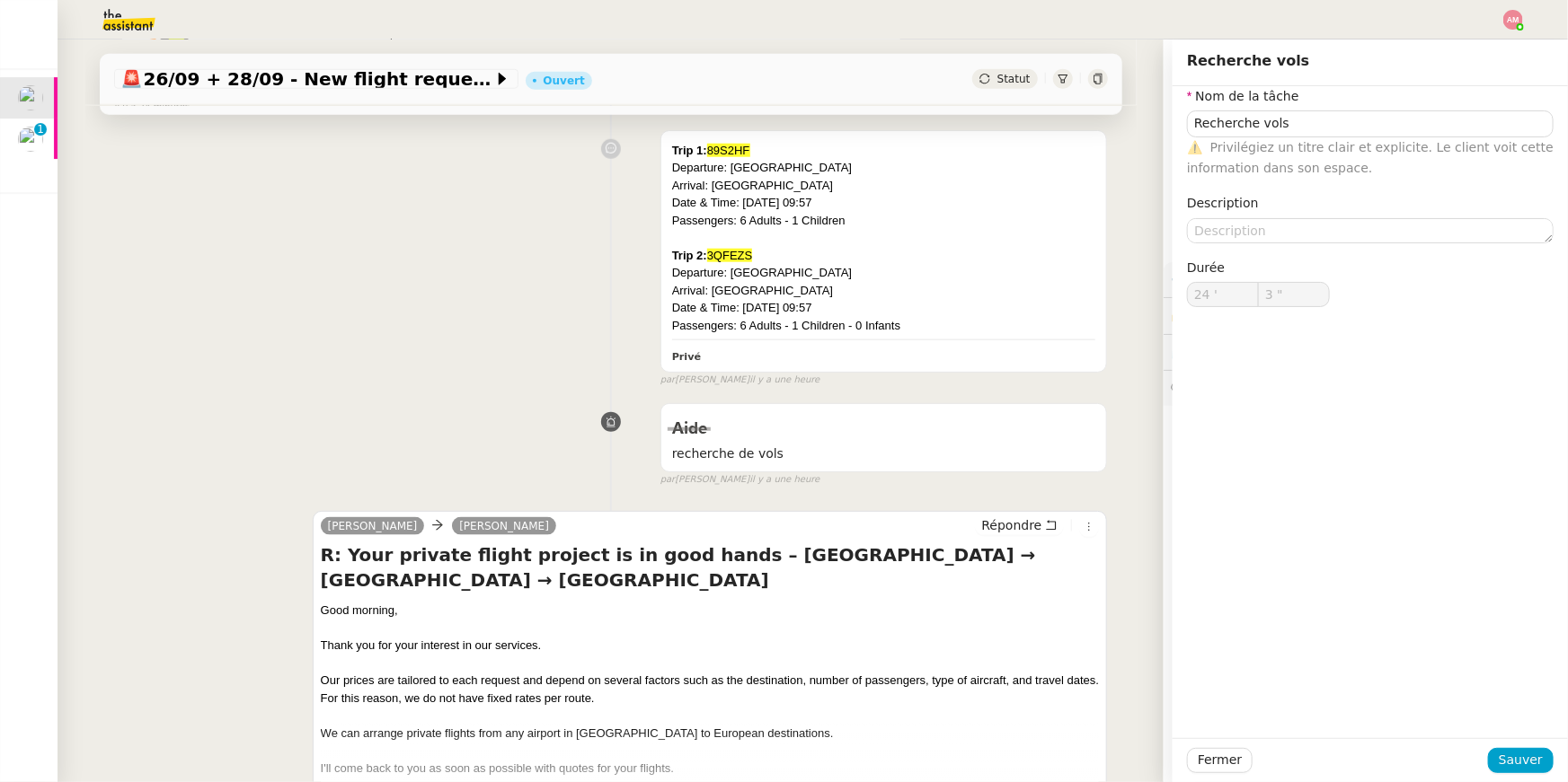
scroll to position [1084, 0]
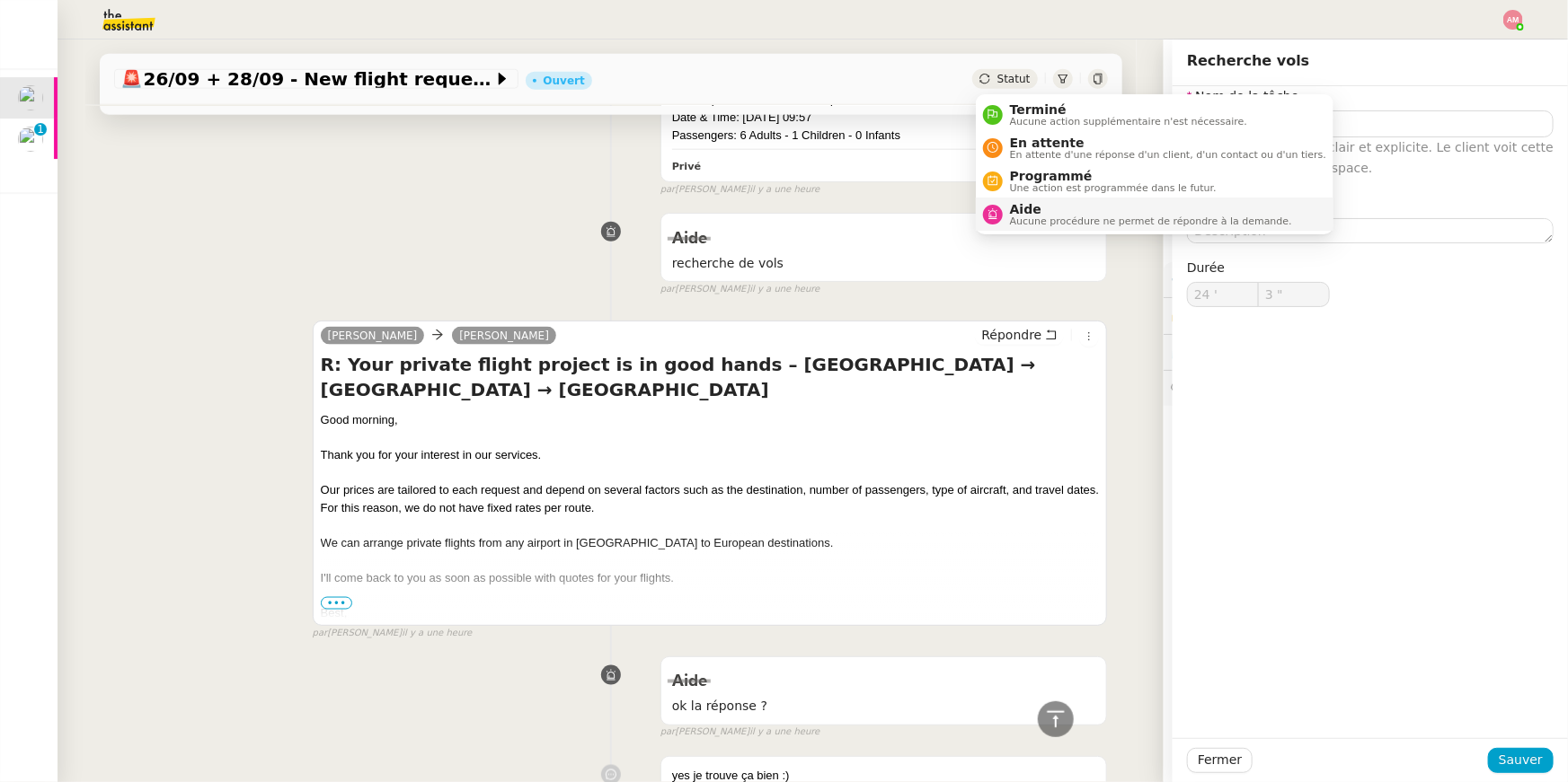
click at [1016, 198] on li "Aide Aucune procédure ne permet de répondre à la demande." at bounding box center [1154, 214] width 358 height 33
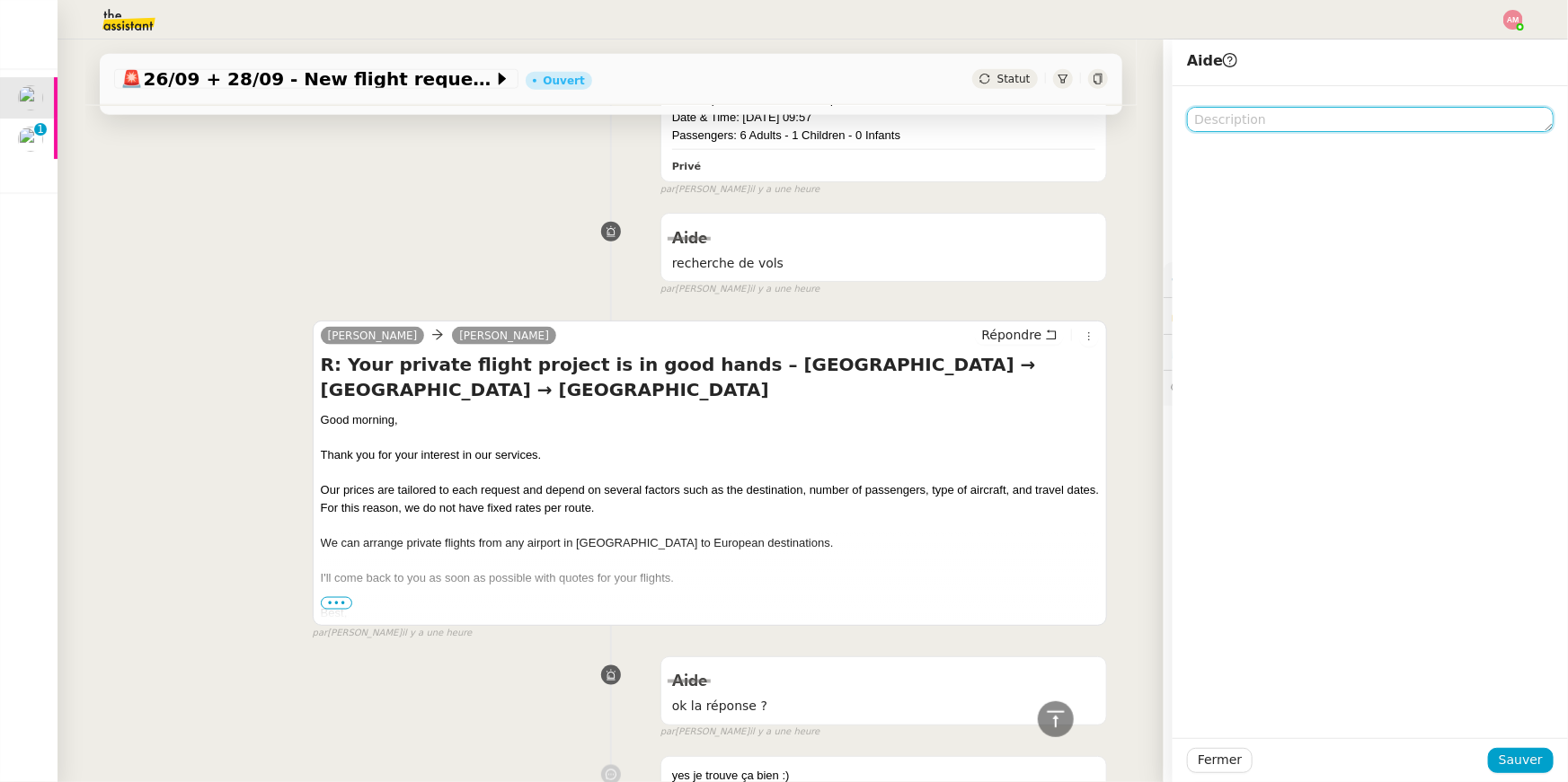
click at [1411, 125] on textarea at bounding box center [1369, 119] width 367 height 25
type textarea "p"
type textarea "Pour Souraya"
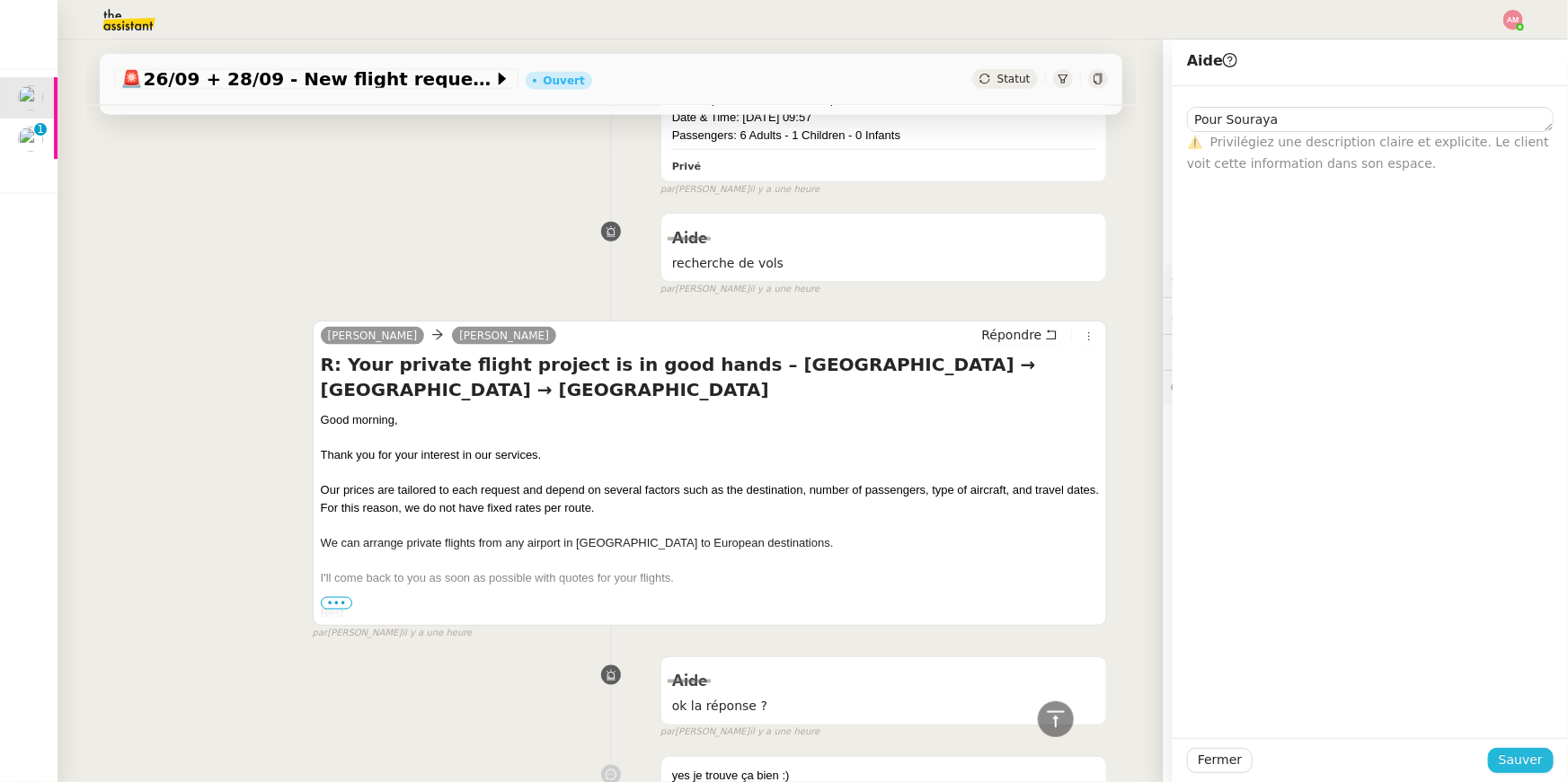
click at [1507, 752] on span "Sauver" at bounding box center [1520, 760] width 44 height 21
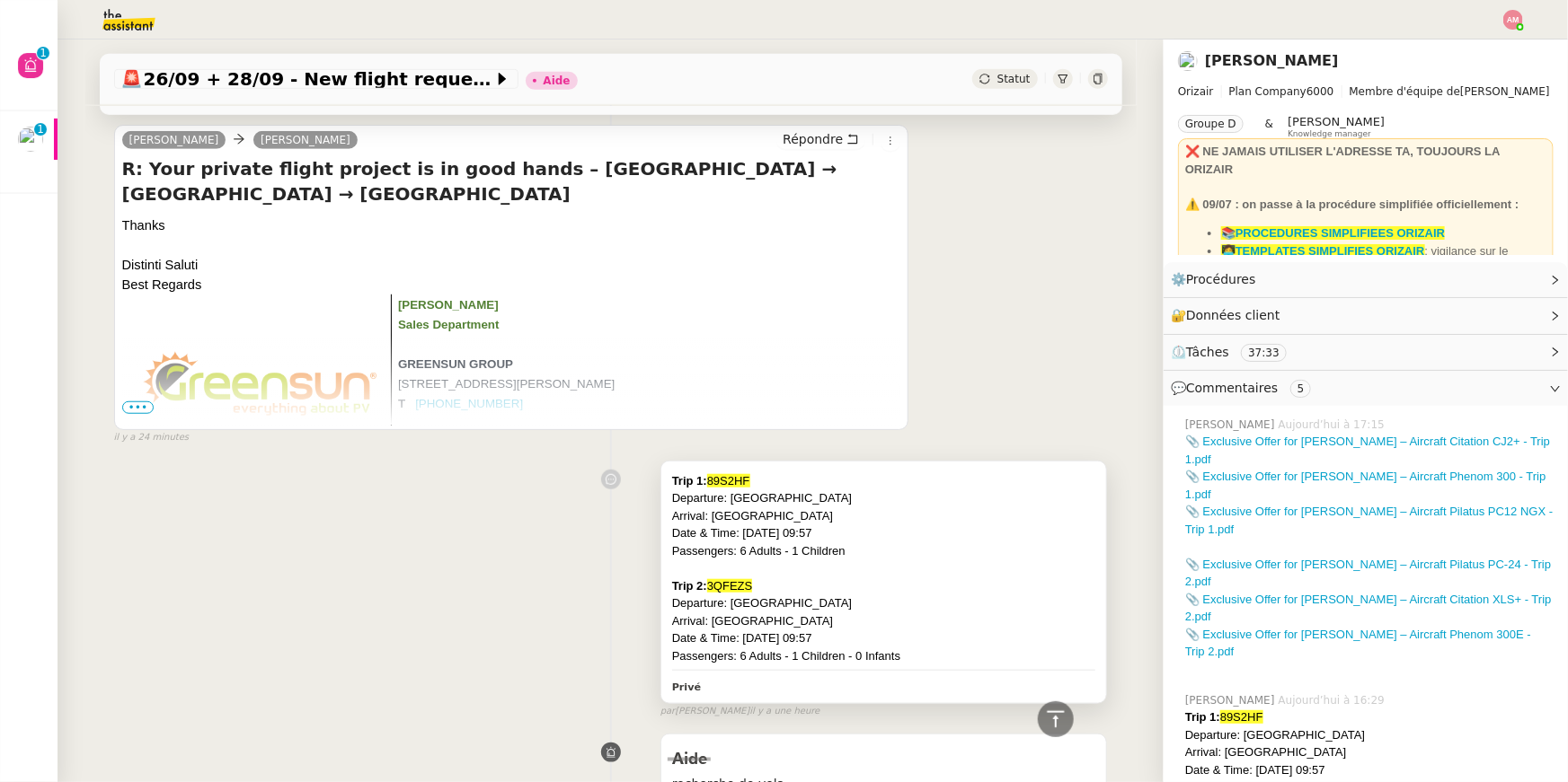
scroll to position [531, 0]
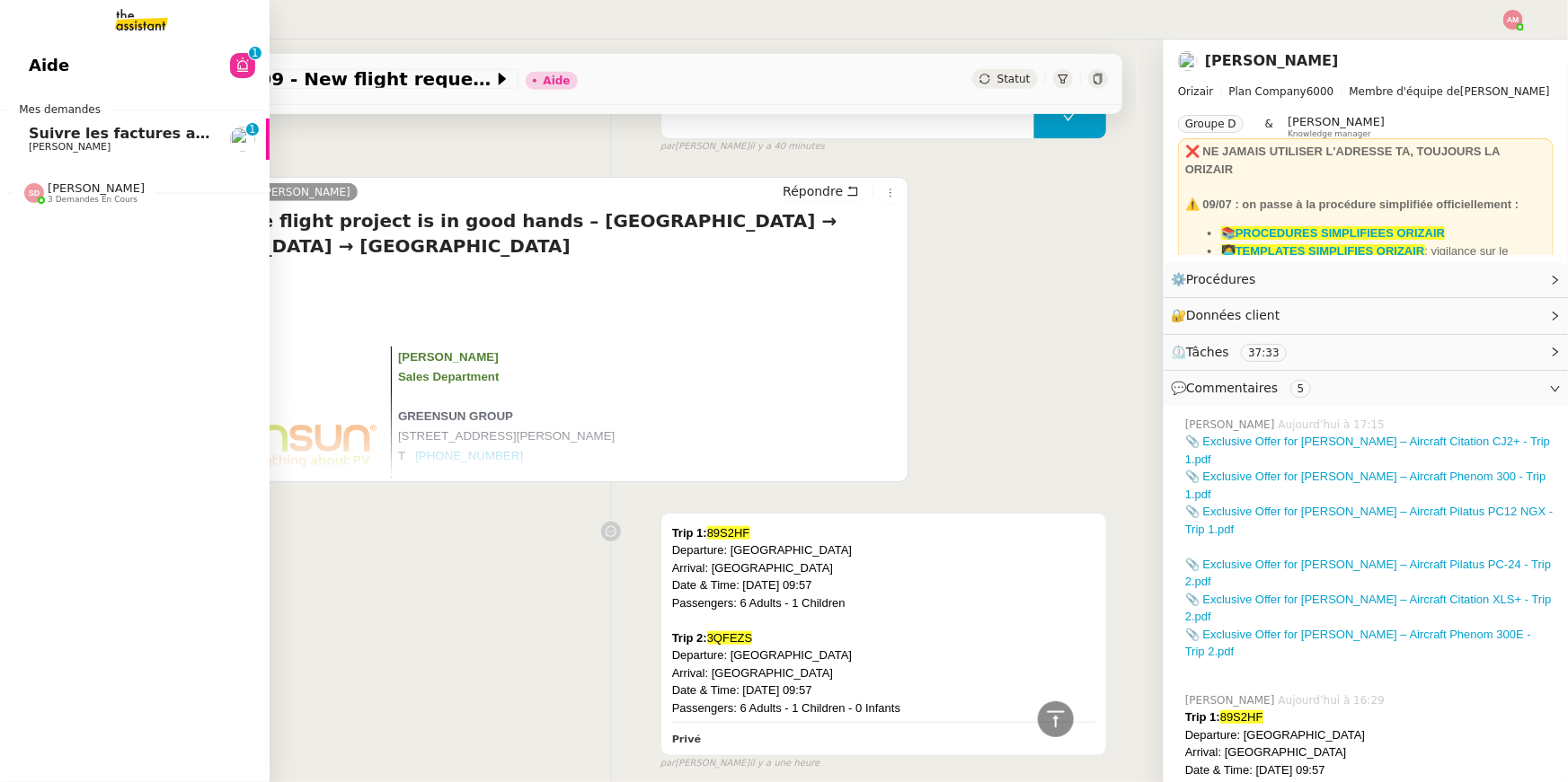
click at [5, 134] on link "Suivre les factures avec Flash Transports Pierre Mergui 0 1 2 3 4 5 6 7 8 9" at bounding box center [134, 139] width 270 height 41
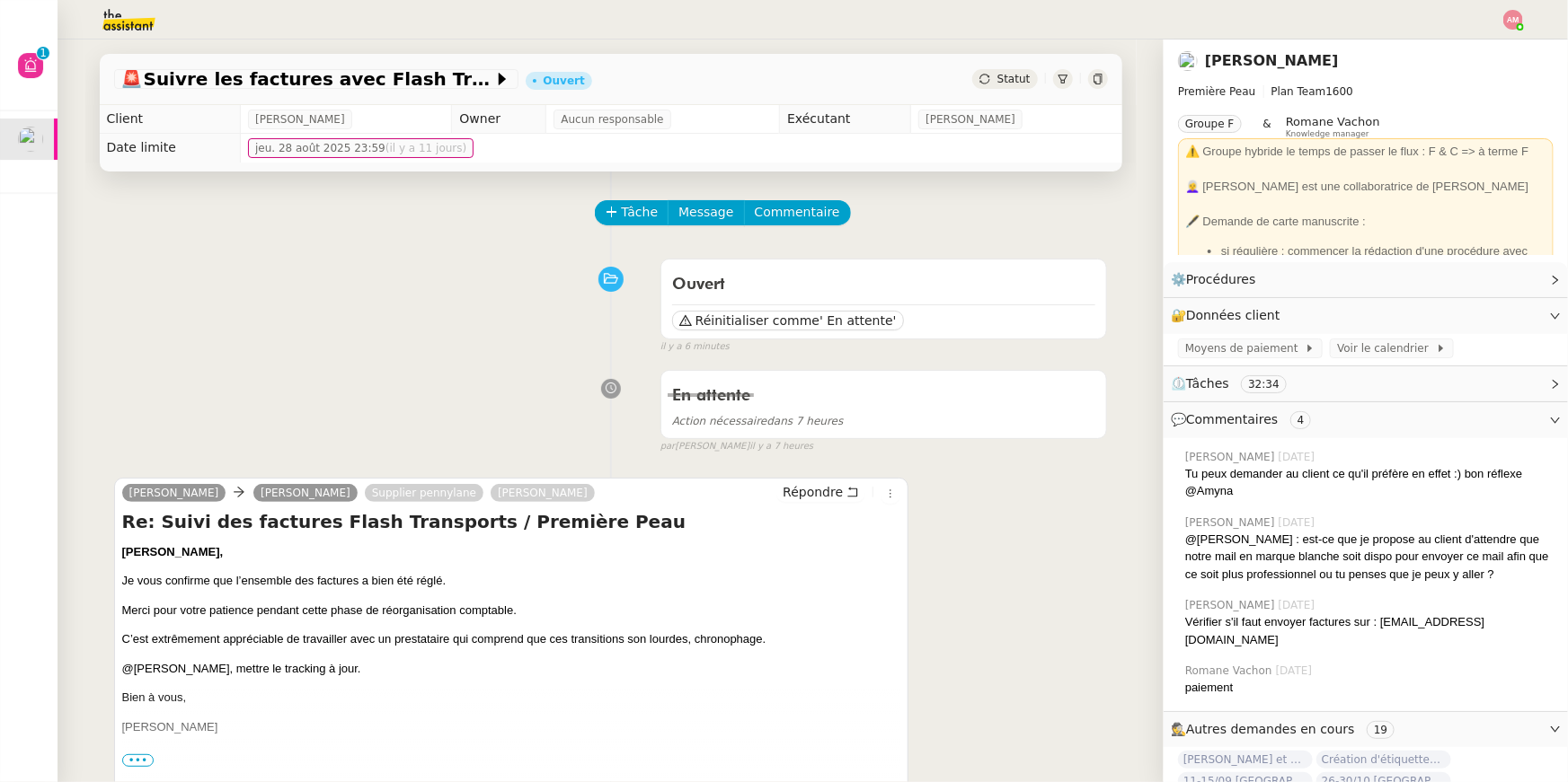
click at [1496, 14] on div at bounding box center [783, 19] width 1477 height 39
click at [1509, 15] on img at bounding box center [1513, 20] width 20 height 20
click at [1482, 45] on li "Suivi" at bounding box center [1465, 50] width 117 height 25
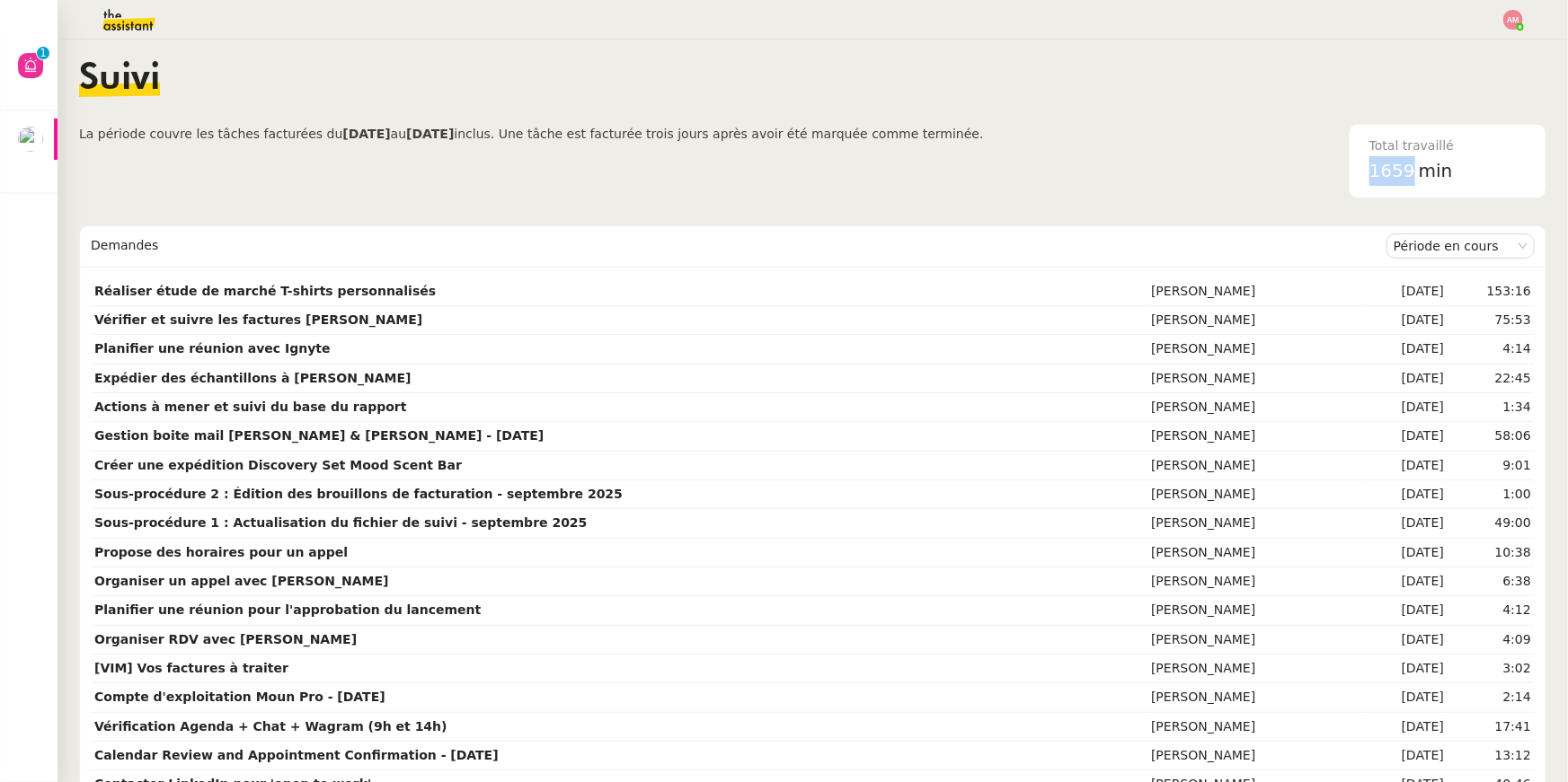
drag, startPoint x: 1372, startPoint y: 174, endPoint x: 1417, endPoint y: 175, distance: 45.0
click at [1417, 175] on div "1659 min" at bounding box center [1447, 171] width 156 height 29
copy span "1659"
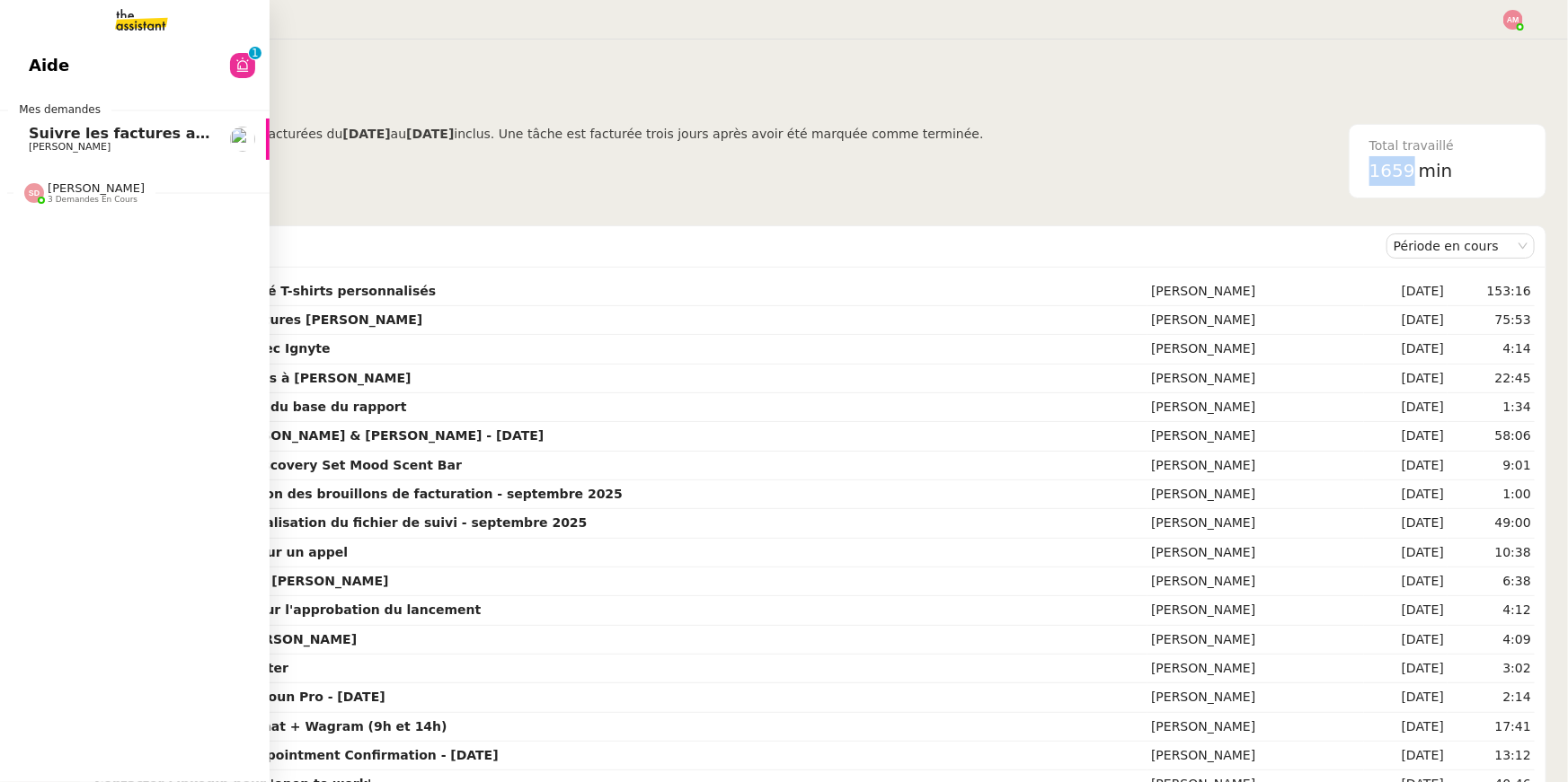
click at [43, 142] on span "Pierre Mergui" at bounding box center [69, 146] width 81 height 12
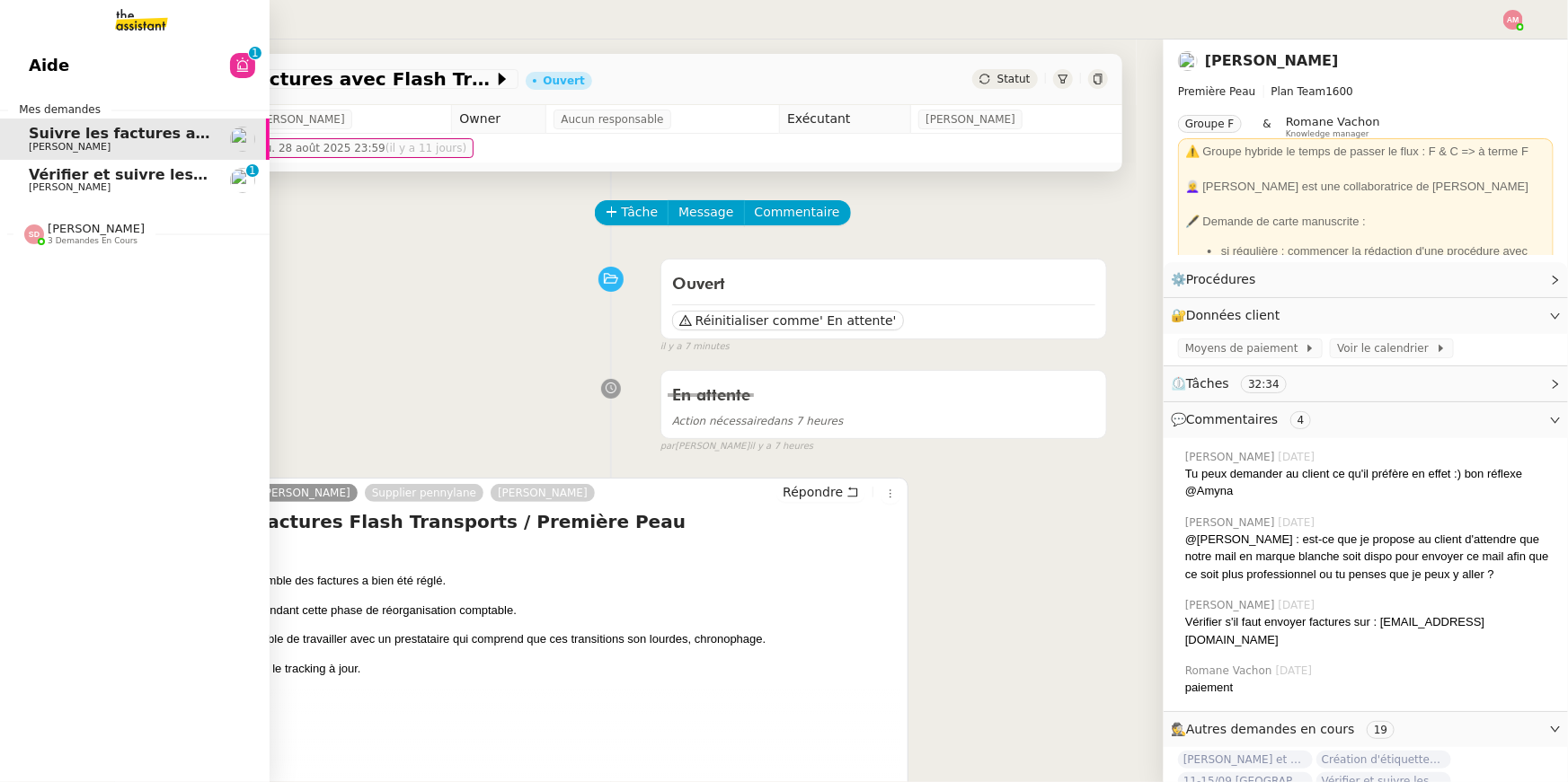
click at [35, 176] on span "Vérifier et suivre les factures Stephid" at bounding box center [216, 175] width 375 height 17
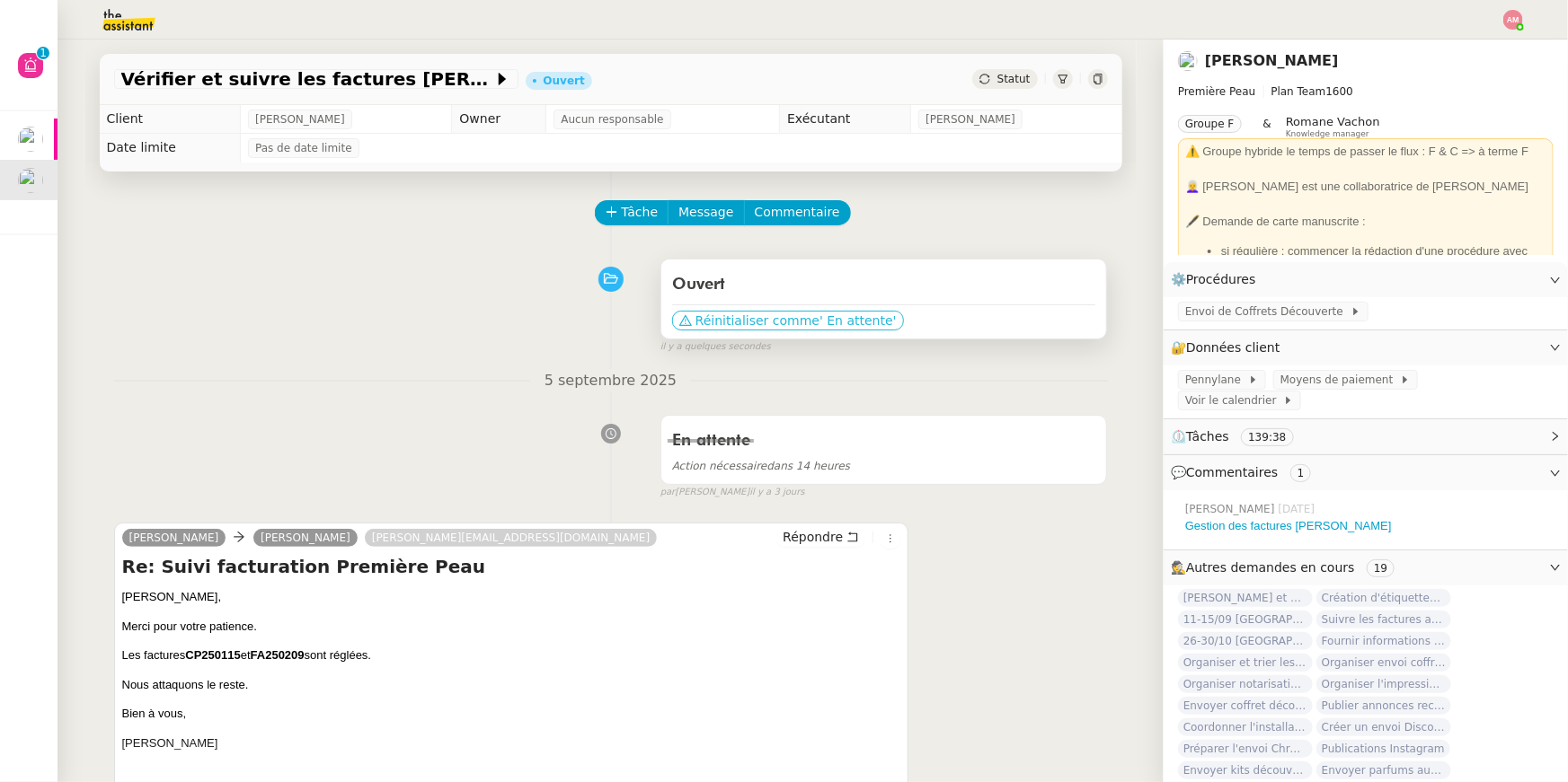
click at [754, 314] on span "Réinitialiser comme" at bounding box center [757, 321] width 124 height 18
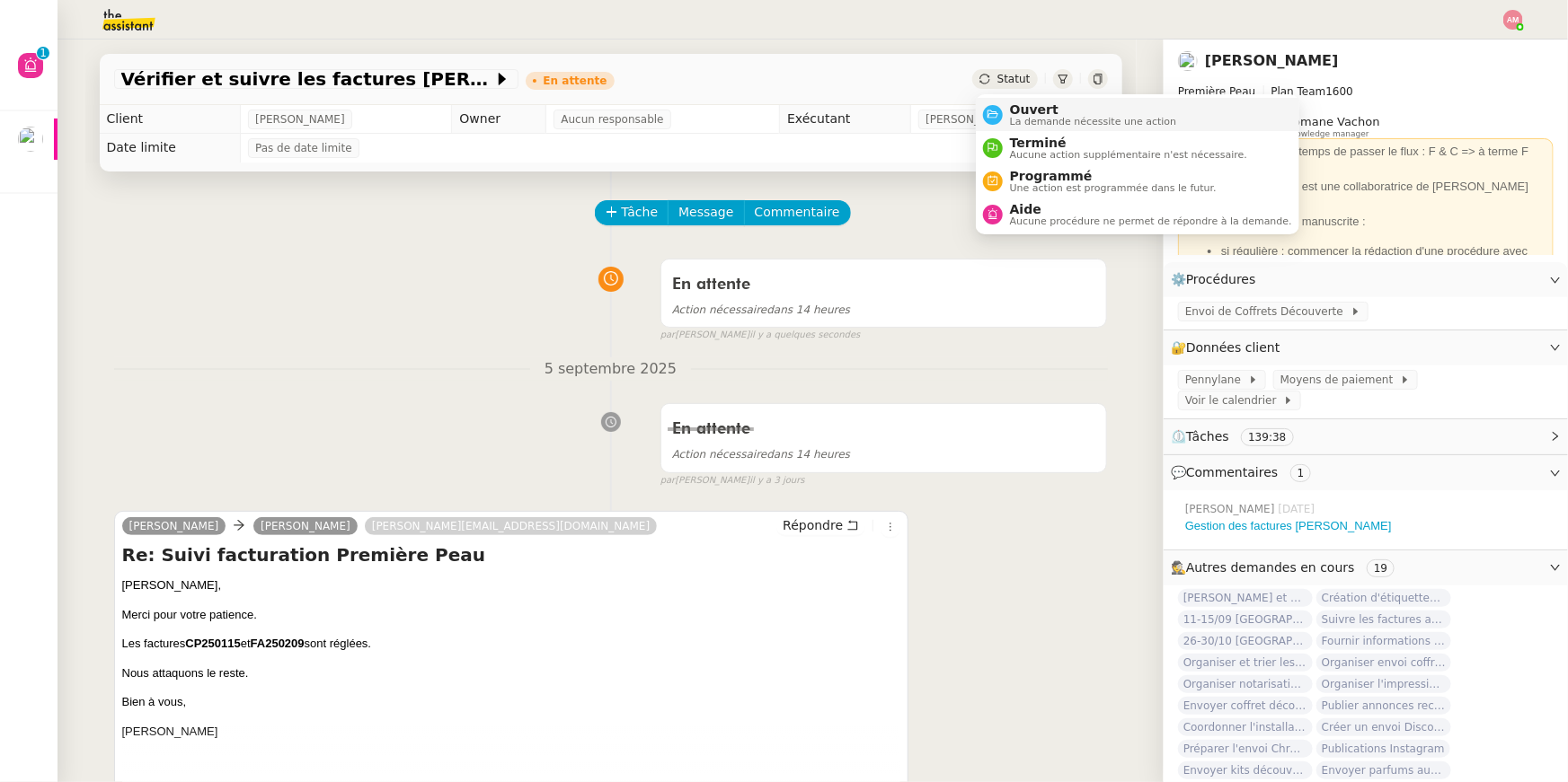
click at [1034, 107] on span "Ouvert" at bounding box center [1093, 110] width 167 height 15
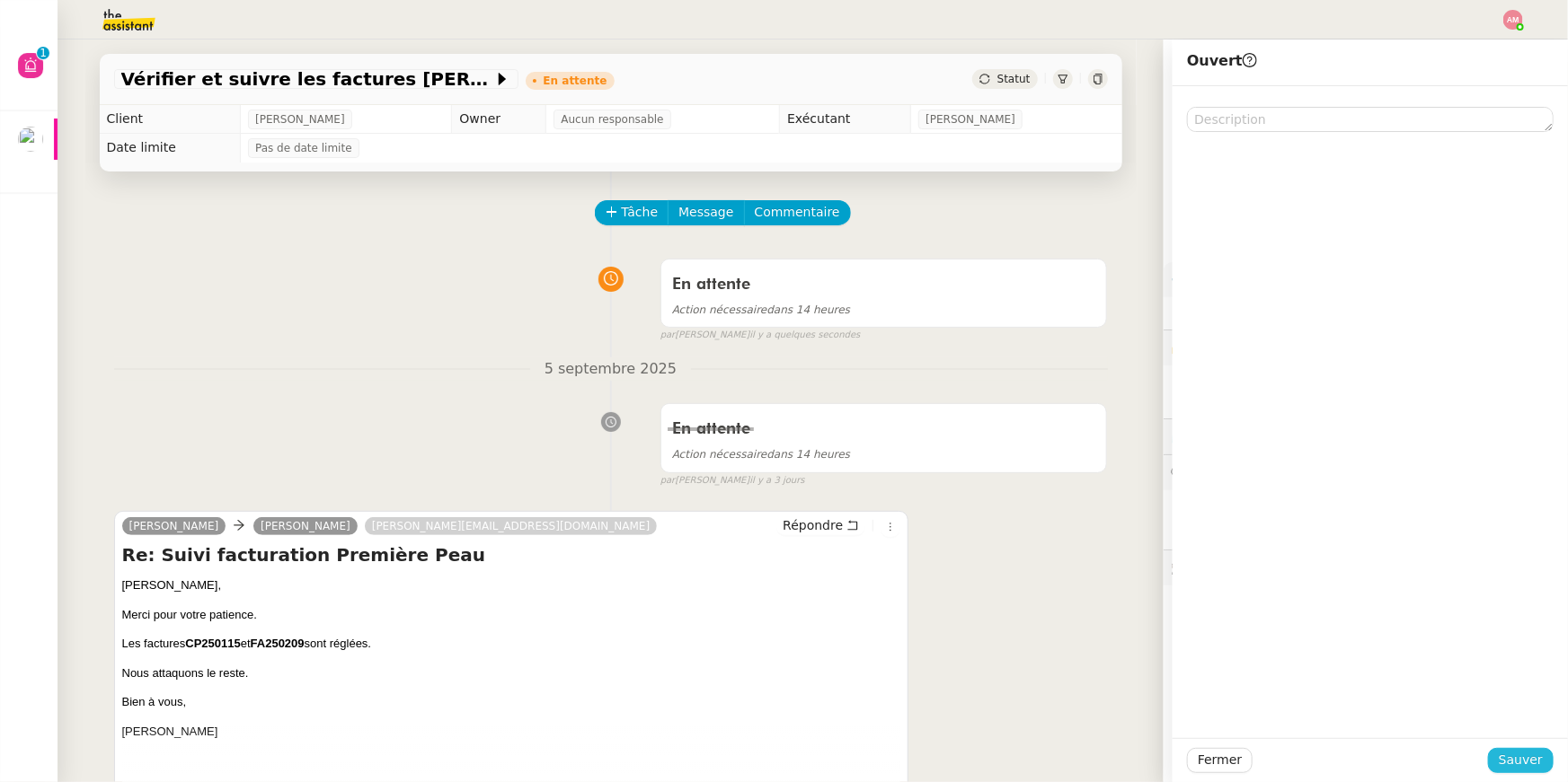
click at [1523, 753] on span "Sauver" at bounding box center [1520, 760] width 44 height 21
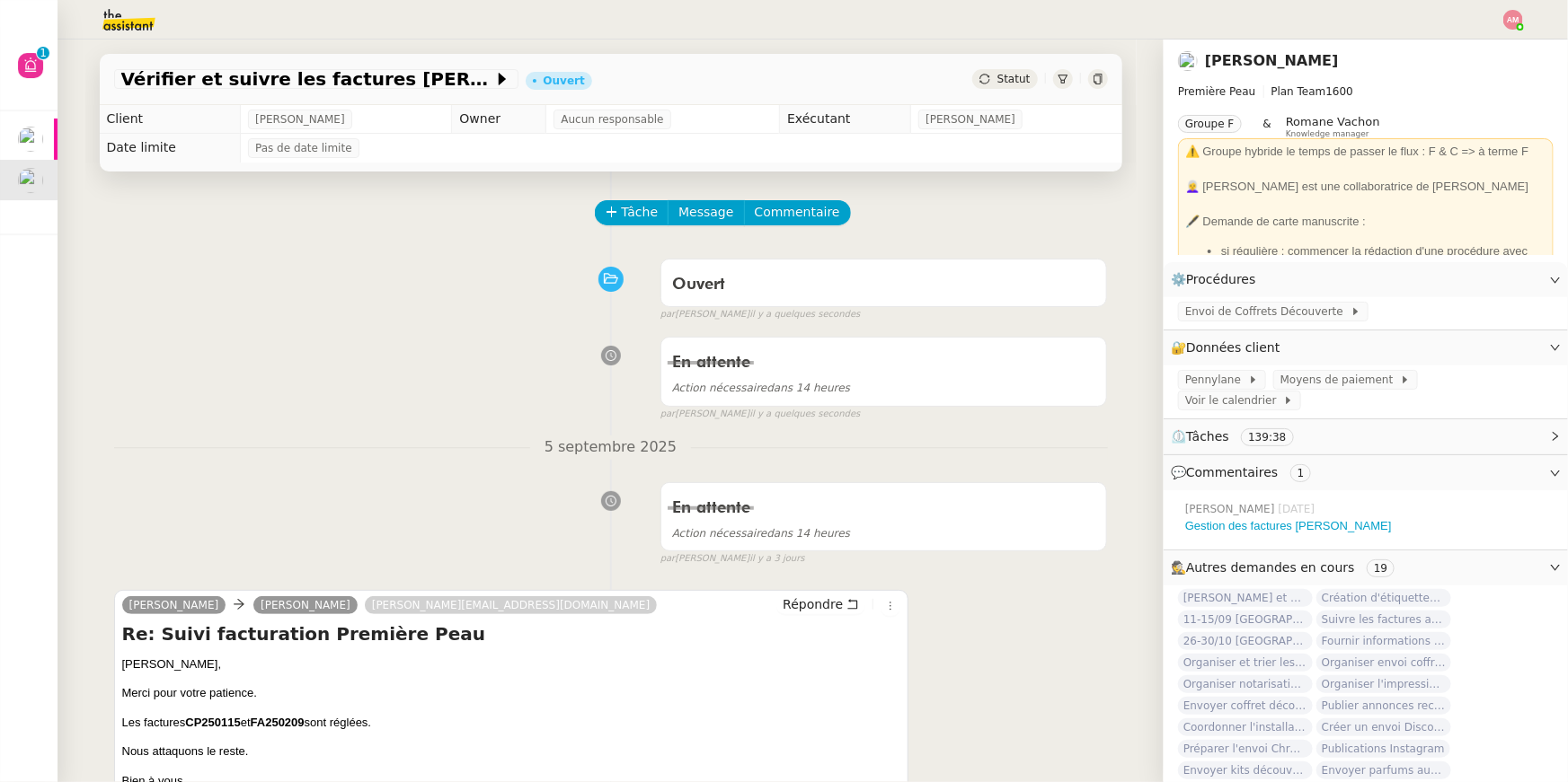
click at [602, 211] on button "Tâche" at bounding box center [632, 212] width 75 height 25
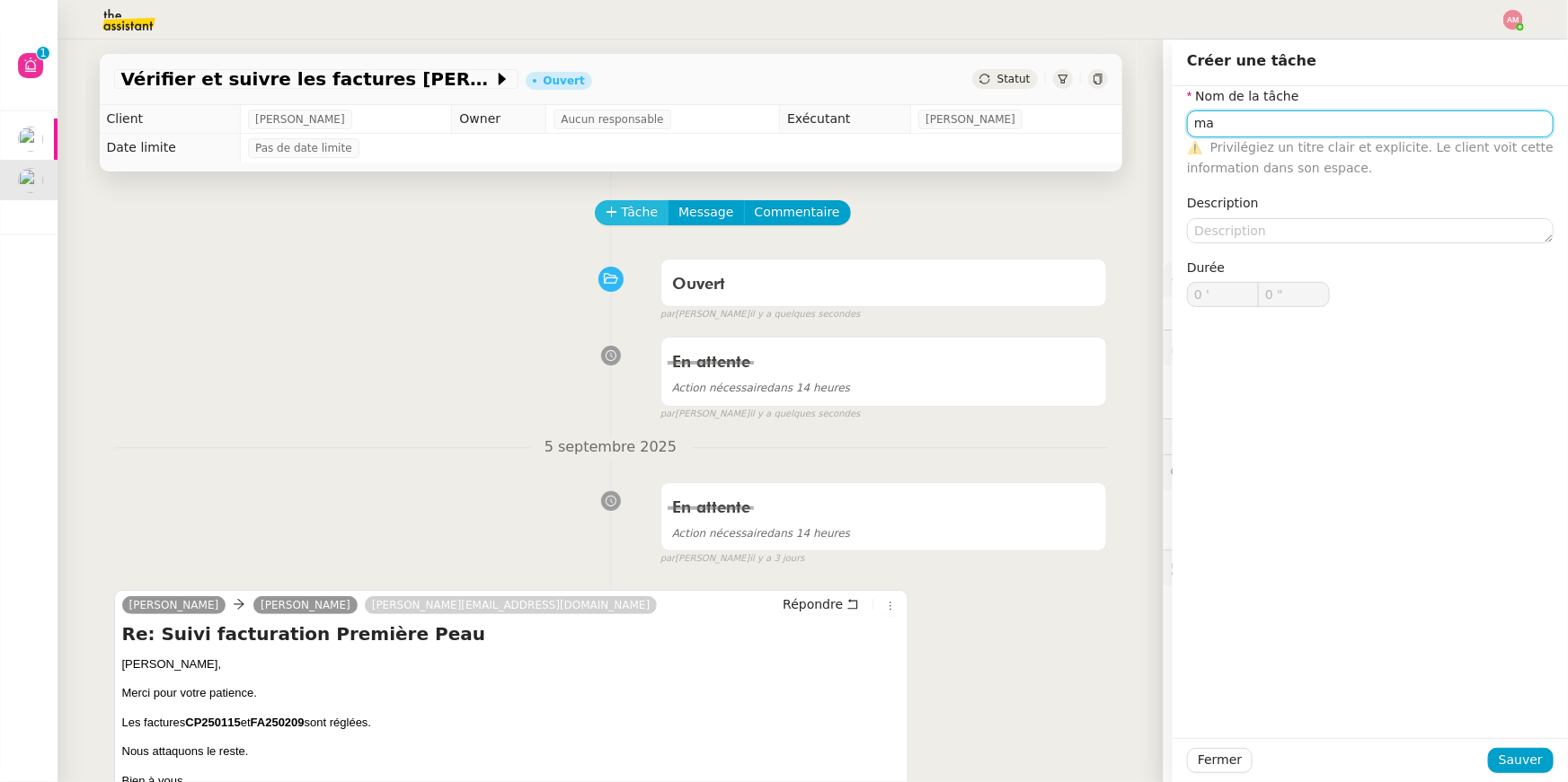
type input "m"
type input "MAJ tableau"
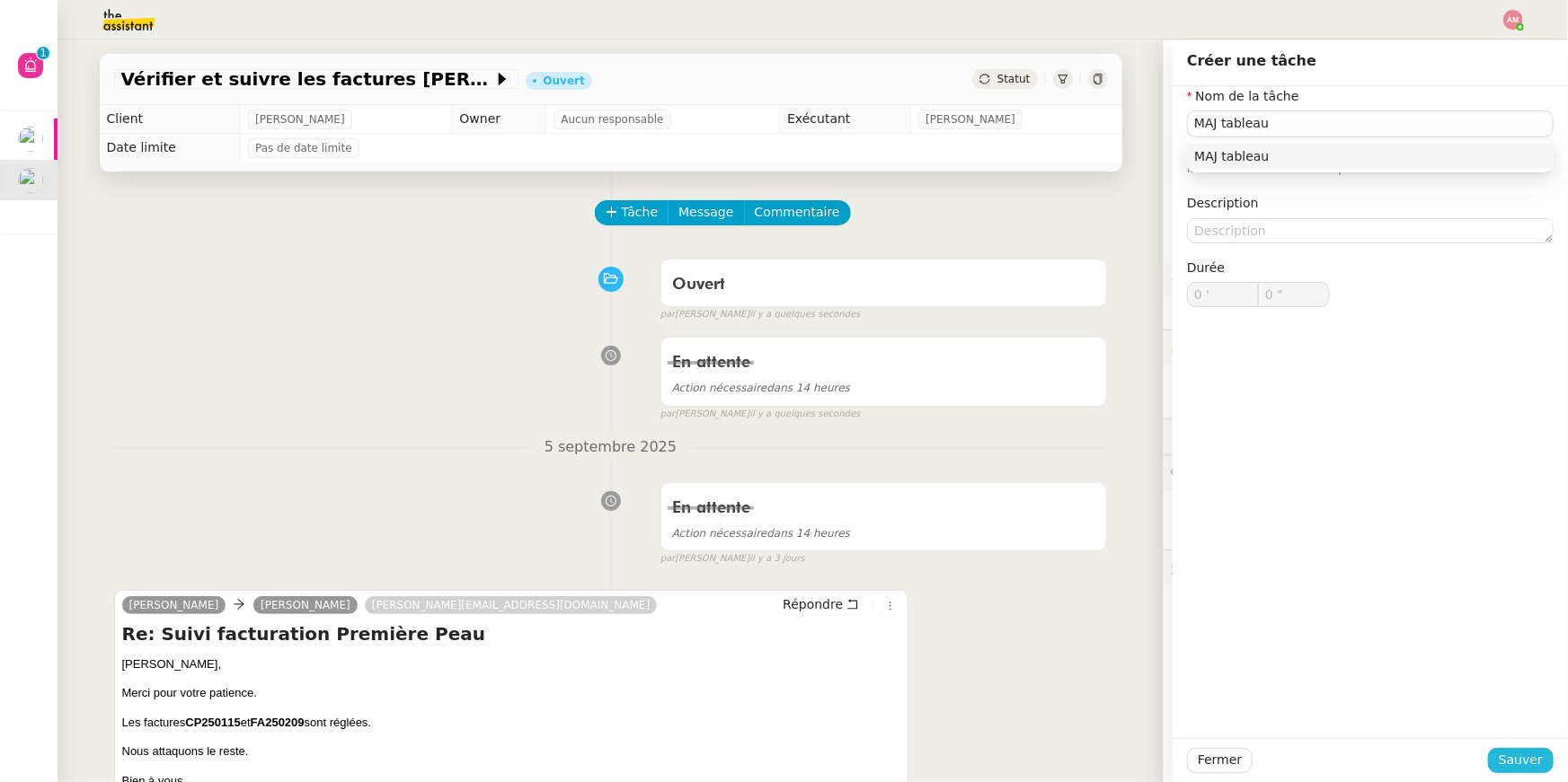
click at [1512, 762] on span "Sauver" at bounding box center [1520, 760] width 44 height 21
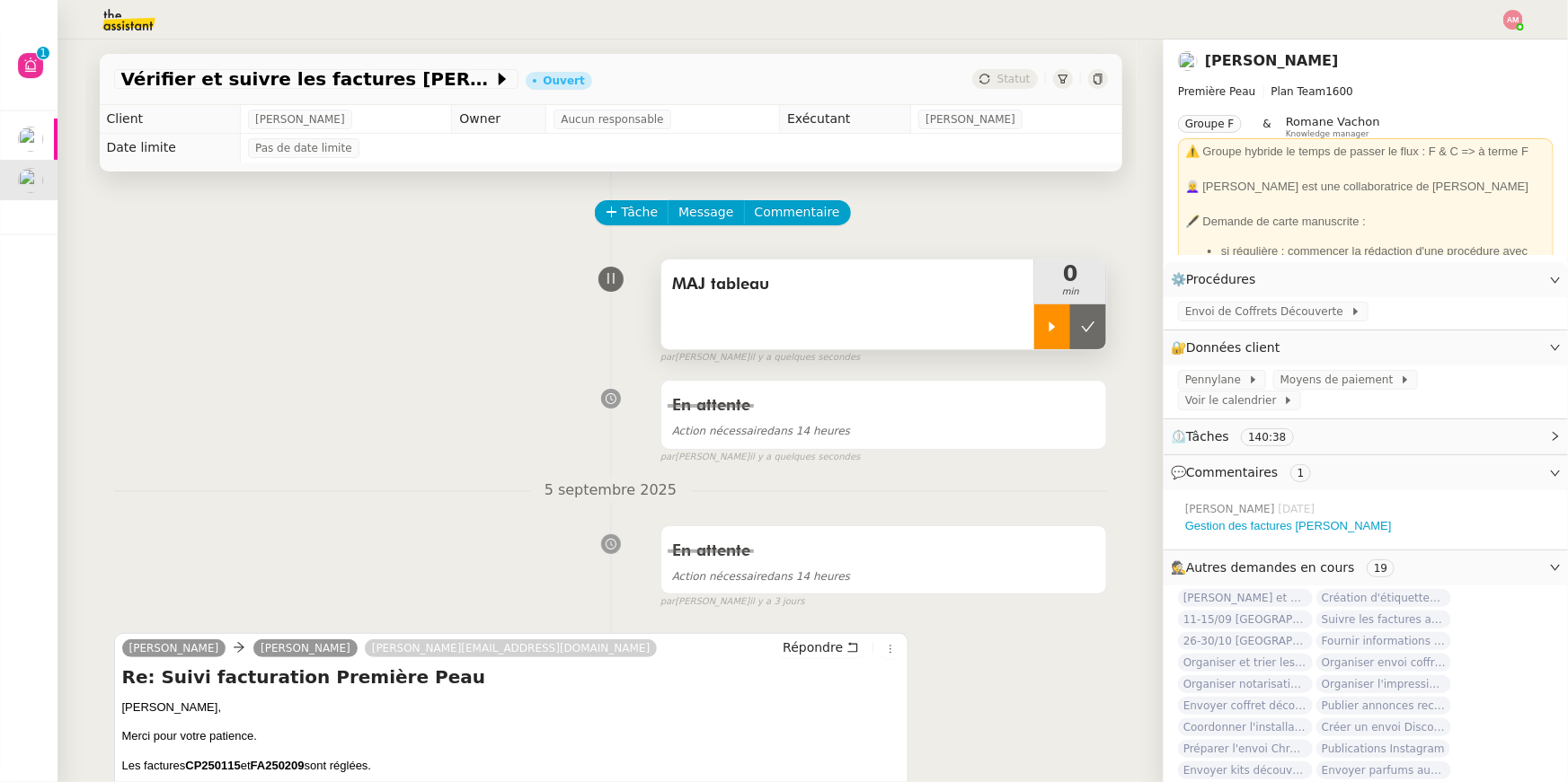
click at [1057, 330] on icon at bounding box center [1052, 327] width 15 height 15
click at [1207, 520] on link "Gestion des factures Stephid" at bounding box center [1288, 526] width 207 height 14
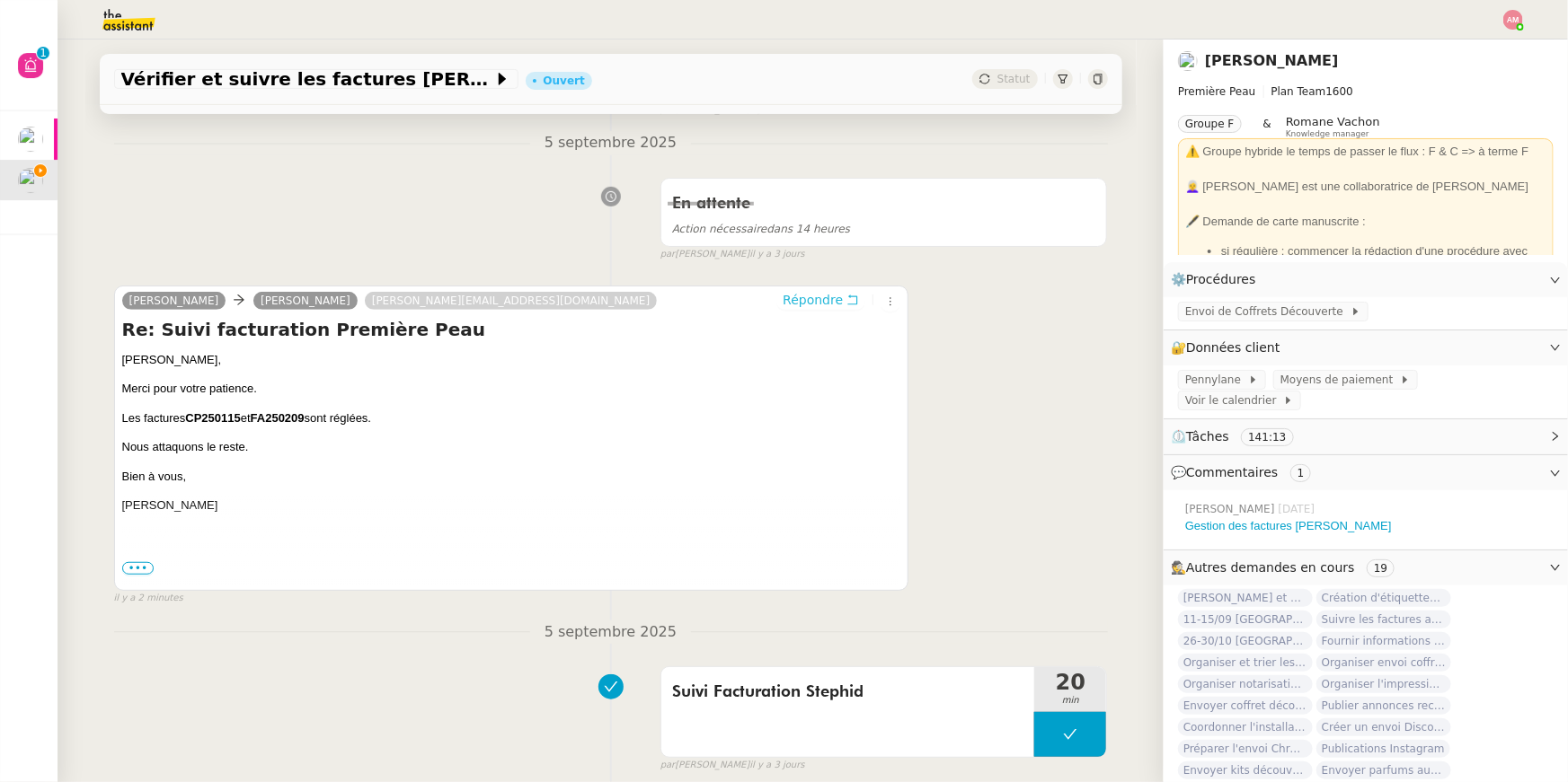
click at [800, 302] on span "Répondre" at bounding box center [812, 300] width 60 height 18
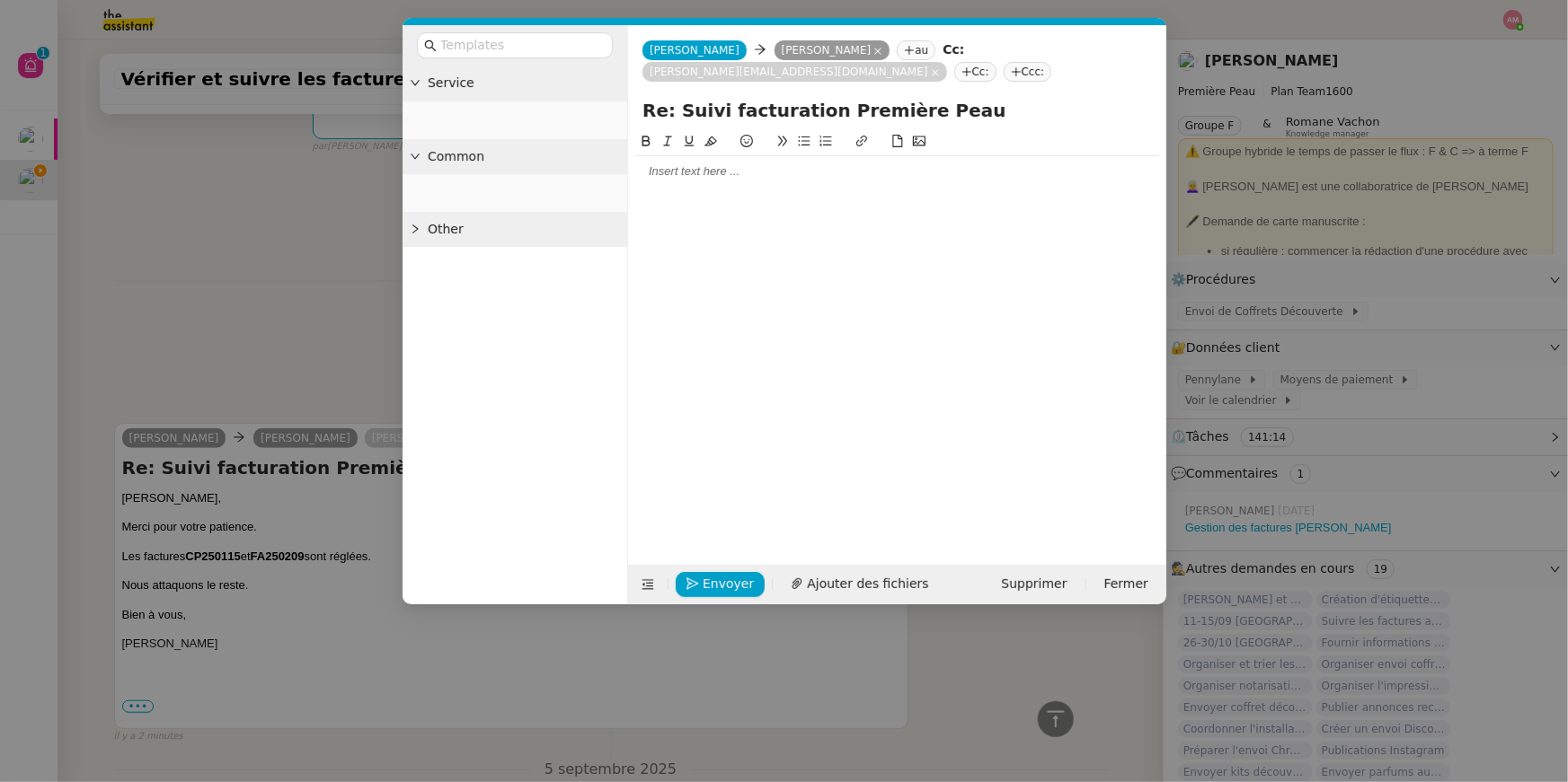
scroll to position [485, 0]
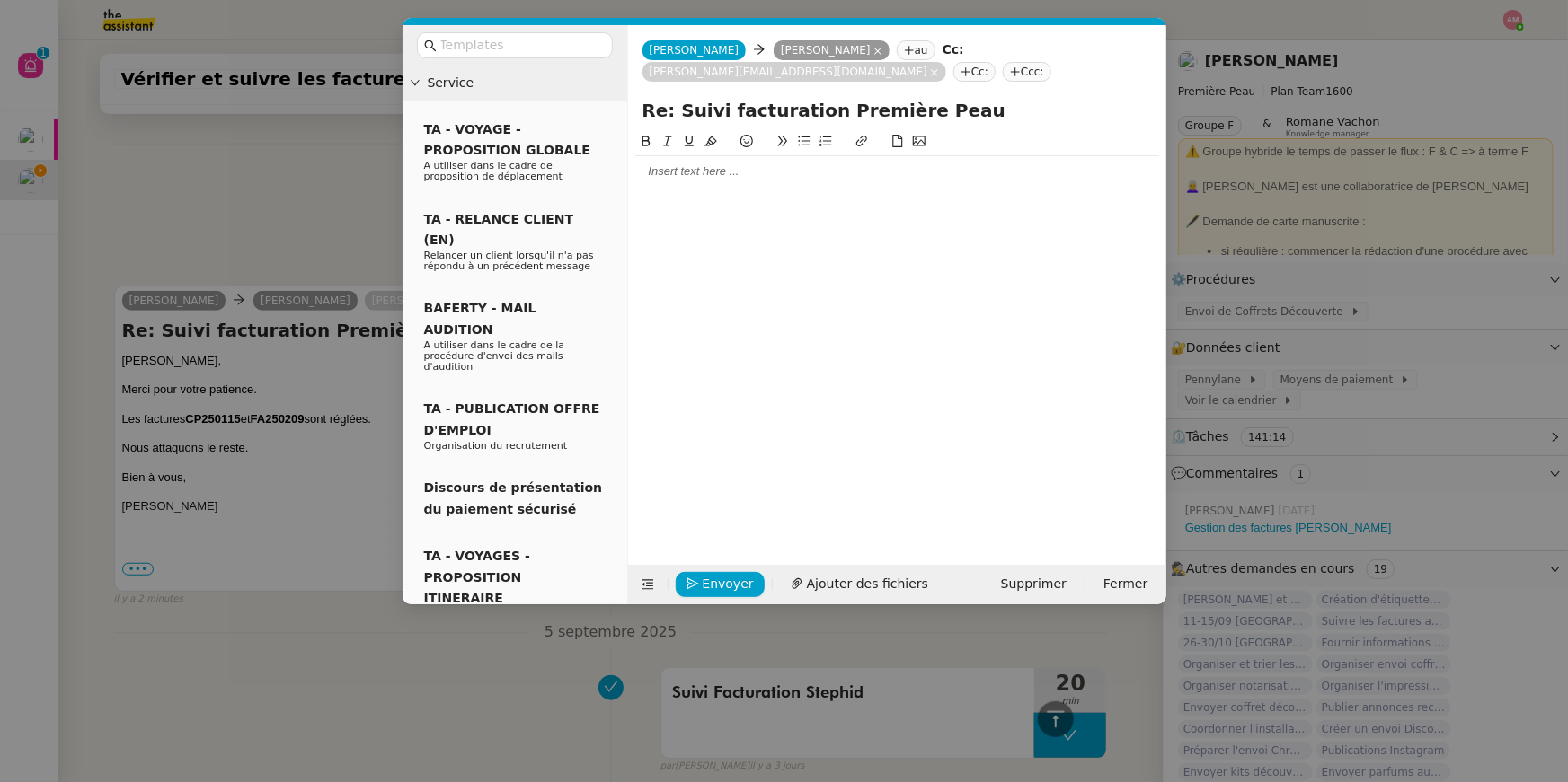
click at [744, 181] on div at bounding box center [897, 171] width 524 height 30
click at [939, 69] on icon at bounding box center [934, 73] width 9 height 9
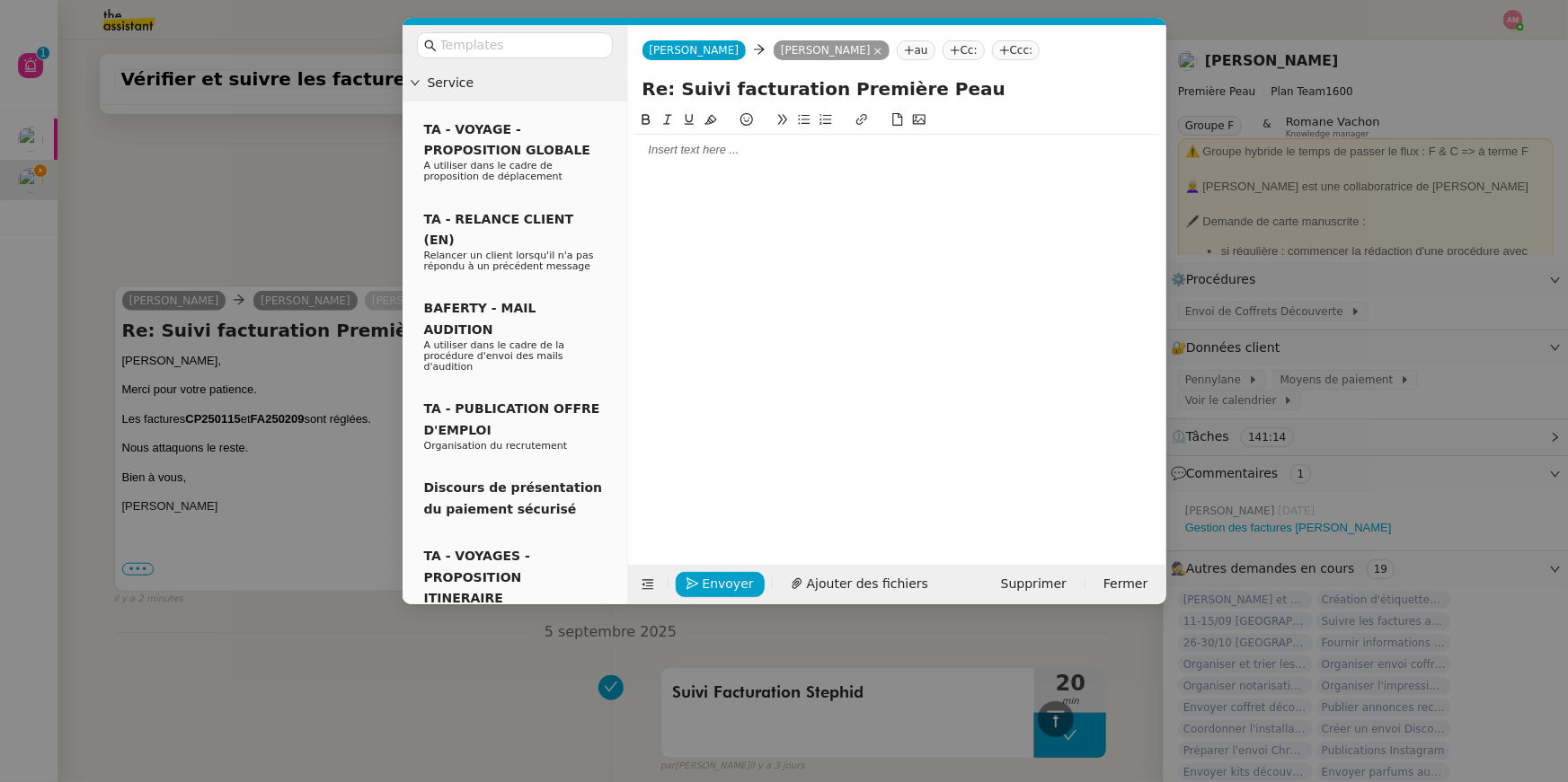
click at [803, 134] on div at bounding box center [897, 149] width 524 height 30
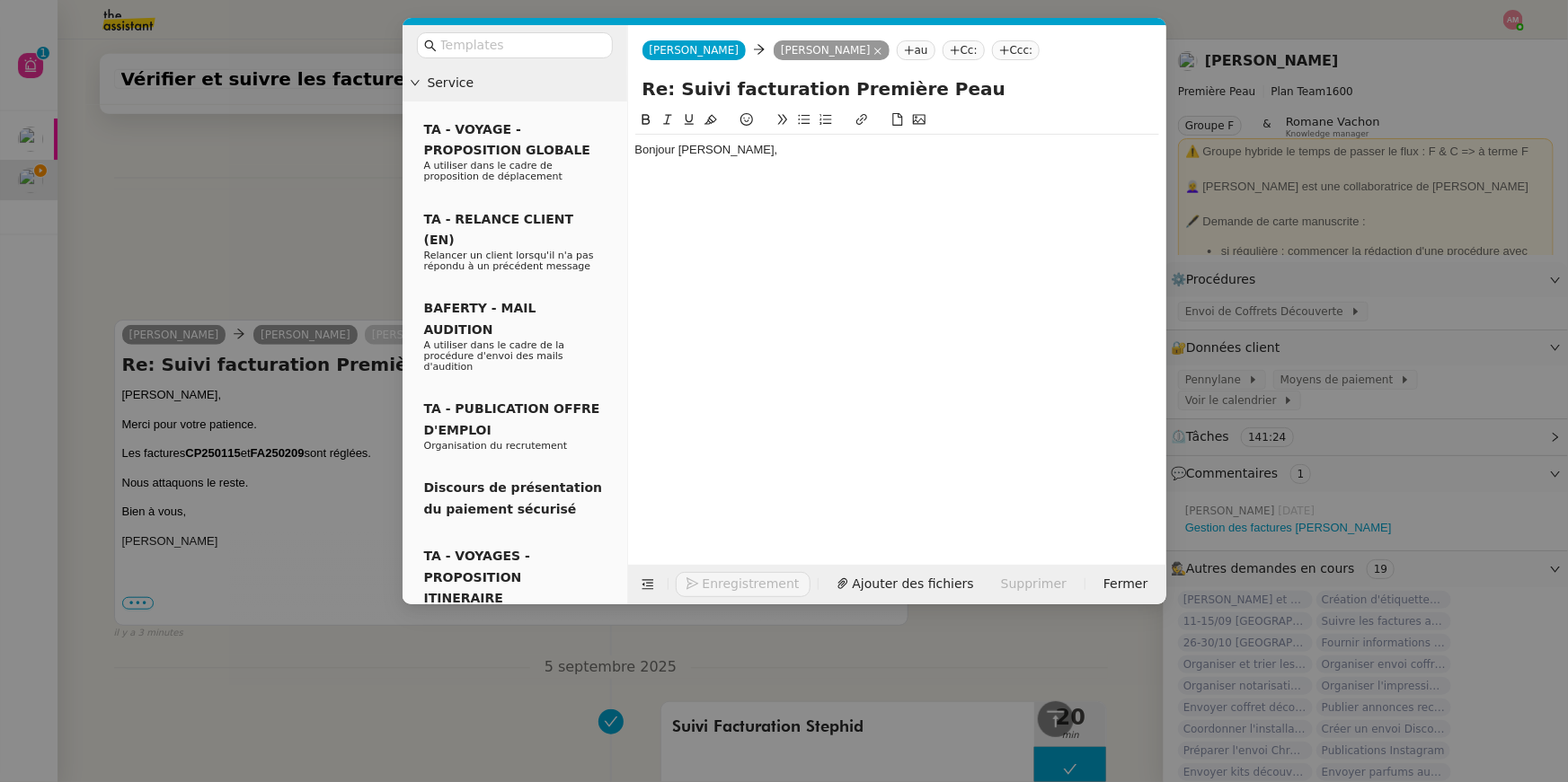
scroll to position [539, 0]
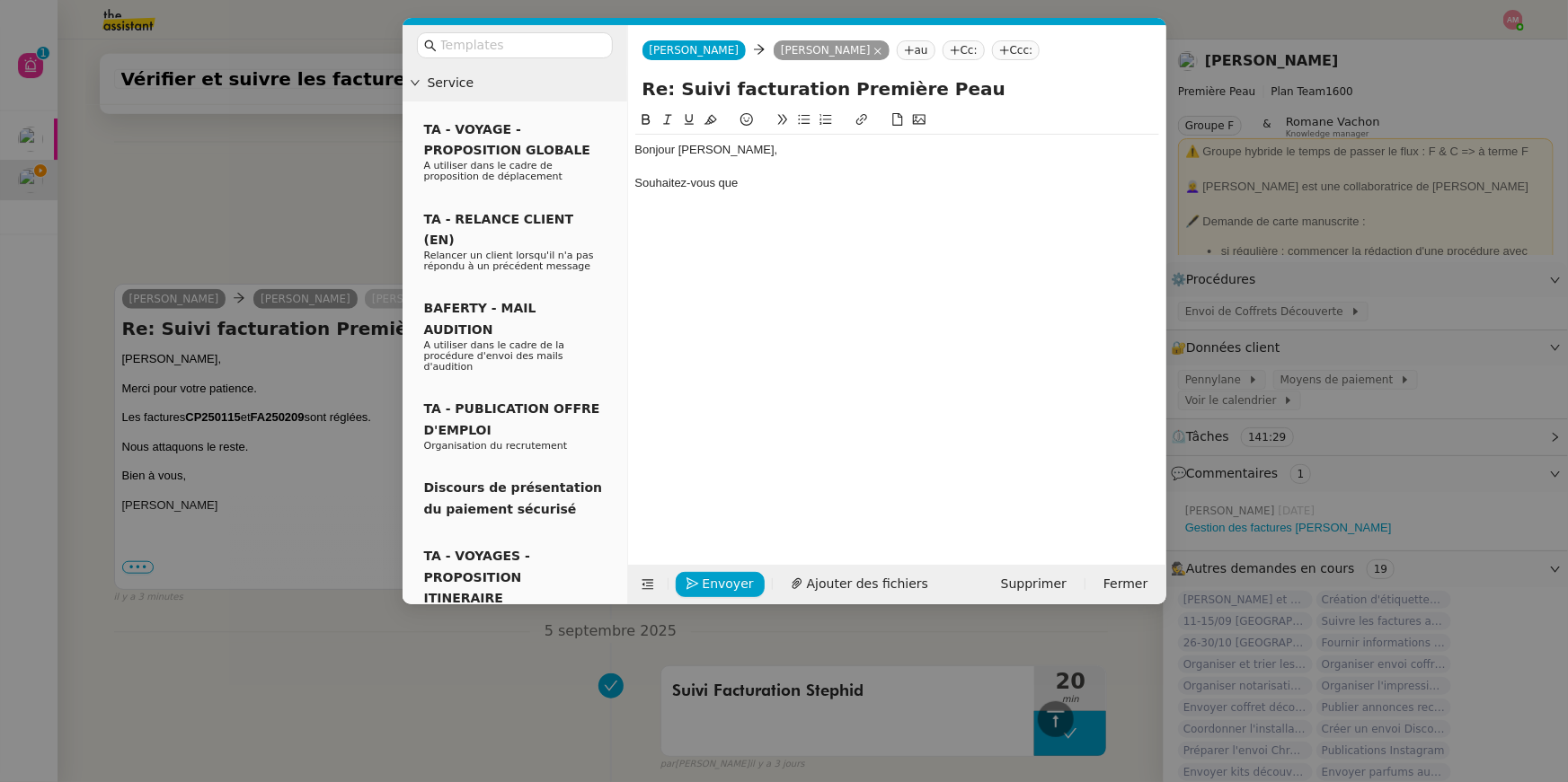
drag, startPoint x: 789, startPoint y: 175, endPoint x: 625, endPoint y: 178, distance: 164.0
click at [625, 178] on nz-layout "Service TA - VOYAGE - PROPOSITION GLOBALE A utiliser dans le cadre de propositi…" at bounding box center [784, 314] width 764 height 579
drag, startPoint x: 749, startPoint y: 188, endPoint x: 583, endPoint y: 179, distance: 166.2
click at [583, 181] on nz-layout "Service TA - VOYAGE - PROPOSITION GLOBALE A utiliser dans le cadre de propositi…" at bounding box center [784, 314] width 764 height 579
click at [297, 174] on nz-modal-container "Service TA - VOYAGE - PROPOSITION GLOBALE A utiliser dans le cadre de propositi…" at bounding box center [784, 391] width 1568 height 782
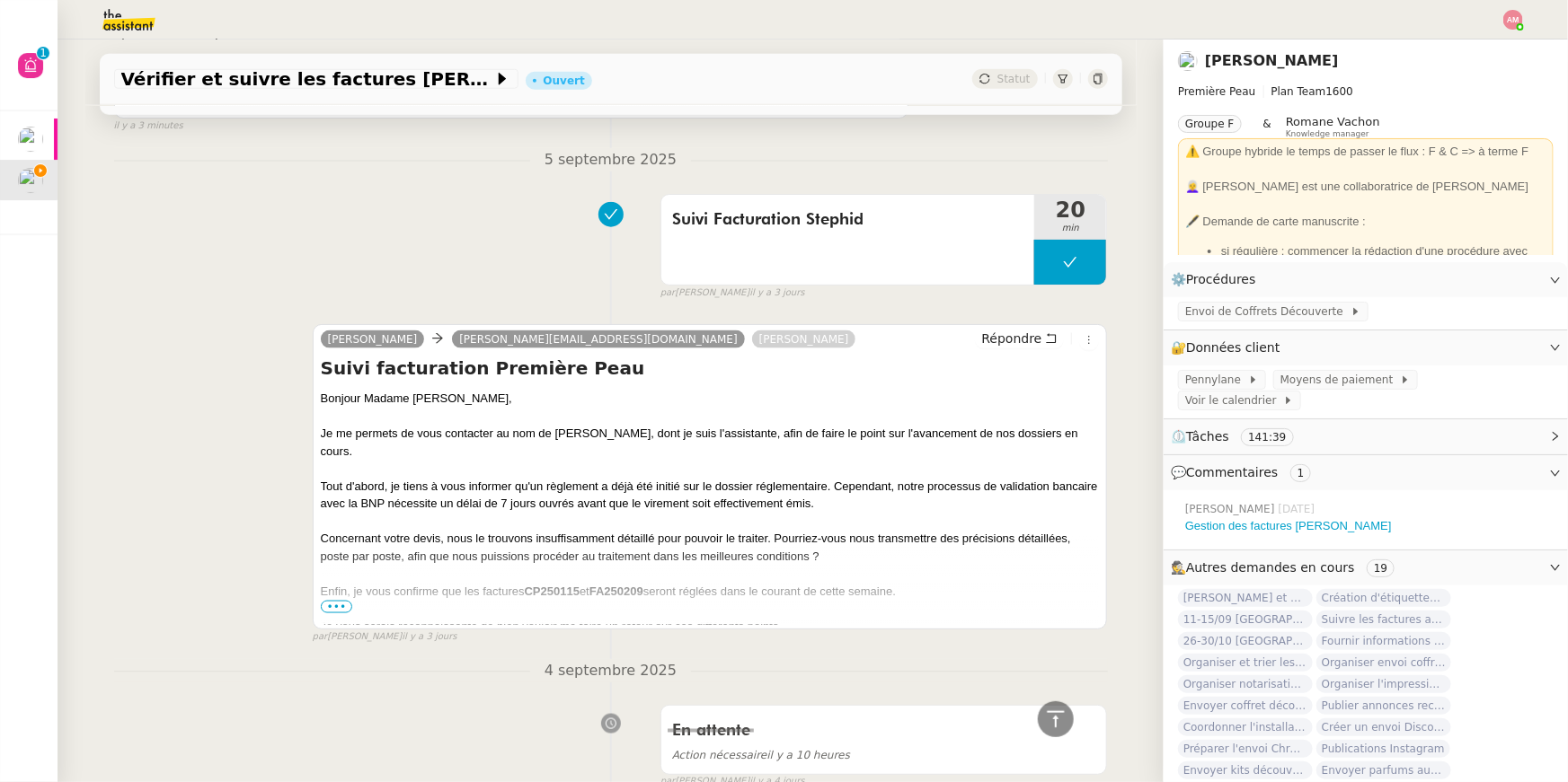
scroll to position [1171, 0]
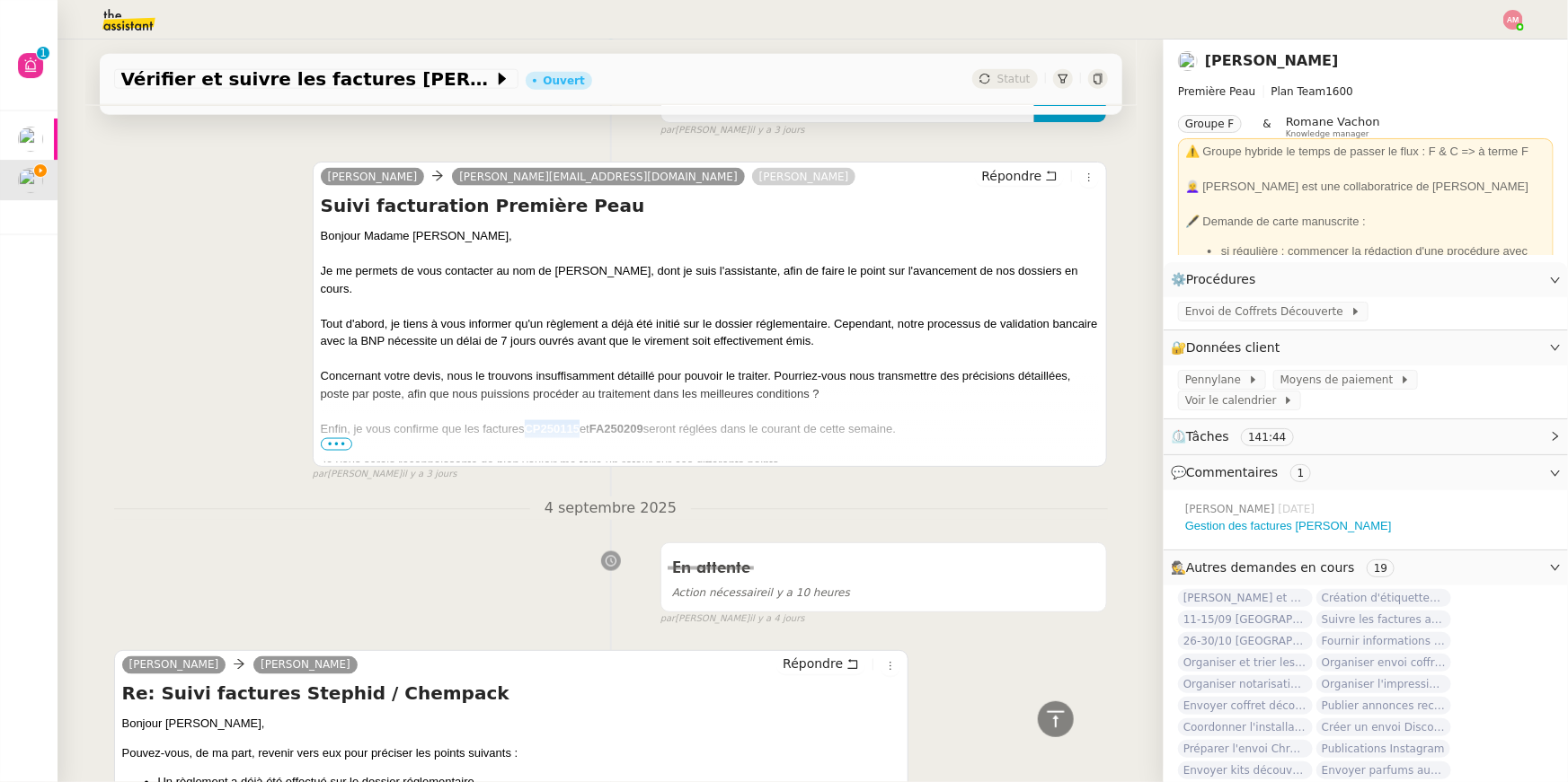
drag, startPoint x: 565, startPoint y: 407, endPoint x: 529, endPoint y: 408, distance: 36.0
click at [529, 423] on strong "CP250115" at bounding box center [553, 429] width 55 height 14
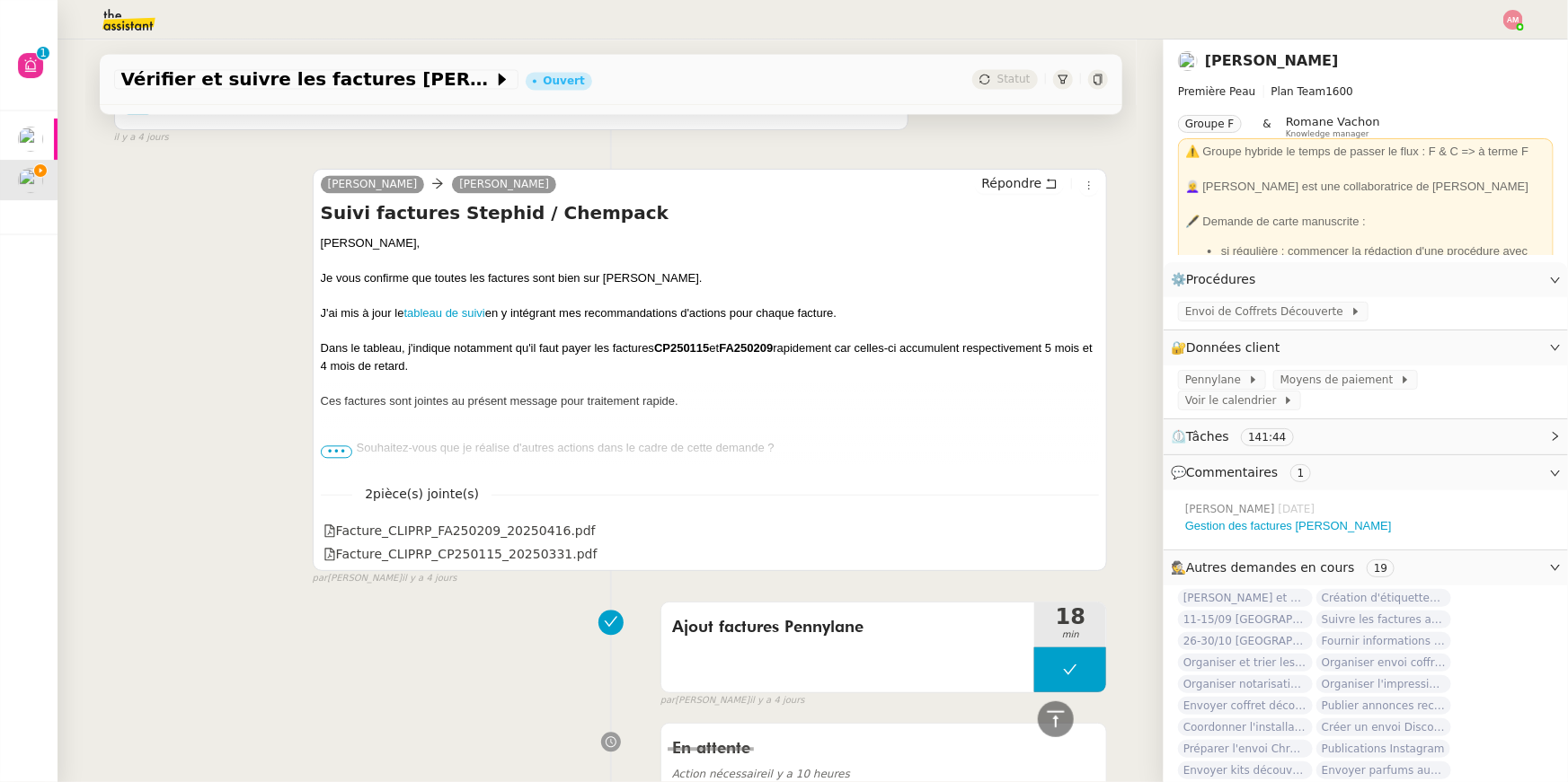
scroll to position [2055, 0]
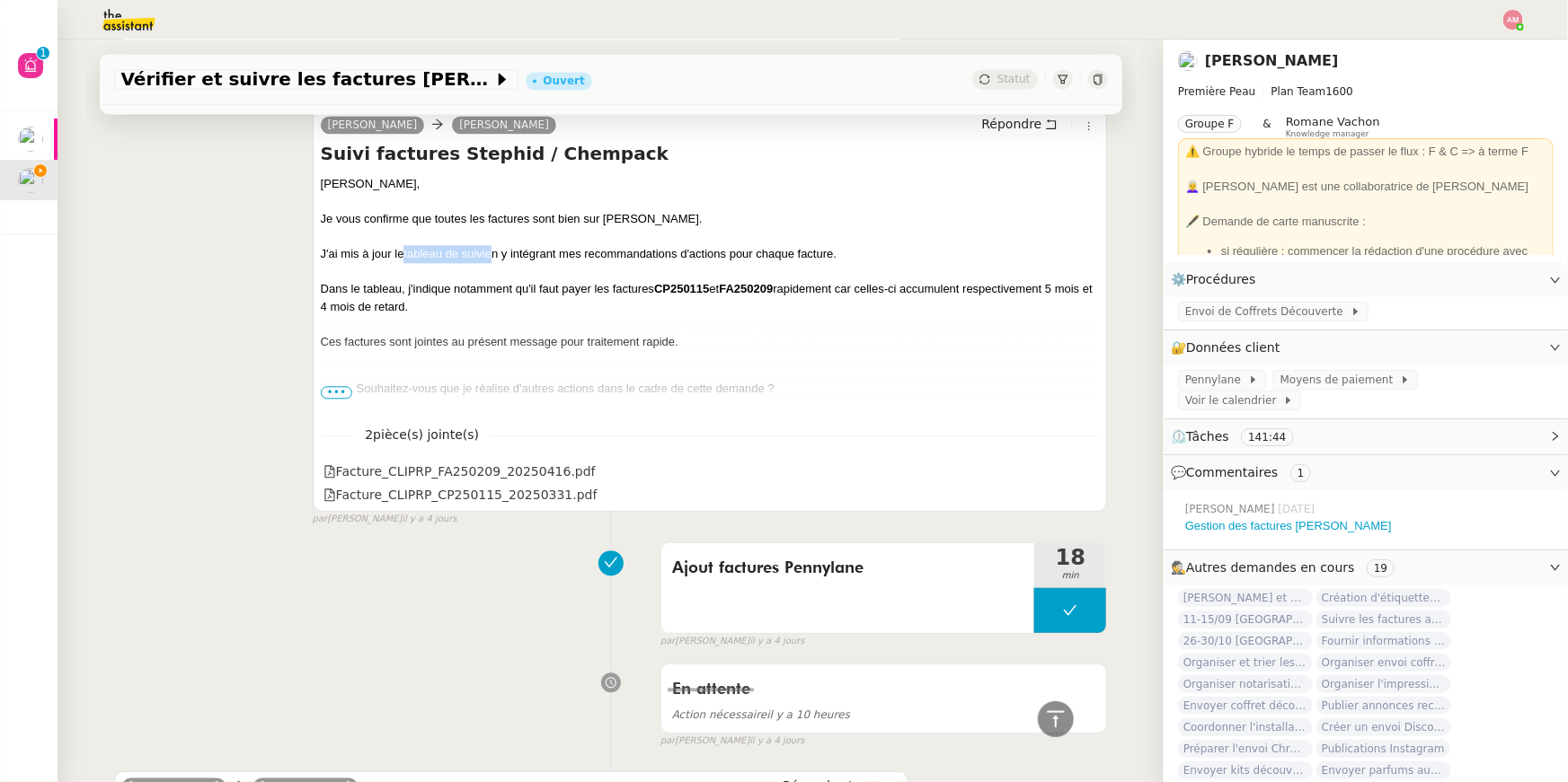
drag, startPoint x: 491, startPoint y: 255, endPoint x: 406, endPoint y: 259, distance: 85.1
click at [406, 259] on div "J'ai mis à jour le tableau de suivi en y intégrant mes recommandations d'action…" at bounding box center [710, 254] width 779 height 18
copy div "tableau de suivi"
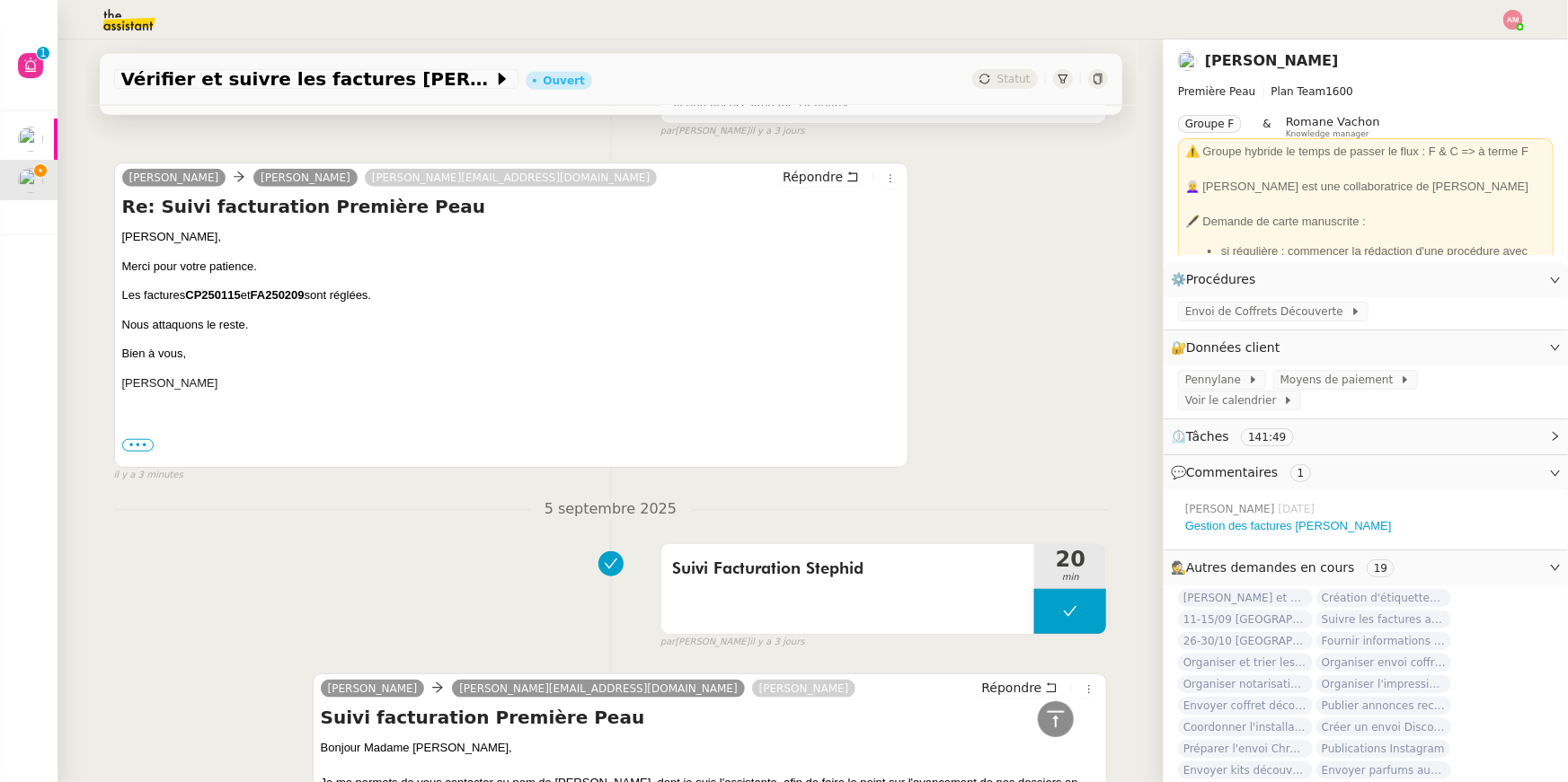
scroll to position [0, 0]
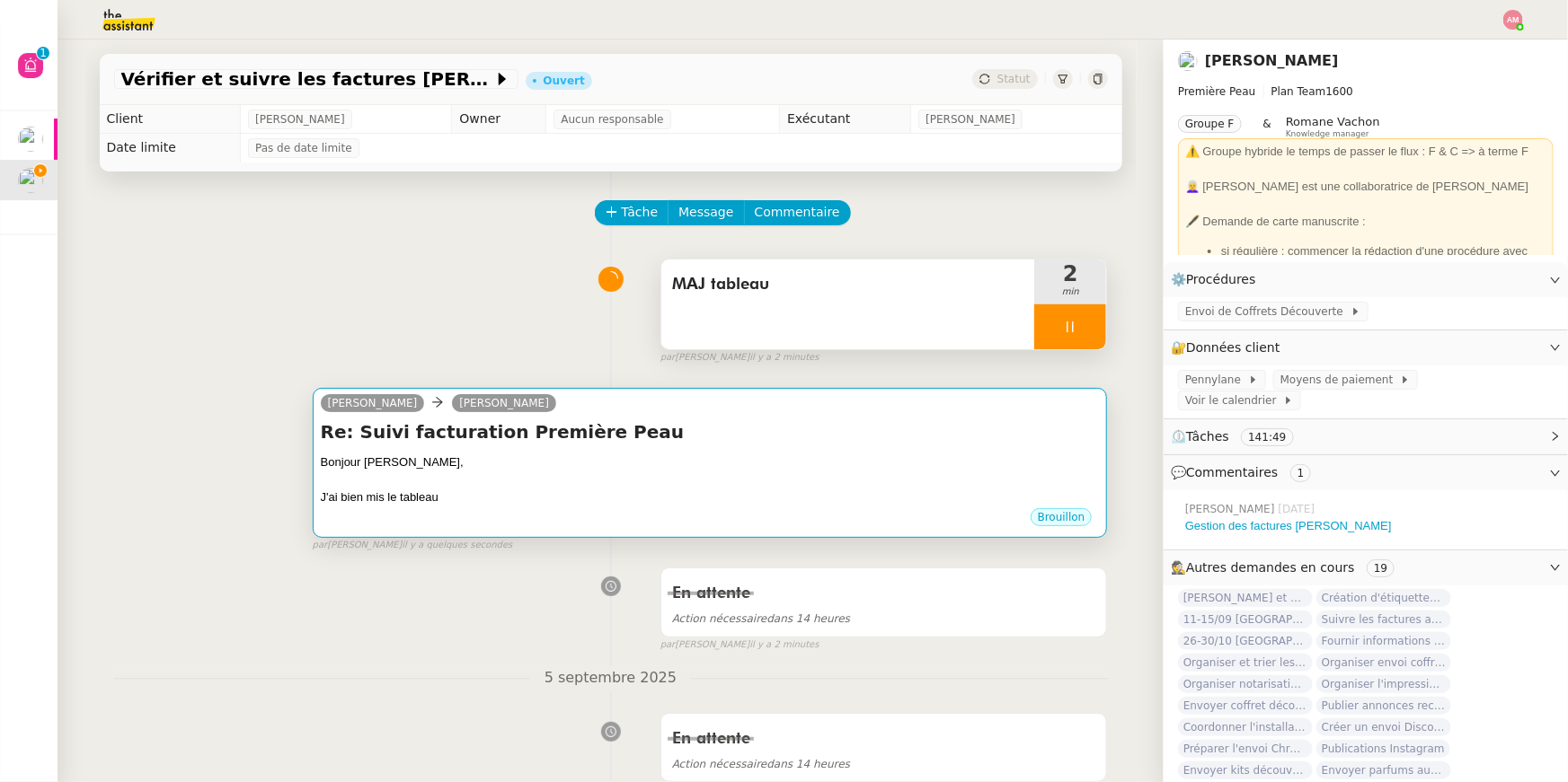
click at [516, 439] on h4 "Re: Suivi facturation Première Peau" at bounding box center [710, 432] width 779 height 25
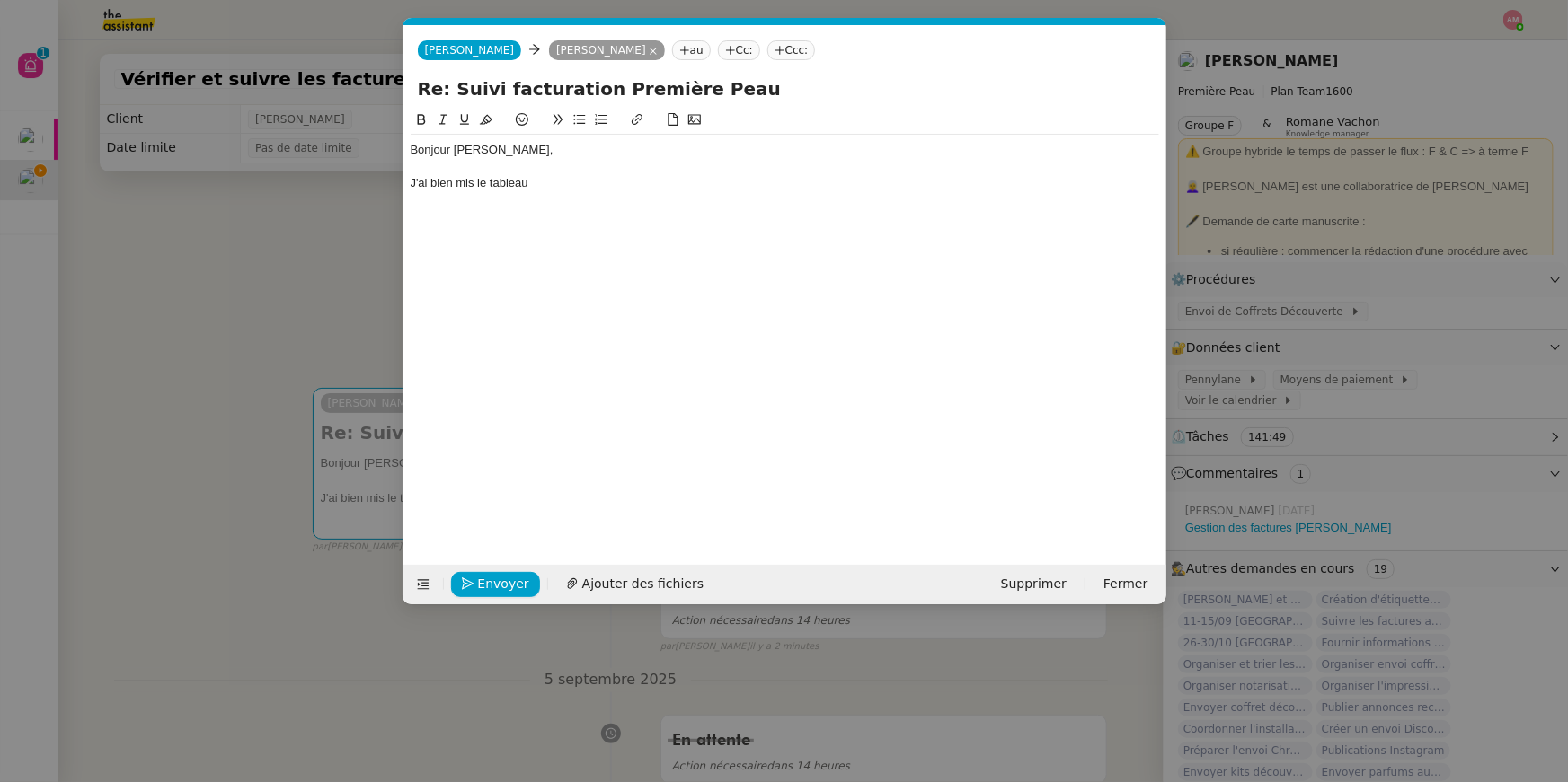
scroll to position [0, 38]
drag, startPoint x: 491, startPoint y: 185, endPoint x: 563, endPoint y: 187, distance: 72.0
click at [563, 187] on div "J'ai bien mis le tableau" at bounding box center [785, 183] width 748 height 16
click at [343, 219] on nz-modal-container "Service TA - VOYAGE - PROPOSITION GLOBALE A utiliser dans le cadre de propositi…" at bounding box center [784, 391] width 1568 height 782
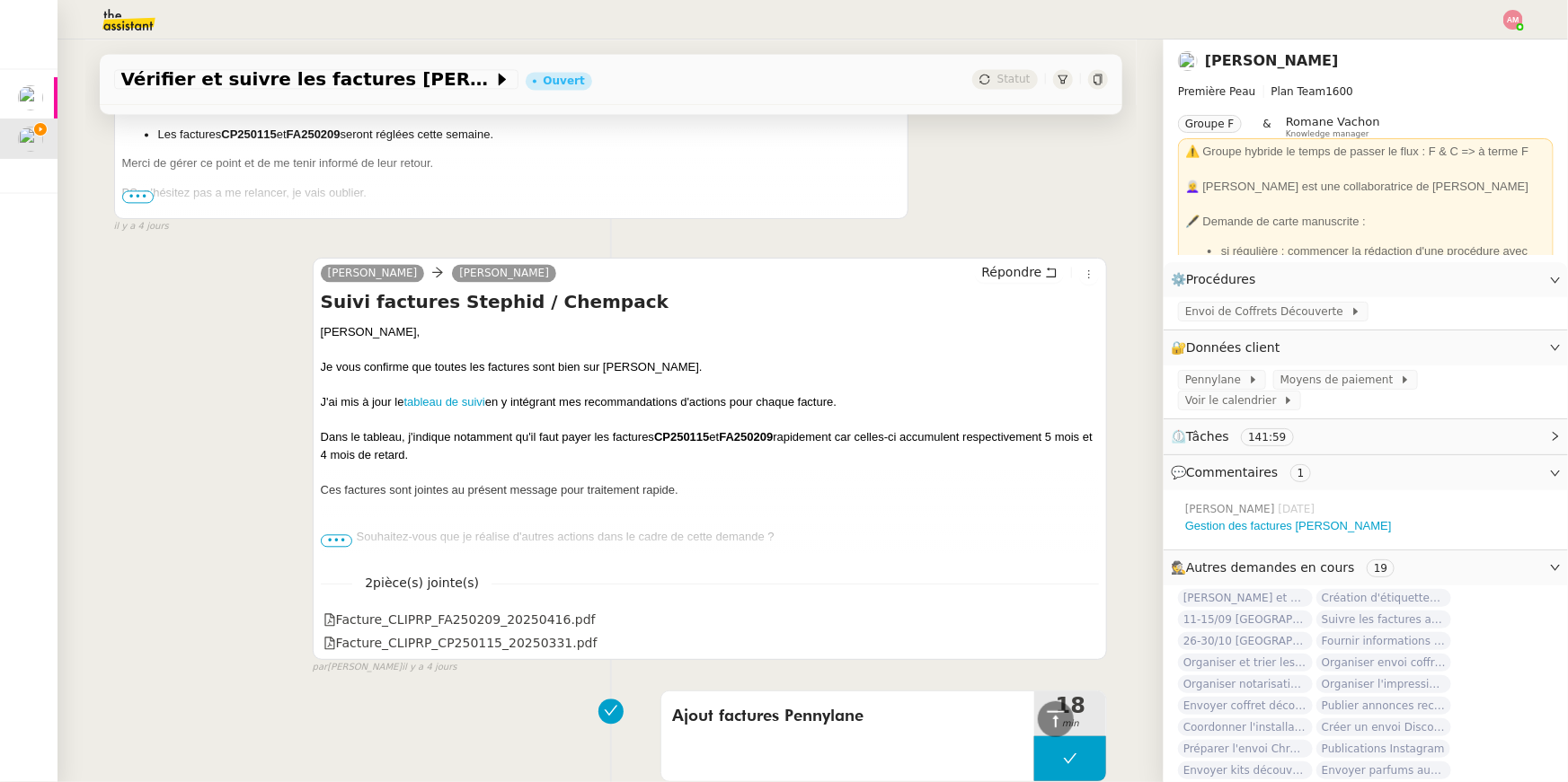
scroll to position [1913, 0]
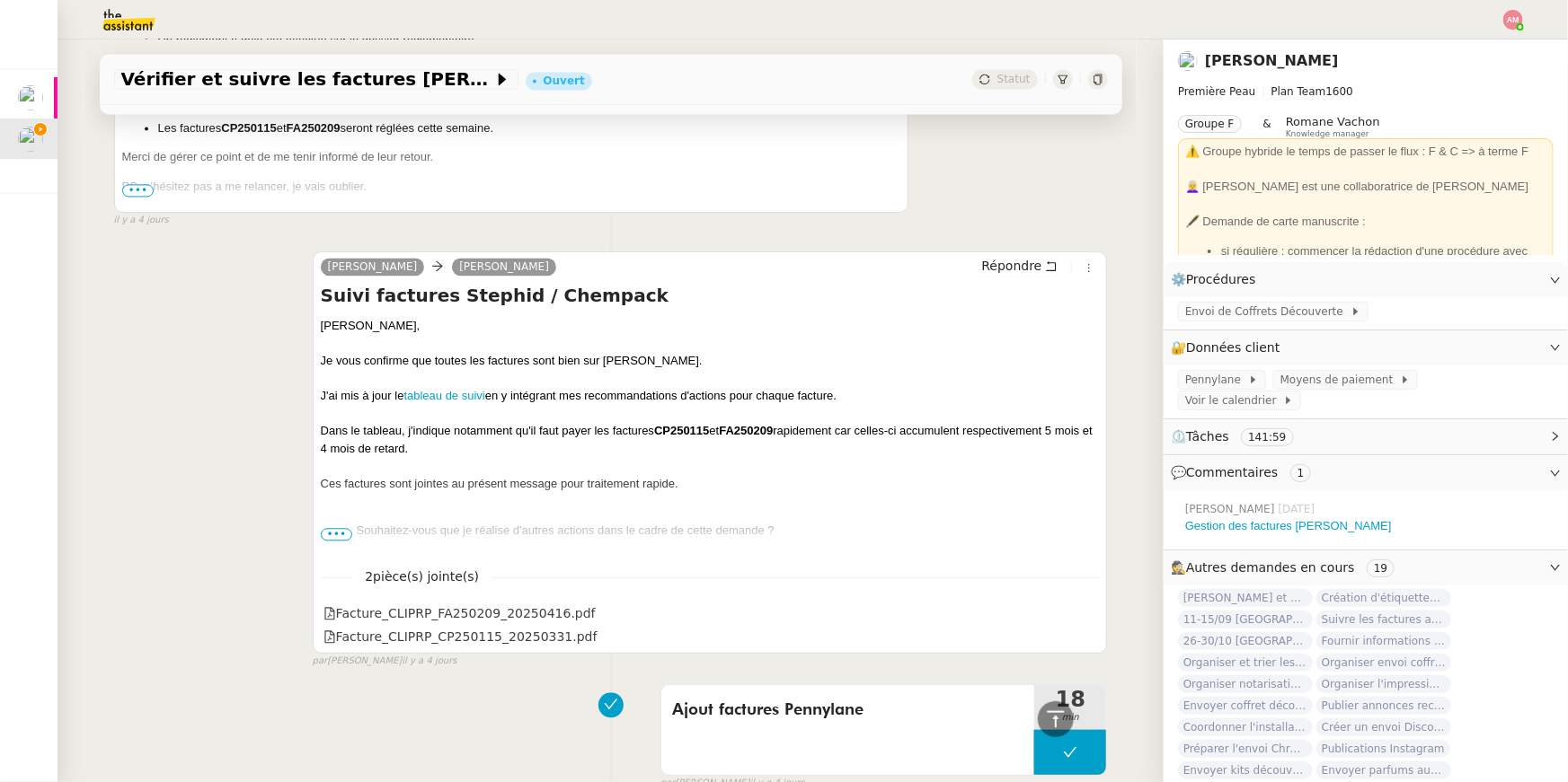
click at [499, 307] on h4 "Suivi factures Stephid / Chempack" at bounding box center [710, 295] width 779 height 25
click at [435, 299] on h4 "Suivi factures Stephid / Chempack" at bounding box center [710, 295] width 779 height 25
copy h4 "Stephid"
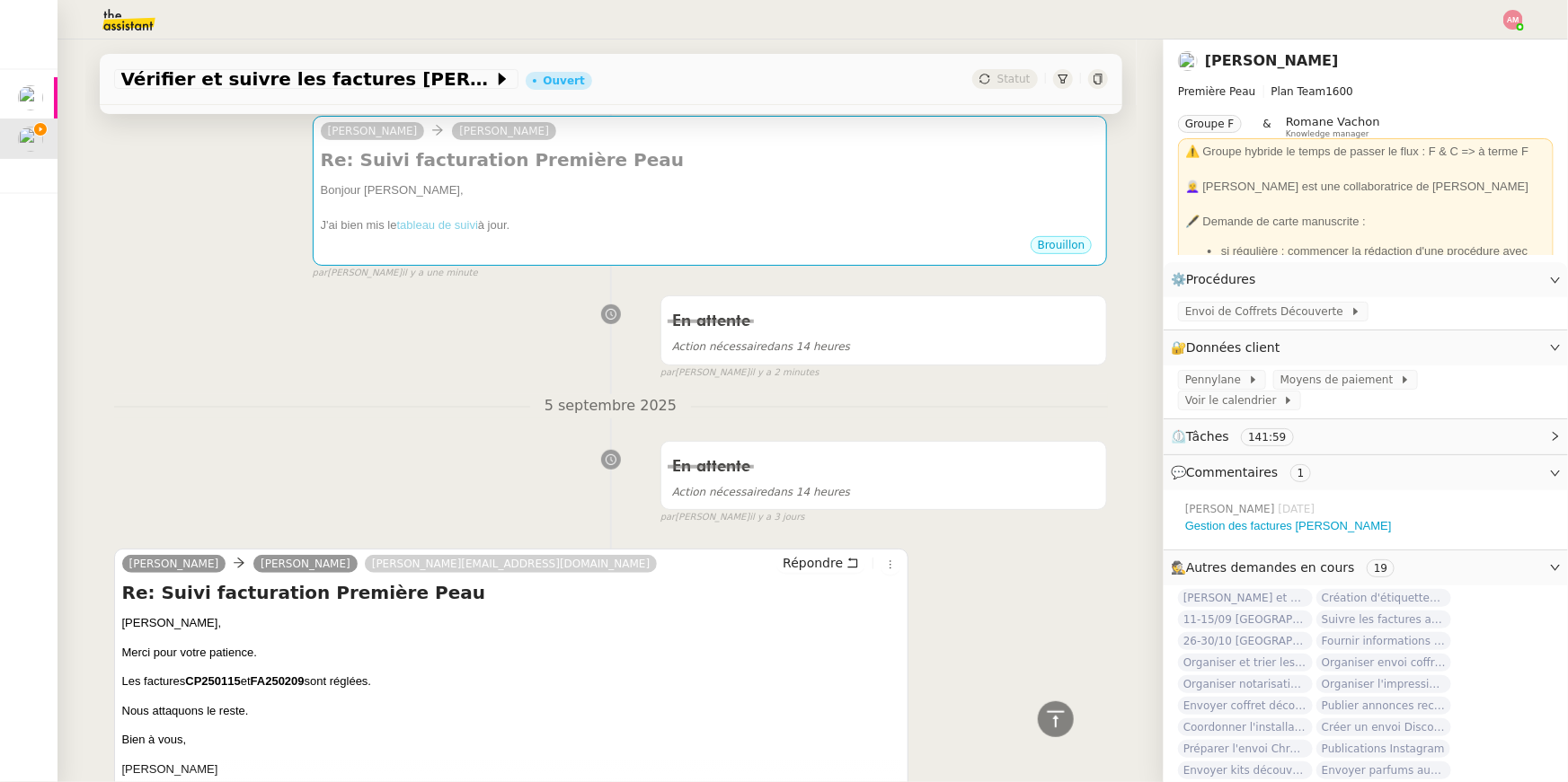
scroll to position [0, 0]
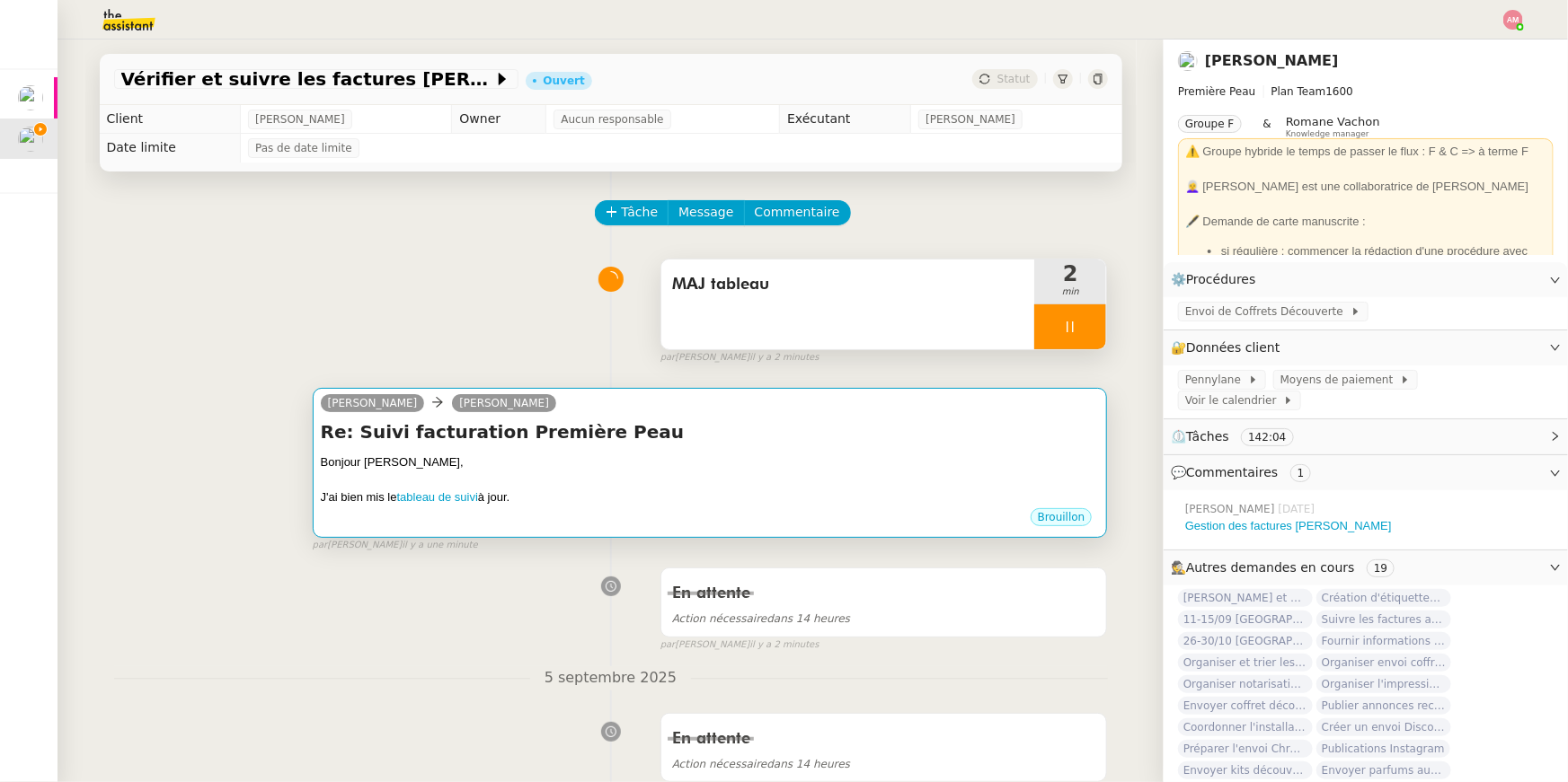
click at [542, 462] on div "Bonjour Pierre," at bounding box center [710, 463] width 779 height 18
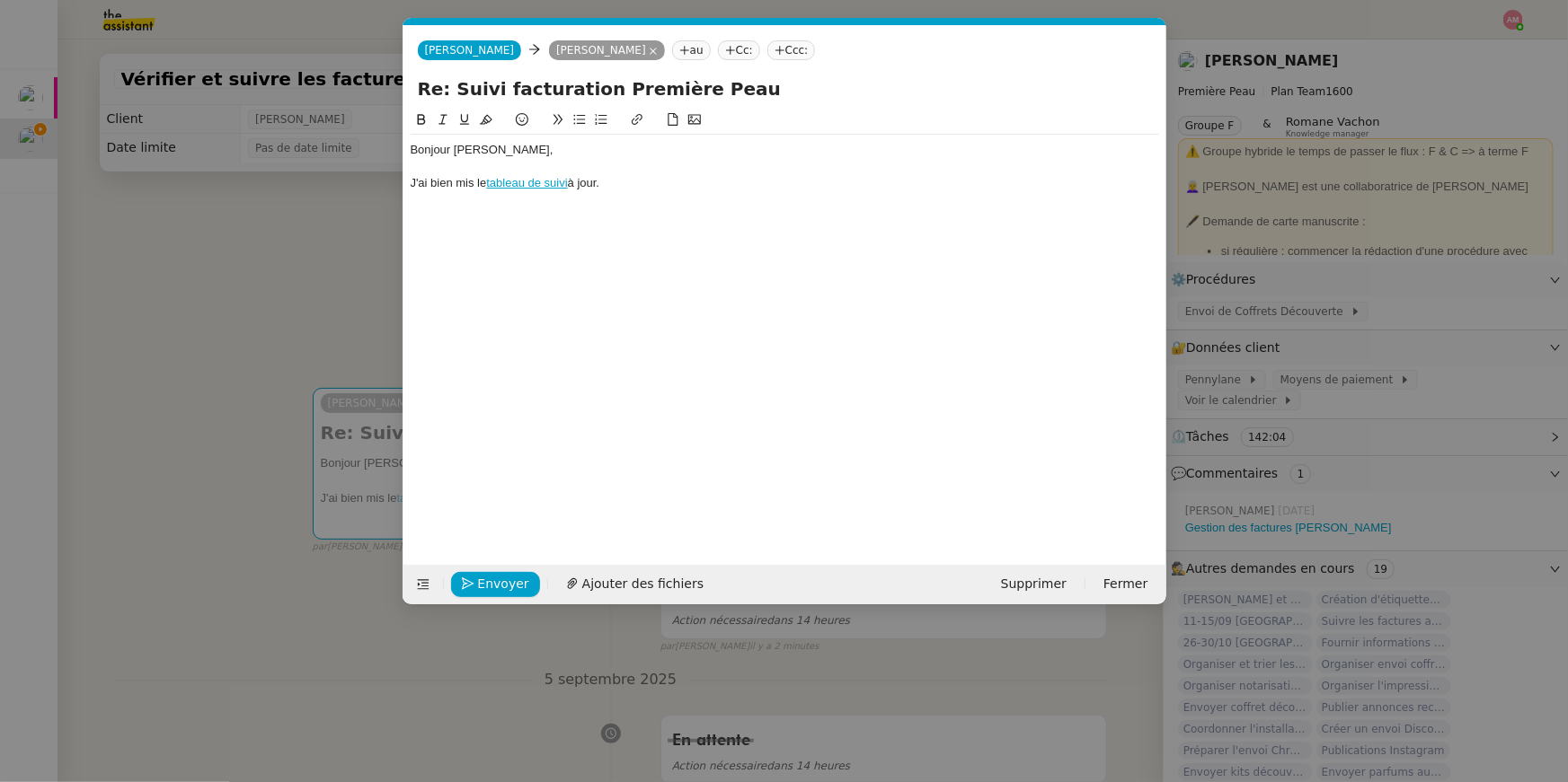
scroll to position [0, 38]
click at [503, 153] on div "Bonjour Pierre," at bounding box center [785, 150] width 748 height 16
click at [567, 187] on link "tableau de suivi" at bounding box center [526, 182] width 81 height 14
click at [575, 180] on div "J'ai bien mis le tableau de suivi à jour." at bounding box center [785, 183] width 748 height 16
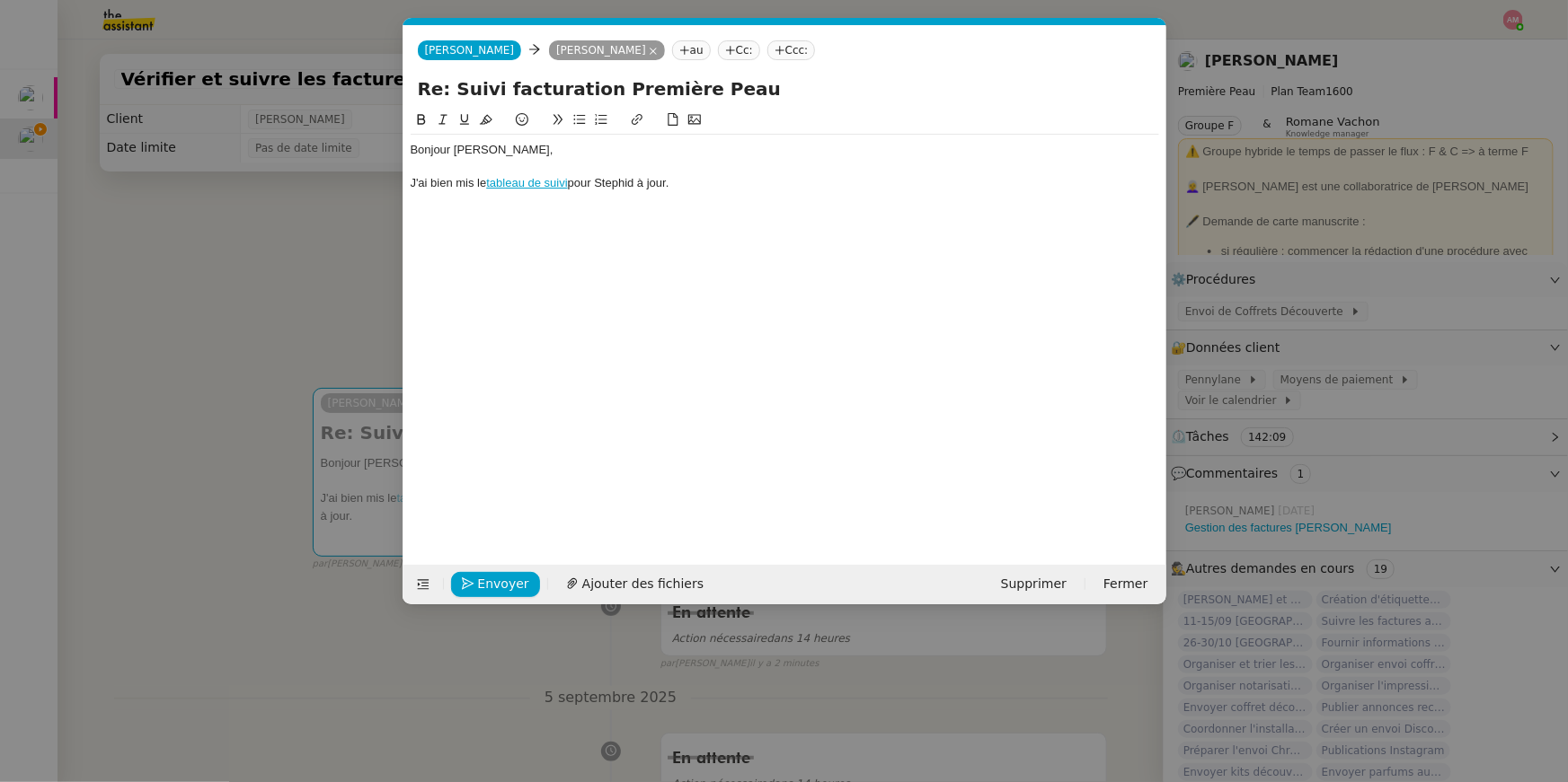
click at [685, 187] on div "J'ai bien mis le tableau de suivi pour Stephid à jour." at bounding box center [785, 183] width 748 height 16
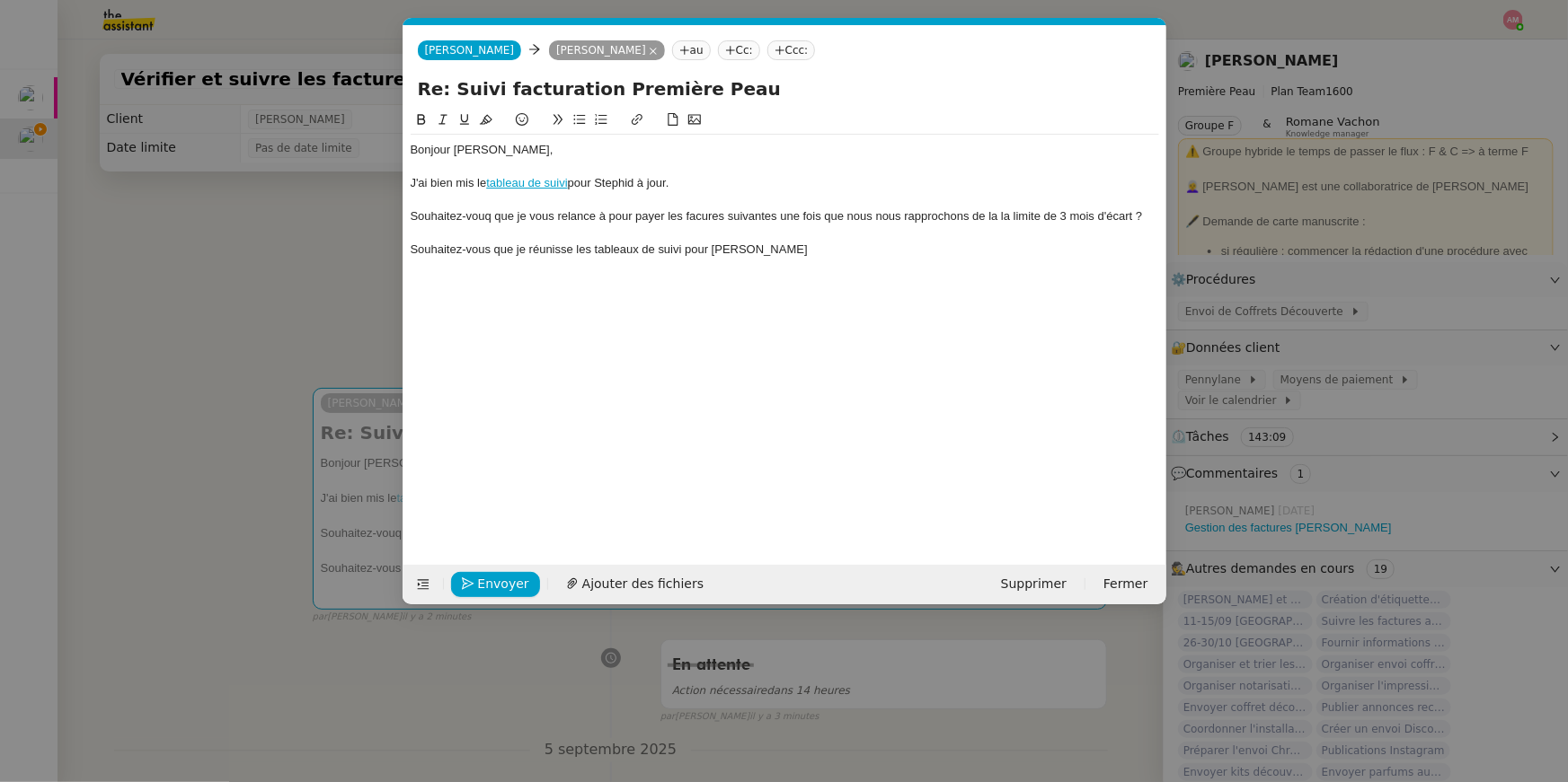
click at [51, 103] on nz-modal-container "Service TA - VOYAGE - PROPOSITION GLOBALE A utiliser dans le cadre de propositi…" at bounding box center [784, 391] width 1568 height 782
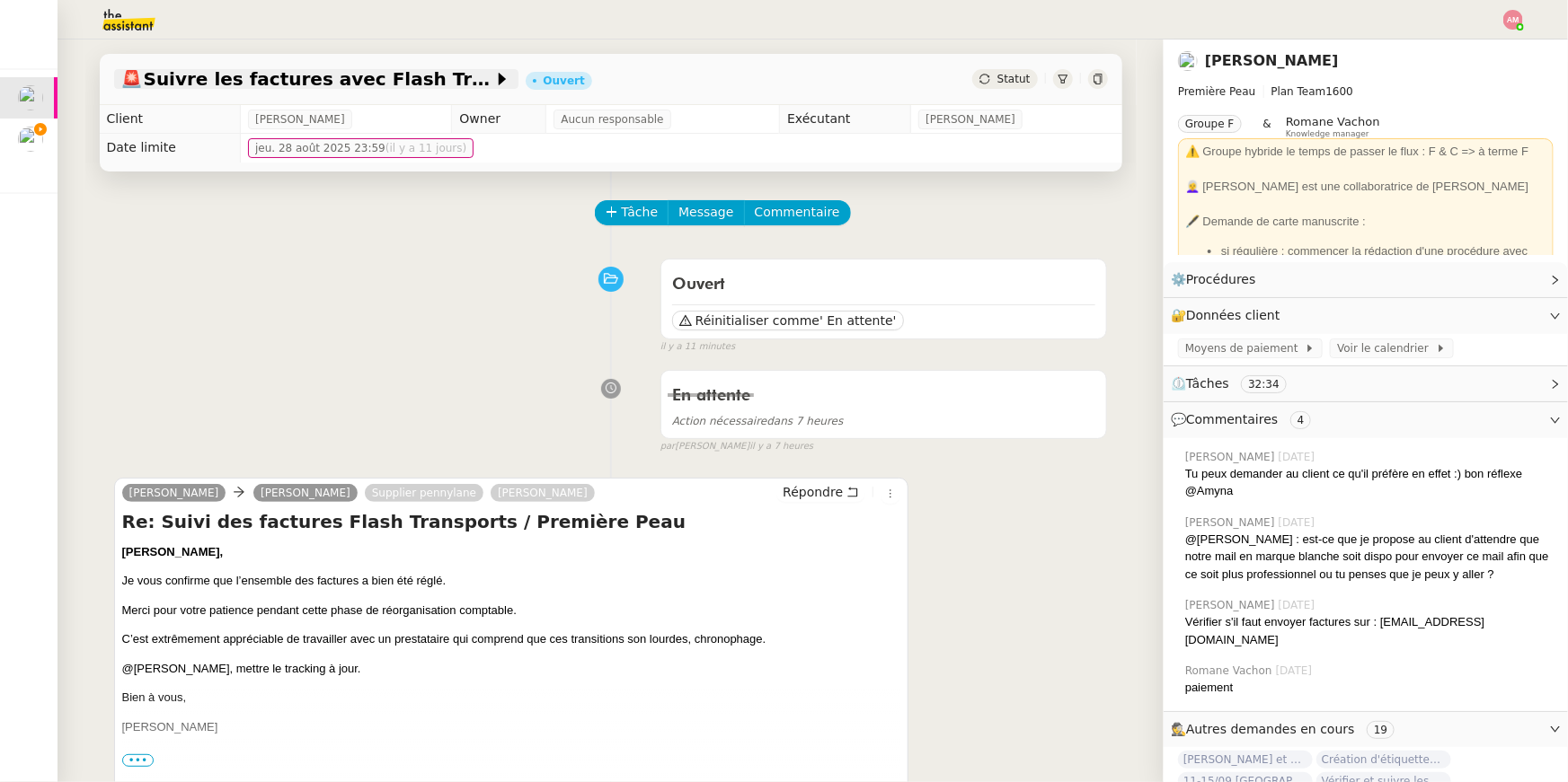
drag, startPoint x: 340, startPoint y: 78, endPoint x: 479, endPoint y: 80, distance: 139.0
click at [479, 80] on span "🚨 Suivre les factures avec Flash Transports" at bounding box center [307, 80] width 372 height 18
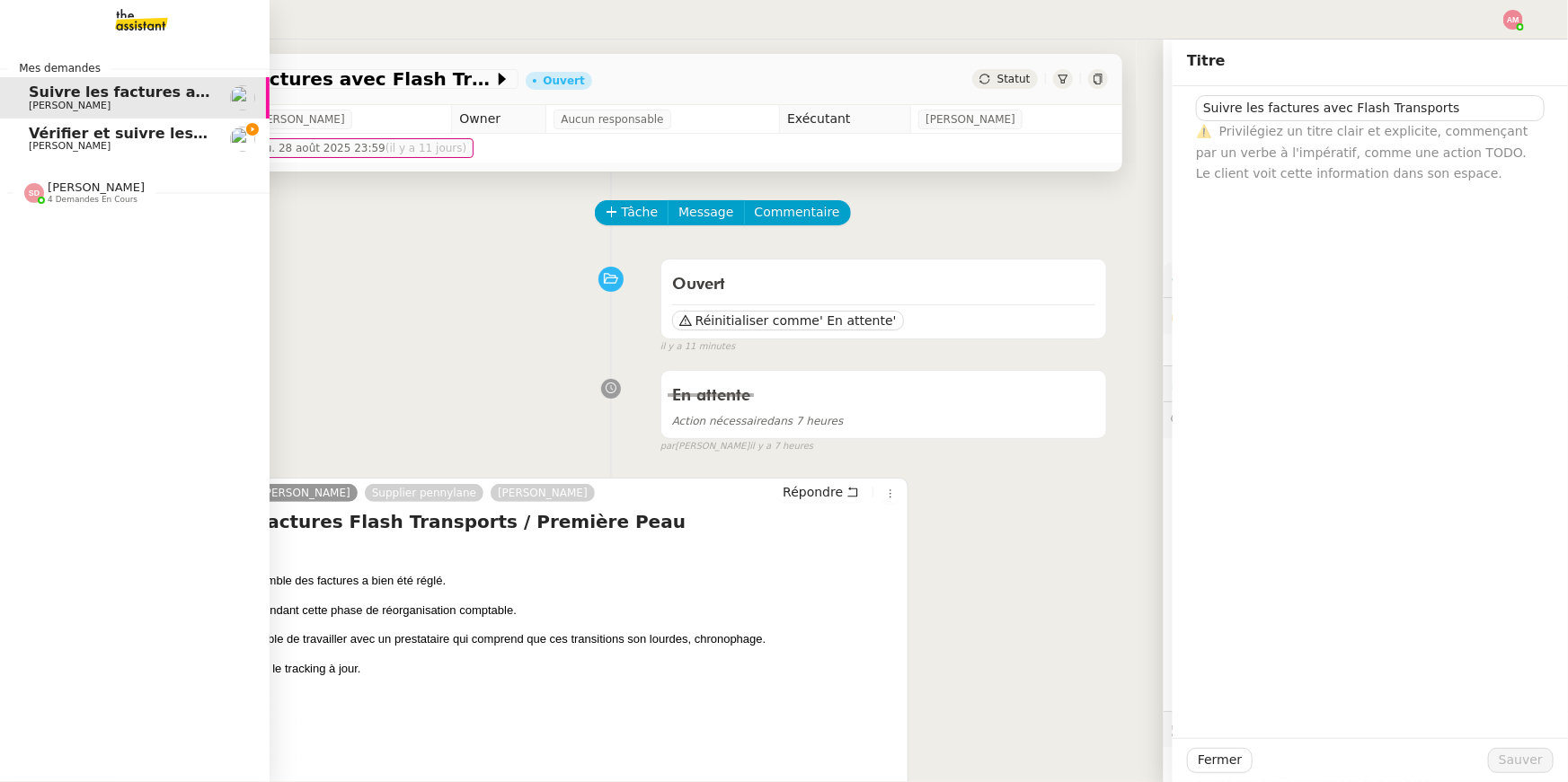
click at [56, 134] on span "Vérifier et suivre les factures Stephid" at bounding box center [216, 134] width 375 height 17
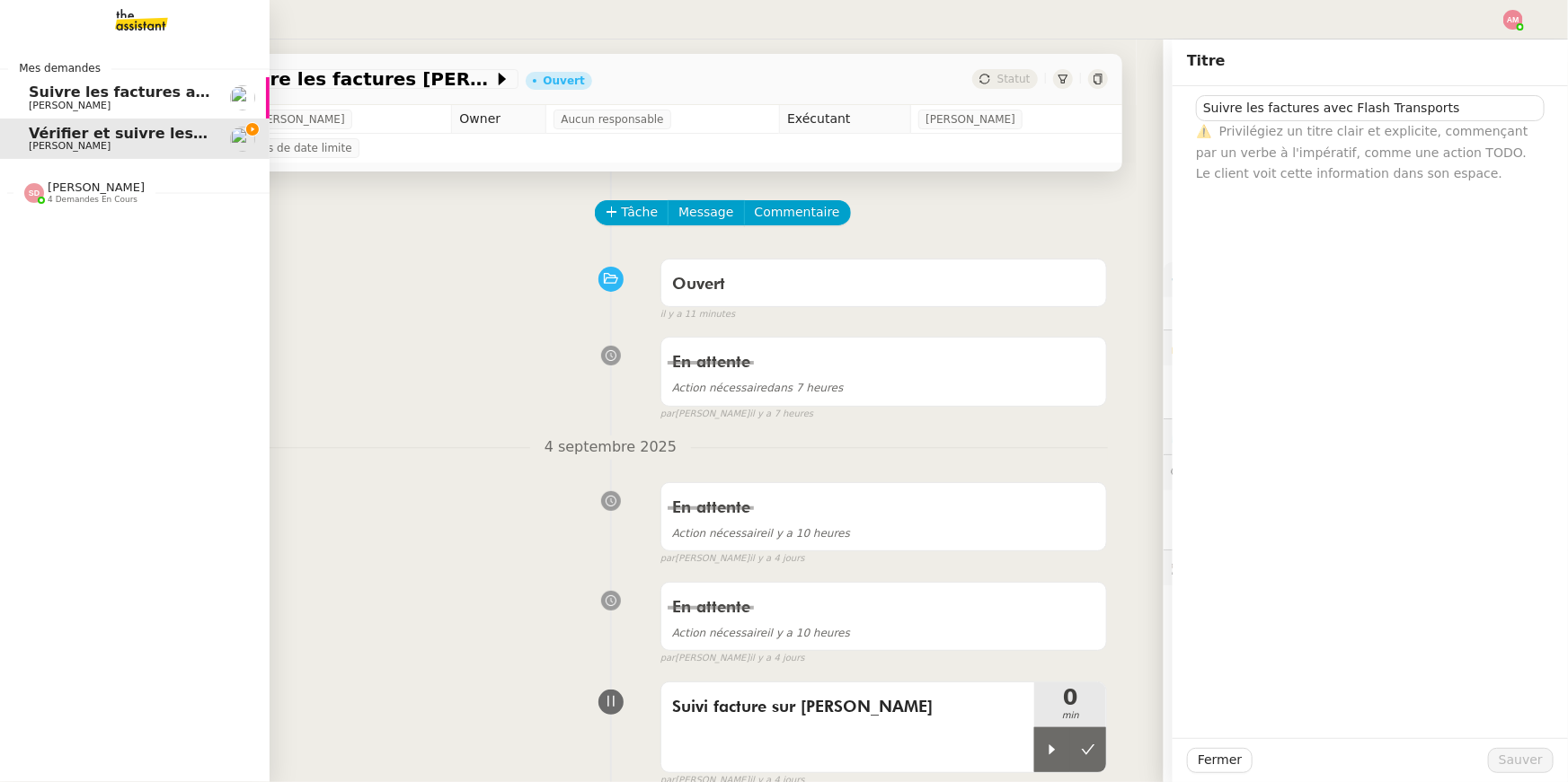
click at [56, 134] on span "Vérifier et suivre les factures Stephid" at bounding box center [216, 134] width 375 height 17
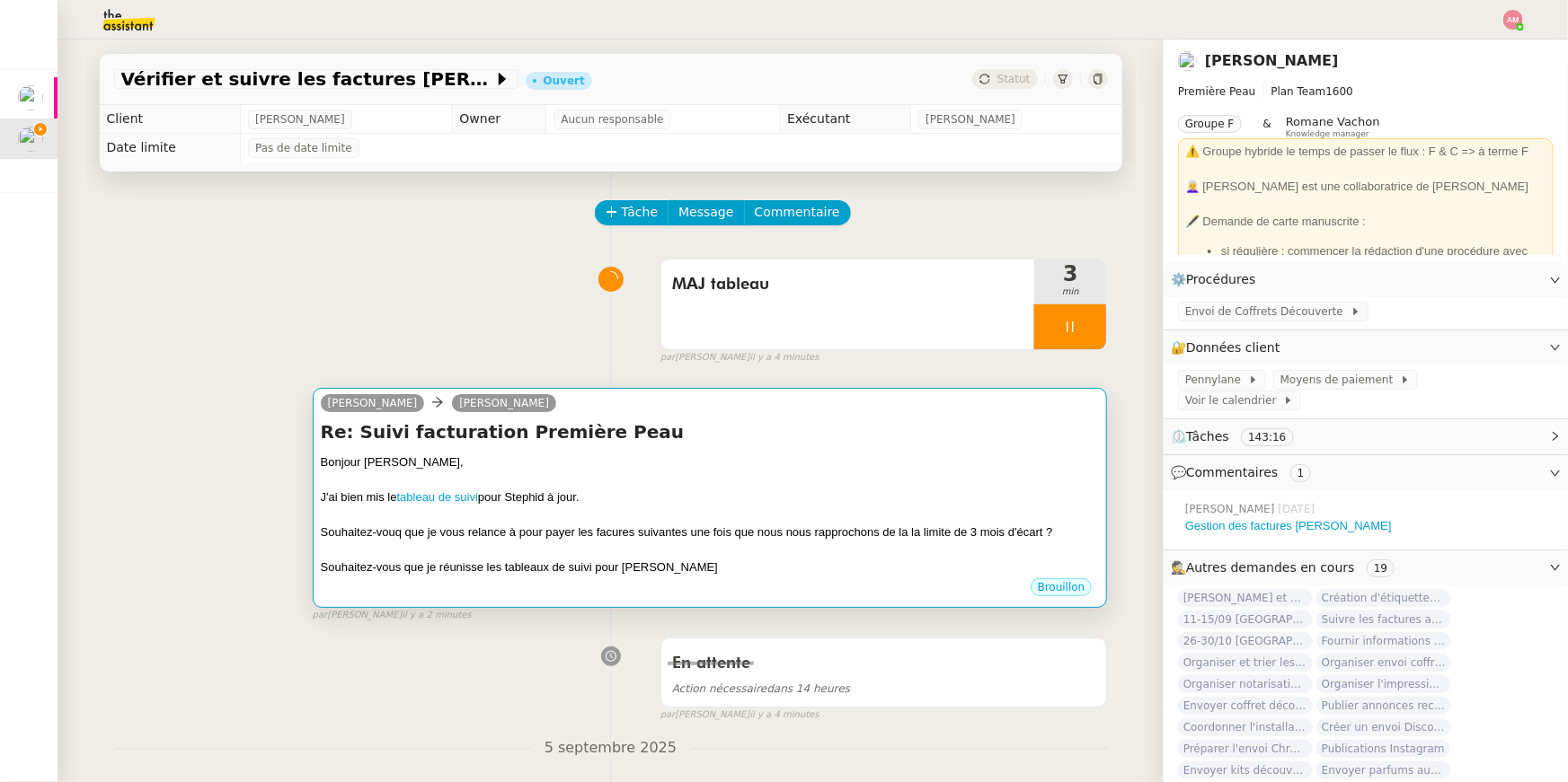
click at [661, 497] on div "J'ai bien mis le tableau de suivi pour Stephid à jour." at bounding box center [710, 498] width 779 height 18
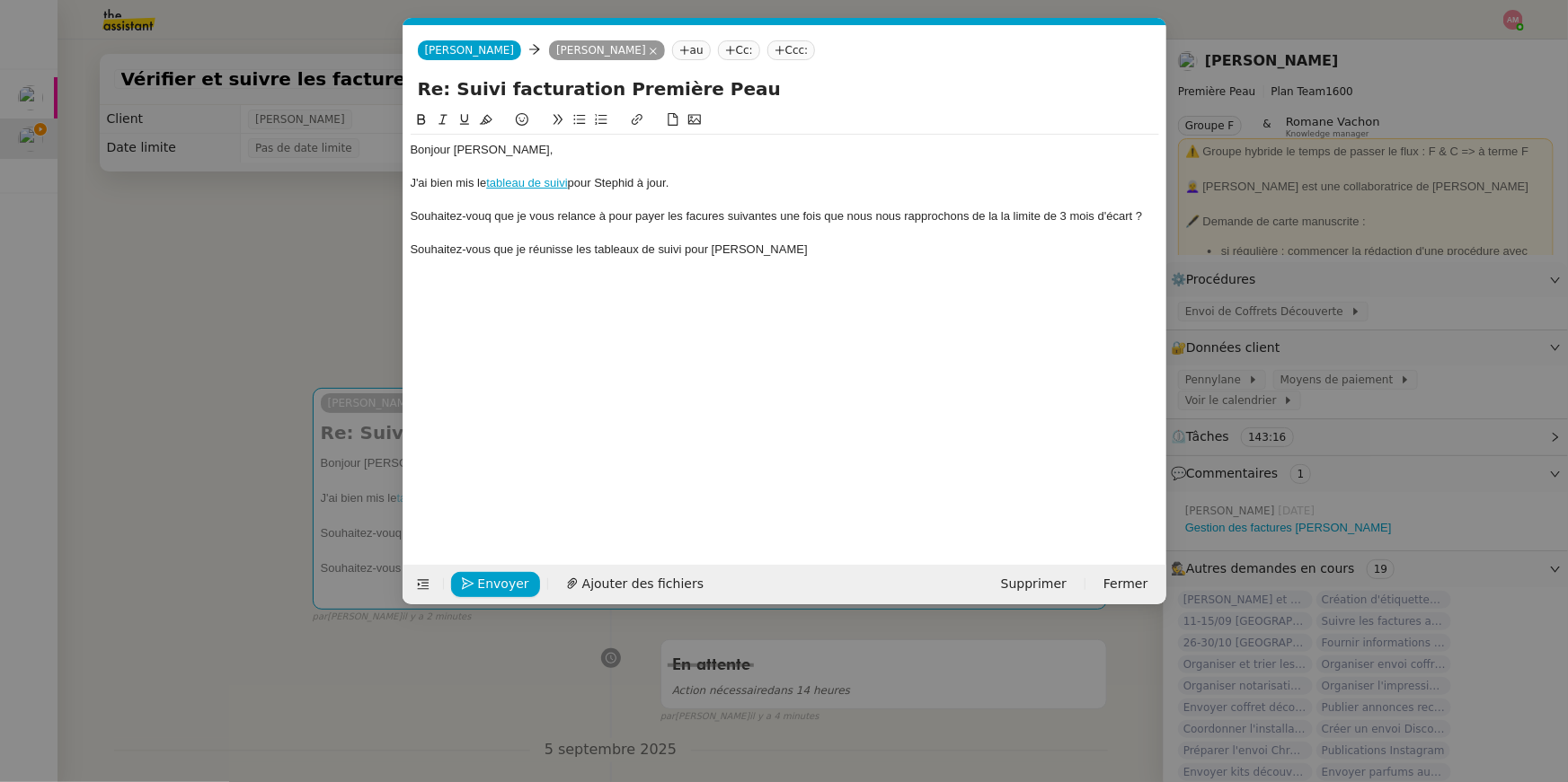
scroll to position [0, 38]
click at [815, 251] on div "Souhaitez-vous que je réunisse les tableaux de suivi pour Stephid" at bounding box center [785, 250] width 748 height 16
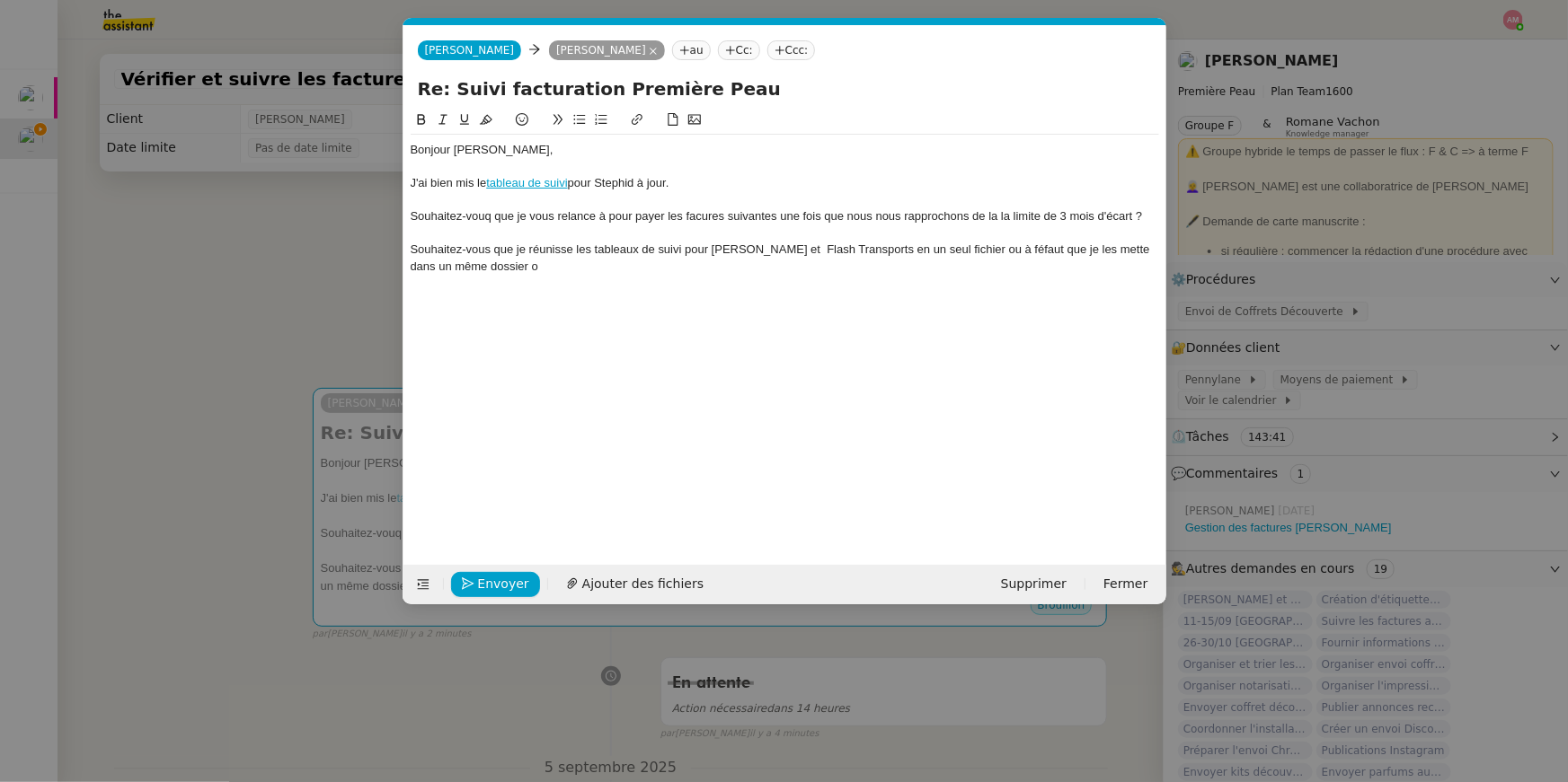
click at [939, 248] on div "Souhaitez-vous que je réunisse les tableaux de suivi pour Stephid et Flash Tran…" at bounding box center [785, 258] width 748 height 33
click at [948, 248] on div "Souhaitez-vous que je réunisse les tableaux de suivi pour Stephid et Flash Tran…" at bounding box center [785, 258] width 748 height 33
click at [781, 268] on div "Souhaitez-vous que je réunisse les tableaux de suivi pour Stephid et Flash Tran…" at bounding box center [785, 258] width 748 height 33
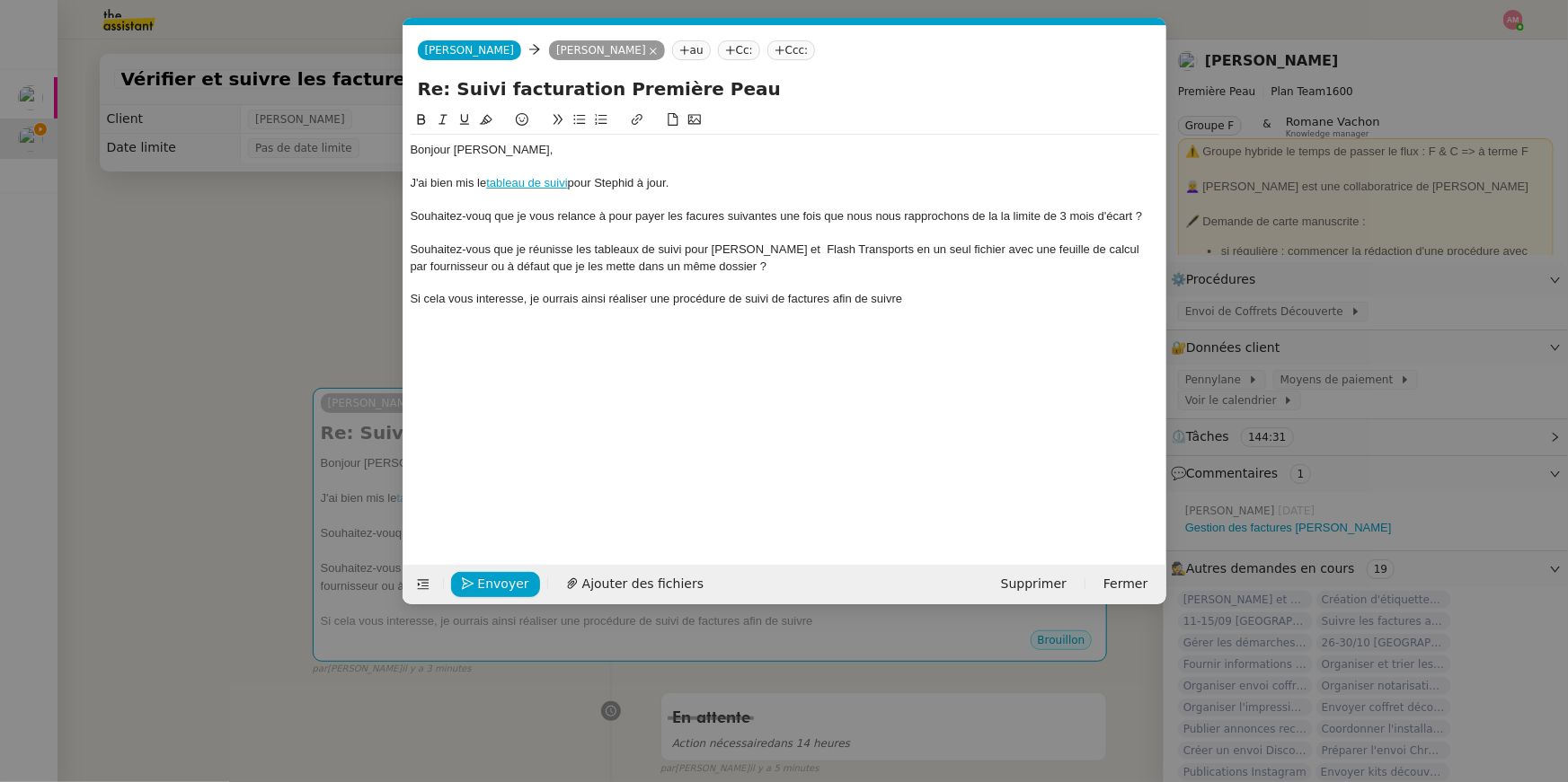
click at [827, 305] on div "Si cela vous interesse, je ourrais ainsi réaliser une procédure de suivi de fac…" at bounding box center [785, 299] width 748 height 16
drag, startPoint x: 984, startPoint y: 298, endPoint x: 1039, endPoint y: 305, distance: 55.4
click at [1039, 305] on div "Si cela vous interesse, je ourrais ainsi réaliser une procédure de suivi de fac…" at bounding box center [785, 299] width 748 height 16
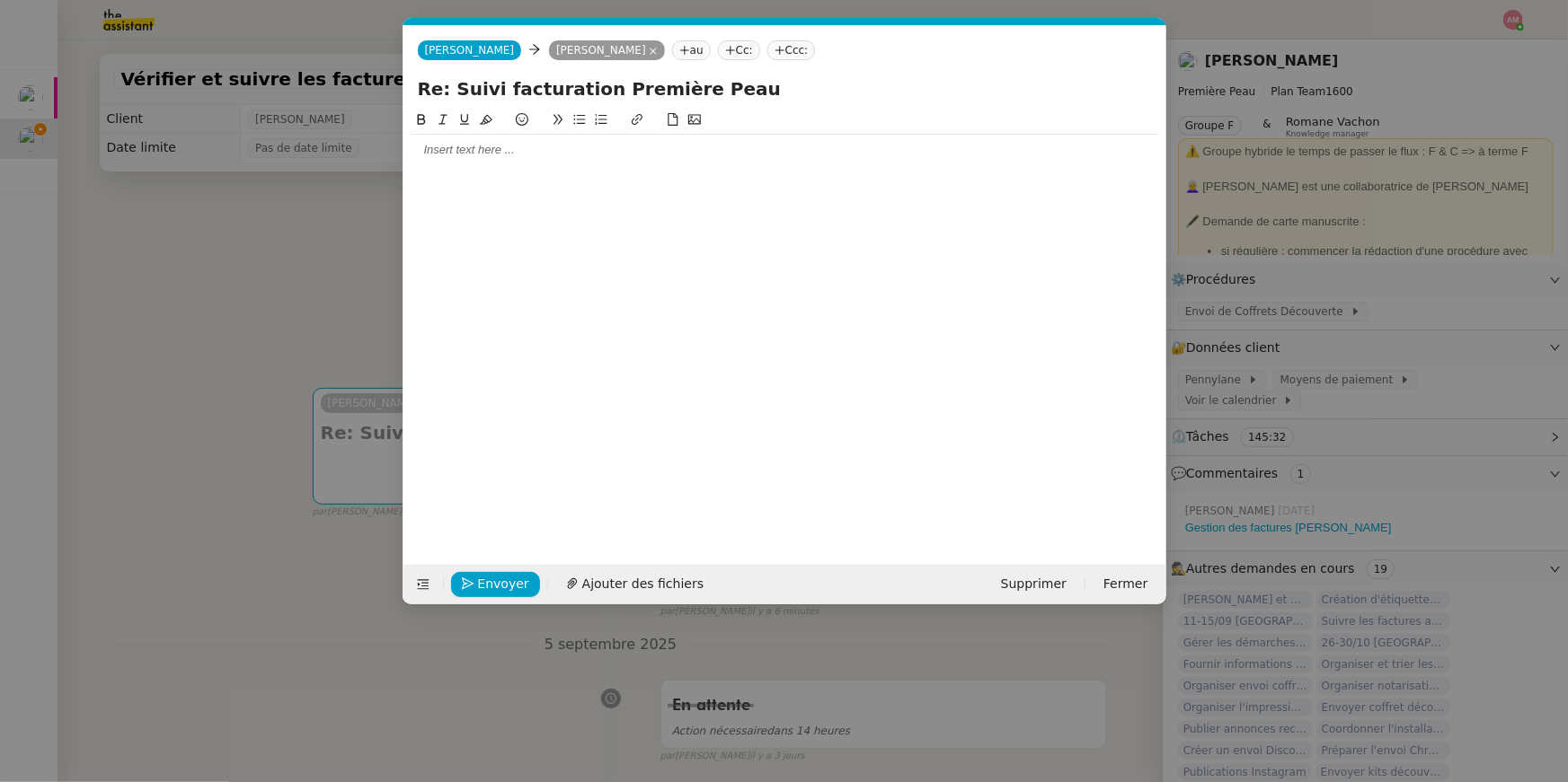
click at [35, 80] on nz-modal-container "Service TA - VOYAGE - PROPOSITION GLOBALE A utiliser dans le cadre de propositi…" at bounding box center [784, 391] width 1568 height 782
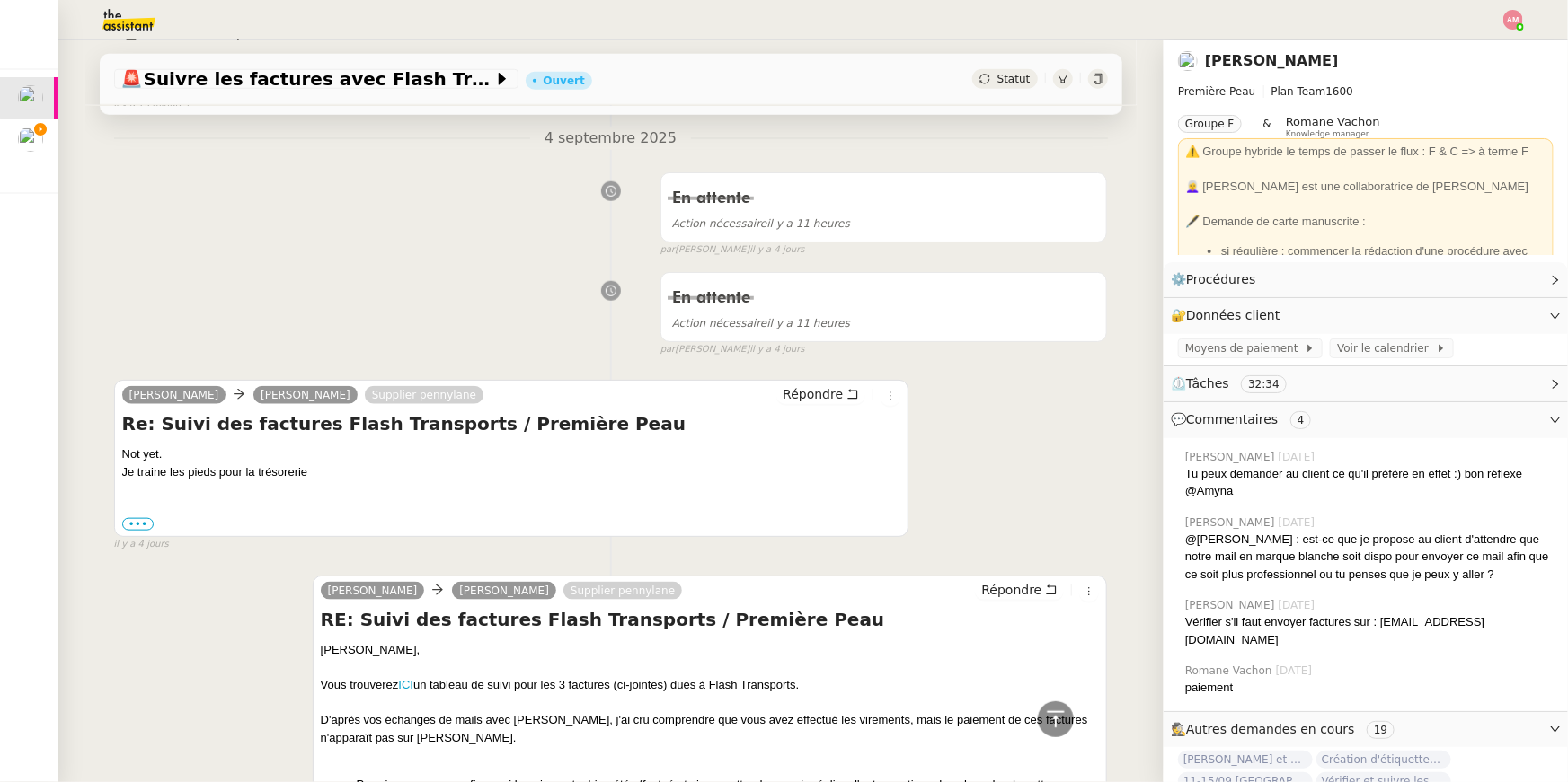
scroll to position [1080, 0]
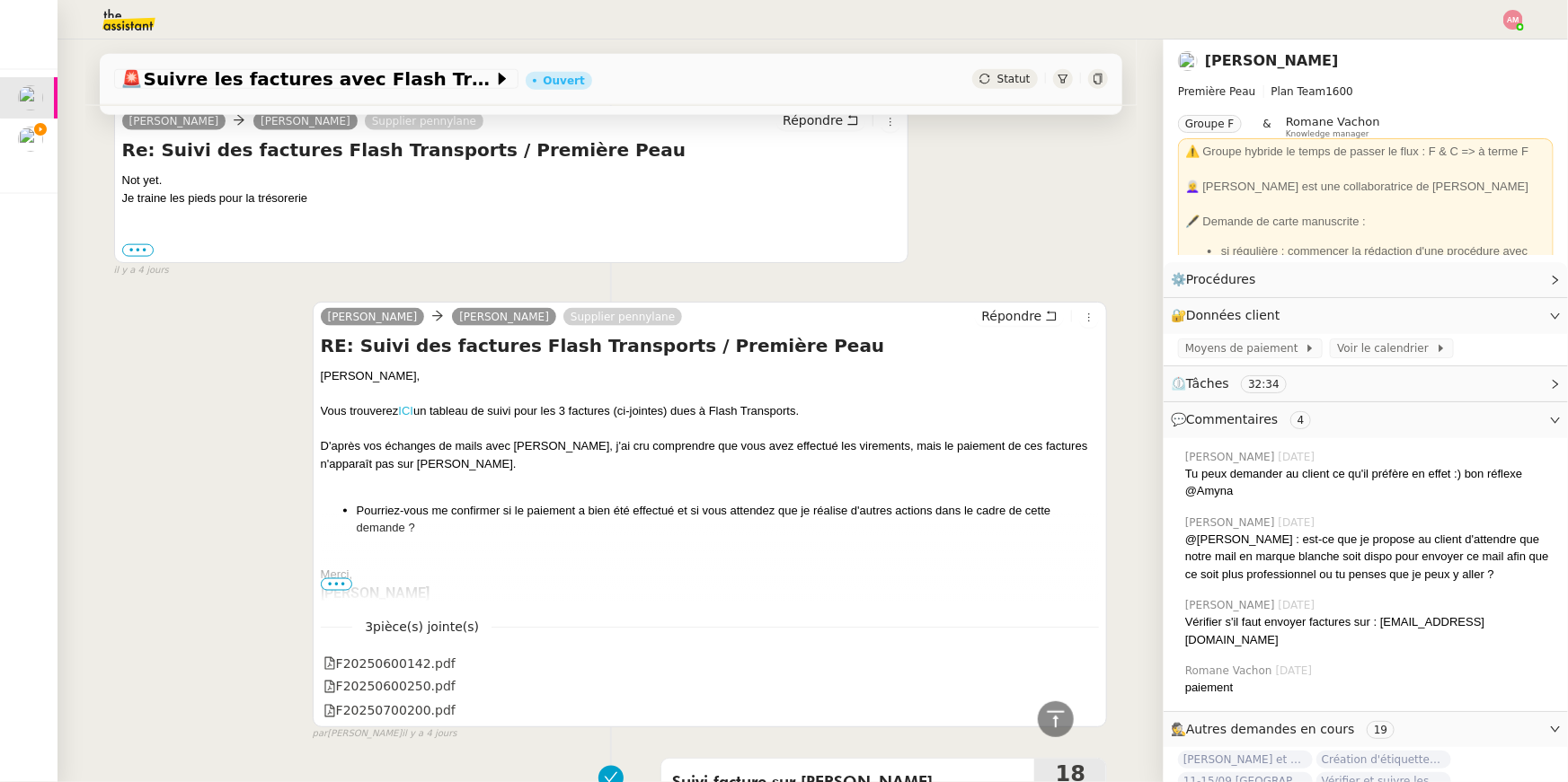
click at [409, 412] on link "ICI" at bounding box center [405, 411] width 16 height 14
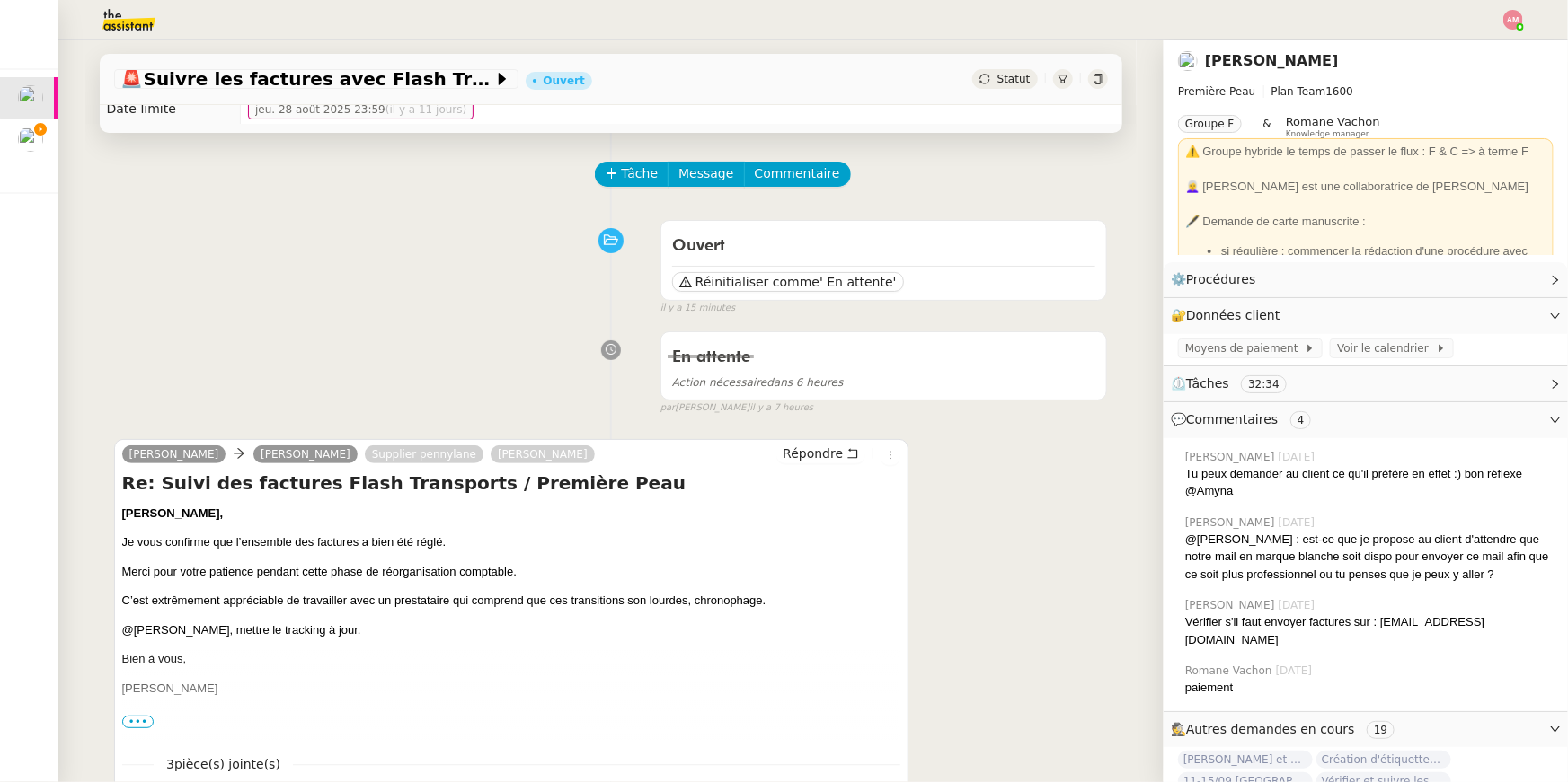
scroll to position [0, 0]
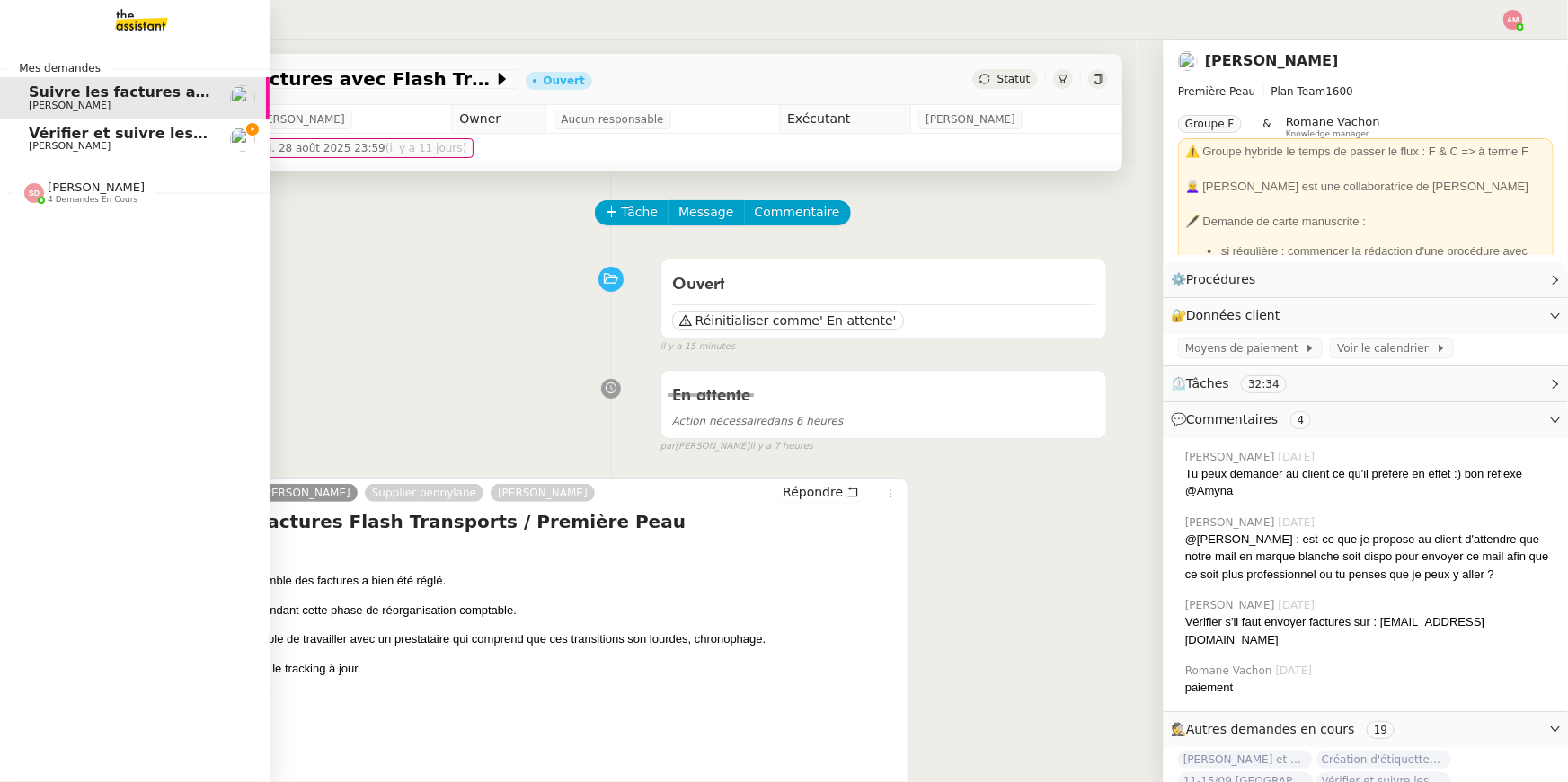
click at [33, 146] on span "Pierre Mergui" at bounding box center [69, 145] width 81 height 12
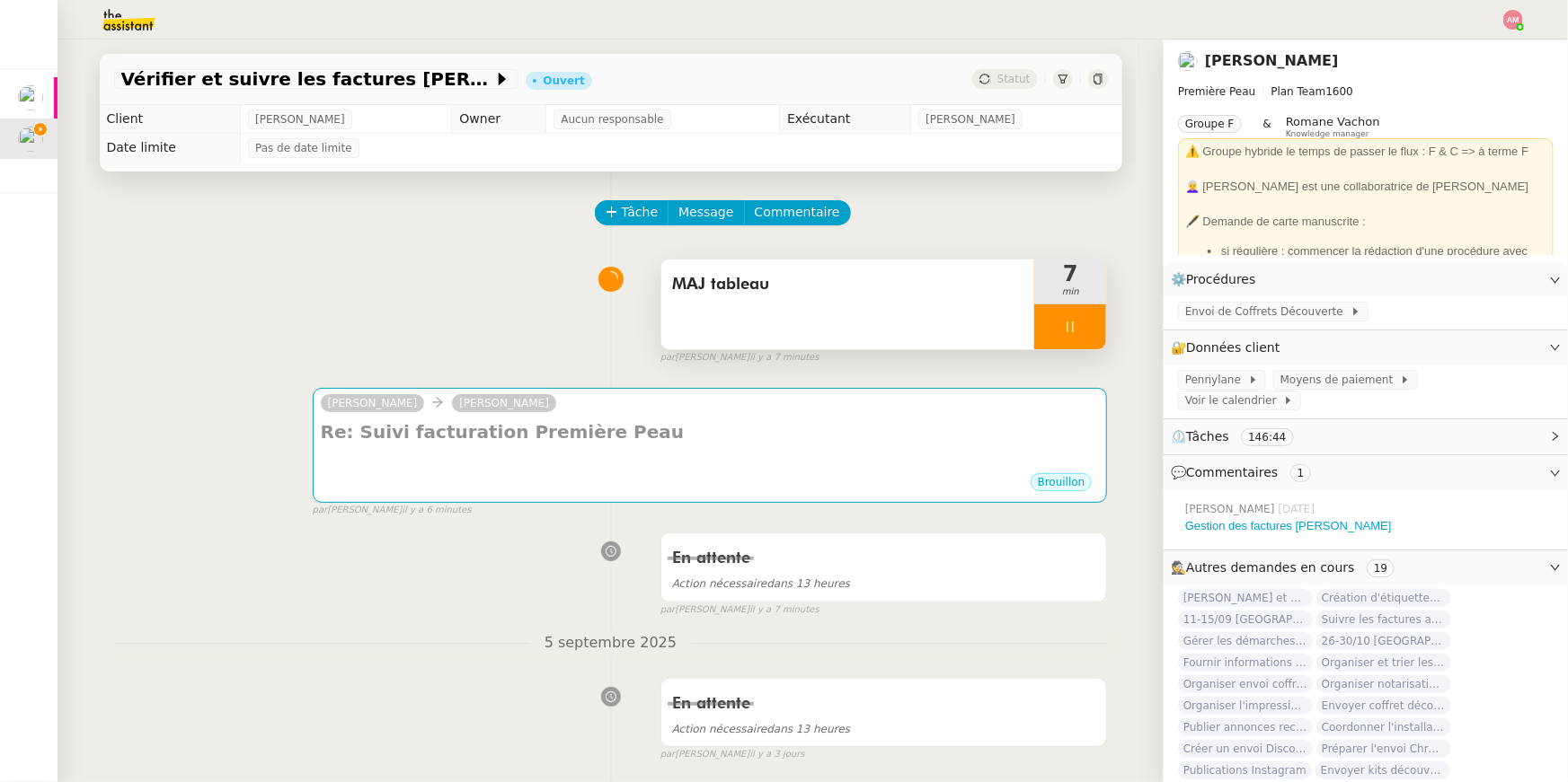
click at [1036, 328] on div at bounding box center [1069, 327] width 72 height 45
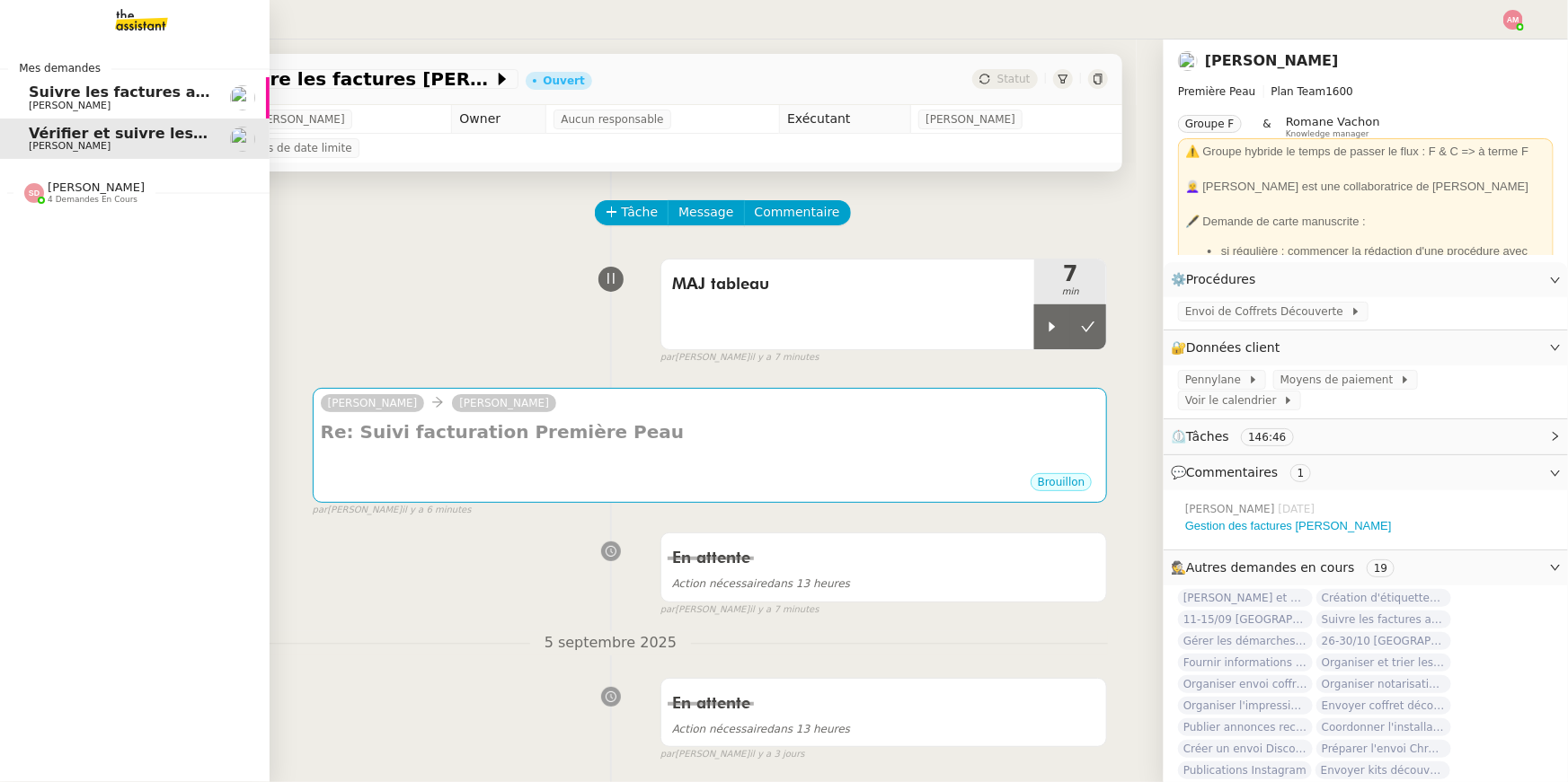
click at [30, 97] on span "Suivre les factures avec Flash Transports" at bounding box center [195, 91] width 334 height 17
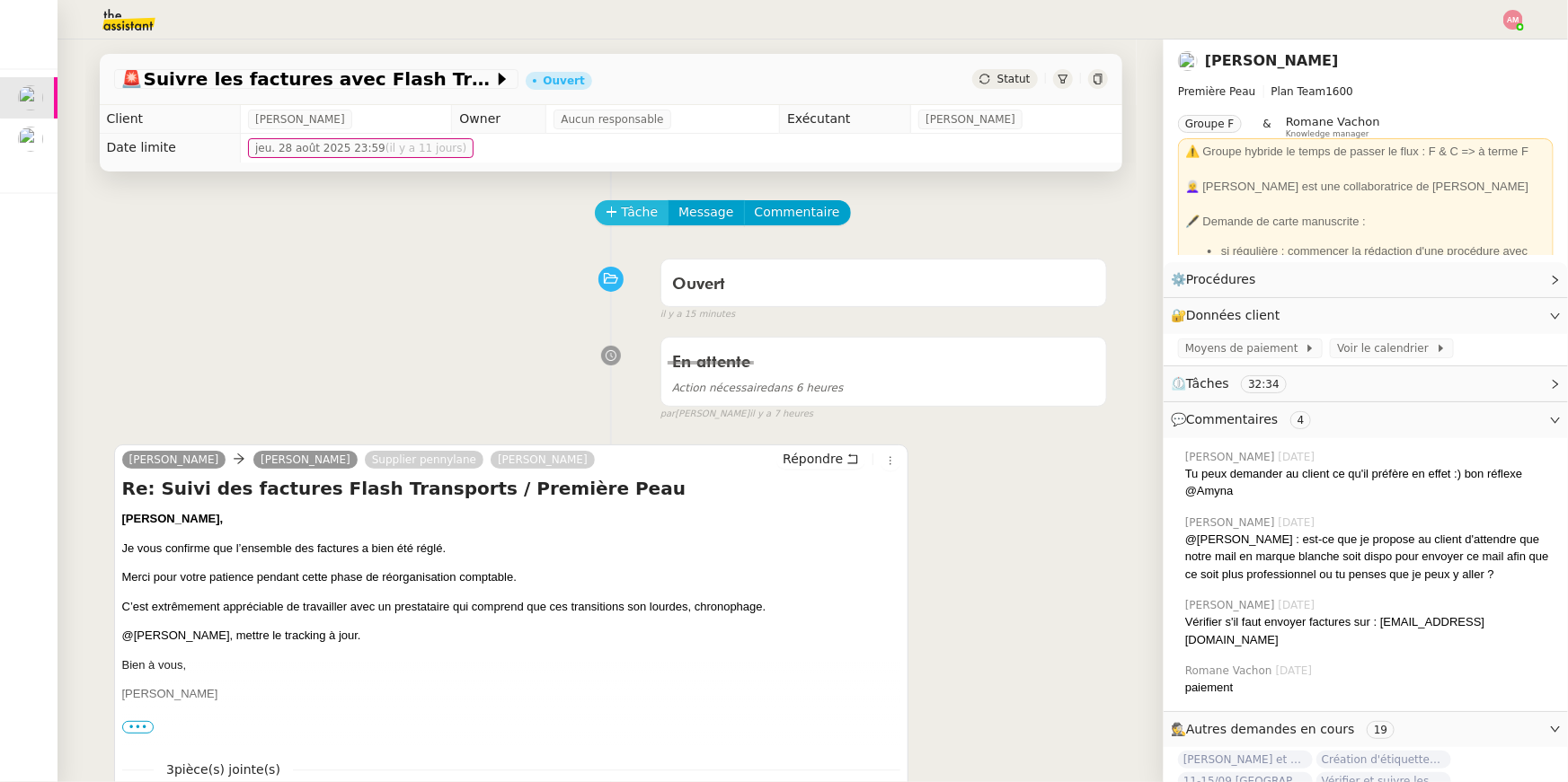
click at [618, 209] on icon at bounding box center [612, 212] width 13 height 13
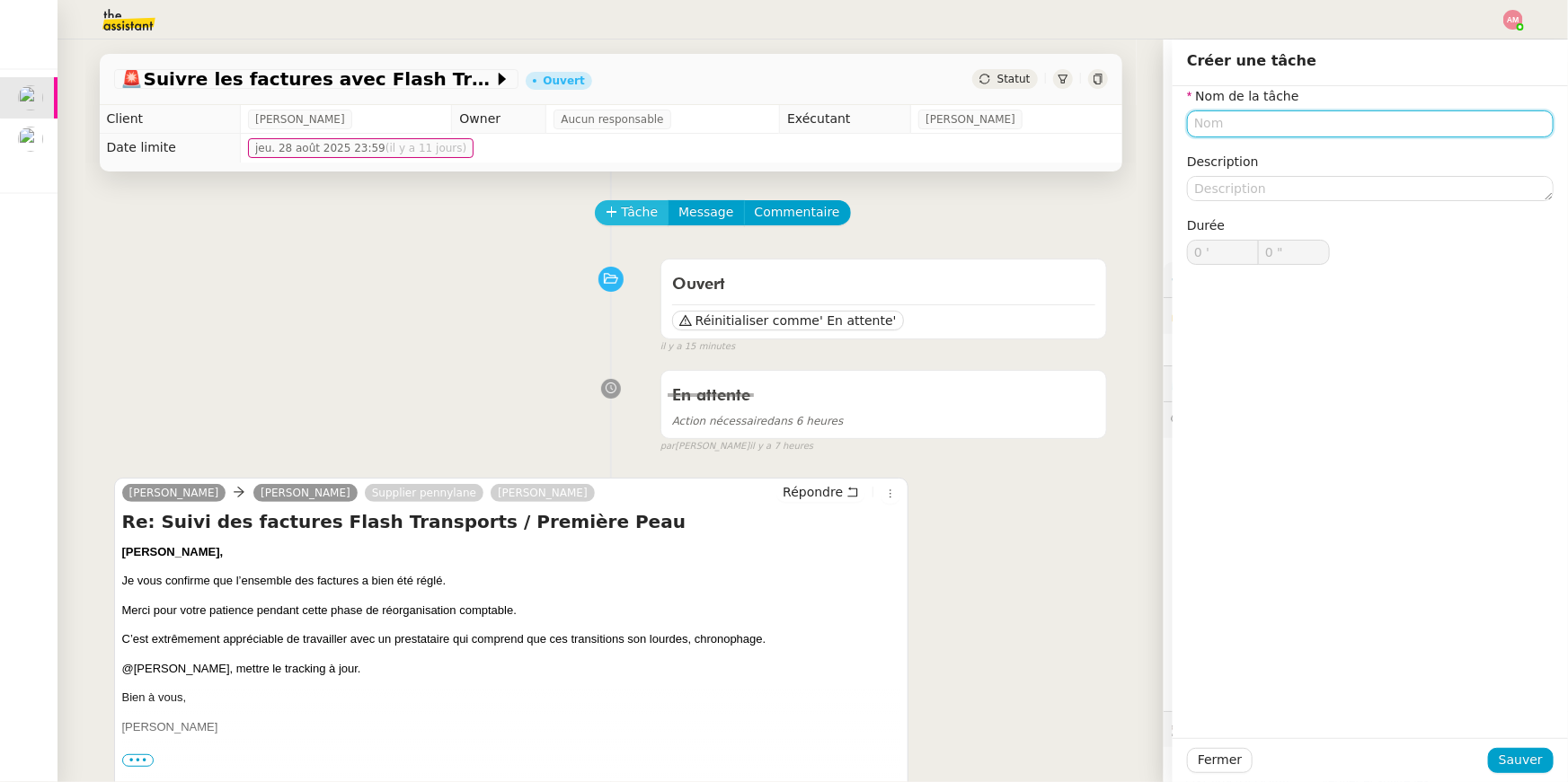
type input "L"
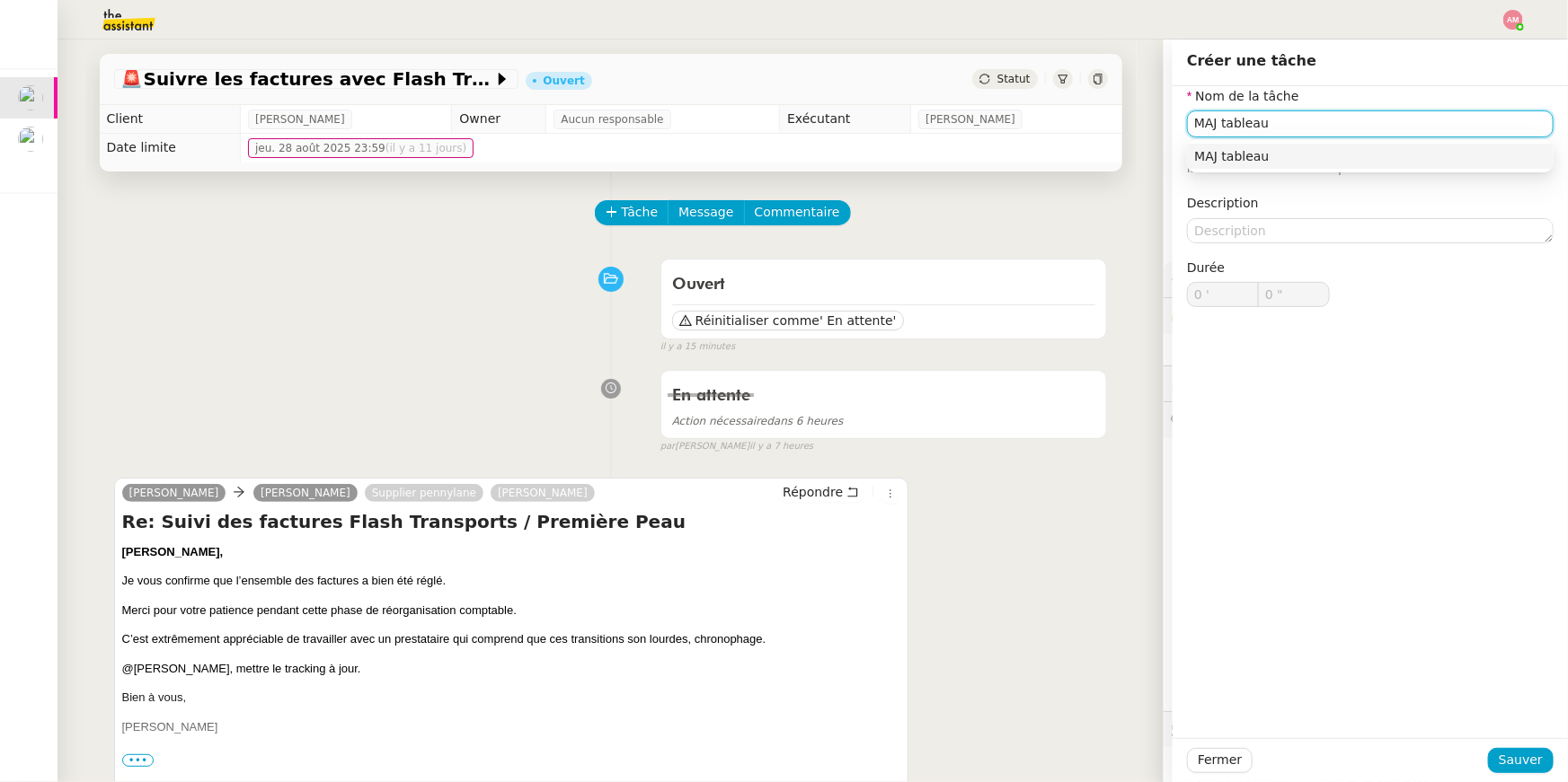
type input "MAJ tableau"
click at [1540, 746] on div "Fermer Sauver" at bounding box center [1370, 760] width 395 height 44
click at [1529, 753] on span "Sauver" at bounding box center [1520, 760] width 44 height 21
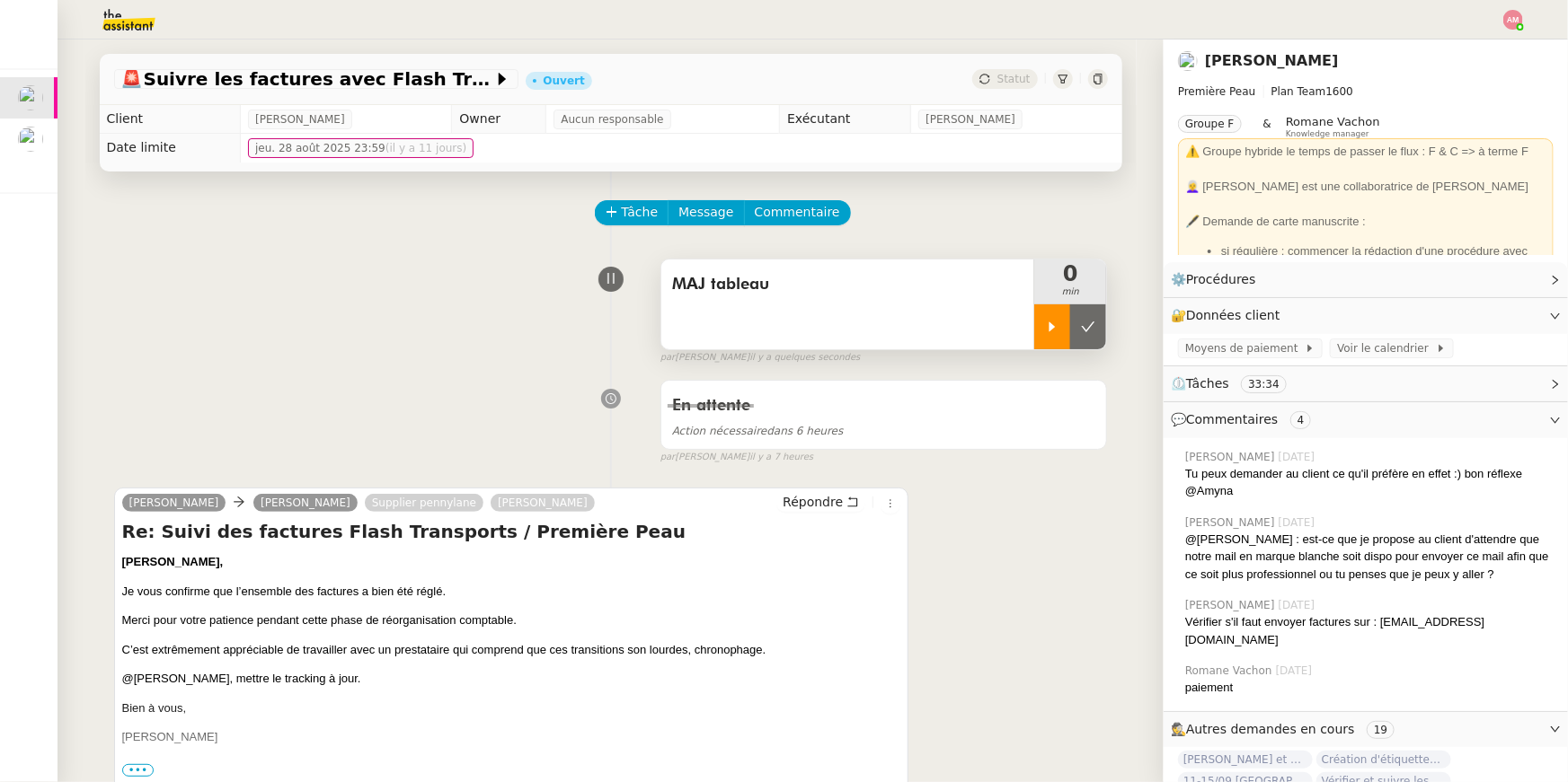
click at [1056, 325] on icon at bounding box center [1052, 327] width 15 height 15
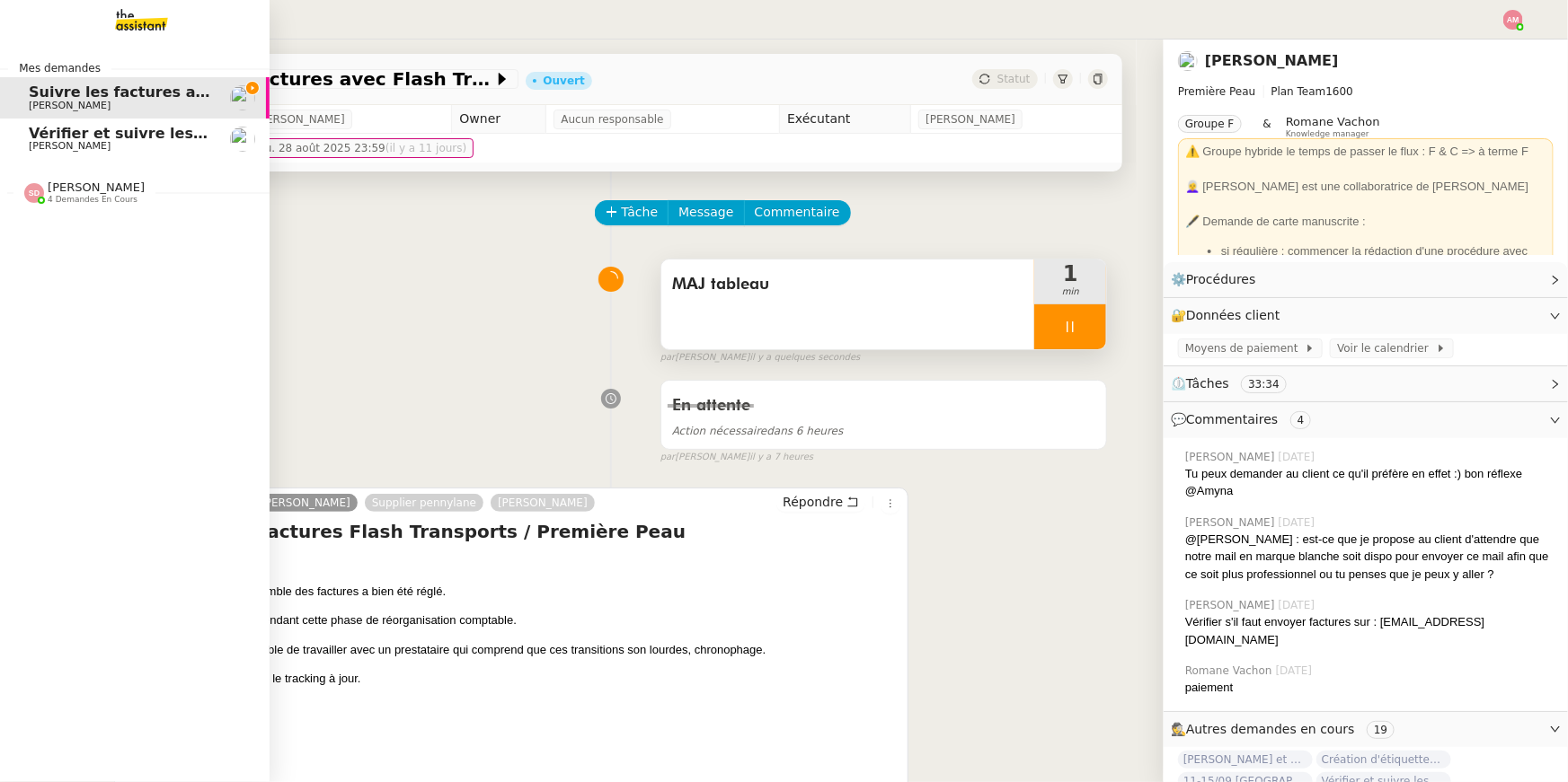
click at [40, 141] on span "Pierre Mergui" at bounding box center [69, 145] width 81 height 12
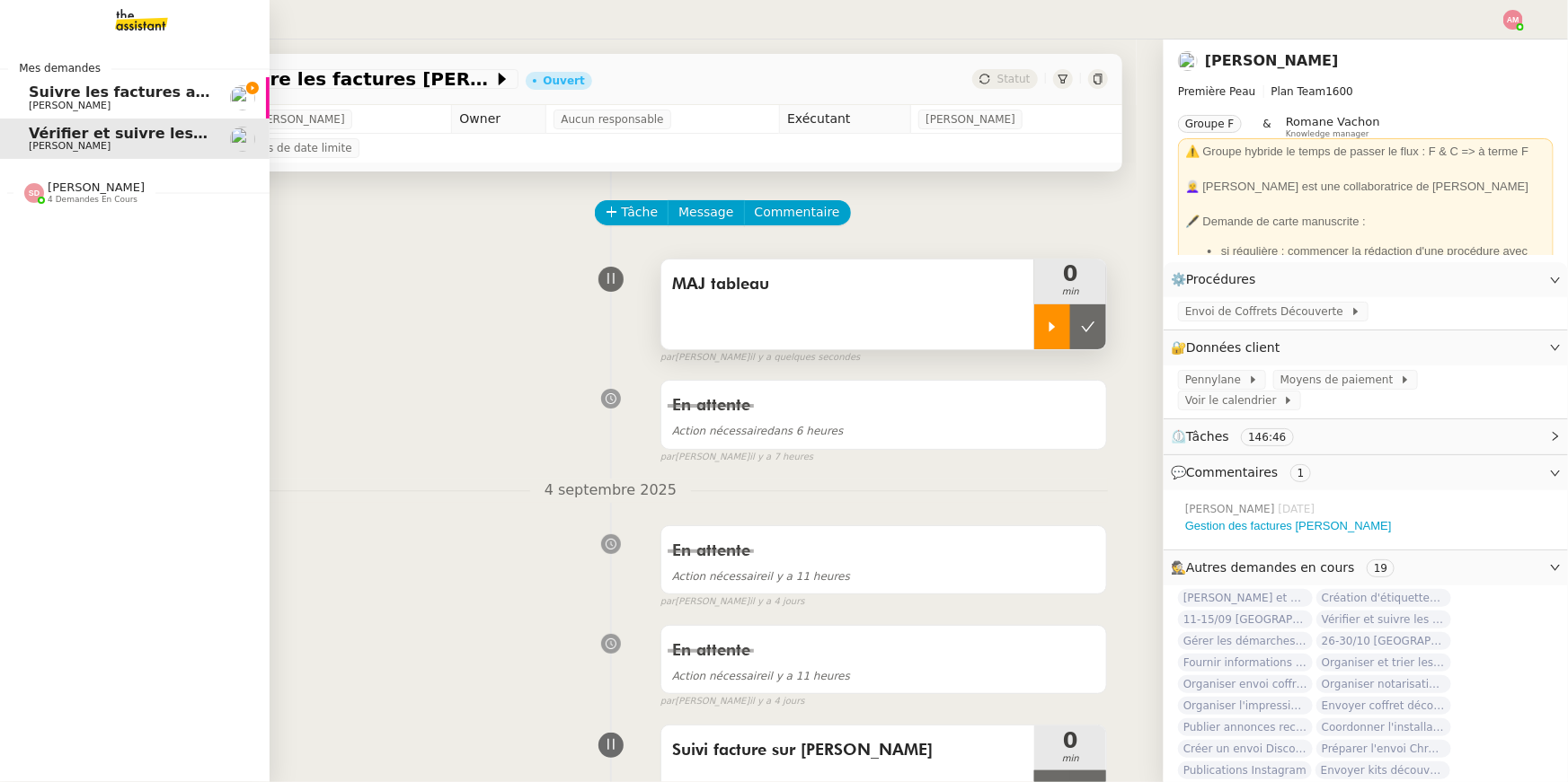
click at [51, 102] on span "Pierre Mergui" at bounding box center [69, 105] width 81 height 12
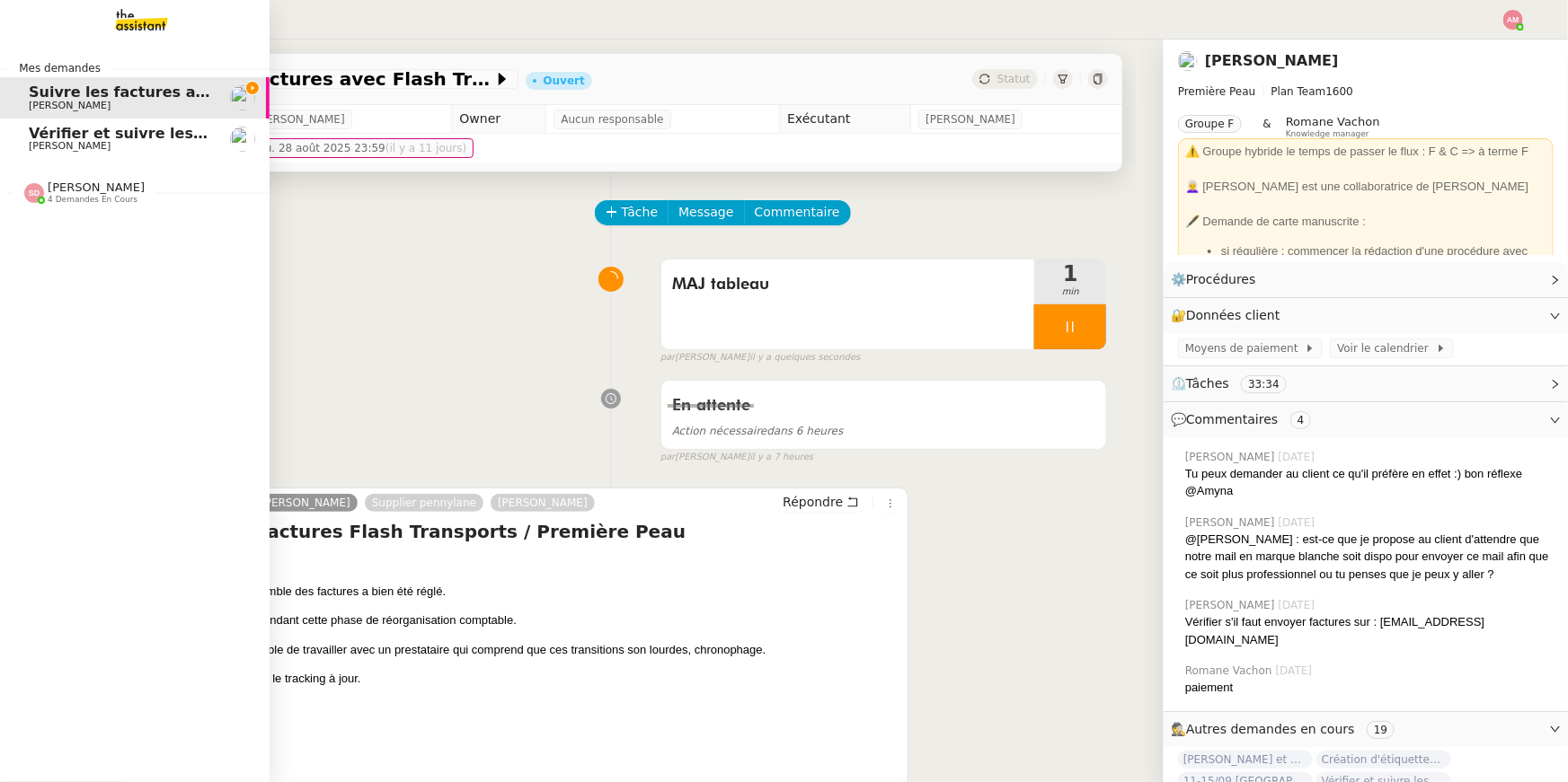
click at [230, 130] on img at bounding box center [242, 138] width 25 height 25
click at [27, 130] on link "Vérifier et suivre les factures Stephid Pierre Mergui" at bounding box center [134, 139] width 270 height 41
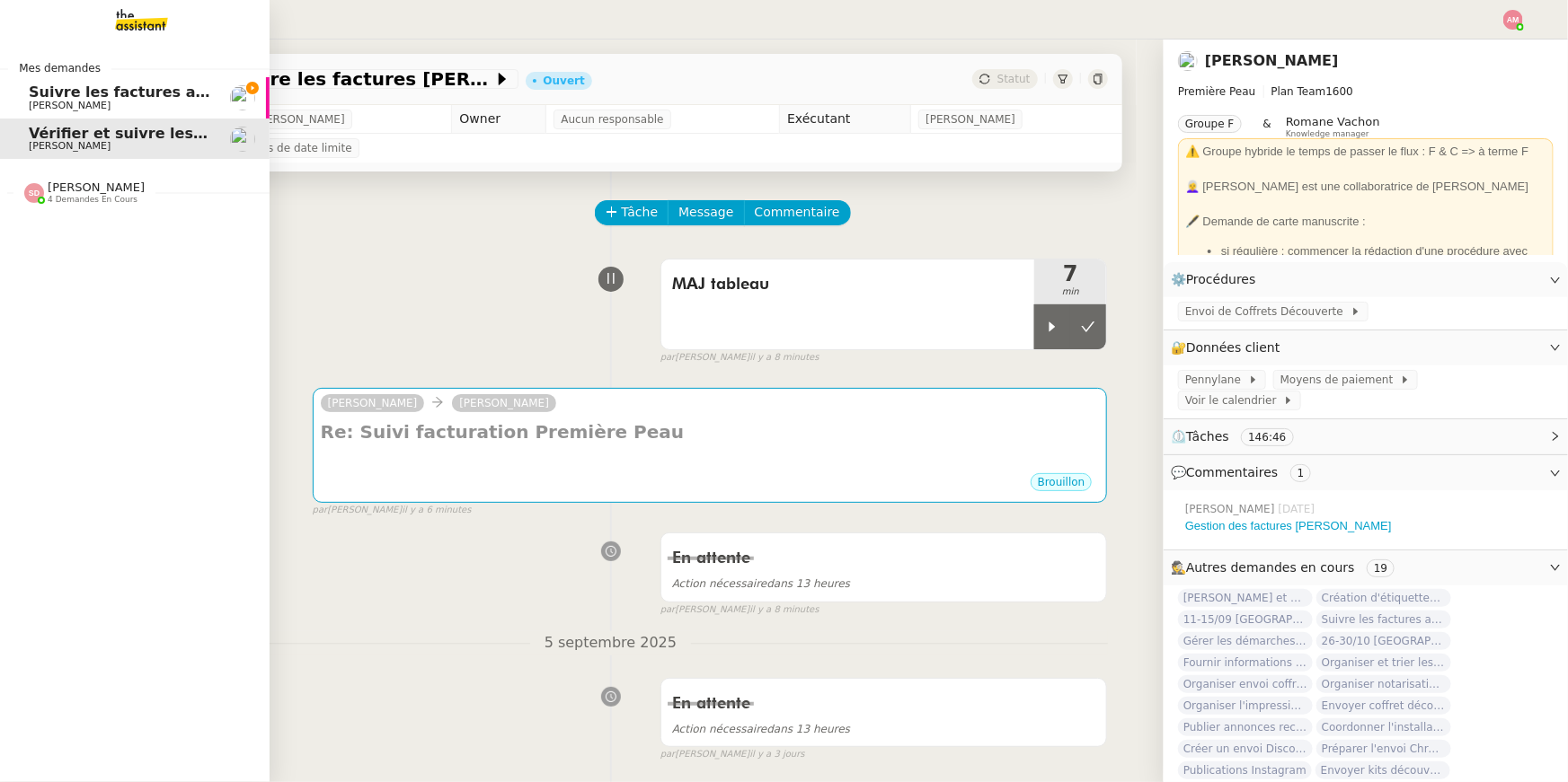
click at [39, 97] on span "Suivre les factures avec Flash Transports" at bounding box center [195, 91] width 334 height 17
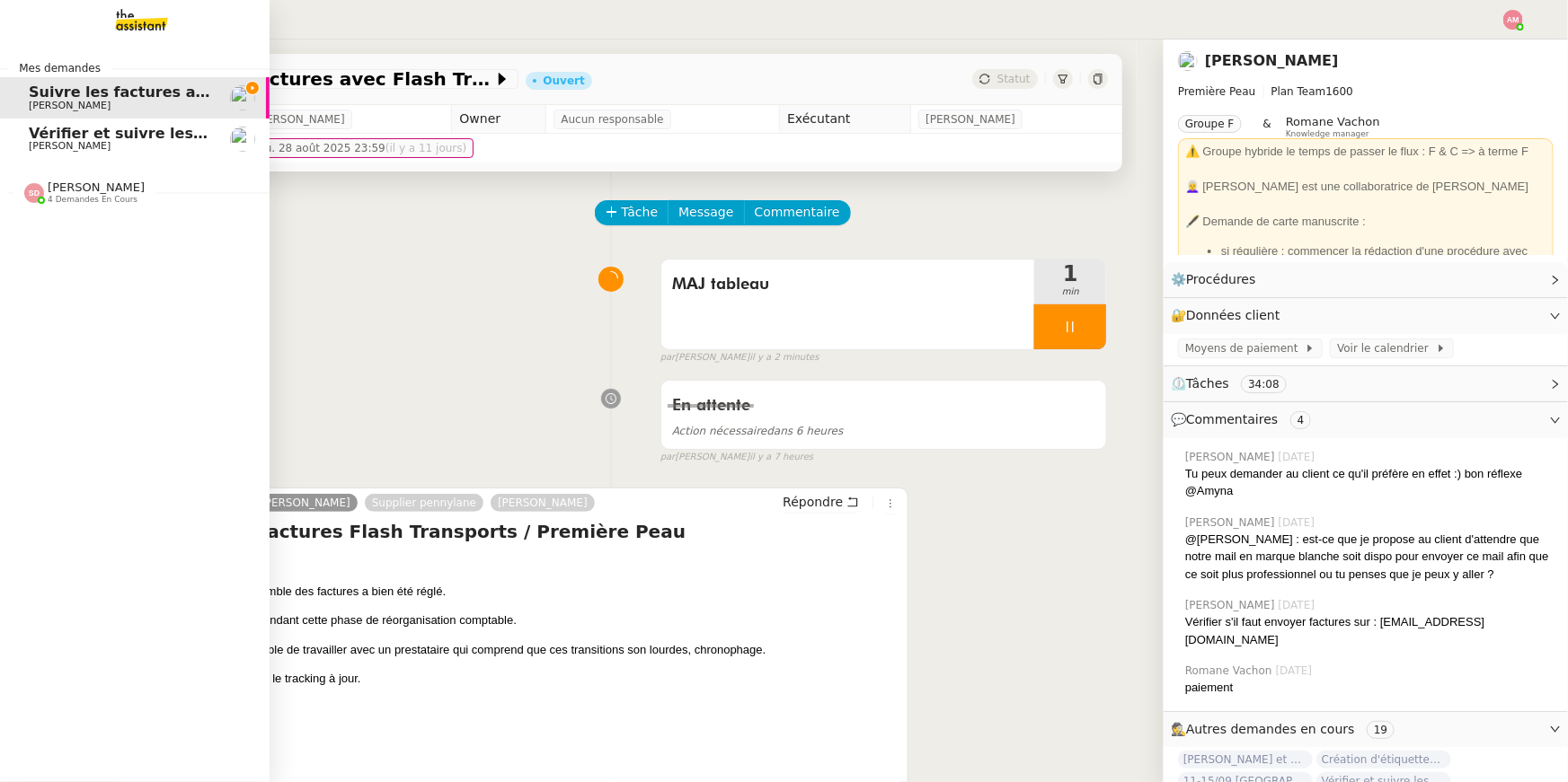
click at [28, 138] on span "Vérifier et suivre les factures Stephid" at bounding box center [216, 134] width 375 height 17
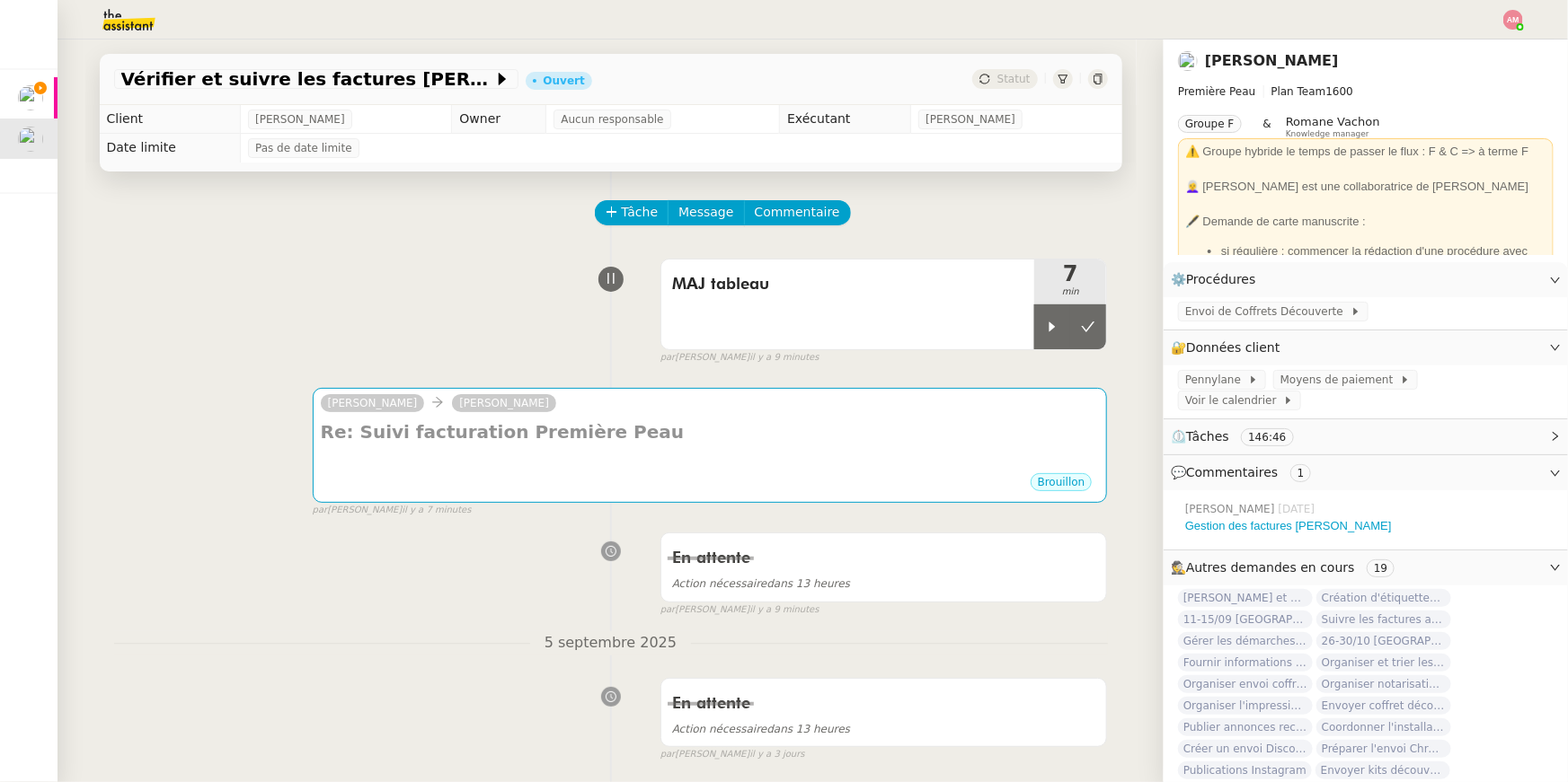
click at [682, 489] on div "Brouillon" at bounding box center [710, 485] width 779 height 27
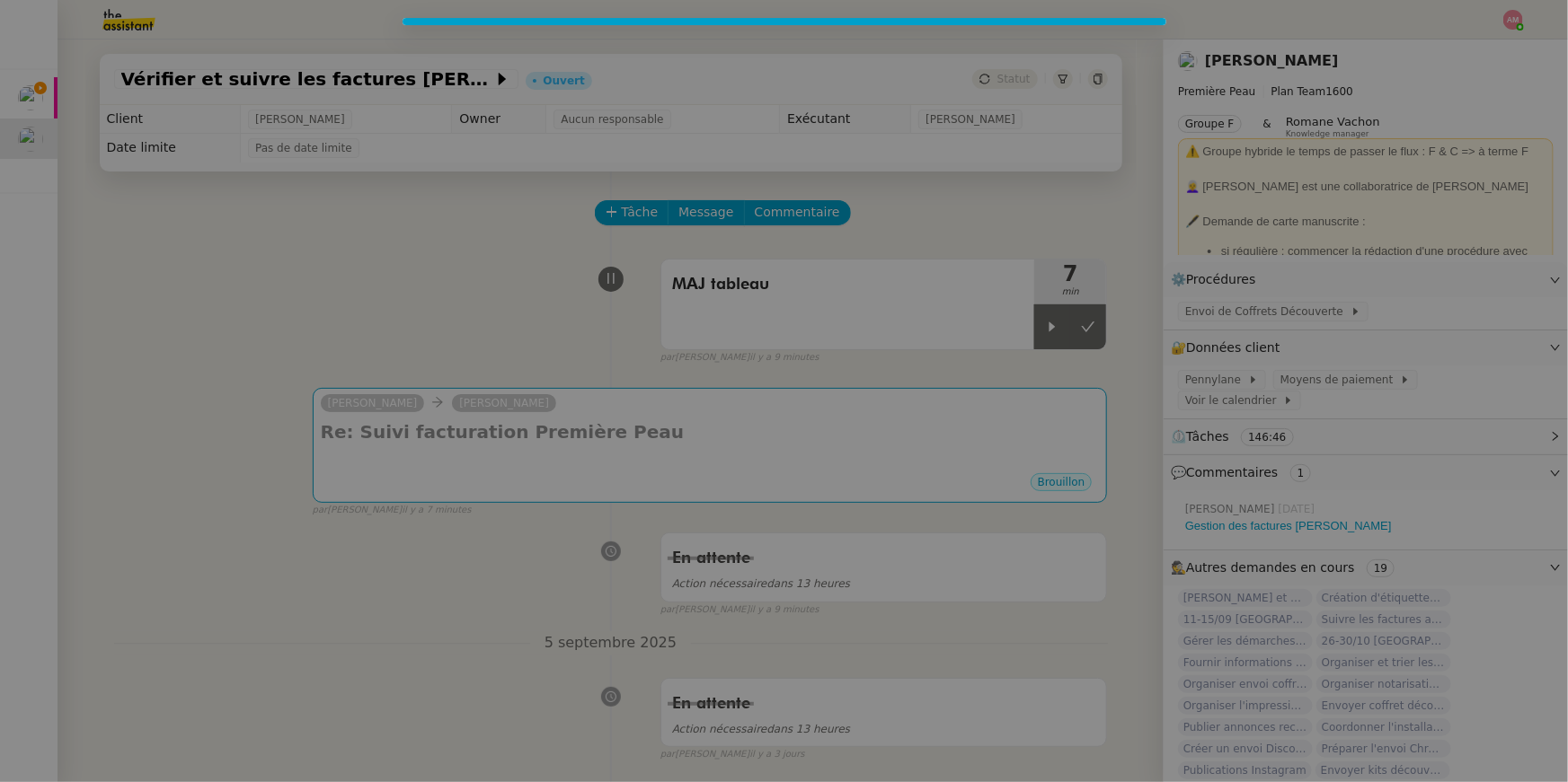
click at [682, 489] on nz-modal-container at bounding box center [784, 391] width 1568 height 782
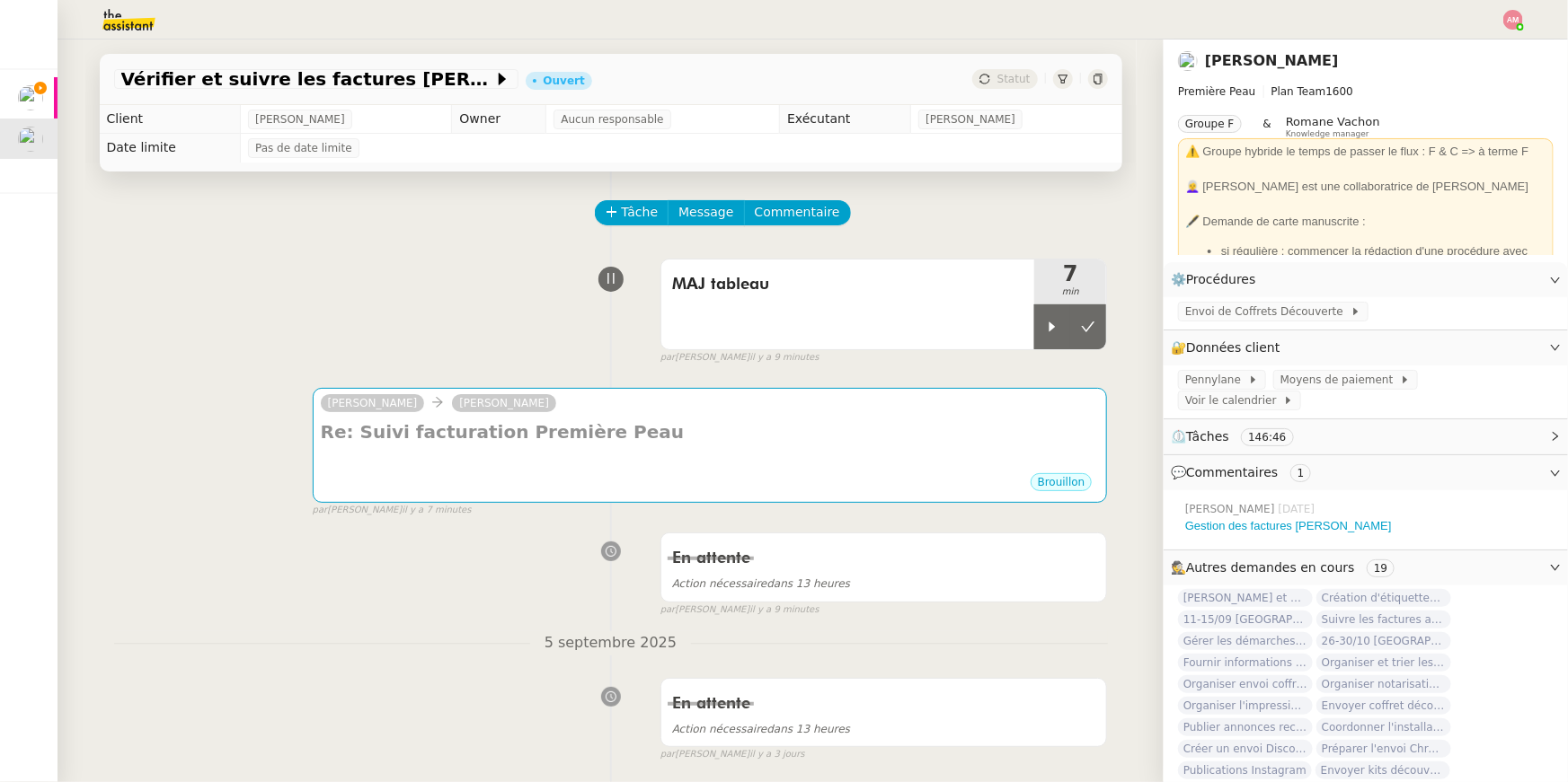
click at [681, 473] on div "Brouillon" at bounding box center [710, 485] width 779 height 27
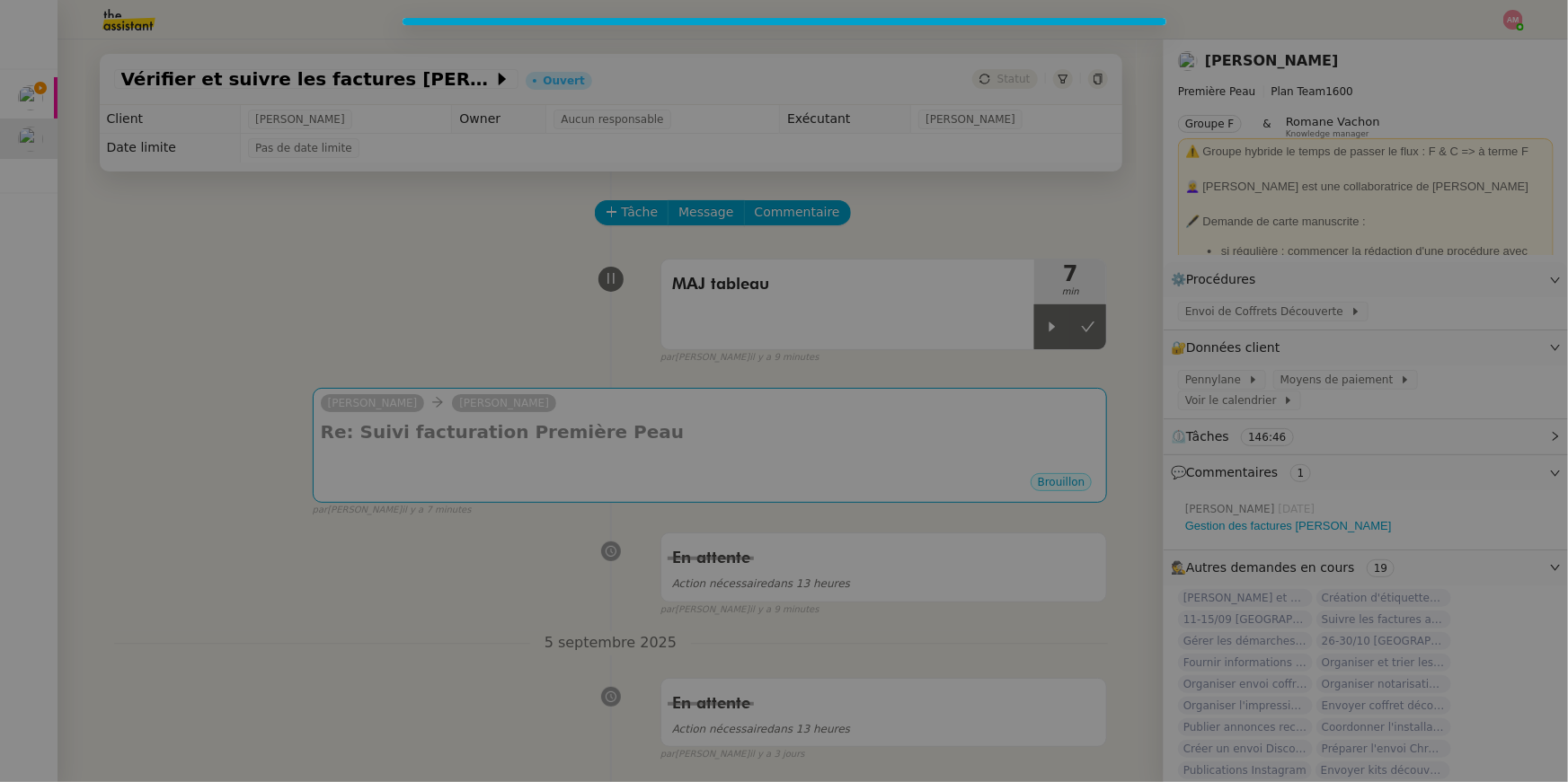
click at [681, 473] on nz-modal-container at bounding box center [784, 391] width 1568 height 782
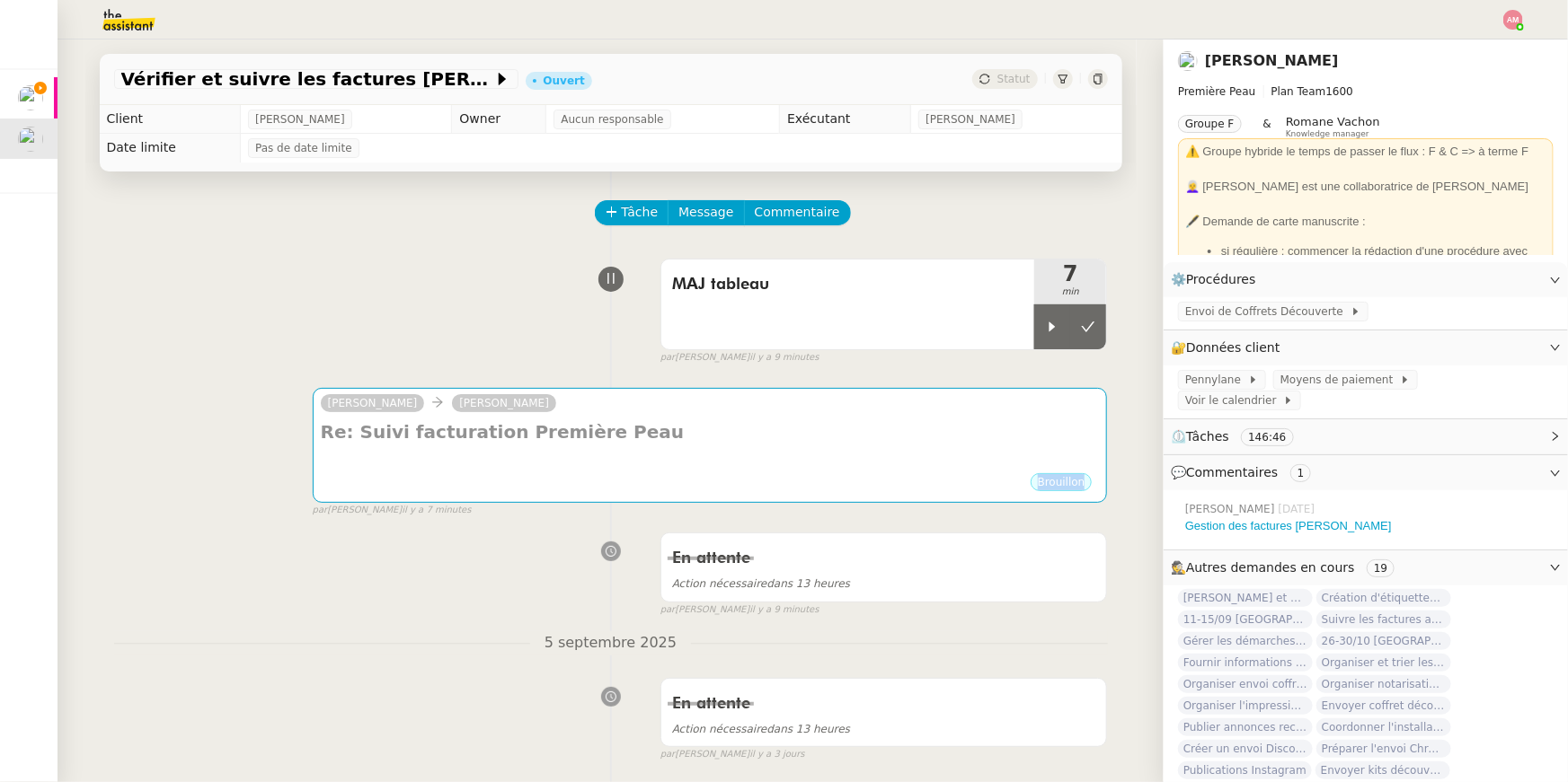
click at [681, 473] on body "Mes demandes Suivre les factures avec Flash Transports Pierre Mergui Vérifier e…" at bounding box center [784, 391] width 1568 height 782
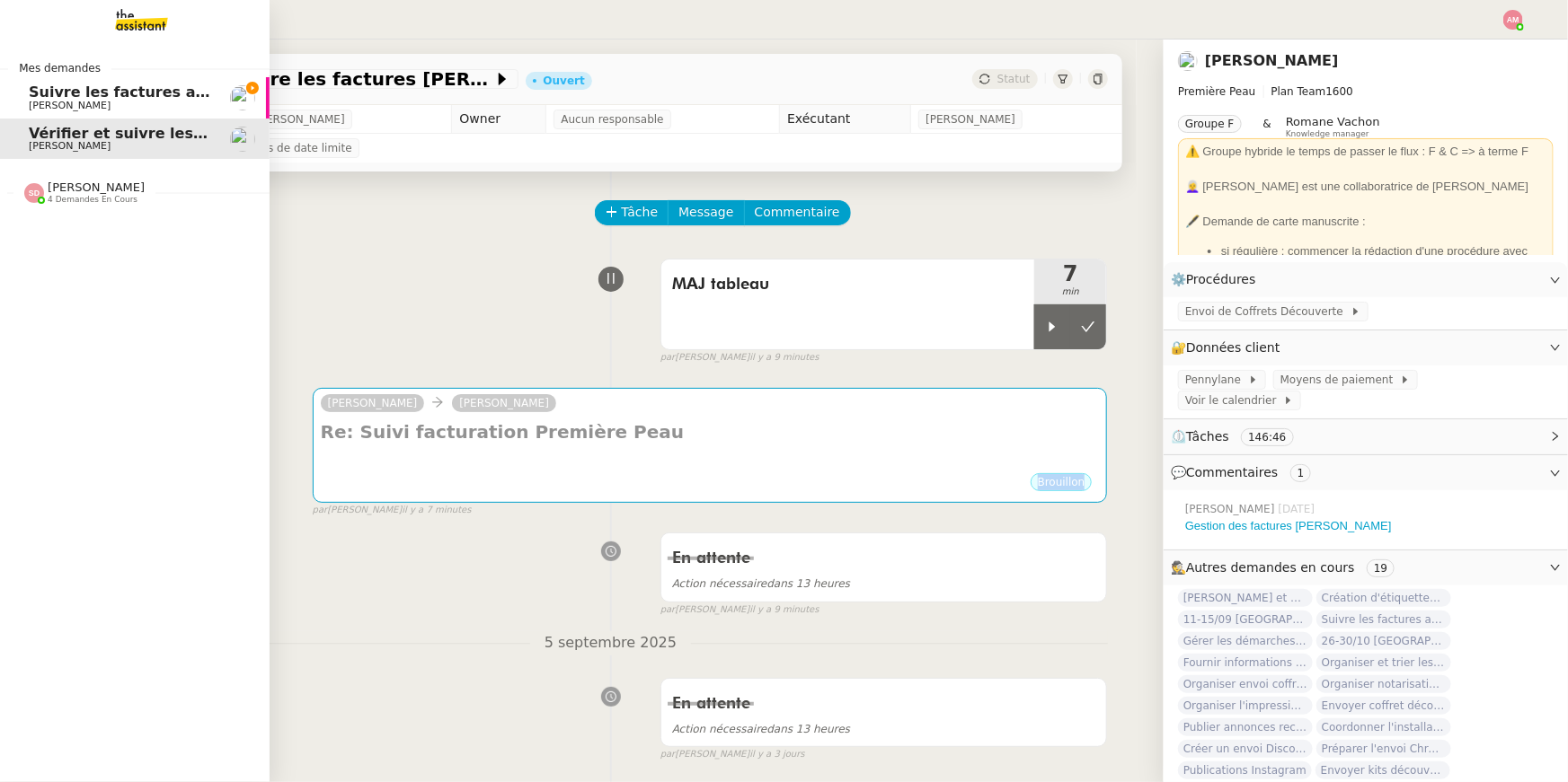
click at [682, 477] on div "Brouillon" at bounding box center [710, 485] width 779 height 27
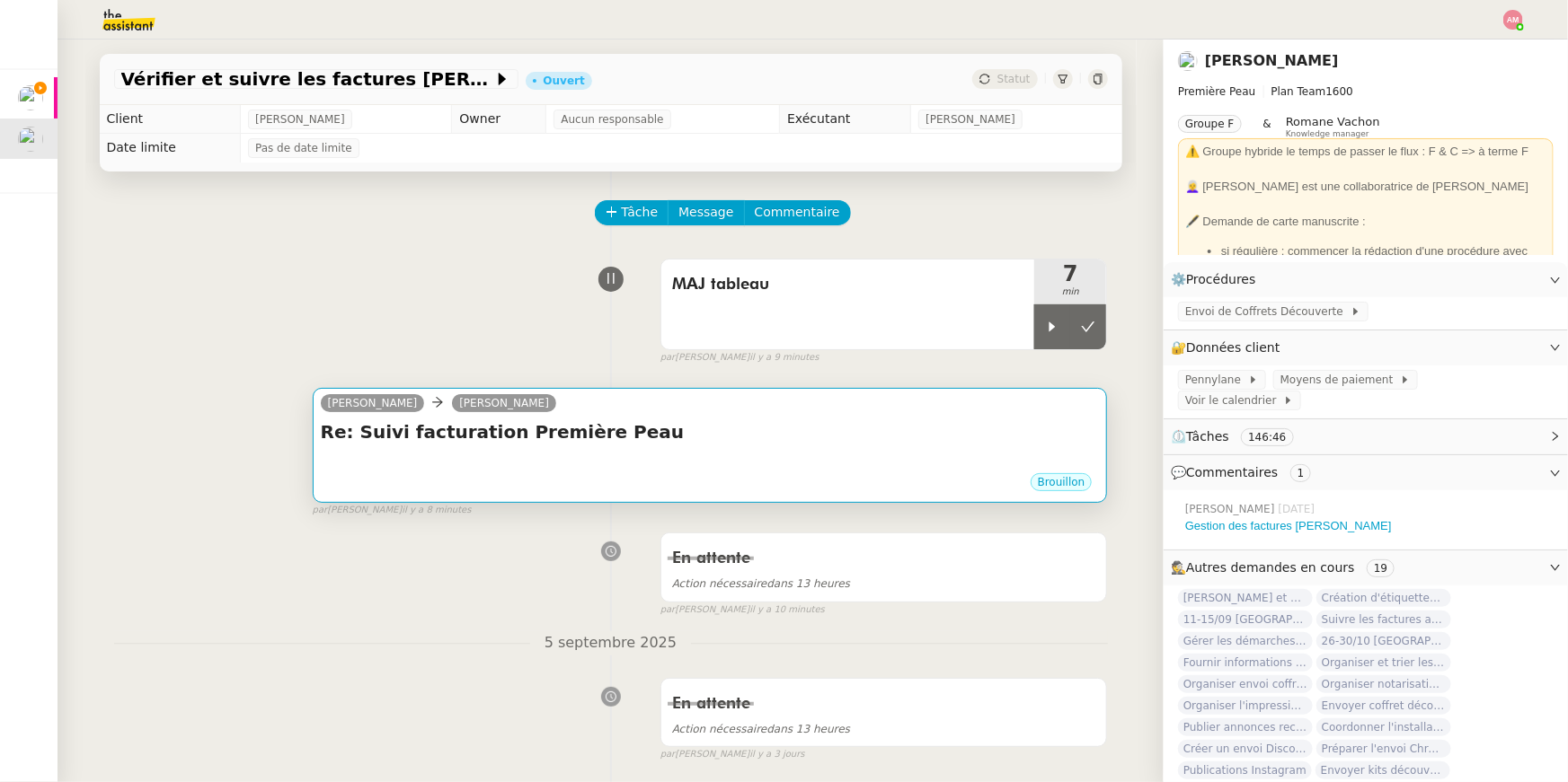
click at [850, 405] on div "camille Pierre Mergui" at bounding box center [710, 405] width 779 height 27
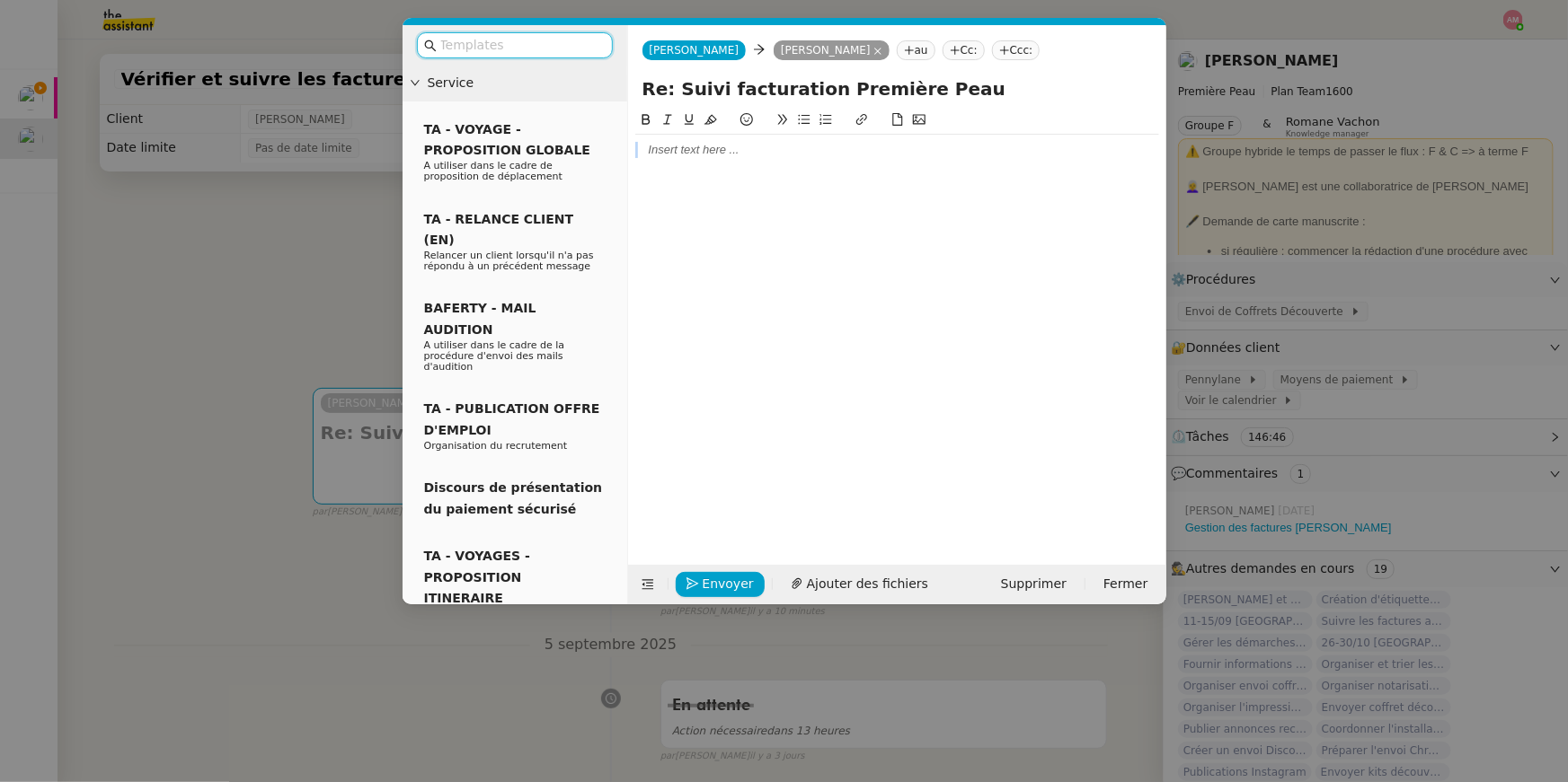
click at [696, 160] on div at bounding box center [897, 323] width 524 height 427
click at [696, 160] on div at bounding box center [897, 149] width 524 height 30
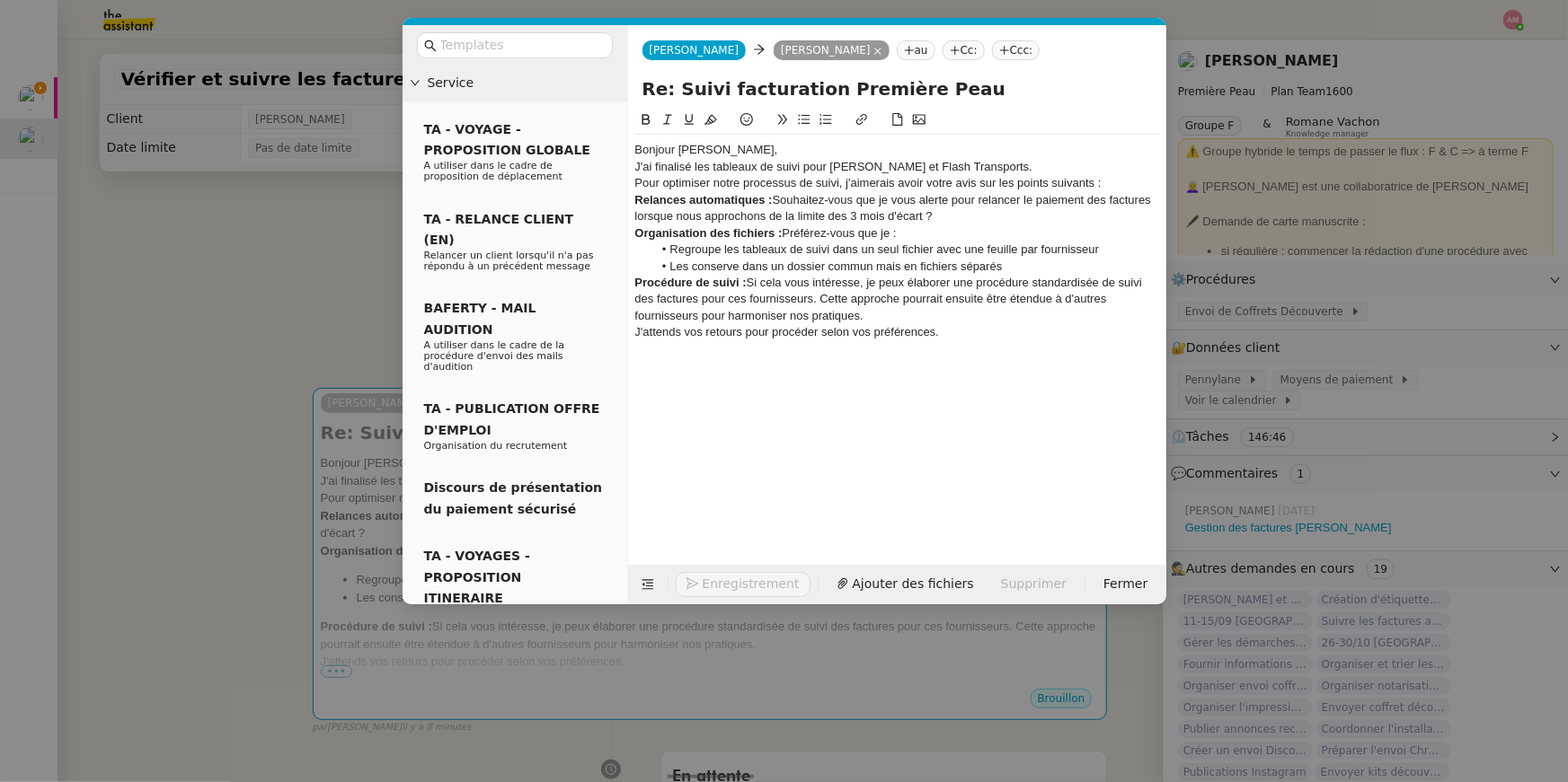
click at [706, 155] on div "Bonjour Pierre," at bounding box center [897, 150] width 524 height 16
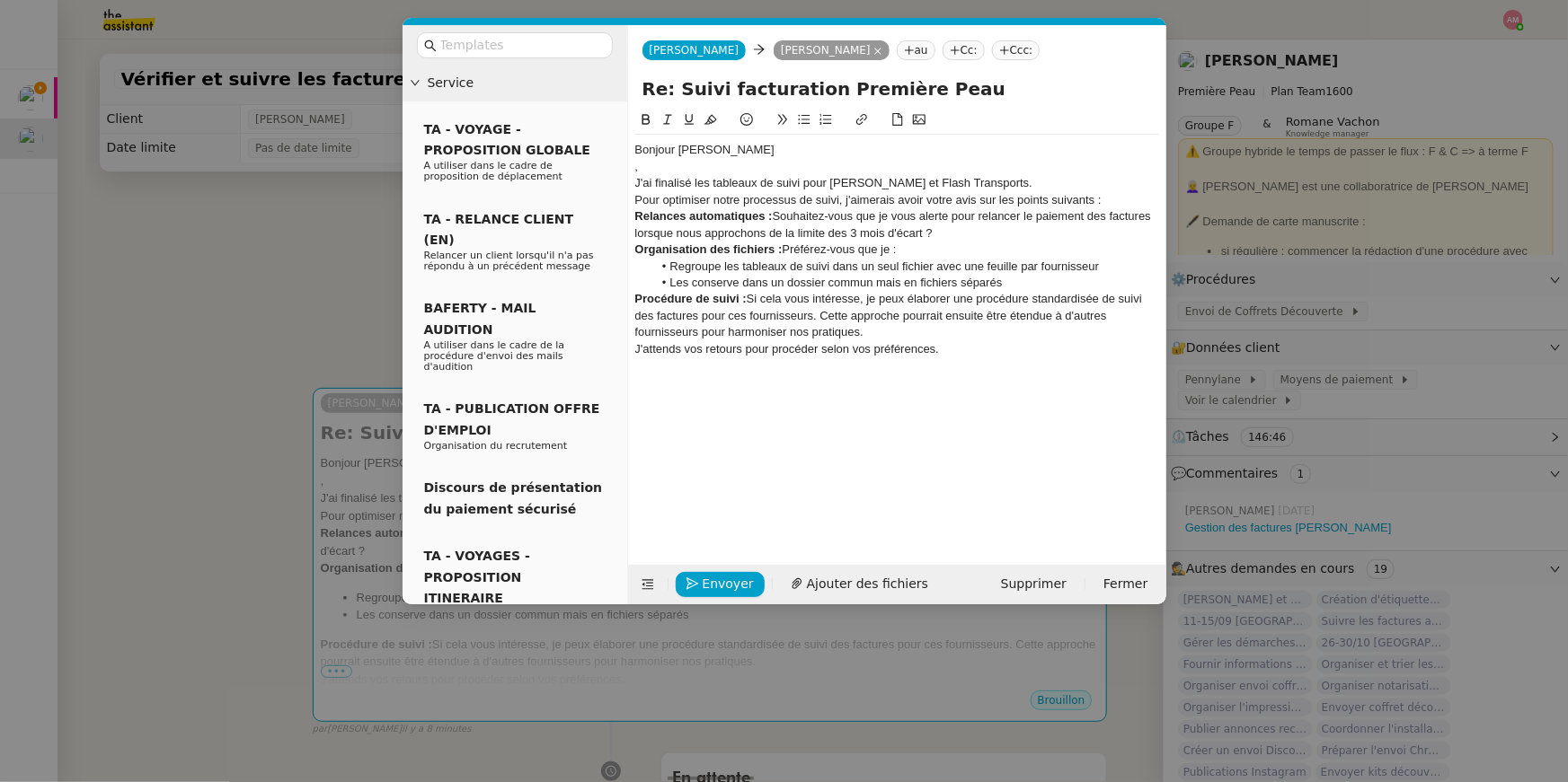
click at [1002, 175] on div "J'ai finalisé les tableaux de suivi pour Stephid et Flash Transports." at bounding box center [897, 183] width 524 height 16
click at [1000, 183] on div "J'ai finalisé les tableaux de suivi pour Stephid et Flash Transports." at bounding box center [897, 183] width 524 height 16
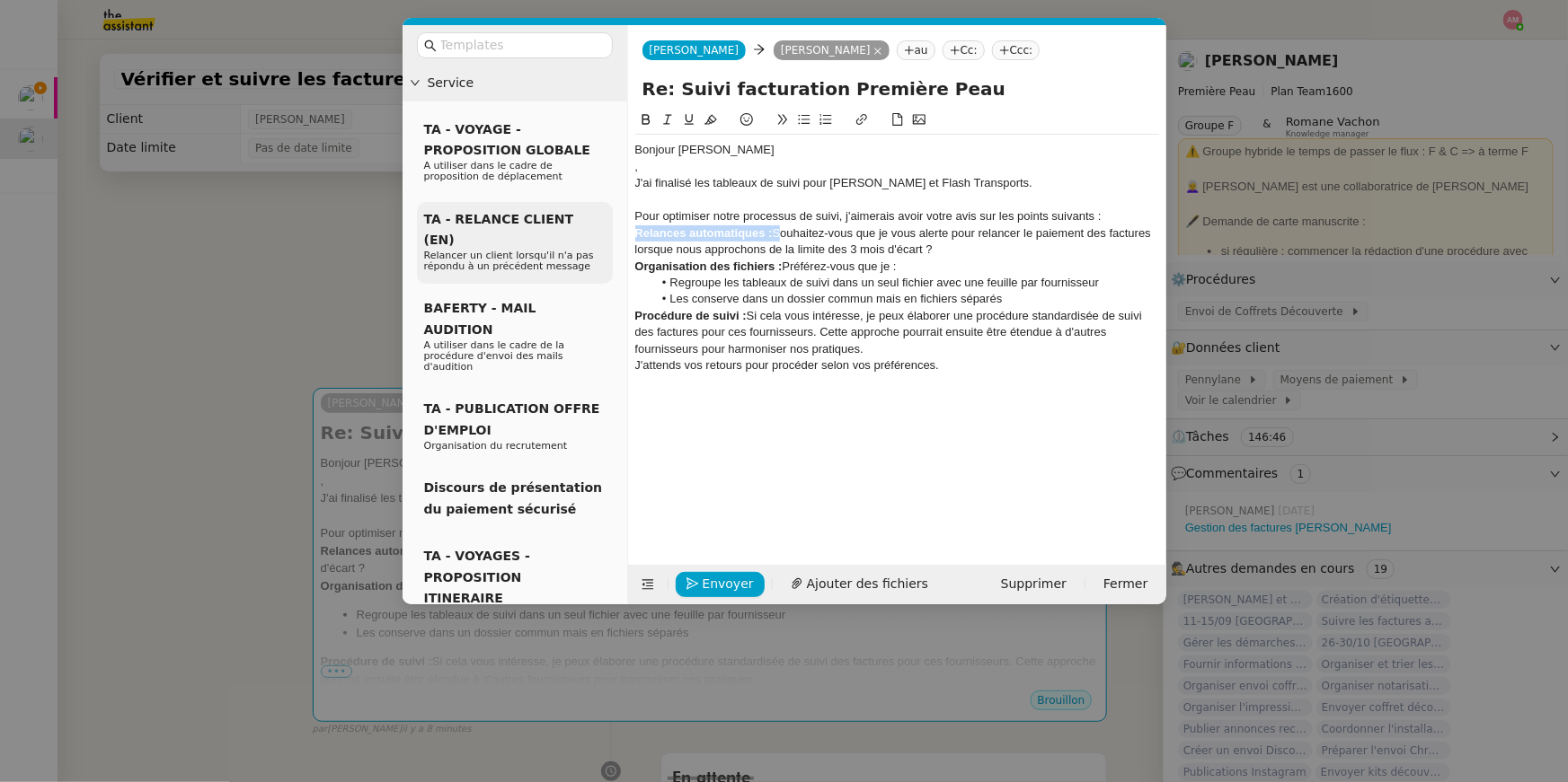
drag, startPoint x: 777, startPoint y: 239, endPoint x: 602, endPoint y: 240, distance: 175.0
click at [602, 240] on nz-layout "Service TA - VOYAGE - PROPOSITION GLOBALE A utiliser dans le cadre de propositi…" at bounding box center [784, 314] width 764 height 579
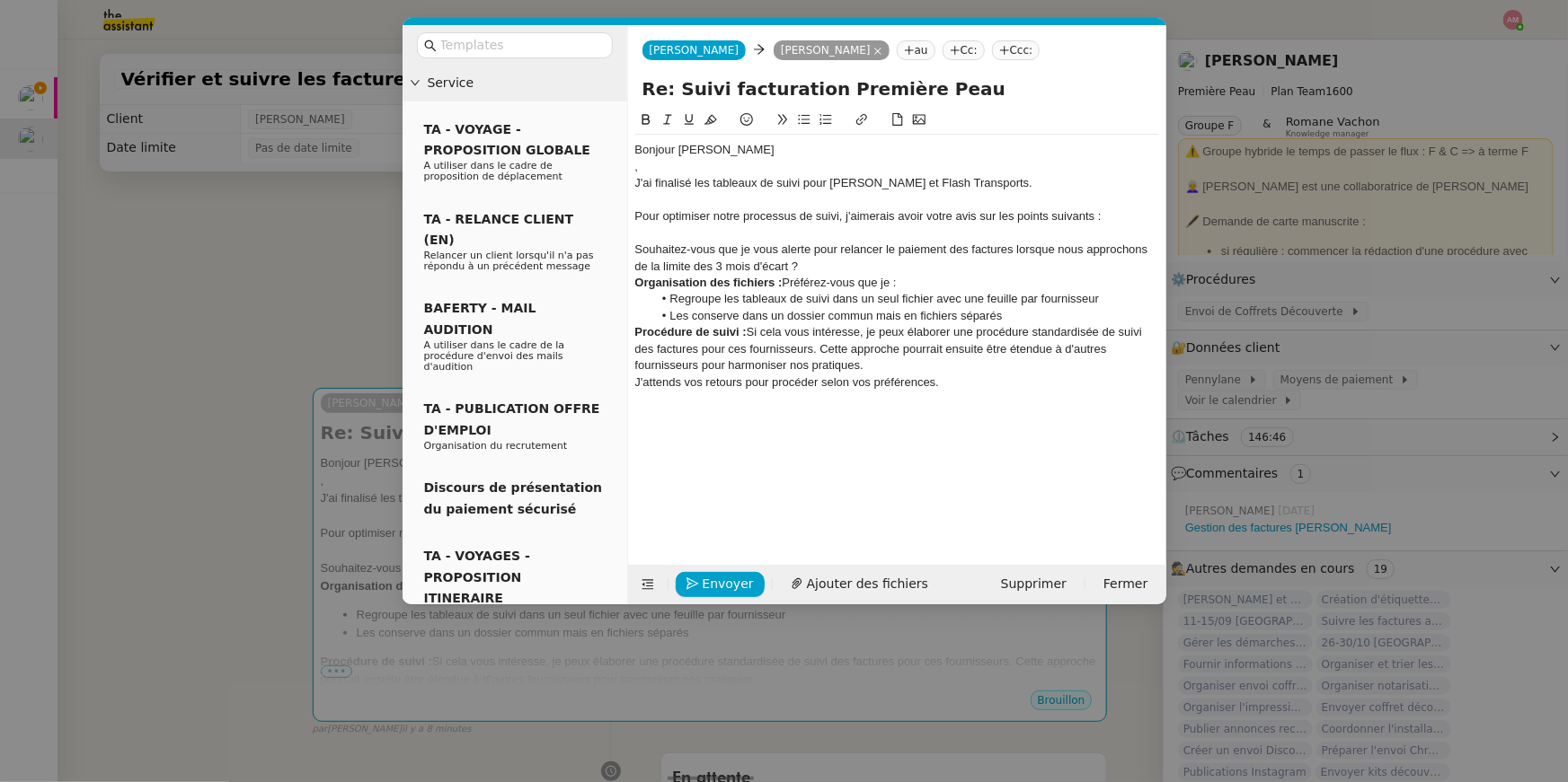
click at [803, 121] on icon at bounding box center [804, 120] width 13 height 13
click at [892, 262] on li "Souhaitez-vous que je vous alerte pour relancer le paiement des factures lorsqu…" at bounding box center [906, 258] width 507 height 33
click at [1053, 247] on li "Souhaitez-vous que je vous alerte pour relancer le paiement des factures lorsqu…" at bounding box center [906, 258] width 507 height 33
click at [989, 275] on div "Organisation des fichiers : Préférez-vous que je :" at bounding box center [897, 284] width 524 height 16
click at [976, 266] on li "Souhaitez-vous que je vous alerte pour relancer le paiement des factures Stephi…" at bounding box center [906, 258] width 507 height 33
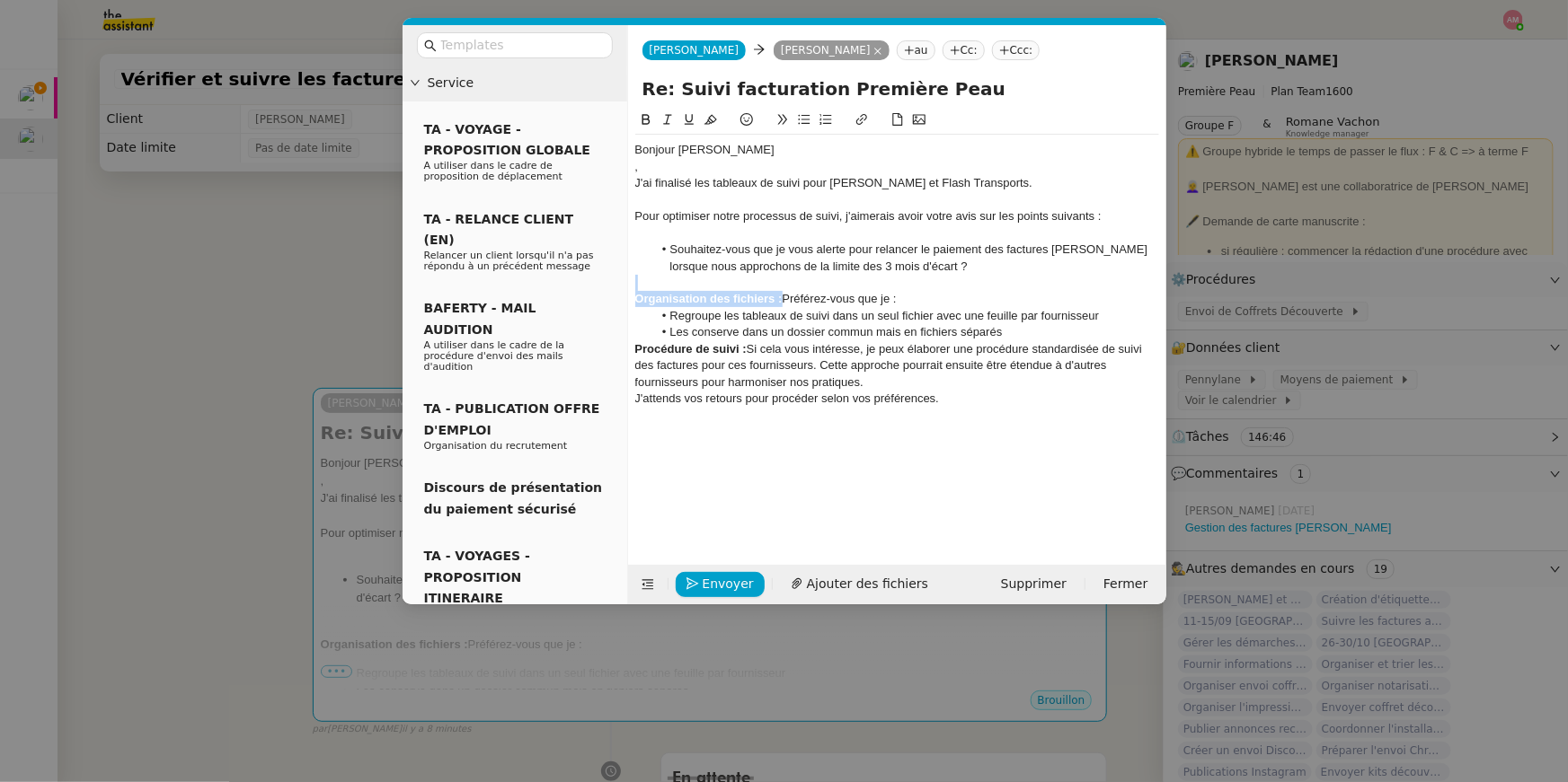
drag, startPoint x: 782, startPoint y: 302, endPoint x: 651, endPoint y: 287, distance: 131.9
click at [651, 287] on div "Bonjour Pierre , J'ai finalisé les tableaux de suivi pour Stephid et Flash Tran…" at bounding box center [897, 283] width 524 height 296
click at [648, 294] on strong "Organisation des fichiers :" at bounding box center [708, 298] width 147 height 14
click at [636, 301] on strong "Organisation des fichiers :" at bounding box center [708, 298] width 147 height 14
click at [643, 303] on strong "Cancernant l'Organisation des fichiers :" at bounding box center [746, 298] width 221 height 14
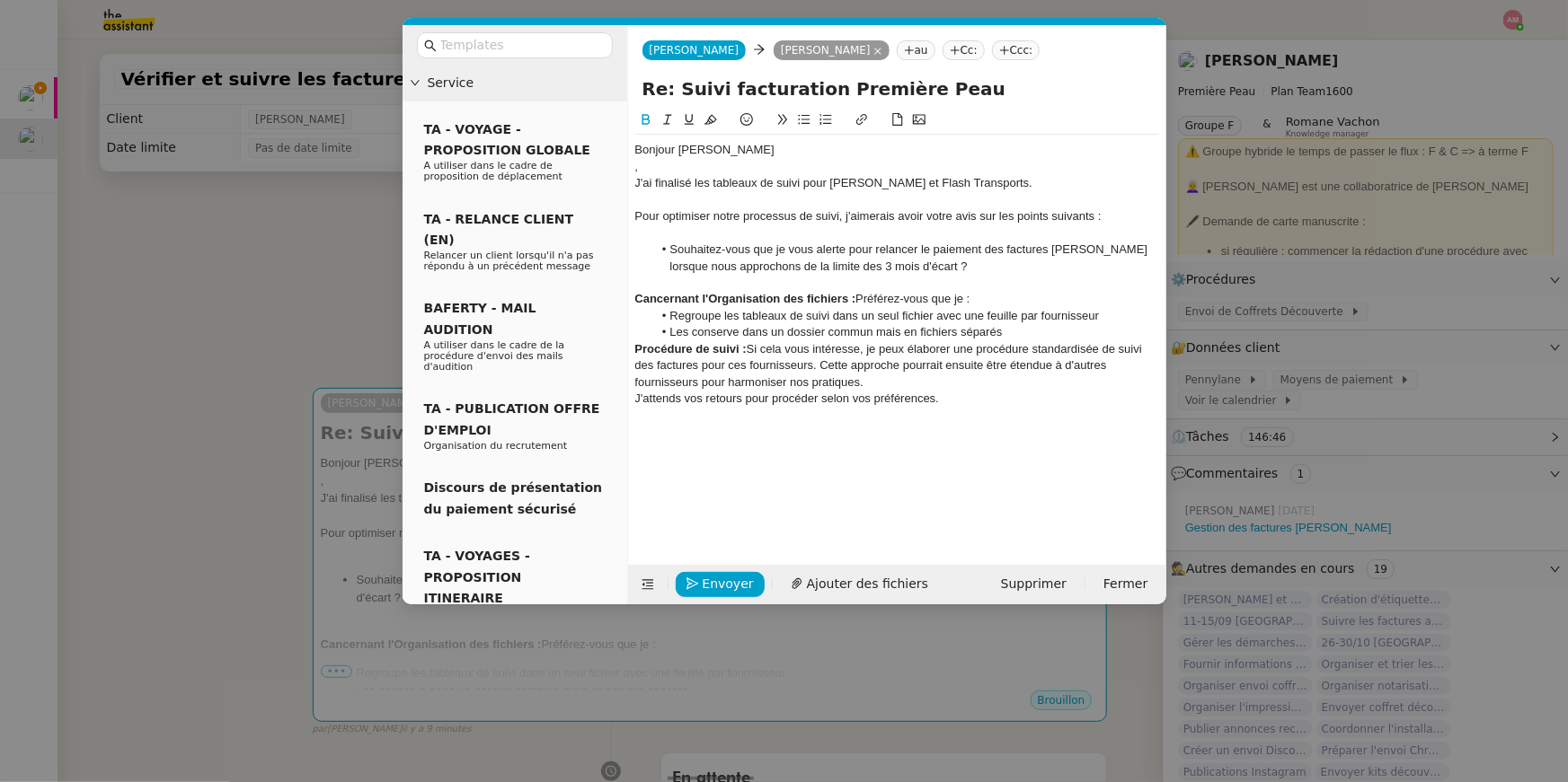
click at [652, 299] on strong "Cancernant l'Organisation des fichiers :" at bounding box center [746, 298] width 221 height 14
click at [721, 300] on strong "Concernant l'Organisation des fichiers :" at bounding box center [746, 298] width 222 height 14
click at [986, 298] on div "Concernant l'oganisation des tableaux : Préférez-vous que je :" at bounding box center [897, 299] width 524 height 16
click at [860, 299] on div "Concernant l'oganisation des tableaux : Préférez-vous que je :" at bounding box center [897, 299] width 524 height 16
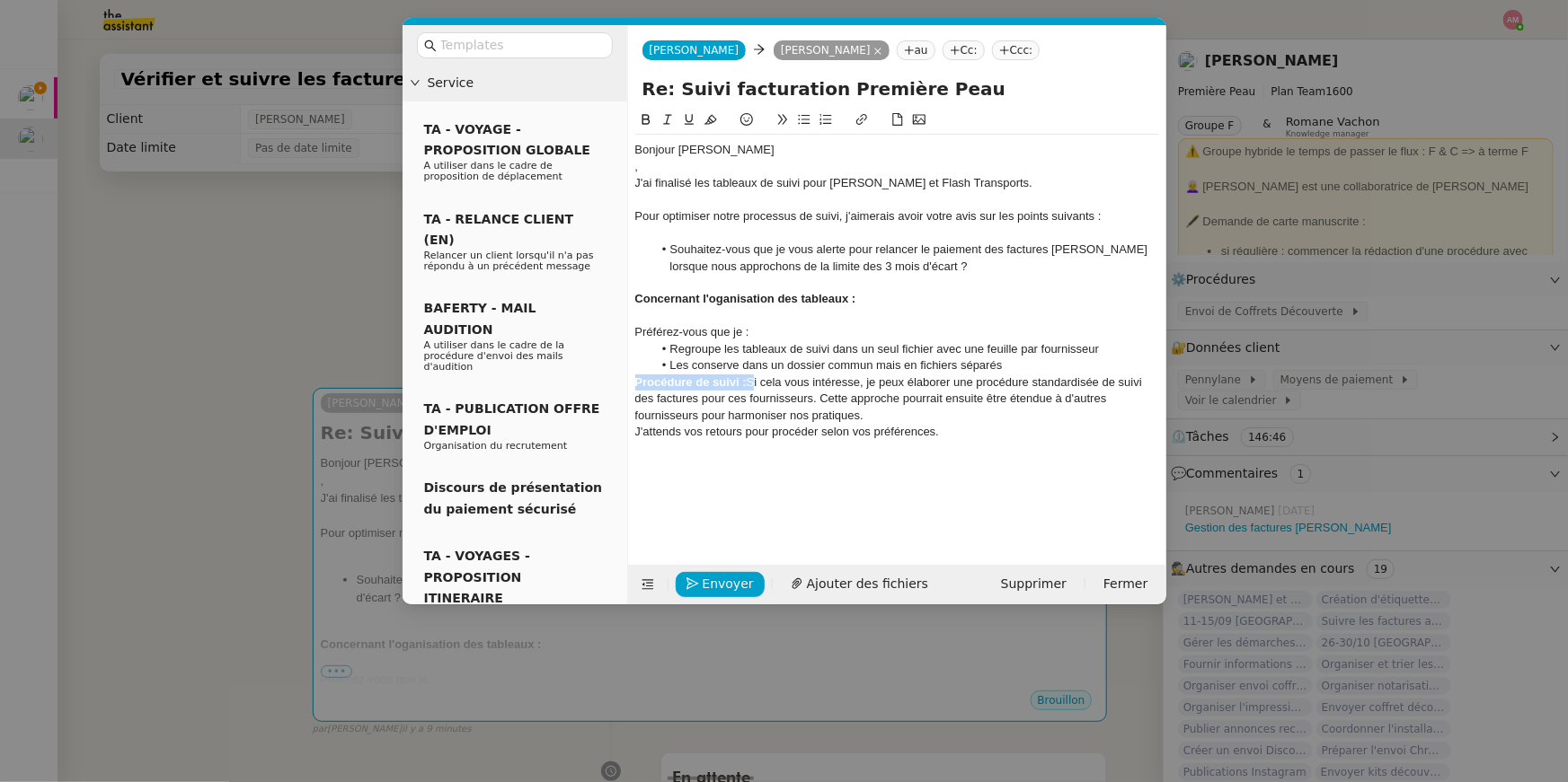
drag, startPoint x: 750, startPoint y: 379, endPoint x: 634, endPoint y: 380, distance: 116.0
click at [635, 380] on div "Procédure de suivi : Si cela vous intéresse, je peux élaborer une procédure sta…" at bounding box center [897, 400] width 524 height 49
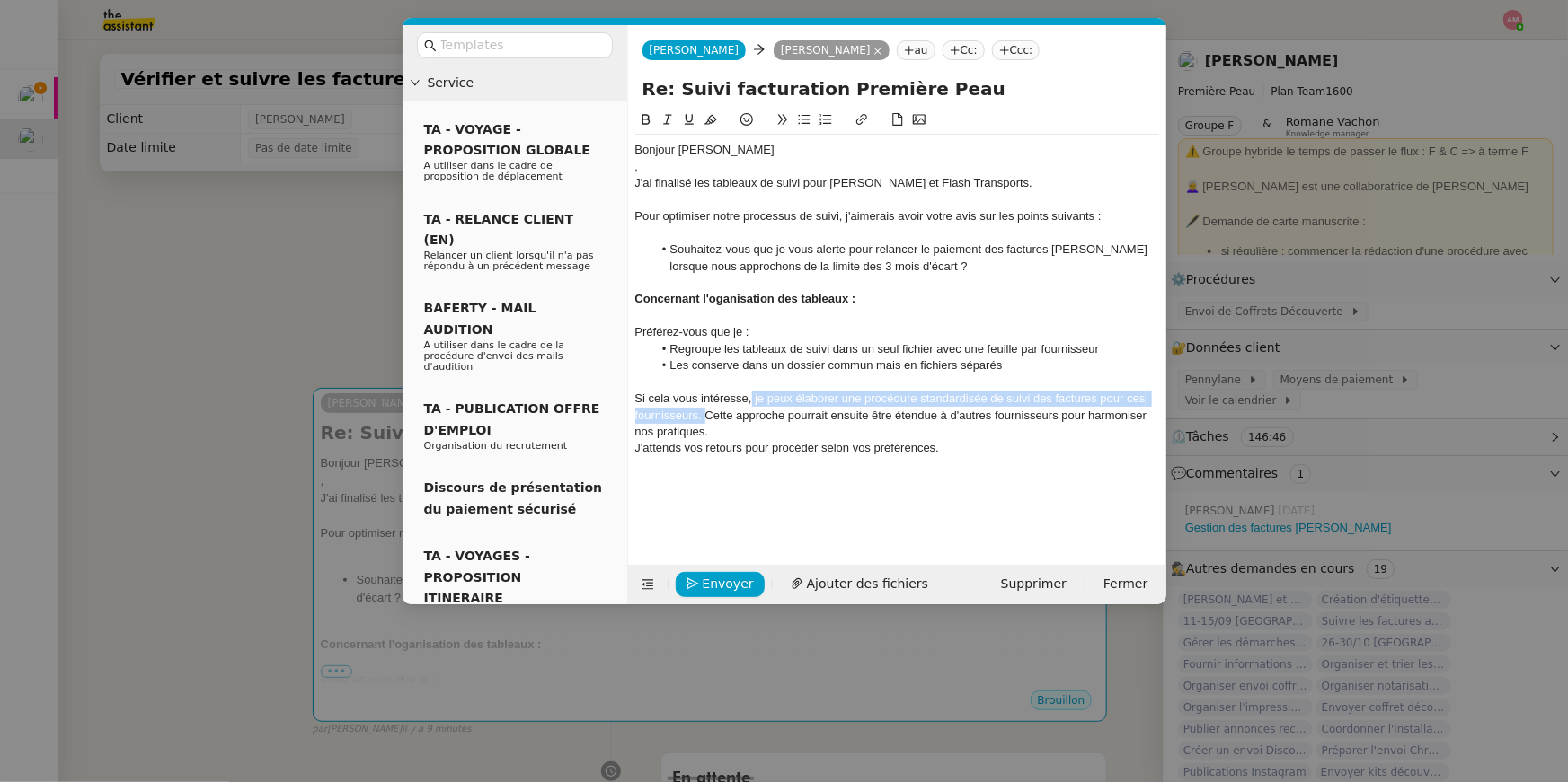
drag, startPoint x: 751, startPoint y: 401, endPoint x: 704, endPoint y: 419, distance: 50.3
click at [704, 419] on div "Si cela vous intéresse, je peux élaborer une procédure standardisée de suivi de…" at bounding box center [897, 415] width 524 height 49
click at [642, 112] on button at bounding box center [646, 120] width 22 height 21
click at [799, 436] on div "Si cela vous intéresse, je peux élaborer une procédure standardisée de suivi de…" at bounding box center [897, 415] width 524 height 49
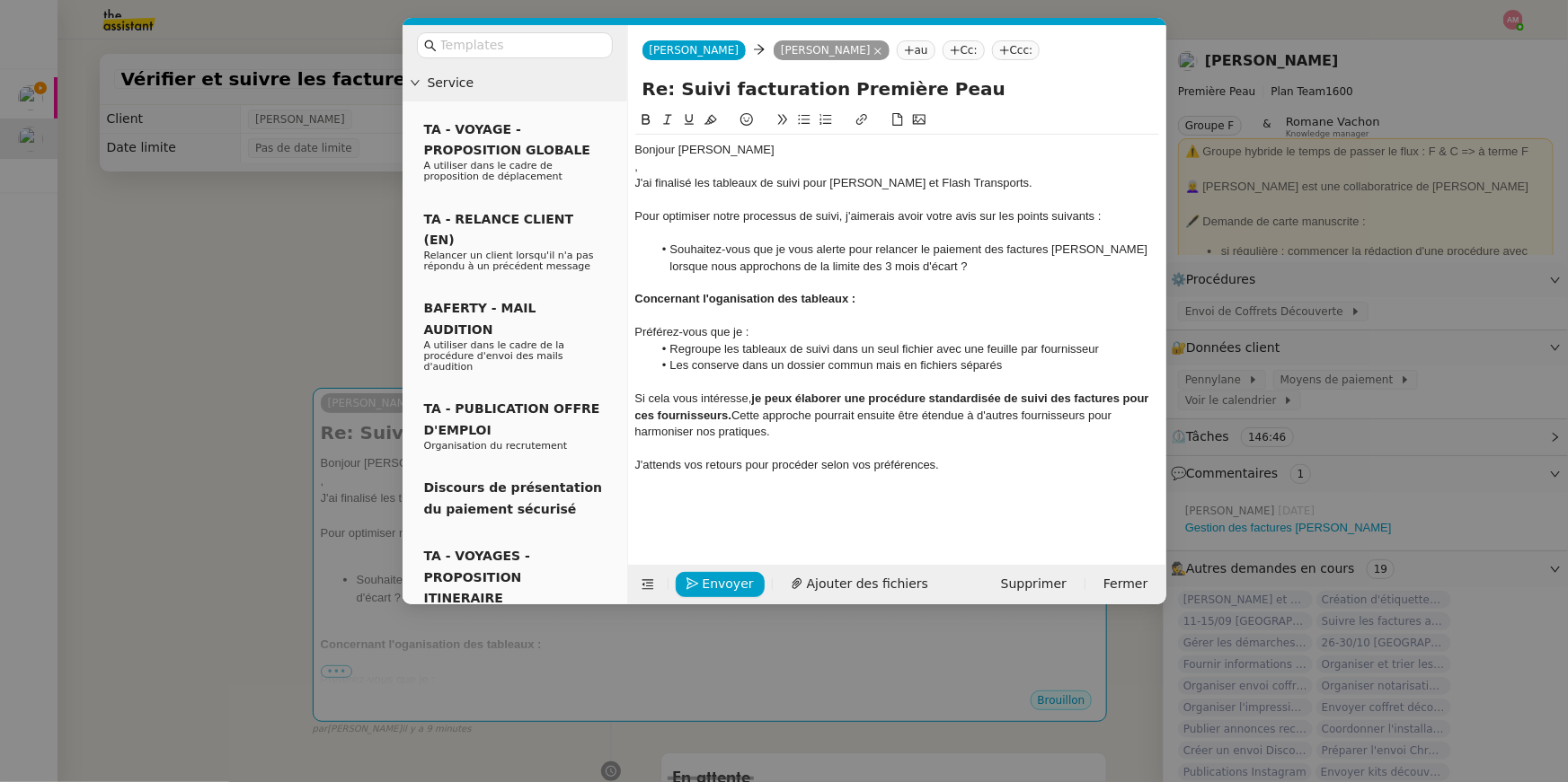
click at [956, 470] on div "J'attends vos retours pour procéder selon vos préférences." at bounding box center [897, 466] width 524 height 16
click at [317, 310] on nz-modal-container "Service TA - VOYAGE - PROPOSITION GLOBALE A utiliser dans le cadre de propositi…" at bounding box center [784, 391] width 1568 height 782
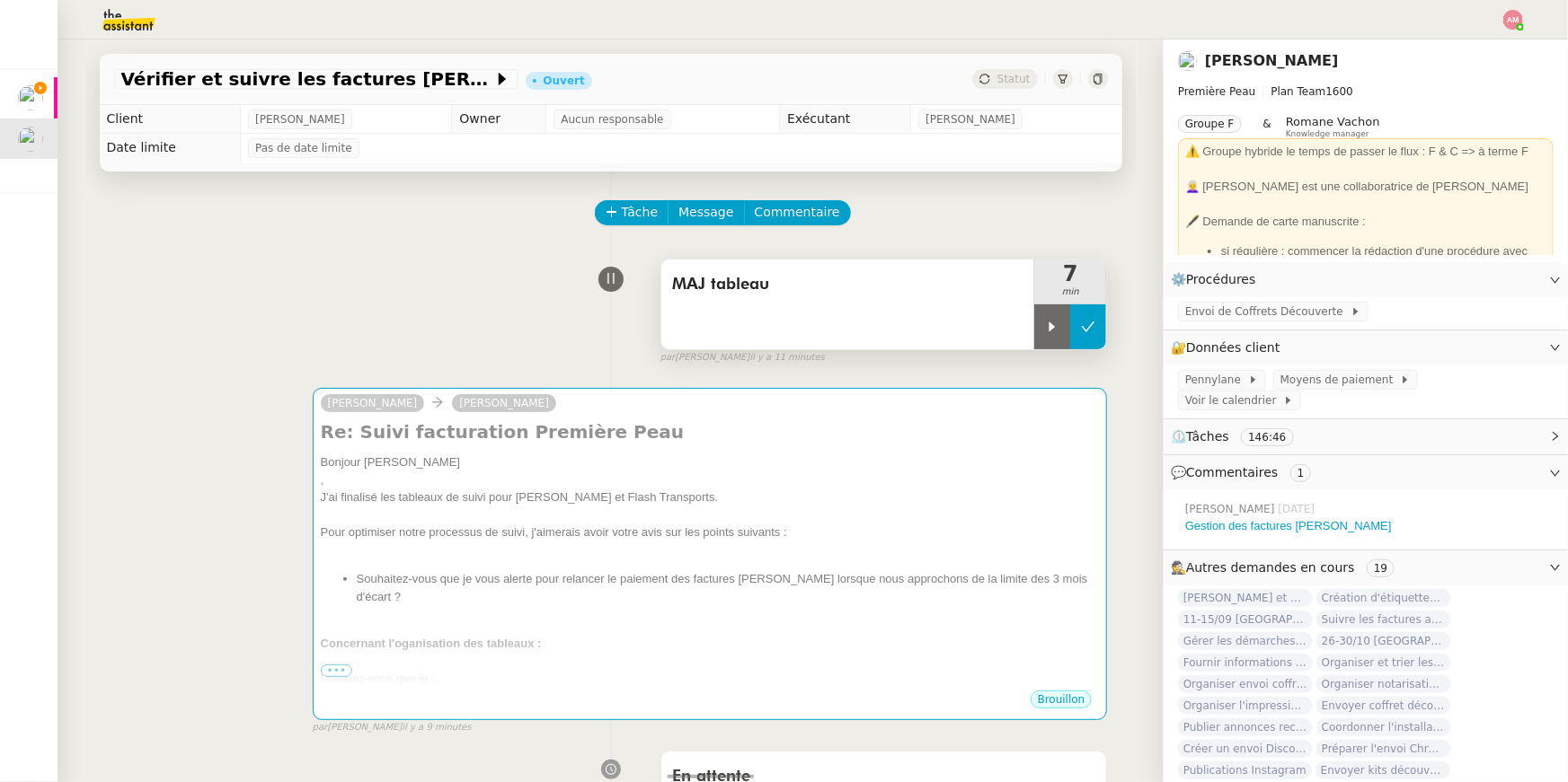
click at [1072, 332] on button at bounding box center [1088, 327] width 36 height 45
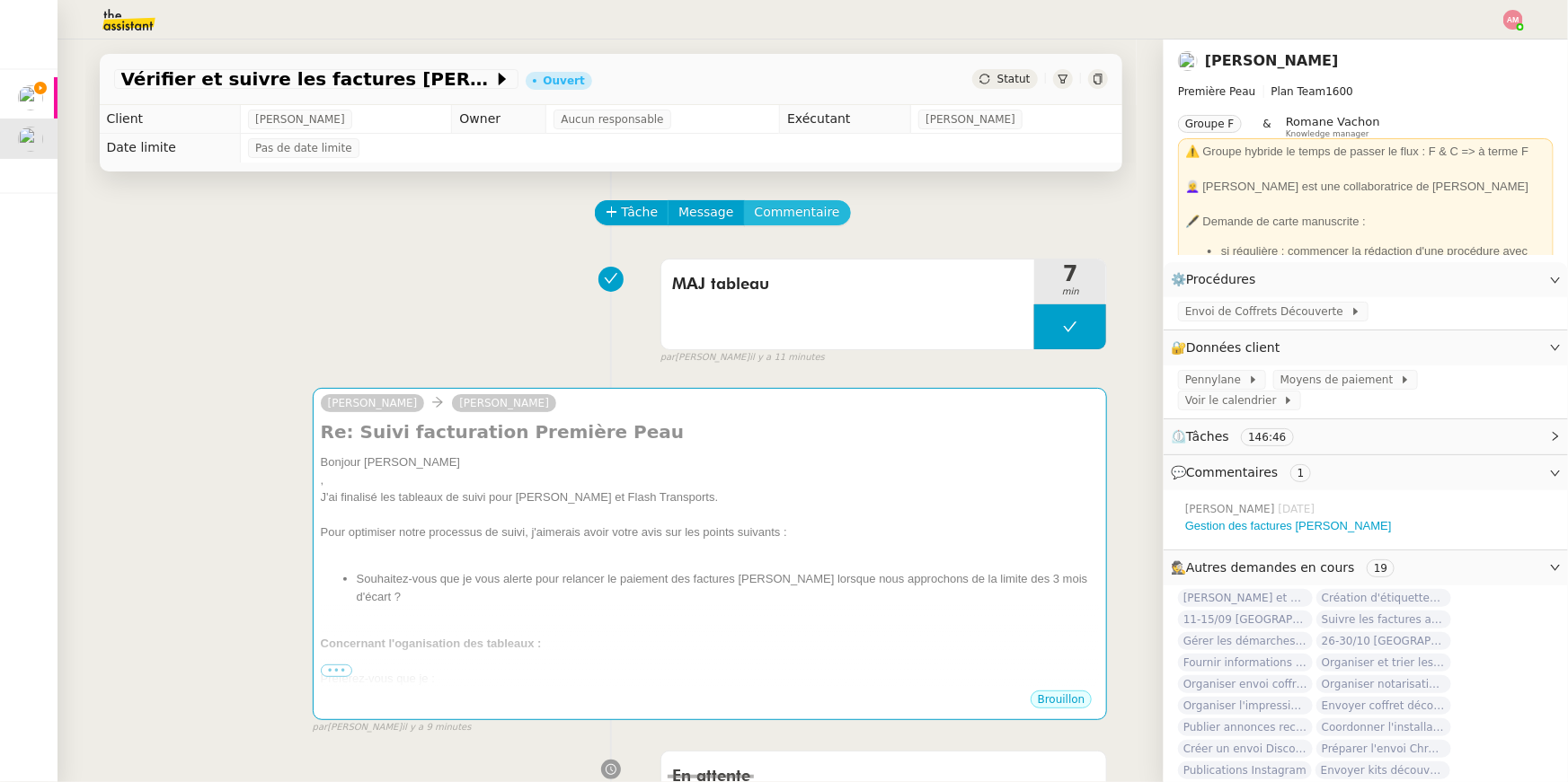
click at [805, 218] on span "Commentaire" at bounding box center [797, 212] width 85 height 21
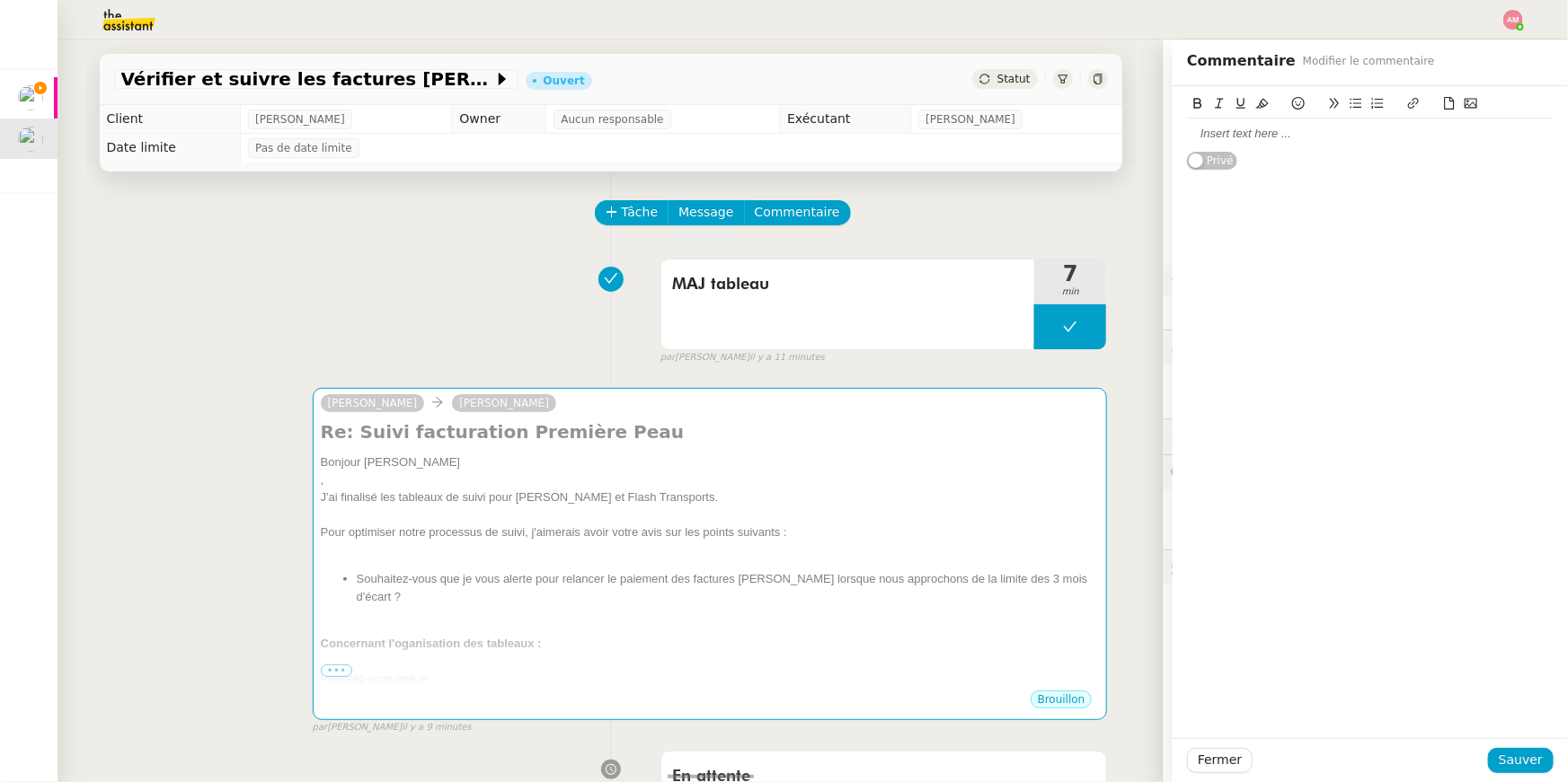
click at [1230, 137] on div at bounding box center [1369, 134] width 367 height 16
drag, startPoint x: 1381, startPoint y: 137, endPoint x: 1591, endPoint y: 164, distance: 211.7
click at [1567, 164] on html "Mes demandes Suivre les factures avec Flash Transports Pierre Mergui Vérifier e…" at bounding box center [784, 391] width 1568 height 782
click at [1515, 768] on span "Sauver" at bounding box center [1520, 760] width 44 height 21
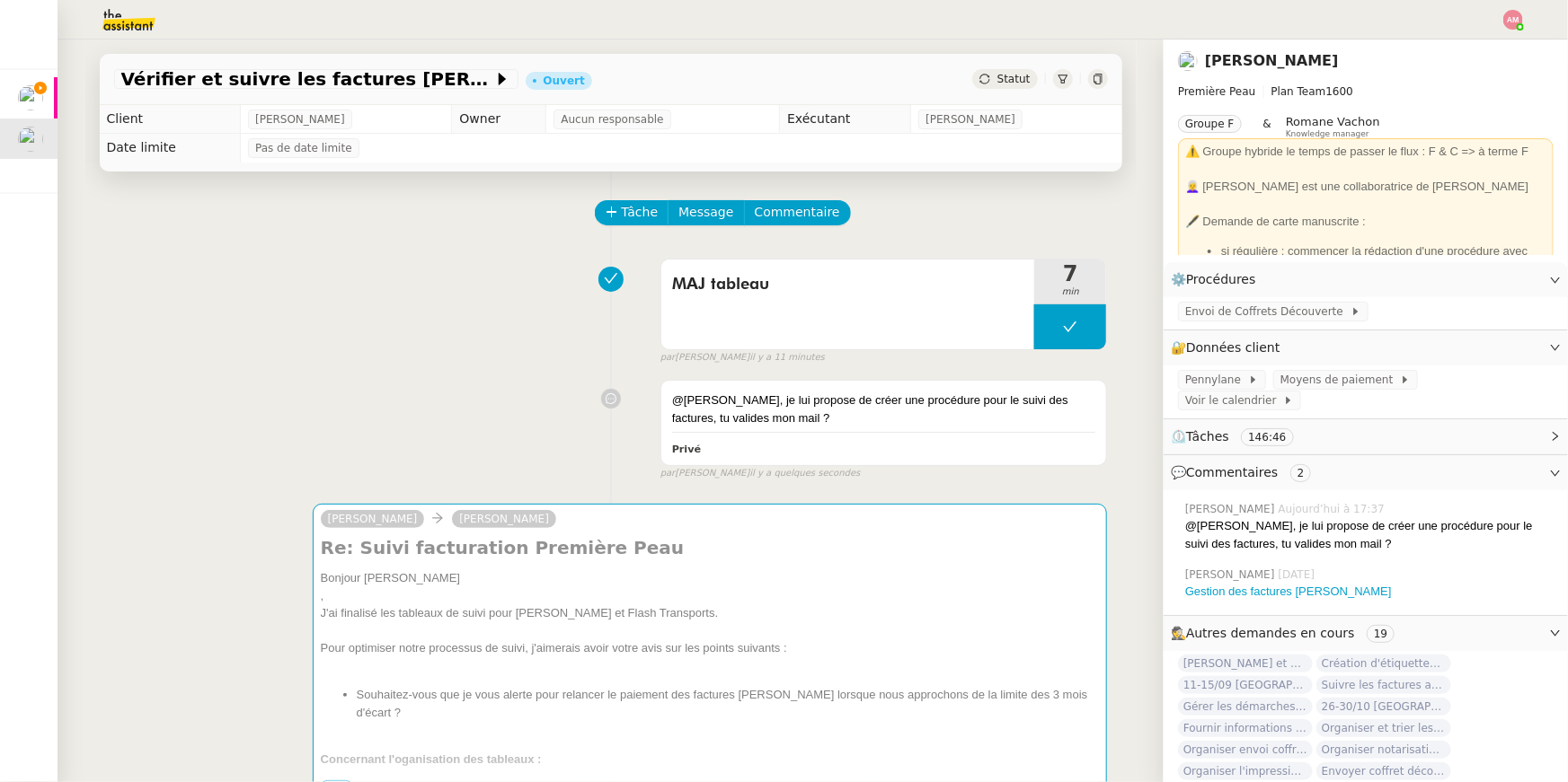
click at [1509, 766] on div "Clôturer et analyser les candidatures LinkedIn Création d'étiquettes pour expéd…" at bounding box center [1365, 763] width 375 height 216
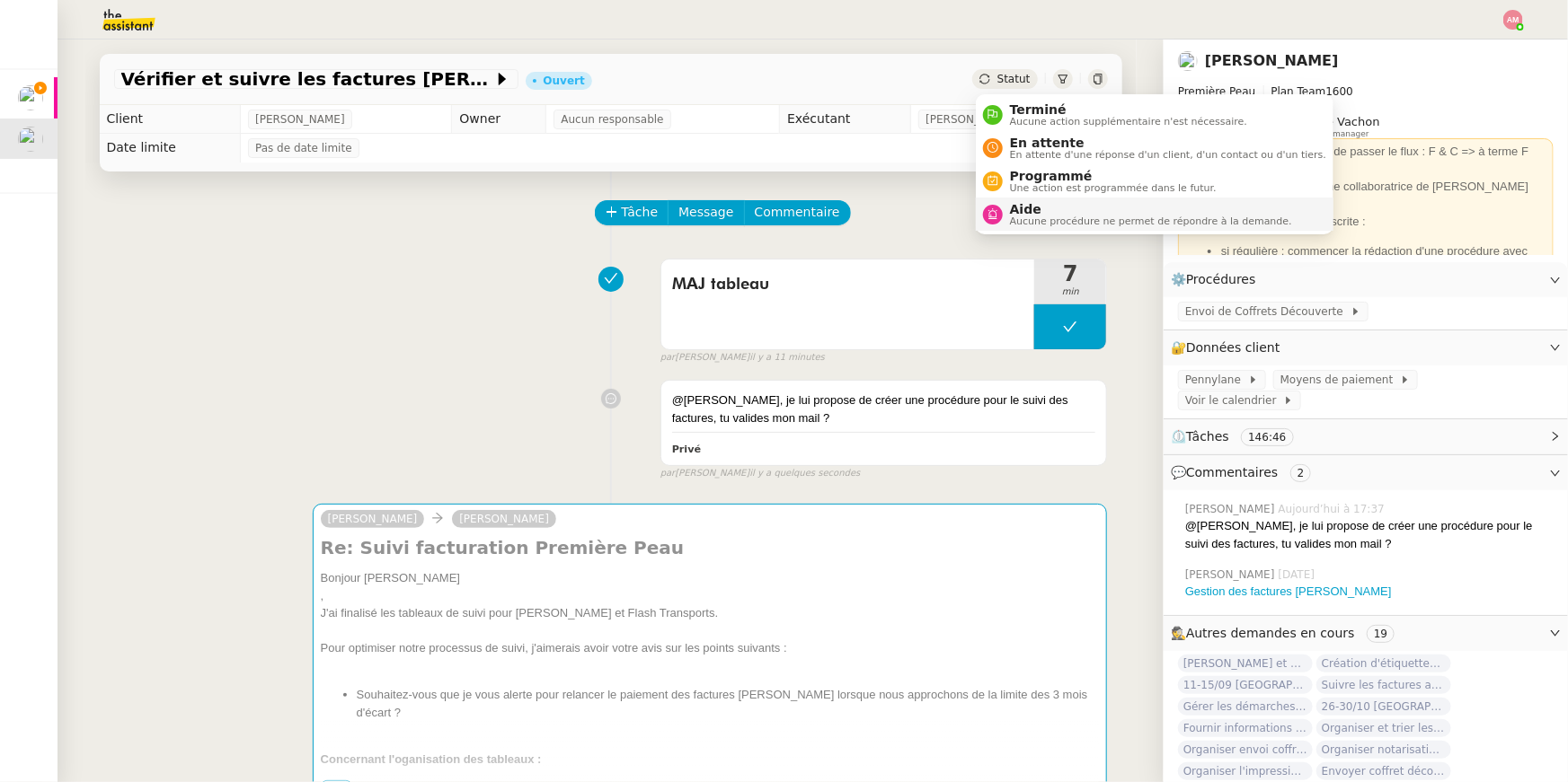
click at [1040, 218] on span "Aucune procédure ne permet de répondre à la demande." at bounding box center [1151, 221] width 282 height 10
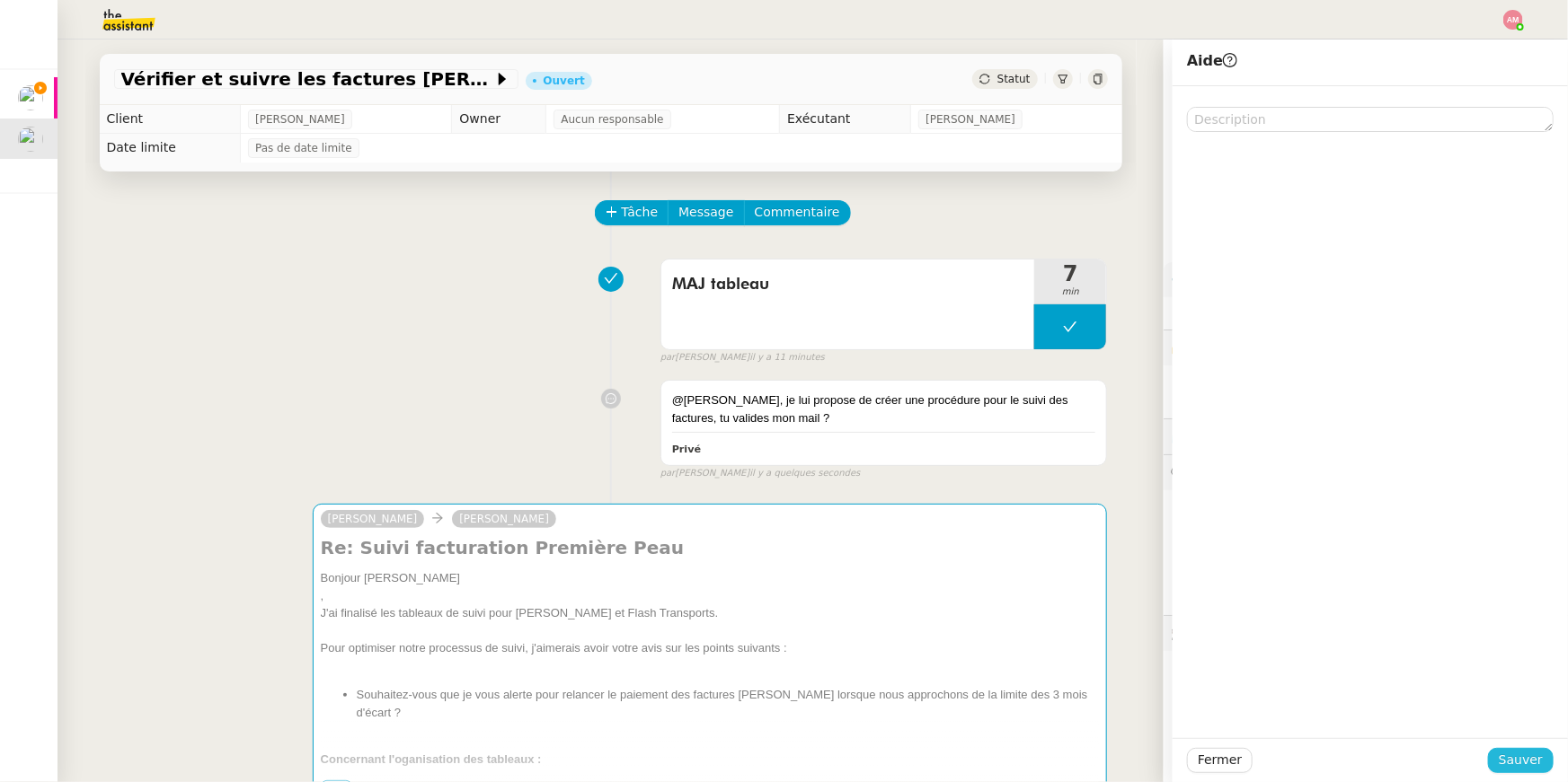
click at [1509, 757] on span "Sauver" at bounding box center [1520, 760] width 44 height 21
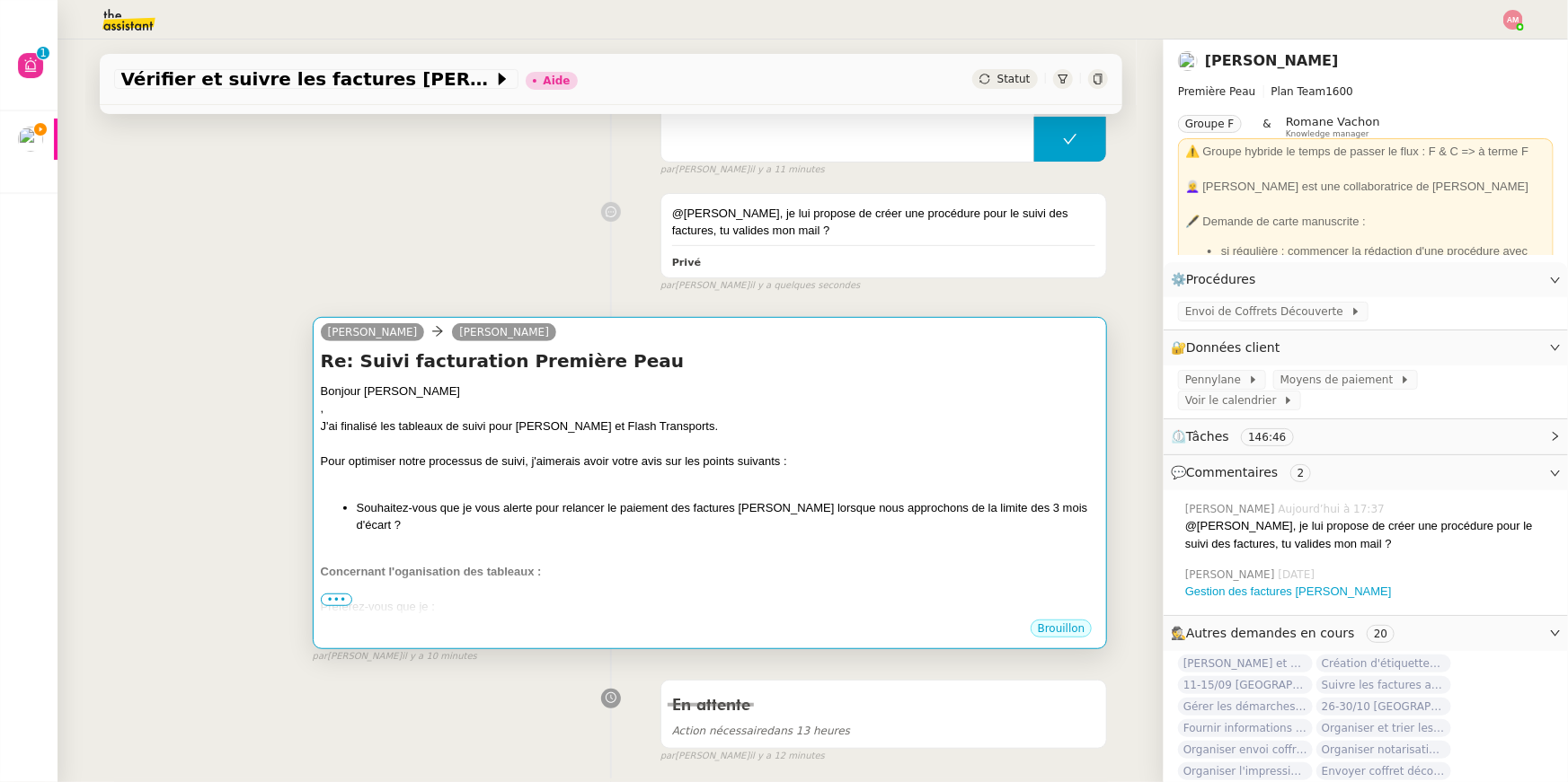
scroll to position [267, 0]
click at [331, 597] on span "•••" at bounding box center [337, 599] width 32 height 13
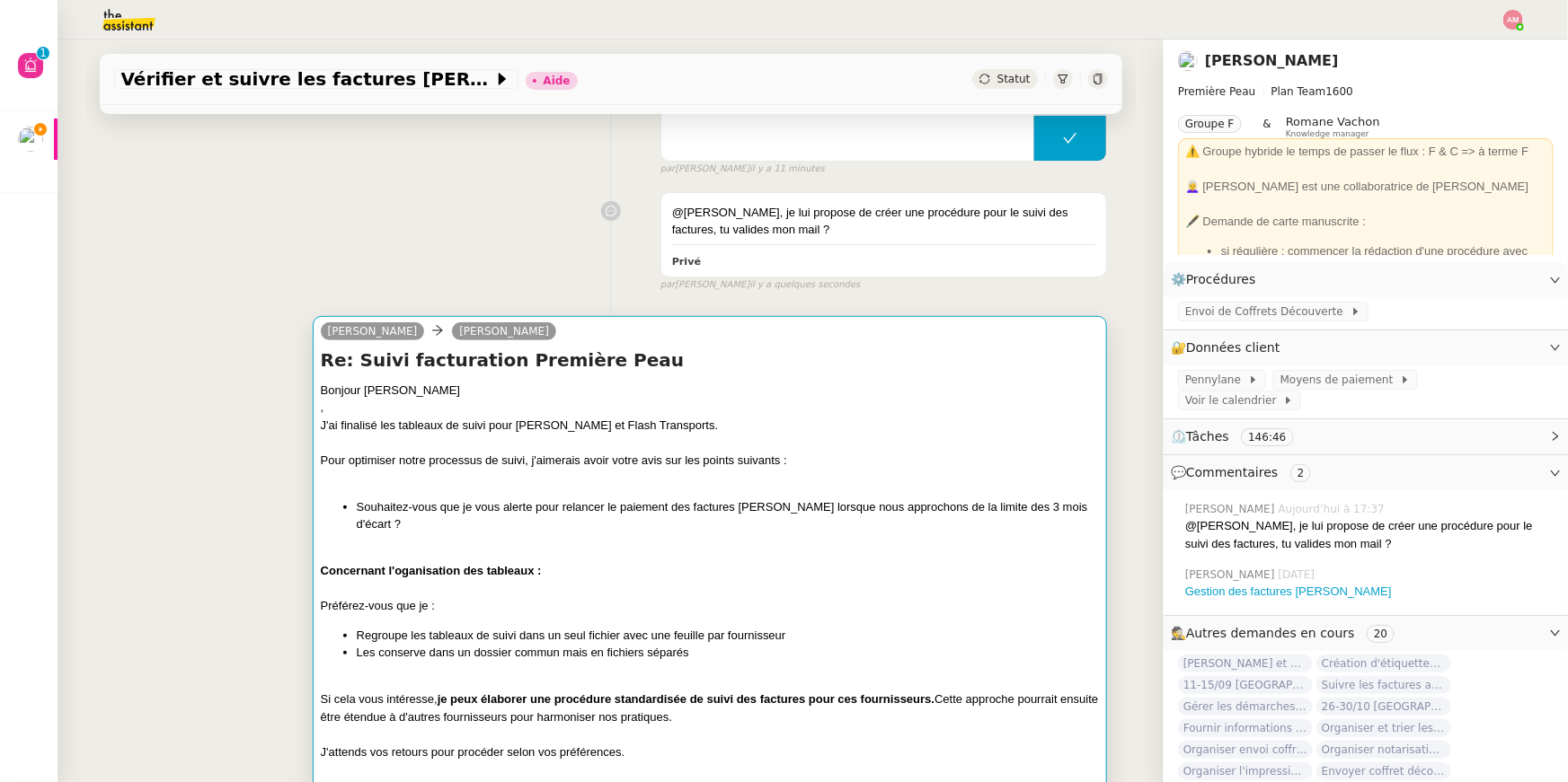
click at [499, 429] on div "J'ai finalisé les tableaux de suivi pour Stephid et Flash Transports." at bounding box center [710, 426] width 779 height 18
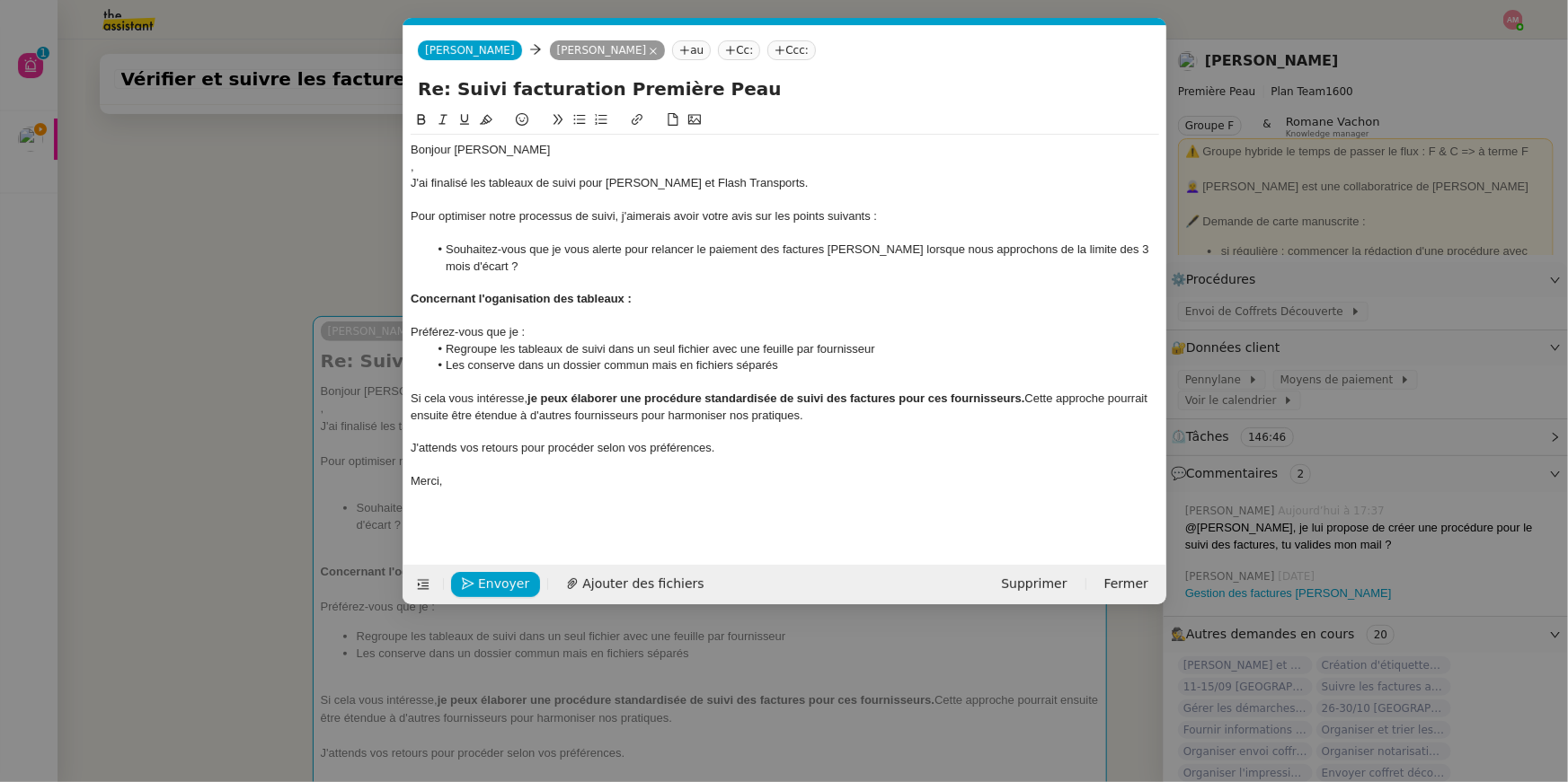
scroll to position [0, 38]
drag, startPoint x: 663, startPoint y: 182, endPoint x: 747, endPoint y: 181, distance: 84.0
click at [747, 181] on div "J'ai finalisé les tableaux de suivi pour Stephid et Flash Transports." at bounding box center [785, 183] width 748 height 16
click at [639, 125] on icon at bounding box center [637, 120] width 13 height 13
paste input "https://docs.google.com/spreadsheets/d/1fnEafOnKb8otTethhFkyI1ptv4A4r5NpbU5hpcf…"
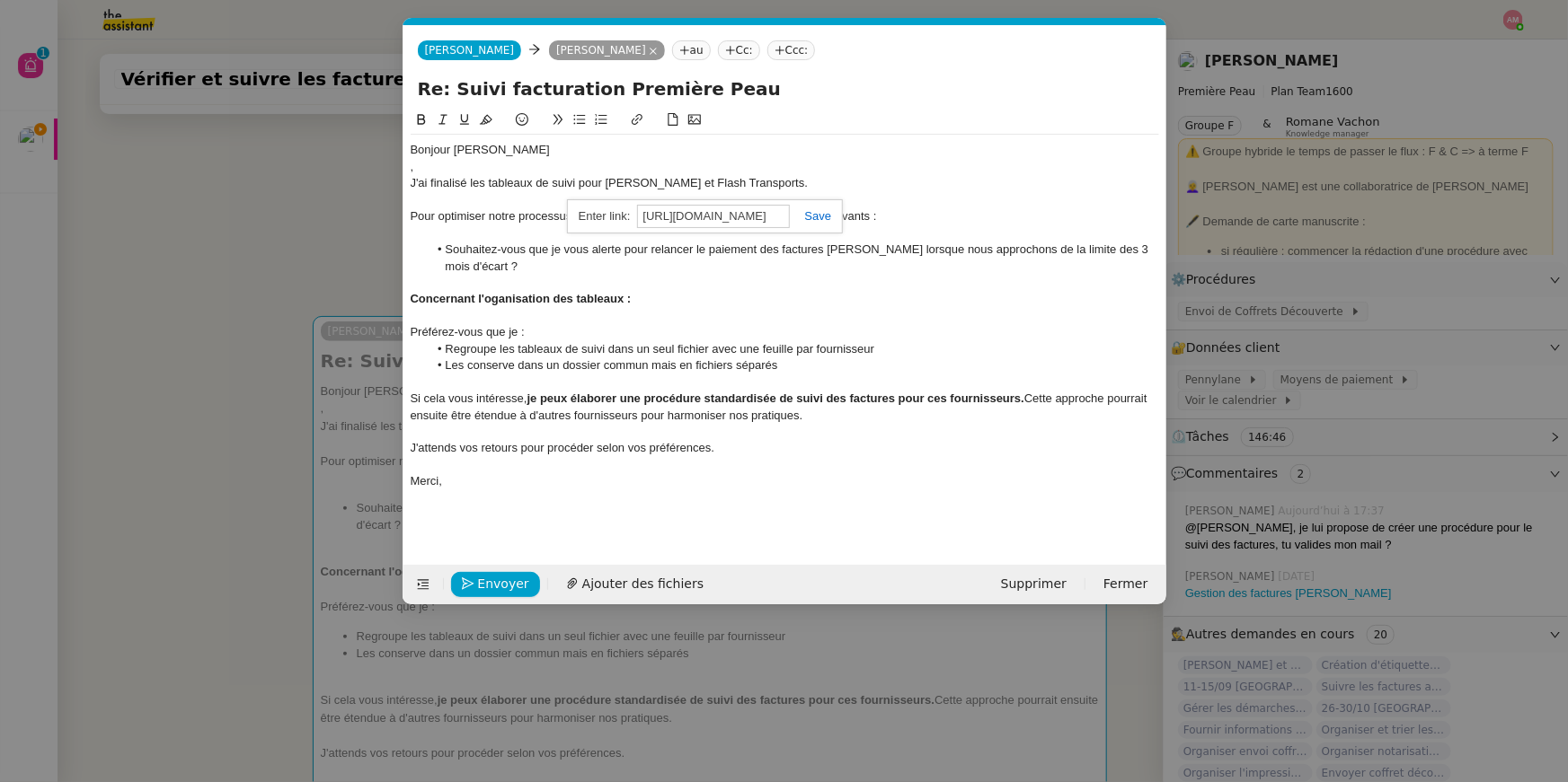
scroll to position [0, 428]
click at [819, 213] on link at bounding box center [810, 216] width 41 height 14
click at [640, 190] on div "J'ai finalisé les tableaux de suivi pour Stephid et Flash Transports ." at bounding box center [785, 183] width 748 height 16
drag, startPoint x: 642, startPoint y: 182, endPoint x: 607, endPoint y: 179, distance: 35.1
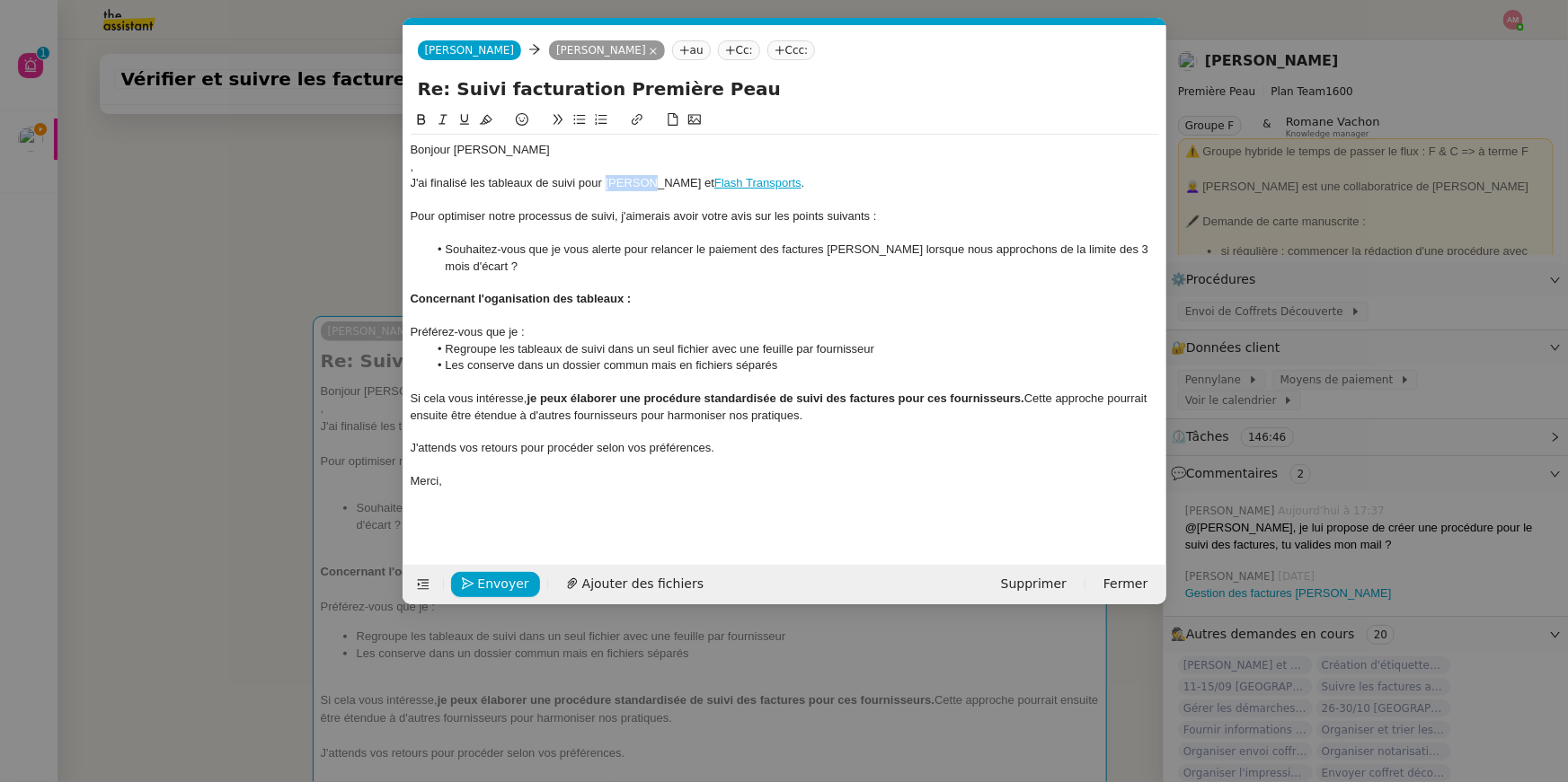
click at [607, 179] on div "J'ai finalisé les tableaux de suivi pour Stephid et Flash Transports ." at bounding box center [785, 183] width 748 height 16
click at [635, 116] on icon at bounding box center [637, 120] width 13 height 13
paste input "https://docs.google.com/spreadsheets/d/1ZJ8CMCR2ojZLSIrm5RDMSpVg1ozDdmZLwFK1R9c…"
type input "https://docs.google.com/spreadsheets/d/1ZJ8CMCR2ojZLSIrm5RDMSpVg1ozDdmZLwFK1R9c…"
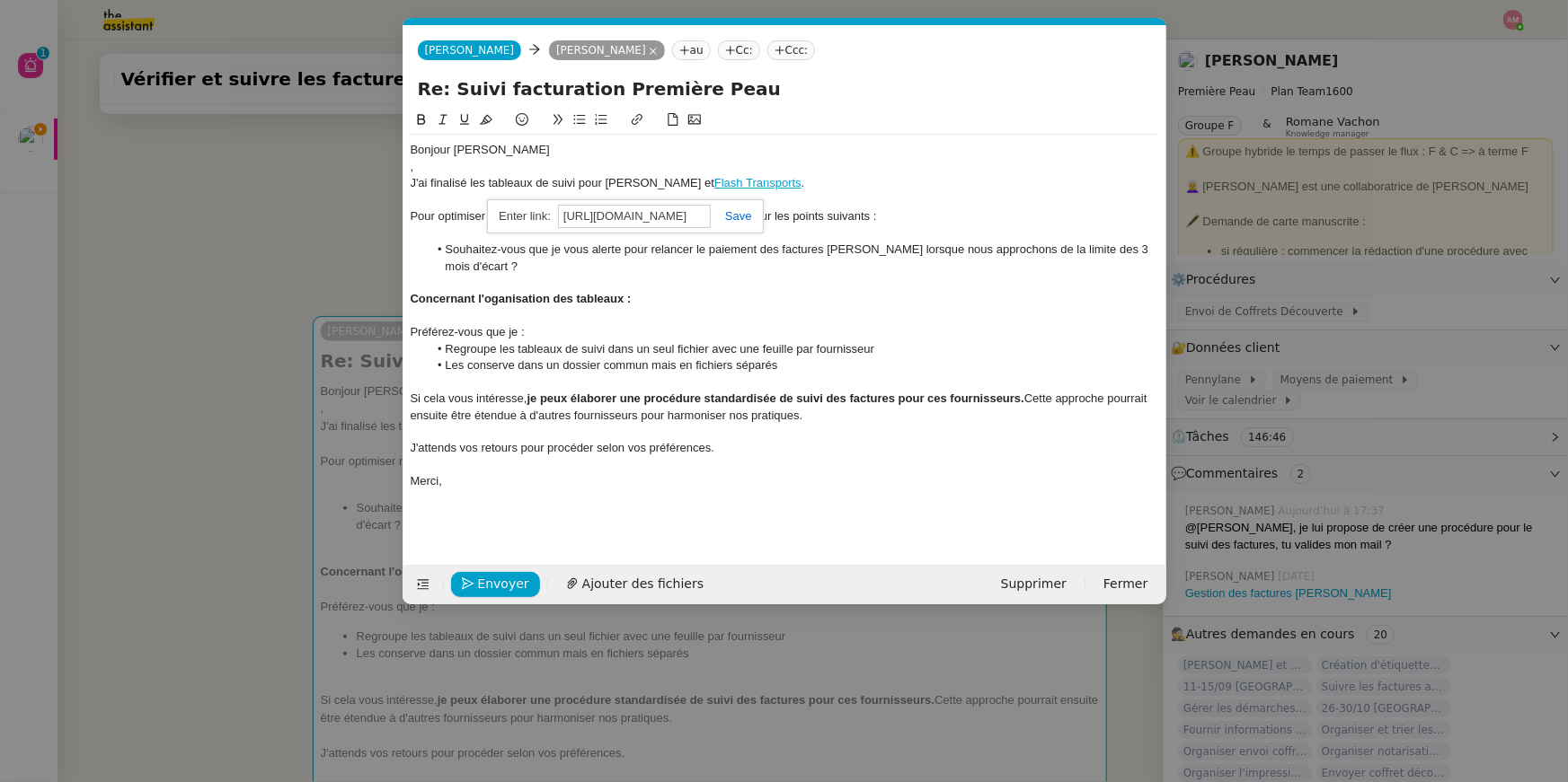
click at [723, 220] on link at bounding box center [731, 216] width 41 height 14
click at [704, 268] on li "Souhaitez-vous que je vous alerte pour relancer le paiement des factures Stephi…" at bounding box center [792, 258] width 731 height 33
click at [242, 220] on nz-modal-container "Service TA - VOYAGE - PROPOSITION GLOBALE A utiliser dans le cadre de propositi…" at bounding box center [784, 391] width 1568 height 782
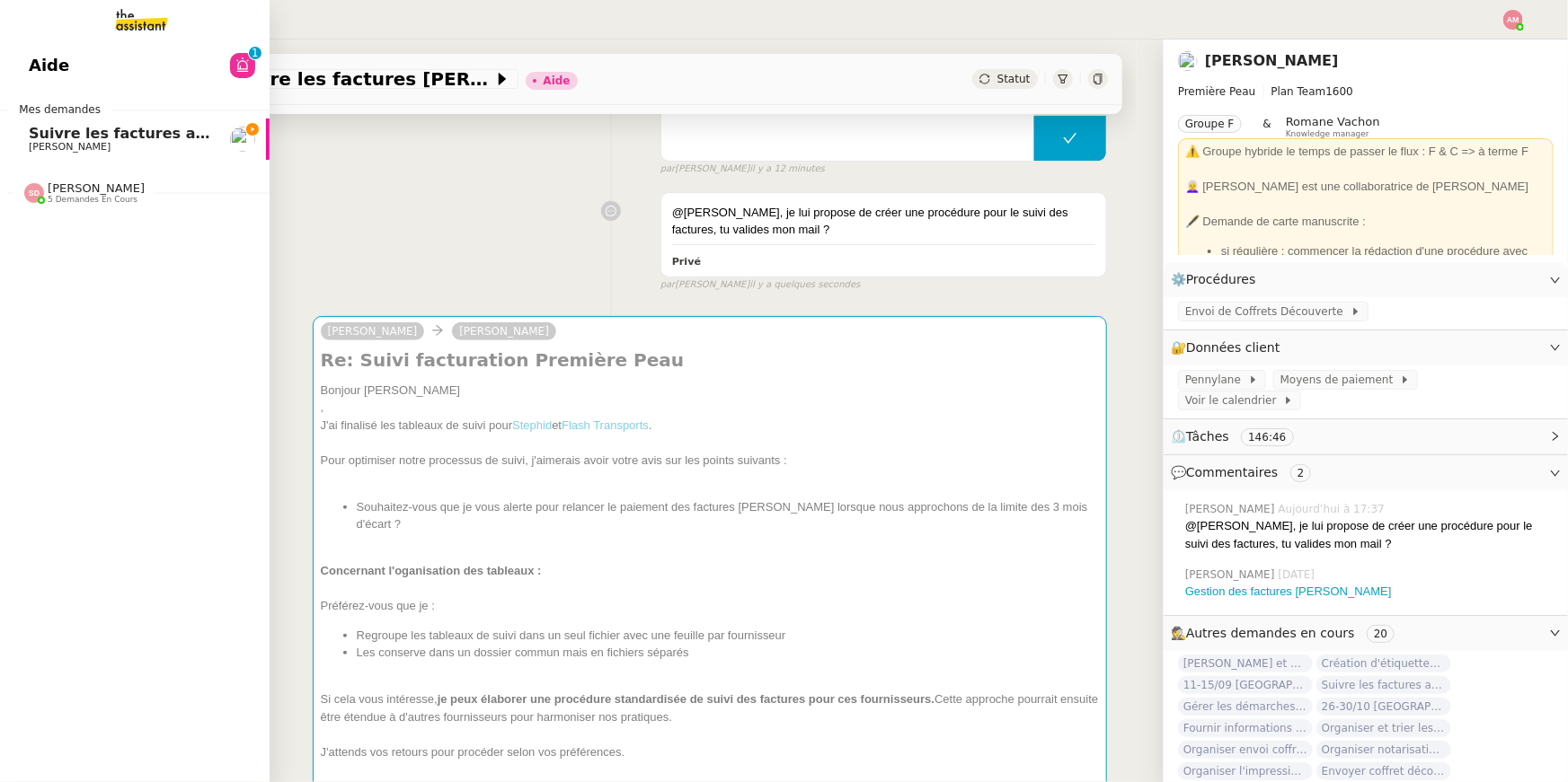
click at [35, 135] on span "Suivre les factures avec Flash Transports" at bounding box center [195, 134] width 334 height 17
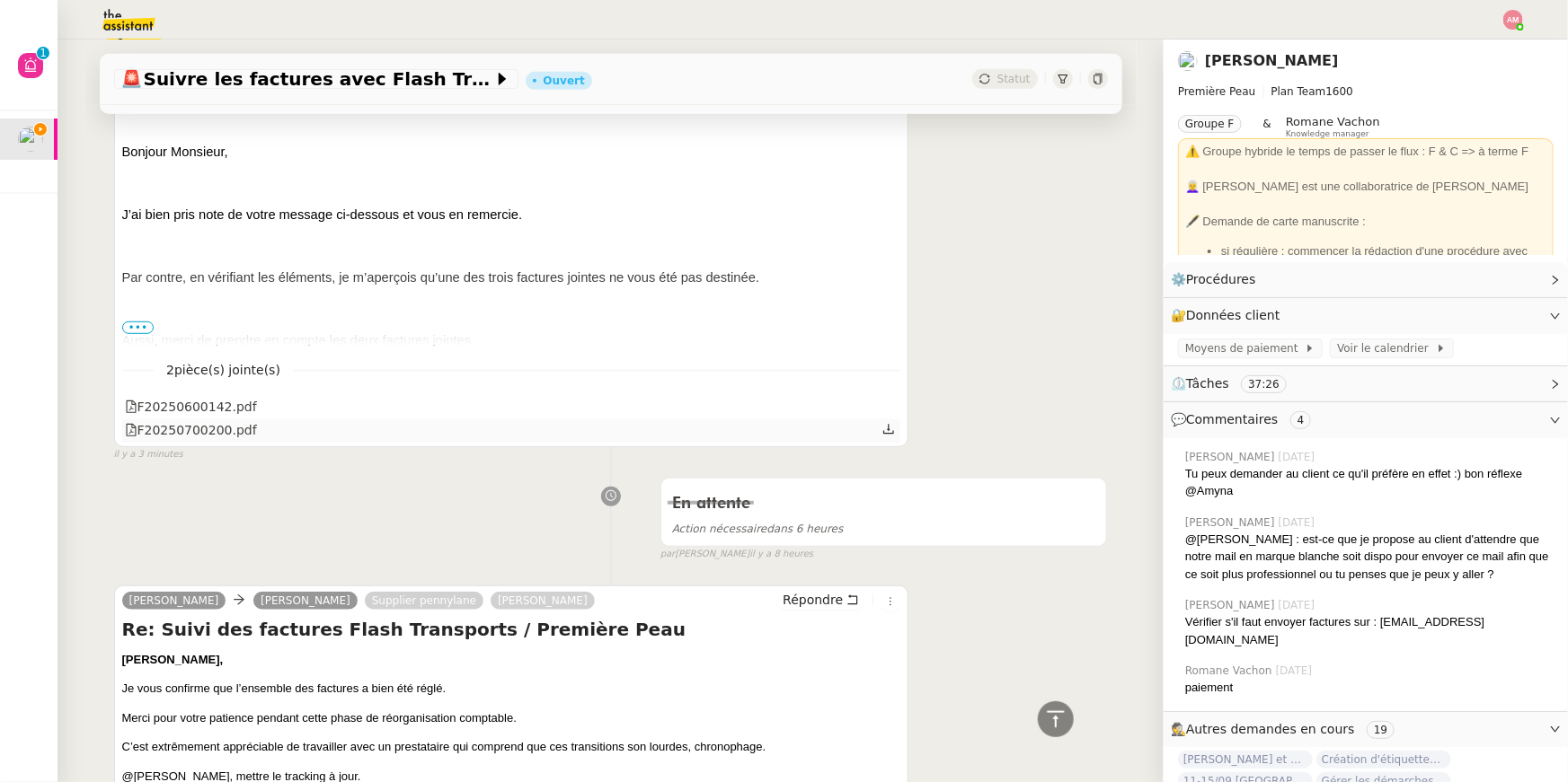
scroll to position [310, 0]
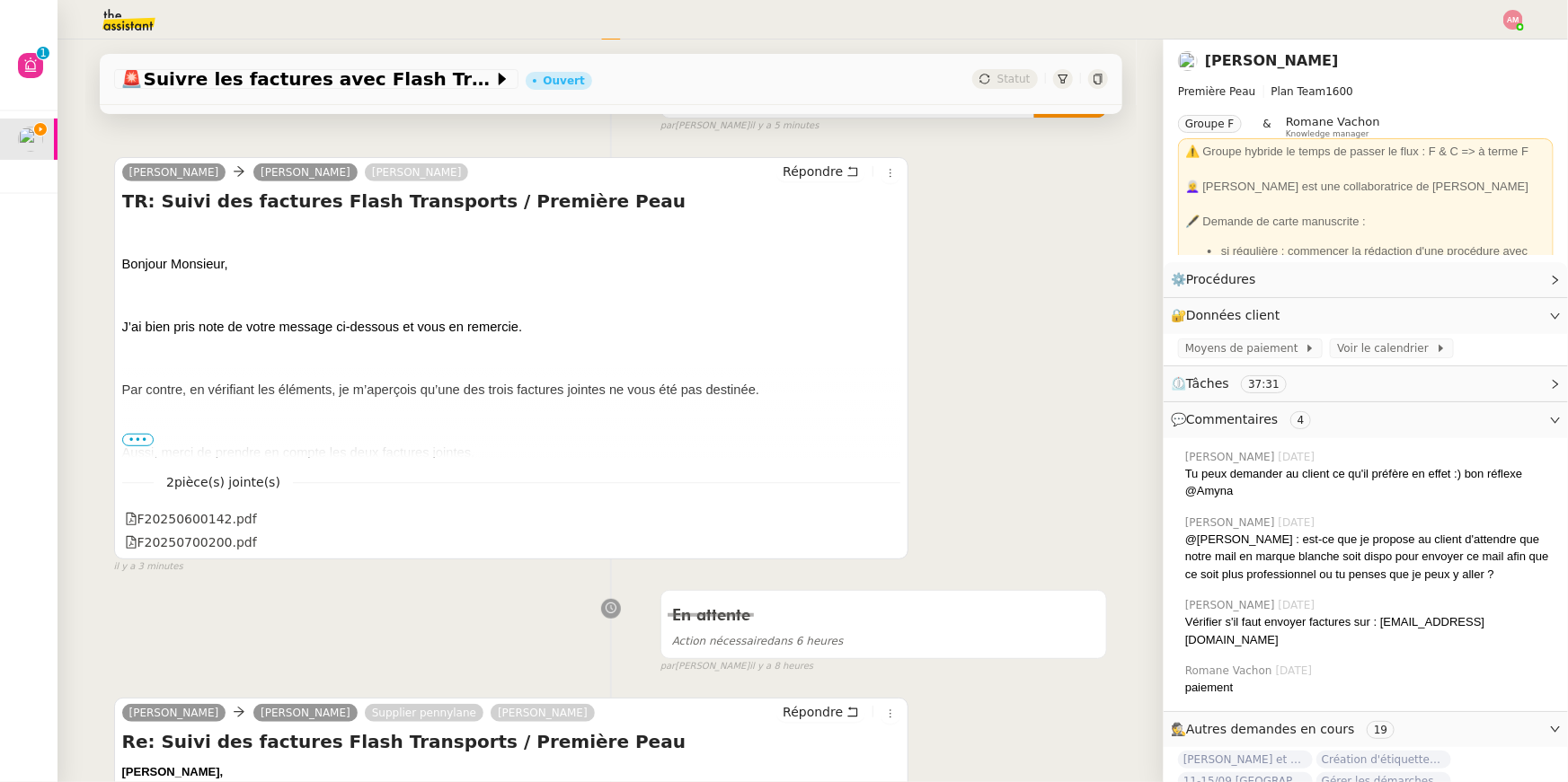
click at [137, 439] on span "•••" at bounding box center [138, 440] width 32 height 13
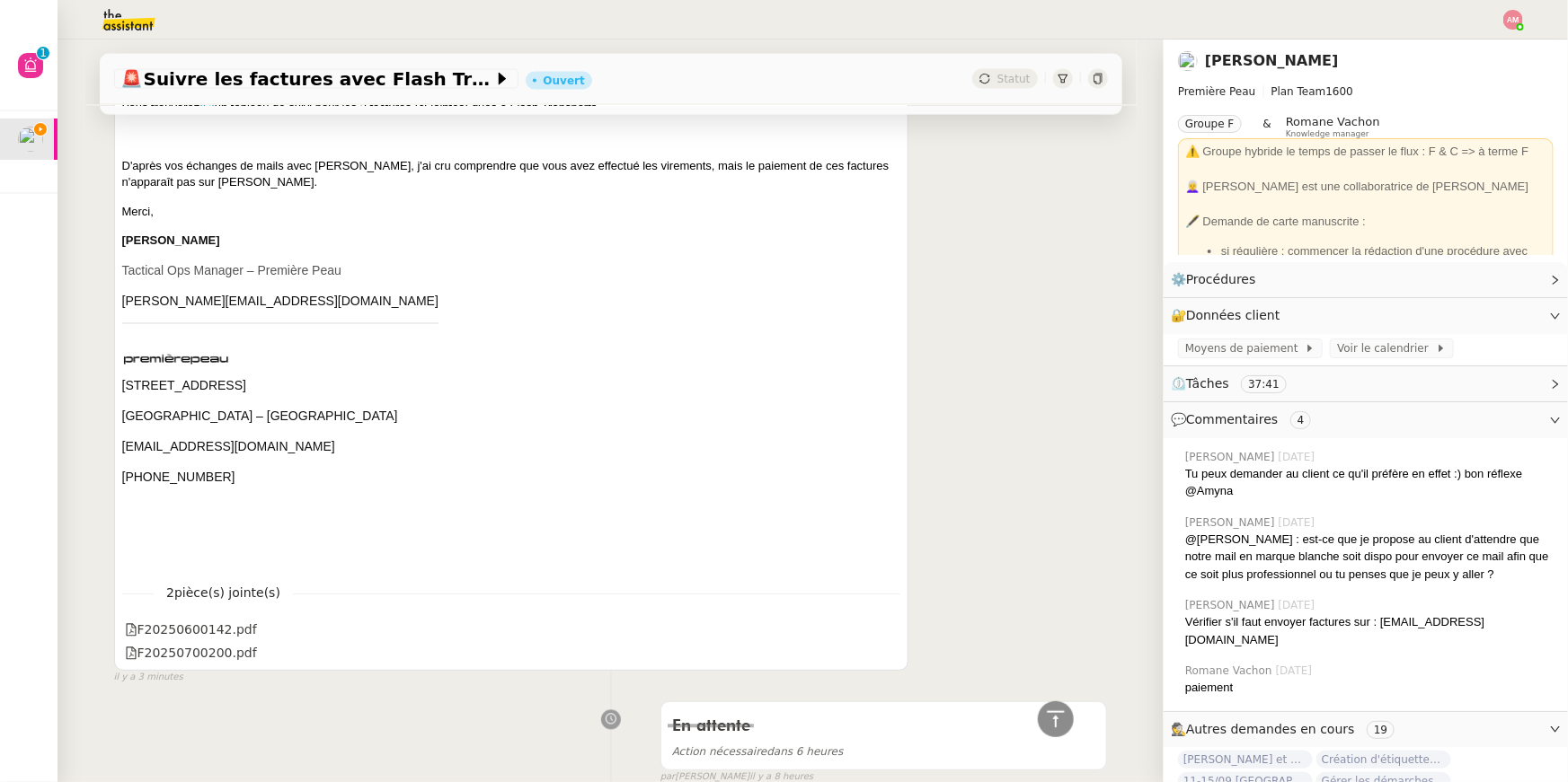
scroll to position [1642, 0]
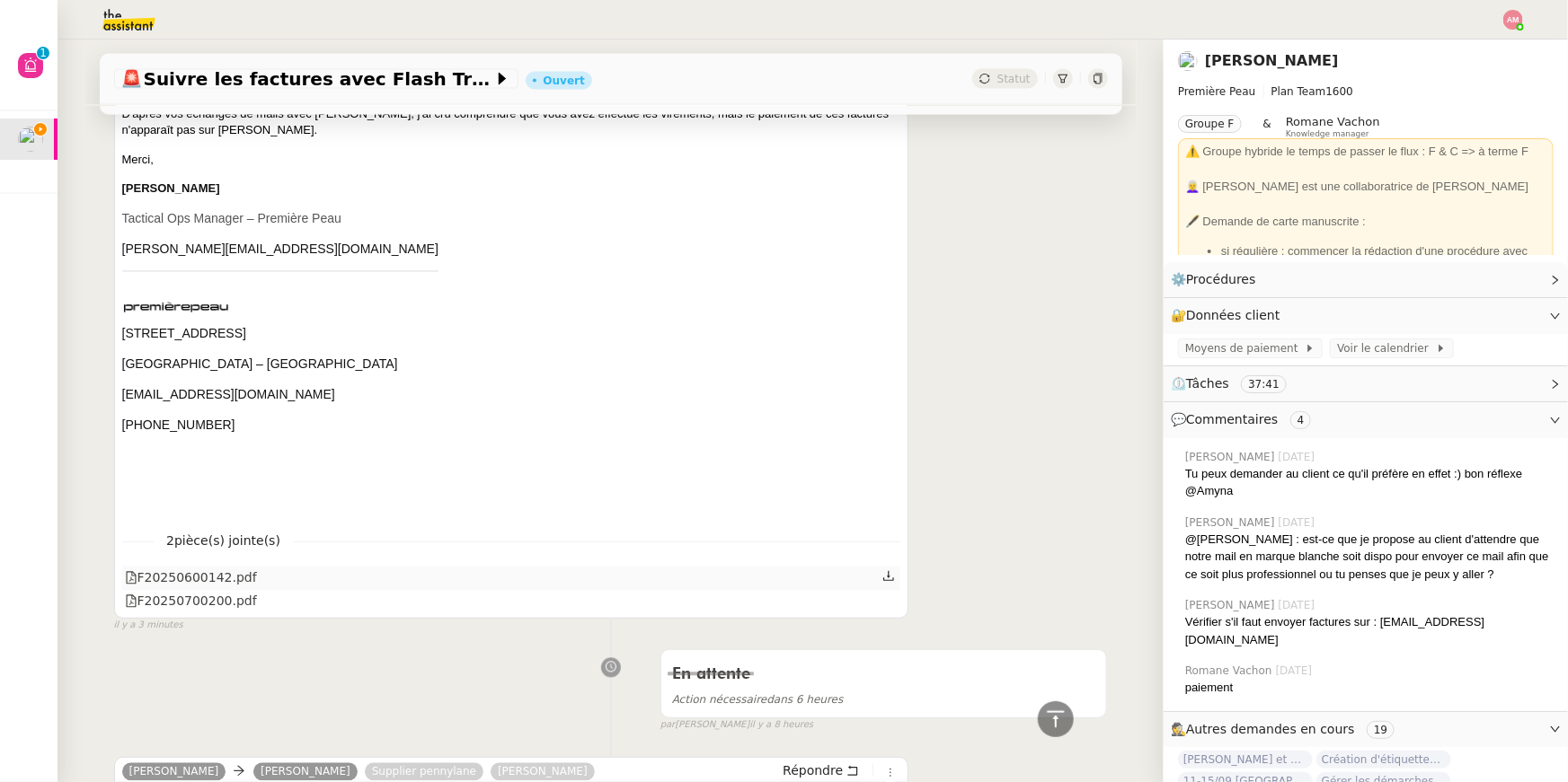
click at [889, 571] on icon at bounding box center [888, 577] width 13 height 13
click at [889, 595] on icon at bounding box center [888, 601] width 13 height 13
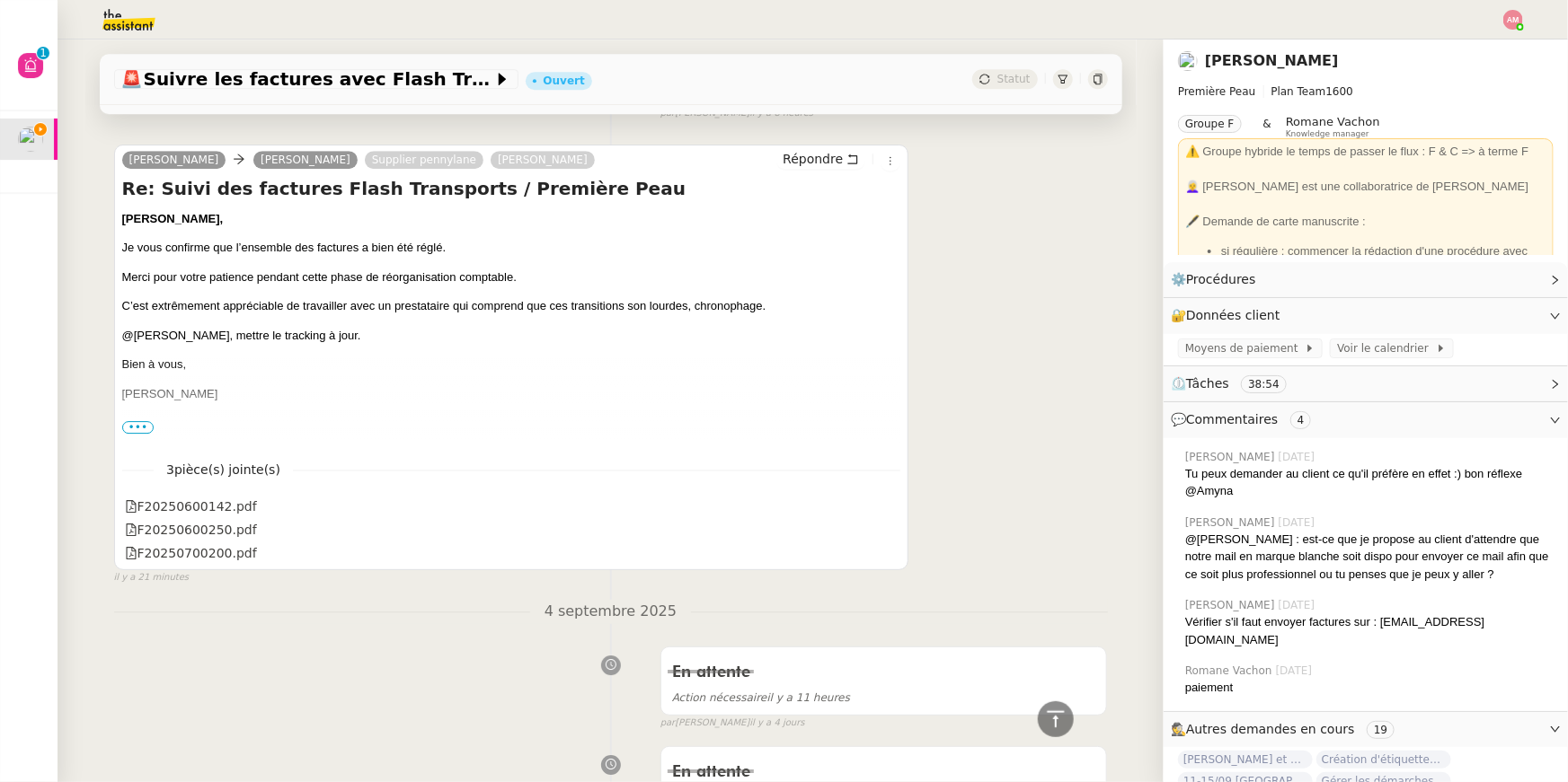
scroll to position [2677, 0]
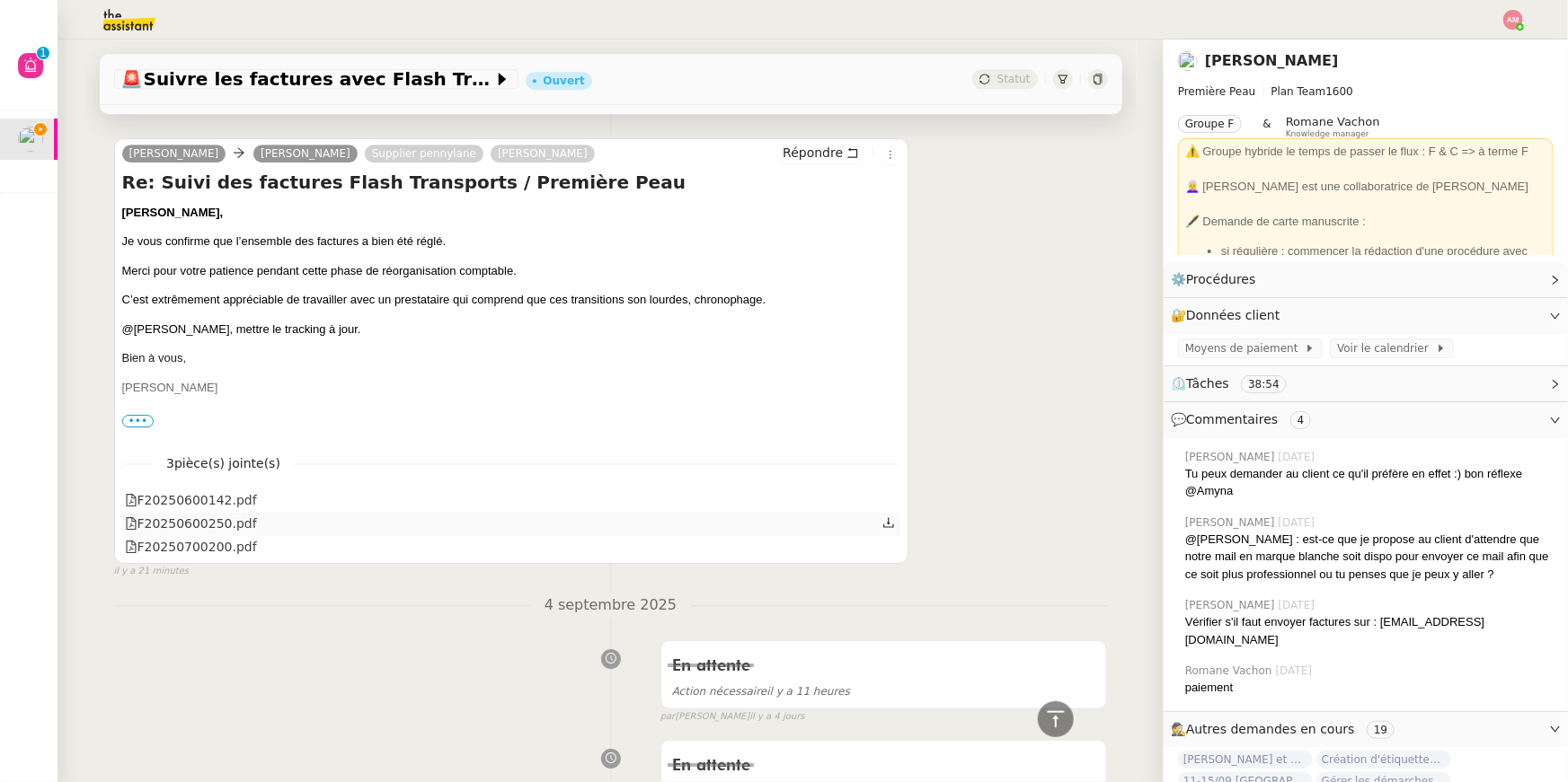
click at [890, 517] on icon at bounding box center [888, 523] width 13 height 13
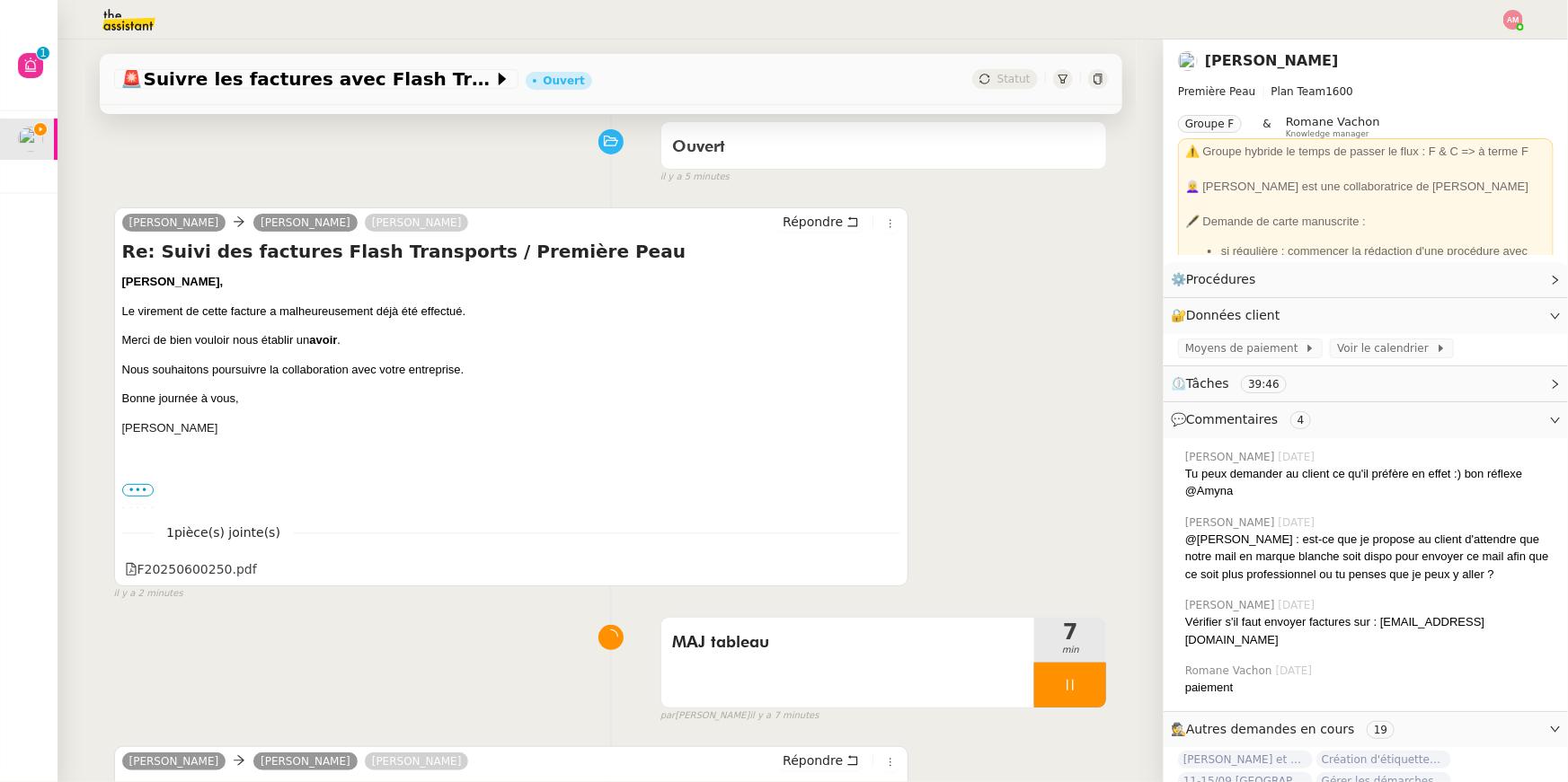
scroll to position [139, 0]
click at [1066, 679] on icon at bounding box center [1070, 683] width 15 height 15
click at [1081, 684] on icon at bounding box center [1088, 683] width 15 height 15
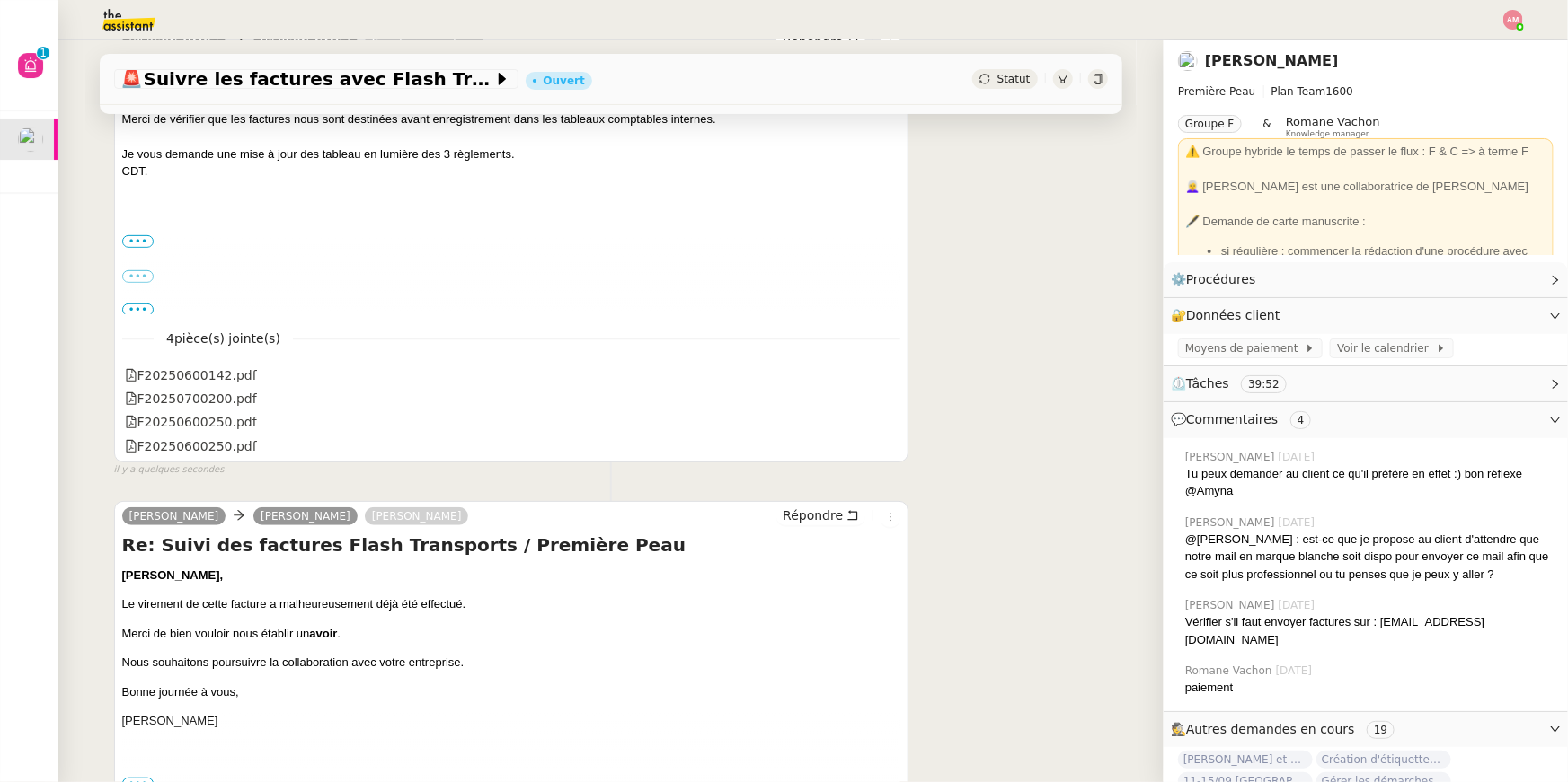
scroll to position [701, 0]
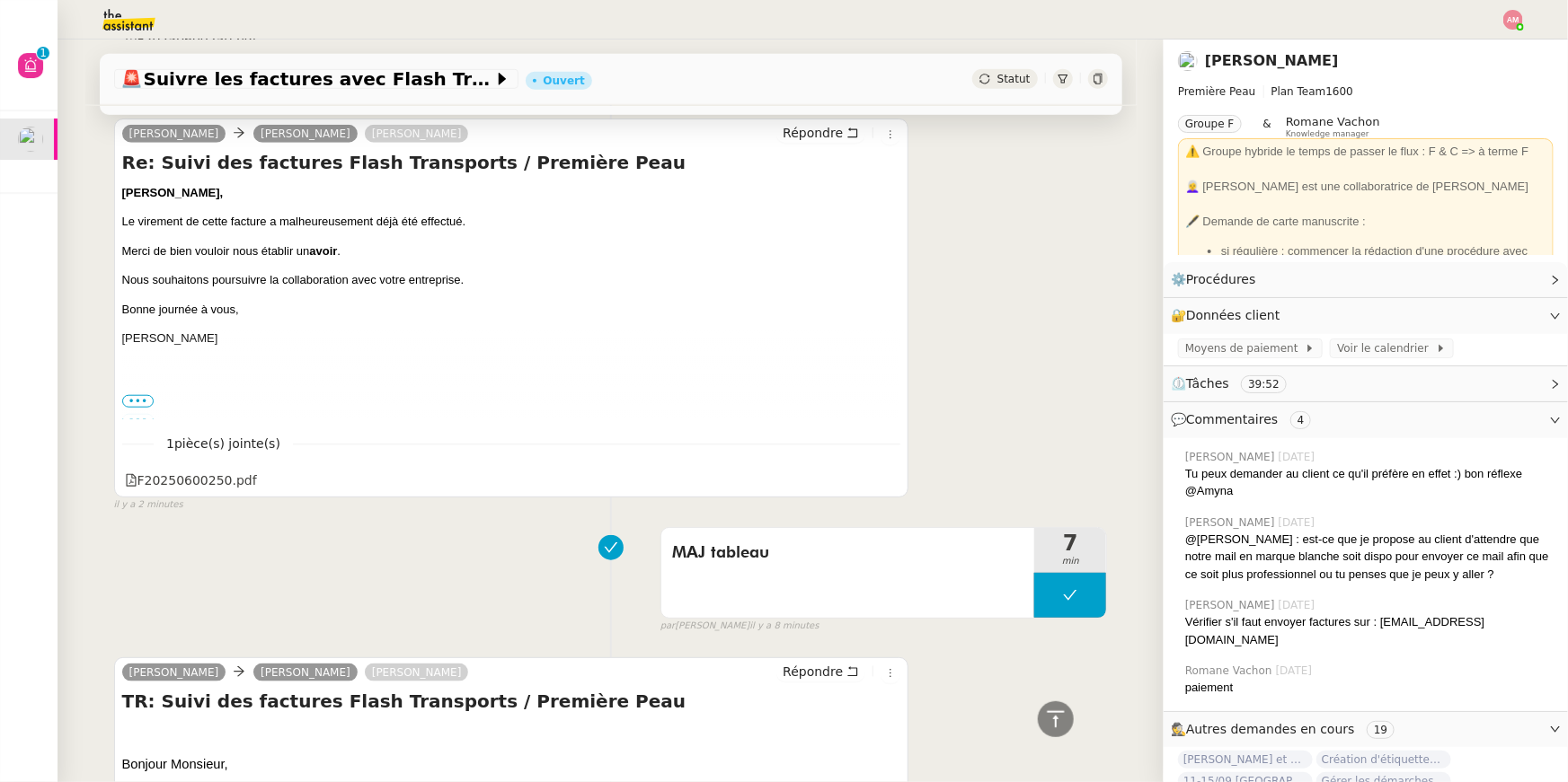
click at [1081, 619] on div "par Amyna M. il y a 8 minutes" at bounding box center [884, 627] width 447 height 16
click at [1058, 604] on button at bounding box center [1069, 595] width 72 height 45
click at [1046, 593] on icon at bounding box center [1052, 595] width 15 height 15
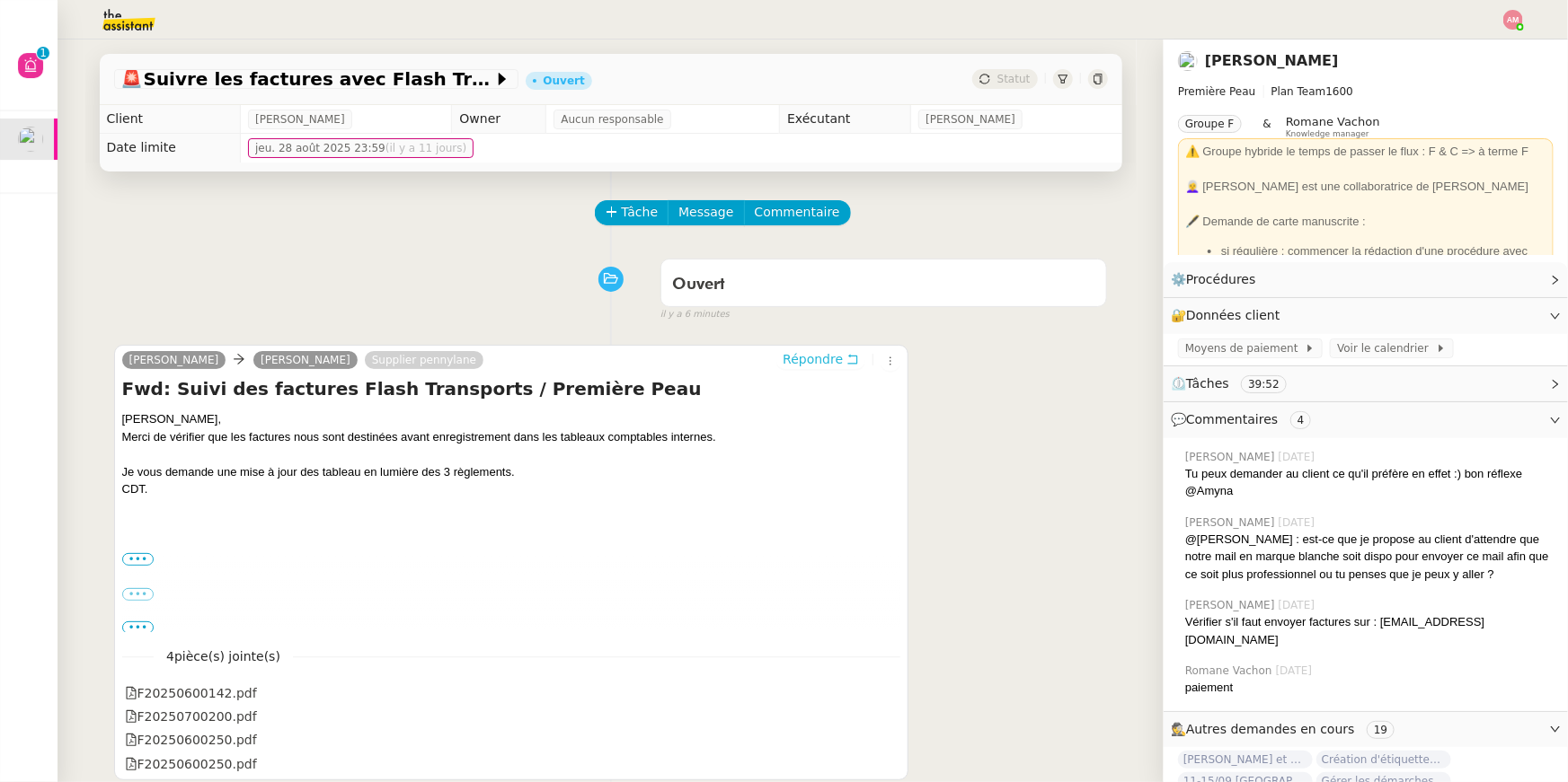
click at [813, 365] on span "Répondre" at bounding box center [812, 359] width 60 height 18
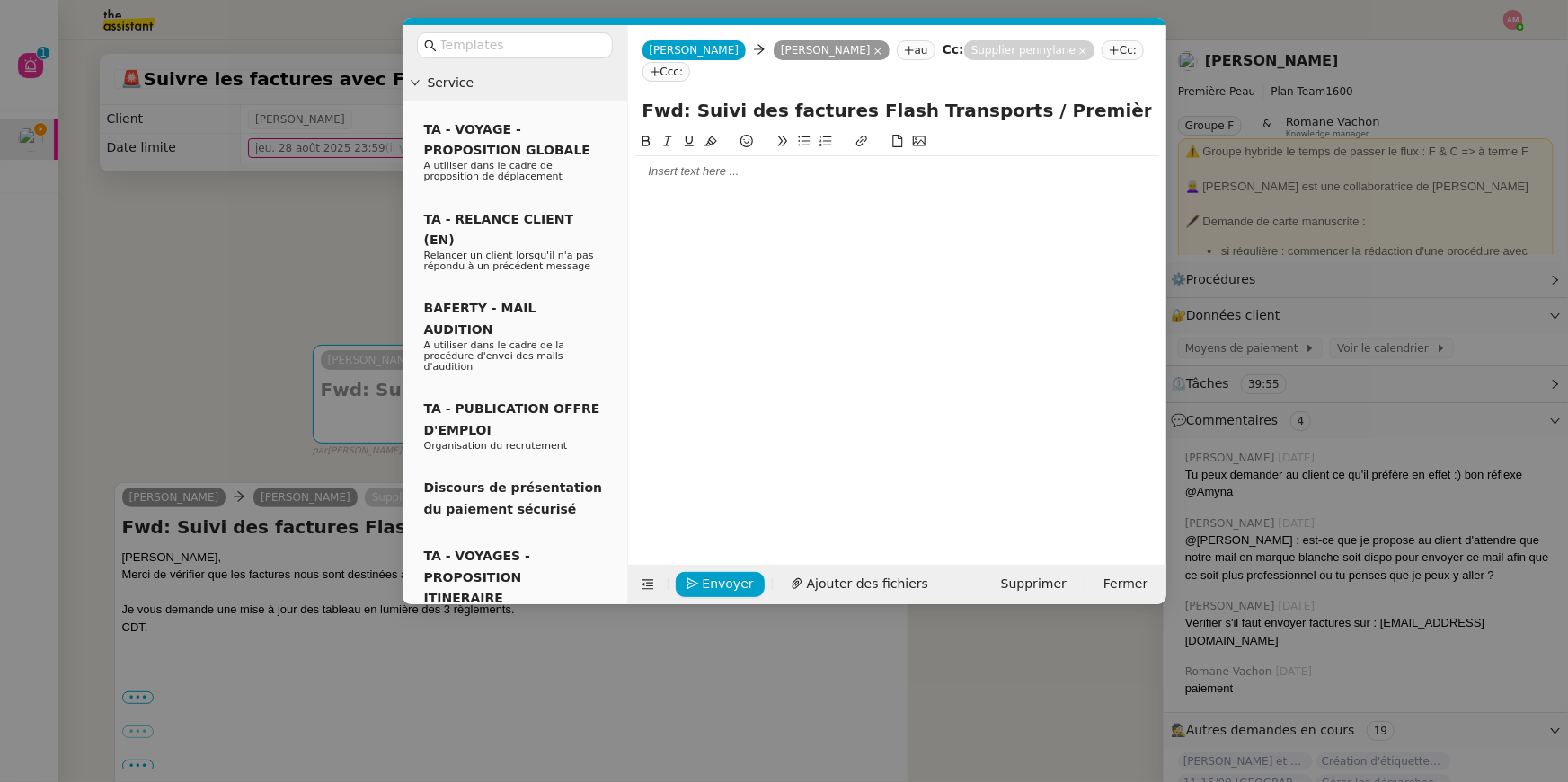
click at [684, 164] on div at bounding box center [897, 172] width 524 height 16
click at [683, 164] on div at bounding box center [897, 172] width 524 height 16
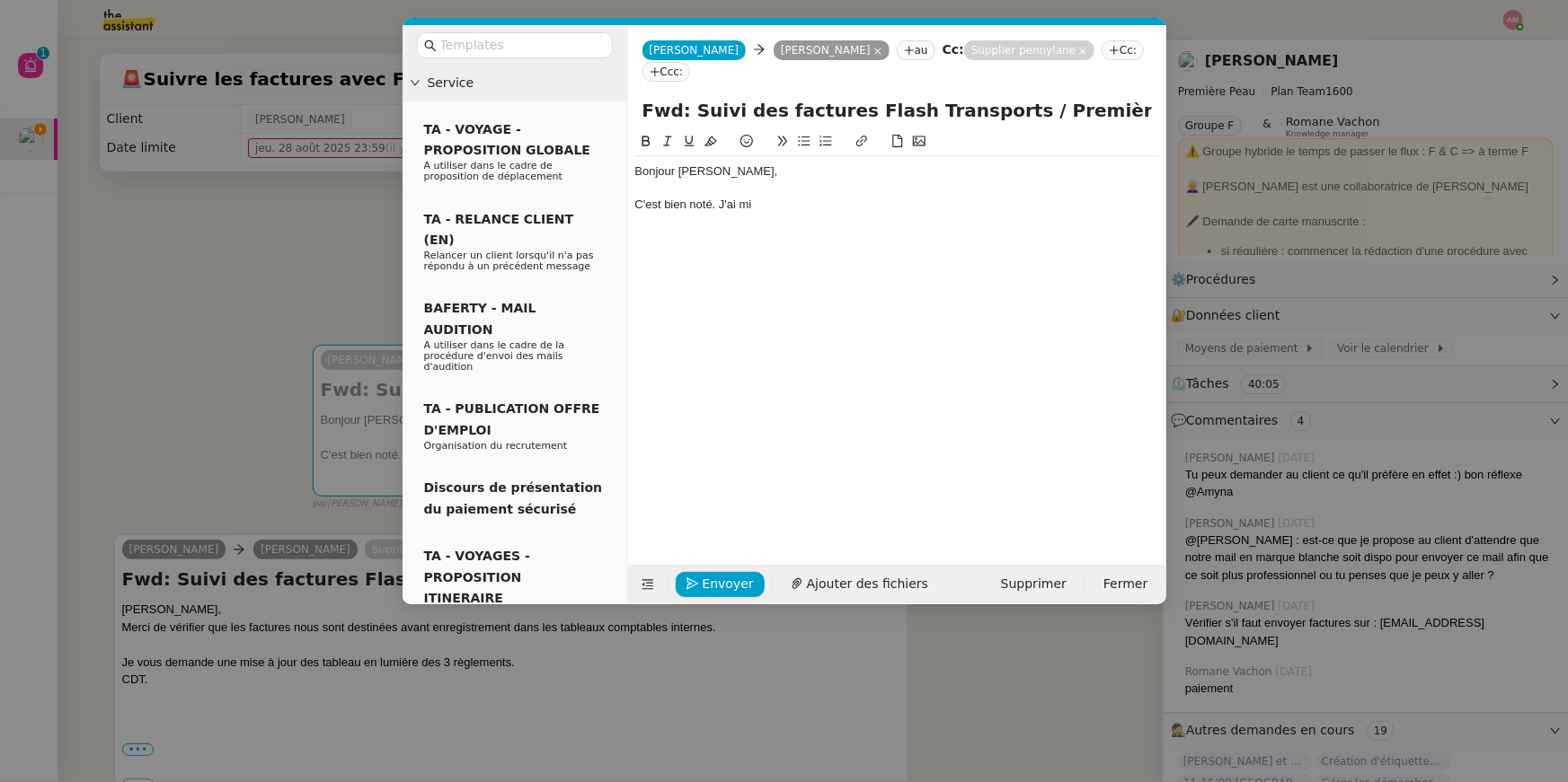
click at [253, 217] on nz-modal-container "Service TA - VOYAGE - PROPOSITION GLOBALE A utiliser dans le cadre de propositi…" at bounding box center [784, 391] width 1568 height 782
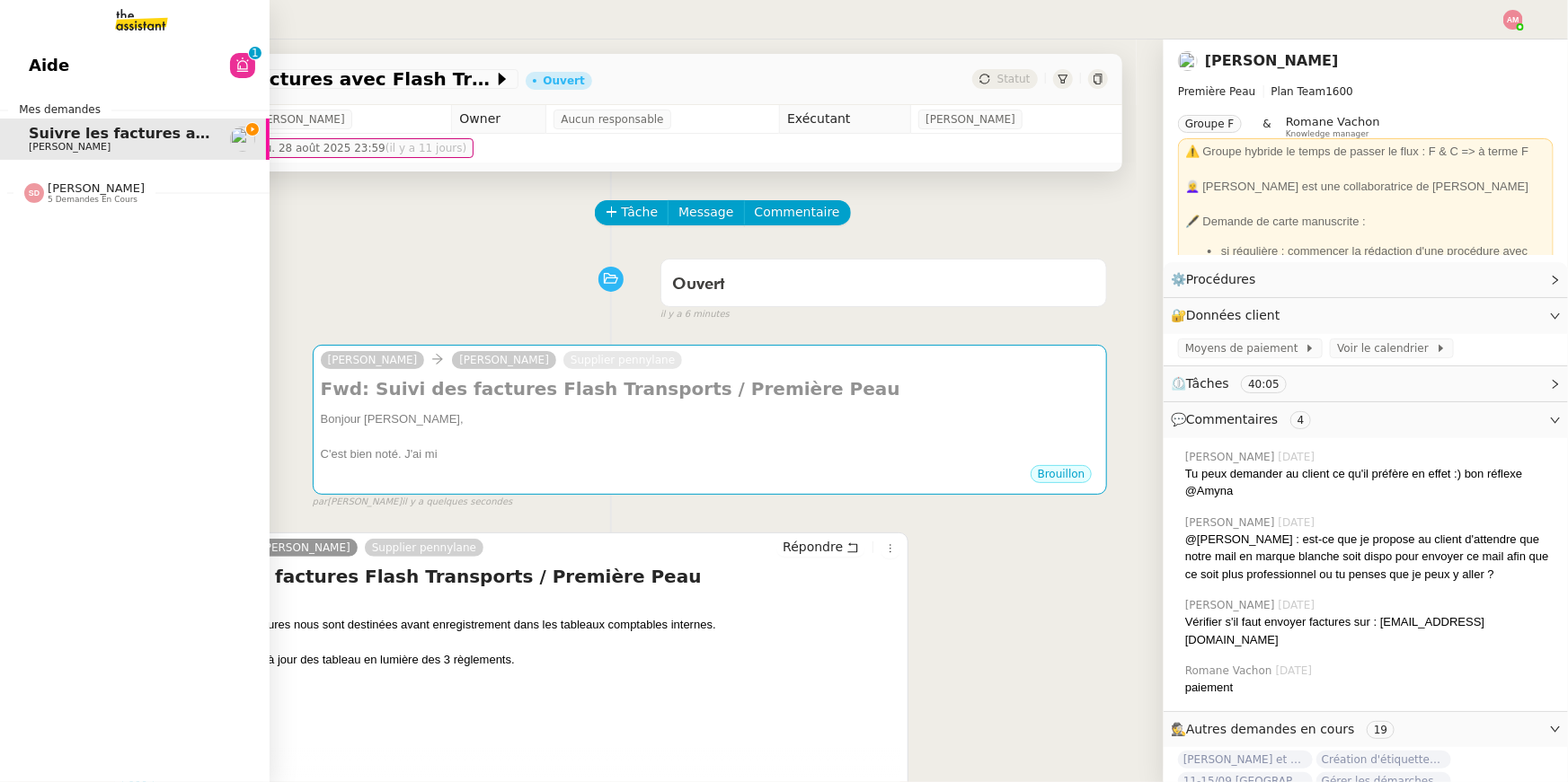
click at [44, 72] on span "Aide" at bounding box center [48, 65] width 40 height 27
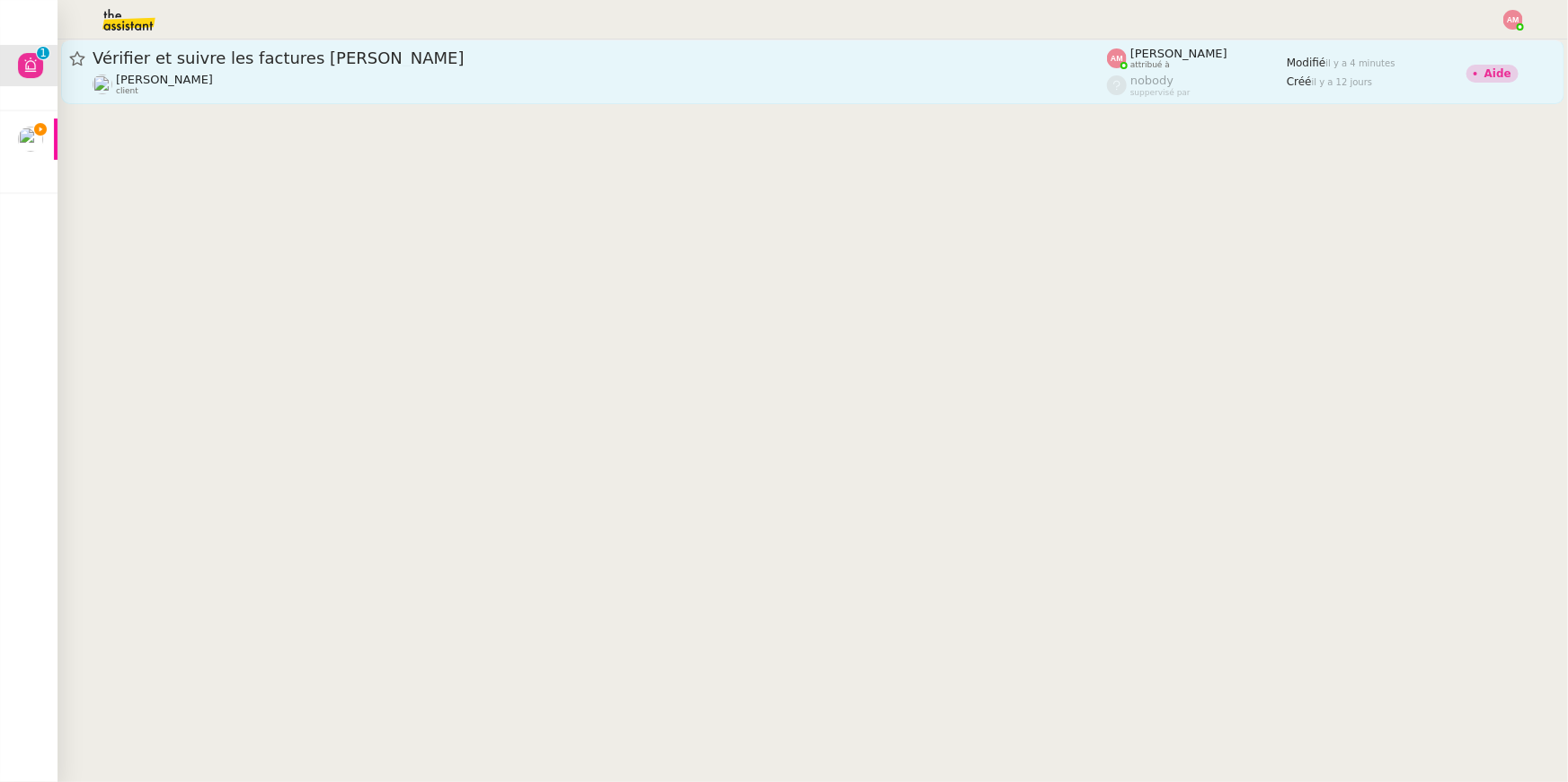
click at [299, 99] on link "Vérifier et suivre les factures Stephid Pierre Mergui client Amyna Mehrez attri…" at bounding box center [812, 71] width 1503 height 65
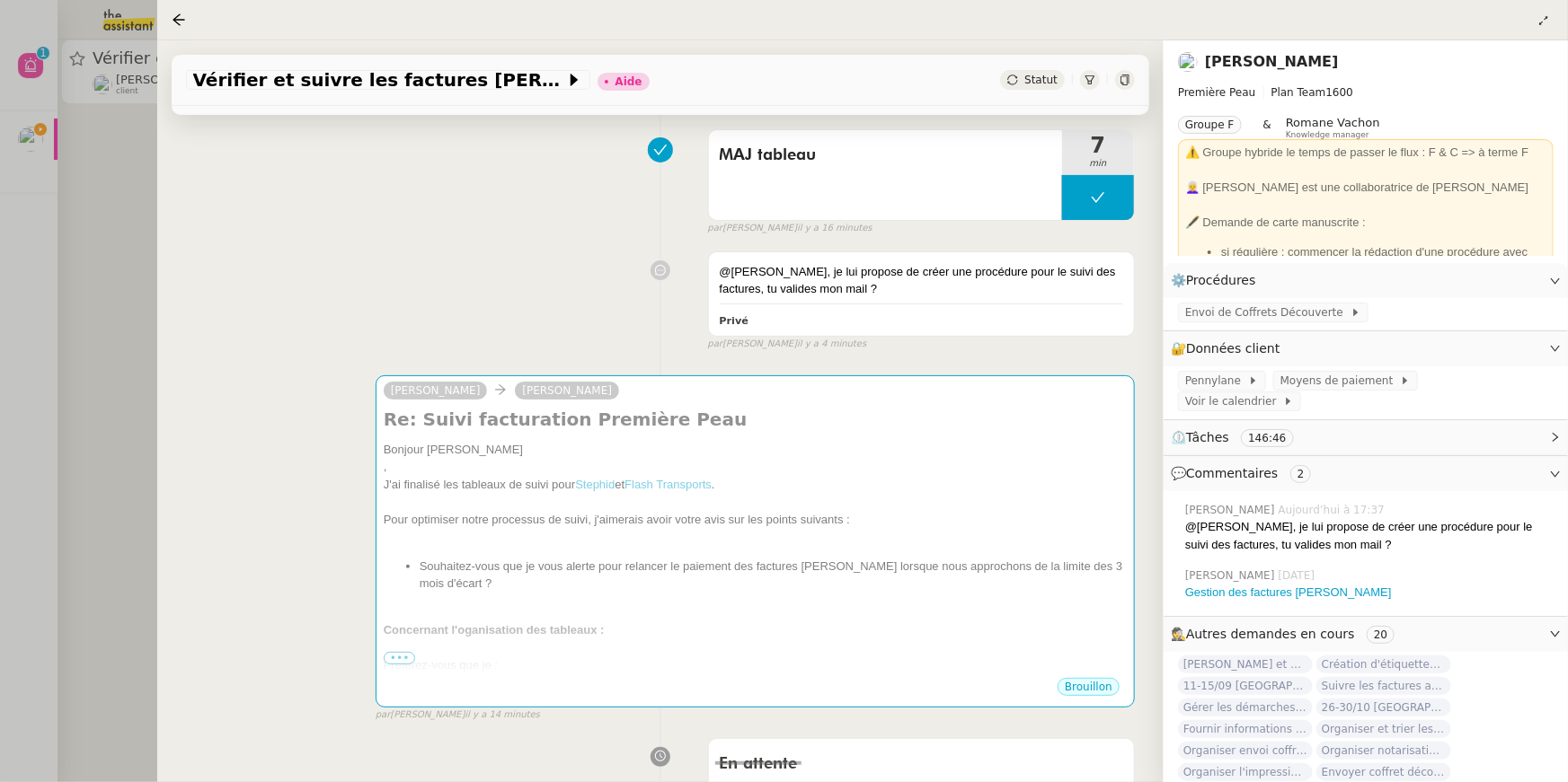
scroll to position [198, 0]
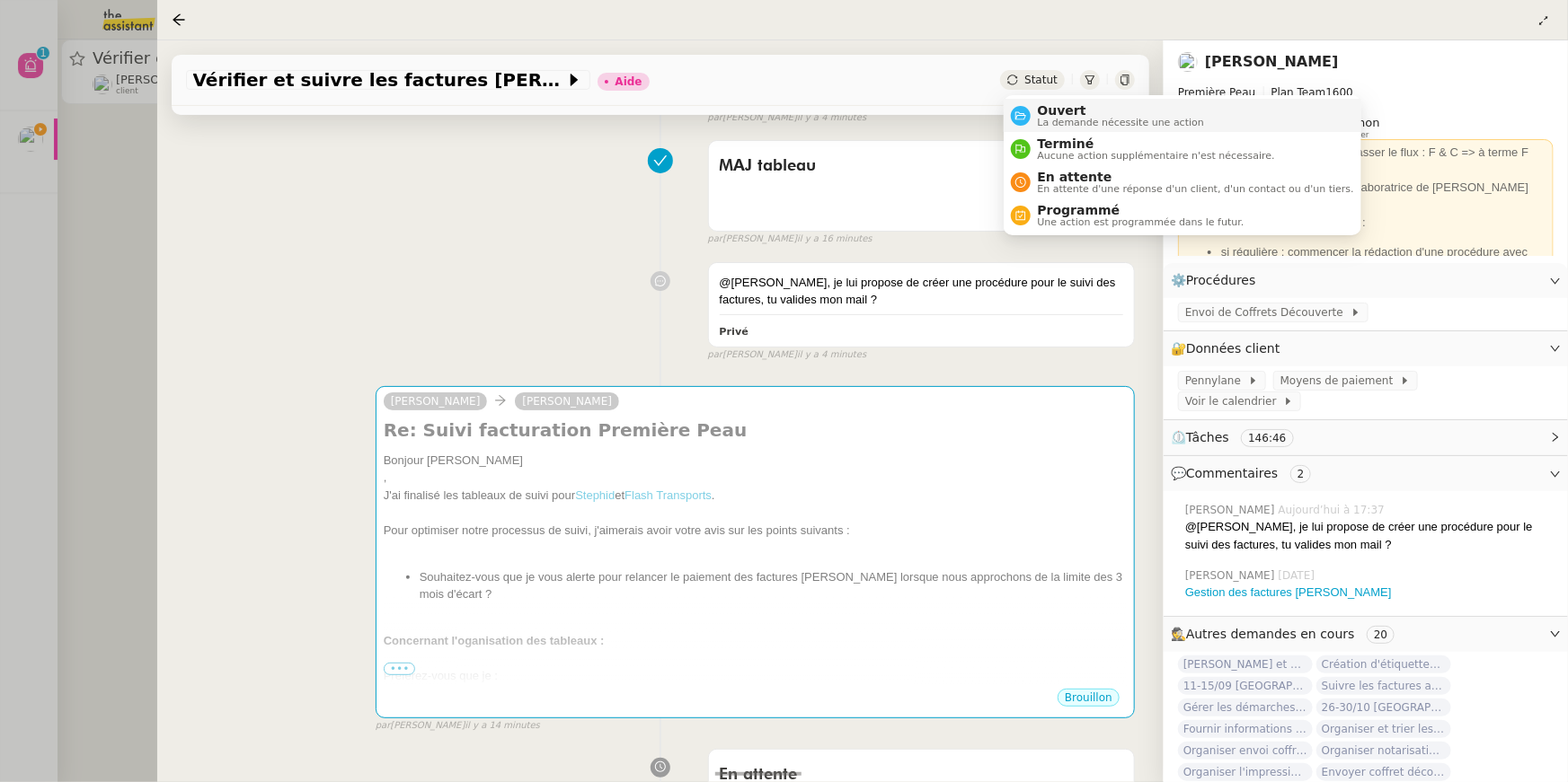
click at [1069, 101] on li "Ouvert La demande nécessite une action" at bounding box center [1182, 115] width 358 height 33
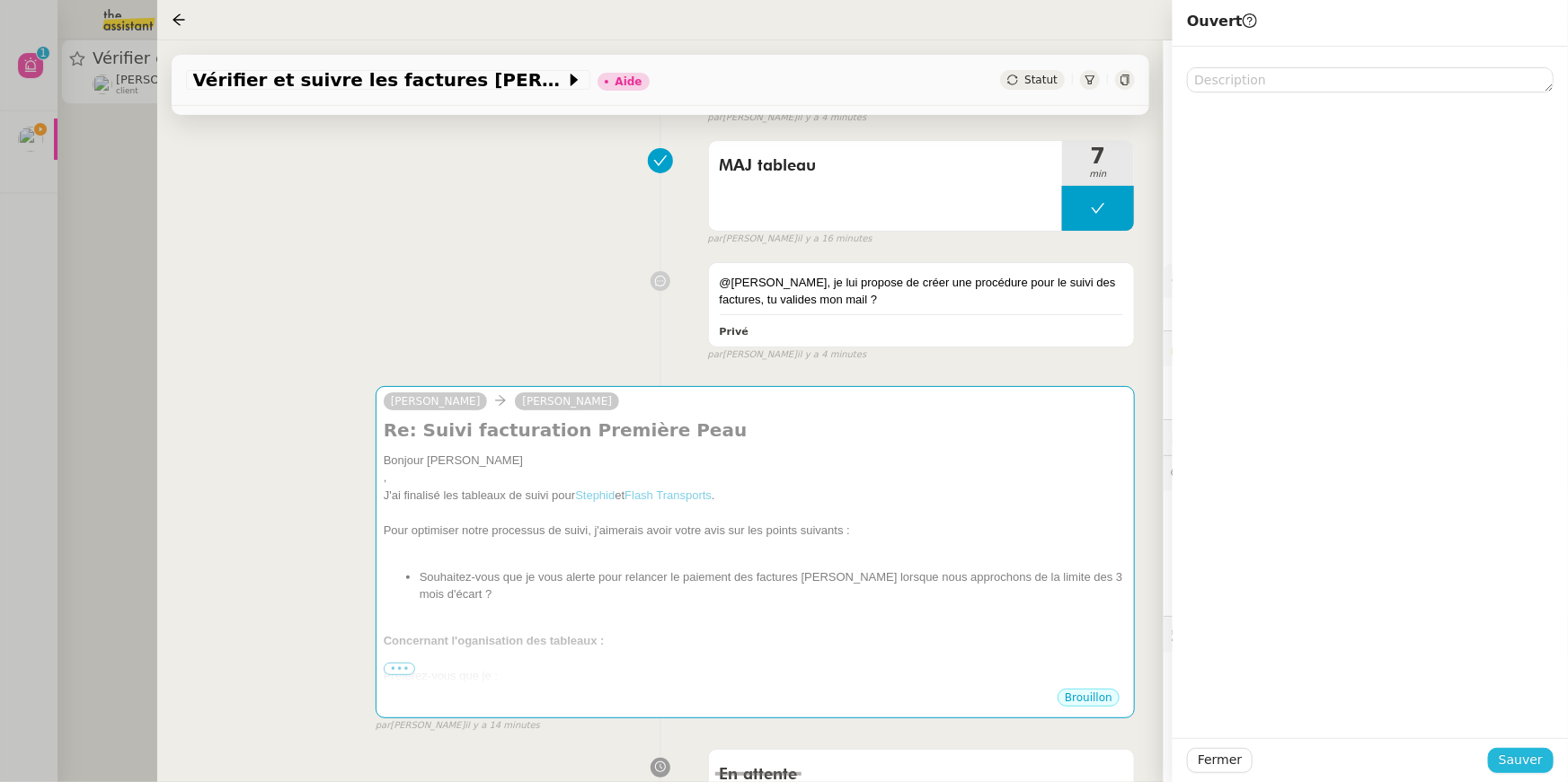
click at [1517, 754] on span "Sauver" at bounding box center [1520, 760] width 44 height 21
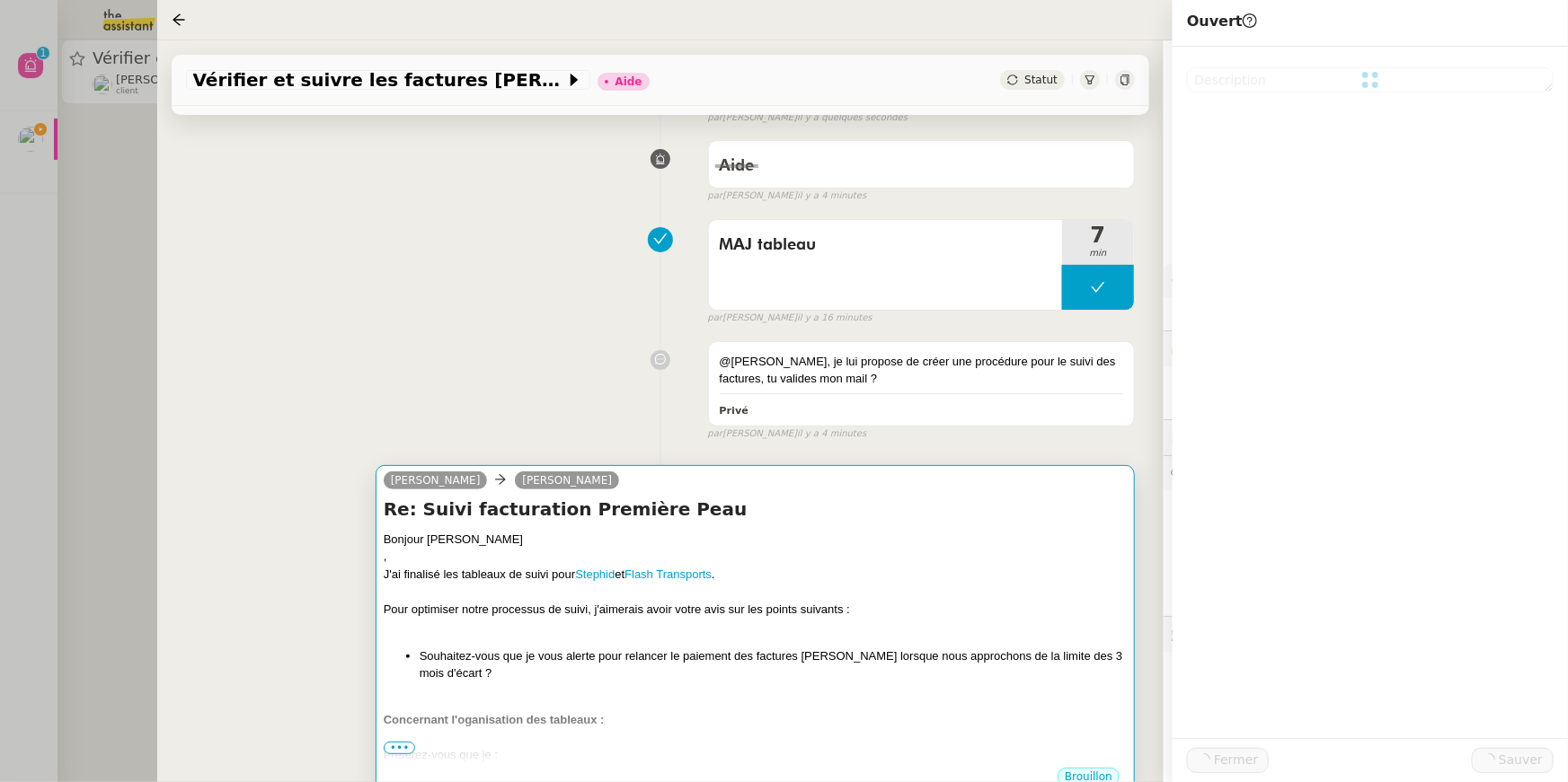
click at [990, 650] on li "Souhaitez-vous que je vous alerte pour relancer le paiement des factures Stephi…" at bounding box center [773, 665] width 707 height 35
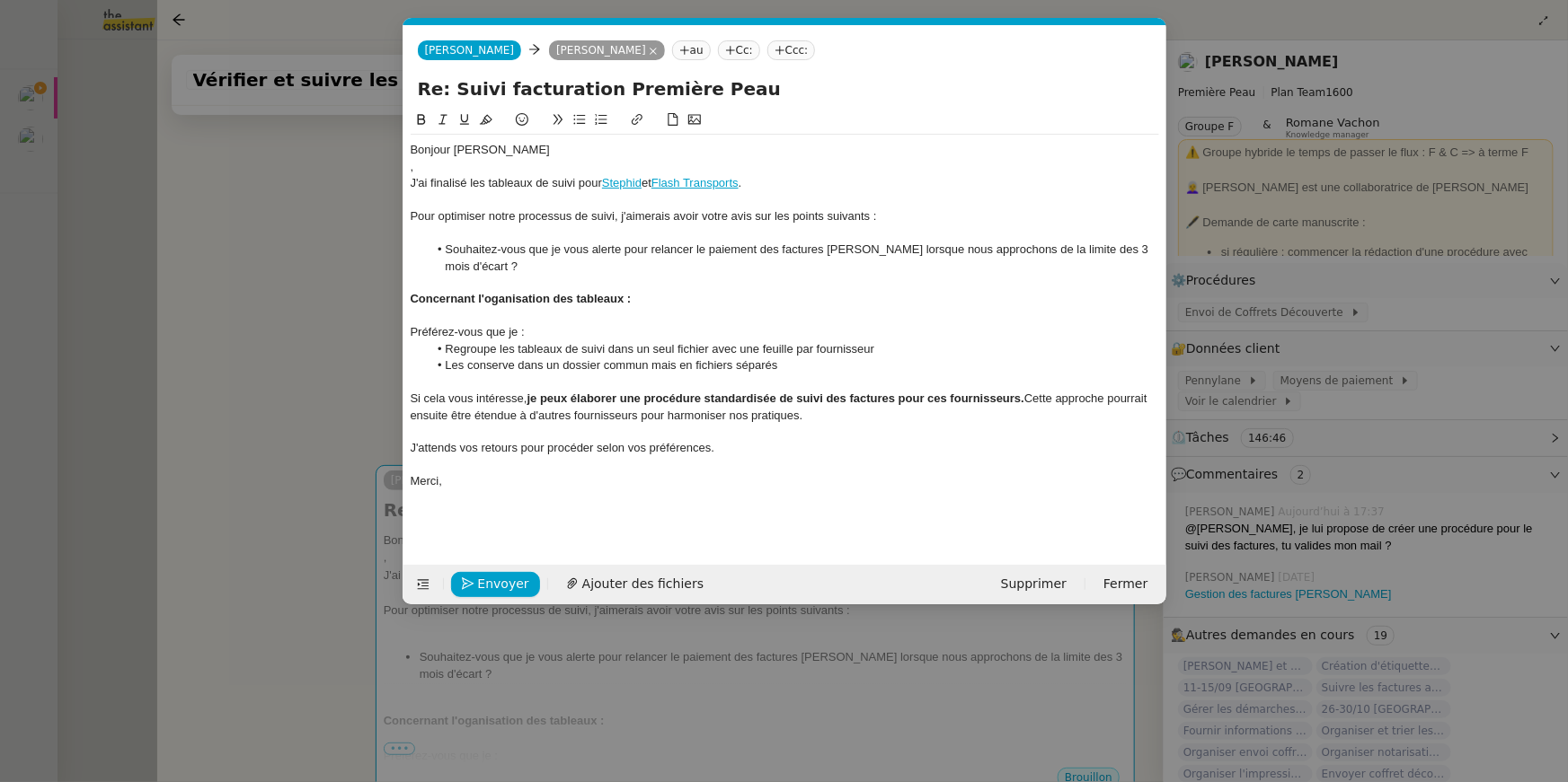
scroll to position [0, 38]
click at [643, 487] on div "Merci," at bounding box center [785, 482] width 748 height 16
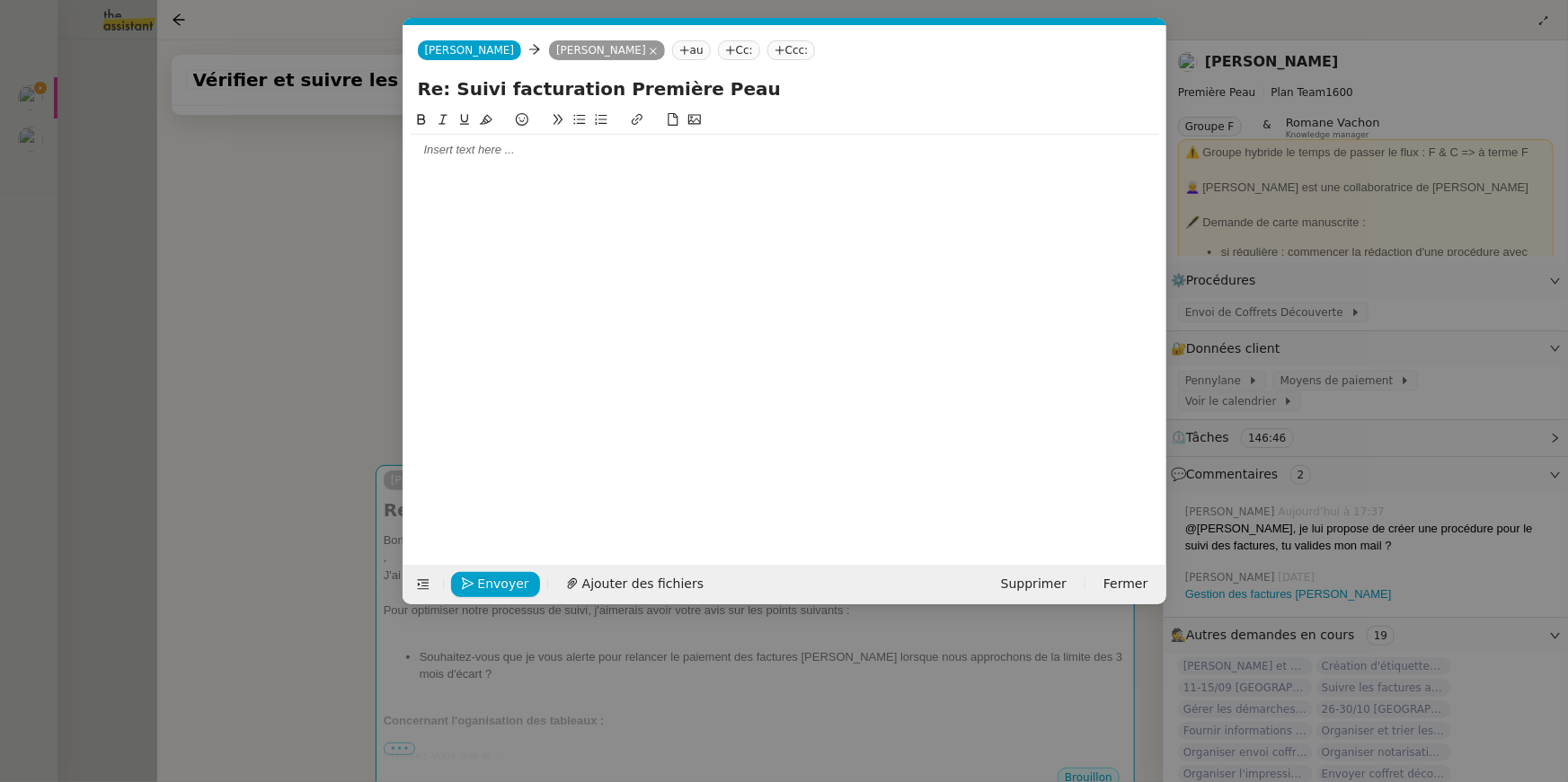
click at [16, 122] on nz-modal-container "Service TA - VOYAGE - PROPOSITION GLOBALE A utiliser dans le cadre de propositi…" at bounding box center [784, 391] width 1568 height 782
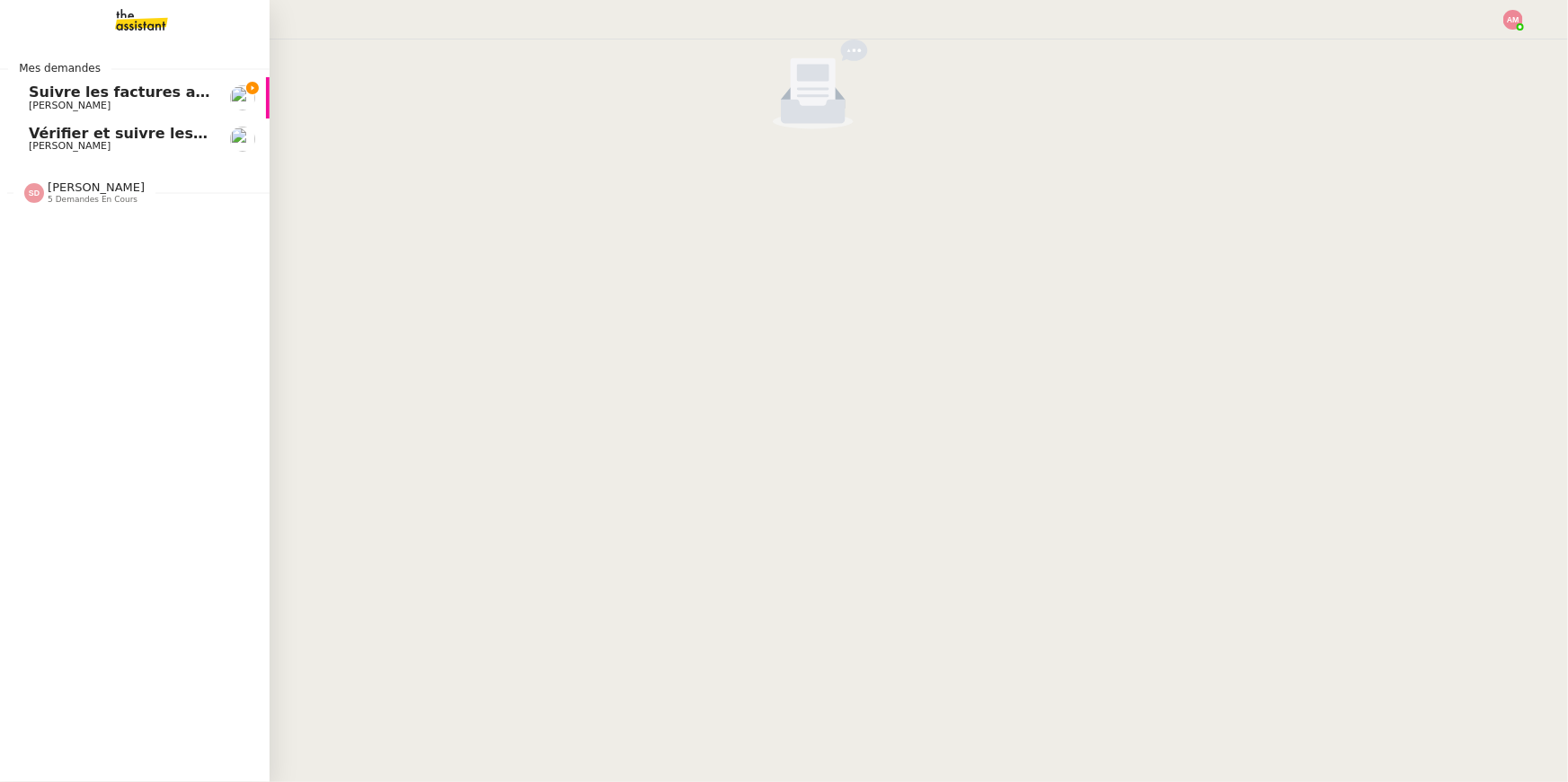
click at [26, 91] on link "Suivre les factures avec Flash Transports Pierre Mergui" at bounding box center [134, 97] width 270 height 41
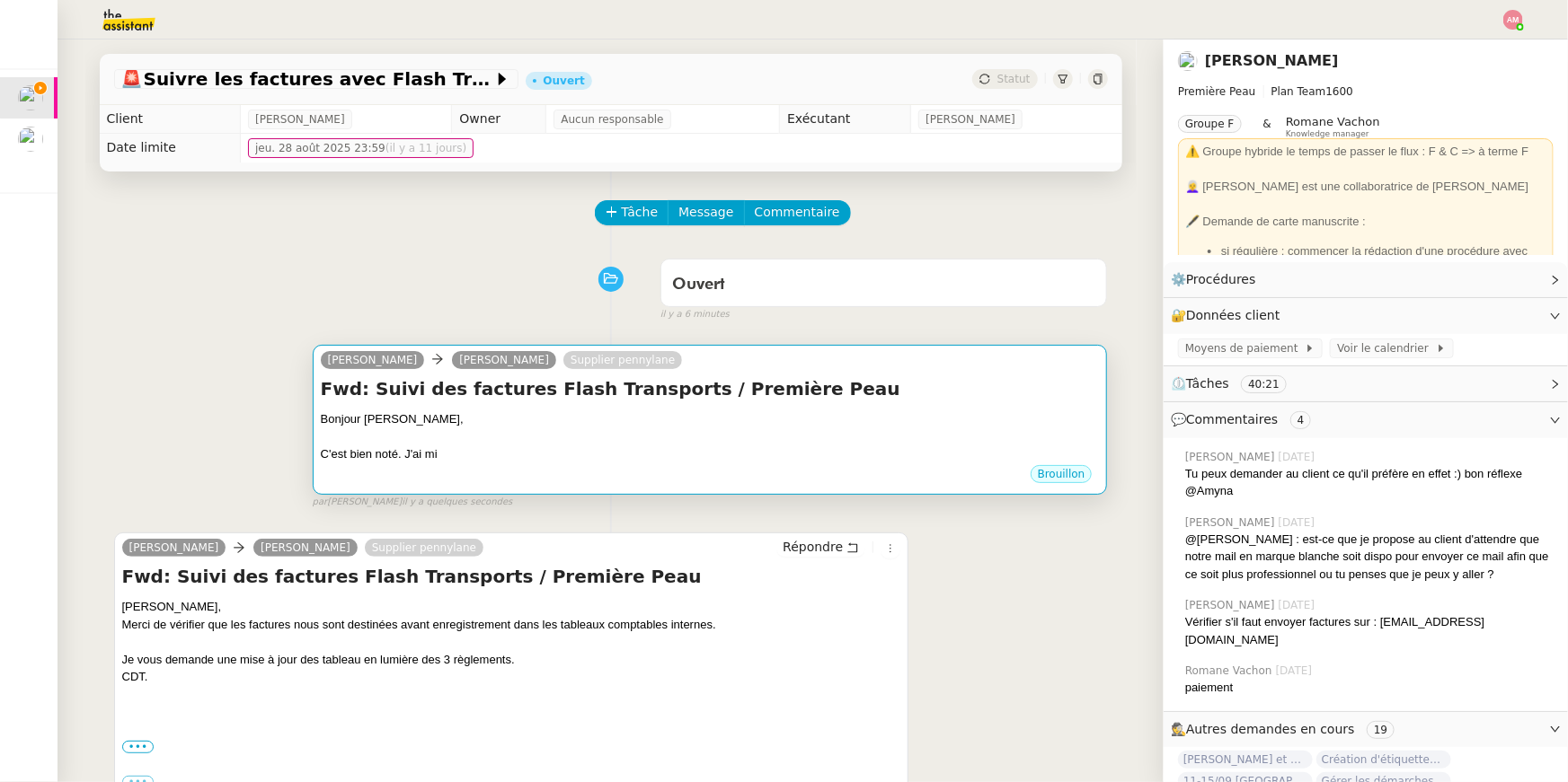
click at [597, 402] on h4 "Fwd: Suivi des factures Flash Transports / Première Peau" at bounding box center [710, 388] width 779 height 25
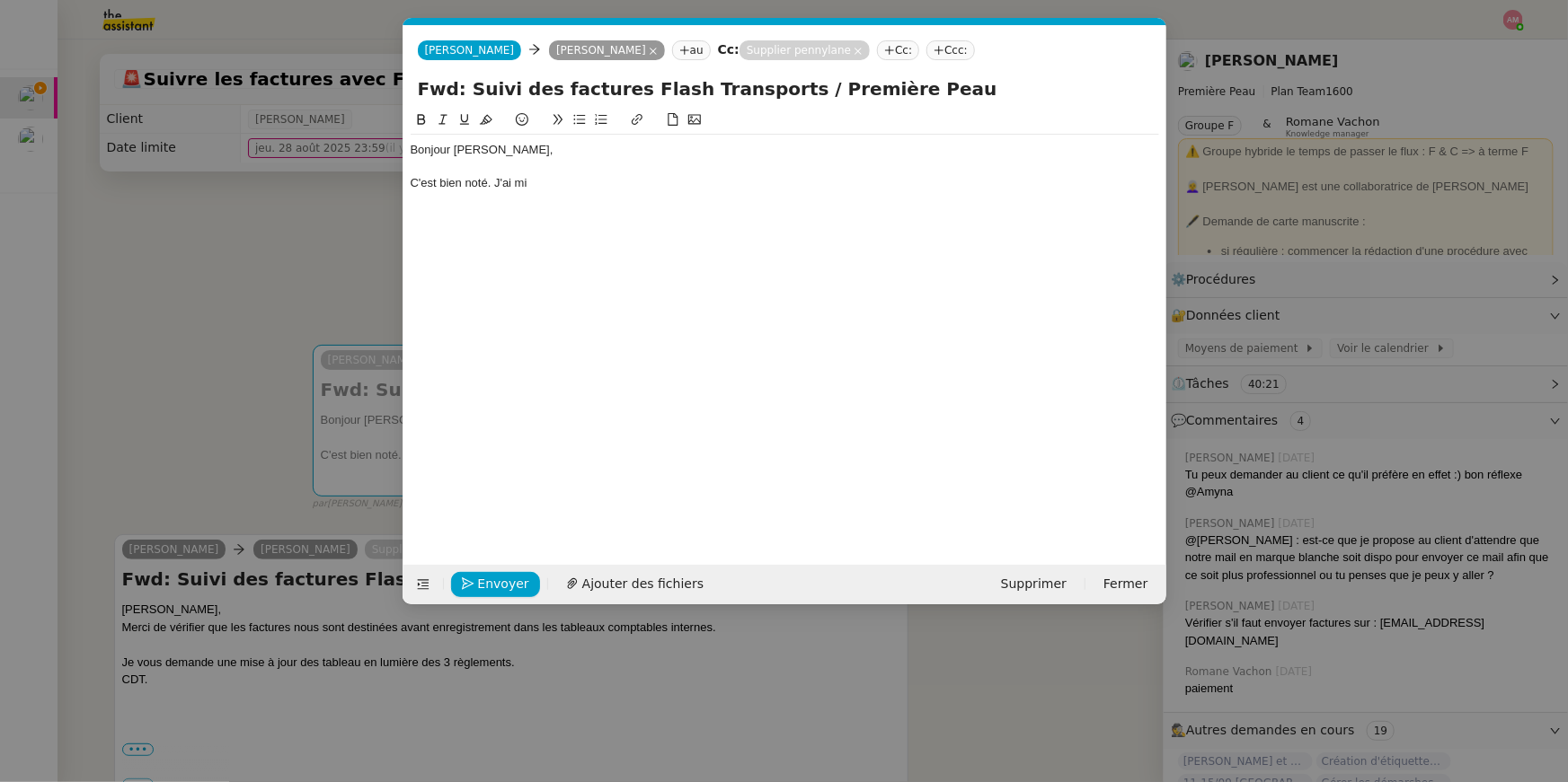
scroll to position [0, 38]
drag, startPoint x: 540, startPoint y: 177, endPoint x: 473, endPoint y: 115, distance: 91.3
click at [473, 115] on div "Bonjour Pierre, C'est bien noté. J'ai mi" at bounding box center [785, 155] width 748 height 90
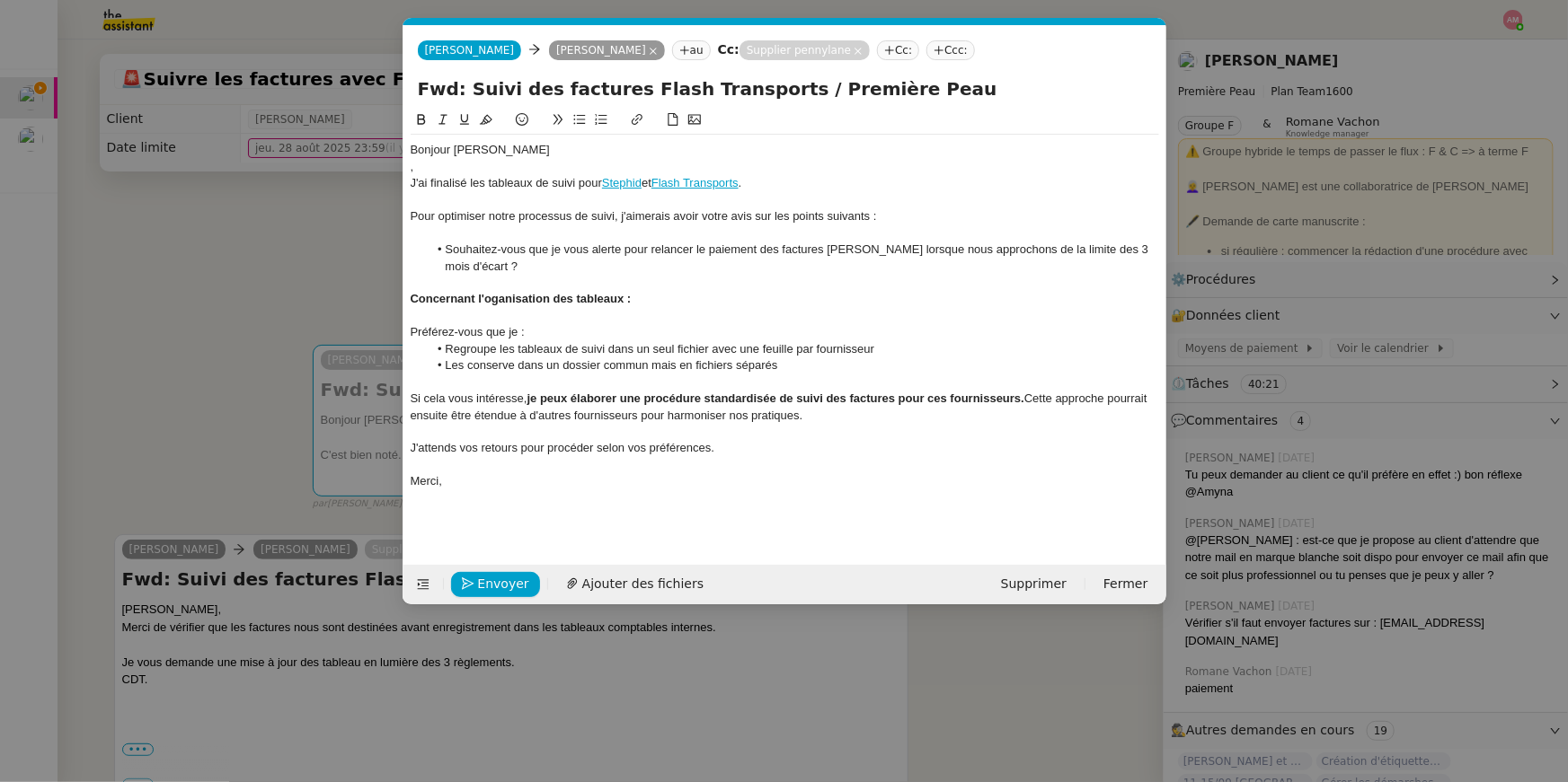
scroll to position [0, 0]
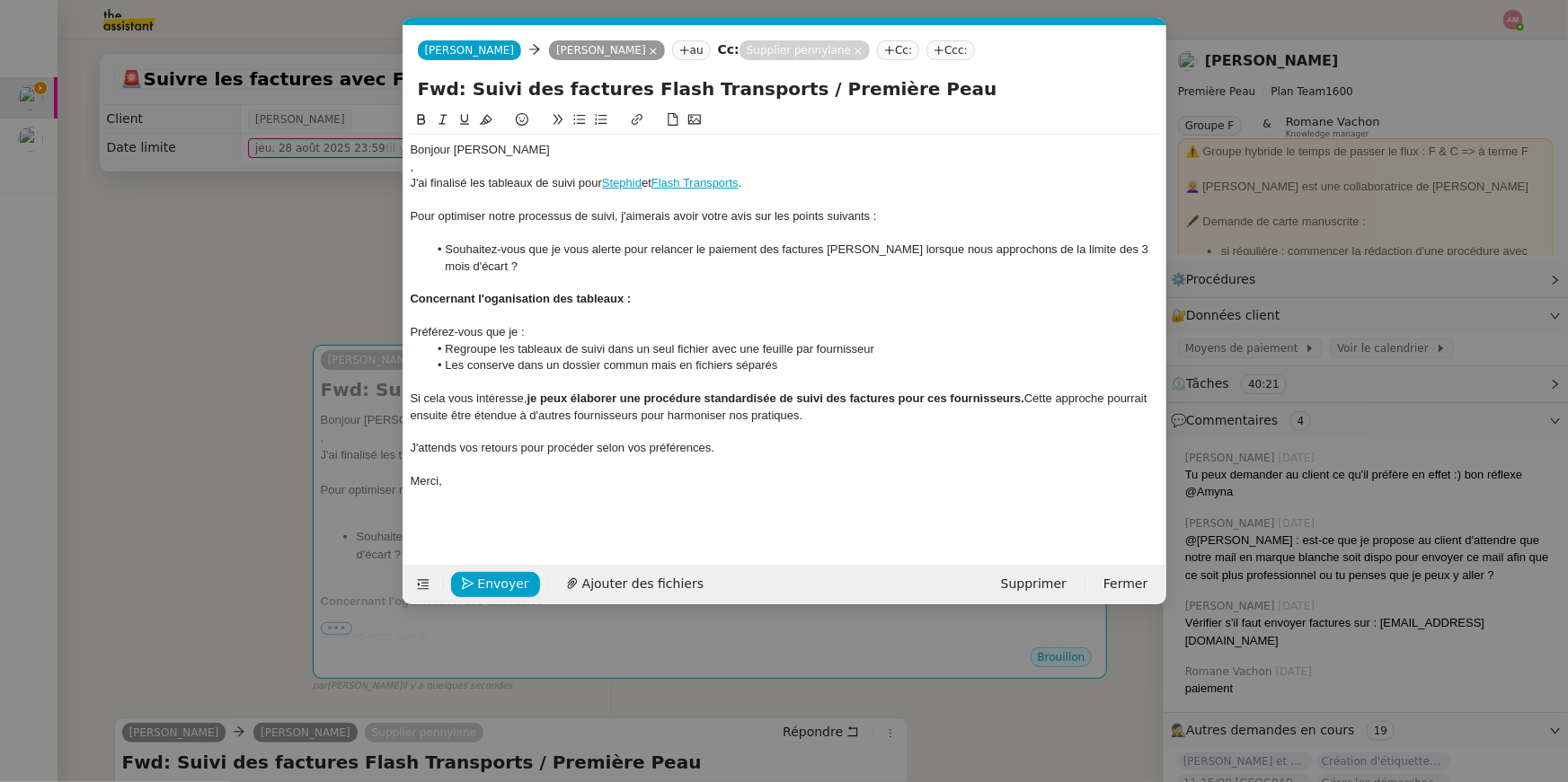
click at [475, 166] on div "," at bounding box center [785, 167] width 748 height 16
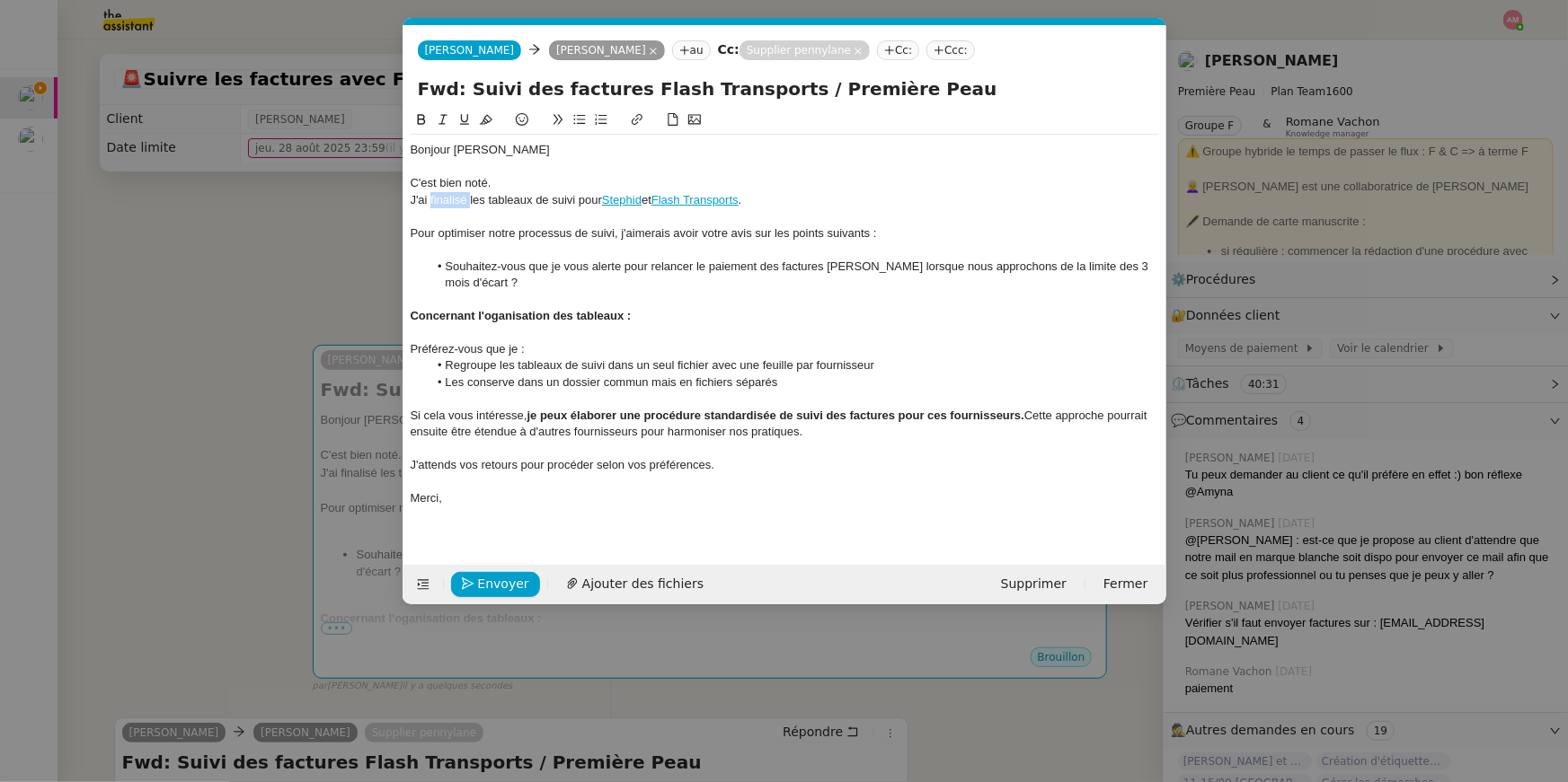
drag, startPoint x: 461, startPoint y: 198, endPoint x: 428, endPoint y: 198, distance: 33.0
click at [428, 198] on div "J'ai finalisé les tableaux de suivi pour Stephid et Flash Transports ." at bounding box center [785, 200] width 748 height 16
click at [435, 198] on div "J'ai mis à jour les tableaux de suivi pour Stephid et Flash Transports ." at bounding box center [785, 200] width 748 height 16
click at [432, 197] on div "J'ai mis à jour les tableaux de suivi pour Stephid et Flash Transports ." at bounding box center [785, 200] width 748 height 16
click at [495, 186] on div "C'est bien noté." at bounding box center [785, 183] width 748 height 16
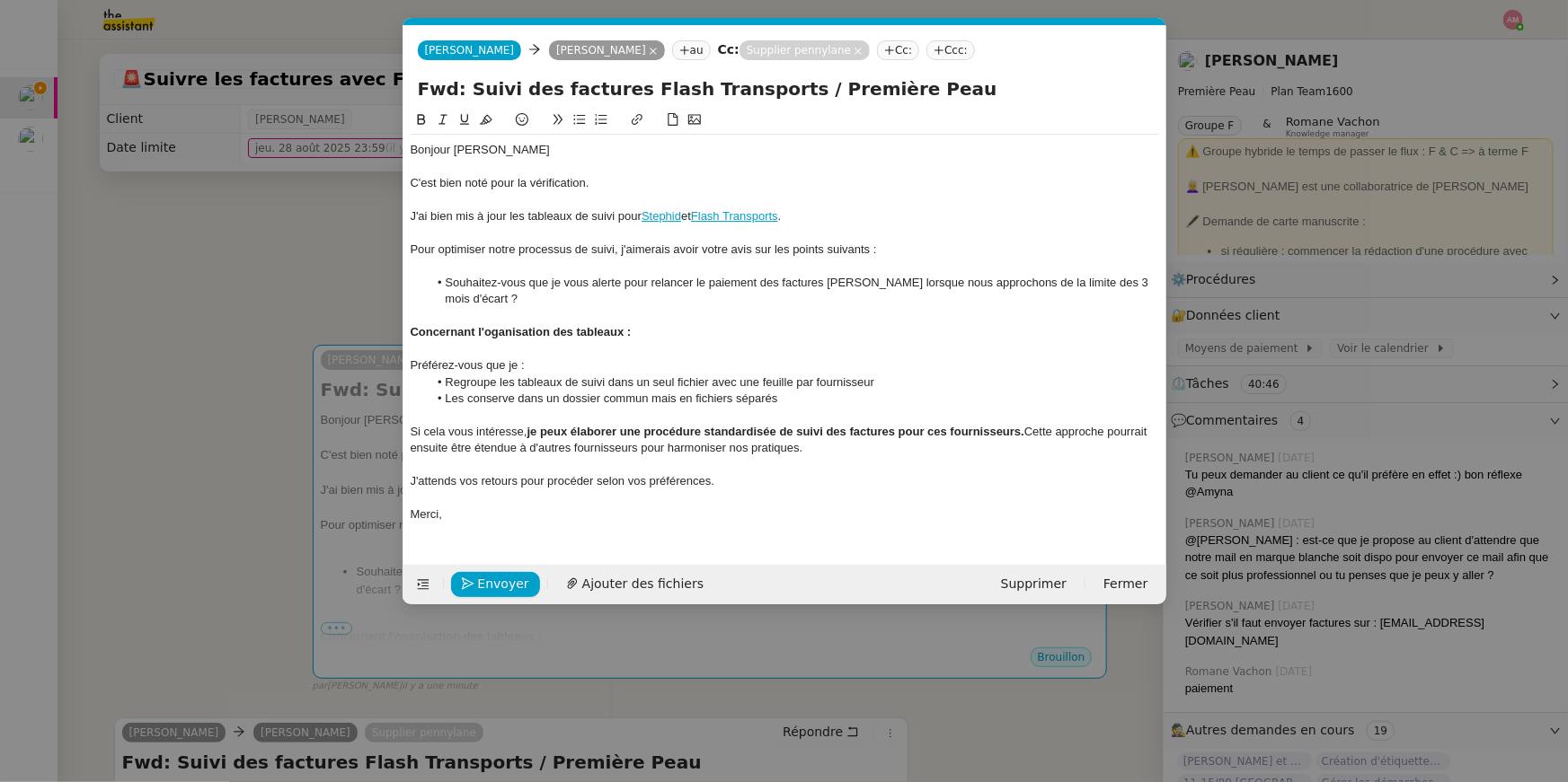
click at [426, 210] on div "J'ai bien mis à jour les tableaux de suivi pour Stephid et Flash Transports ." at bounding box center [785, 217] width 748 height 16
click at [416, 215] on div "J'ai bien mis à jour les tableaux de suivi pour Stephid et Flash Transports ." at bounding box center [785, 217] width 748 height 16
click at [519, 265] on div at bounding box center [785, 267] width 748 height 16
click at [802, 293] on li "Souhaitez-vous que je vous alerte pour relancer le paiement des factures Stephi…" at bounding box center [792, 292] width 731 height 33
click at [526, 314] on div at bounding box center [785, 316] width 748 height 16
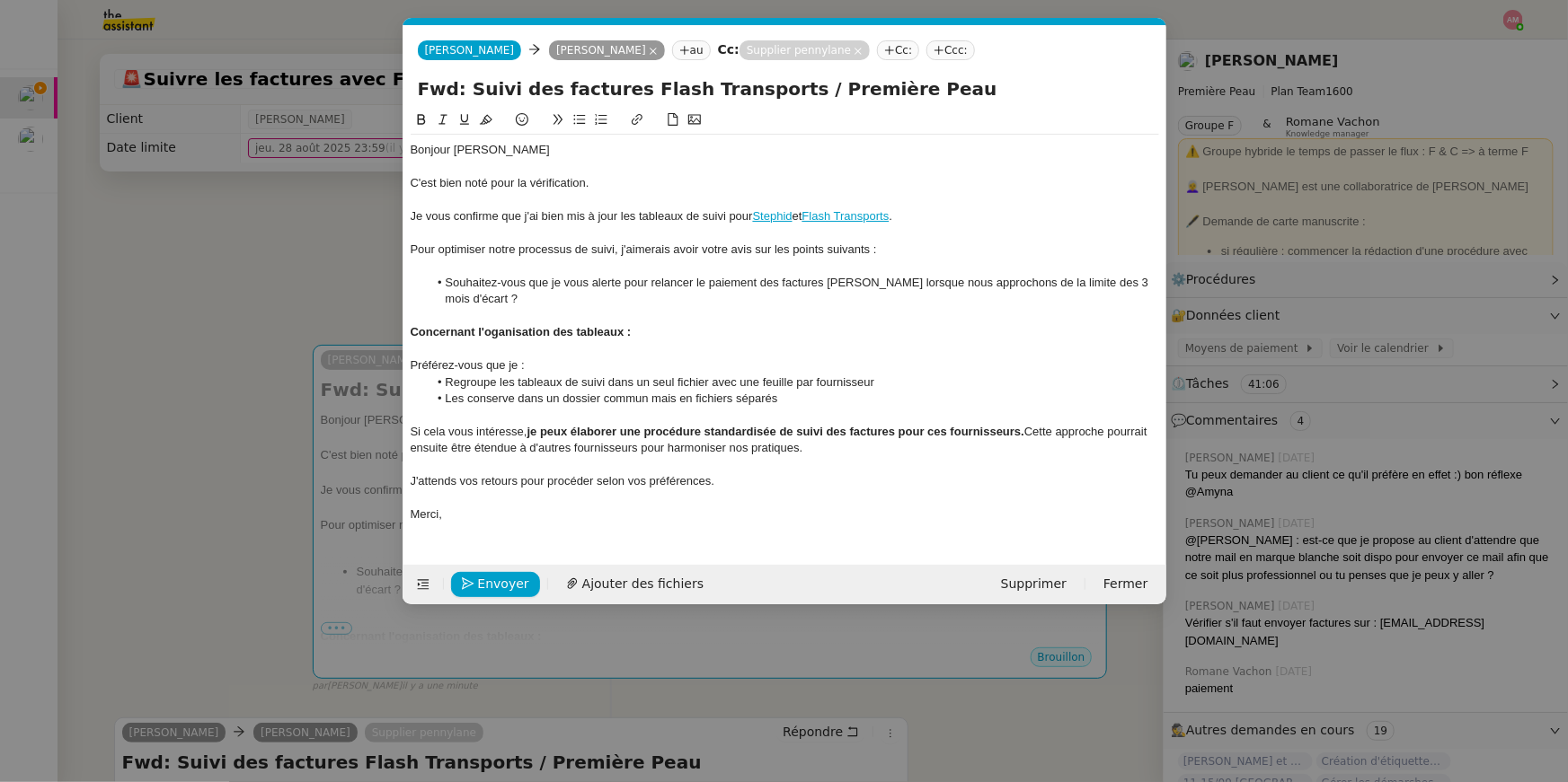
click at [489, 335] on strong "Concernant l'oganisation des tableaux :" at bounding box center [521, 331] width 221 height 14
click at [244, 297] on nz-modal-container "Service TA - VOYAGE - PROPOSITION GLOBALE A utiliser dans le cadre de propositi…" at bounding box center [784, 391] width 1568 height 782
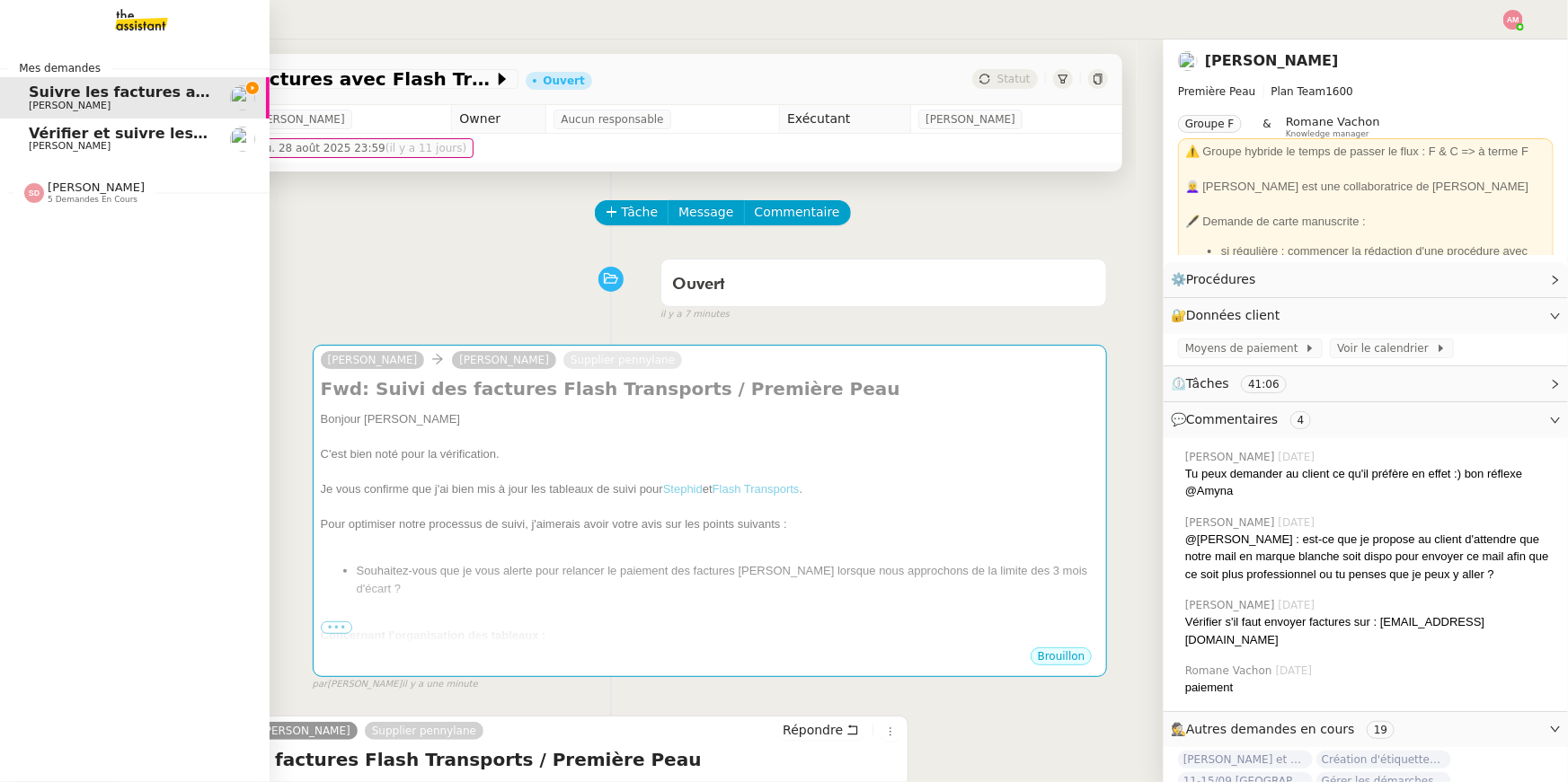
click at [34, 147] on span "[PERSON_NAME]" at bounding box center [69, 145] width 81 height 12
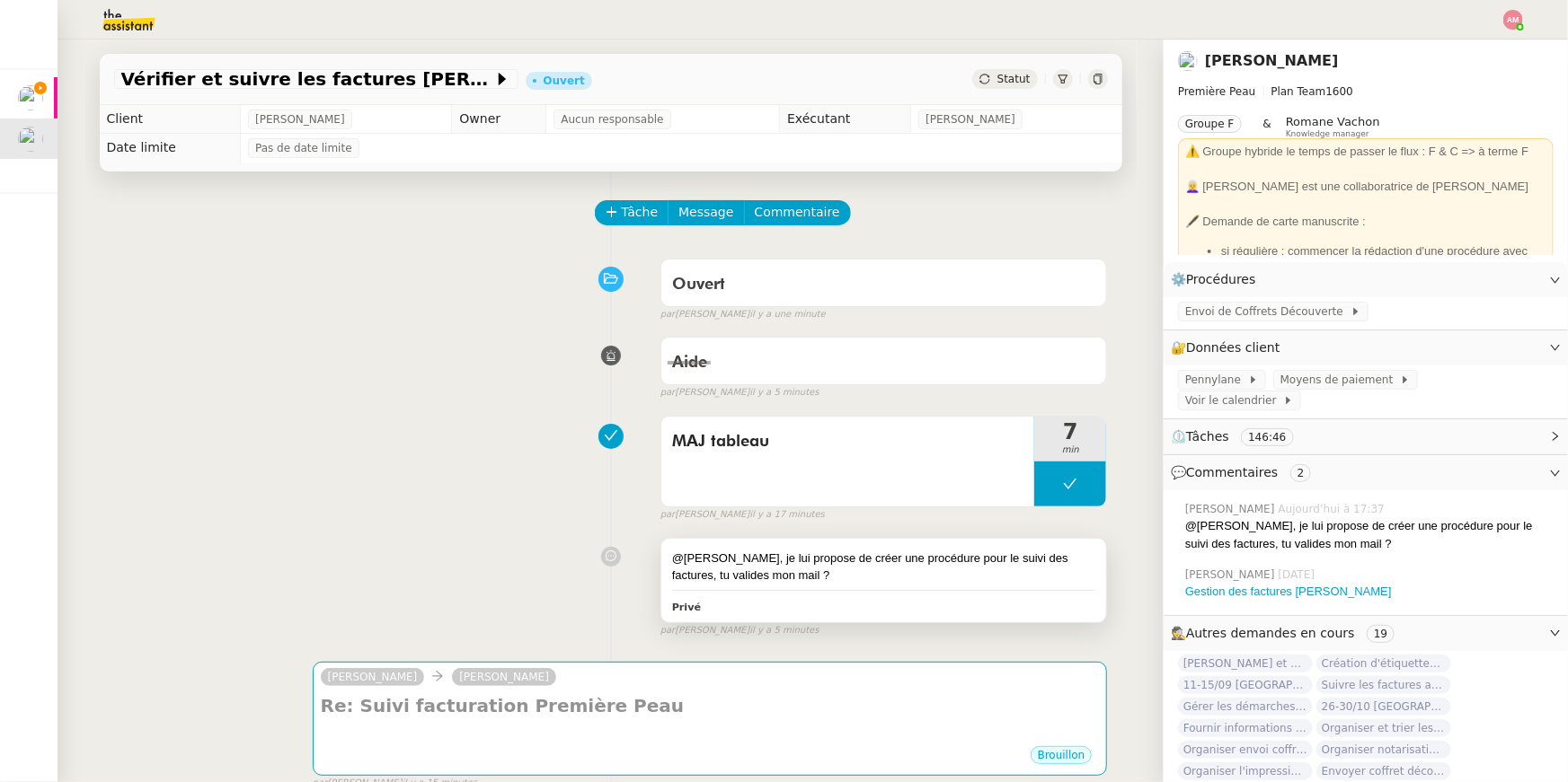
scroll to position [82, 0]
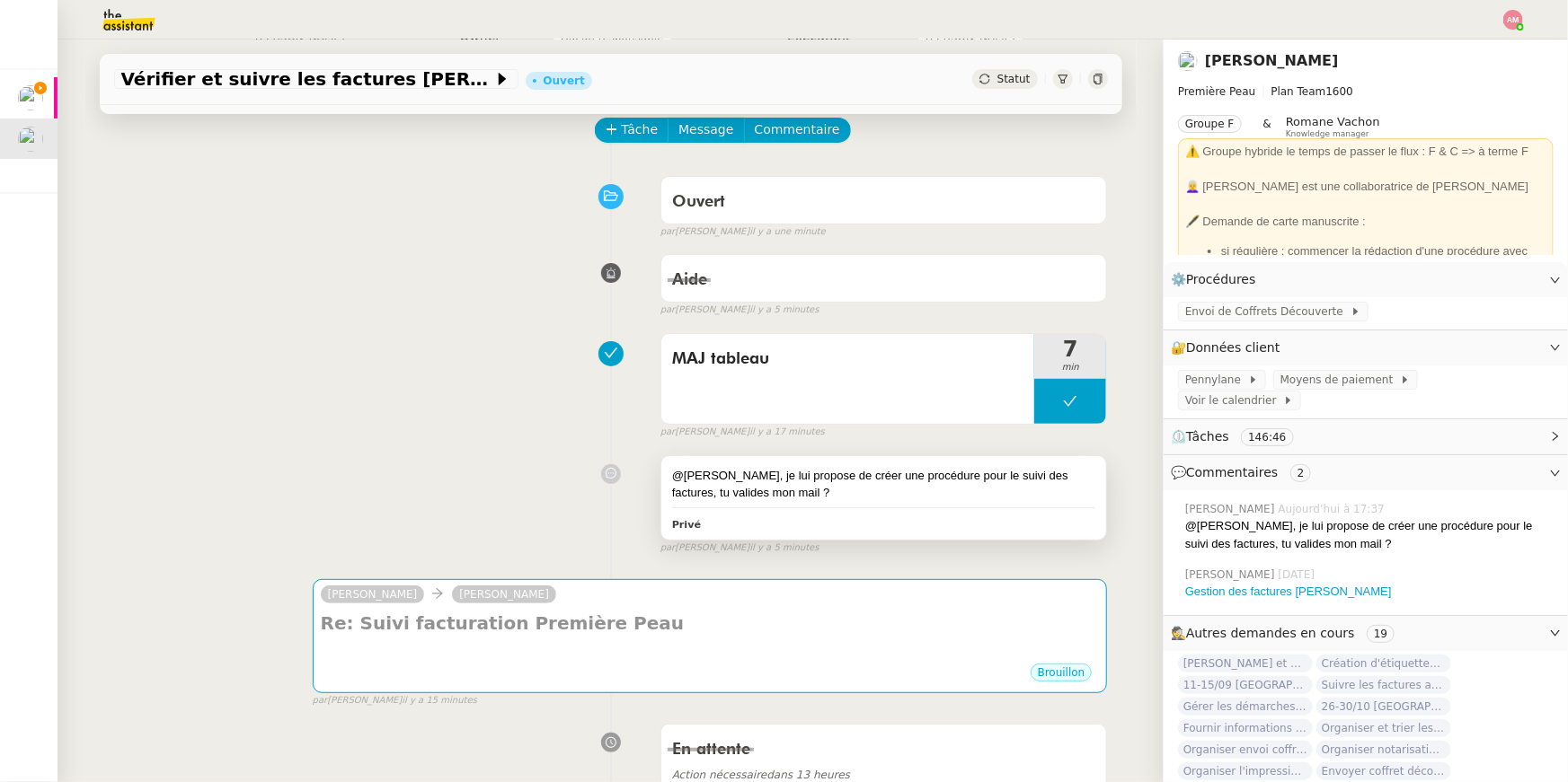
click at [897, 477] on div "@Frédérique, je lui propose de créer une procédure pour le suivi des factures, …" at bounding box center [885, 485] width 424 height 35
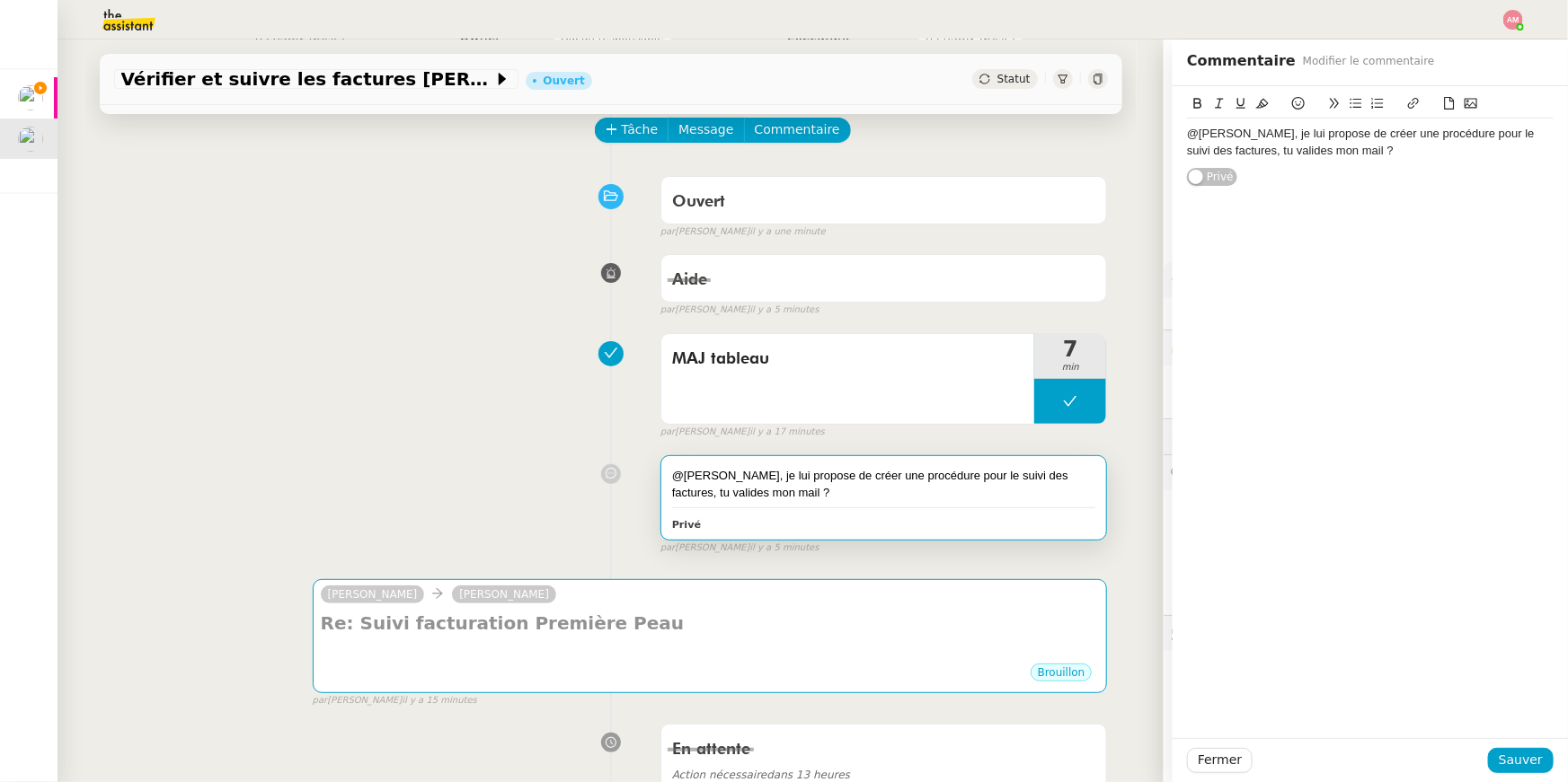
click at [1346, 147] on div "@Frédérique, je lui propose de créer une procédure pour le suivi des factures, …" at bounding box center [1369, 142] width 367 height 33
click at [1226, 750] on span "Fermer" at bounding box center [1219, 760] width 44 height 21
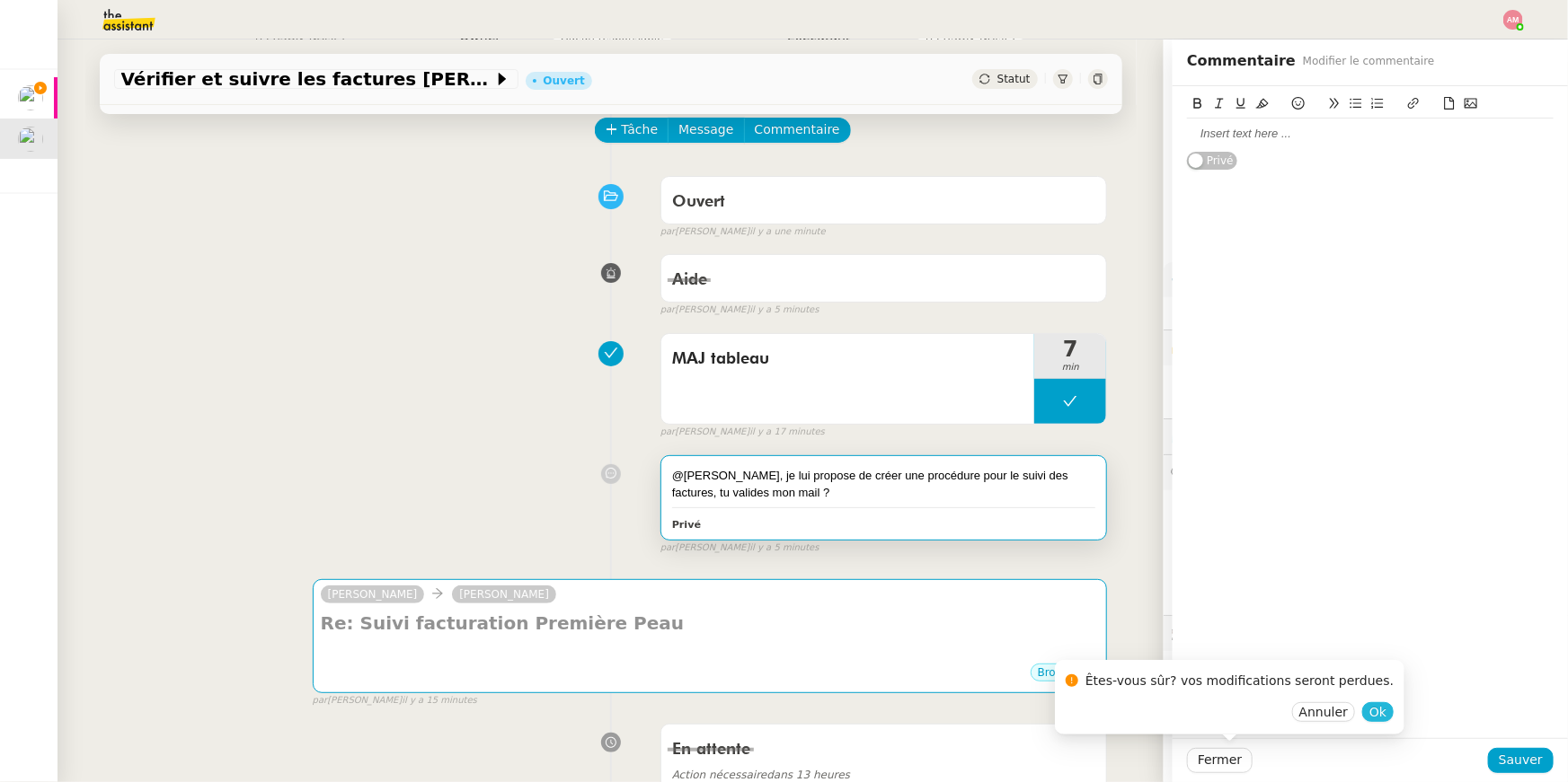
click at [1369, 710] on span "Ok" at bounding box center [1378, 712] width 17 height 18
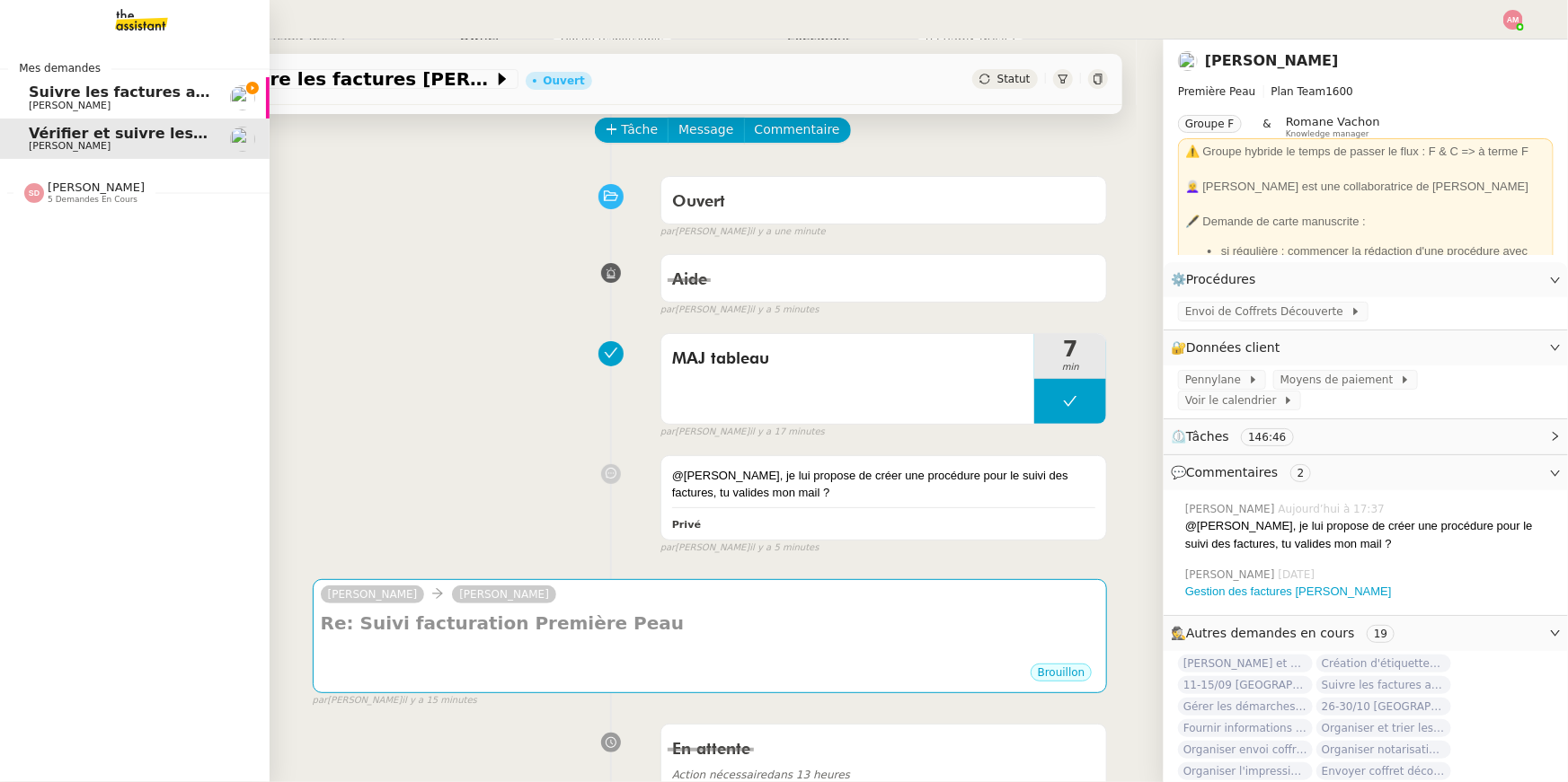
click at [45, 93] on span "Suivre les factures avec Flash Transports" at bounding box center [195, 91] width 334 height 17
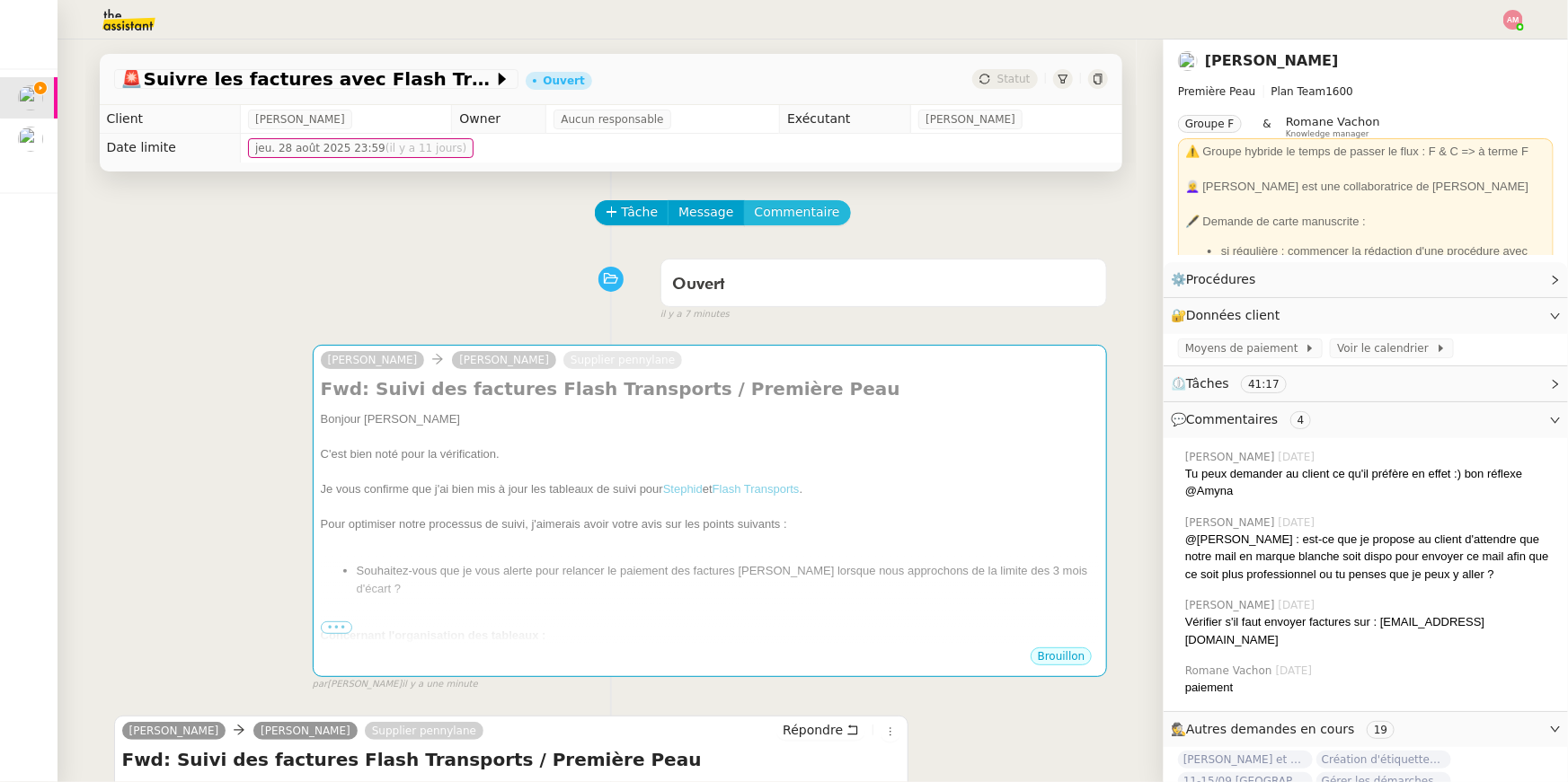
click at [775, 217] on span "Commentaire" at bounding box center [797, 212] width 85 height 21
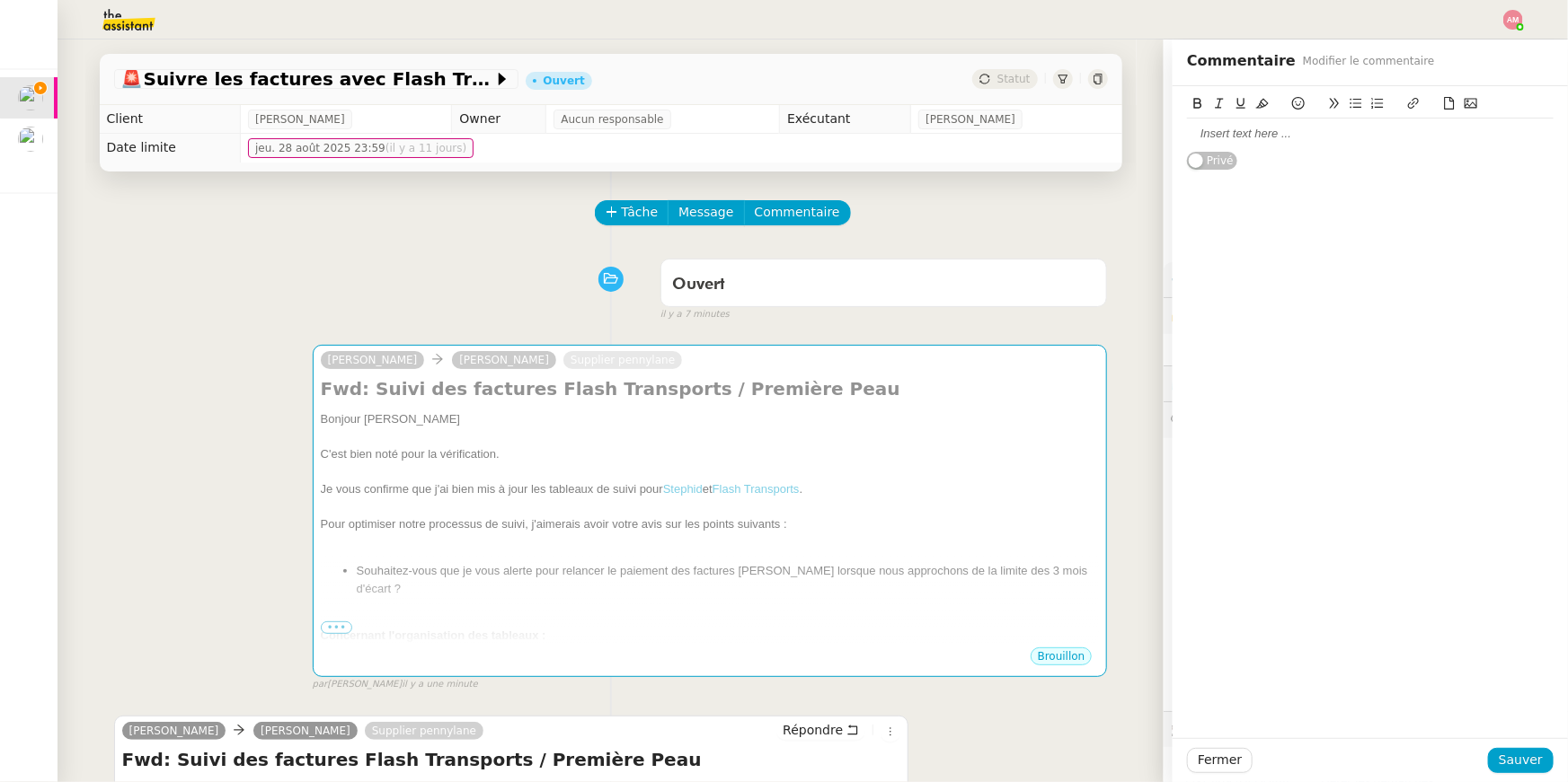
click at [1286, 127] on div at bounding box center [1369, 134] width 367 height 16
click at [1517, 763] on span "Sauver" at bounding box center [1520, 760] width 44 height 21
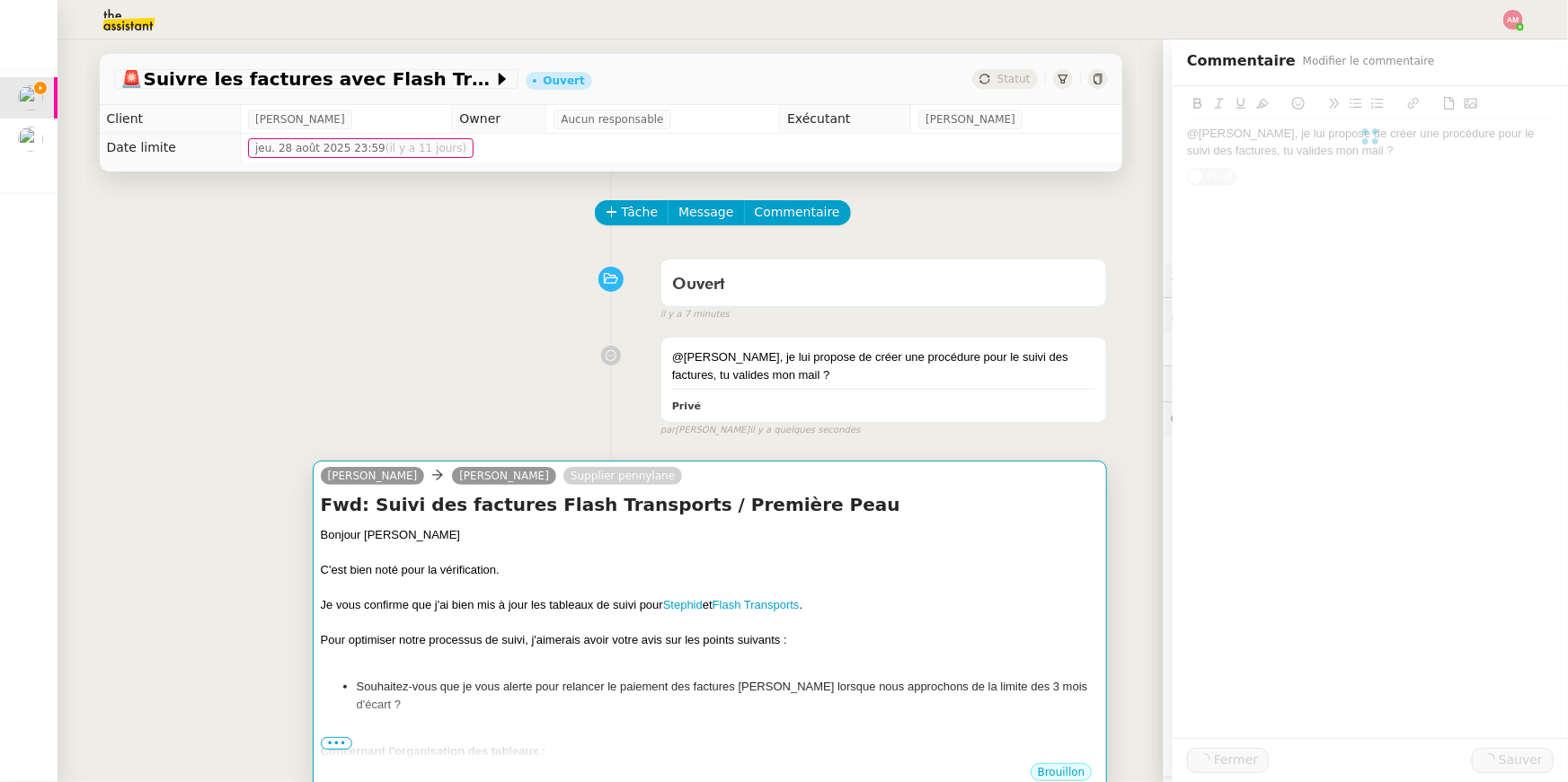
click at [874, 512] on h4 "Fwd: Suivi des factures Flash Transports / Première Peau" at bounding box center [710, 504] width 779 height 25
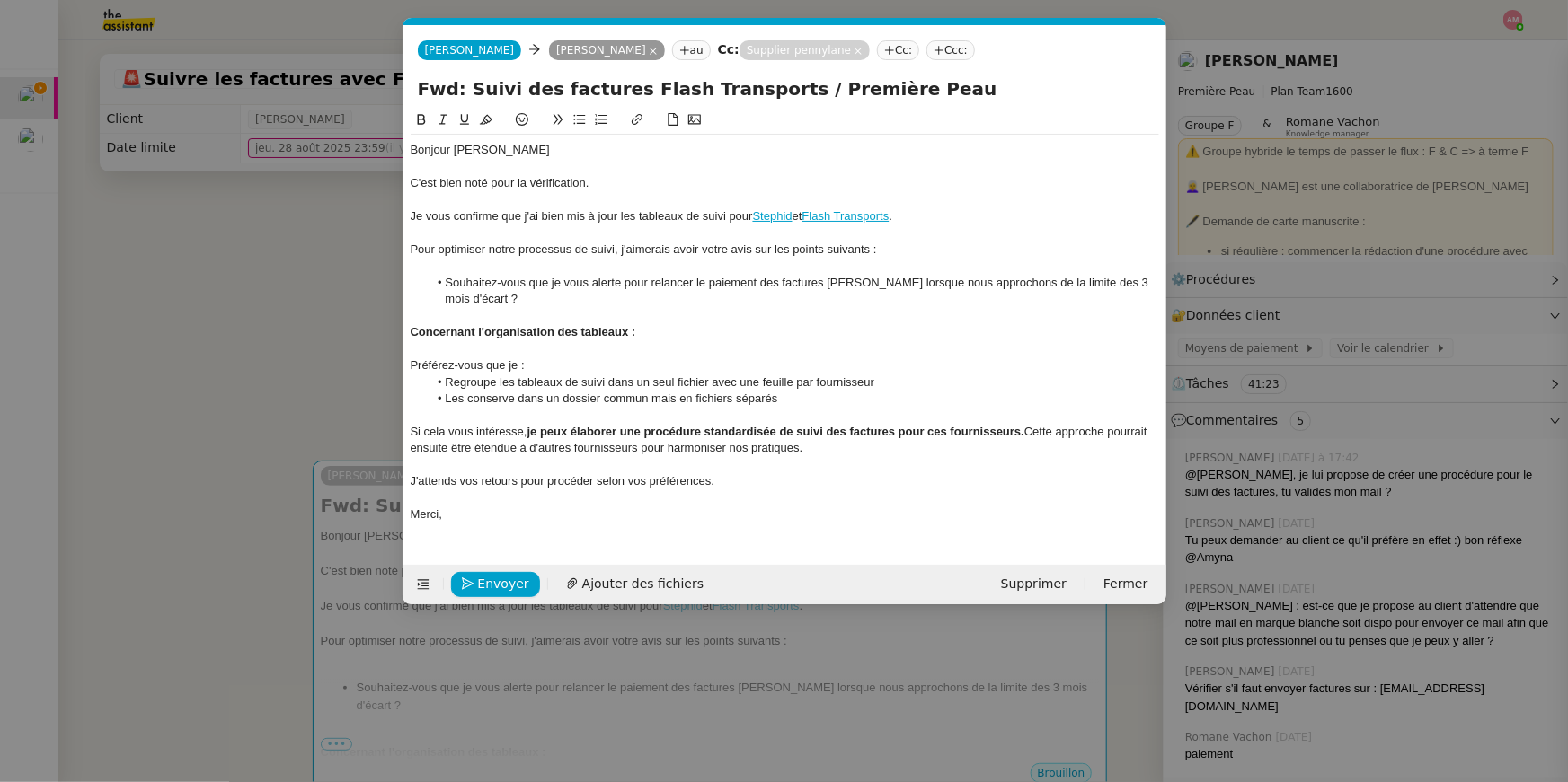
scroll to position [0, 38]
click at [783, 57] on nz-tag "Supplier pennylane" at bounding box center [804, 50] width 130 height 20
click at [854, 49] on icon at bounding box center [858, 51] width 7 height 7
click at [235, 403] on nz-modal-container "Service TA - VOYAGE - PROPOSITION GLOBALE A utiliser dans le cadre de propositi…" at bounding box center [784, 391] width 1568 height 782
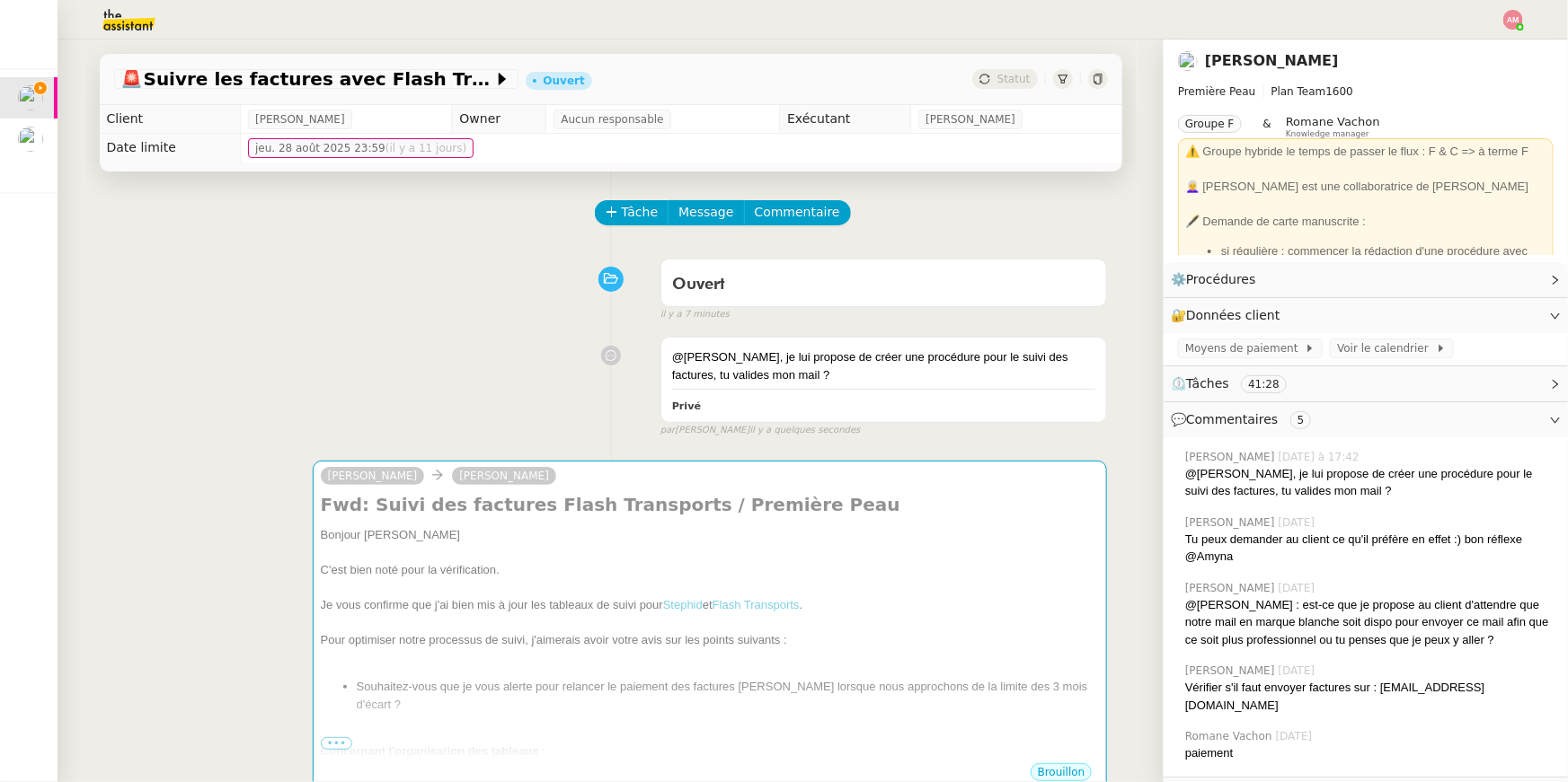
scroll to position [395, 0]
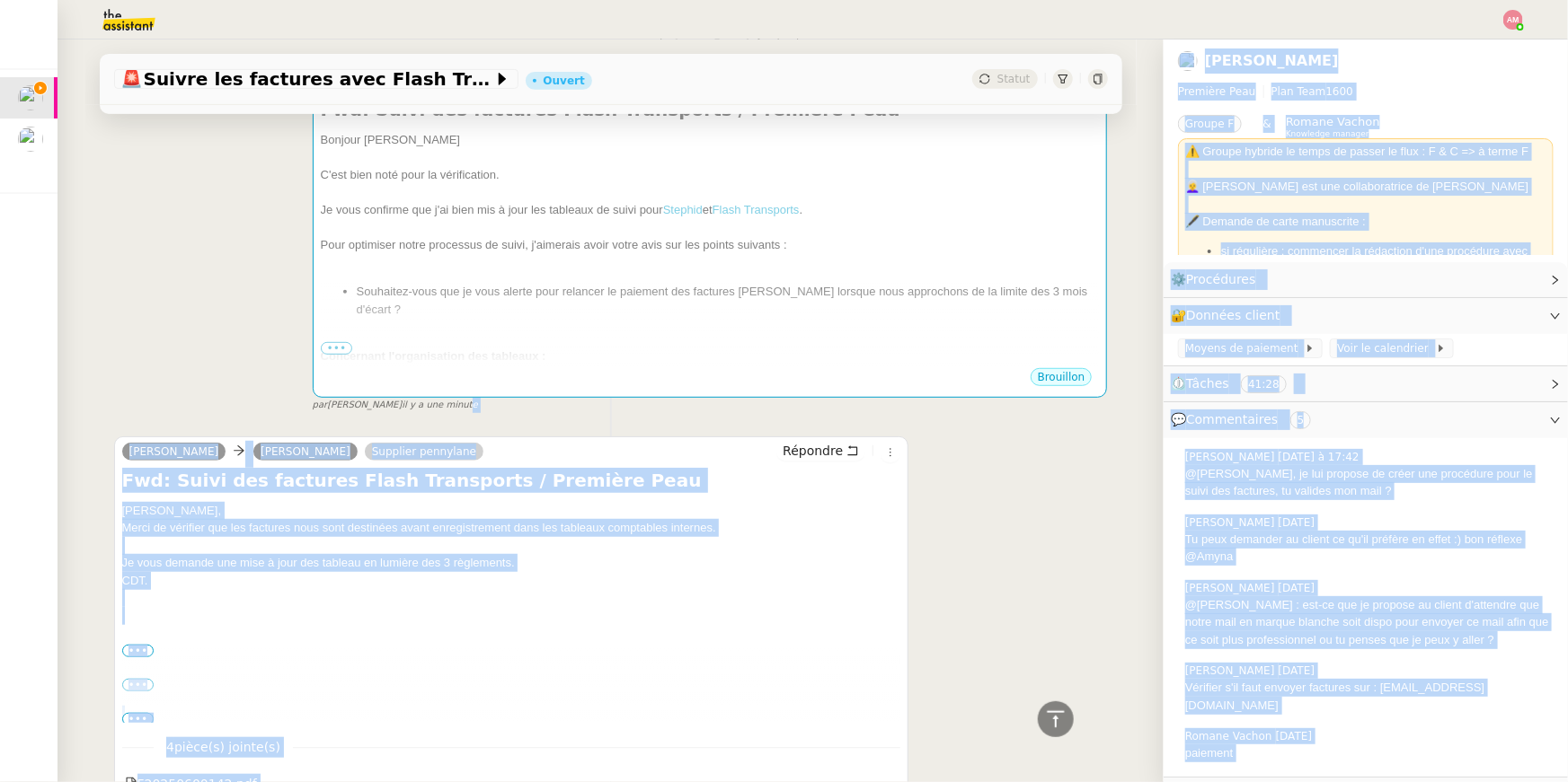
drag, startPoint x: 225, startPoint y: 394, endPoint x: 440, endPoint y: 412, distance: 215.8
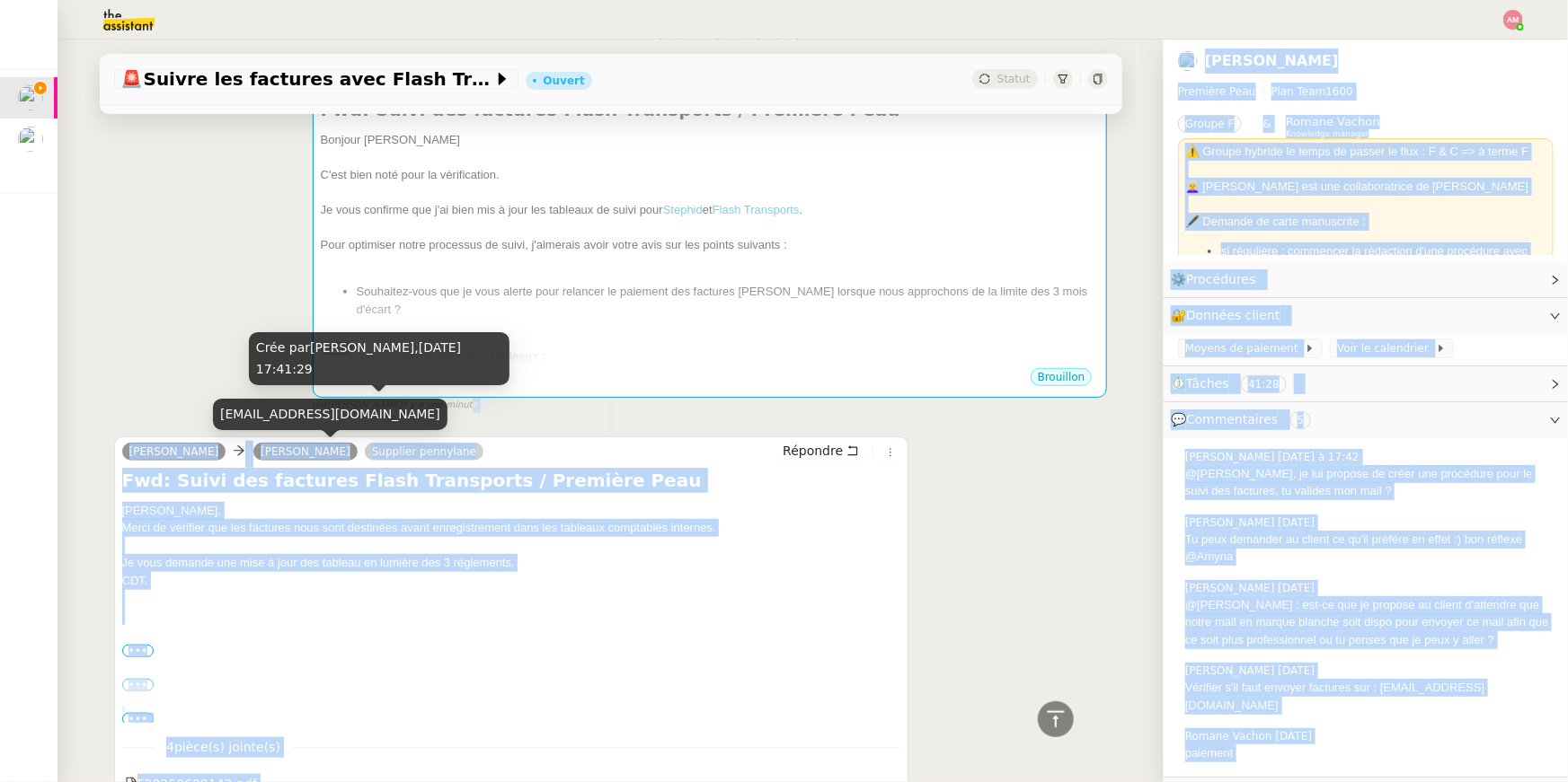
click at [365, 451] on link "Supplier pennylane" at bounding box center [424, 452] width 119 height 16
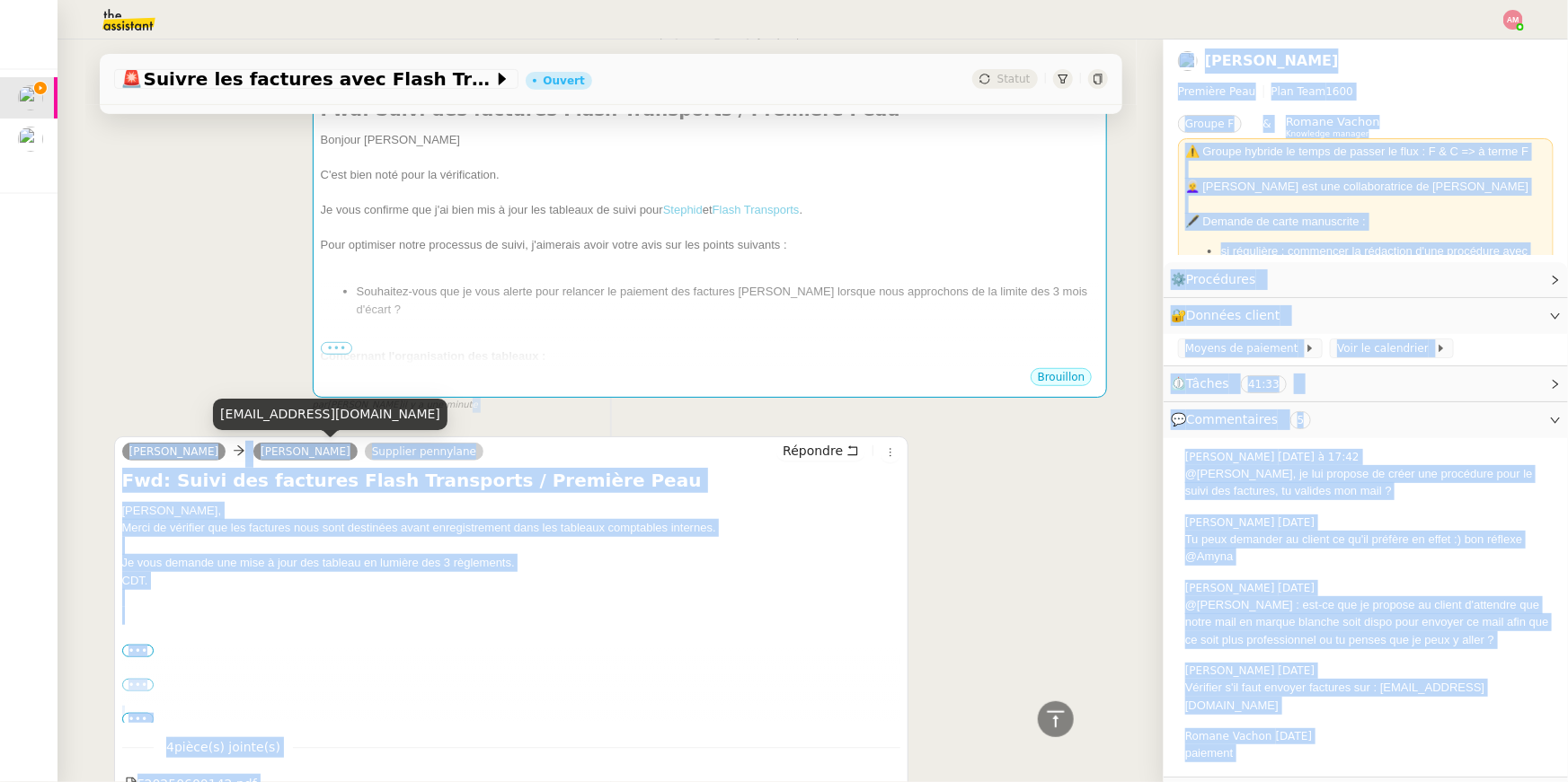
drag, startPoint x: 220, startPoint y: 391, endPoint x: 432, endPoint y: 415, distance: 213.4
click at [432, 415] on div "premiere-peau-0if39lts@suppliers.pennylane.com" at bounding box center [330, 414] width 234 height 31
copy div "premiere-peau-0if39lts@suppliers.pennylane.com"
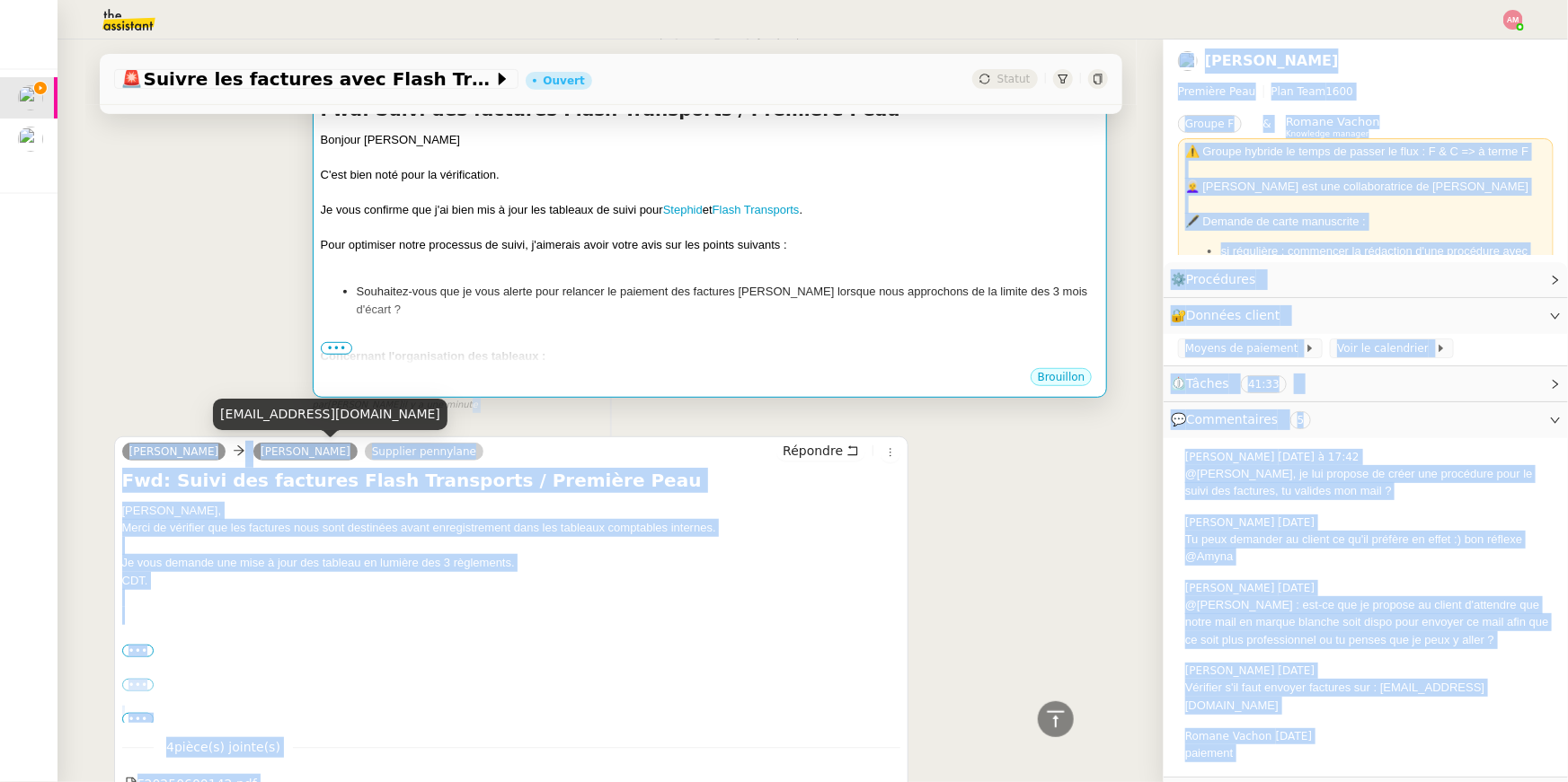
scroll to position [0, 0]
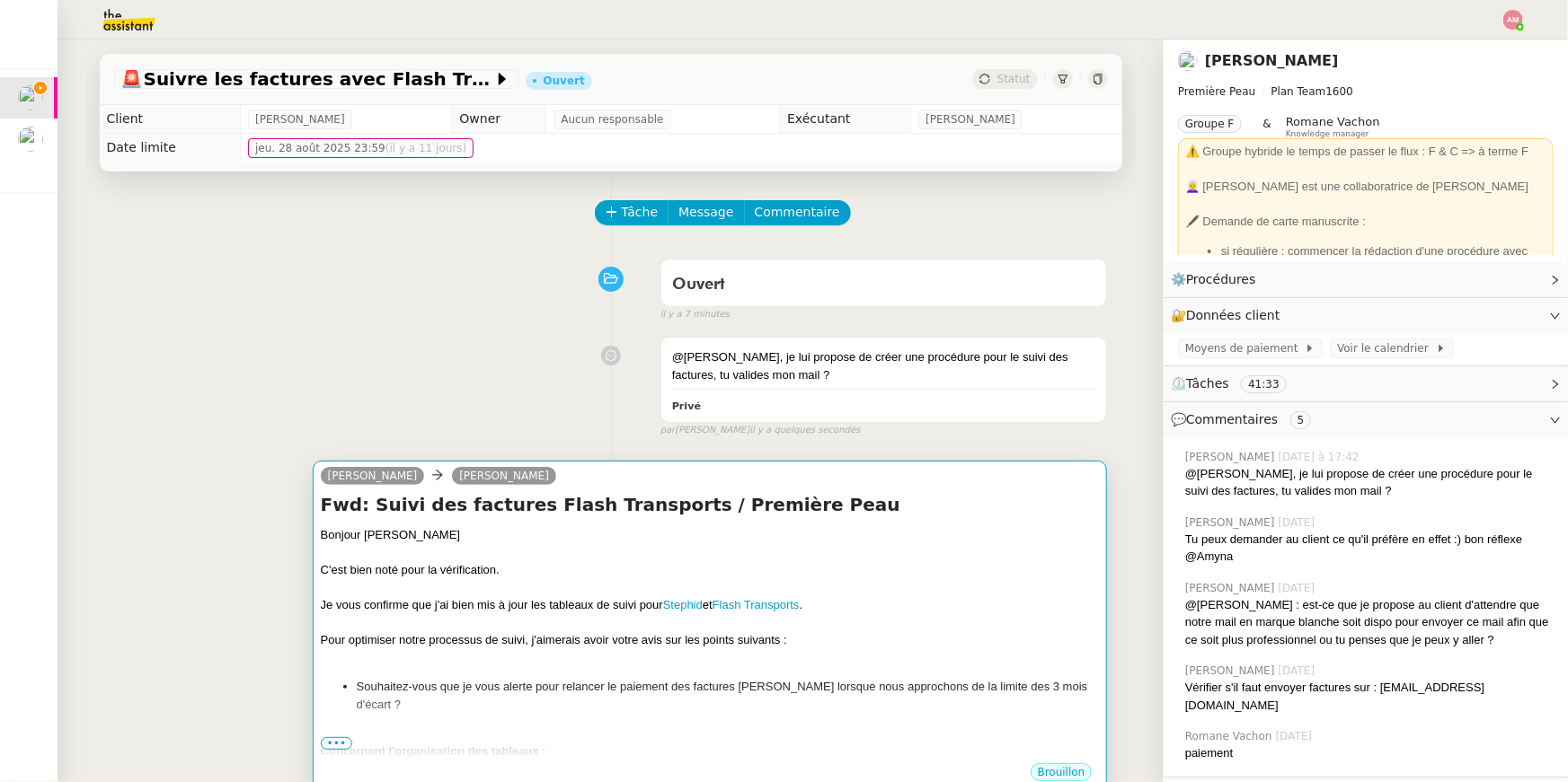
click at [579, 484] on div "camille Pierre Mergui" at bounding box center [710, 478] width 779 height 27
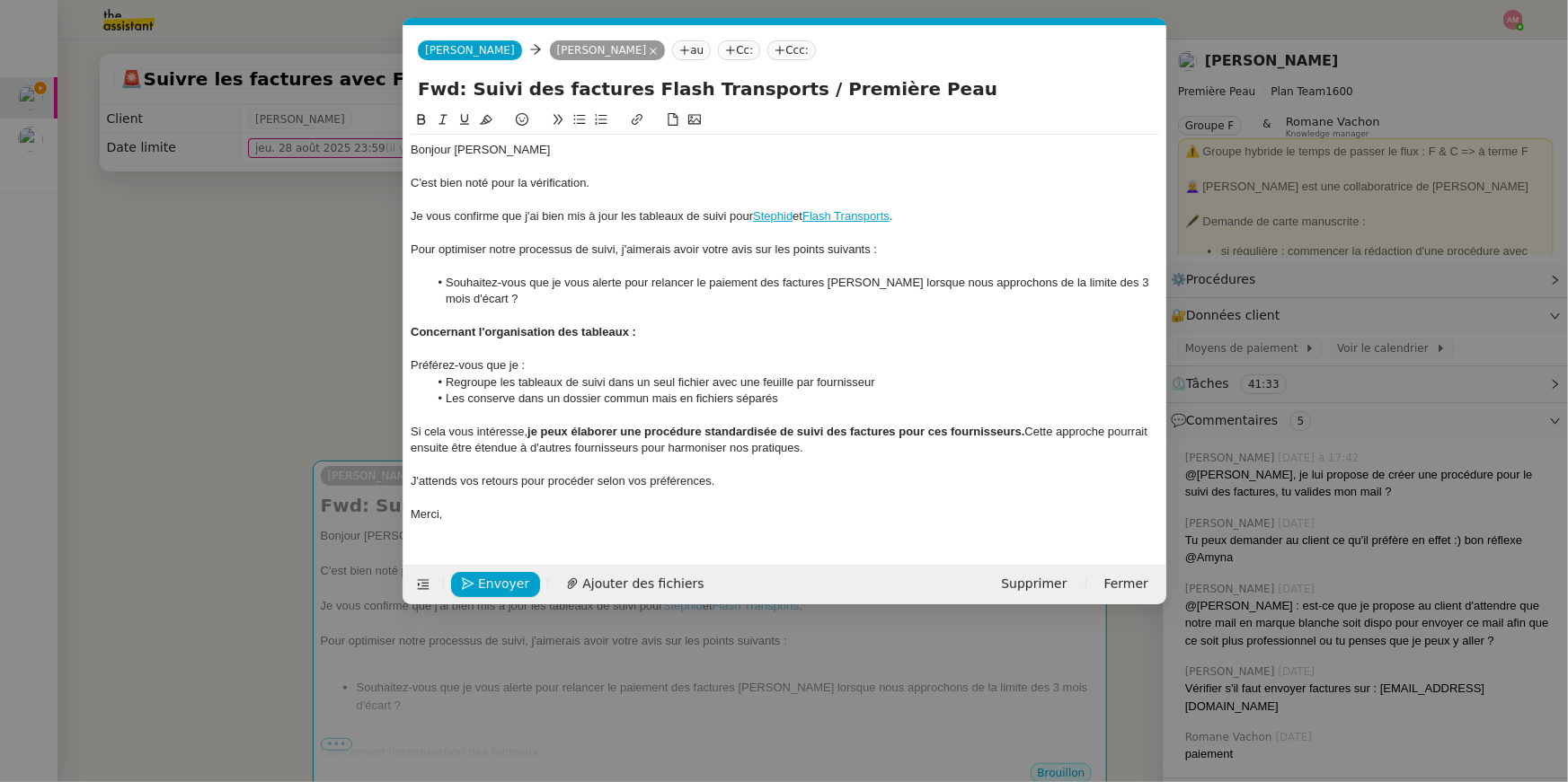
scroll to position [0, 38]
click at [725, 45] on icon at bounding box center [730, 50] width 11 height 11
paste input "premiere-peau-0if39lts@suppliers.pennylane.com"
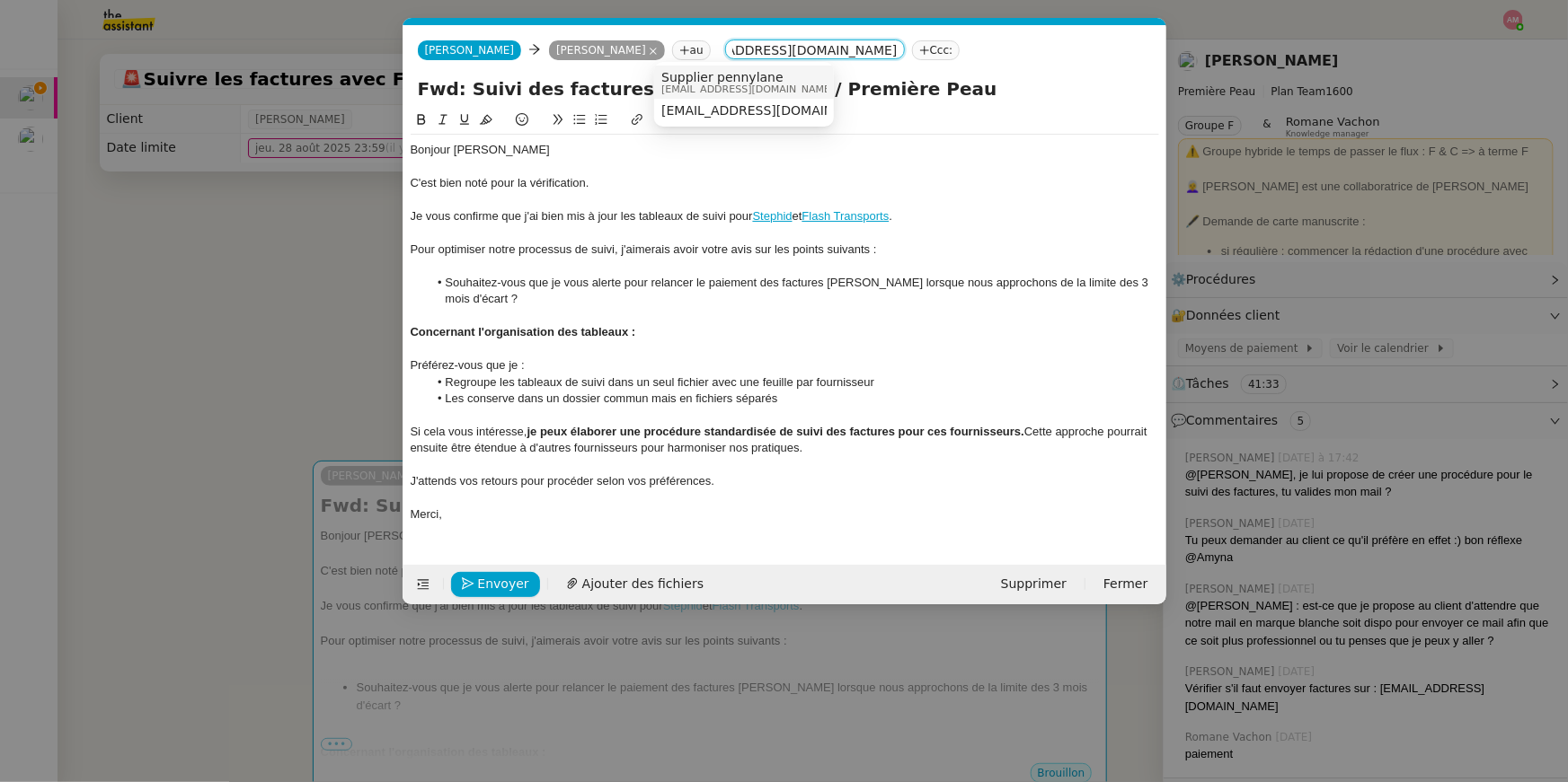
type input "premiere-peau-0if39lts@suppliers.pennylane.com"
click at [683, 73] on span "Supplier pennylane" at bounding box center [747, 78] width 173 height 15
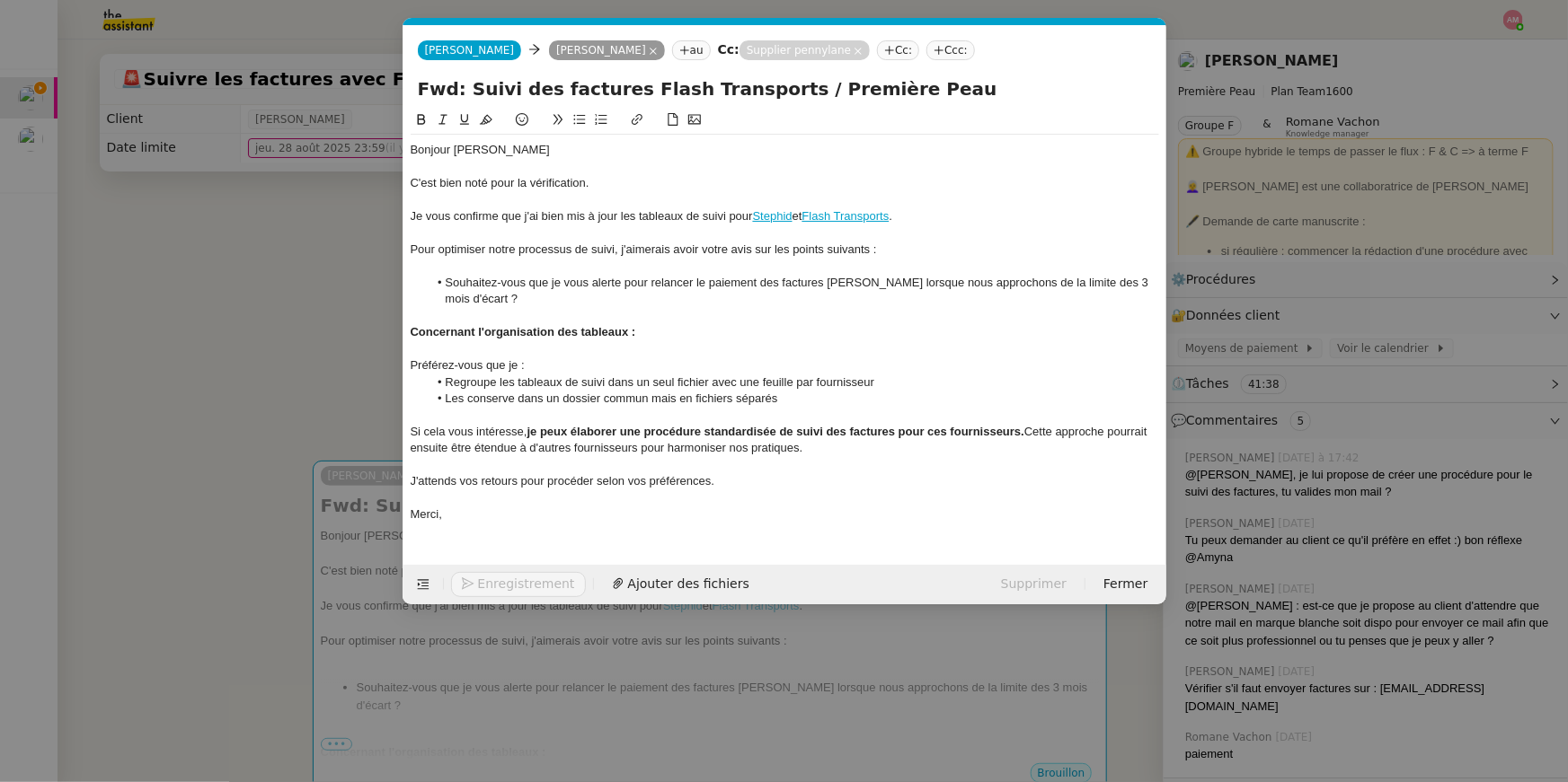
click at [283, 212] on nz-modal-container "Service TA - VOYAGE - PROPOSITION GLOBALE A utiliser dans le cadre de propositi…" at bounding box center [784, 391] width 1568 height 782
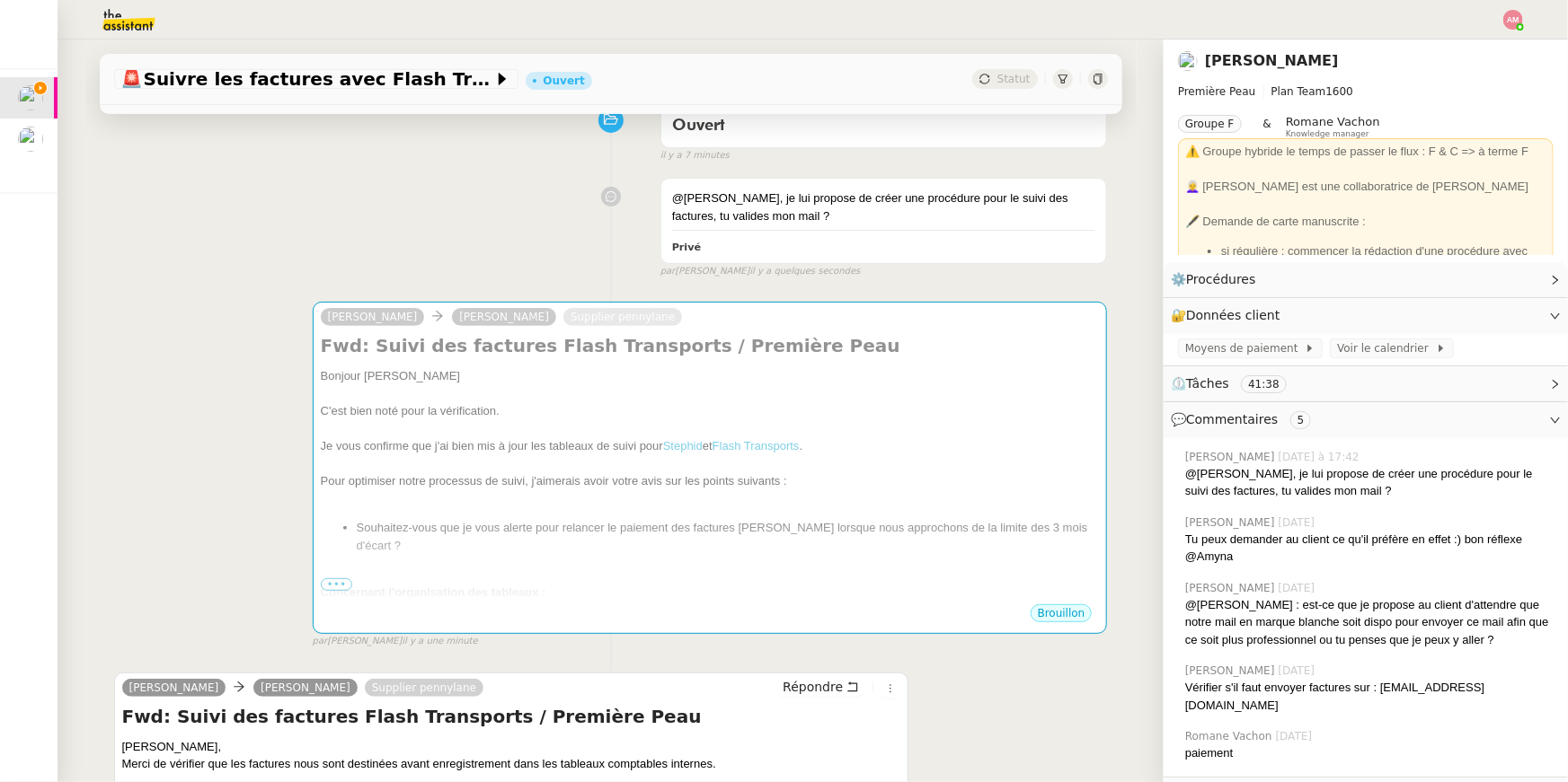
scroll to position [163, 0]
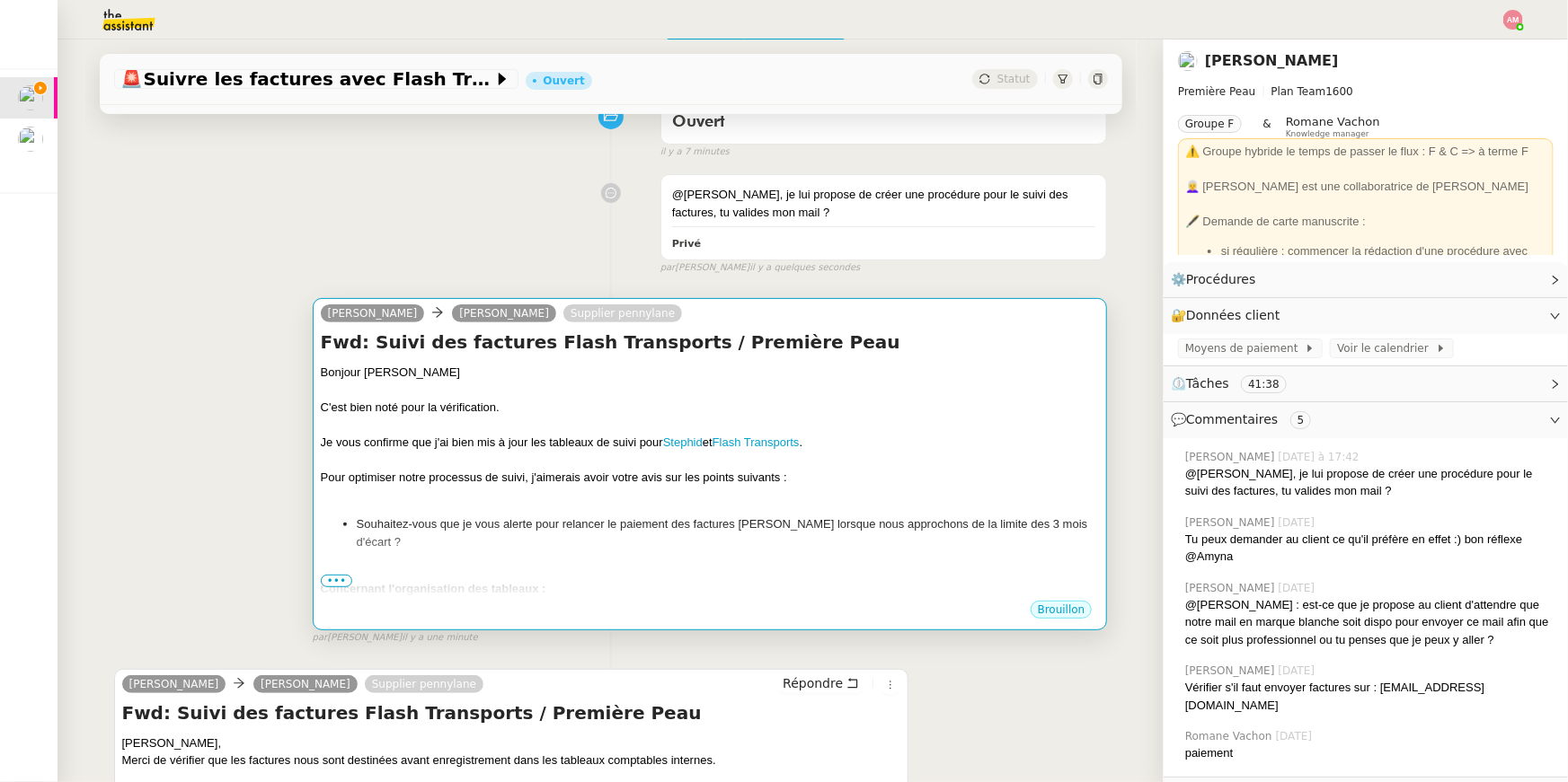
click at [622, 467] on div at bounding box center [710, 461] width 779 height 18
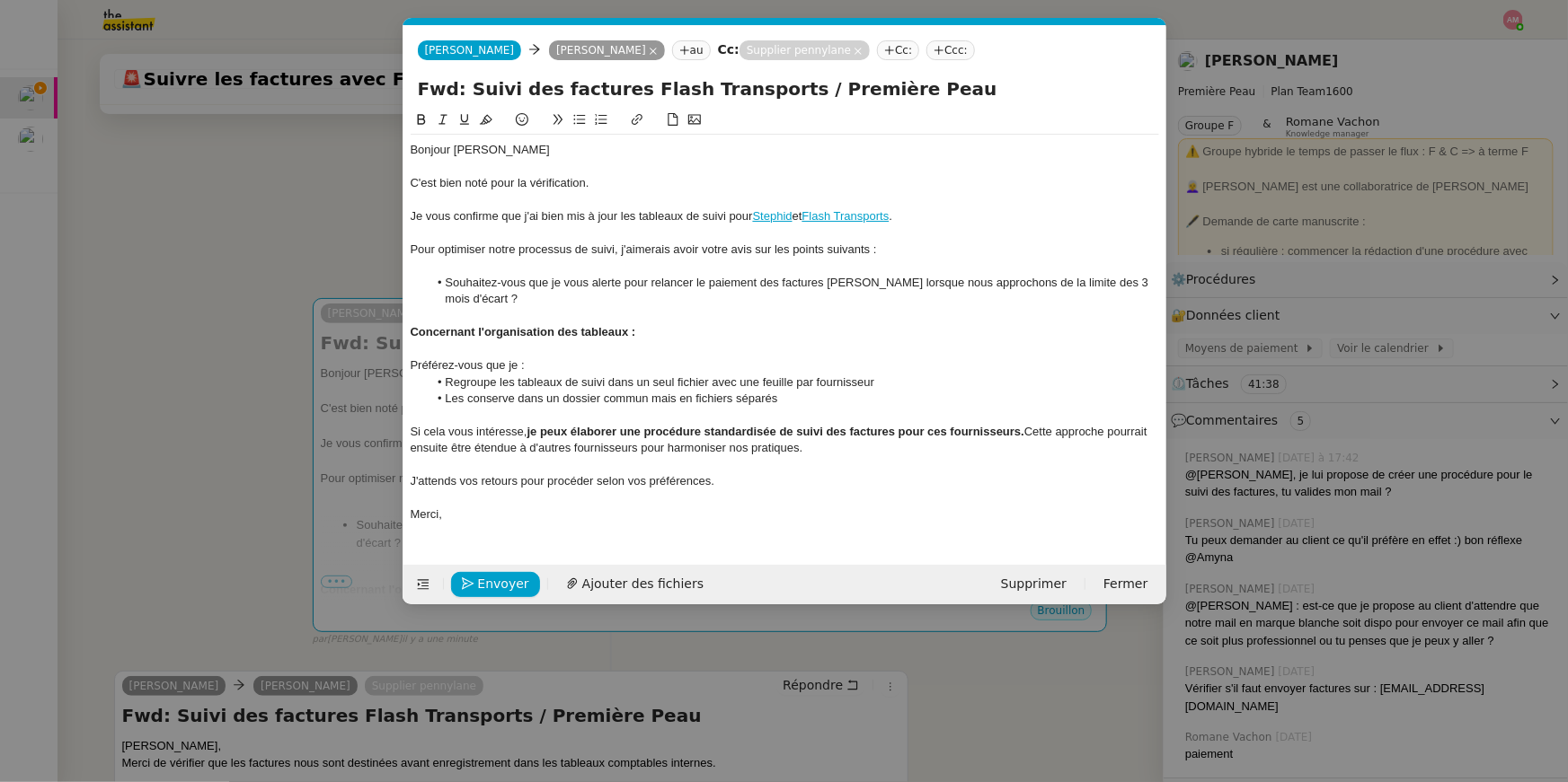
scroll to position [0, 38]
click at [618, 384] on li "Regroupe les tableaux de suivi dans un seul fichier avec une feuille par fourni…" at bounding box center [792, 383] width 731 height 16
drag, startPoint x: 897, startPoint y: 215, endPoint x: 753, endPoint y: 217, distance: 144.0
click at [753, 217] on div "Je vous confirme que j'ai bien mis à jour les tableaux de suivi pour Stephid et…" at bounding box center [785, 217] width 748 height 16
copy div "Stephid et Flash Transports"
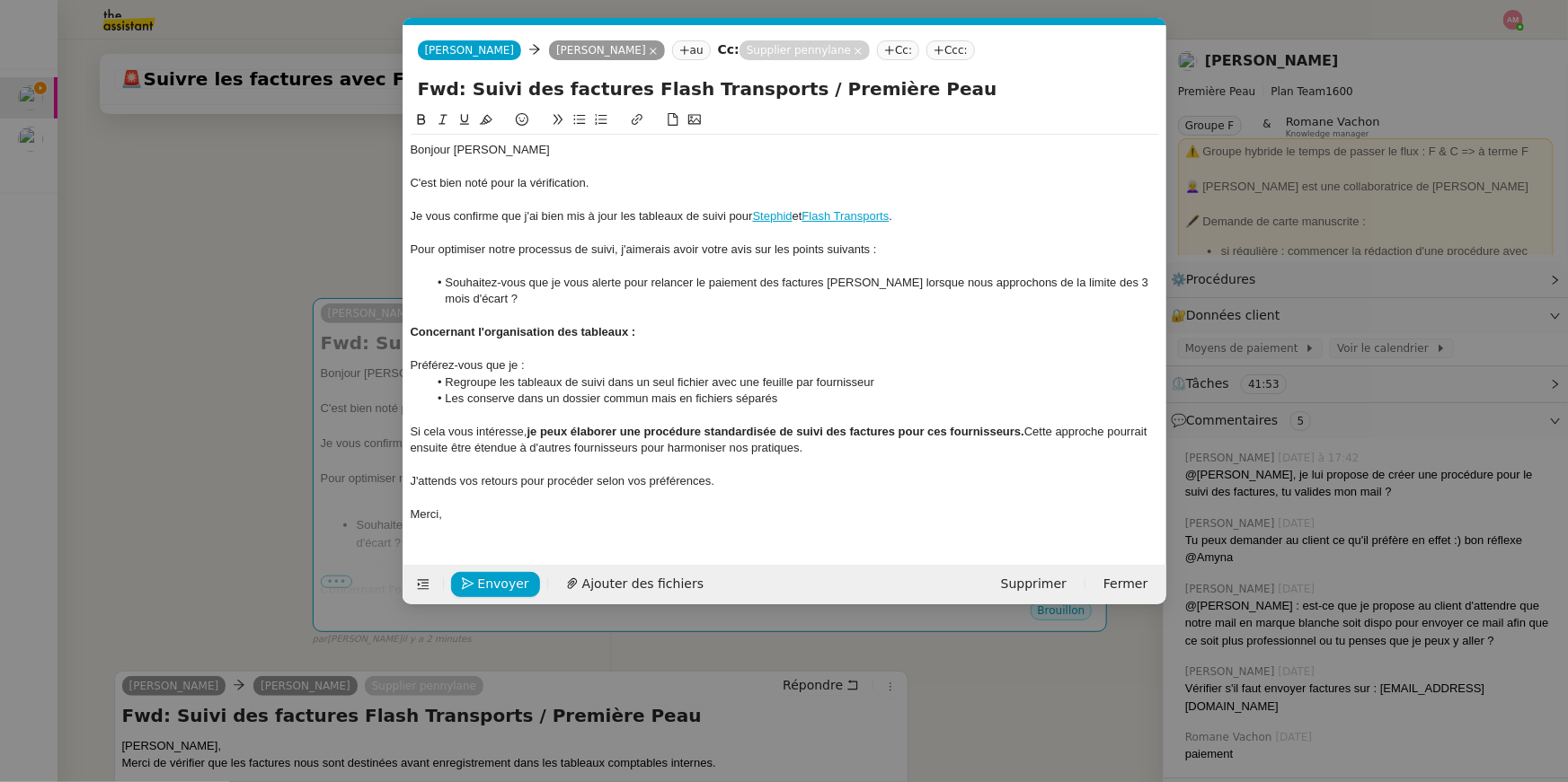
click at [565, 379] on li "Regroupe les tableaux de suivi dans un seul fichier avec une feuille par fourni…" at bounding box center [792, 383] width 731 height 16
click at [603, 375] on li "Regroupe les tableaux de suivi dans un seul fichier avec une feuille par fourni…" at bounding box center [792, 383] width 731 height 16
click at [606, 378] on li "Regroupe les tableaux de suivi dans un seul fichier avec une feuille par fourni…" at bounding box center [792, 383] width 731 height 16
click at [577, 434] on strong "je peux élaborer une procédure standardisée de suivi des factures pour ces four…" at bounding box center [775, 432] width 497 height 14
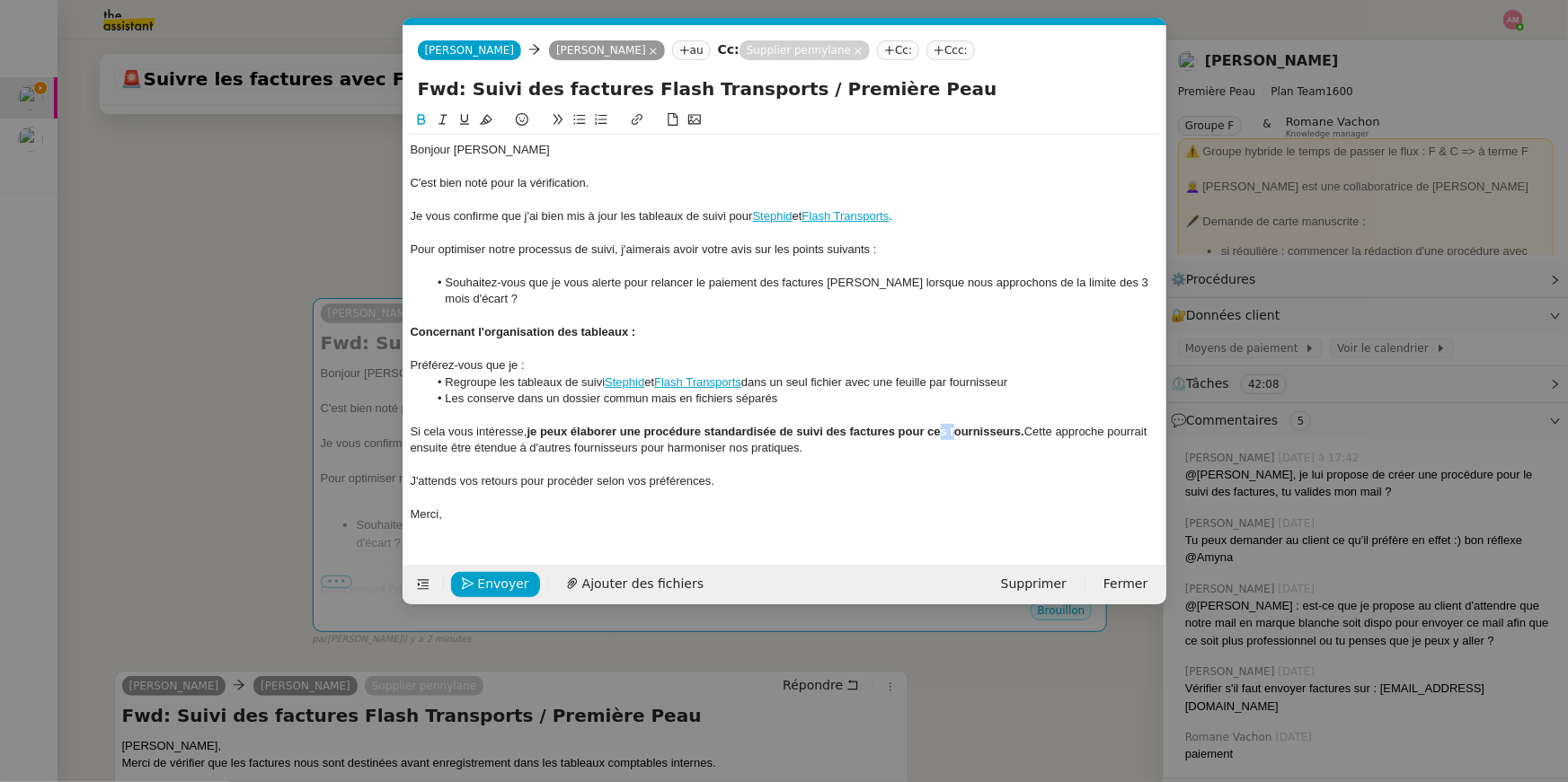
drag, startPoint x: 937, startPoint y: 429, endPoint x: 952, endPoint y: 429, distance: 15.0
click at [952, 429] on strong "je peux élaborer une procédure standardisée de suivi des factures pour ces four…" at bounding box center [775, 432] width 497 height 14
click at [782, 486] on div "J'attends vos retours pour procéder selon vos préférences." at bounding box center [785, 482] width 748 height 16
click at [232, 365] on nz-modal-container "Service TA - VOYAGE - PROPOSITION GLOBALE A utiliser dans le cadre de propositi…" at bounding box center [784, 391] width 1568 height 782
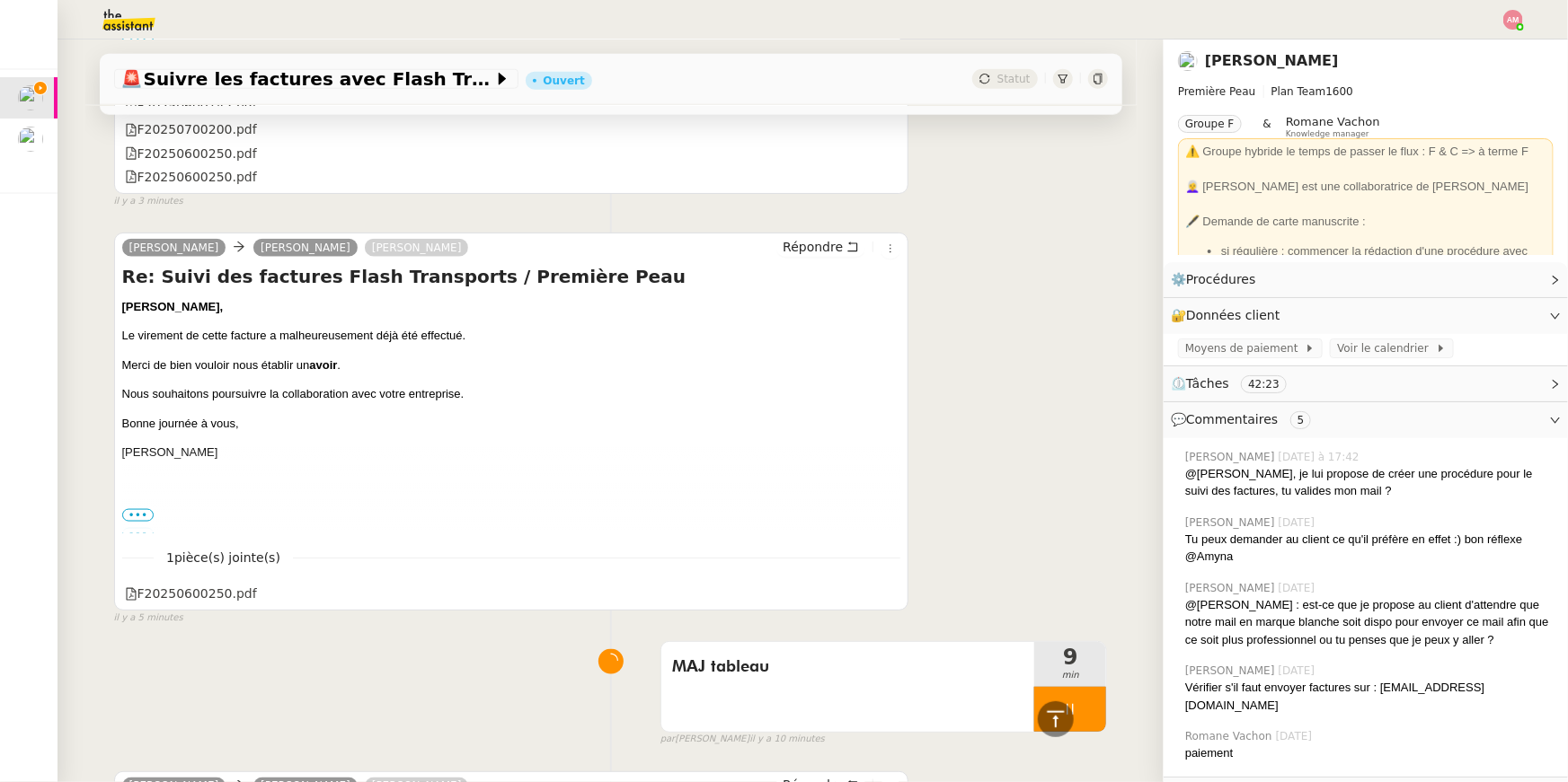
scroll to position [1425, 0]
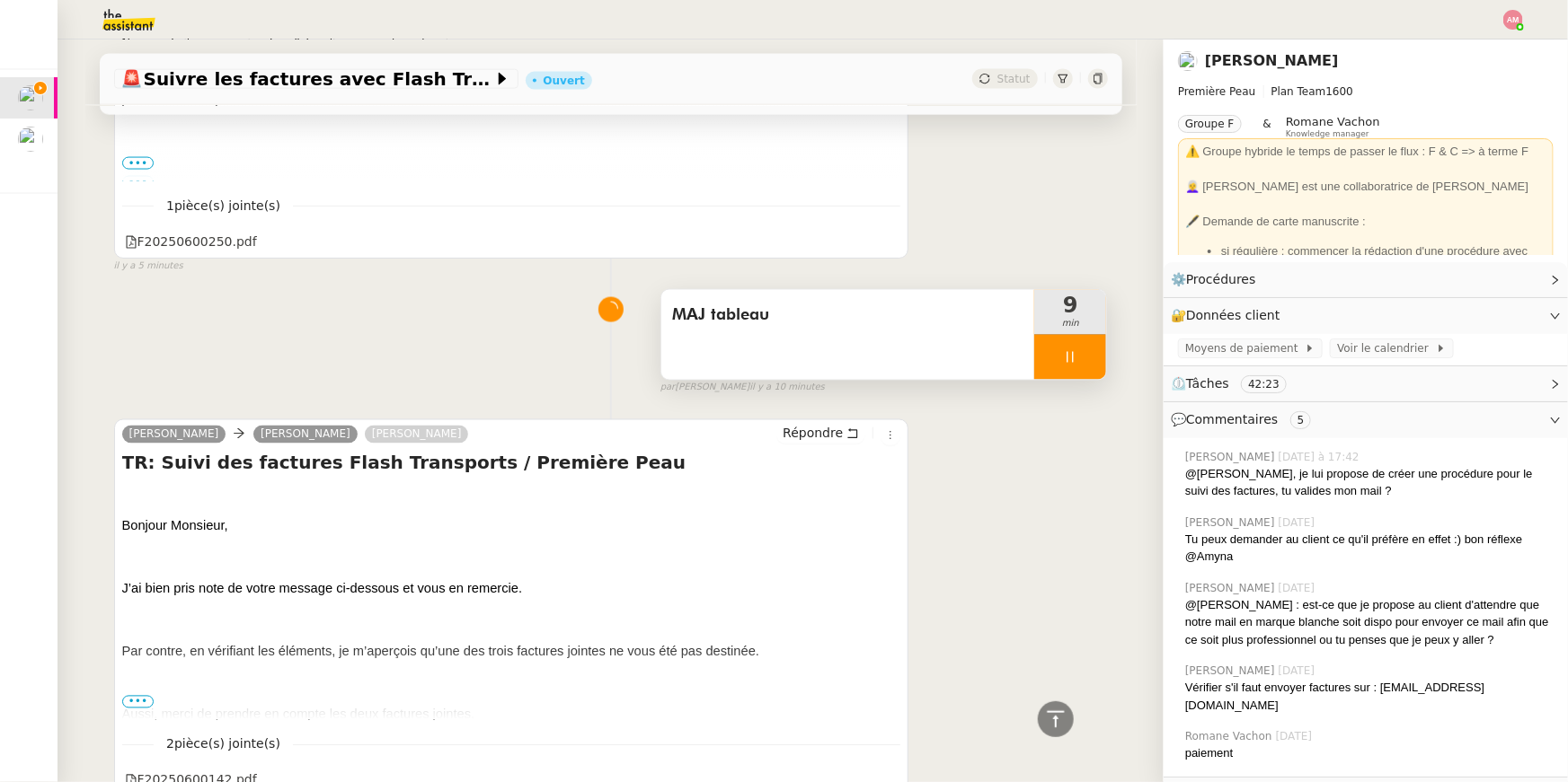
click at [1016, 341] on div "MAJ tableau" at bounding box center [848, 335] width 374 height 90
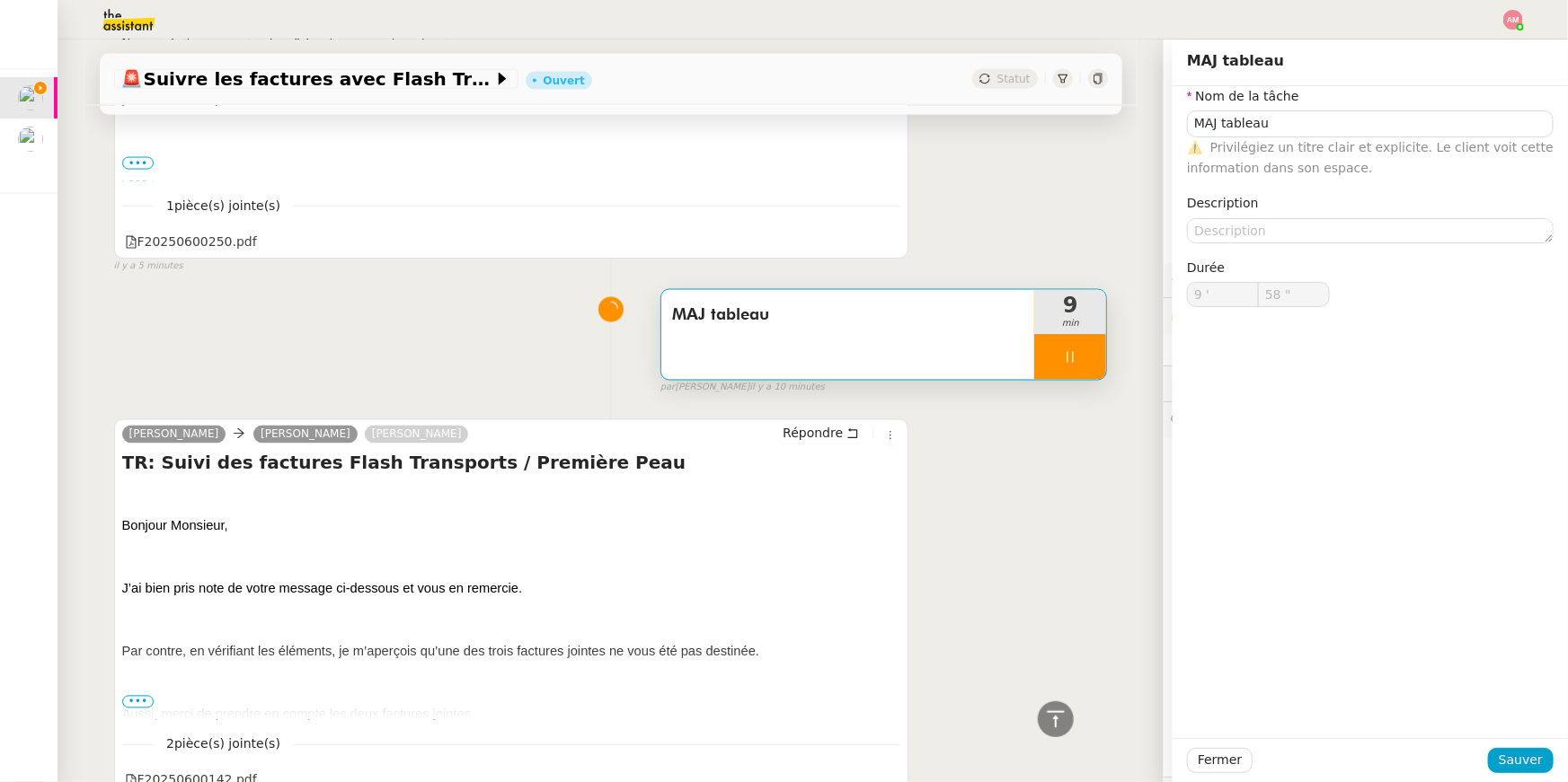
type input "59 ""
type input "10 '"
type input "1 ""
click at [1061, 348] on div at bounding box center [1069, 357] width 72 height 45
click at [1077, 348] on button at bounding box center [1088, 357] width 36 height 45
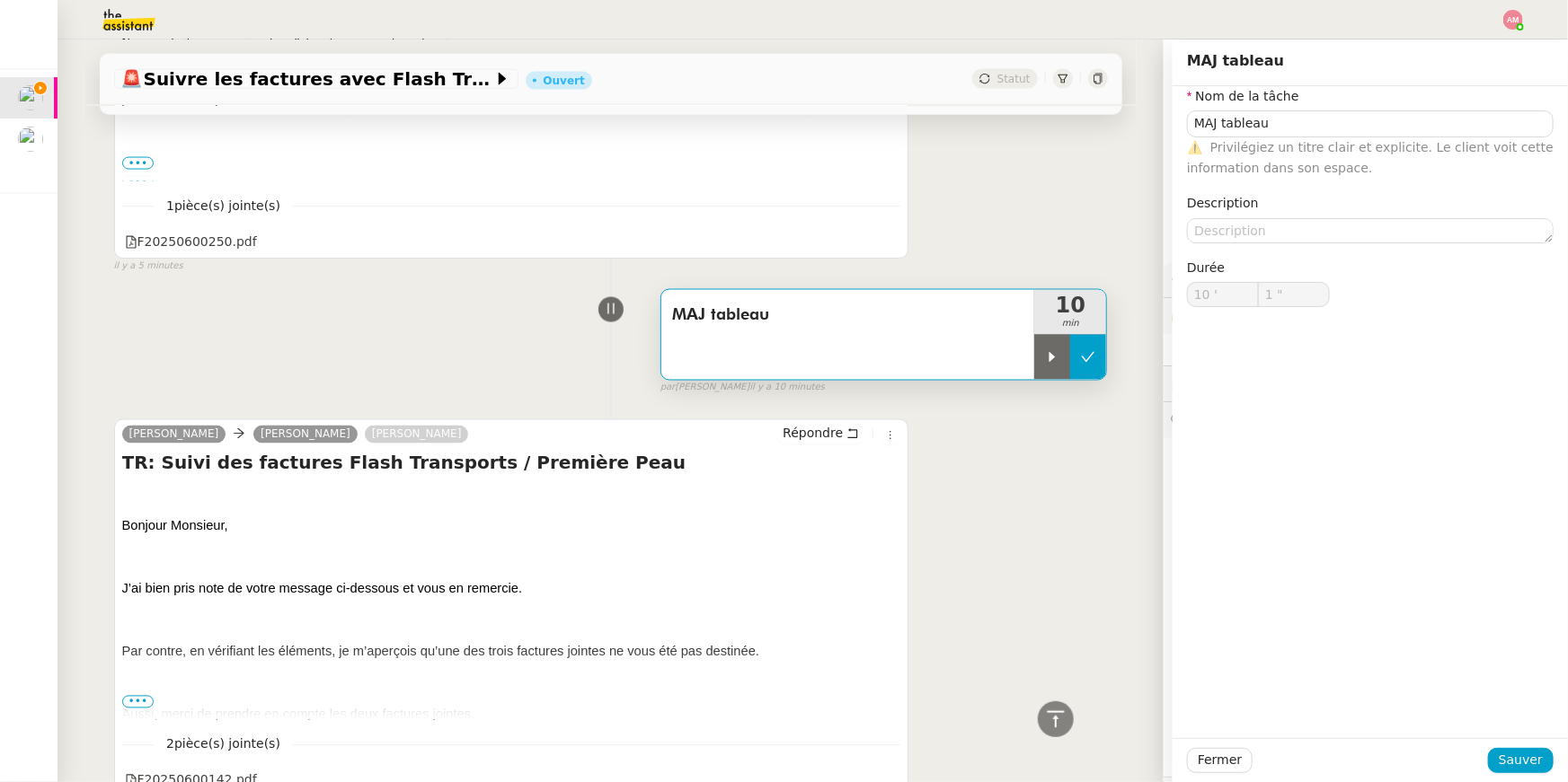
type input "MAJ tableau"
type input "10 '"
type input "1 ""
type input "MAJ tableau"
type input "10 '"
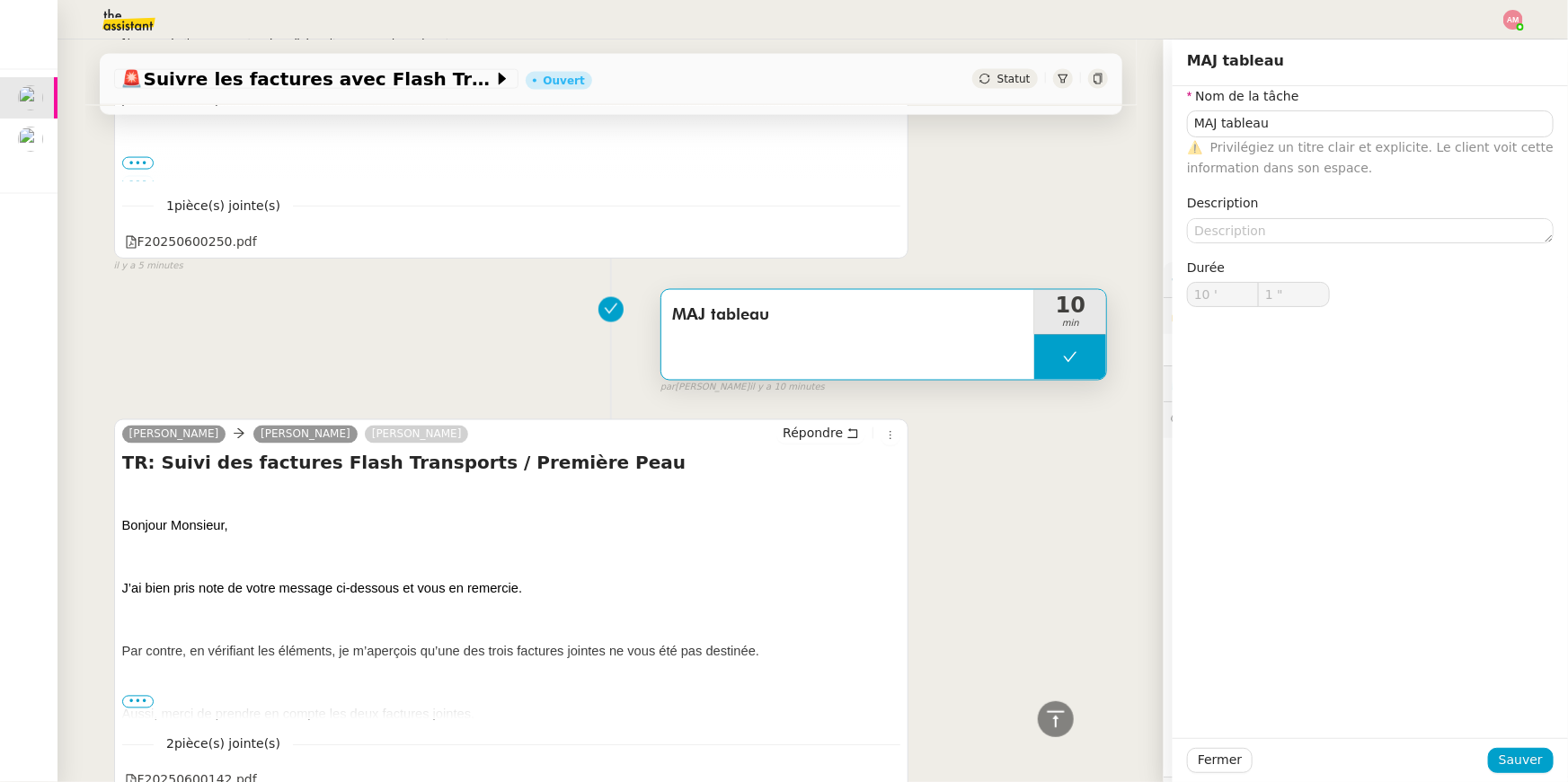
type input "1 ""
type input "MAJ tableau"
type input "10 '"
type input "1 ""
type input "MAJ tableau"
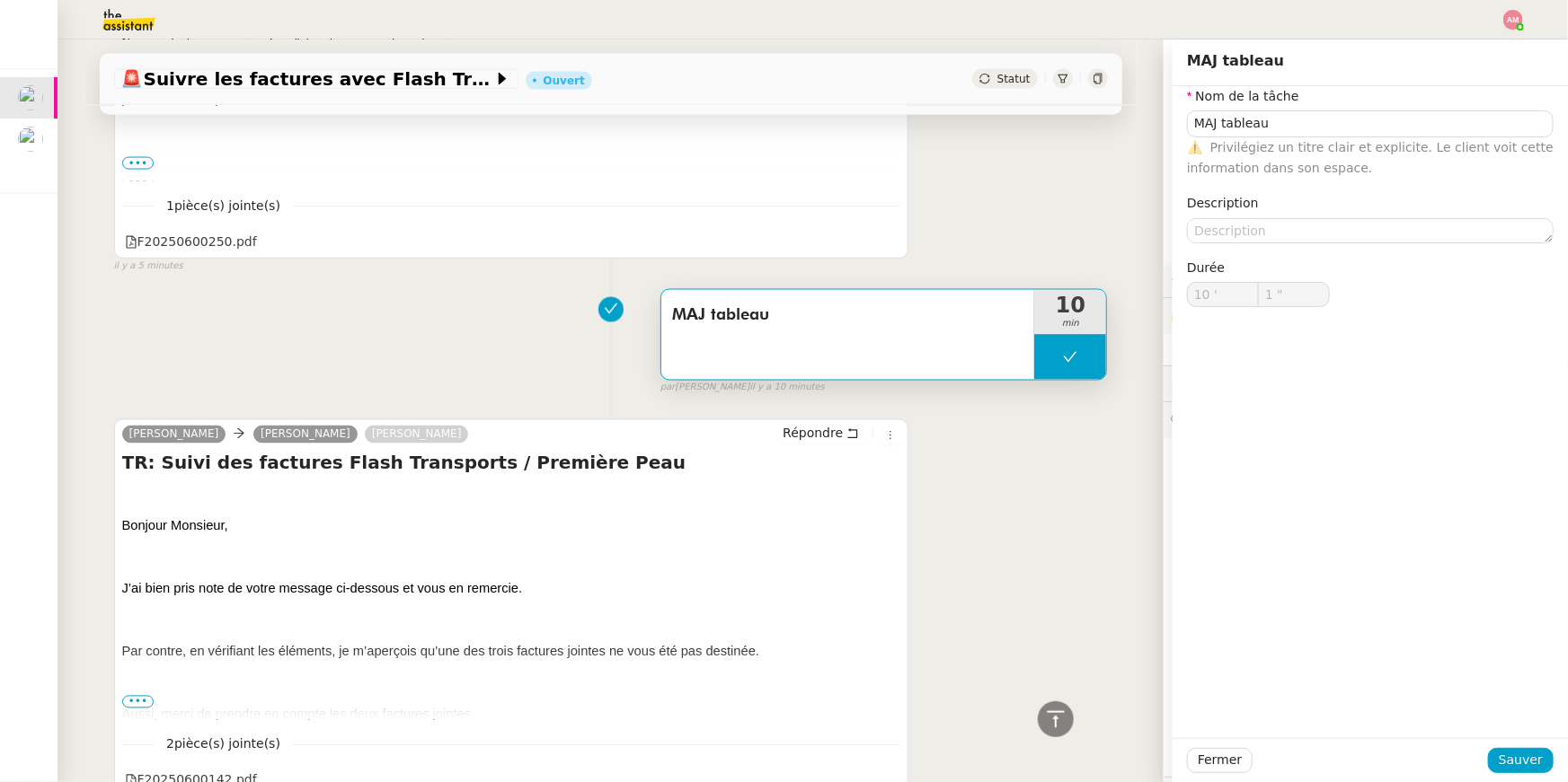
type input "10 '"
type input "1 ""
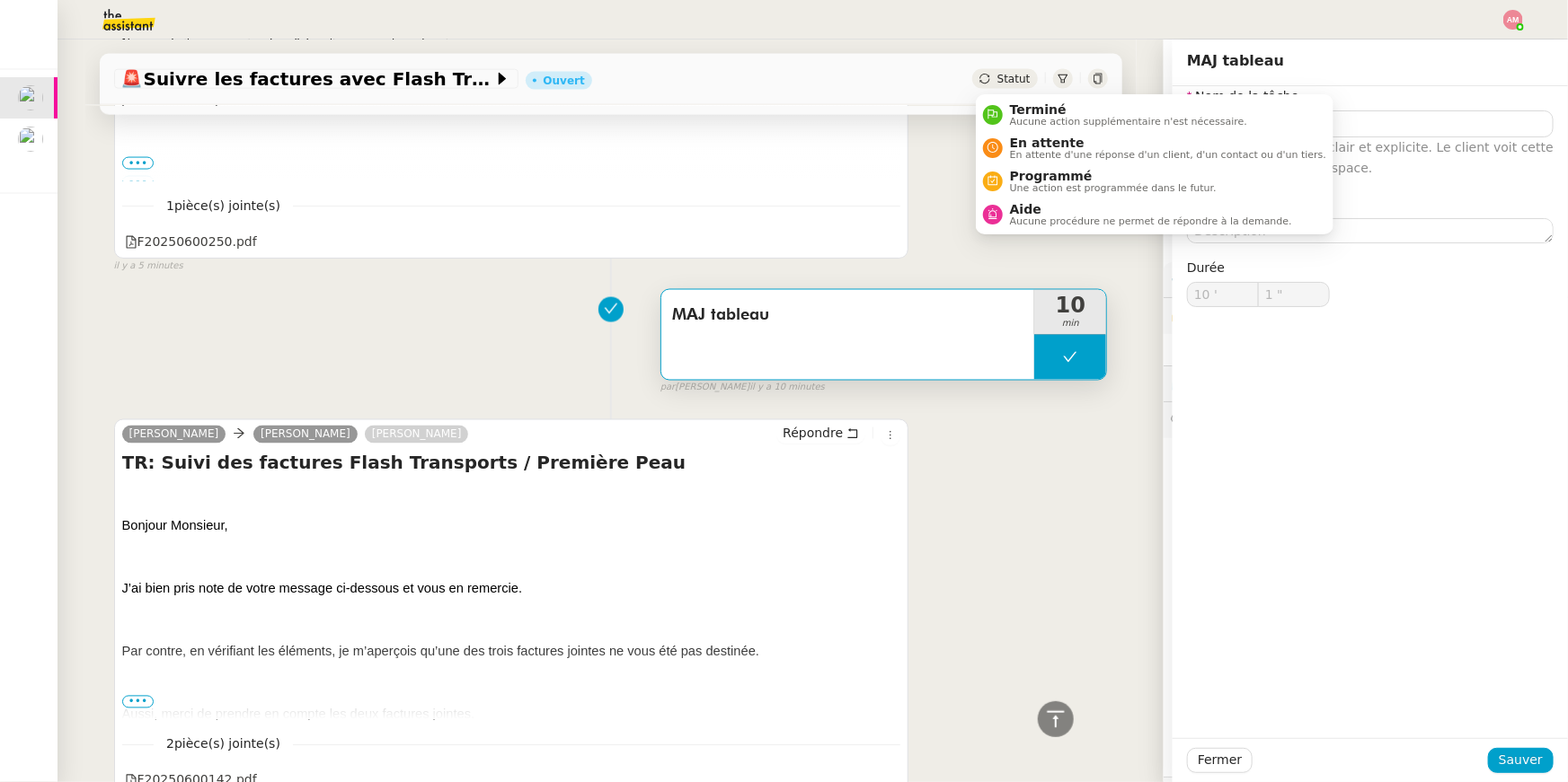
click at [1042, 233] on ul "Terminé Aucune action supplémentaire n'est nécessaire. En attente En attente d'…" at bounding box center [1154, 164] width 358 height 140
click at [1034, 217] on span "Aucune procédure ne permet de répondre à la demande." at bounding box center [1151, 221] width 282 height 10
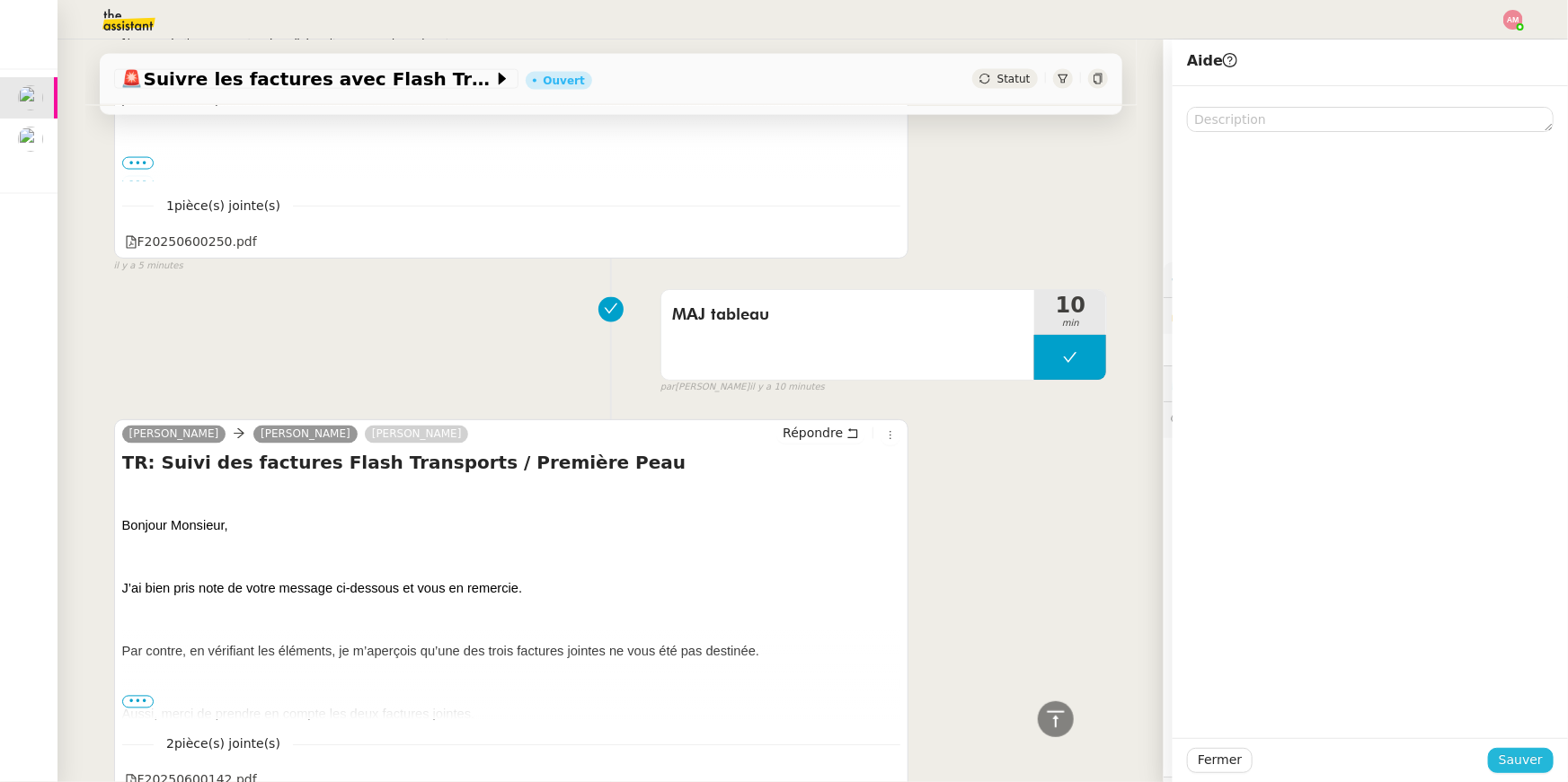
click at [1540, 757] on span "Sauver" at bounding box center [1520, 760] width 44 height 21
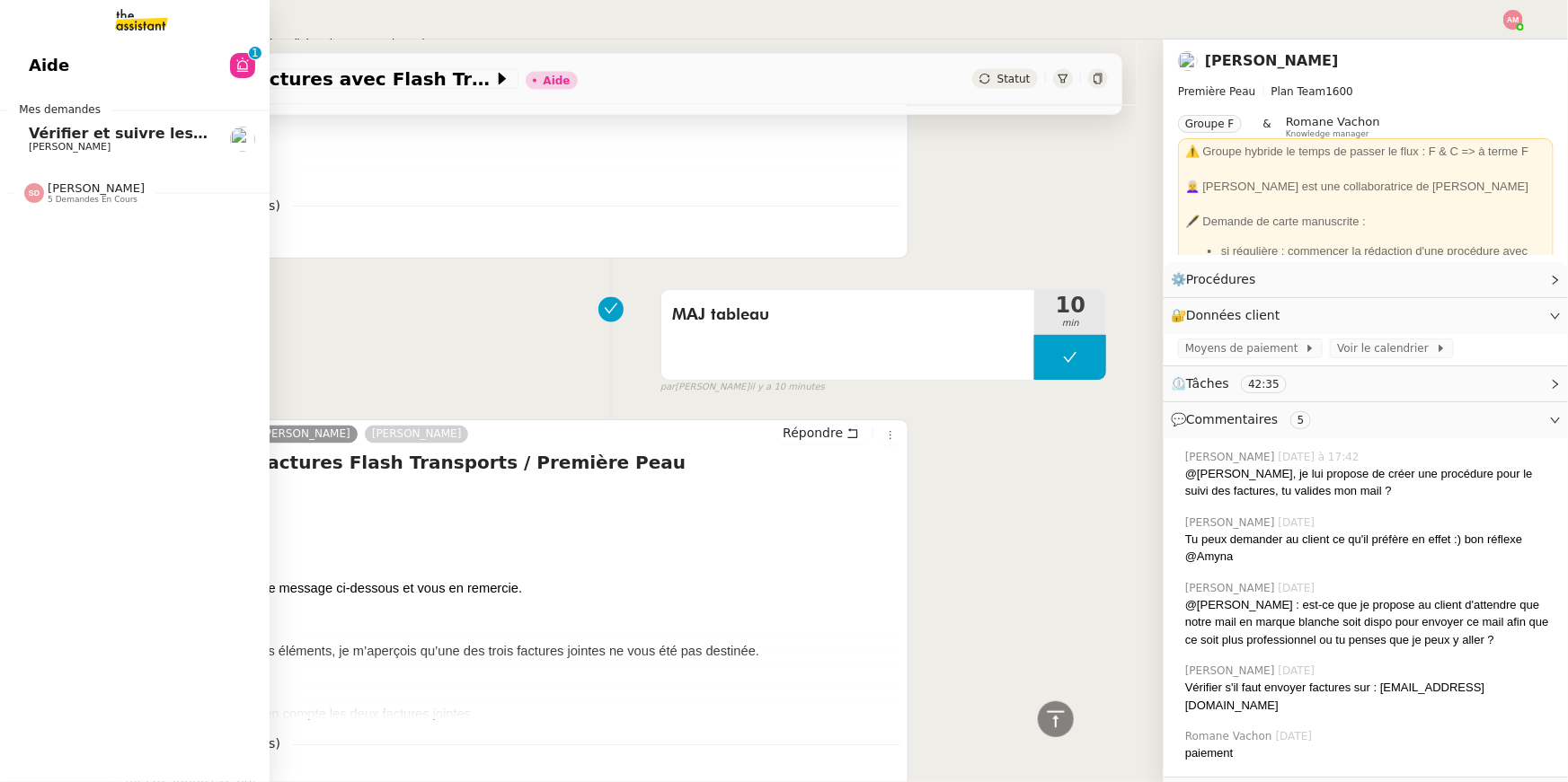
click at [30, 125] on span "Vérifier et suivre les factures Stephid" at bounding box center [216, 134] width 375 height 17
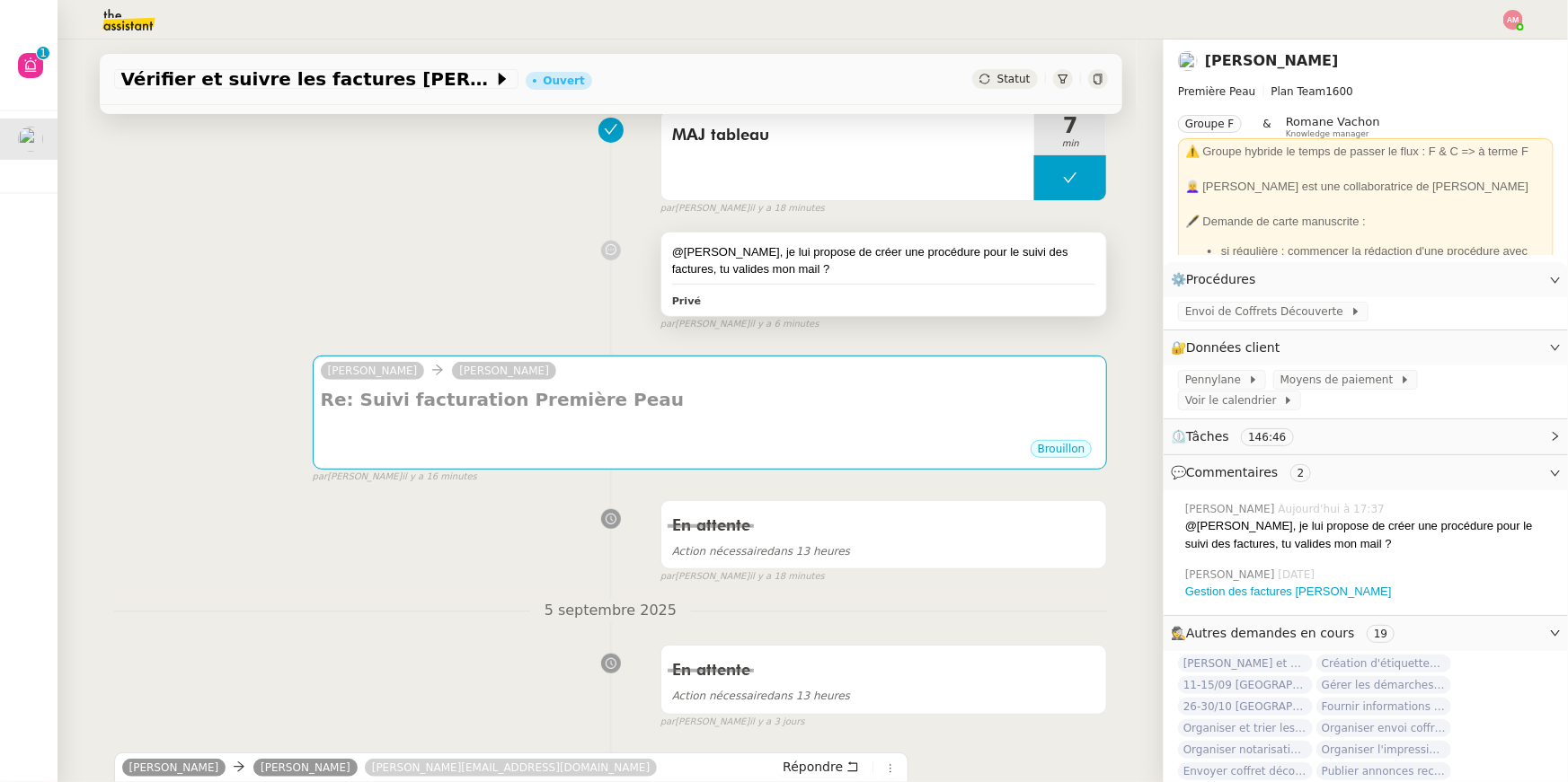
scroll to position [318, 0]
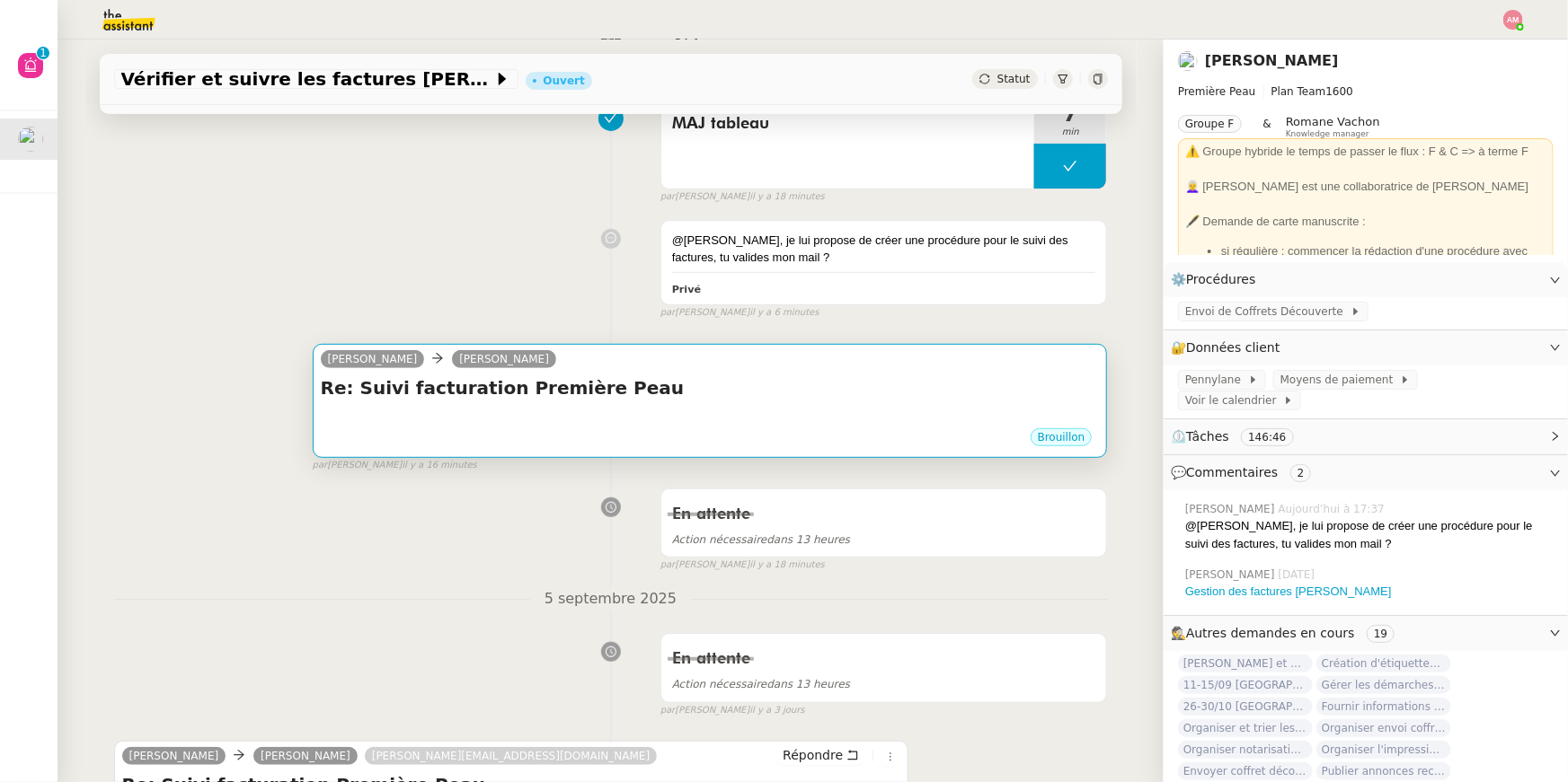
click at [683, 424] on div at bounding box center [710, 419] width 779 height 18
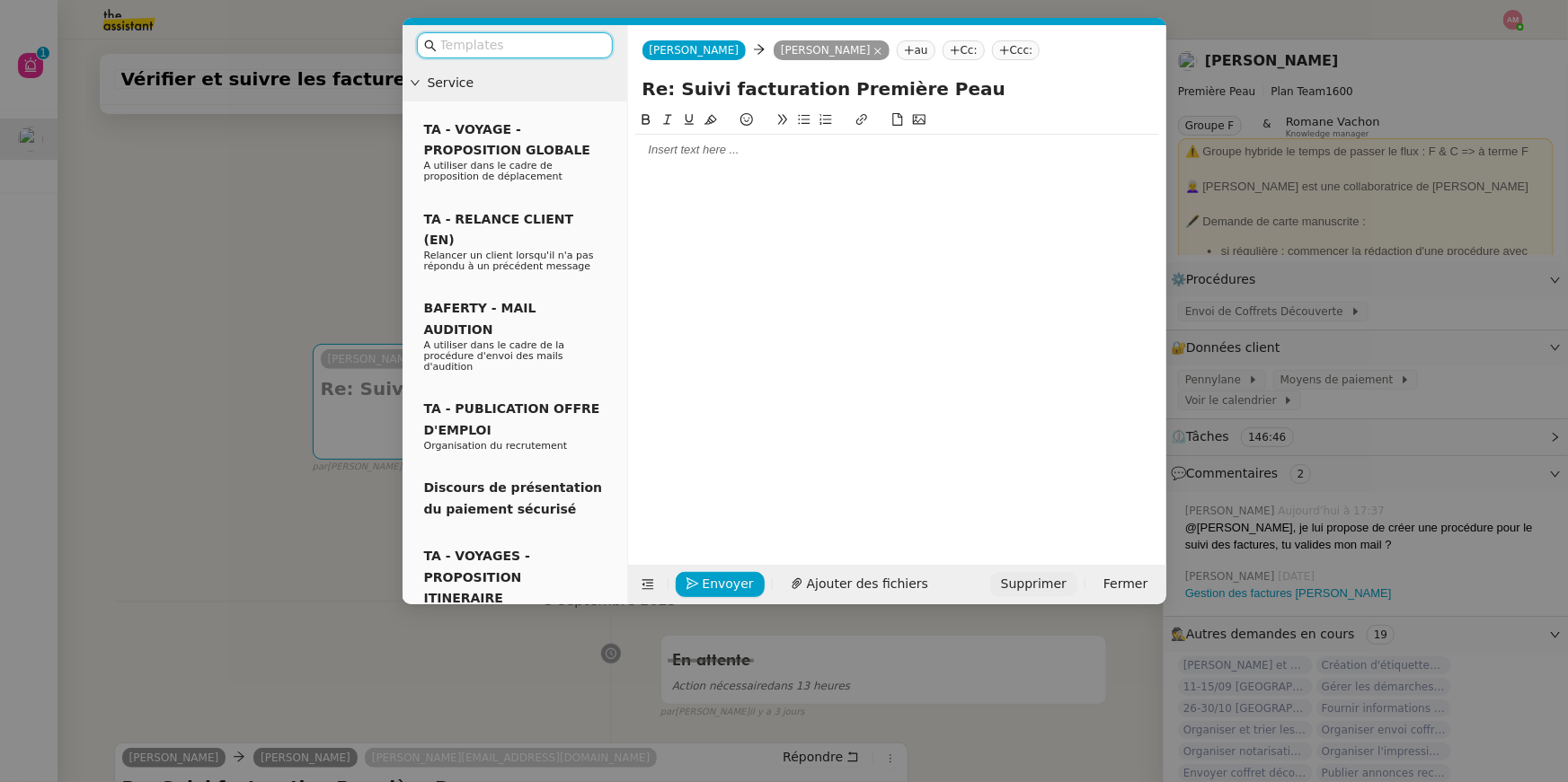
click at [1062, 586] on span "Supprimer" at bounding box center [1034, 584] width 66 height 21
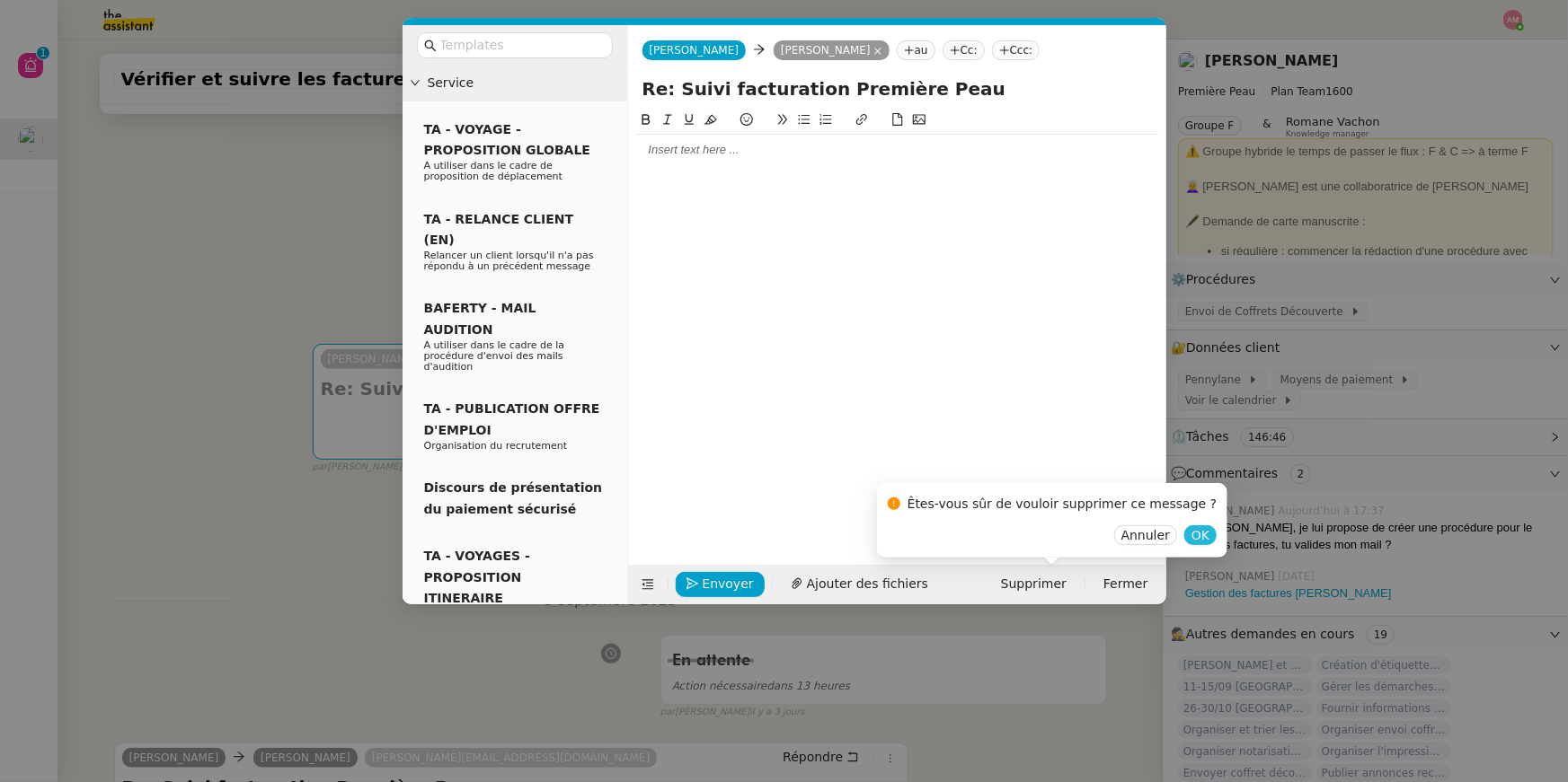
click at [1191, 526] on span "OK" at bounding box center [1200, 535] width 18 height 18
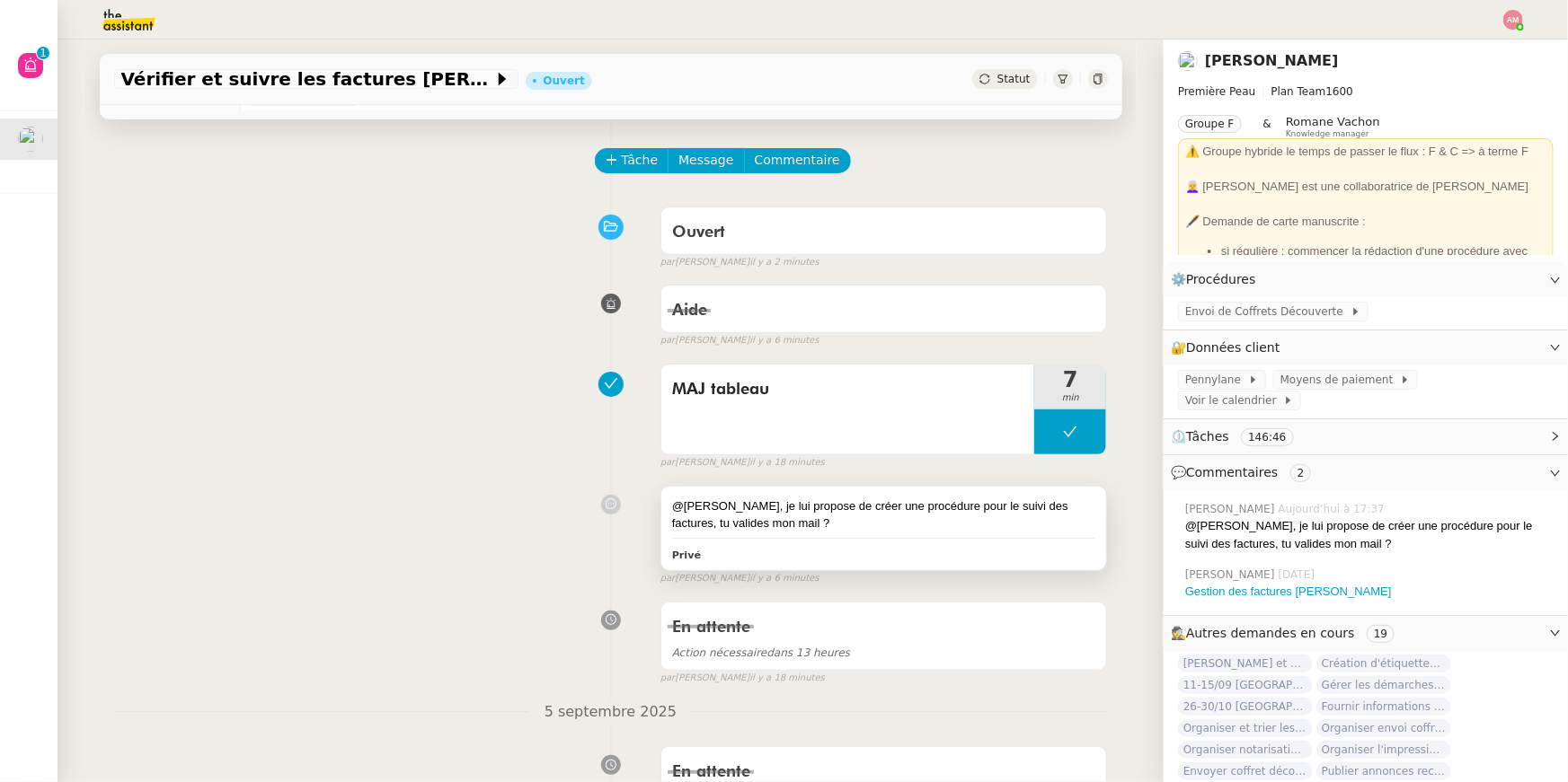
scroll to position [0, 0]
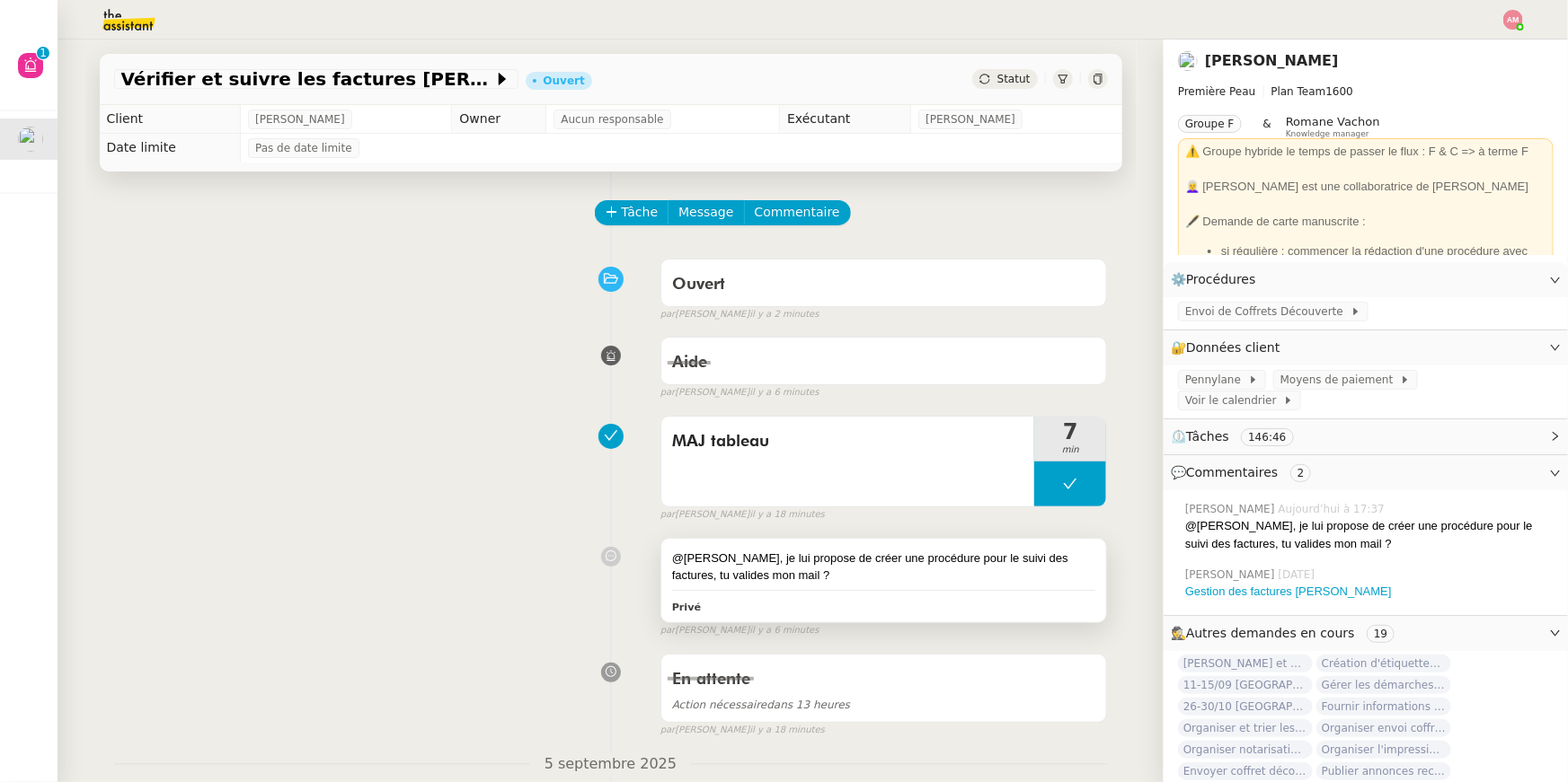
click at [815, 580] on div "@Frédérique, je lui propose de créer une procédure pour le suivi des factures, …" at bounding box center [885, 567] width 424 height 35
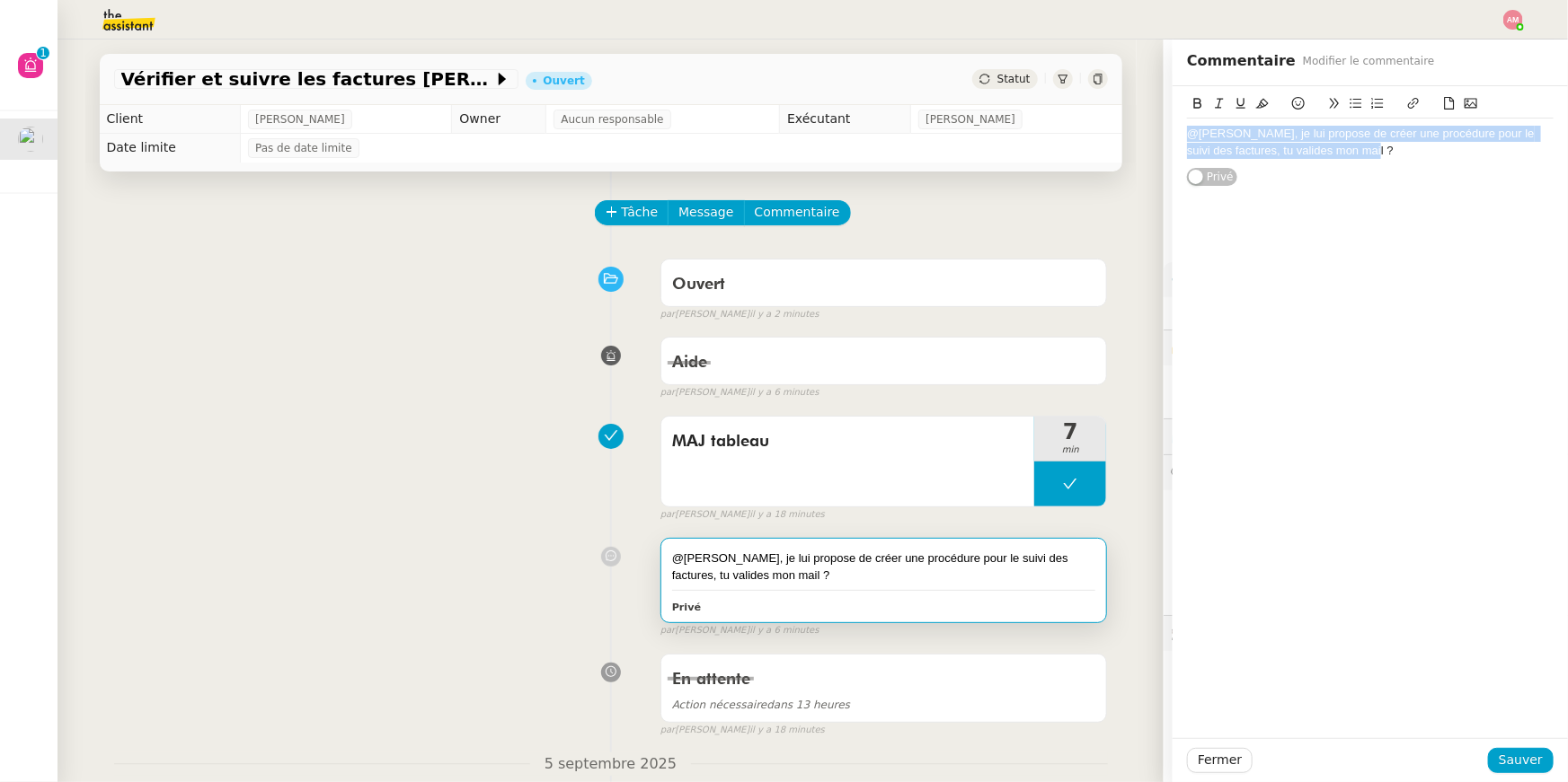
drag, startPoint x: 1375, startPoint y: 146, endPoint x: 1060, endPoint y: 101, distance: 318.2
click at [1060, 101] on app-ticket "Vérifier et suivre les factures Stephid Ouvert Statut Client Pierre Mergui Owne…" at bounding box center [812, 411] width 1510 height 743
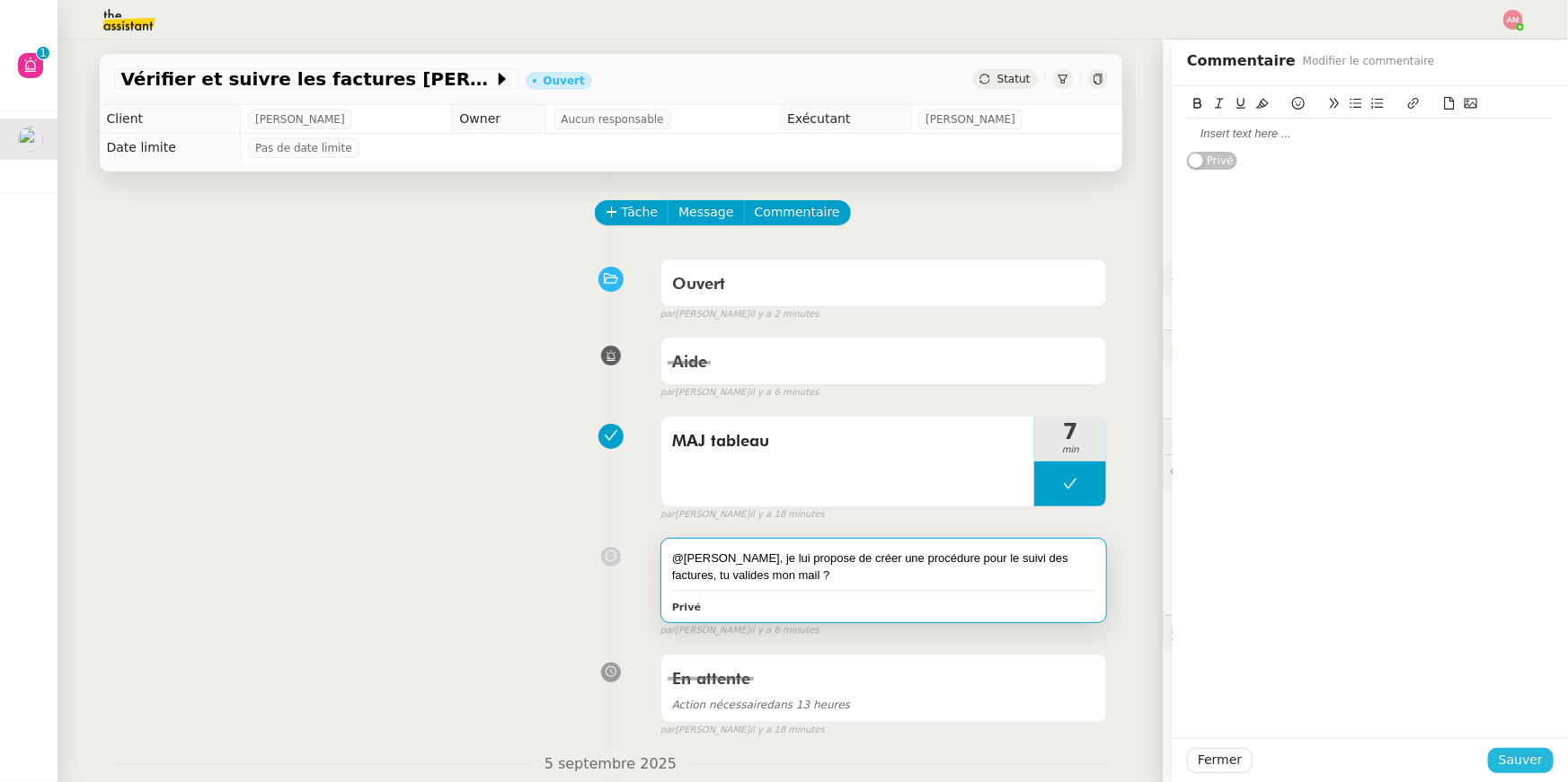
click at [1530, 766] on span "Sauver" at bounding box center [1520, 760] width 44 height 21
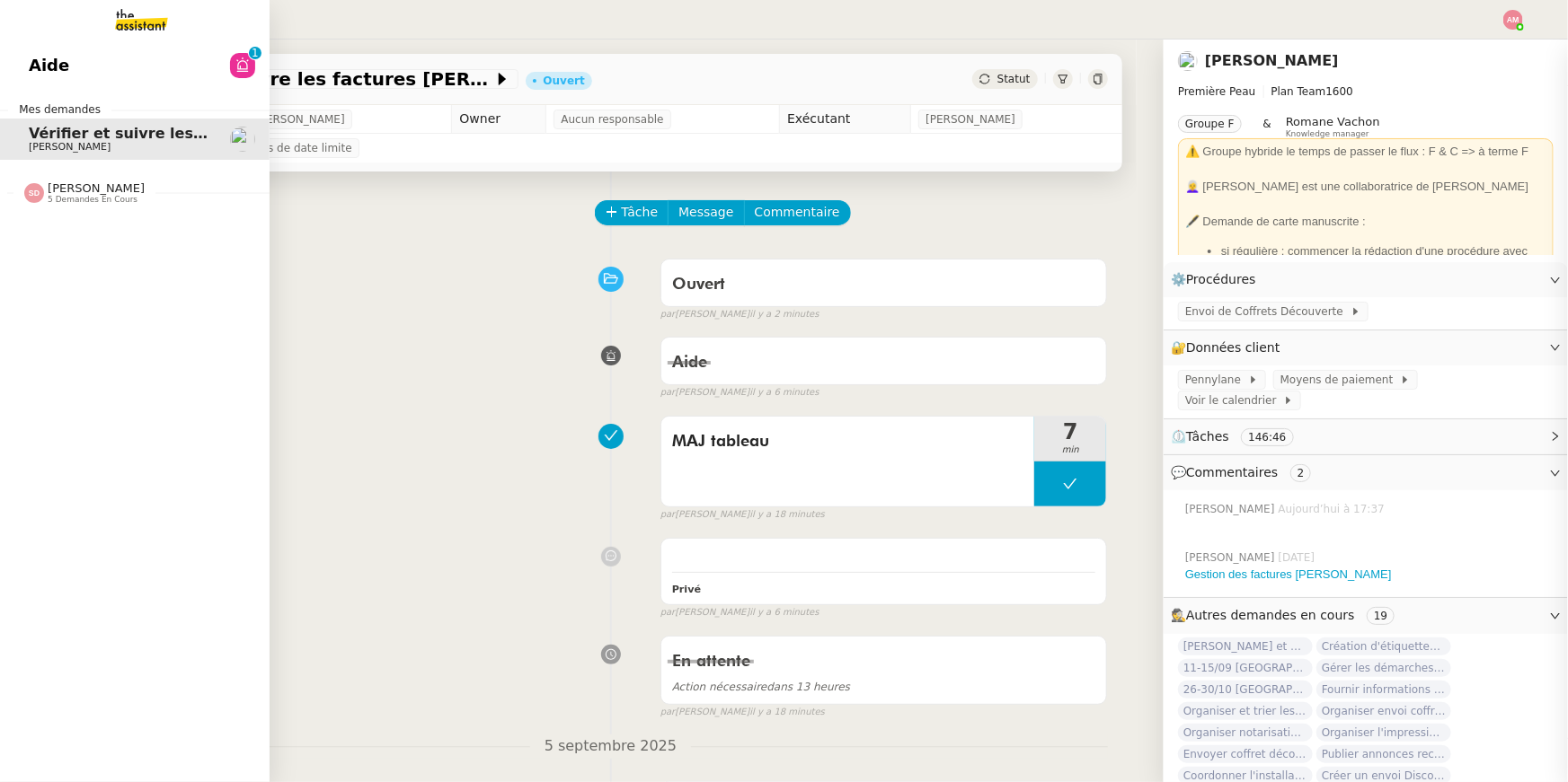
click at [23, 58] on link "Aide 0 1 2 3 4 5 6 7 8 9" at bounding box center [134, 65] width 270 height 41
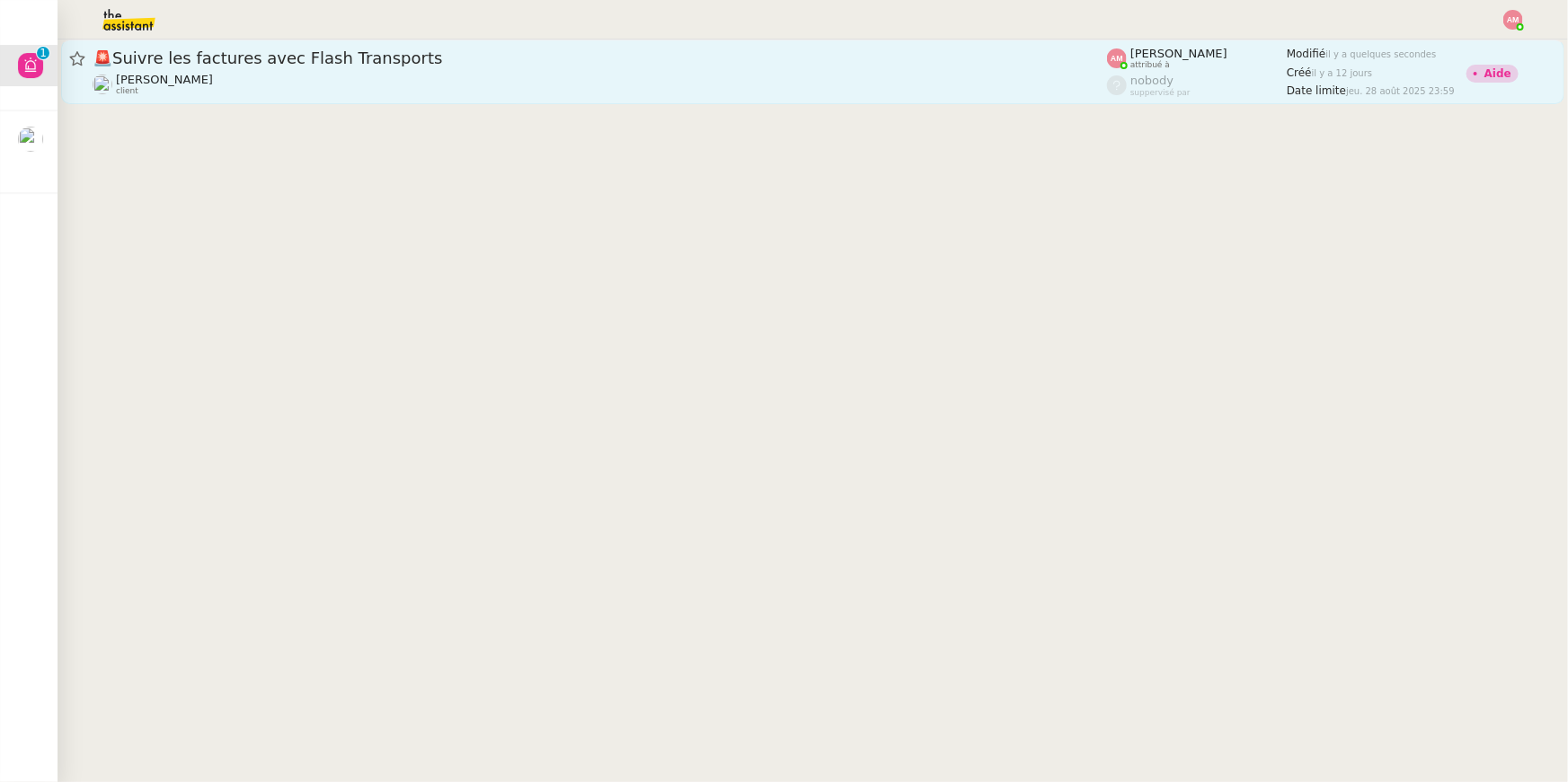
click at [559, 65] on span "🚨 Suivre les factures avec Flash Transports" at bounding box center [599, 59] width 1015 height 16
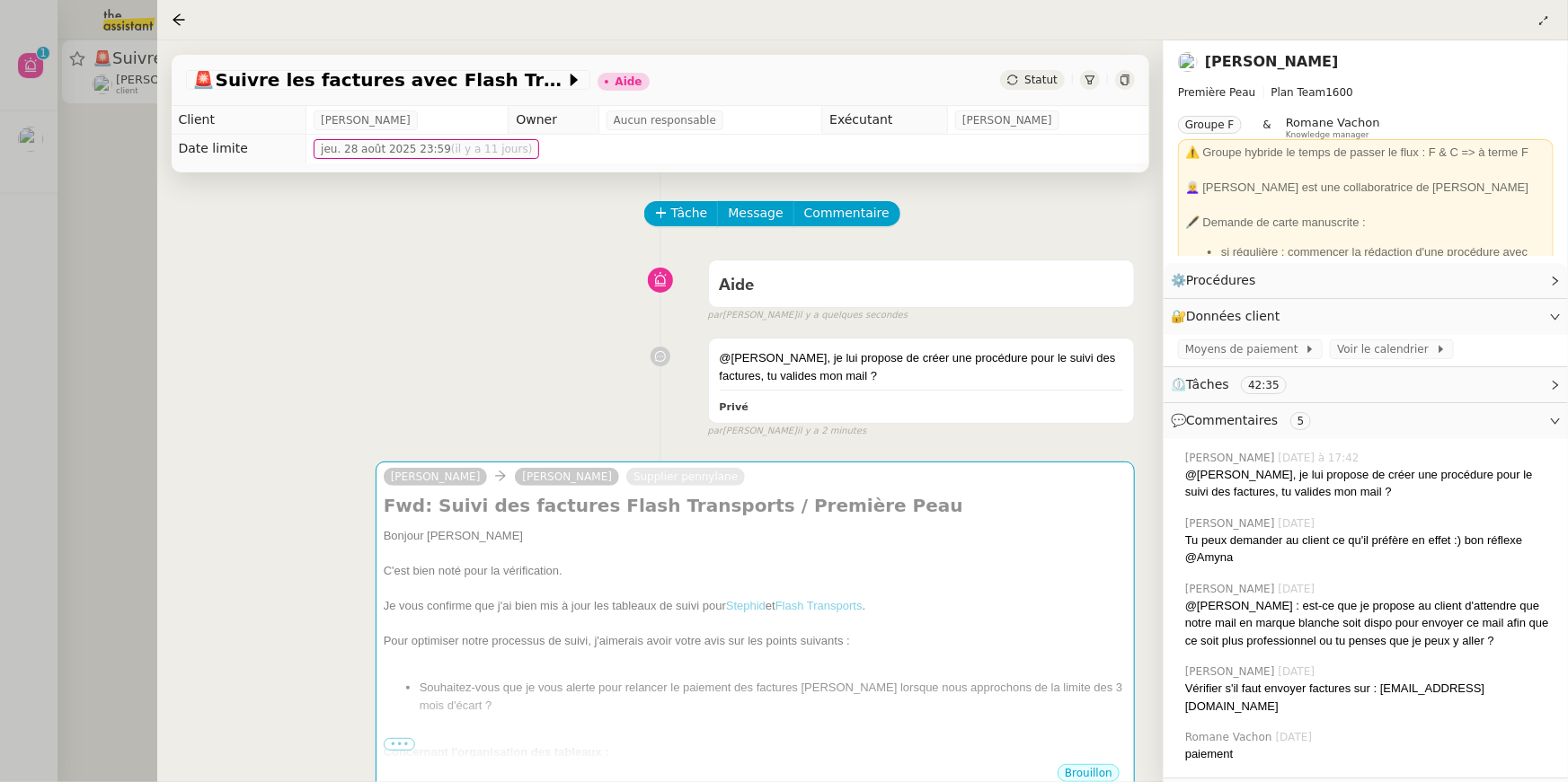
click at [1123, 78] on icon at bounding box center [1125, 80] width 11 height 11
click at [4, 131] on div at bounding box center [784, 391] width 1568 height 782
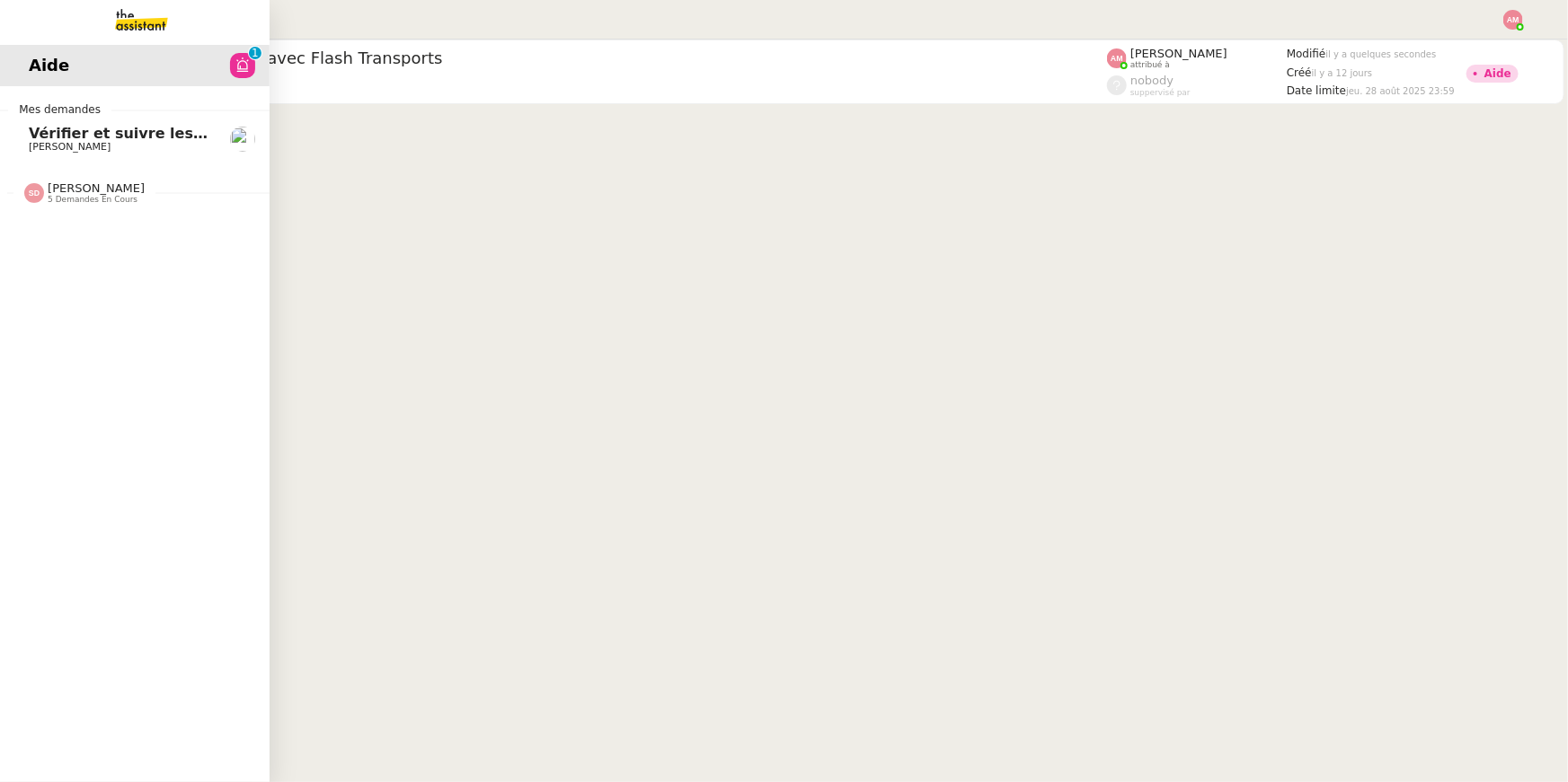
click at [31, 137] on span "Vérifier et suivre les factures Stephid" at bounding box center [216, 134] width 375 height 17
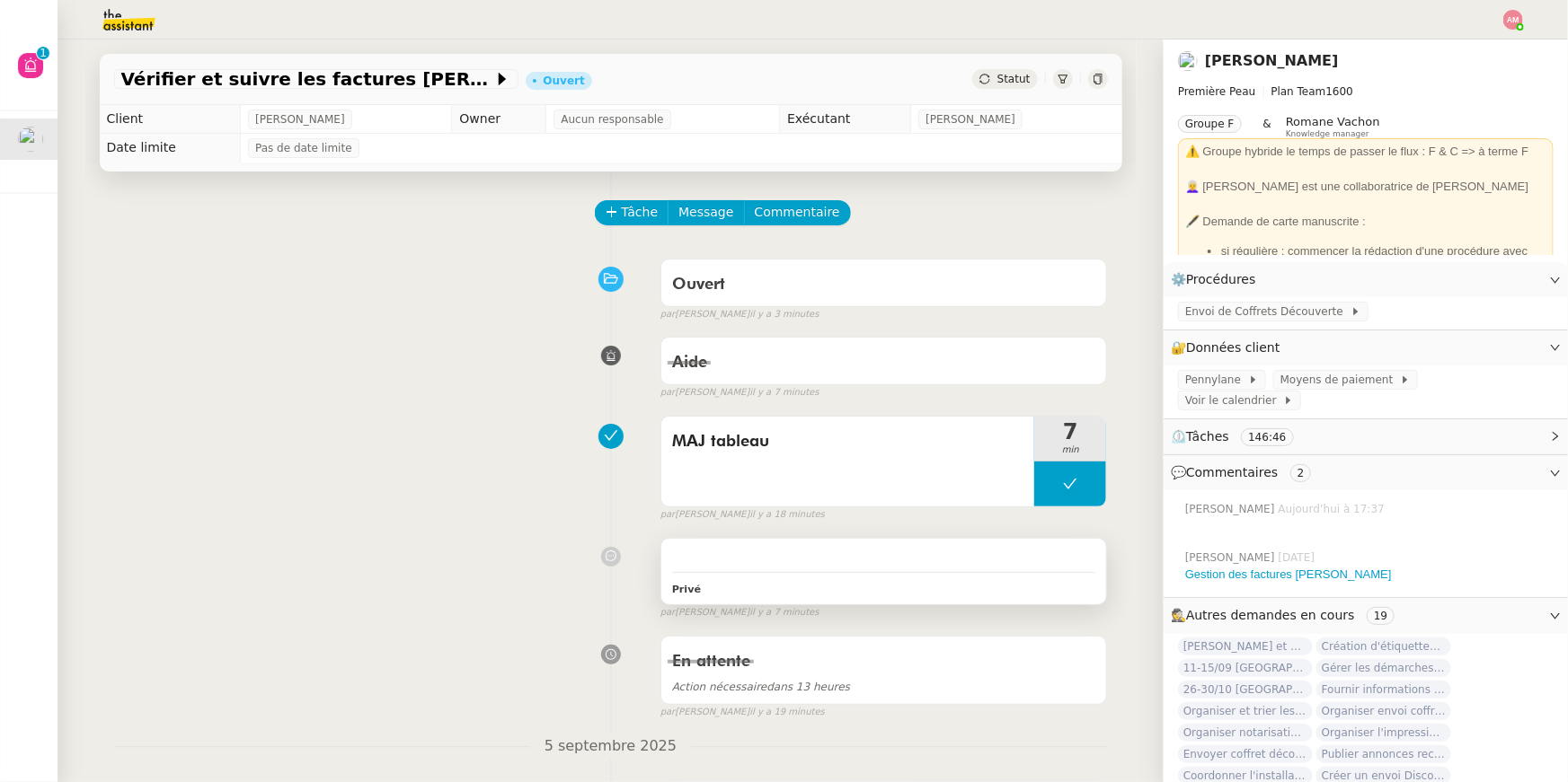
click at [797, 558] on div at bounding box center [885, 559] width 424 height 18
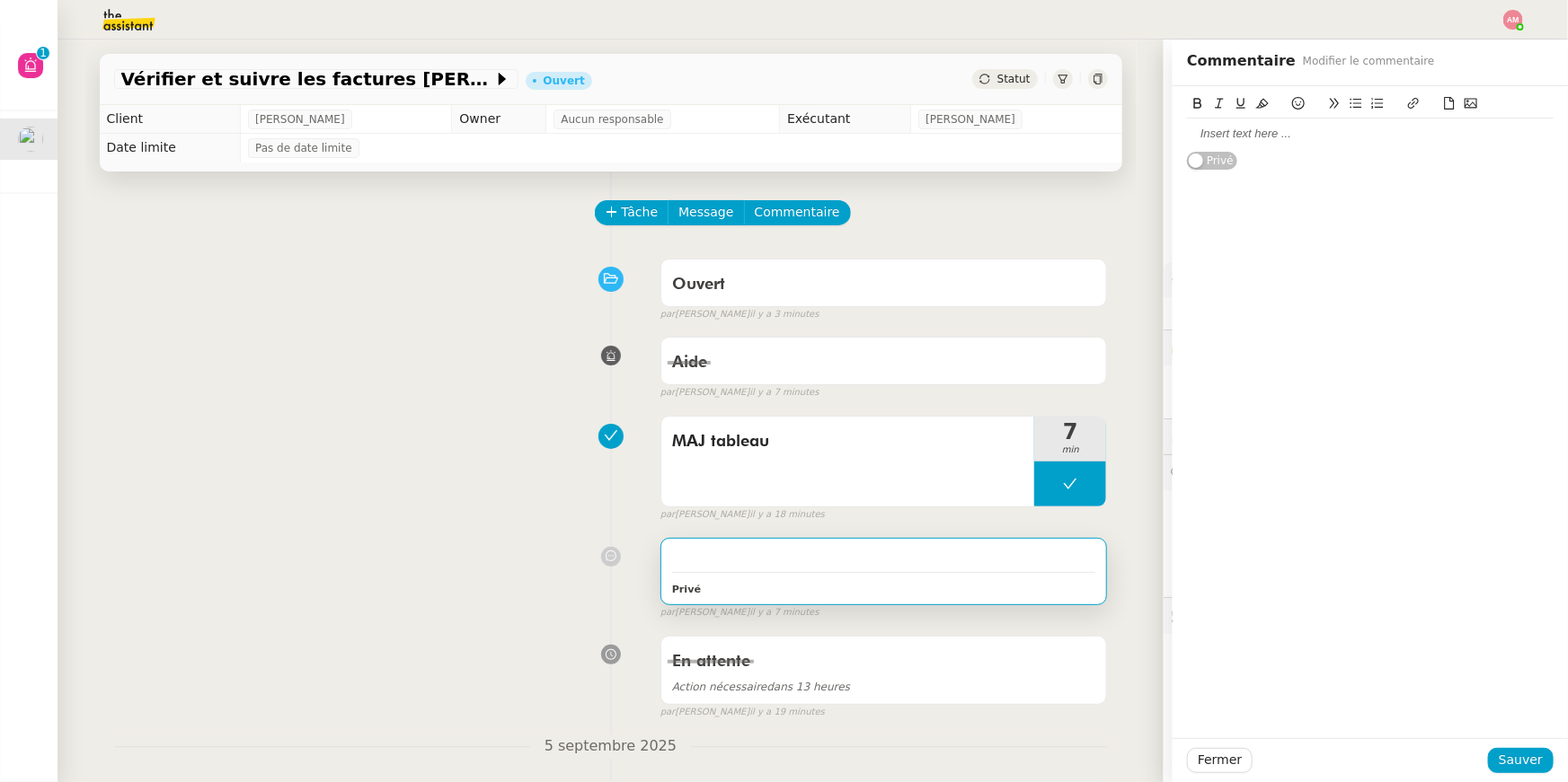
click at [1236, 139] on div at bounding box center [1369, 134] width 367 height 16
click at [1508, 755] on span "Sauver" at bounding box center [1520, 760] width 44 height 21
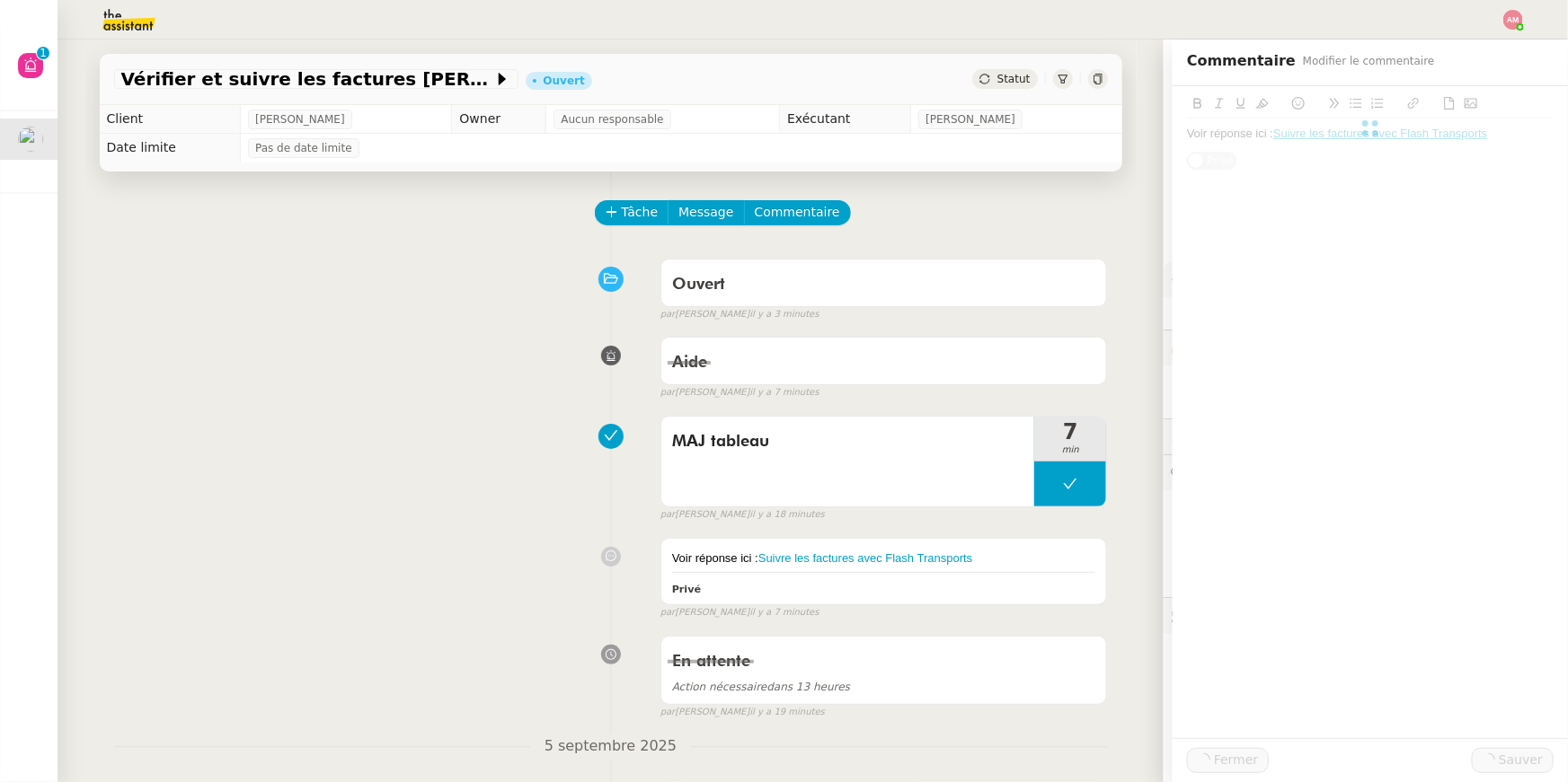
click at [406, 359] on div "Aide false par Amyna M. il y a 7 minutes" at bounding box center [611, 364] width 993 height 72
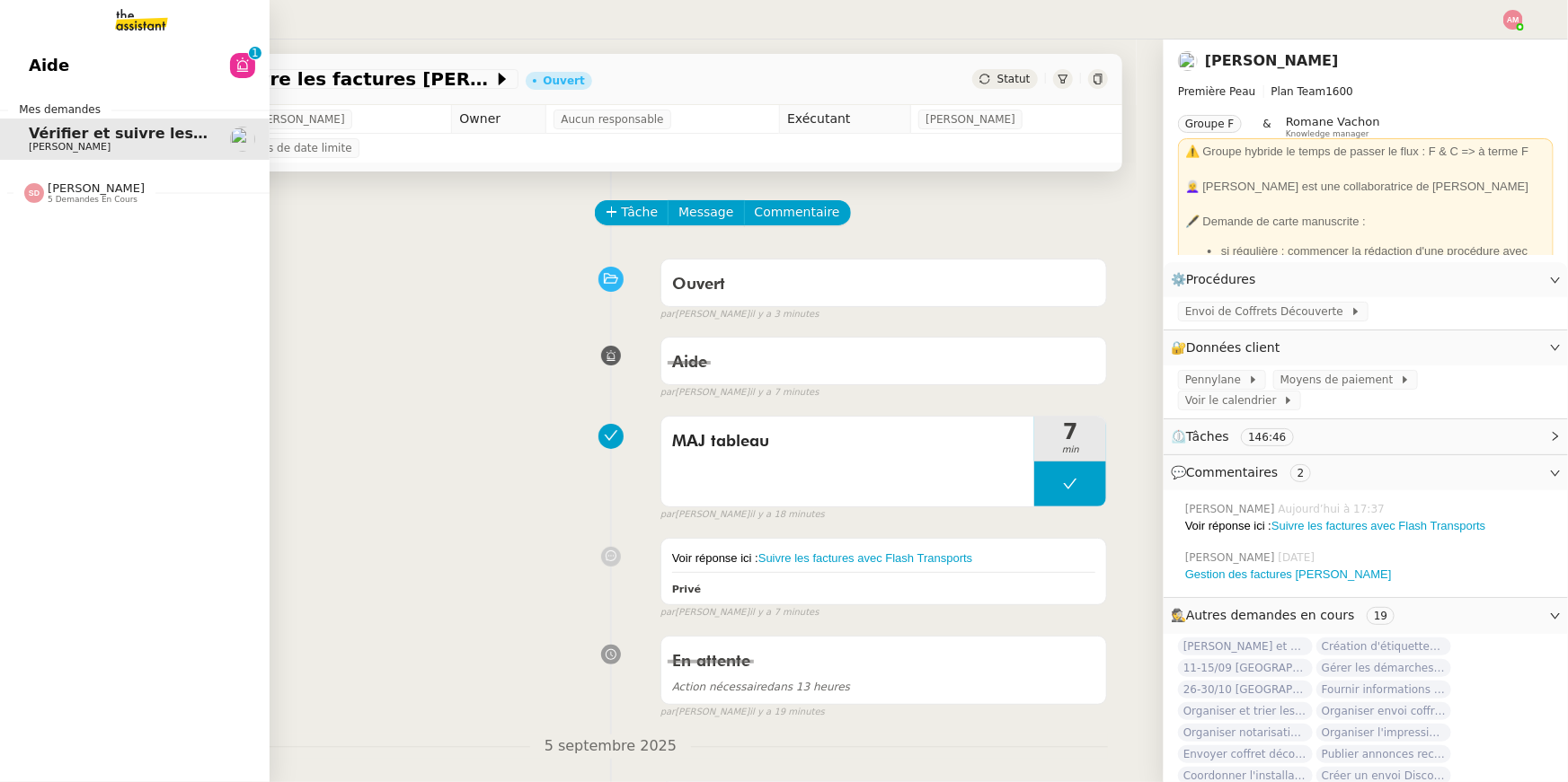
click at [110, 65] on link "Aide 0 1 2 3 4 5 6 7 8 9" at bounding box center [134, 65] width 270 height 41
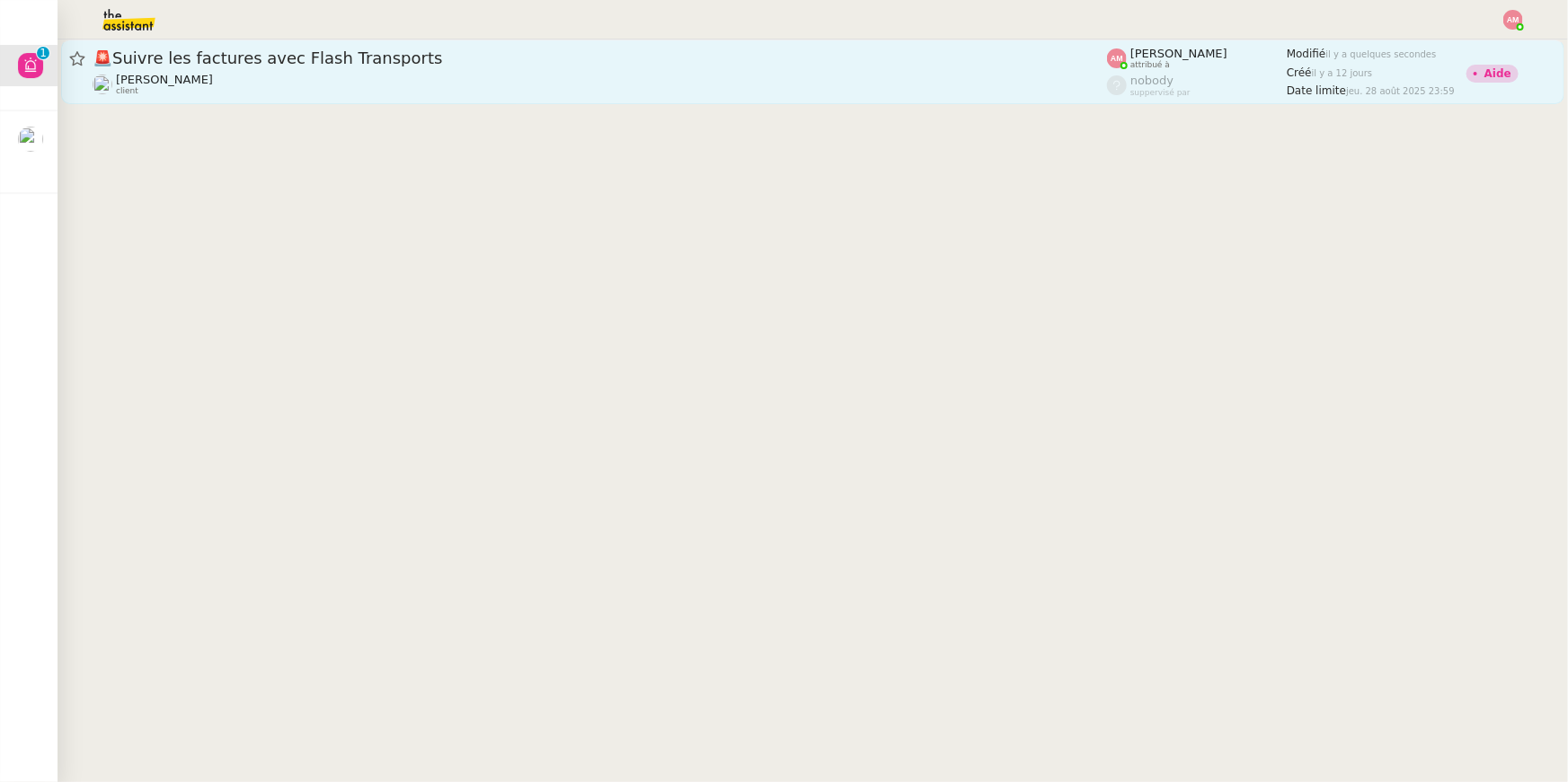
click at [413, 70] on div "🚨 Suivre les factures avec Flash Transports Pierre Mergui client" at bounding box center [599, 71] width 1015 height 48
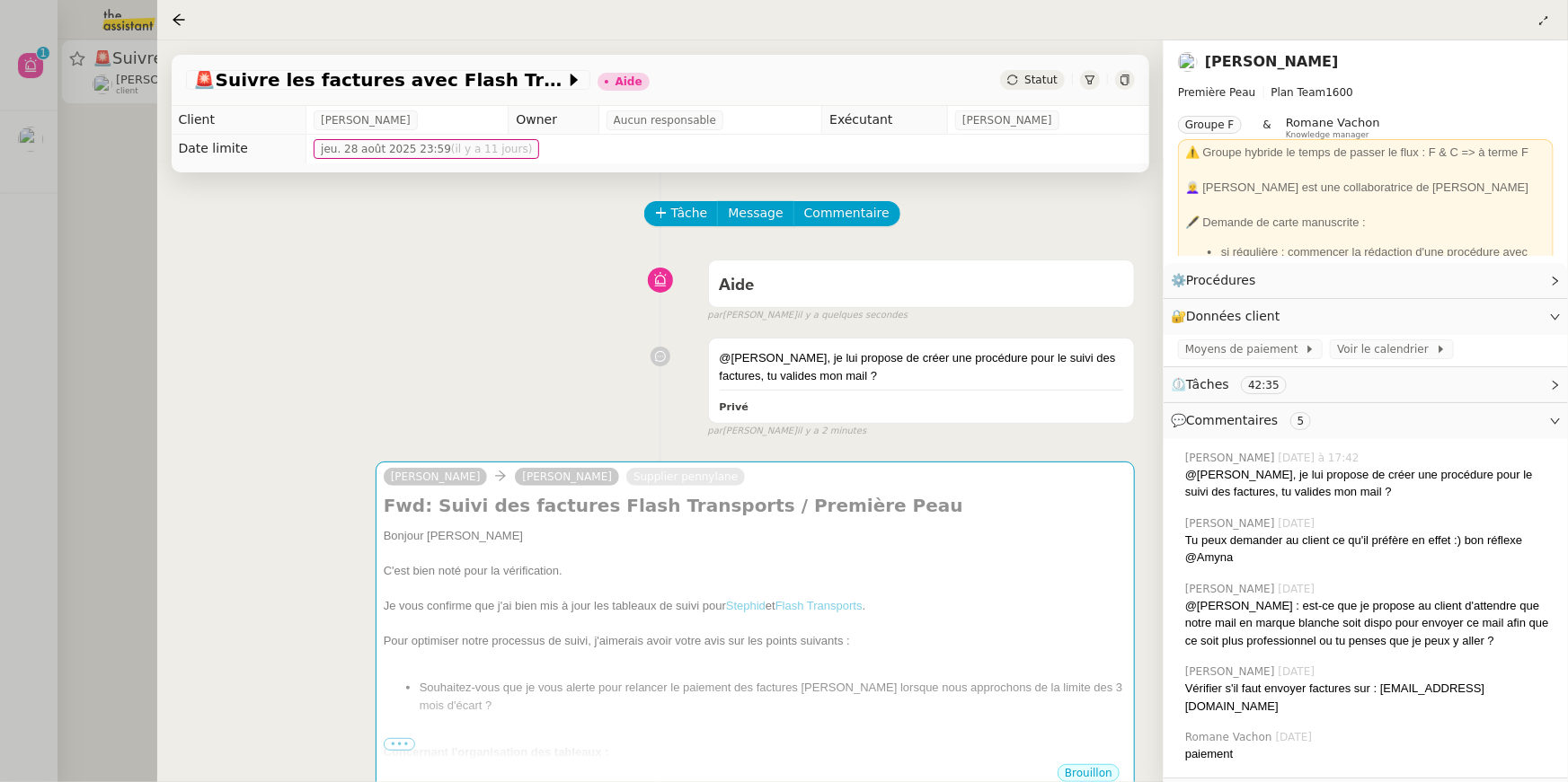
click at [19, 136] on div at bounding box center [784, 391] width 1568 height 782
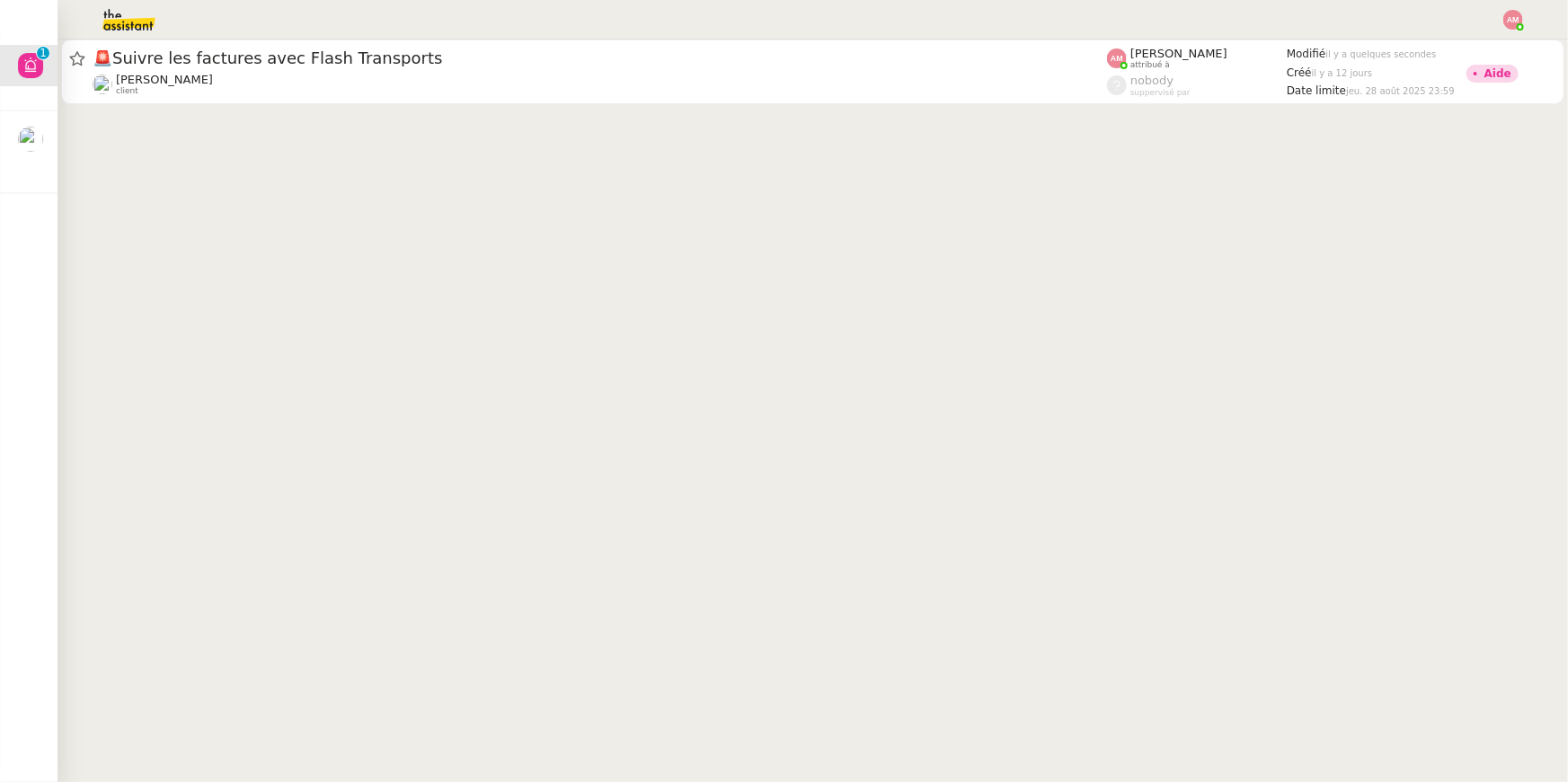
click at [58, 130] on cdk-virtual-scroll-viewport "🚨 Suivre les factures avec Flash Transports Pierre Mergui client Amyna Mehrez a…" at bounding box center [812, 411] width 1510 height 743
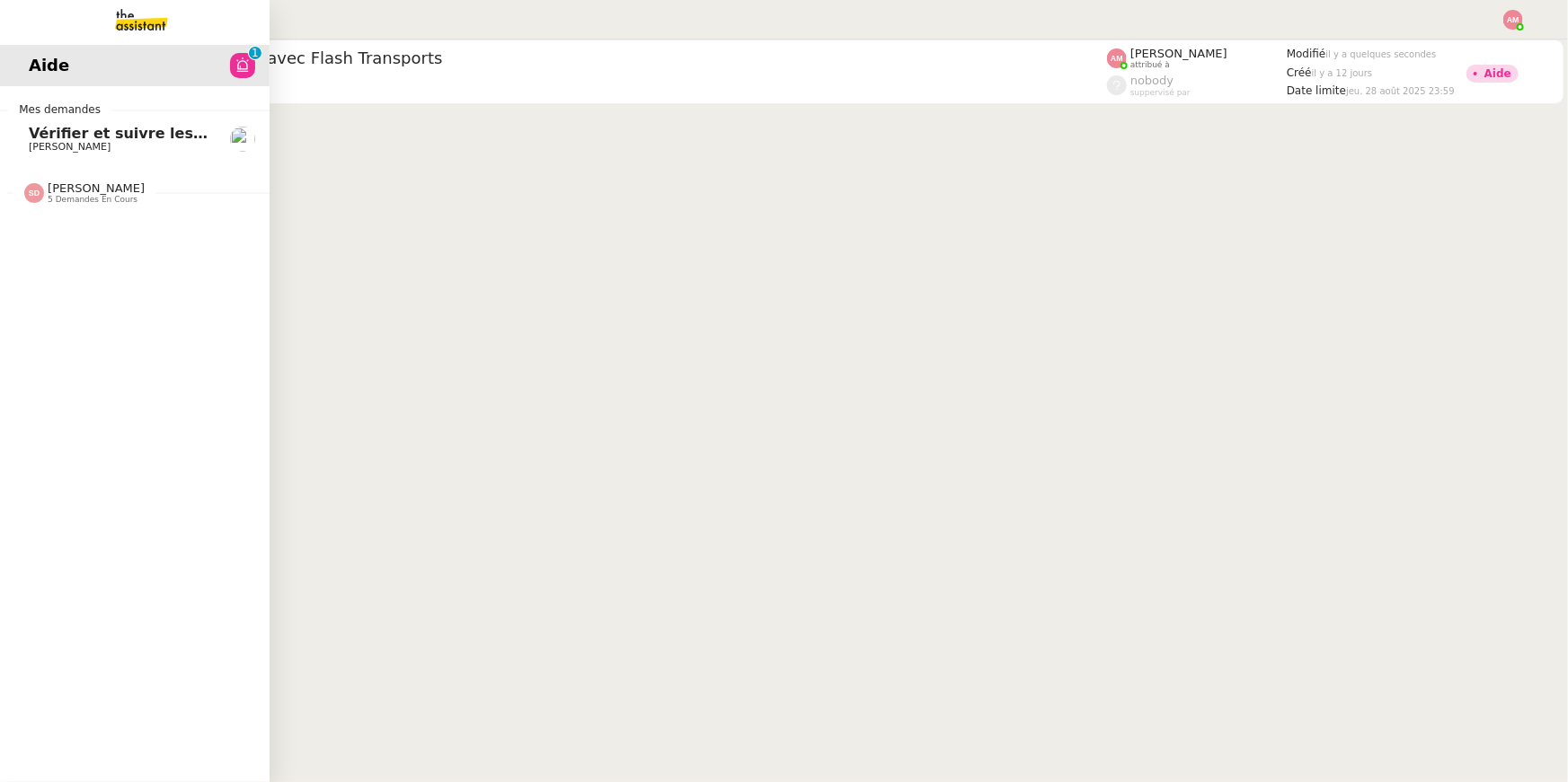
click at [52, 130] on span "Vérifier et suivre les factures Stephid" at bounding box center [216, 134] width 375 height 17
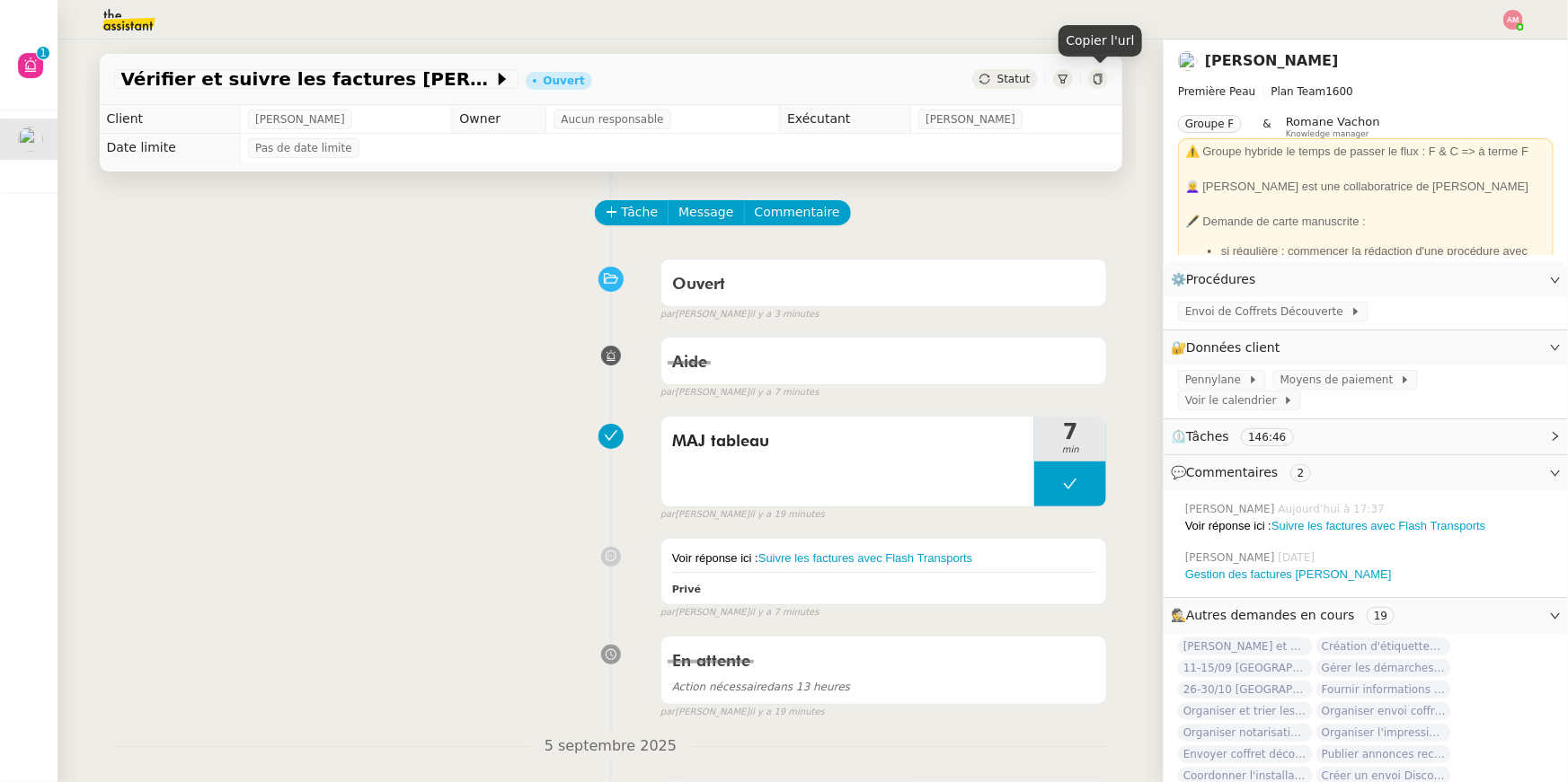
click at [1107, 75] on div at bounding box center [1098, 80] width 20 height 20
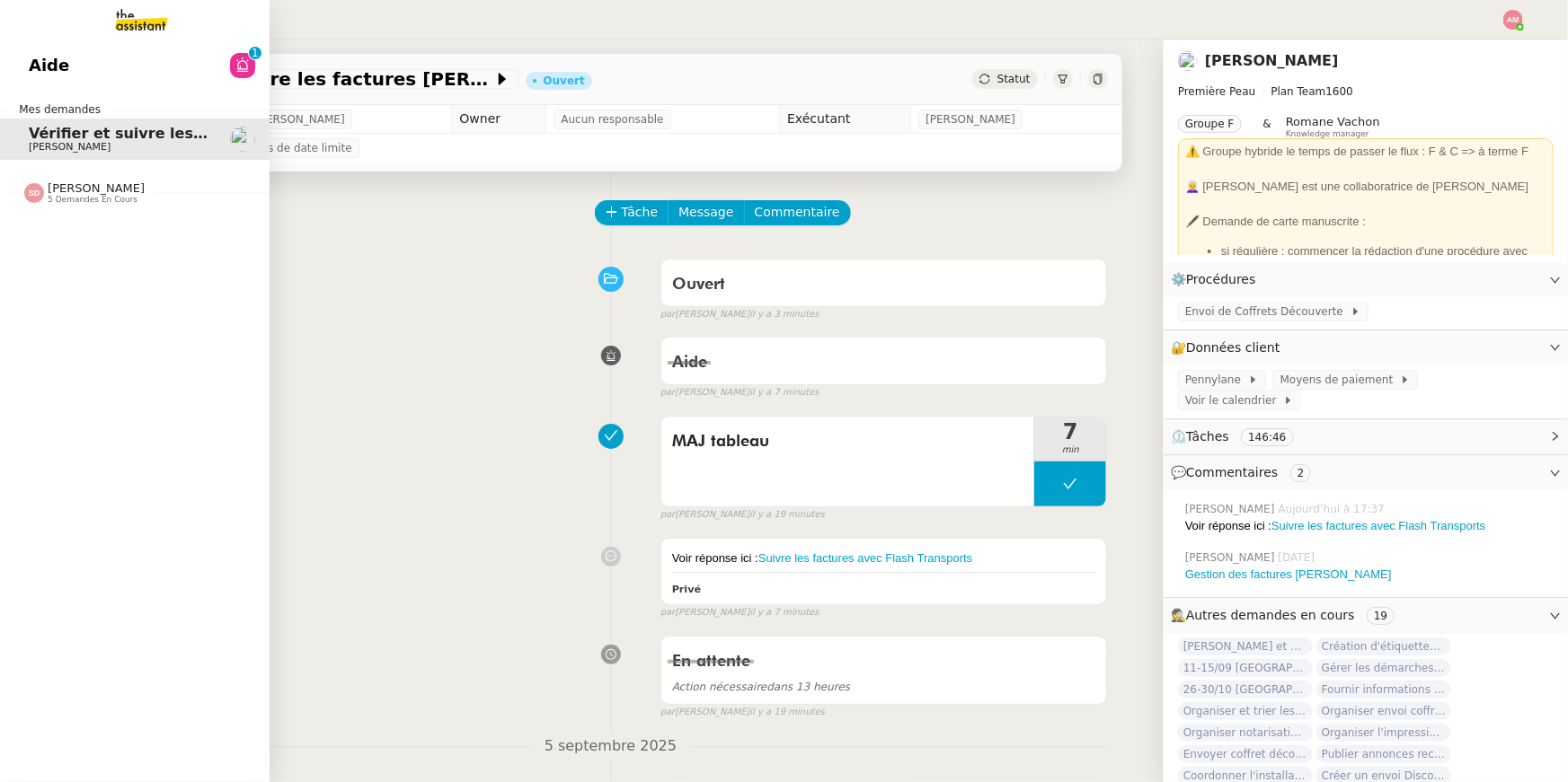
click at [42, 59] on span "Aide" at bounding box center [48, 65] width 40 height 27
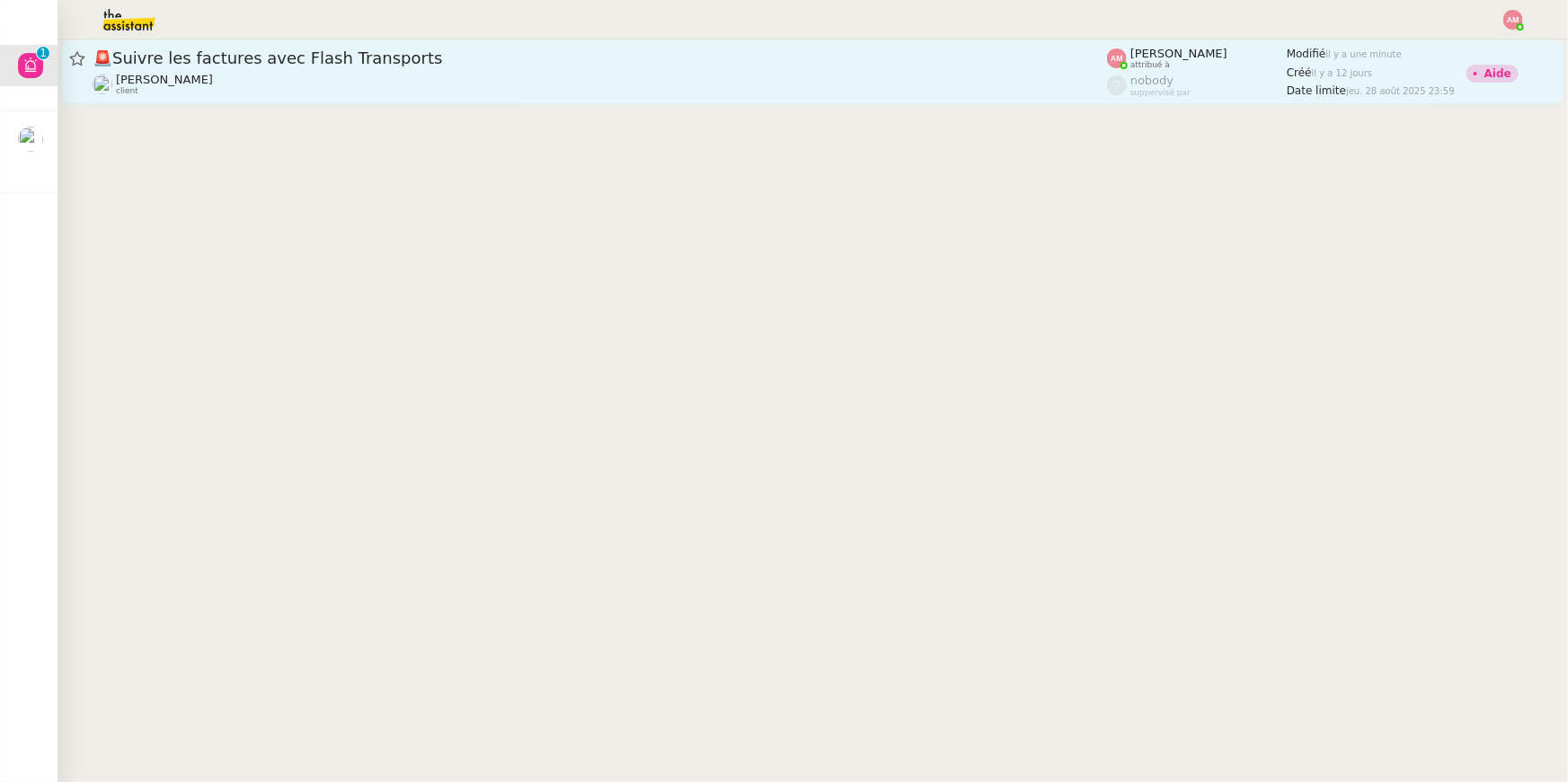
click at [382, 75] on div "Pierre Mergui client" at bounding box center [599, 85] width 1015 height 24
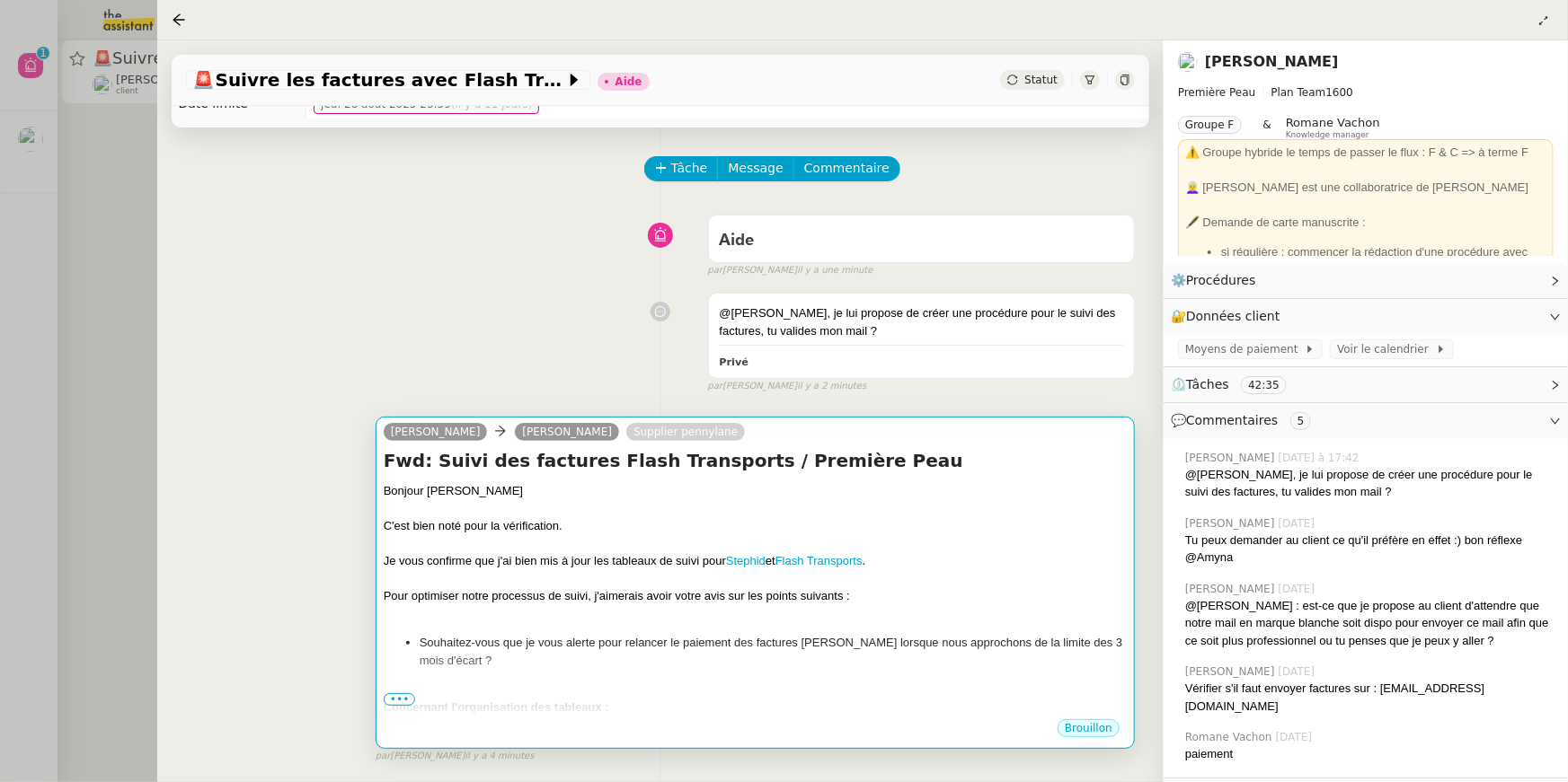
scroll to position [9, 0]
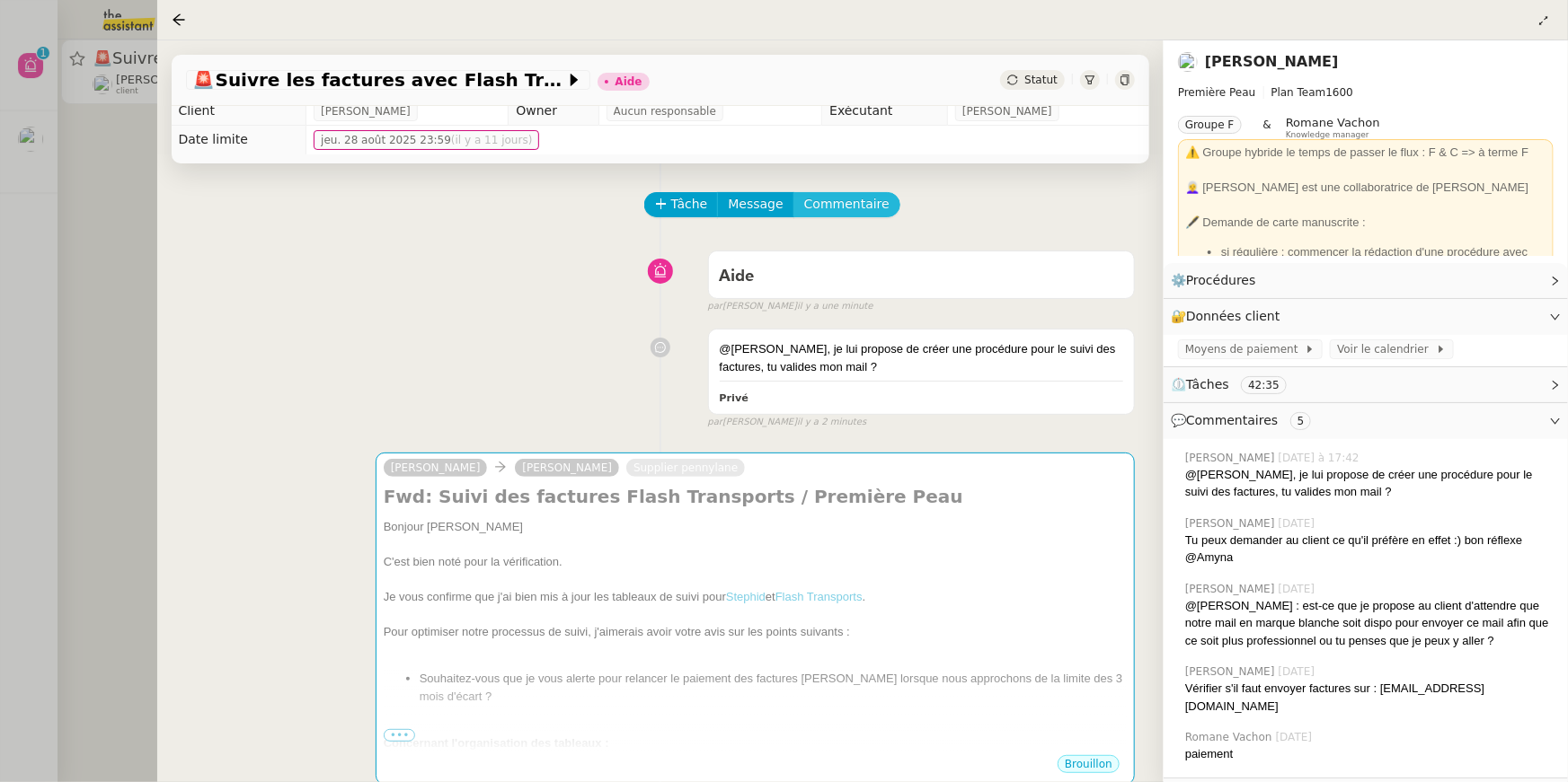
click at [846, 204] on span "Commentaire" at bounding box center [846, 204] width 85 height 21
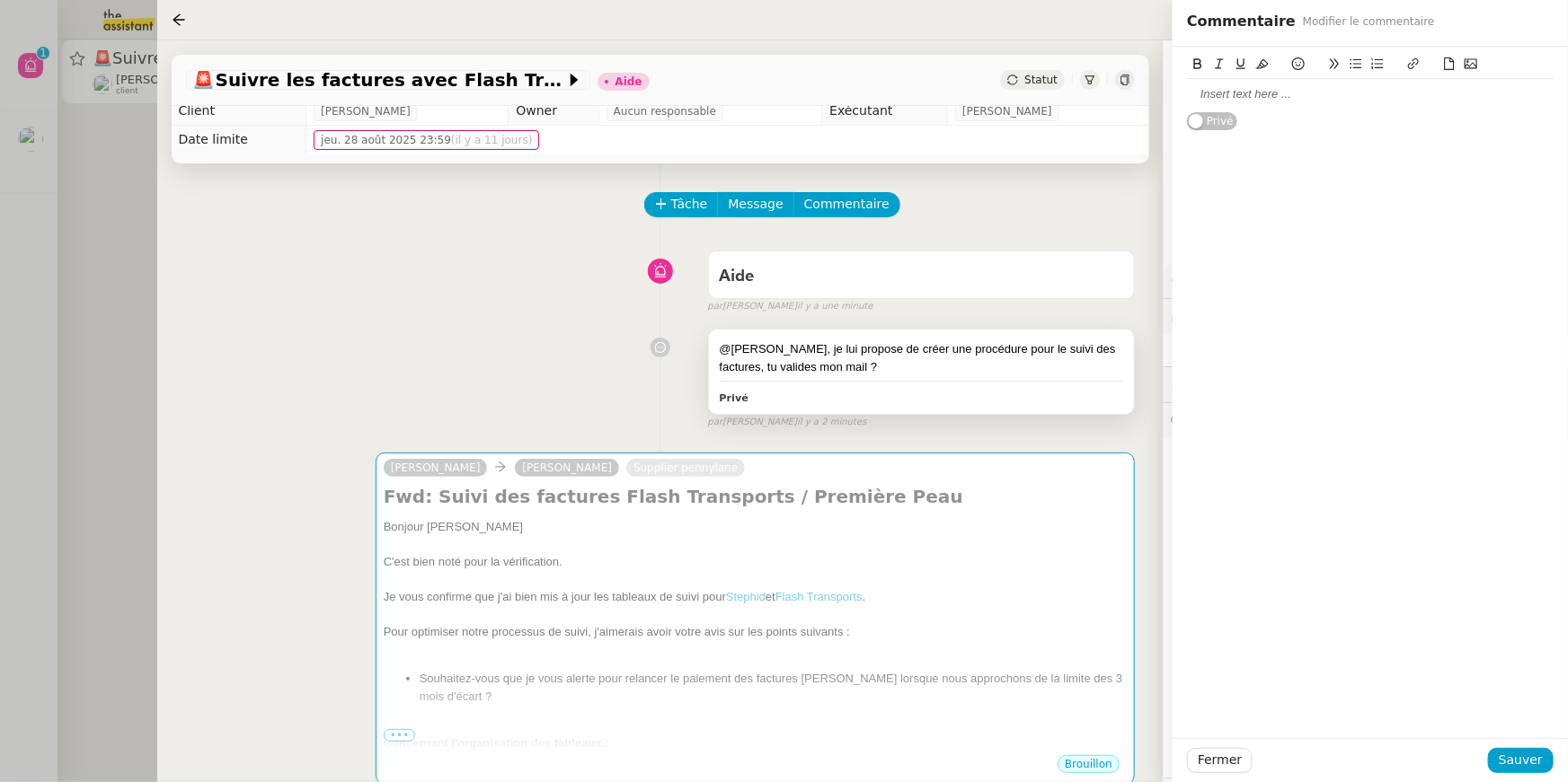
click at [913, 379] on div "@Frédérique, je lui propose de créer une procédure pour le suivi des factures, …" at bounding box center [921, 370] width 425 height 83
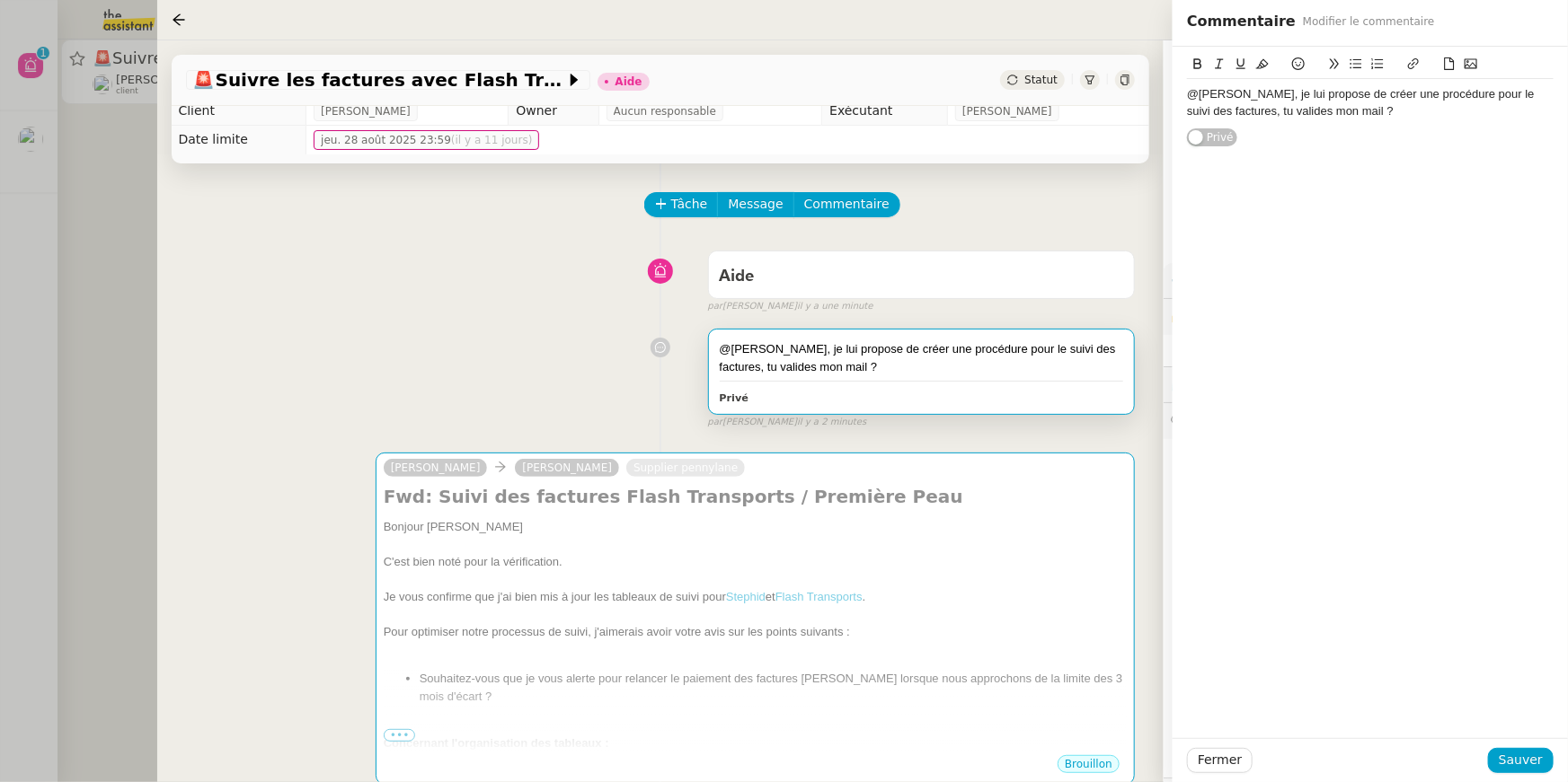
click at [1385, 127] on div "@Frédérique, je lui propose de créer une procédure pour le suivi des factures, …" at bounding box center [1369, 97] width 367 height 102
click at [1382, 124] on div "@Frédérique, je lui propose de créer une procédure pour le suivi des factures, …" at bounding box center [1369, 102] width 367 height 48
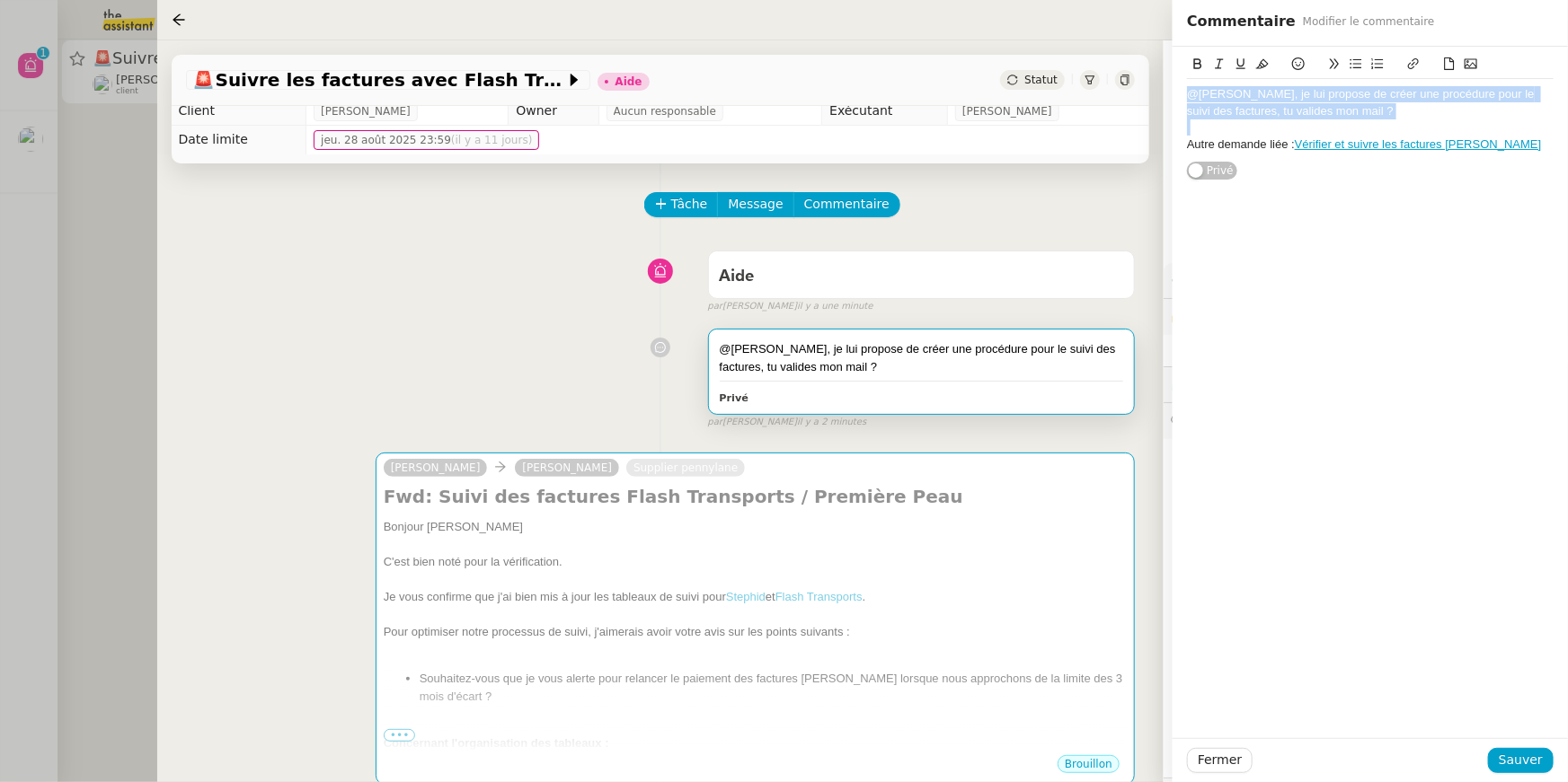
drag, startPoint x: 1355, startPoint y: 122, endPoint x: 1144, endPoint y: 87, distance: 213.9
click at [1144, 87] on app-ticket "🚨 Suivre les factures avec Flash Transports Aide Statut Client Pierre Mergui Ow…" at bounding box center [863, 411] width 1412 height 742
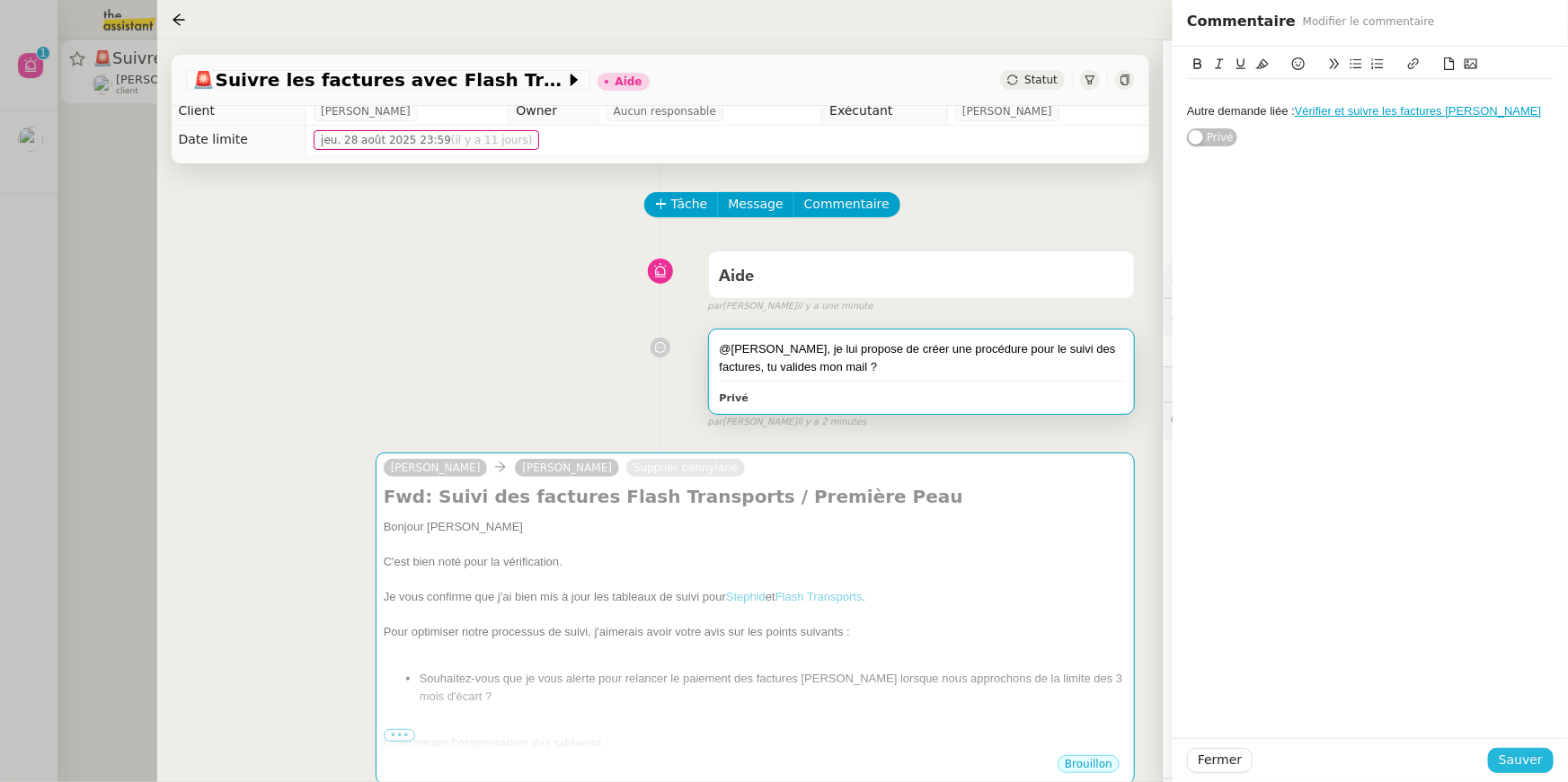
click at [1506, 753] on span "Sauver" at bounding box center [1520, 760] width 44 height 21
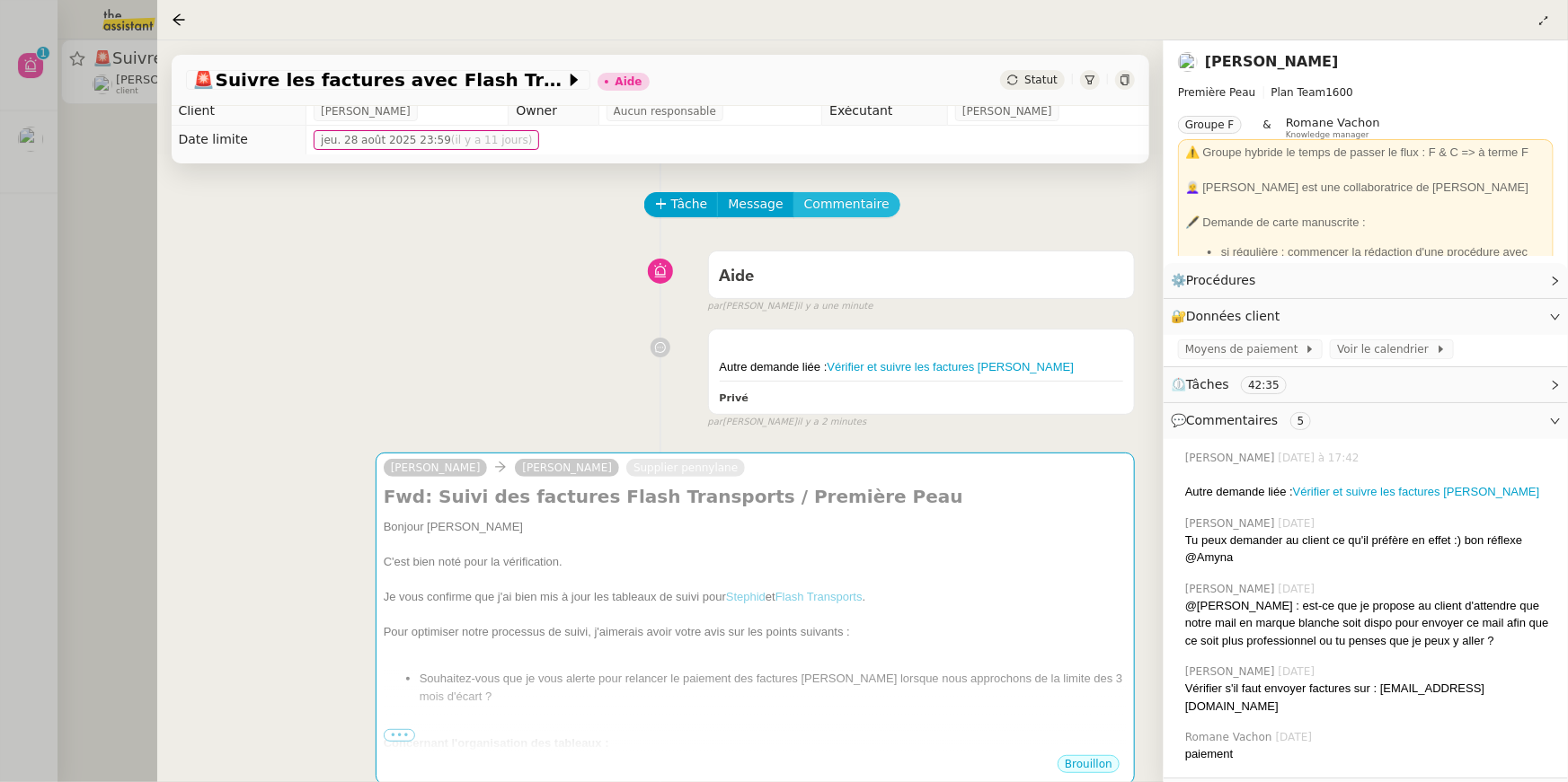
click at [866, 198] on span "Commentaire" at bounding box center [846, 204] width 85 height 21
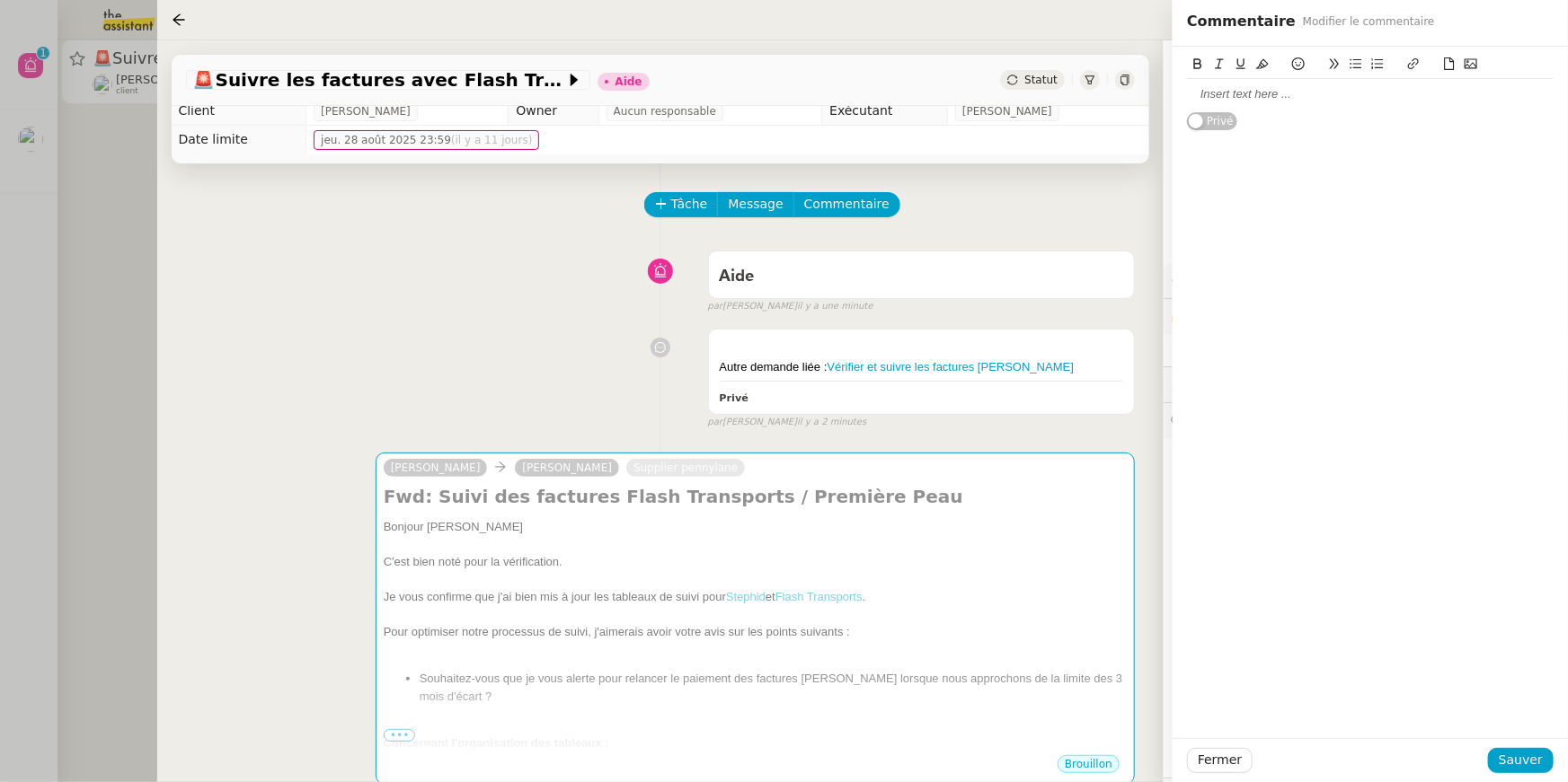
click at [1316, 87] on div at bounding box center [1369, 94] width 367 height 16
click at [1523, 750] on span "Sauver" at bounding box center [1520, 760] width 44 height 21
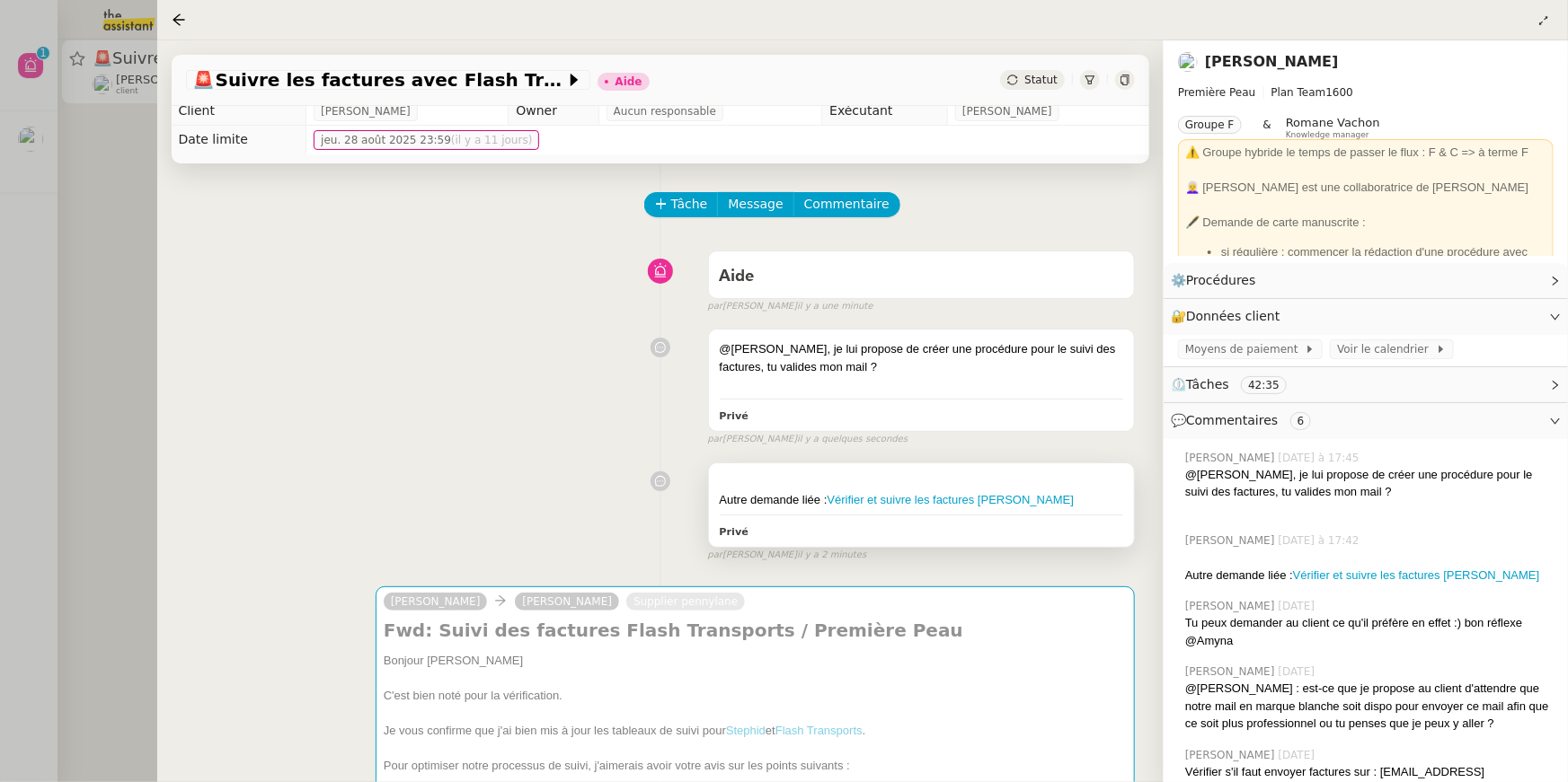
click at [1061, 487] on div at bounding box center [921, 484] width 403 height 18
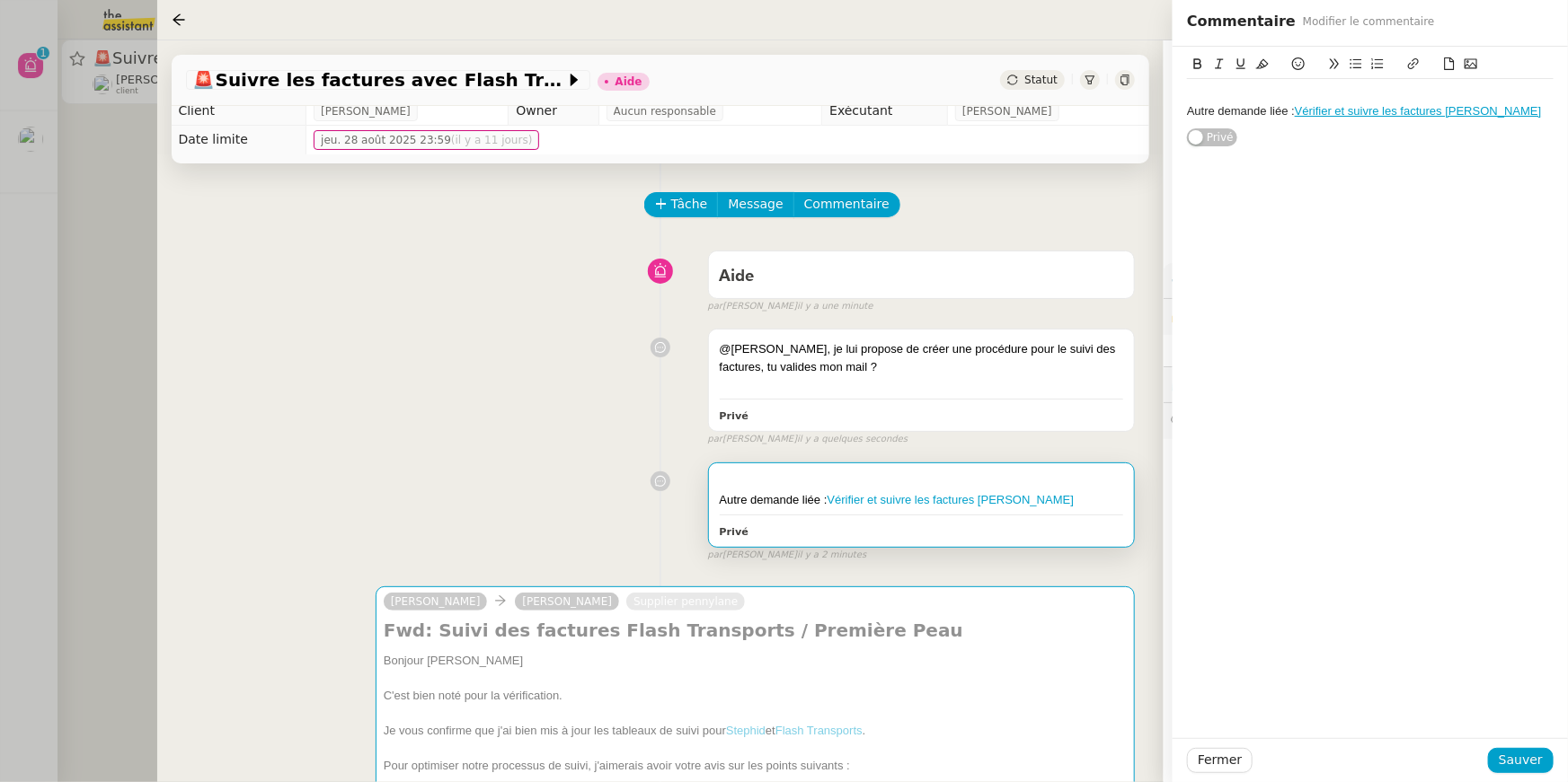
click at [721, 496] on div "Autre demande liée : Vérifier et suivre les factures Stephid" at bounding box center [921, 500] width 403 height 18
click at [1188, 123] on div "Autre demande liée : Vérifier et suivre les factures Stephid" at bounding box center [1369, 102] width 367 height 48
click at [1187, 112] on div "Autre demande liée : Vérifier et suivre les factures Stephid" at bounding box center [1369, 112] width 367 height 16
click at [1514, 754] on span "Sauver" at bounding box center [1520, 760] width 44 height 21
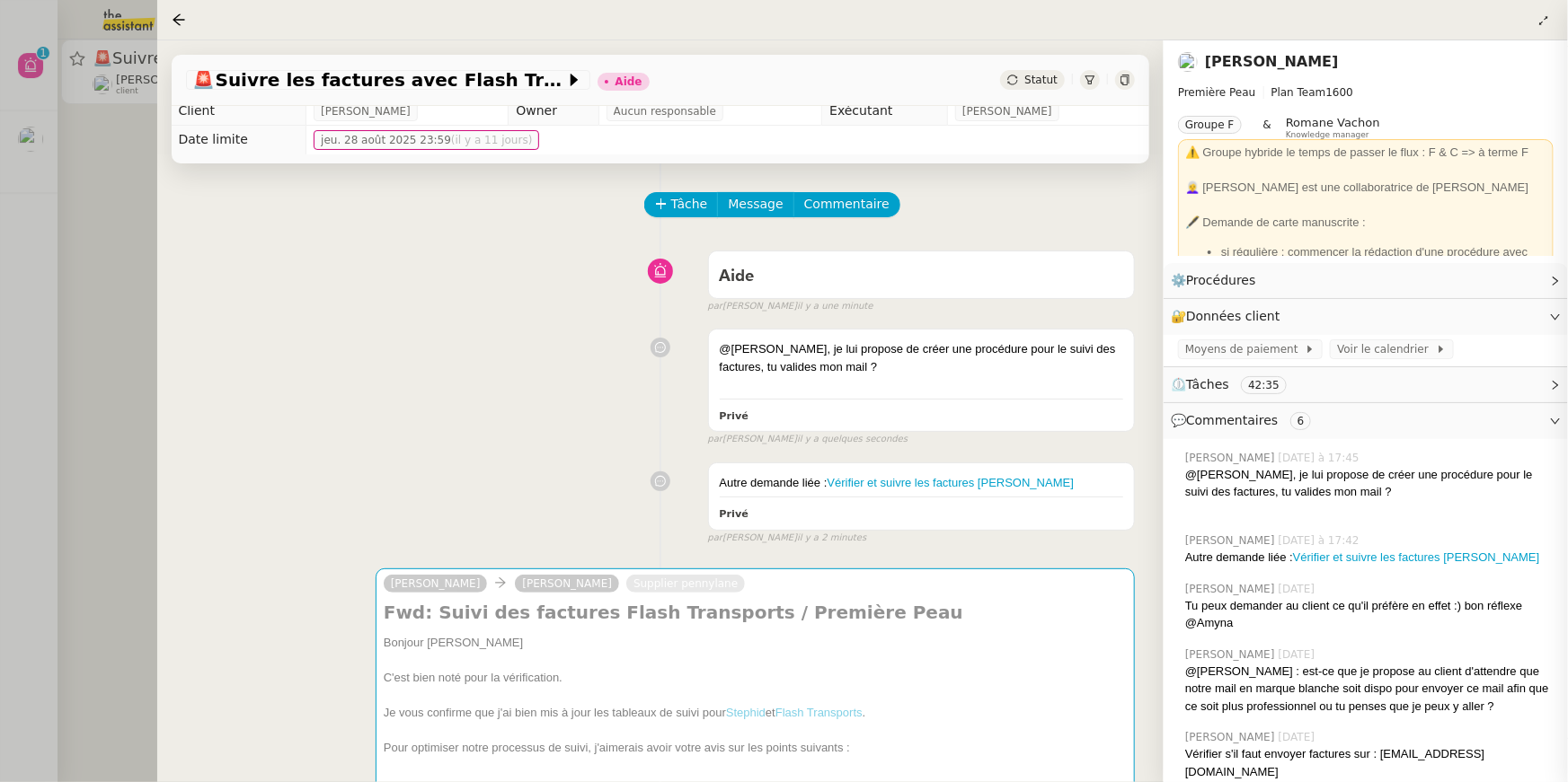
click at [327, 394] on div "@Frédérique, je lui propose de créer une procédure pour le suivi des factures, …" at bounding box center [660, 383] width 950 height 125
click at [27, 99] on div at bounding box center [784, 391] width 1568 height 782
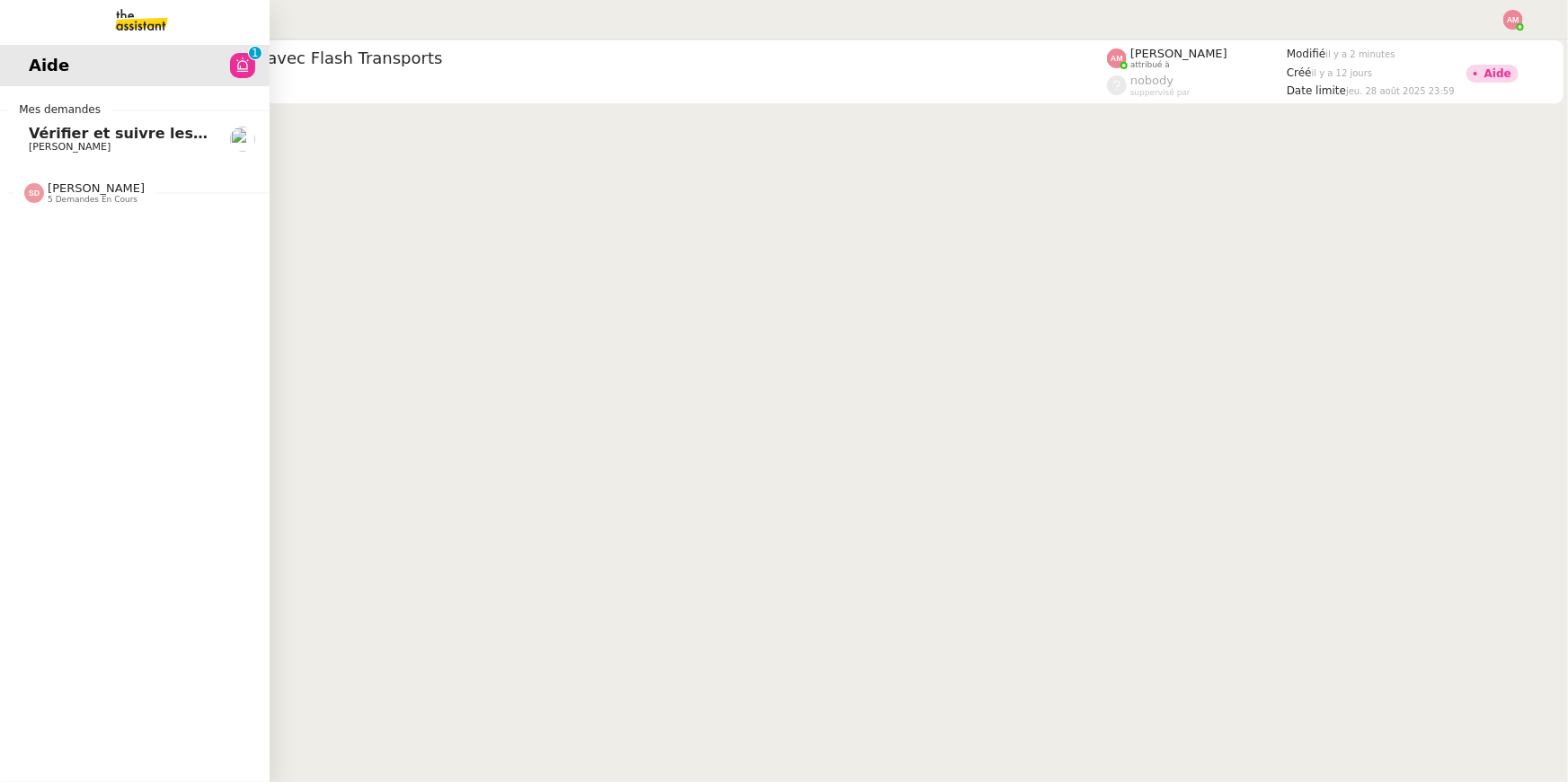
click at [23, 134] on link "Vérifier et suivre les factures Stephid Pierre Mergui" at bounding box center [134, 139] width 270 height 41
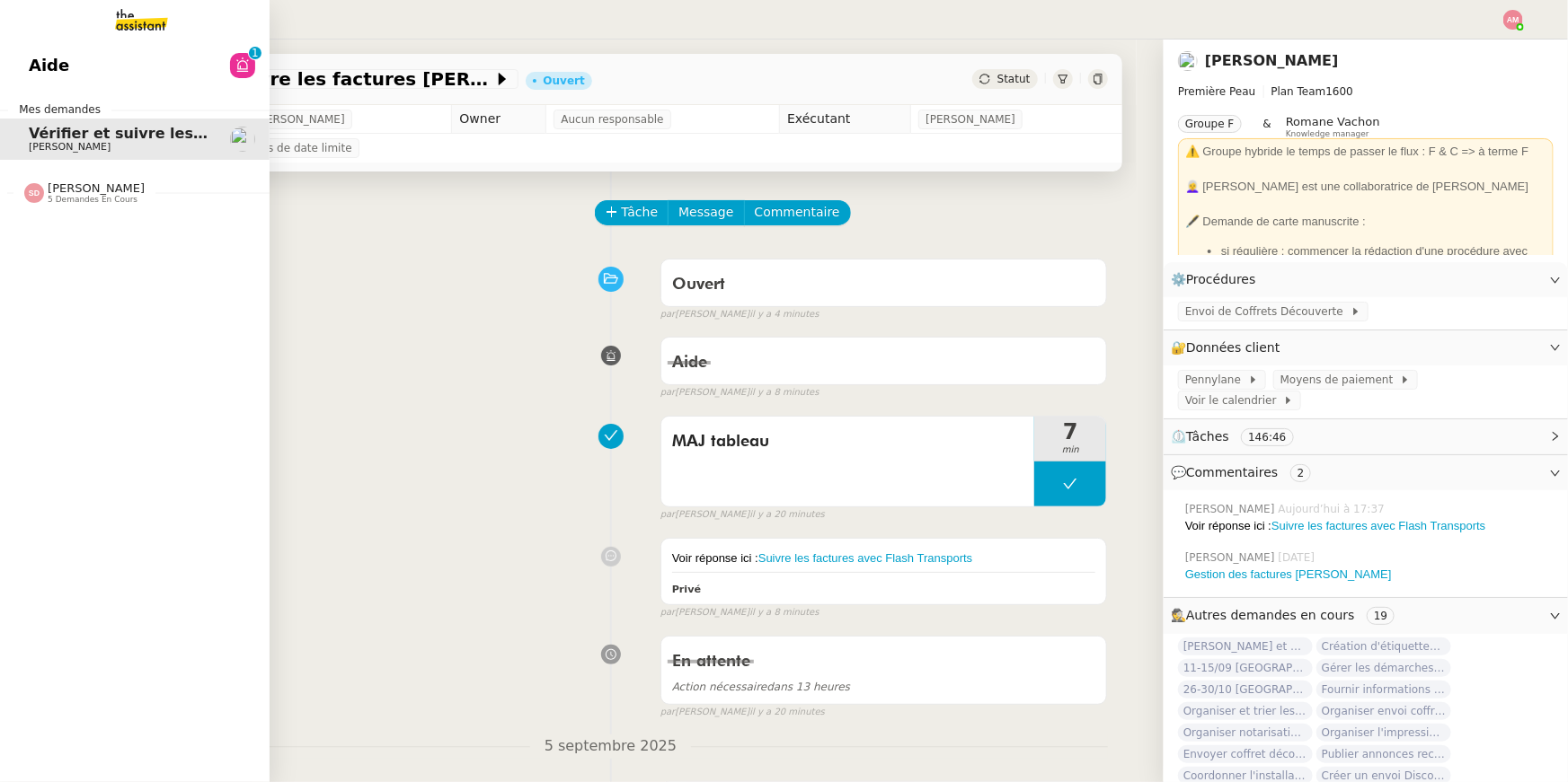
click at [40, 67] on link "Aide 0 1 2 3 4 5 6 7 8 9" at bounding box center [134, 65] width 270 height 41
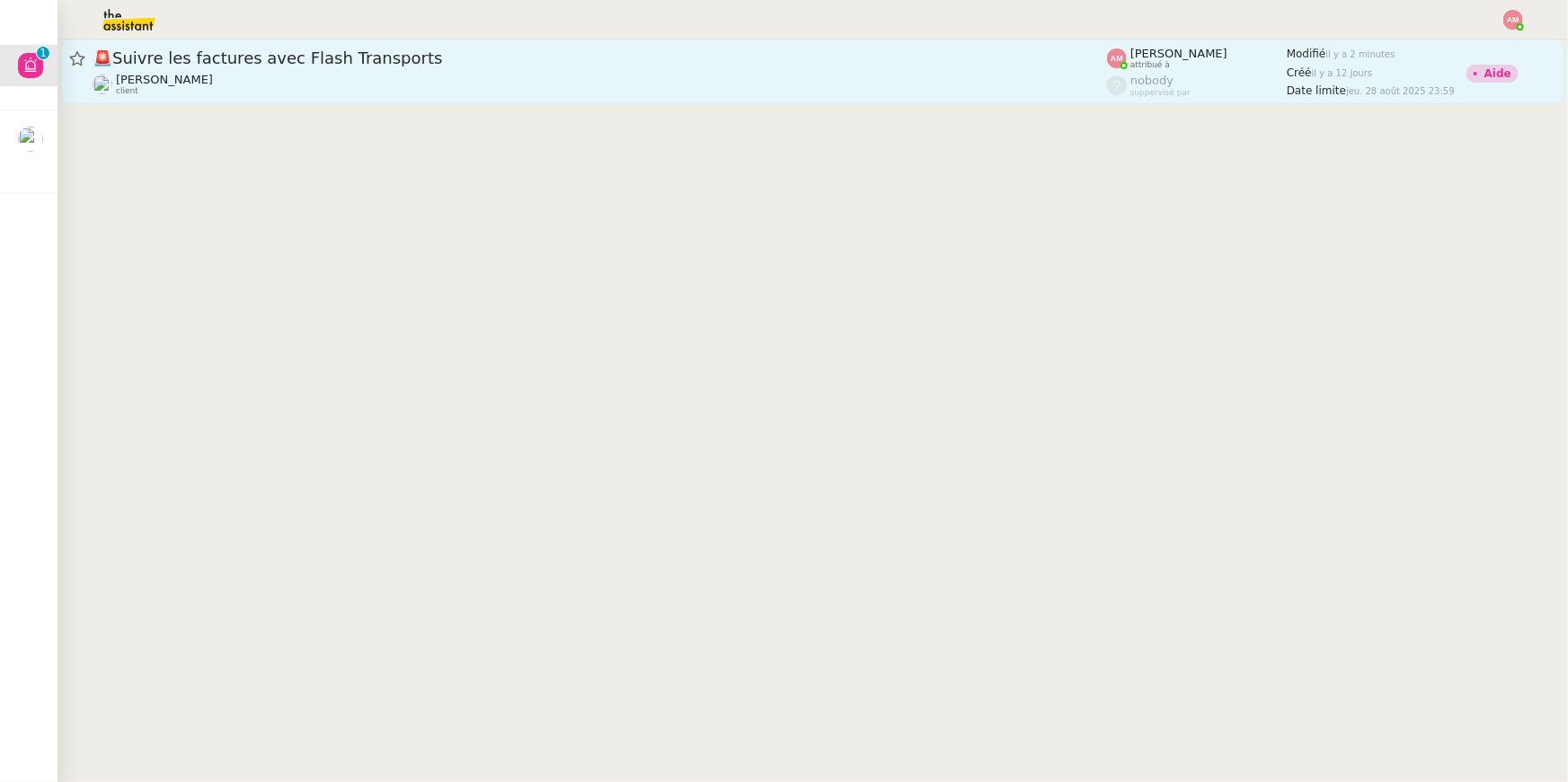
click at [453, 84] on div "Pierre Mergui client" at bounding box center [599, 85] width 1015 height 24
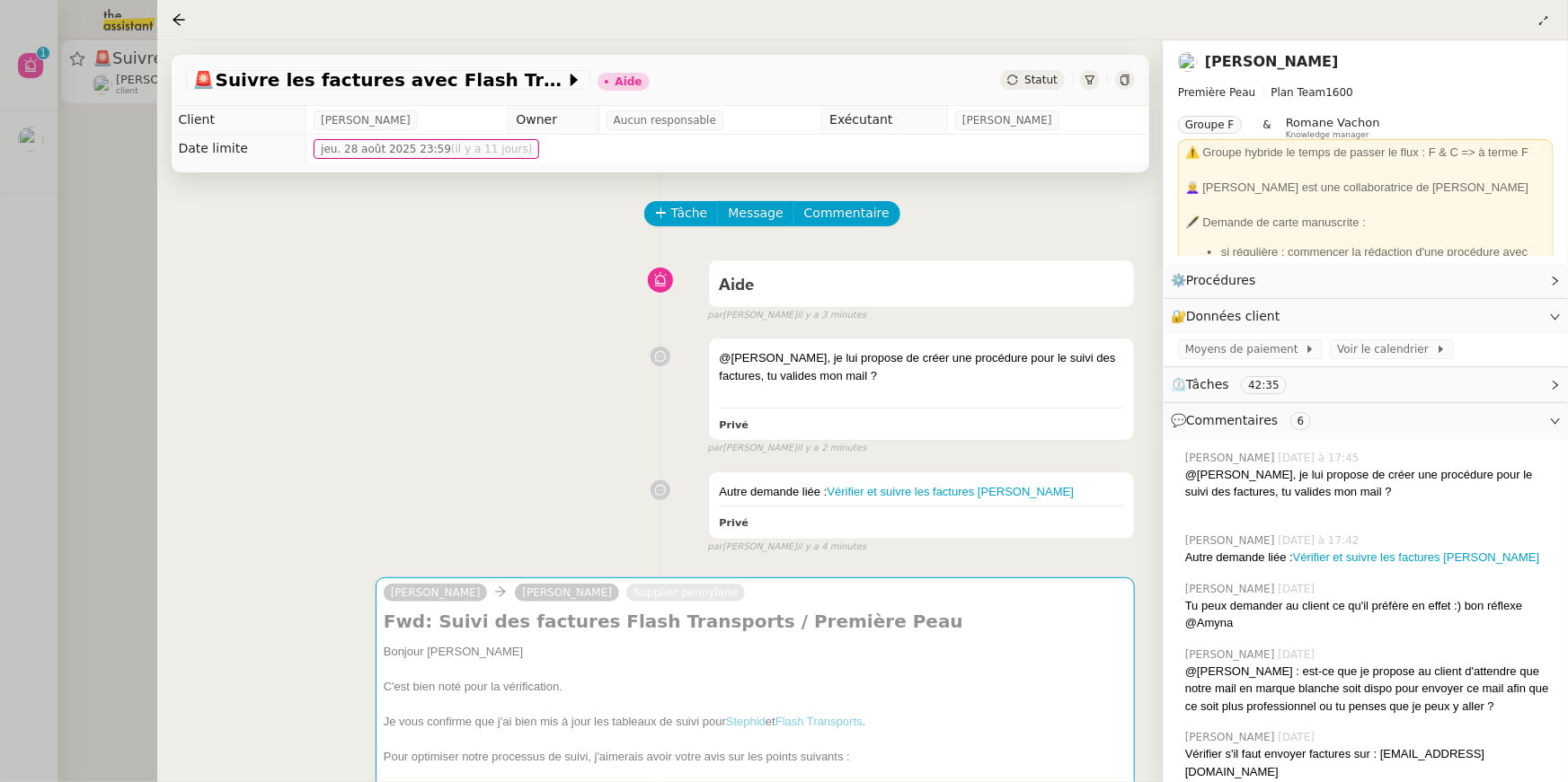
click at [112, 145] on div at bounding box center [784, 391] width 1568 height 782
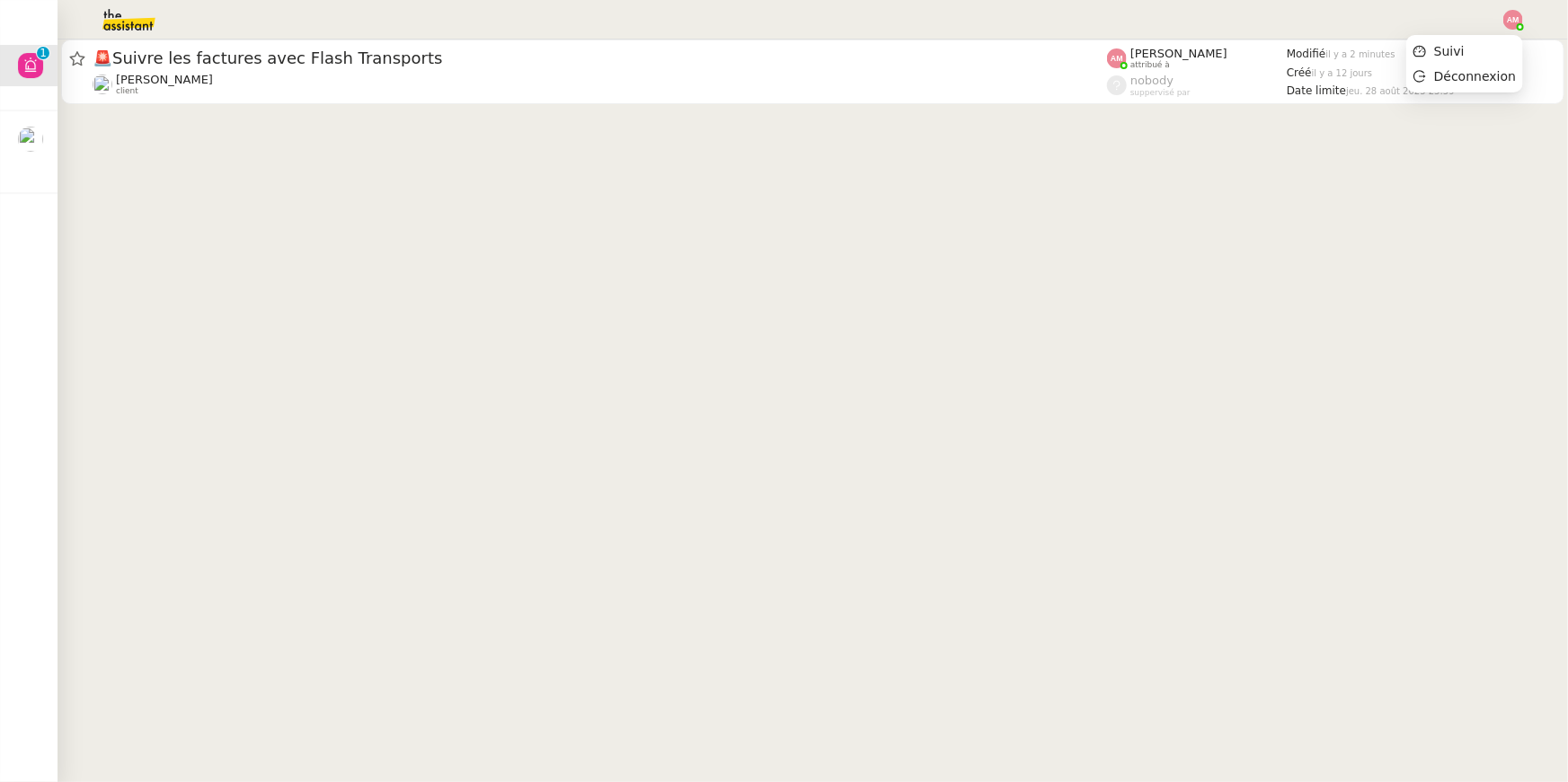
click at [1507, 17] on img at bounding box center [1513, 20] width 20 height 20
click at [1436, 56] on span "Suivi" at bounding box center [1439, 51] width 51 height 16
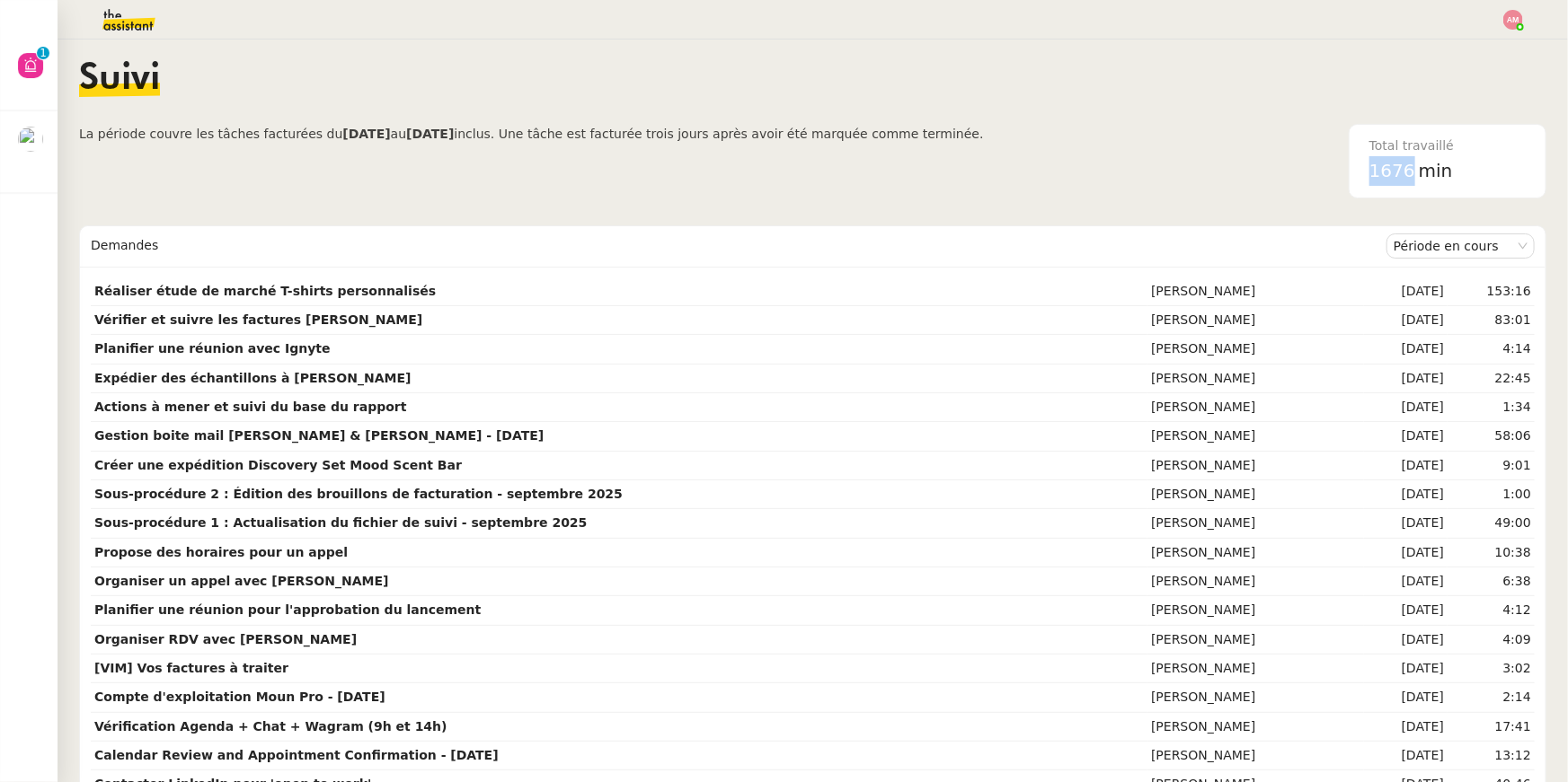
drag, startPoint x: 1369, startPoint y: 167, endPoint x: 1421, endPoint y: 177, distance: 53.0
click at [1421, 177] on div "1676 min" at bounding box center [1447, 171] width 156 height 29
copy span "1676"
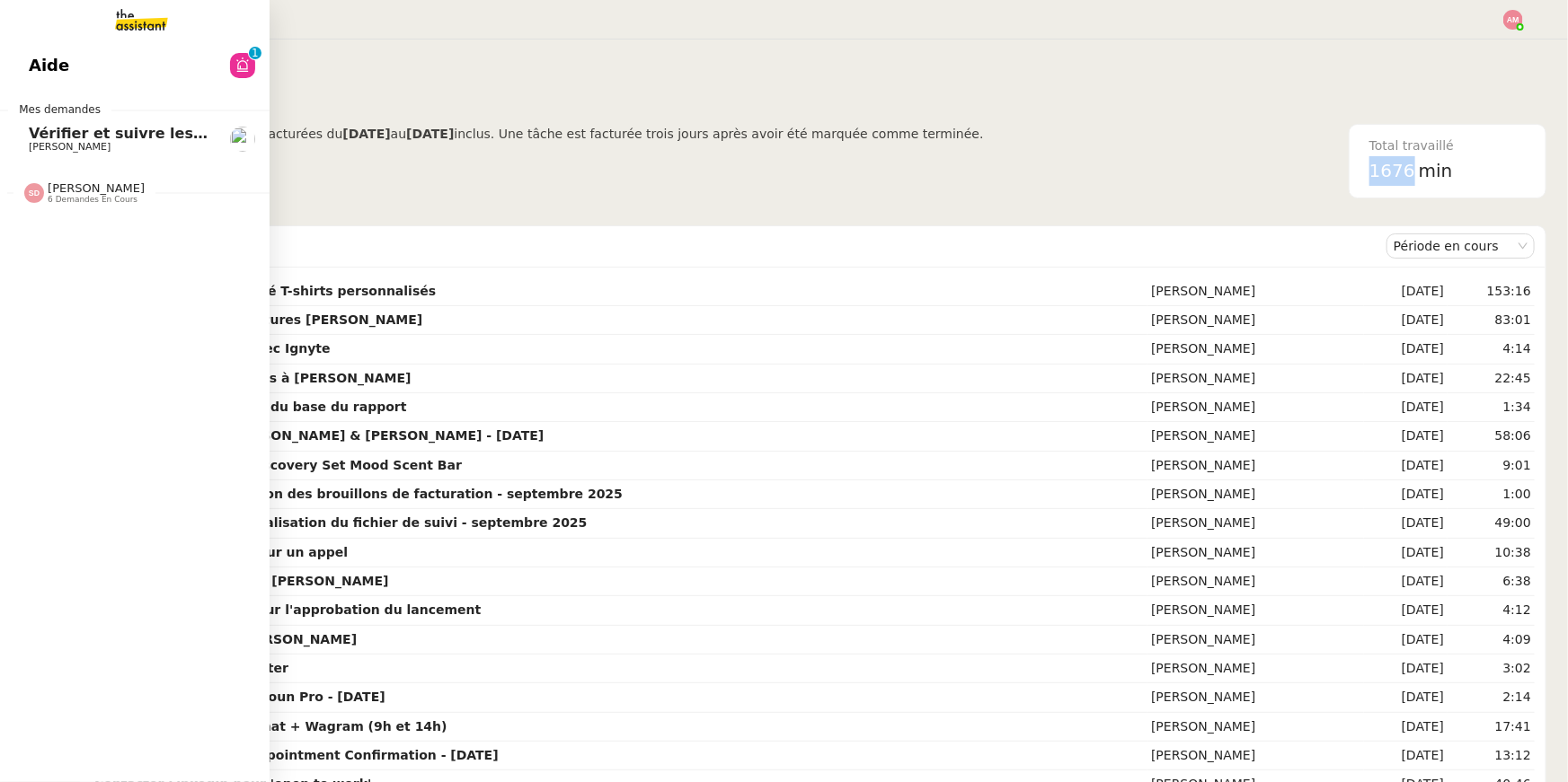
click at [25, 145] on link "Vérifier et suivre les factures Stephid Pierre Mergui" at bounding box center [134, 139] width 270 height 41
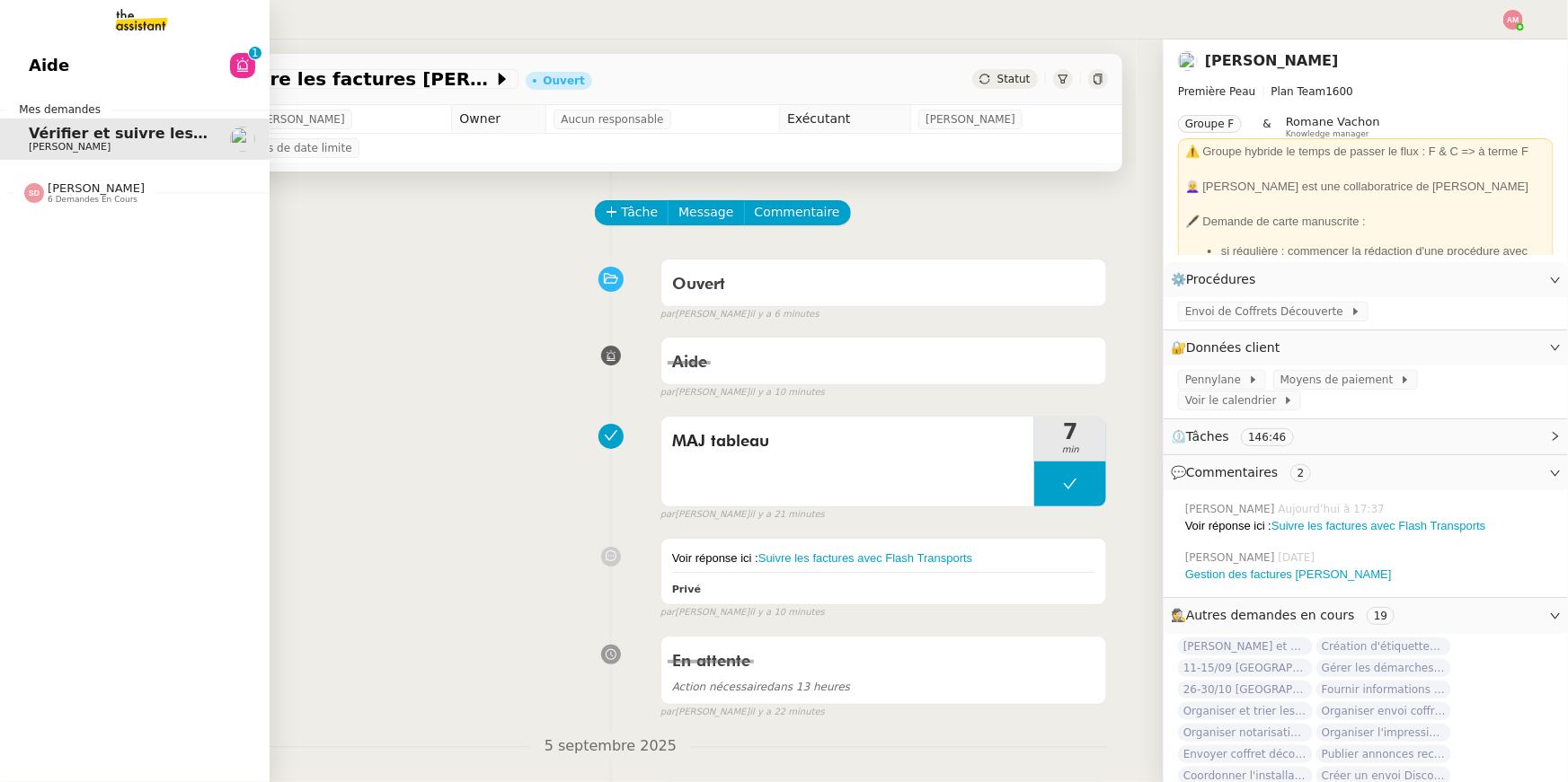
click at [74, 70] on link "Aide 0 1 2 3 4 5 6 7 8 9" at bounding box center [134, 65] width 270 height 41
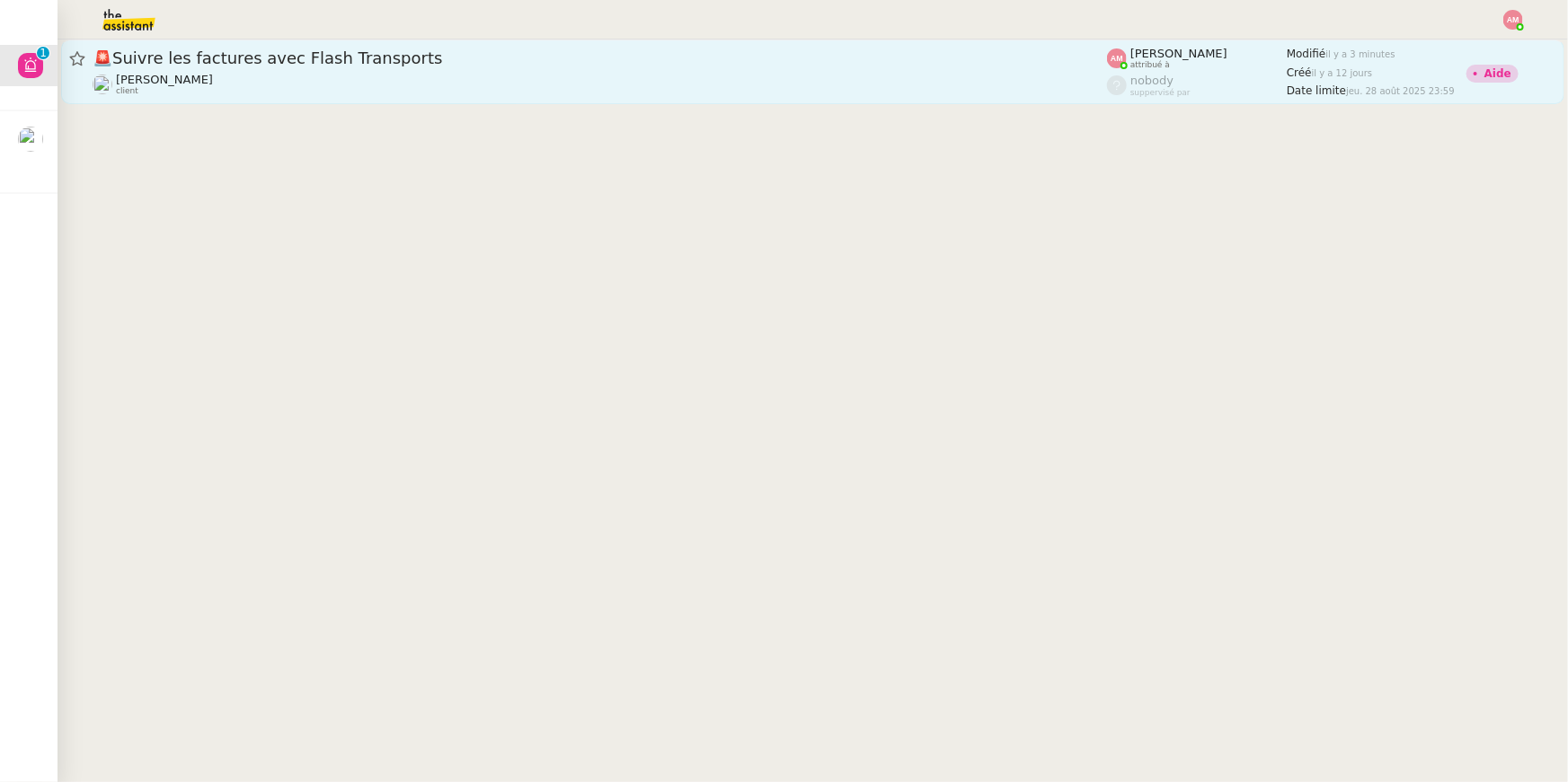
click at [491, 73] on div "Pierre Mergui client" at bounding box center [599, 85] width 1015 height 24
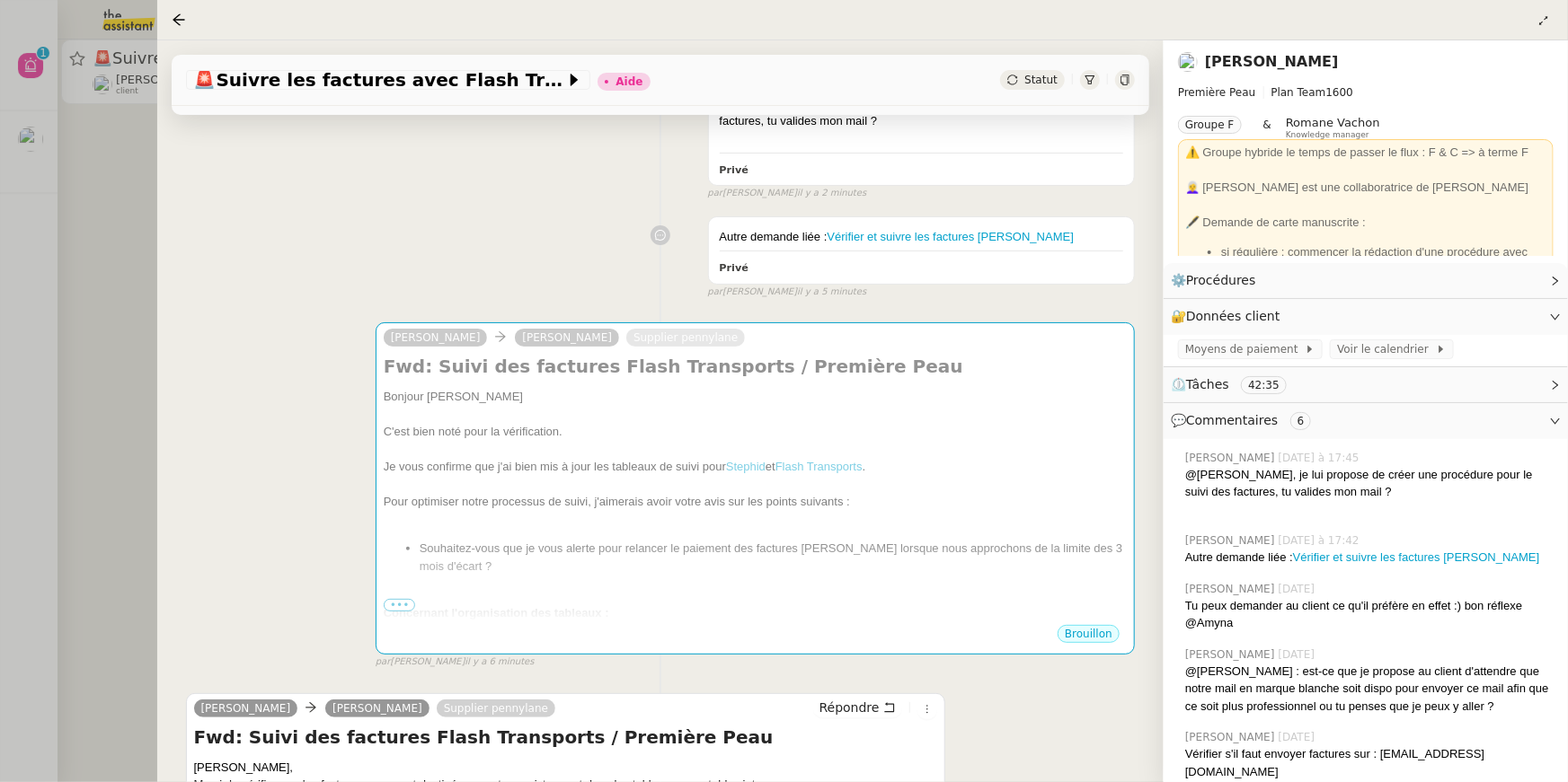
scroll to position [267, 0]
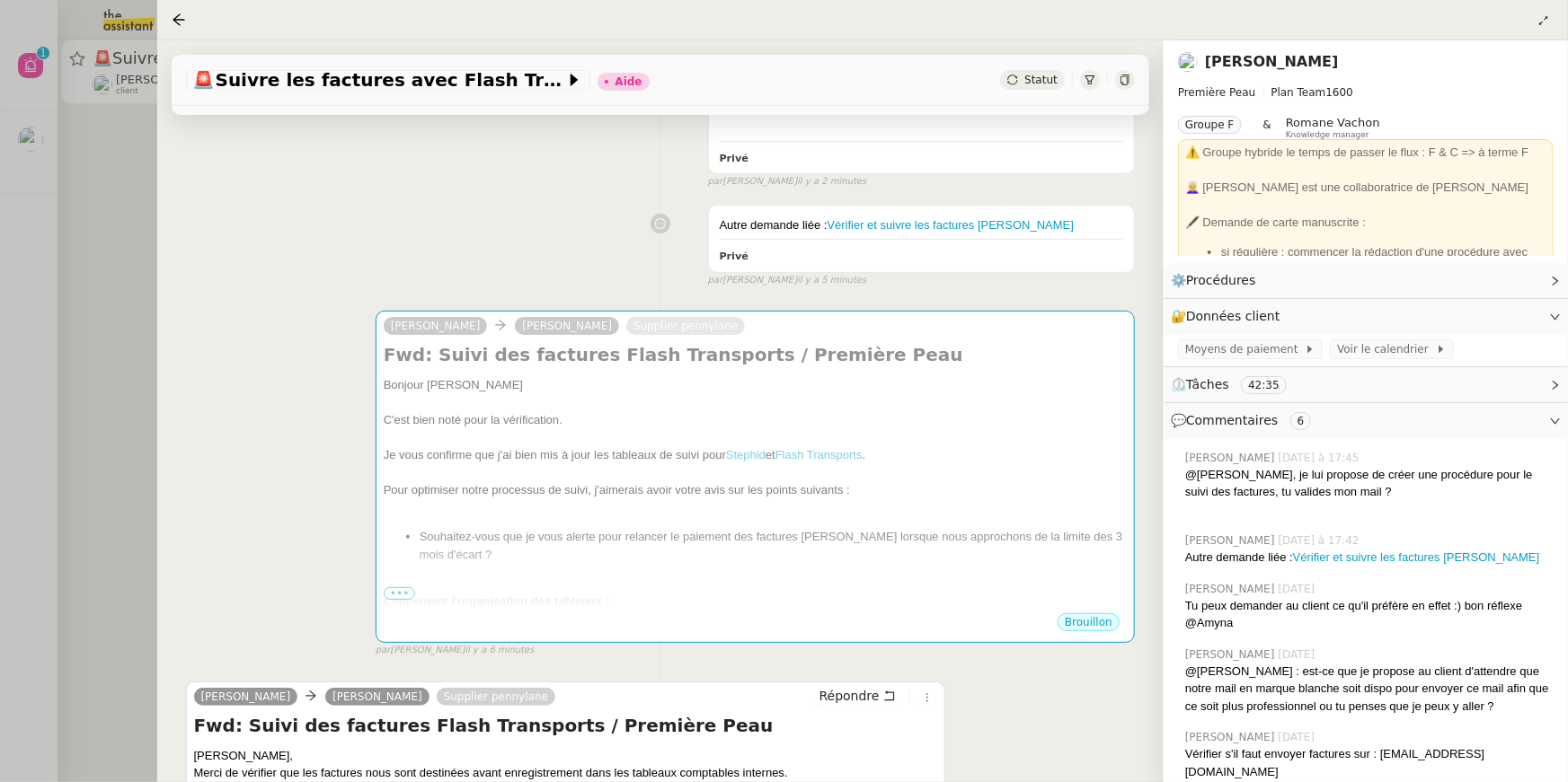
click at [1131, 85] on div at bounding box center [1125, 80] width 20 height 20
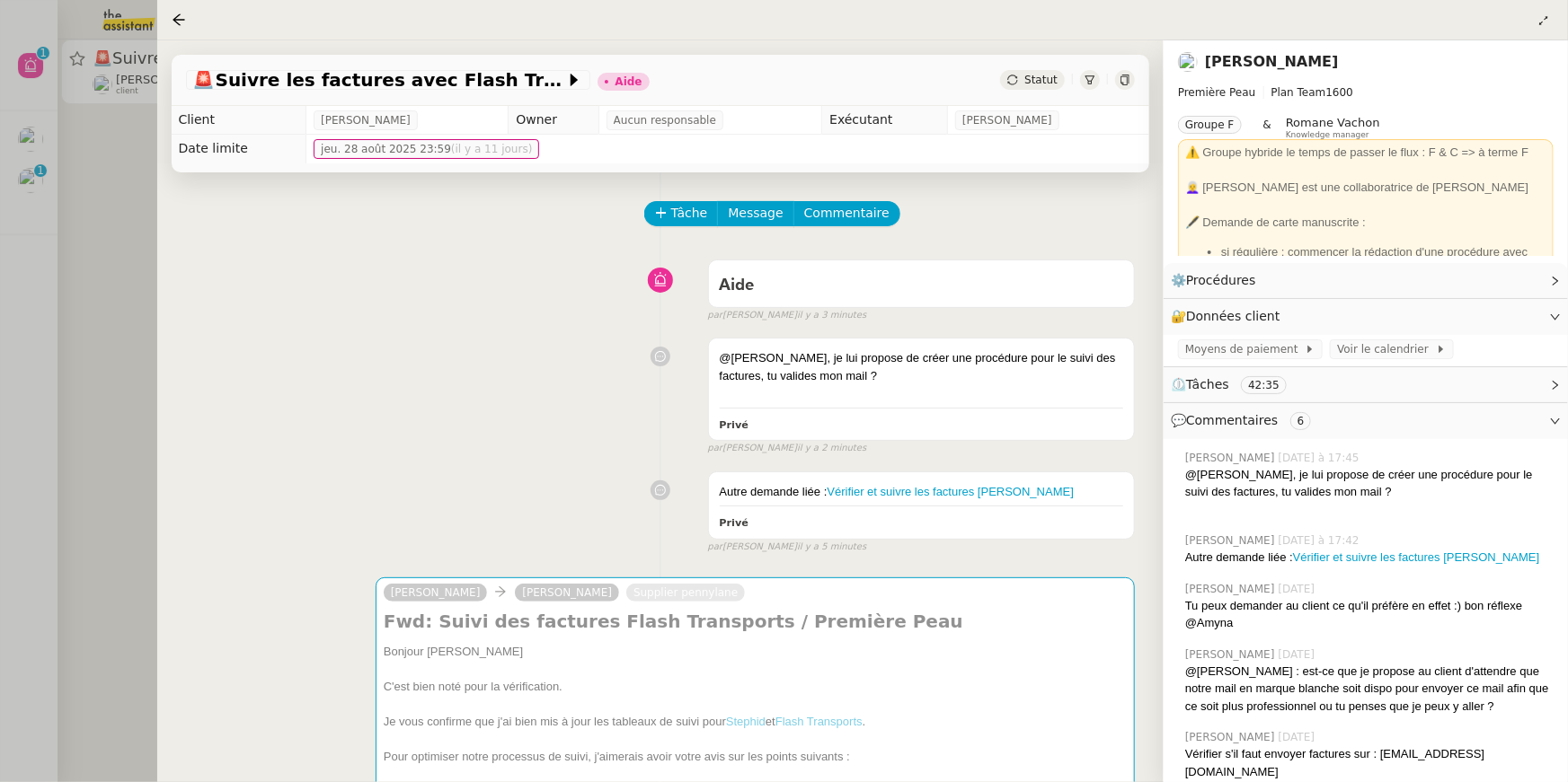
click at [133, 273] on div at bounding box center [784, 391] width 1568 height 782
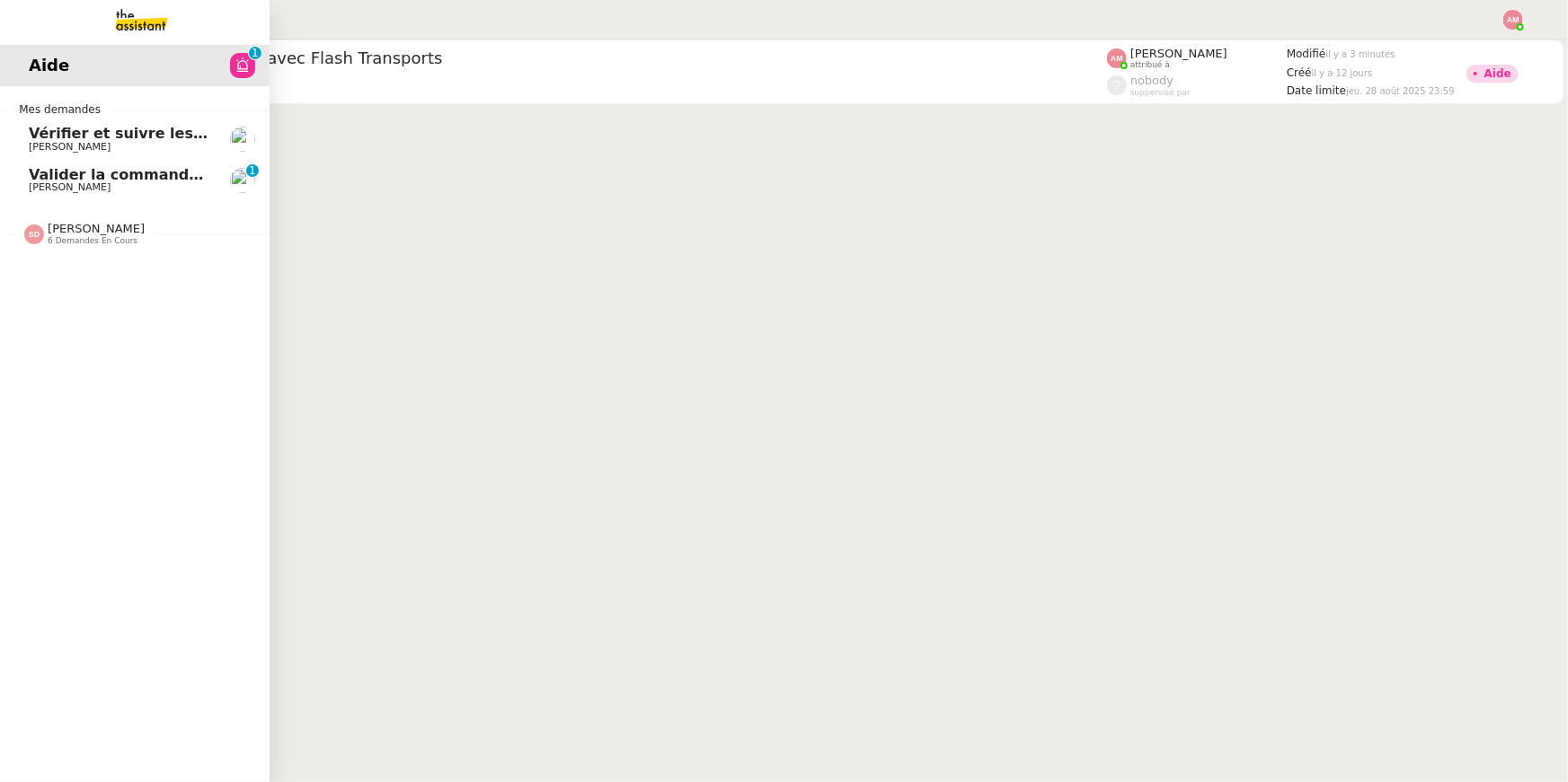
click at [36, 177] on span "Valider la commande 8054565" at bounding box center [151, 175] width 245 height 17
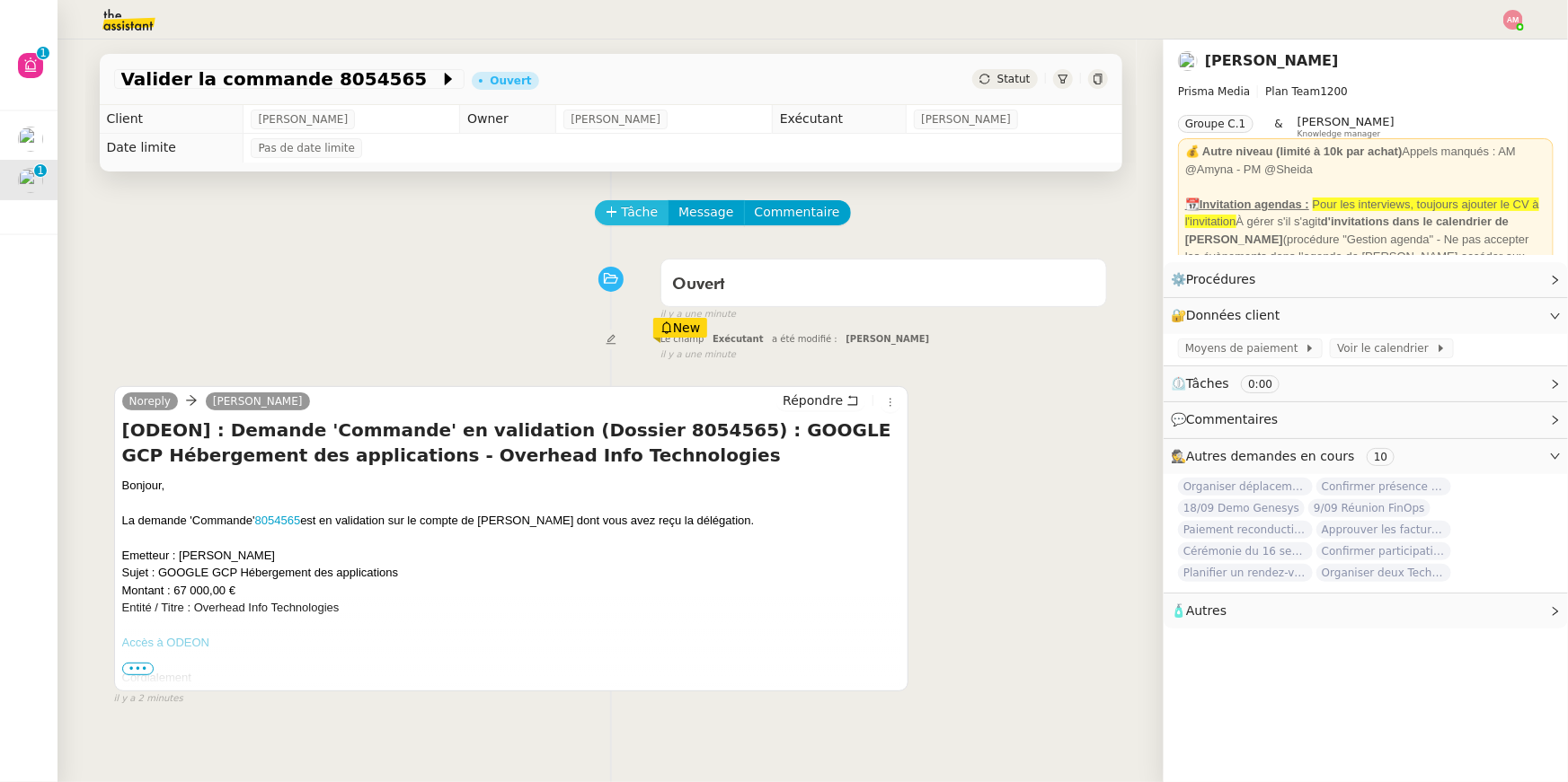
click at [639, 209] on span "Tâche" at bounding box center [640, 212] width 37 height 21
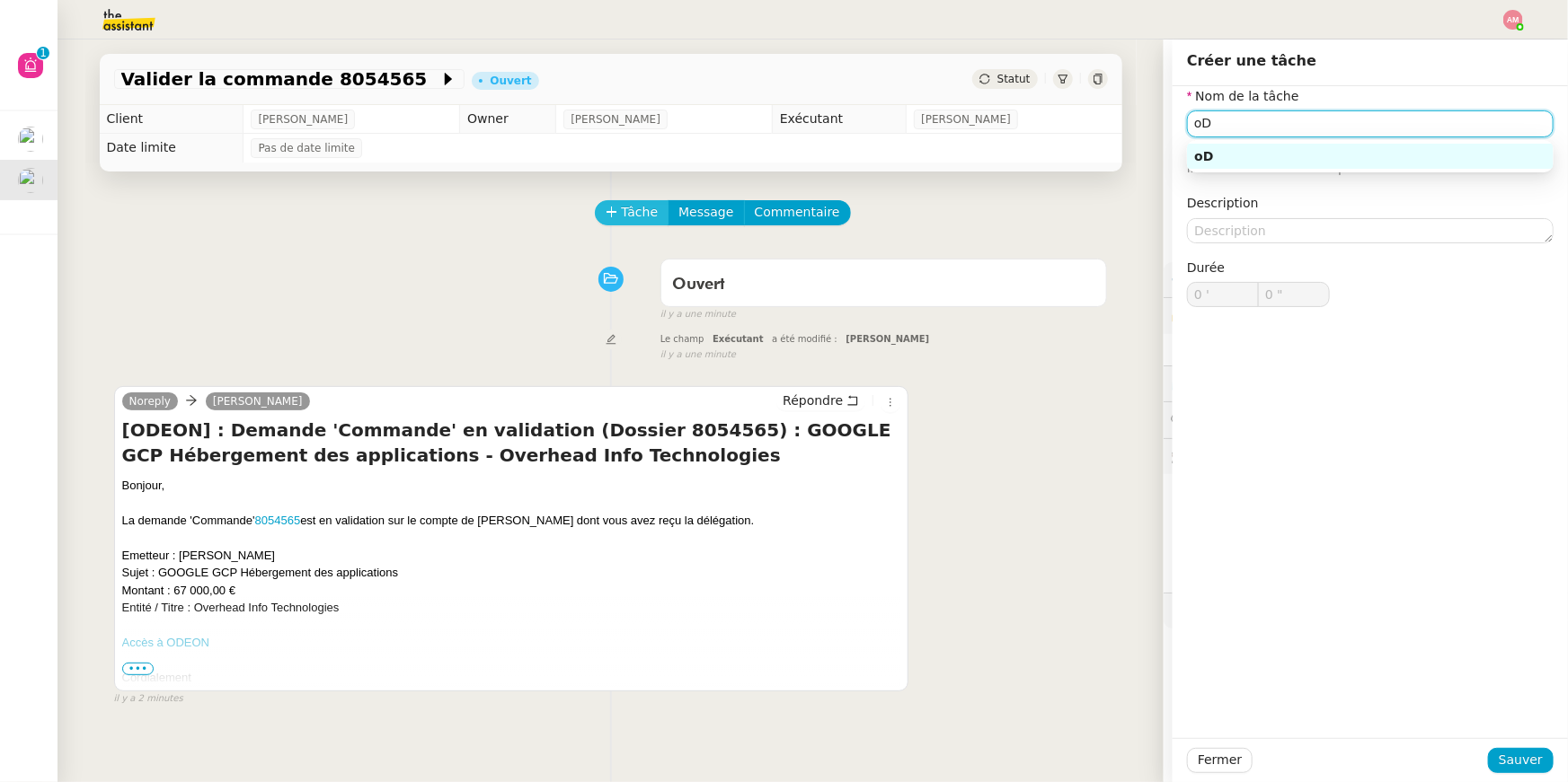
type input "o"
type input "Odéon"
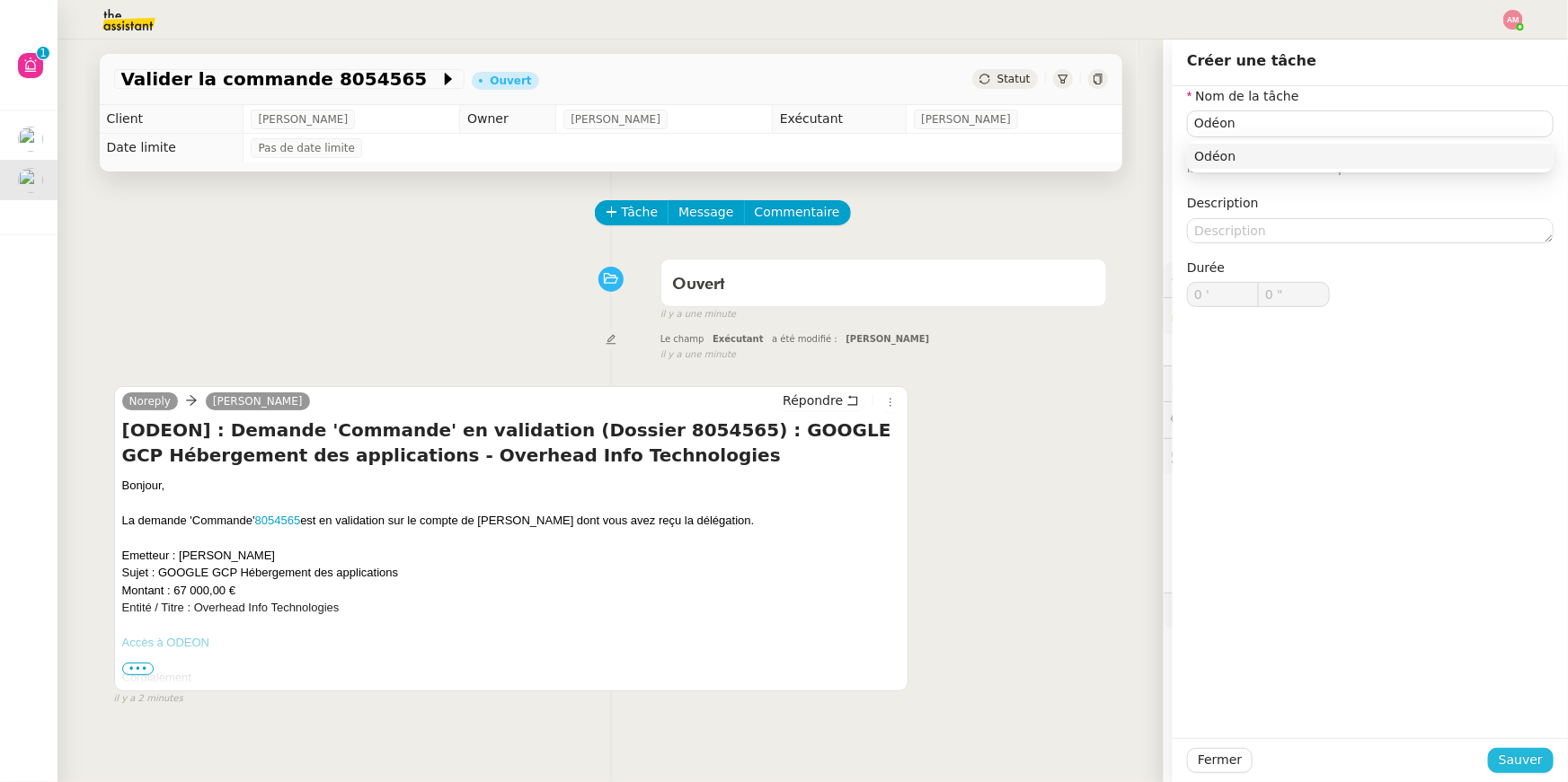
click at [1499, 752] on button "Sauver" at bounding box center [1520, 760] width 66 height 25
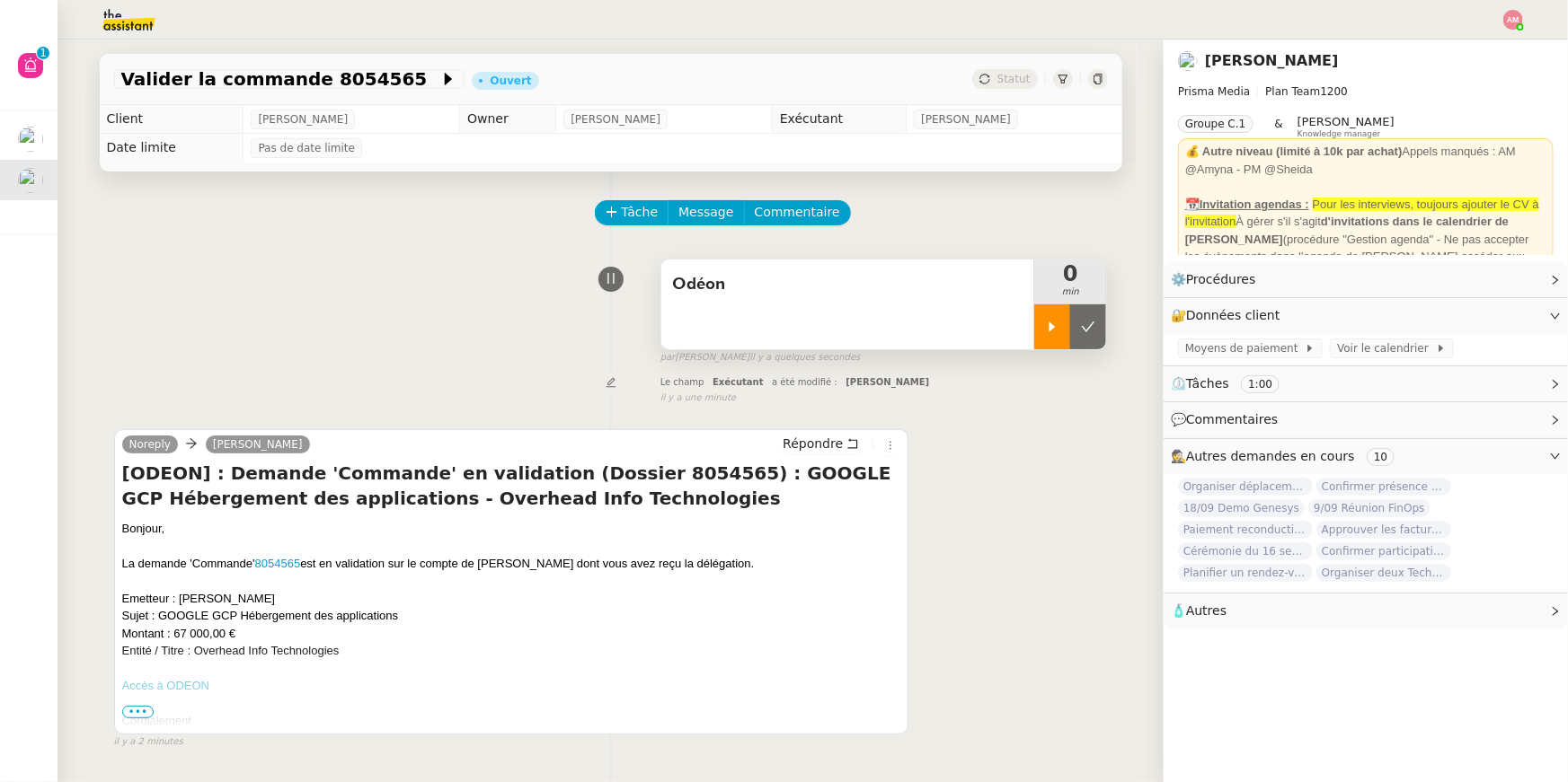
click at [1055, 312] on div at bounding box center [1051, 327] width 36 height 45
click at [1069, 320] on icon at bounding box center [1070, 327] width 15 height 15
click at [1089, 322] on icon at bounding box center [1088, 327] width 15 height 15
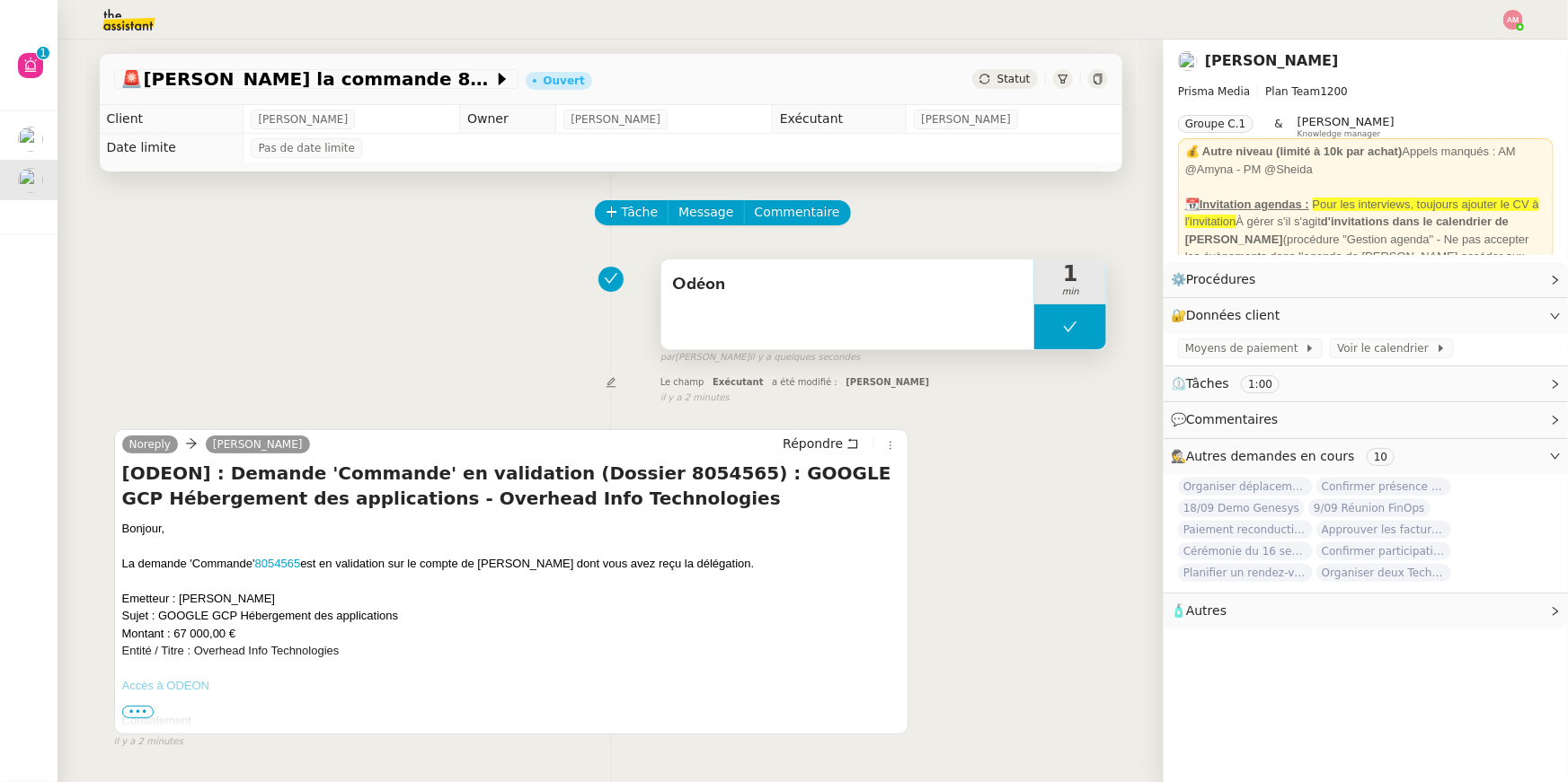
click at [1059, 316] on button at bounding box center [1069, 327] width 72 height 45
click at [1059, 327] on icon at bounding box center [1052, 327] width 15 height 15
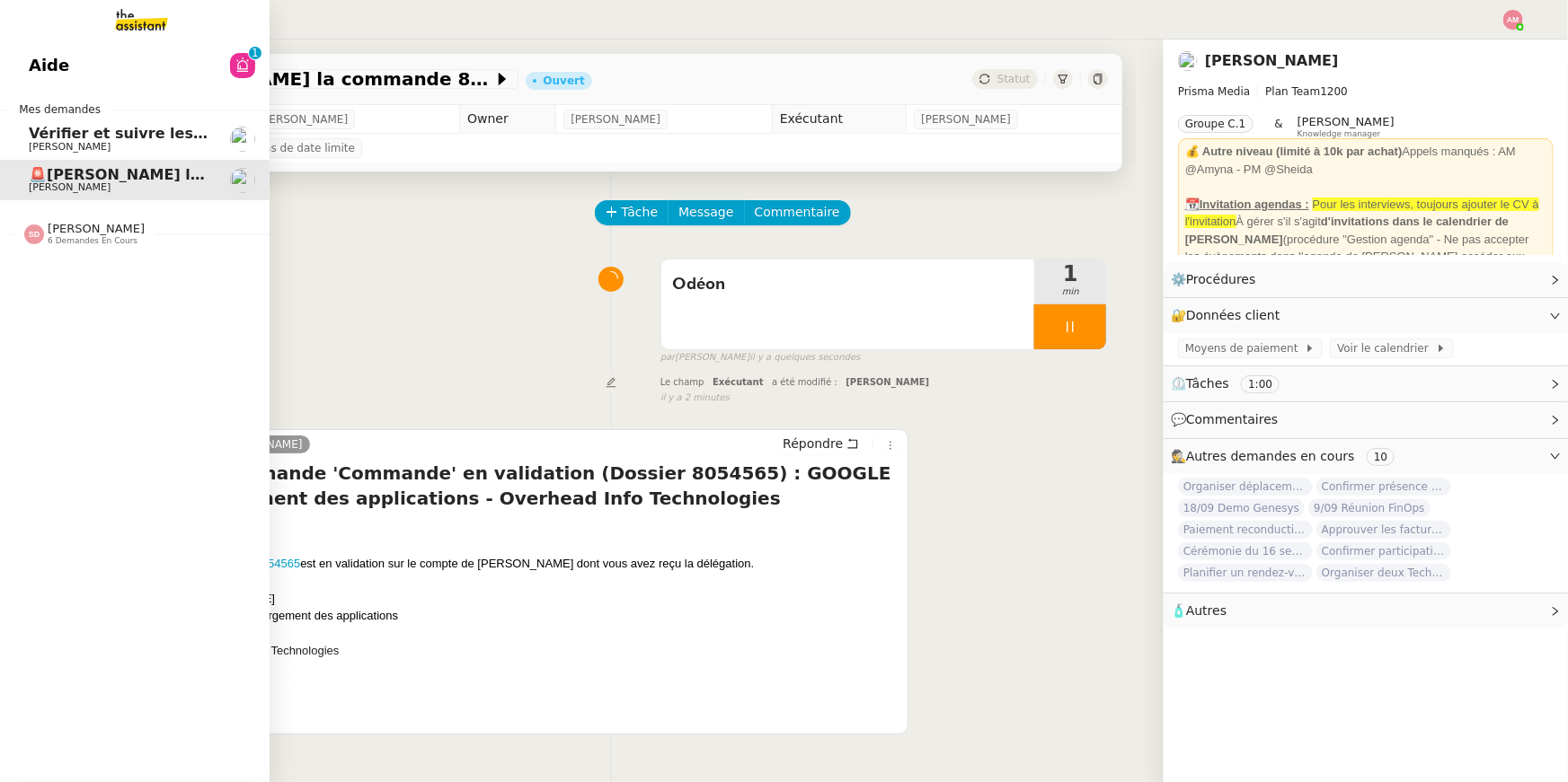
click at [123, 71] on link "Aide 0 1 2 3 4 5 6 7 8 9" at bounding box center [134, 65] width 270 height 41
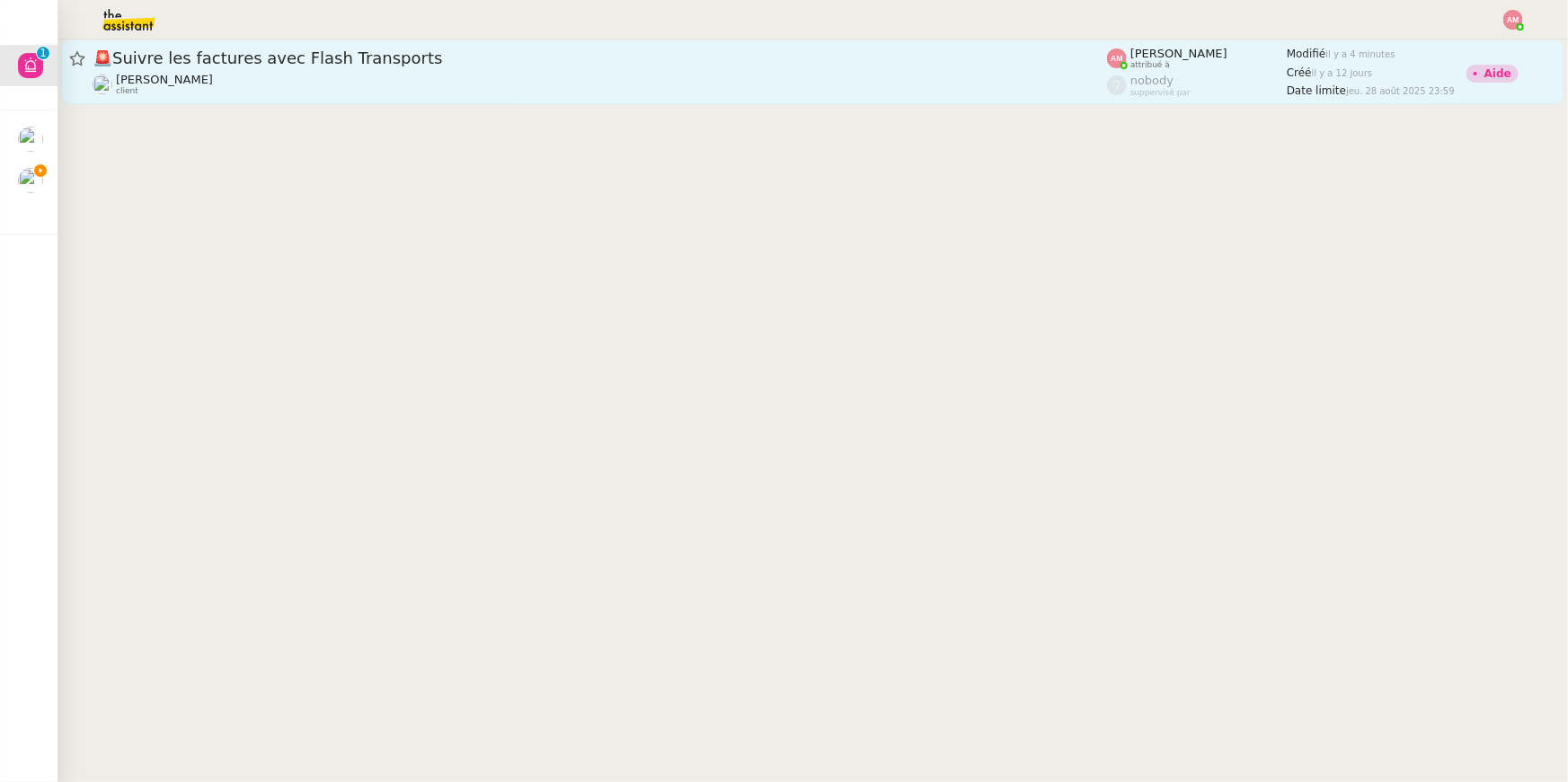
click at [377, 65] on span "🚨 Suivre les factures avec Flash Transports" at bounding box center [599, 59] width 1015 height 16
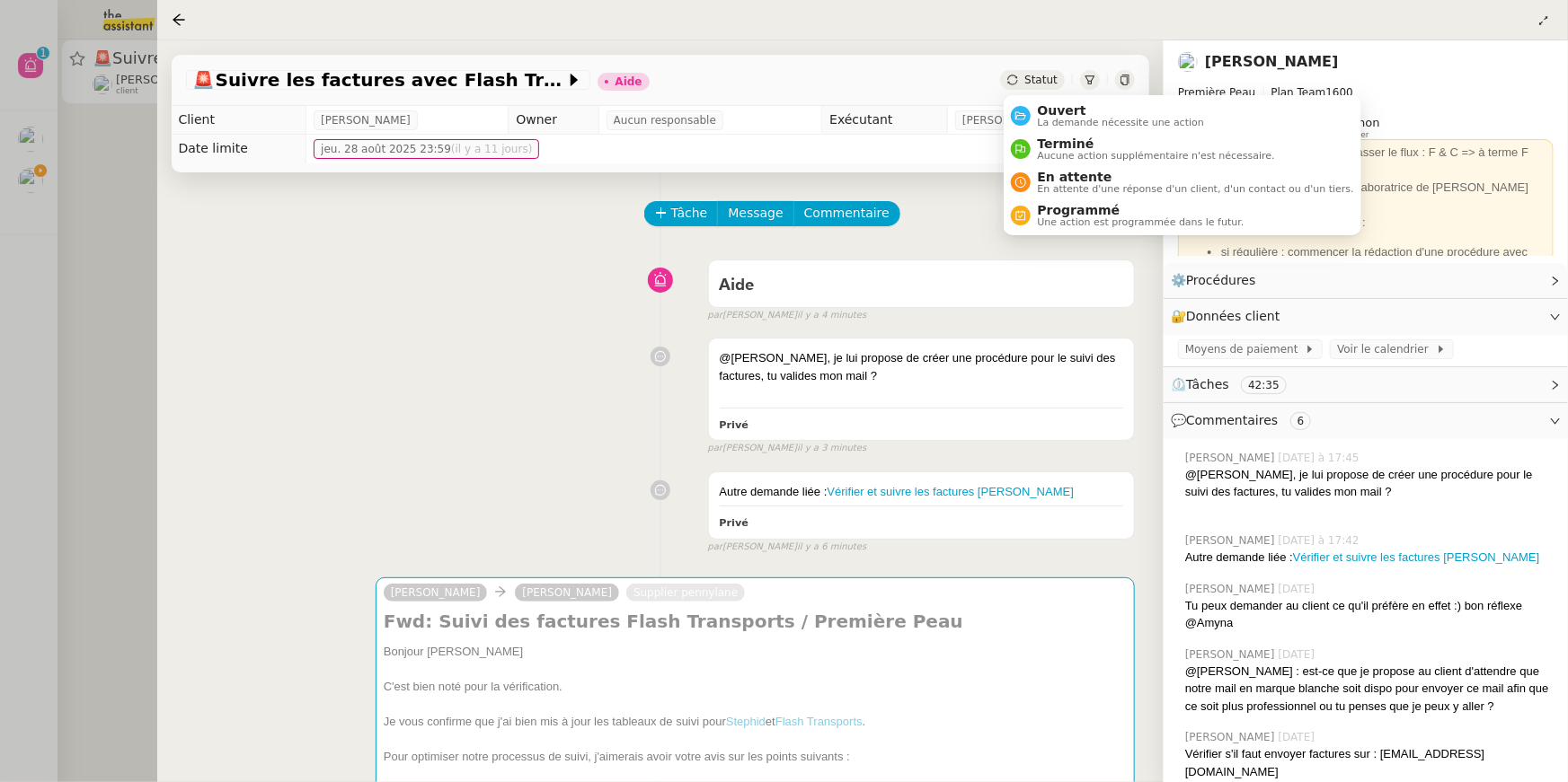
click at [1055, 95] on ul "Ouvert La demande nécessite une action Terminé Aucune action supplémentaire n'e…" at bounding box center [1182, 165] width 358 height 140
click at [1057, 107] on span "Ouvert" at bounding box center [1121, 111] width 167 height 15
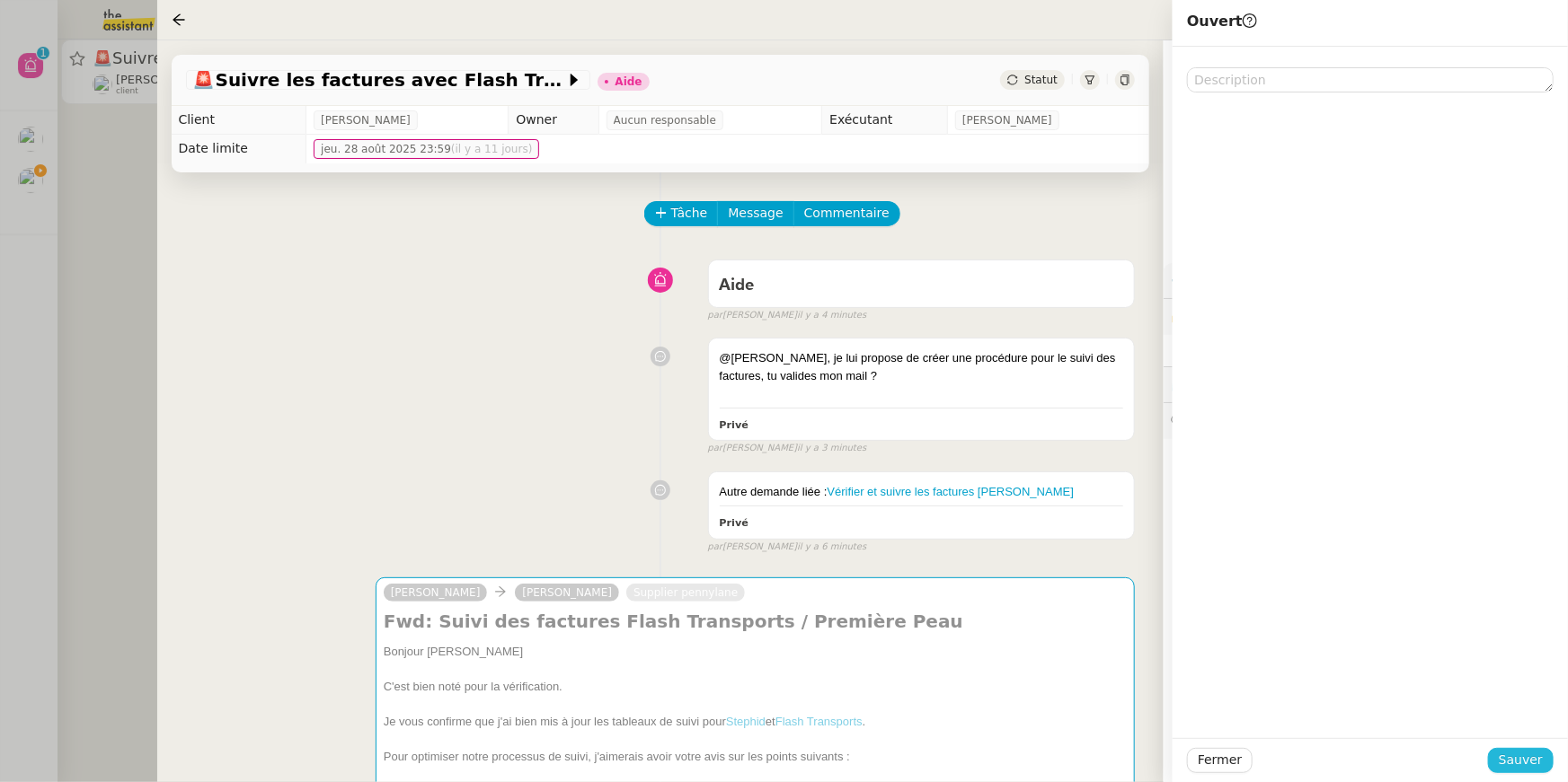
click at [1508, 765] on span "Sauver" at bounding box center [1520, 760] width 44 height 21
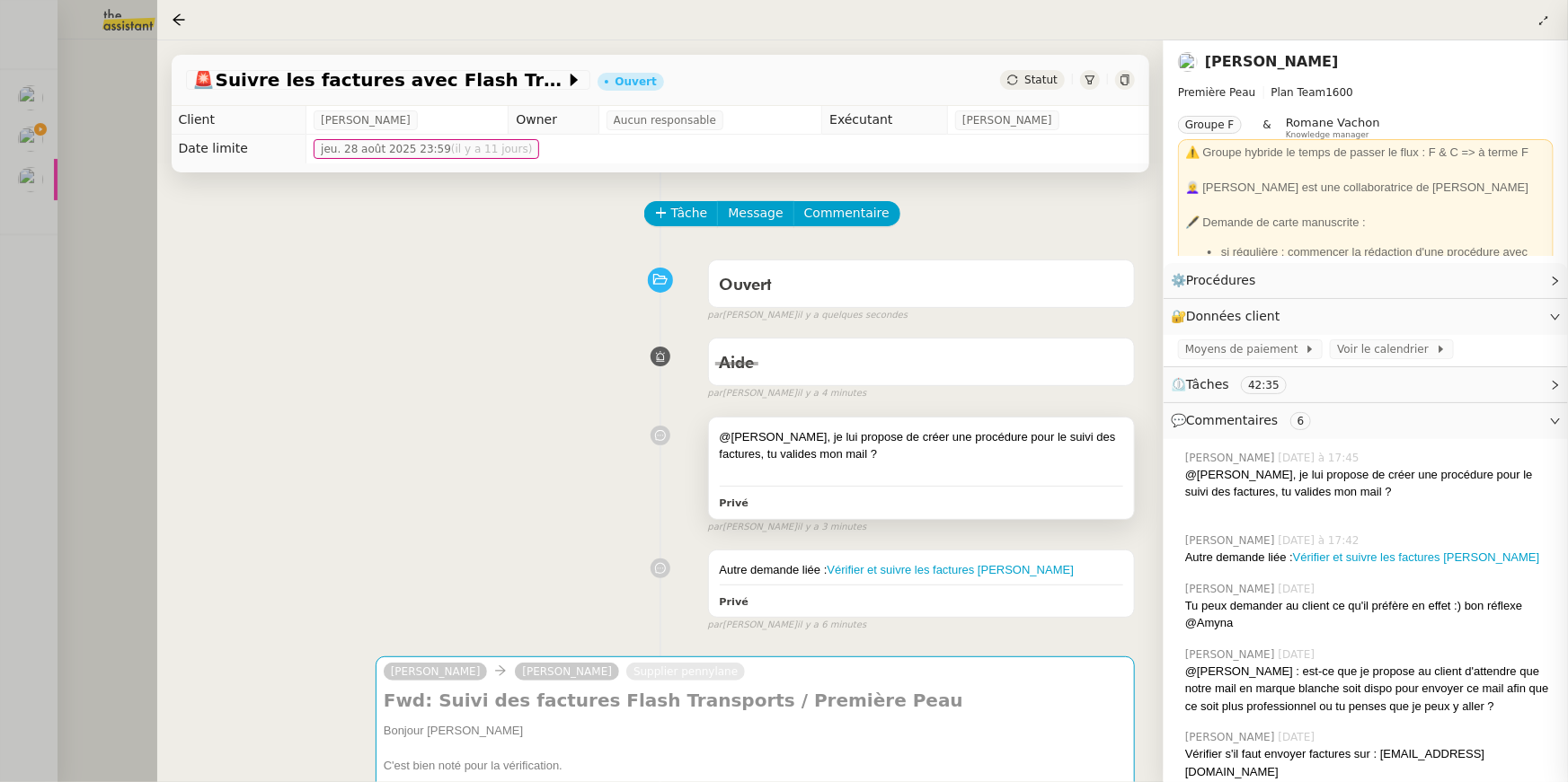
click at [1084, 491] on div "@Frédérique, je lui propose de créer une procédure pour le suivi des factures, …" at bounding box center [921, 468] width 425 height 102
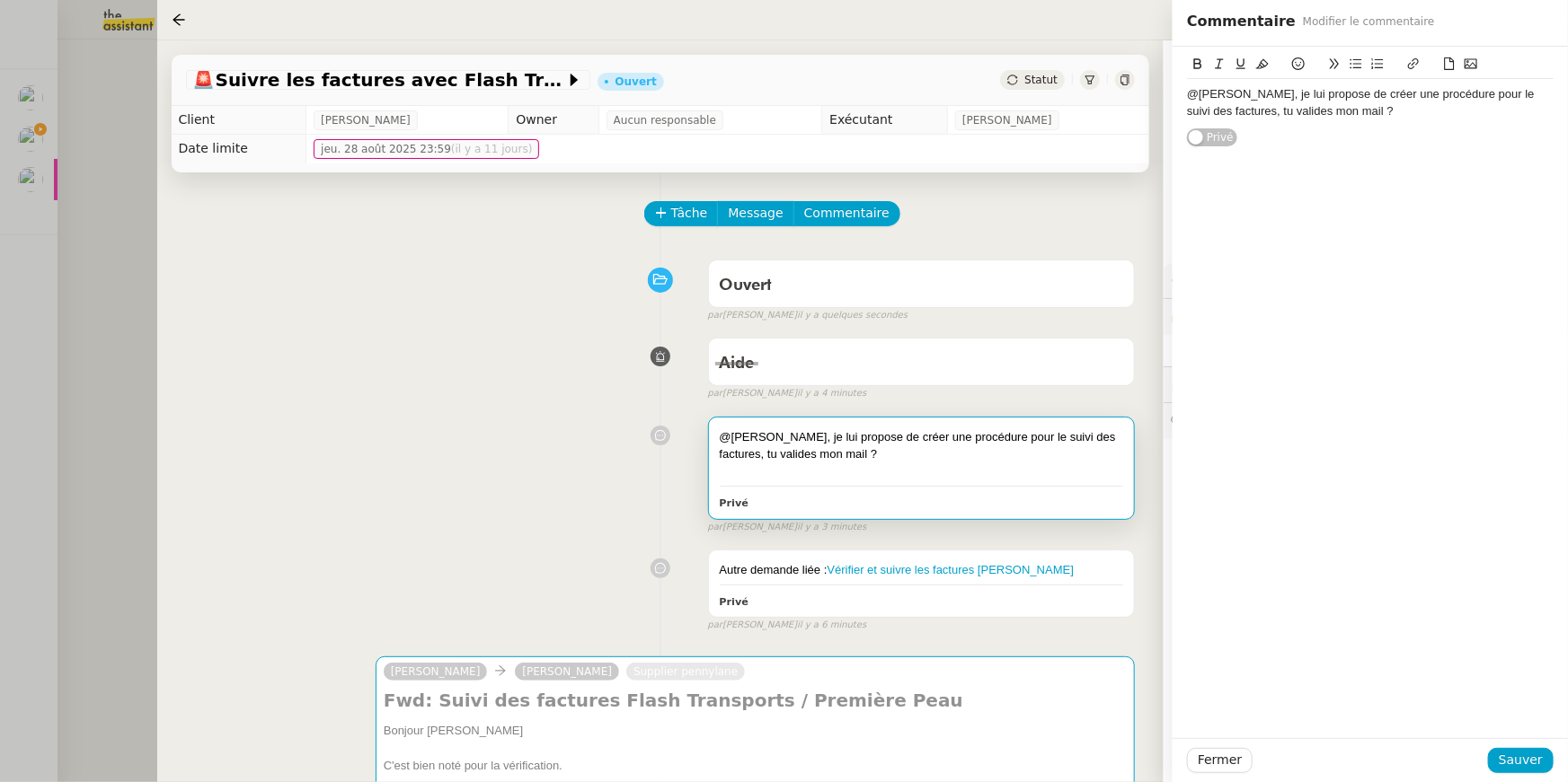
click at [1292, 107] on div "@Frédérique, je lui propose de créer une procédure pour le suivi des factures, …" at bounding box center [1369, 102] width 367 height 33
click at [1519, 766] on span "Sauver" at bounding box center [1520, 760] width 44 height 21
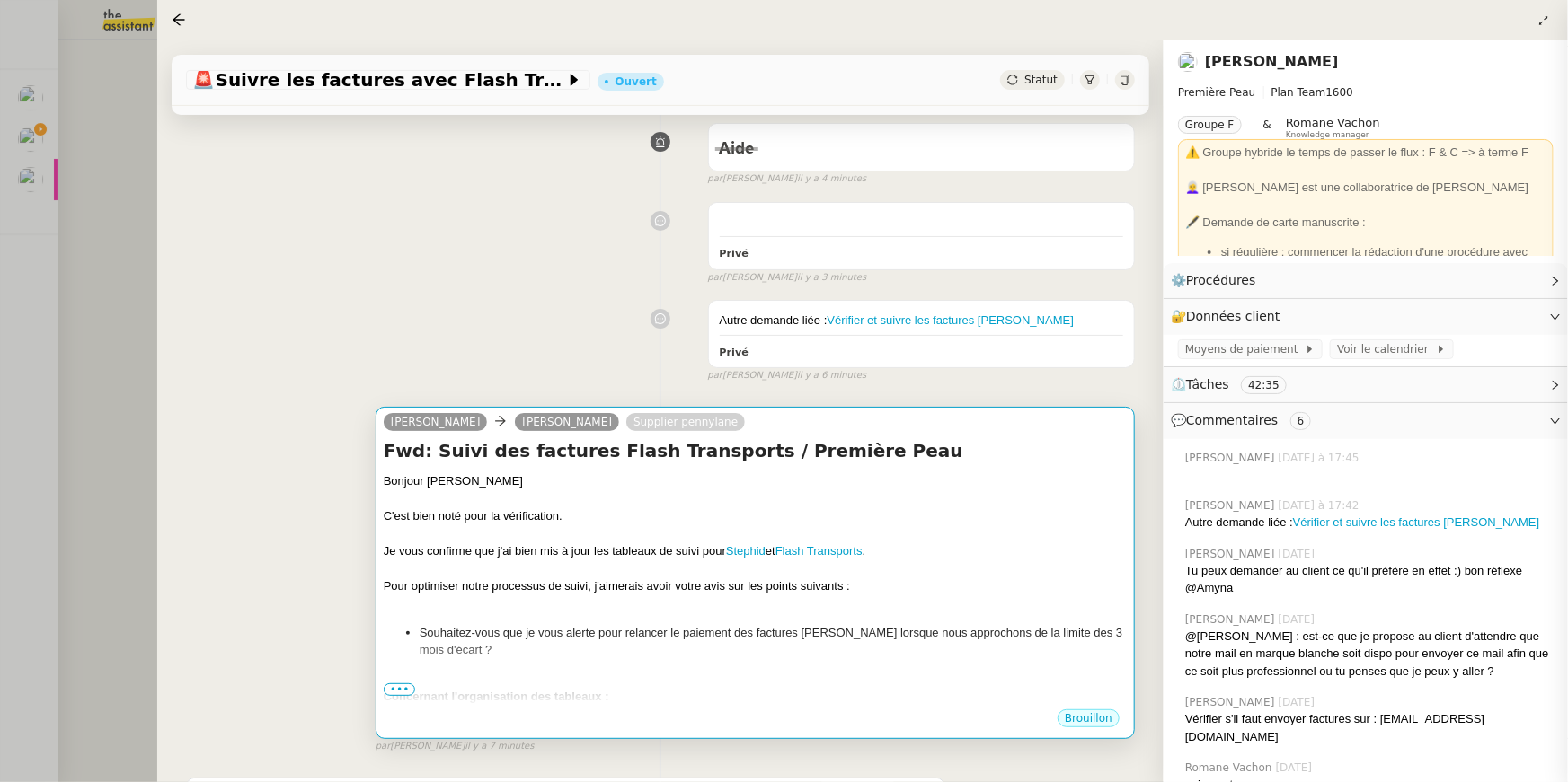
scroll to position [245, 0]
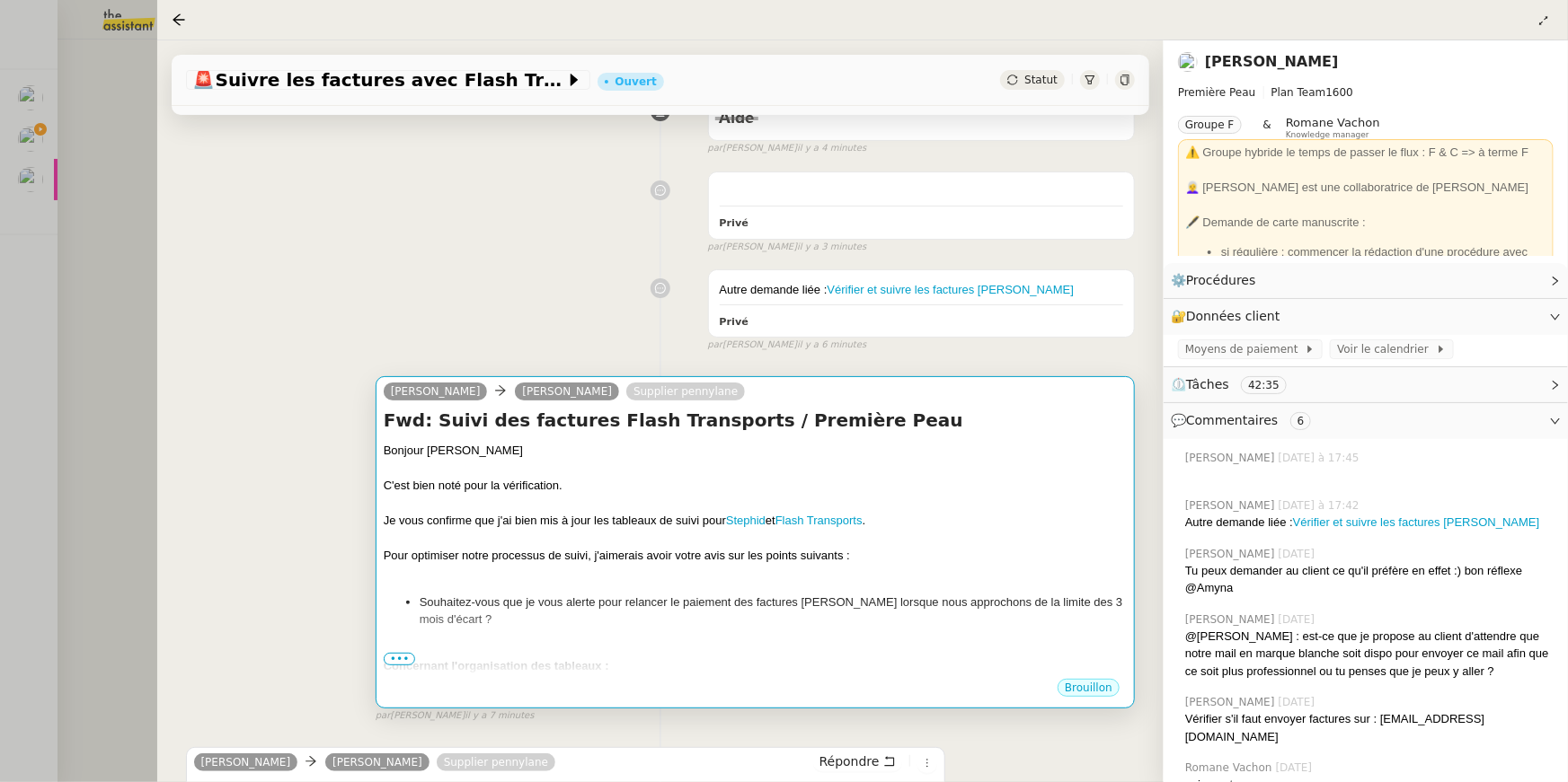
click at [519, 578] on div at bounding box center [755, 573] width 743 height 18
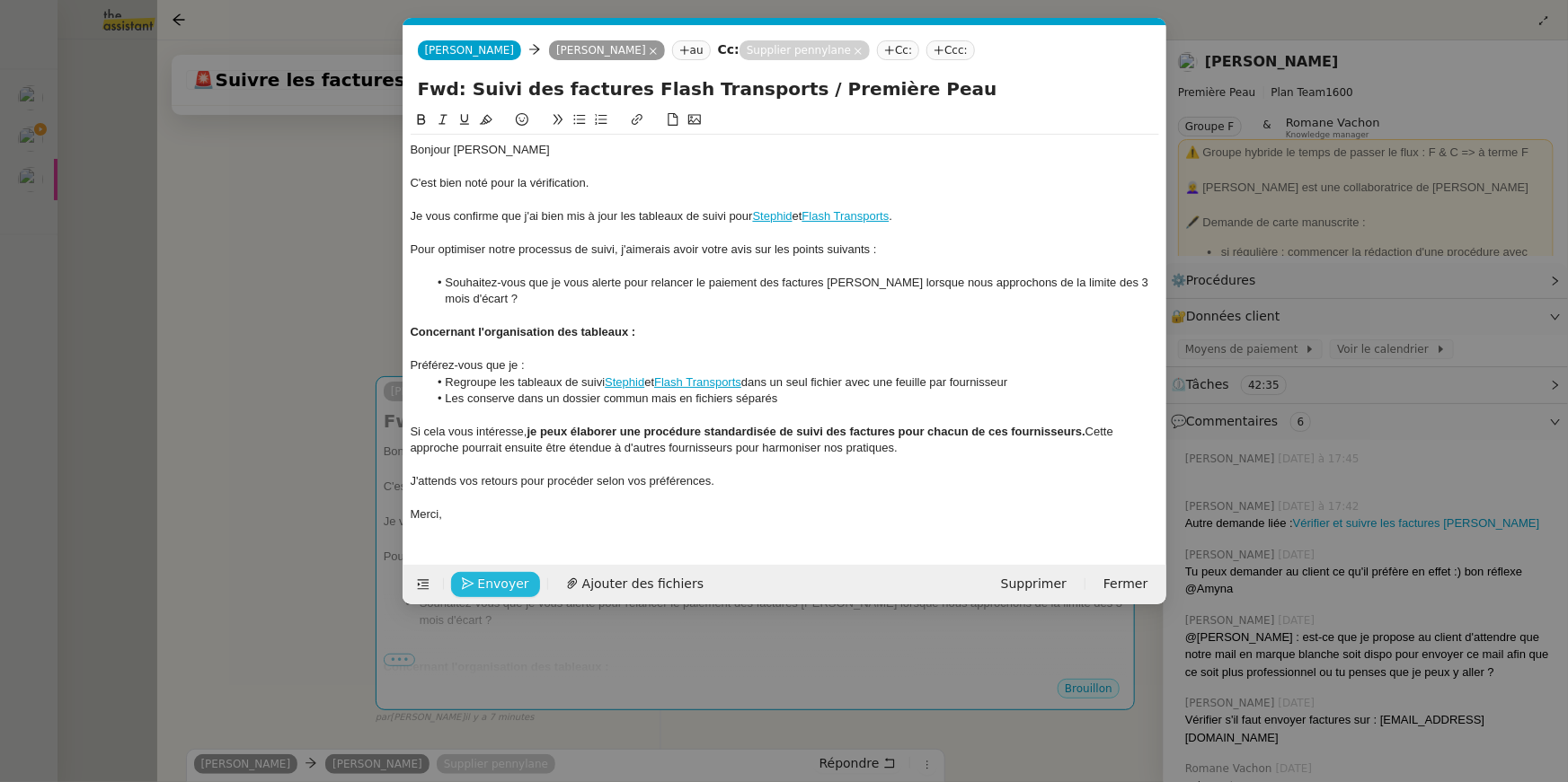
scroll to position [0, 38]
click at [583, 177] on div "C'est bien noté pour la vérification." at bounding box center [785, 183] width 748 height 16
click at [675, 311] on div at bounding box center [785, 316] width 748 height 16
click at [480, 586] on span "Envoyer" at bounding box center [503, 584] width 51 height 21
click at [480, 586] on span "Confirmer l'envoi" at bounding box center [532, 584] width 108 height 21
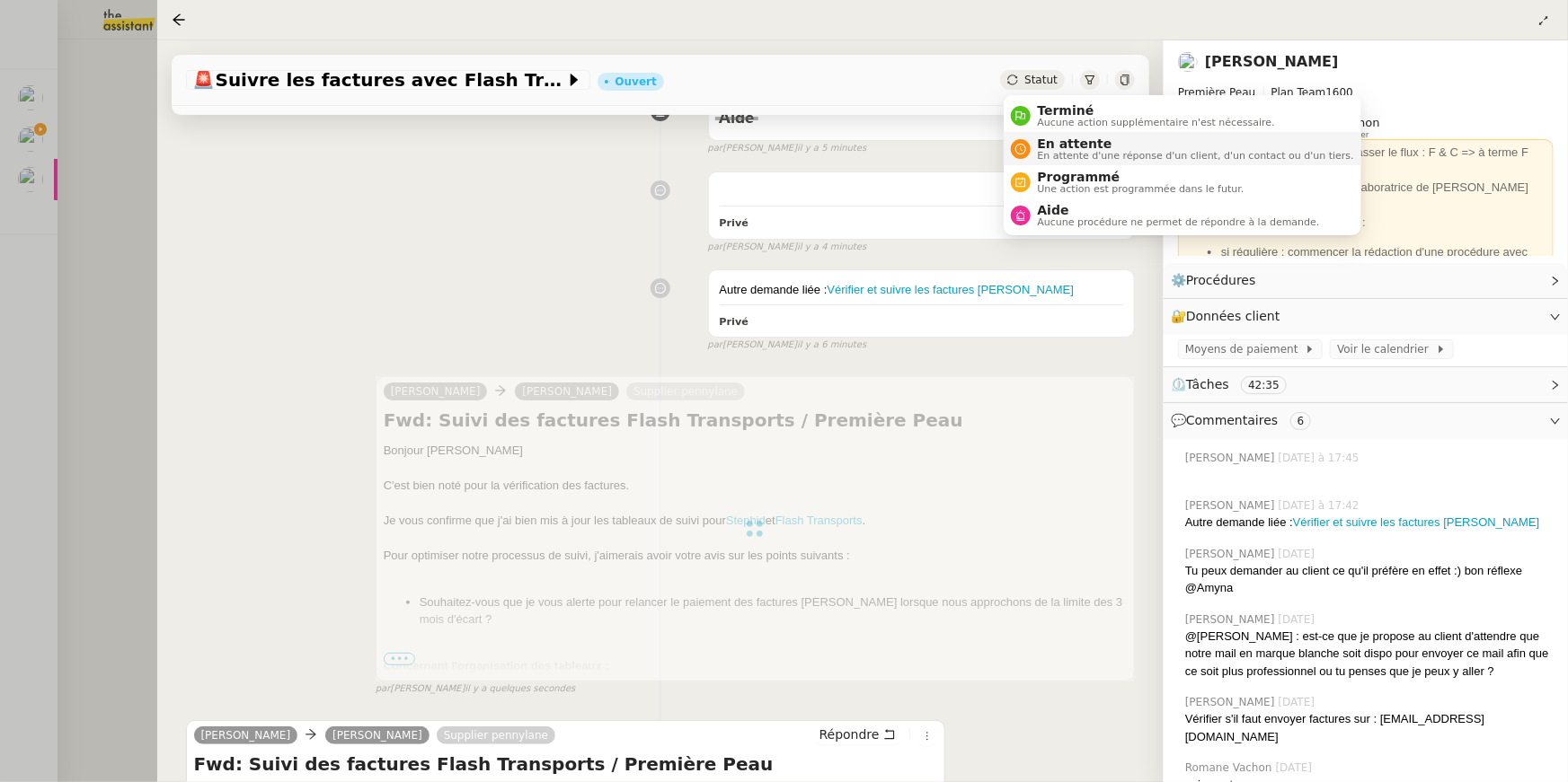
click at [1050, 144] on span "En attente" at bounding box center [1196, 144] width 317 height 15
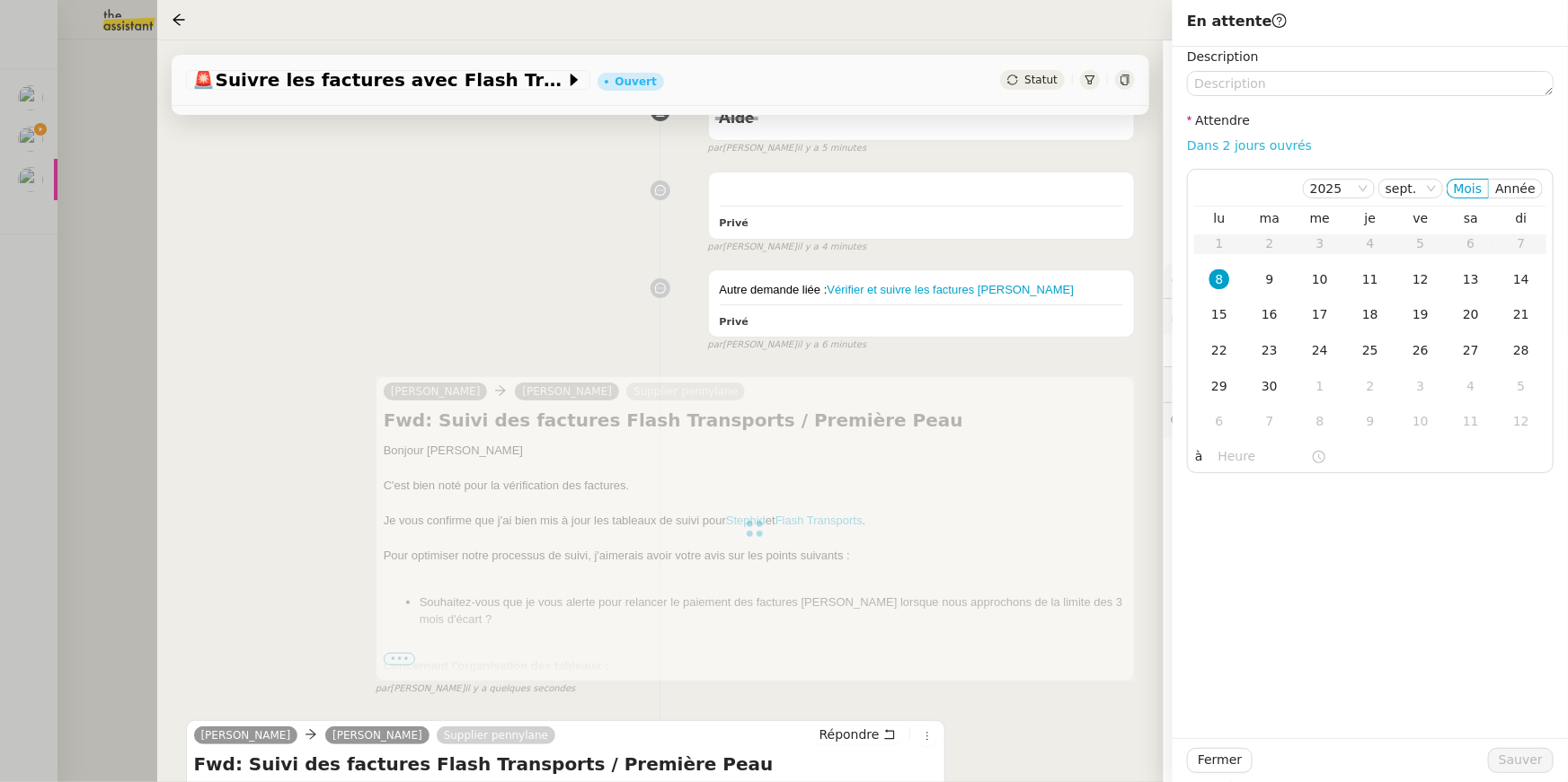
click at [1233, 145] on link "Dans 2 jours ouvrés" at bounding box center [1249, 145] width 125 height 15
type input "07:00"
click at [1504, 760] on span "Sauver" at bounding box center [1520, 760] width 44 height 21
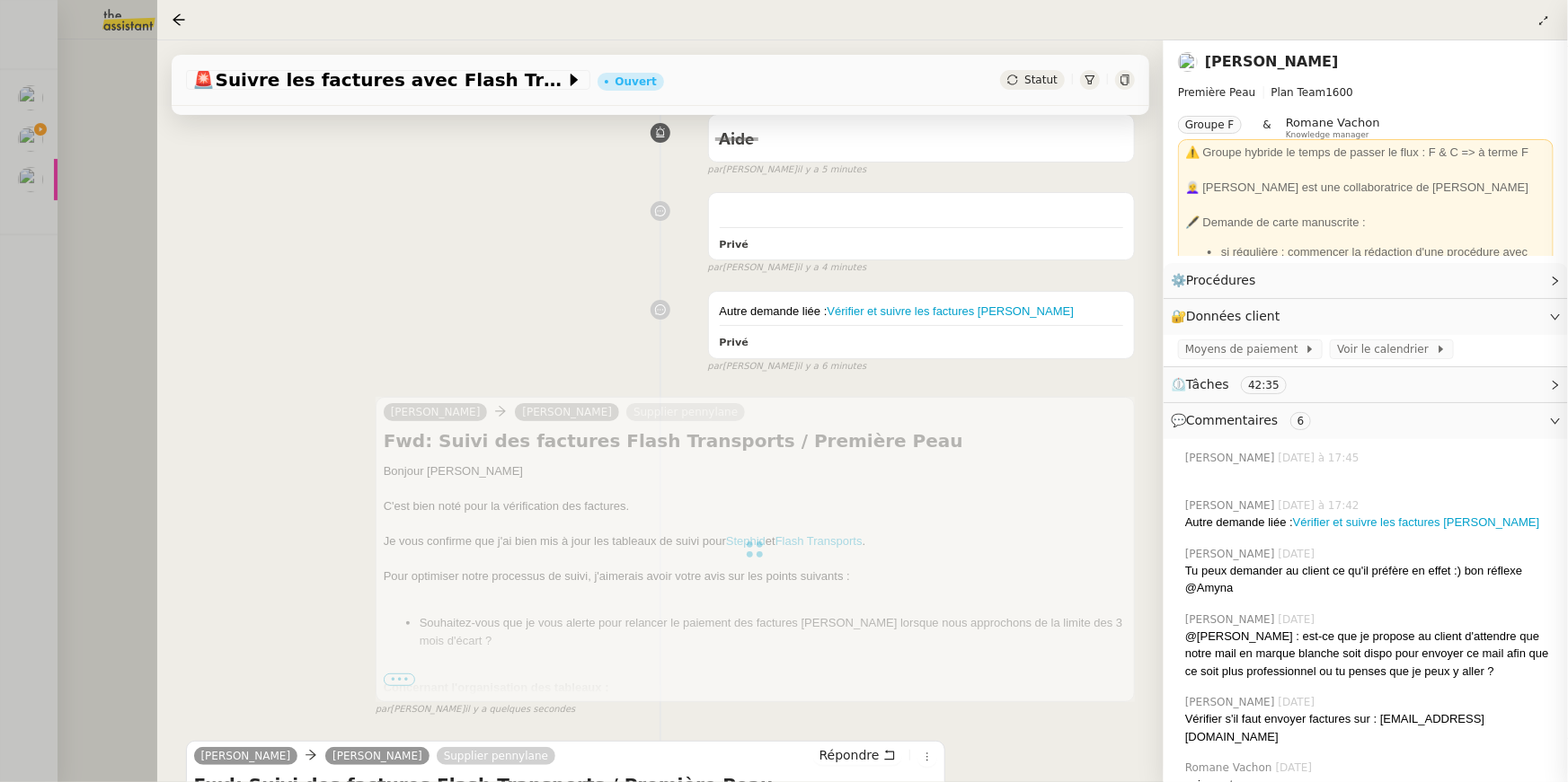
scroll to position [266, 0]
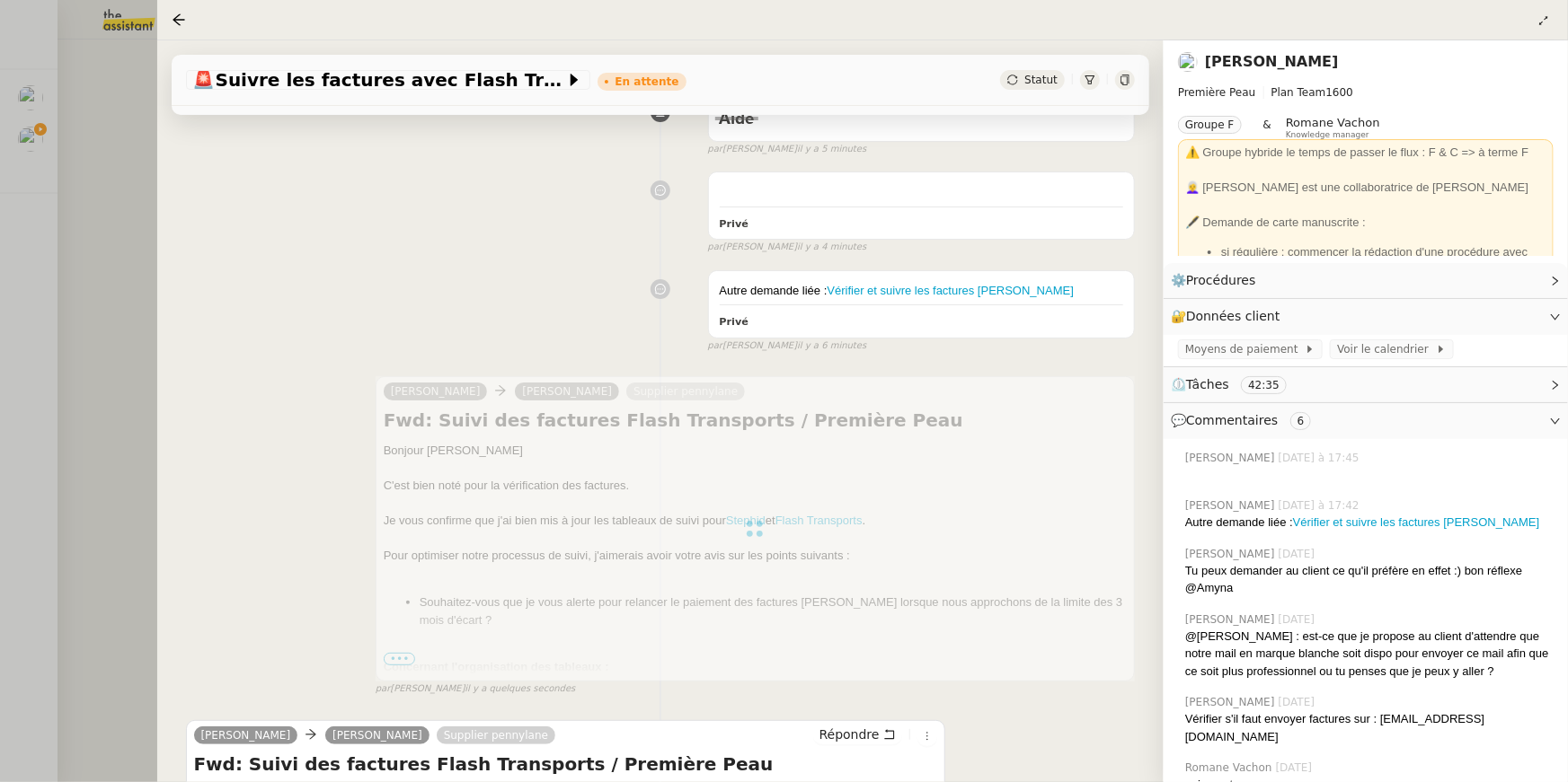
click at [27, 102] on div at bounding box center [784, 391] width 1568 height 782
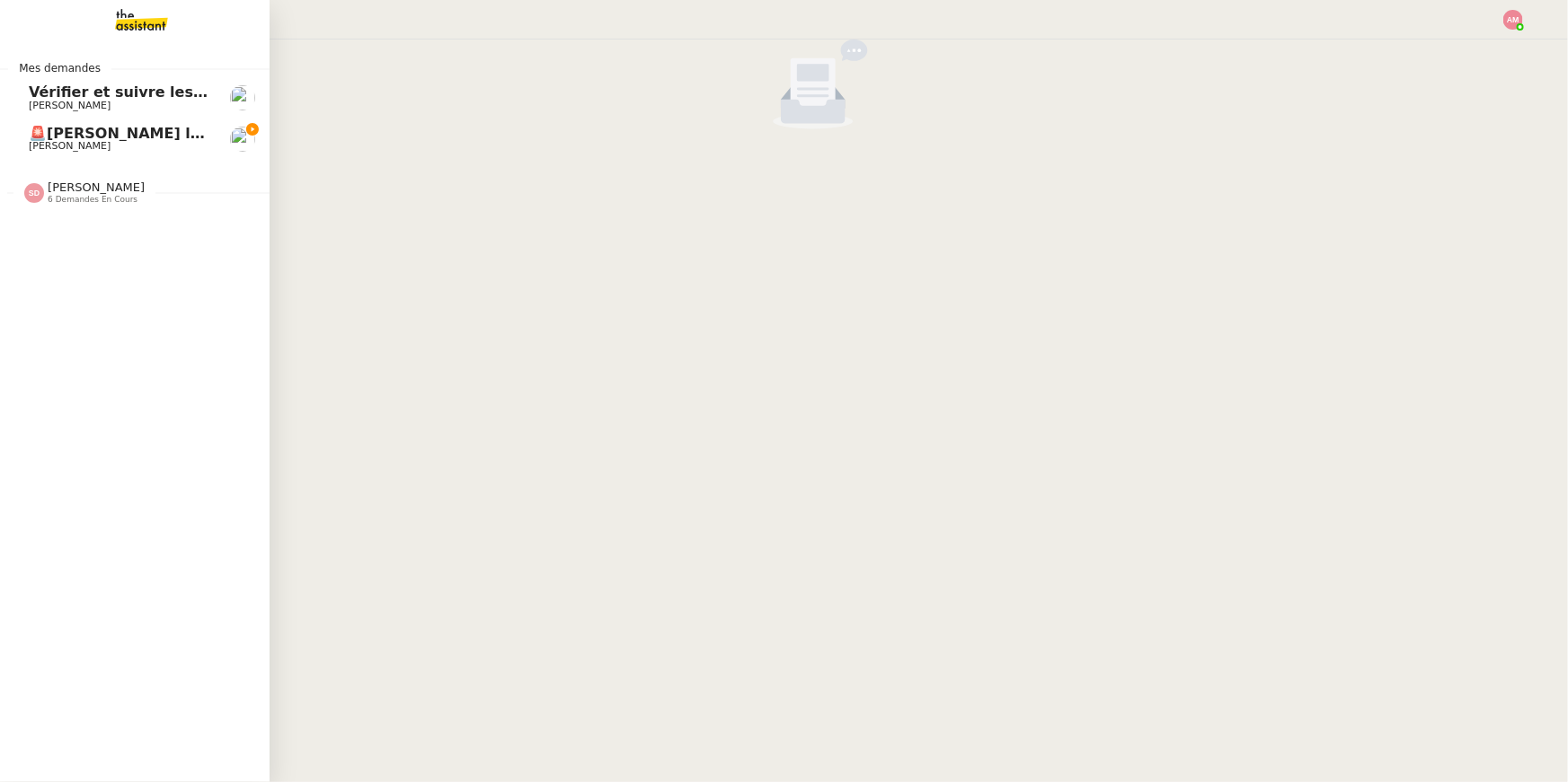
click at [19, 99] on link "Vérifier et suivre les factures Stephid Pierre Mergui" at bounding box center [134, 97] width 270 height 41
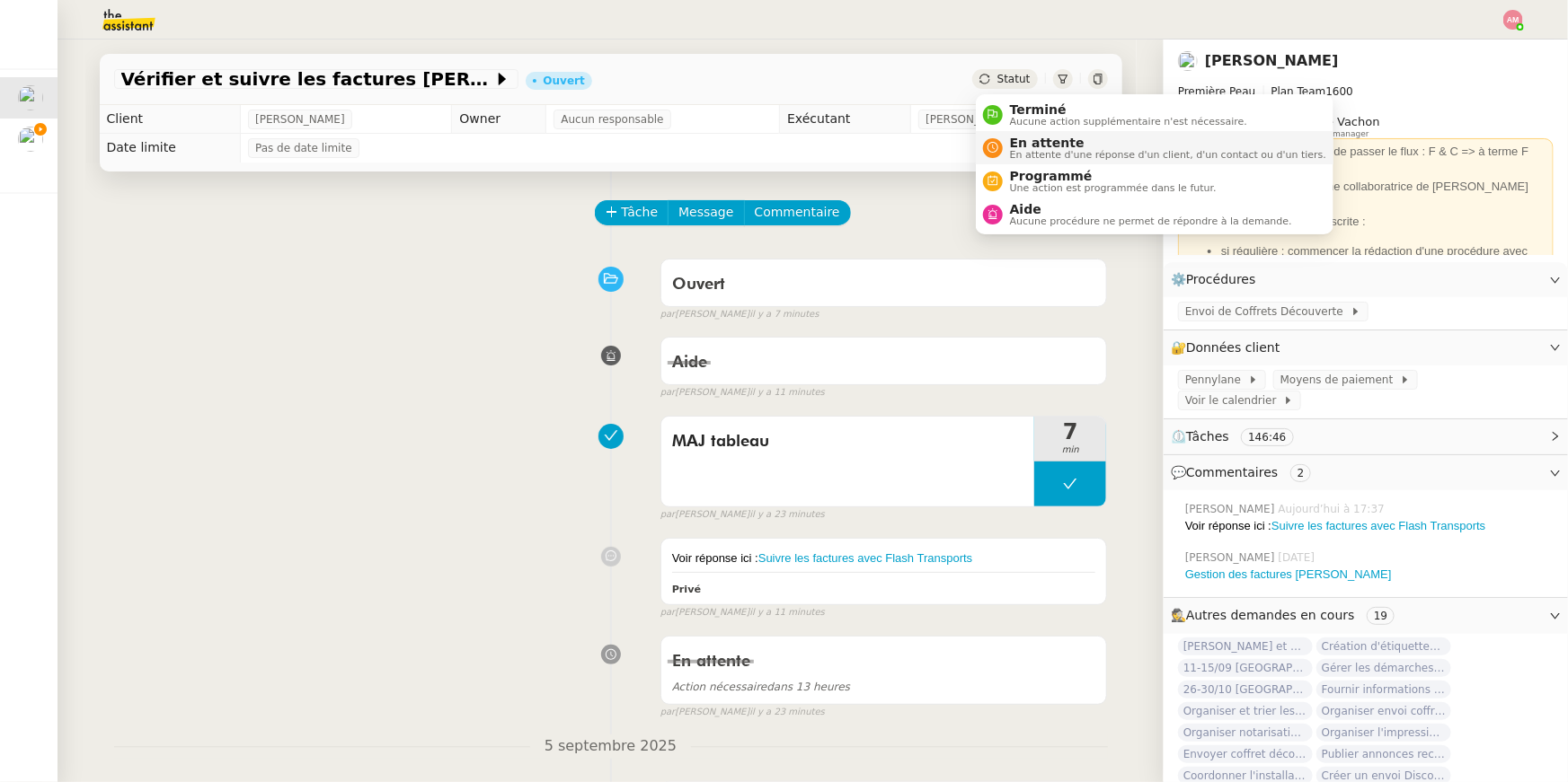
click at [1034, 138] on span "En attente" at bounding box center [1168, 143] width 317 height 15
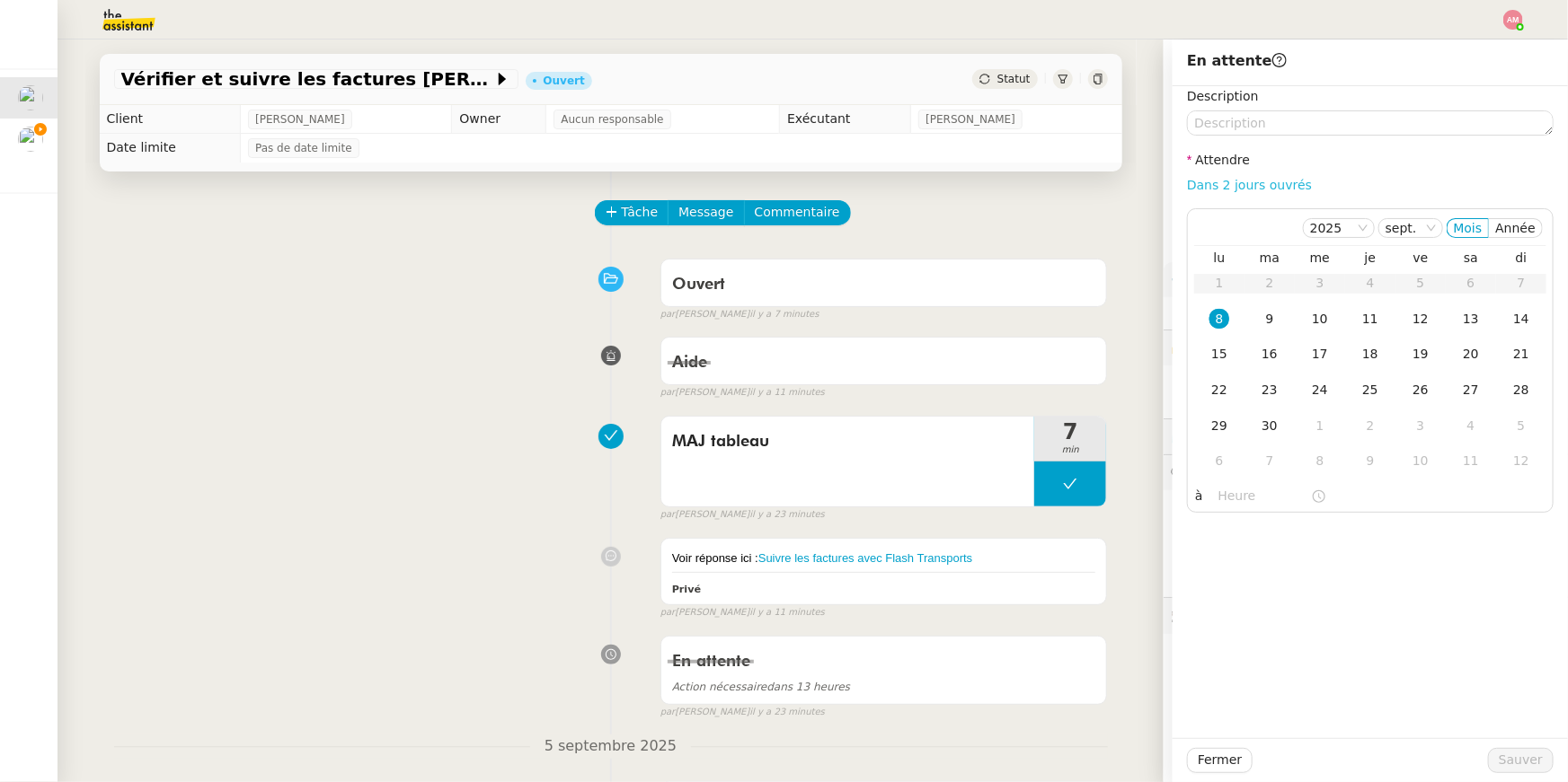
click at [1249, 181] on link "Dans 2 jours ouvrés" at bounding box center [1249, 185] width 125 height 15
type input "07:00"
click at [1525, 750] on span "Sauver" at bounding box center [1520, 760] width 44 height 21
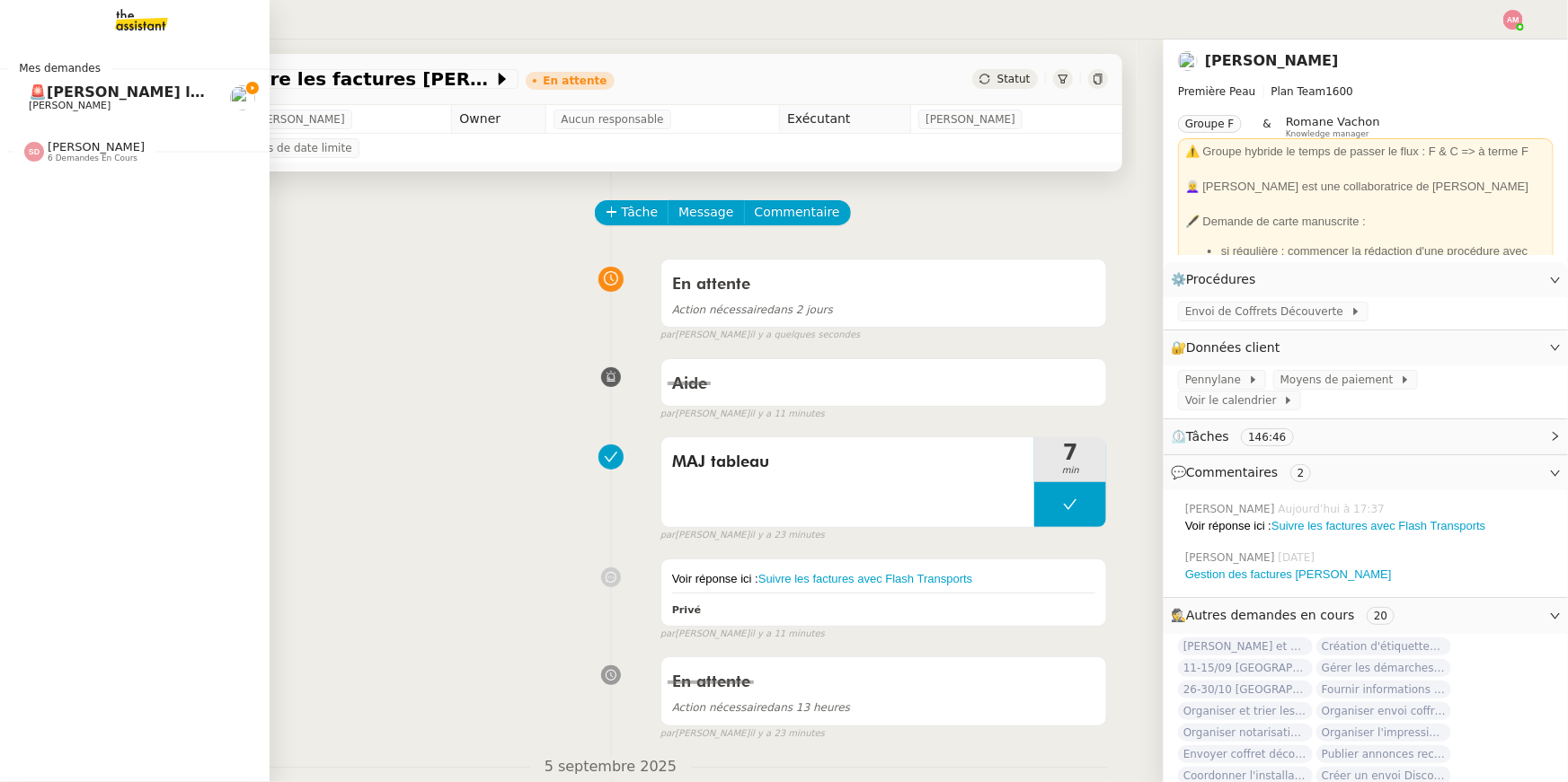
click at [43, 103] on span "[PERSON_NAME]" at bounding box center [69, 105] width 81 height 12
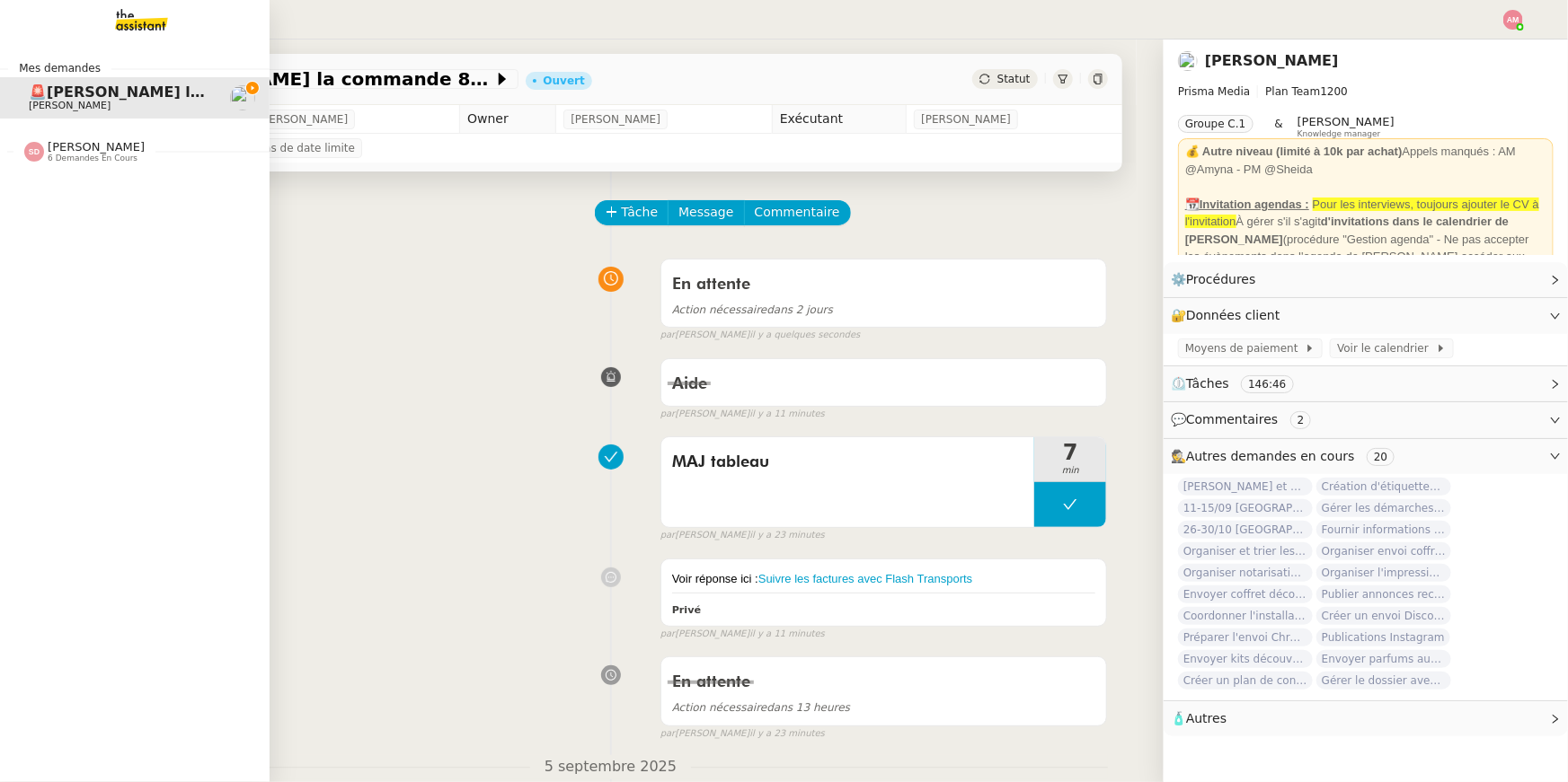
click at [62, 141] on span "[PERSON_NAME]" at bounding box center [96, 146] width 97 height 14
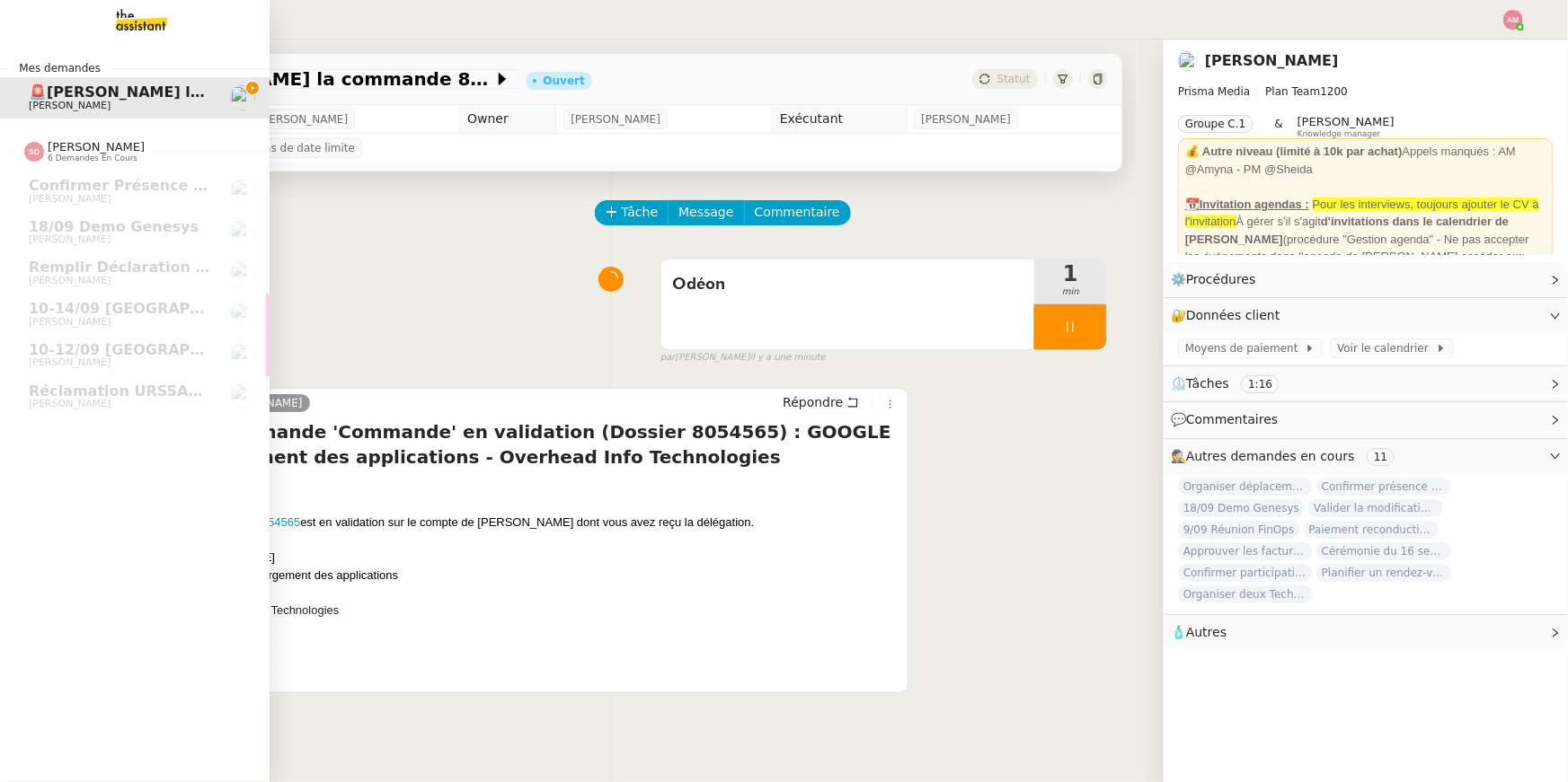
click at [69, 114] on link "🚨Valider la commande 8054565 David Berrebi" at bounding box center [134, 97] width 270 height 41
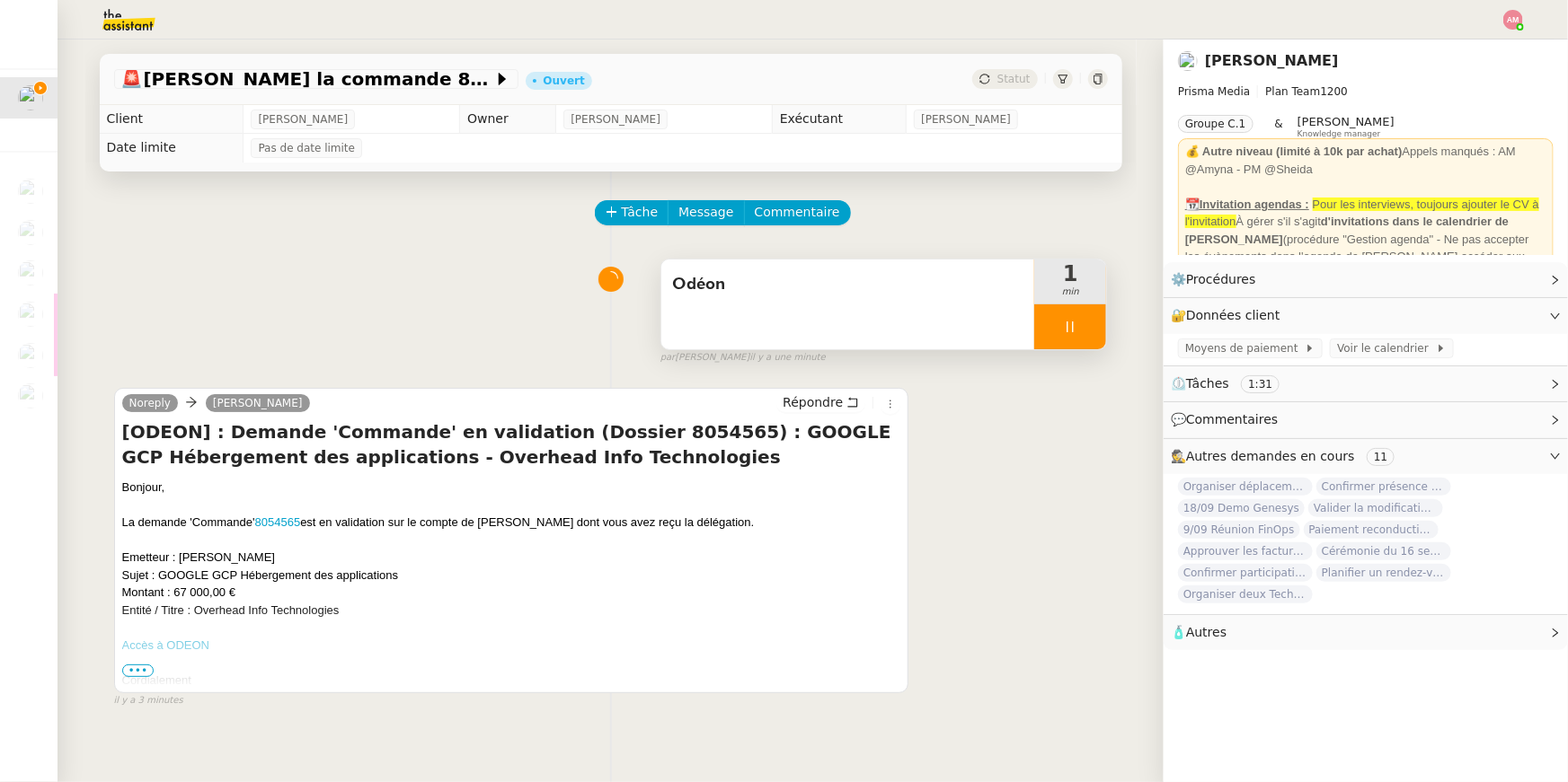
click at [1102, 327] on div at bounding box center [1069, 327] width 72 height 45
click at [1102, 327] on button at bounding box center [1088, 327] width 36 height 45
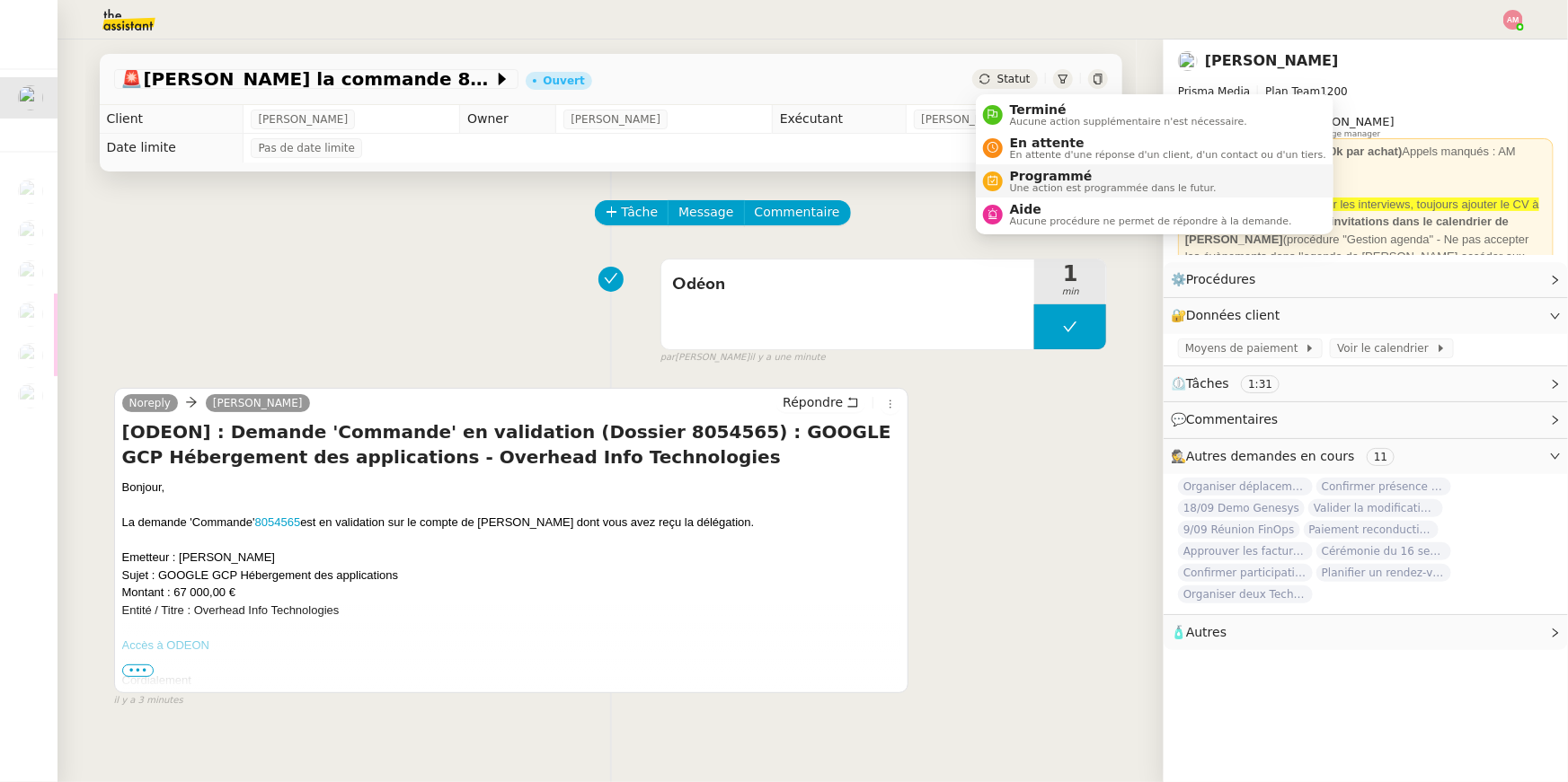
click at [1045, 173] on span "Programmé" at bounding box center [1113, 177] width 207 height 15
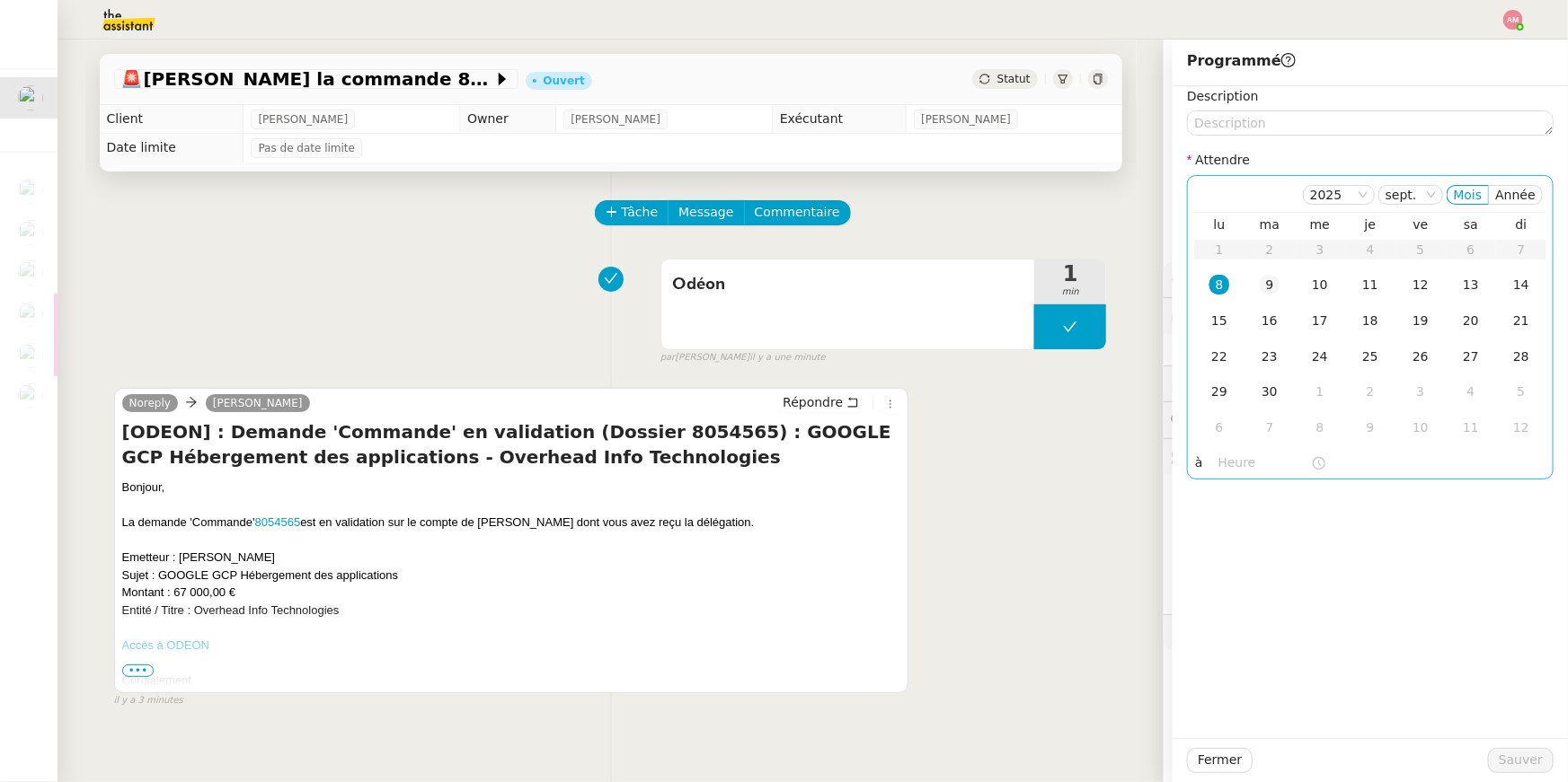
click at [1262, 278] on div "9" at bounding box center [1270, 285] width 20 height 20
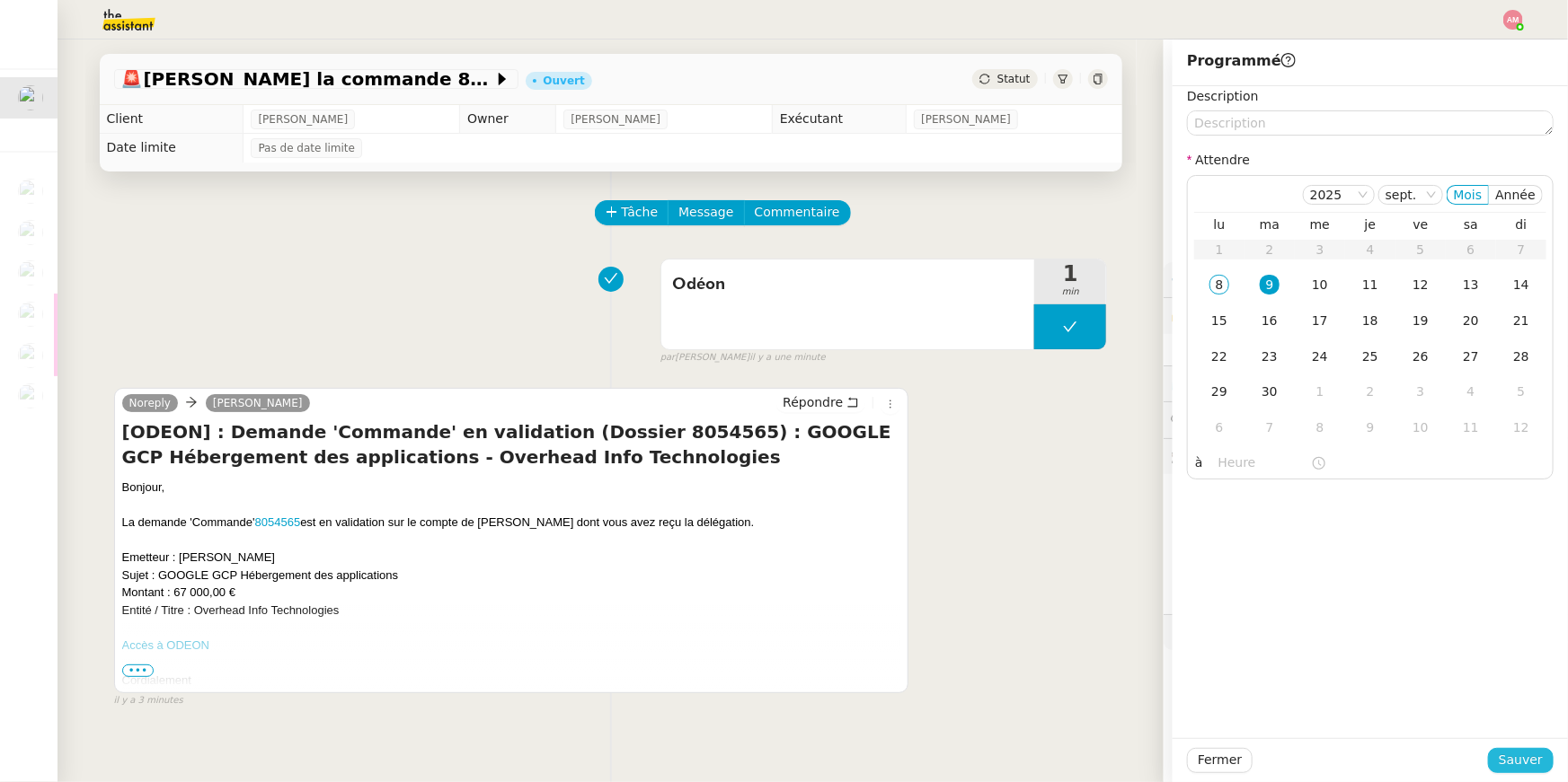
click at [1503, 763] on span "Sauver" at bounding box center [1520, 760] width 44 height 21
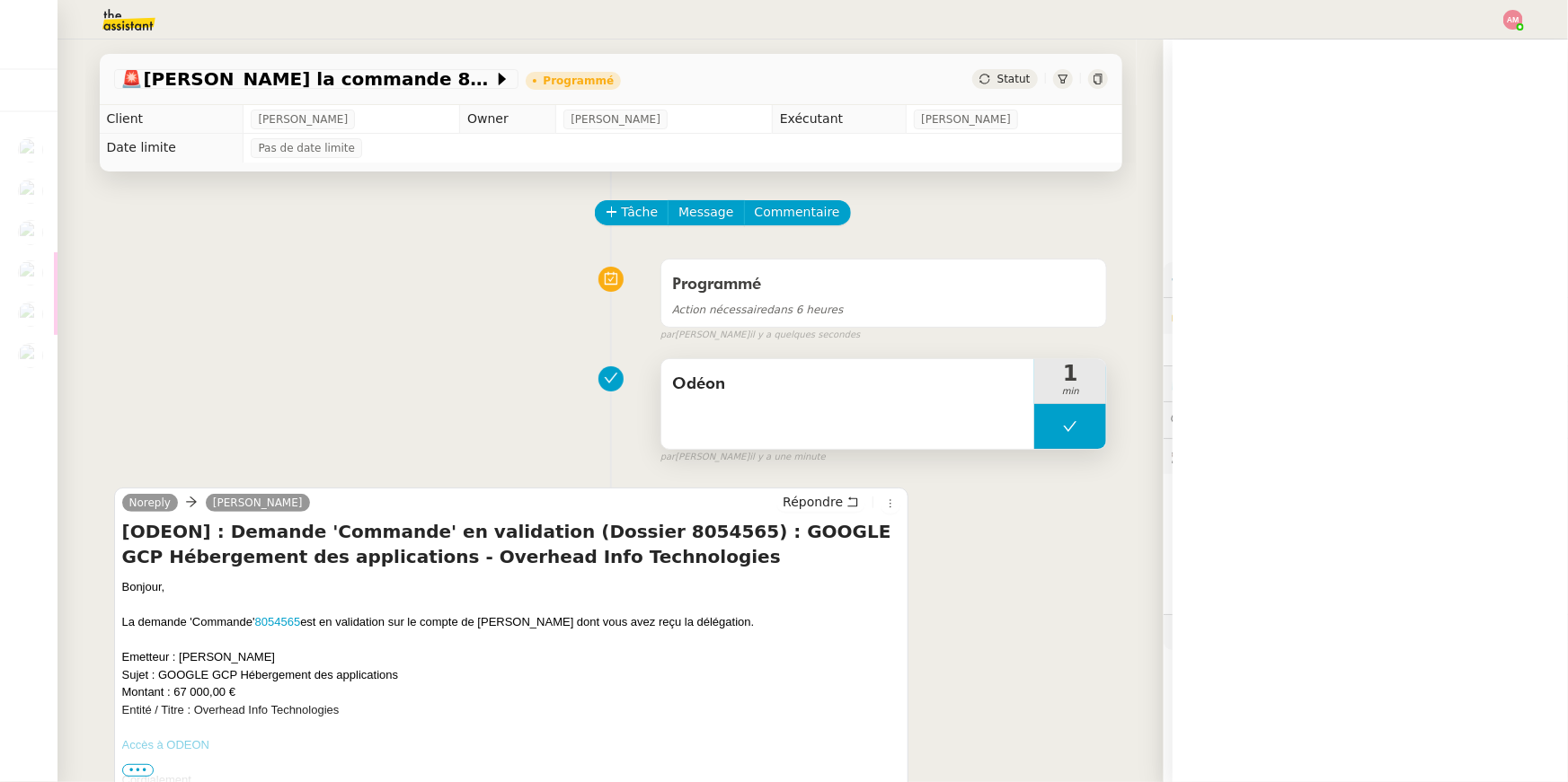
click at [1085, 435] on button at bounding box center [1069, 426] width 72 height 45
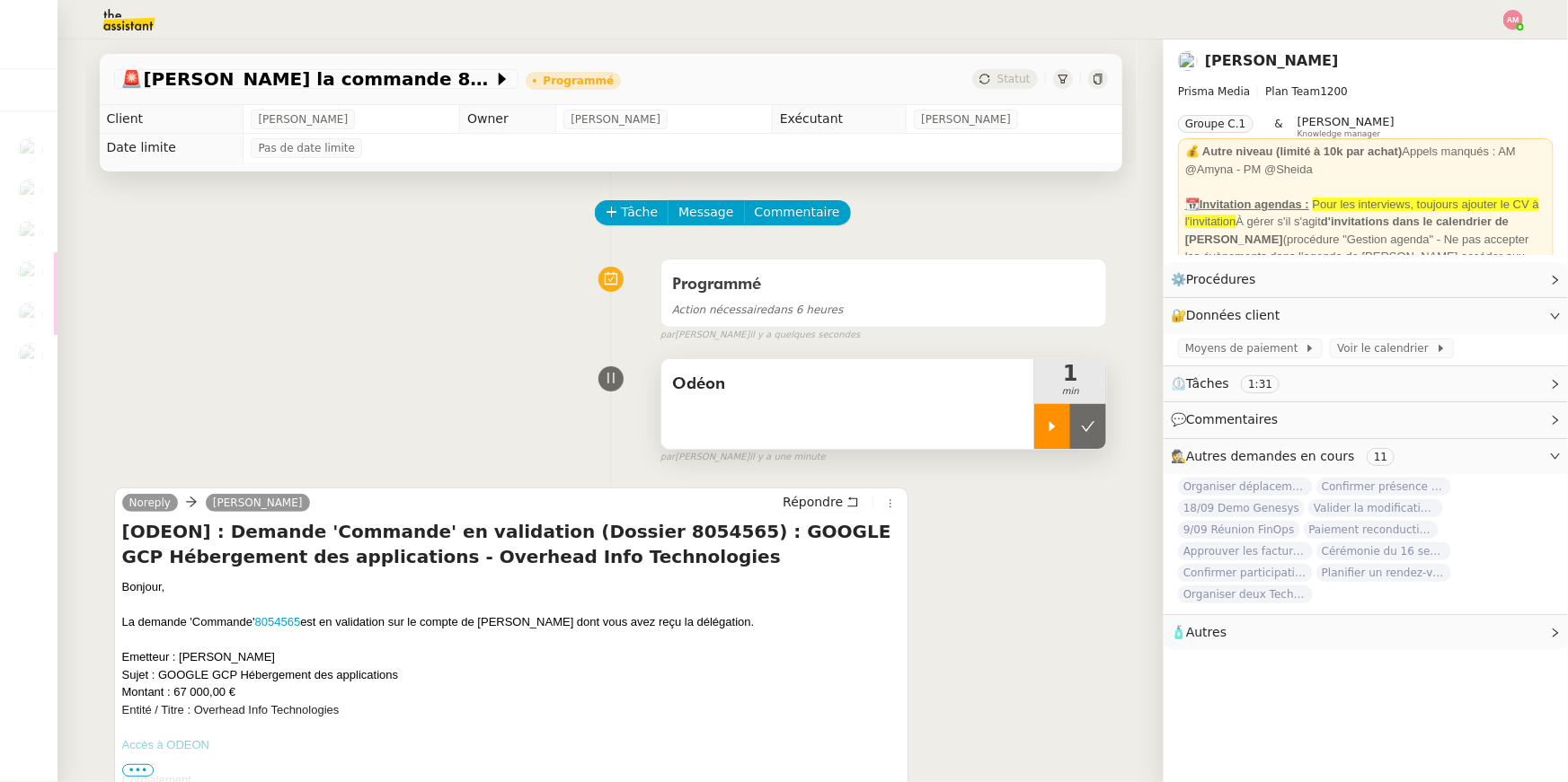
click at [1059, 434] on div at bounding box center [1051, 426] width 36 height 45
click at [875, 332] on div "par Amyna M. il y a quelques secondes" at bounding box center [884, 335] width 447 height 16
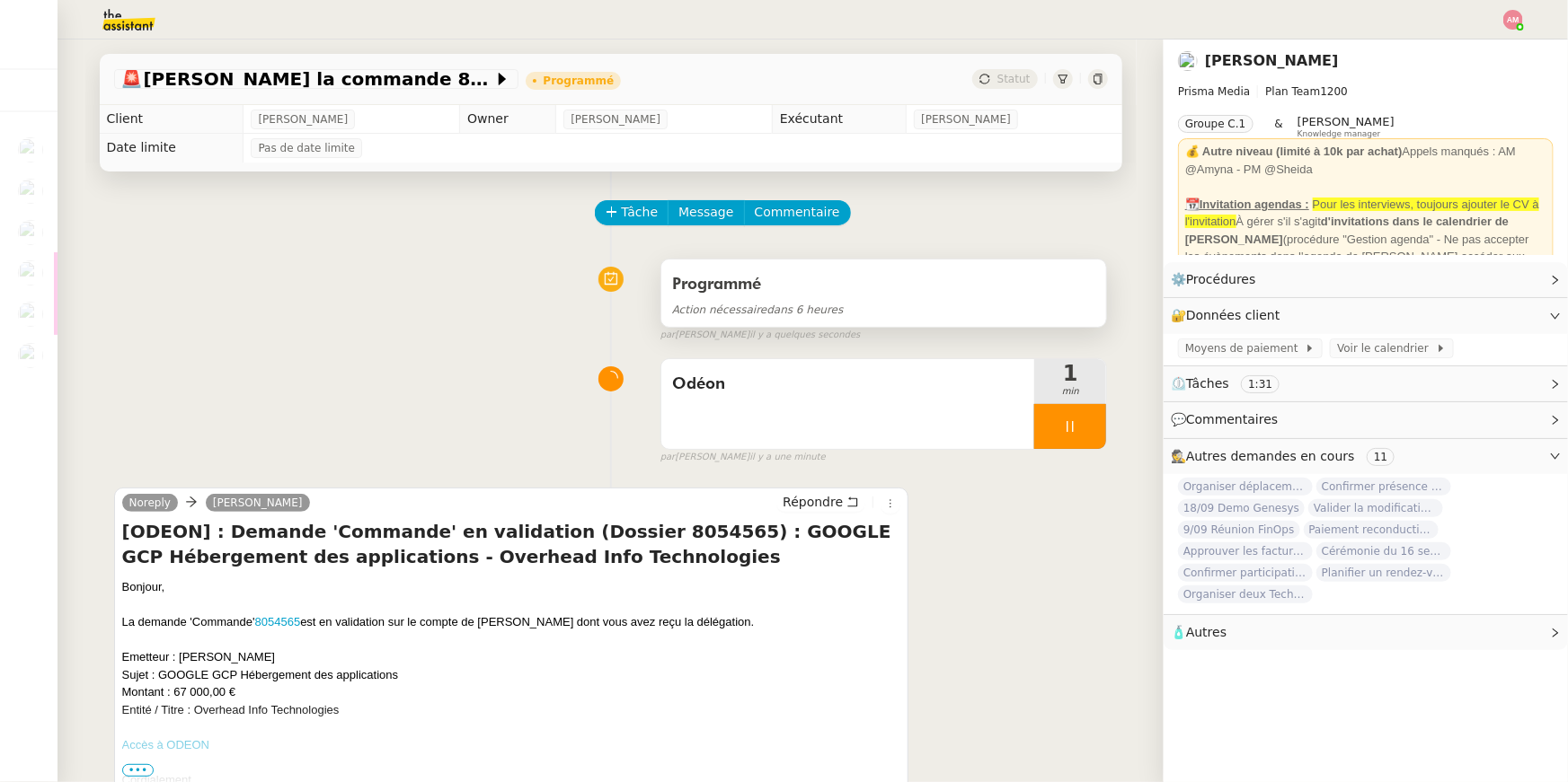
click at [870, 325] on div "Programmé Action nécessaire dans 6 heures" at bounding box center [884, 294] width 446 height 68
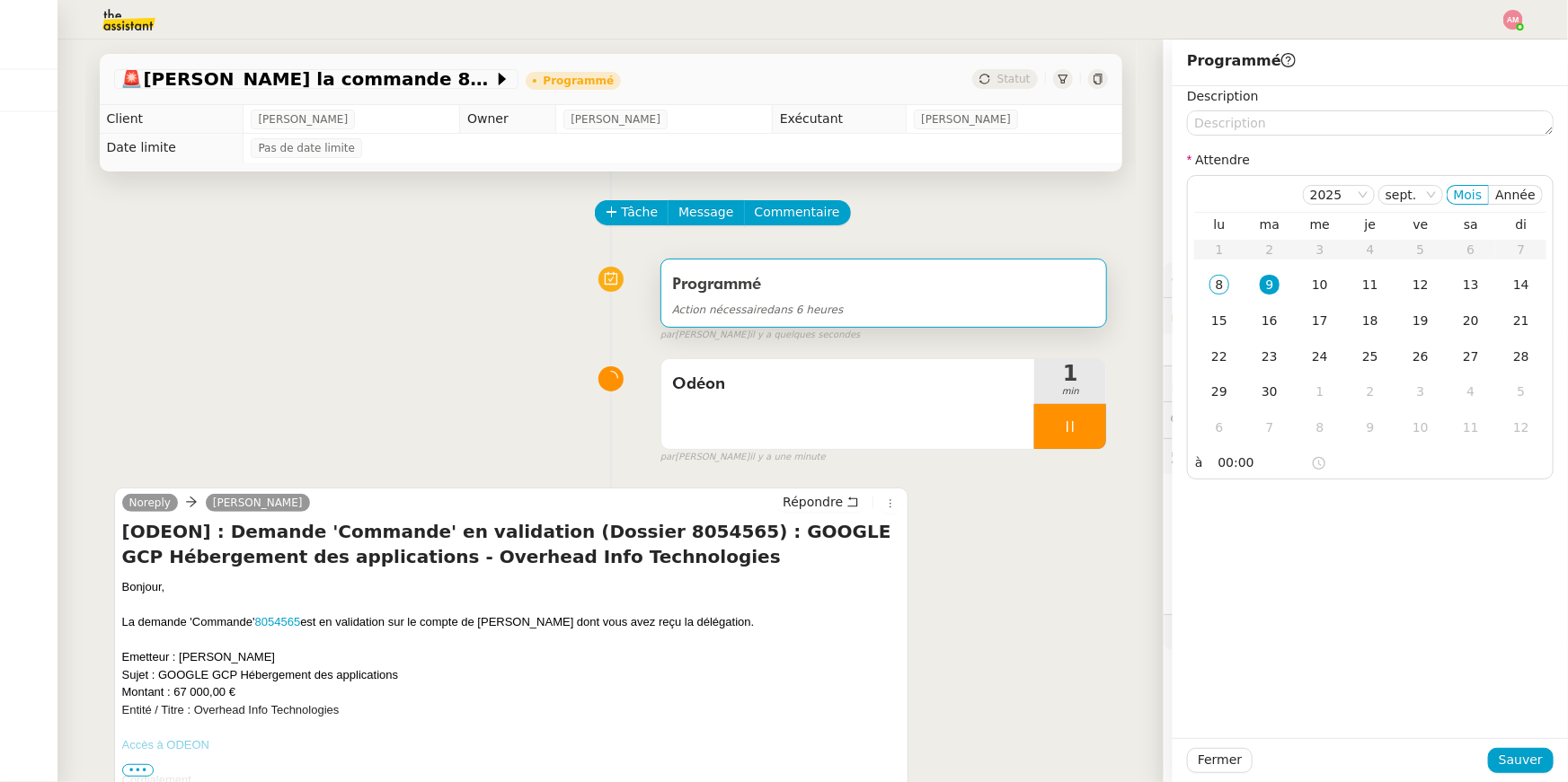
click at [1077, 315] on div "Action nécessaire dans 6 heures" at bounding box center [885, 309] width 424 height 21
click at [1304, 284] on td "10" at bounding box center [1319, 285] width 50 height 36
click at [1513, 761] on span "Sauver" at bounding box center [1520, 760] width 44 height 21
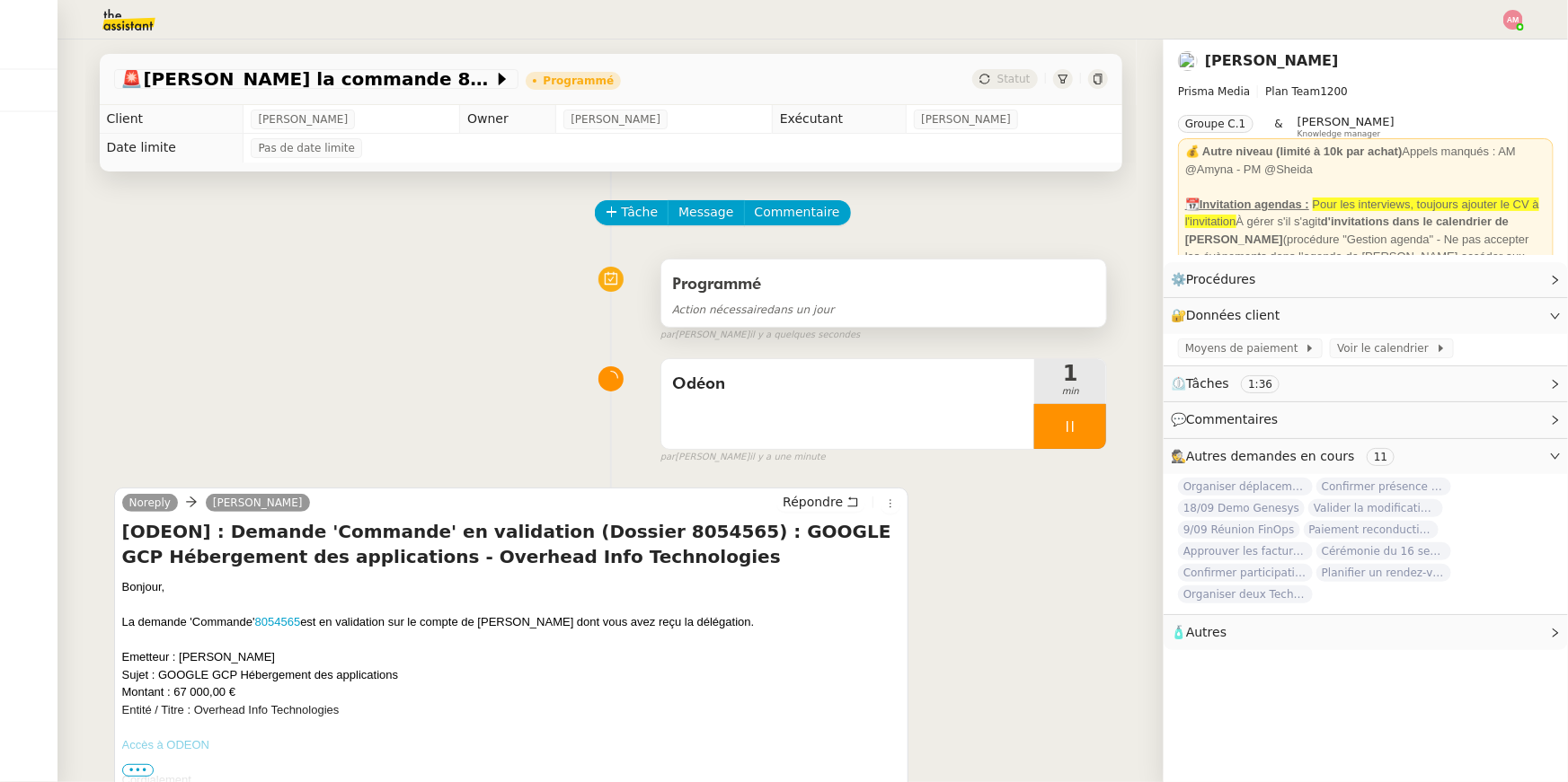
click at [868, 272] on div "Programmé" at bounding box center [885, 284] width 424 height 28
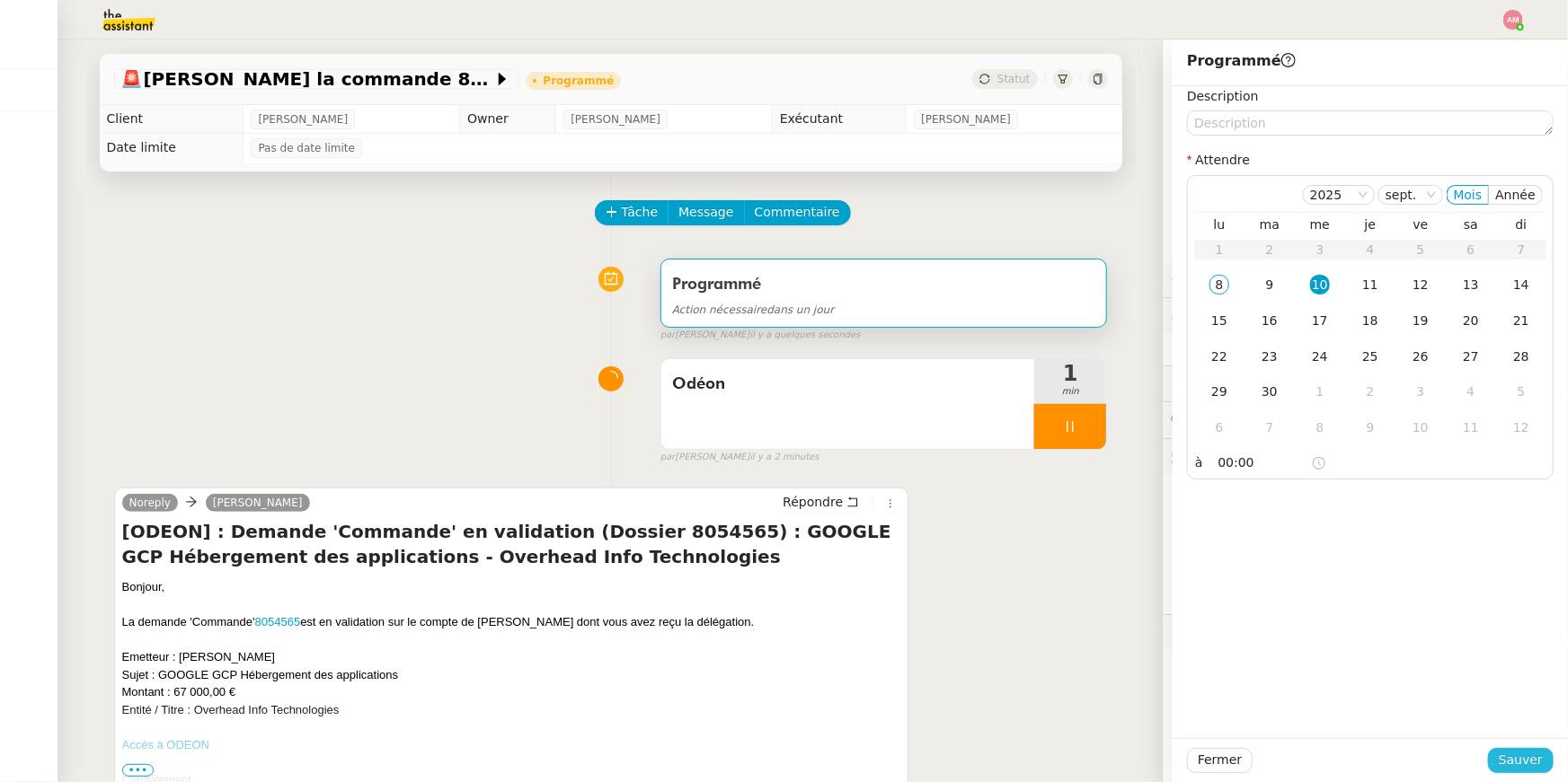
click at [1523, 755] on span "Sauver" at bounding box center [1520, 760] width 44 height 21
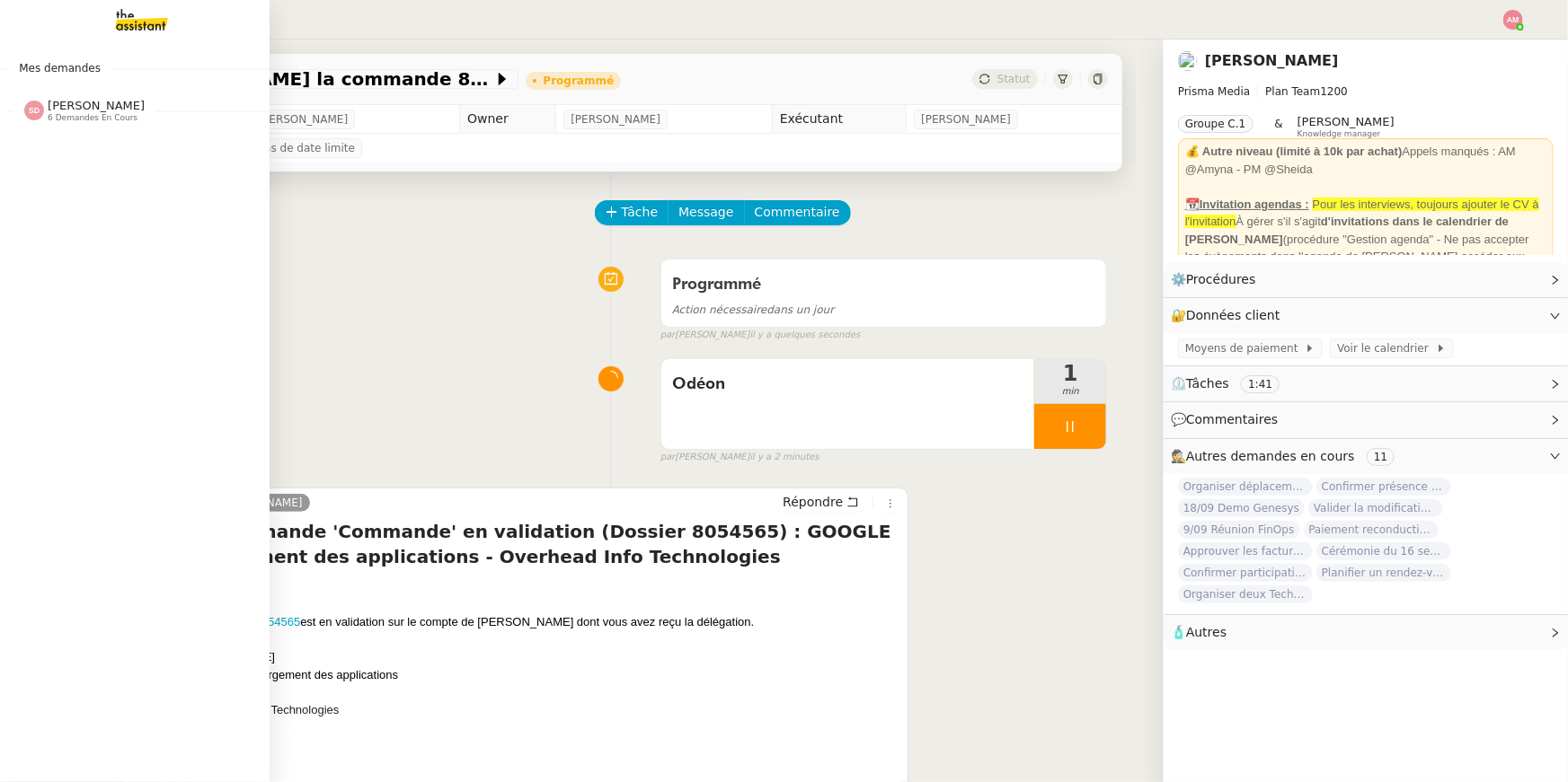
click at [75, 118] on span "6 demandes en cours" at bounding box center [92, 118] width 90 height 10
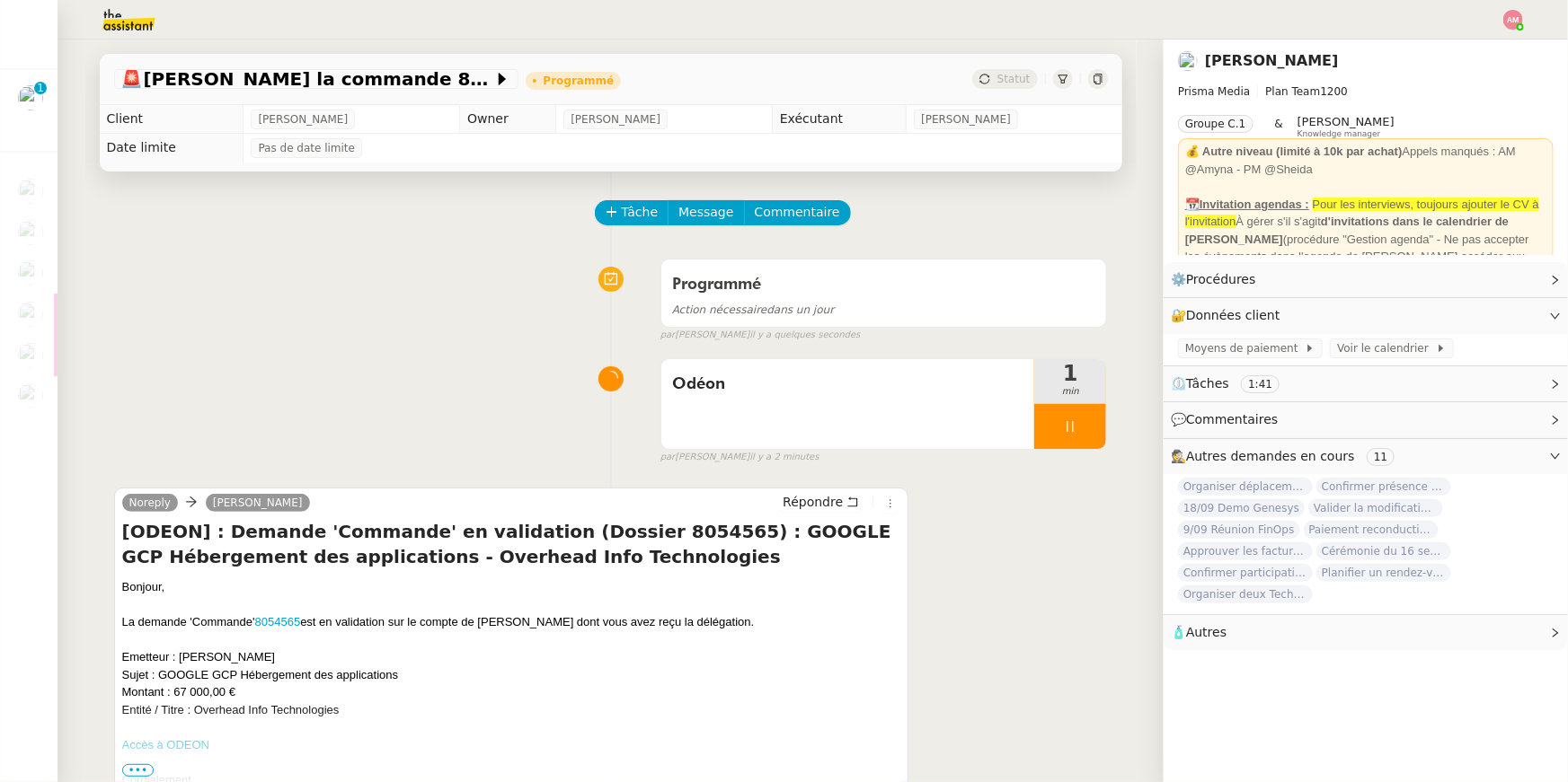
click at [539, 340] on div "Programmé Action nécessaire dans un jour false par Amyna M. il y a quelques sec…" at bounding box center [611, 296] width 993 height 92
click at [772, 362] on div "Odéon" at bounding box center [848, 404] width 374 height 90
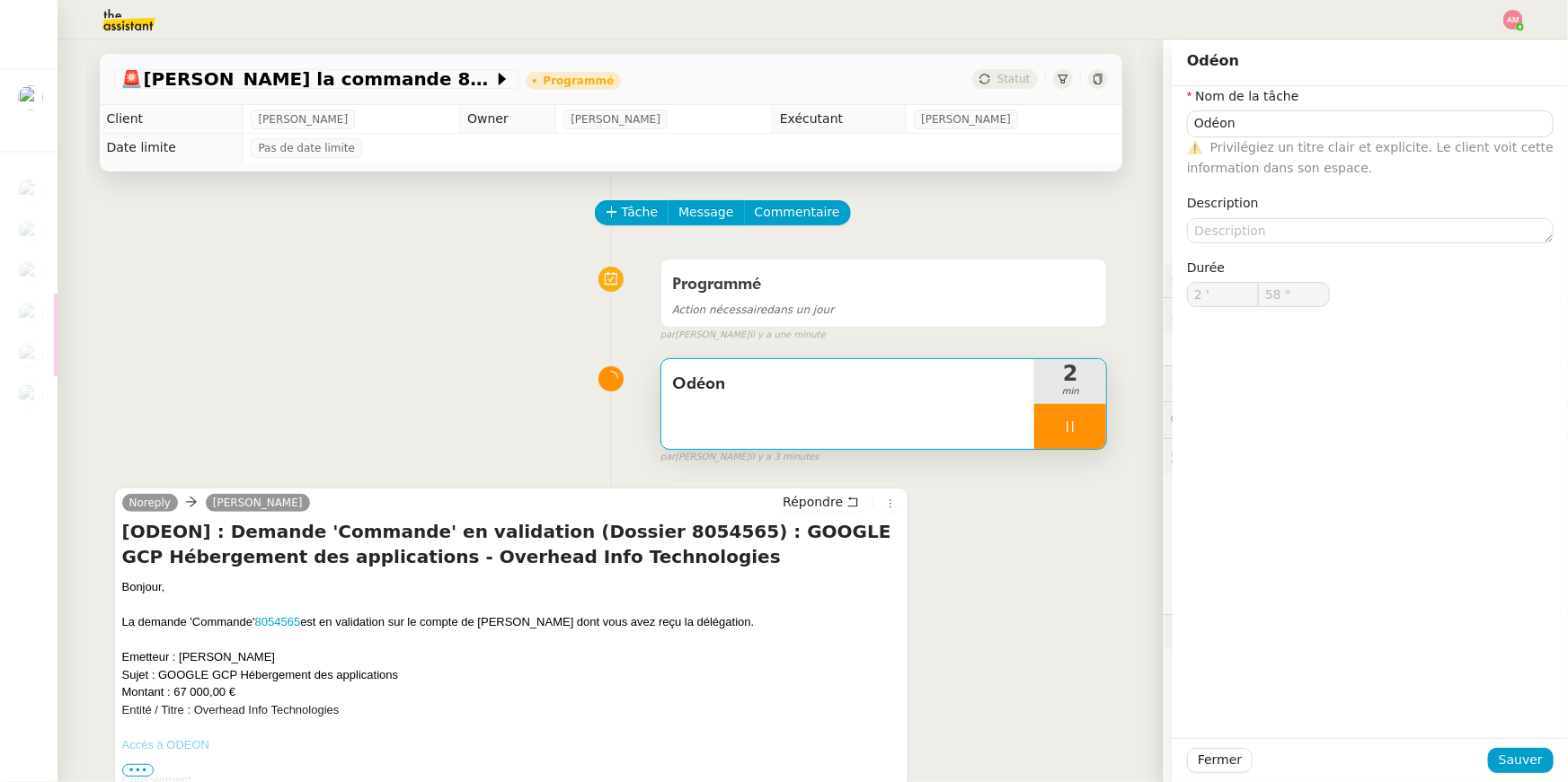
type input "59 ""
type input "3 '"
type input "12 ""
click at [1049, 440] on div at bounding box center [1069, 426] width 72 height 45
click at [1082, 427] on icon at bounding box center [1088, 427] width 15 height 15
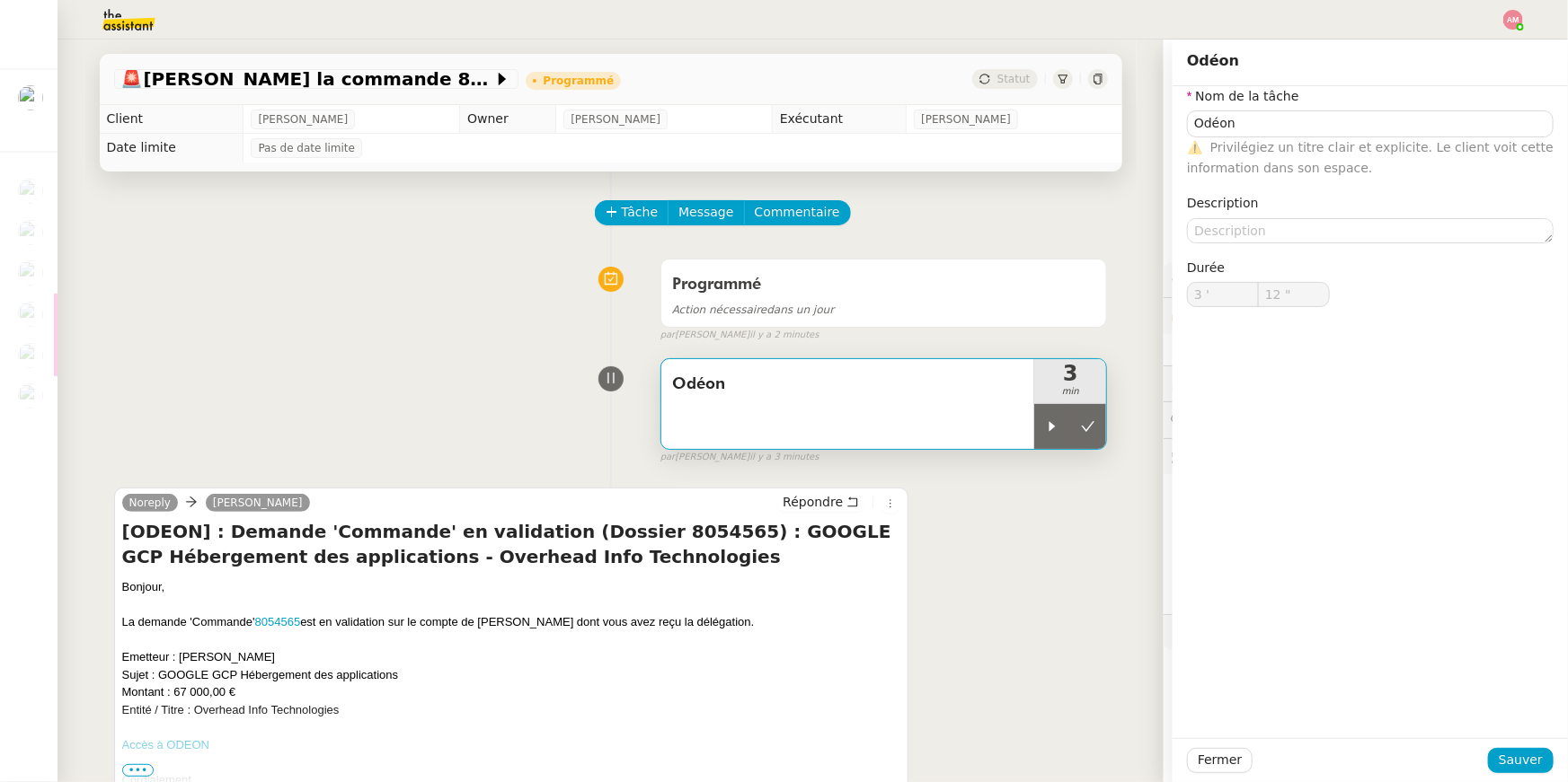
type input "Odéon"
type input "3 '"
type input "13 ""
type input "Odéon"
type input "3 '"
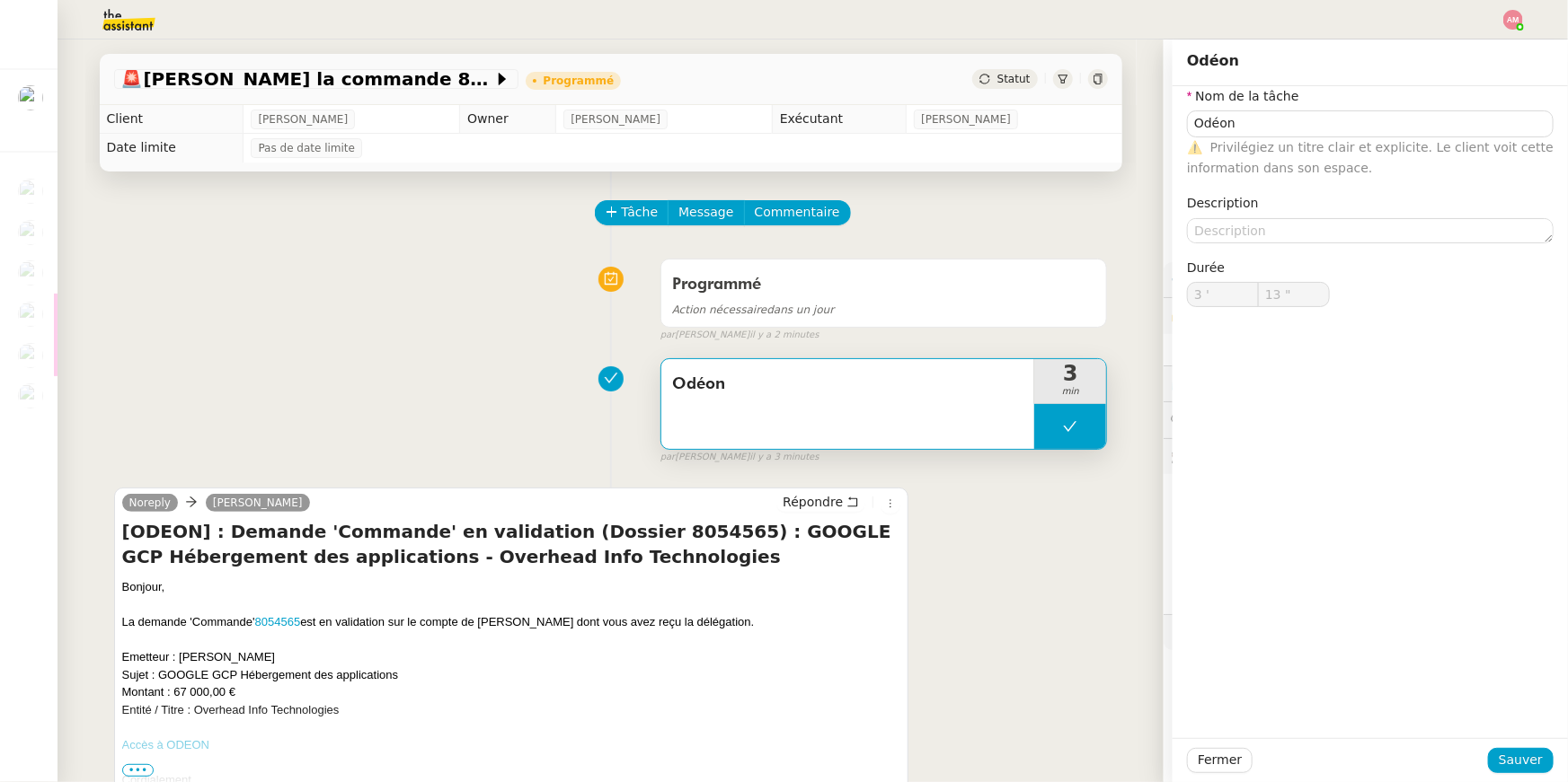
type input "13 ""
type input "Odéon"
type input "3 '"
type input "13 ""
type input "Odéon"
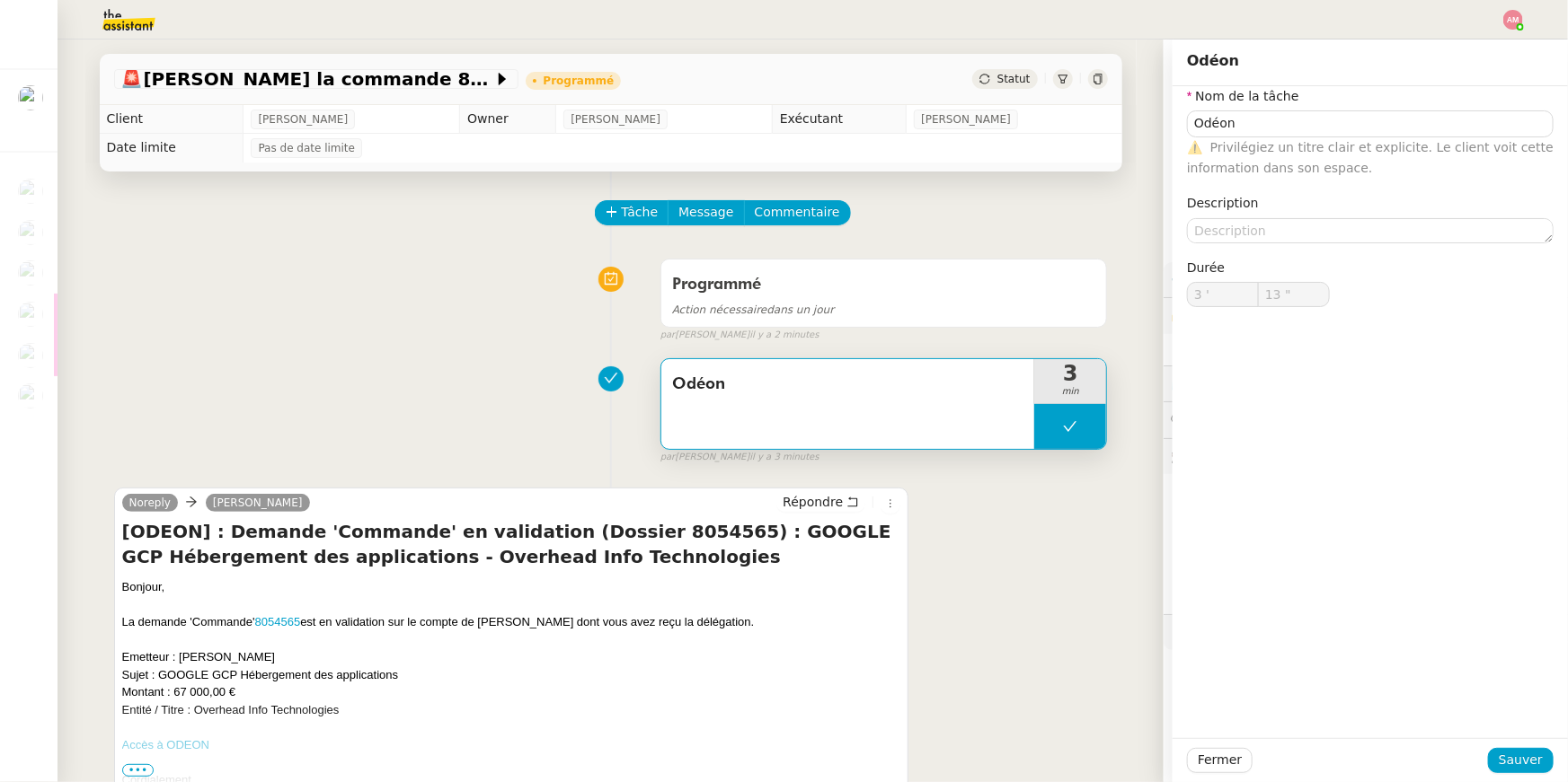
type input "3 '"
type input "13 ""
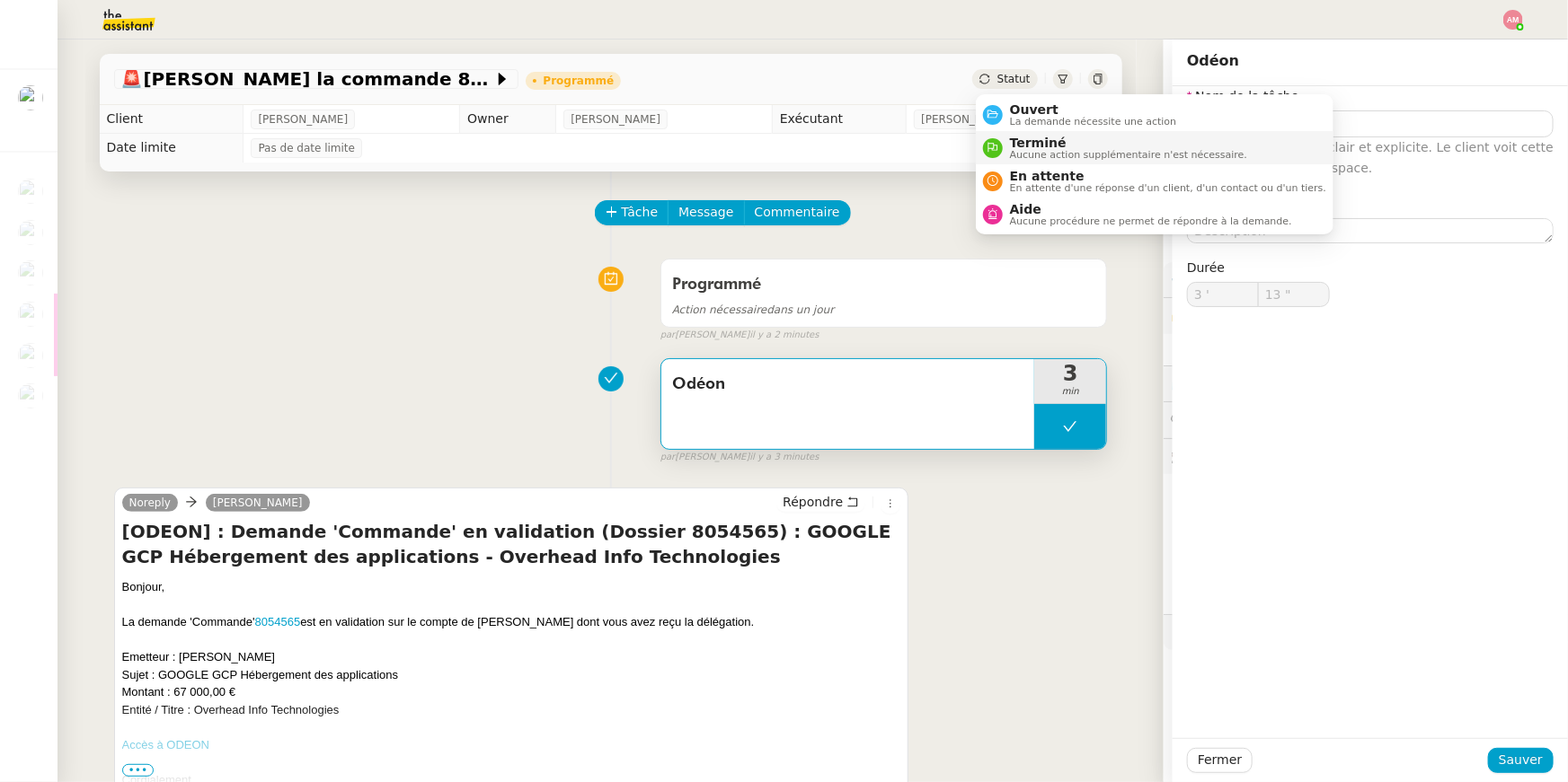
click at [1042, 131] on li "Terminé Aucune action supplémentaire n'est nécessaire." at bounding box center [1154, 147] width 358 height 33
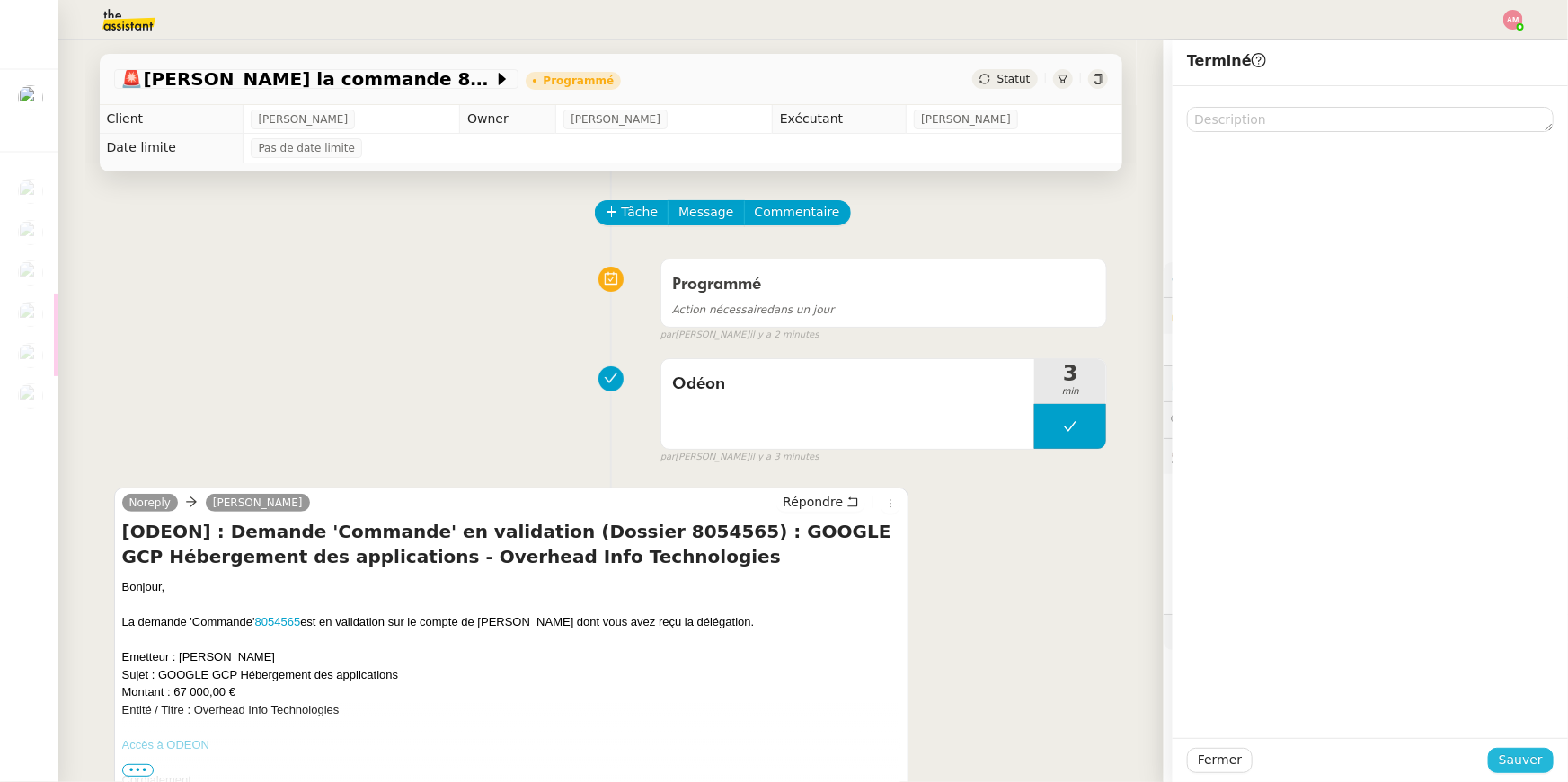
click at [1523, 763] on span "Sauver" at bounding box center [1520, 760] width 44 height 21
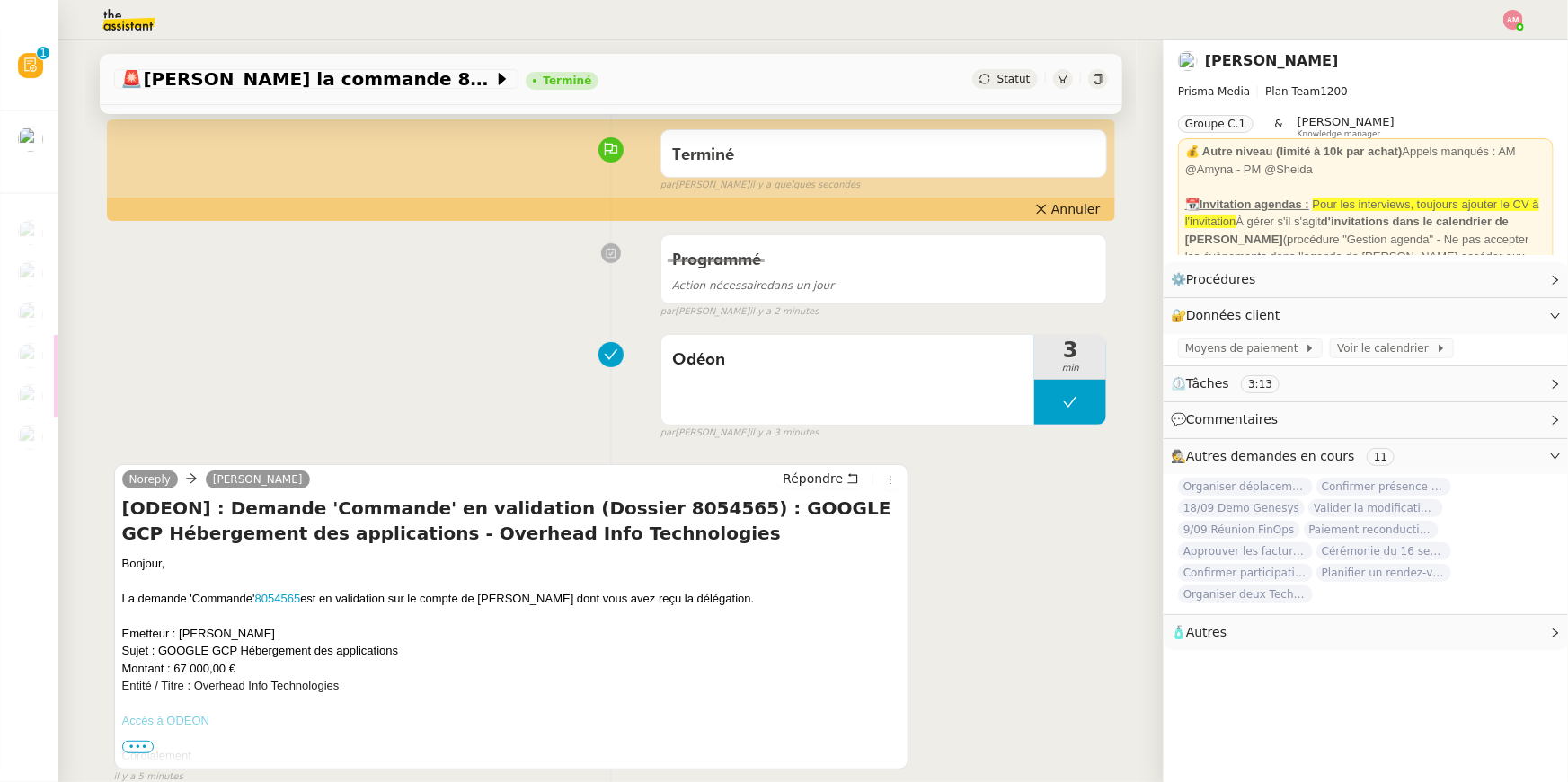
scroll to position [133, 0]
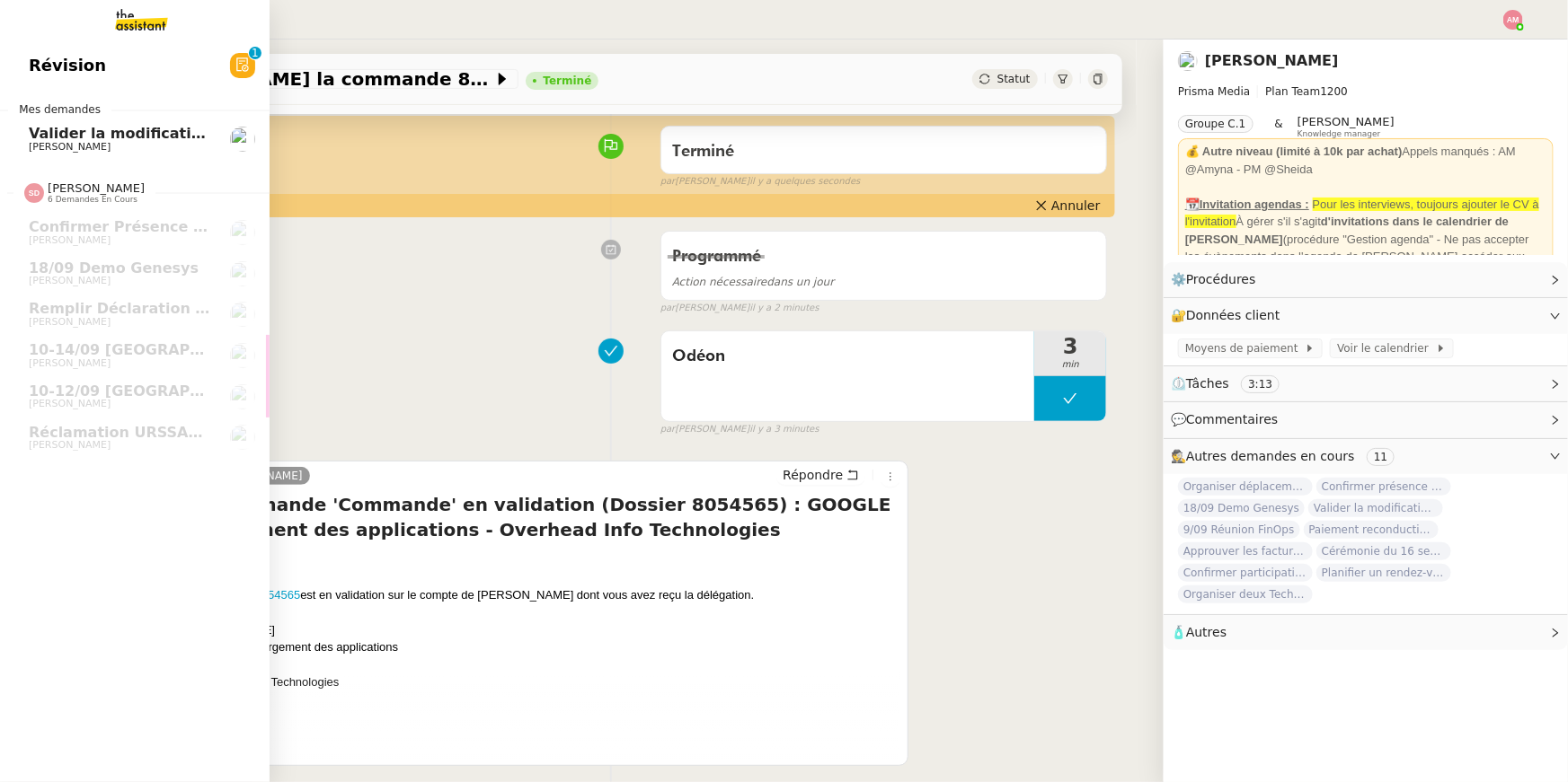
click at [43, 136] on span "Valider la modification de commande 8054411" at bounding box center [216, 134] width 375 height 17
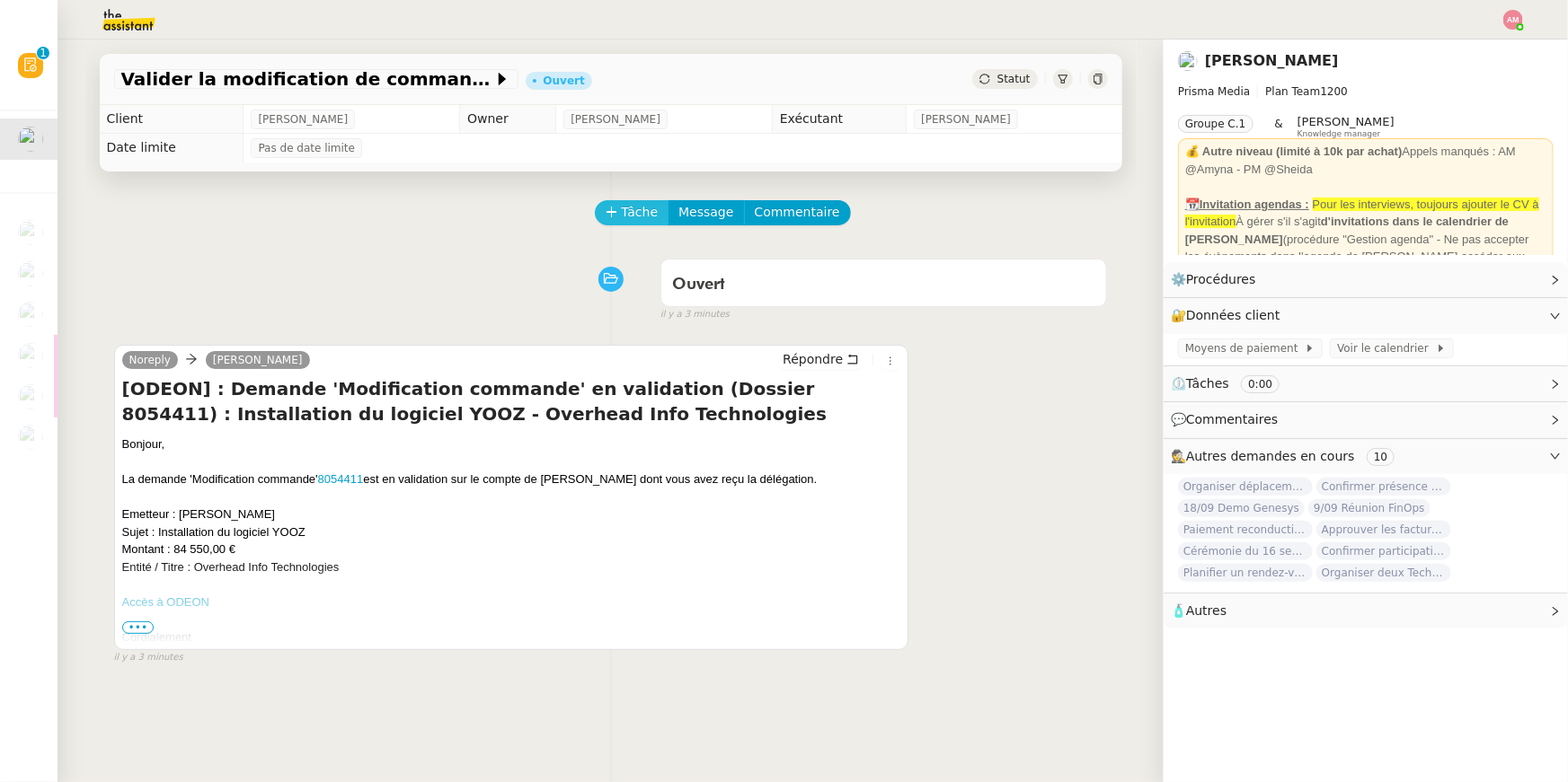
click at [617, 209] on icon at bounding box center [612, 212] width 13 height 13
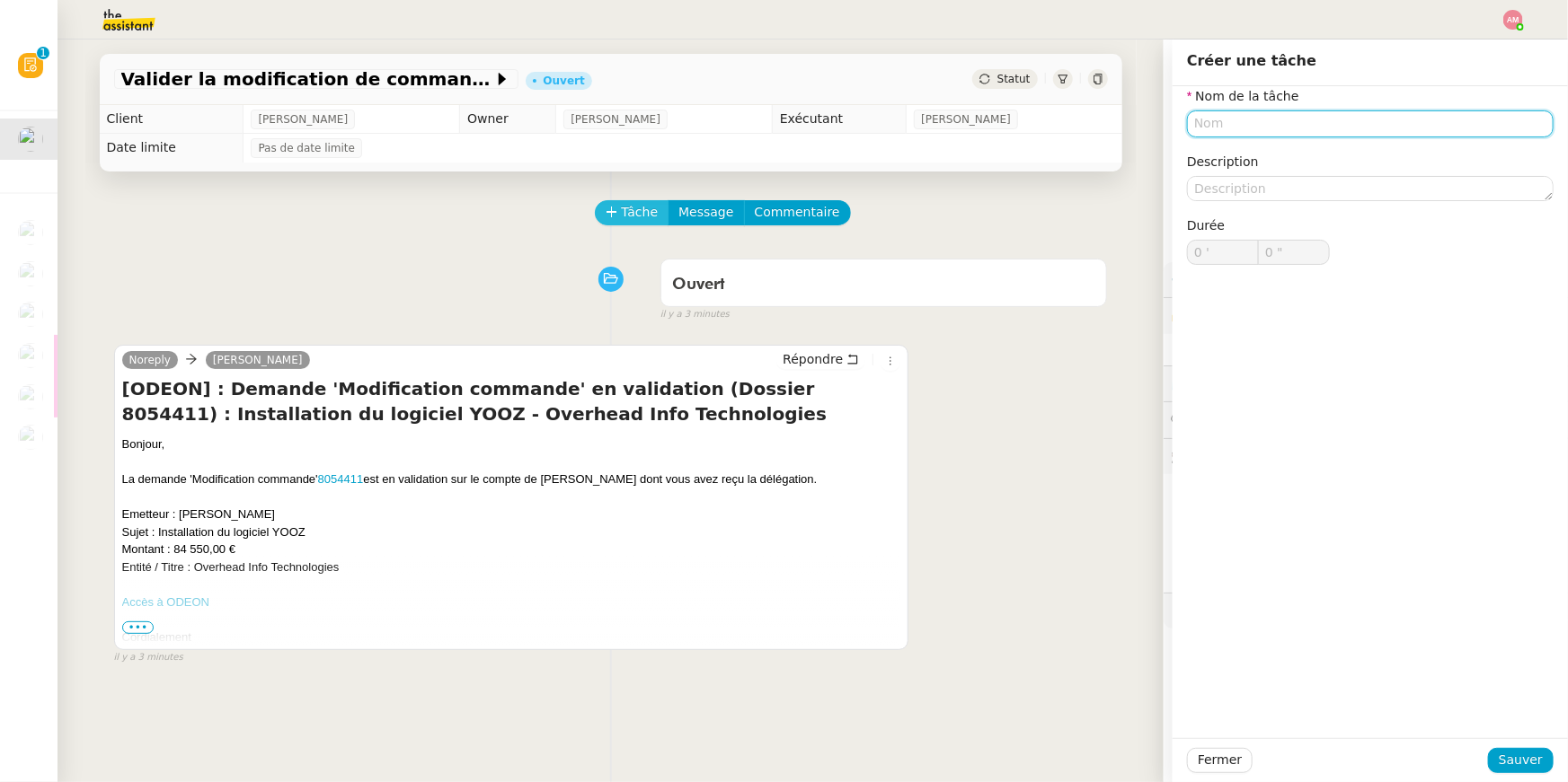
type input "o"
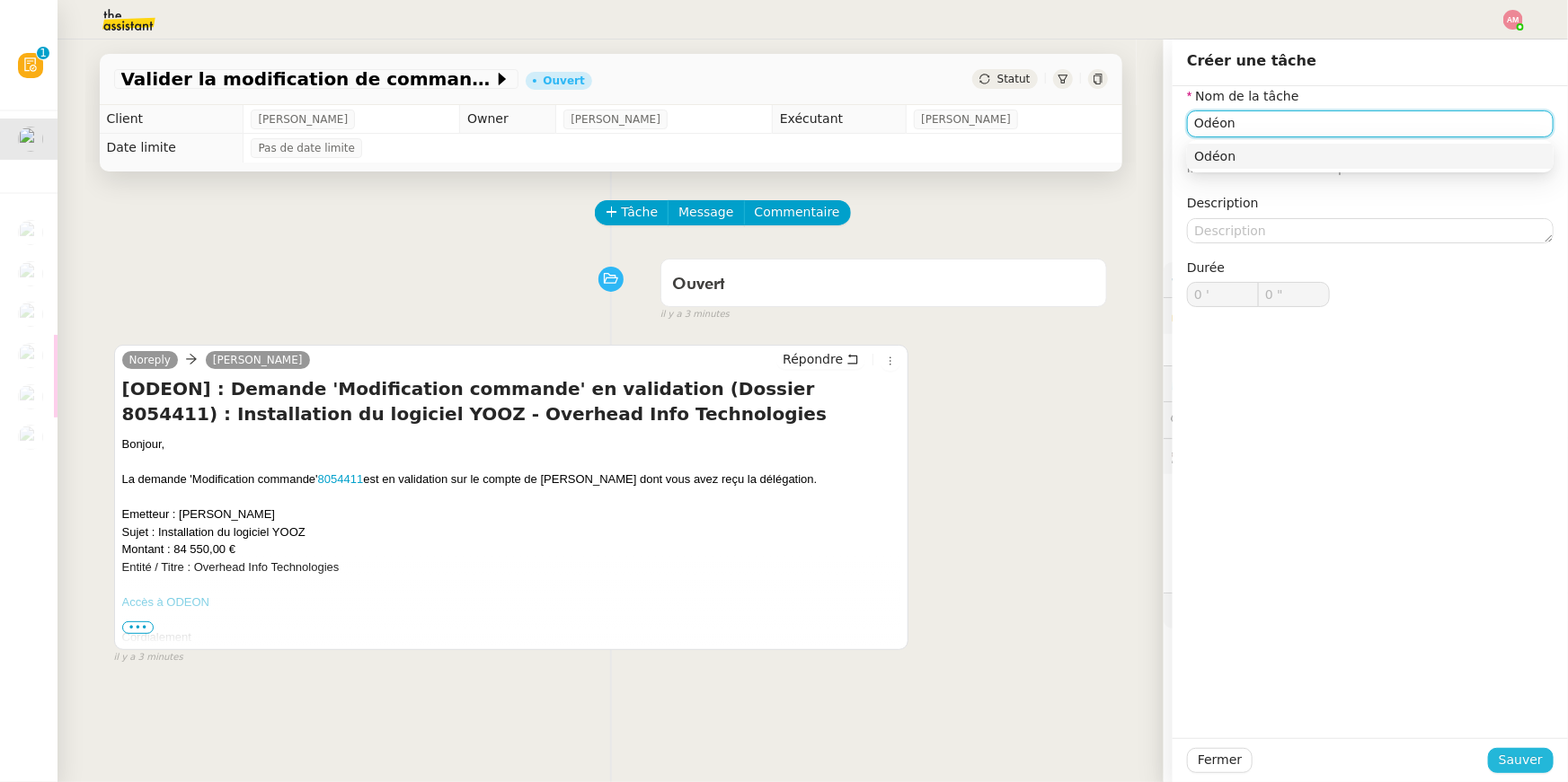
type input "Odéon"
click at [1499, 759] on button "Sauver" at bounding box center [1520, 760] width 66 height 25
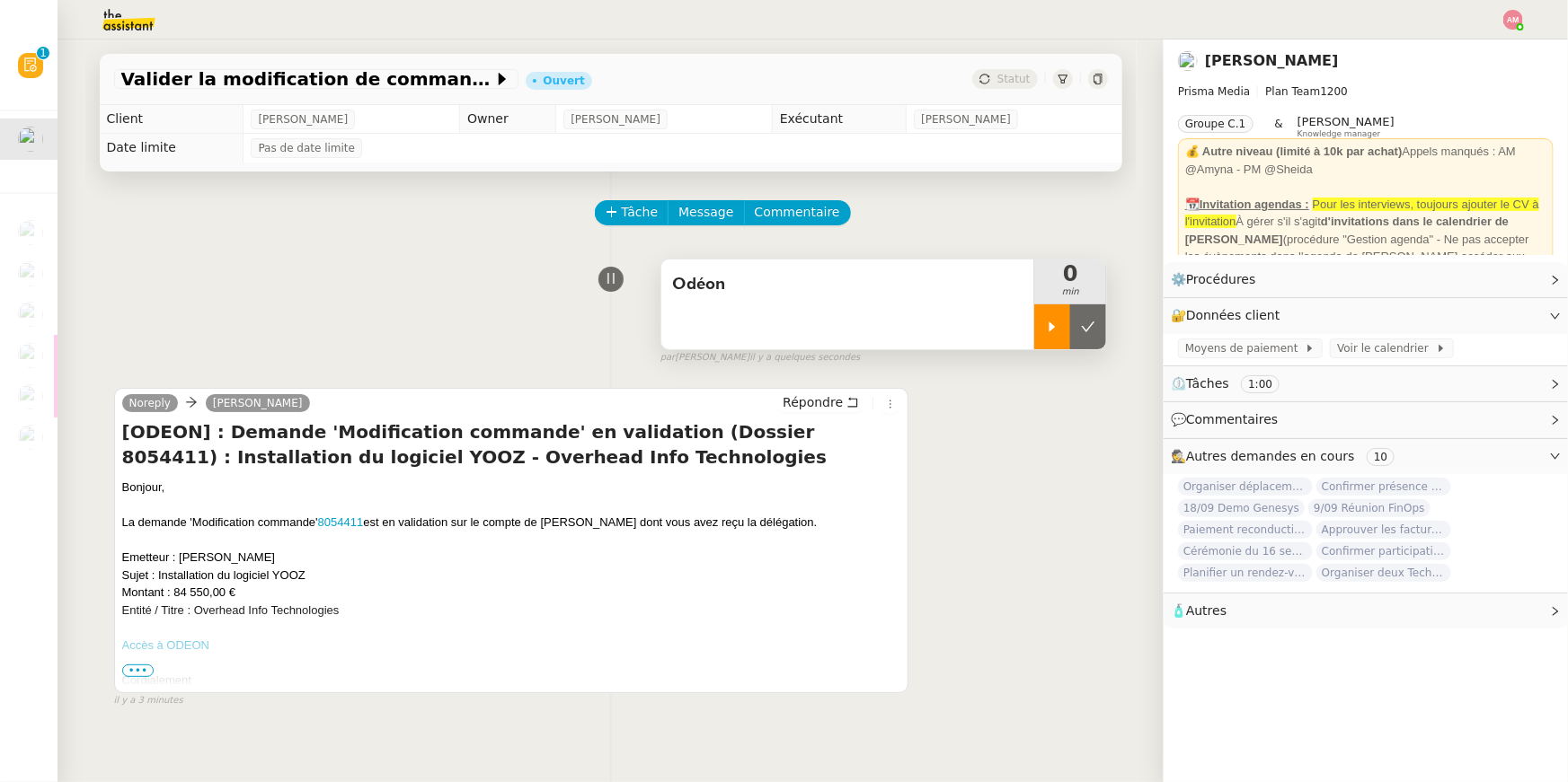
click at [1042, 332] on div at bounding box center [1051, 327] width 36 height 45
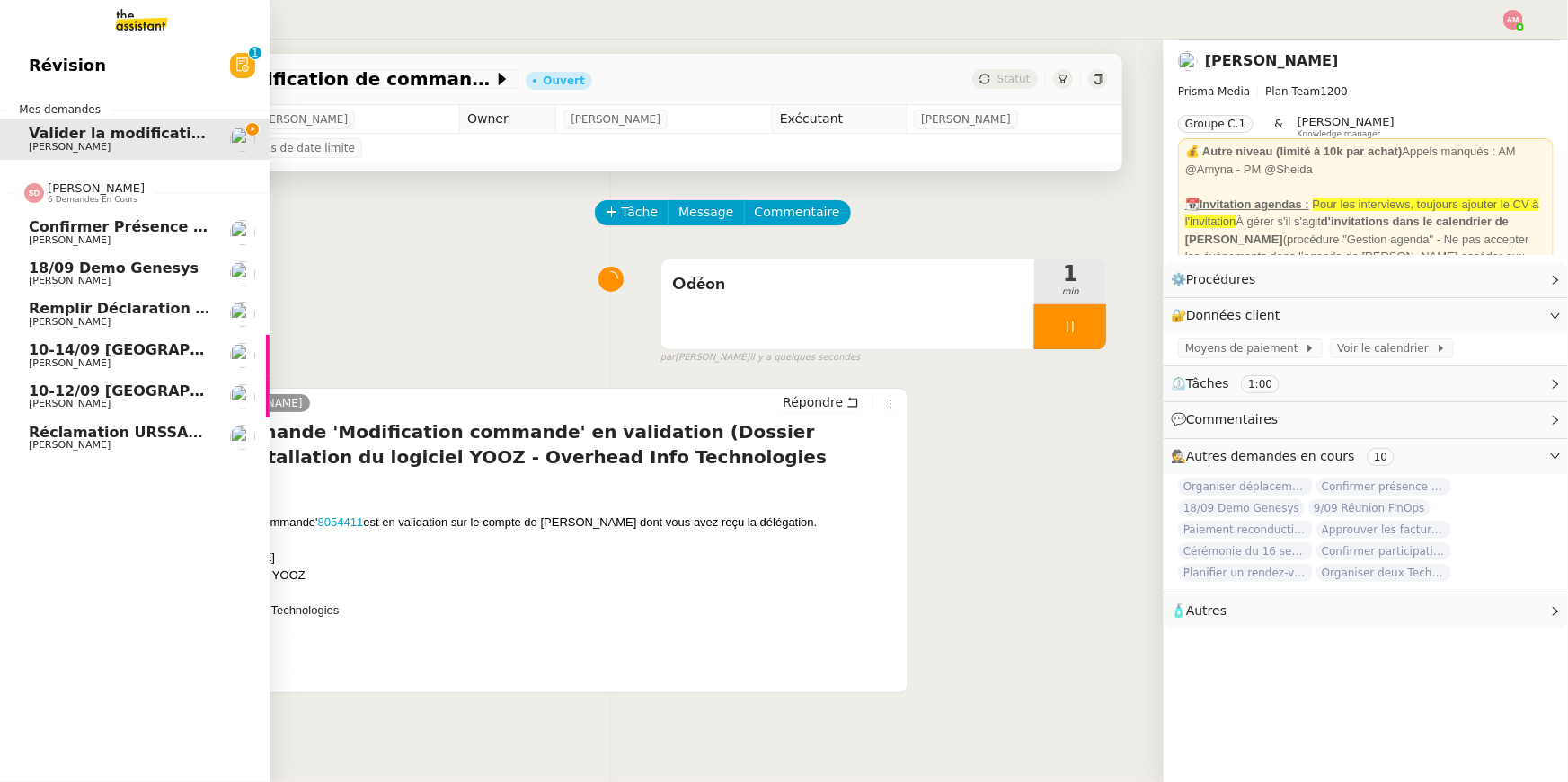
click at [78, 271] on span "18/09 Demo Genesys" at bounding box center [113, 268] width 170 height 17
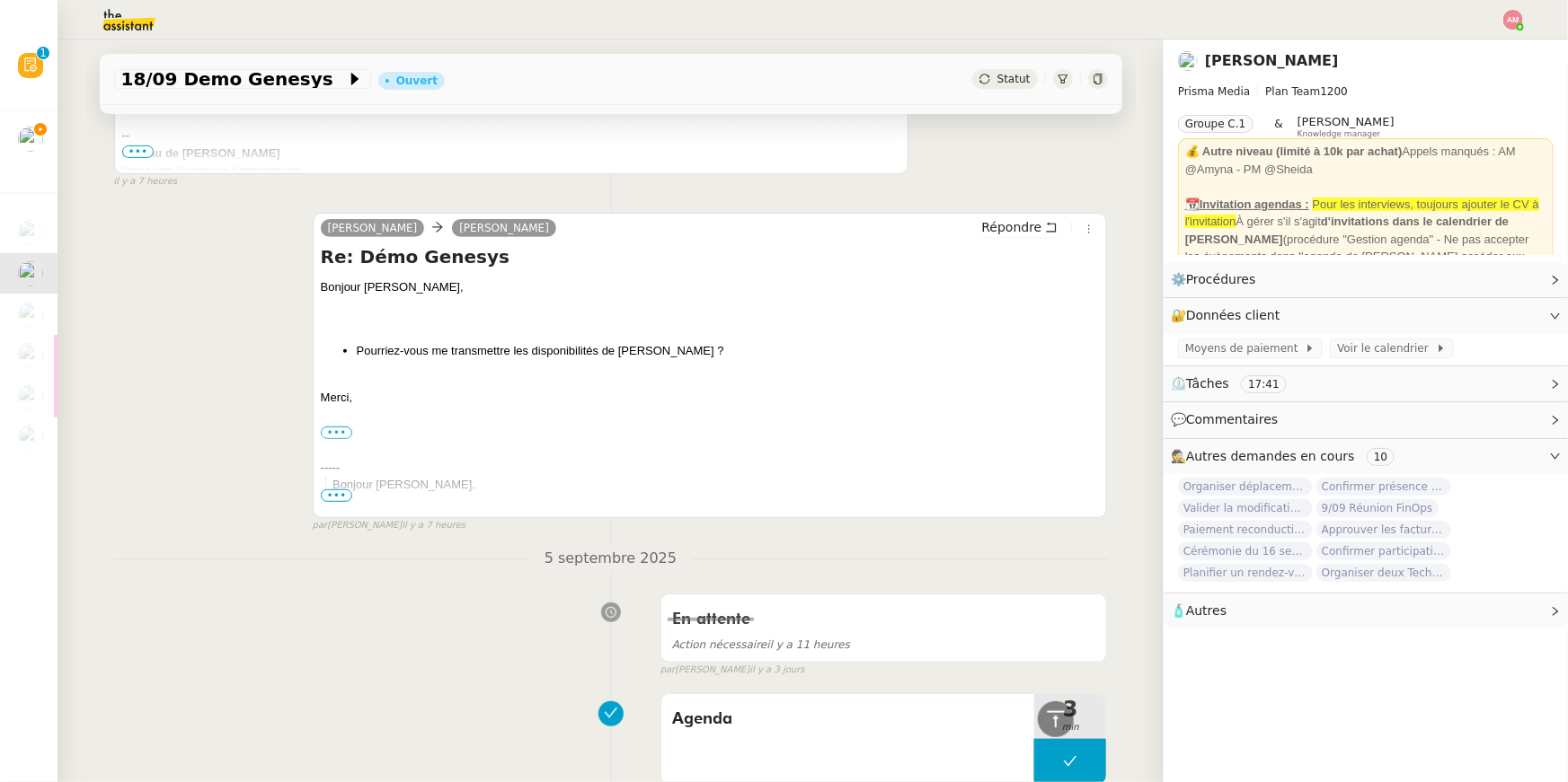
scroll to position [3358, 0]
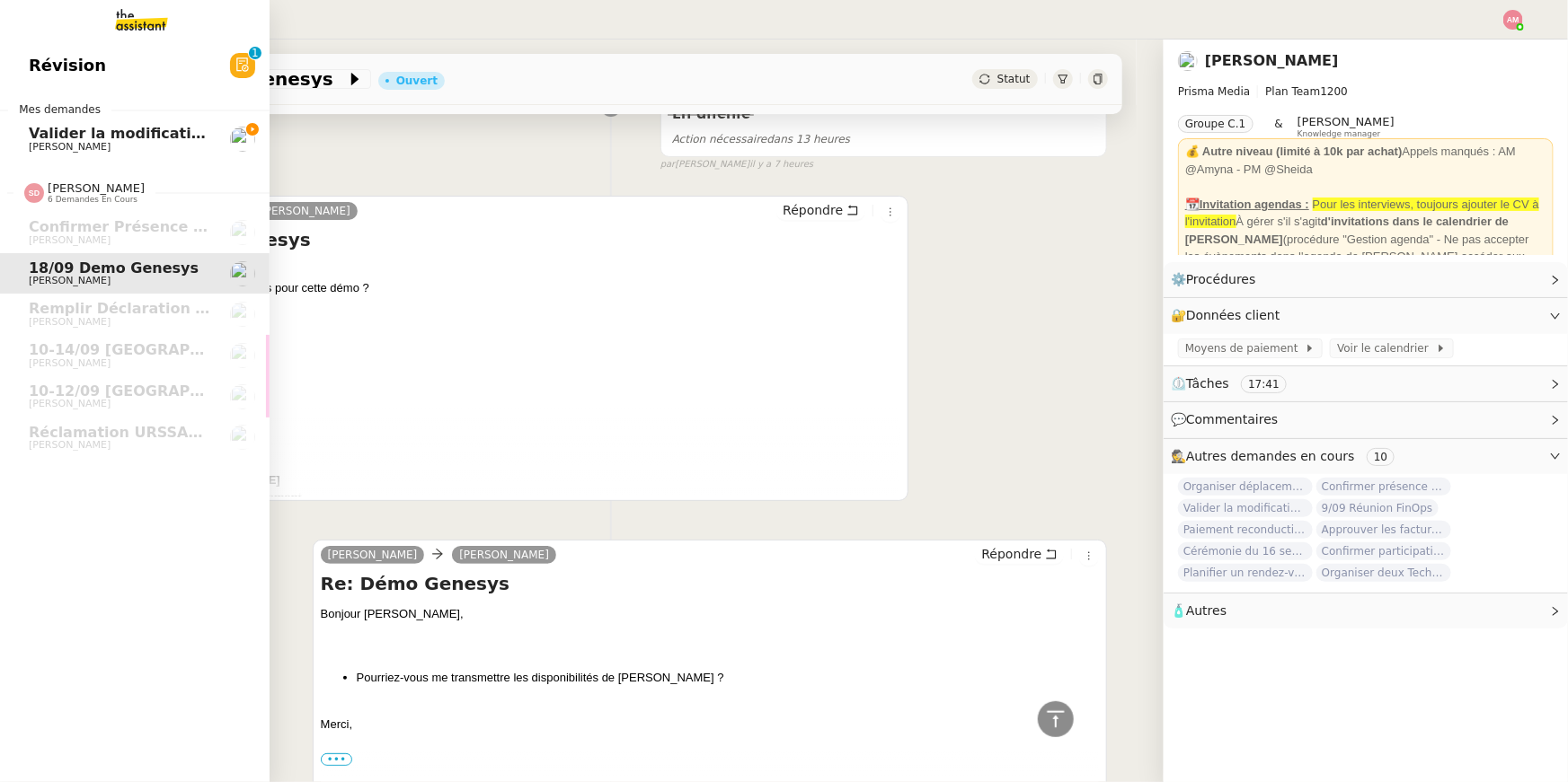
click at [158, 128] on span "Valider la modification de commande 8054411" at bounding box center [216, 134] width 375 height 17
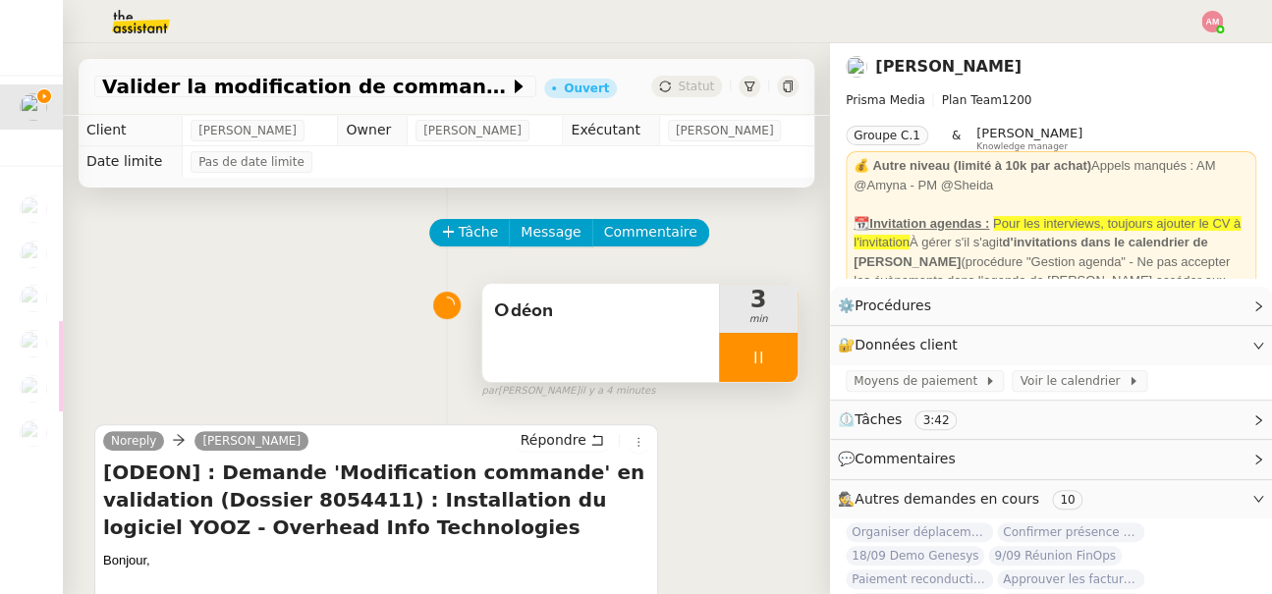
click at [761, 338] on div at bounding box center [758, 357] width 79 height 49
click at [779, 353] on icon at bounding box center [778, 358] width 16 height 16
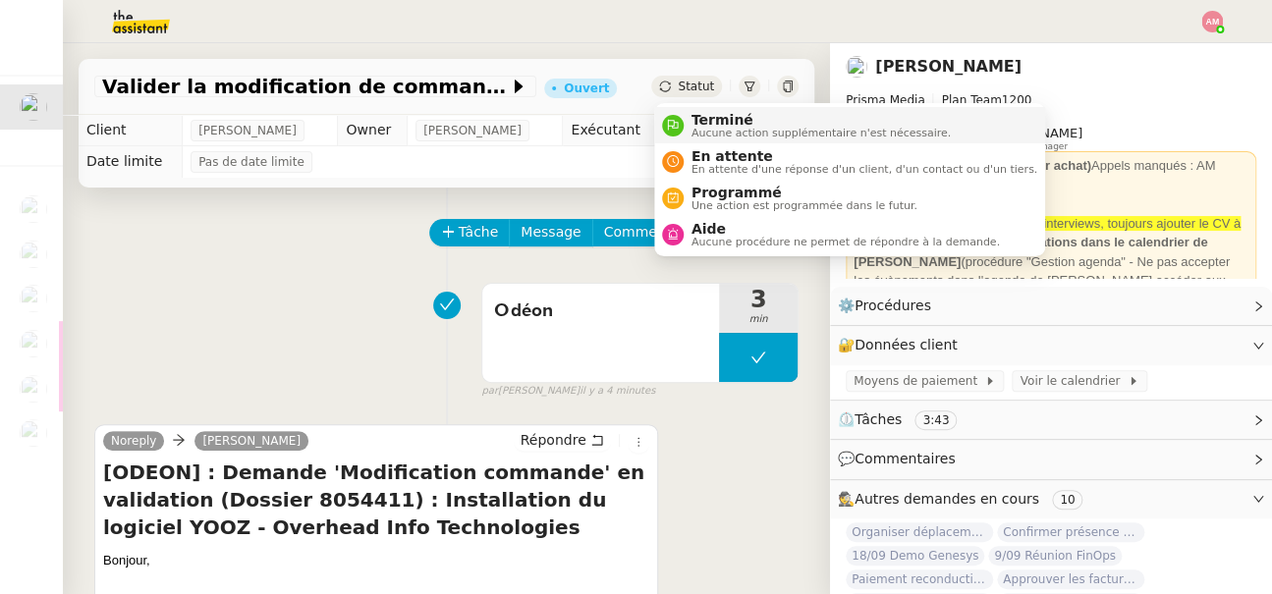
click at [720, 115] on span "Terminé" at bounding box center [820, 120] width 259 height 16
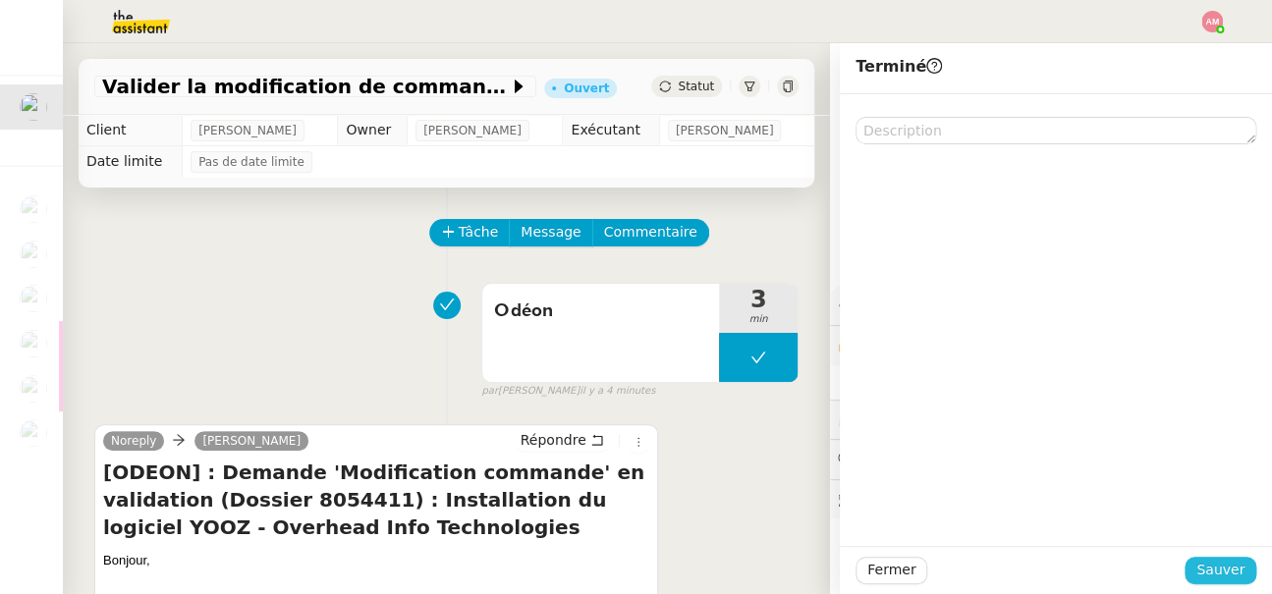
click at [1194, 579] on button "Sauver" at bounding box center [1220, 570] width 72 height 27
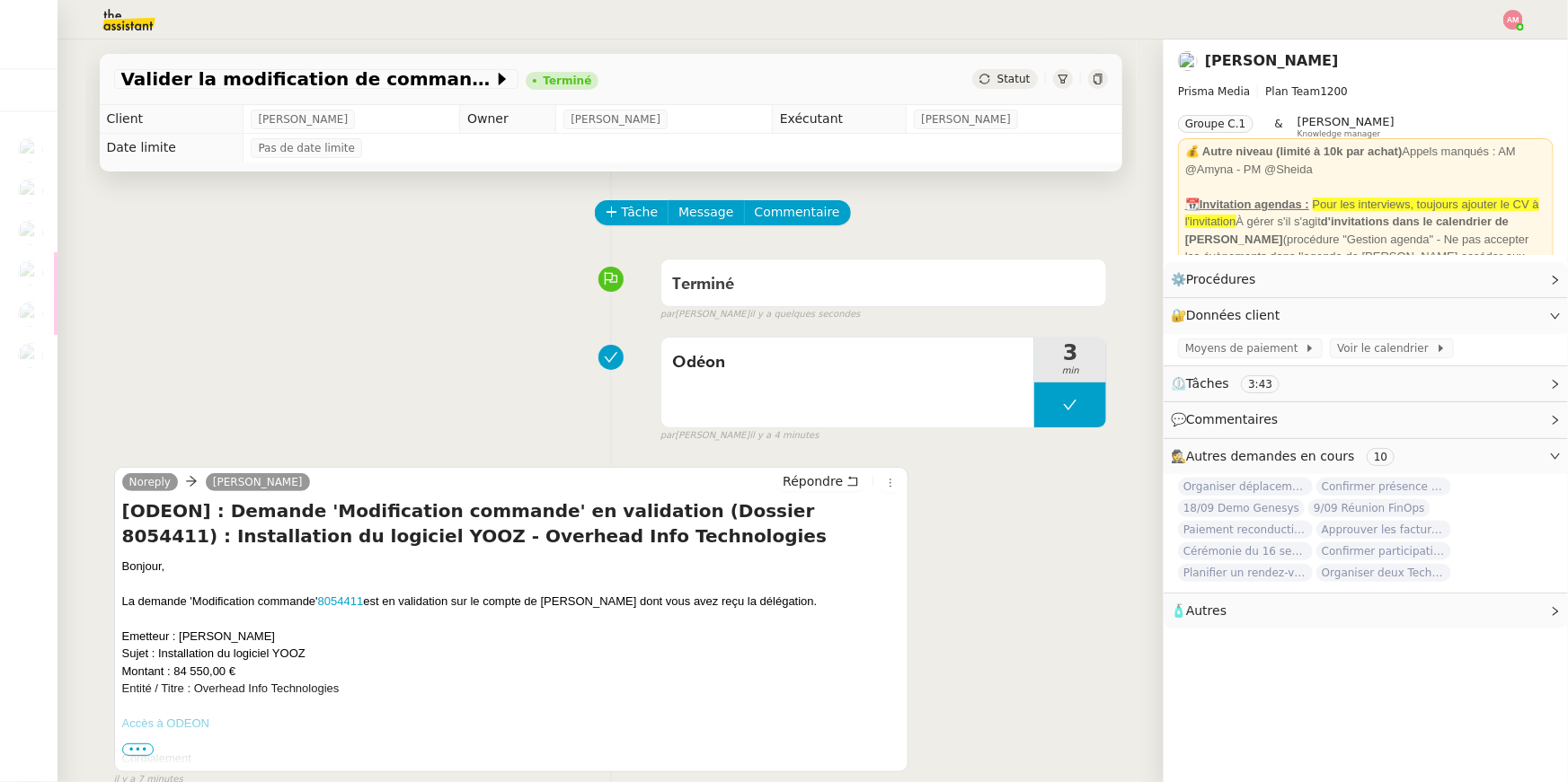
click at [1530, 13] on nz-header at bounding box center [784, 19] width 1568 height 39
click at [1509, 19] on img at bounding box center [1513, 20] width 20 height 20
click at [1482, 53] on li "Suivi" at bounding box center [1465, 50] width 117 height 25
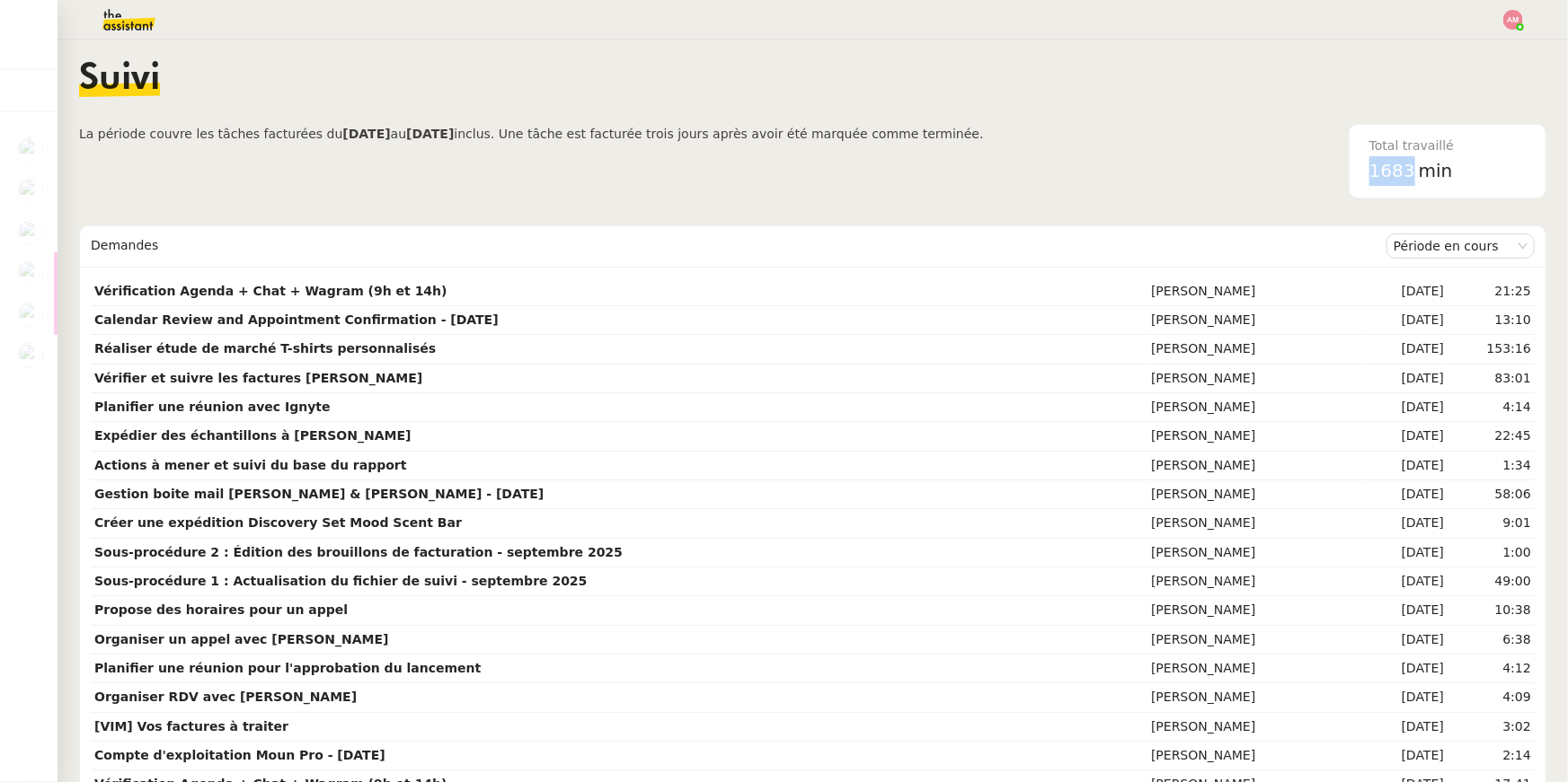
drag, startPoint x: 1365, startPoint y: 176, endPoint x: 1417, endPoint y: 174, distance: 52.0
click at [1417, 174] on div "Total travaillé 1683 min" at bounding box center [1447, 162] width 177 height 73
copy span "1683"
